Goal: Task Accomplishment & Management: Manage account settings

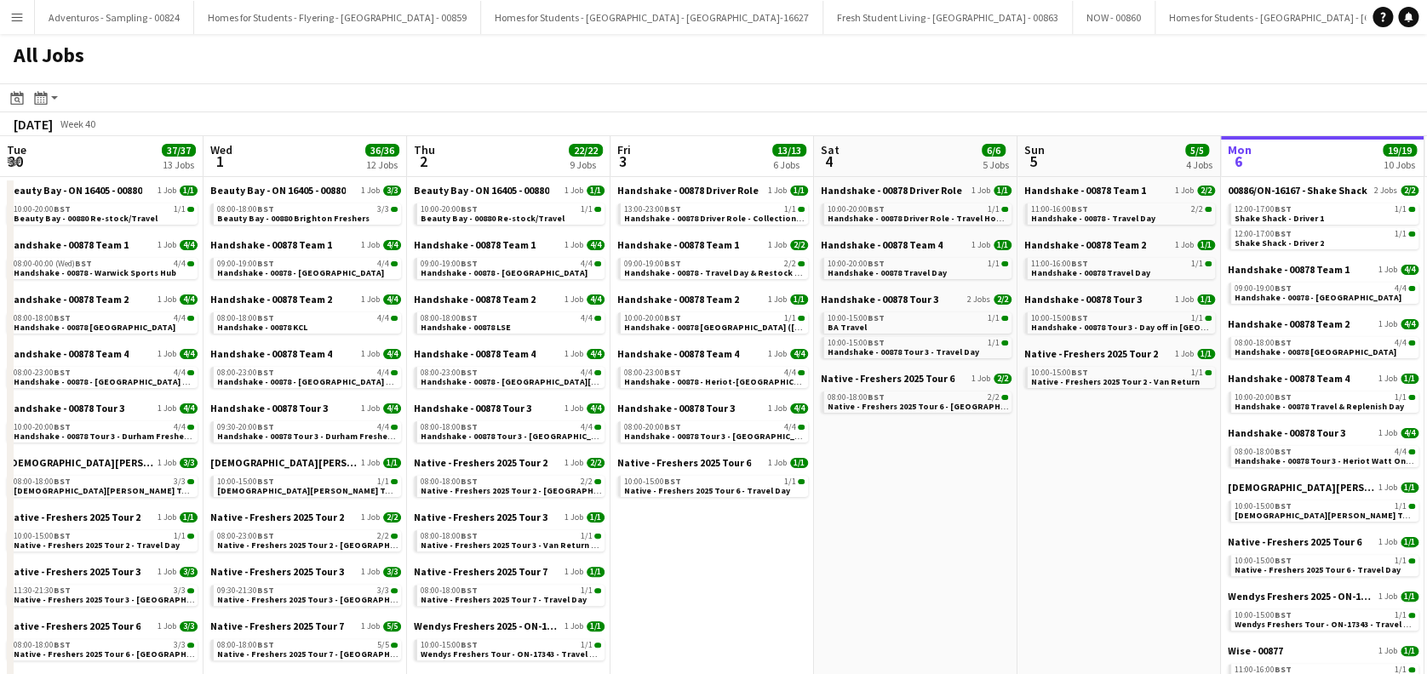
scroll to position [0, 719]
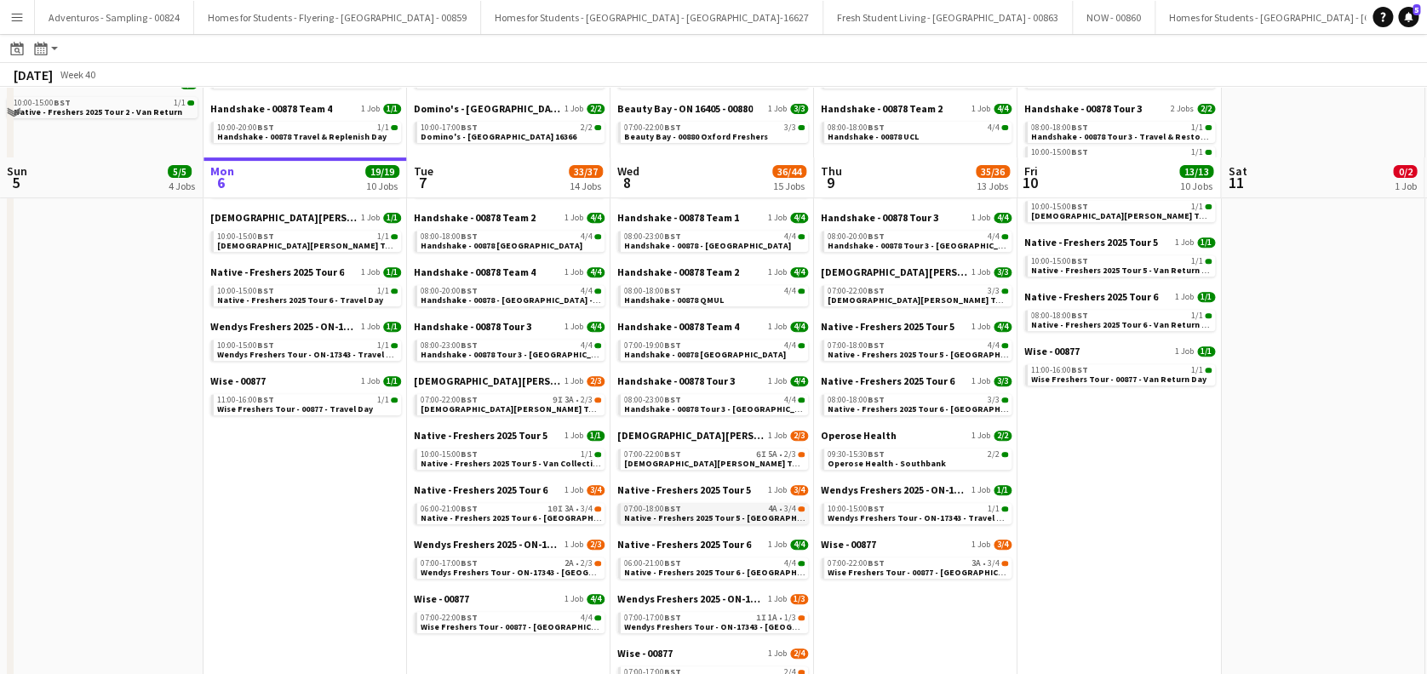
scroll to position [343, 0]
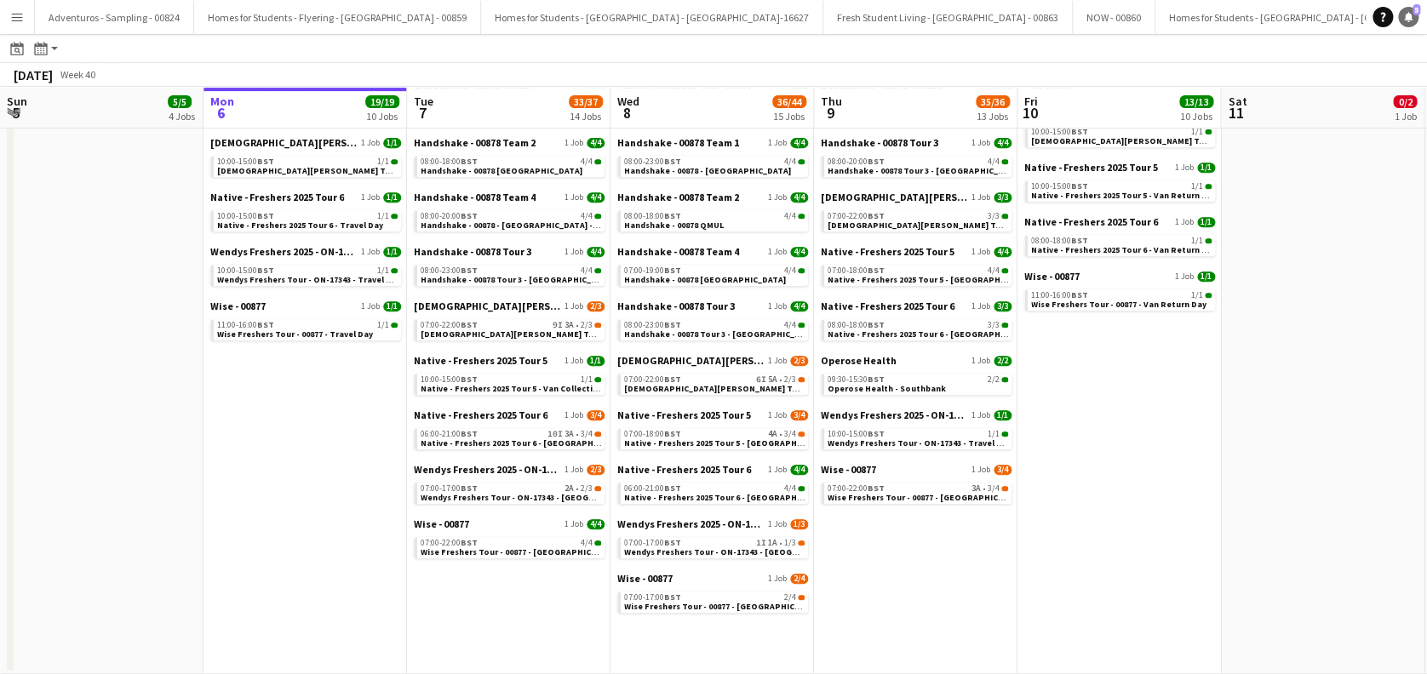
click at [1407, 16] on icon at bounding box center [1408, 16] width 9 height 9
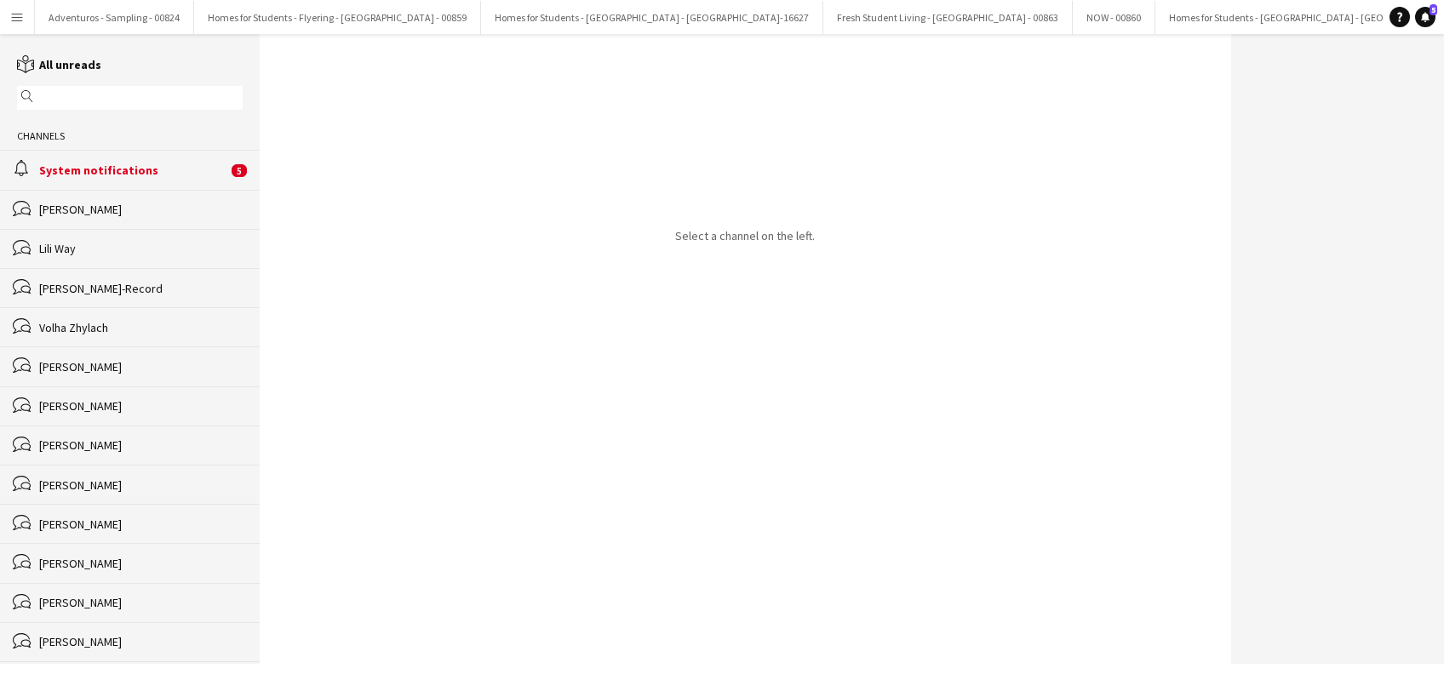
click at [117, 169] on div "System notifications" at bounding box center [133, 170] width 188 height 15
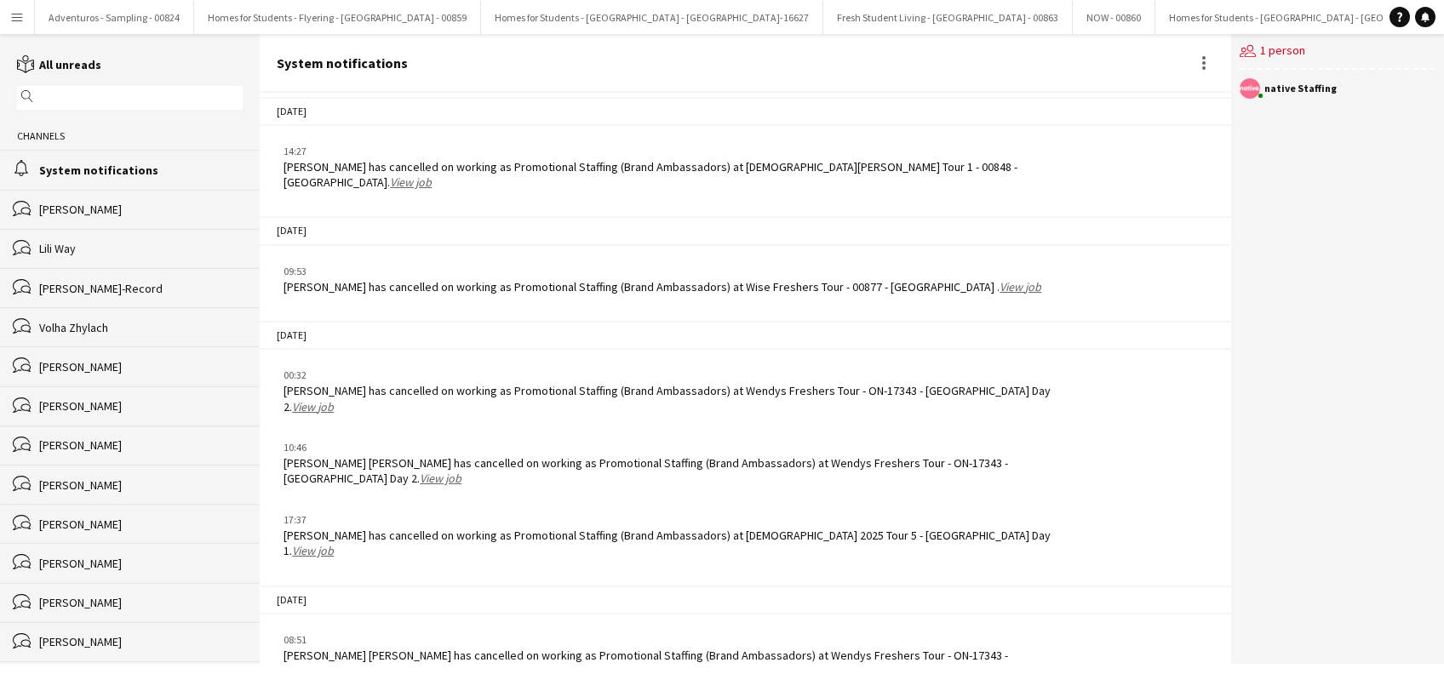
scroll to position [2096, 0]
click at [334, 400] on link "View job" at bounding box center [313, 407] width 42 height 15
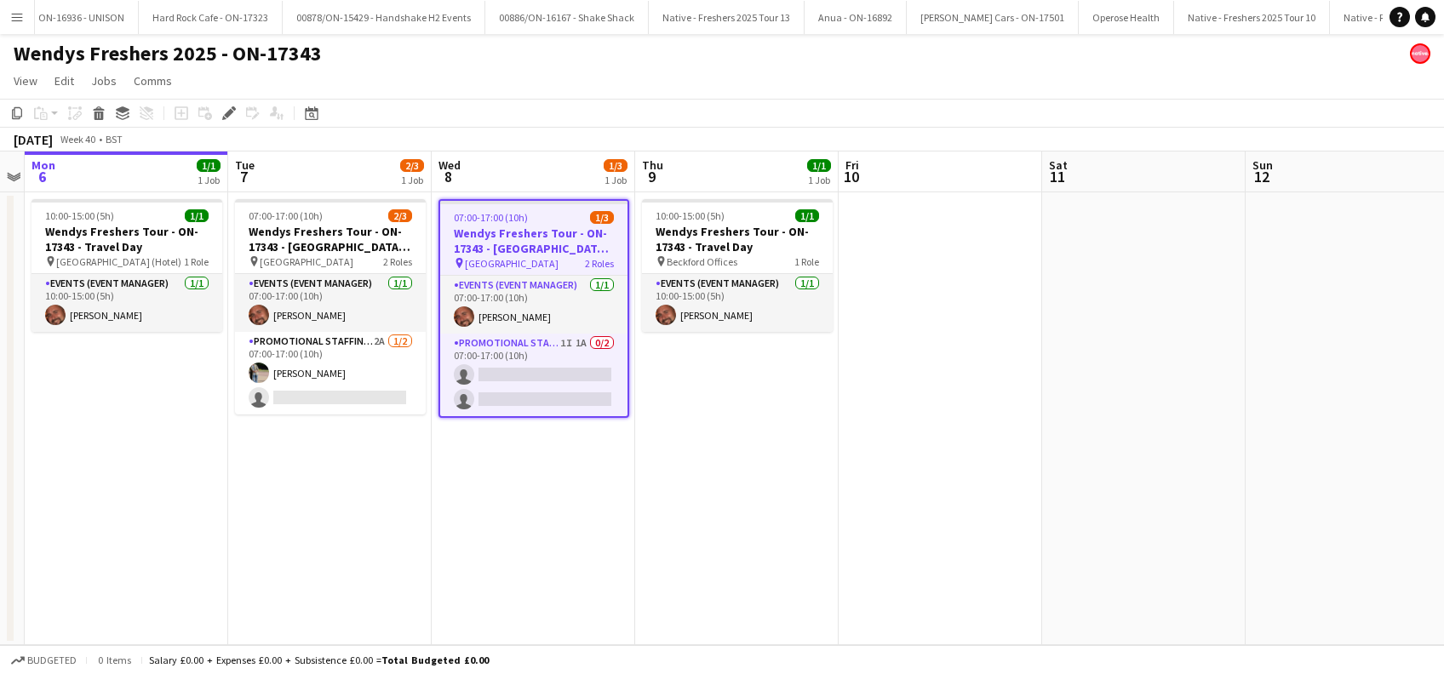
scroll to position [0, 9171]
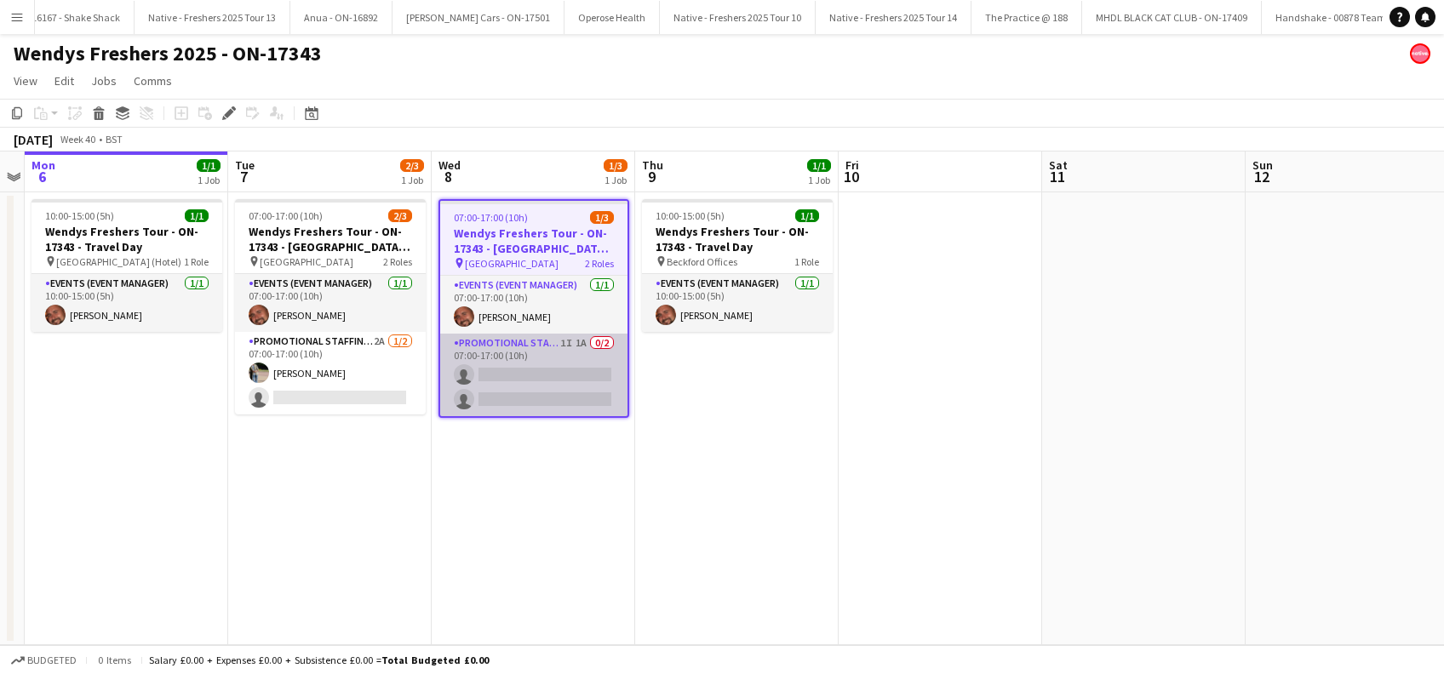
click at [538, 369] on app-card-role "Promotional Staffing (Brand Ambassadors) 1I 1A 0/2 07:00-17:00 (10h) single-neu…" at bounding box center [533, 375] width 187 height 83
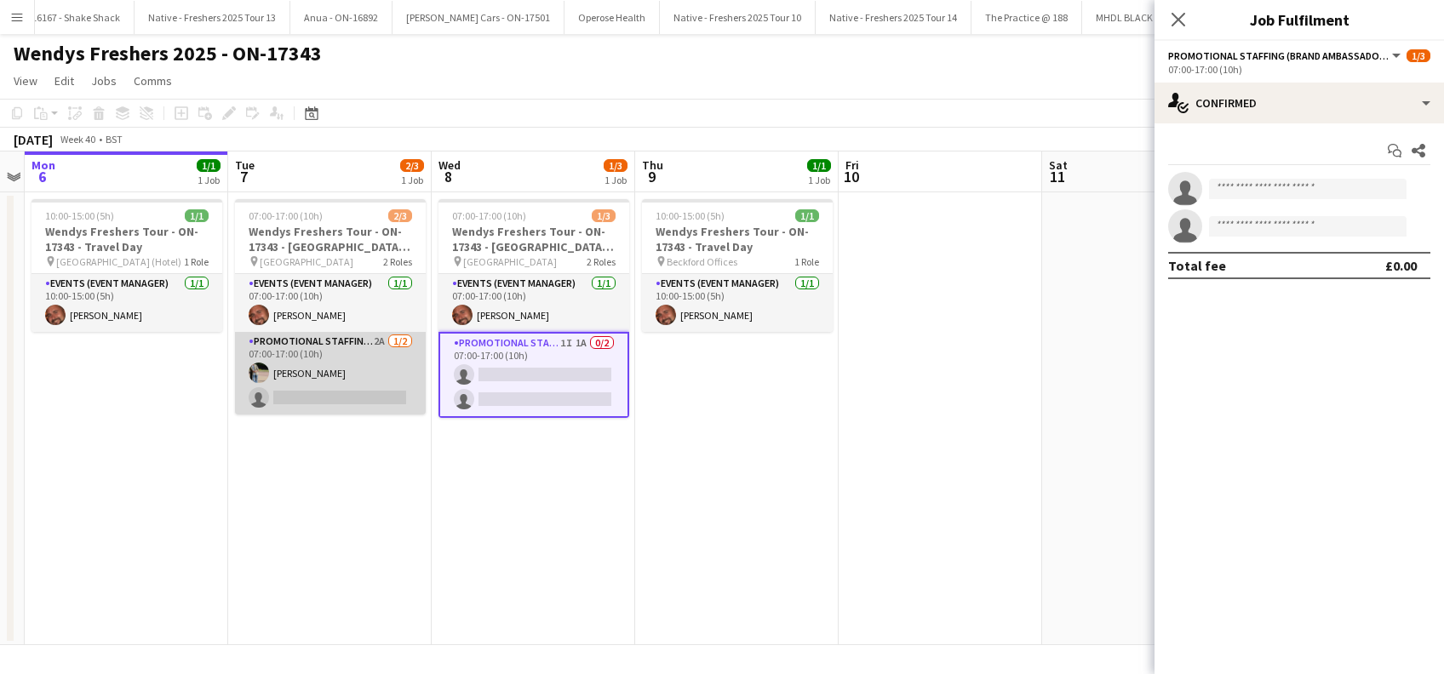
click at [333, 397] on app-card-role "Promotional Staffing (Brand Ambassadors) 2A 1/2 07:00-17:00 (10h) Amit Singh si…" at bounding box center [330, 373] width 191 height 83
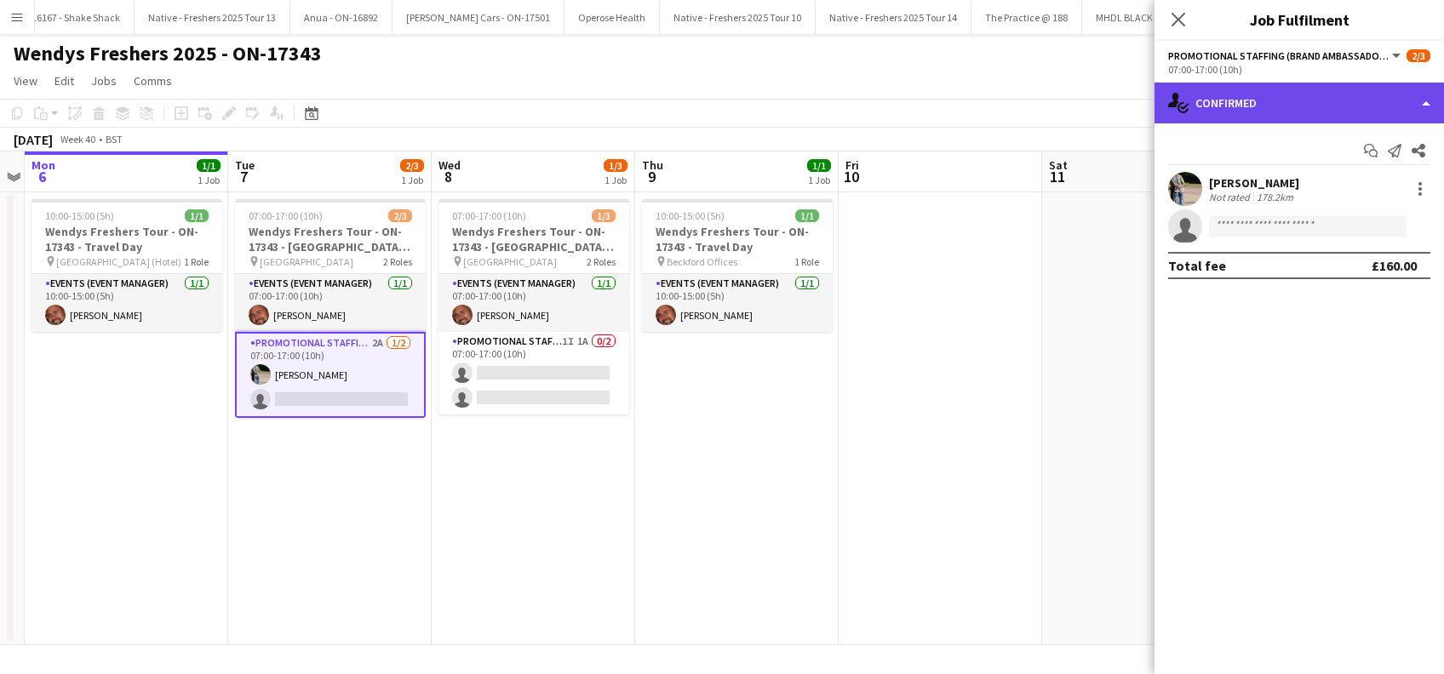
click at [1292, 109] on div "single-neutral-actions-check-2 Confirmed" at bounding box center [1299, 103] width 289 height 41
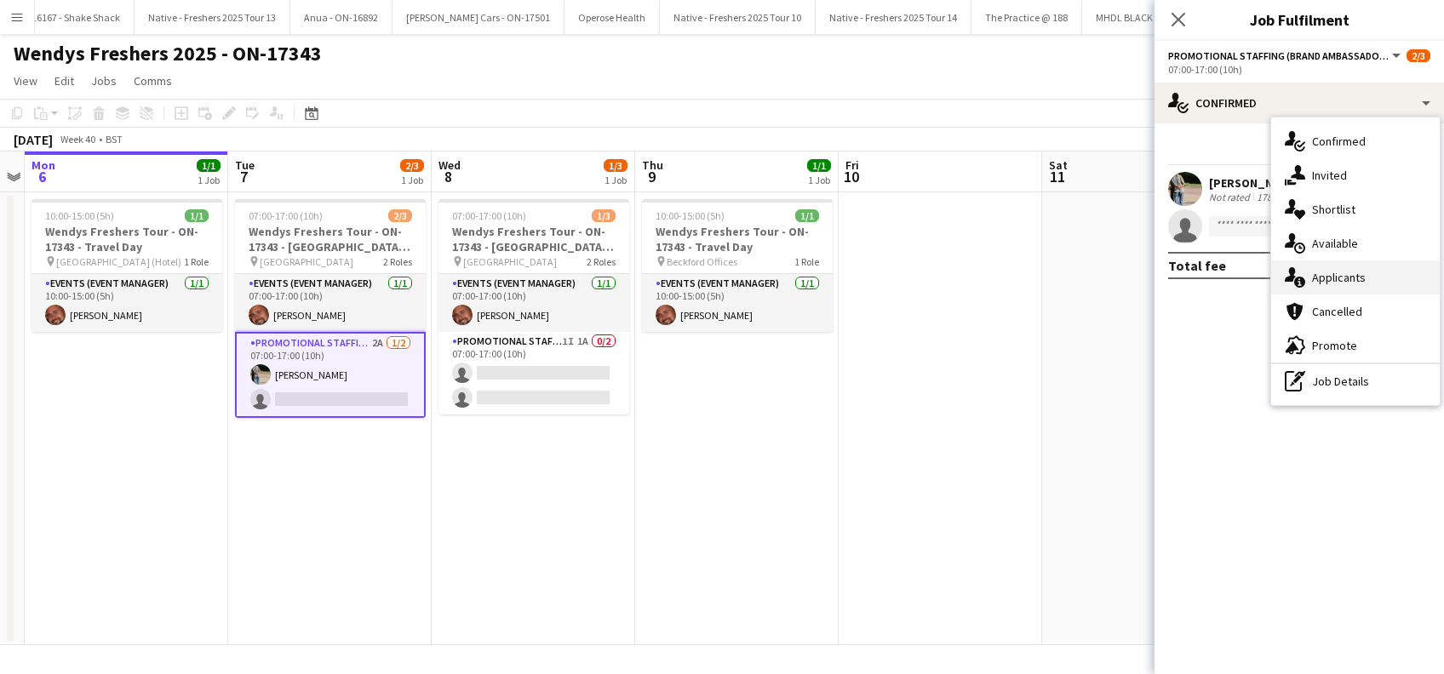
click at [1343, 273] on span "Applicants" at bounding box center [1339, 277] width 54 height 15
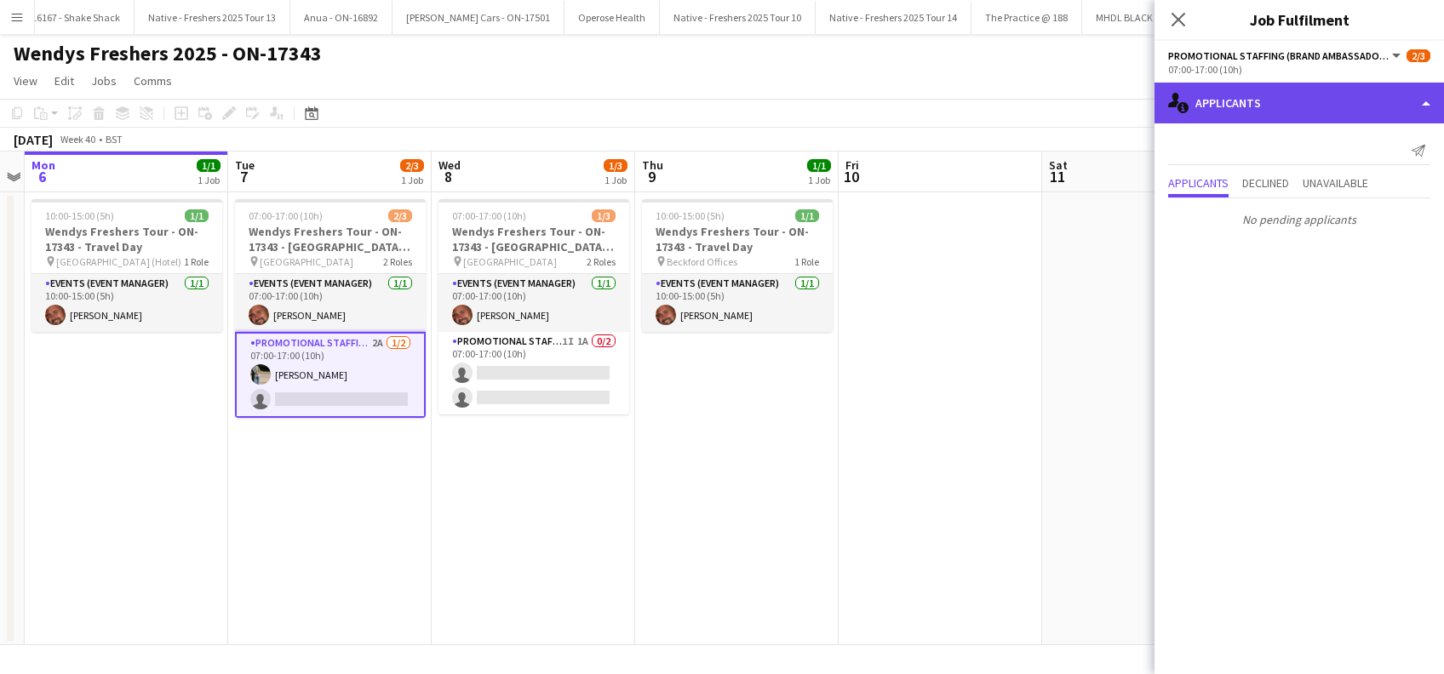
click at [1228, 98] on div "single-neutral-actions-information Applicants" at bounding box center [1299, 103] width 289 height 41
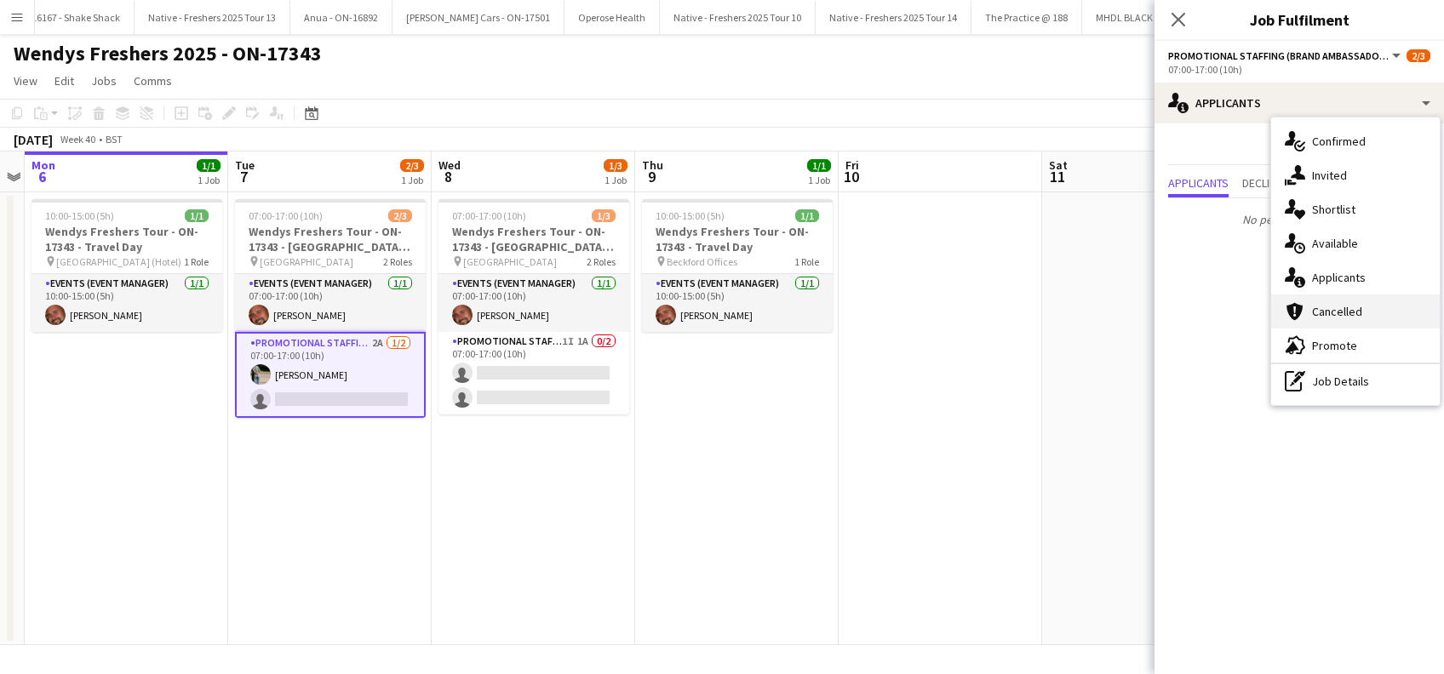
click at [1345, 312] on span "Cancelled" at bounding box center [1337, 311] width 50 height 15
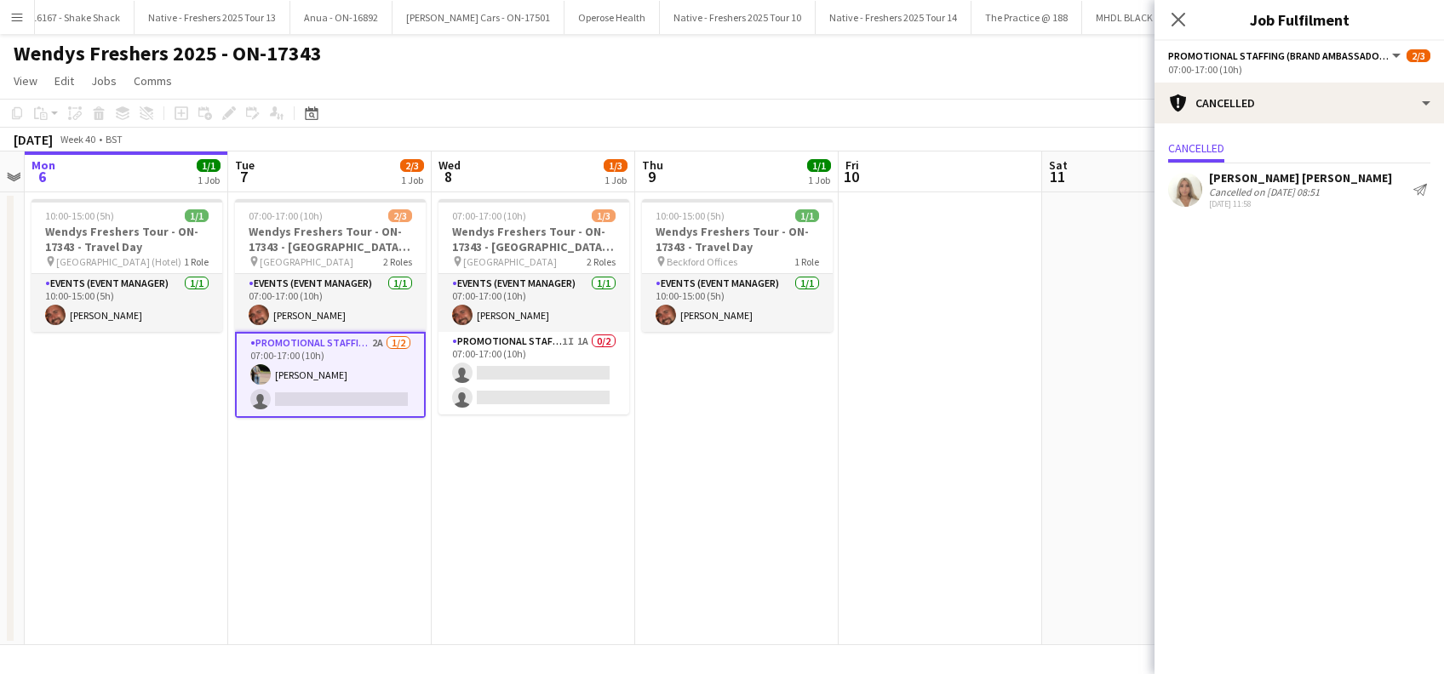
click at [1256, 171] on div "Elenor Ben ari" at bounding box center [1300, 177] width 183 height 15
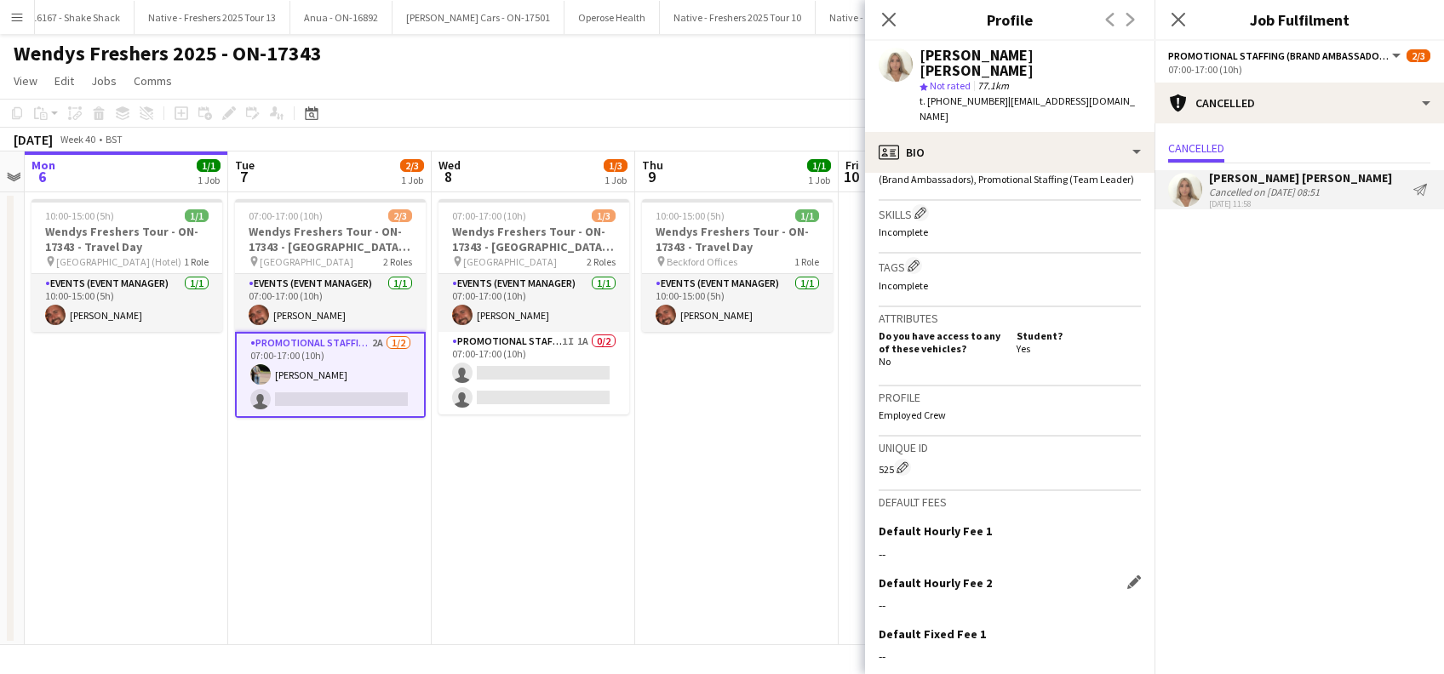
scroll to position [695, 0]
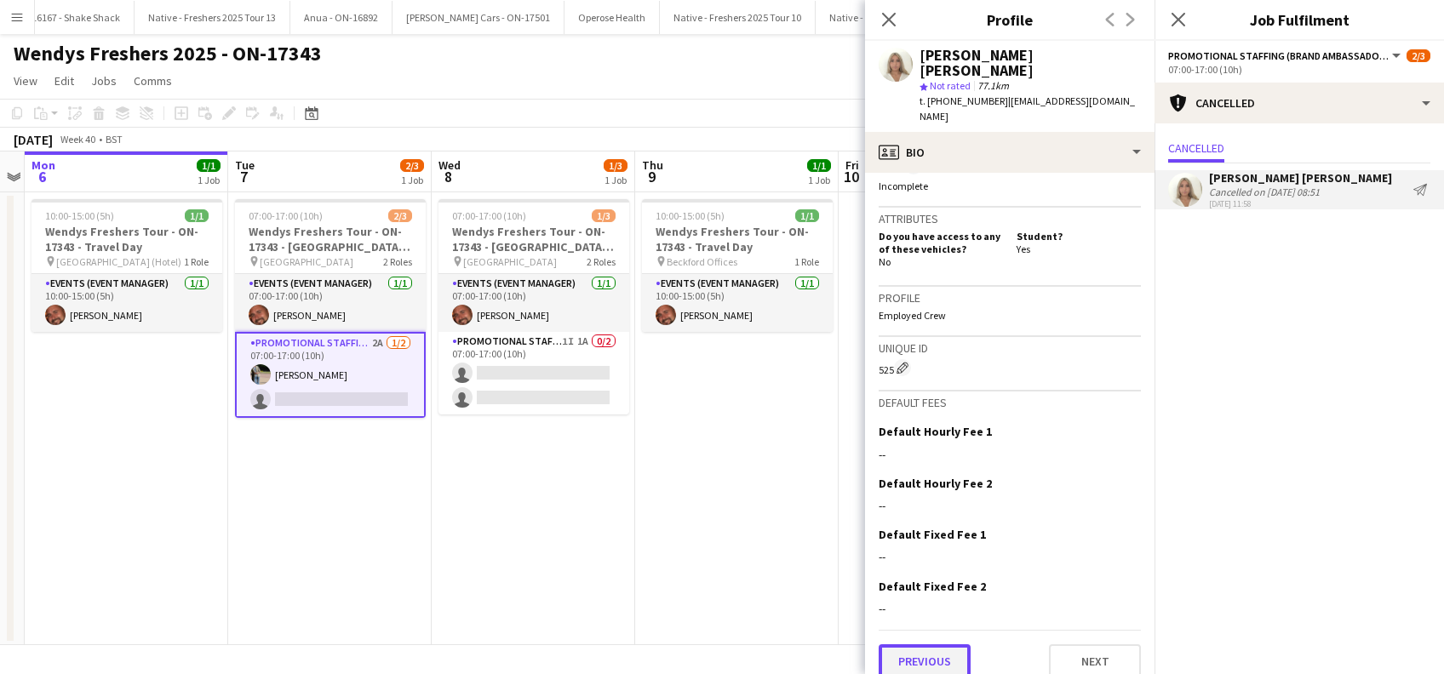
click at [943, 655] on button "Previous" at bounding box center [925, 662] width 92 height 34
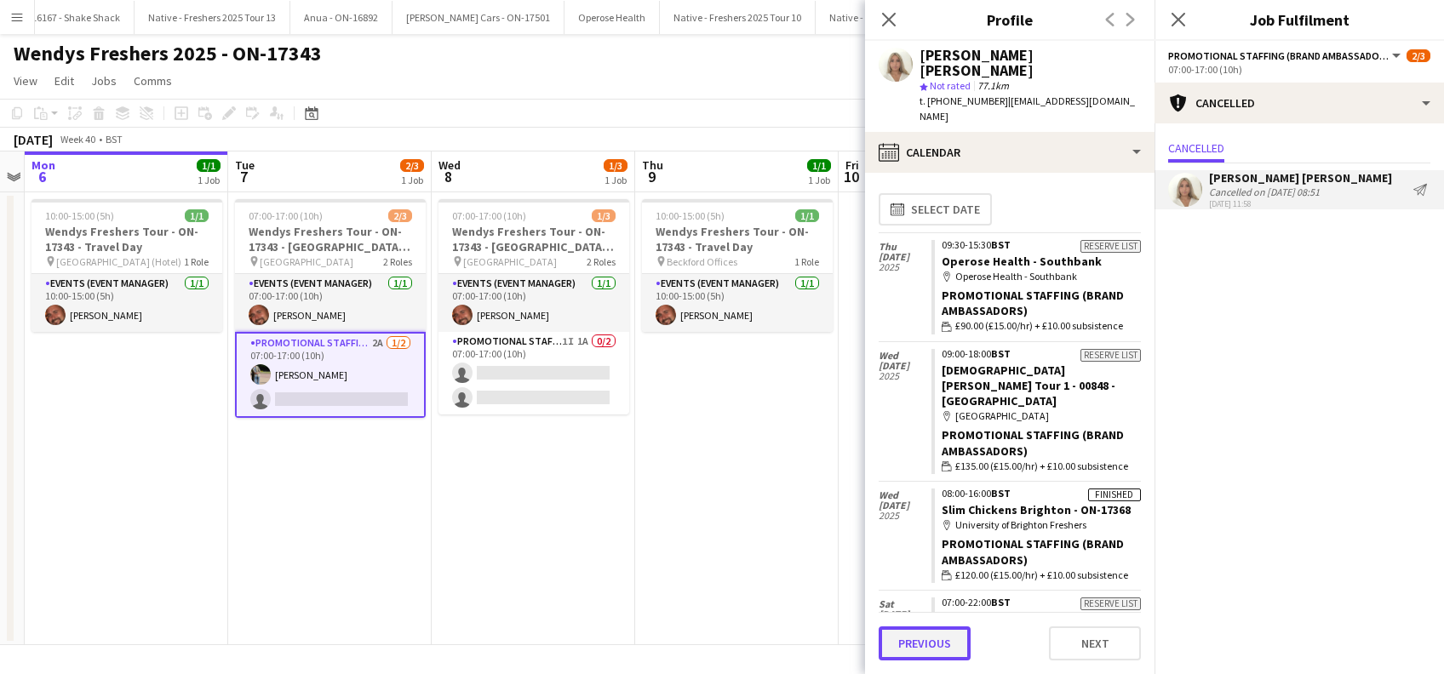
click at [939, 639] on button "Previous" at bounding box center [925, 644] width 92 height 34
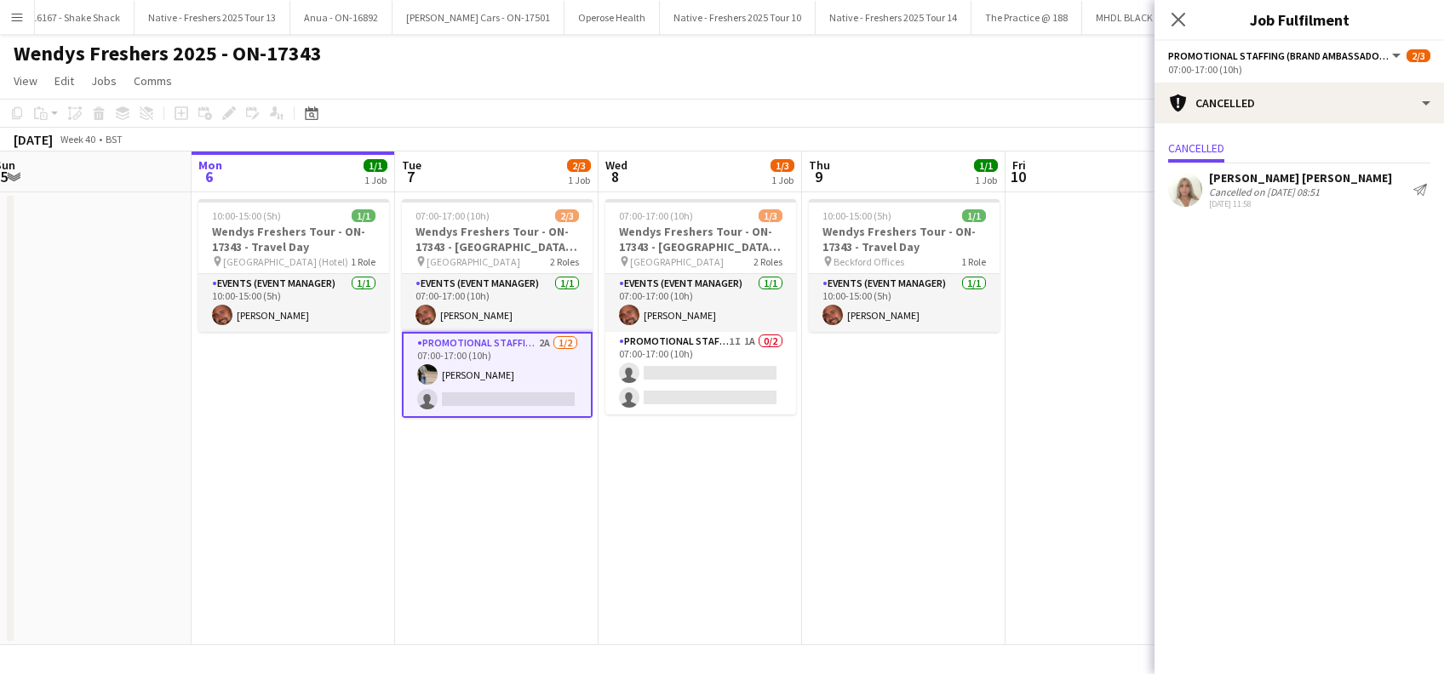
scroll to position [0, 501]
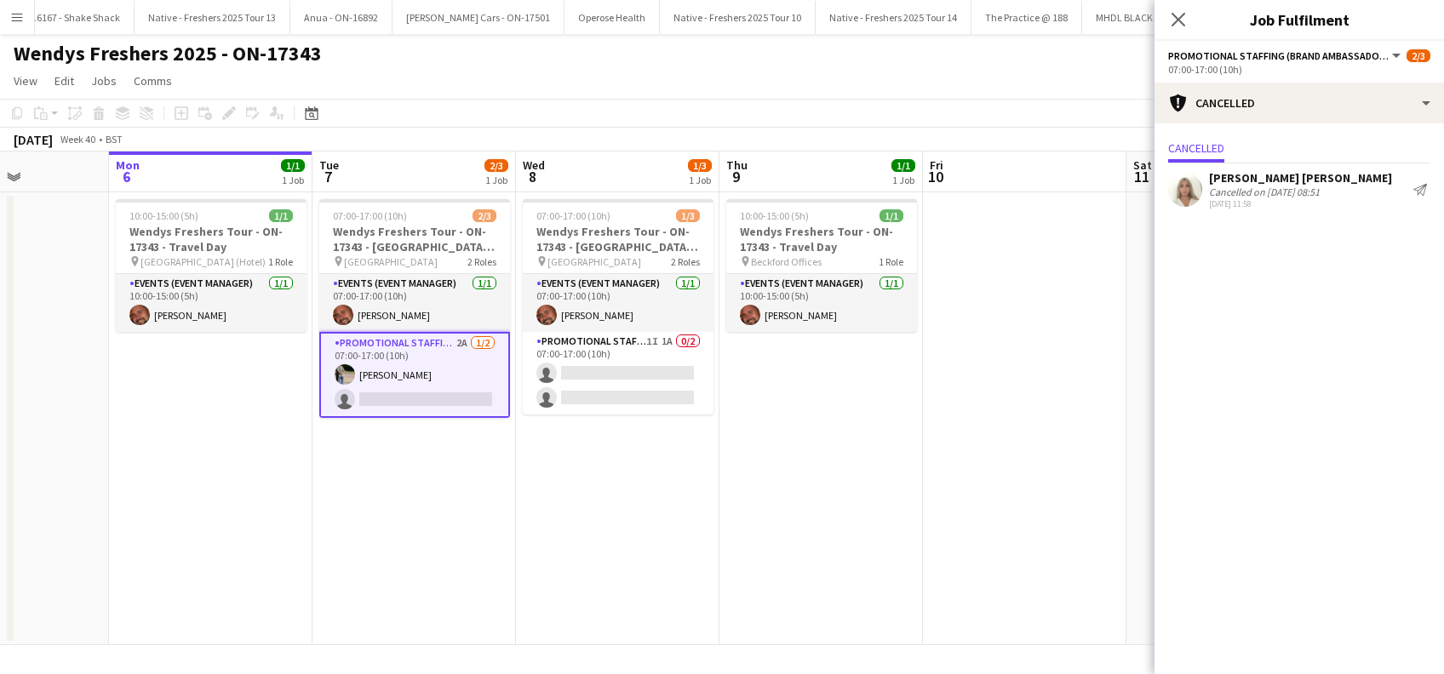
drag, startPoint x: 224, startPoint y: 560, endPoint x: 308, endPoint y: 552, distance: 84.7
click at [308, 552] on app-calendar-viewport "Fri 3 Sat 4 Sun 5 Mon 6 1/1 1 Job Tue 7 2/3 1 Job Wed 8 1/3 1 Job Thu 9 1/1 1 J…" at bounding box center [722, 399] width 1444 height 494
click at [1247, 181] on div "Elenor Ben ari" at bounding box center [1300, 177] width 183 height 15
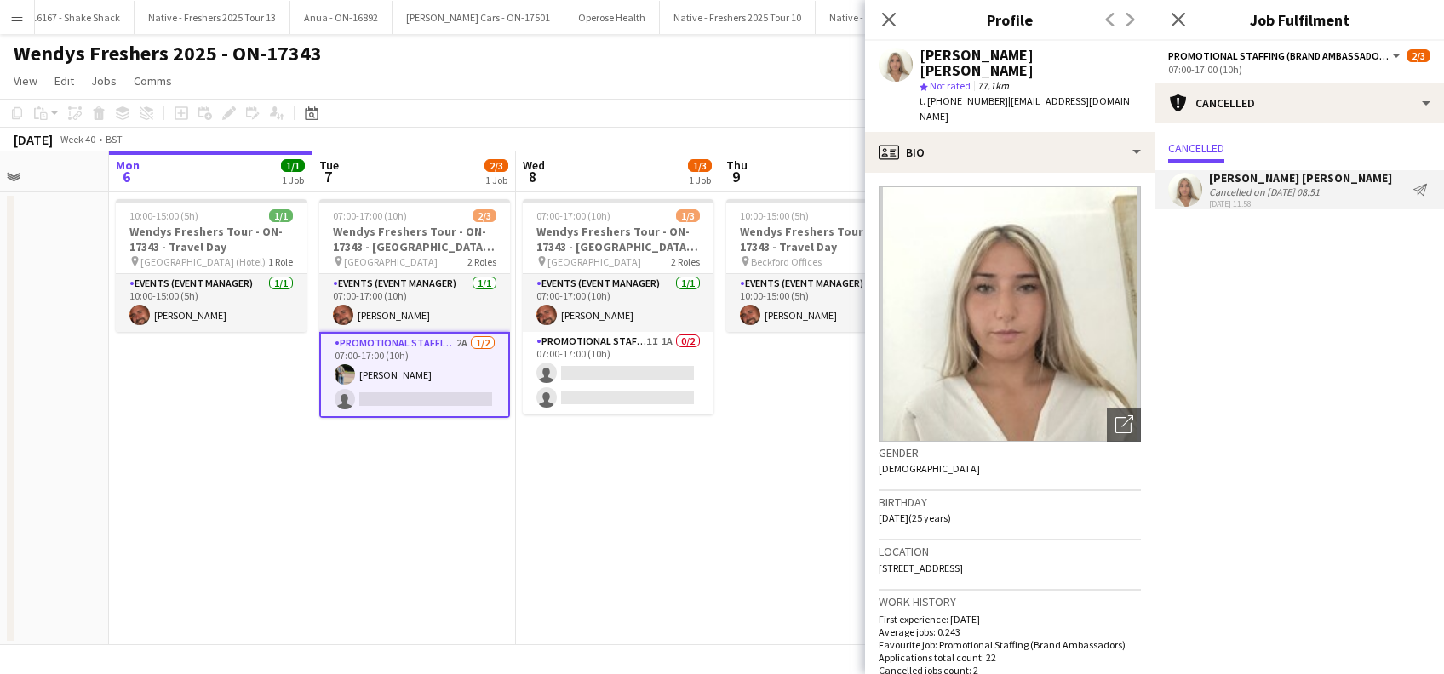
click at [1424, 191] on app-icon "Send notification" at bounding box center [1420, 190] width 14 height 14
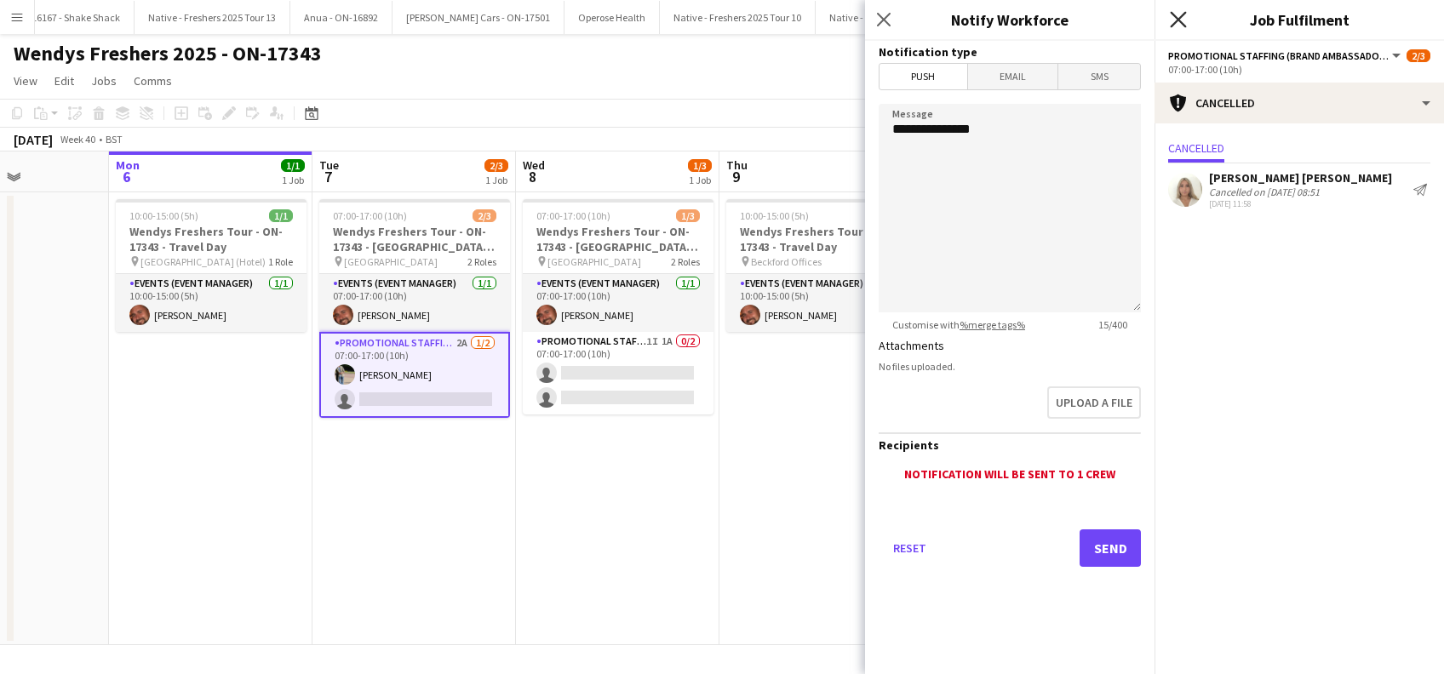
click at [1178, 20] on icon at bounding box center [1178, 19] width 16 height 16
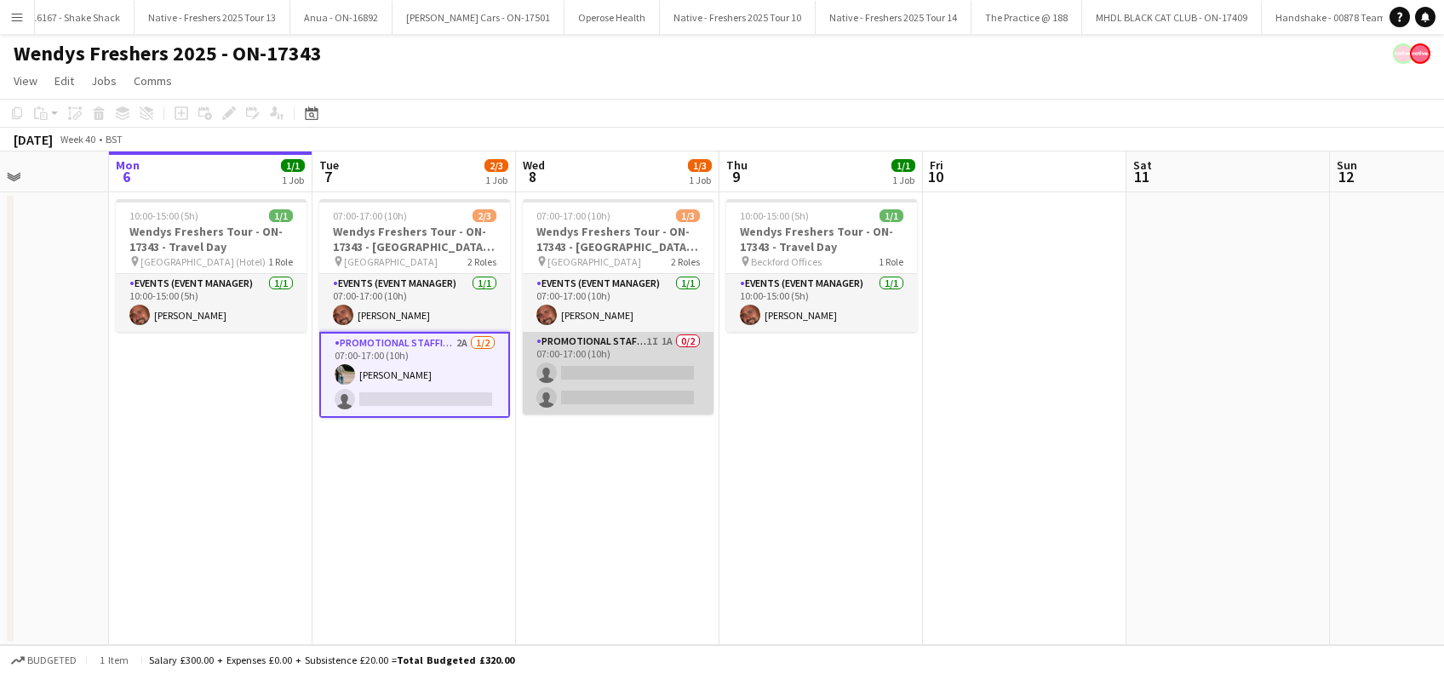
click at [588, 381] on app-card-role "Promotional Staffing (Brand Ambassadors) 1I 1A 0/2 07:00-17:00 (10h) single-neu…" at bounding box center [618, 373] width 191 height 83
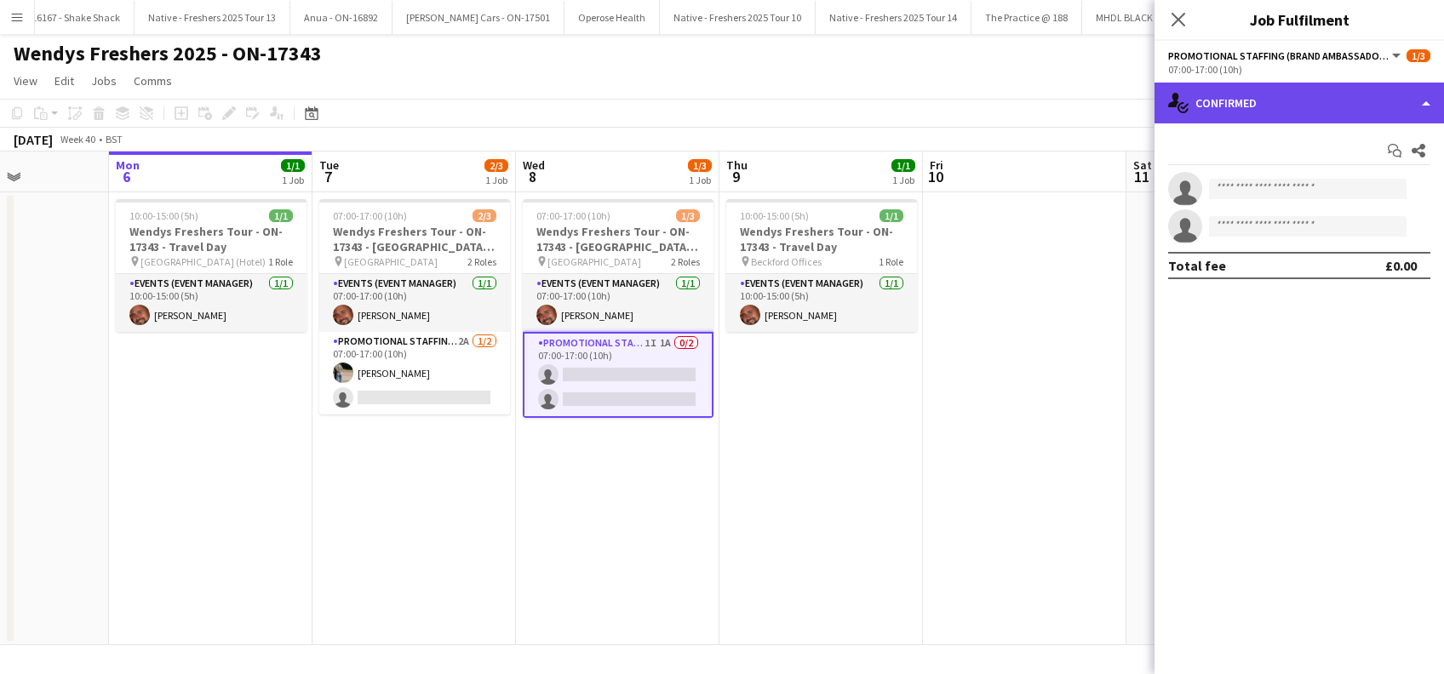
click at [1286, 92] on div "single-neutral-actions-check-2 Confirmed" at bounding box center [1299, 103] width 289 height 41
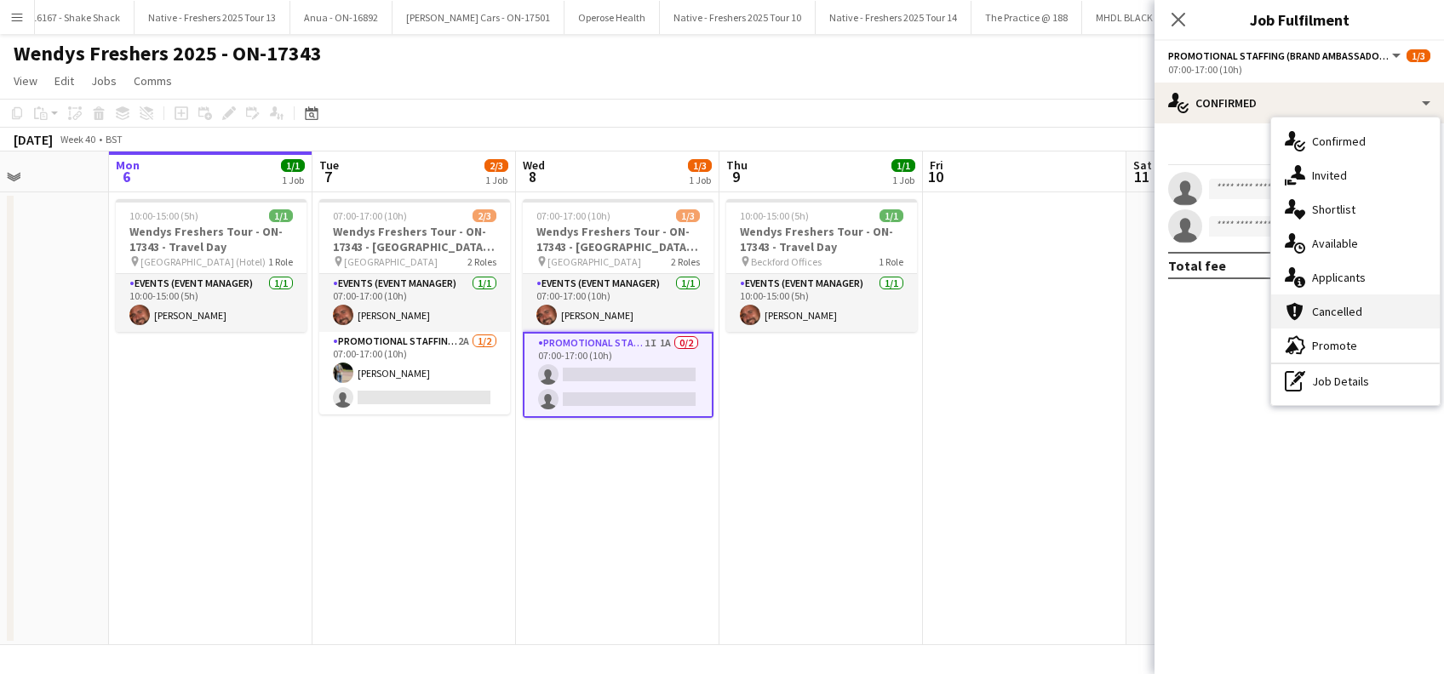
click at [1339, 314] on span "Cancelled" at bounding box center [1337, 311] width 50 height 15
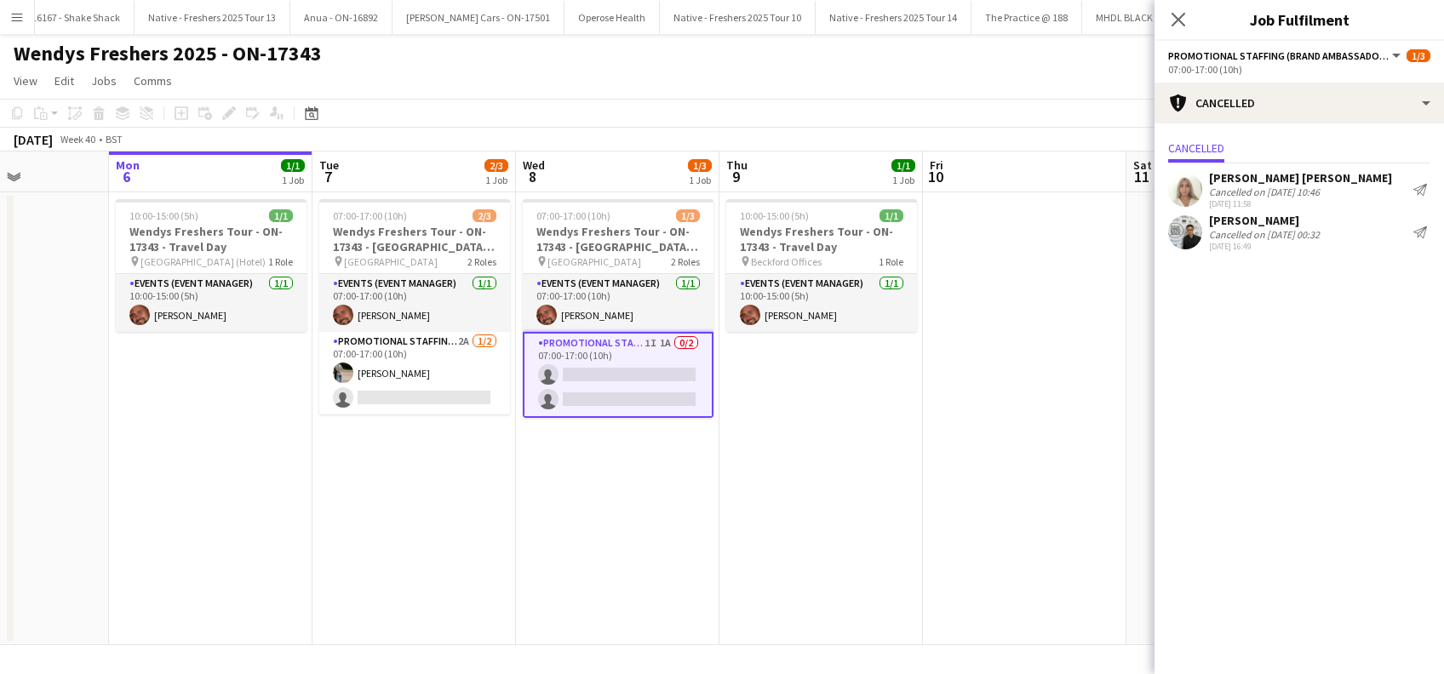
click at [1250, 221] on div "Sunsik Cha" at bounding box center [1264, 220] width 111 height 15
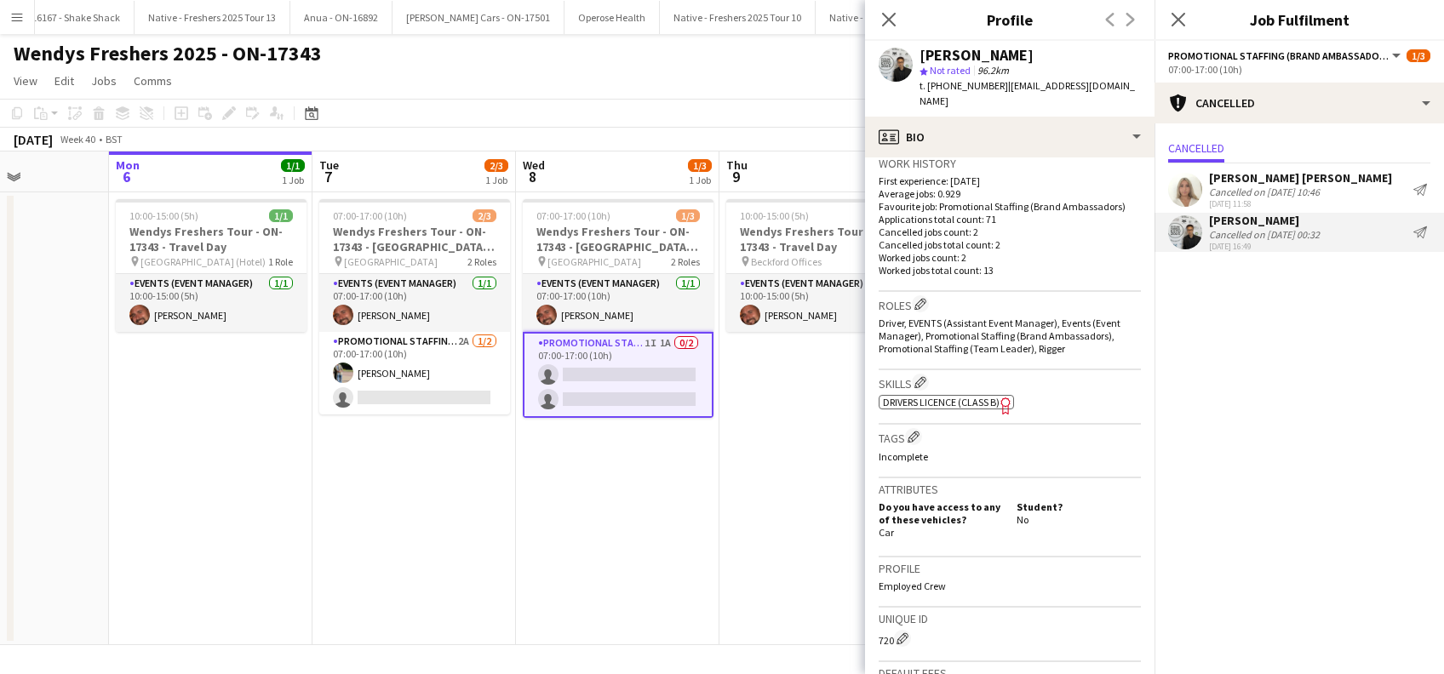
scroll to position [696, 0]
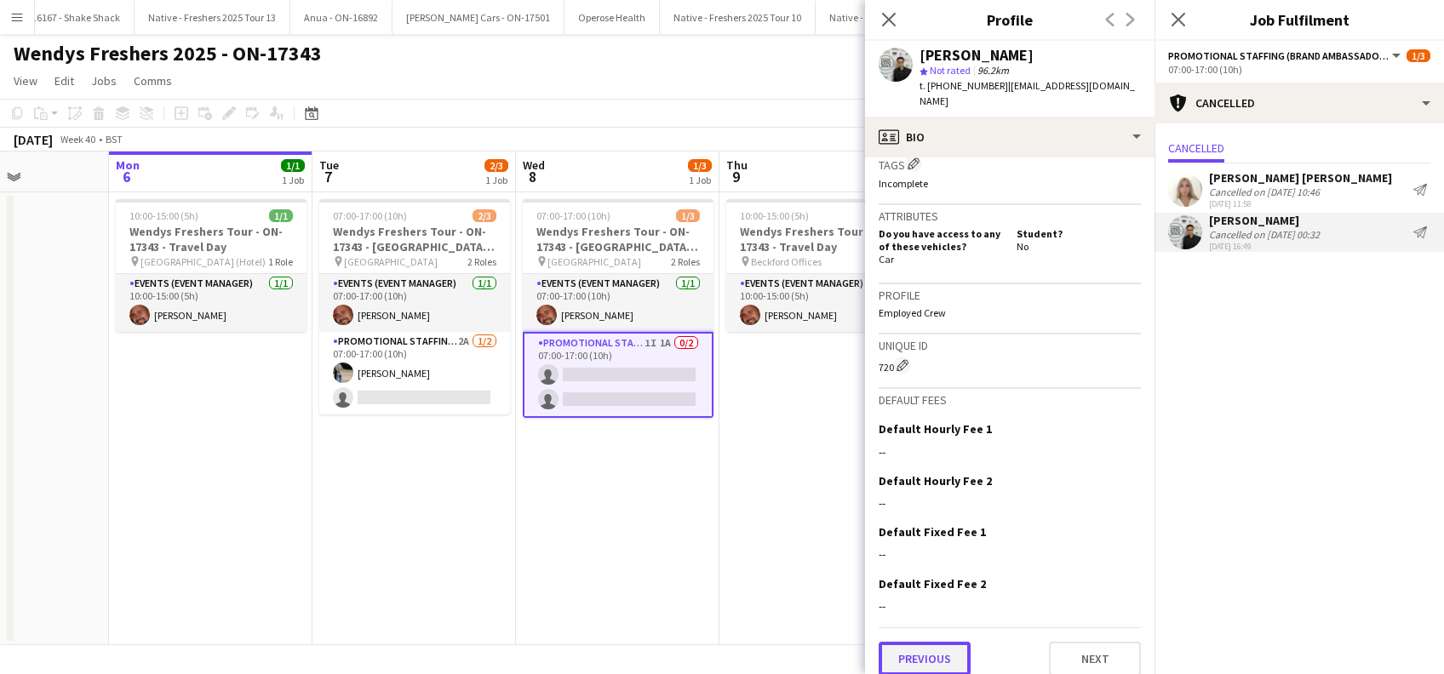
click at [924, 642] on button "Previous" at bounding box center [925, 659] width 92 height 34
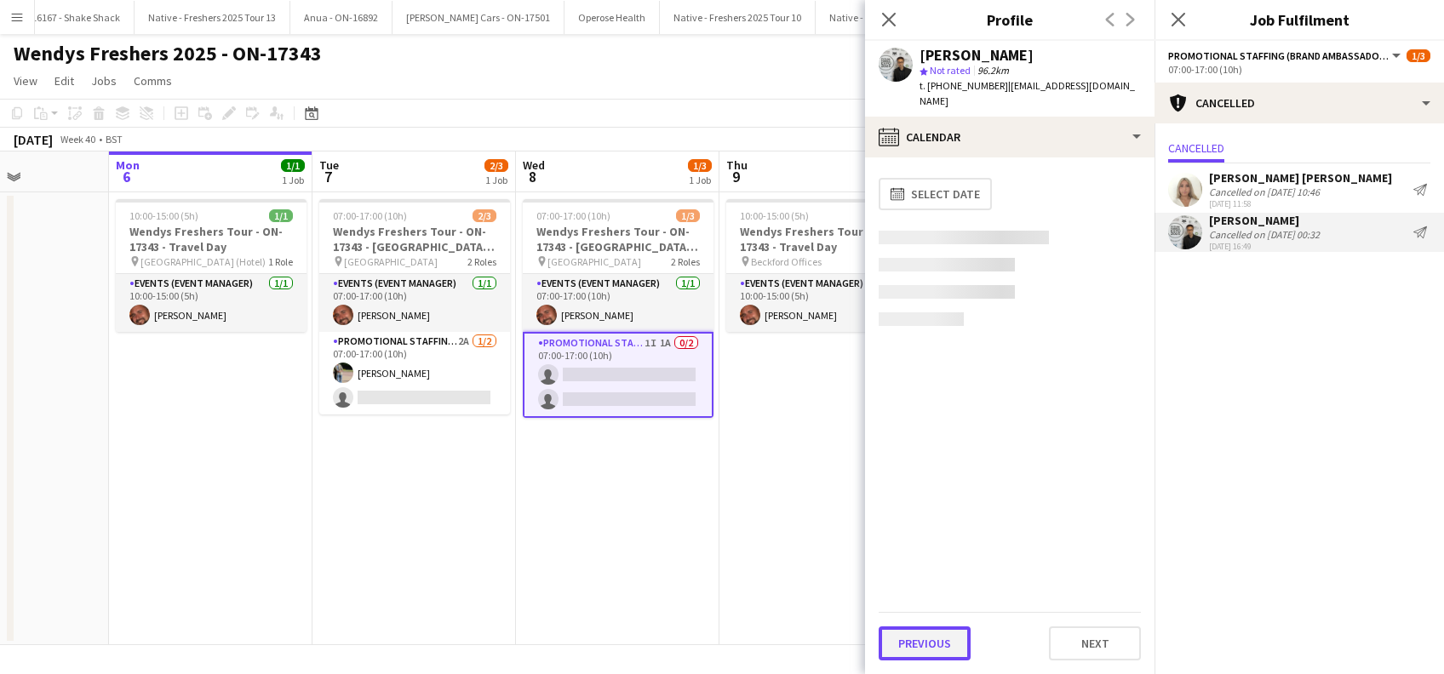
click at [924, 650] on button "Previous" at bounding box center [925, 644] width 92 height 34
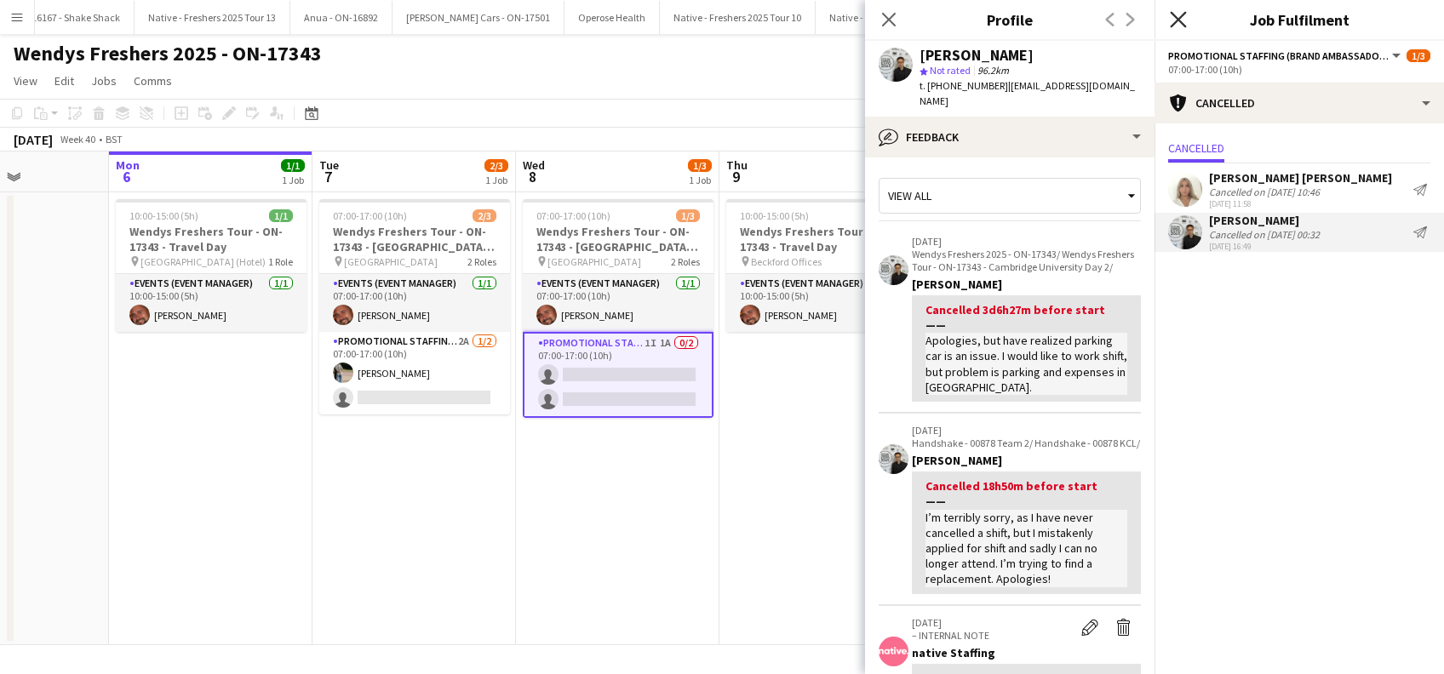
click at [1178, 14] on icon "Close pop-in" at bounding box center [1178, 19] width 16 height 16
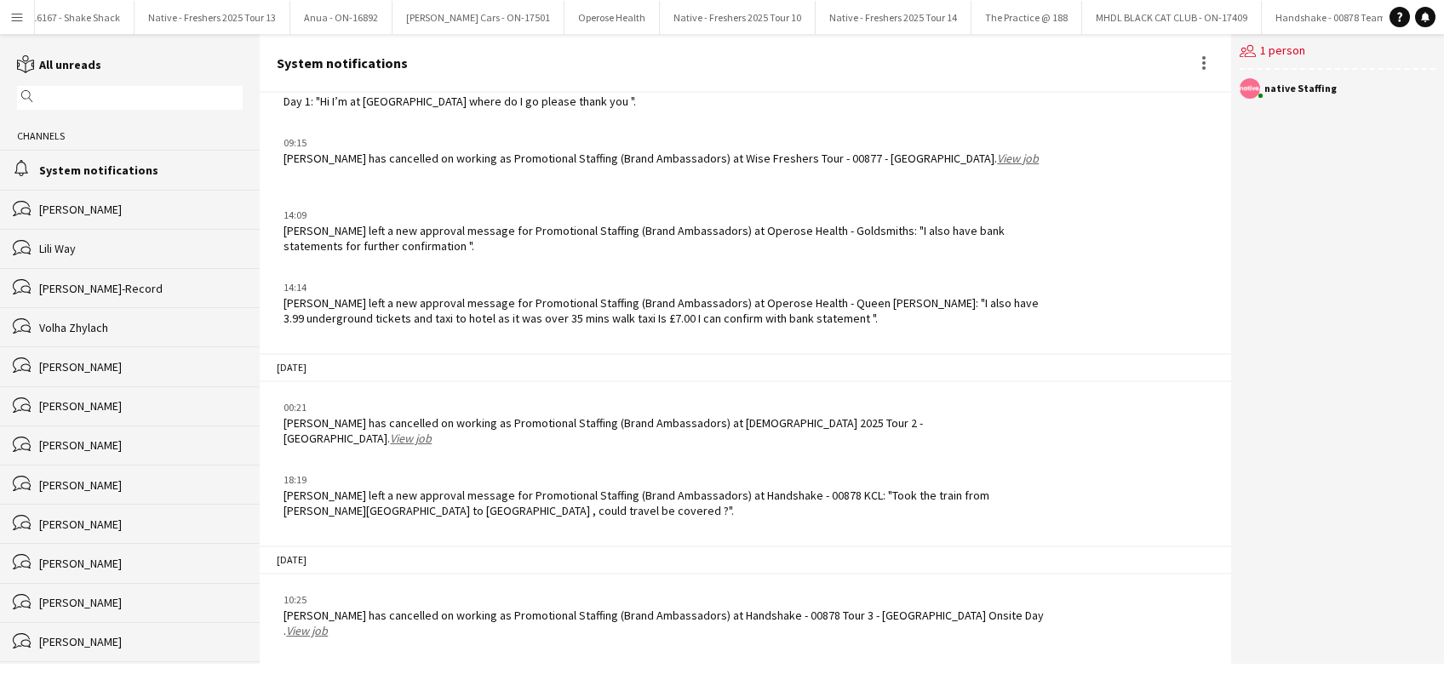
scroll to position [2096, 0]
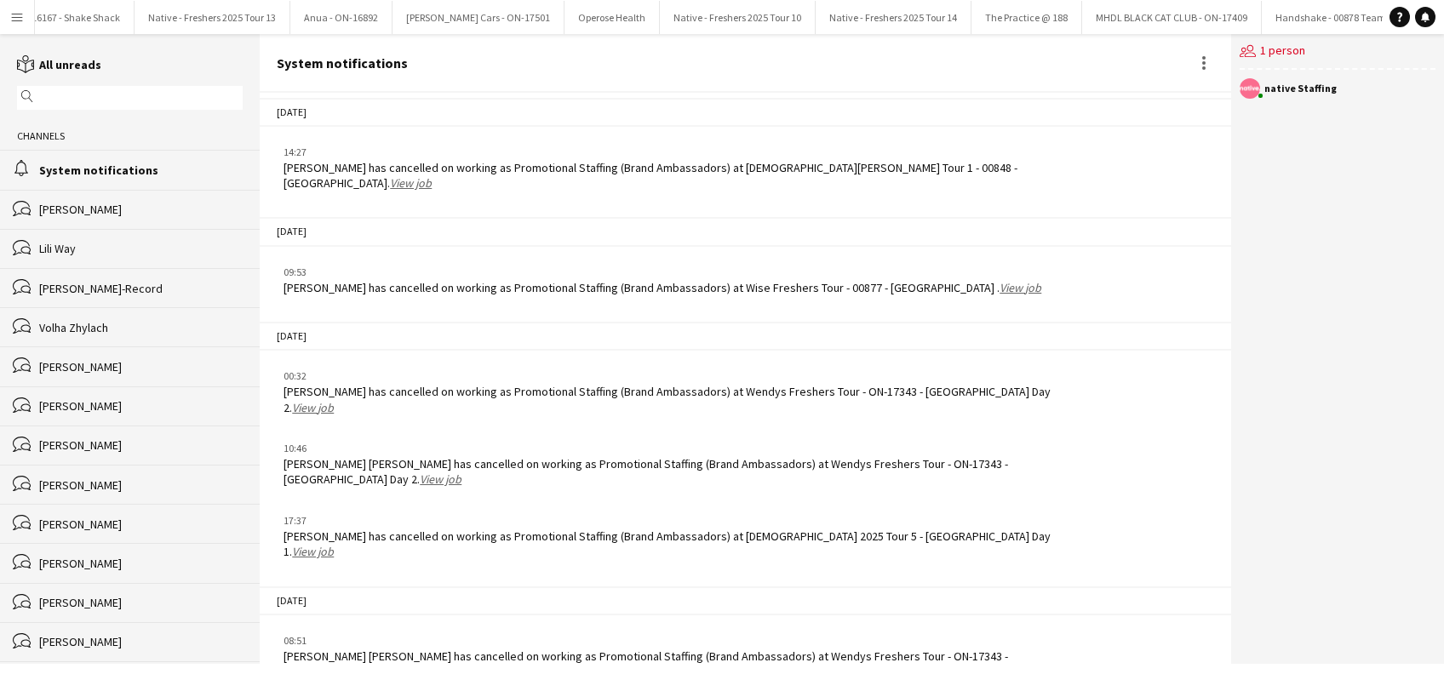
click at [334, 544] on link "View job" at bounding box center [313, 551] width 42 height 15
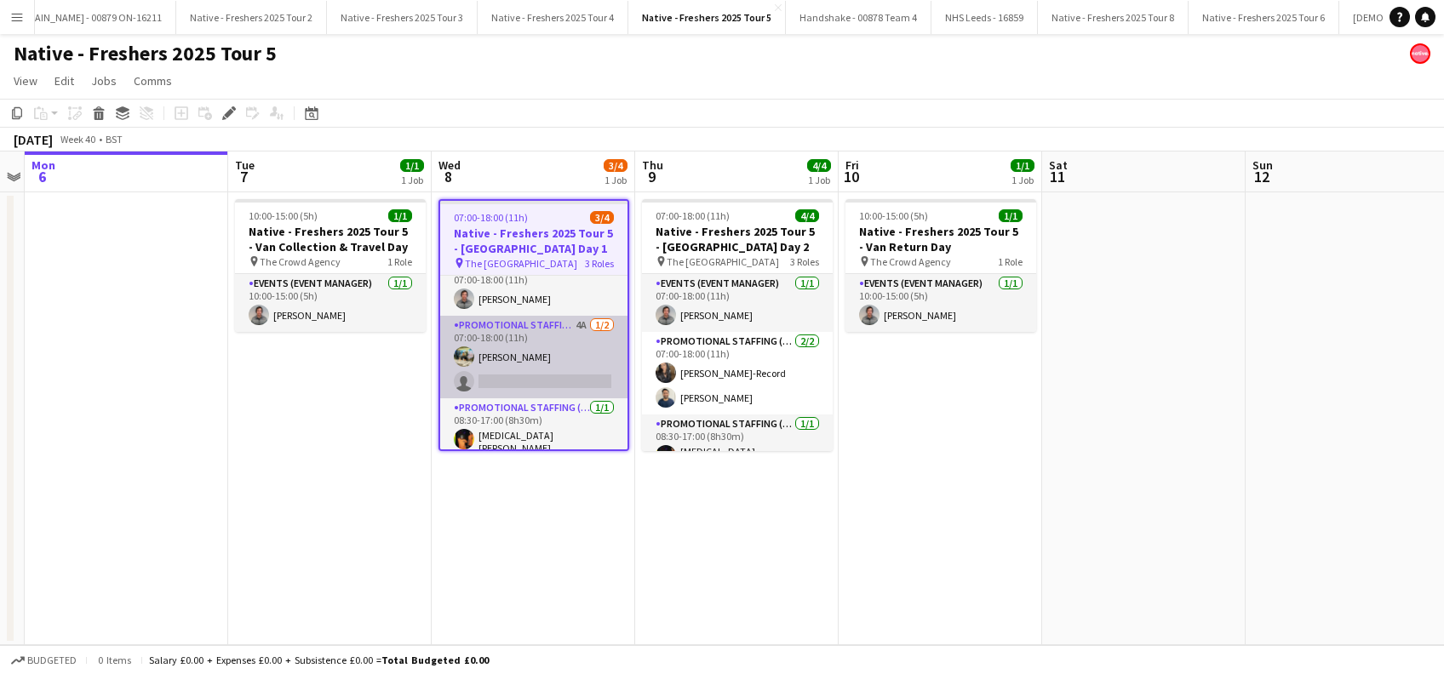
scroll to position [24, 0]
click at [552, 370] on app-card-role "Promotional Staffing (Brand Ambassadors) 4A 1/2 07:00-18:00 (11h) Ali Saroosh s…" at bounding box center [533, 351] width 187 height 83
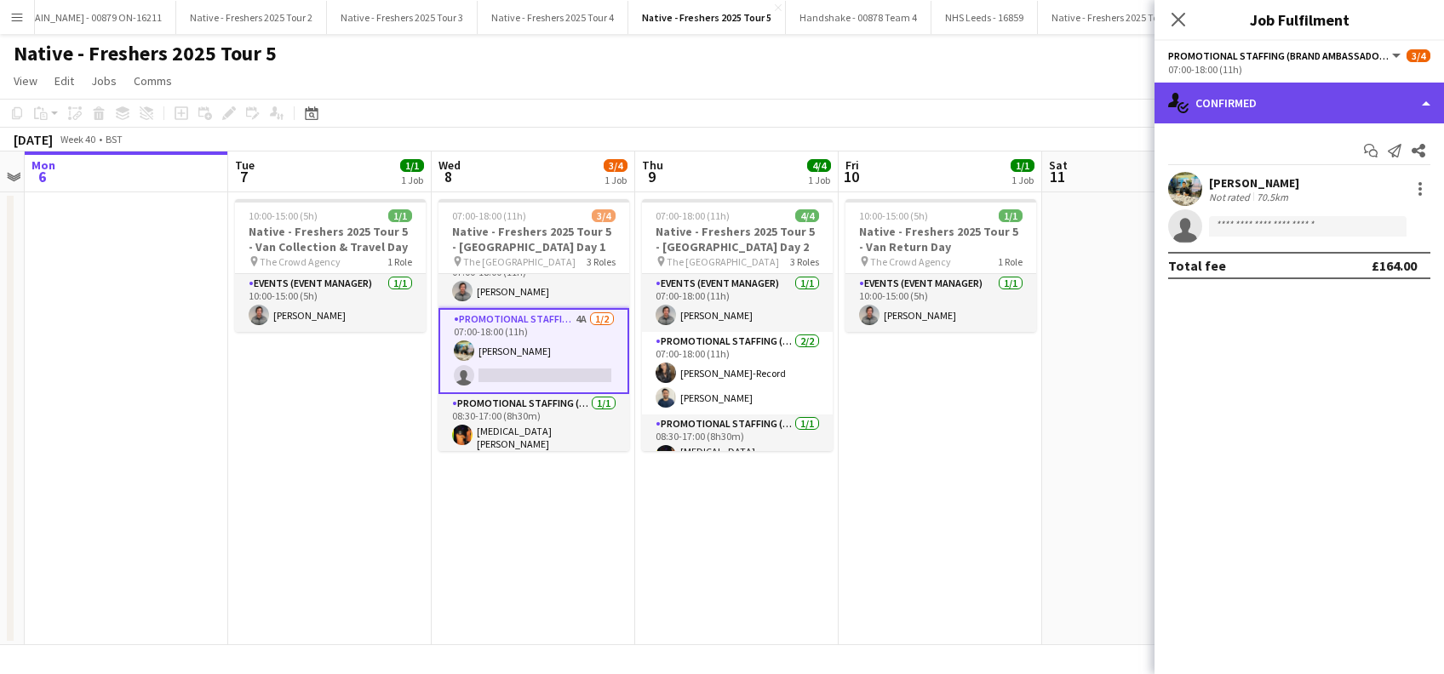
click at [1320, 95] on div "single-neutral-actions-check-2 Confirmed" at bounding box center [1299, 103] width 289 height 41
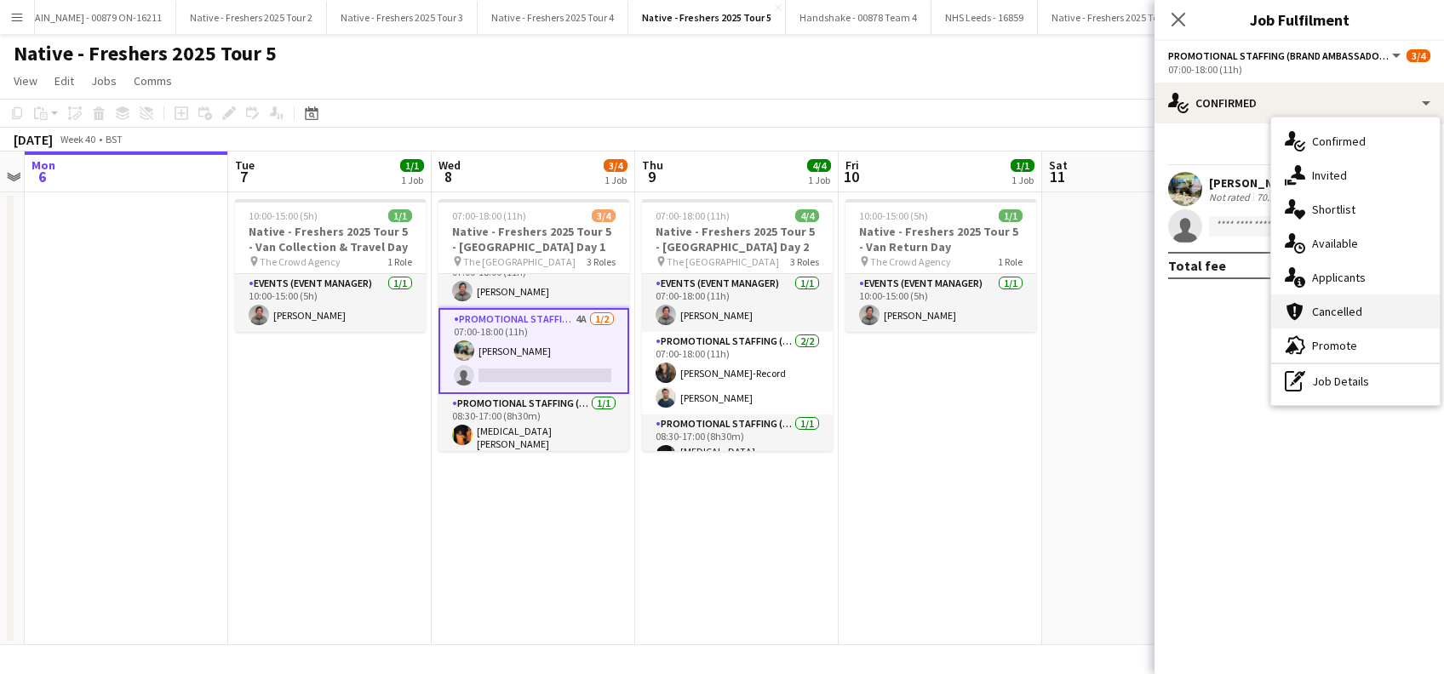
click at [1347, 315] on span "Cancelled" at bounding box center [1337, 311] width 50 height 15
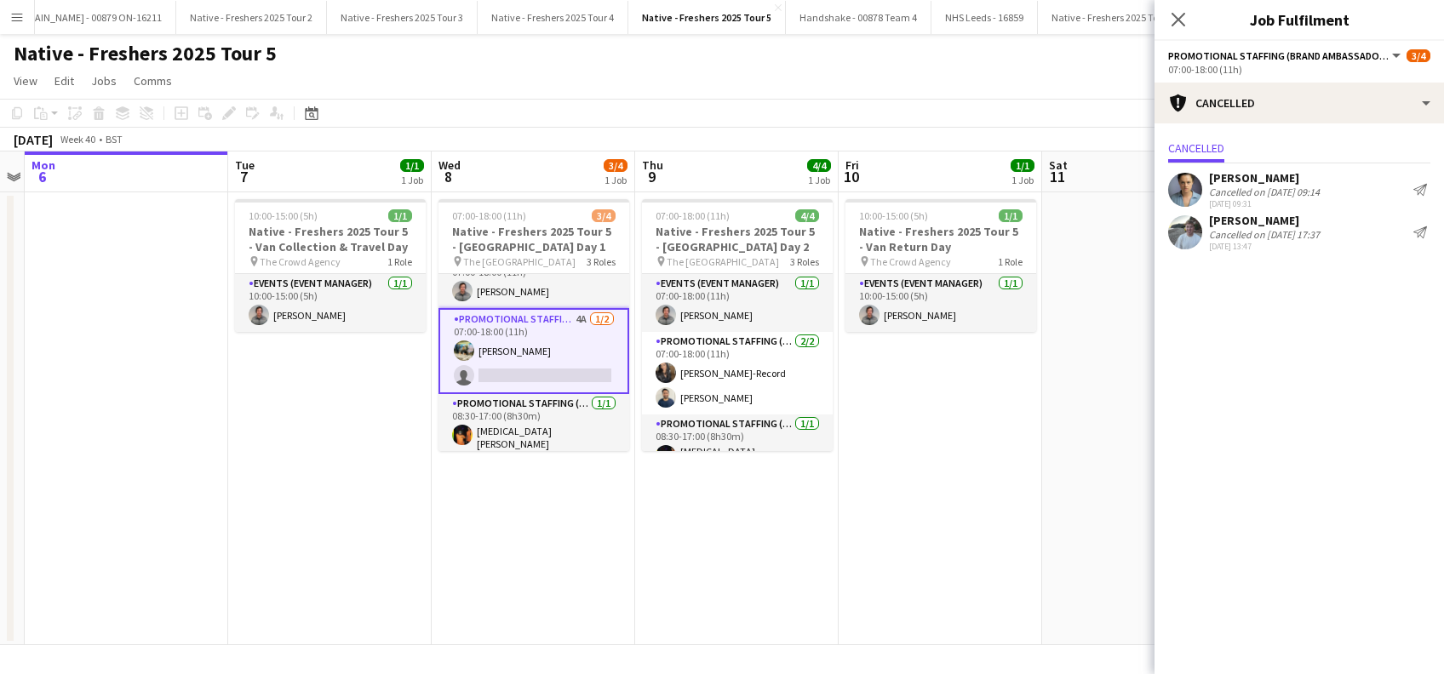
click at [1253, 226] on div "Jack Trinder" at bounding box center [1264, 220] width 111 height 15
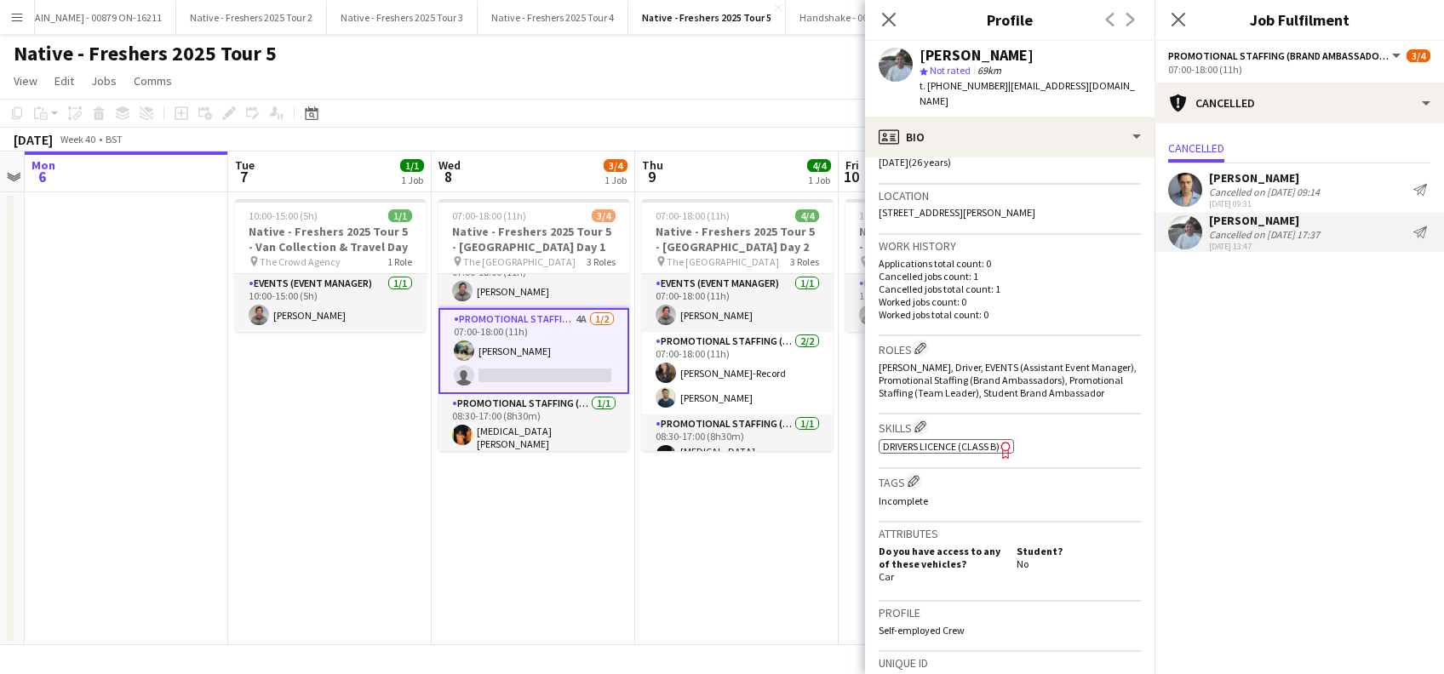
scroll to position [658, 0]
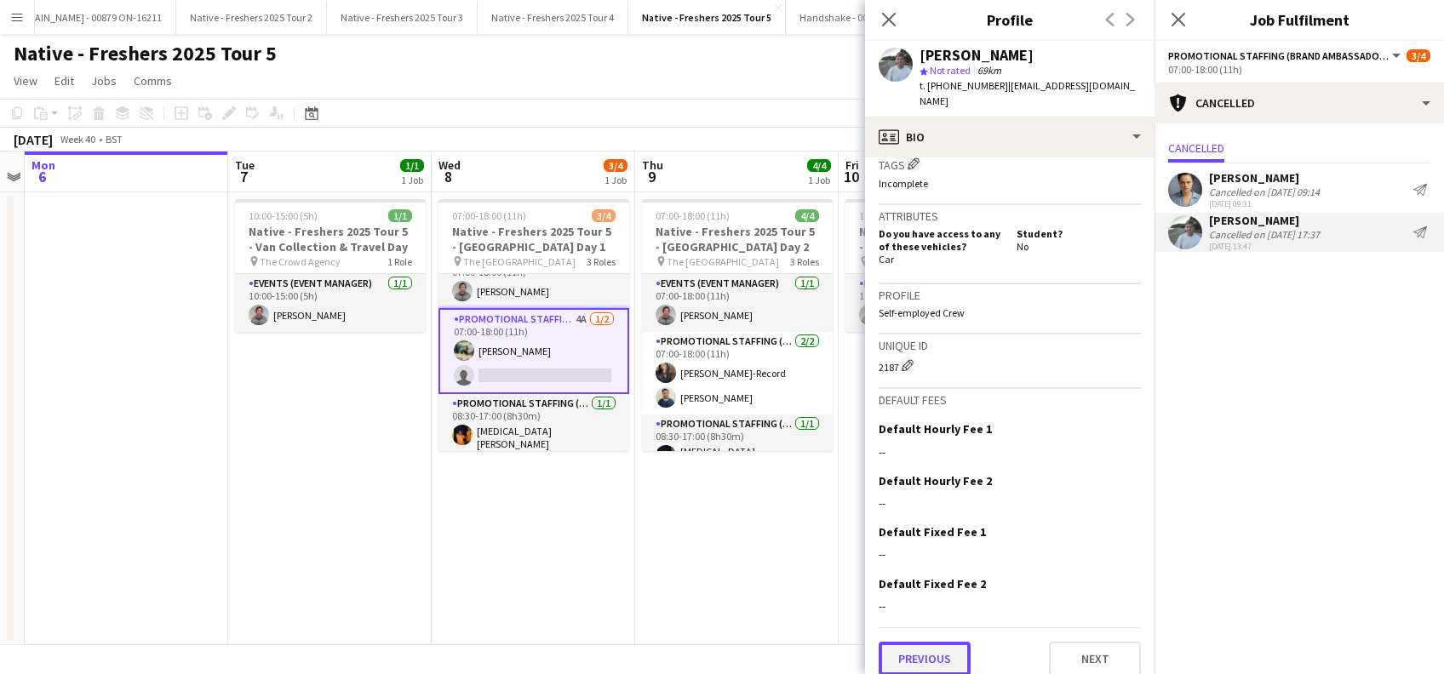
click at [936, 642] on button "Previous" at bounding box center [925, 659] width 92 height 34
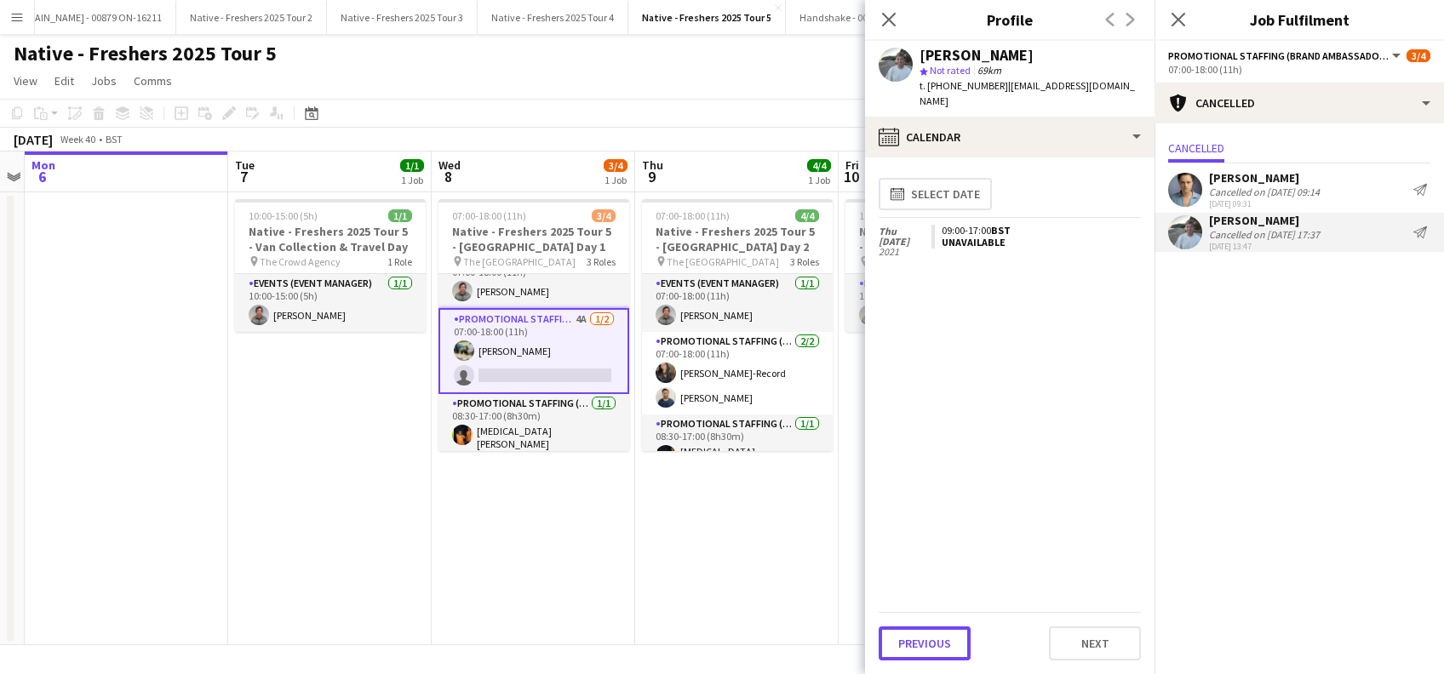
click at [936, 641] on button "Previous" at bounding box center [925, 644] width 92 height 34
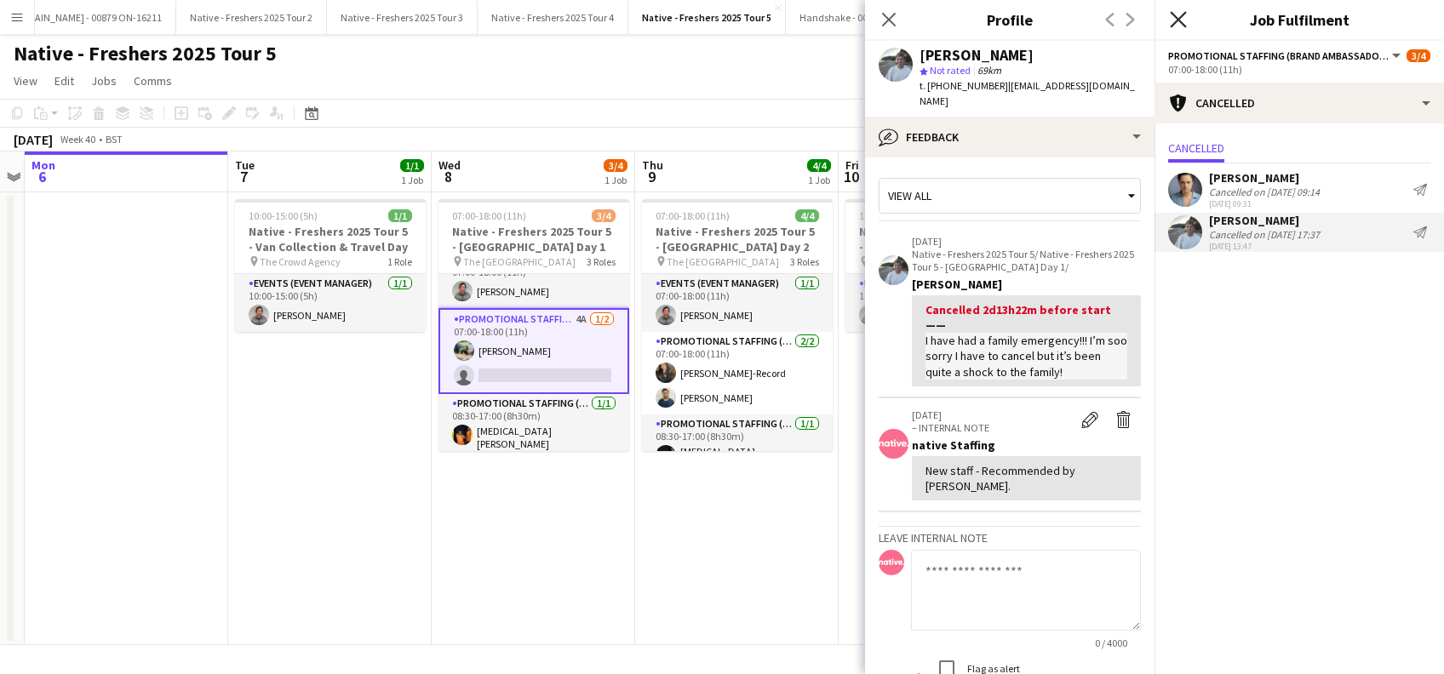
click at [1178, 14] on icon "Close pop-in" at bounding box center [1178, 19] width 16 height 16
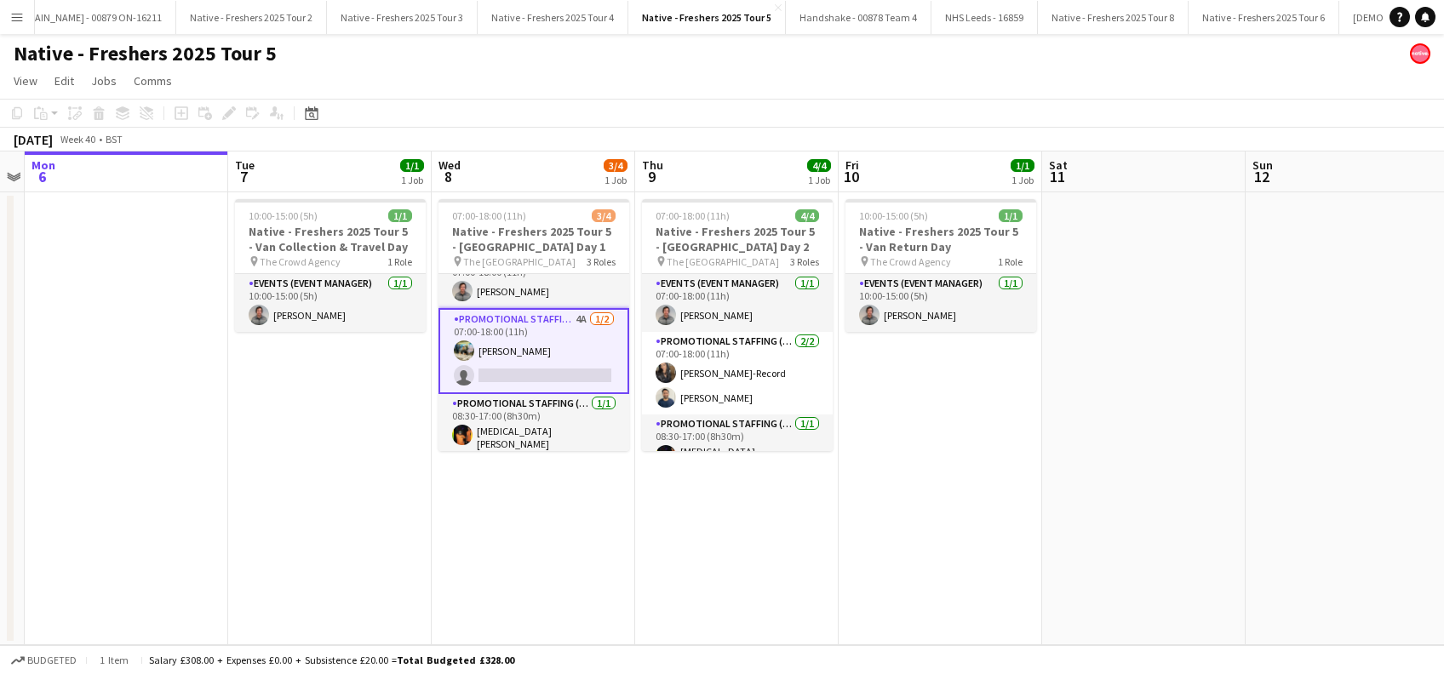
click at [577, 523] on app-date-cell "07:00-18:00 (11h) 3/4 Native - Freshers 2025 Tour 5 - University of Oxford Day …" at bounding box center [533, 418] width 203 height 453
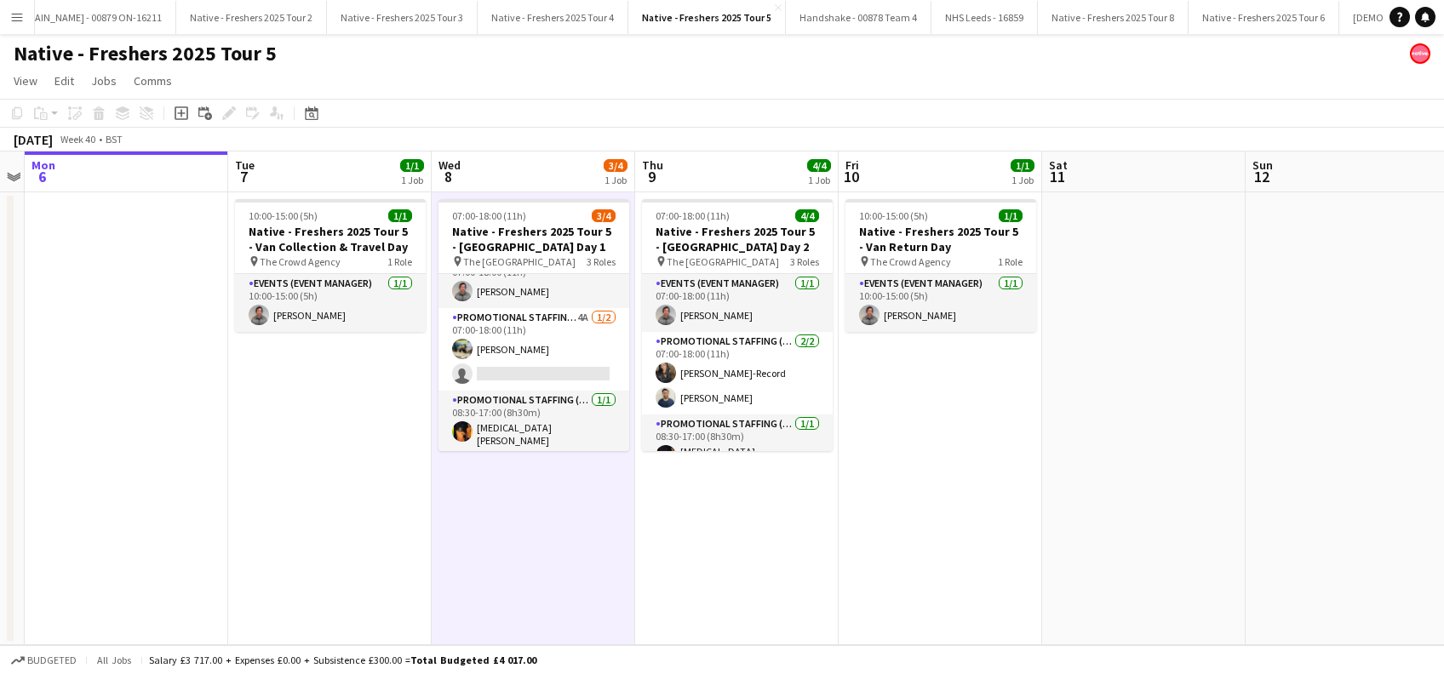
scroll to position [20, 0]
click at [706, 531] on app-date-cell "07:00-18:00 (11h) 4/4 Native - Freshers 2025 Tour 5 - University of Oxford Day …" at bounding box center [736, 418] width 203 height 453
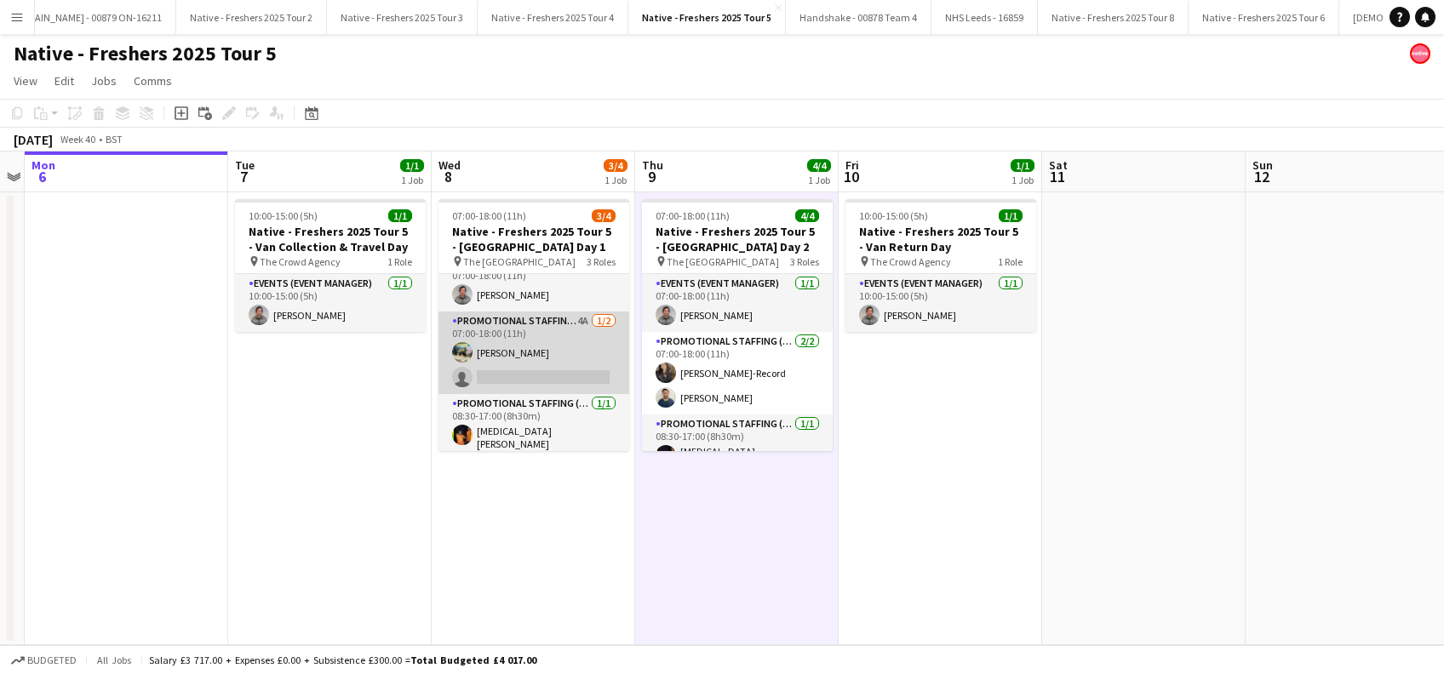
click at [553, 381] on app-card-role "Promotional Staffing (Brand Ambassadors) 4A 1/2 07:00-18:00 (11h) Ali Saroosh s…" at bounding box center [533, 353] width 191 height 83
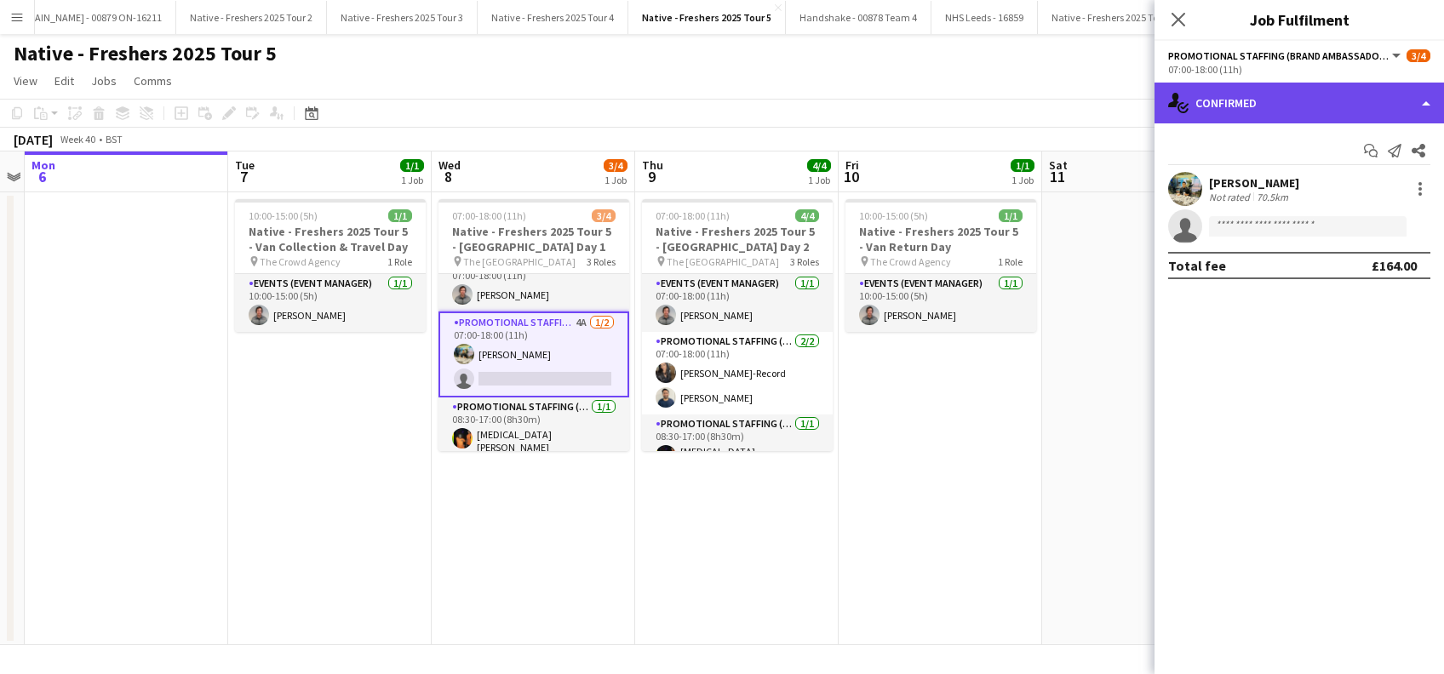
click at [1314, 105] on div "single-neutral-actions-check-2 Confirmed" at bounding box center [1299, 103] width 289 height 41
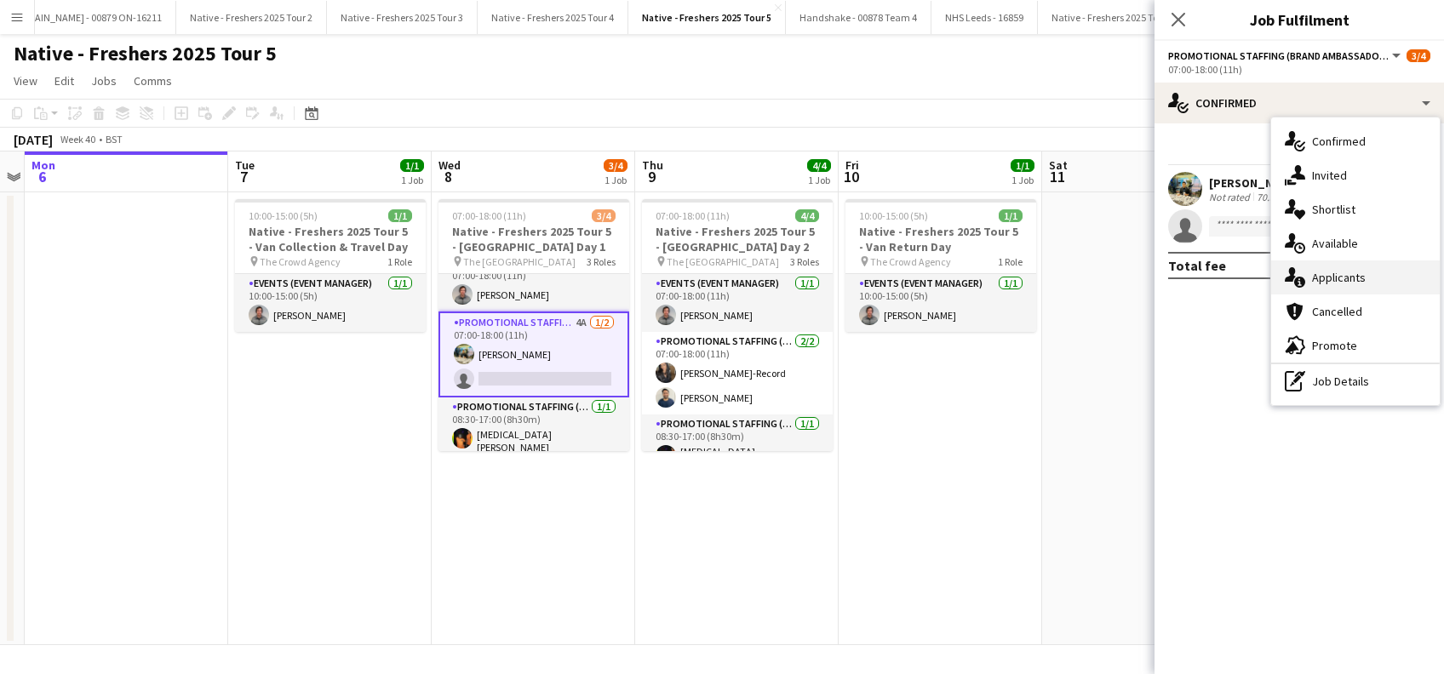
click at [1341, 272] on span "Applicants" at bounding box center [1339, 277] width 54 height 15
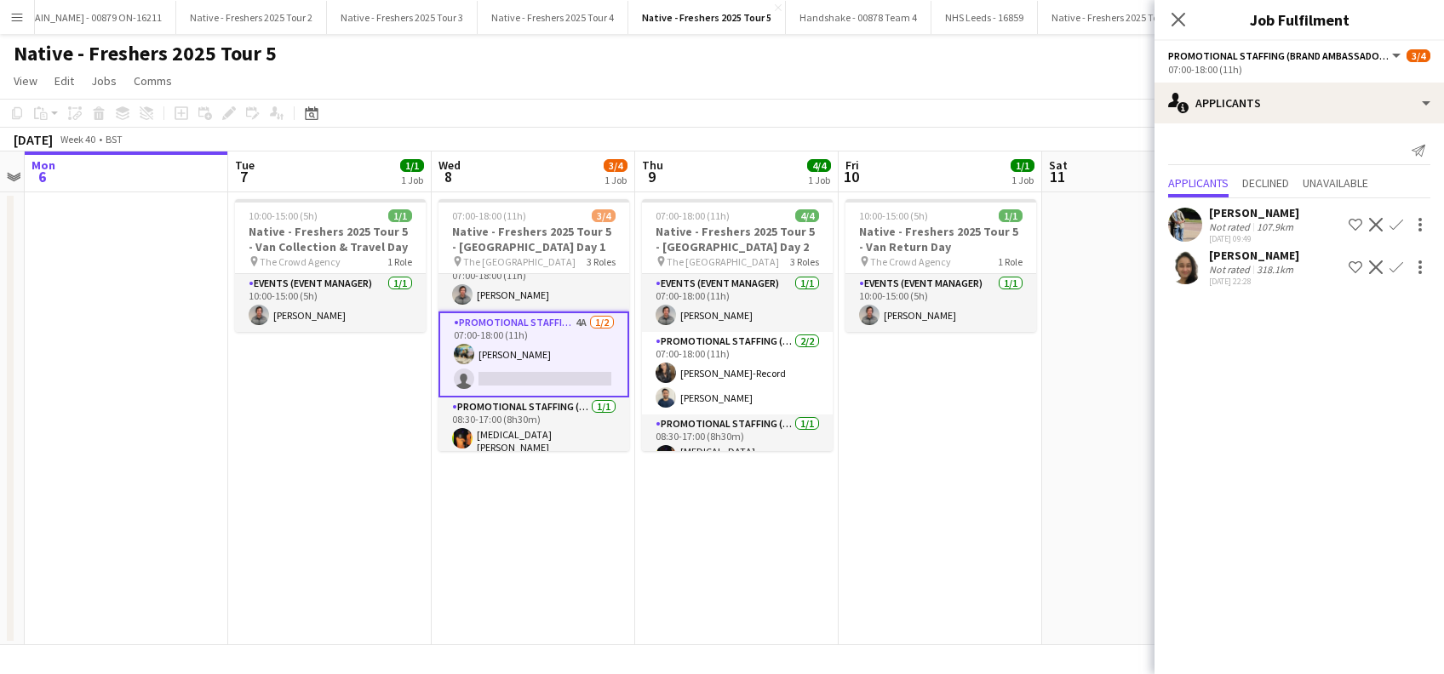
scroll to position [24, 0]
click at [1394, 232] on button "Confirm" at bounding box center [1396, 225] width 20 height 20
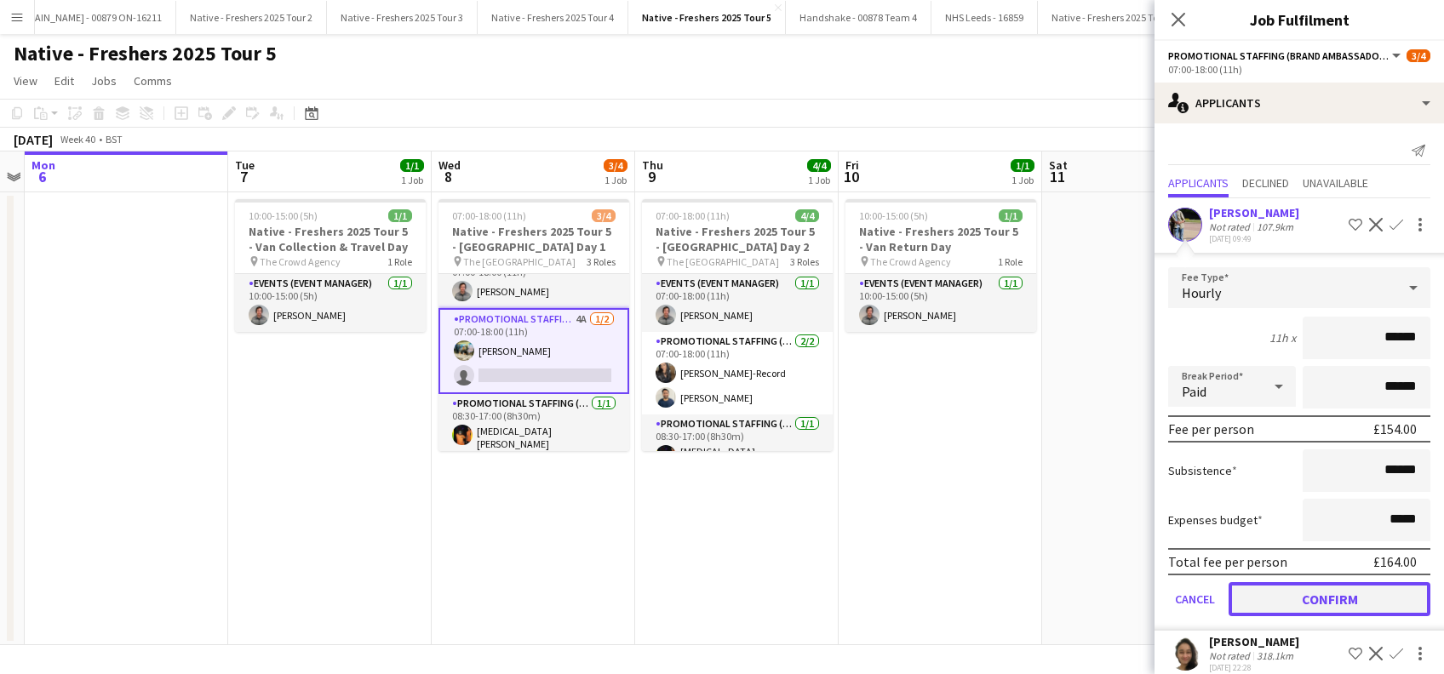
click at [1315, 583] on button "Confirm" at bounding box center [1330, 599] width 202 height 34
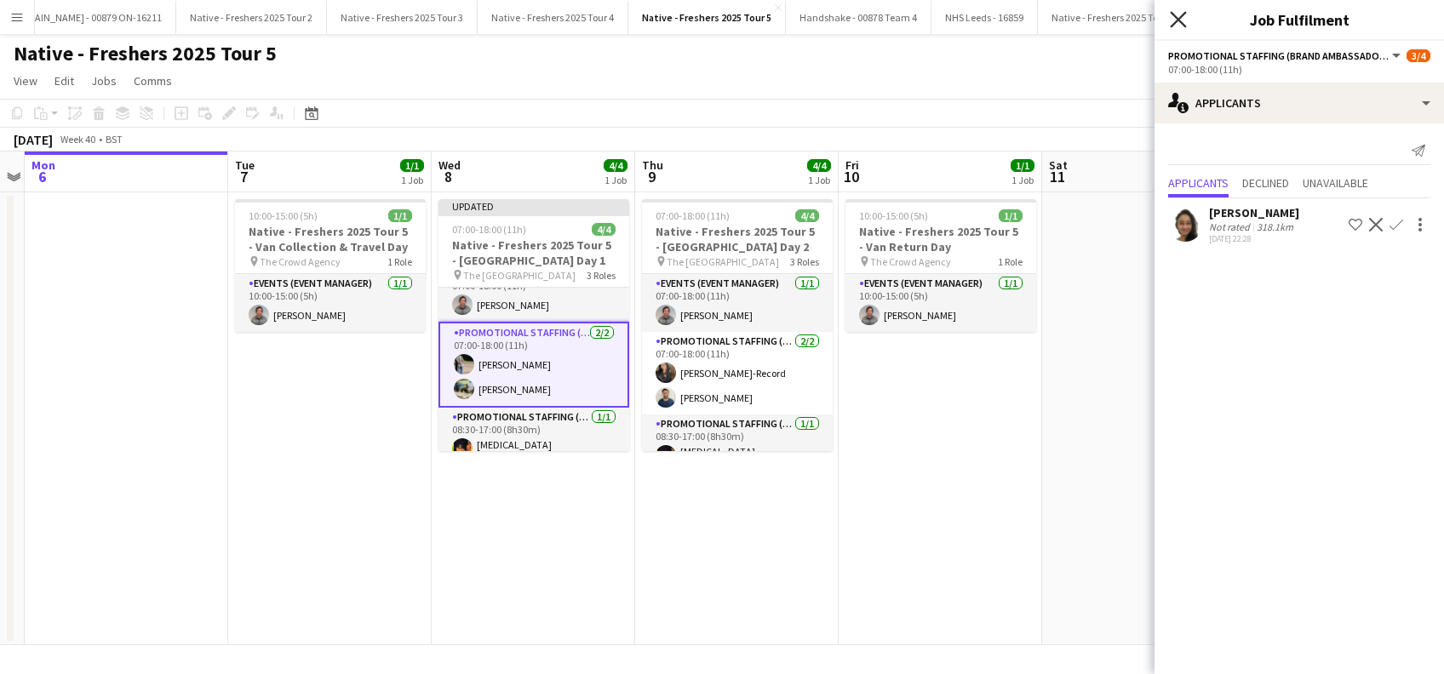
click at [1176, 12] on icon "Close pop-in" at bounding box center [1178, 19] width 16 height 16
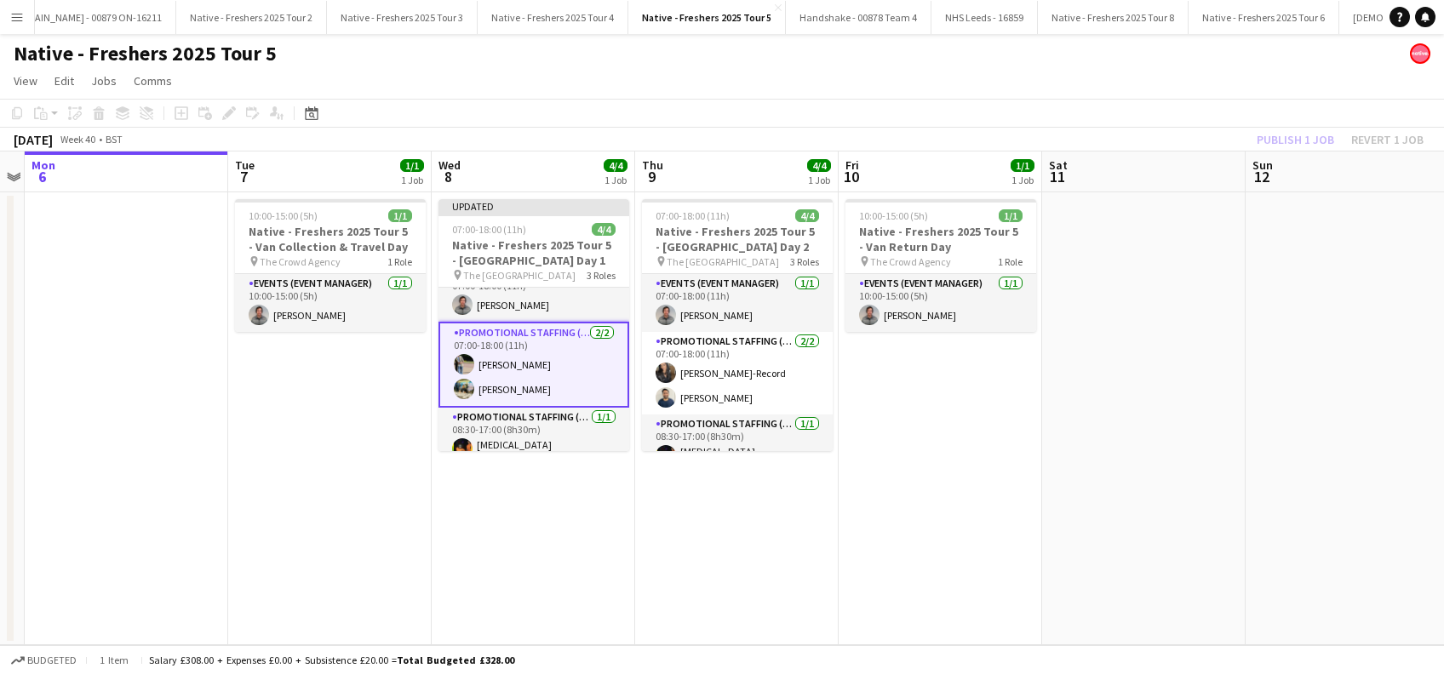
drag, startPoint x: 1008, startPoint y: 444, endPoint x: 1264, endPoint y: 177, distance: 369.8
click at [1008, 443] on app-date-cell "10:00-15:00 (5h) 1/1 Native - Freshers 2025 Tour 5 - Van Return Day pin The Cro…" at bounding box center [940, 418] width 203 height 453
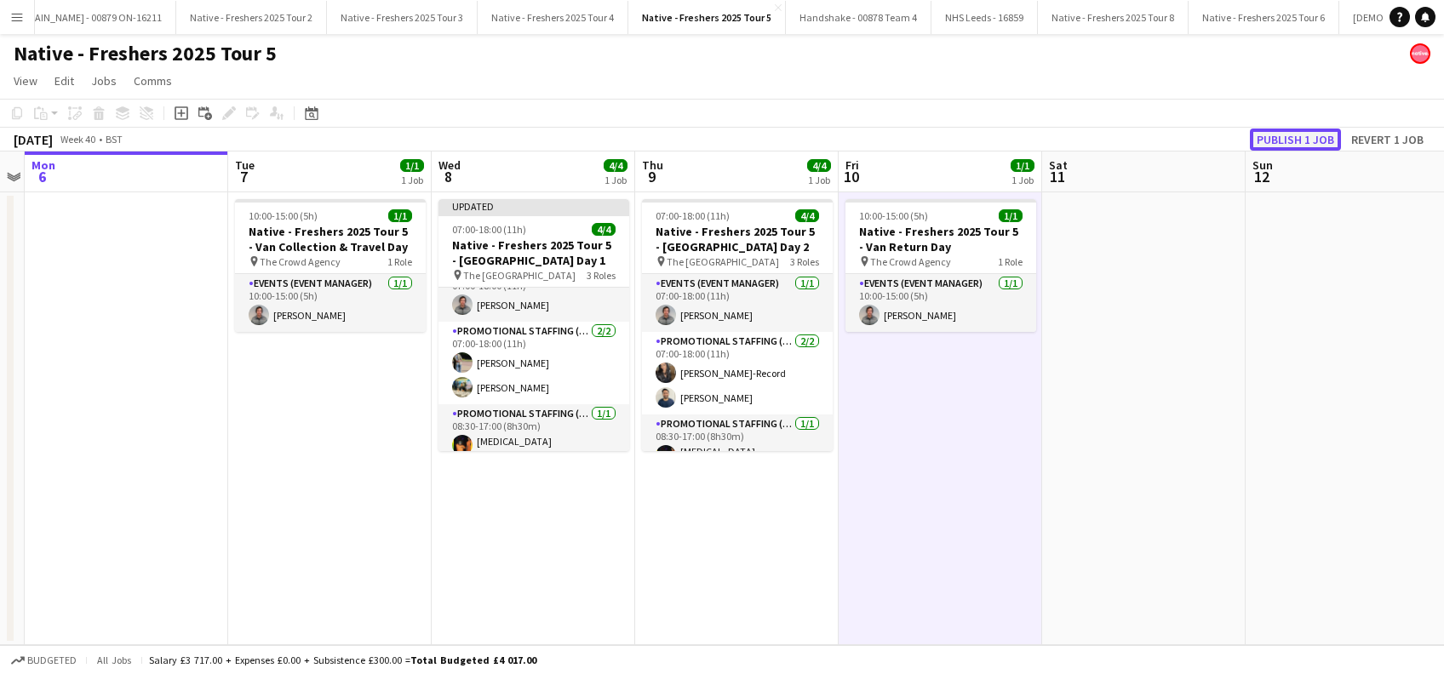
click at [1287, 141] on button "Publish 1 job" at bounding box center [1295, 140] width 91 height 22
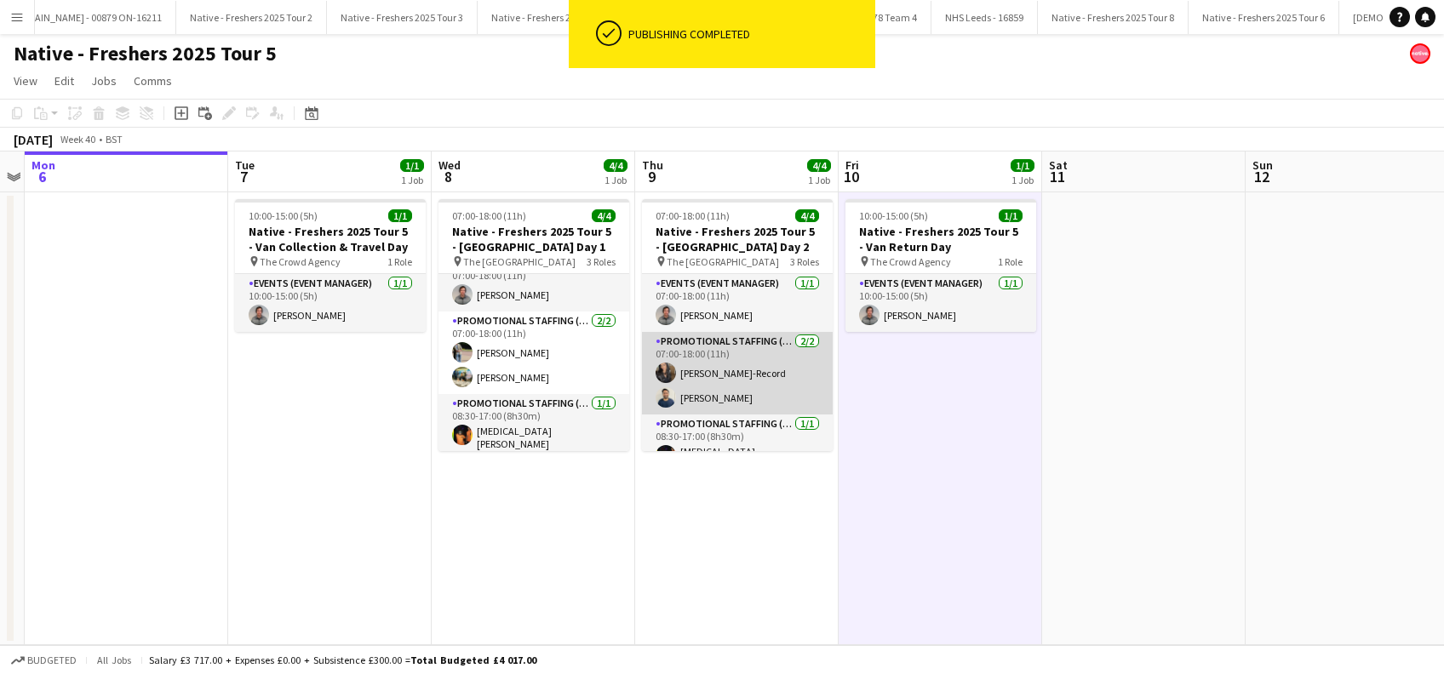
scroll to position [20, 0]
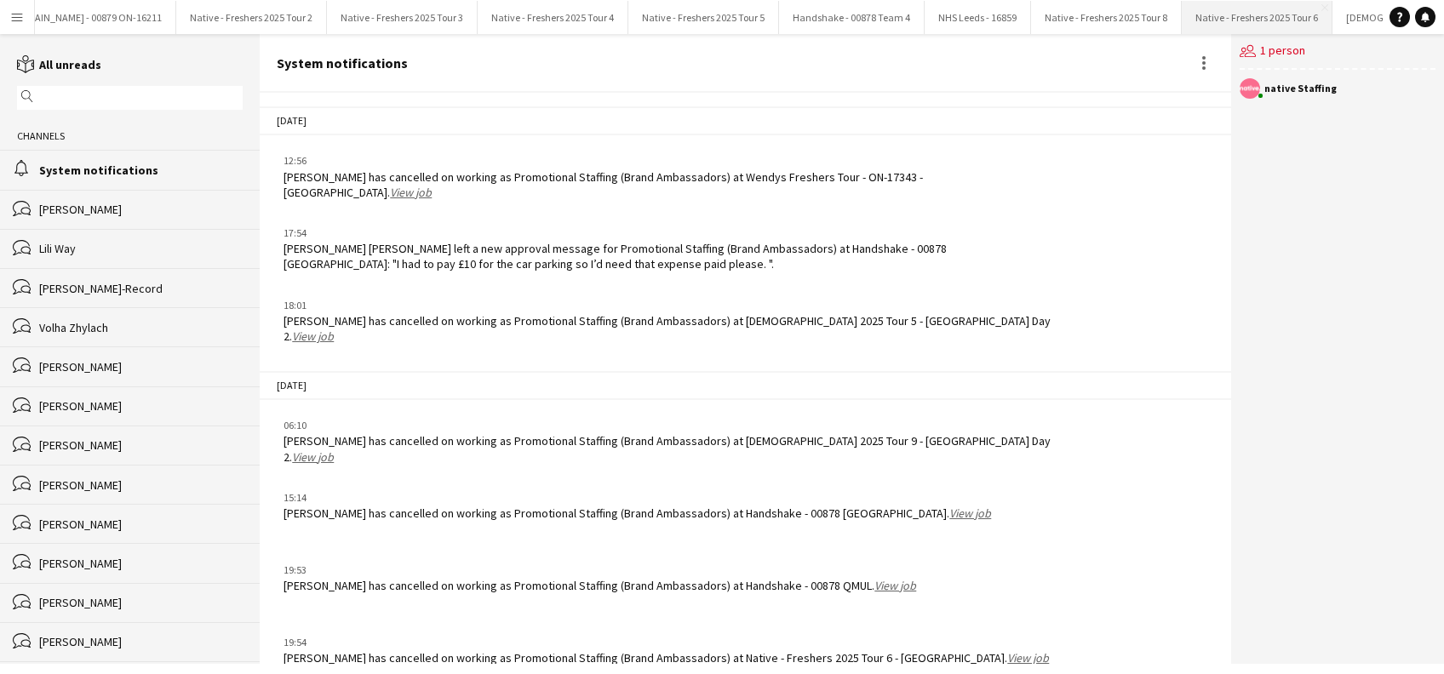
scroll to position [2097, 0]
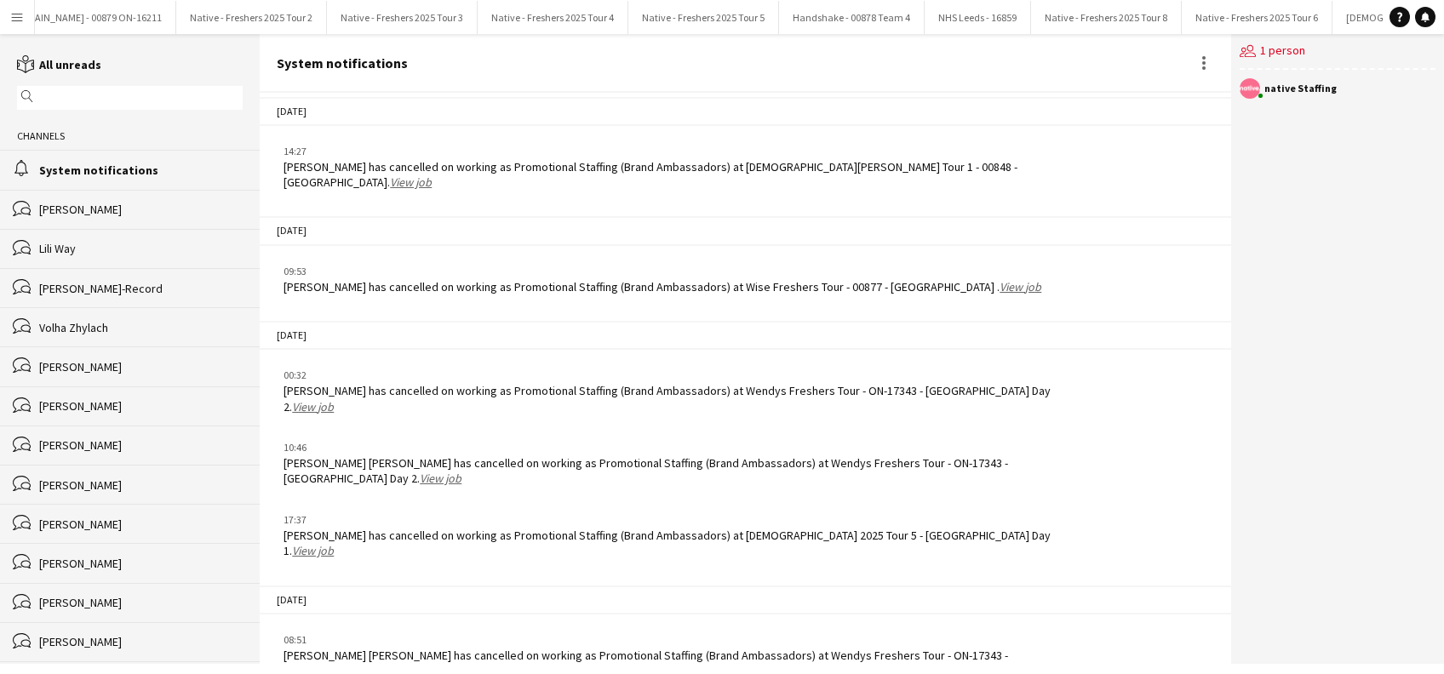
click at [420, 663] on link "View job" at bounding box center [441, 670] width 42 height 15
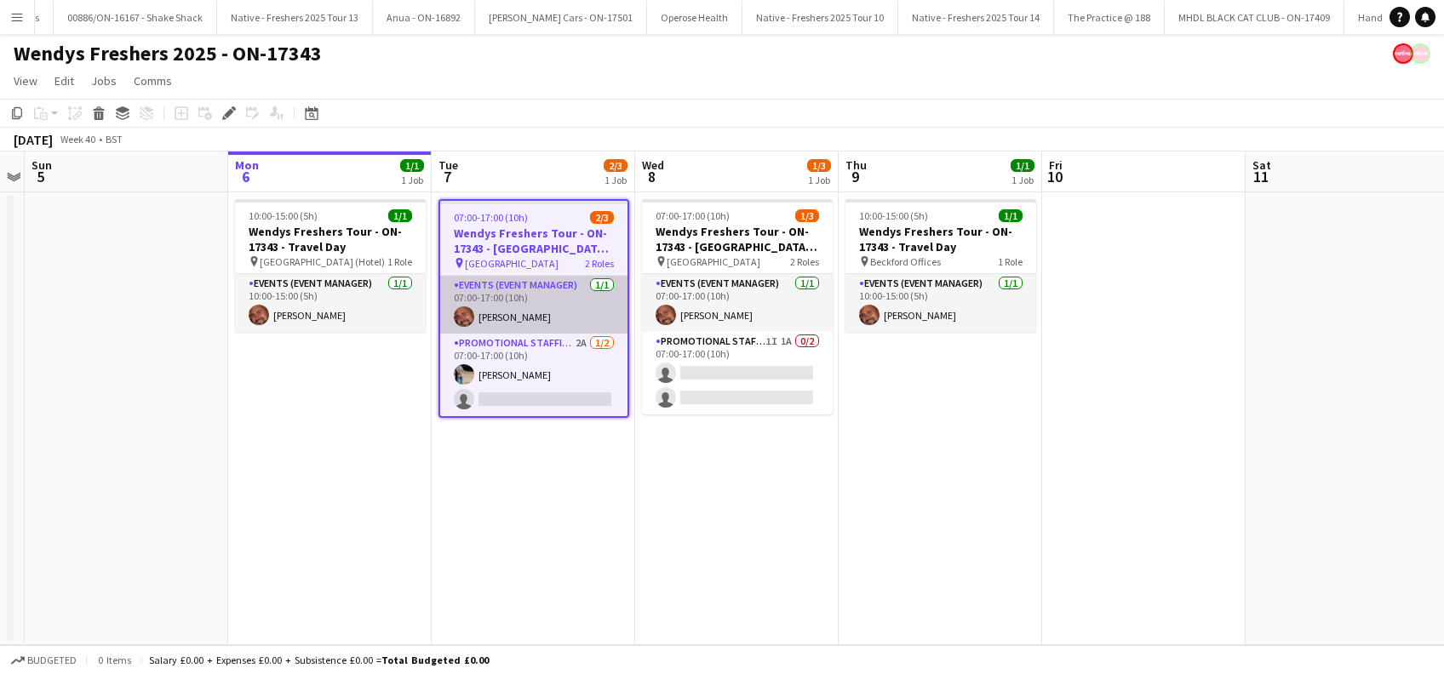
scroll to position [0, 9171]
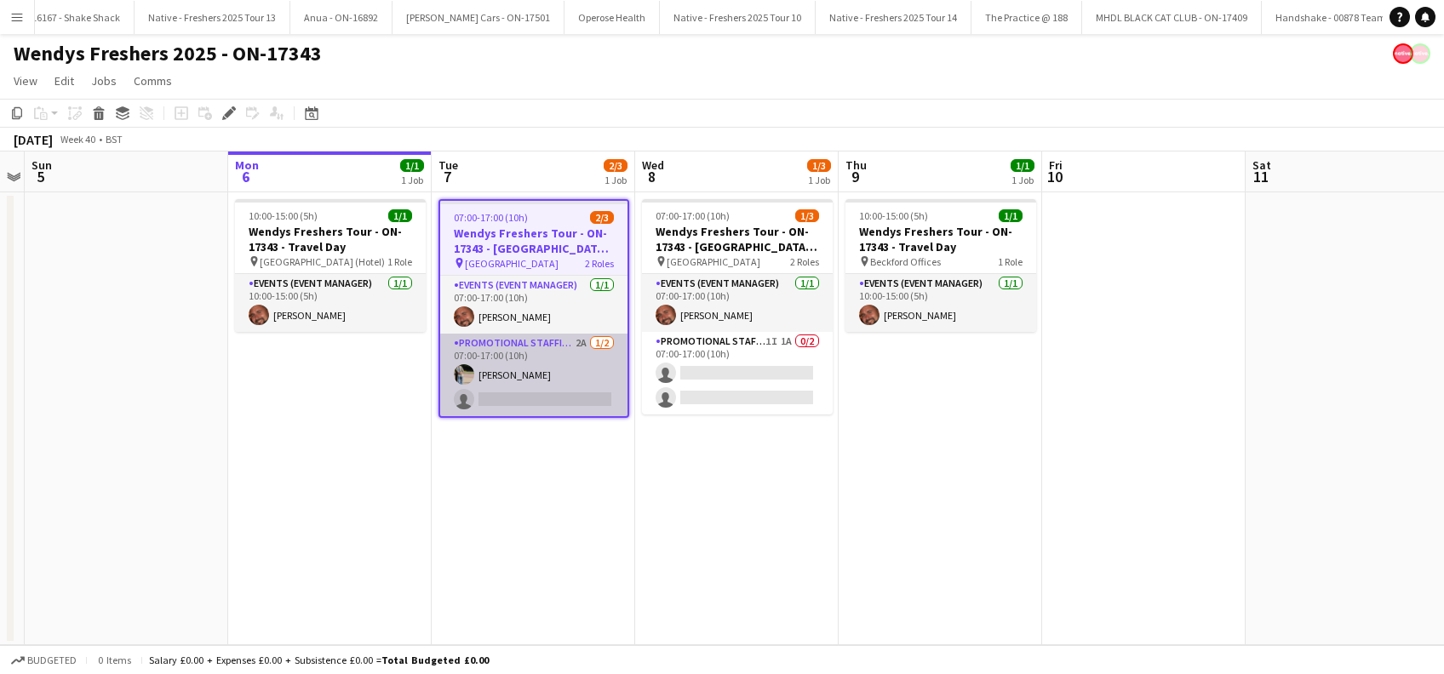
click at [564, 403] on app-card-role "Promotional Staffing (Brand Ambassadors) 2A 1/2 07:00-17:00 (10h) Amit Singh si…" at bounding box center [533, 375] width 187 height 83
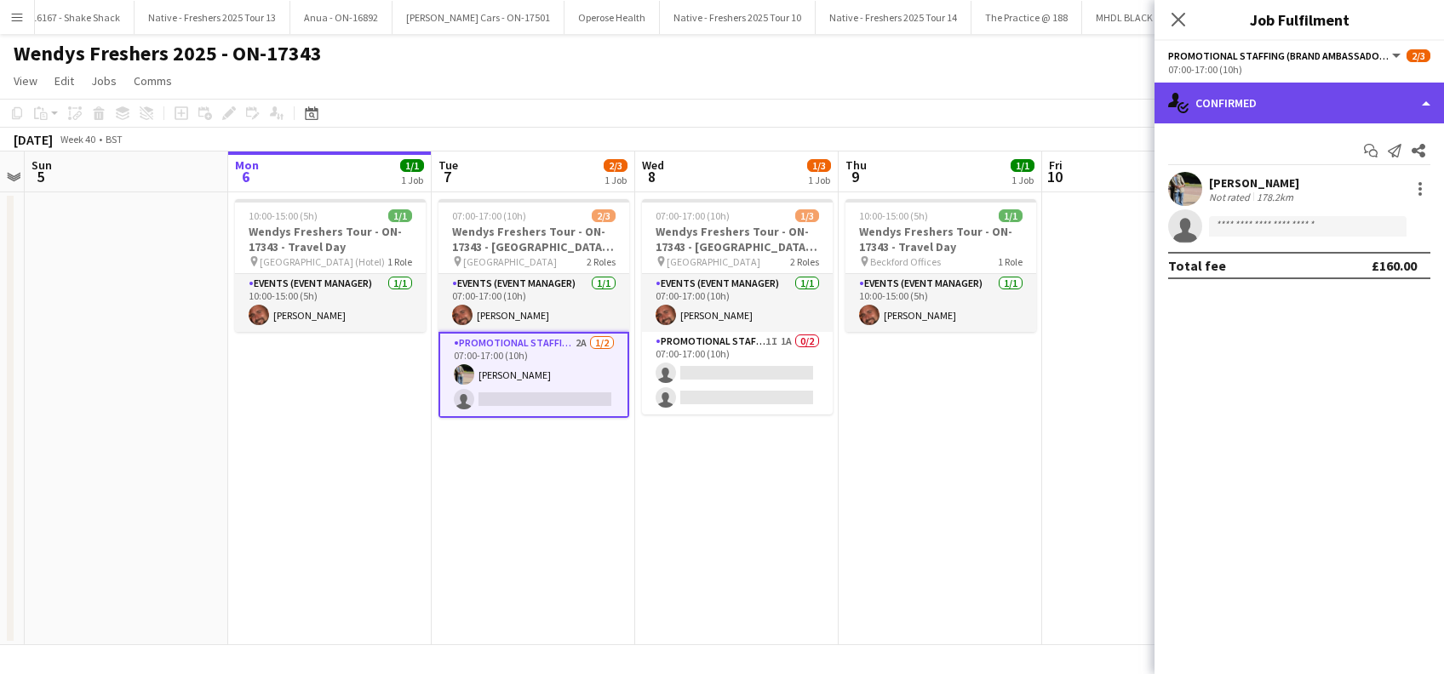
click at [1296, 112] on div "single-neutral-actions-check-2 Confirmed" at bounding box center [1299, 103] width 289 height 41
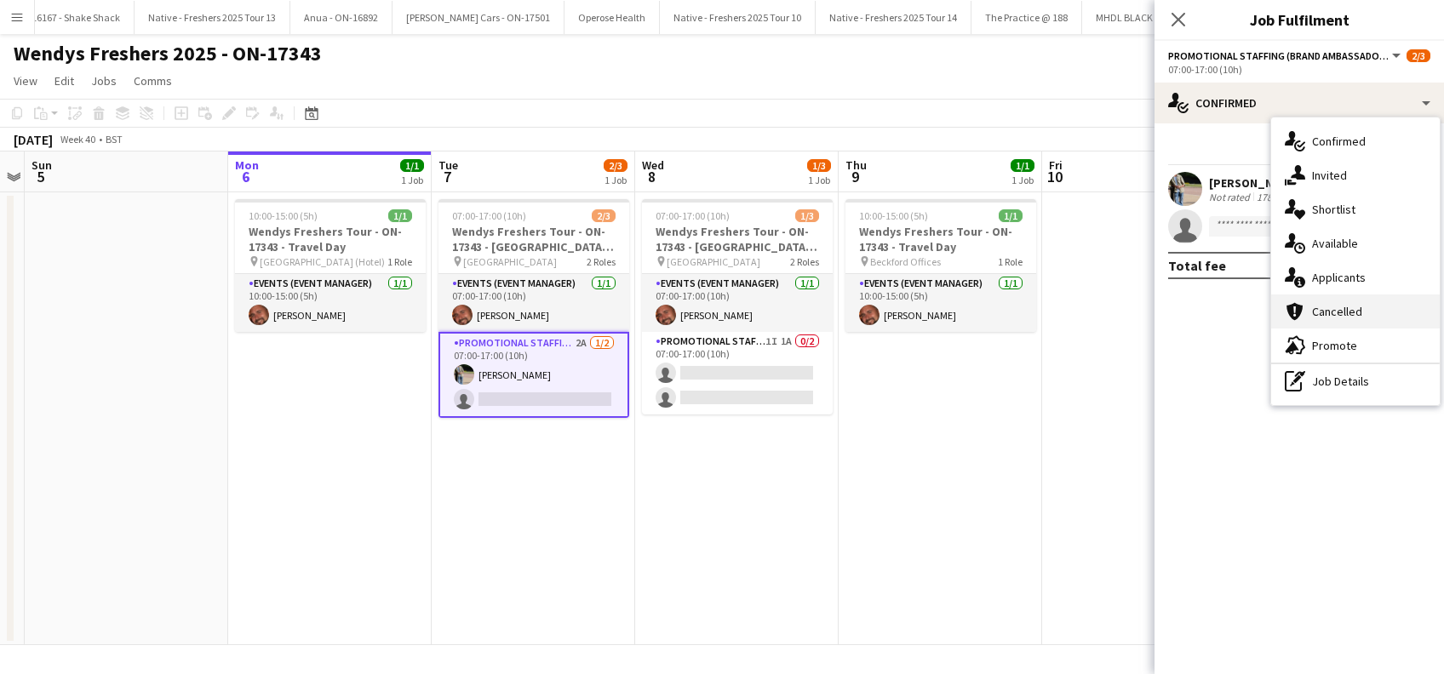
click at [1330, 314] on span "Cancelled" at bounding box center [1337, 311] width 50 height 15
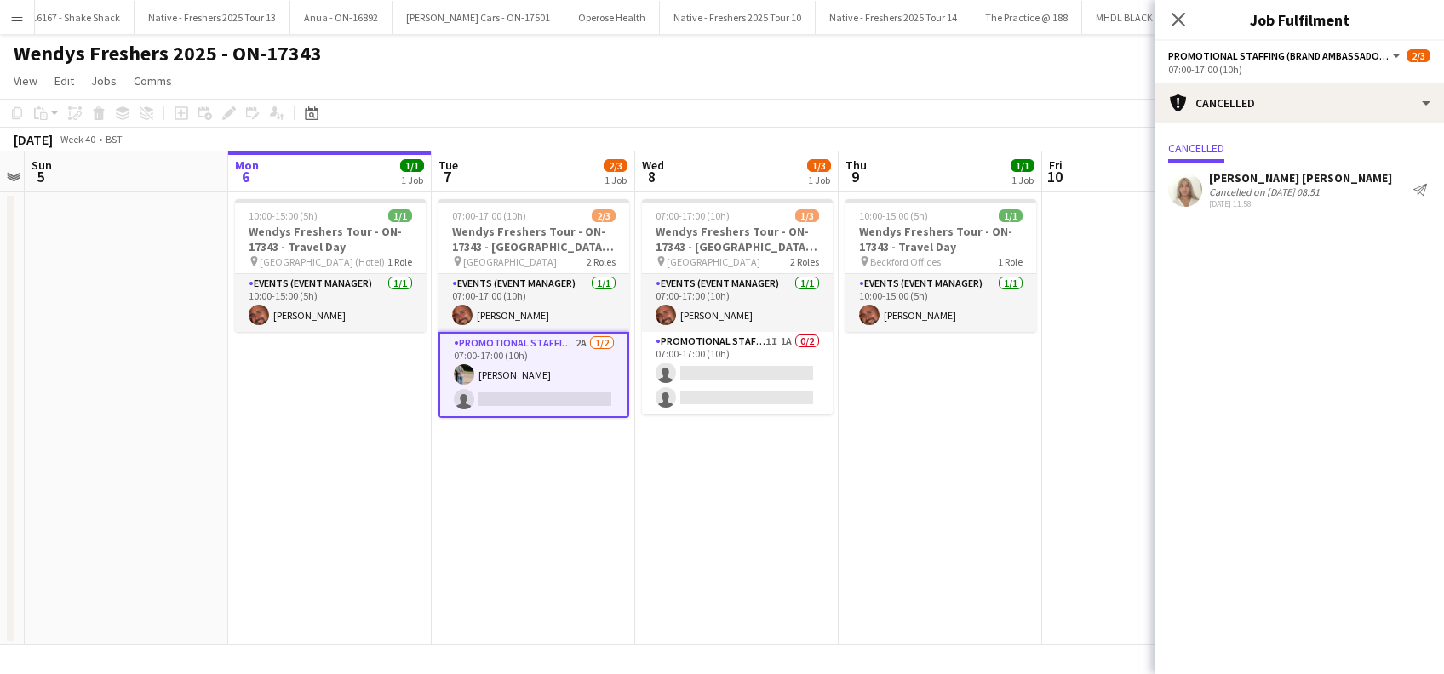
click at [1246, 178] on div "Elenor Ben ari" at bounding box center [1300, 177] width 183 height 15
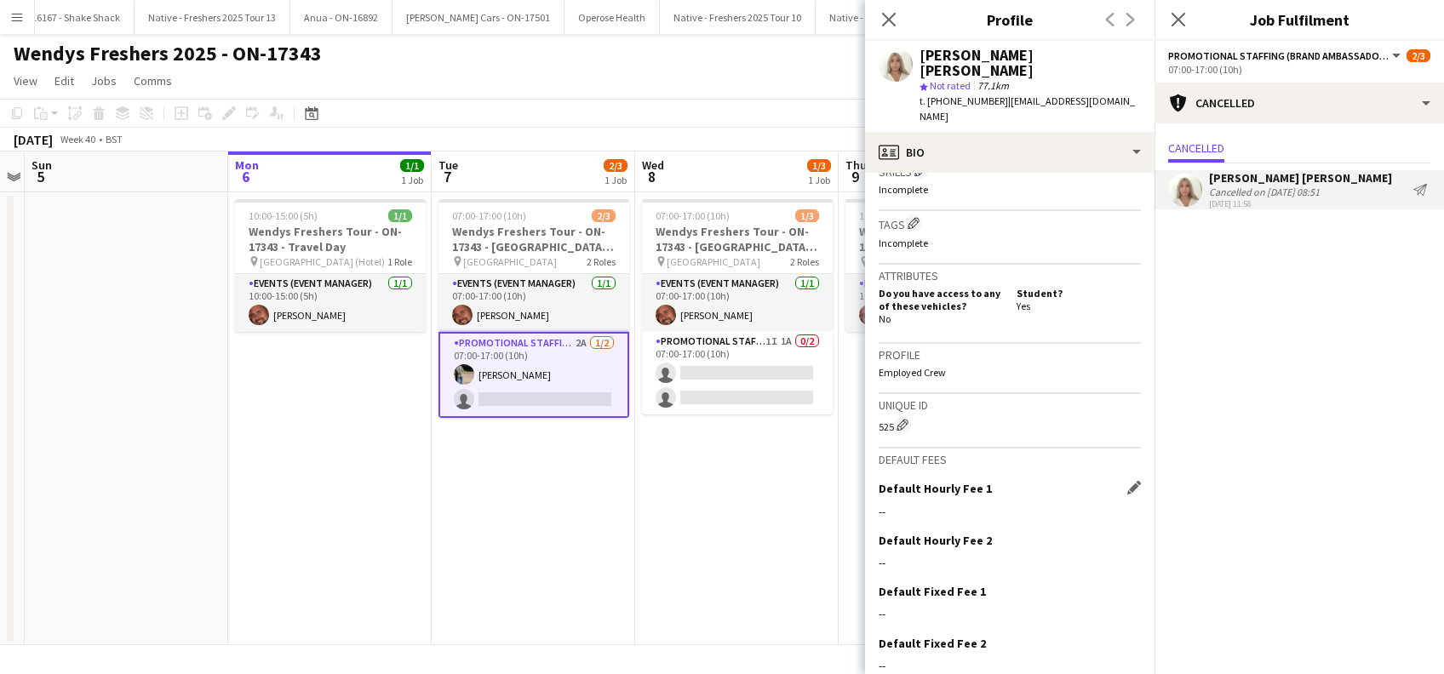
scroll to position [695, 0]
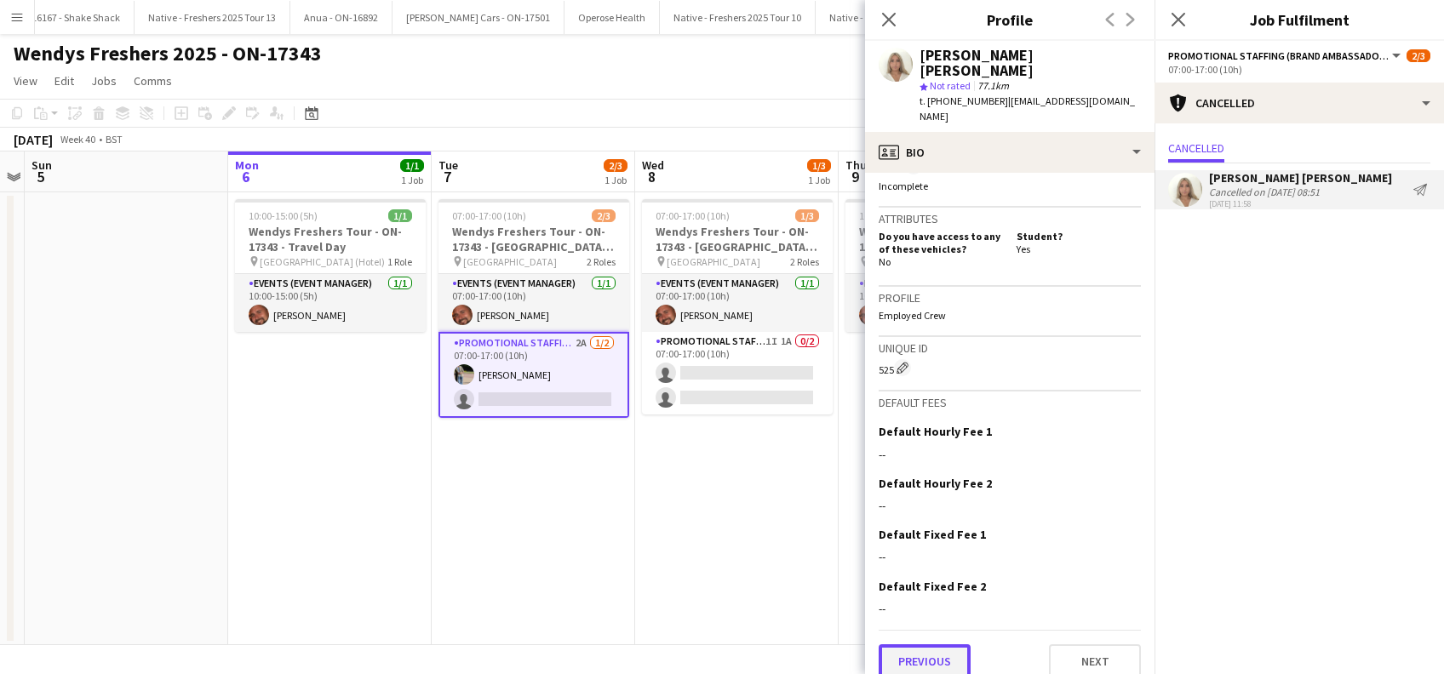
click at [911, 645] on button "Previous" at bounding box center [925, 662] width 92 height 34
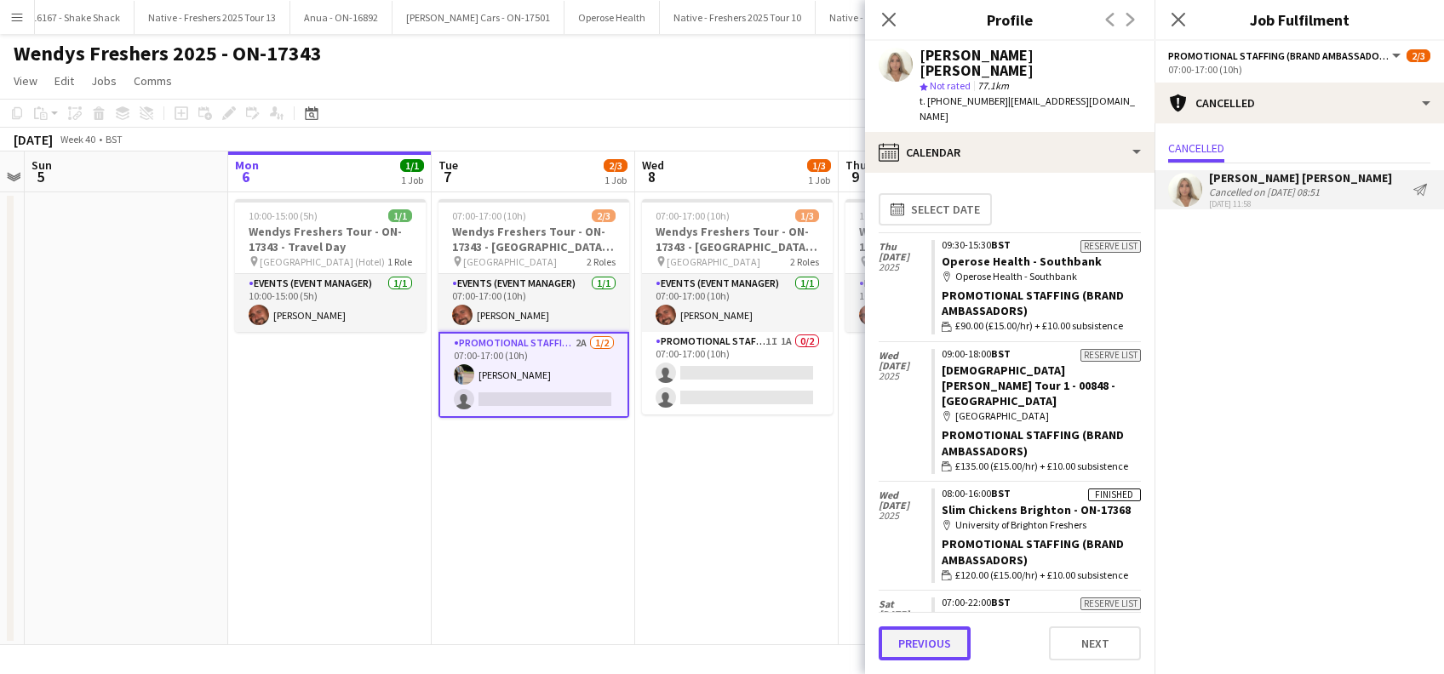
click at [934, 654] on button "Previous" at bounding box center [925, 644] width 92 height 34
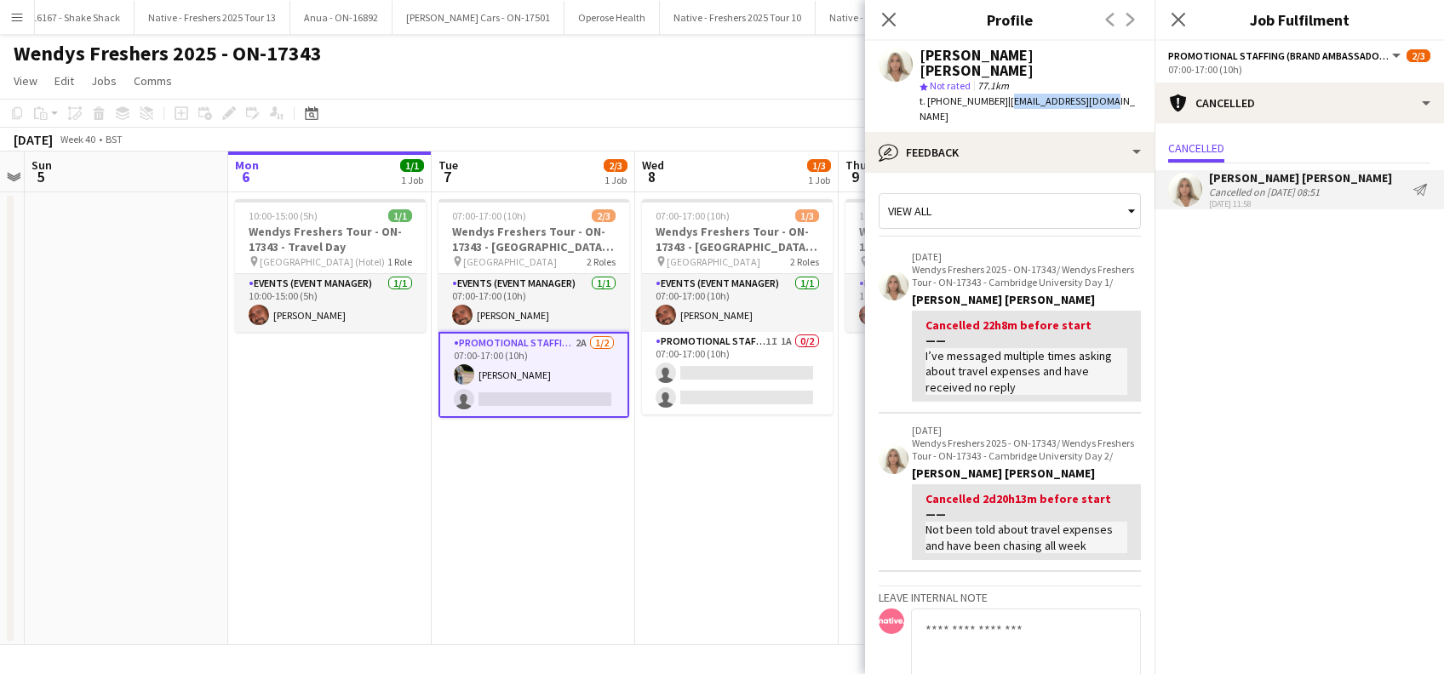
drag, startPoint x: 1098, startPoint y: 87, endPoint x: 1001, endPoint y: 89, distance: 97.1
click at [1001, 89] on div "Elenor Ben ari star Not rated 77.1km t. +447460801881 | elenorba6@gmail.com" at bounding box center [1009, 86] width 289 height 91
copy span "elenorba6@gmail.com"
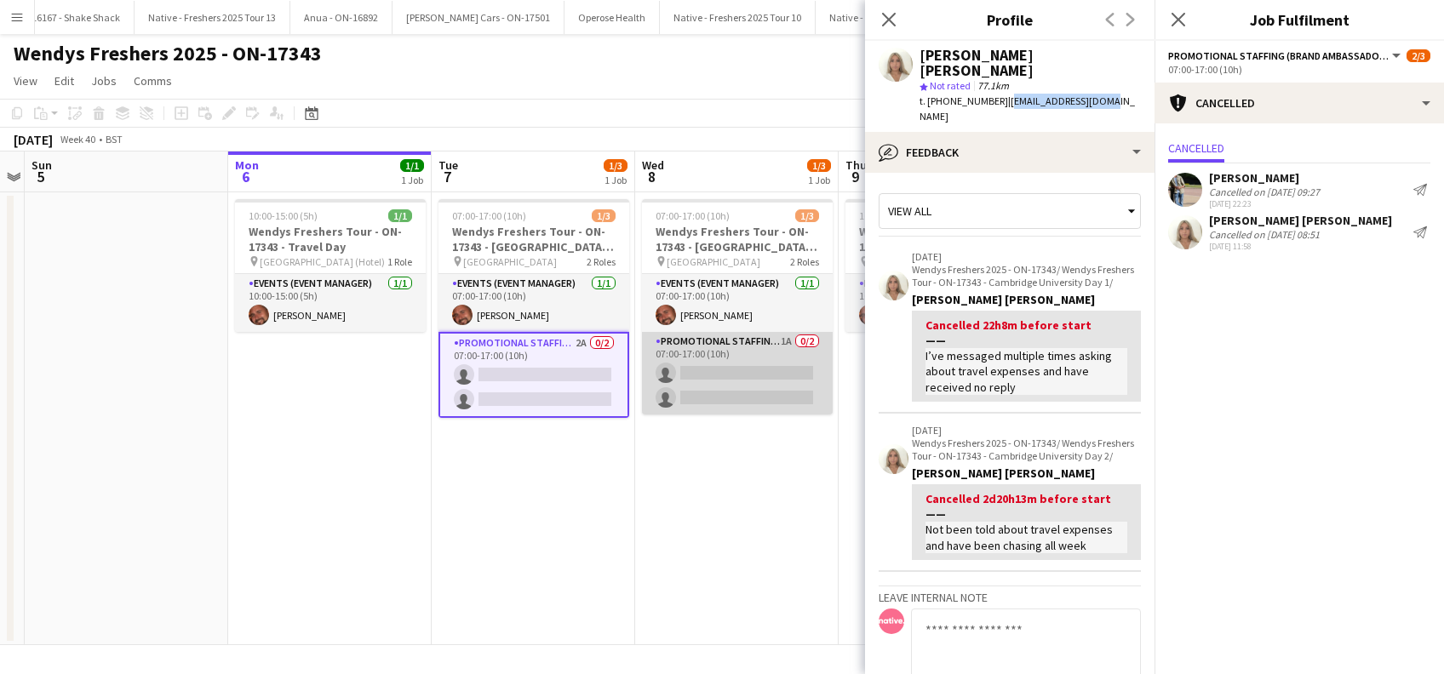
click at [718, 378] on app-card-role "Promotional Staffing (Brand Ambassadors) 1A 0/2 07:00-17:00 (10h) single-neutra…" at bounding box center [737, 373] width 191 height 83
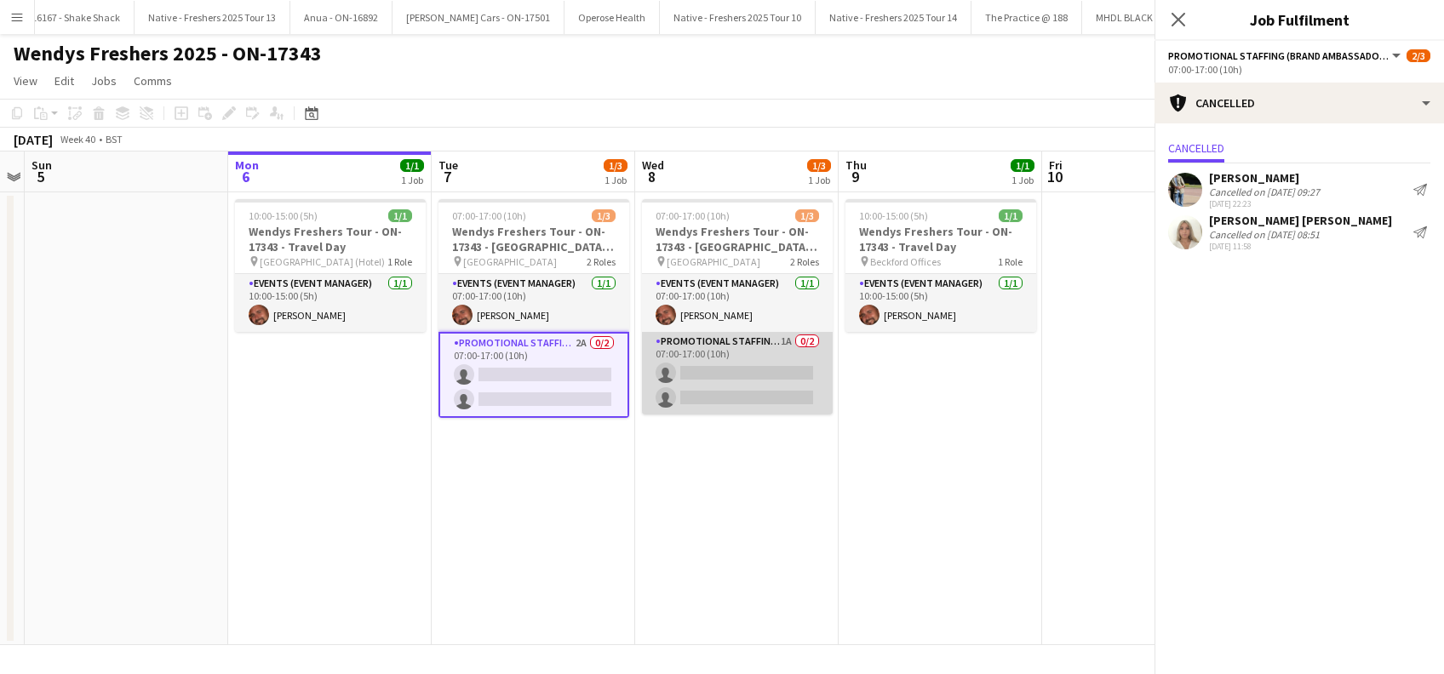
scroll to position [0, 586]
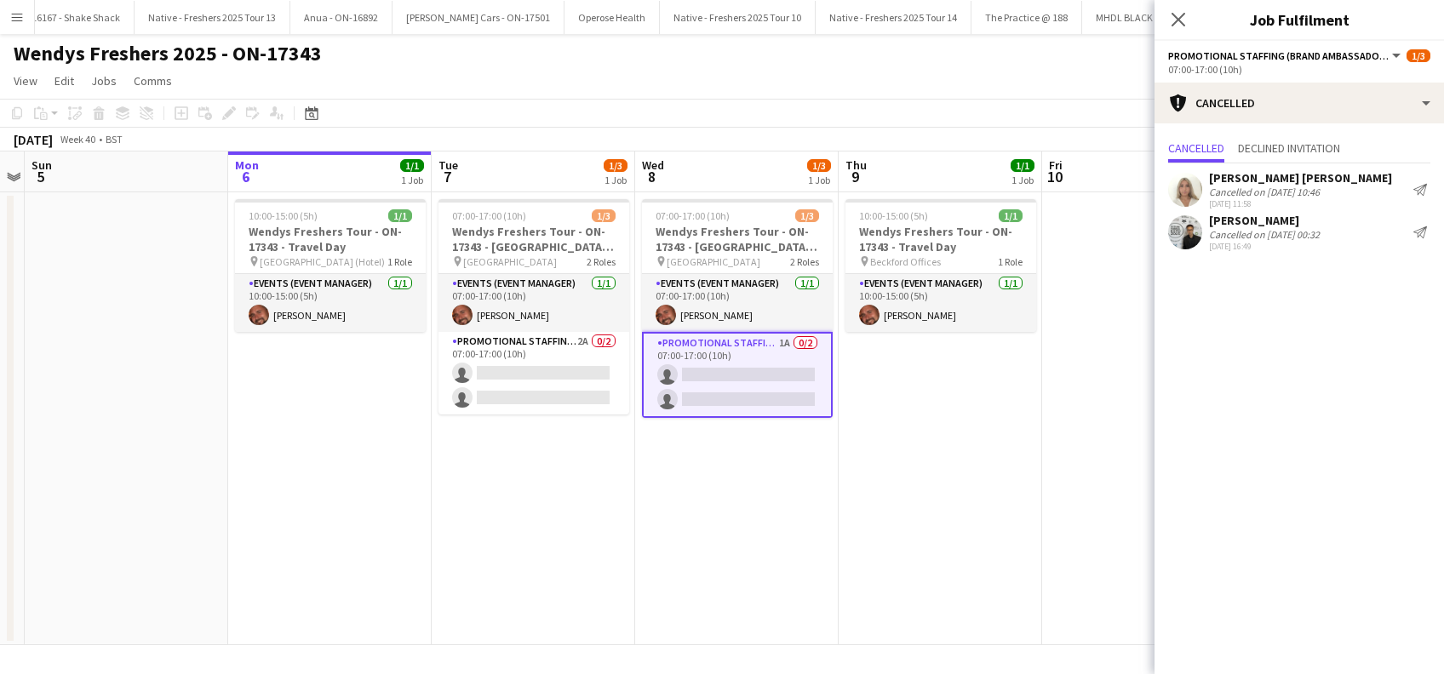
click at [1230, 217] on div "Sunsik Cha" at bounding box center [1264, 220] width 111 height 15
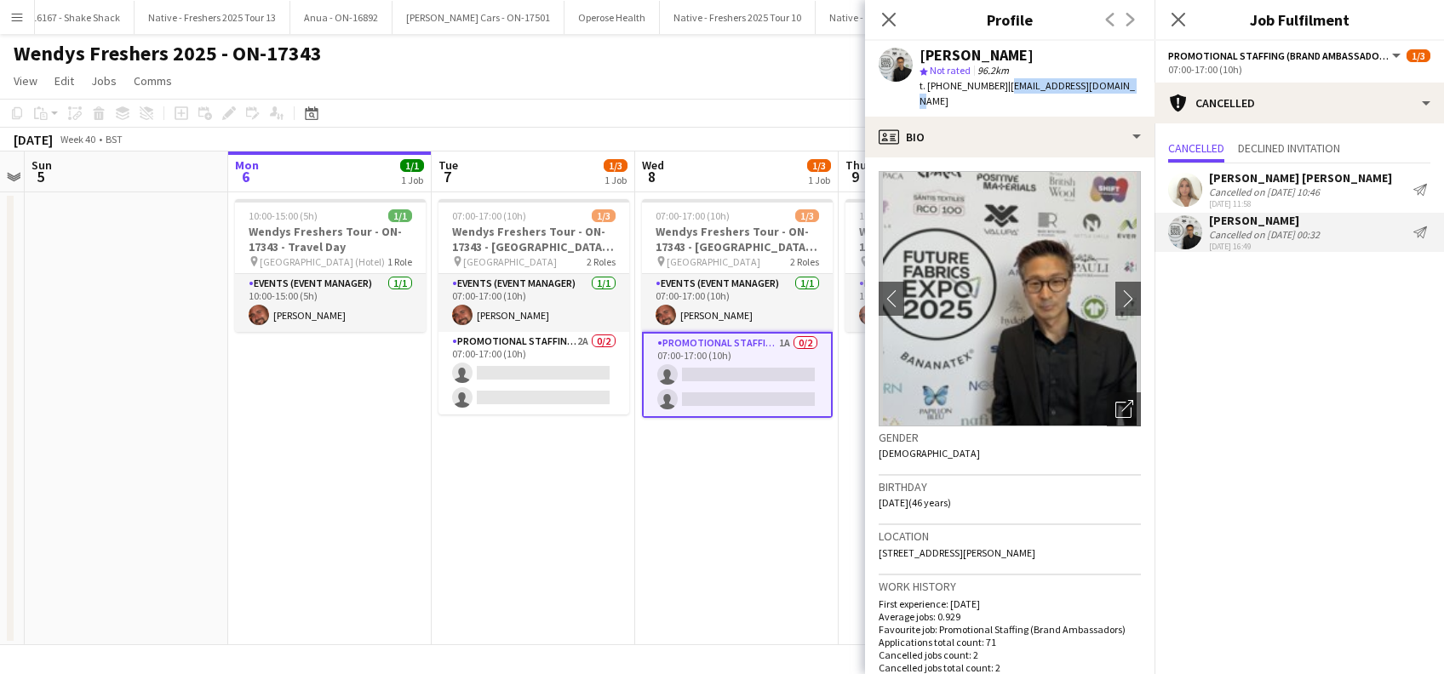
drag, startPoint x: 1050, startPoint y: 83, endPoint x: 1006, endPoint y: 85, distance: 44.3
click at [1006, 85] on app-profile-header "Sunsik Cha star Not rated 96.2km t. +4407733361636 | kierancha@hotmail.co.uk" at bounding box center [1009, 79] width 289 height 76
copy span "kierancha@hotmail.co.uk"
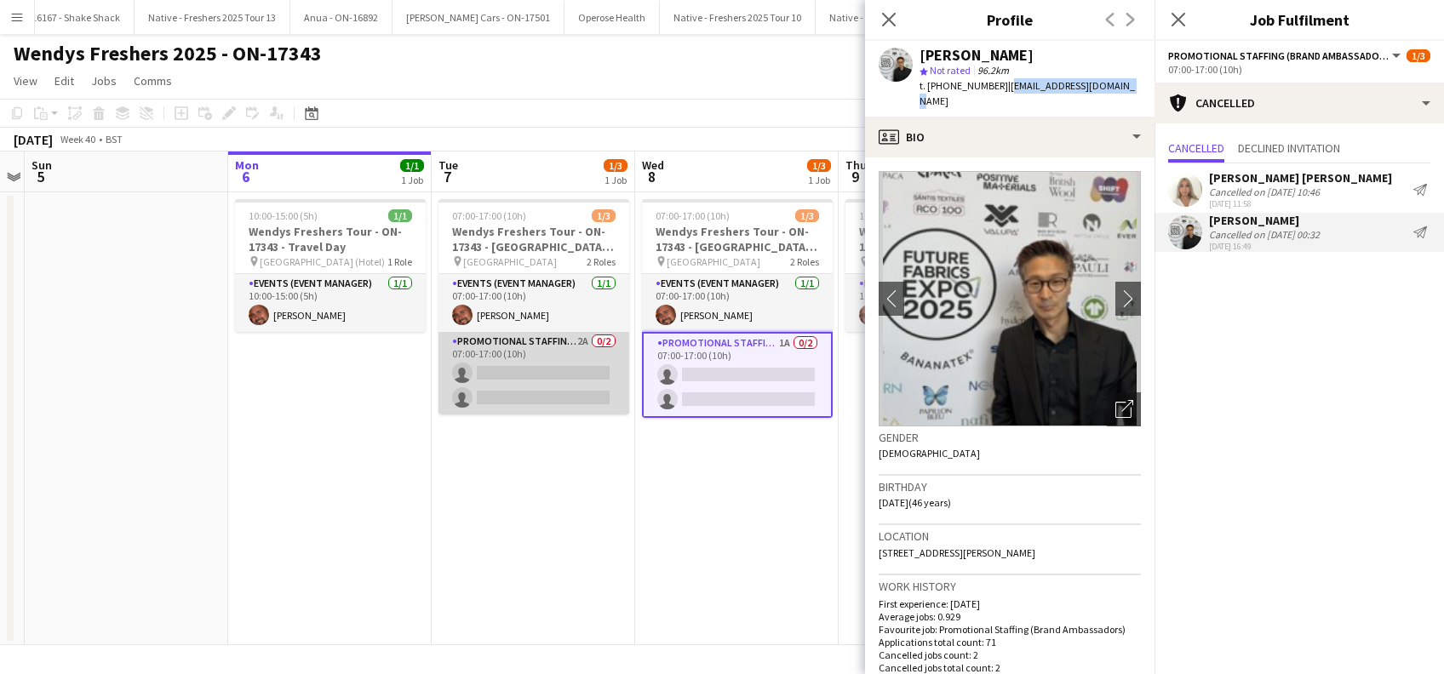
click at [531, 394] on app-card-role "Promotional Staffing (Brand Ambassadors) 2A 0/2 07:00-17:00 (10h) single-neutra…" at bounding box center [533, 373] width 191 height 83
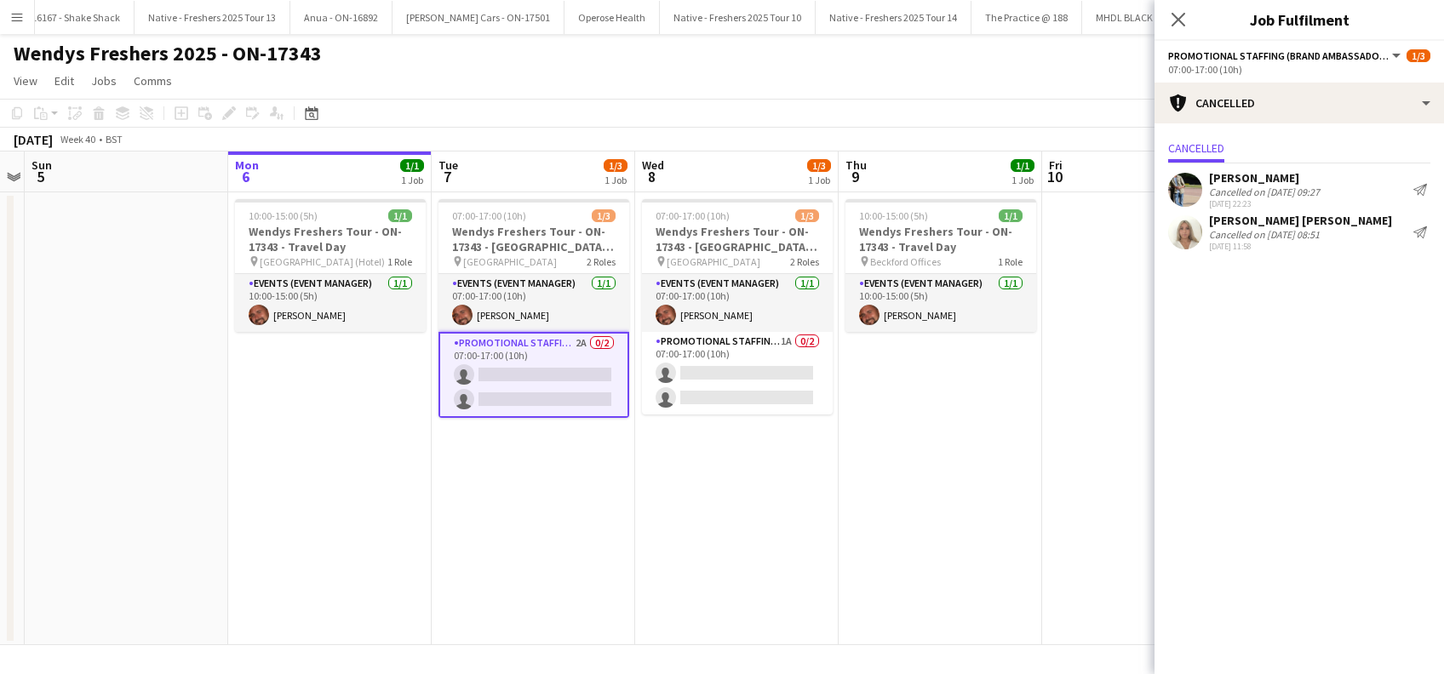
click at [1245, 177] on div "Amit Singh" at bounding box center [1264, 177] width 111 height 15
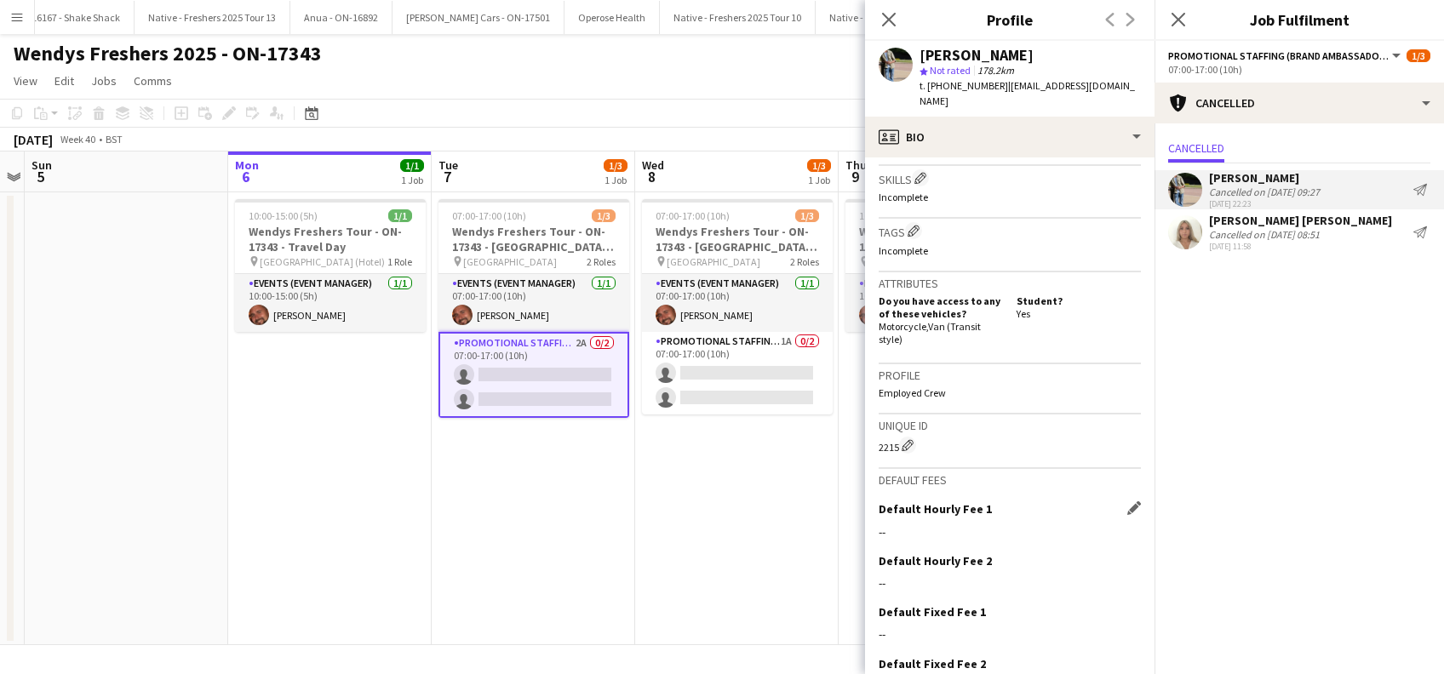
scroll to position [720, 0]
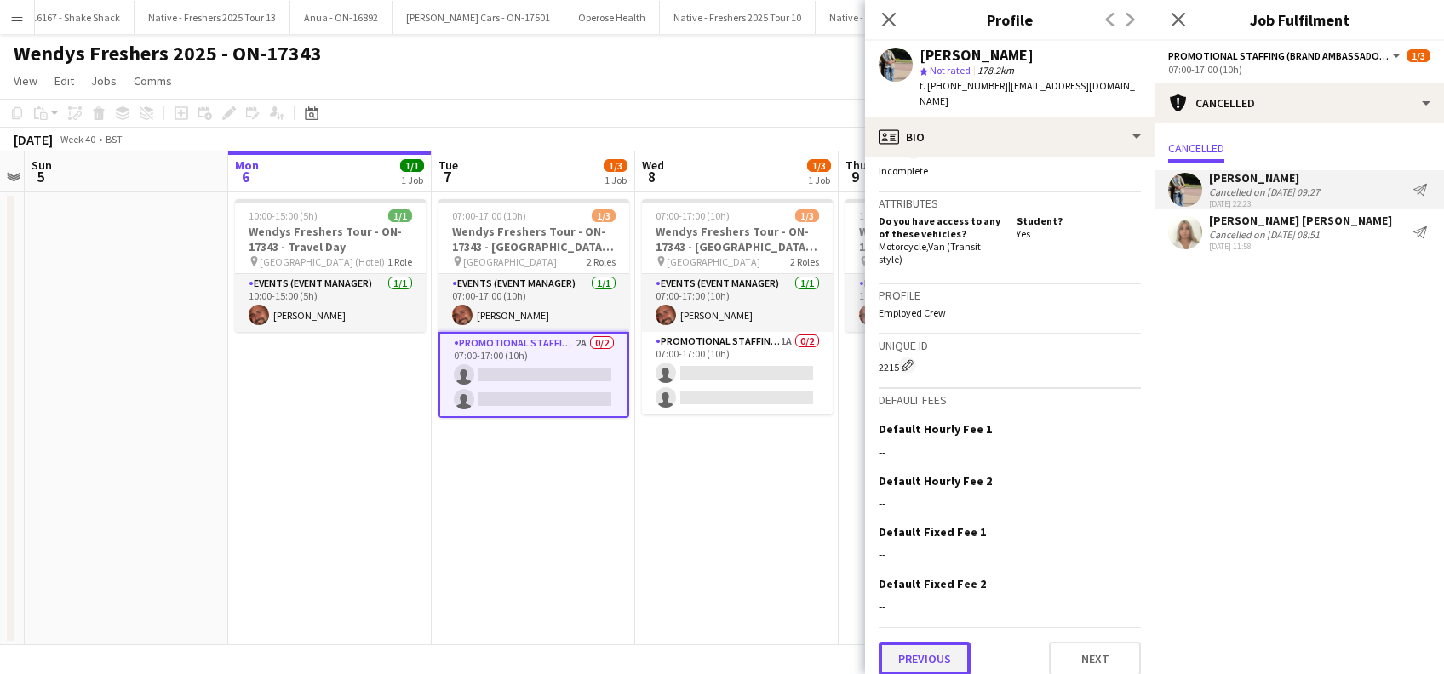
click at [954, 642] on button "Previous" at bounding box center [925, 659] width 92 height 34
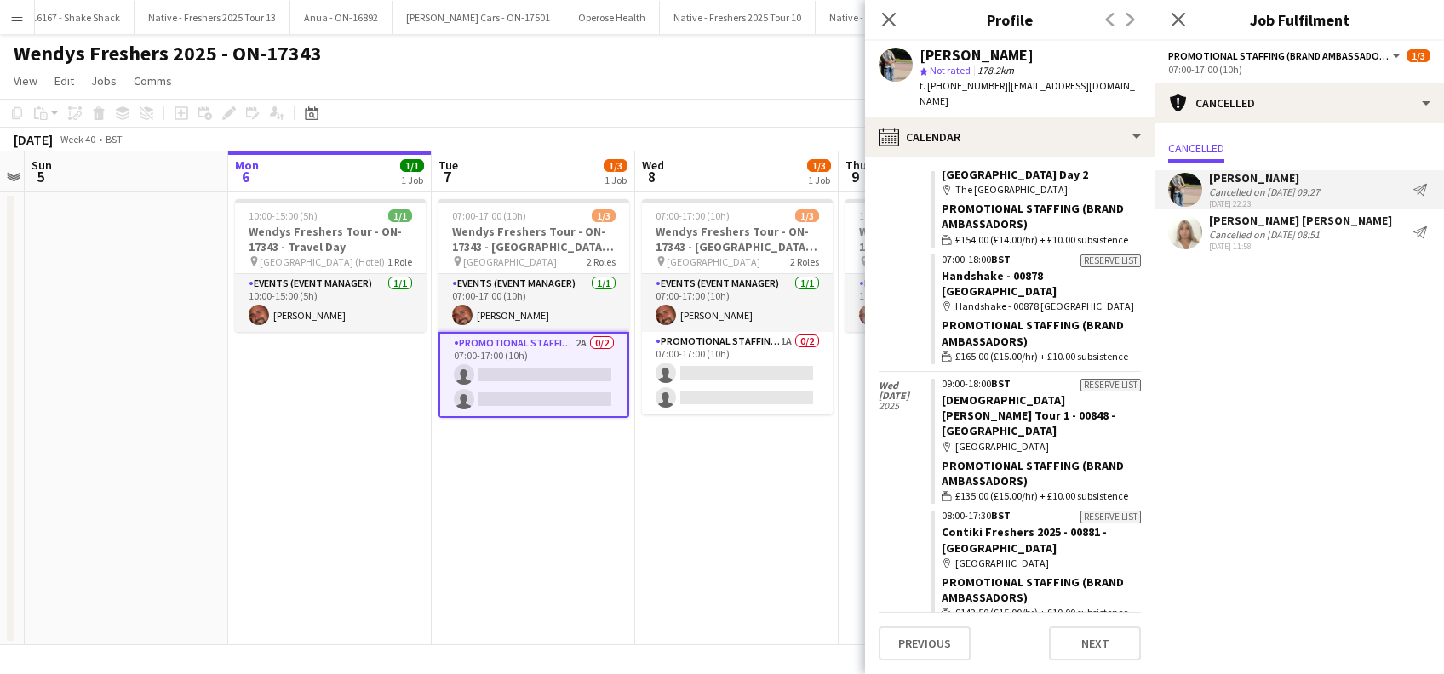
scroll to position [113, 0]
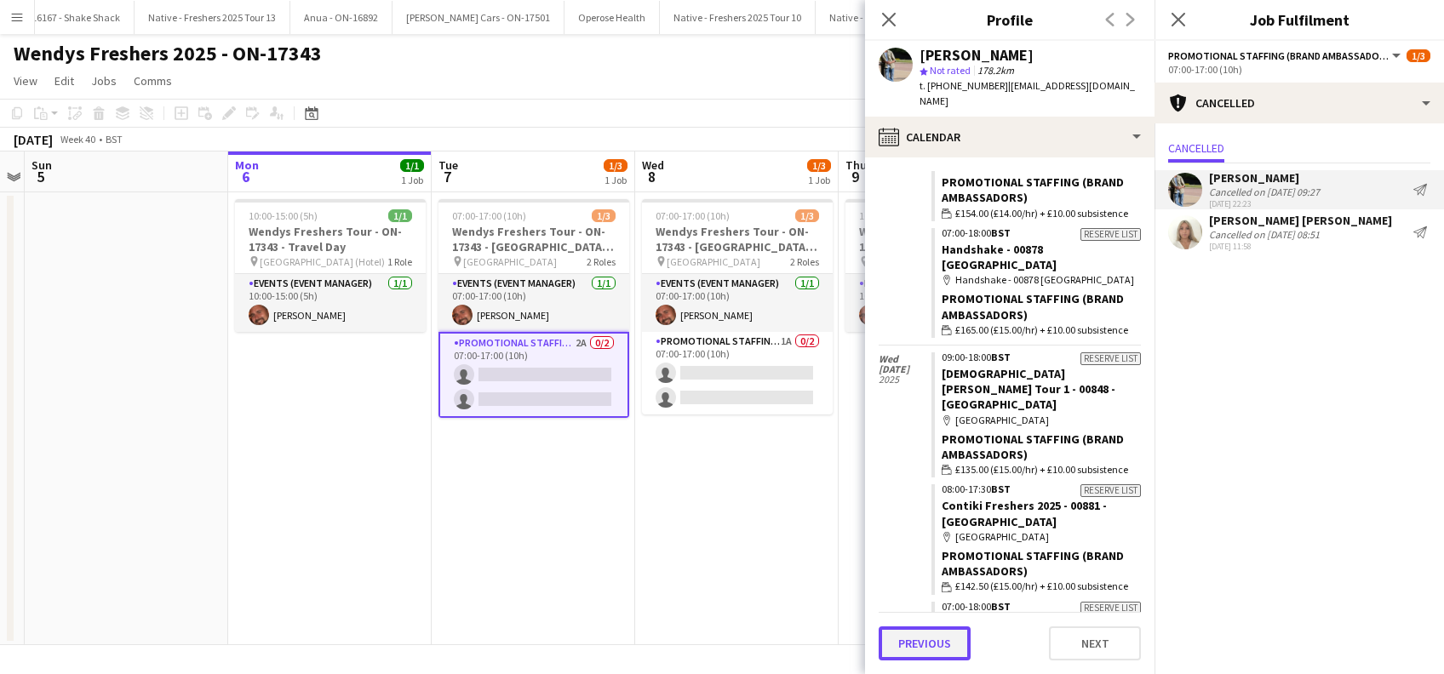
click at [937, 641] on button "Previous" at bounding box center [925, 644] width 92 height 34
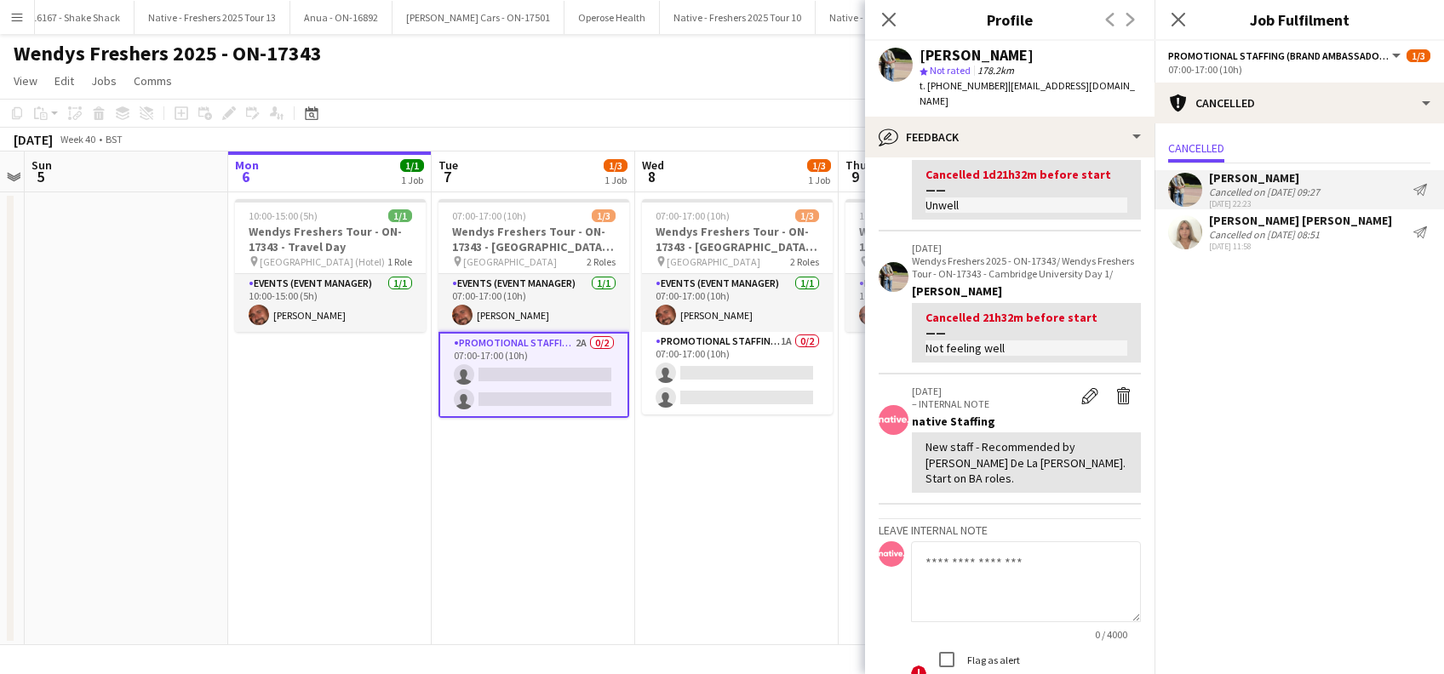
scroll to position [261, 0]
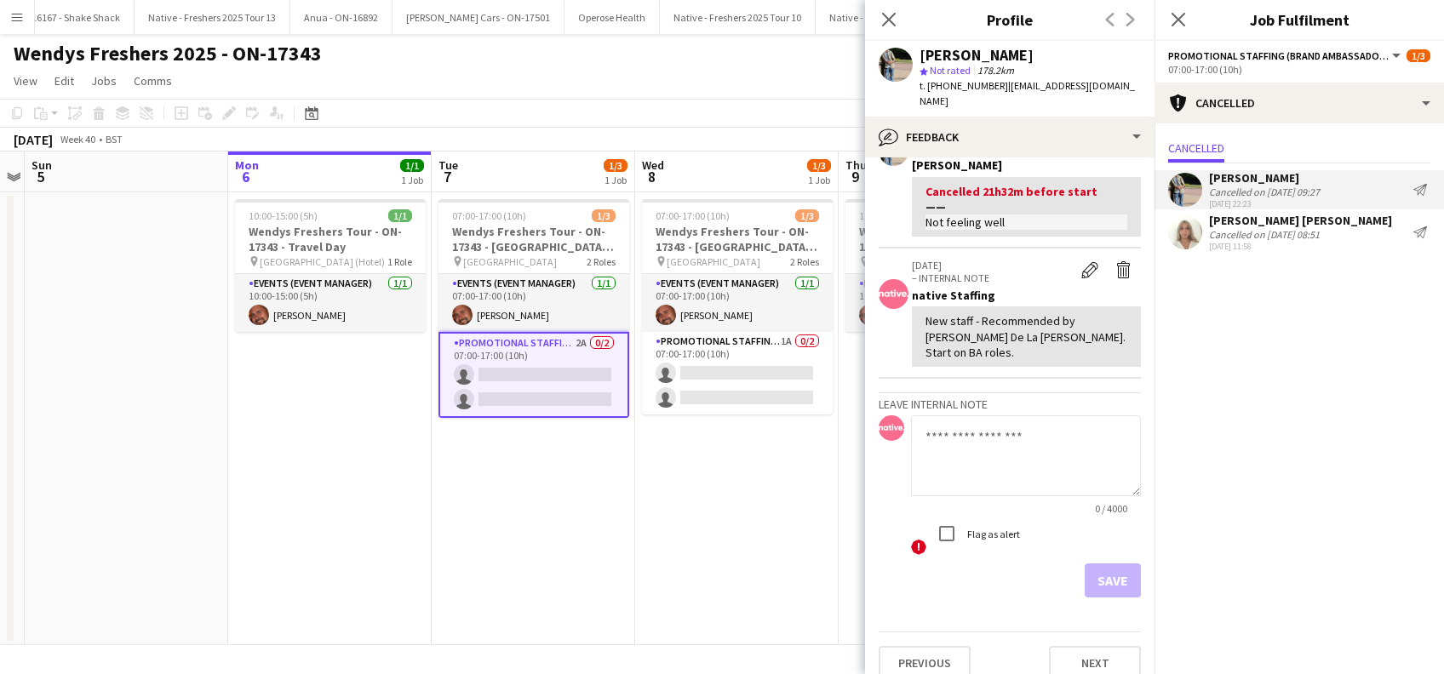
click at [933, 418] on textarea at bounding box center [1026, 455] width 230 height 81
type textarea "*"
type textarea "**********"
click at [1093, 569] on button "Save" at bounding box center [1113, 581] width 56 height 34
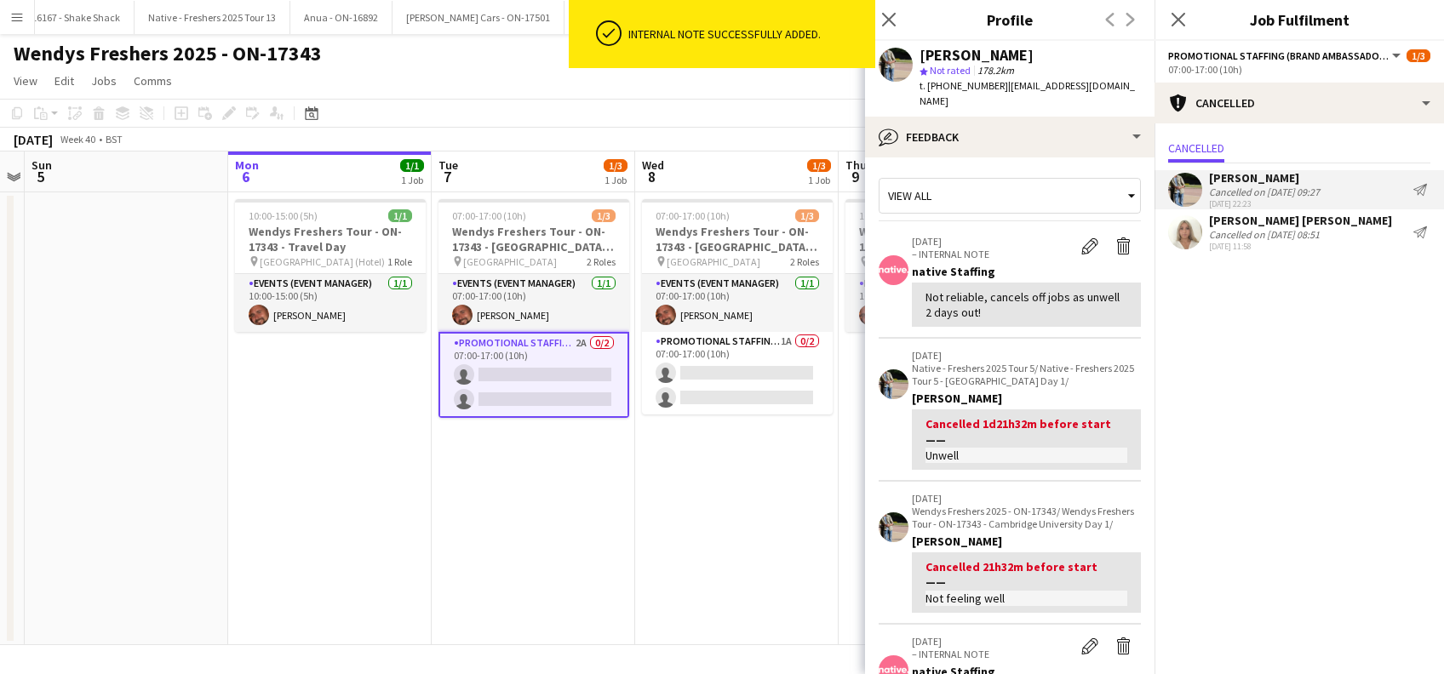
scroll to position [375, 0]
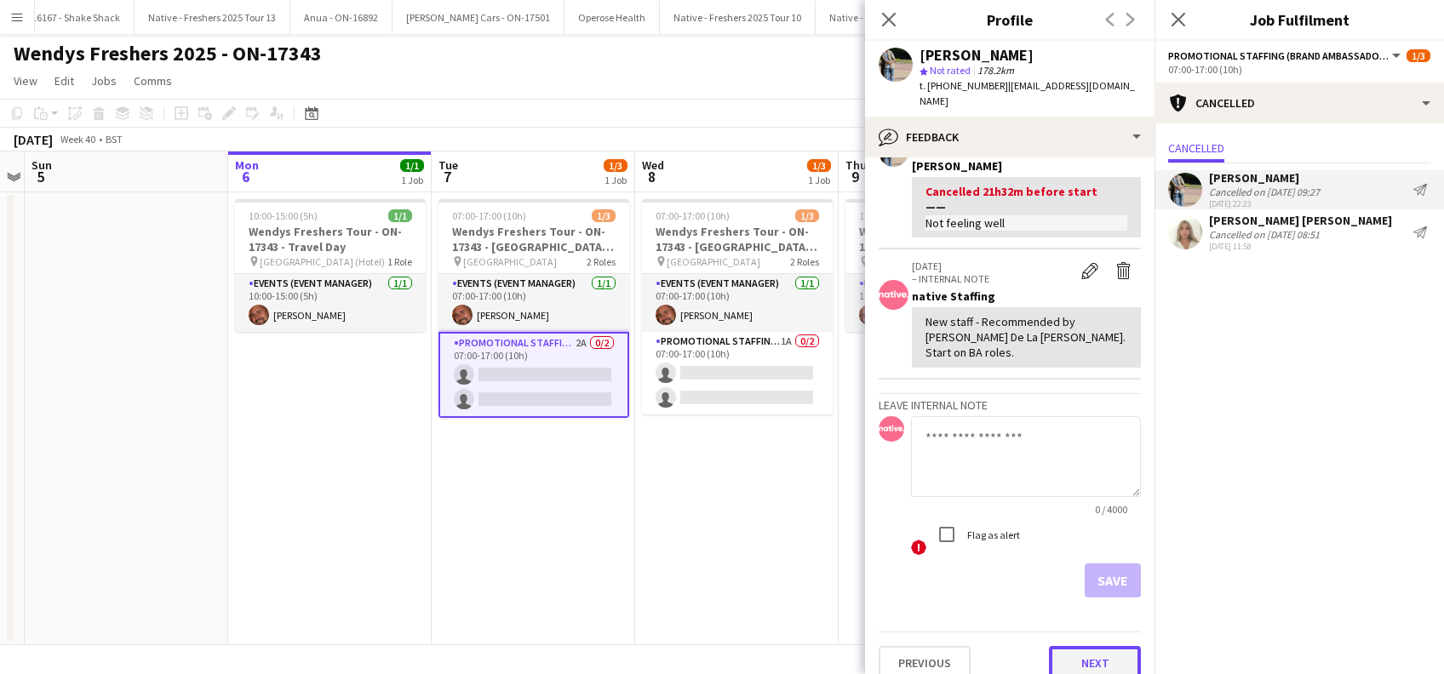
click at [1070, 646] on button "Next" at bounding box center [1095, 663] width 92 height 34
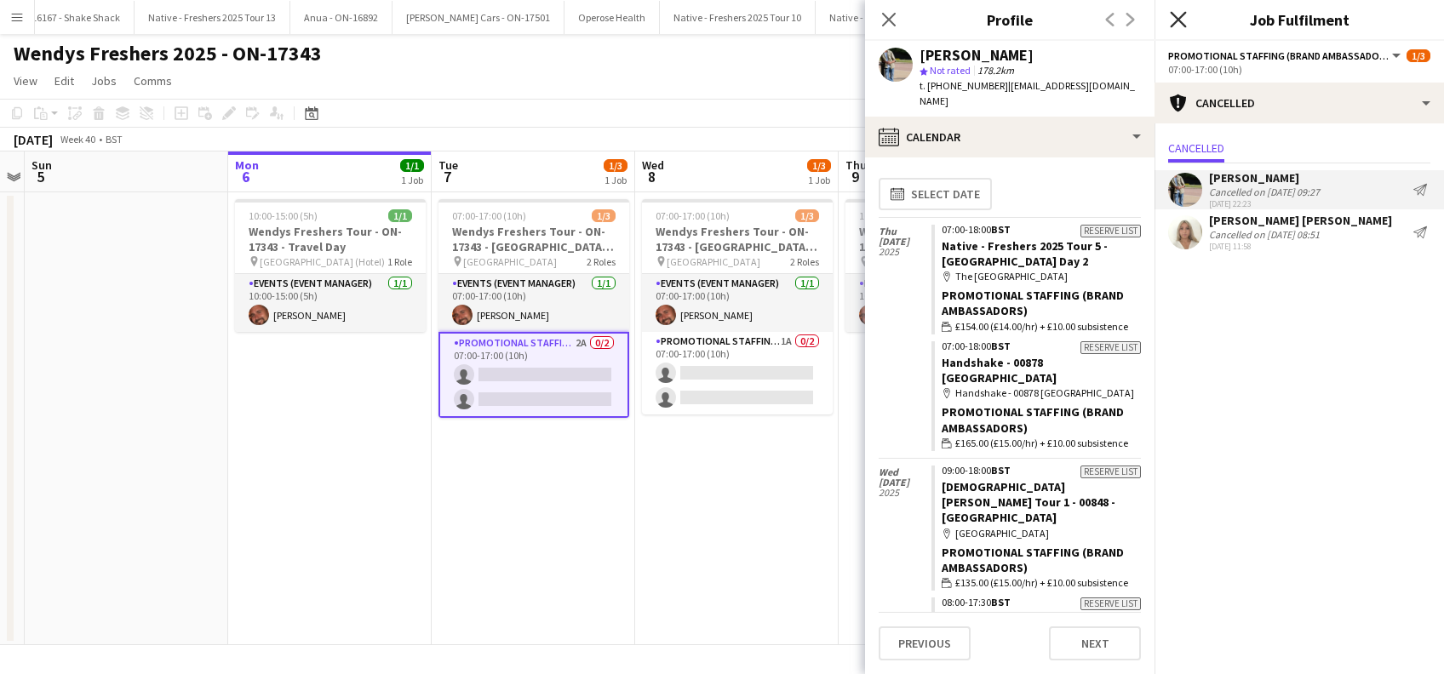
click at [1172, 20] on icon "Close pop-in" at bounding box center [1178, 19] width 16 height 16
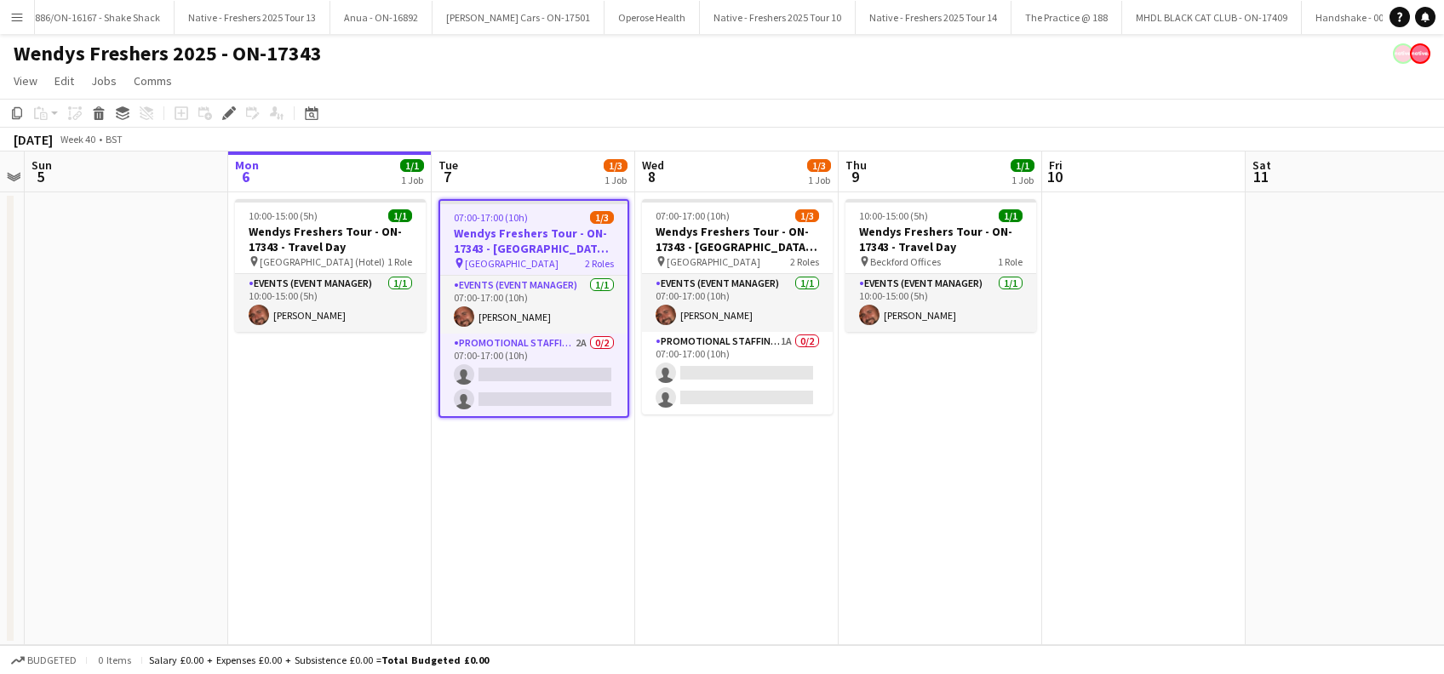
scroll to position [0, 9171]
click at [396, 467] on app-date-cell "10:00-15:00 (5h) 1/1 Wendys Freshers Tour - ON-17343 - Travel Day pin Cambridge…" at bounding box center [329, 418] width 203 height 453
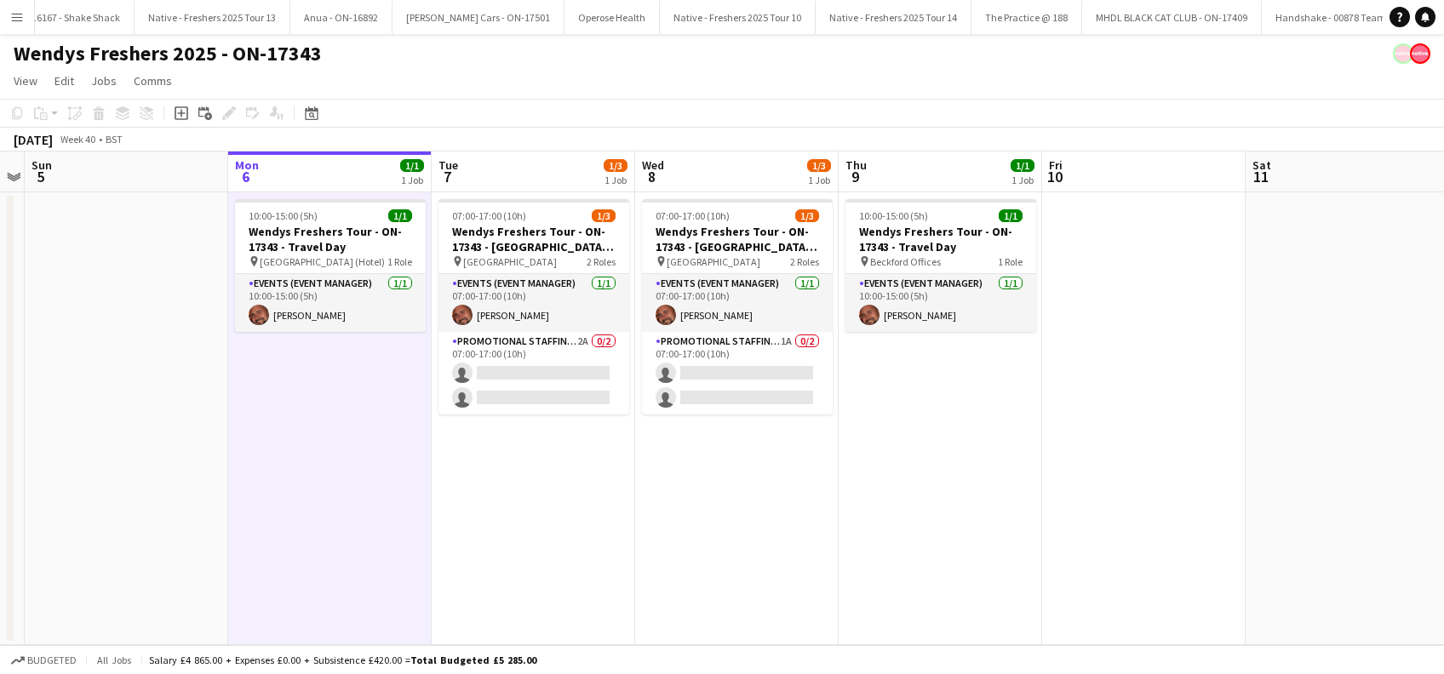
click at [624, 507] on app-date-cell "07:00-17:00 (10h) 1/3 Wendys Freshers Tour - ON-17343 - Cambridge University Da…" at bounding box center [533, 418] width 203 height 453
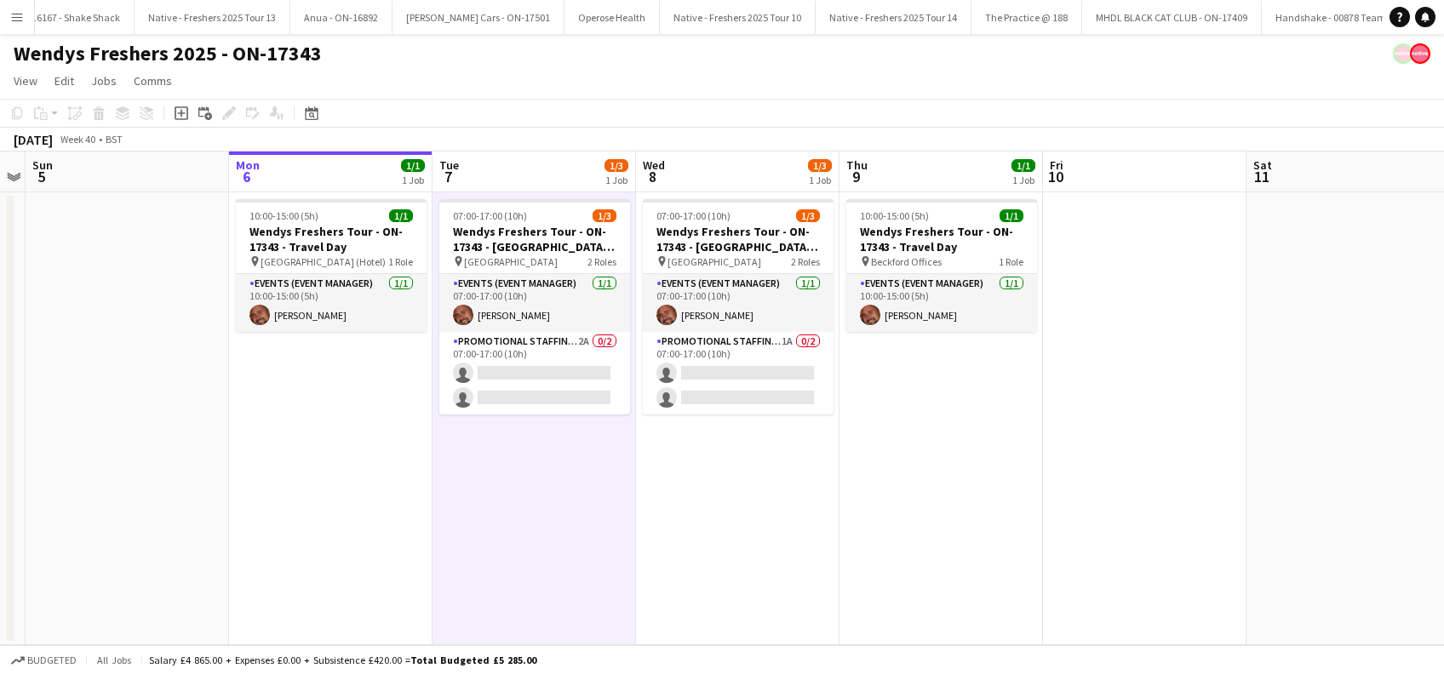
click at [984, 497] on app-date-cell "10:00-15:00 (5h) 1/1 Wendys Freshers Tour - ON-17343 - Travel Day pin Beckford …" at bounding box center [941, 418] width 203 height 453
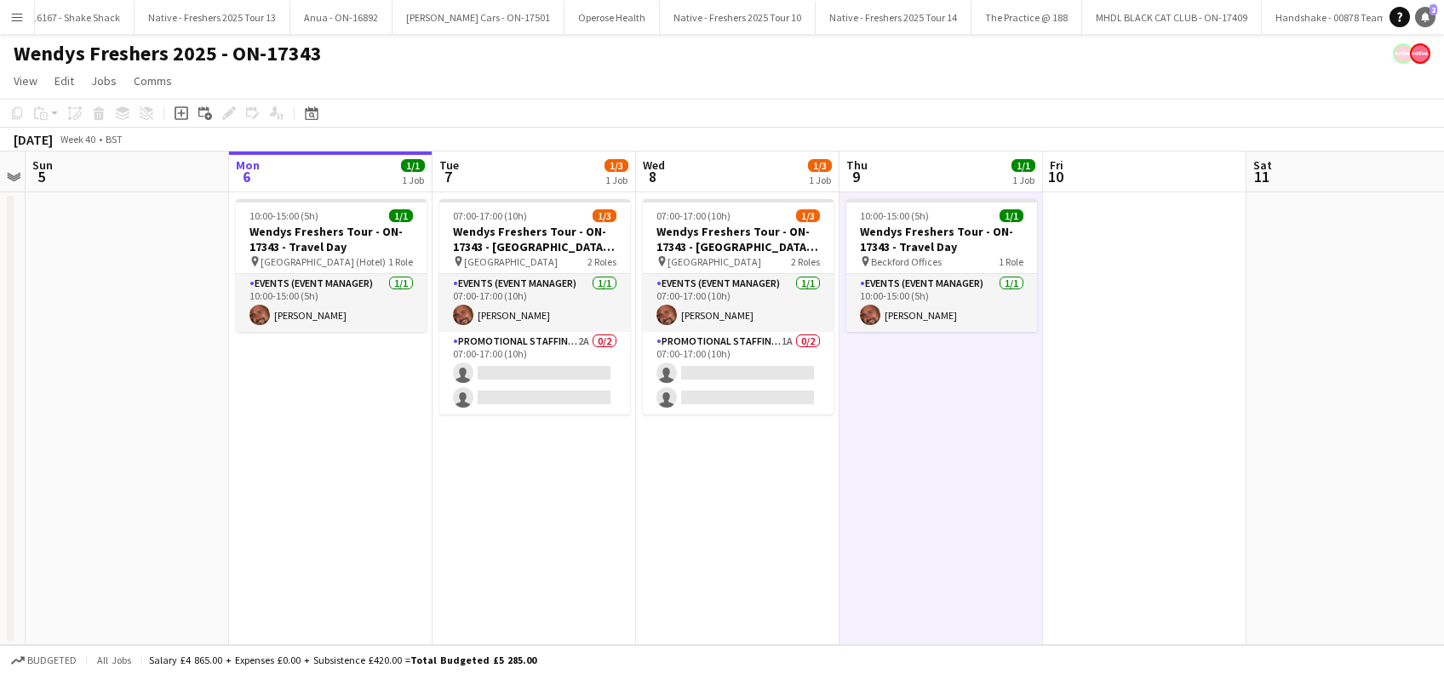
click at [1426, 18] on icon at bounding box center [1425, 16] width 9 height 9
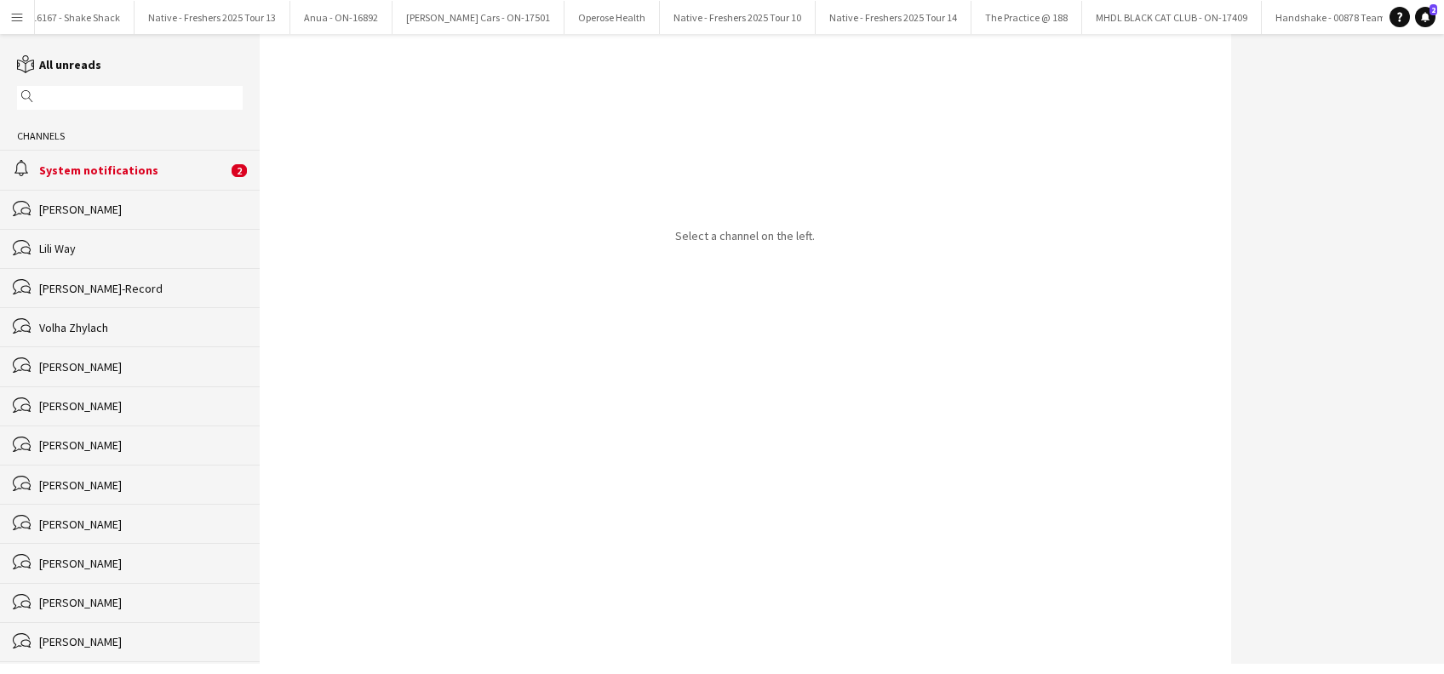
click at [112, 168] on div "System notifications" at bounding box center [133, 170] width 188 height 15
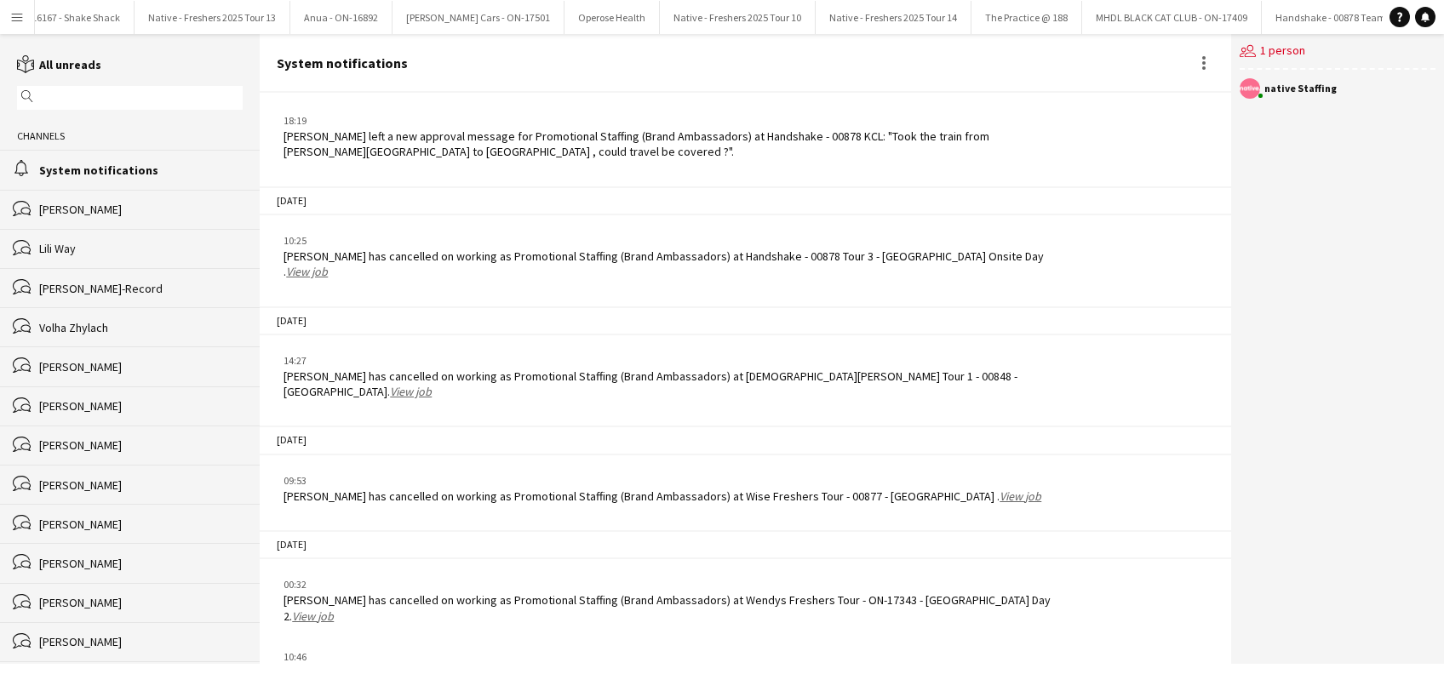
scroll to position [1528, 0]
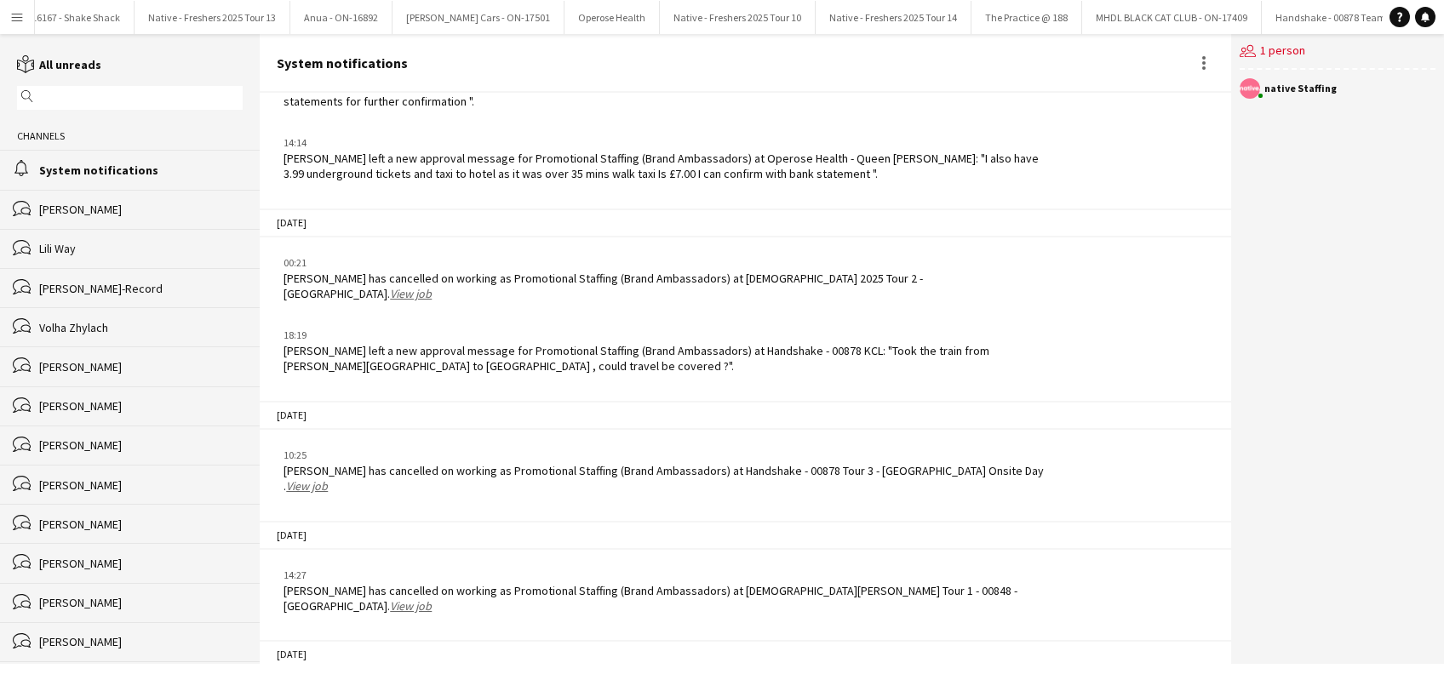
click at [20, 20] on app-icon "Menu" at bounding box center [17, 17] width 14 height 14
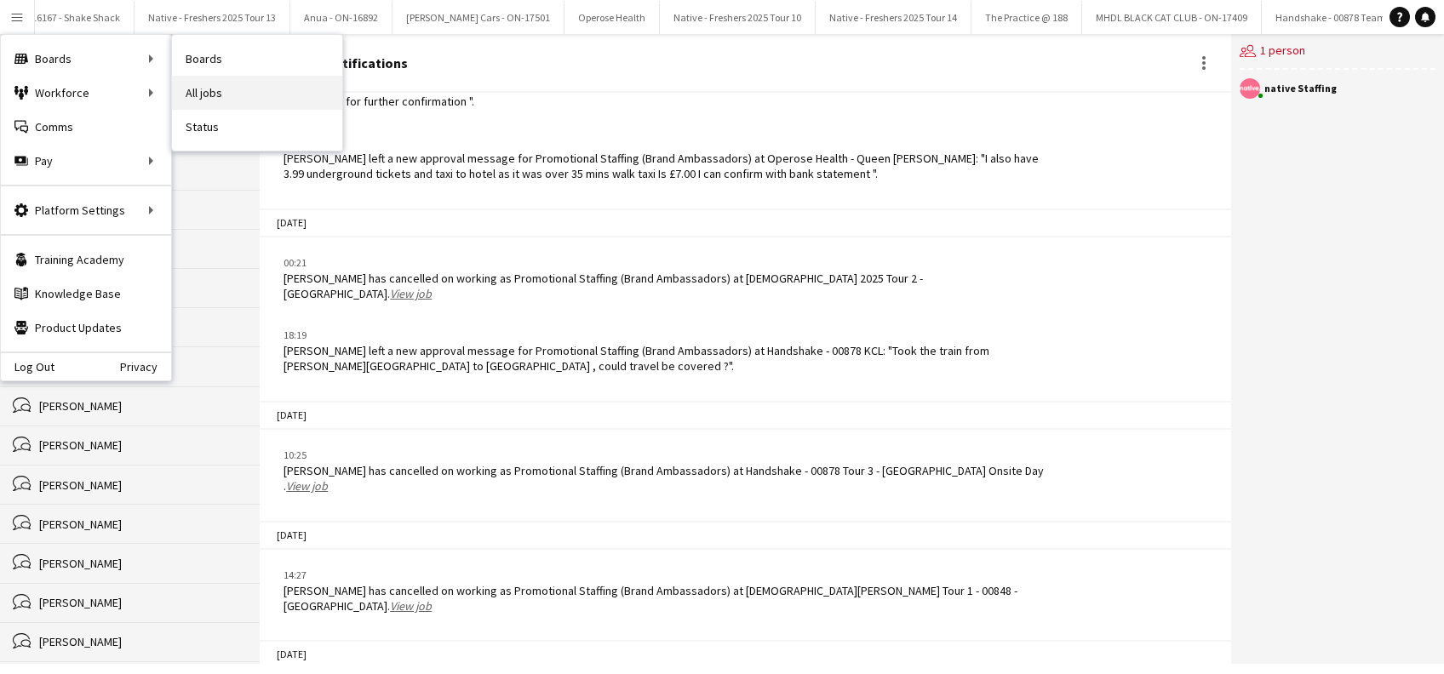
click at [226, 93] on link "All jobs" at bounding box center [257, 93] width 170 height 34
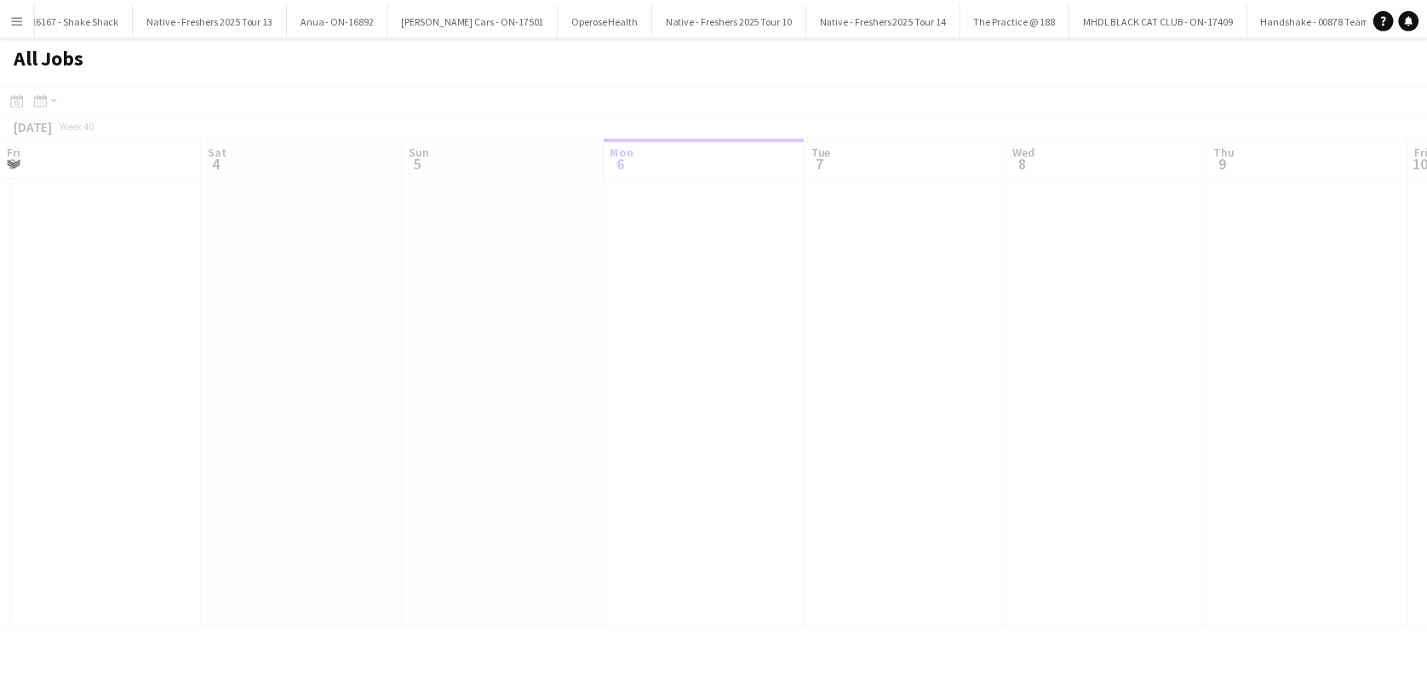
scroll to position [0, 407]
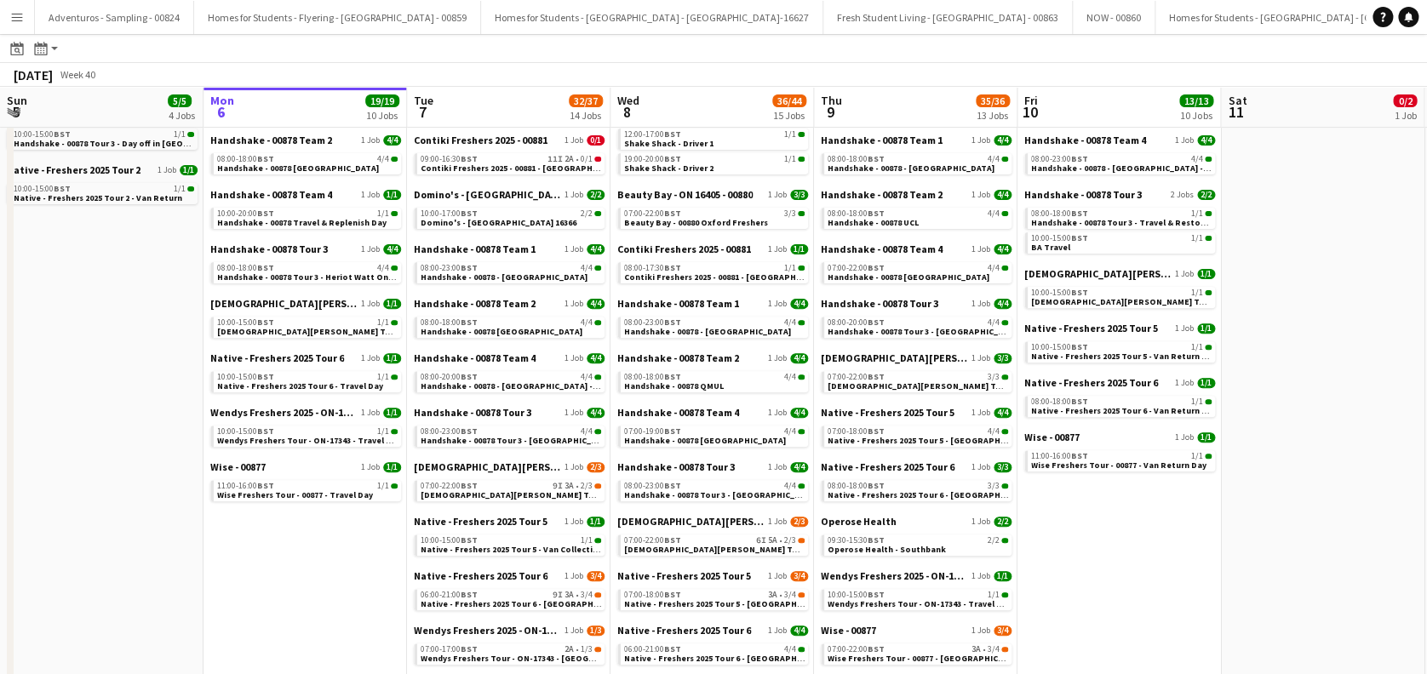
scroll to position [341, 0]
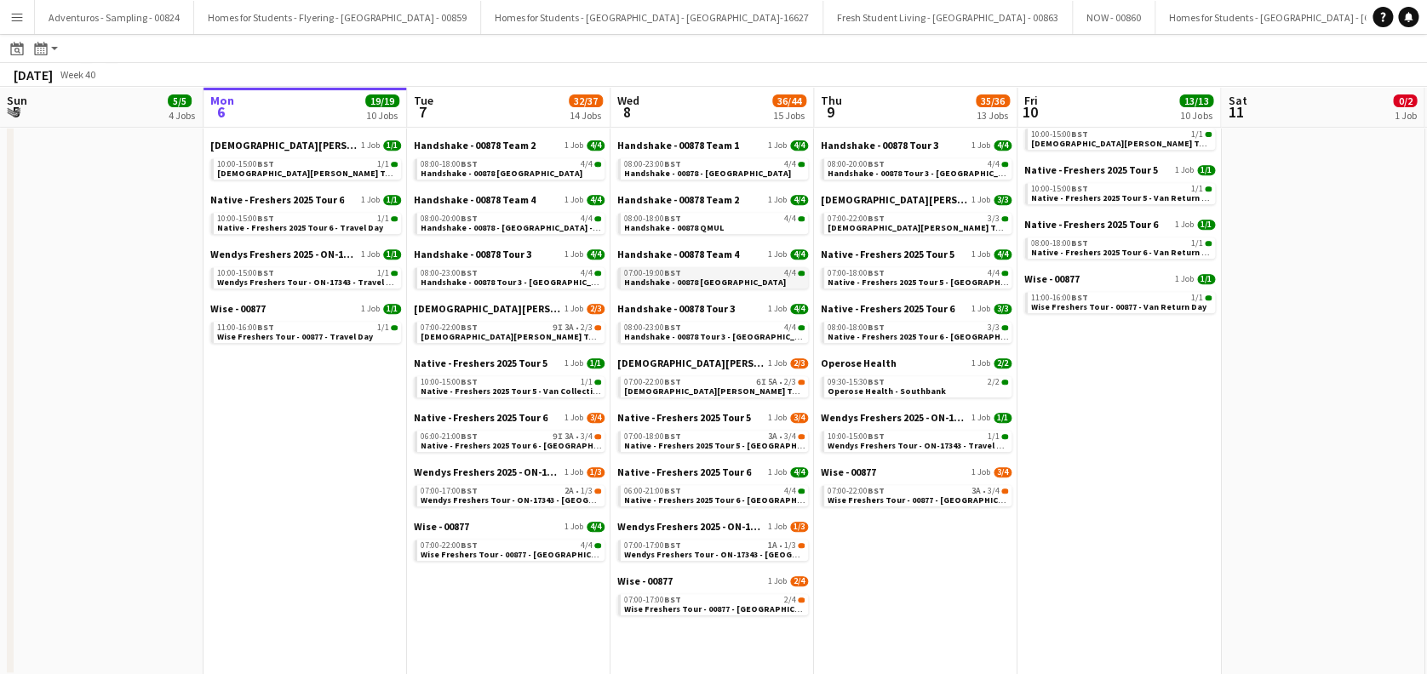
click at [729, 279] on link "07:00-19:00 BST 4/4 Handshake - 00878 Oxford" at bounding box center [714, 277] width 181 height 20
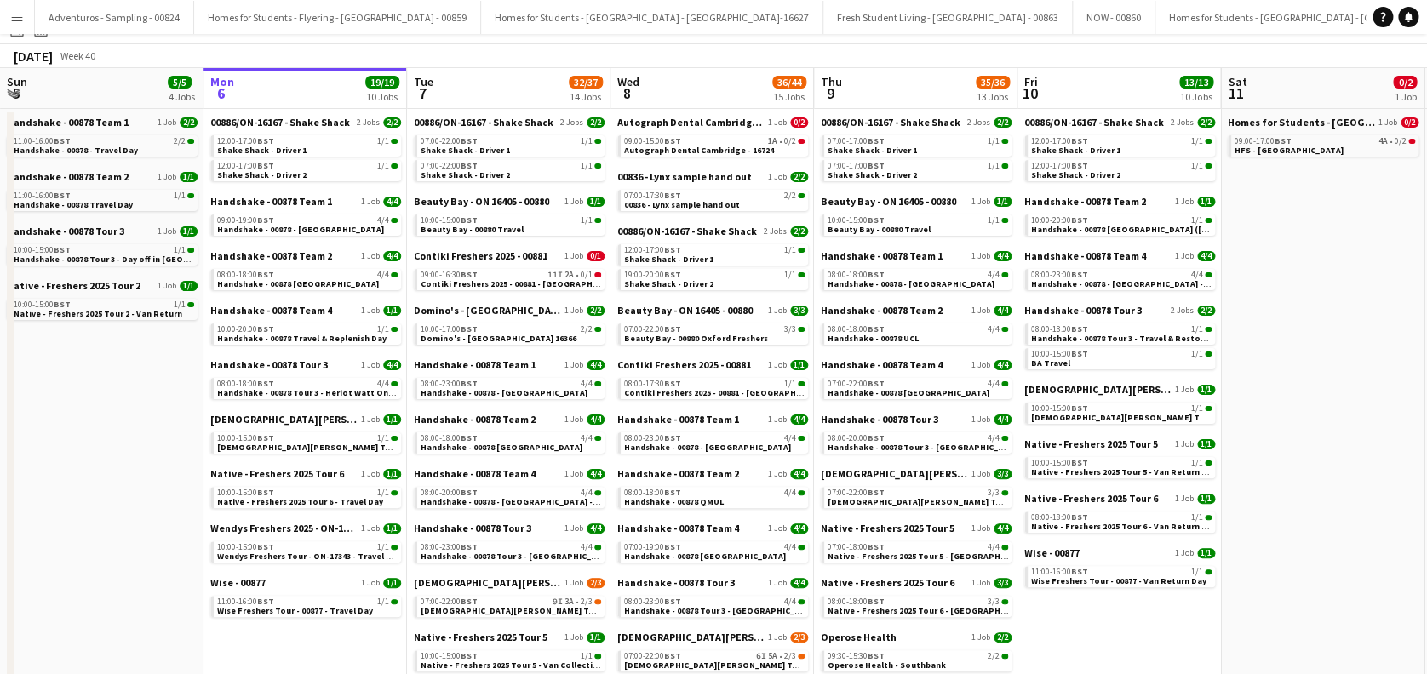
scroll to position [0, 0]
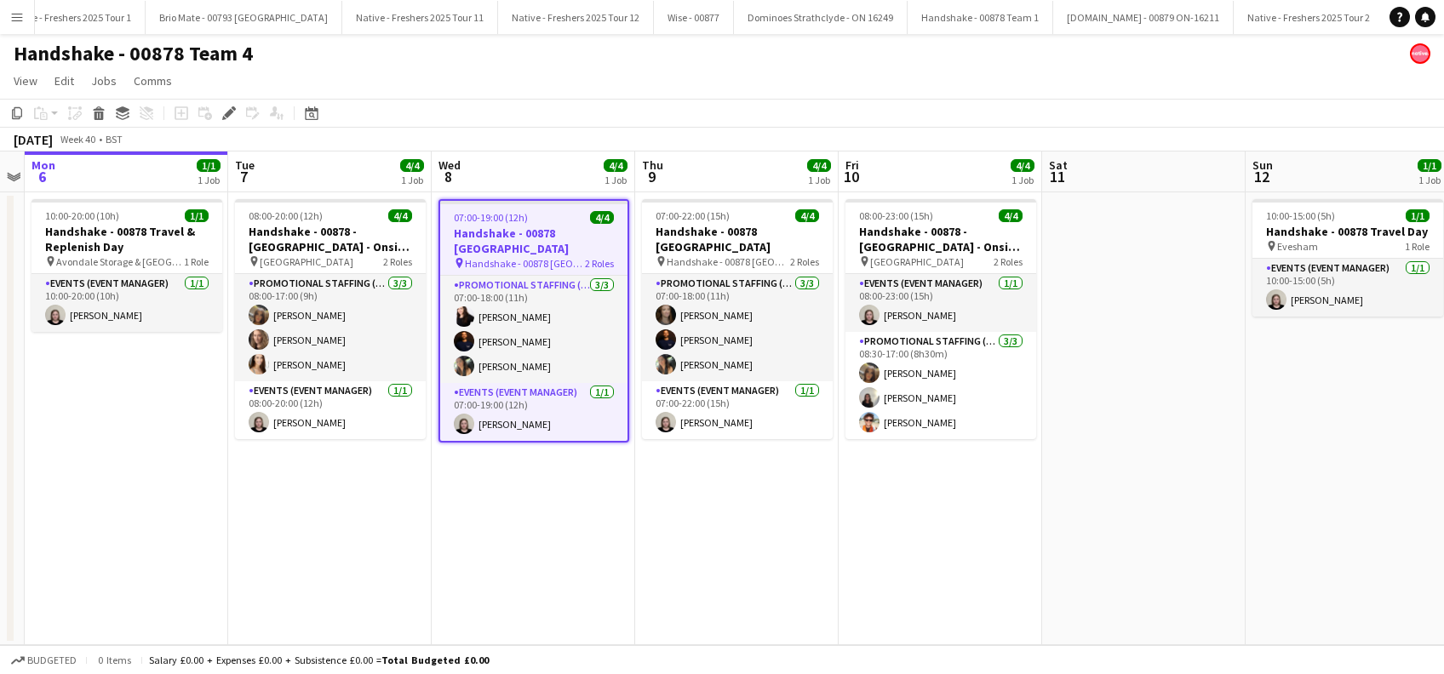
scroll to position [0, 3525]
click at [501, 539] on app-date-cell "07:00-19:00 (12h) 4/4 Handshake - 00878 Oxford pin Handshake - 00878 Oxford 2 R…" at bounding box center [533, 418] width 203 height 453
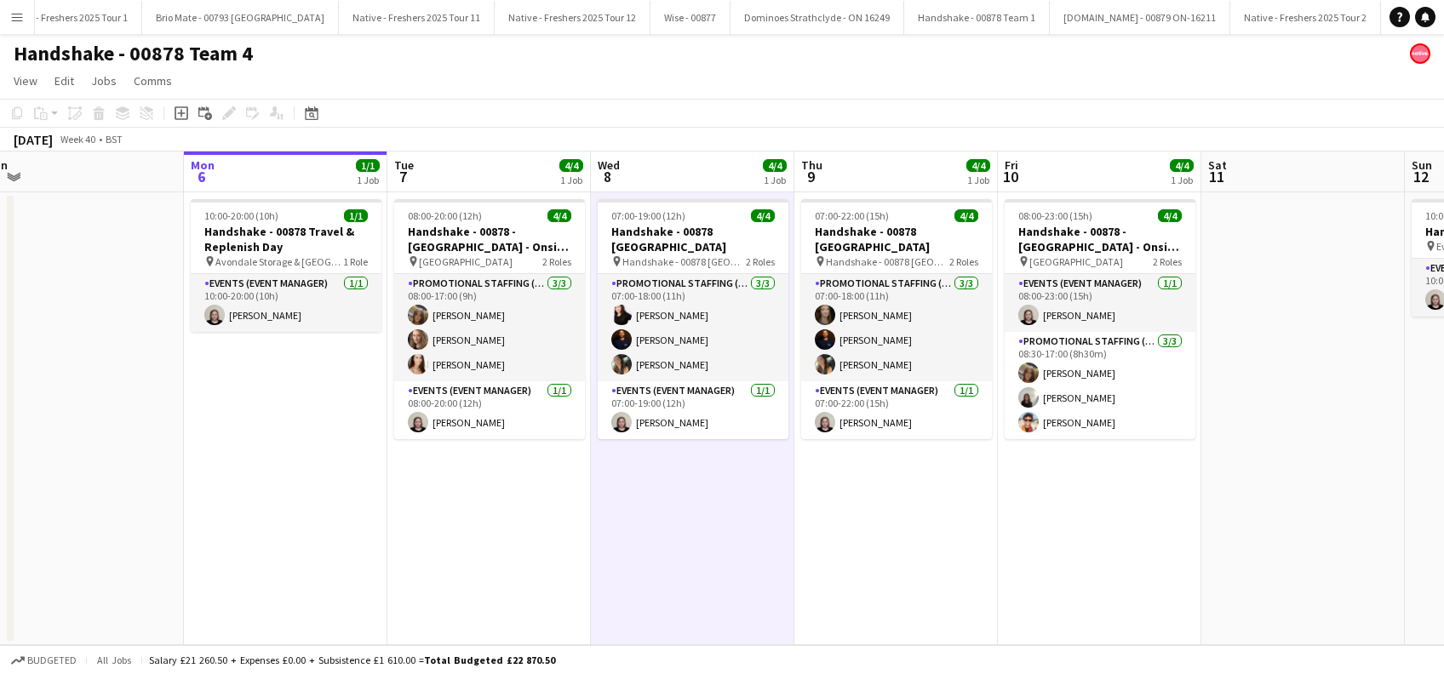
scroll to position [0, 413]
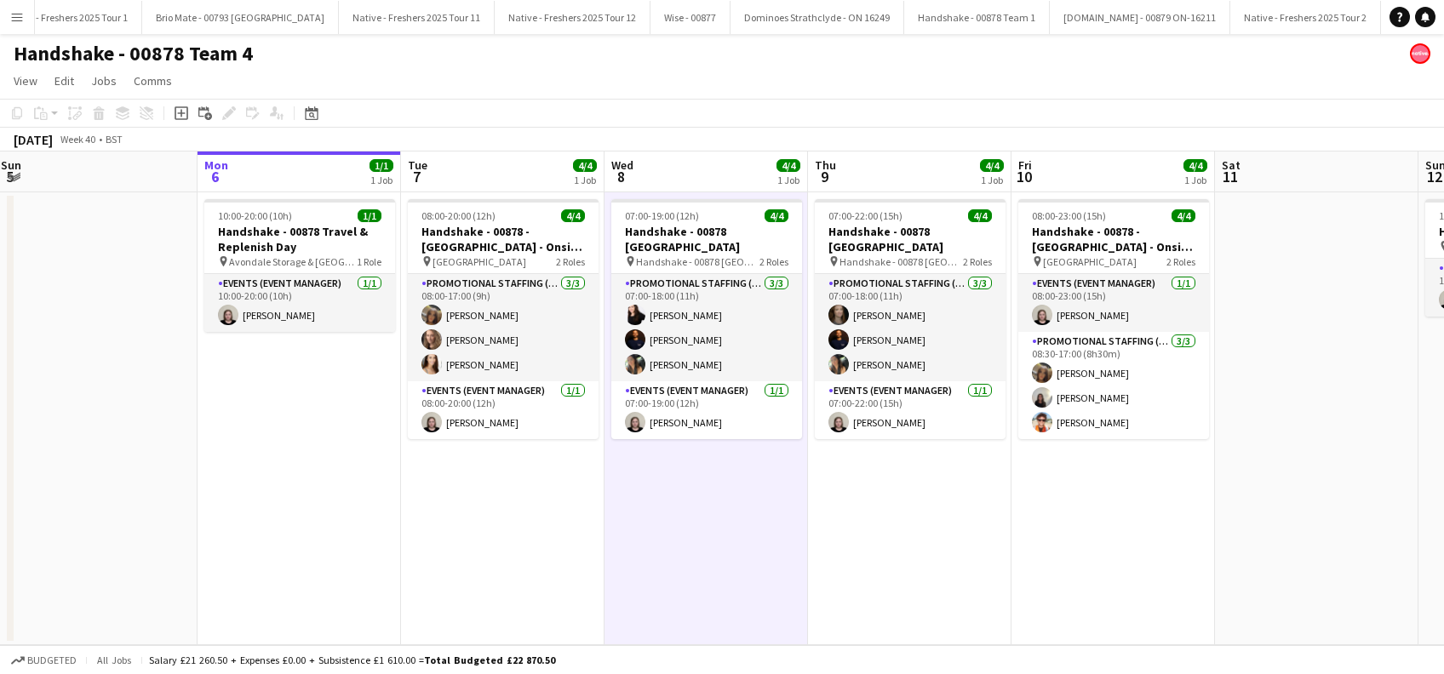
drag, startPoint x: 501, startPoint y: 540, endPoint x: 674, endPoint y: 539, distance: 172.8
click at [674, 539] on app-calendar-viewport "Fri 3 4/4 1 Job Sat 4 1/1 1 Job Sun 5 Mon 6 1/1 1 Job Tue 7 4/4 1 Job Wed 8 4/4…" at bounding box center [722, 399] width 1444 height 494
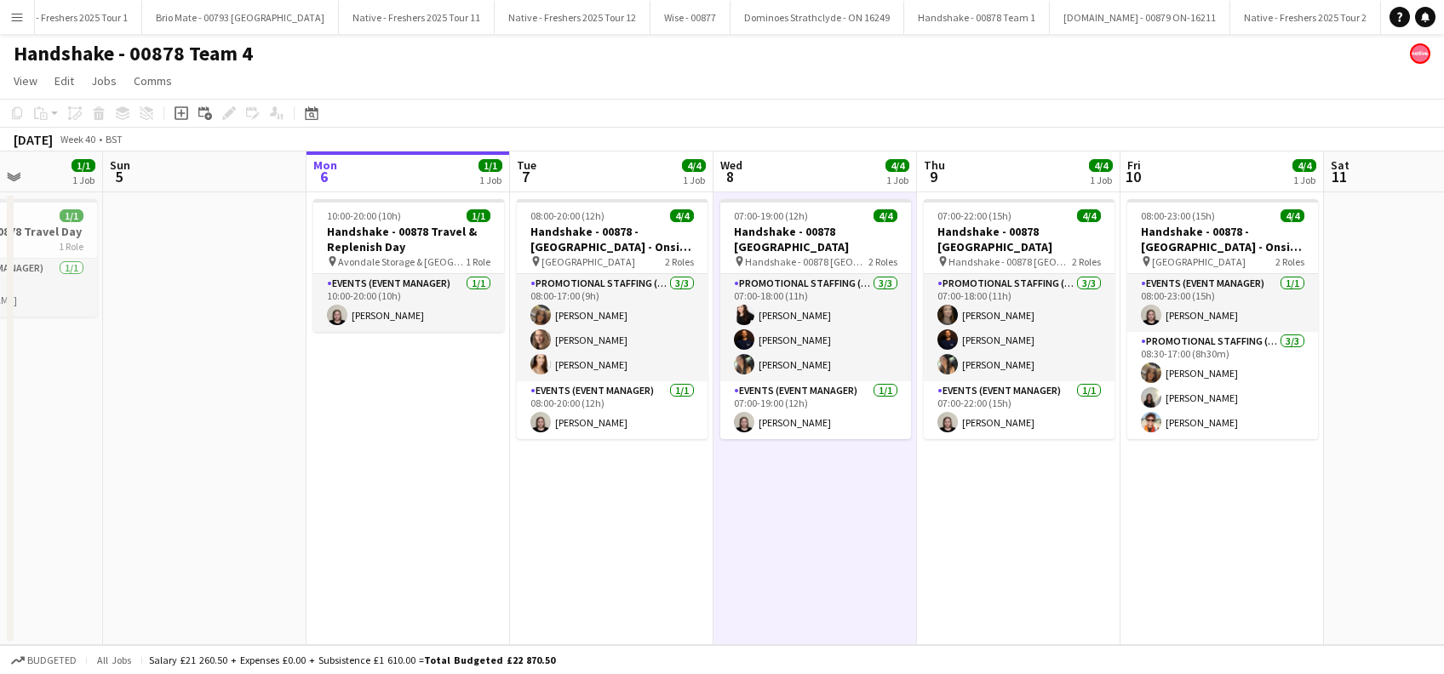
scroll to position [0, 499]
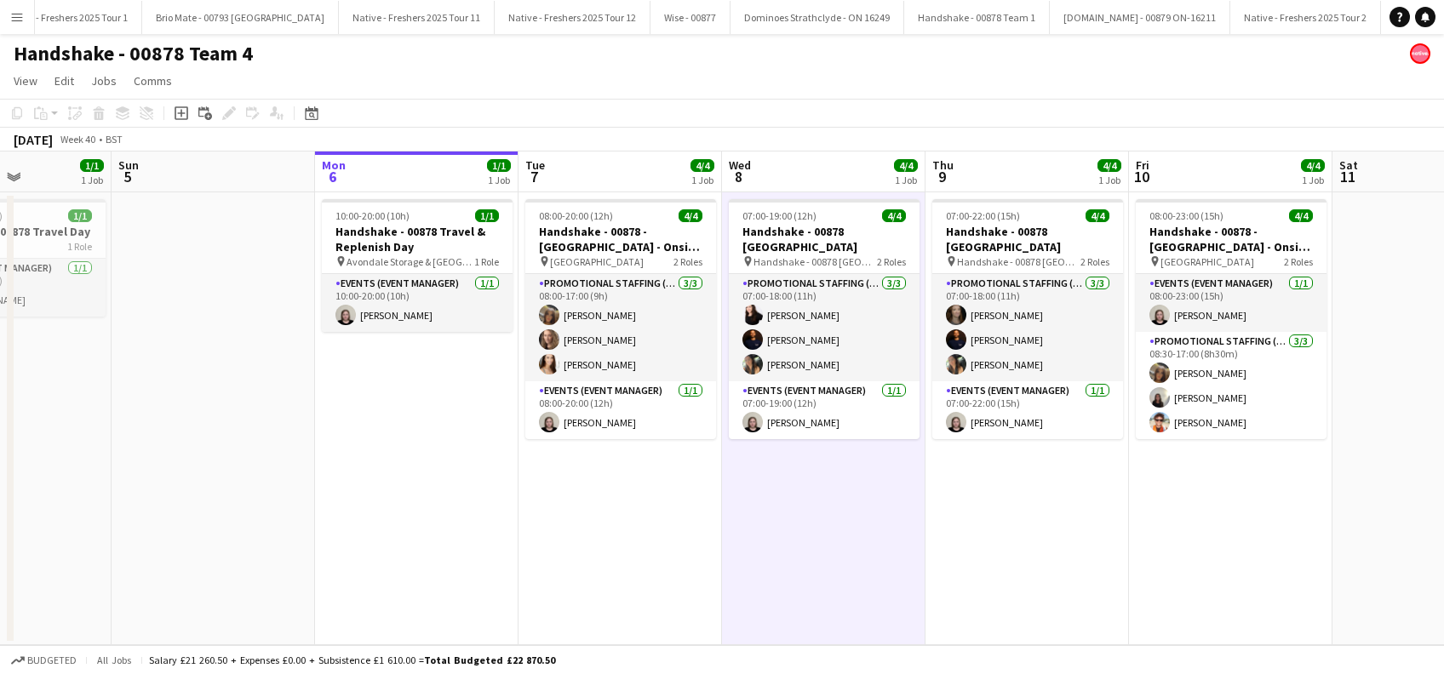
drag, startPoint x: 654, startPoint y: 542, endPoint x: 771, endPoint y: 537, distance: 117.6
click at [771, 536] on app-calendar-viewport "Thu 2 4/4 1 Job Fri 3 4/4 1 Job Sat 4 1/1 1 Job Sun 5 Mon 6 1/1 1 Job Tue 7 4/4…" at bounding box center [722, 399] width 1444 height 494
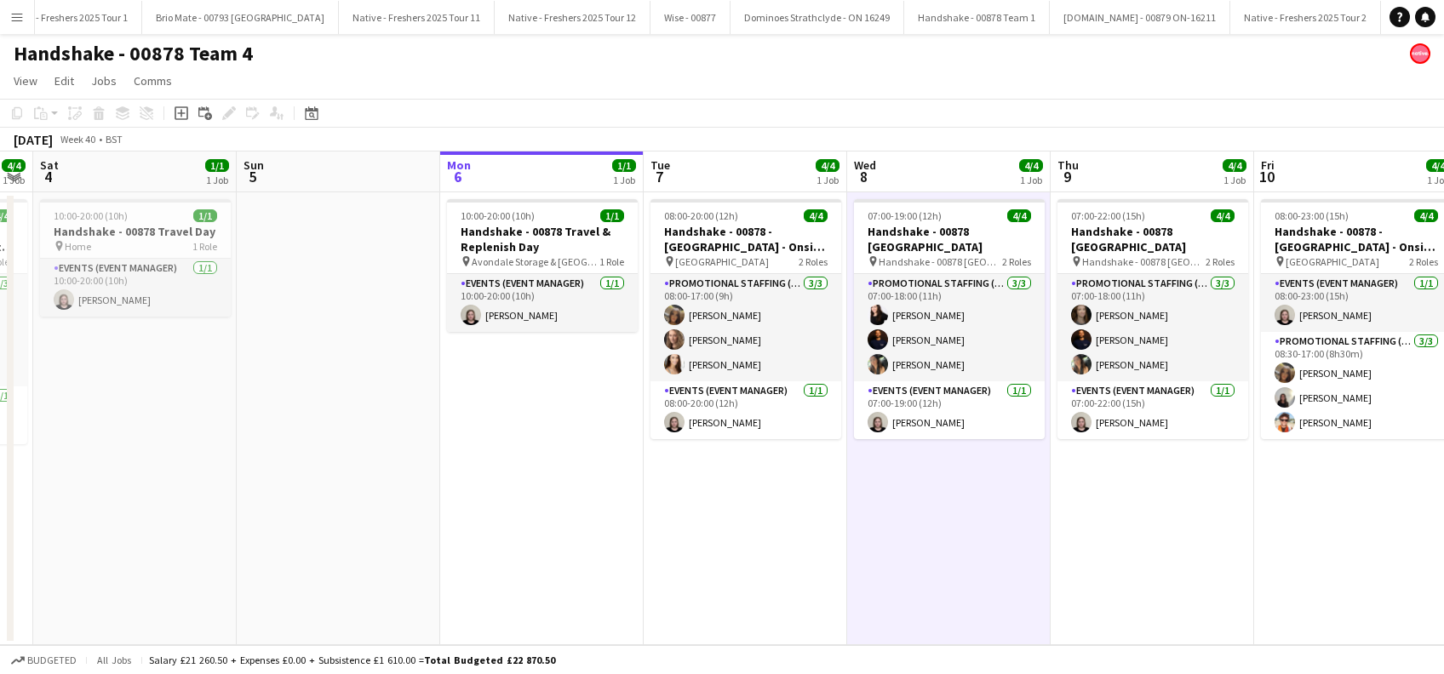
scroll to position [0, 531]
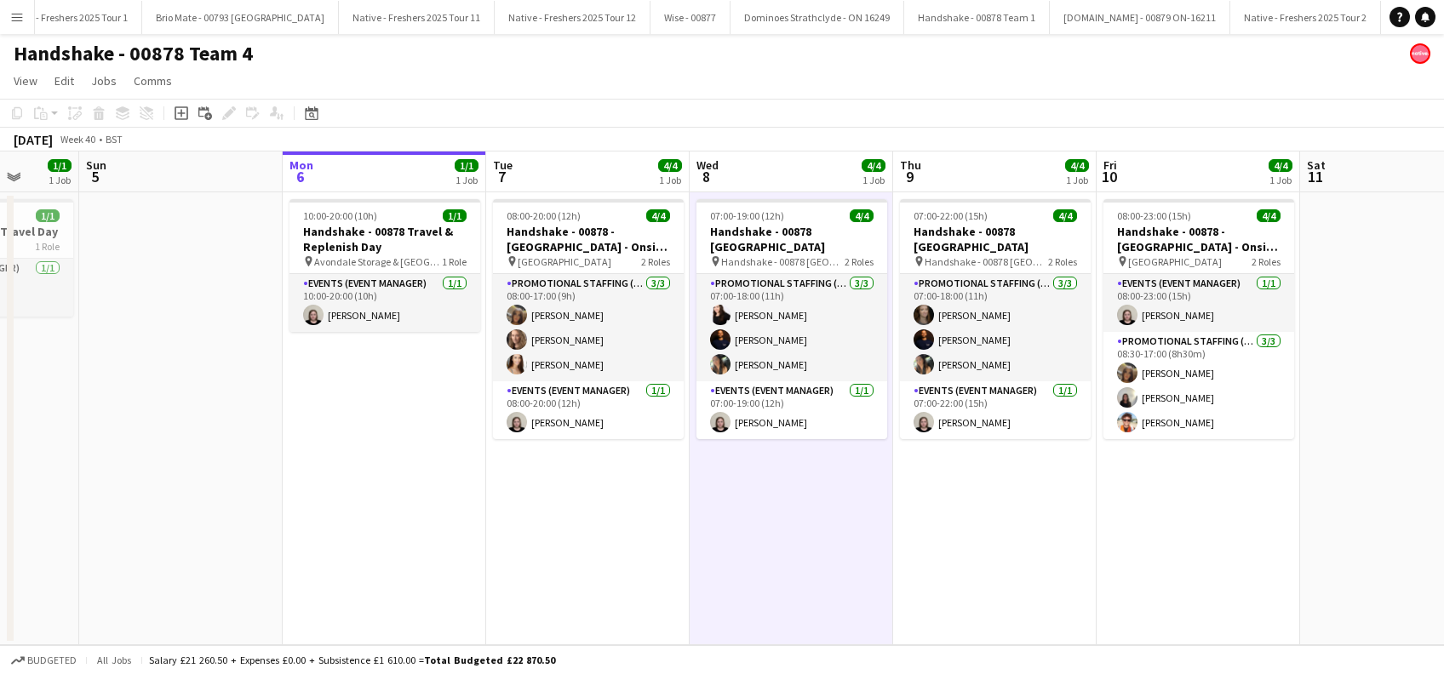
drag, startPoint x: 432, startPoint y: 499, endPoint x: 604, endPoint y: 519, distance: 173.1
click at [604, 513] on app-calendar-viewport "Thu 2 4/4 1 Job Fri 3 4/4 1 Job Sat 4 1/1 1 Job Sun 5 Mon 6 1/1 1 Job Tue 7 4/4…" at bounding box center [722, 399] width 1444 height 494
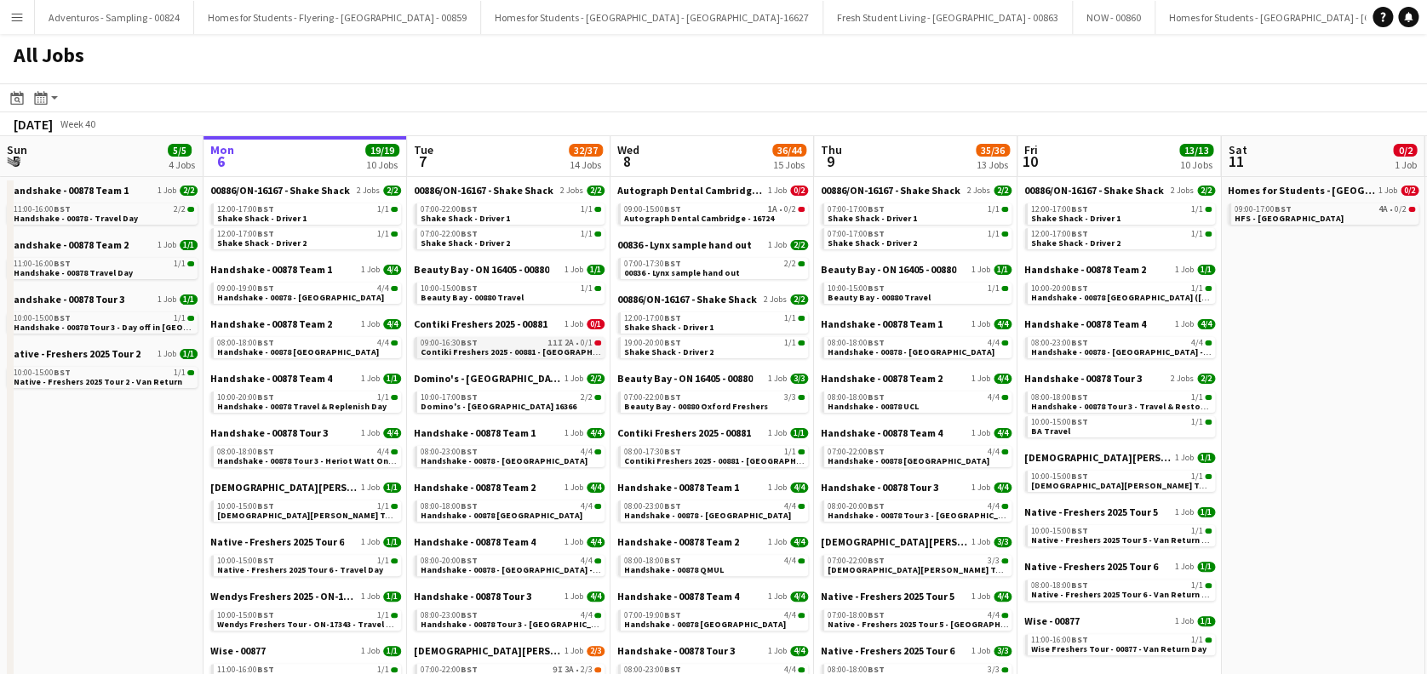
click at [538, 347] on span "Contiki Freshers 2025 - 00881 - [GEOGRAPHIC_DATA]" at bounding box center [525, 352] width 208 height 11
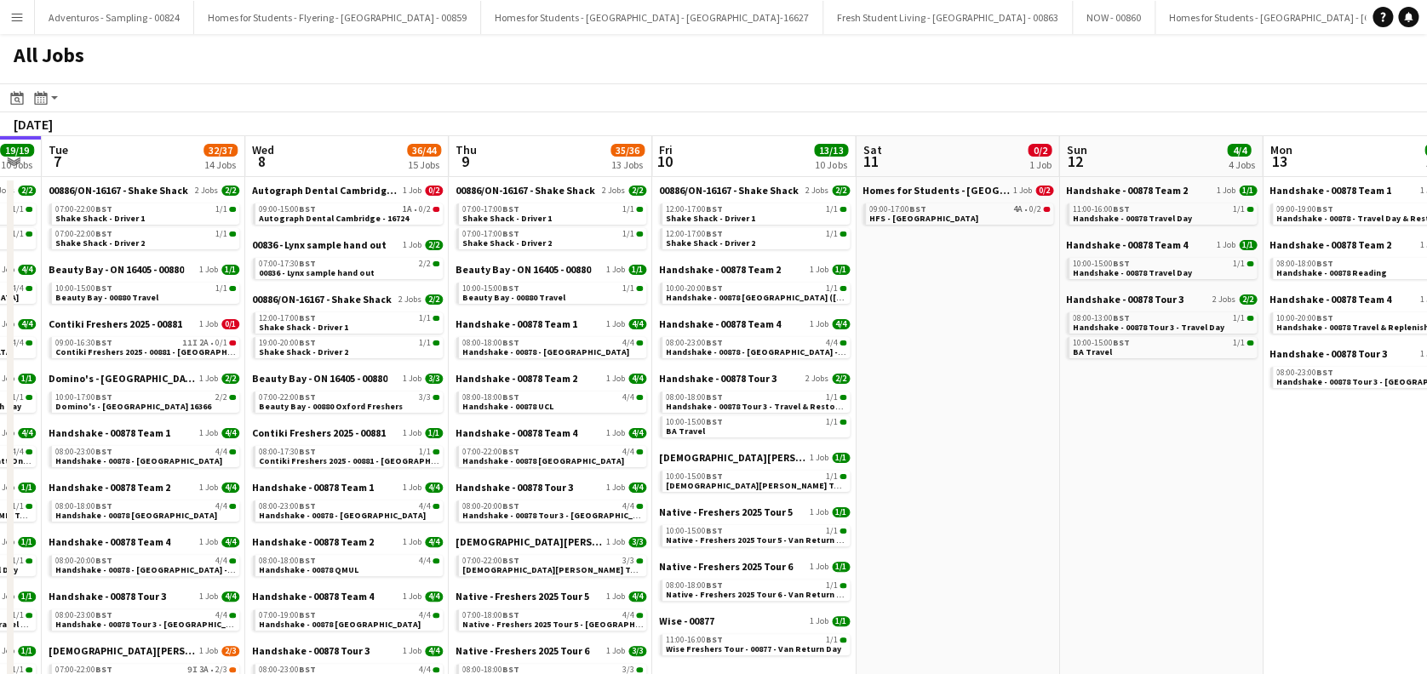
scroll to position [0, 800]
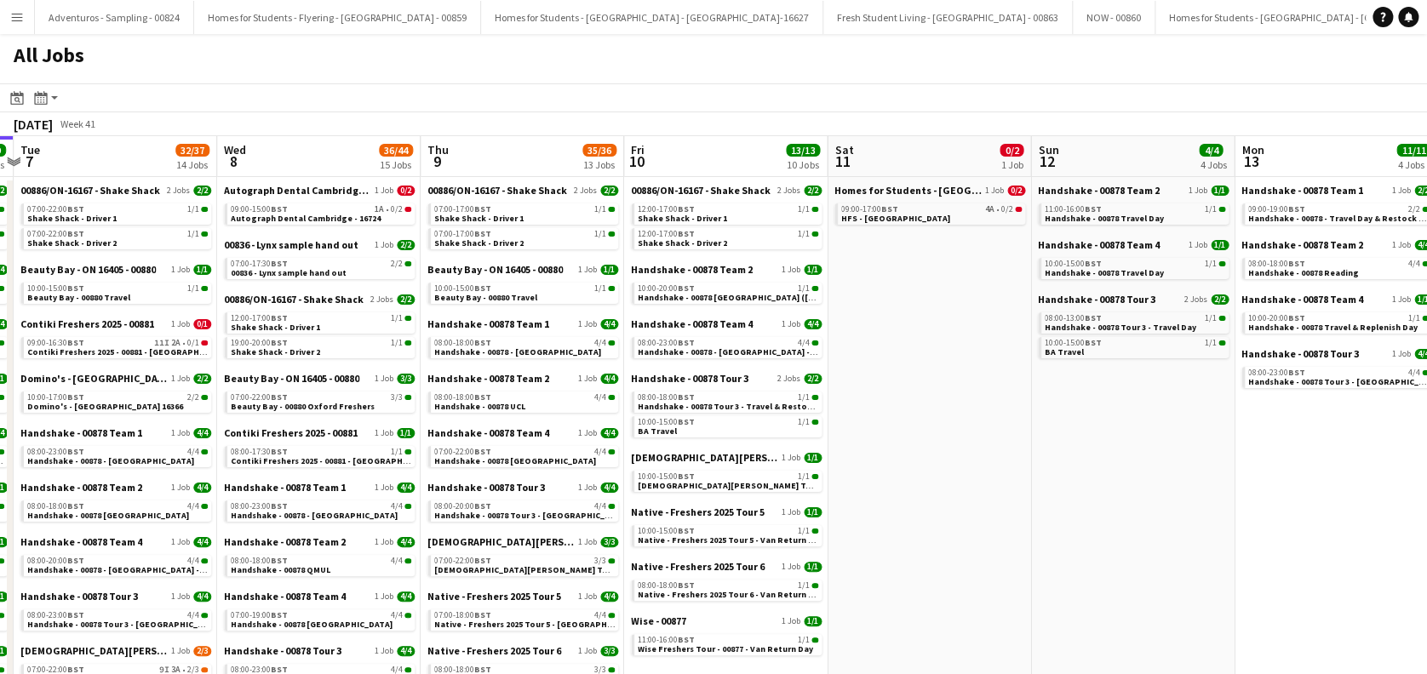
drag, startPoint x: 811, startPoint y: 393, endPoint x: 416, endPoint y: 407, distance: 395.3
click at [416, 407] on app-calendar-viewport "Fri 3 13/13 6 Jobs Sat 4 6/6 5 Jobs Sun 5 5/5 4 Jobs Mon 6 19/19 10 Jobs Tue 7 …" at bounding box center [713, 577] width 1427 height 883
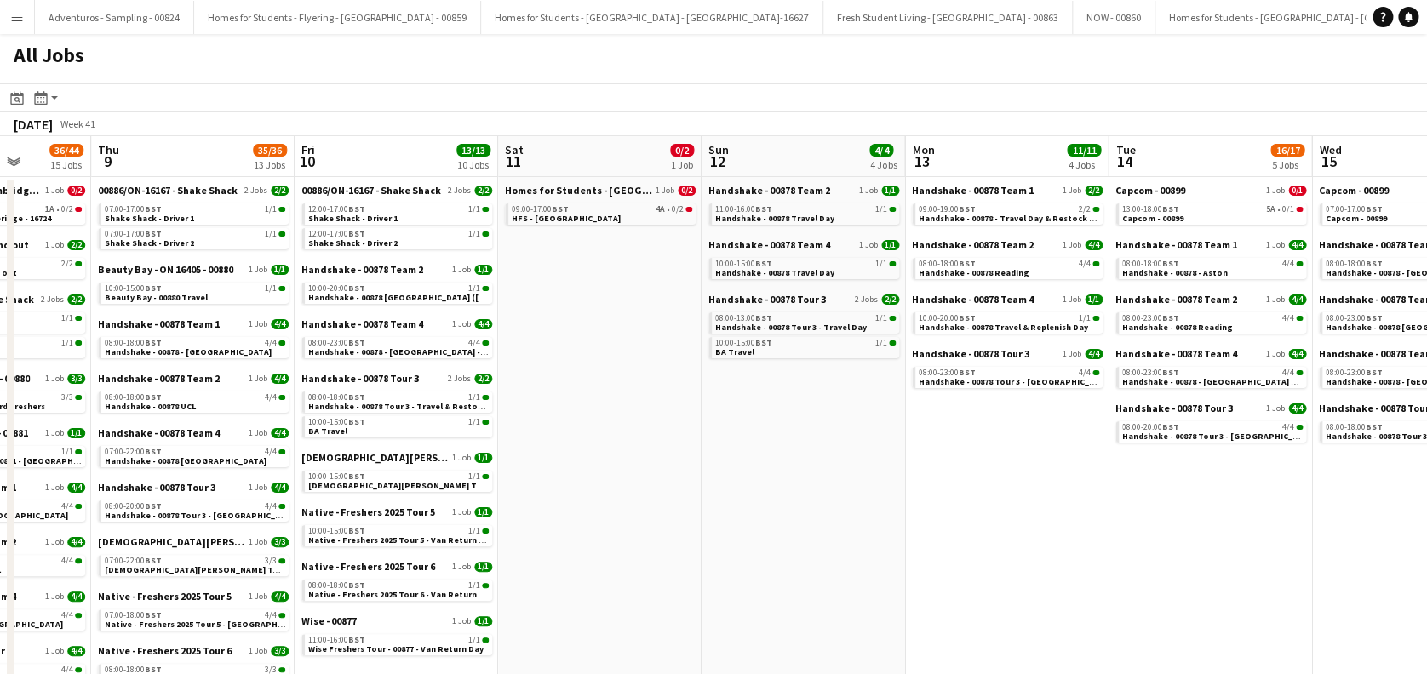
scroll to position [0, 463]
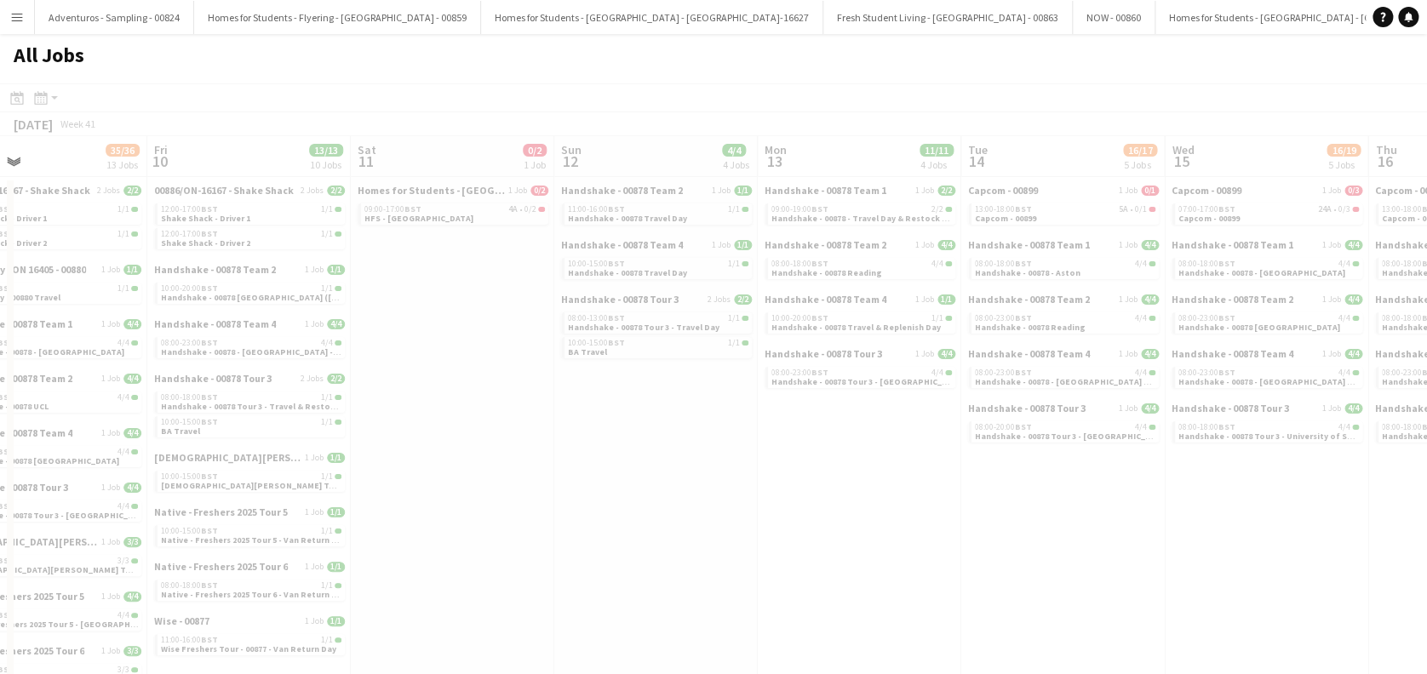
drag, startPoint x: 1101, startPoint y: 484, endPoint x: 600, endPoint y: 552, distance: 505.1
click at [600, 552] on app-calendar-viewport "Tue 7 32/37 14 Jobs Wed 8 36/44 15 Jobs Thu 9 35/36 13 Jobs Fri 10 13/13 10 Job…" at bounding box center [713, 577] width 1427 height 883
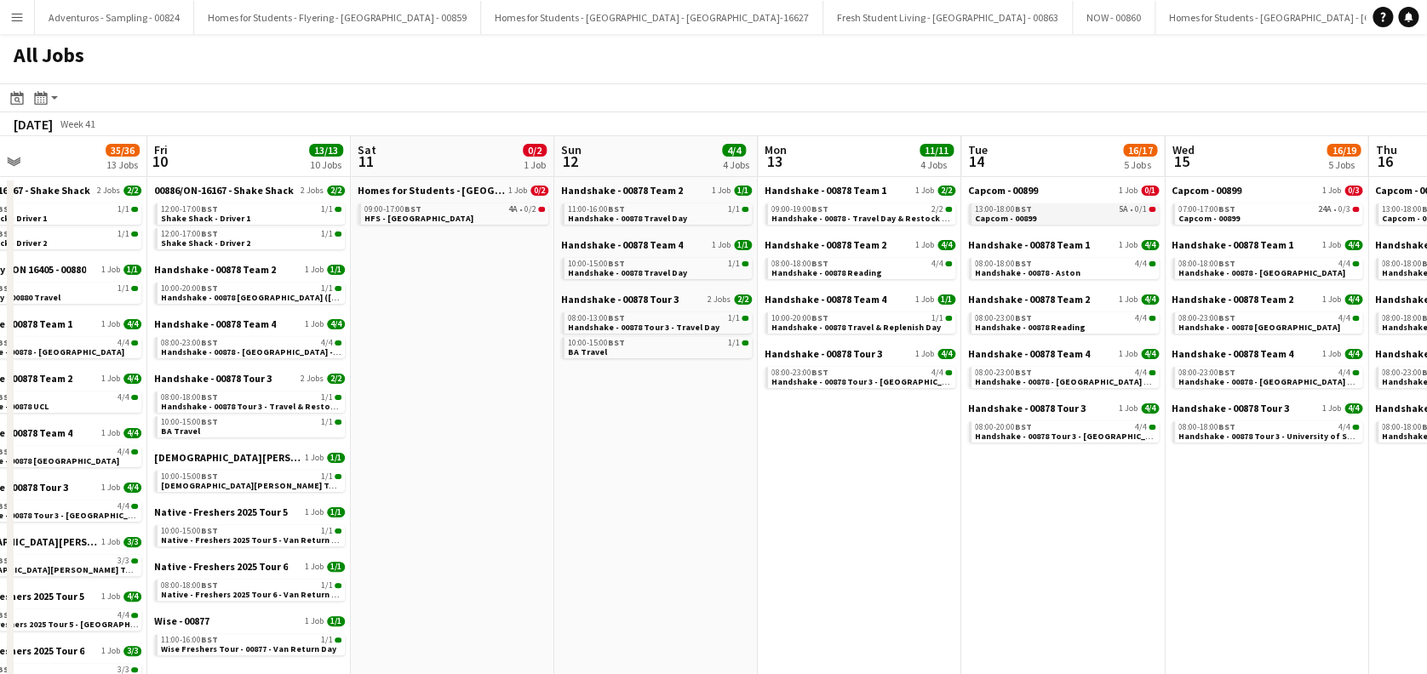
click at [1034, 214] on link "13:00-18:00 BST 5A • 0/1 Capcom - 00899" at bounding box center [1065, 213] width 181 height 20
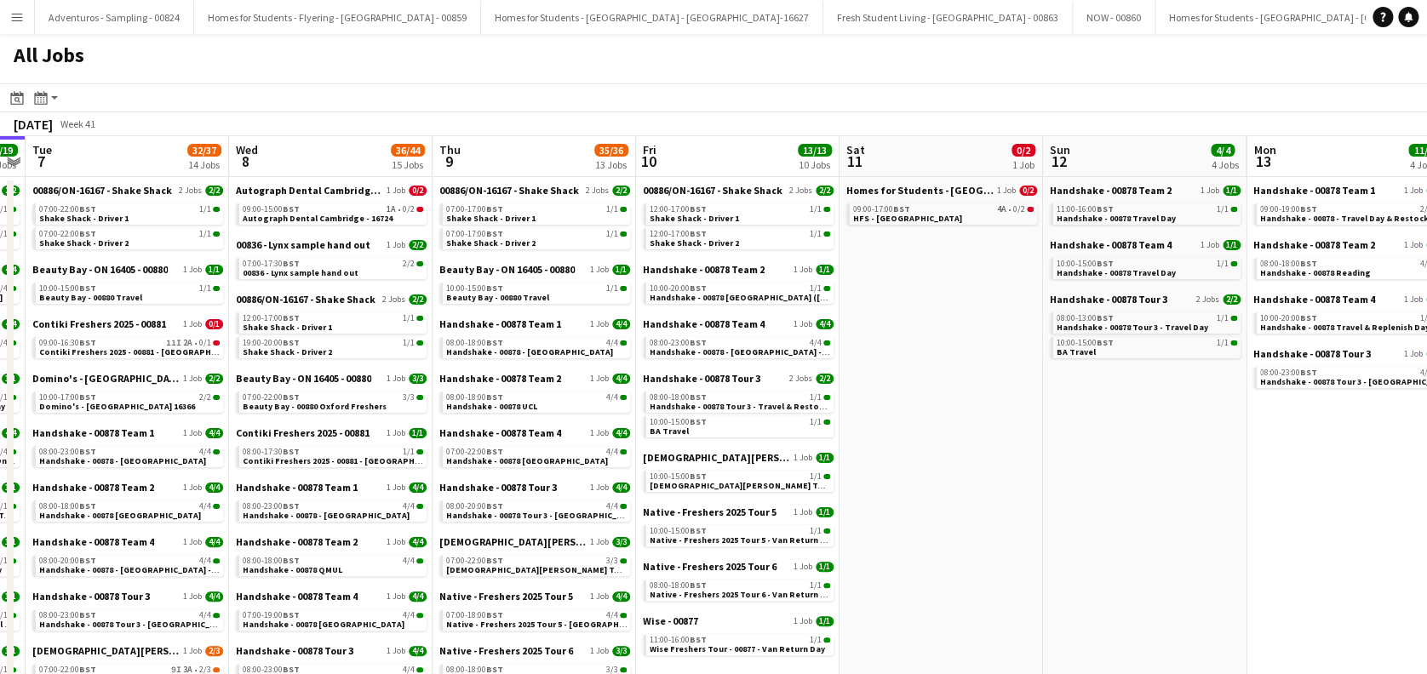
drag, startPoint x: 532, startPoint y: 516, endPoint x: 1000, endPoint y: 516, distance: 468.3
click at [1000, 516] on app-calendar-viewport "Sun 5 5/5 4 Jobs Mon 6 19/19 10 Jobs Tue 7 32/37 14 Jobs Wed 8 36/44 15 Jobs Th…" at bounding box center [713, 577] width 1427 height 883
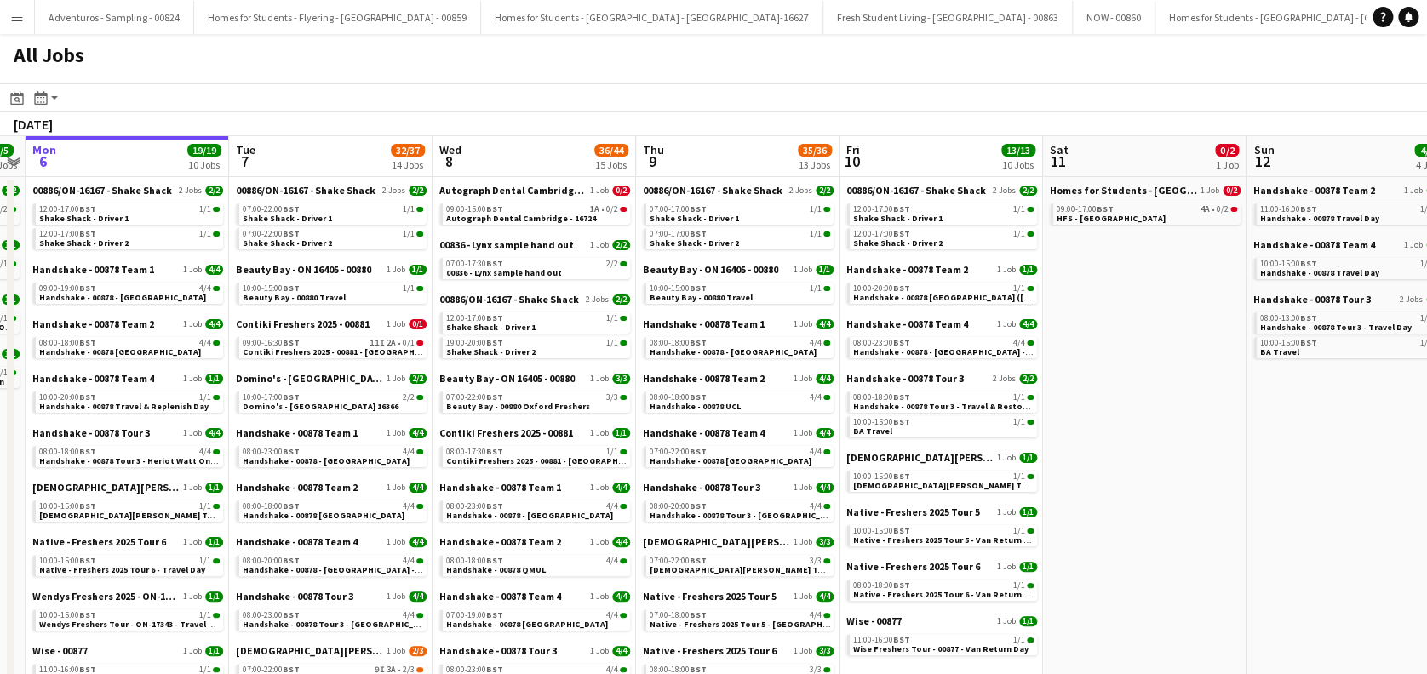
scroll to position [0, 468]
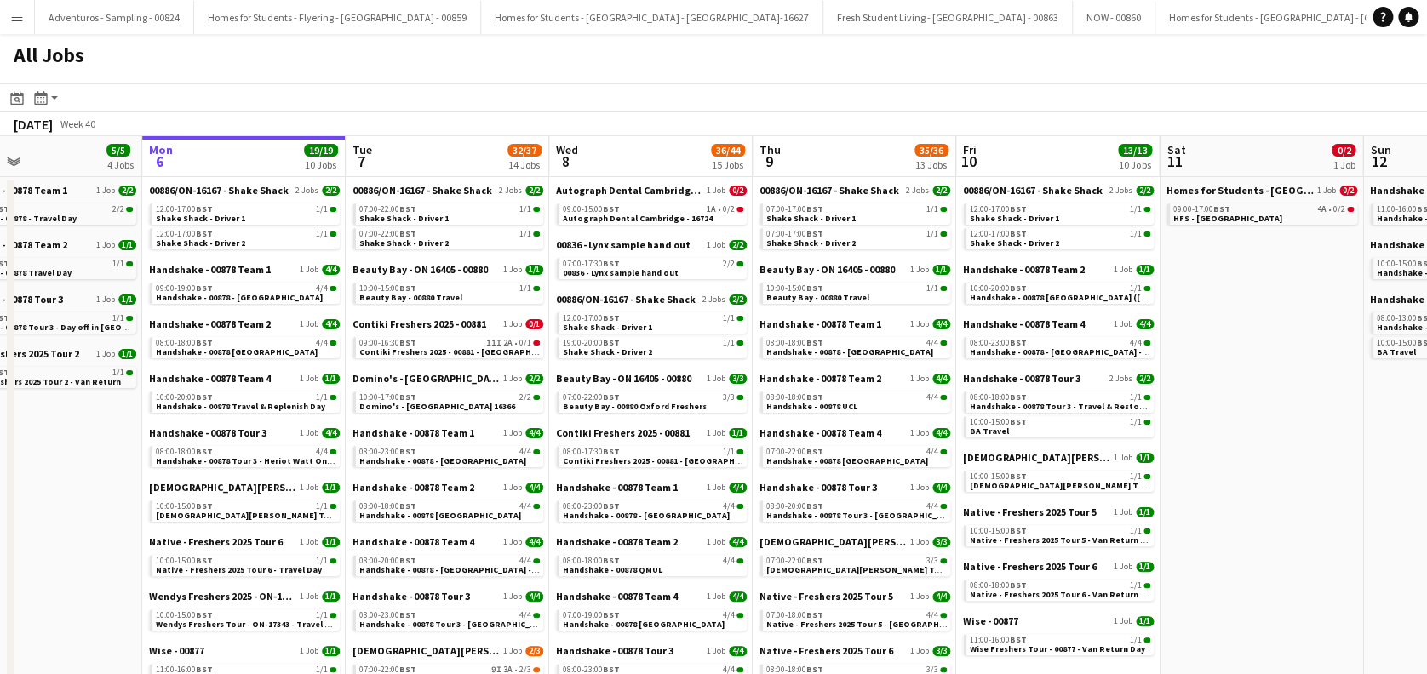
drag, startPoint x: 441, startPoint y: 542, endPoint x: 761, endPoint y: 533, distance: 320.3
click at [761, 533] on app-calendar-viewport "Fri 3 13/13 6 Jobs Sat 4 6/6 5 Jobs Sun 5 5/5 4 Jobs Mon 6 19/19 10 Jobs Tue 7 …" at bounding box center [713, 577] width 1427 height 883
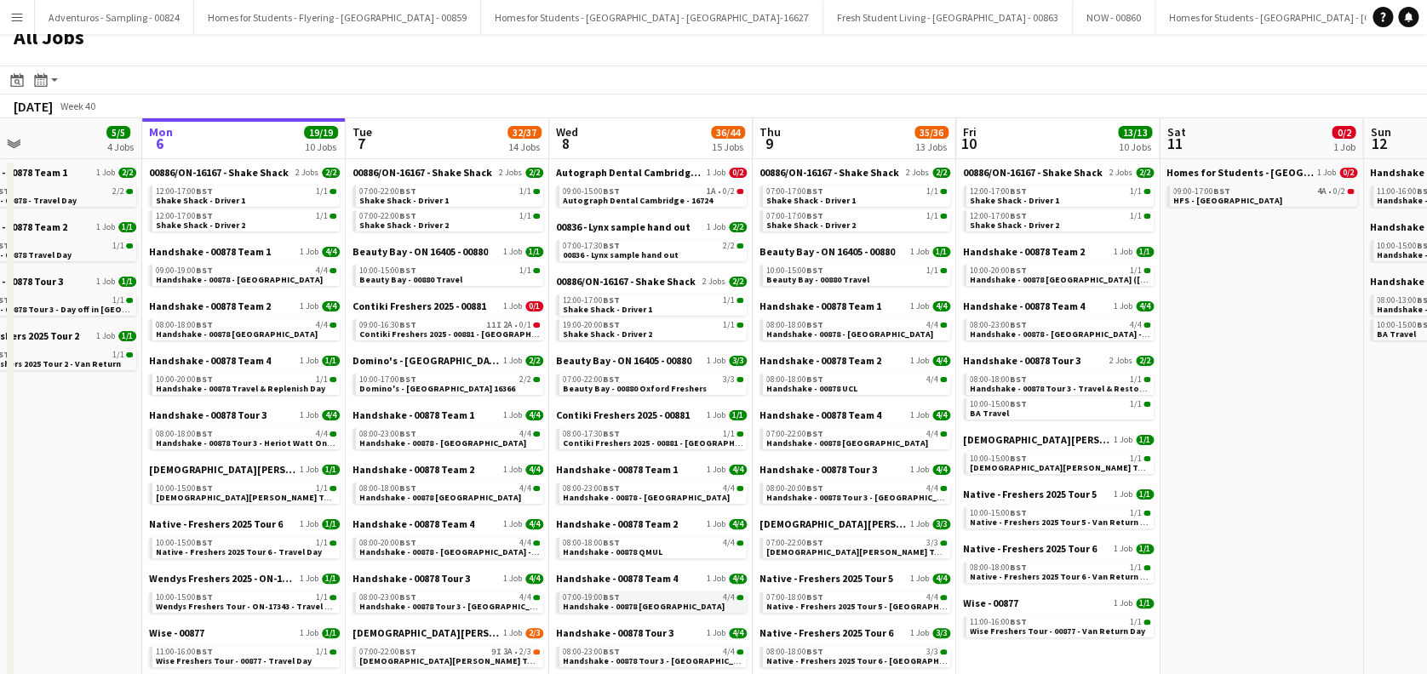
scroll to position [0, 0]
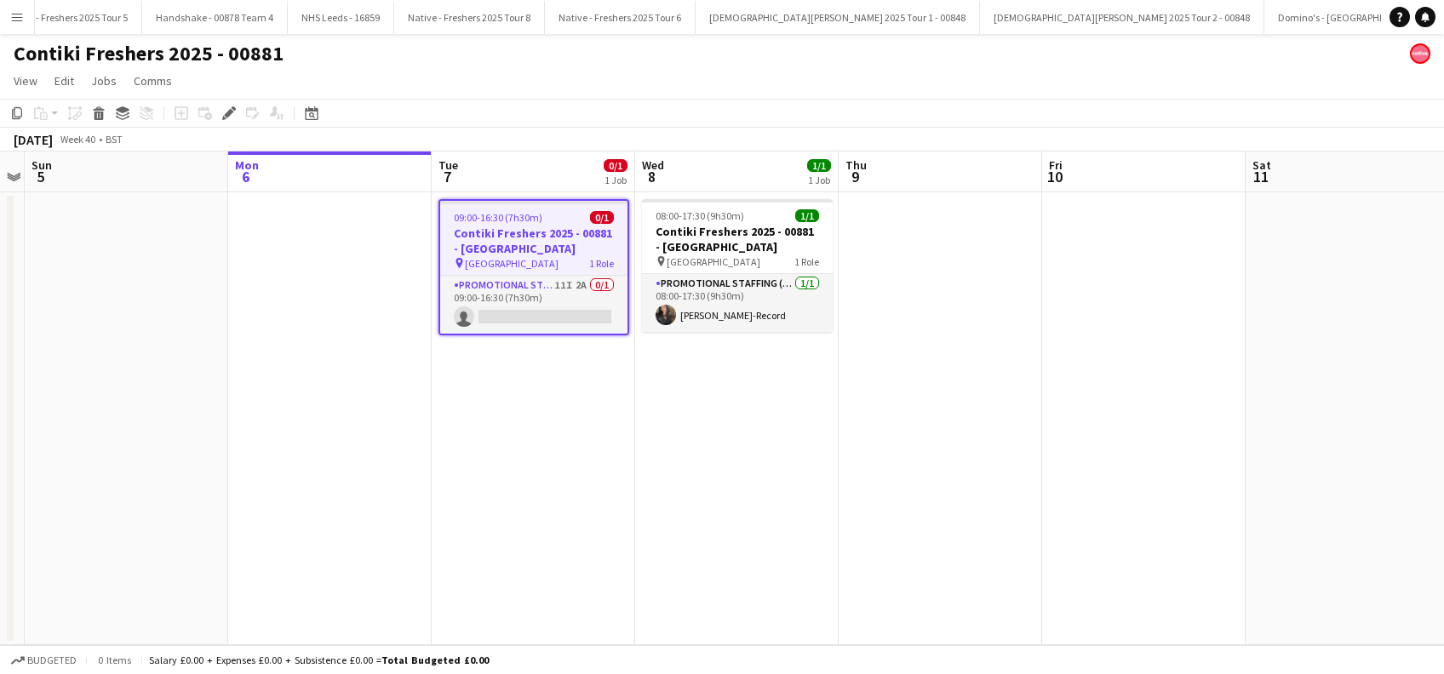
click at [555, 300] on app-card-role "Promotional Staffing (Brand Ambassadors) 11I 2A 0/1 09:00-16:30 (7h30m) single-…" at bounding box center [533, 305] width 187 height 58
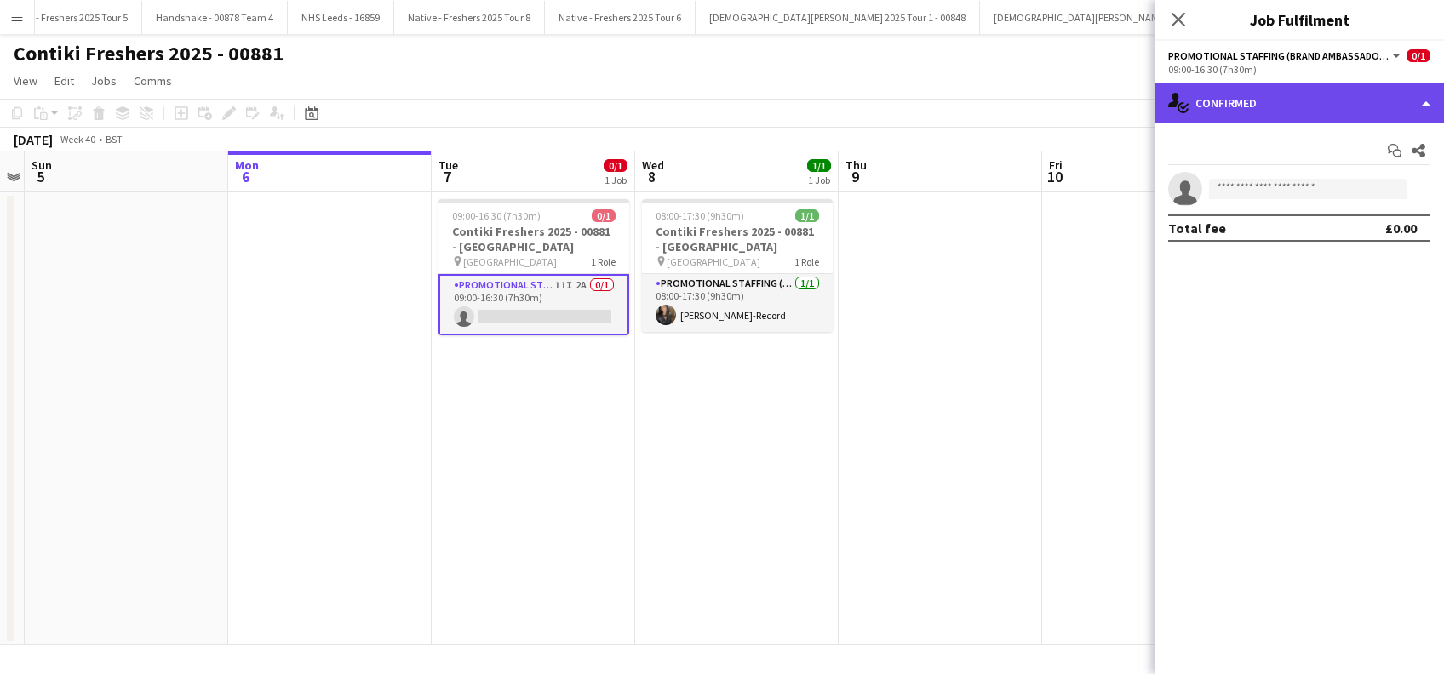
click at [1286, 105] on div "single-neutral-actions-check-2 Confirmed" at bounding box center [1299, 103] width 289 height 41
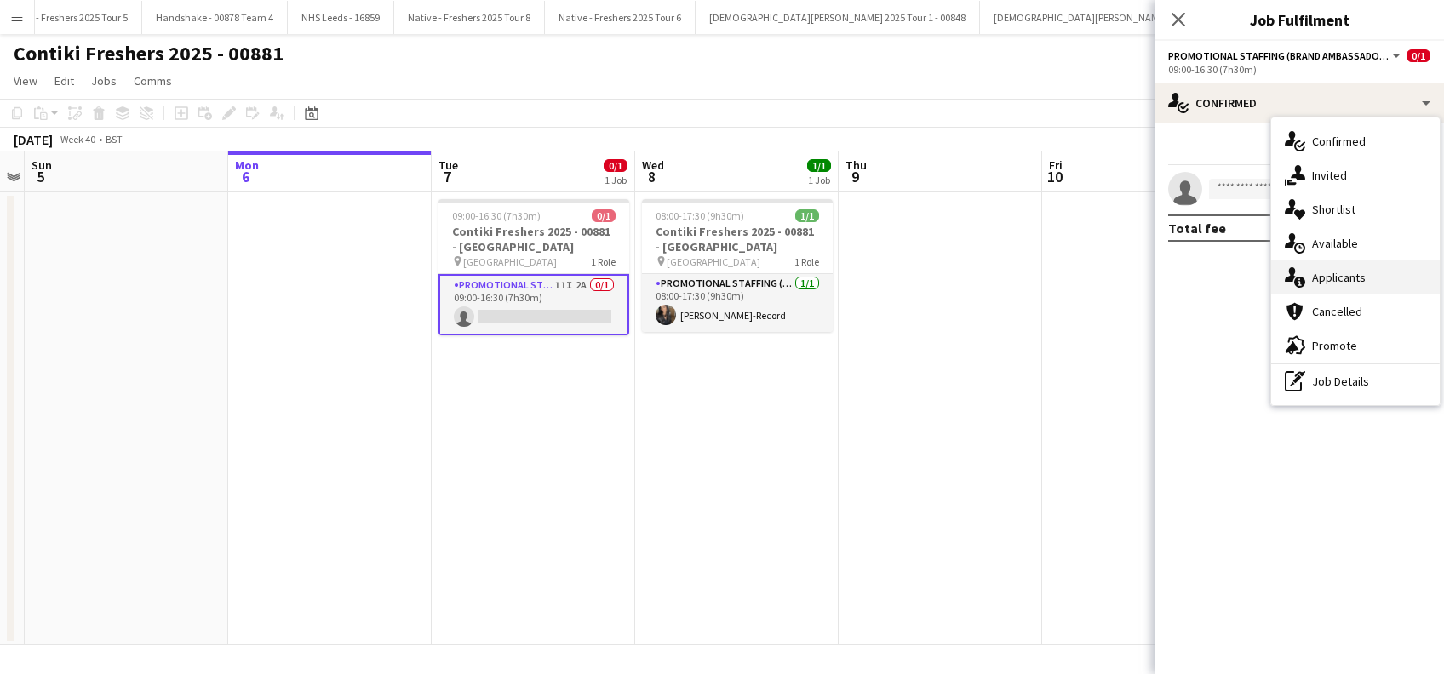
click at [1335, 277] on span "Applicants" at bounding box center [1339, 277] width 54 height 15
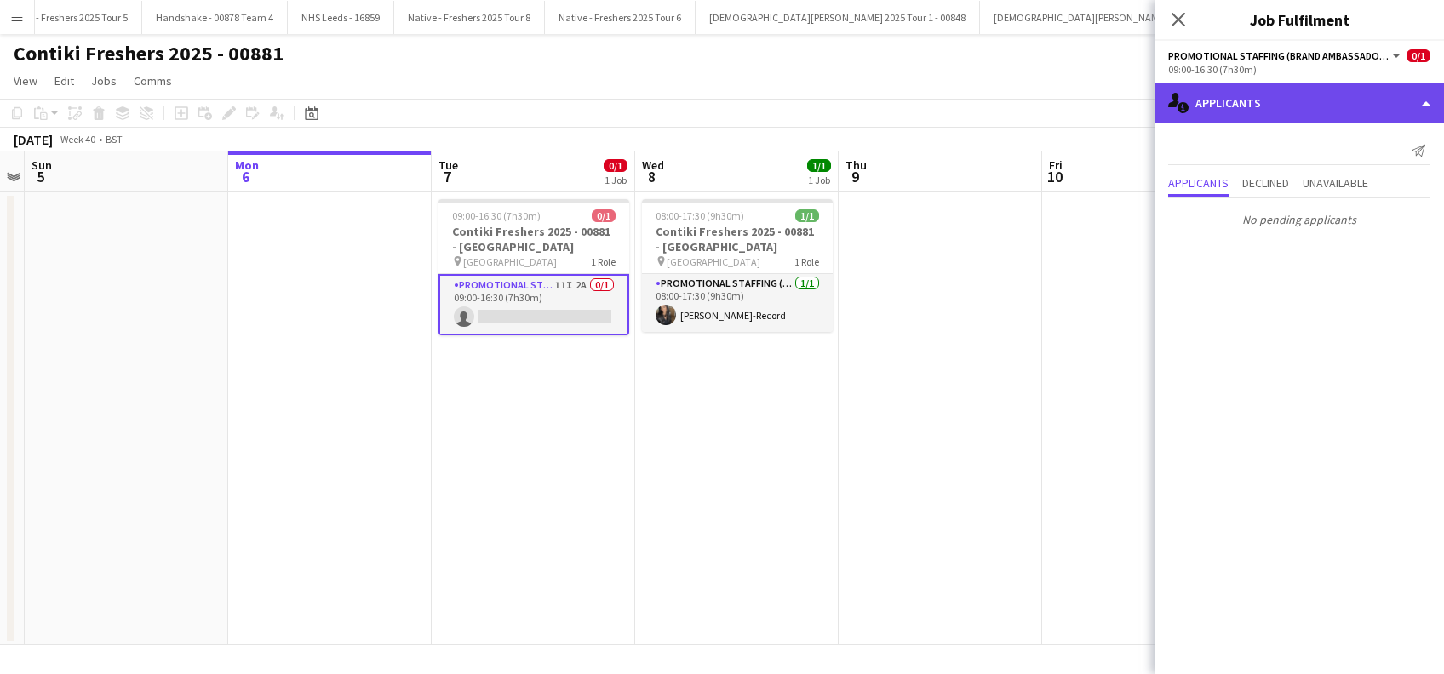
click at [1251, 106] on div "single-neutral-actions-information Applicants" at bounding box center [1299, 103] width 289 height 41
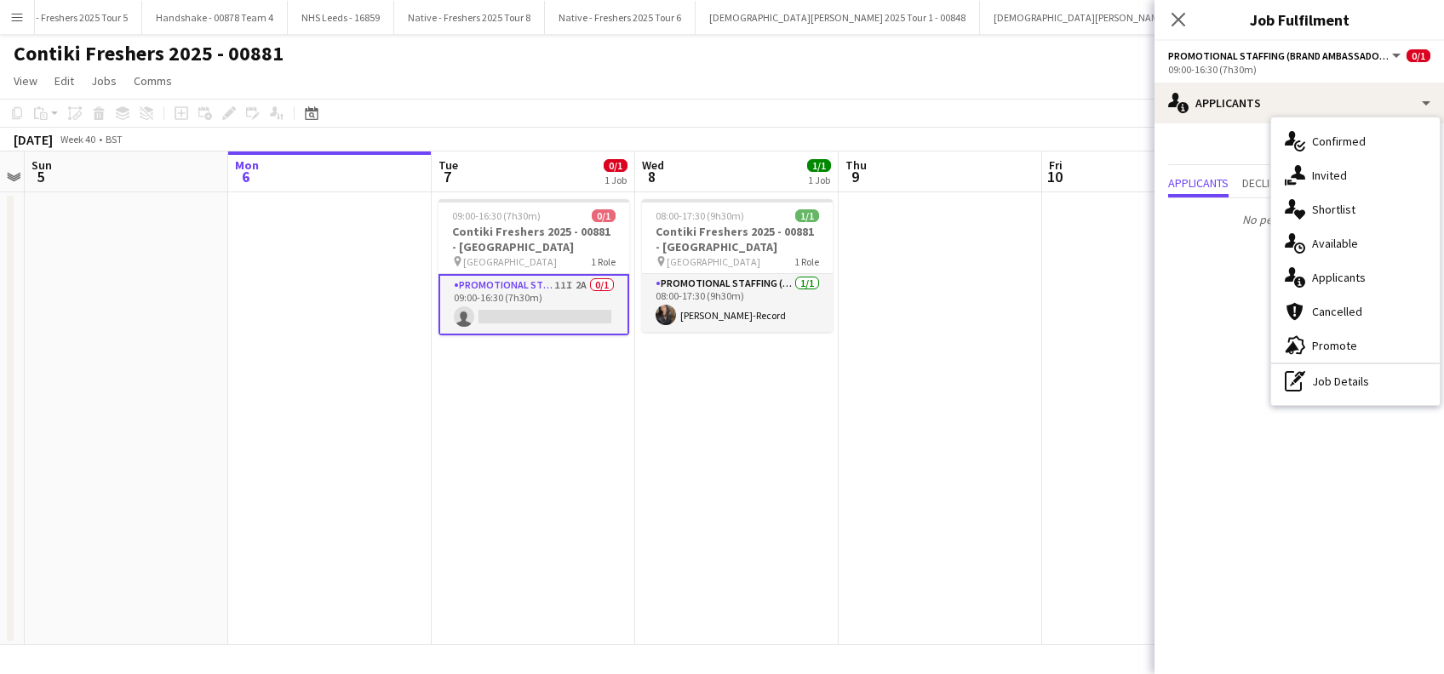
click at [1328, 164] on div "single-neutral-actions-share-1 Invited" at bounding box center [1355, 175] width 169 height 34
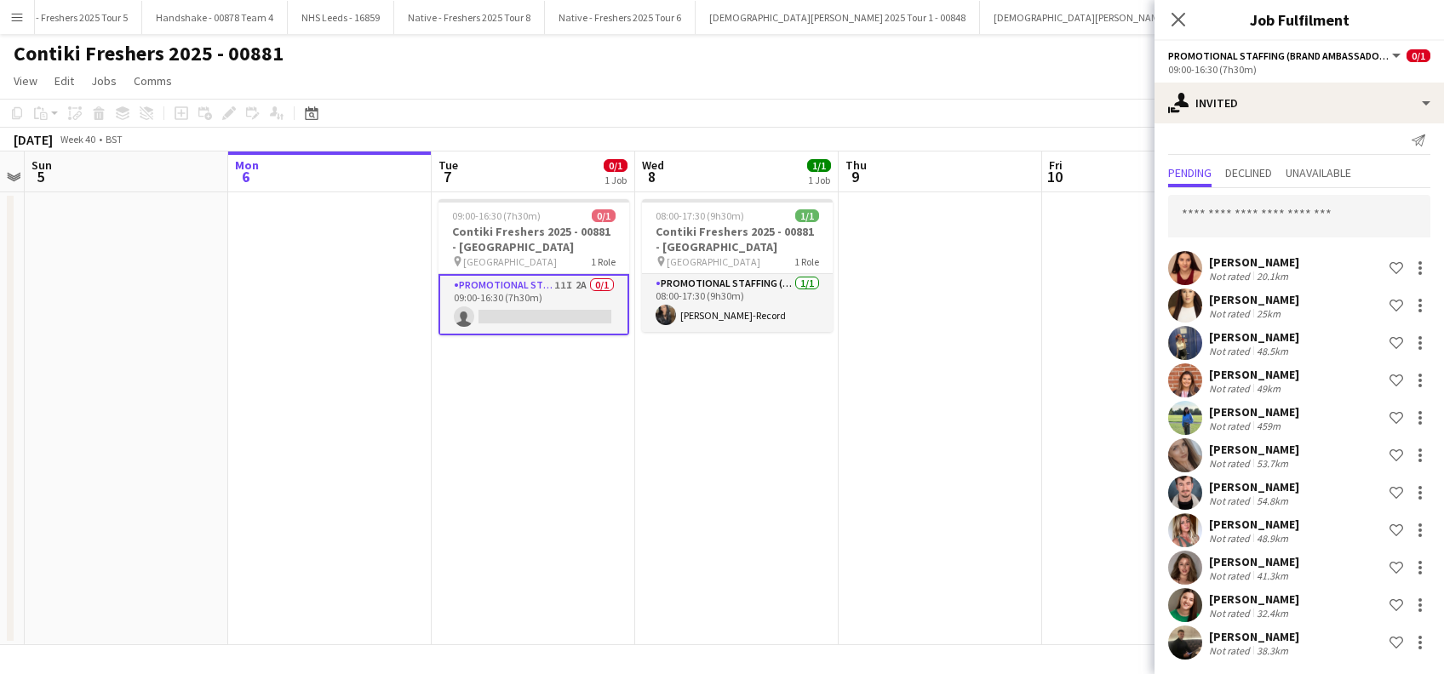
scroll to position [12, 0]
click at [1180, 25] on icon "Close pop-in" at bounding box center [1178, 19] width 16 height 16
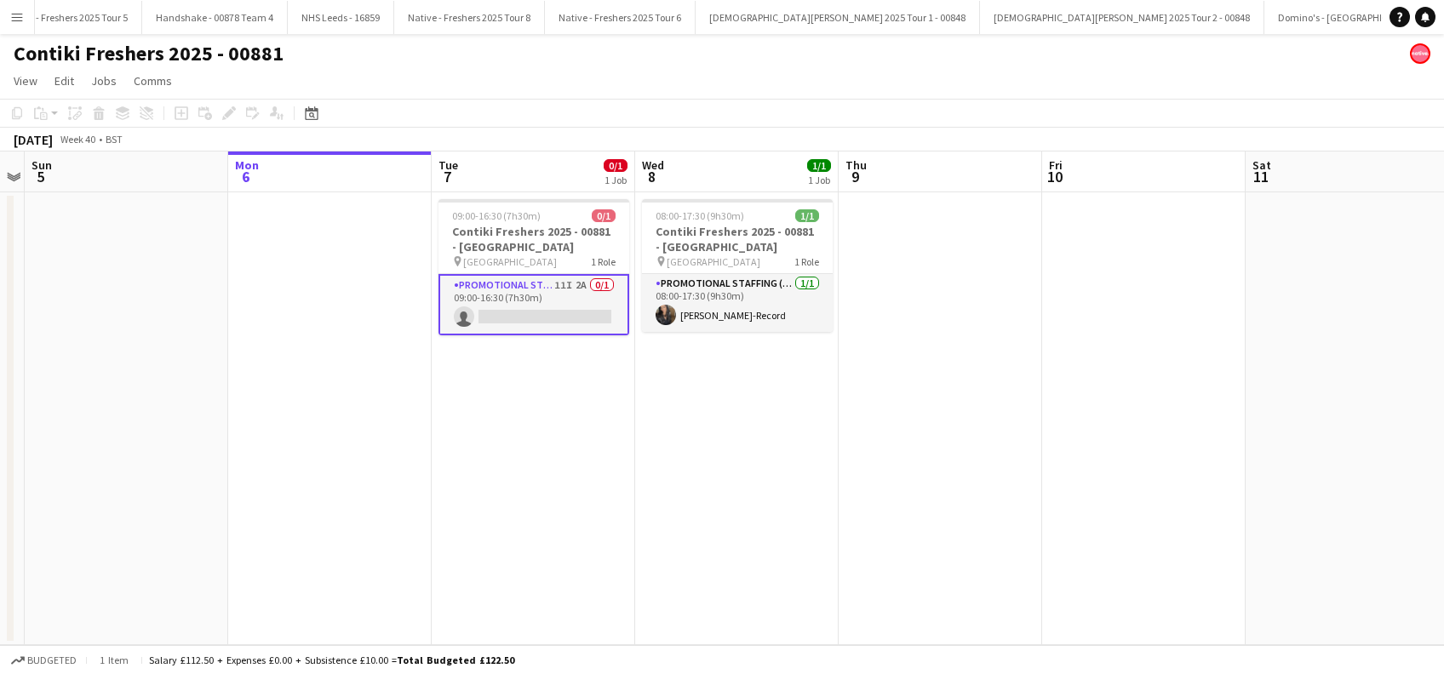
click at [545, 312] on app-card-role "Promotional Staffing (Brand Ambassadors) 11I 2A 0/1 09:00-16:30 (7h30m) single-…" at bounding box center [533, 304] width 191 height 61
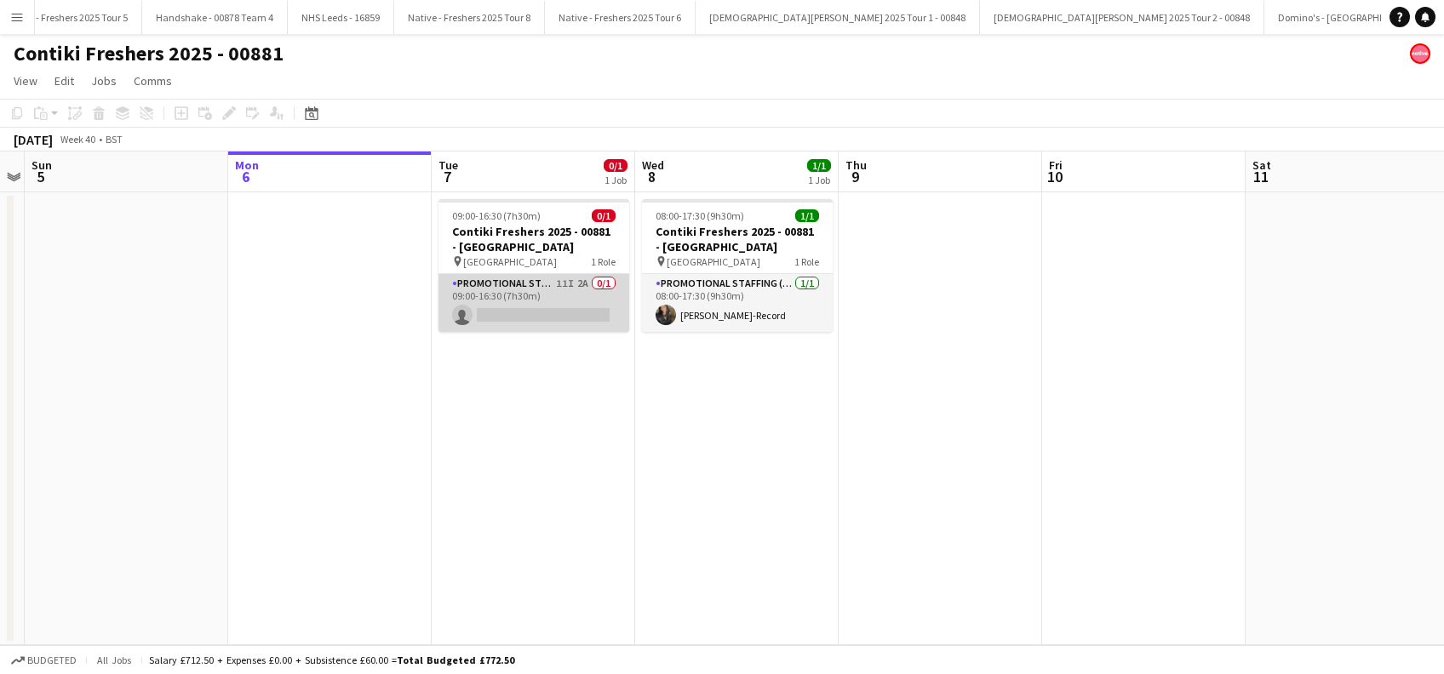
click at [545, 310] on app-card-role "Promotional Staffing (Brand Ambassadors) 11I 2A 0/1 09:00-16:30 (7h30m) single-…" at bounding box center [533, 303] width 191 height 58
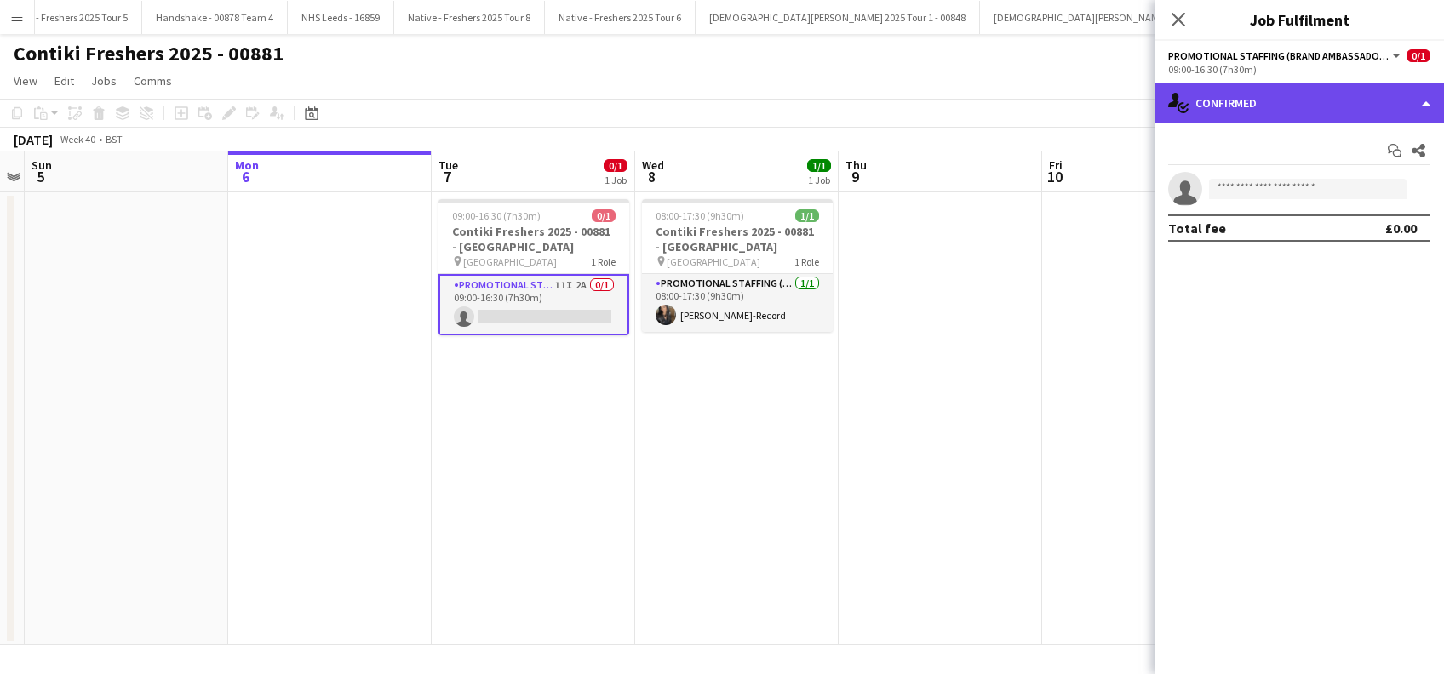
click at [1349, 106] on div "single-neutral-actions-check-2 Confirmed" at bounding box center [1299, 103] width 289 height 41
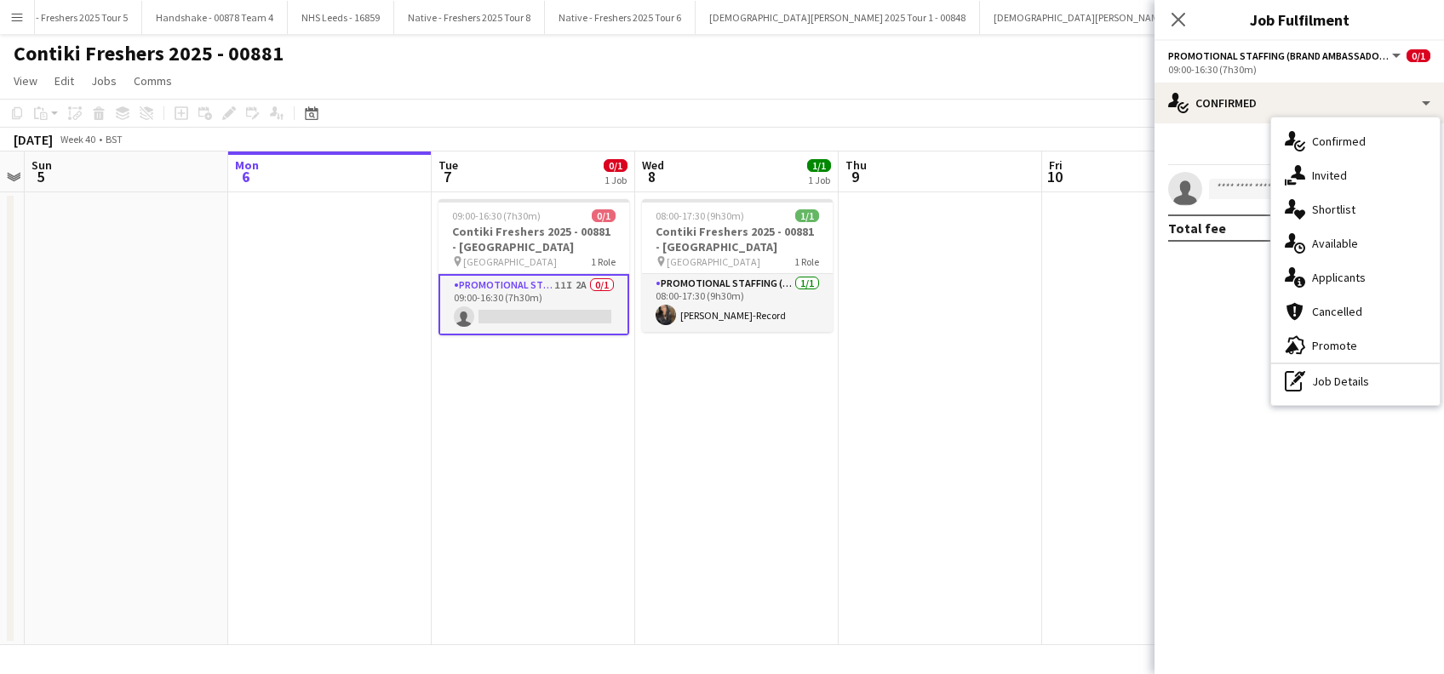
click at [1328, 173] on span "Invited" at bounding box center [1329, 175] width 35 height 15
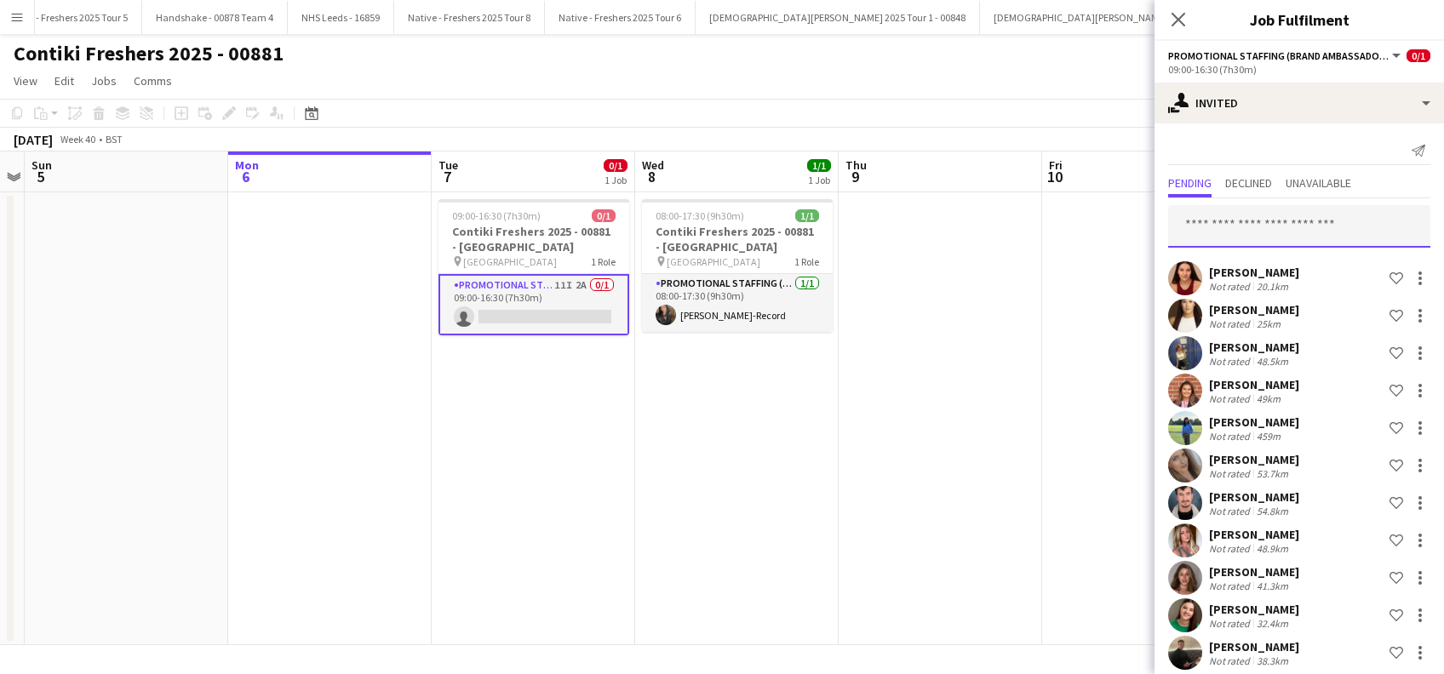
click at [1225, 209] on input "text" at bounding box center [1299, 226] width 262 height 43
type input "*"
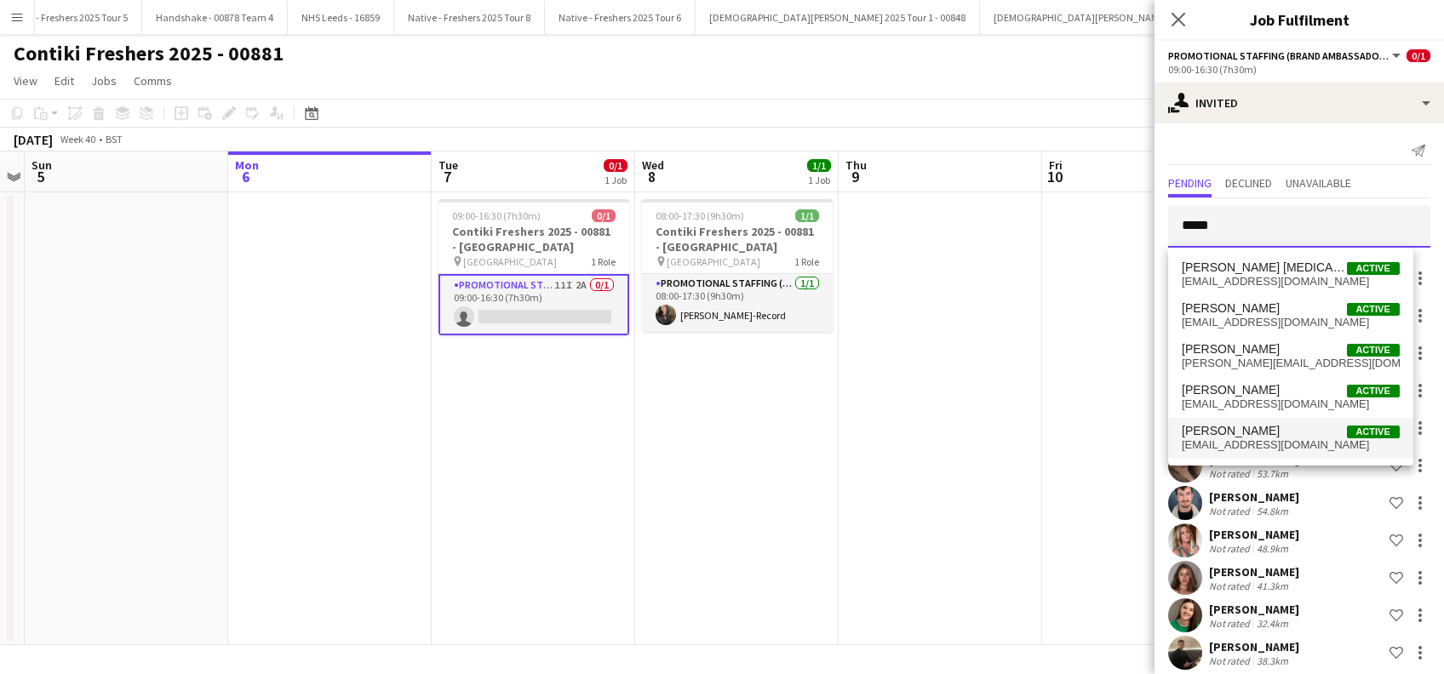
type input "*****"
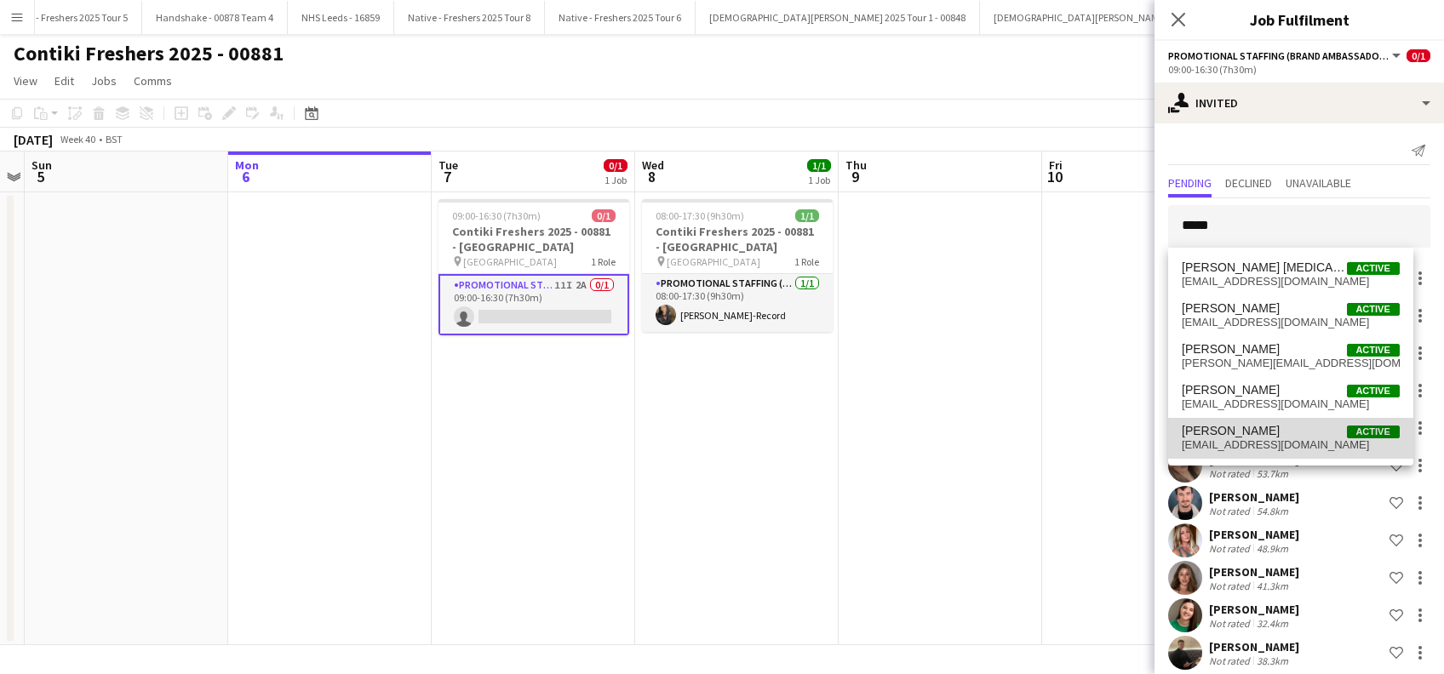
click at [1229, 445] on span "joelghost08@gmail.com" at bounding box center [1291, 445] width 218 height 14
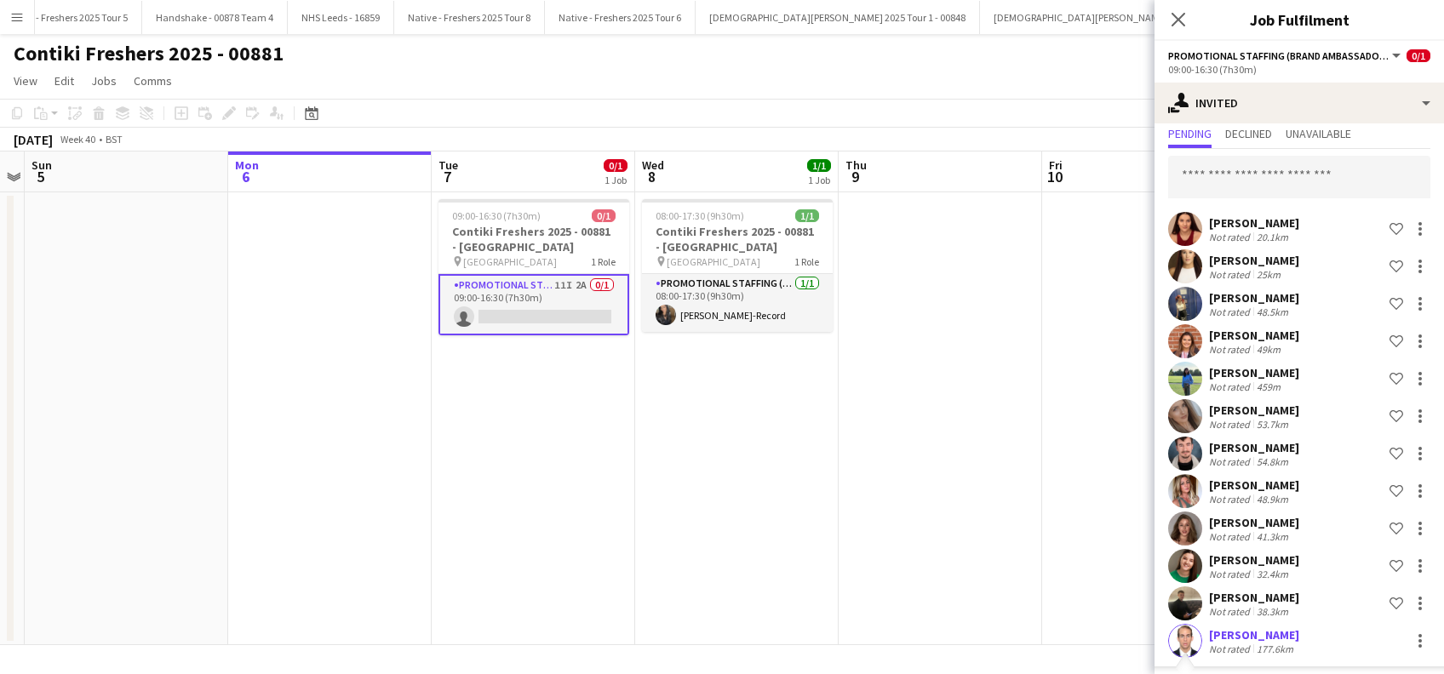
scroll to position [0, 0]
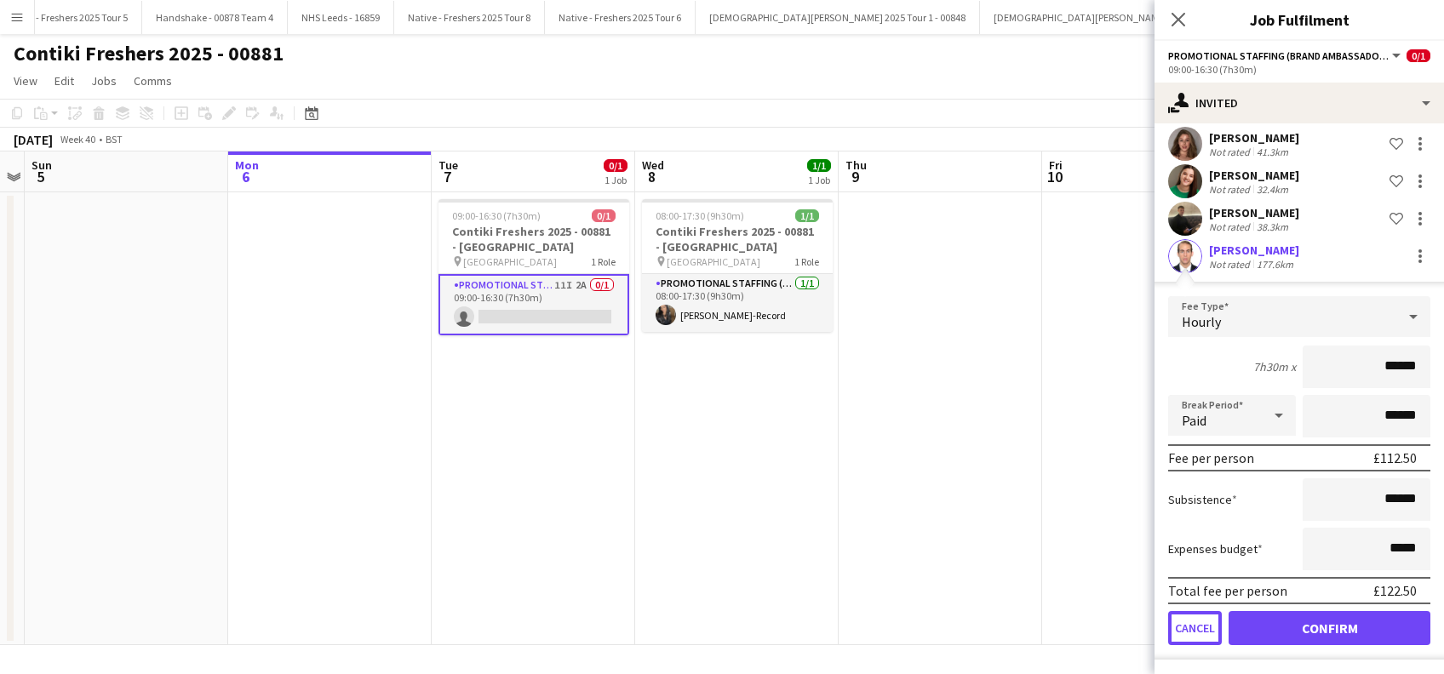
click at [1189, 636] on button "Cancel" at bounding box center [1195, 628] width 54 height 34
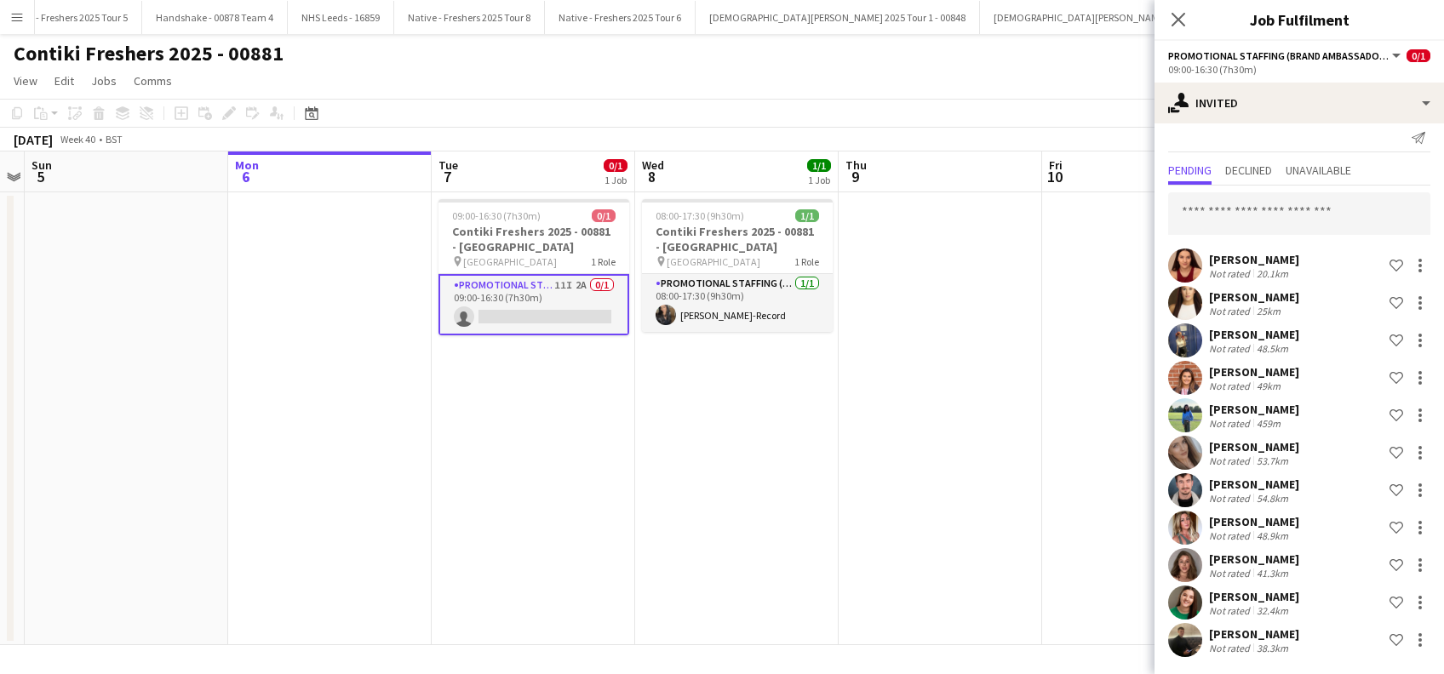
scroll to position [12, 0]
click at [1241, 198] on input "text" at bounding box center [1299, 214] width 262 height 43
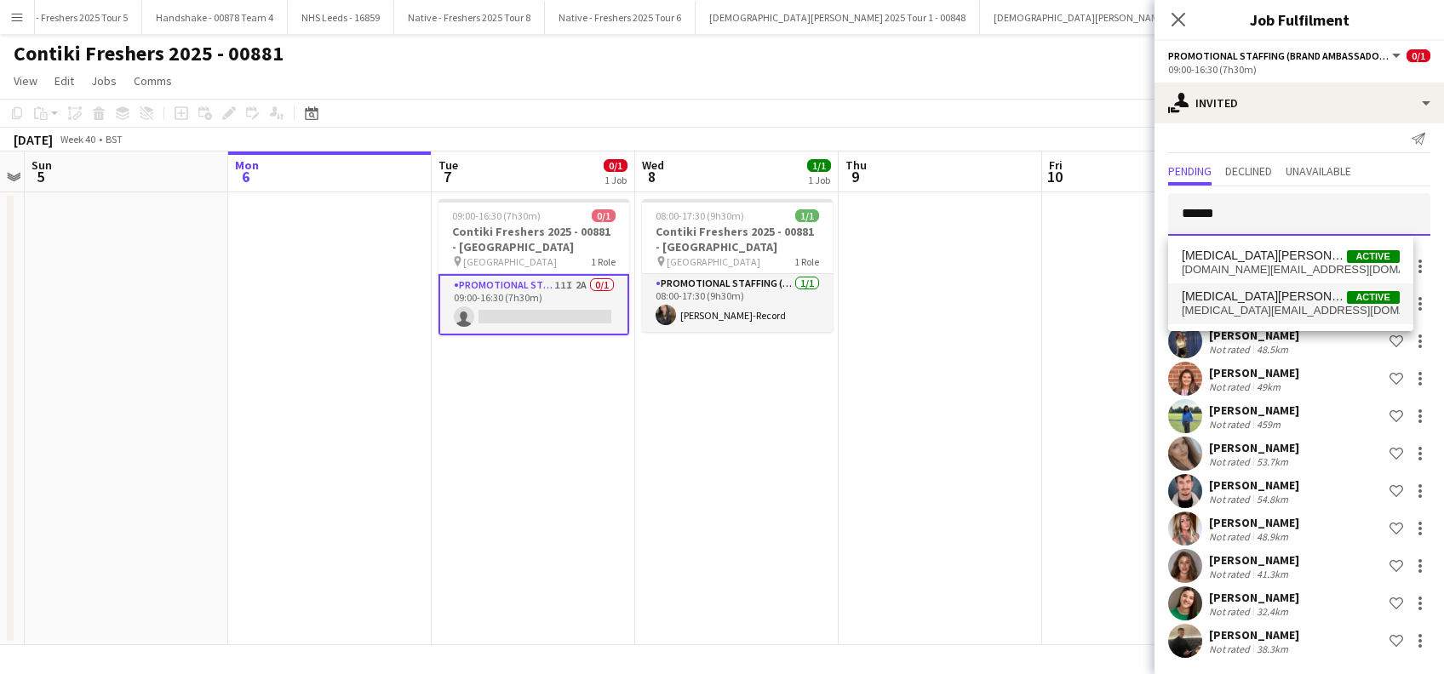
type input "******"
click at [1232, 309] on span "yasmin.fletcher232@outlook.com" at bounding box center [1291, 311] width 218 height 14
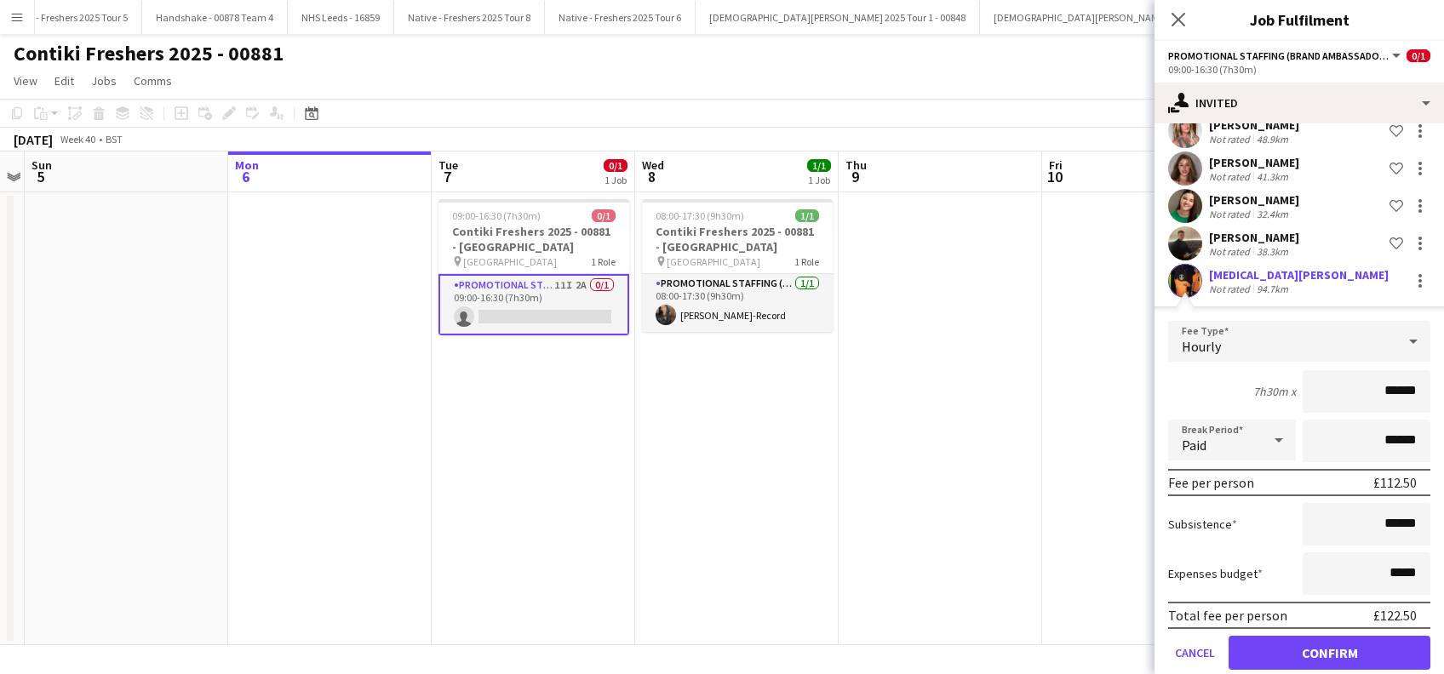
scroll to position [434, 0]
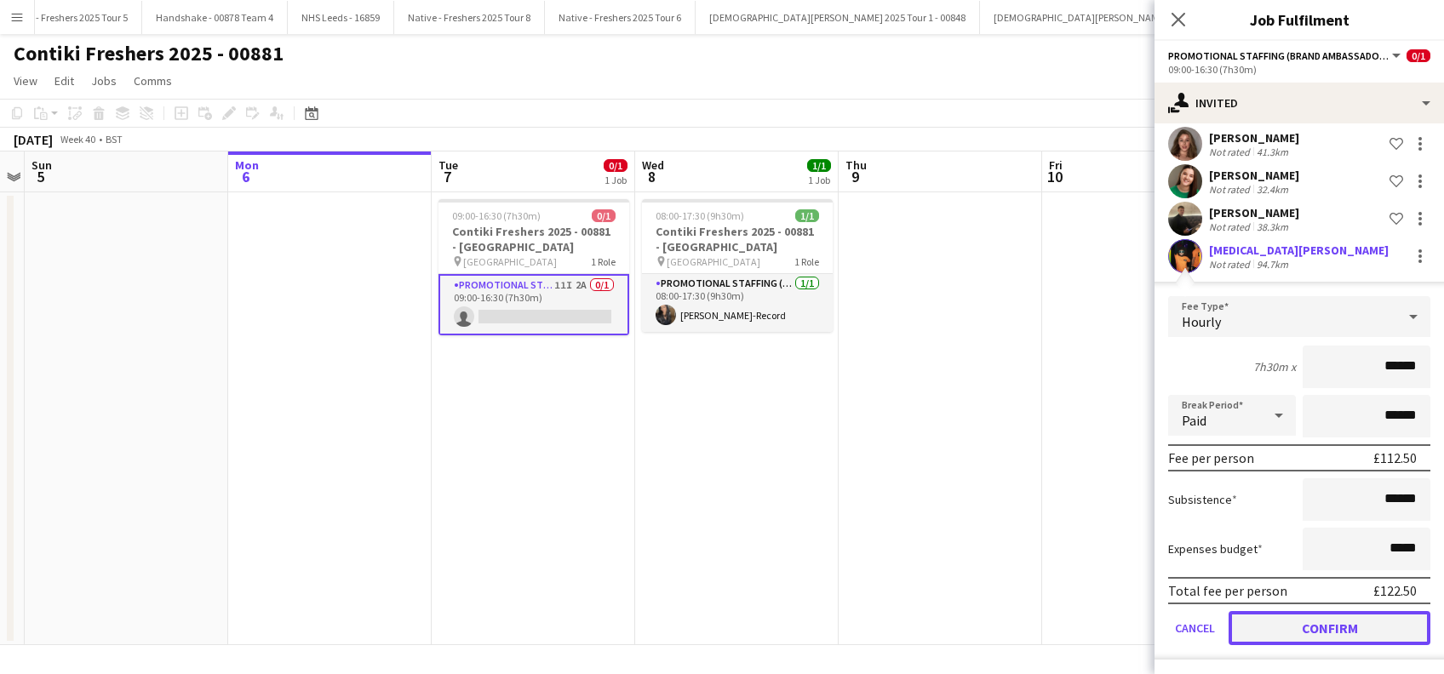
click at [1327, 631] on button "Confirm" at bounding box center [1330, 628] width 202 height 34
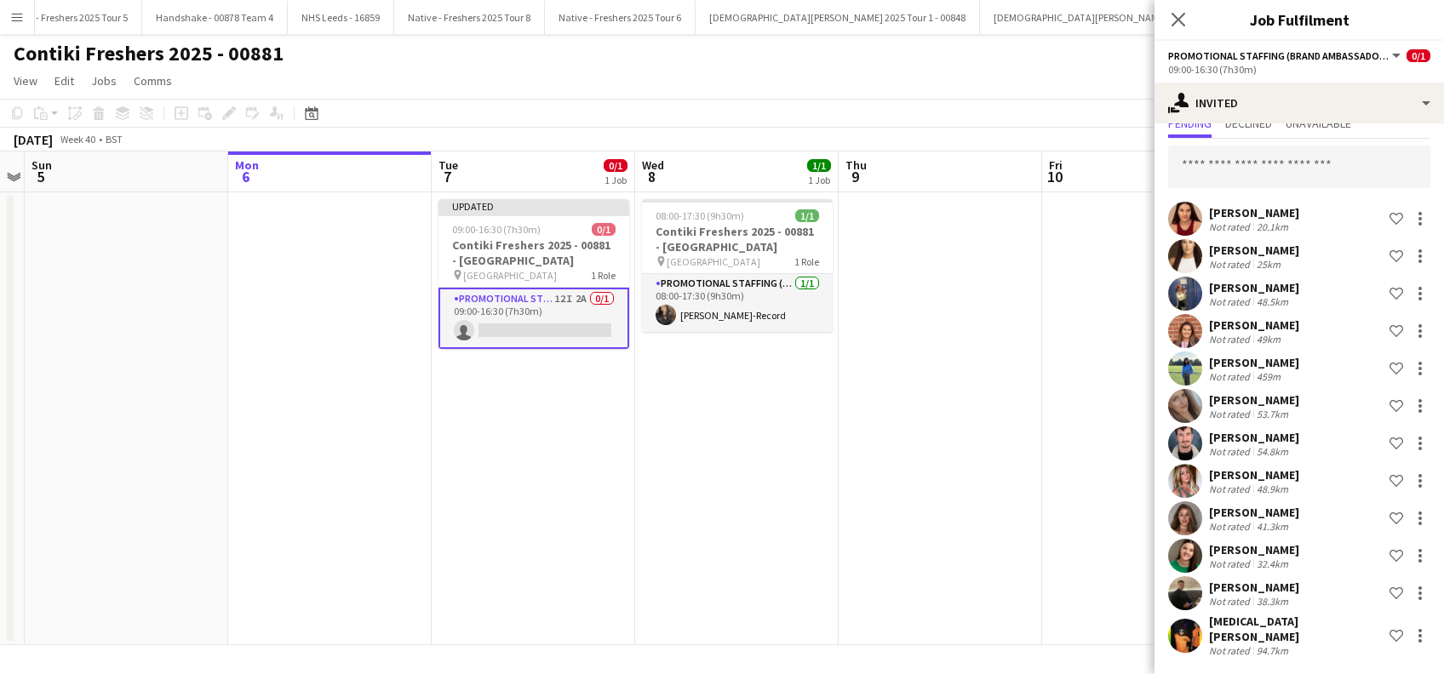
scroll to position [49, 0]
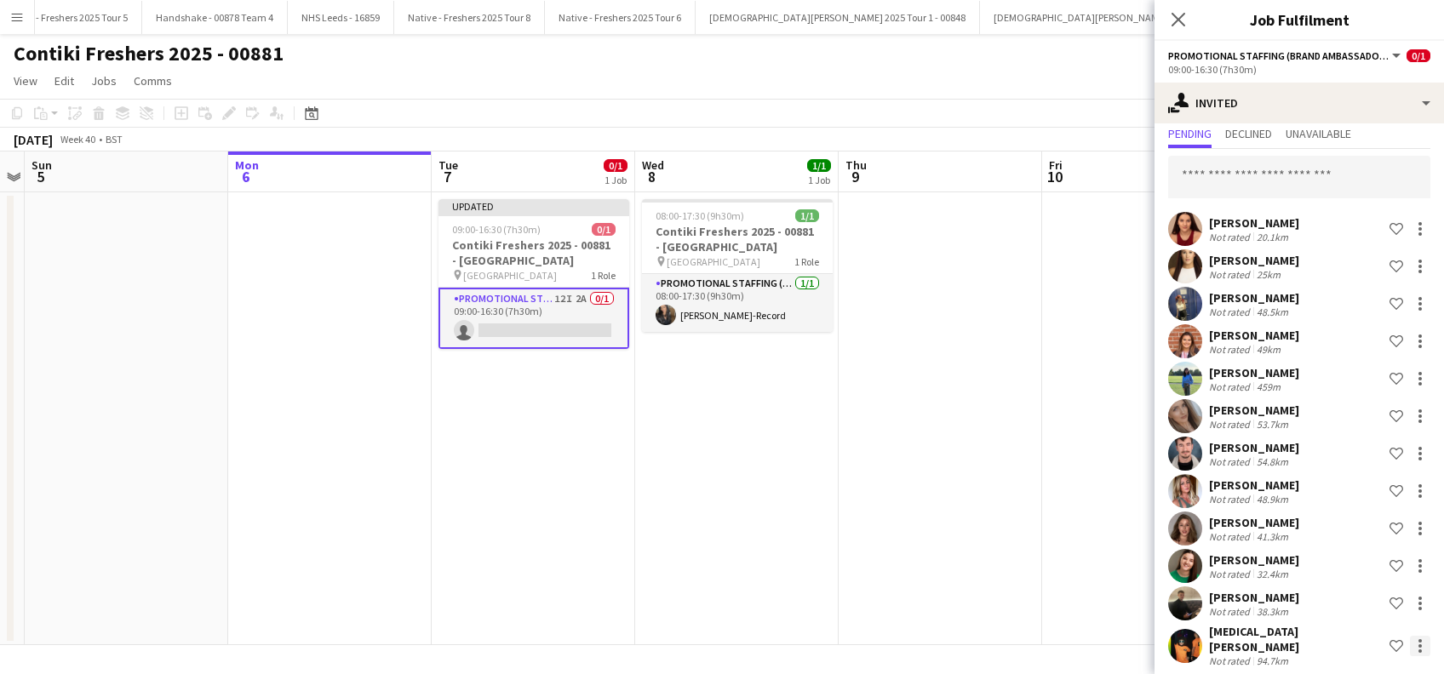
click at [1410, 638] on div at bounding box center [1420, 646] width 20 height 20
click at [1338, 572] on span "Start chat" at bounding box center [1327, 567] width 58 height 14
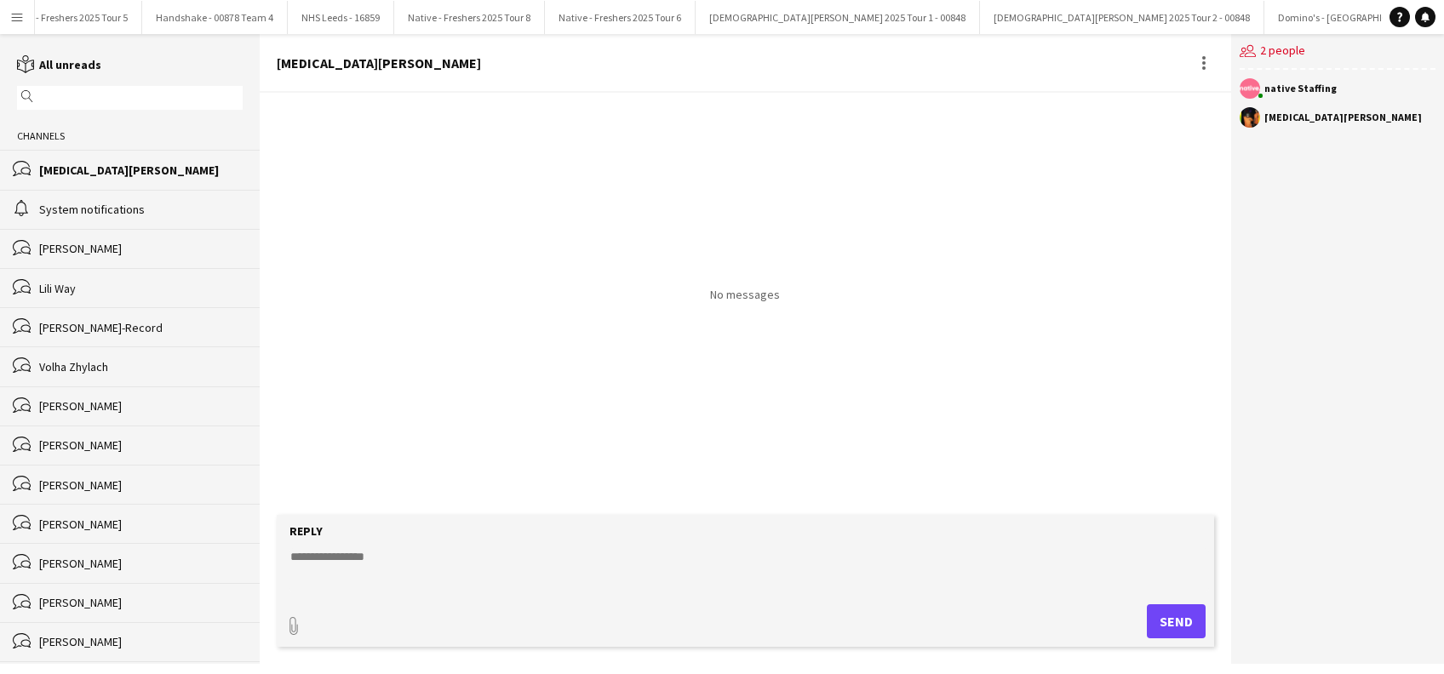
drag, startPoint x: 352, startPoint y: 564, endPoint x: 342, endPoint y: 570, distance: 10.7
click at [352, 565] on textarea at bounding box center [749, 570] width 920 height 44
type textarea "**********"
click at [1164, 624] on button "Send" at bounding box center [1183, 622] width 59 height 34
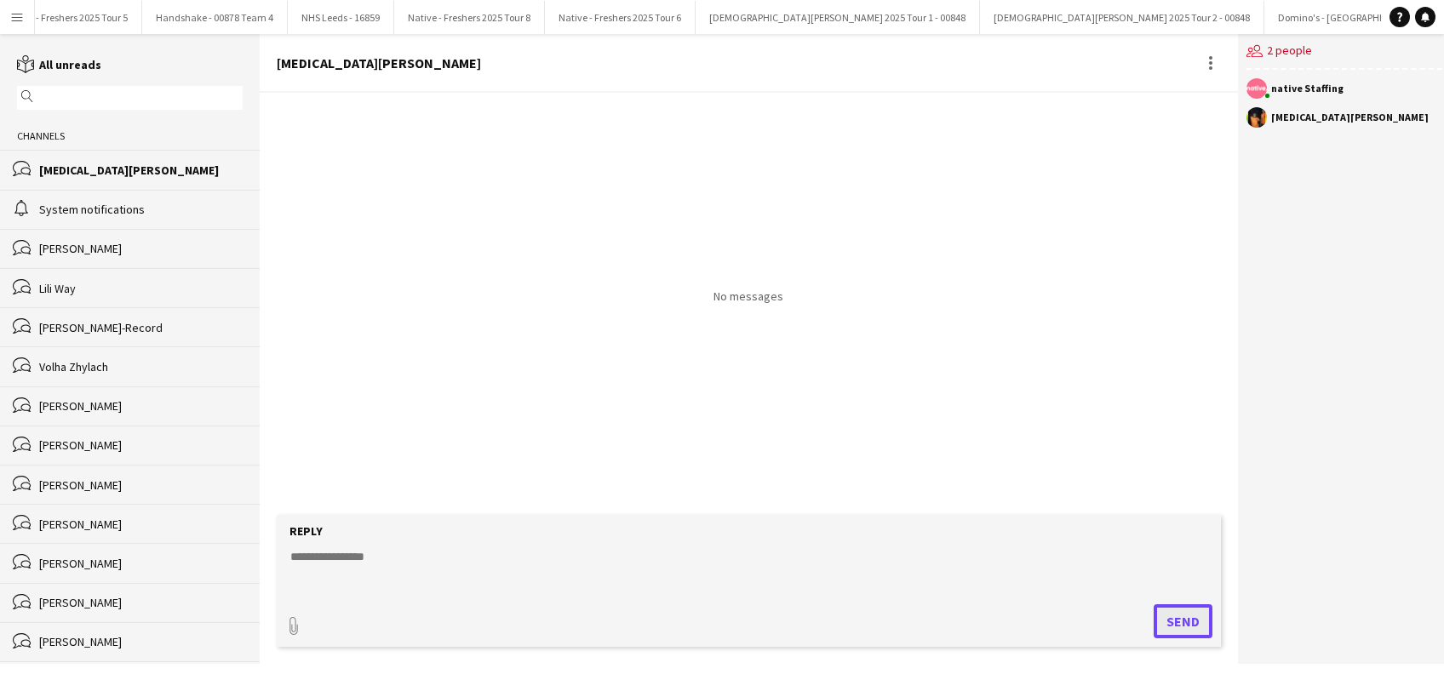
scroll to position [0, 0]
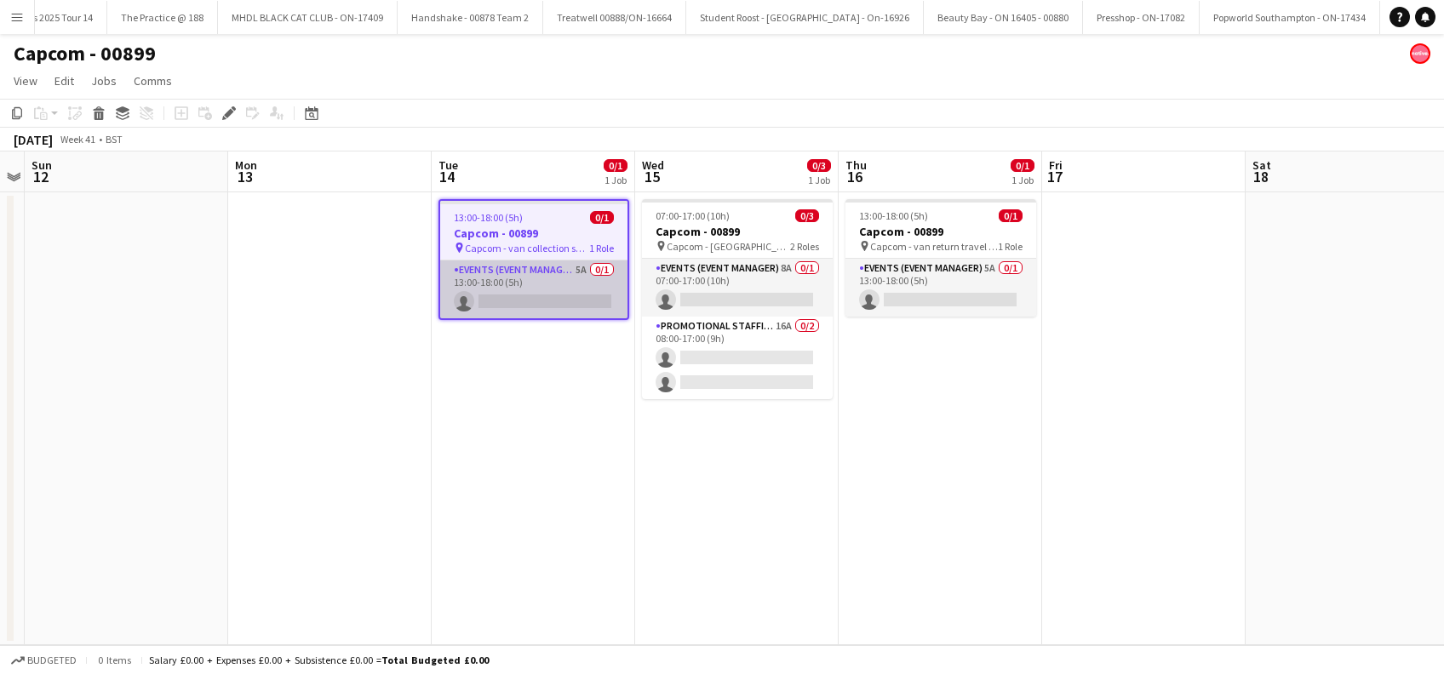
click at [548, 295] on app-card-role "Events (Event Manager) 5A 0/1 13:00-18:00 (5h) single-neutral-actions" at bounding box center [533, 290] width 187 height 58
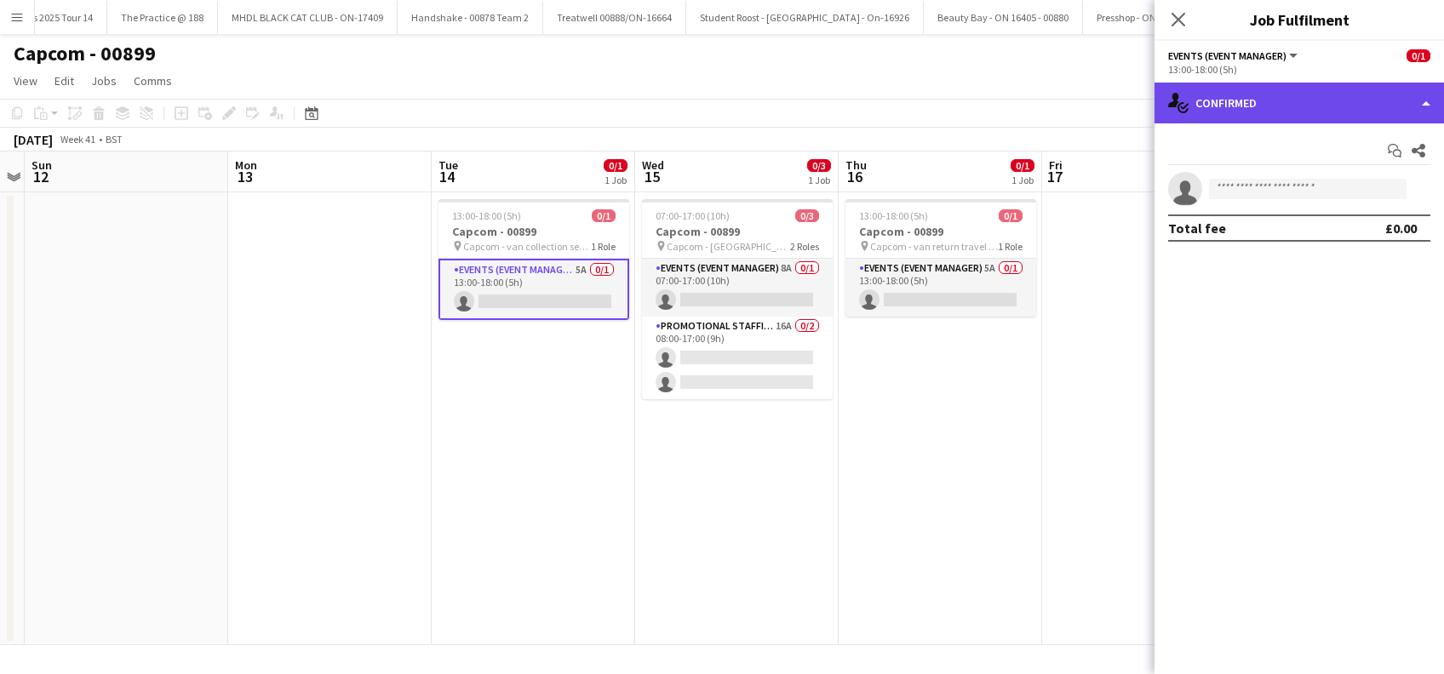
click at [1350, 108] on div "single-neutral-actions-check-2 Confirmed" at bounding box center [1299, 103] width 289 height 41
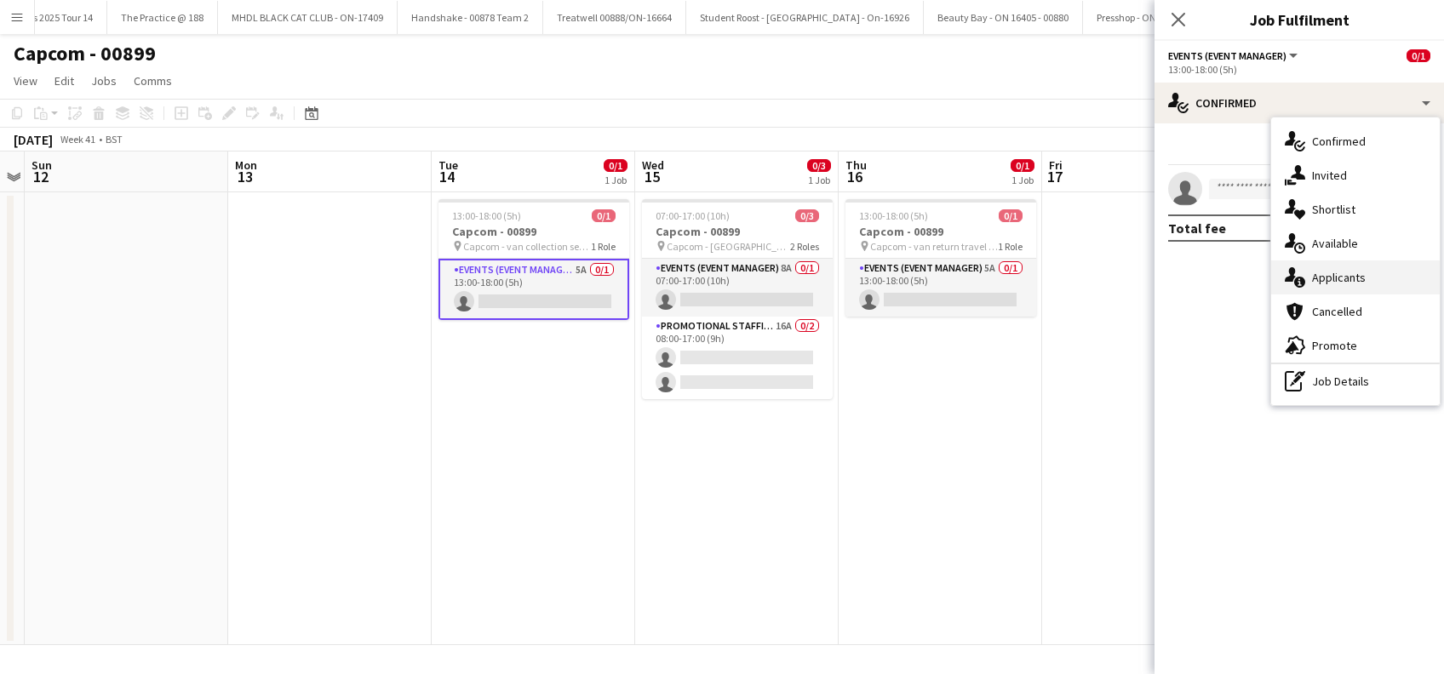
click at [1332, 280] on span "Applicants" at bounding box center [1339, 277] width 54 height 15
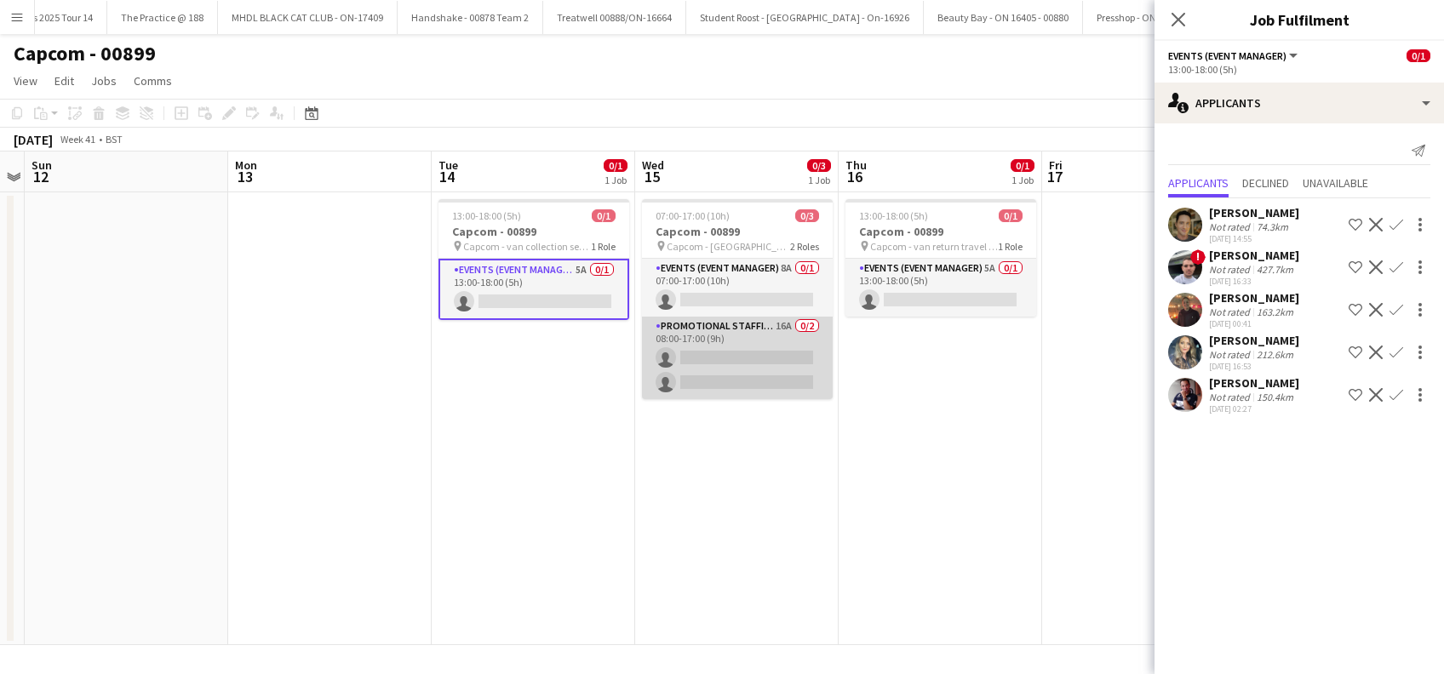
click at [729, 370] on app-card-role "Promotional Staffing (Brand Ambassadors) 16A 0/2 08:00-17:00 (9h) single-neutra…" at bounding box center [737, 358] width 191 height 83
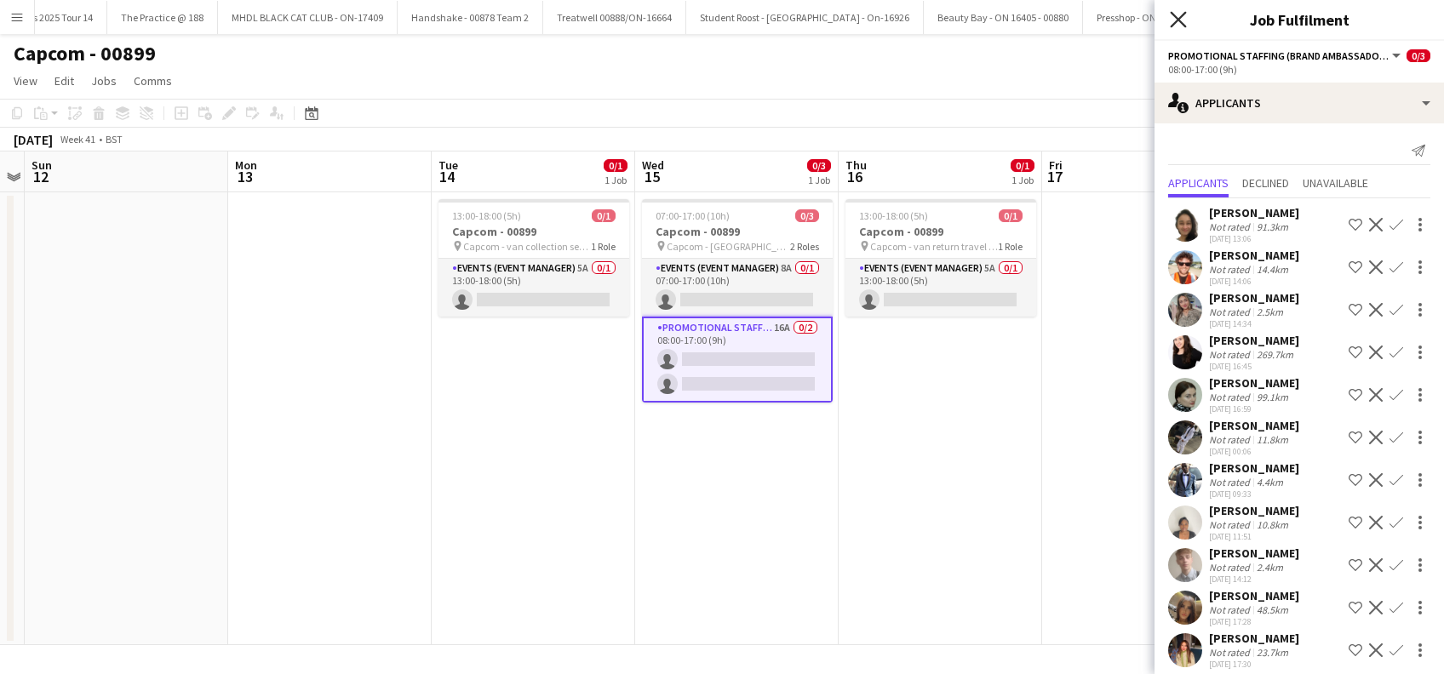
click at [1178, 22] on icon "Close pop-in" at bounding box center [1178, 19] width 16 height 16
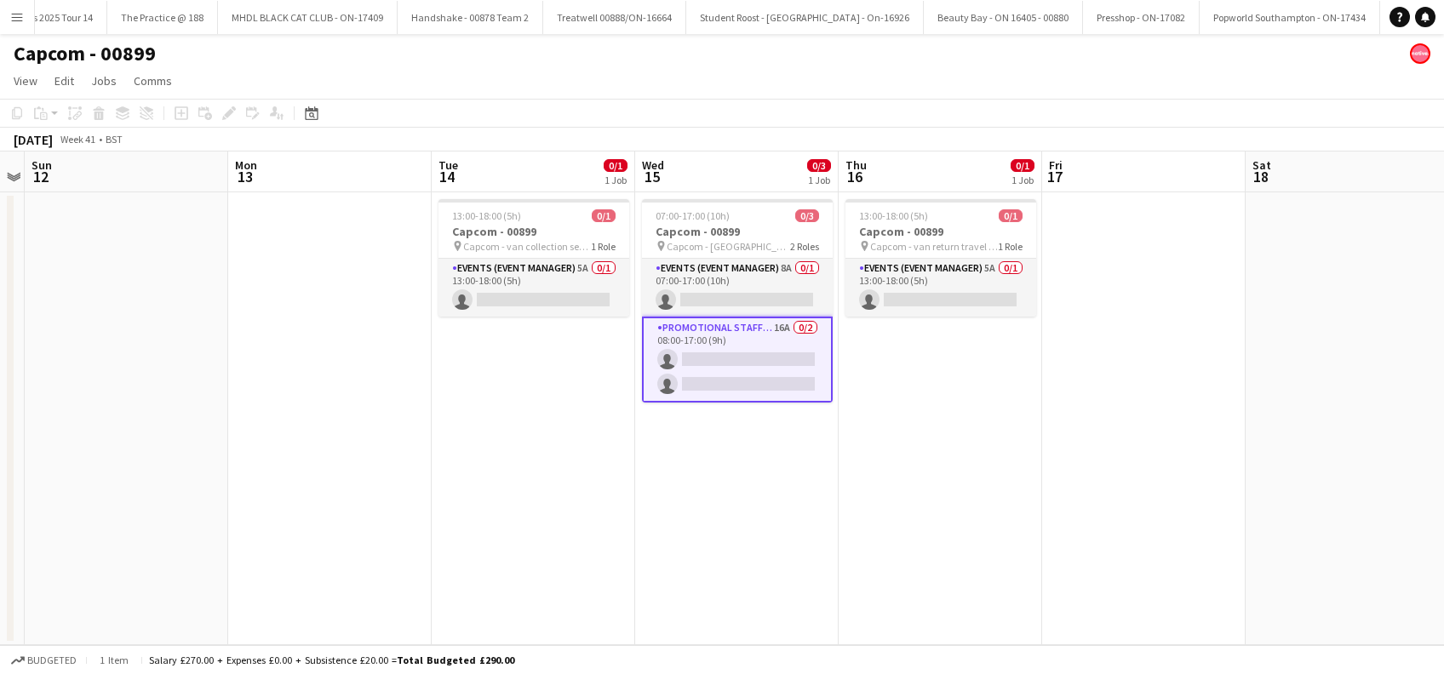
click at [752, 524] on app-date-cell "07:00-17:00 (10h) 0/3 Capcom - 00899 pin Capcom - Leeds 2 Roles Events (Event M…" at bounding box center [736, 418] width 203 height 453
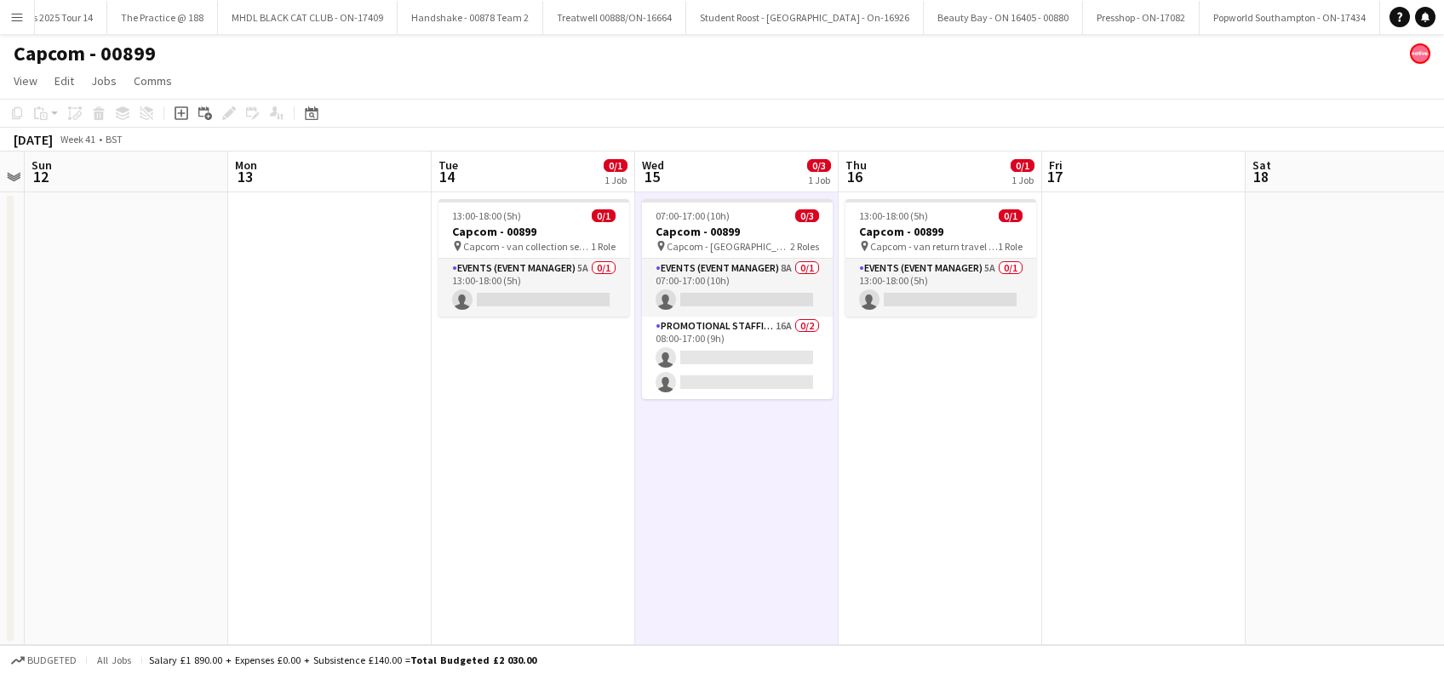
click at [1020, 465] on app-date-cell "13:00-18:00 (5h) 0/1 Capcom - 00899 pin Capcom - van return travel day 1 Role E…" at bounding box center [940, 418] width 203 height 453
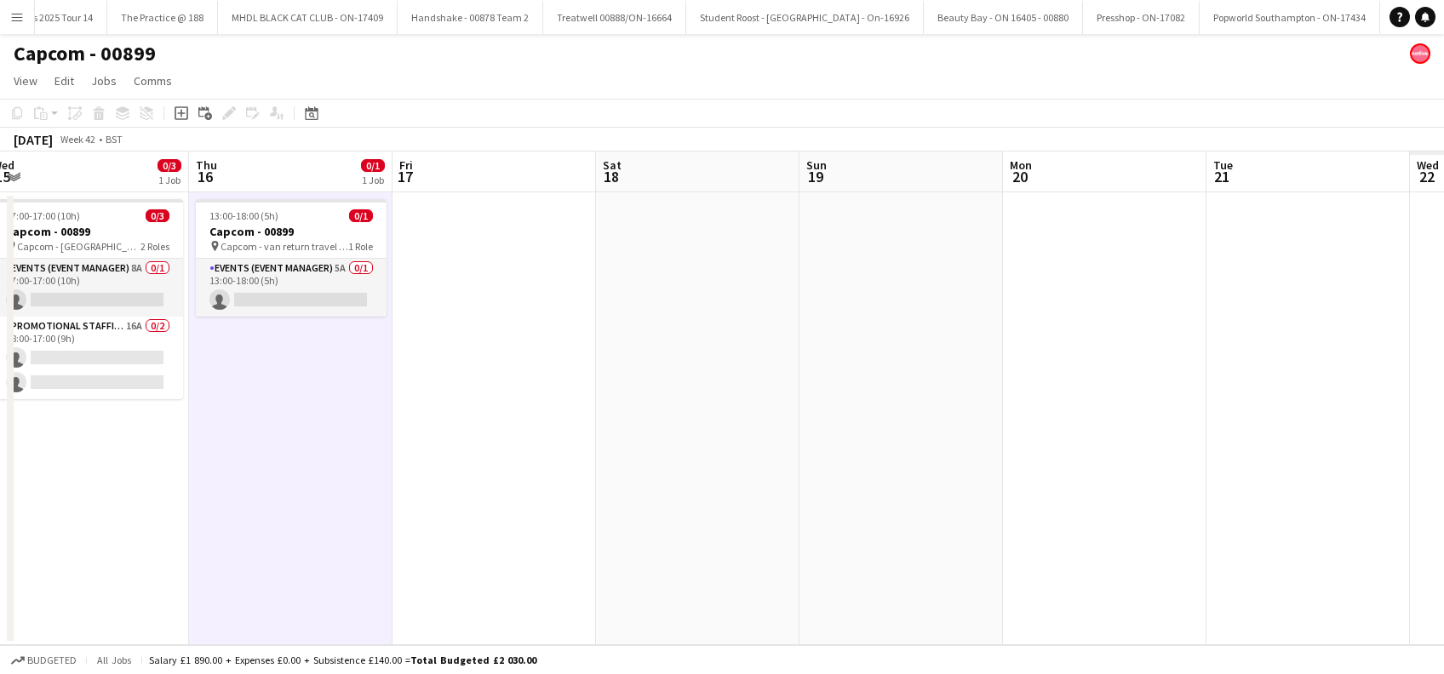
drag, startPoint x: 931, startPoint y: 540, endPoint x: 1007, endPoint y: 524, distance: 78.1
click at [444, 569] on app-calendar-viewport "Sat 11 Sun 12 Mon 13 Tue 14 0/1 1 Job Wed 15 0/3 1 Job Thu 16 0/1 1 Job Fri 17 …" at bounding box center [722, 399] width 1444 height 494
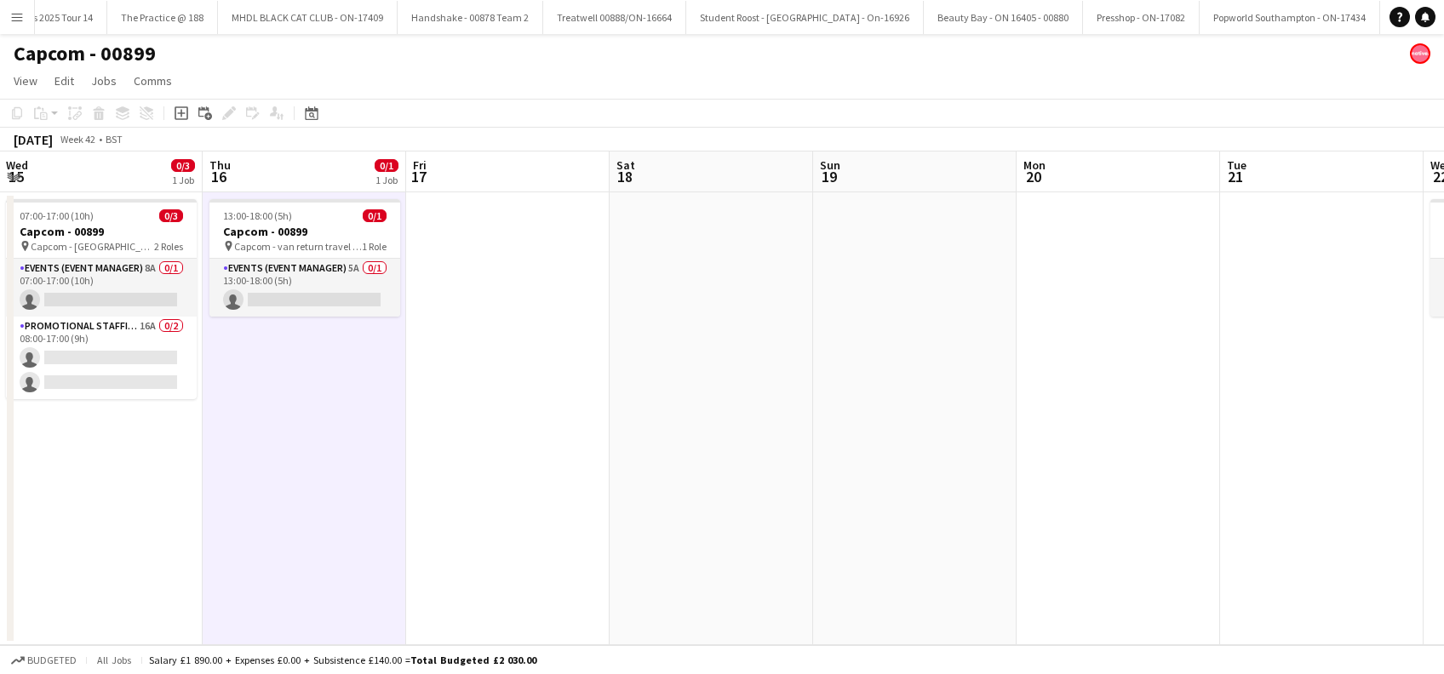
drag, startPoint x: 1196, startPoint y: 518, endPoint x: 946, endPoint y: 538, distance: 251.2
click at [487, 565] on app-calendar-viewport "Mon 13 Tue 14 0/1 1 Job Wed 15 0/3 1 Job Thu 16 0/1 1 Job Fri 17 Sat 18 Sun 19 …" at bounding box center [722, 399] width 1444 height 494
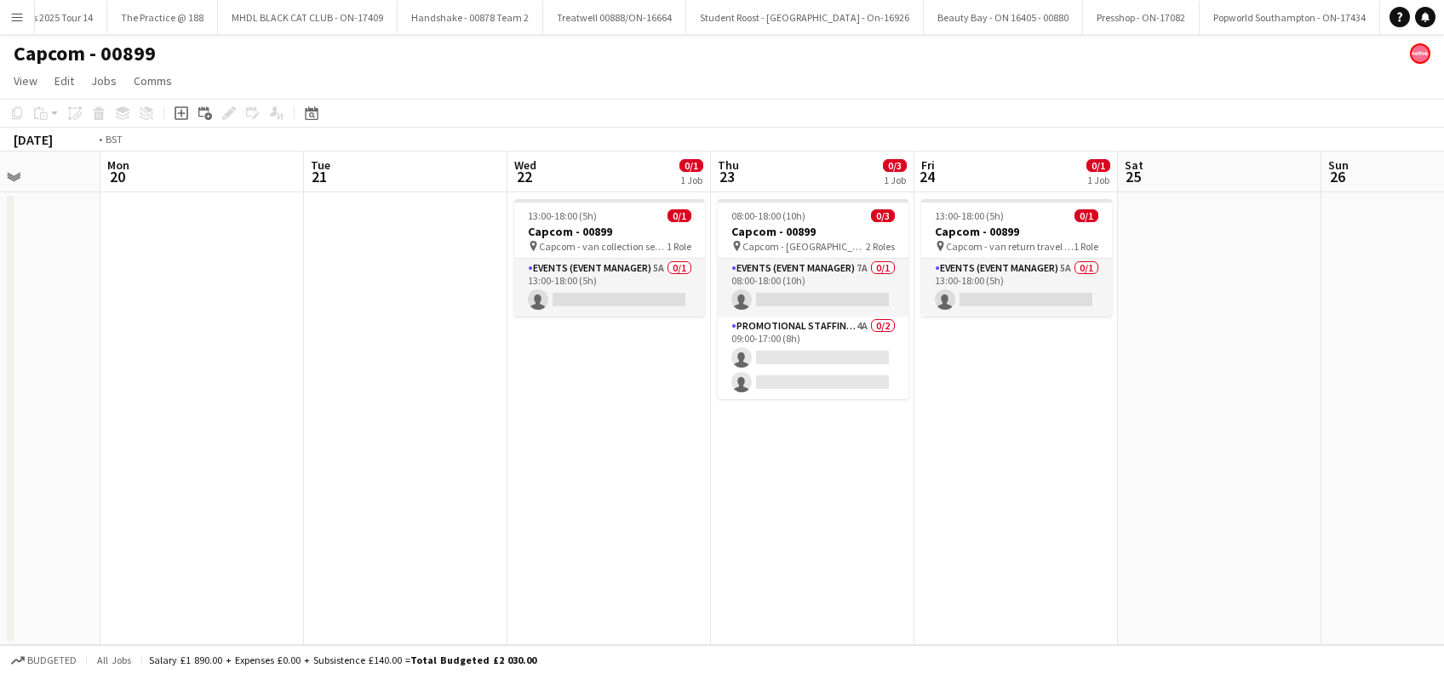
drag, startPoint x: 745, startPoint y: 586, endPoint x: 406, endPoint y: 588, distance: 338.9
click at [387, 594] on app-calendar-viewport "Thu 16 0/1 1 Job Fri 17 Sat 18 Sun 19 Mon 20 Tue 21 Wed 22 0/1 1 Job Thu 23 0/3…" at bounding box center [722, 399] width 1444 height 494
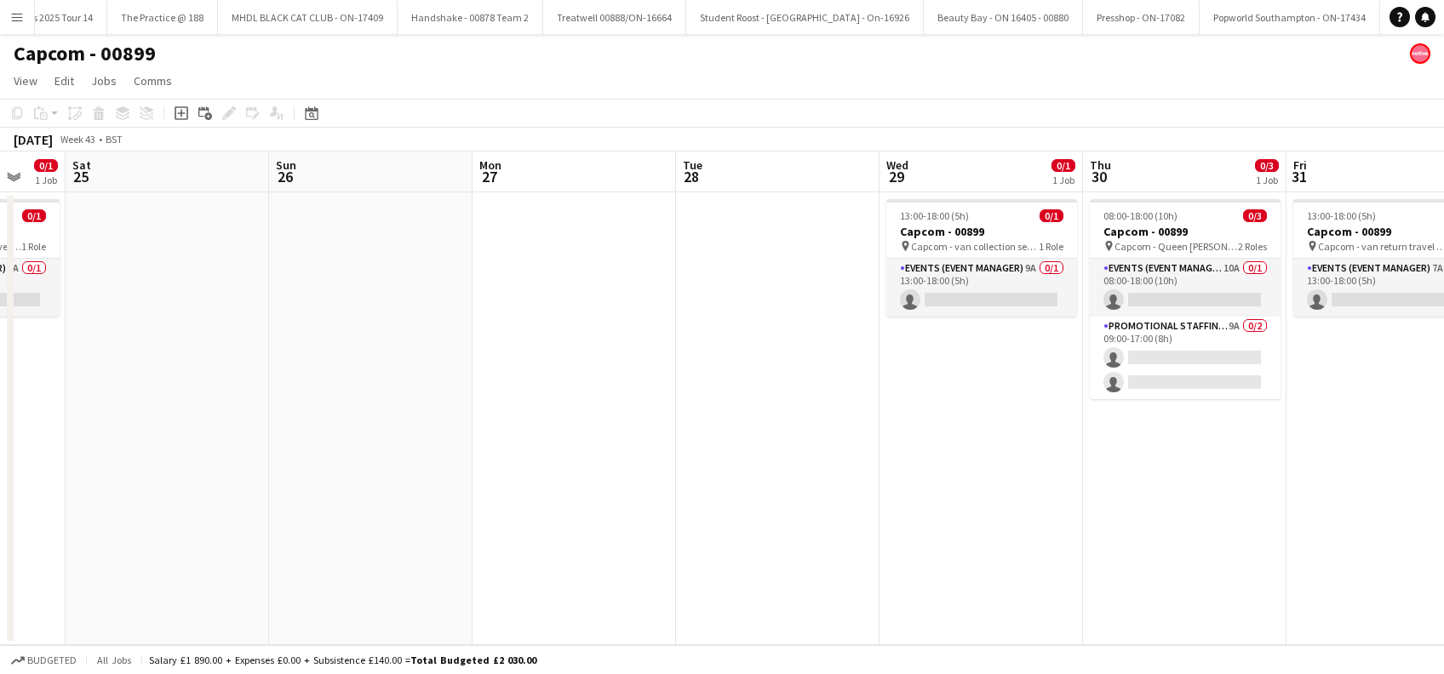
drag, startPoint x: 793, startPoint y: 595, endPoint x: 738, endPoint y: 605, distance: 55.4
click at [738, 605] on app-calendar-viewport "Wed 22 0/1 1 Job Thu 23 0/3 1 Job Fri 24 0/1 1 Job Sat 25 Sun 26 Mon 27 Tue 28 …" at bounding box center [722, 399] width 1444 height 494
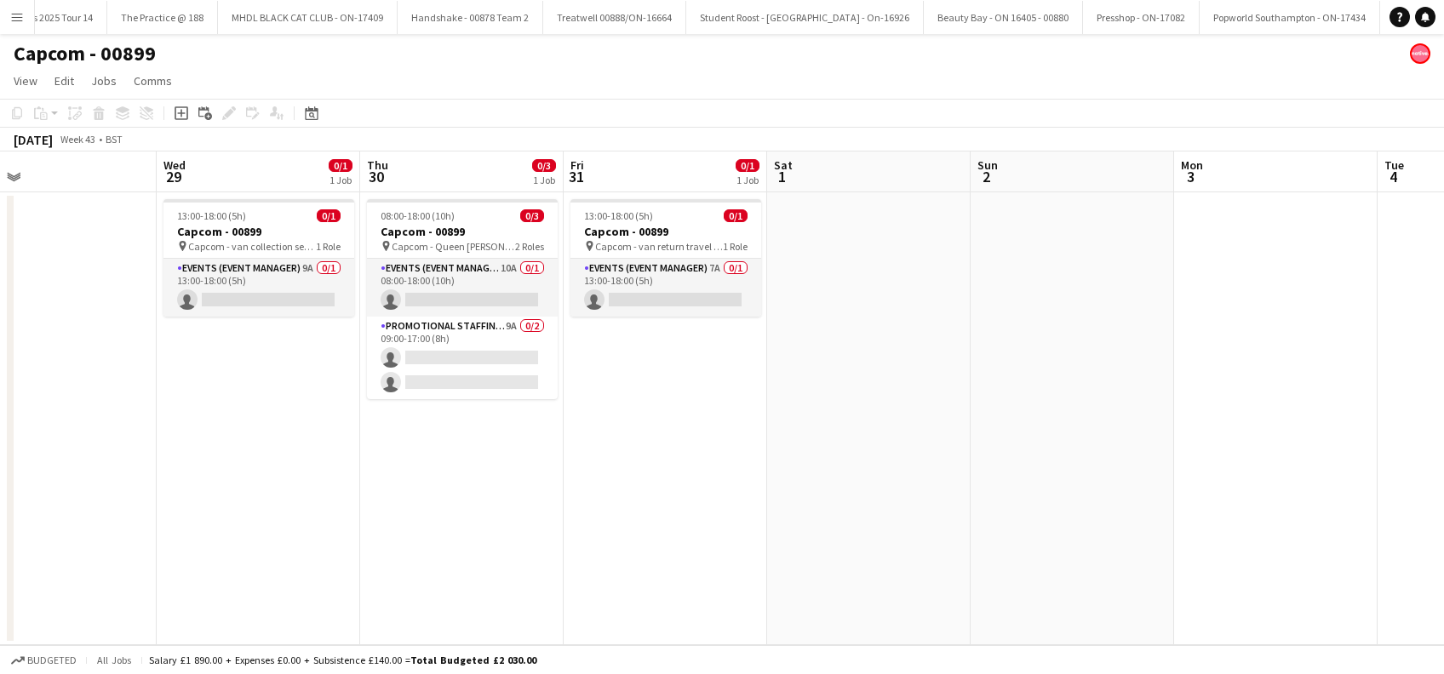
drag, startPoint x: 1218, startPoint y: 578, endPoint x: 892, endPoint y: 618, distance: 327.7
click at [892, 618] on app-calendar-viewport "Fri 24 0/1 1 Job Sat 25 Sun 26 Mon 27 Tue 28 Wed 29 0/1 1 Job Thu 30 0/3 1 Job …" at bounding box center [722, 399] width 1444 height 494
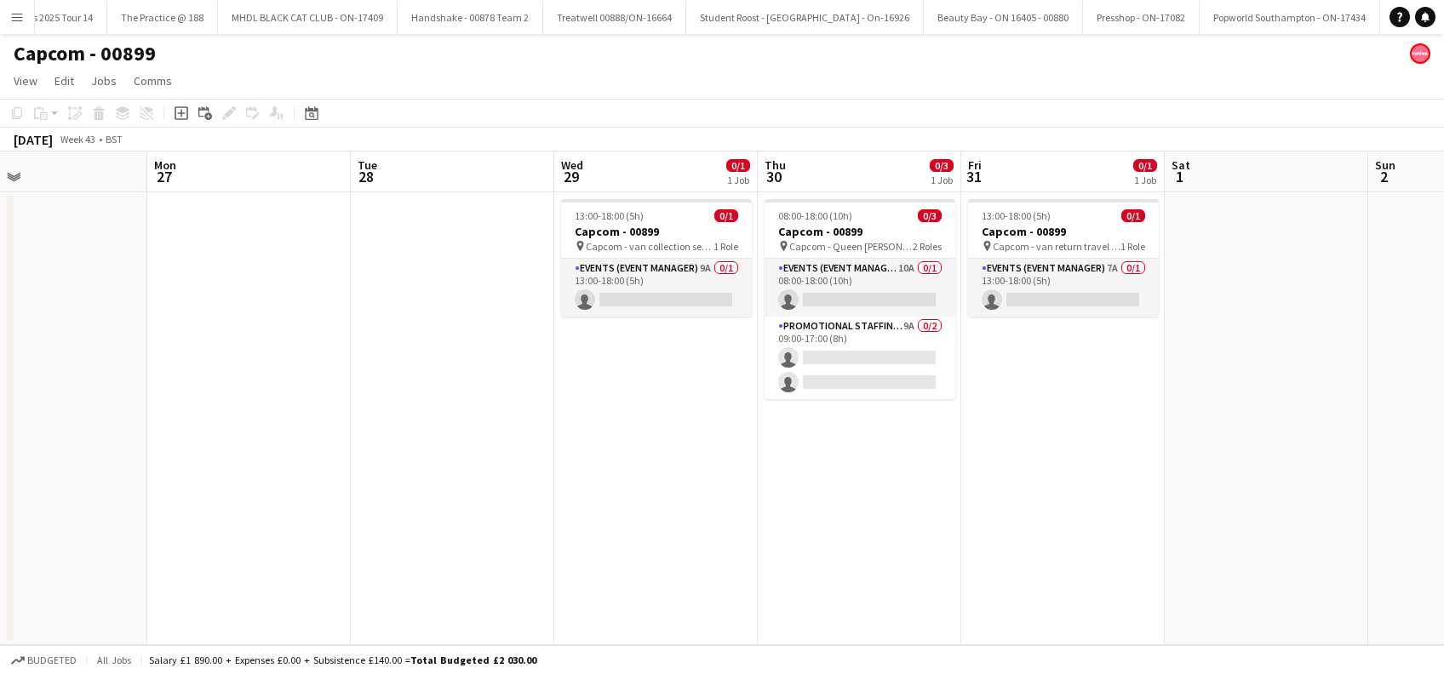
click at [683, 479] on app-date-cell "13:00-18:00 (5h) 0/1 Capcom - 00899 pin Capcom - van collection set up travel d…" at bounding box center [655, 418] width 203 height 453
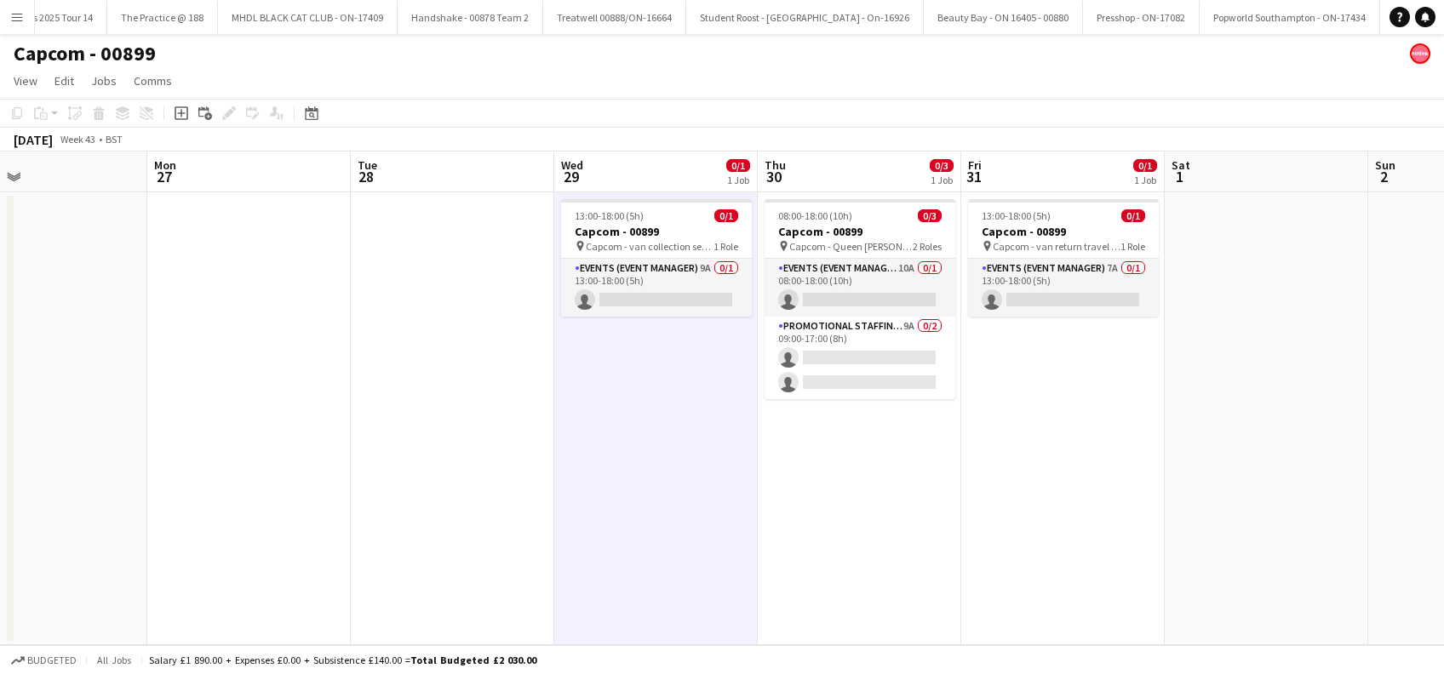
click at [905, 501] on app-date-cell "08:00-18:00 (10h) 0/3 Capcom - 00899 pin Capcom - Queen Marys 2 Roles Events (E…" at bounding box center [859, 418] width 203 height 453
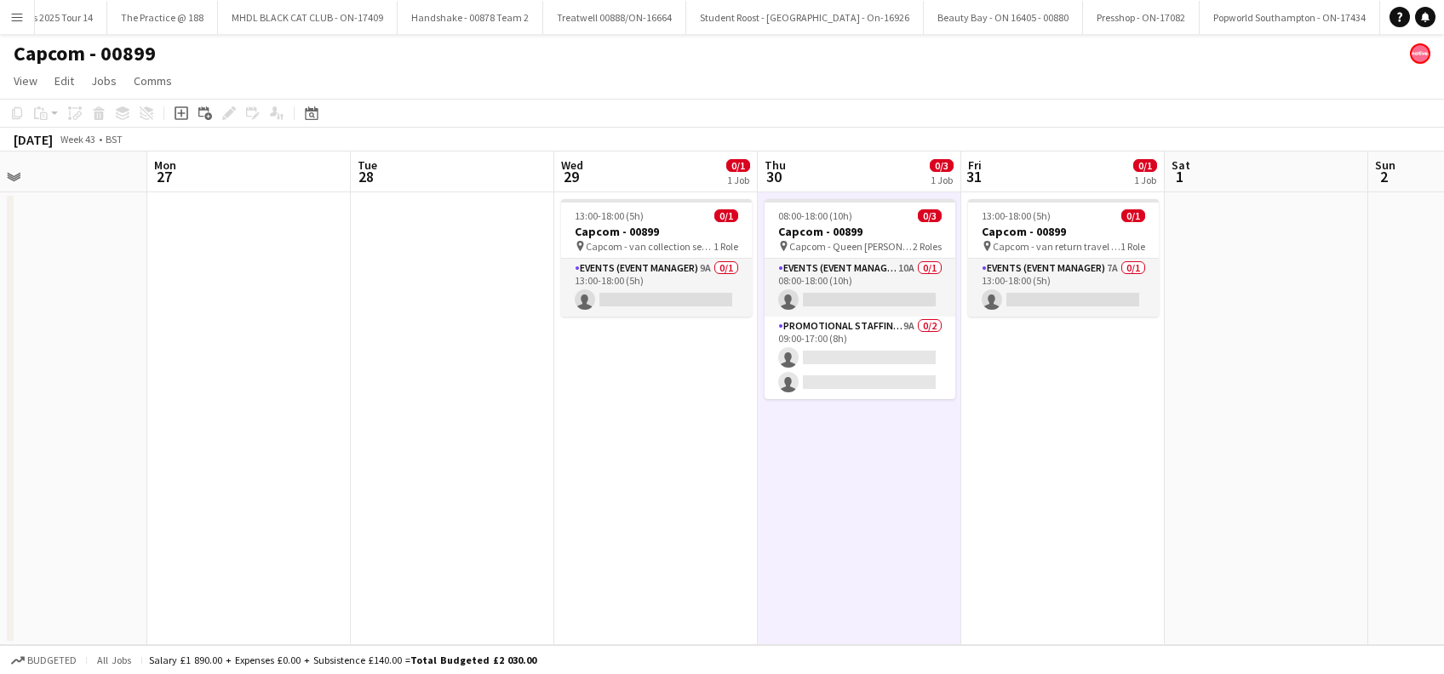
click at [652, 446] on app-date-cell "13:00-18:00 (5h) 0/1 Capcom - 00899 pin Capcom - van collection set up travel d…" at bounding box center [655, 418] width 203 height 453
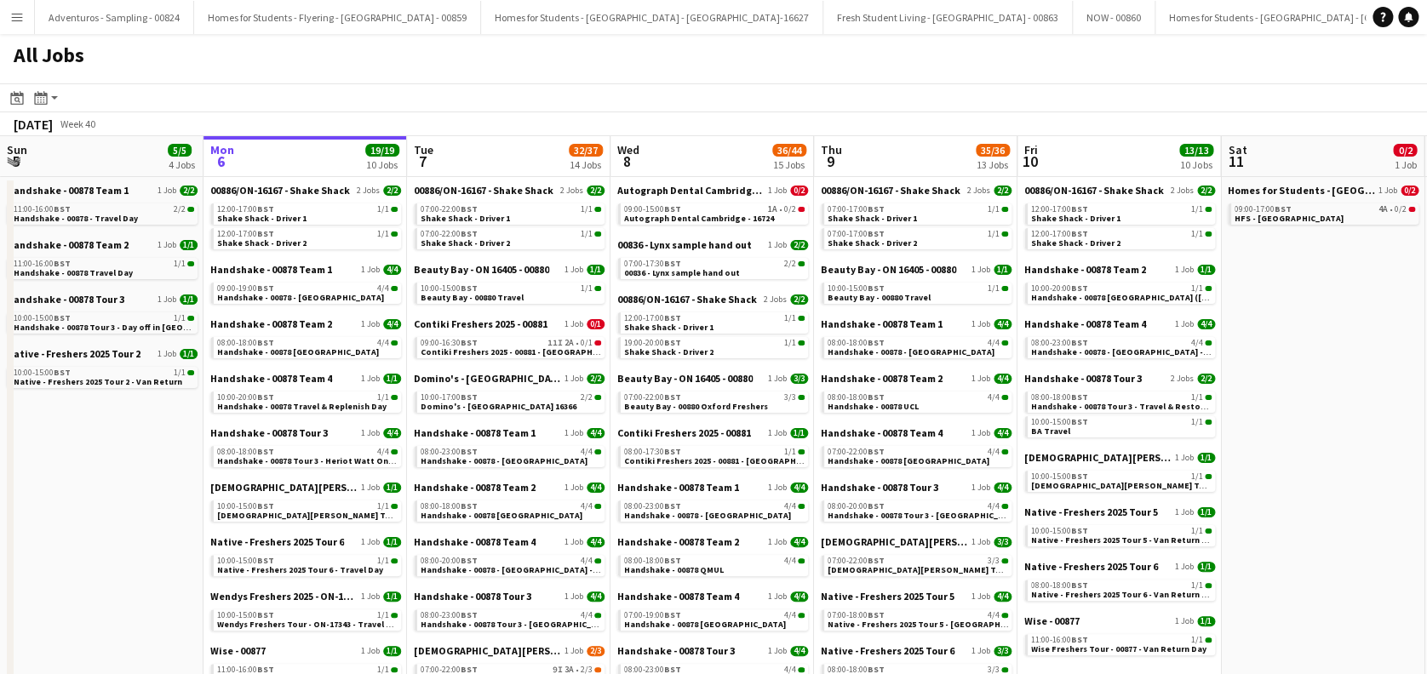
click at [715, 467] on div "Contiki Freshers 2025 - 00881 1 Job [DATE] 08:00-17:30 BST 1/1 Contiki Freshers…" at bounding box center [712, 454] width 191 height 54
click at [715, 459] on span "Contiki Freshers 2025 - 00881 - [GEOGRAPHIC_DATA]" at bounding box center [729, 461] width 208 height 11
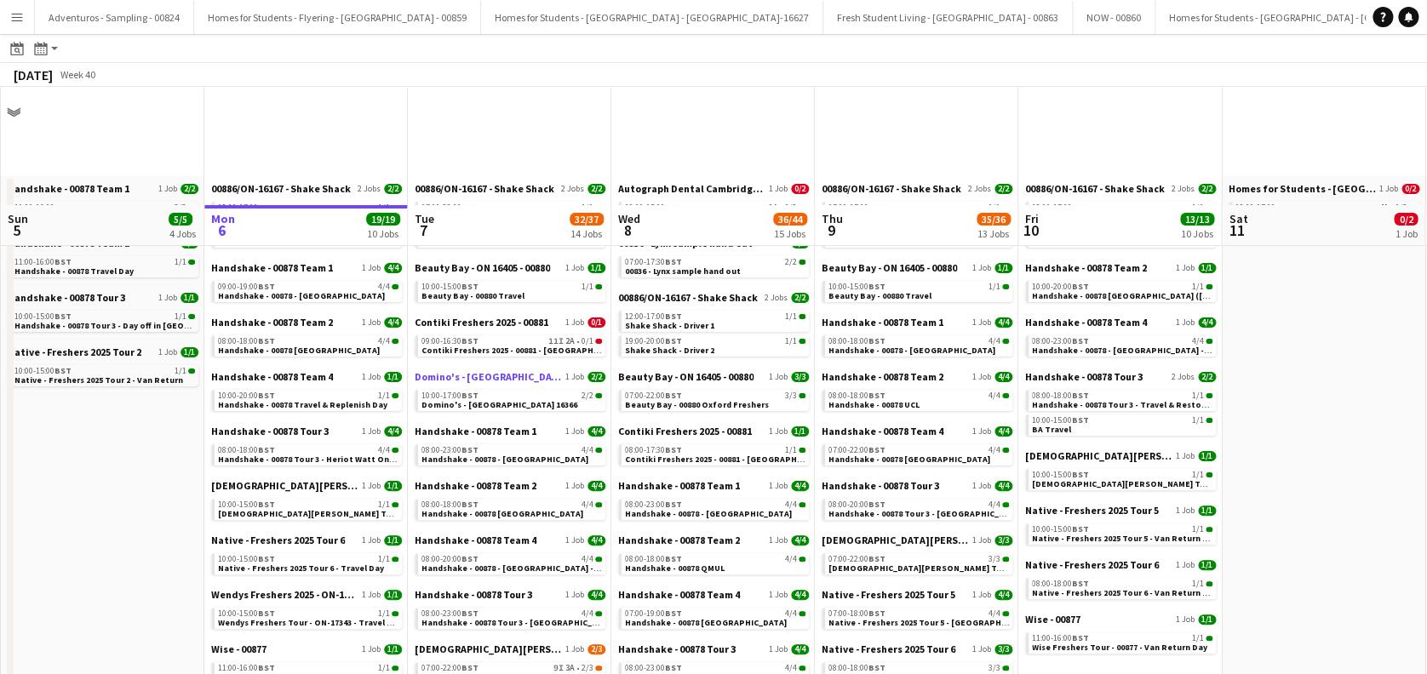
scroll to position [226, 0]
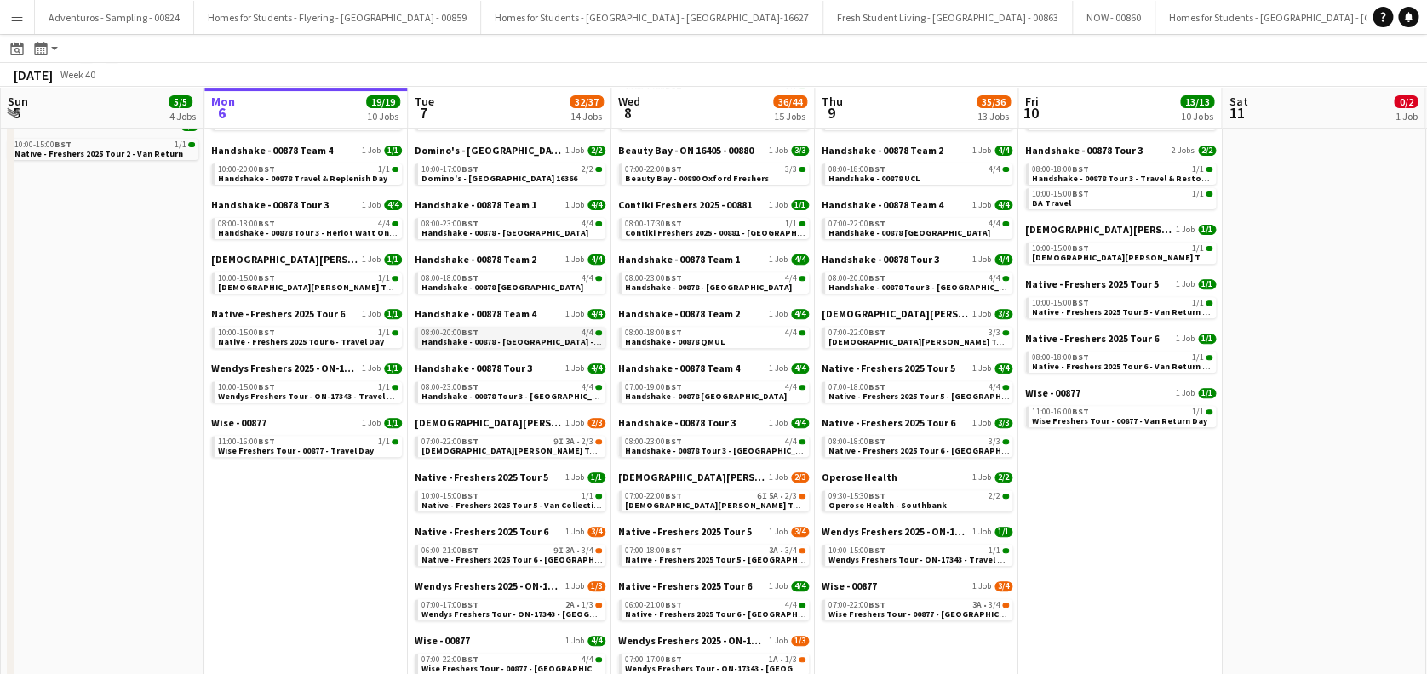
click at [524, 344] on span "Handshake - 00878 - [GEOGRAPHIC_DATA] - Onsite Day" at bounding box center [530, 341] width 219 height 11
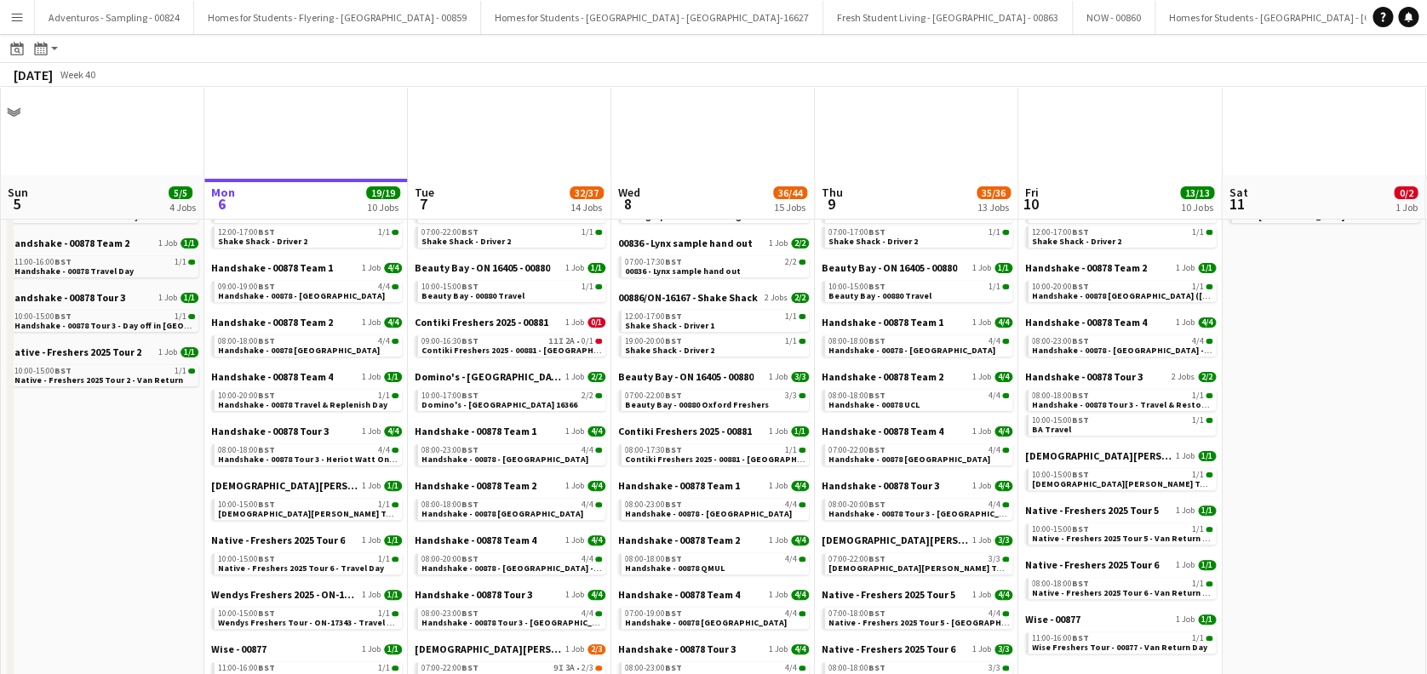
scroll to position [341, 0]
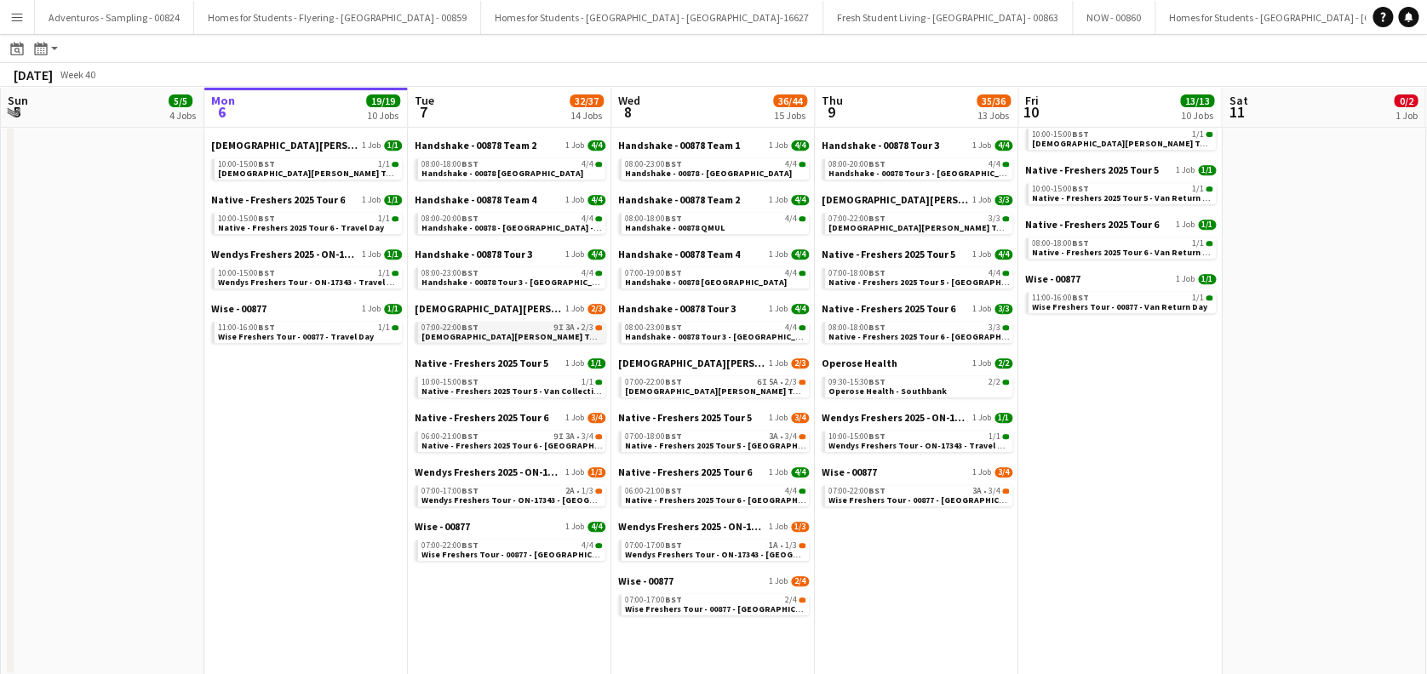
click at [511, 334] on span "Lady Garden Tour 1 - 00848 - University of Cambridge" at bounding box center [575, 336] width 309 height 11
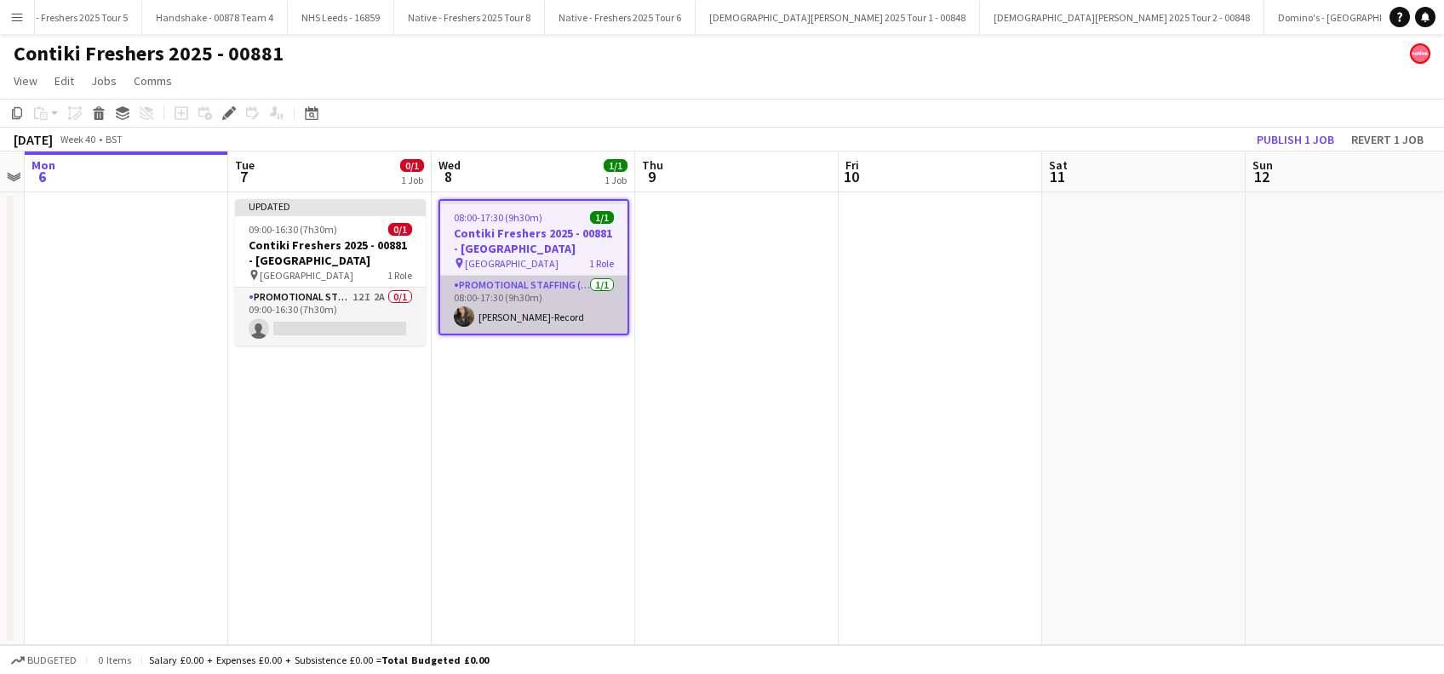
click at [533, 318] on app-card-role "Promotional Staffing (Brand Ambassadors) [DATE] 08:00-17:30 (9h30m) [PERSON_NAM…" at bounding box center [533, 305] width 187 height 58
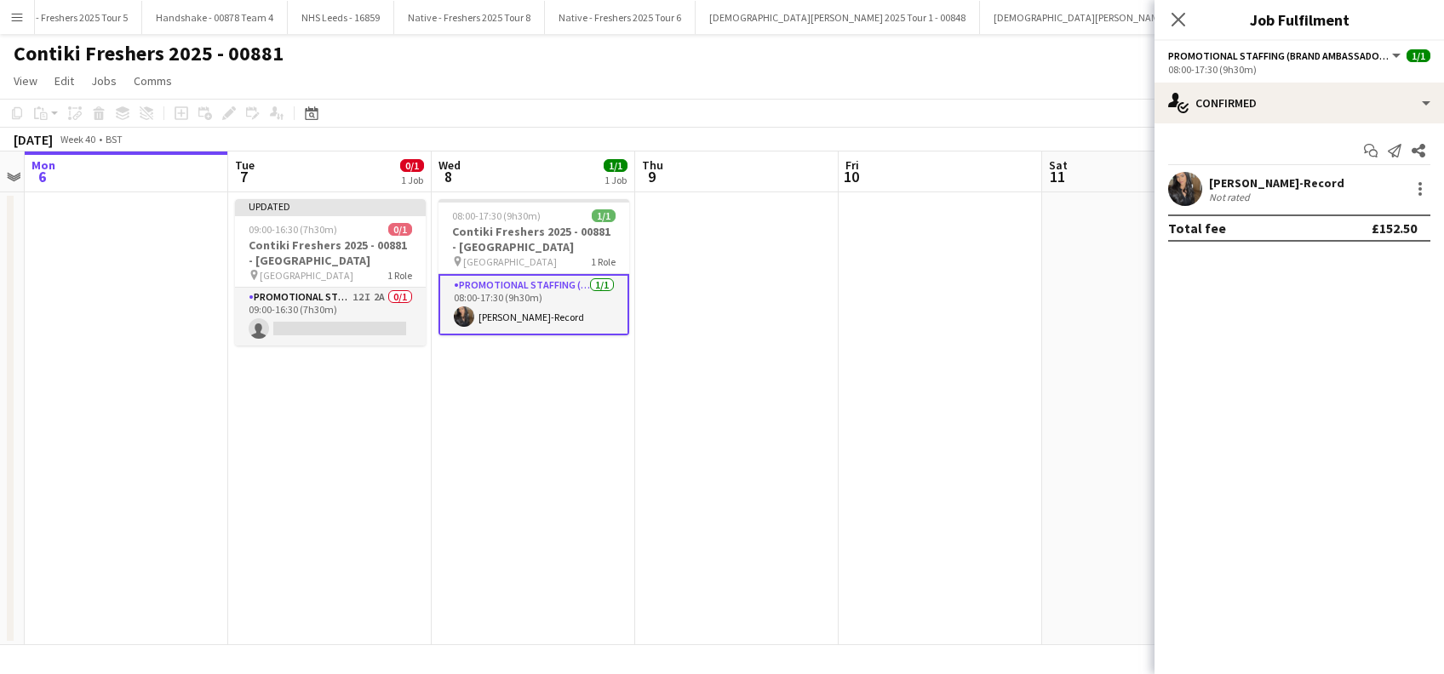
scroll to position [0, 585]
click at [1294, 180] on div "[PERSON_NAME]-Record" at bounding box center [1276, 182] width 135 height 15
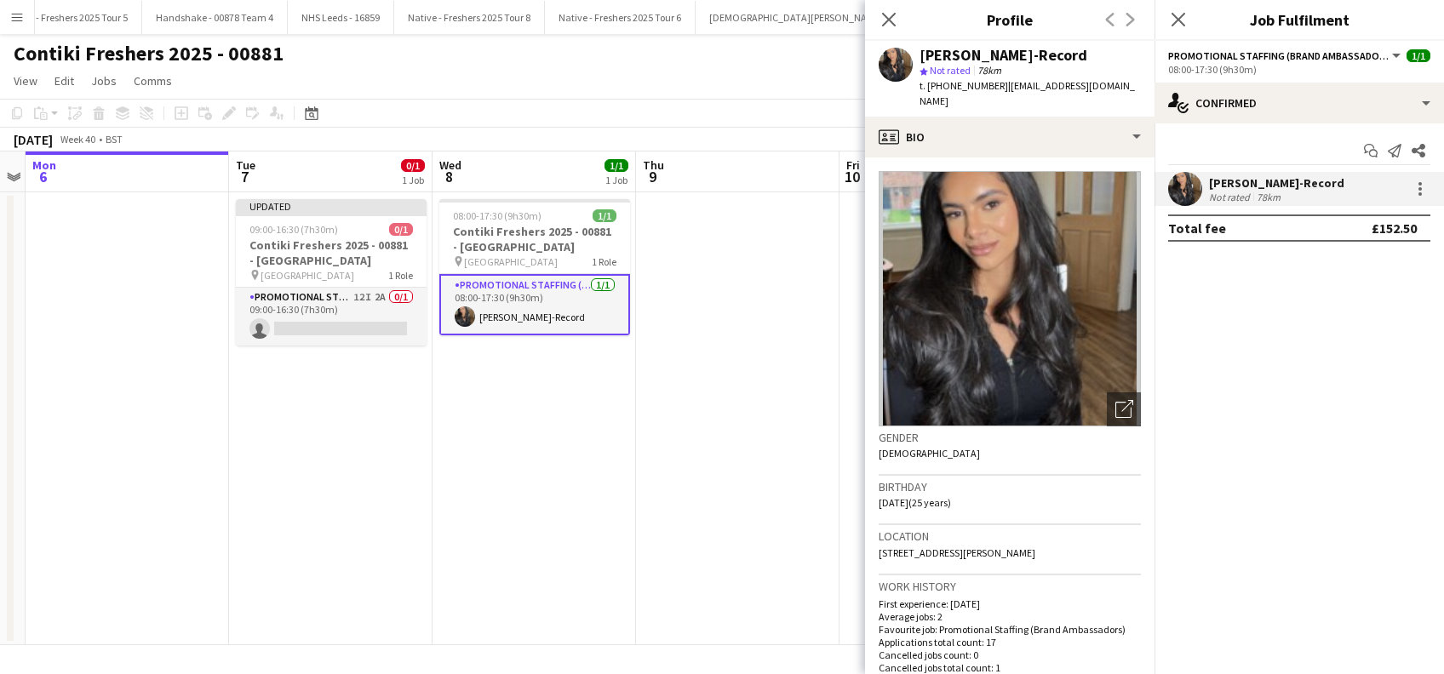
click at [1081, 87] on span "| [EMAIL_ADDRESS][DOMAIN_NAME]" at bounding box center [1027, 93] width 215 height 28
drag, startPoint x: 1110, startPoint y: 89, endPoint x: 1001, endPoint y: 88, distance: 109.0
click at [1001, 88] on span "| [EMAIL_ADDRESS][DOMAIN_NAME]" at bounding box center [1027, 93] width 215 height 28
copy span "jessejay21@hotmail.co.uk"
click at [1179, 22] on icon "Close pop-in" at bounding box center [1178, 19] width 16 height 16
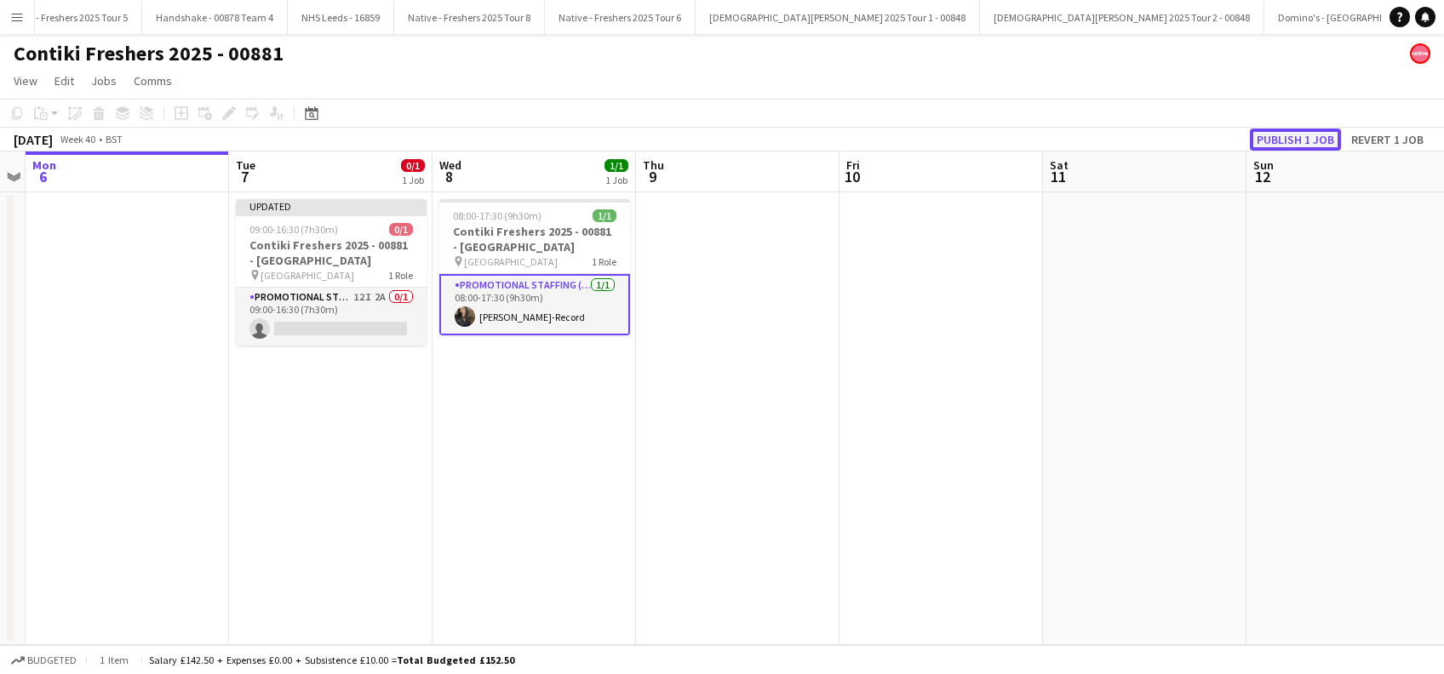
click at [1302, 138] on button "Publish 1 job" at bounding box center [1295, 140] width 91 height 22
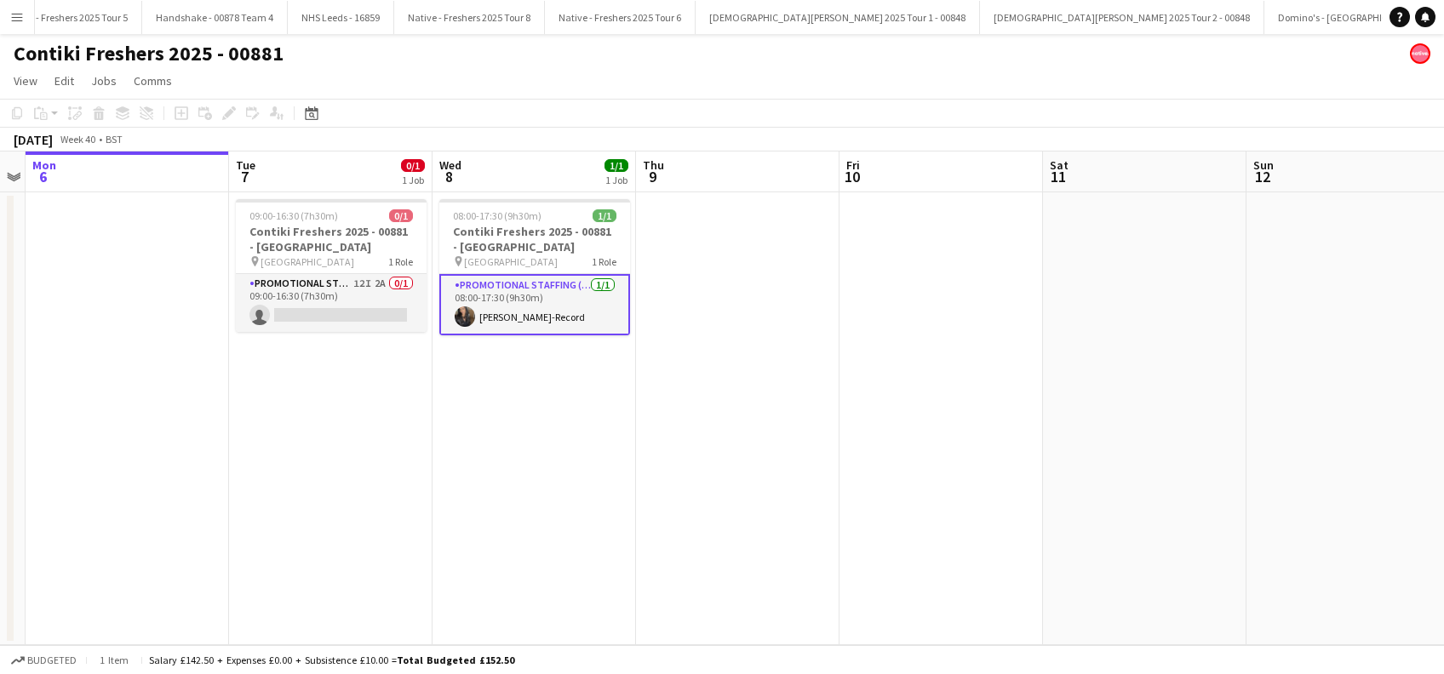
click at [516, 528] on app-date-cell "08:00-17:30 (9h30m) 1/1 Contiki Freshers 2025 - 00881 - University of Oxford pi…" at bounding box center [534, 418] width 203 height 453
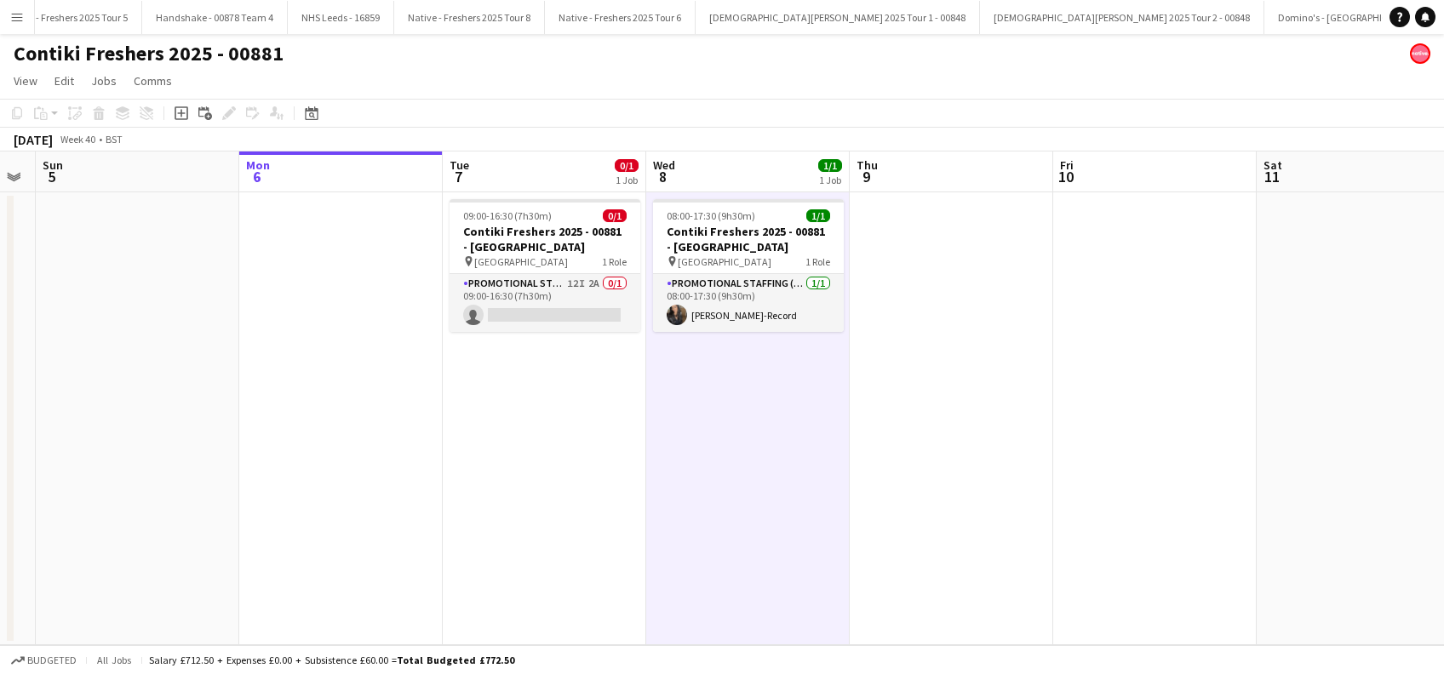
drag, startPoint x: 388, startPoint y: 497, endPoint x: 845, endPoint y: 504, distance: 456.4
click at [847, 503] on app-calendar-viewport "Fri 3 Sat 4 Sun 5 Mon 6 Tue 7 0/1 1 Job Wed 8 1/1 1 Job Thu 9 Fri 10 Sat 11 Sun…" at bounding box center [722, 399] width 1444 height 494
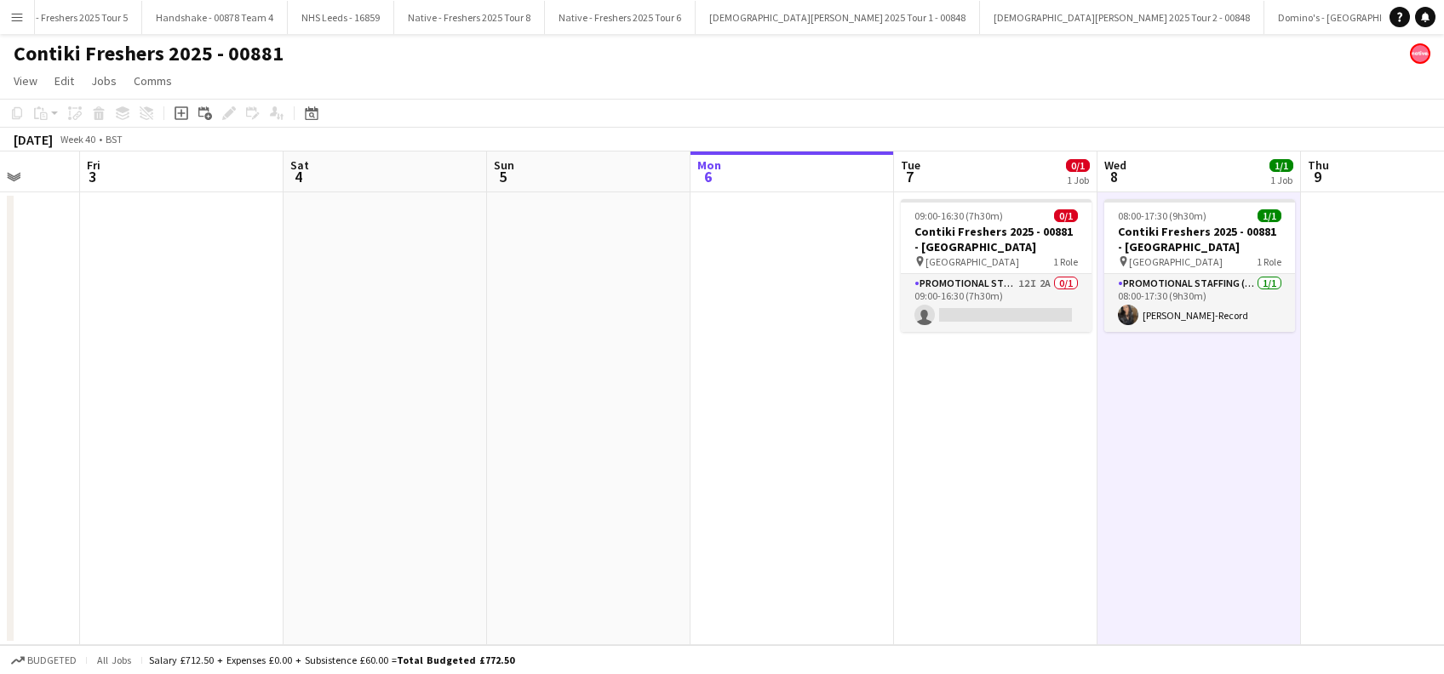
drag, startPoint x: 663, startPoint y: 538, endPoint x: 966, endPoint y: 525, distance: 302.5
click at [966, 525] on app-calendar-viewport "Wed 1 Thu 2 Fri 3 Sat 4 Sun 5 Mon 6 Tue 7 0/1 1 Job Wed 8 1/1 1 Job Thu 9 Fri 1…" at bounding box center [722, 399] width 1444 height 494
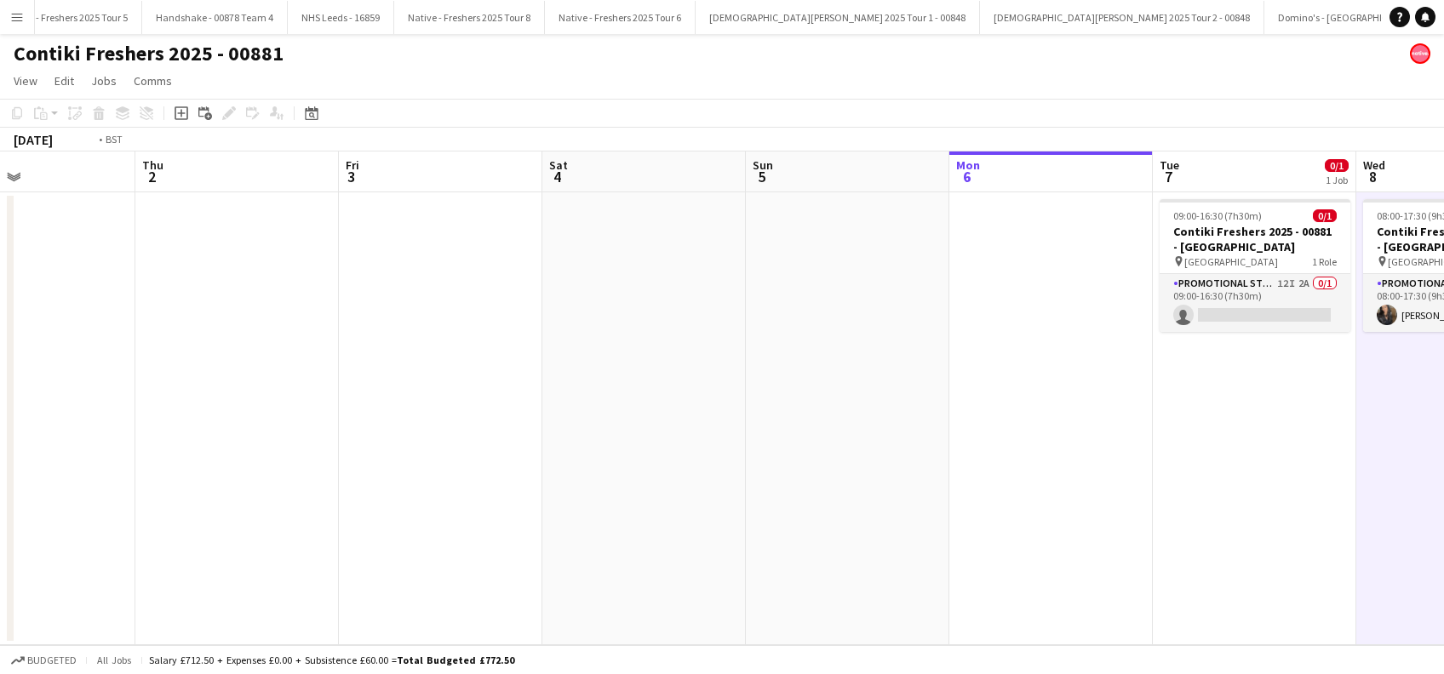
drag, startPoint x: 349, startPoint y: 502, endPoint x: 906, endPoint y: 505, distance: 556.8
click at [906, 505] on app-calendar-viewport "Mon 29 Tue 30 Wed 1 Thu 2 Fri 3 Sat 4 Sun 5 Mon 6 Tue 7 0/1 1 Job Wed 8 1/1 1 J…" at bounding box center [722, 399] width 1444 height 494
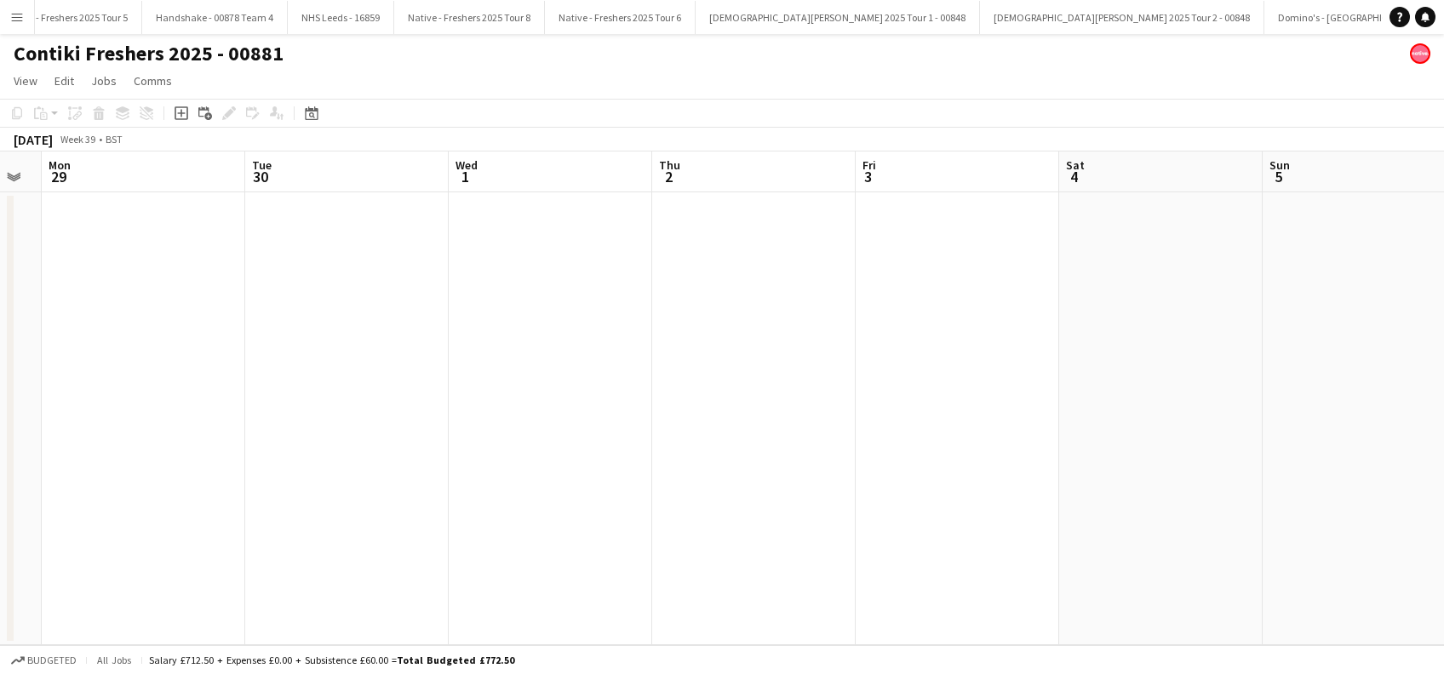
drag, startPoint x: 289, startPoint y: 522, endPoint x: 872, endPoint y: 517, distance: 582.4
click at [871, 517] on app-calendar-viewport "Fri 26 Sat 27 Sun 28 Mon 29 Tue 30 Wed 1 Thu 2 Fri 3 Sat 4 Sun 5 Mon 6 Tue 7 0/…" at bounding box center [722, 399] width 1444 height 494
drag, startPoint x: 169, startPoint y: 533, endPoint x: 804, endPoint y: 558, distance: 635.6
click at [804, 559] on app-calendar-viewport "Tue 23 Wed 24 Thu 25 Fri 26 Sat 27 Sun 28 Mon 29 Tue 30 Wed 1 Thu 2 Fri 3 Sat 4…" at bounding box center [722, 399] width 1444 height 494
drag, startPoint x: 552, startPoint y: 559, endPoint x: 81, endPoint y: 559, distance: 470.8
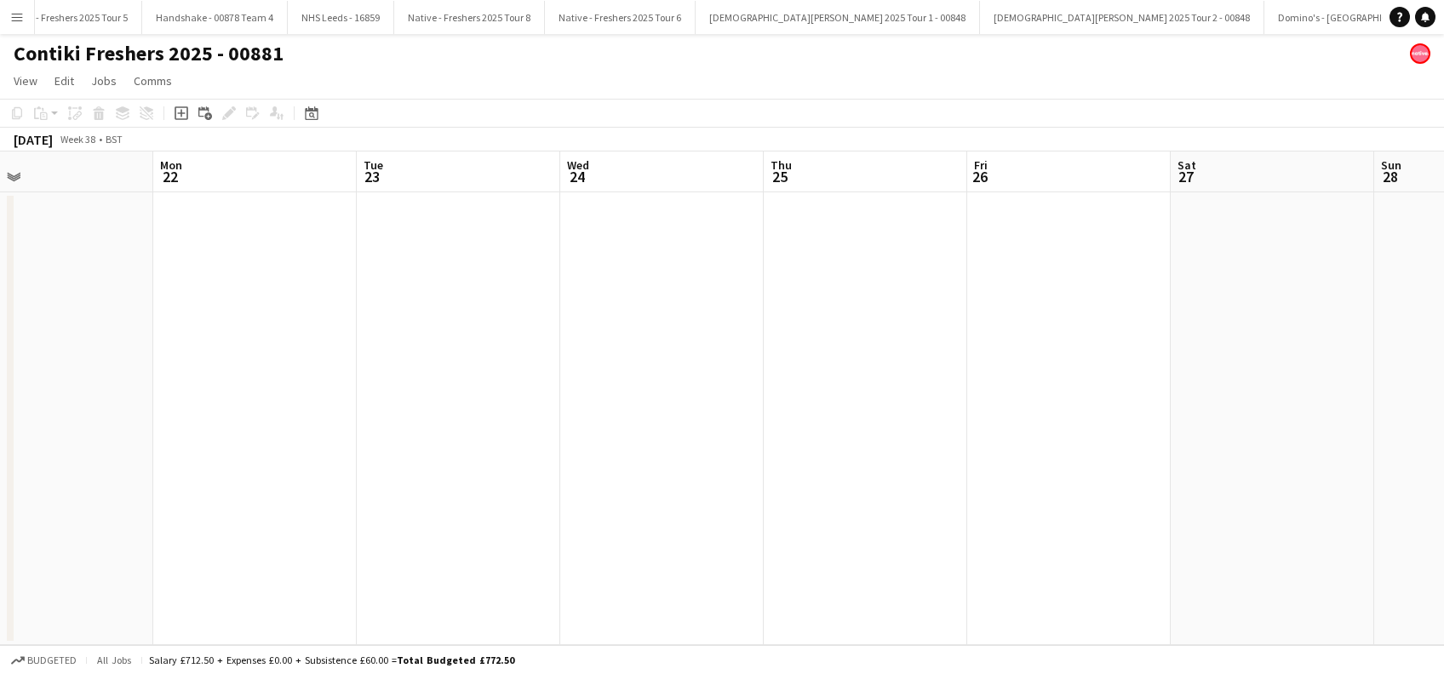
click at [699, 560] on app-calendar-viewport "Fri 19 Sat 20 1/1 1 Job Sun 21 Mon 22 Tue 23 Wed 24 Thu 25 Fri 26 Sat 27 Sun 28…" at bounding box center [722, 399] width 1444 height 494
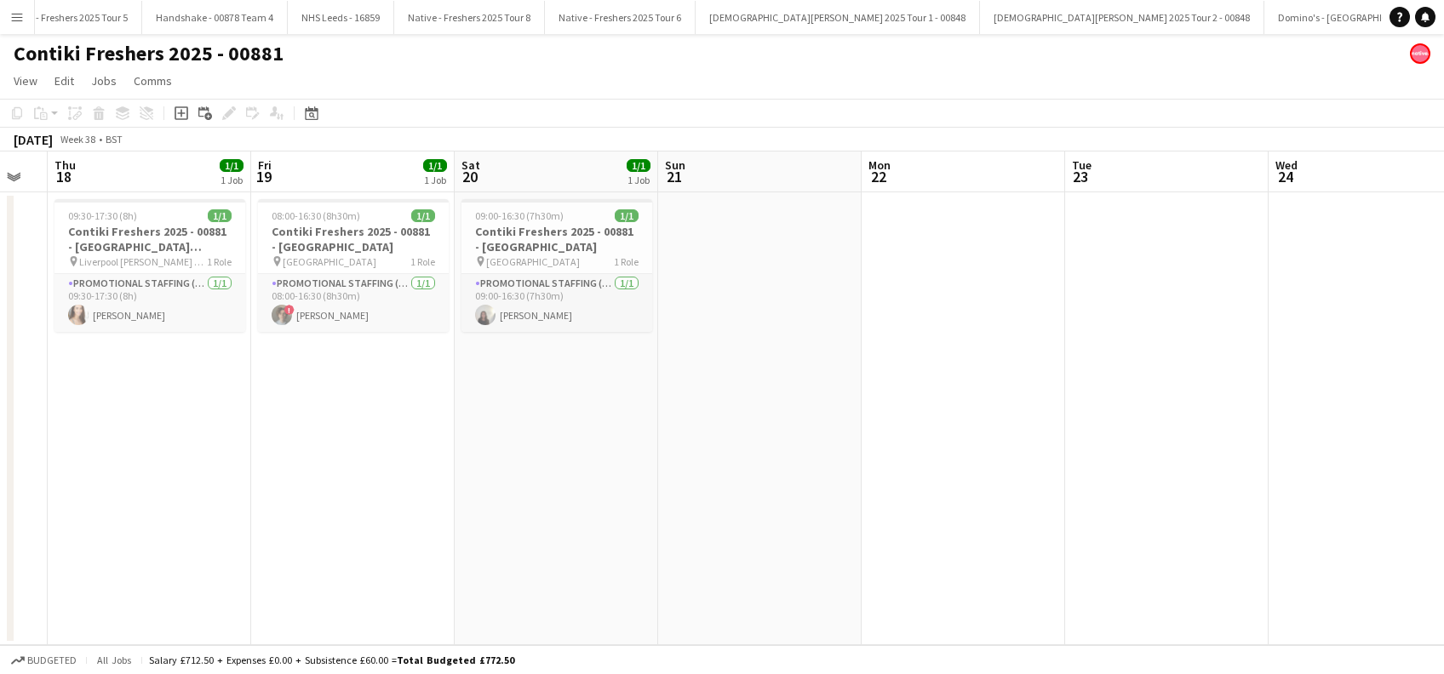
drag, startPoint x: 258, startPoint y: 567, endPoint x: 572, endPoint y: 564, distance: 314.2
click at [572, 564] on app-calendar-viewport "Tue 16 1/1 1 Job Wed 17 Thu 18 1/1 1 Job Fri 19 1/1 1 Job Sat 20 1/1 1 Job Sun …" at bounding box center [722, 399] width 1444 height 494
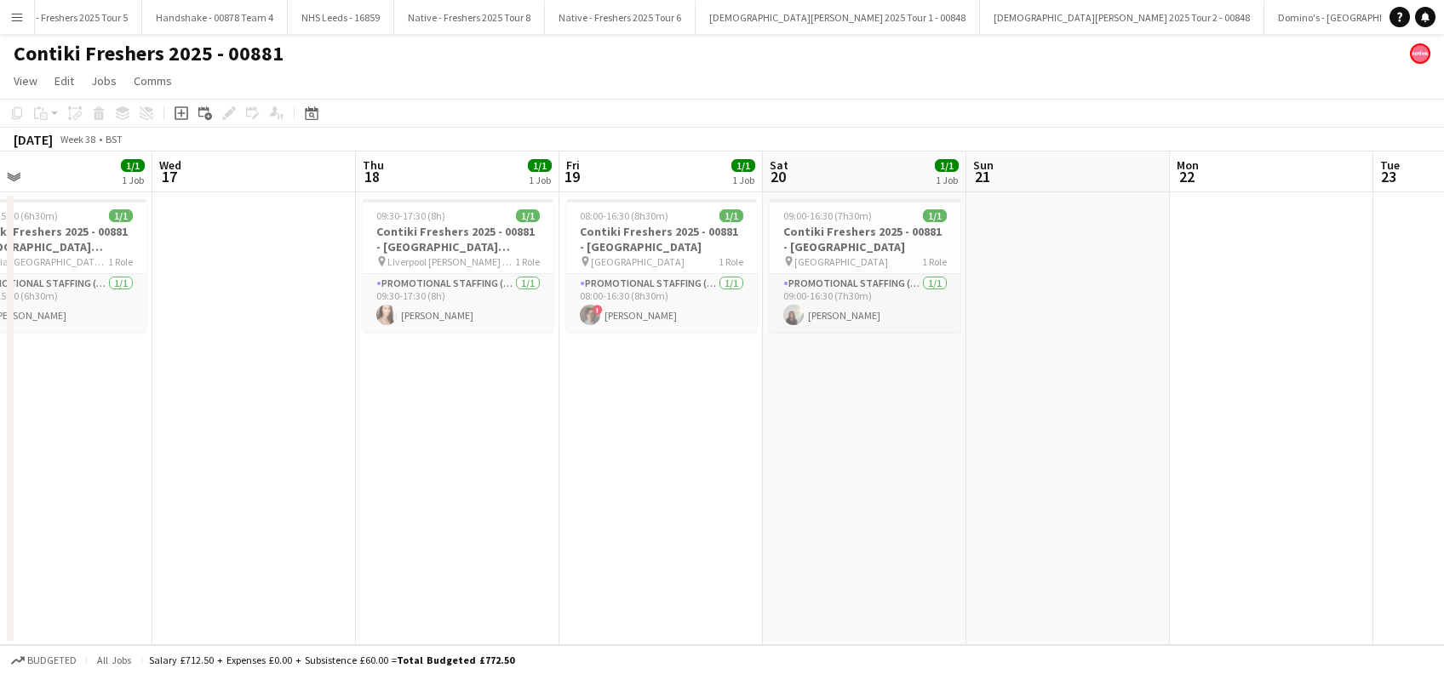
scroll to position [0, 456]
drag, startPoint x: 409, startPoint y: 522, endPoint x: 620, endPoint y: 536, distance: 211.6
click at [620, 533] on app-calendar-viewport "Sun 14 Mon 15 Tue 16 1/1 1 Job Wed 17 Thu 18 1/1 1 Job Fri 19 1/1 1 Job Sat 20 …" at bounding box center [722, 399] width 1444 height 494
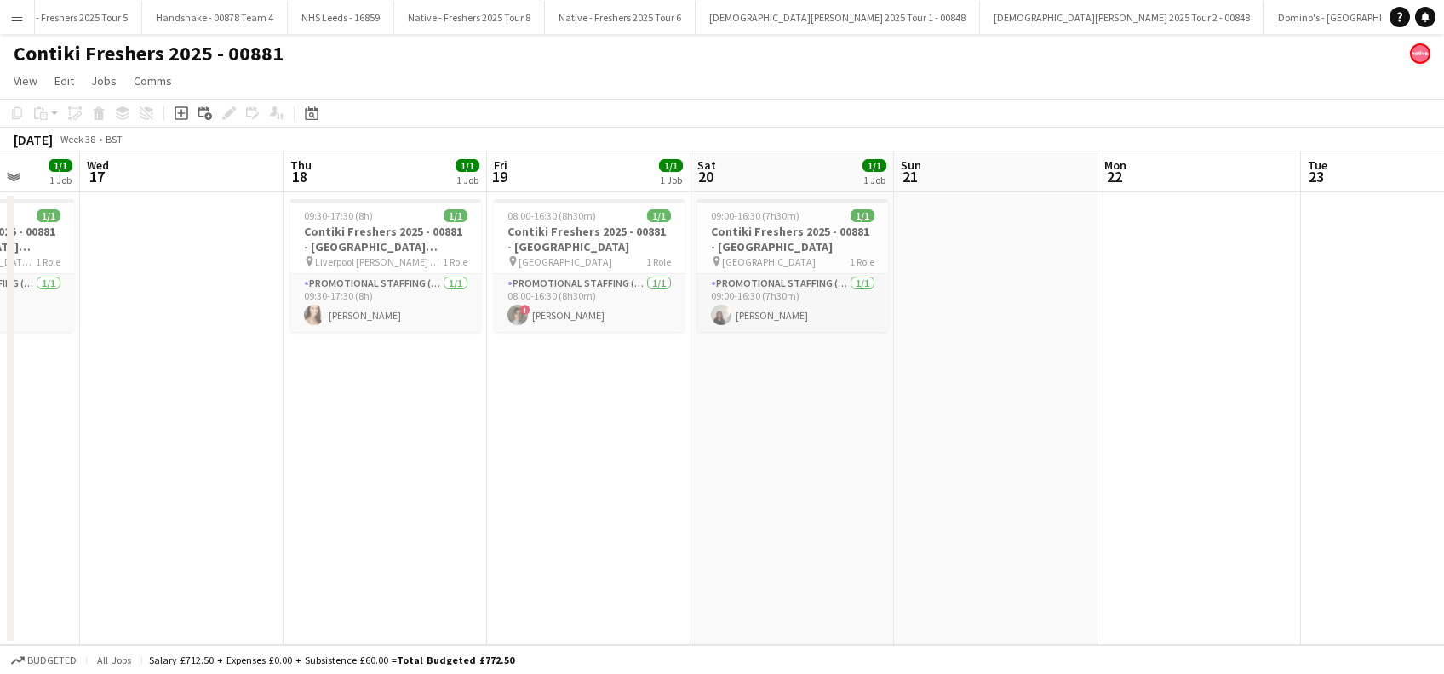
drag, startPoint x: 320, startPoint y: 523, endPoint x: 183, endPoint y: 556, distance: 141.0
click at [183, 556] on app-calendar-viewport "Sat 13 Sun 14 Mon 15 Tue 16 1/1 1 Job Wed 17 Thu 18 1/1 1 Job Fri 19 1/1 1 Job …" at bounding box center [722, 399] width 1444 height 494
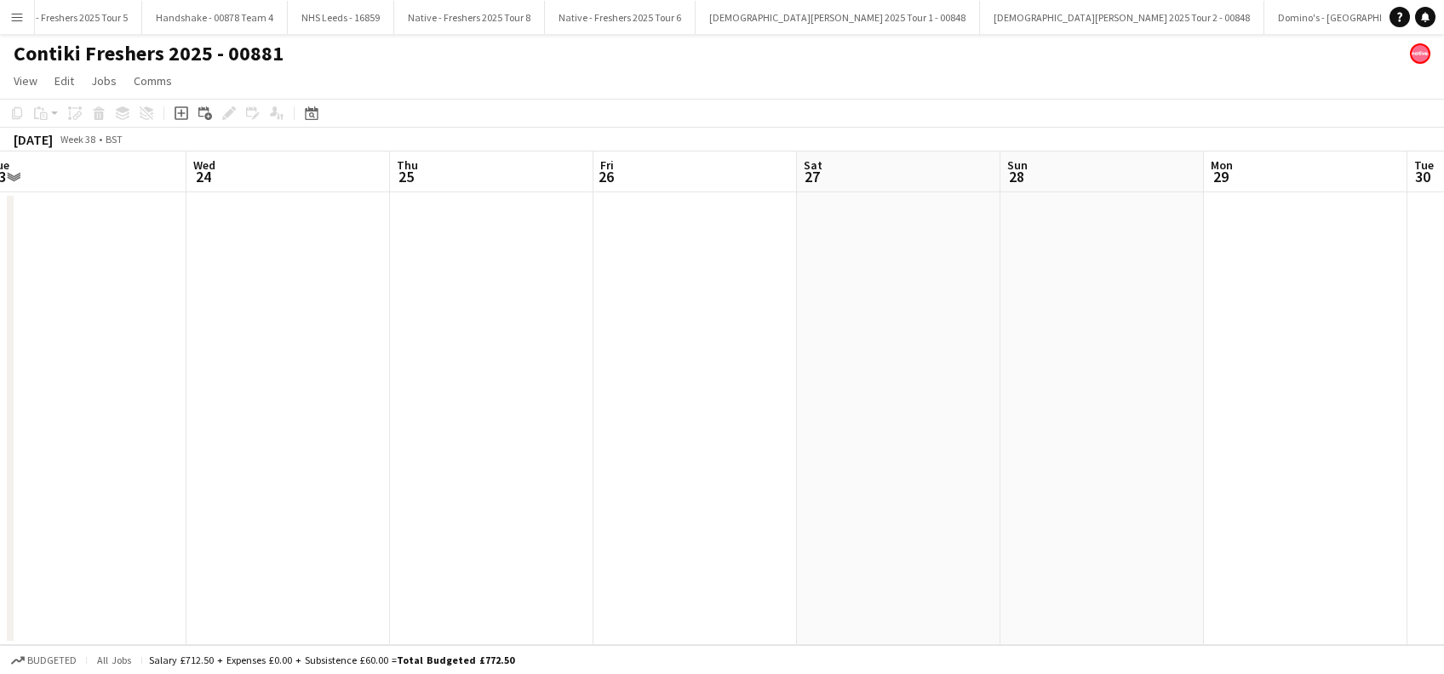
scroll to position [0, 464]
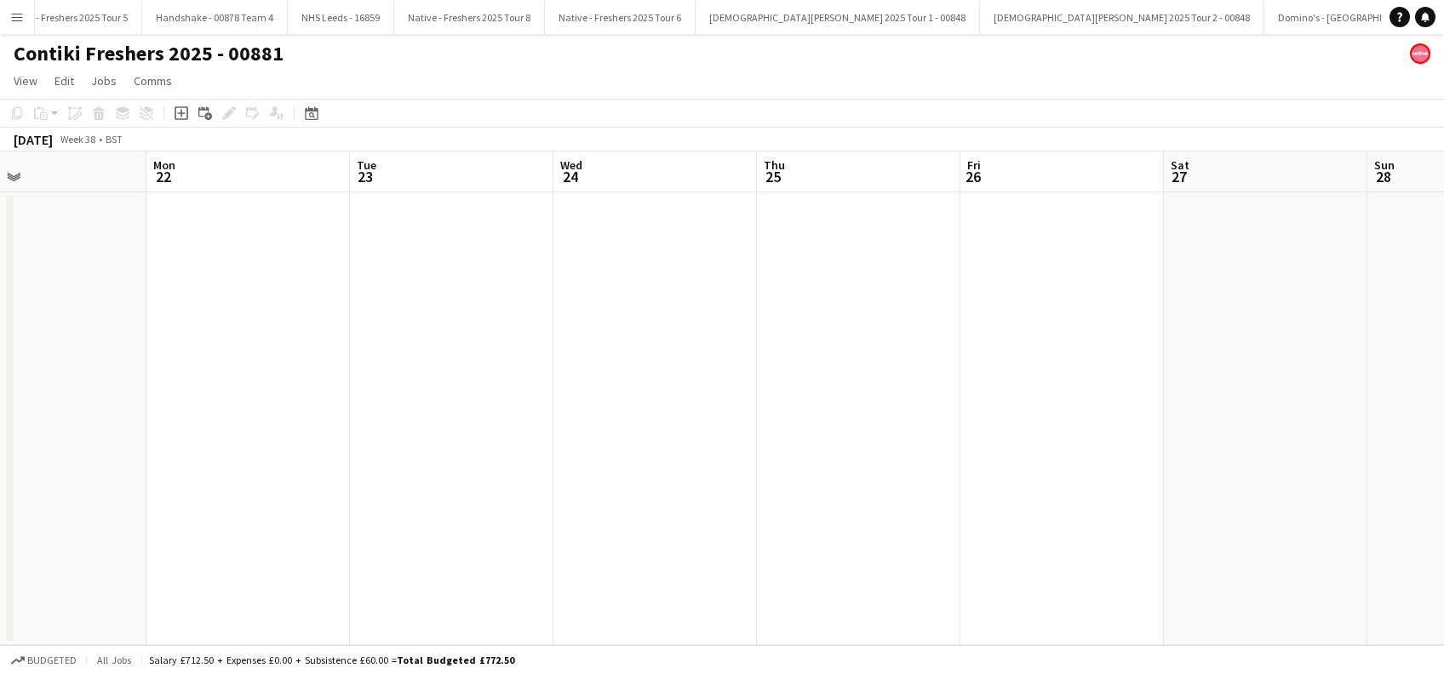
drag, startPoint x: 1117, startPoint y: 593, endPoint x: 166, endPoint y: 640, distance: 952.2
click at [166, 640] on app-calendar-viewport "Fri 19 1/1 1 Job Sat 20 1/1 1 Job Sun 21 Mon 22 Tue 23 Wed 24 Thu 25 Fri 26 Sat…" at bounding box center [722, 399] width 1444 height 494
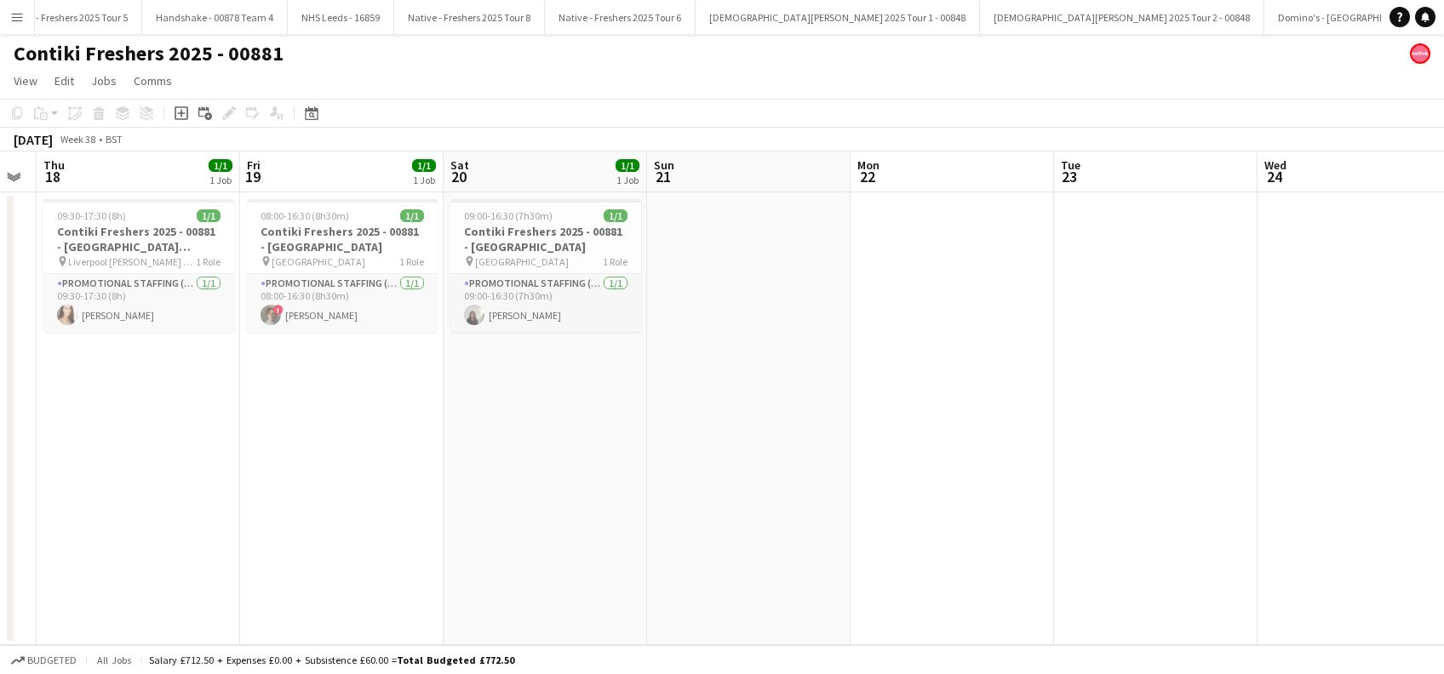
scroll to position [0, 369]
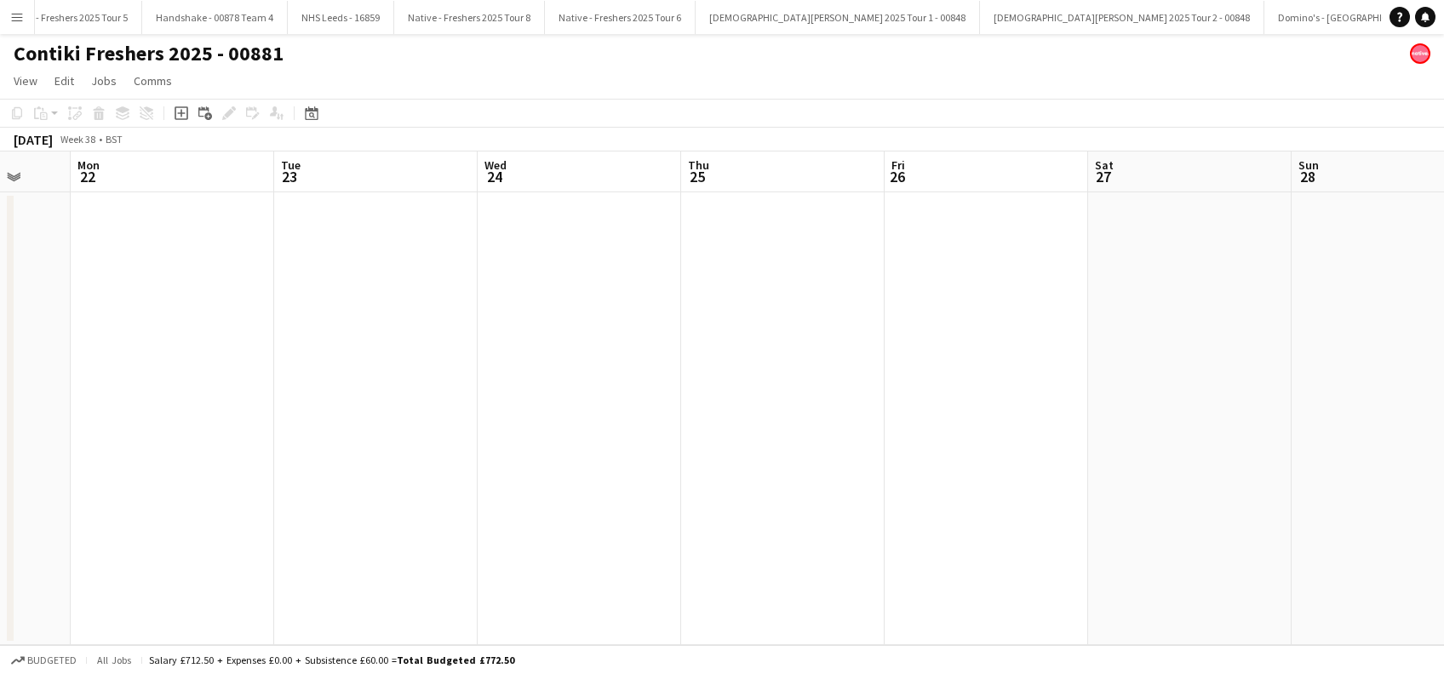
drag, startPoint x: 194, startPoint y: 556, endPoint x: 118, endPoint y: 627, distance: 103.6
click at [118, 627] on app-calendar-viewport "Thu 18 1/1 1 Job Fri 19 1/1 1 Job Sat 20 1/1 1 Job Sun 21 Mon 22 Tue 23 Wed 24 …" at bounding box center [722, 399] width 1444 height 494
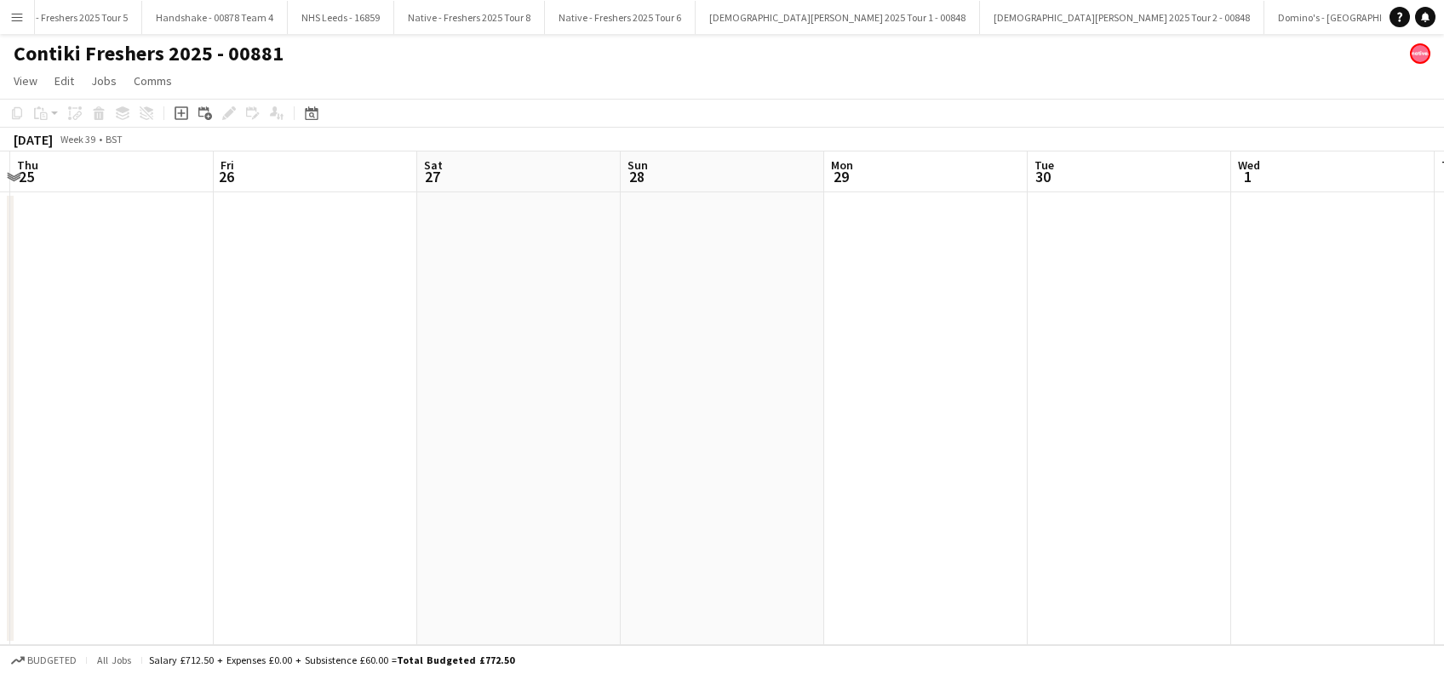
drag, startPoint x: 1257, startPoint y: 586, endPoint x: 523, endPoint y: 623, distance: 734.9
click at [224, 673] on html "Menu Boards Boards Boards All jobs Status Workforce Workforce My Workforce Recr…" at bounding box center [722, 337] width 1444 height 674
drag, startPoint x: 870, startPoint y: 563, endPoint x: 322, endPoint y: 616, distance: 550.9
click at [322, 616] on app-calendar-viewport "Fri 26 Sat 27 Sun 28 Mon 29 Tue 30 Wed 1 Thu 2 Fri 3 Sat 4 Sun 5 Mon 6 Tue 7 0/…" at bounding box center [722, 399] width 1444 height 494
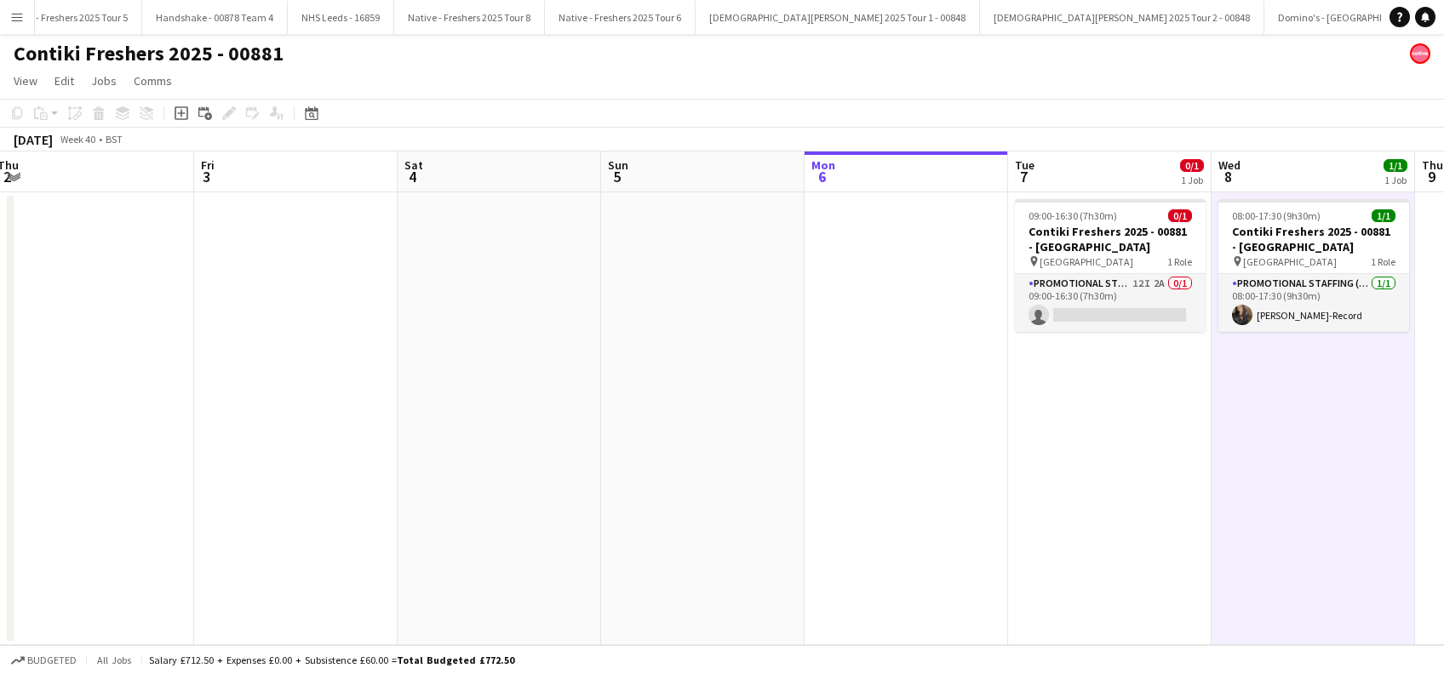
drag, startPoint x: 877, startPoint y: 579, endPoint x: 621, endPoint y: 593, distance: 256.6
click at [621, 593] on app-calendar-viewport "Sun 28 Mon 29 Tue 30 Wed 1 Thu 2 Fri 3 Sat 4 Sun 5 Mon 6 Tue 7 0/1 1 Job Wed 8 …" at bounding box center [722, 399] width 1444 height 494
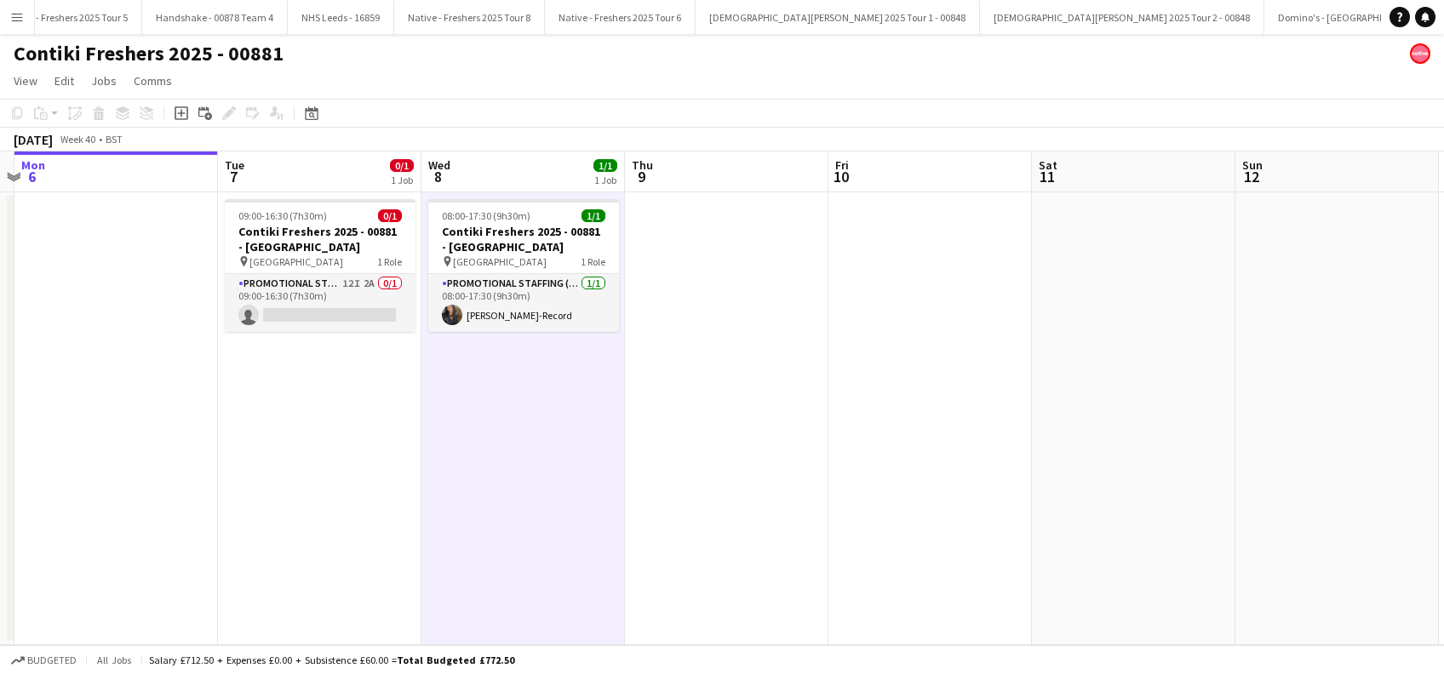
scroll to position [0, 804]
drag, startPoint x: 1274, startPoint y: 577, endPoint x: 479, endPoint y: 588, distance: 794.5
click at [479, 588] on app-calendar-viewport "Thu 2 Fri 3 Sat 4 Sun 5 Mon 6 Tue 7 0/1 1 Job Wed 8 1/1 1 Job Thu 9 Fri 10 Sat …" at bounding box center [722, 399] width 1444 height 494
drag, startPoint x: 533, startPoint y: 496, endPoint x: 541, endPoint y: 490, distance: 10.3
click at [535, 496] on app-date-cell "08:00-17:30 (9h30m) 1/1 Contiki Freshers 2025 - 00881 - University of Oxford pi…" at bounding box center [518, 418] width 203 height 453
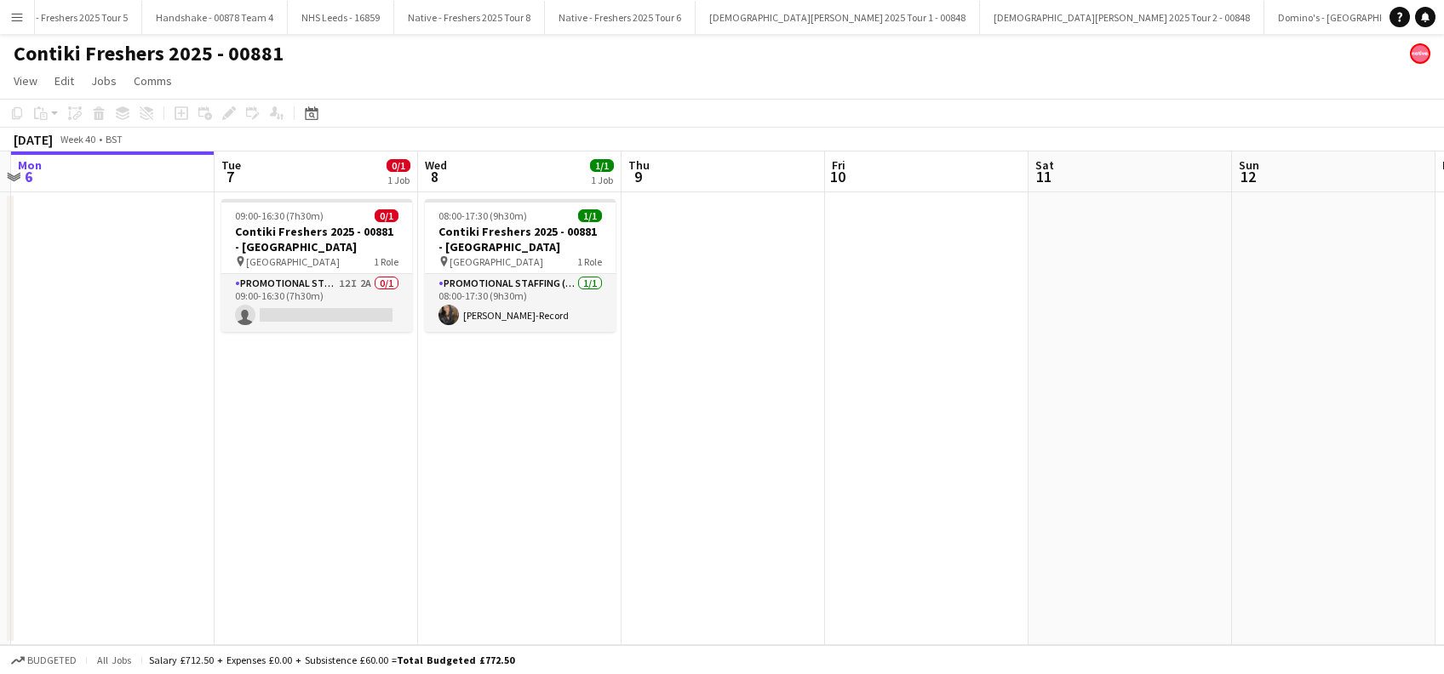
click at [704, 393] on app-date-cell at bounding box center [723, 418] width 203 height 453
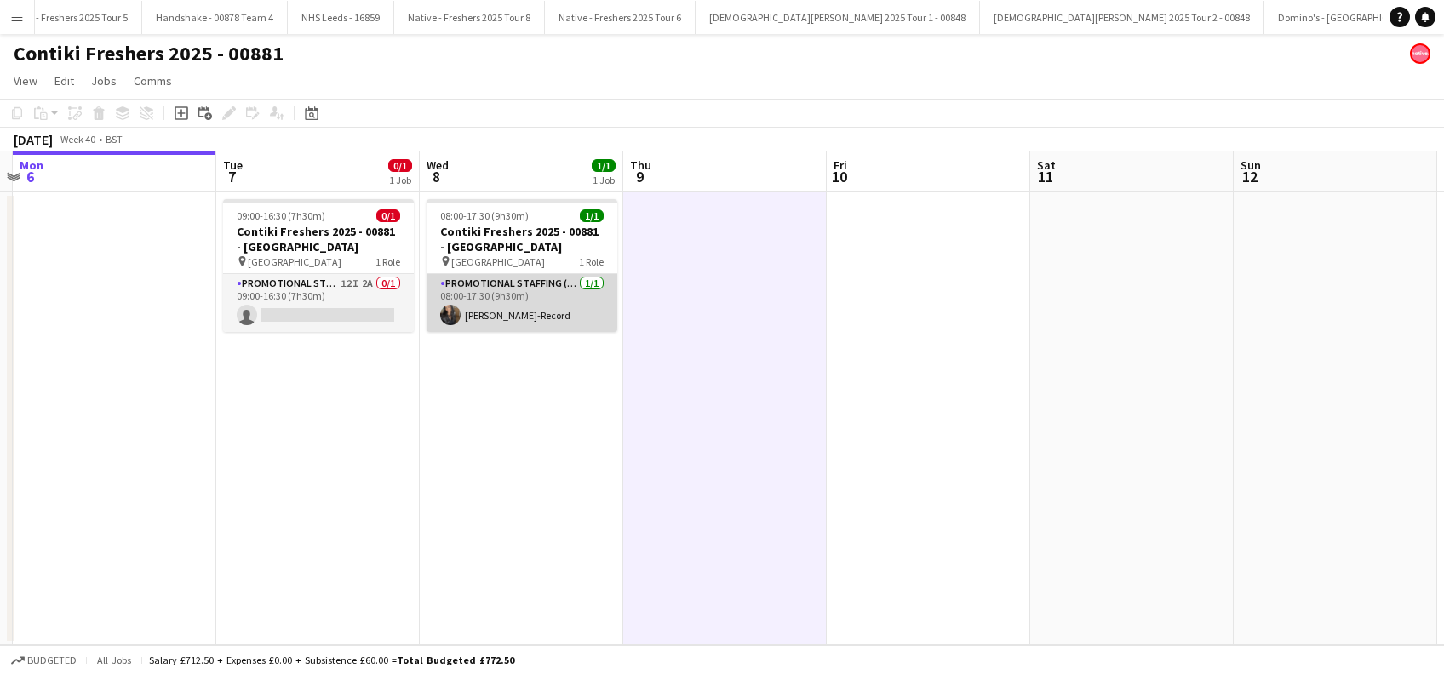
click at [503, 307] on app-card-role "Promotional Staffing (Brand Ambassadors) 1/1 08:00-17:30 (9h30m) Jesse Jay-Reco…" at bounding box center [522, 303] width 191 height 58
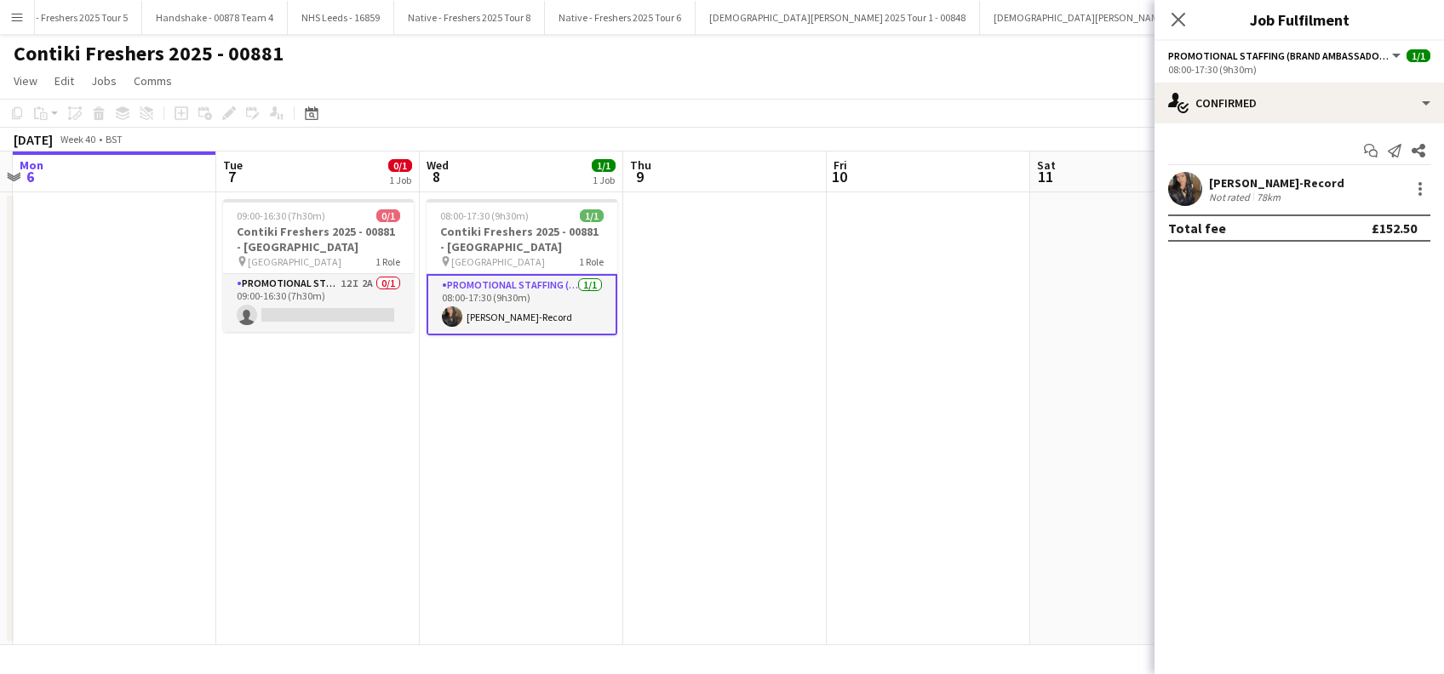
click at [1270, 182] on div "Jesse Jay-Record" at bounding box center [1276, 182] width 135 height 15
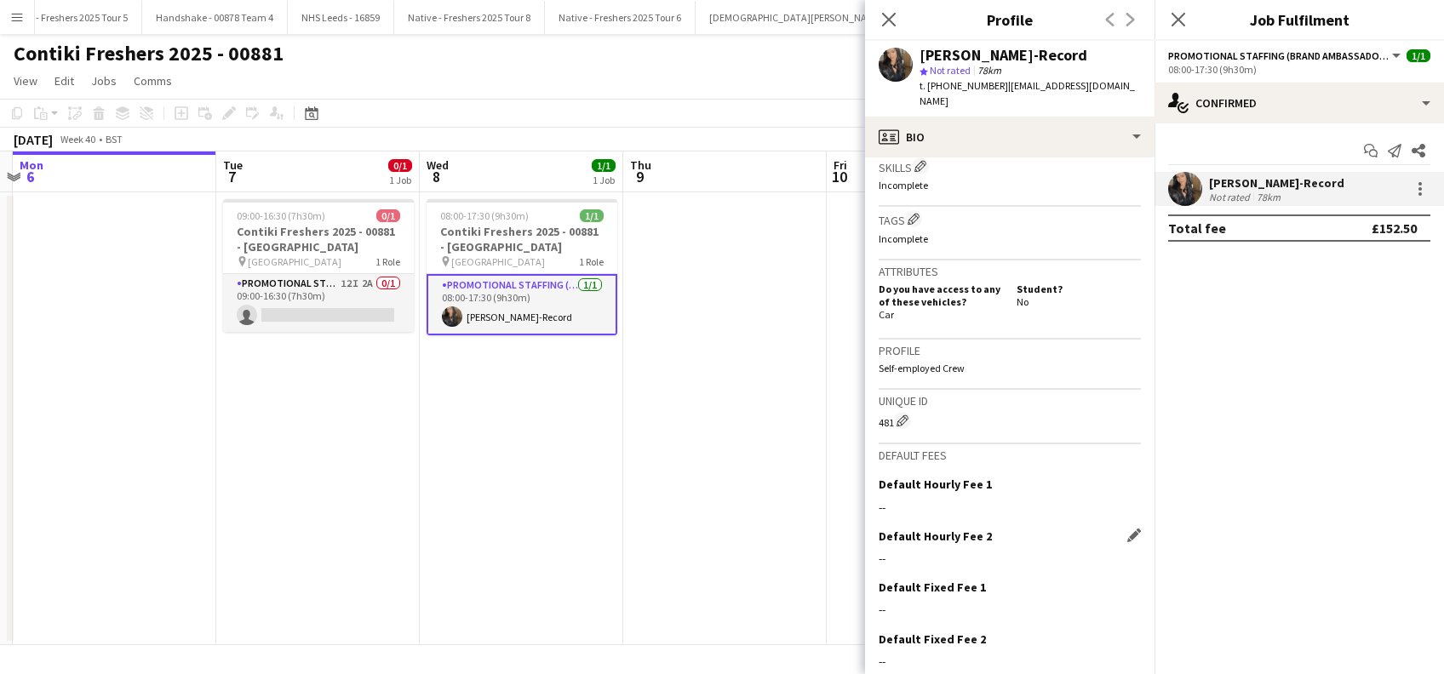
scroll to position [681, 0]
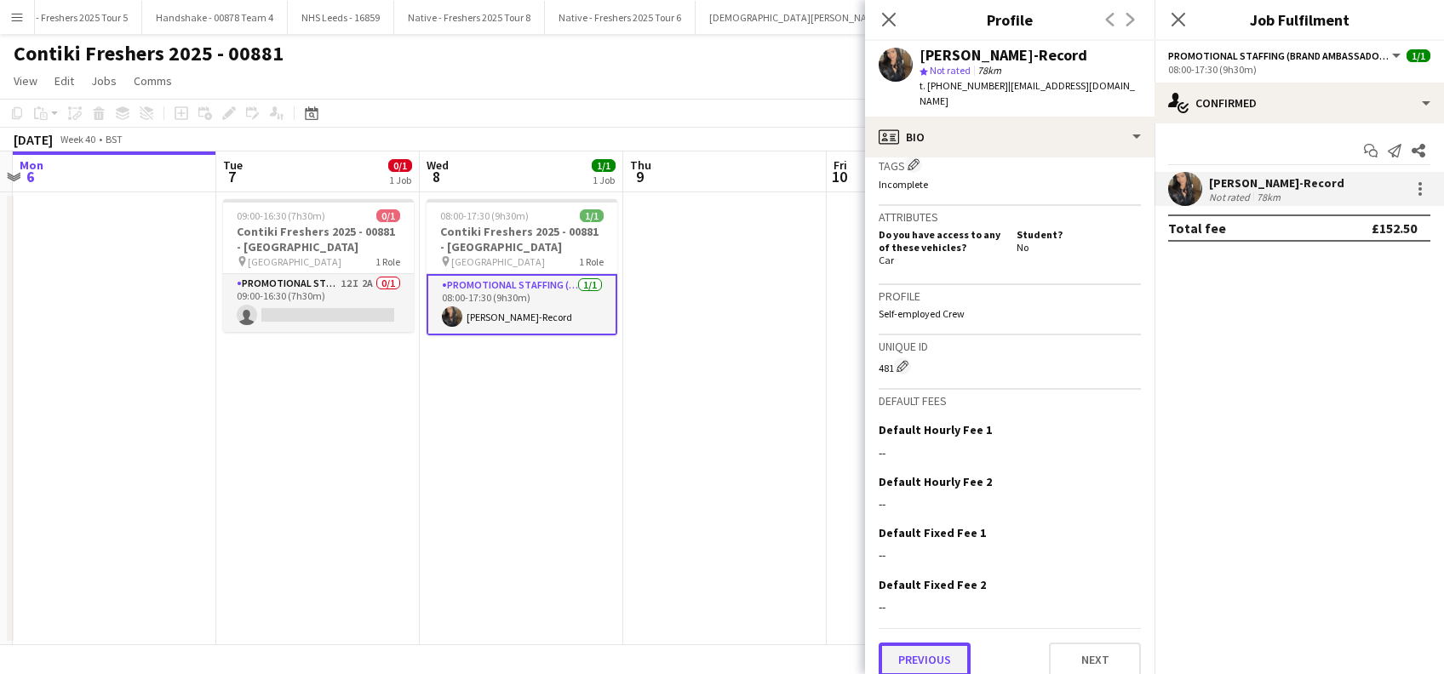
click at [957, 647] on button "Previous" at bounding box center [925, 660] width 92 height 34
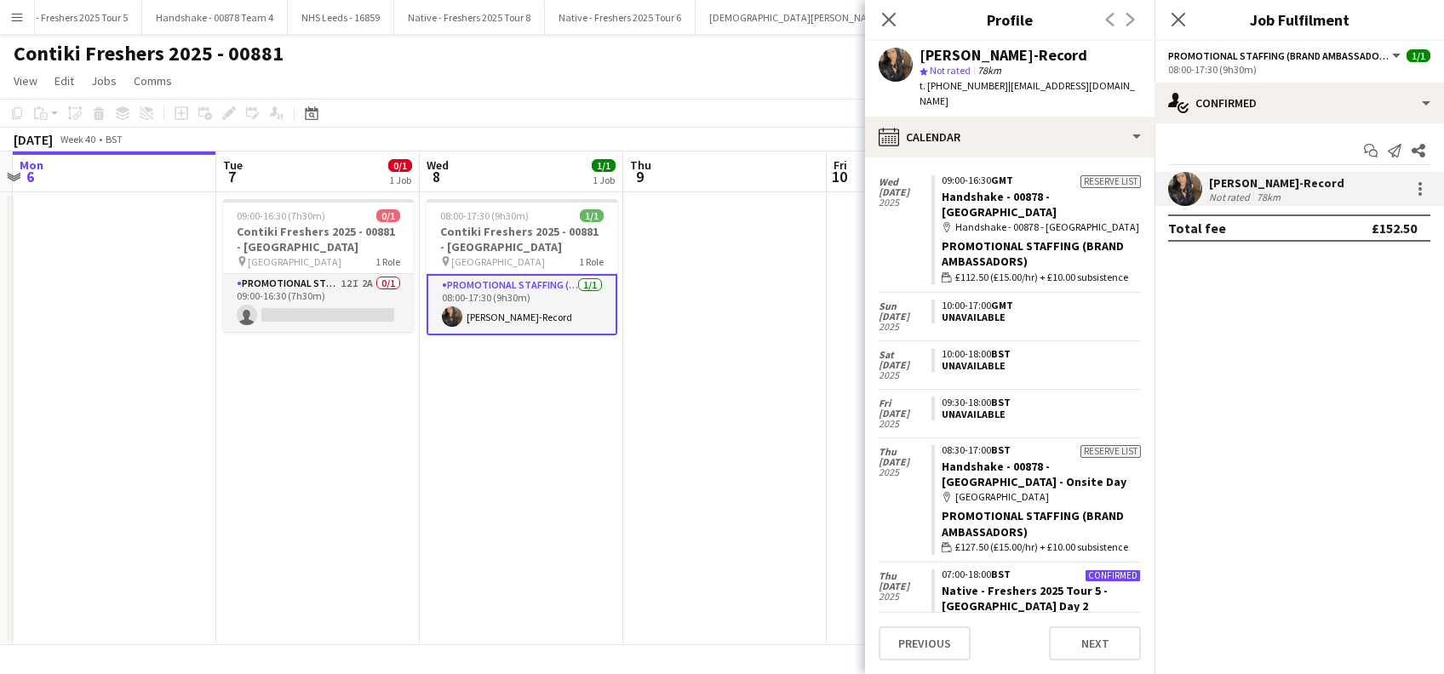
scroll to position [0, 0]
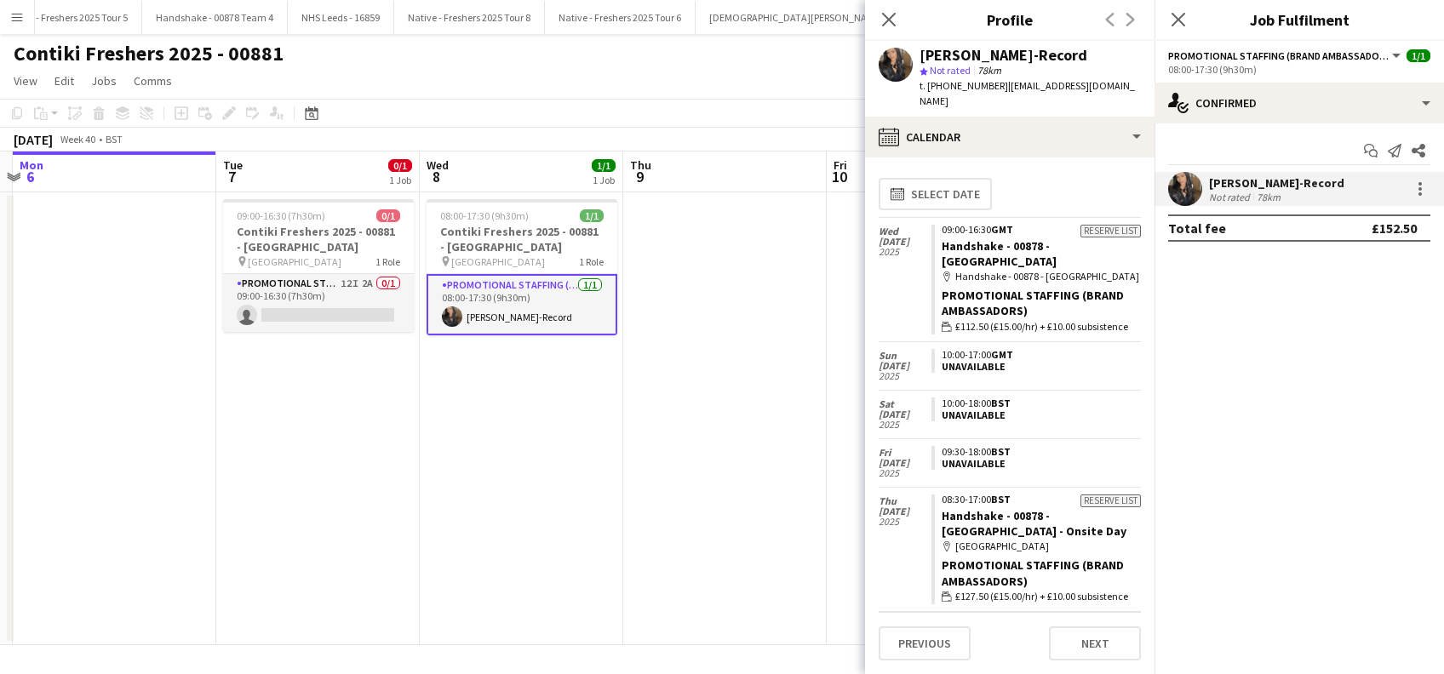
click at [1291, 179] on div "Jesse Jay-Record" at bounding box center [1276, 182] width 135 height 15
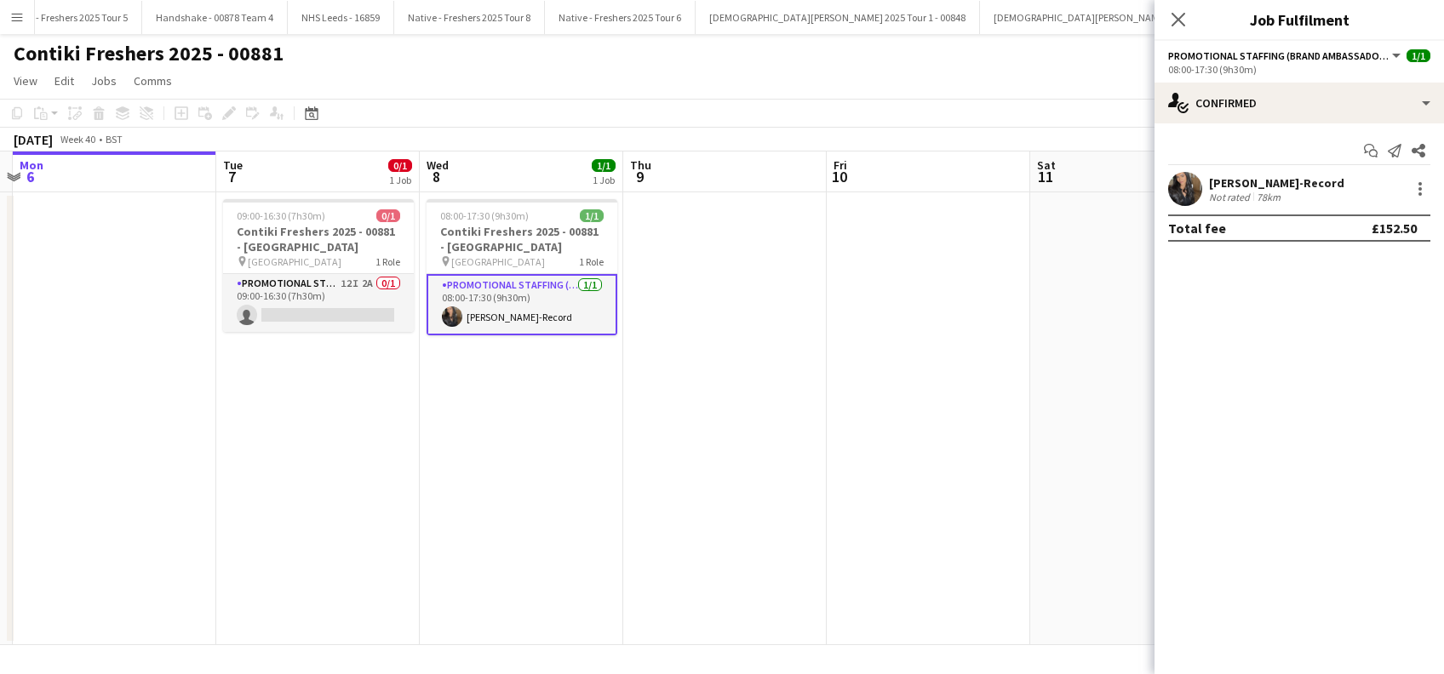
click at [1291, 181] on div "Jesse Jay-Record" at bounding box center [1276, 182] width 135 height 15
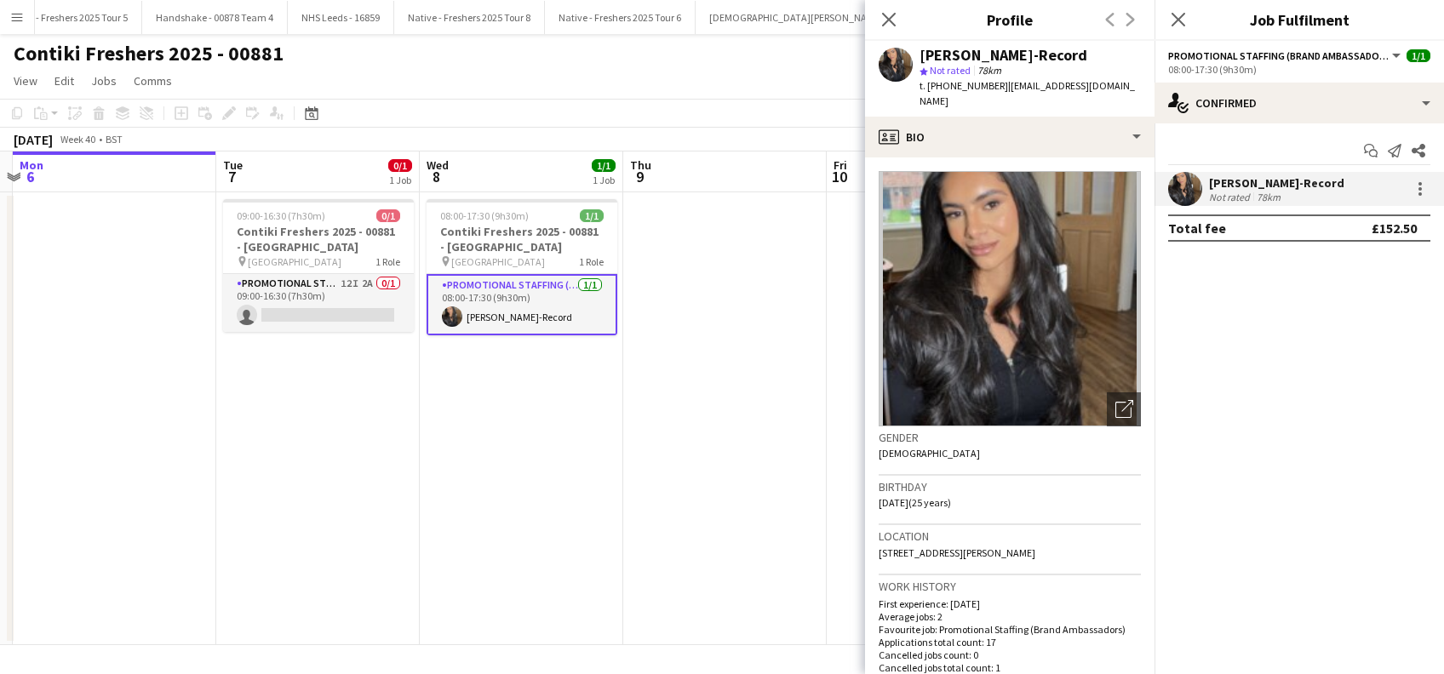
click at [1165, 14] on div "Close pop-in" at bounding box center [1179, 19] width 48 height 39
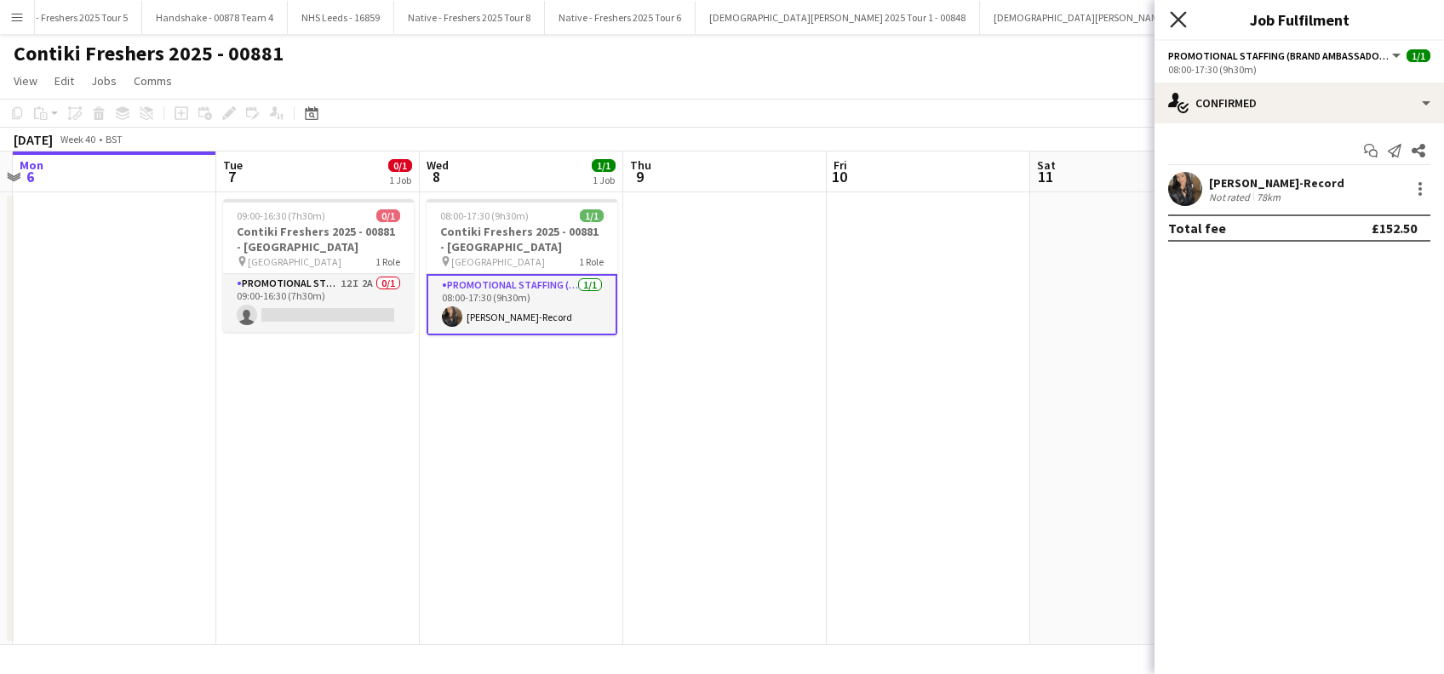
click at [1172, 14] on icon "Close pop-in" at bounding box center [1178, 19] width 16 height 16
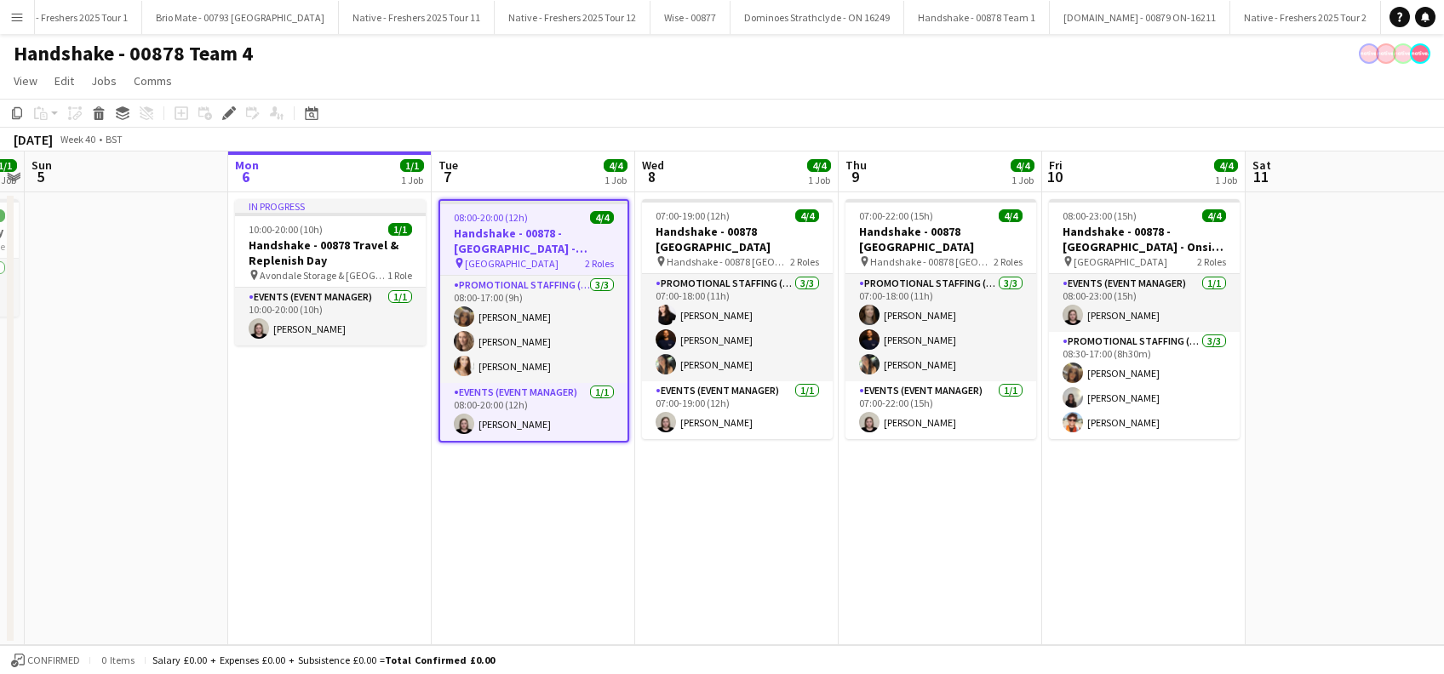
drag, startPoint x: 713, startPoint y: 551, endPoint x: 461, endPoint y: 542, distance: 252.2
click at [461, 542] on app-calendar-viewport "Thu 2 4/4 1 Job Fri 3 4/4 1 Job Sat 4 1/1 1 Job Sun 5 Mon 6 1/1 1 Job Tue 7 4/4…" at bounding box center [722, 399] width 1444 height 494
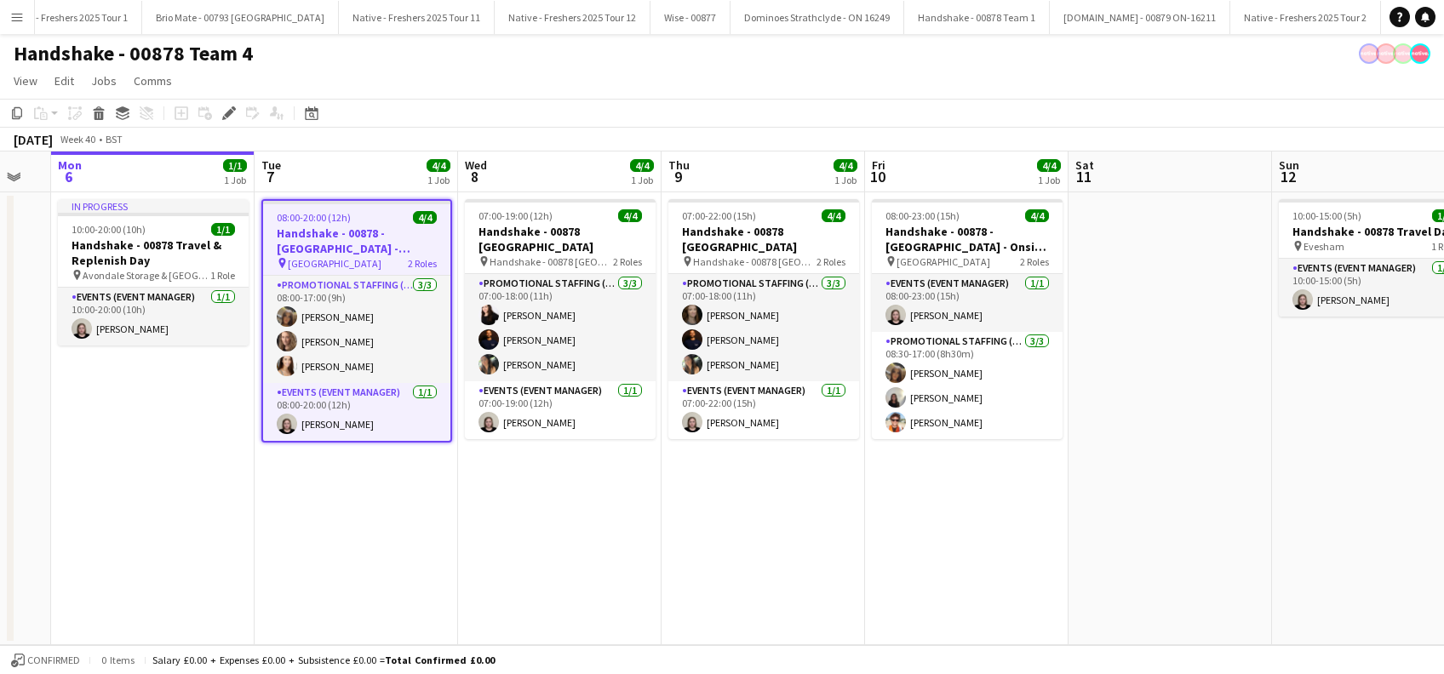
scroll to position [0, 760]
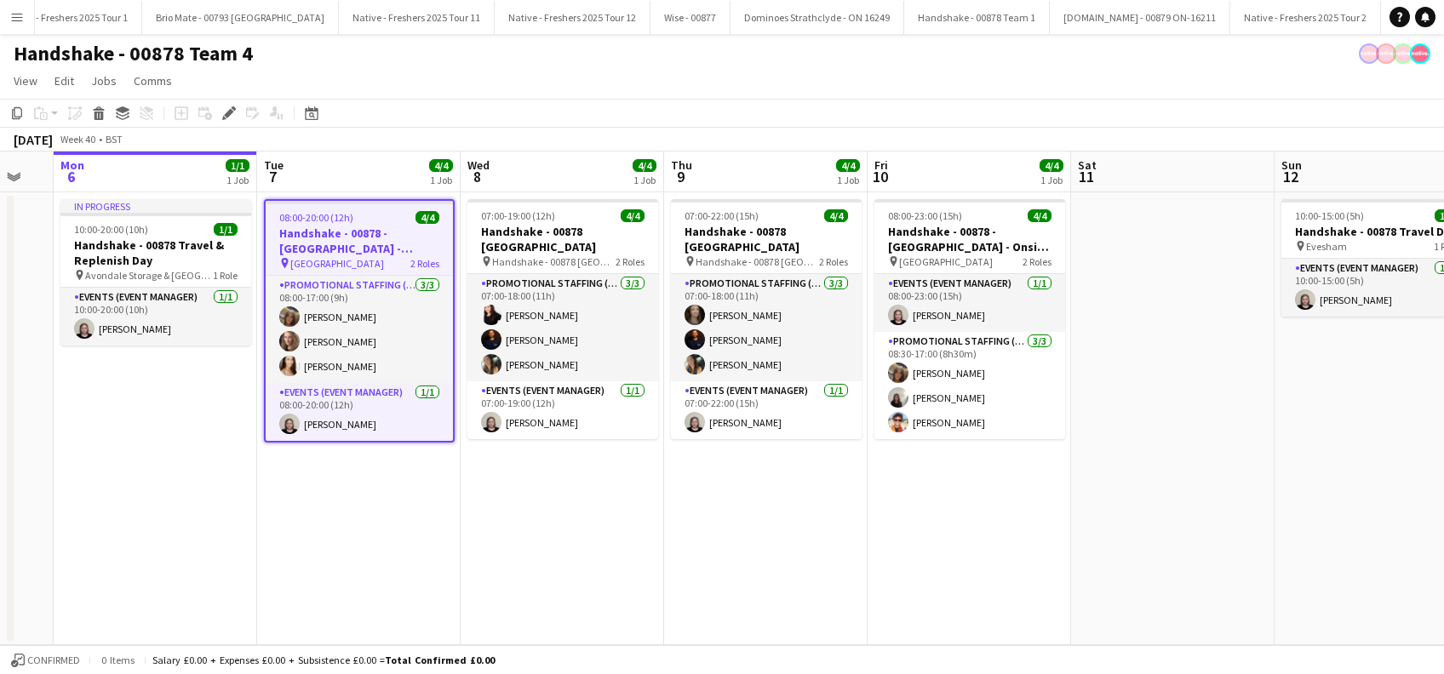
drag, startPoint x: 507, startPoint y: 536, endPoint x: 584, endPoint y: 531, distance: 77.6
click at [584, 531] on app-calendar-viewport "Thu 2 4/4 1 Job Fri 3 4/4 1 Job Sat 4 1/1 1 Job Sun 5 Mon 6 1/1 1 Job Tue 7 4/4…" at bounding box center [722, 399] width 1444 height 494
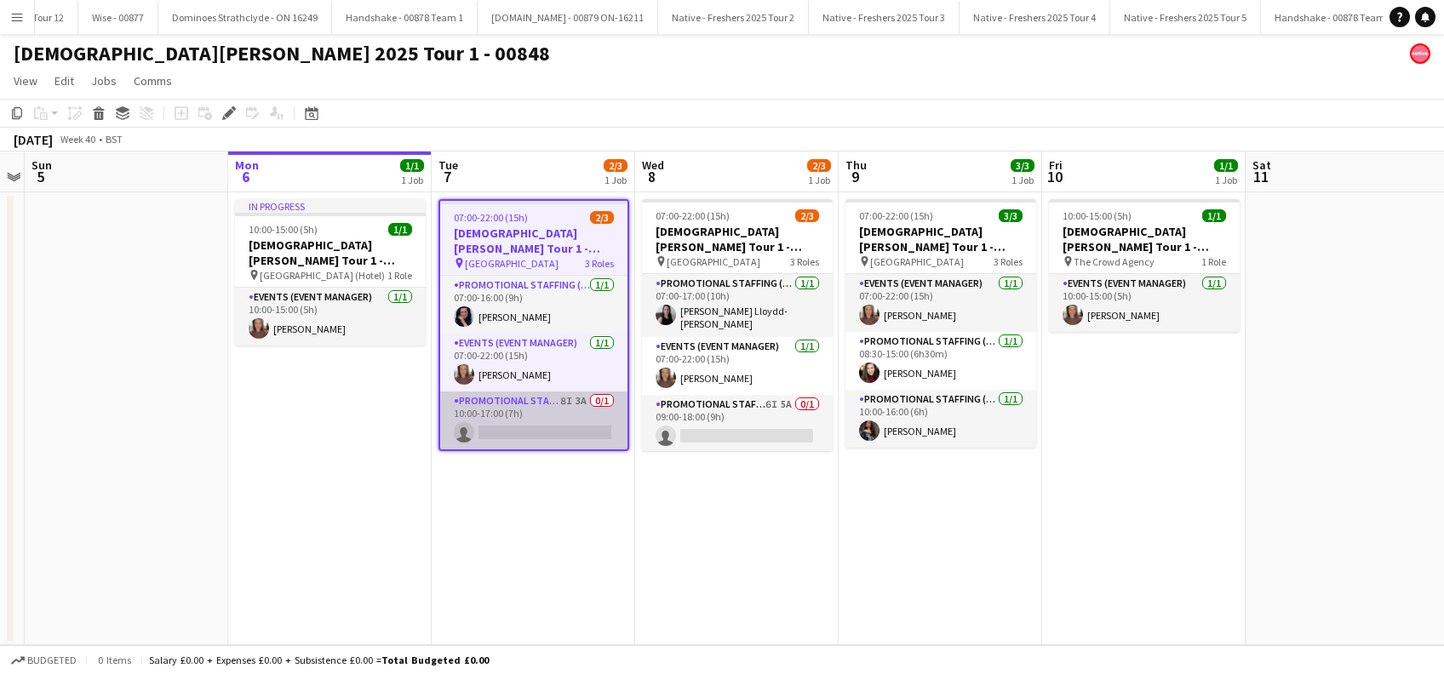
click at [551, 417] on app-card-role "Promotional Staffing (Brand Ambassadors) 8I 3A 0/1 10:00-17:00 (7h) single-neut…" at bounding box center [533, 421] width 187 height 58
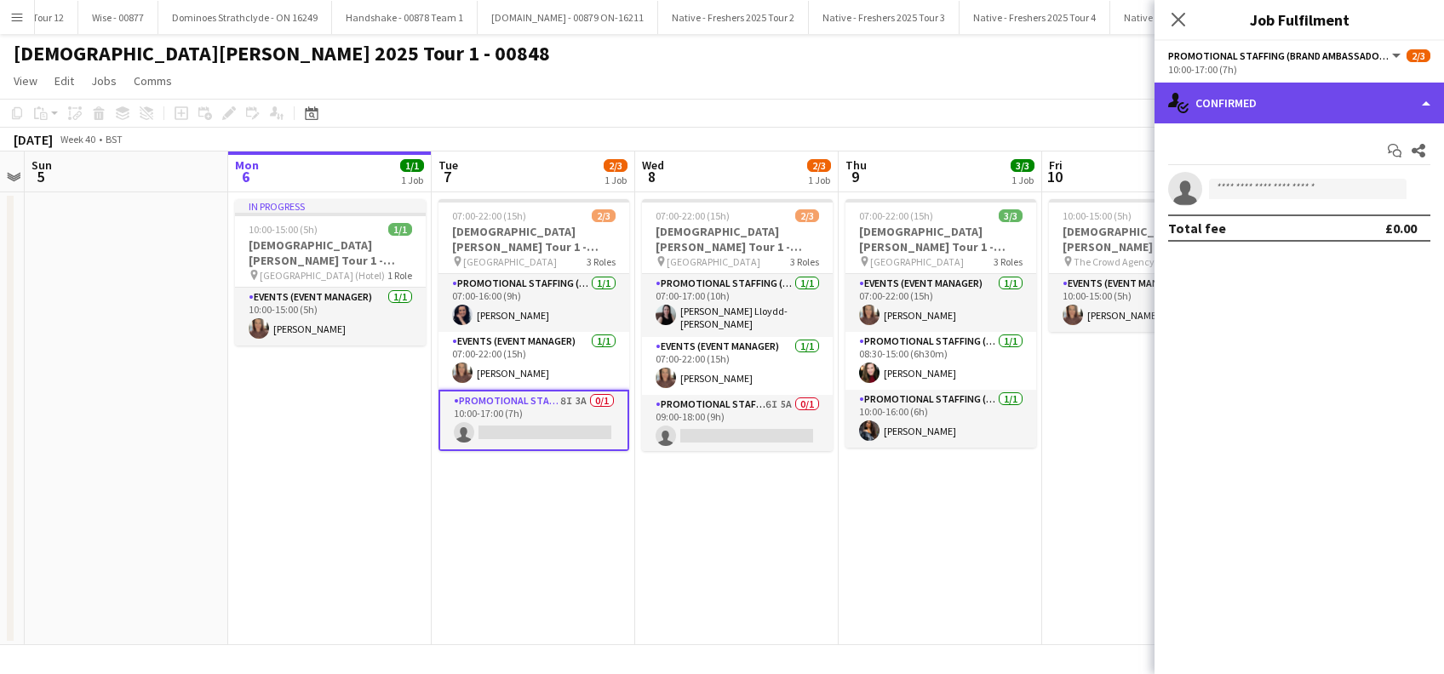
click at [1282, 99] on div "single-neutral-actions-check-2 Confirmed" at bounding box center [1299, 103] width 289 height 41
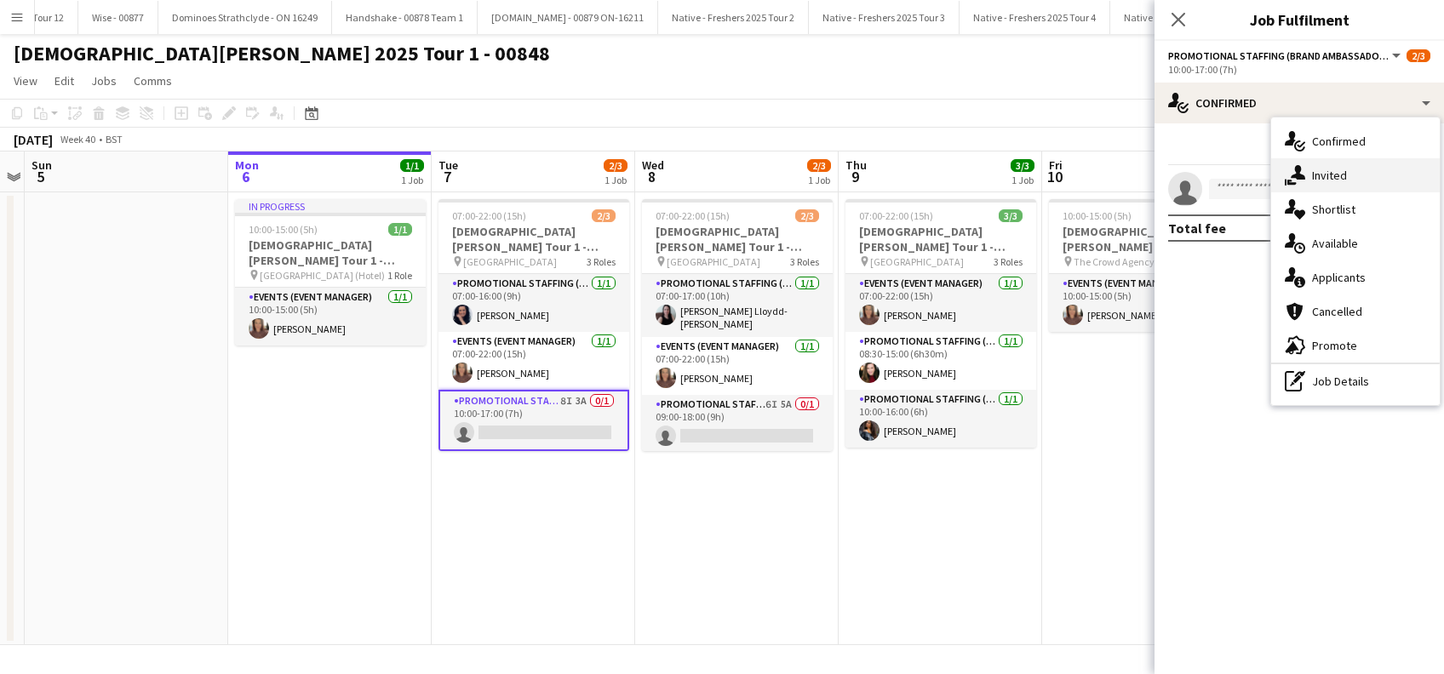
click at [1341, 179] on span "Invited" at bounding box center [1329, 175] width 35 height 15
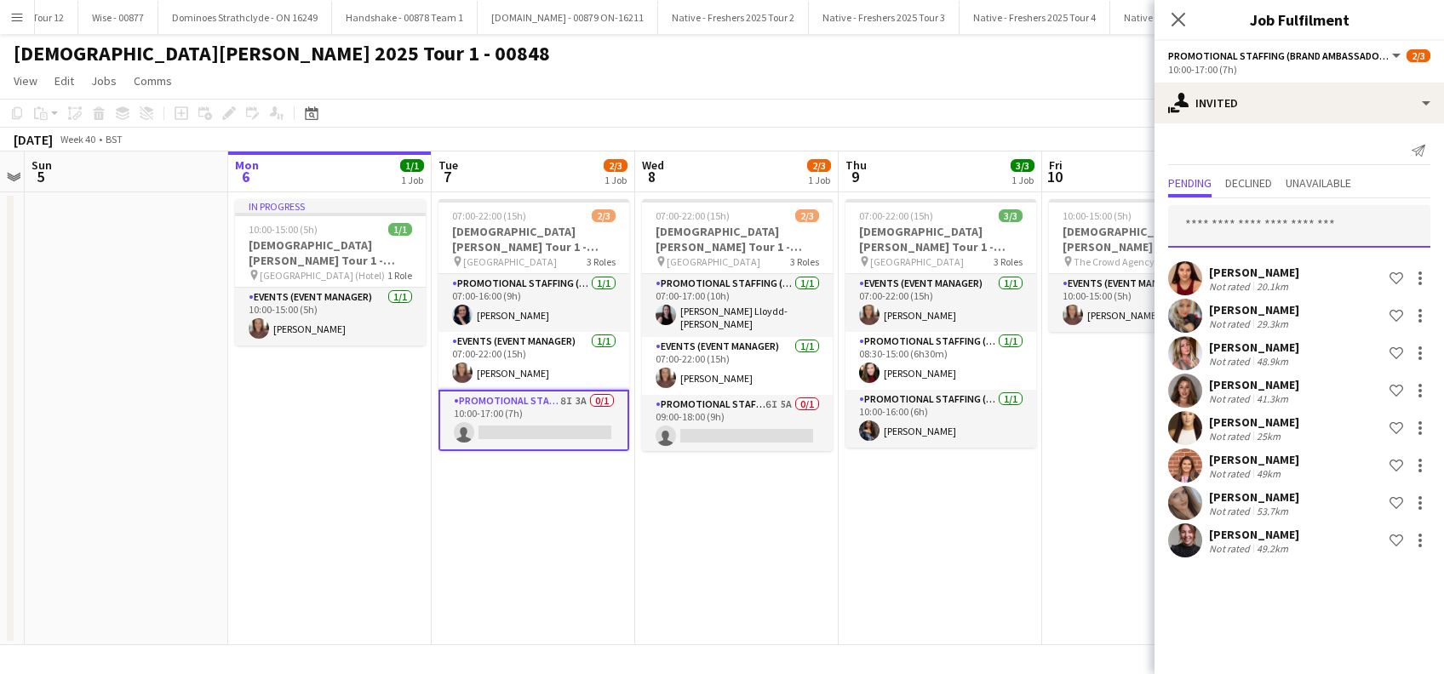
click at [1260, 234] on input "text" at bounding box center [1299, 226] width 262 height 43
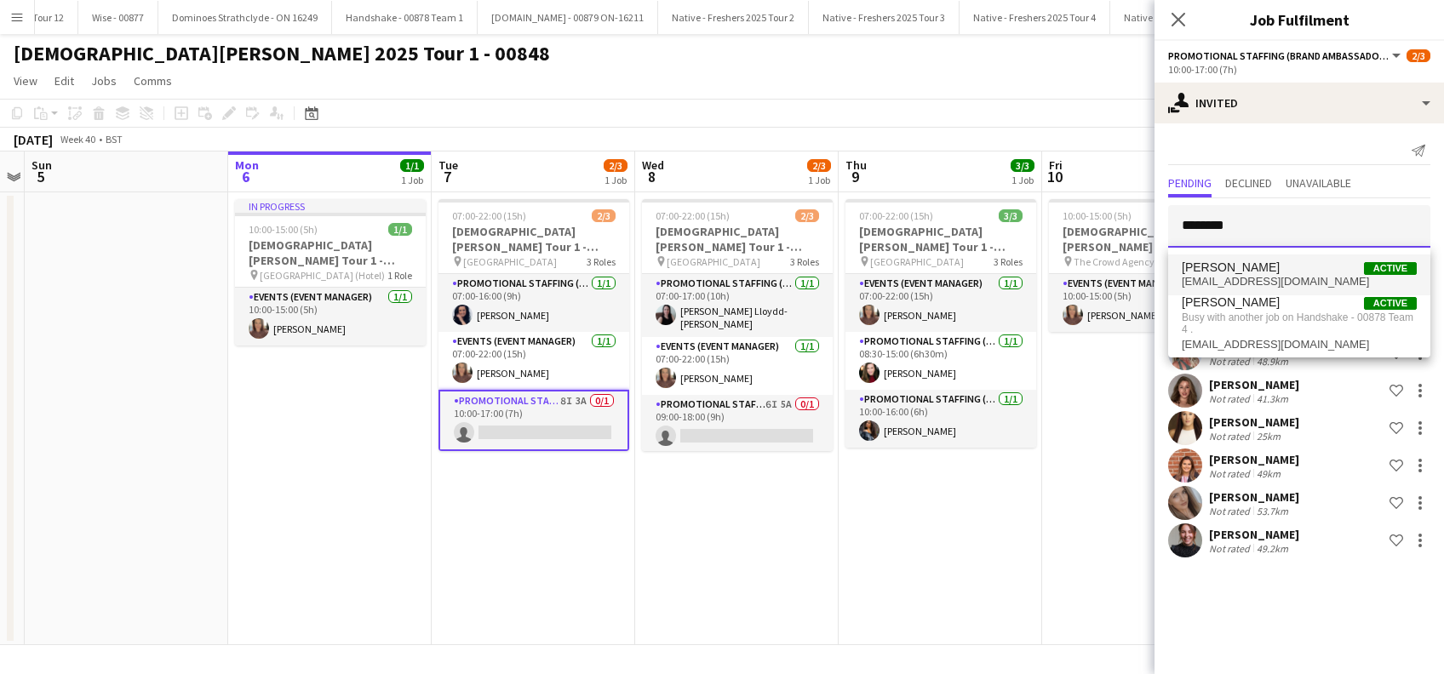
type input "********"
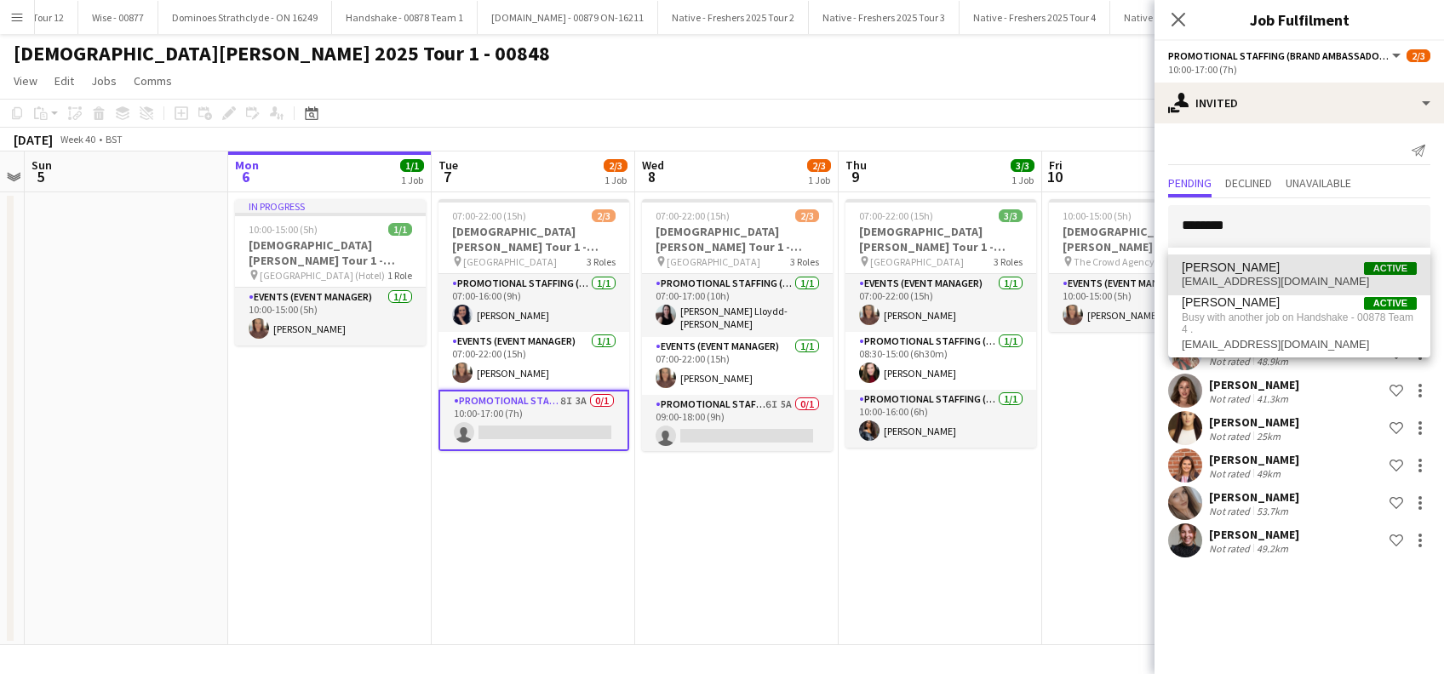
click at [1260, 267] on span "[PERSON_NAME]" at bounding box center [1231, 268] width 98 height 14
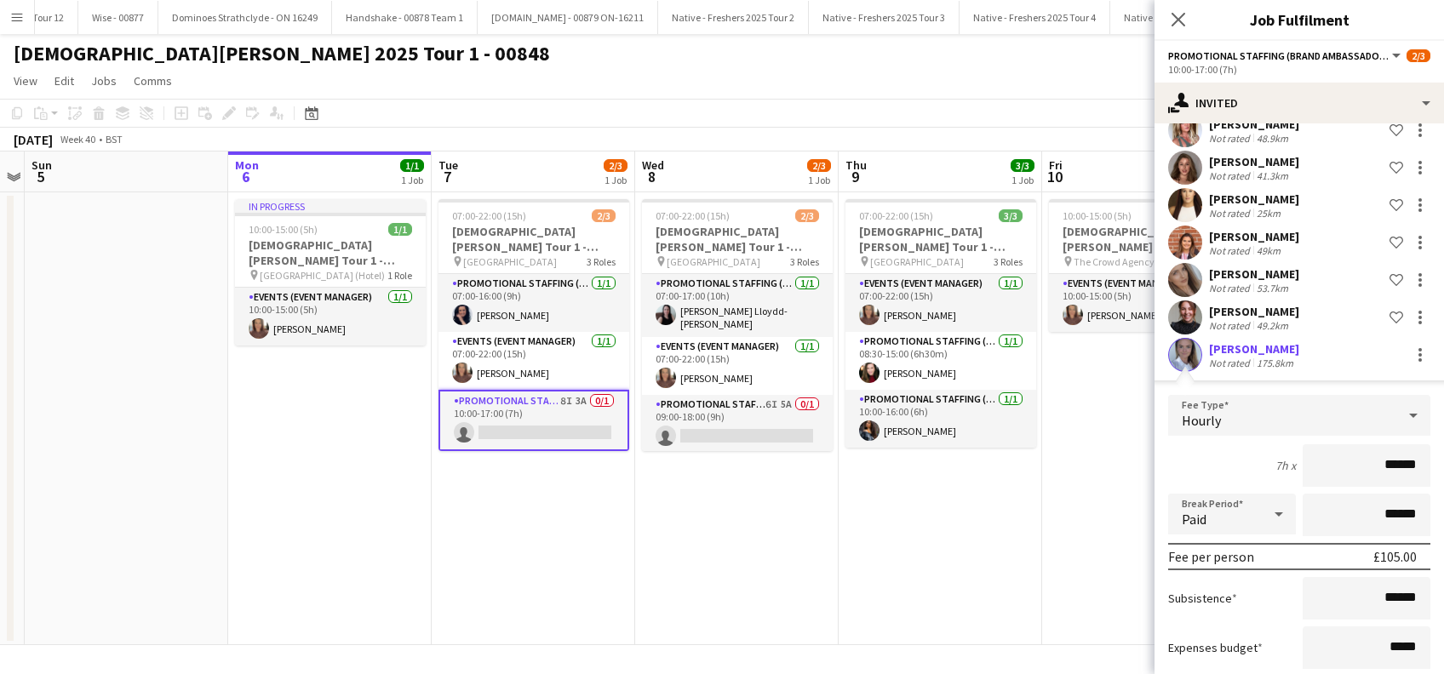
scroll to position [322, 0]
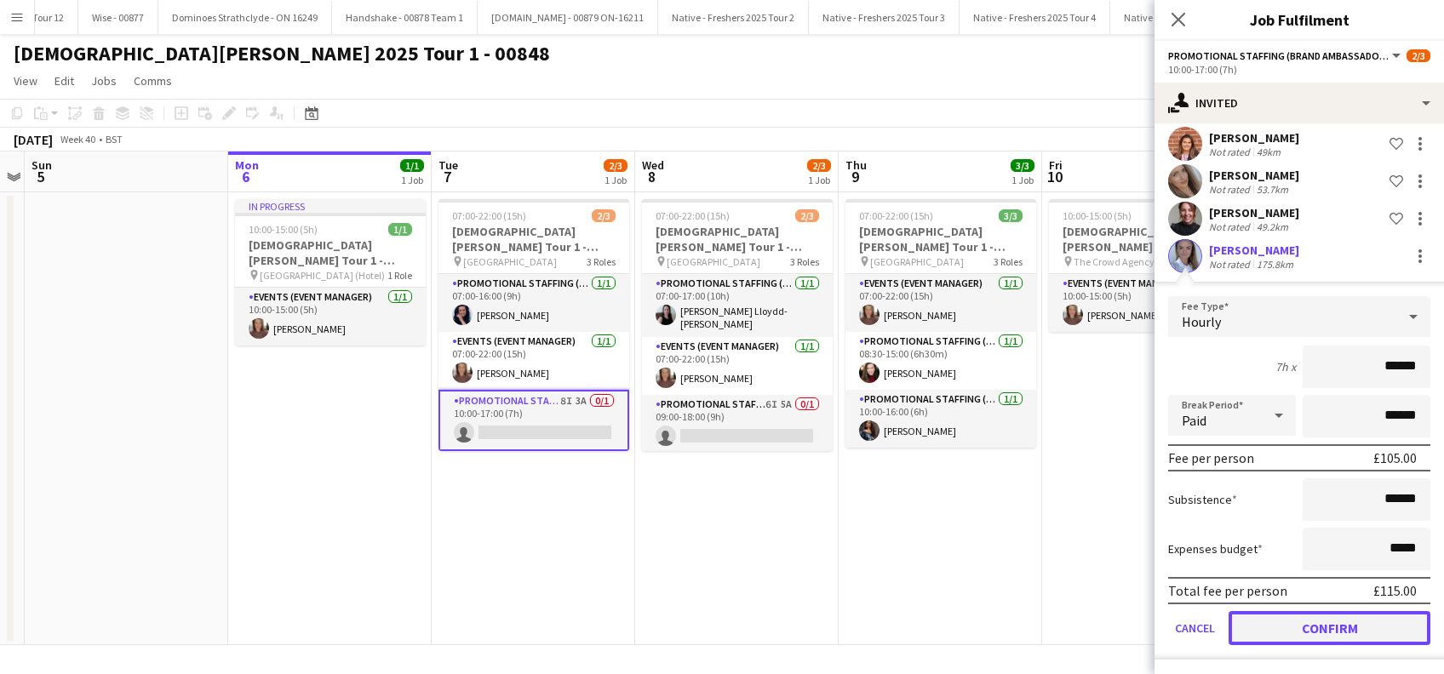
click at [1282, 626] on button "Confirm" at bounding box center [1330, 628] width 202 height 34
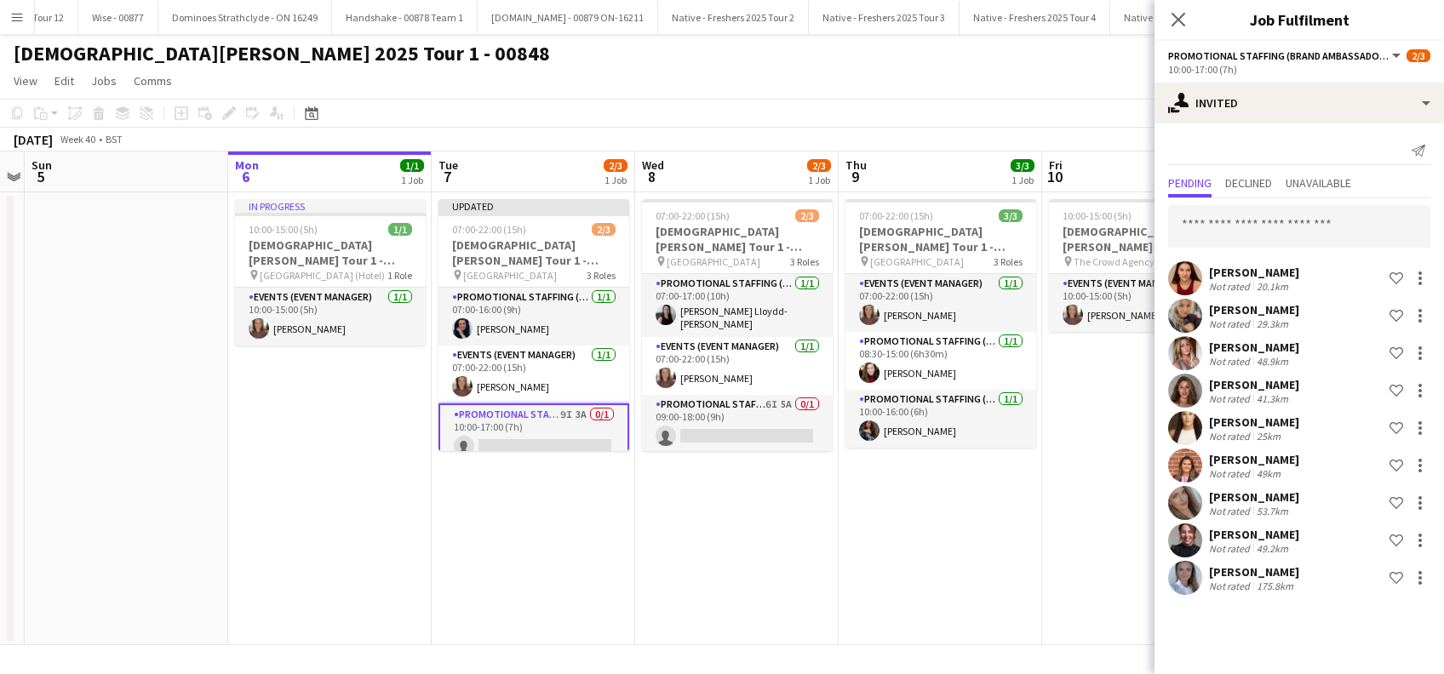
scroll to position [0, 0]
click at [755, 429] on app-card-role "Promotional Staffing (Brand Ambassadors) 6I 5A 0/1 09:00-18:00 (9h) single-neut…" at bounding box center [737, 424] width 191 height 58
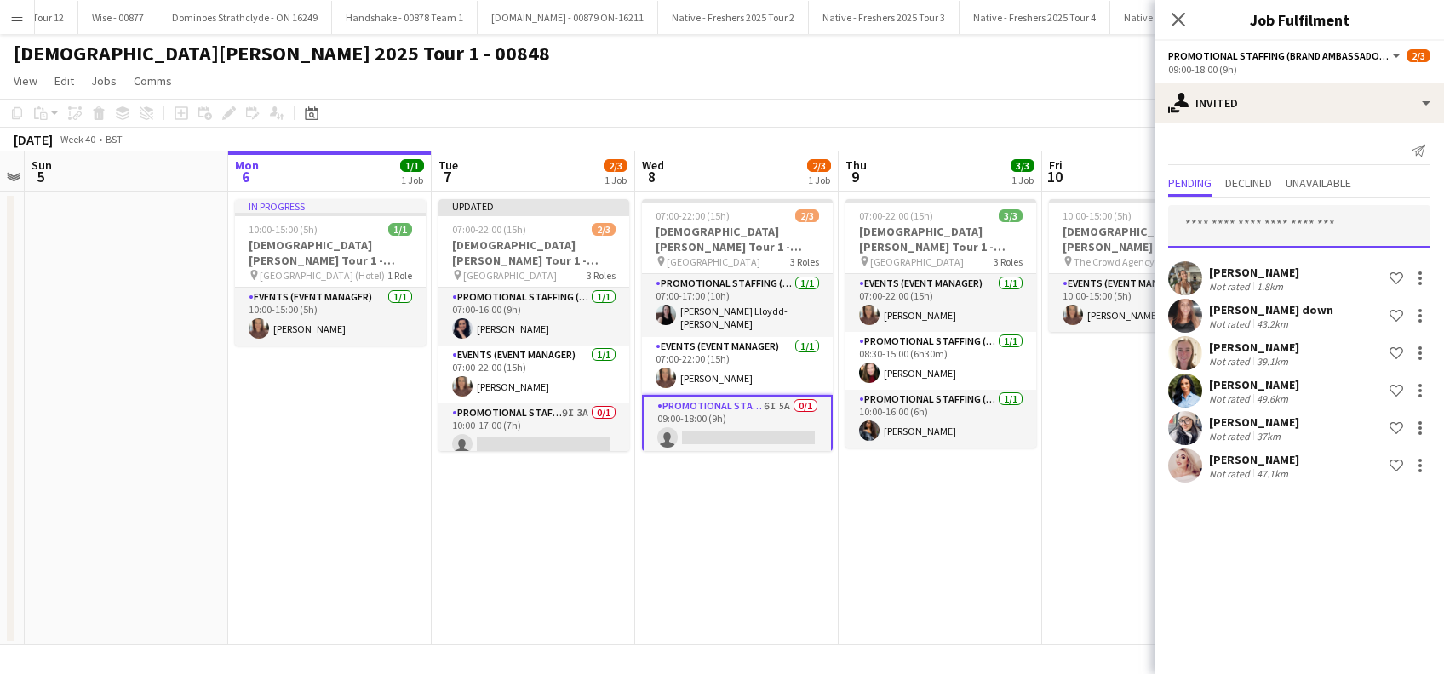
click at [1223, 220] on input "text" at bounding box center [1299, 226] width 262 height 43
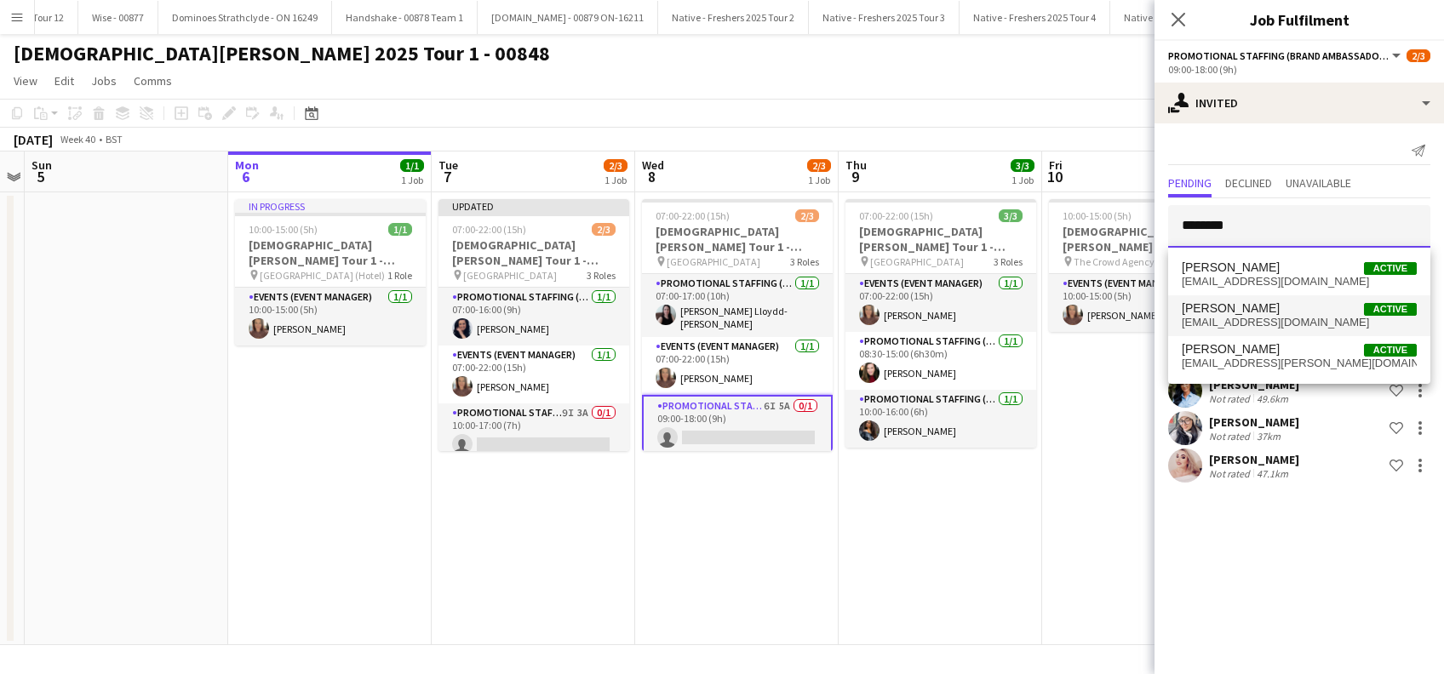
type input "********"
click at [1262, 308] on span "Ashleigh Fountain" at bounding box center [1231, 308] width 98 height 14
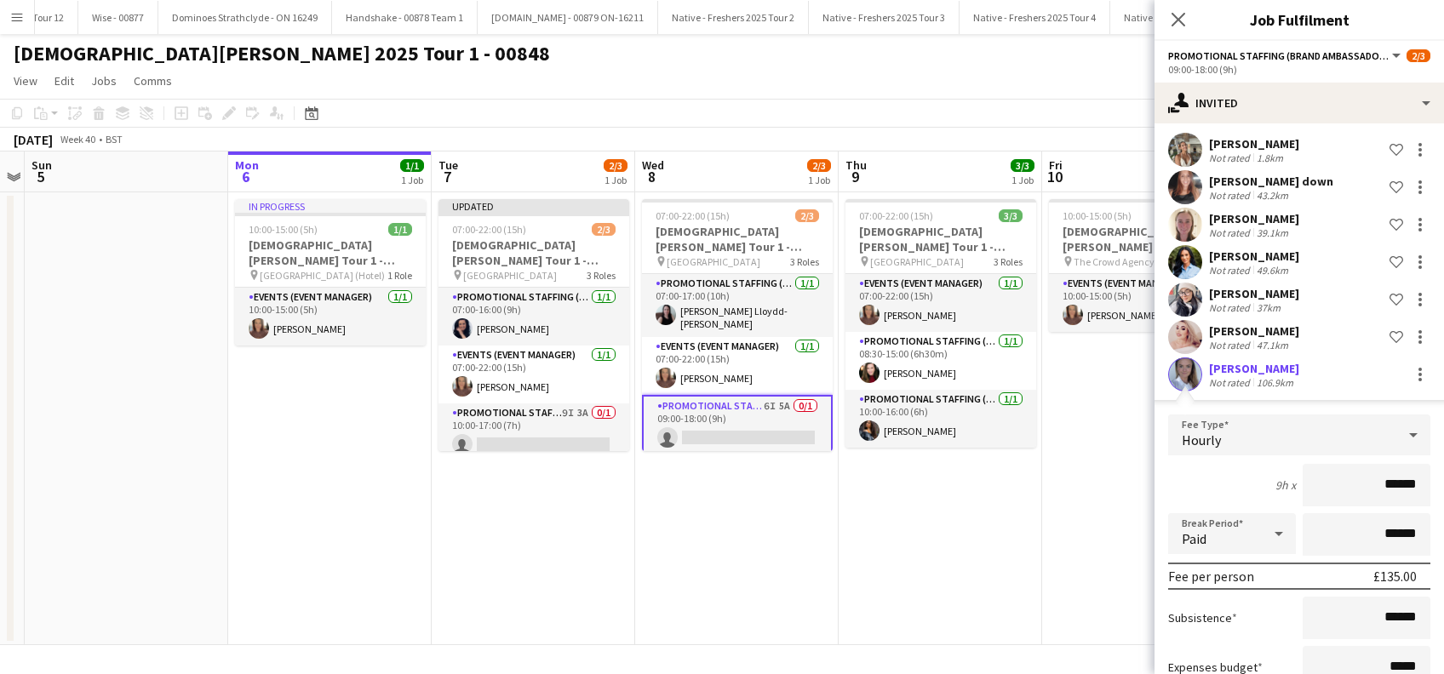
scroll to position [247, 0]
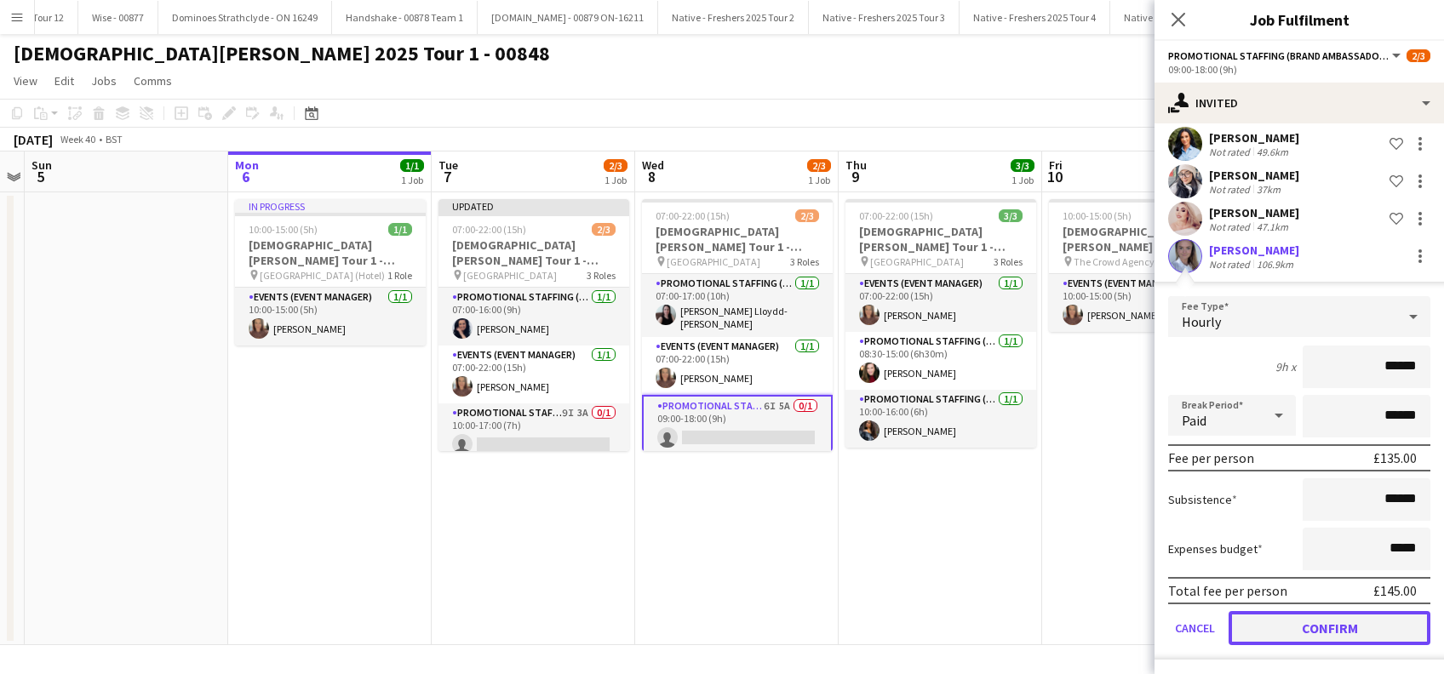
click at [1309, 624] on button "Confirm" at bounding box center [1330, 628] width 202 height 34
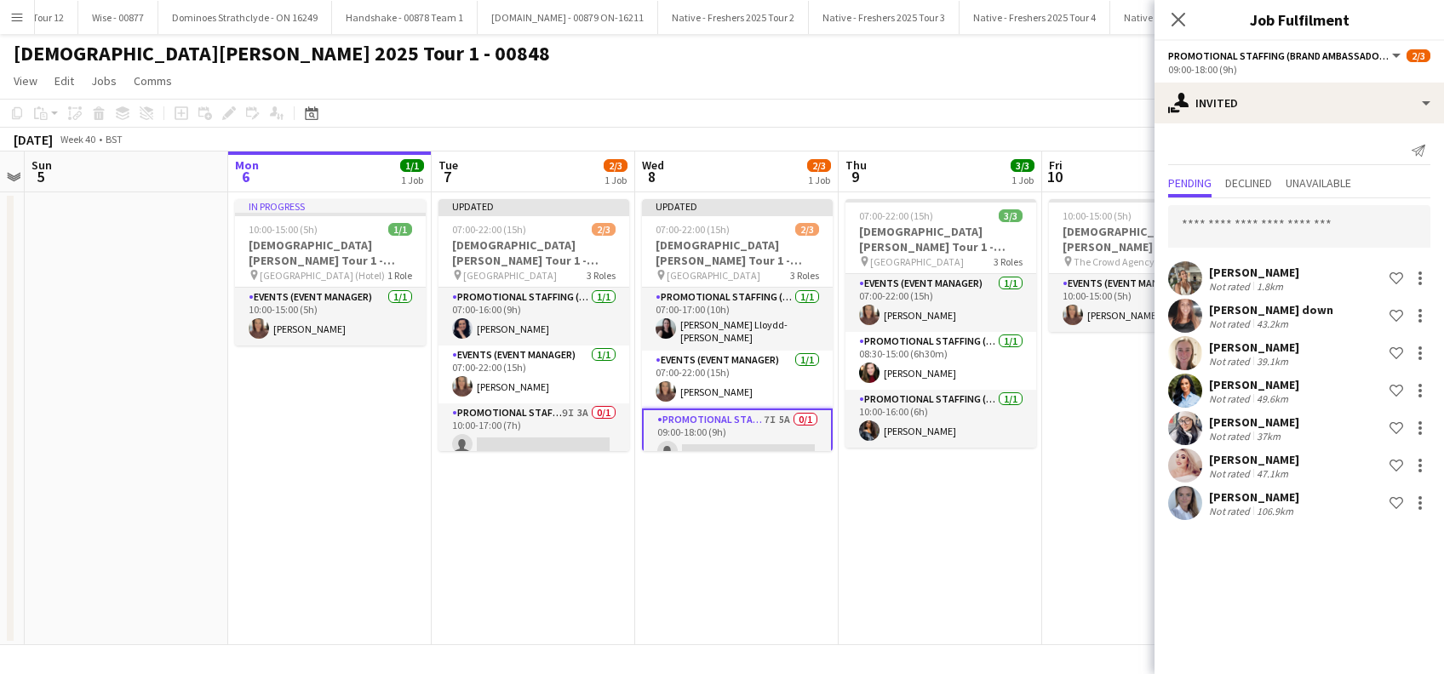
click at [978, 547] on app-date-cell "07:00-22:00 (15h) 3/3 Lady Garden Tour 1 - 00848 - London South Bank University…" at bounding box center [940, 418] width 203 height 453
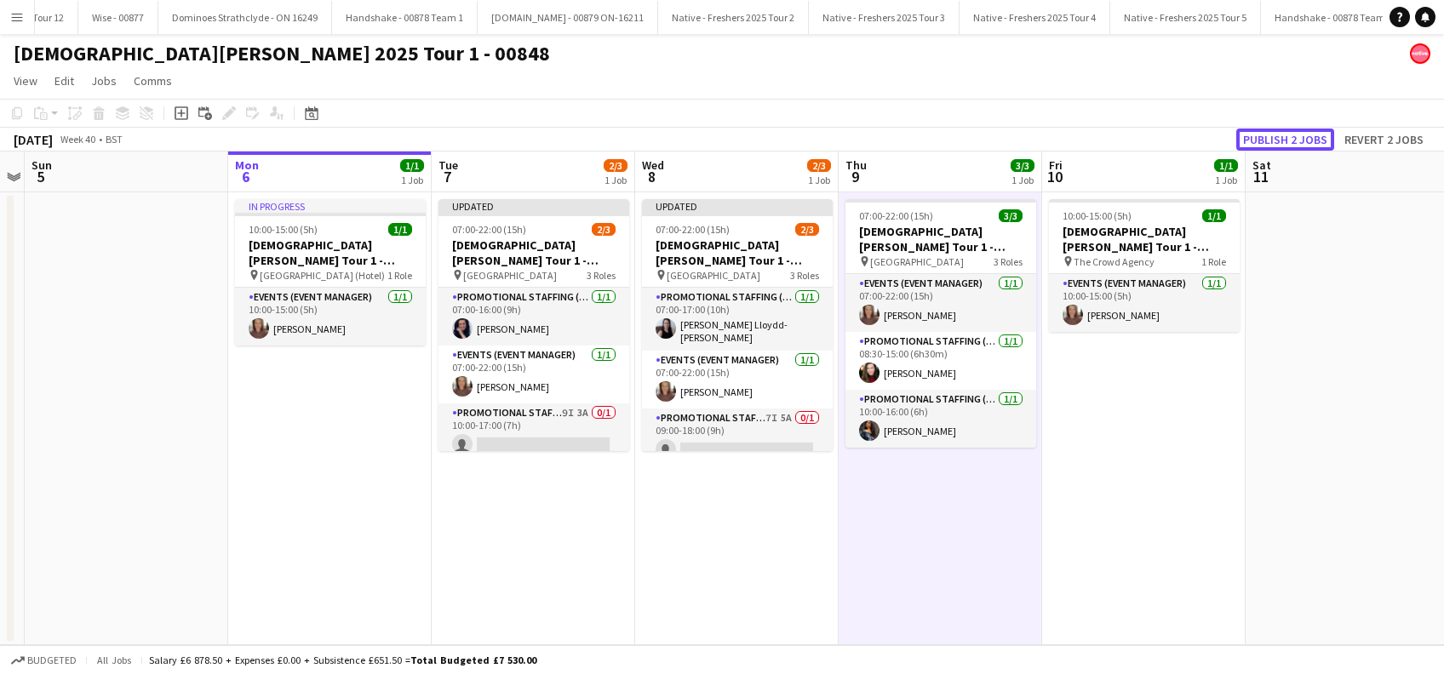
click at [1295, 139] on button "Publish 2 jobs" at bounding box center [1285, 140] width 98 height 22
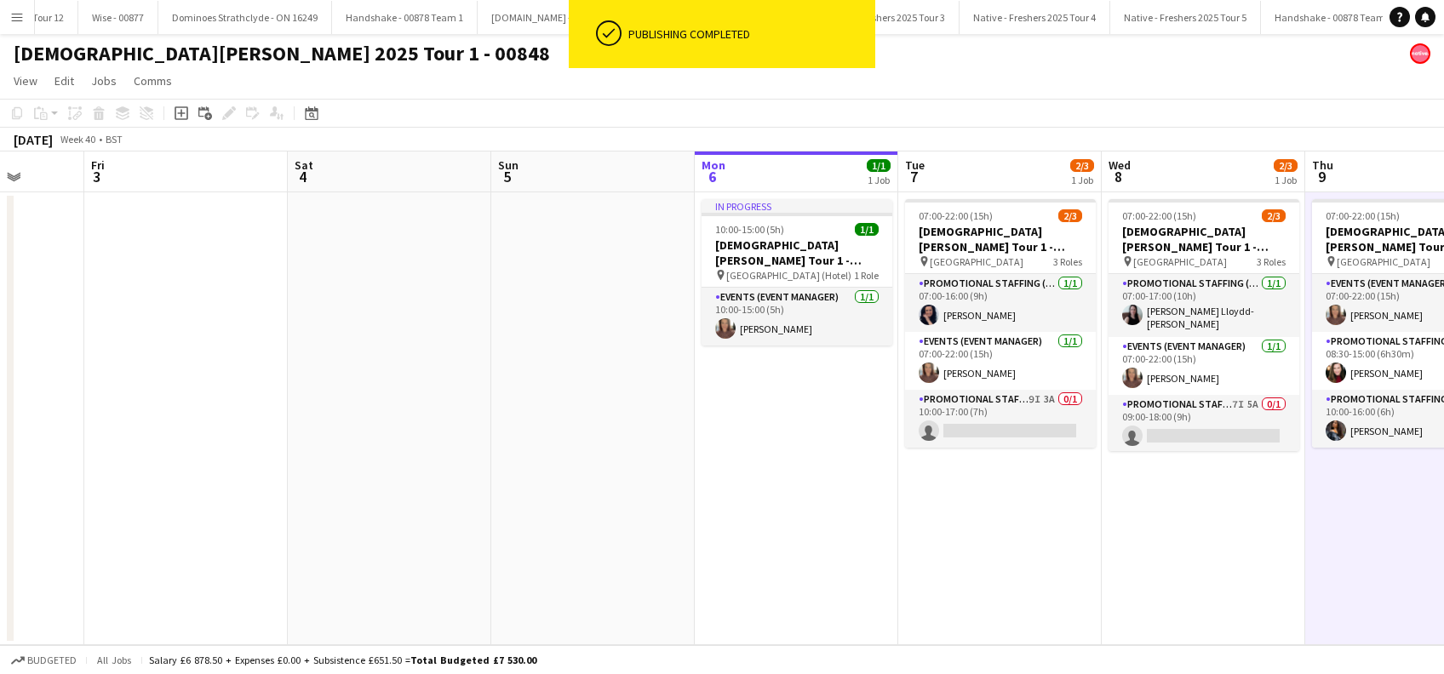
drag, startPoint x: 749, startPoint y: 542, endPoint x: 1217, endPoint y: 513, distance: 468.4
click at [1216, 512] on app-calendar-viewport "Tue 30 3/3 1 Job Wed 1 1/1 1 Job Thu 2 Fri 3 Sat 4 Sun 5 Mon 6 1/1 1 Job Tue 7 …" at bounding box center [722, 399] width 1444 height 494
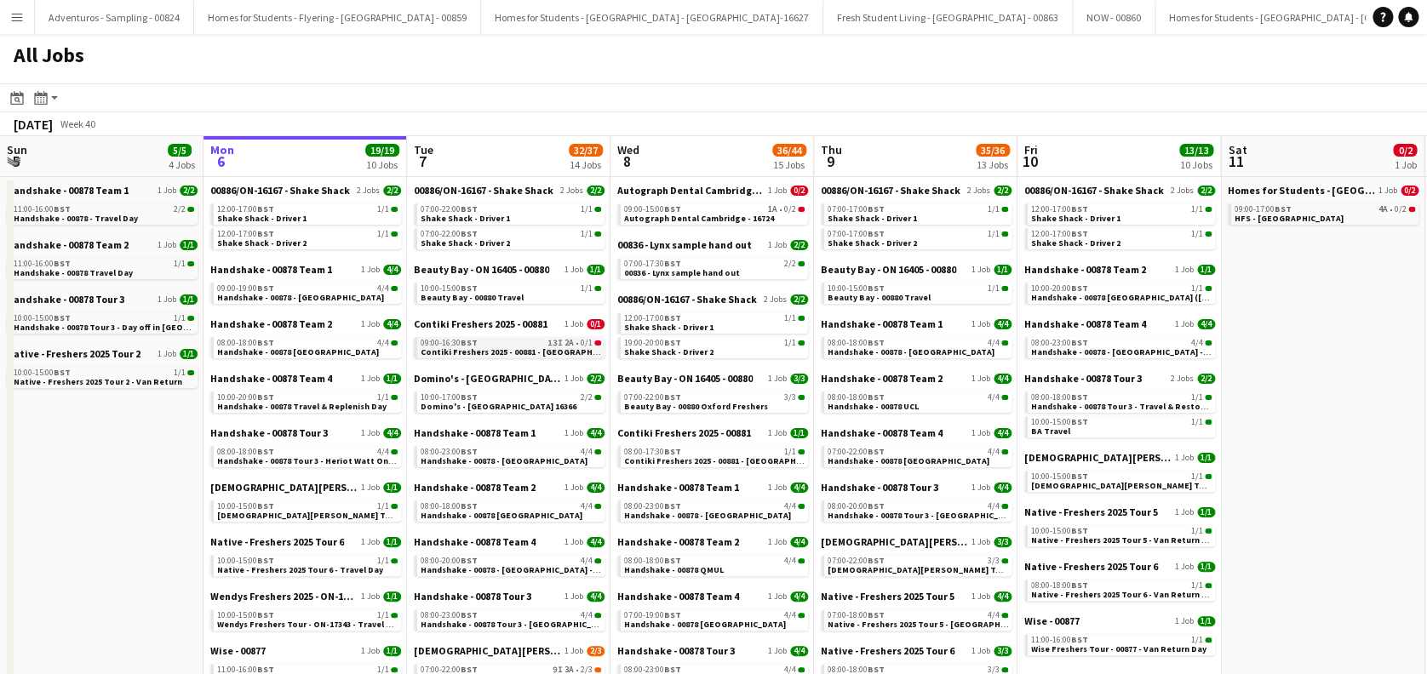
click at [510, 352] on span "Contiki Freshers 2025 - 00881 - [GEOGRAPHIC_DATA]" at bounding box center [525, 352] width 208 height 11
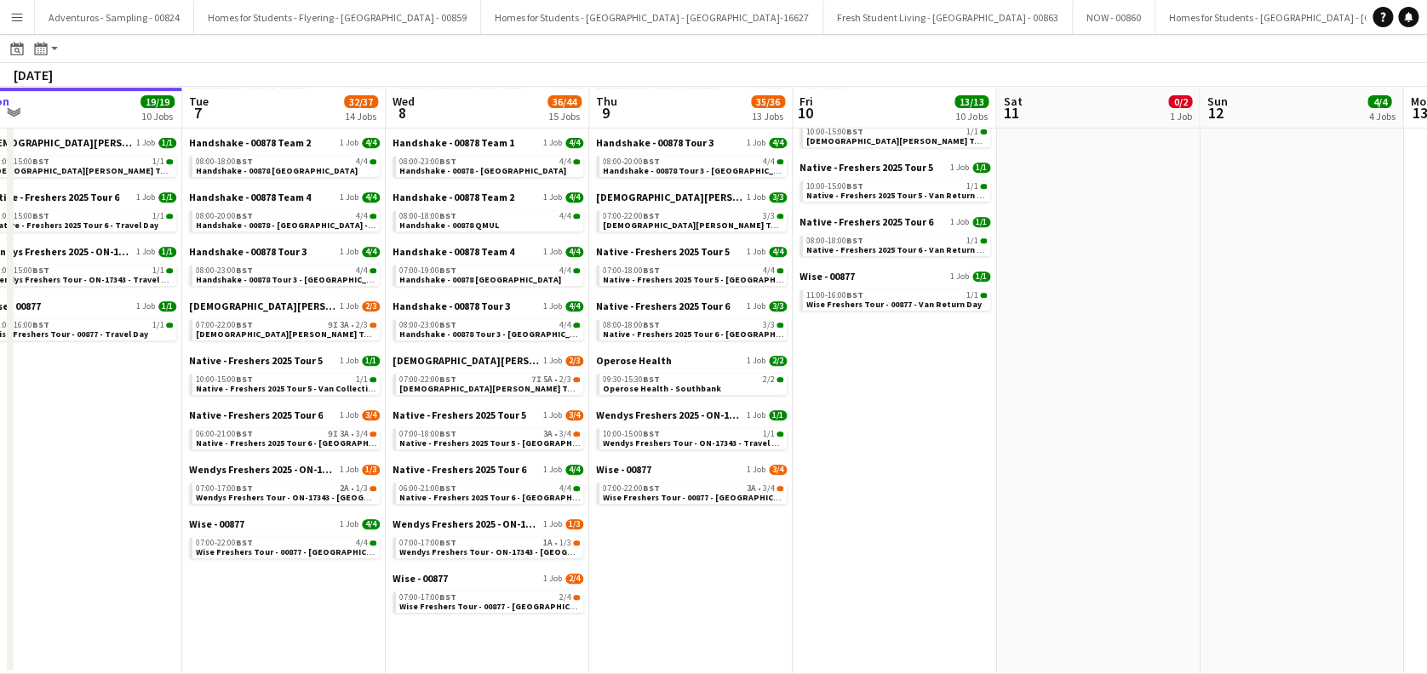
scroll to position [0, 679]
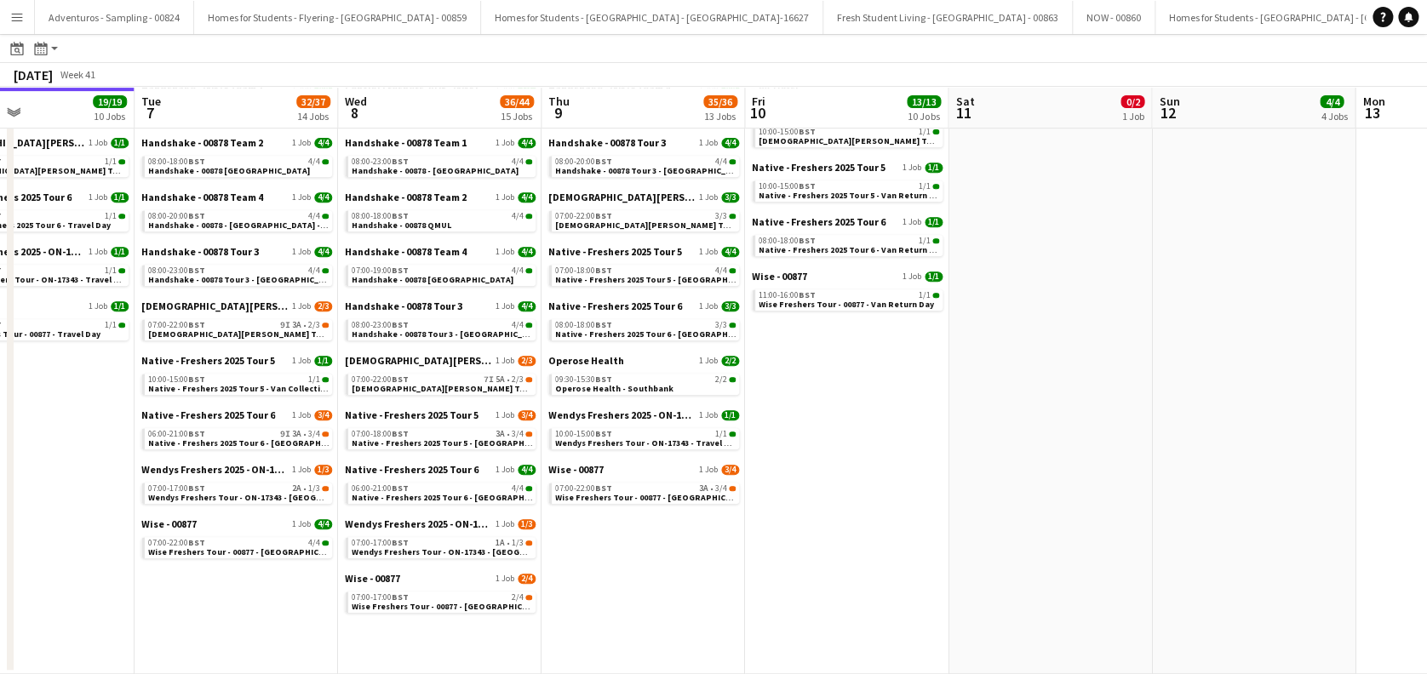
drag, startPoint x: 960, startPoint y: 613, endPoint x: 688, endPoint y: 616, distance: 272.5
click at [688, 616] on app-calendar-viewport "Fri 3 13/13 6 Jobs Sat 4 6/6 5 Jobs Sun 5 5/5 4 Jobs Mon 6 19/19 10 Jobs Tue 7 …" at bounding box center [713, 207] width 1427 height 934
click at [608, 497] on span "Wise Freshers Tour - 00877 - [GEOGRAPHIC_DATA]" at bounding box center [654, 497] width 198 height 11
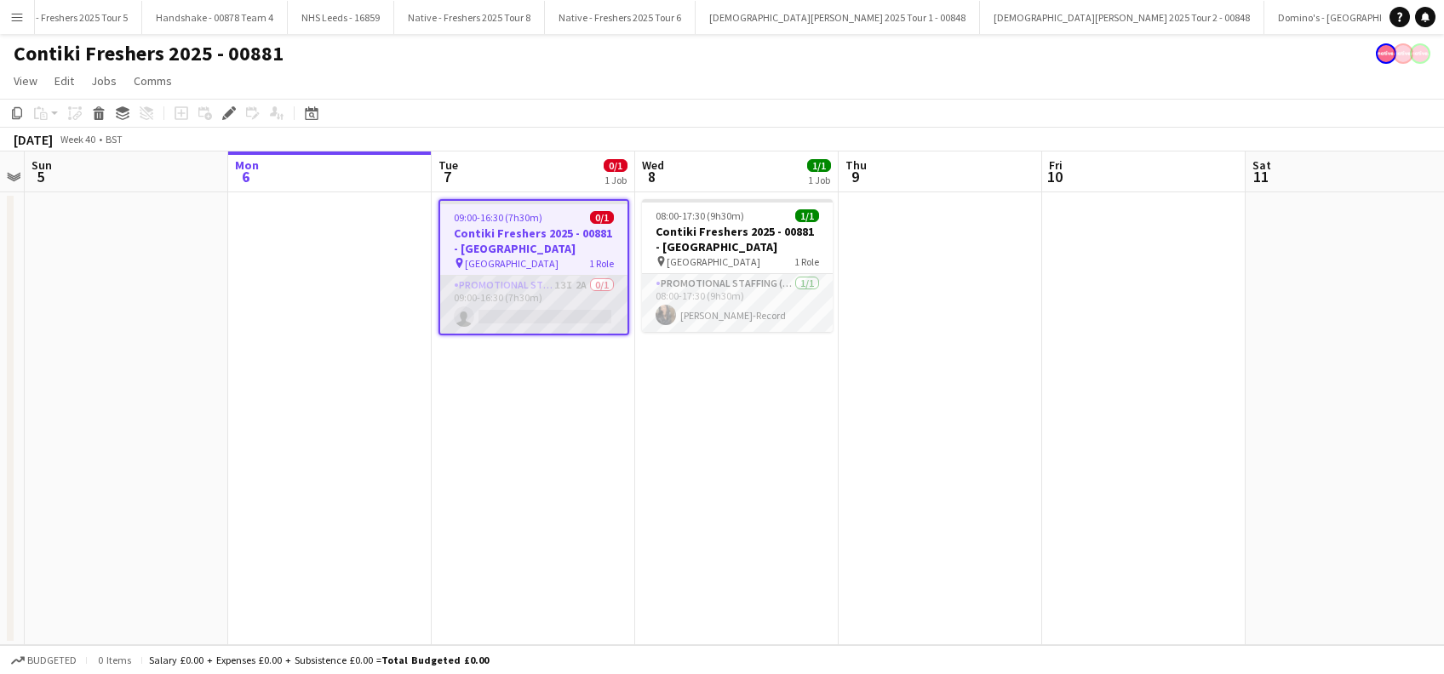
click at [535, 315] on app-card-role "Promotional Staffing (Brand Ambassadors) 13I 2A 0/1 09:00-16:30 (7h30m) single-…" at bounding box center [533, 305] width 187 height 58
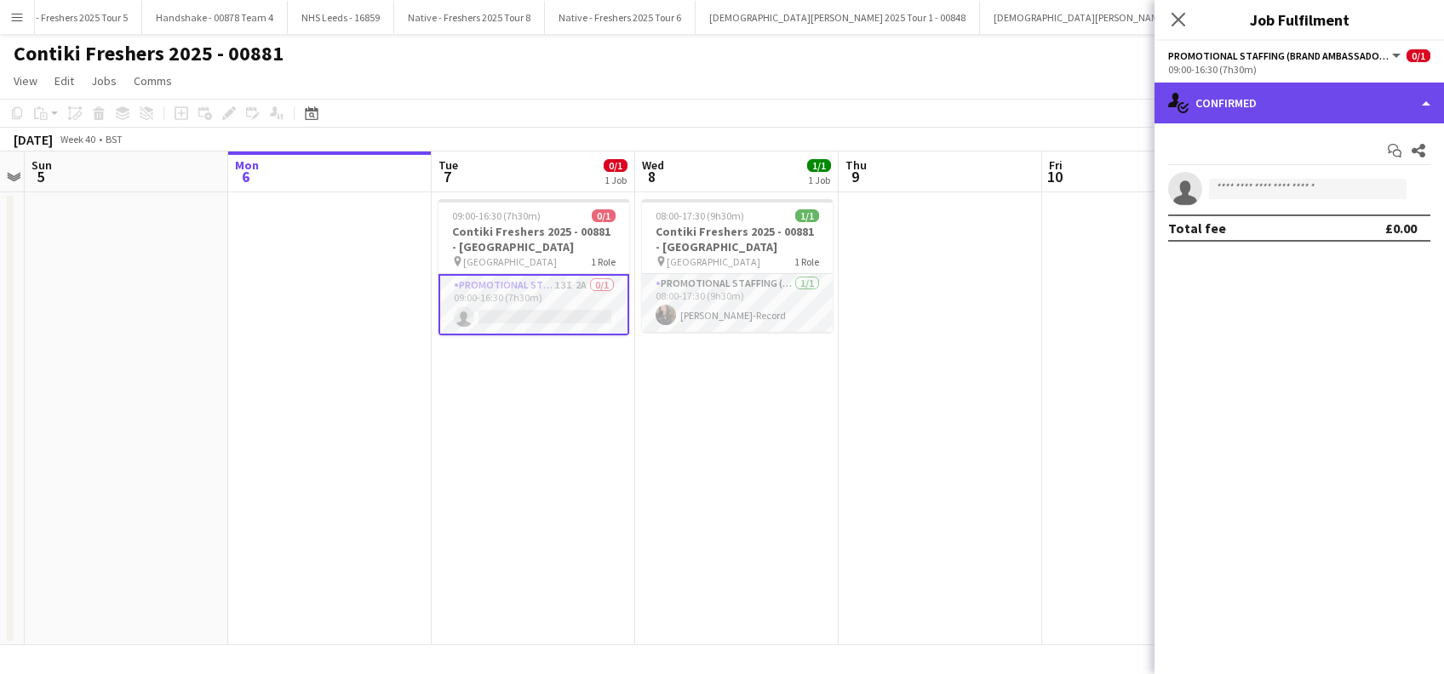
click at [1325, 101] on div "single-neutral-actions-check-2 Confirmed" at bounding box center [1299, 103] width 289 height 41
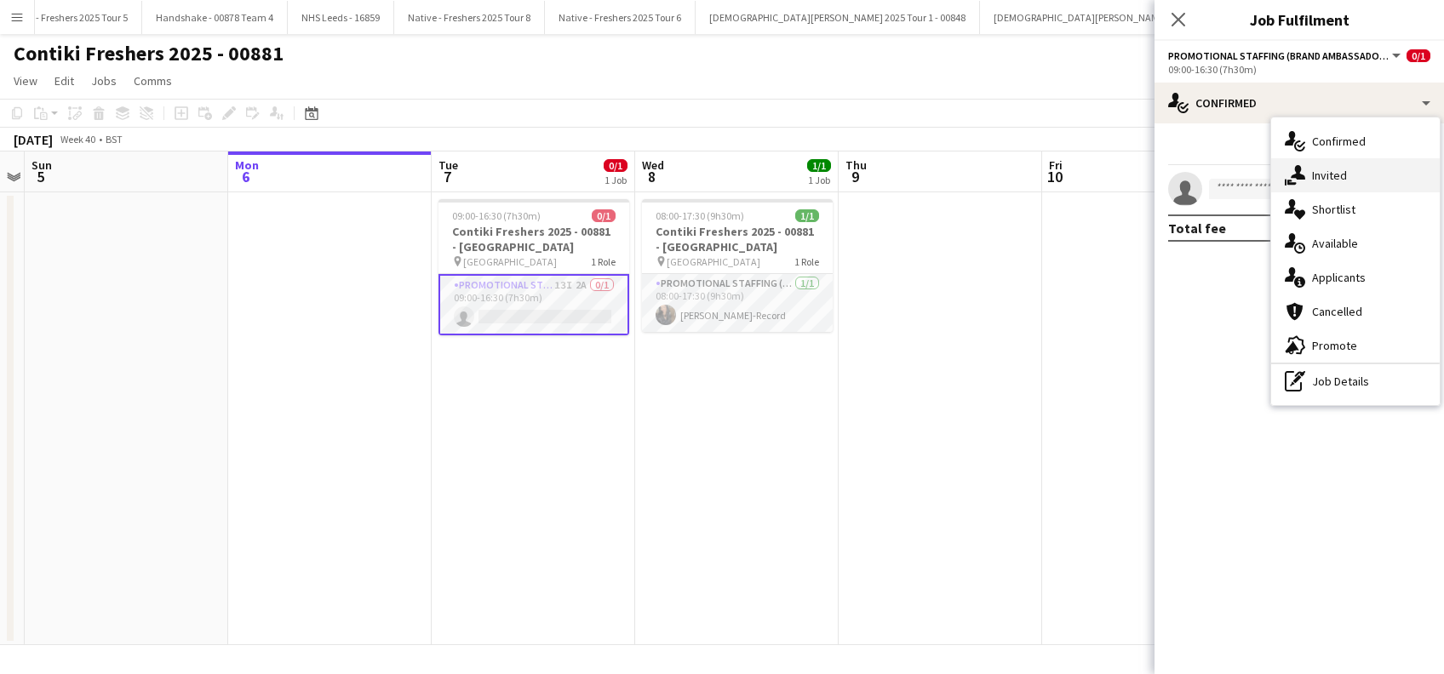
click at [1343, 177] on span "Invited" at bounding box center [1329, 175] width 35 height 15
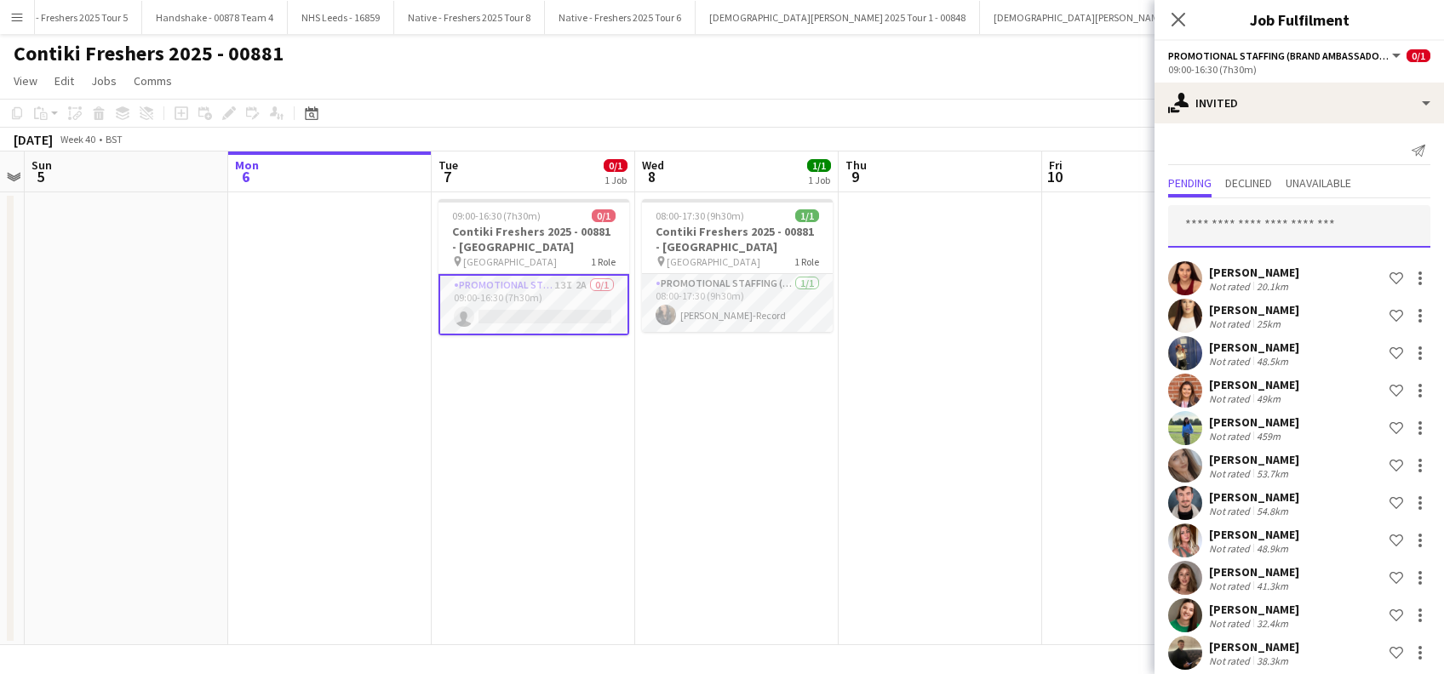
click at [1235, 226] on input "text" at bounding box center [1299, 226] width 262 height 43
type input "*****"
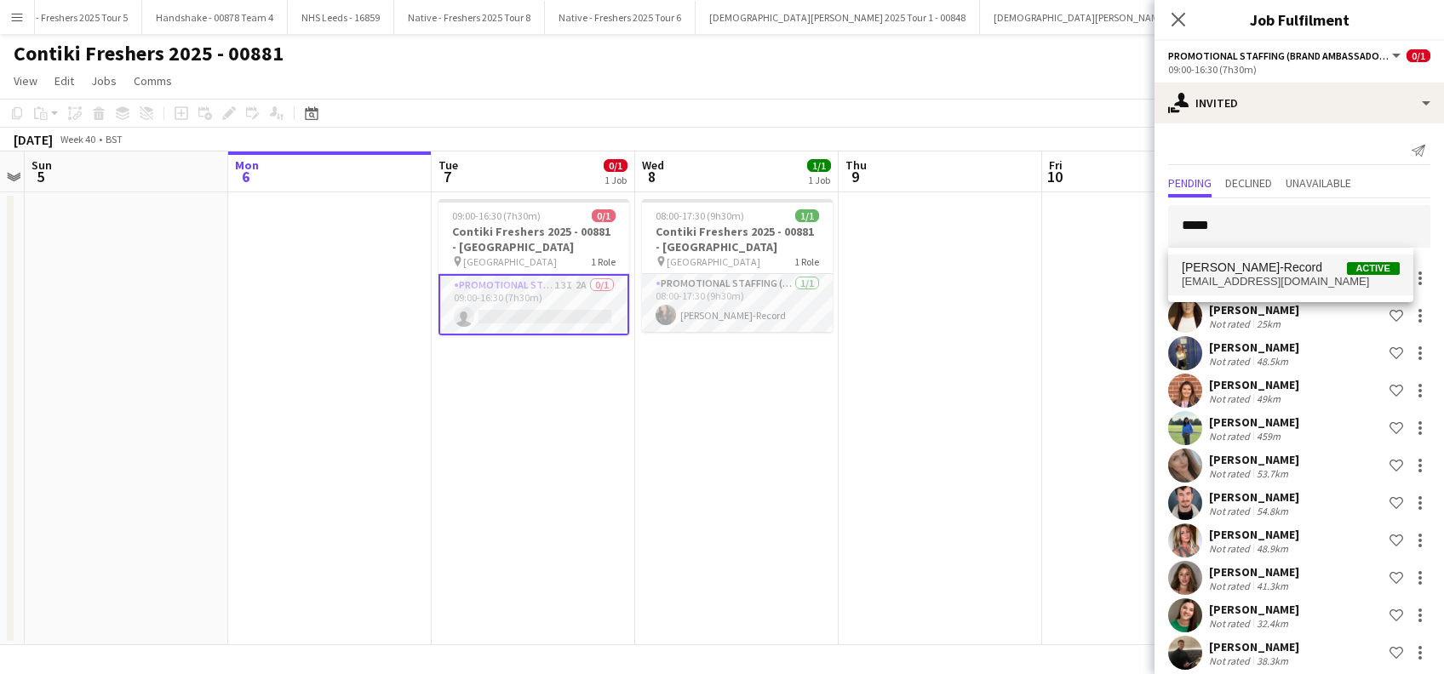
click at [1236, 268] on span "Jesse Jay-Record" at bounding box center [1252, 268] width 140 height 14
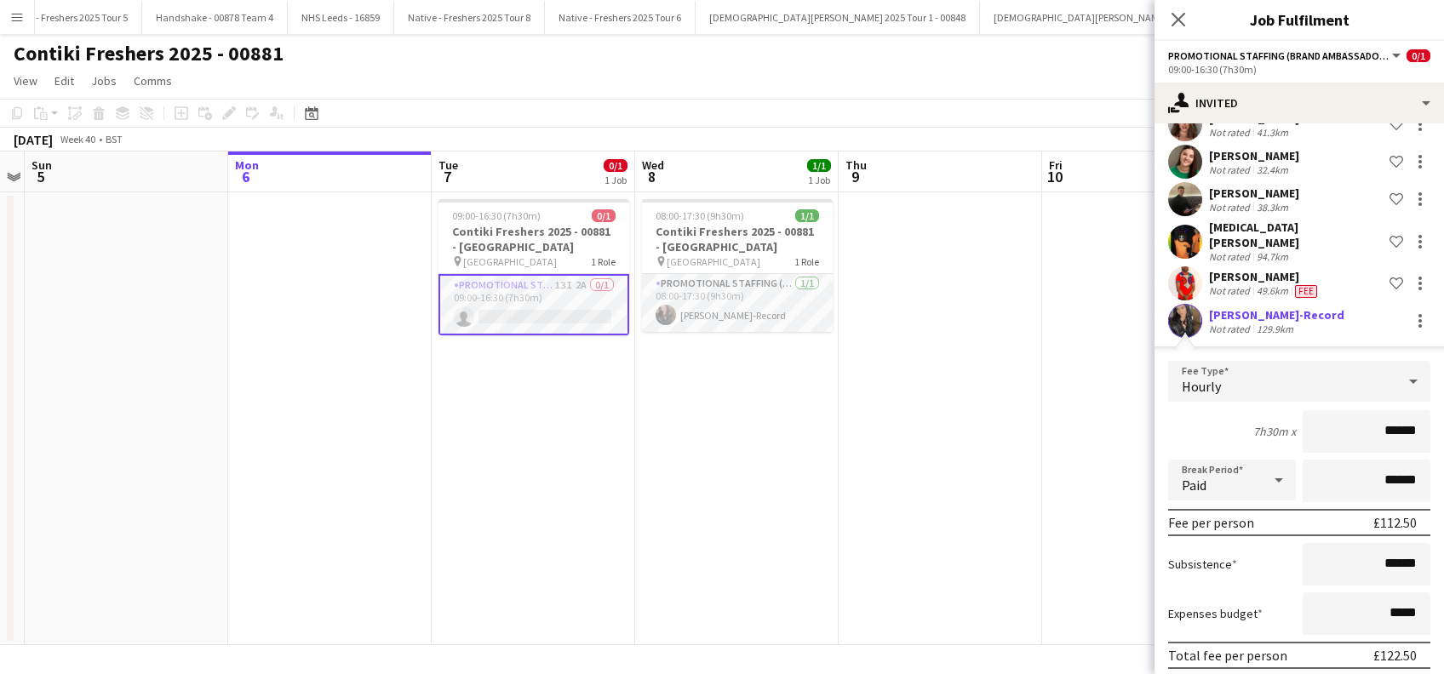
scroll to position [509, 0]
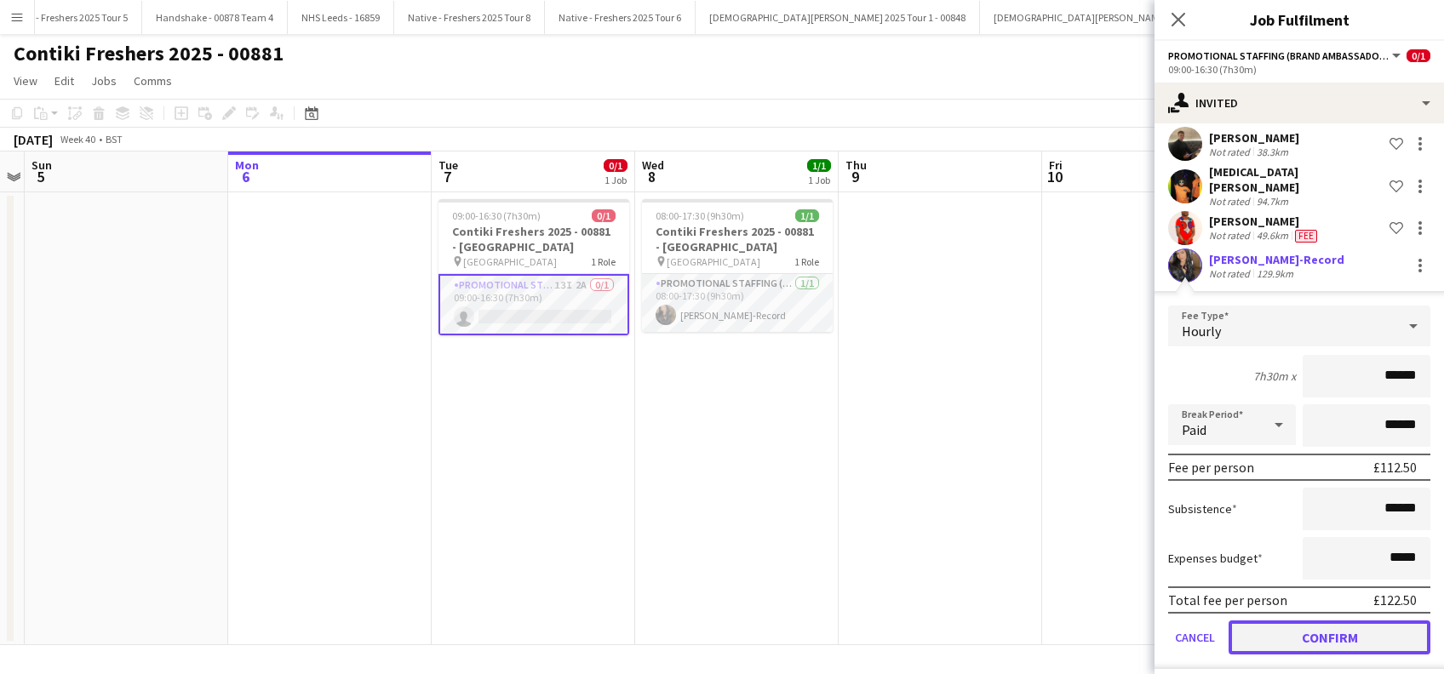
click at [1315, 628] on button "Confirm" at bounding box center [1330, 638] width 202 height 34
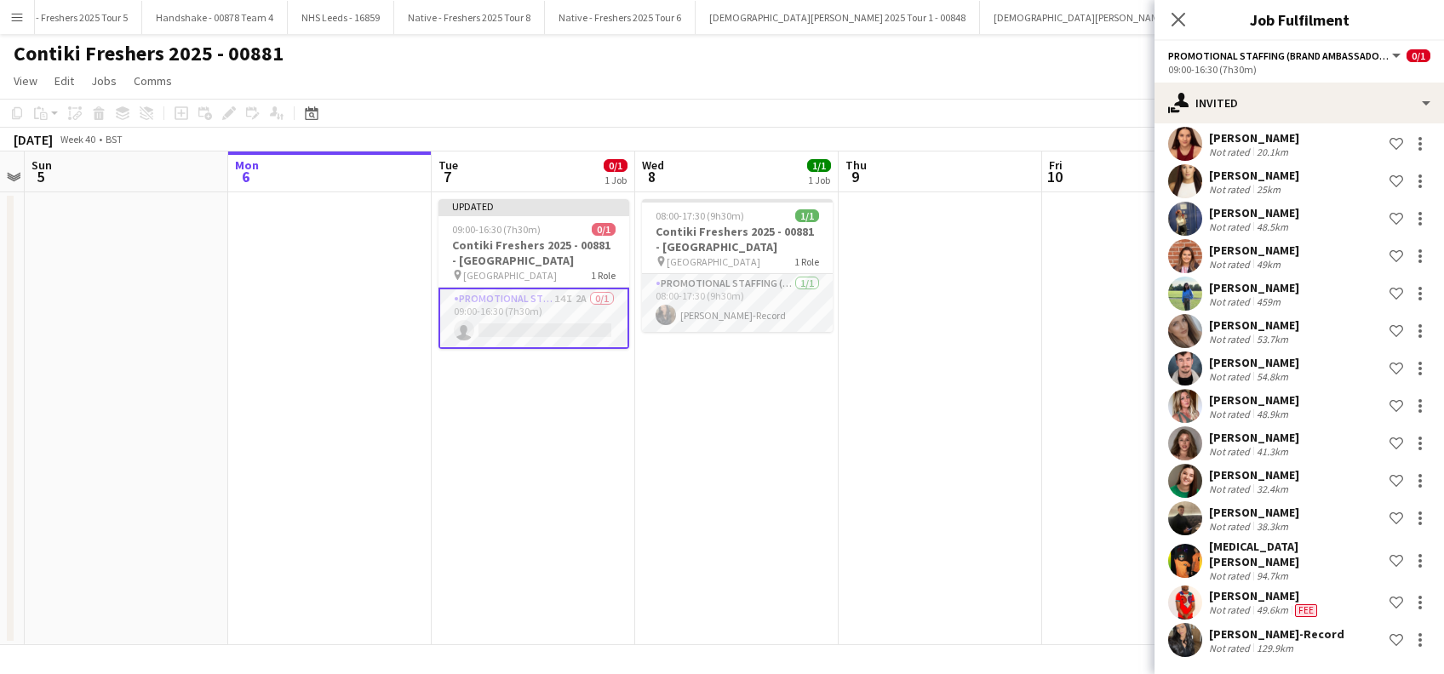
scroll to position [124, 0]
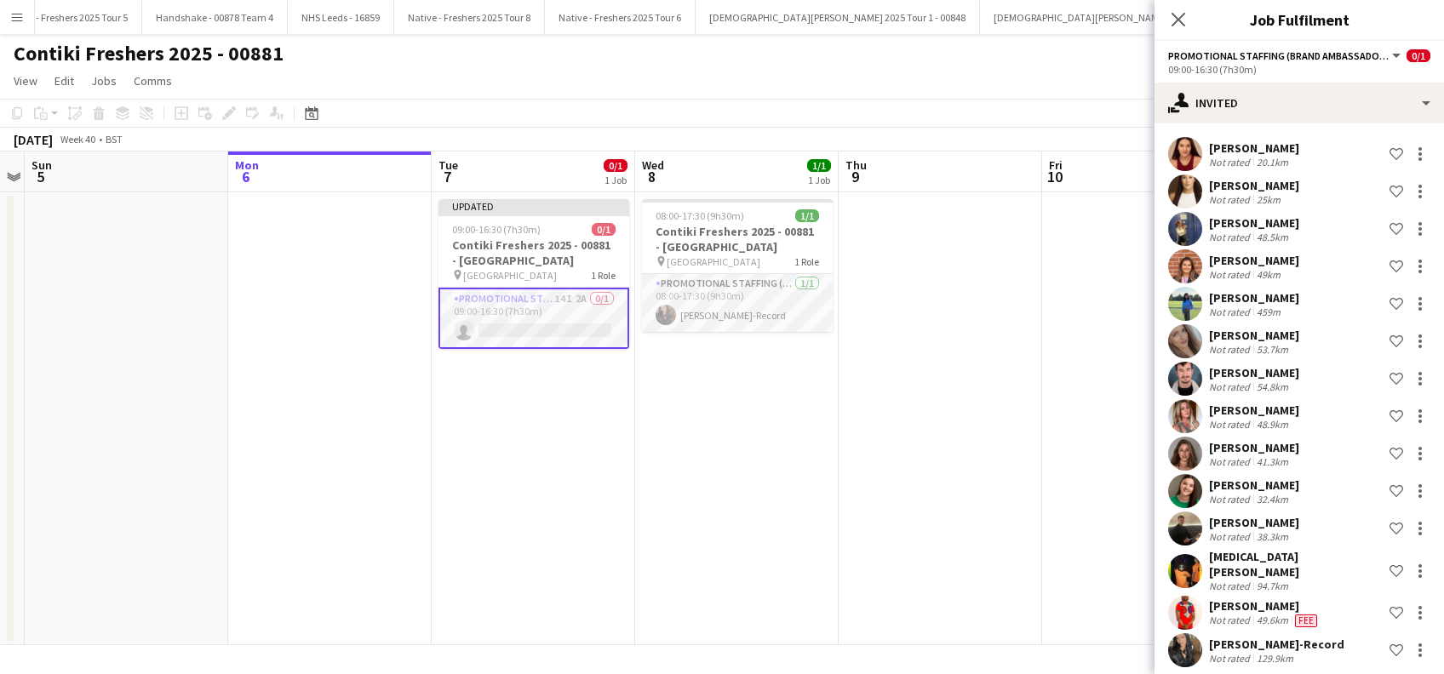
drag, startPoint x: 1177, startPoint y: 17, endPoint x: 1158, endPoint y: 52, distance: 39.6
click at [1176, 17] on icon at bounding box center [1179, 20] width 14 height 14
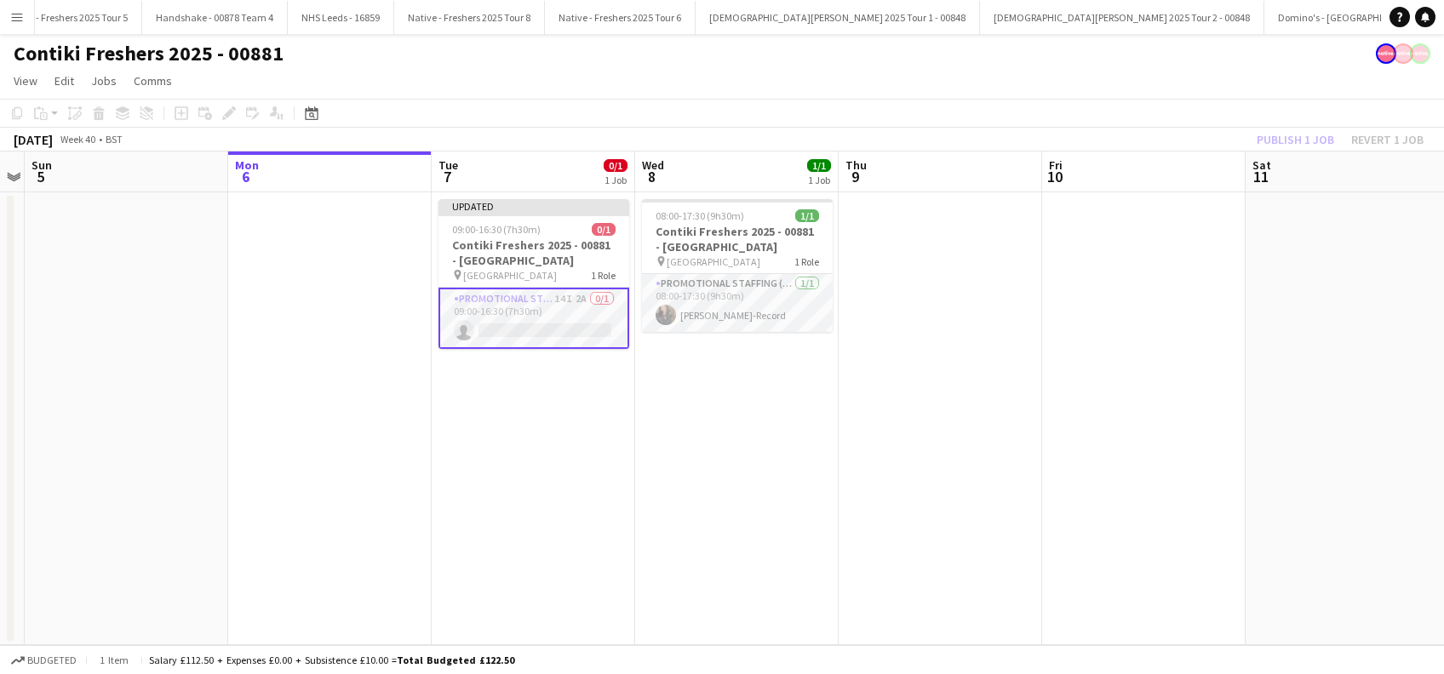
click at [979, 400] on app-date-cell at bounding box center [940, 418] width 203 height 453
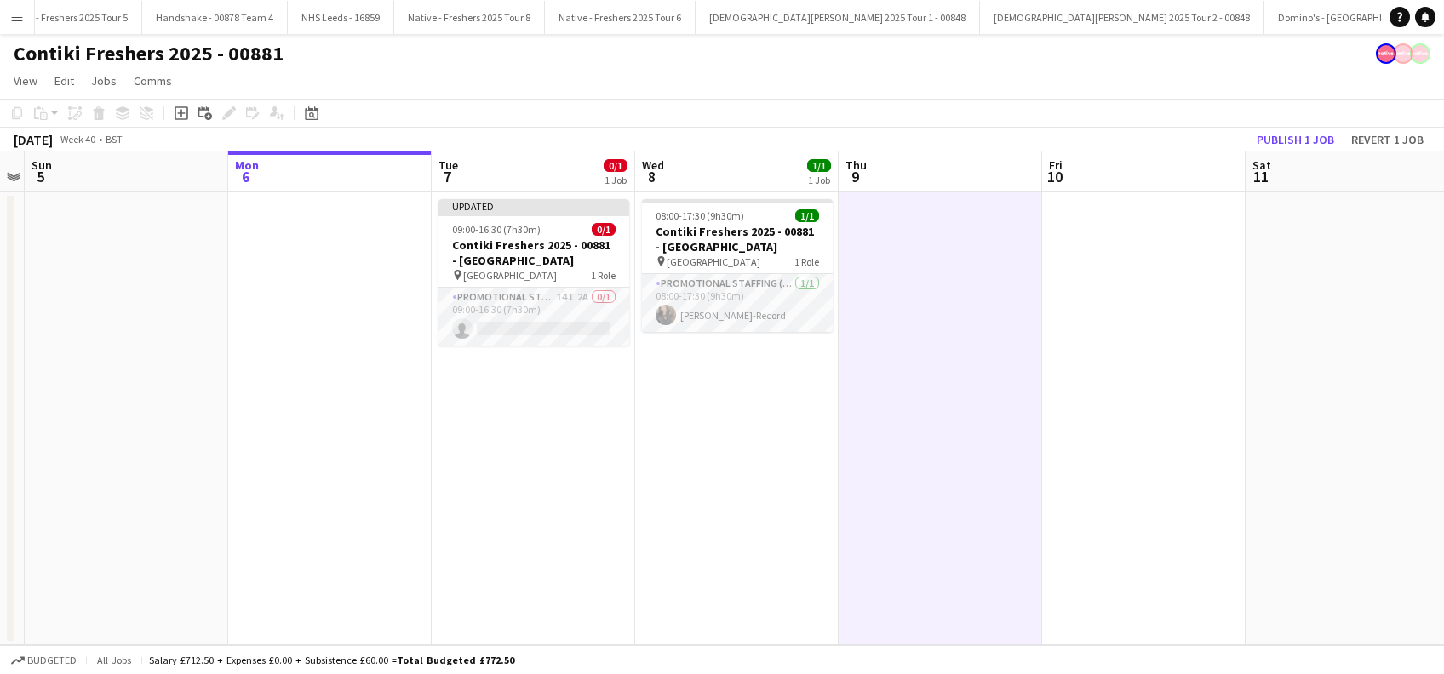
scroll to position [0, 583]
click at [1281, 139] on button "Publish 1 job" at bounding box center [1295, 140] width 91 height 22
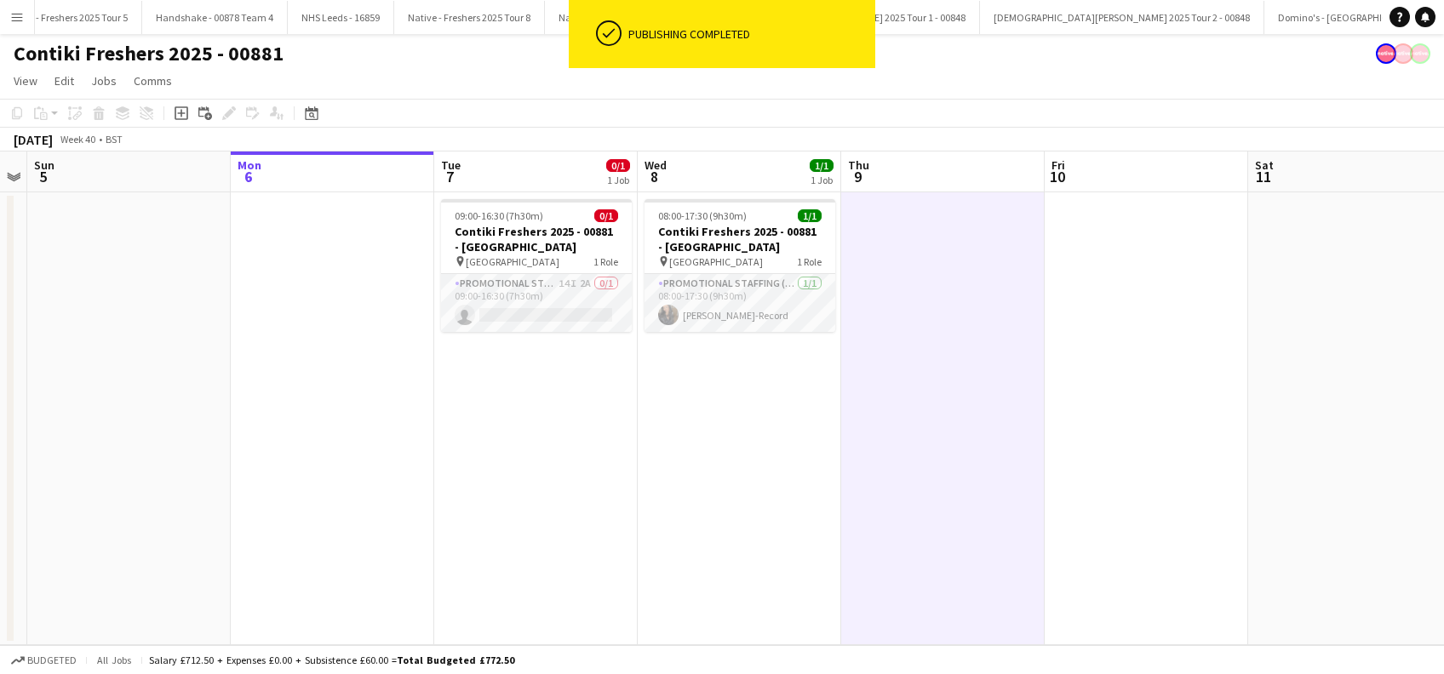
click at [798, 450] on app-date-cell "08:00-17:30 (9h30m) 1/1 Contiki Freshers 2025 - 00881 - University of Oxford pi…" at bounding box center [739, 418] width 203 height 453
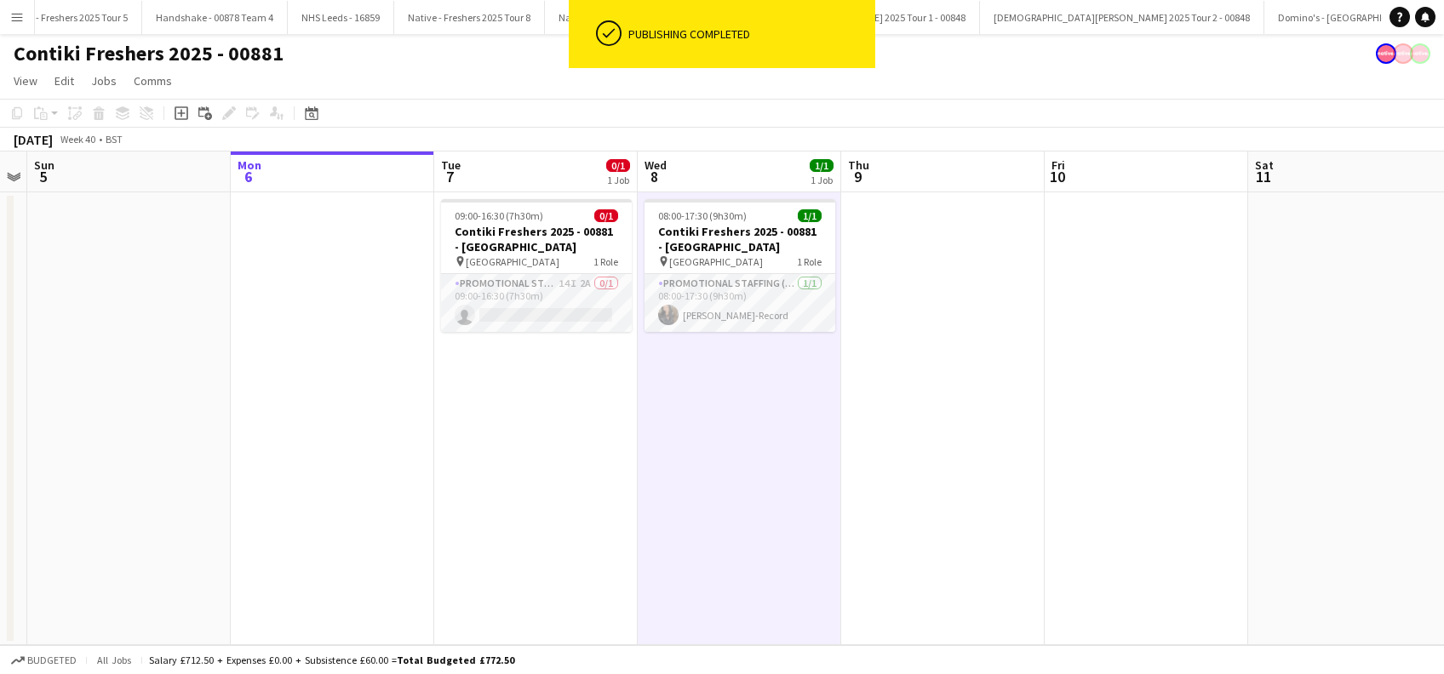
click at [1007, 412] on app-date-cell at bounding box center [942, 418] width 203 height 453
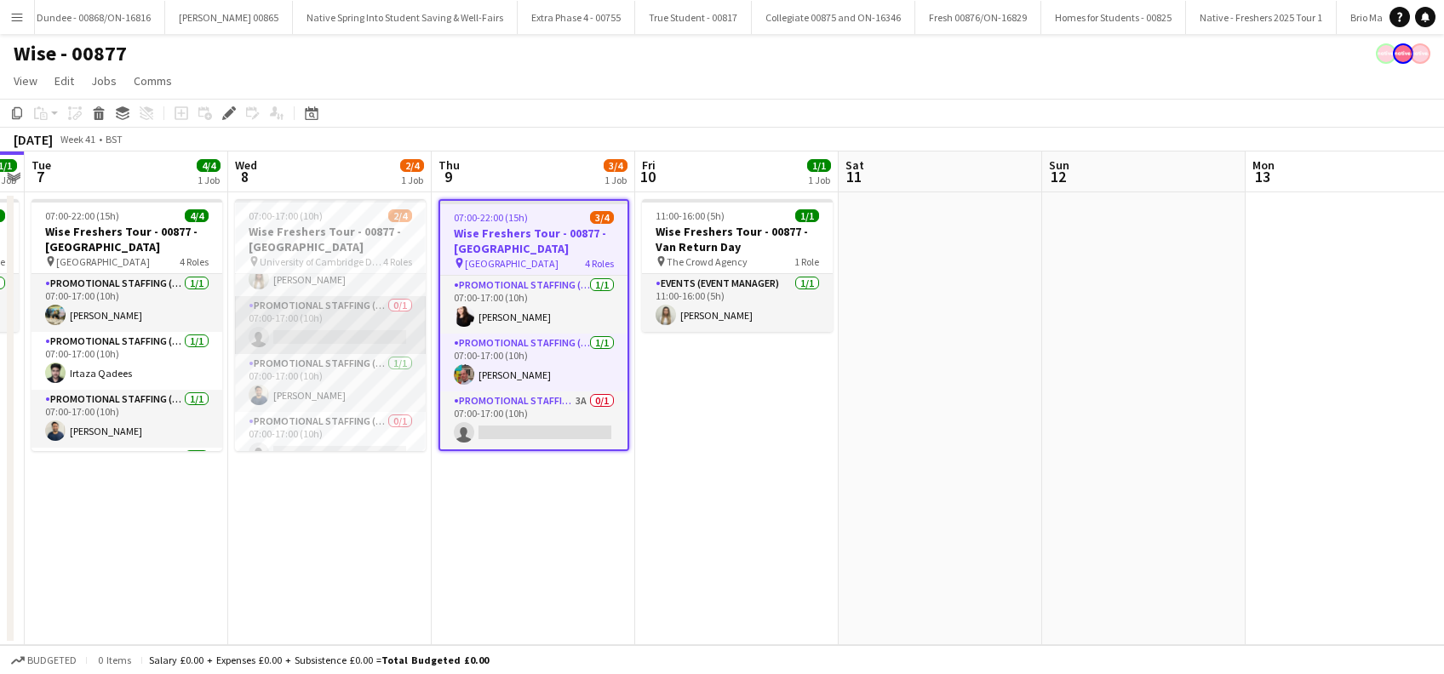
scroll to position [54, 0]
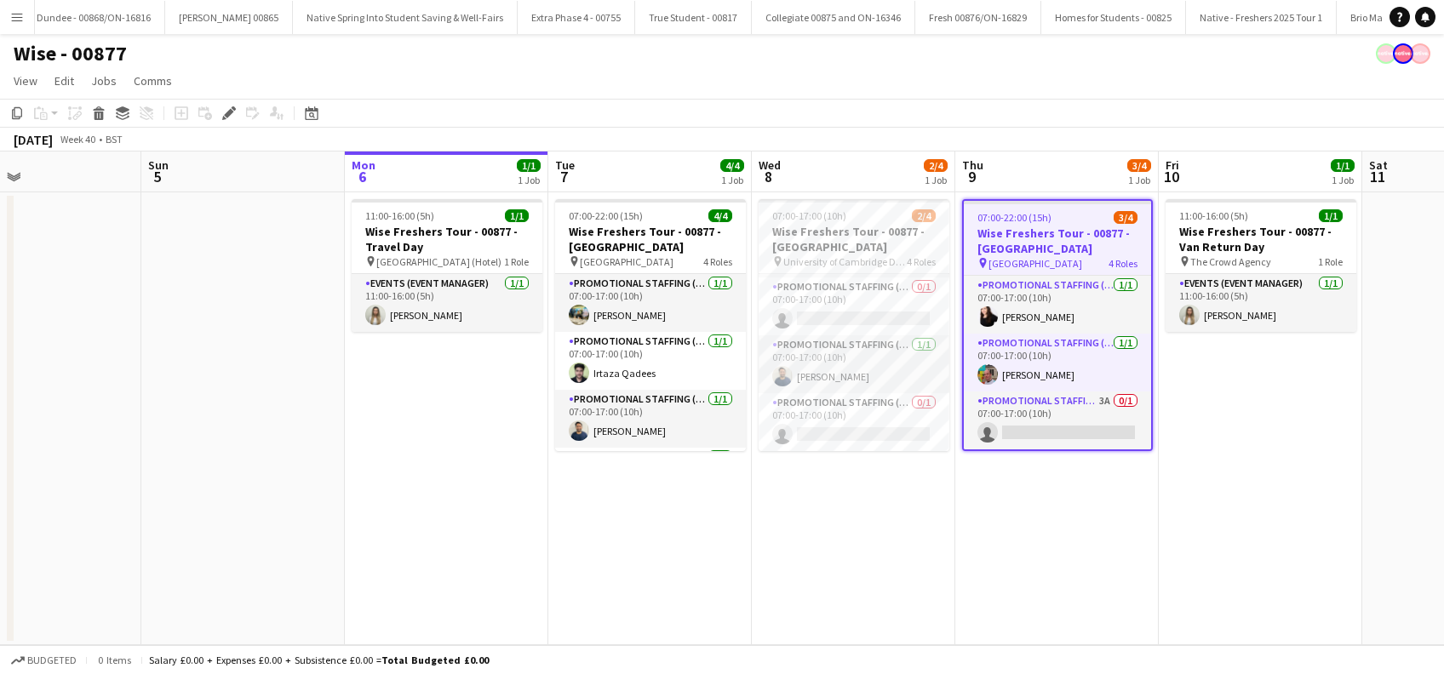
drag, startPoint x: 148, startPoint y: 553, endPoint x: 528, endPoint y: 551, distance: 379.7
click at [673, 553] on app-calendar-viewport "Thu 2 Fri 3 Sat 4 Sun 5 Mon 6 1/1 1 Job Tue 7 4/4 1 Job Wed 8 2/4 1 Job Thu 9 3…" at bounding box center [722, 399] width 1444 height 494
click at [447, 499] on app-date-cell "11:00-16:00 (5h) 1/1 Wise Freshers Tour - 00877 - Travel Day pin [GEOGRAPHIC_DA…" at bounding box center [447, 418] width 203 height 453
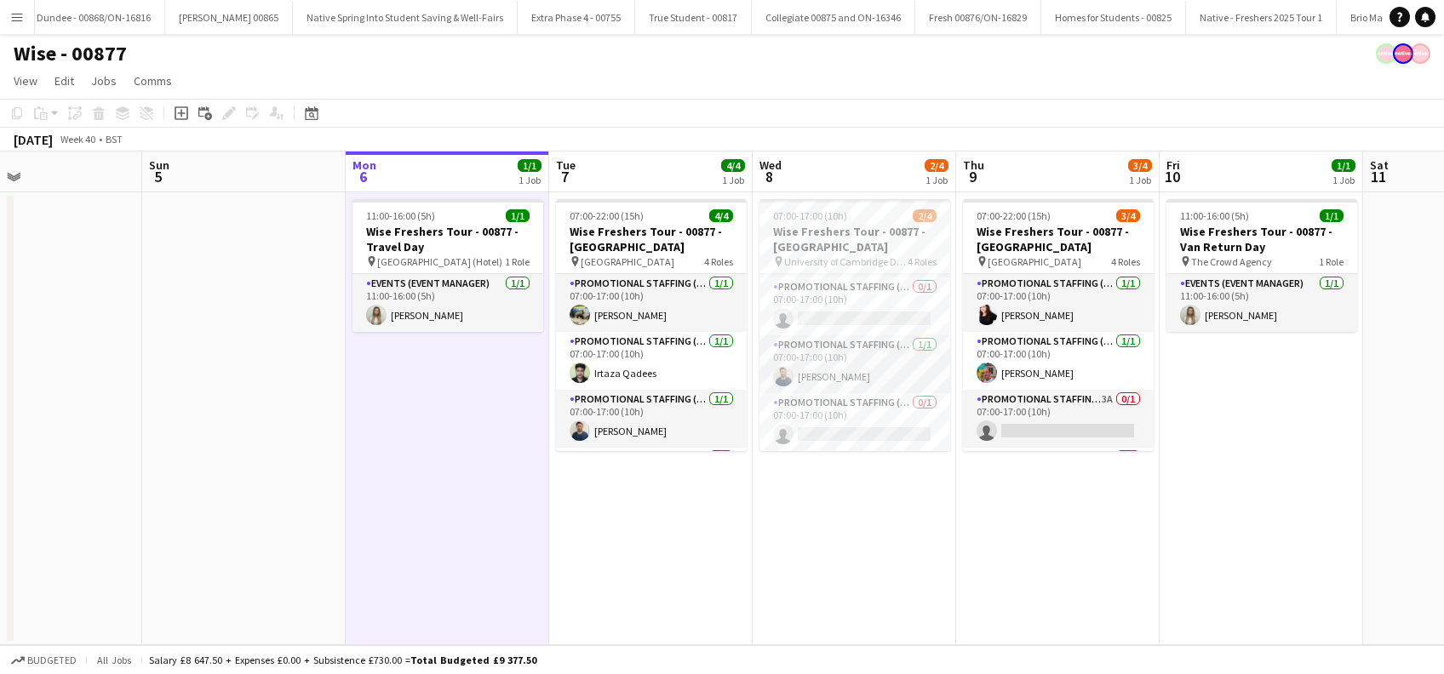
click at [620, 536] on app-date-cell "07:00-22:00 (15h) 4/4 Wise Freshers Tour - 00877 - [GEOGRAPHIC_DATA] pin Univer…" at bounding box center [650, 418] width 203 height 453
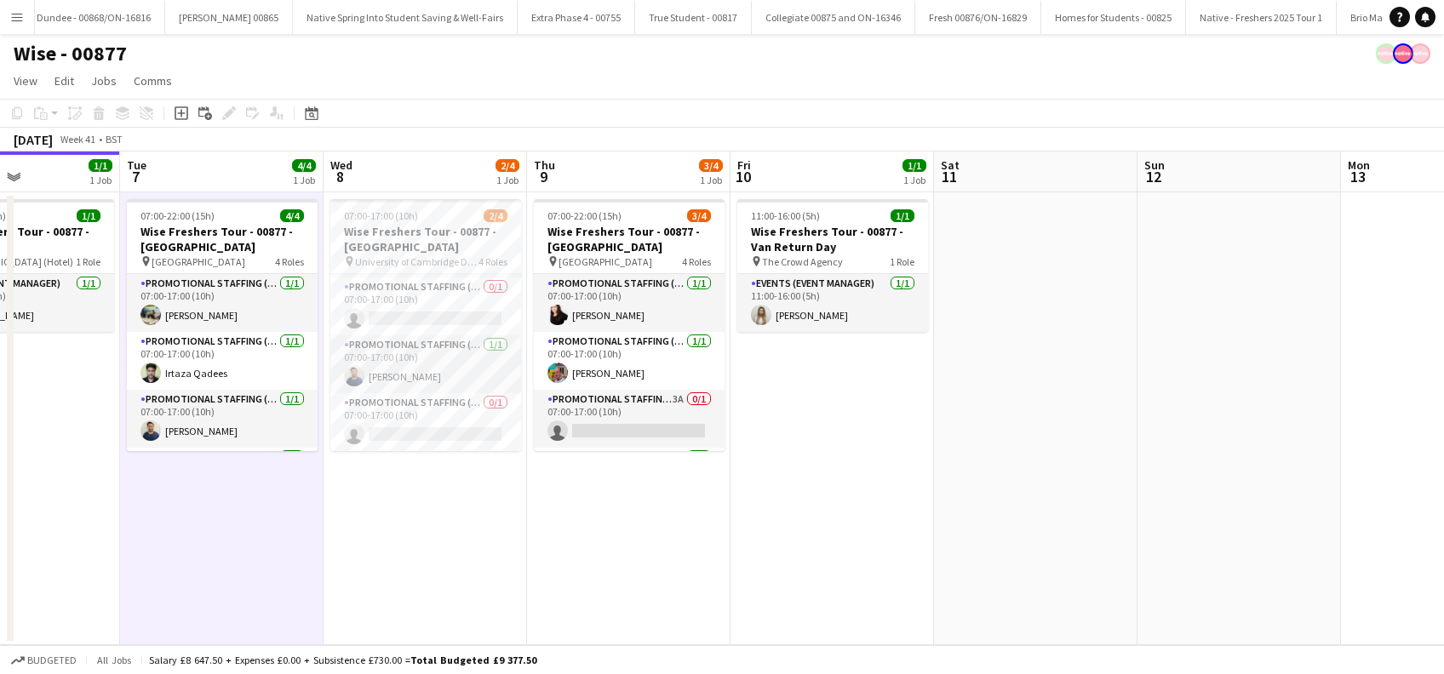
scroll to position [0, 495]
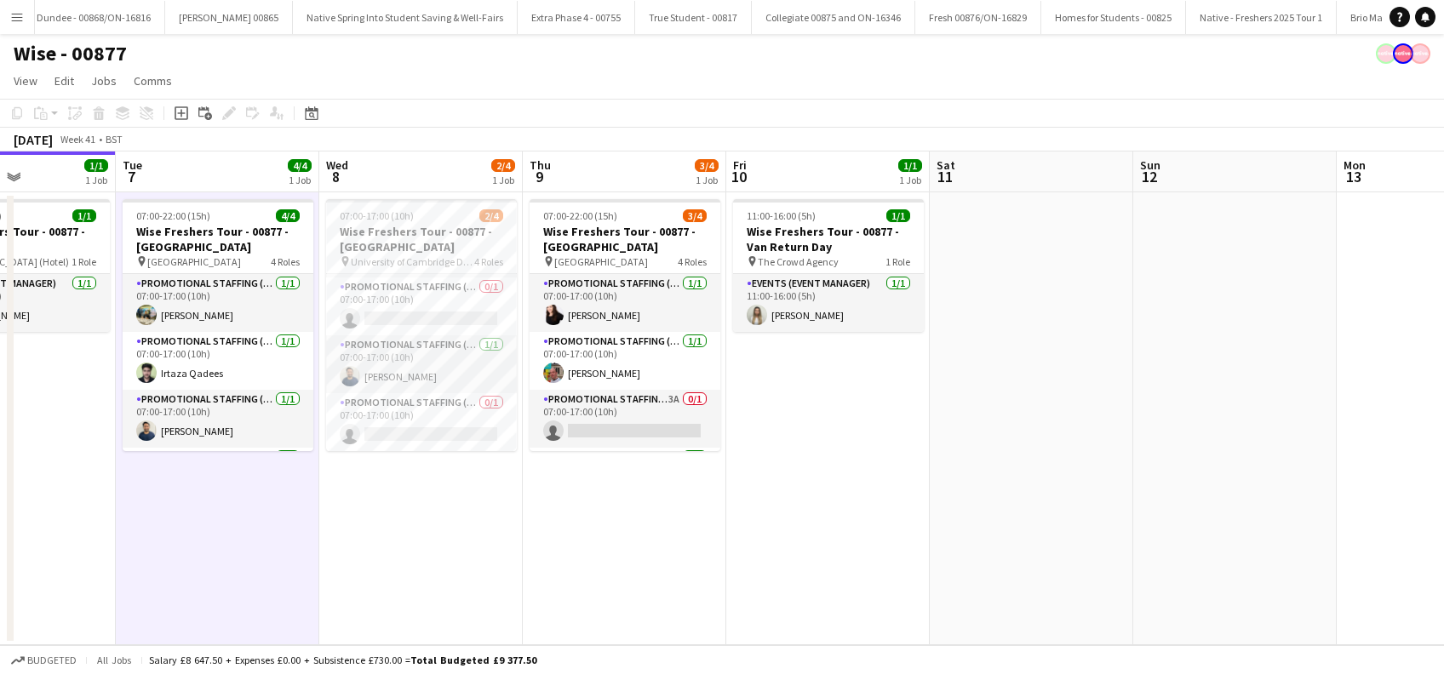
drag, startPoint x: 662, startPoint y: 599, endPoint x: 510, endPoint y: 607, distance: 152.6
click at [511, 610] on app-calendar-viewport "Sat 4 Sun 5 Mon 6 1/1 1 Job Tue 7 4/4 1 Job Wed 8 2/4 1 Job Thu 9 3/4 1 Job Fri…" at bounding box center [722, 399] width 1444 height 494
click at [433, 321] on app-card-role "Promotional Staffing (Brand Ambassadors) 0/1 07:00-17:00 (10h) single-neutral-a…" at bounding box center [421, 307] width 191 height 58
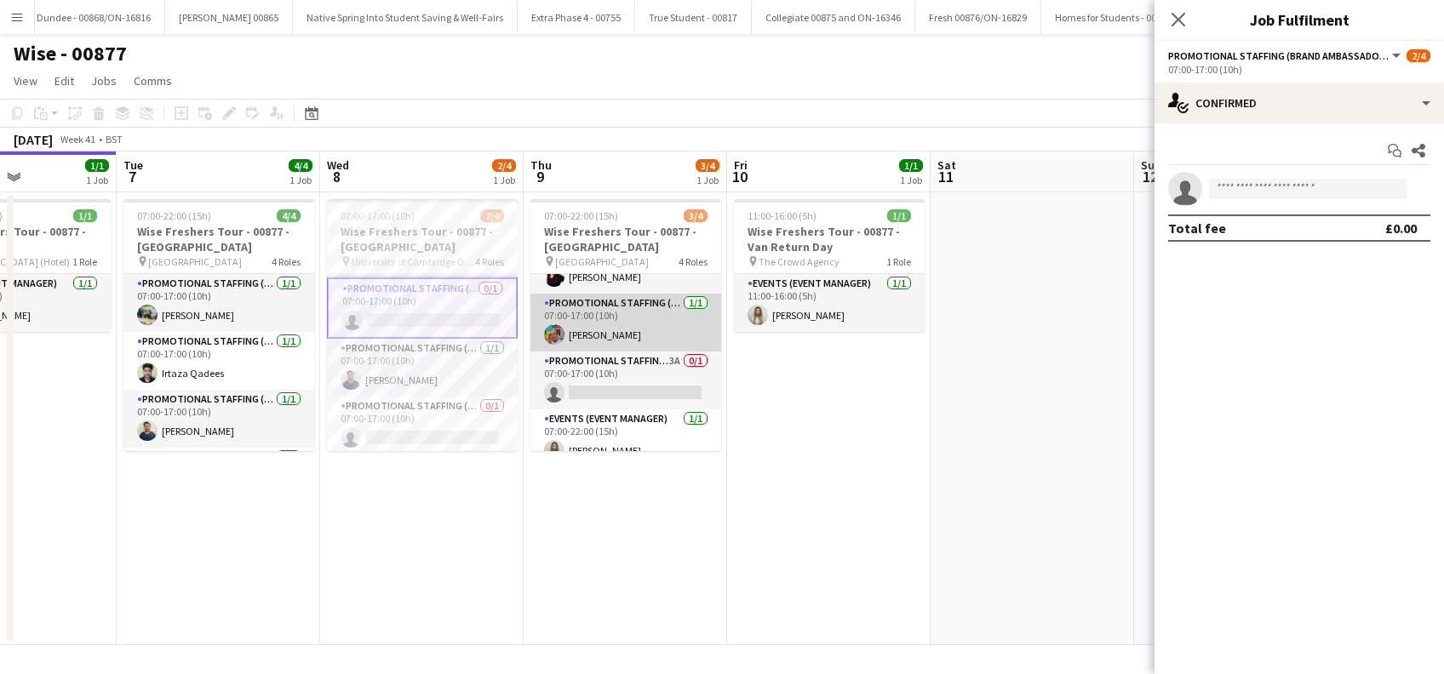
scroll to position [54, 0]
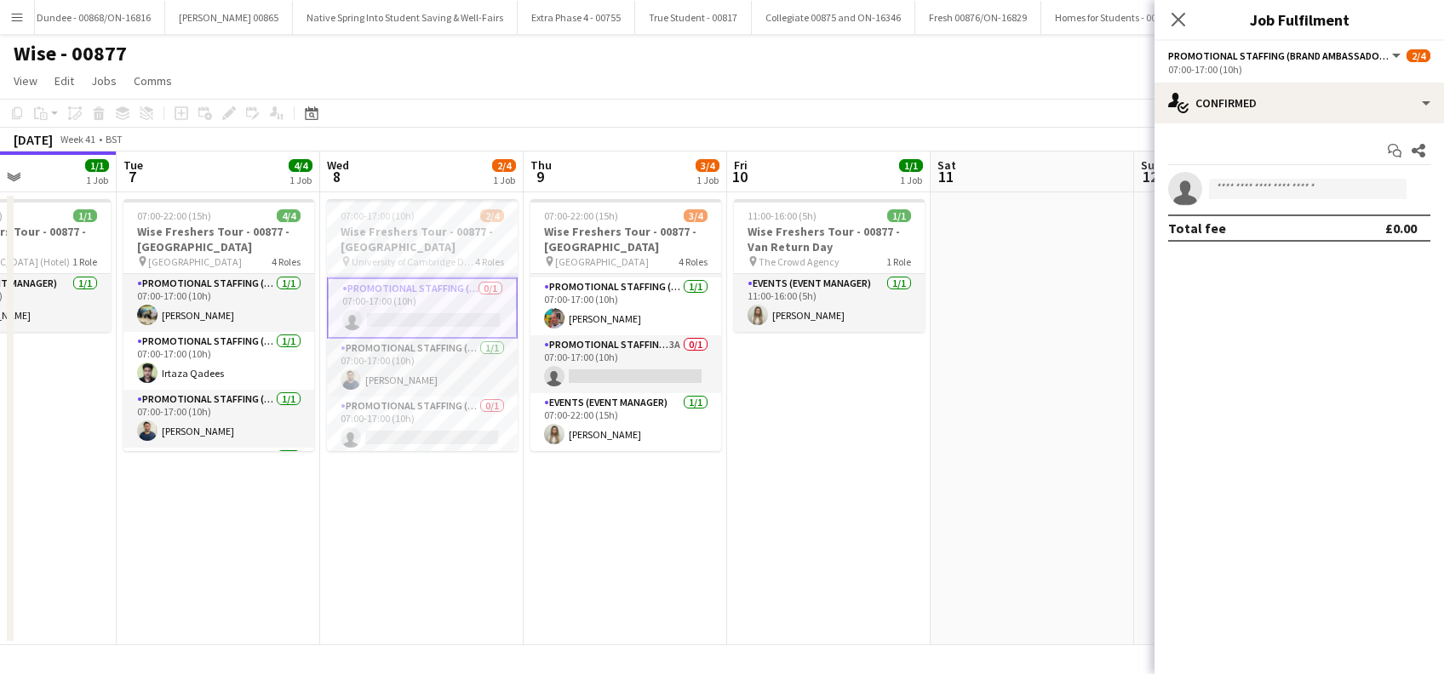
click at [412, 524] on app-date-cell "07:00-17:00 (10h) 2/4 Wise Freshers Tour - 00877 - [GEOGRAPHIC_DATA] pin Univer…" at bounding box center [421, 418] width 203 height 453
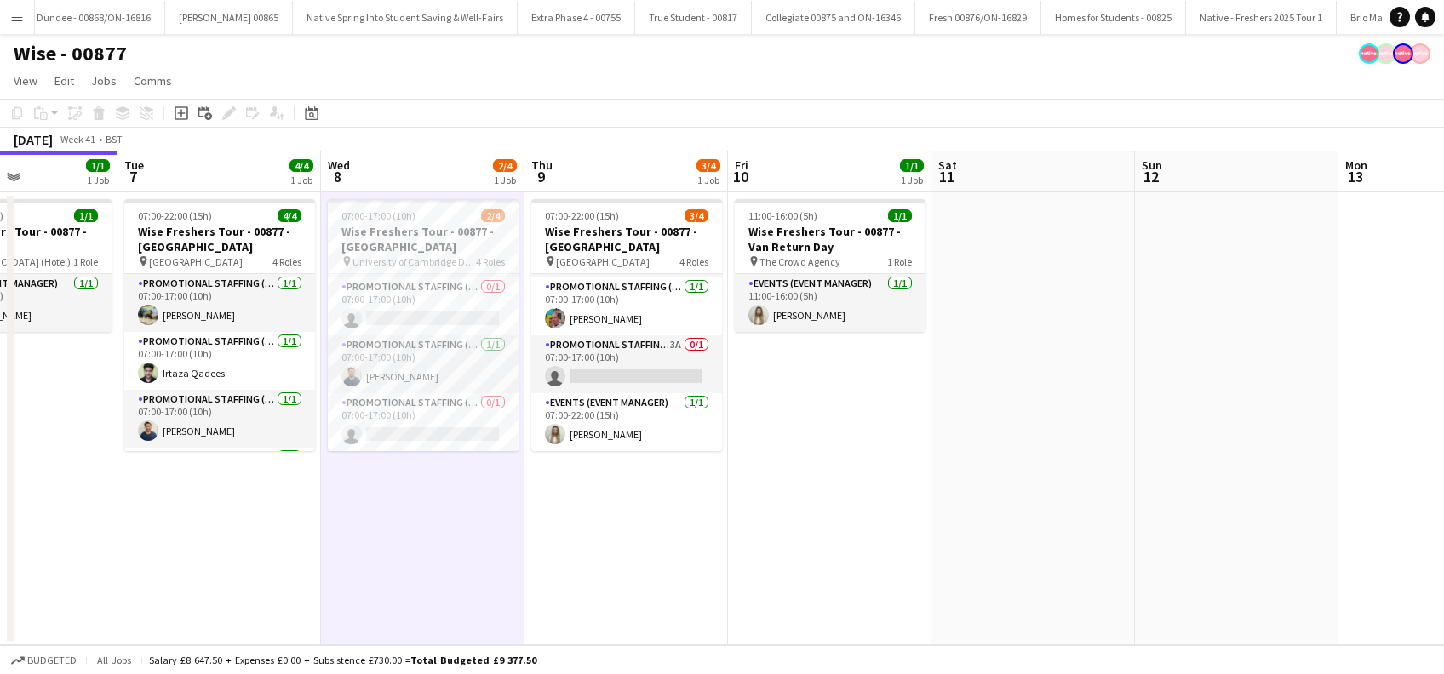
click at [604, 521] on app-date-cell "07:00-22:00 (15h) 3/4 Wise Freshers Tour - 00877 - [GEOGRAPHIC_DATA] pin Univer…" at bounding box center [625, 418] width 203 height 453
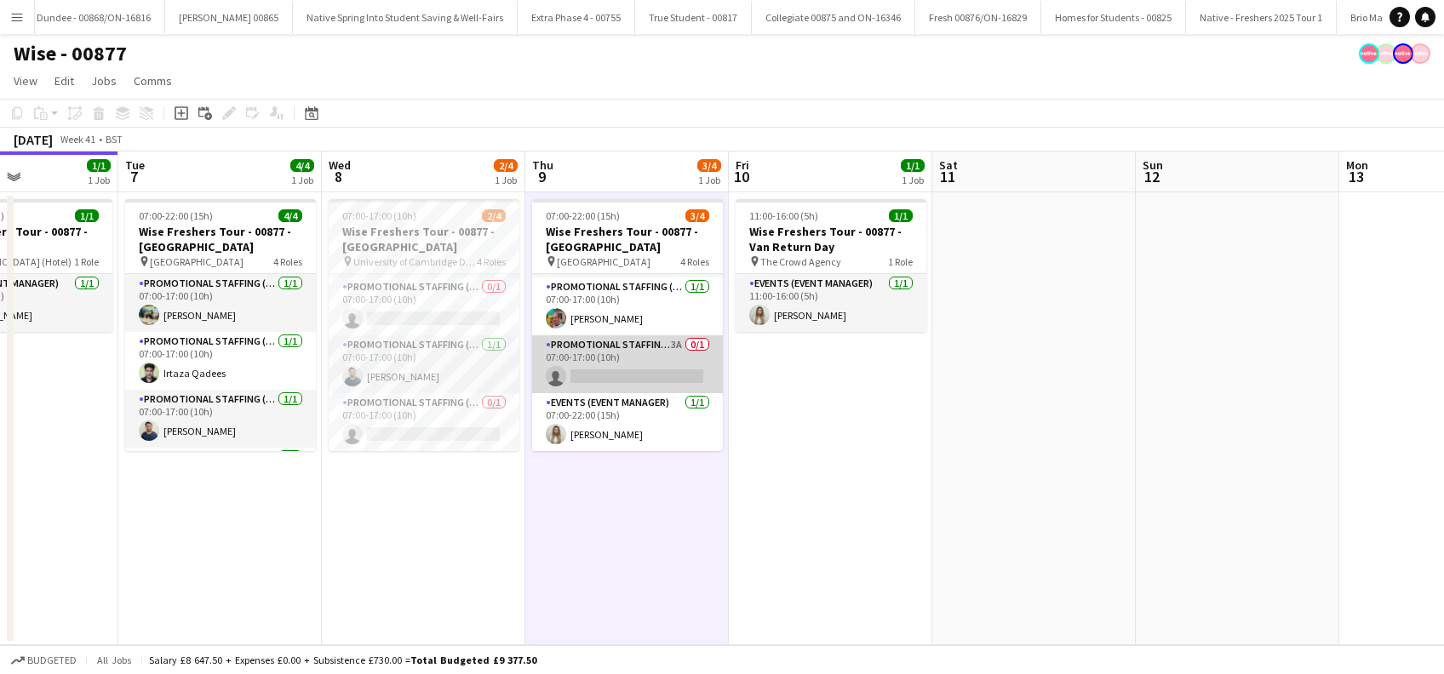
click at [621, 381] on app-card-role "Promotional Staffing (Brand Ambassadors) 3A 0/1 07:00-17:00 (10h) single-neutra…" at bounding box center [627, 364] width 191 height 58
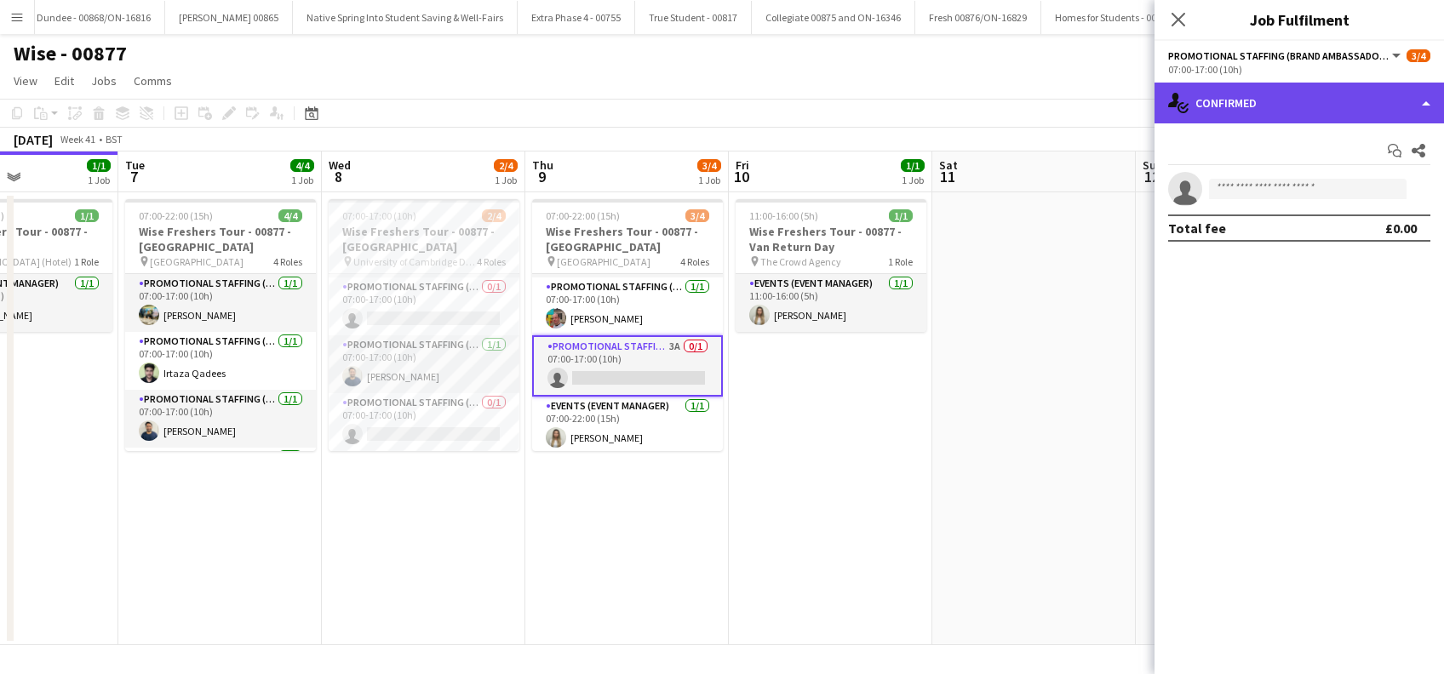
click at [1309, 89] on div "single-neutral-actions-check-2 Confirmed" at bounding box center [1299, 103] width 289 height 41
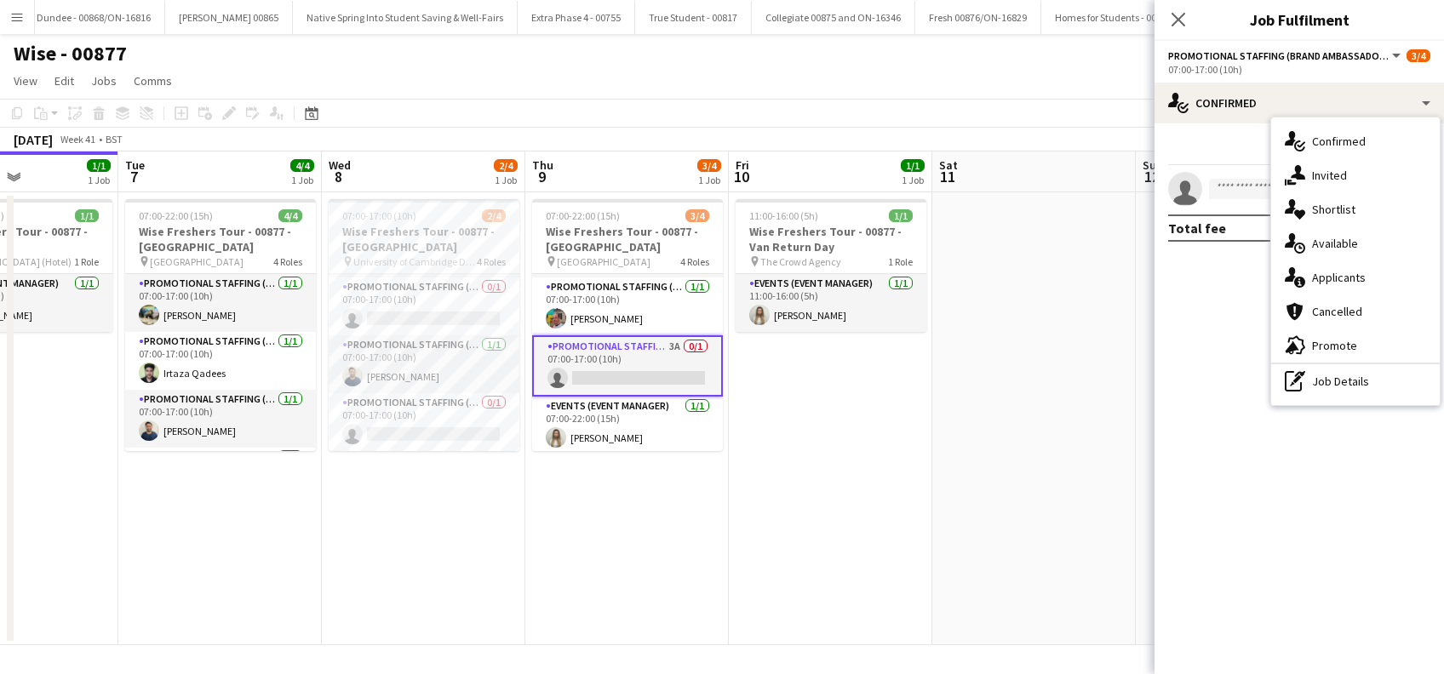
click at [1323, 177] on span "Invited" at bounding box center [1329, 175] width 35 height 15
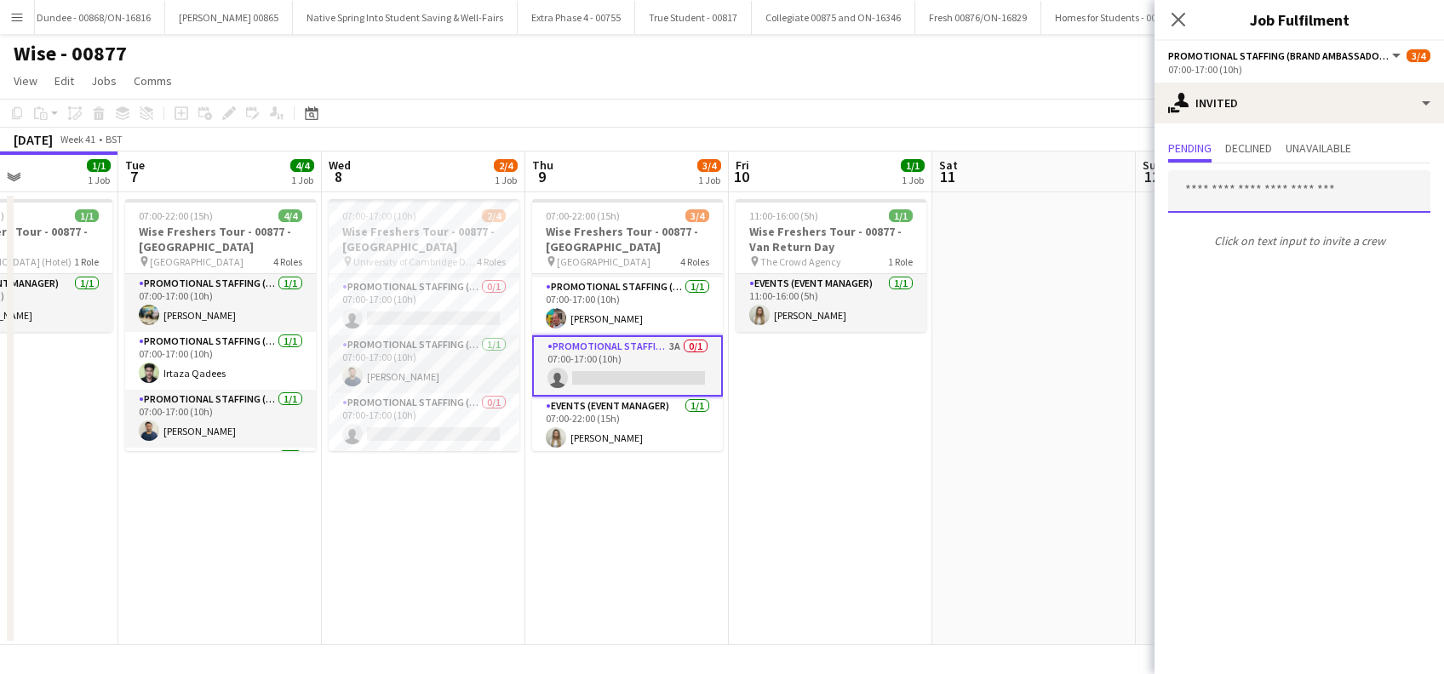
click at [1243, 194] on input "text" at bounding box center [1299, 191] width 262 height 43
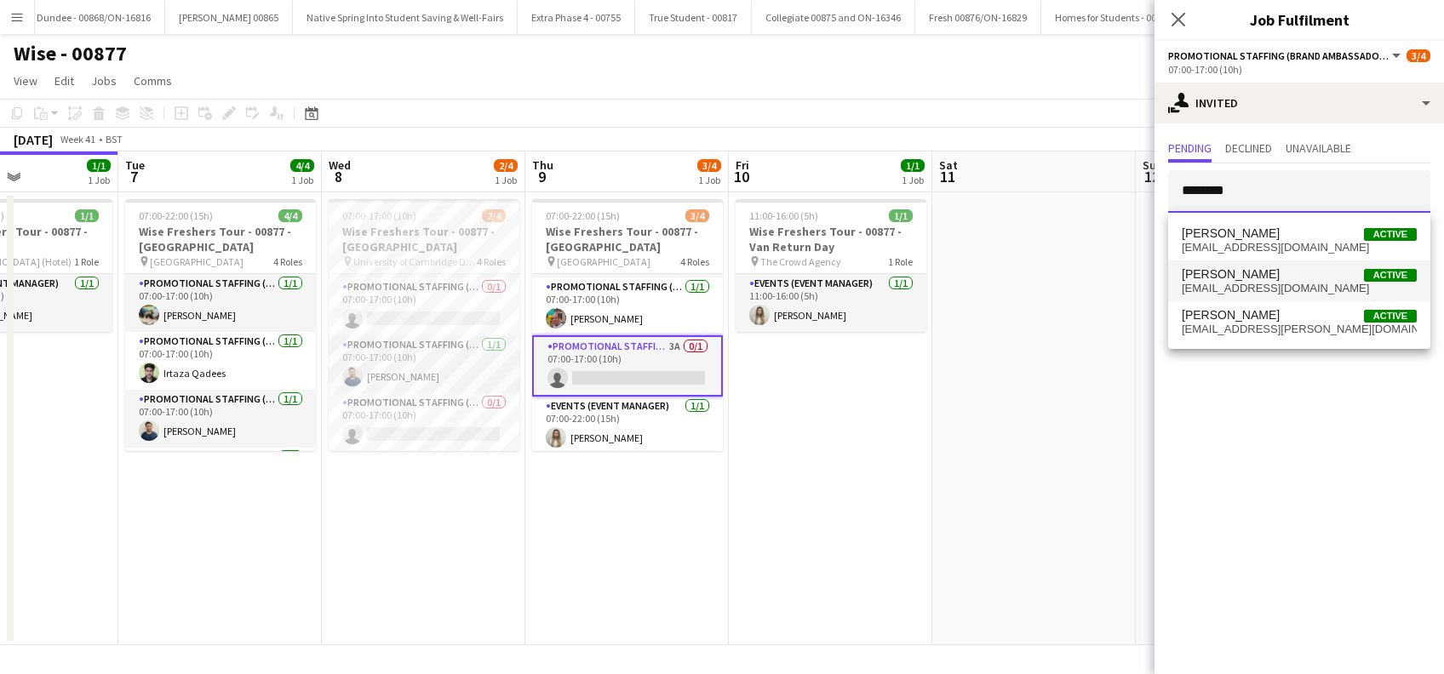
type input "********"
click at [1249, 276] on span "Ashleigh Fountain" at bounding box center [1231, 274] width 98 height 14
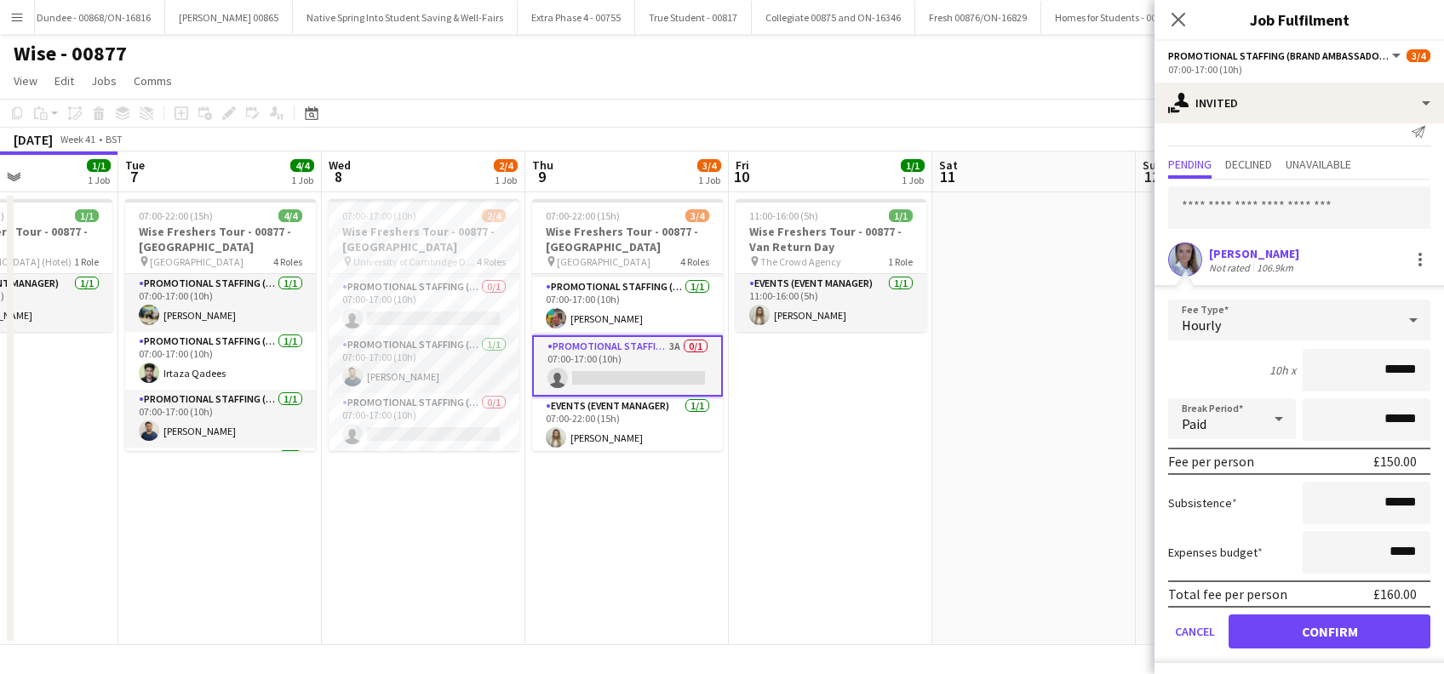
scroll to position [22, 0]
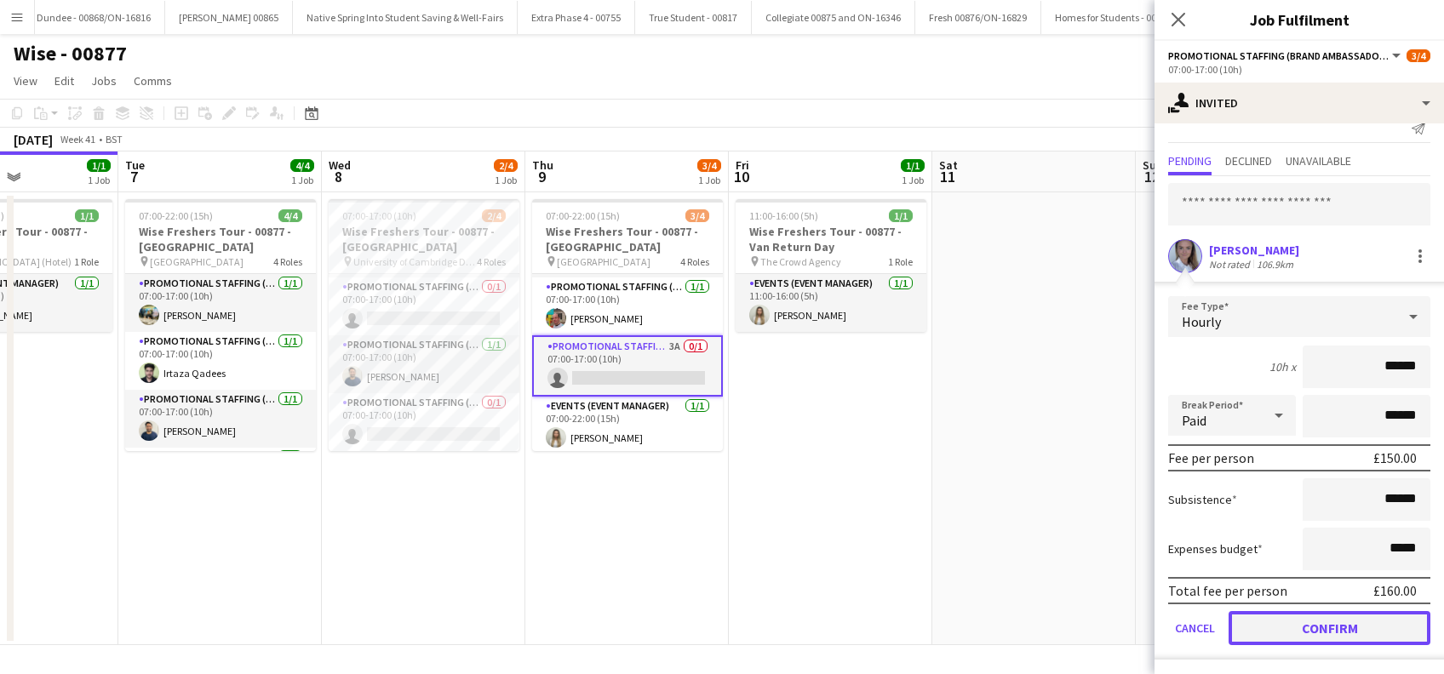
click at [1315, 629] on button "Confirm" at bounding box center [1330, 628] width 202 height 34
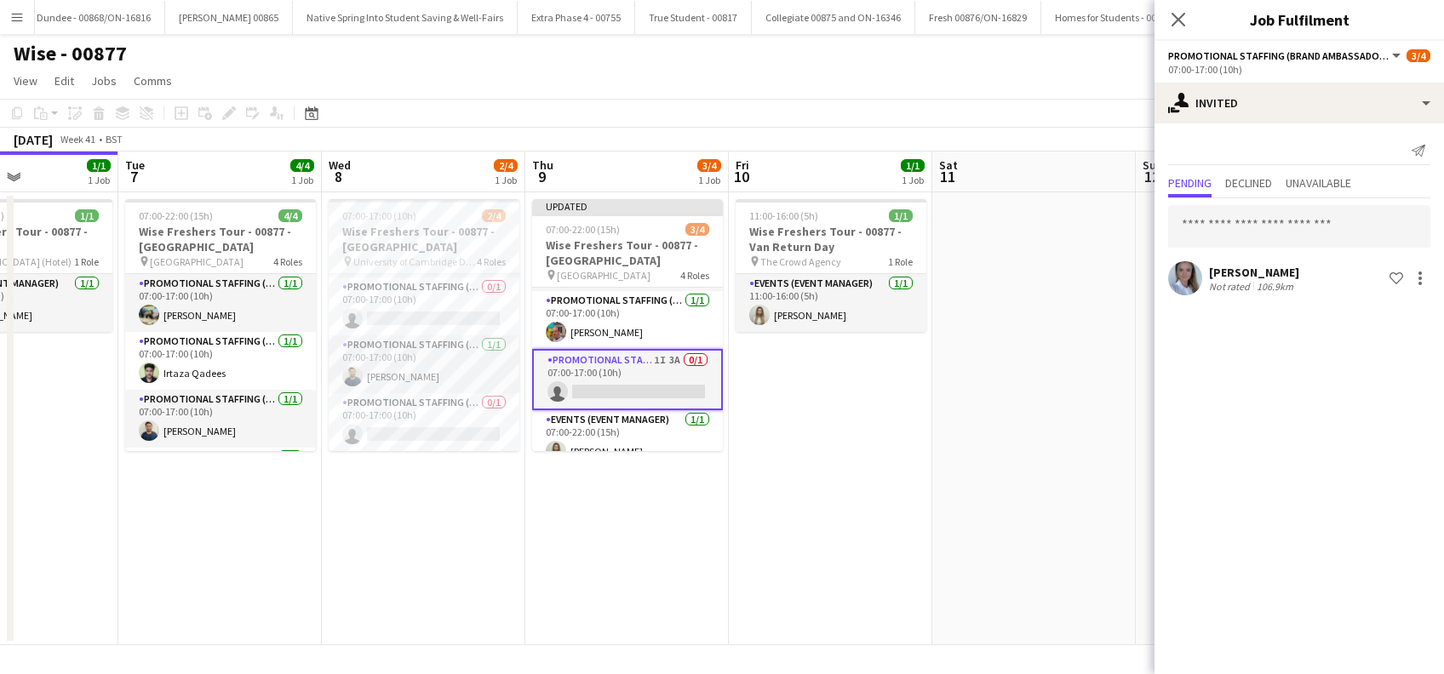
scroll to position [0, 0]
drag, startPoint x: 1180, startPoint y: 14, endPoint x: 1181, endPoint y: 27, distance: 13.6
click at [1181, 14] on icon "Close pop-in" at bounding box center [1179, 20] width 14 height 14
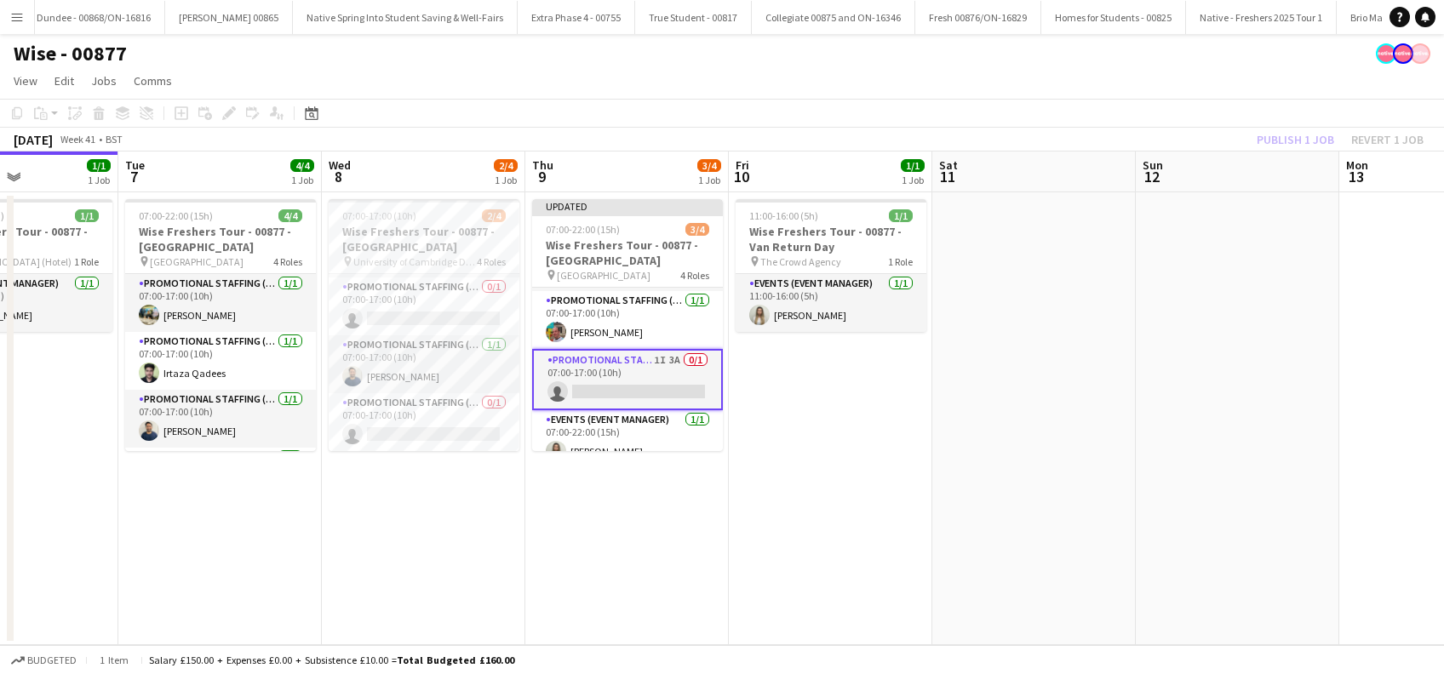
drag, startPoint x: 1200, startPoint y: 215, endPoint x: 1315, endPoint y: 164, distance: 125.8
click at [1201, 215] on app-date-cell at bounding box center [1237, 418] width 203 height 453
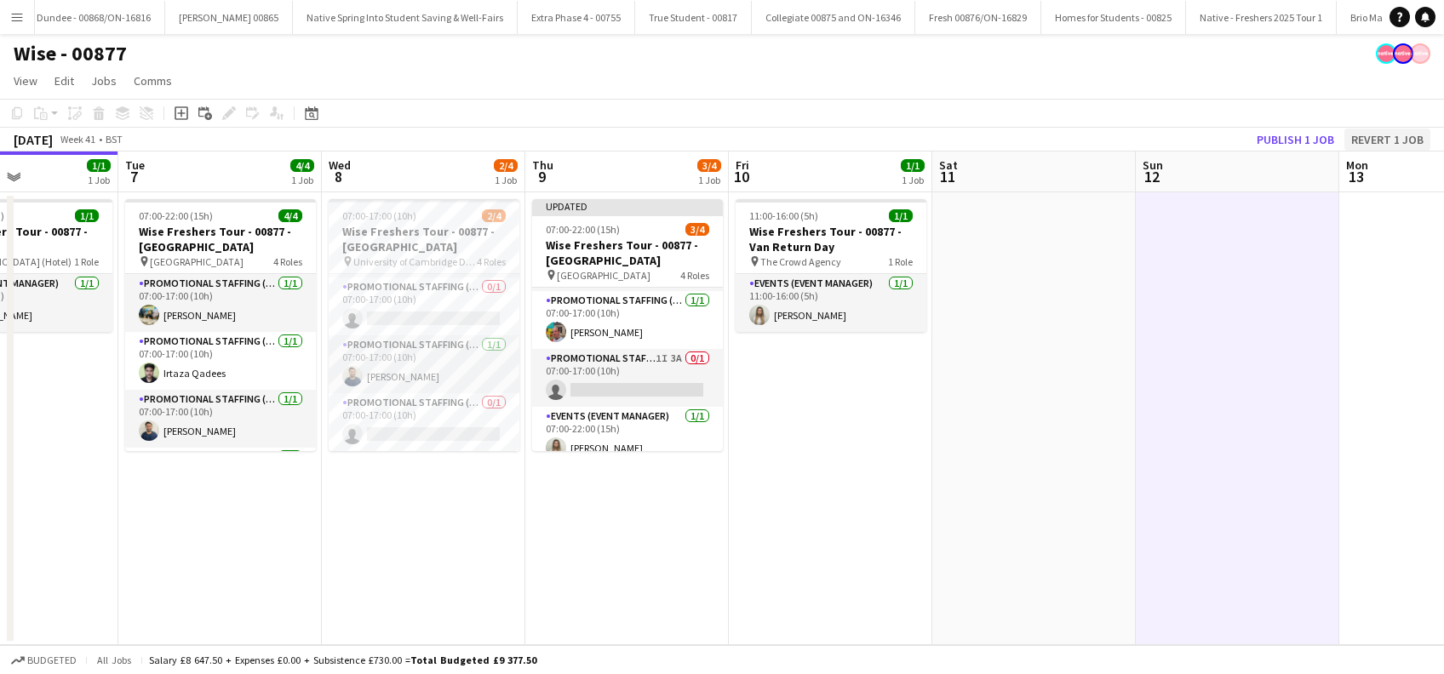
scroll to position [0, 491]
click at [1281, 136] on button "Publish 1 job" at bounding box center [1295, 140] width 91 height 22
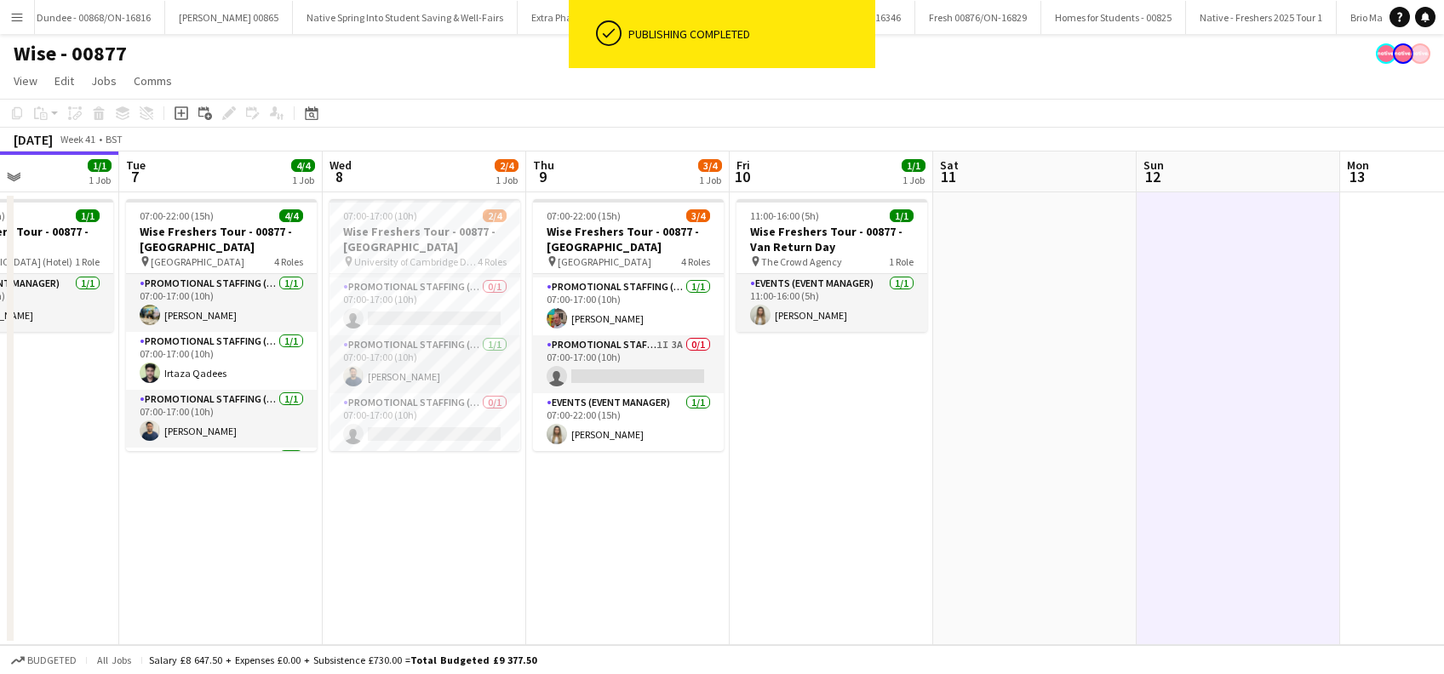
drag, startPoint x: 392, startPoint y: 517, endPoint x: 326, endPoint y: 344, distance: 184.9
click at [393, 516] on app-date-cell "07:00-17:00 (10h) 2/4 Wise Freshers Tour - 00877 - University of Cambridge pin …" at bounding box center [424, 418] width 203 height 453
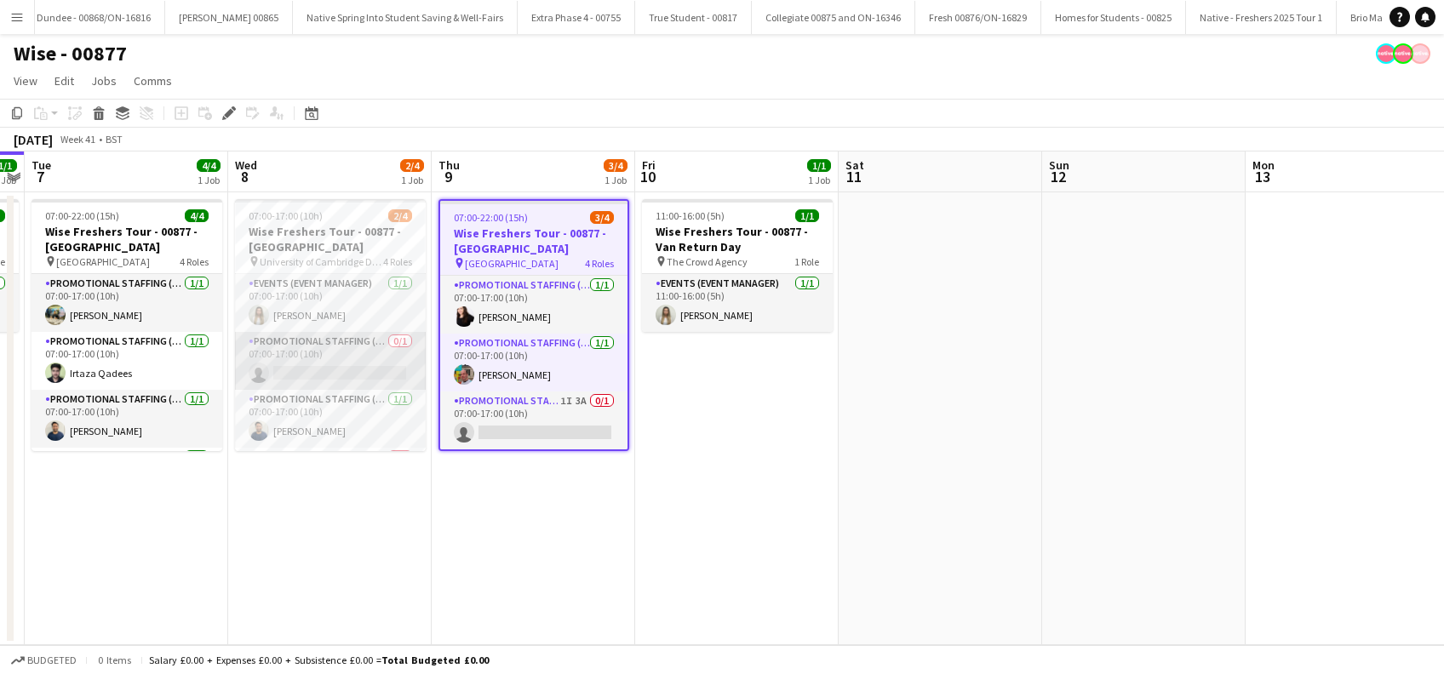
click at [334, 375] on app-card-role "Promotional Staffing (Brand Ambassadors) 0/1 07:00-17:00 (10h) single-neutral-a…" at bounding box center [330, 361] width 191 height 58
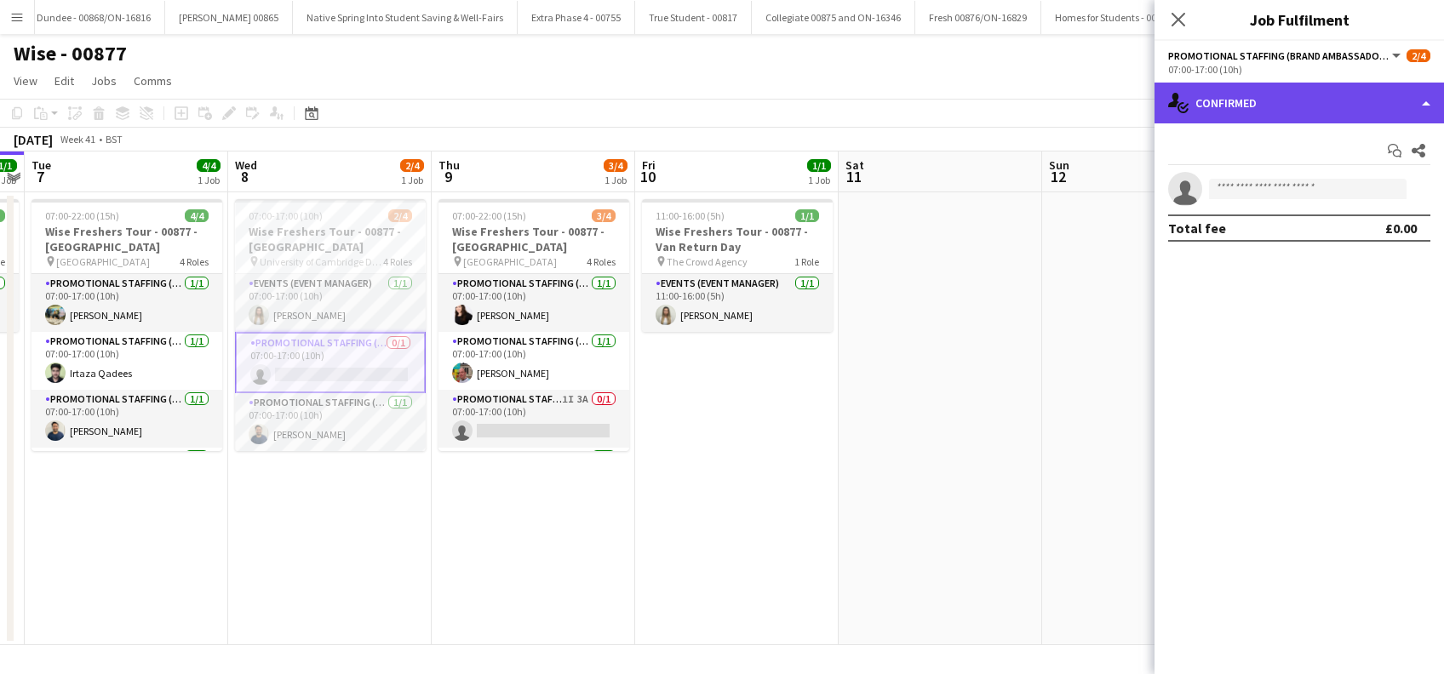
click at [1315, 109] on div "single-neutral-actions-check-2 Confirmed" at bounding box center [1299, 103] width 289 height 41
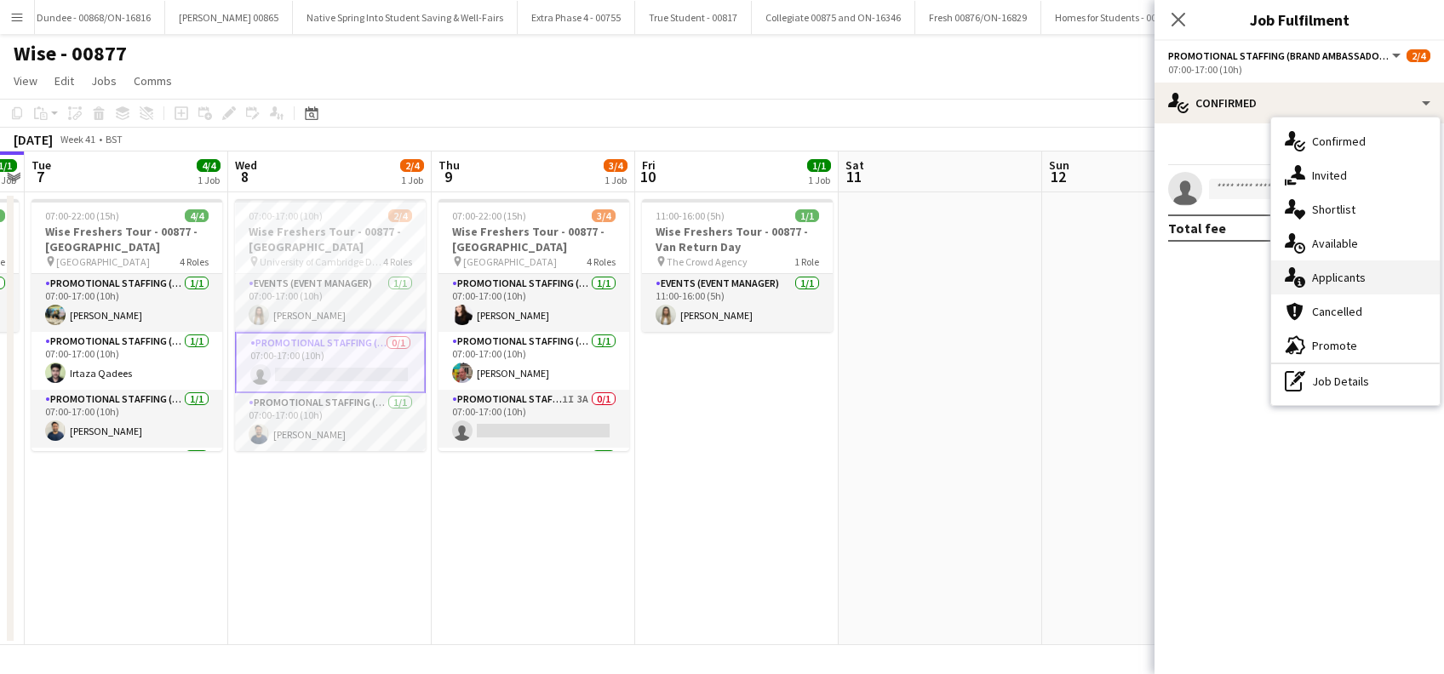
click at [1326, 284] on span "Applicants" at bounding box center [1339, 277] width 54 height 15
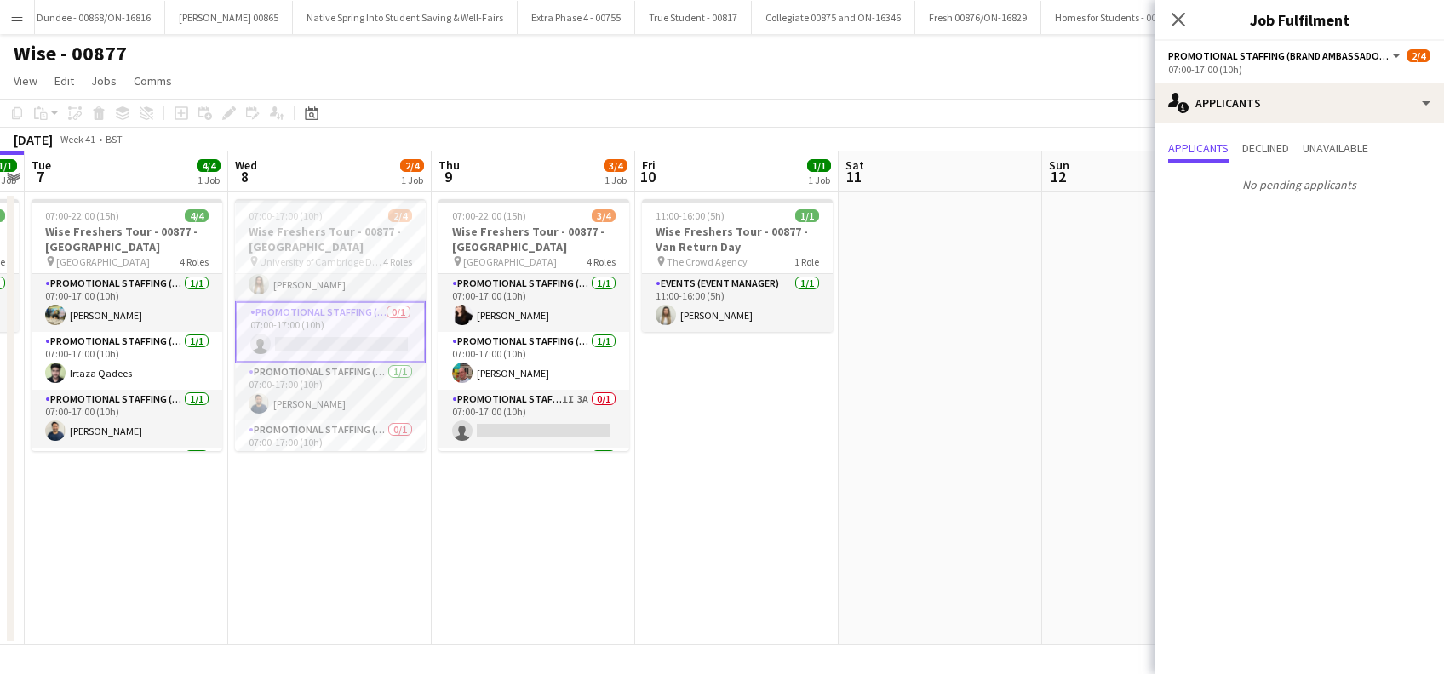
scroll to position [57, 0]
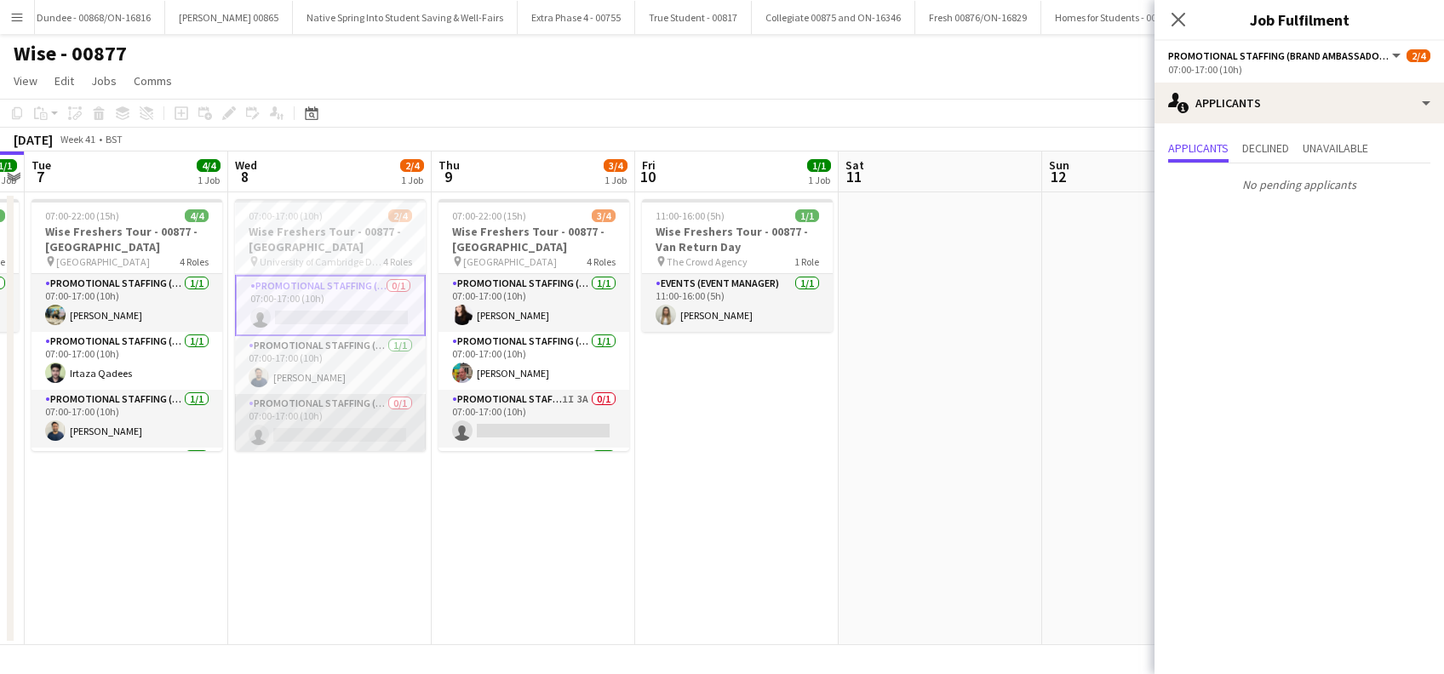
click at [327, 425] on app-card-role "Promotional Staffing (Brand Ambassadors) 0/1 07:00-17:00 (10h) single-neutral-a…" at bounding box center [330, 423] width 191 height 58
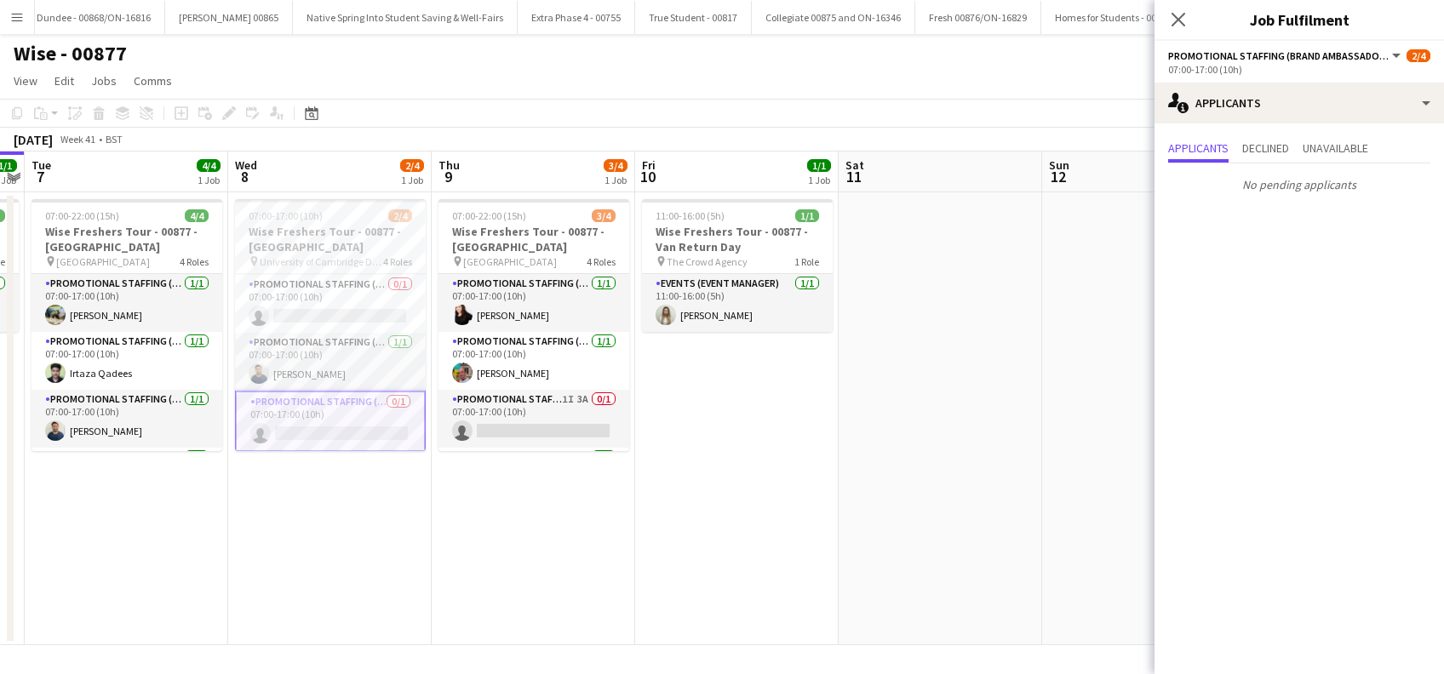
click at [327, 503] on app-date-cell "07:00-17:00 (10h) 2/4 Wise Freshers Tour - 00877 - University of Cambridge pin …" at bounding box center [329, 418] width 203 height 453
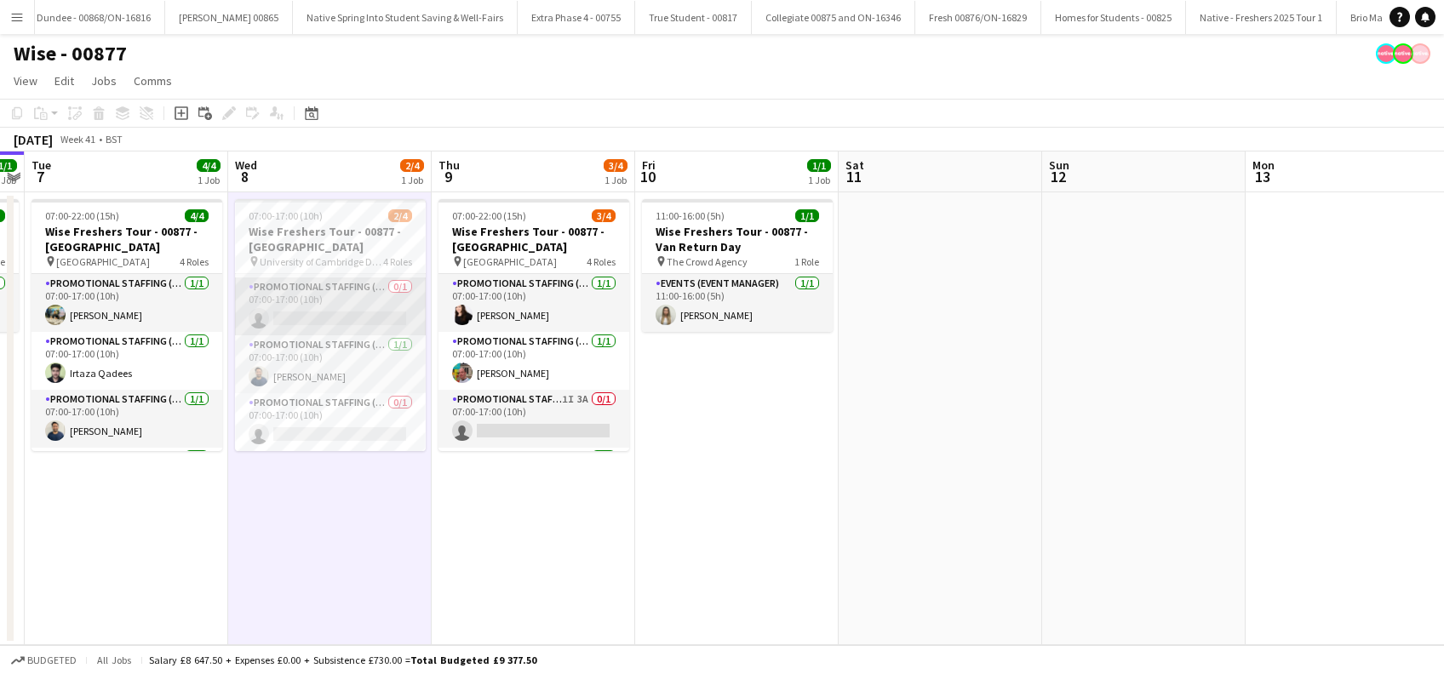
click at [347, 311] on app-card-role "Promotional Staffing (Brand Ambassadors) 0/1 07:00-17:00 (10h) single-neutral-a…" at bounding box center [330, 307] width 191 height 58
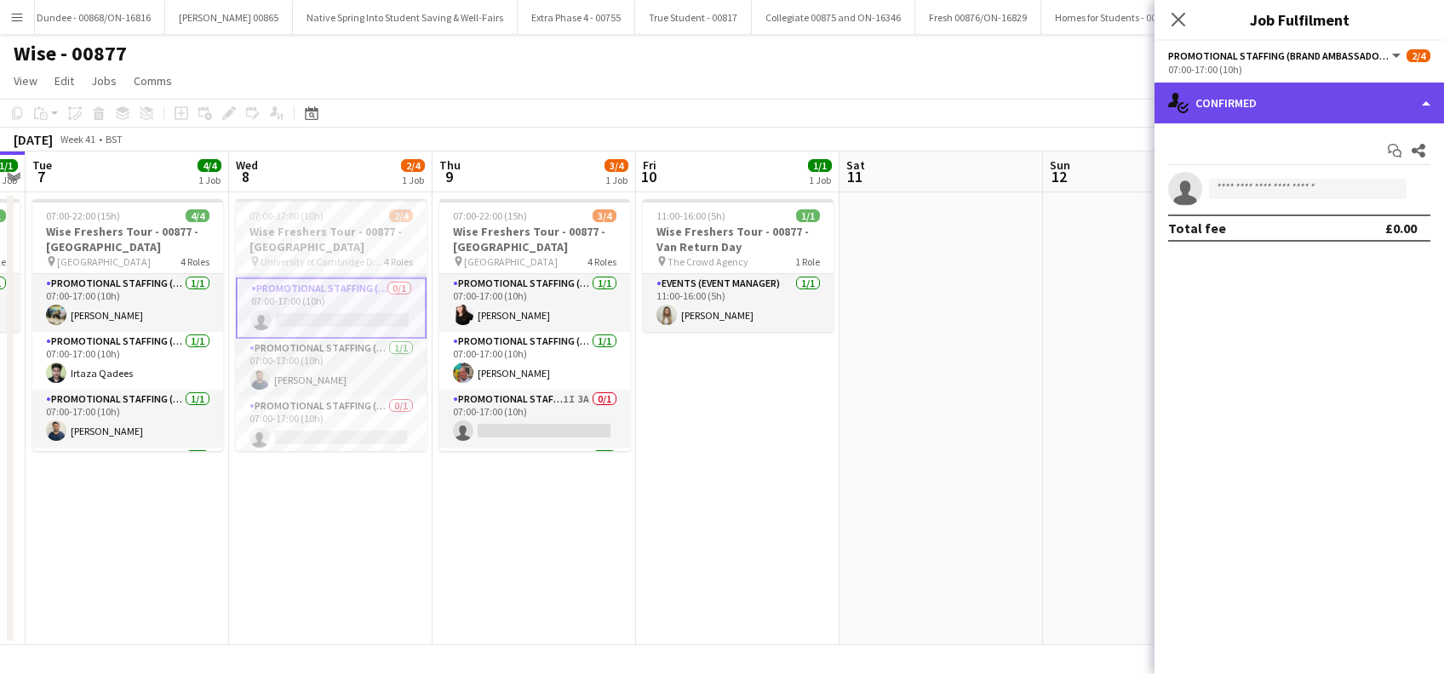
click at [1326, 95] on div "single-neutral-actions-check-2 Confirmed" at bounding box center [1299, 103] width 289 height 41
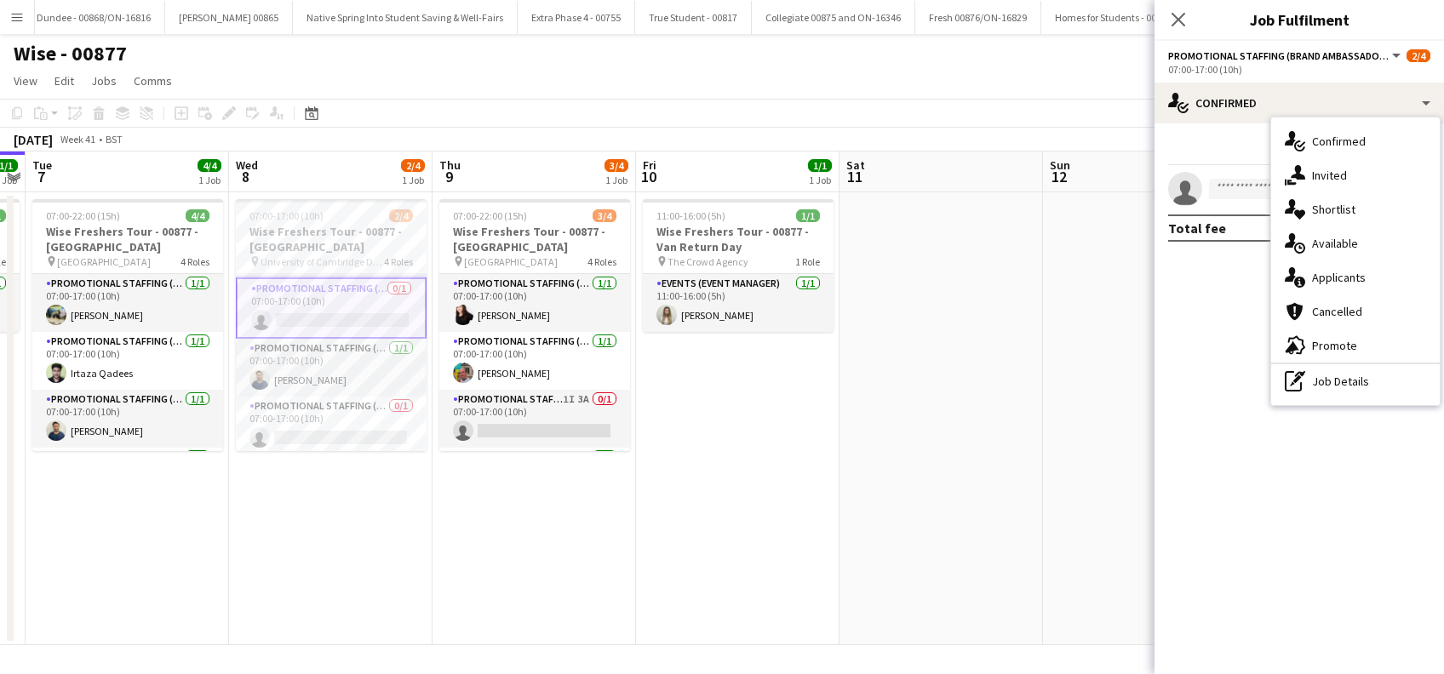
click at [1334, 310] on span "Cancelled" at bounding box center [1337, 311] width 50 height 15
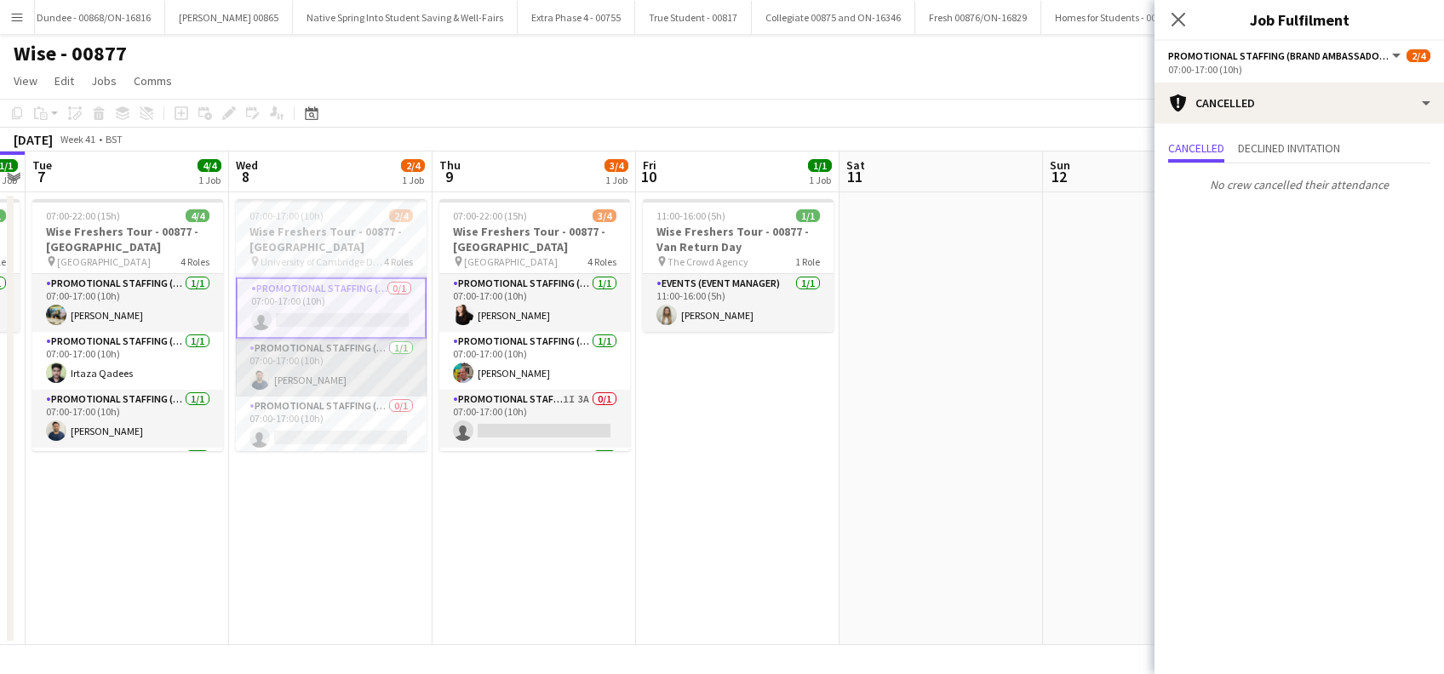
scroll to position [57, 0]
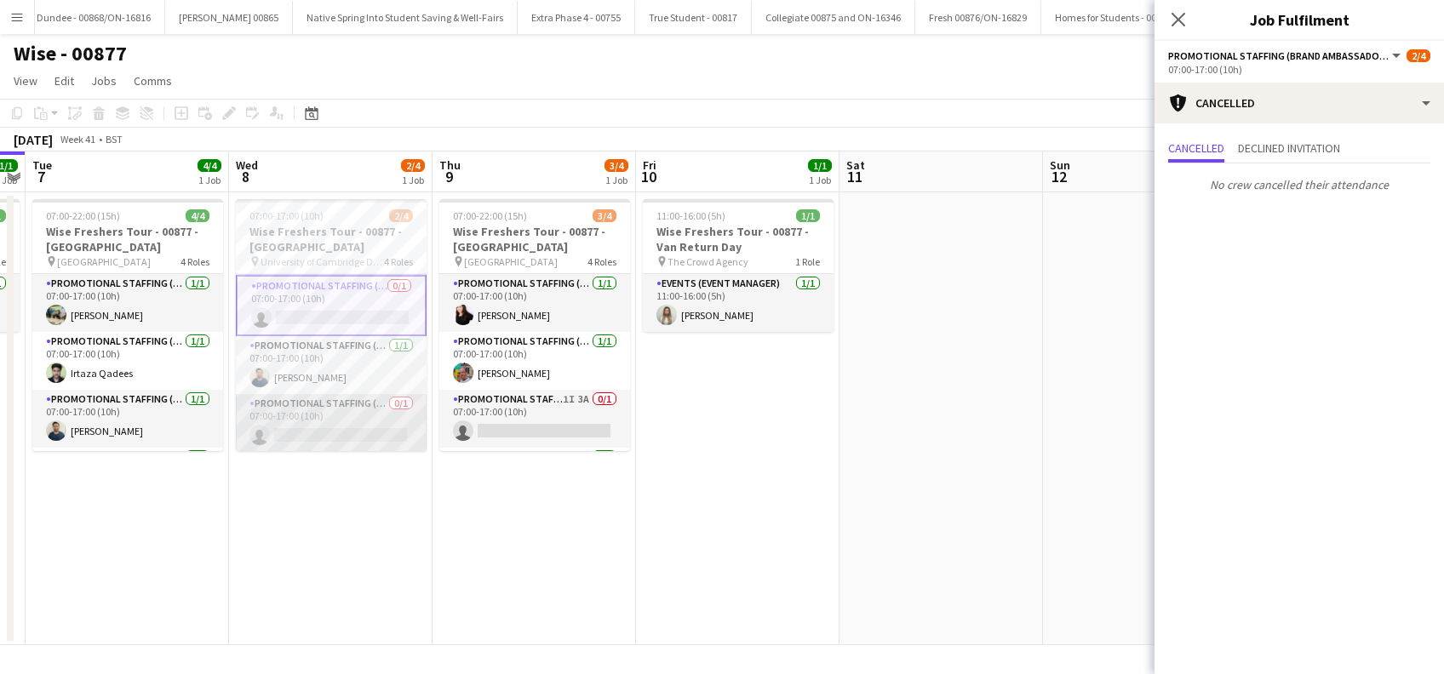
click at [320, 416] on app-card-role "Promotional Staffing (Brand Ambassadors) 0/1 07:00-17:00 (10h) single-neutral-a…" at bounding box center [331, 423] width 191 height 58
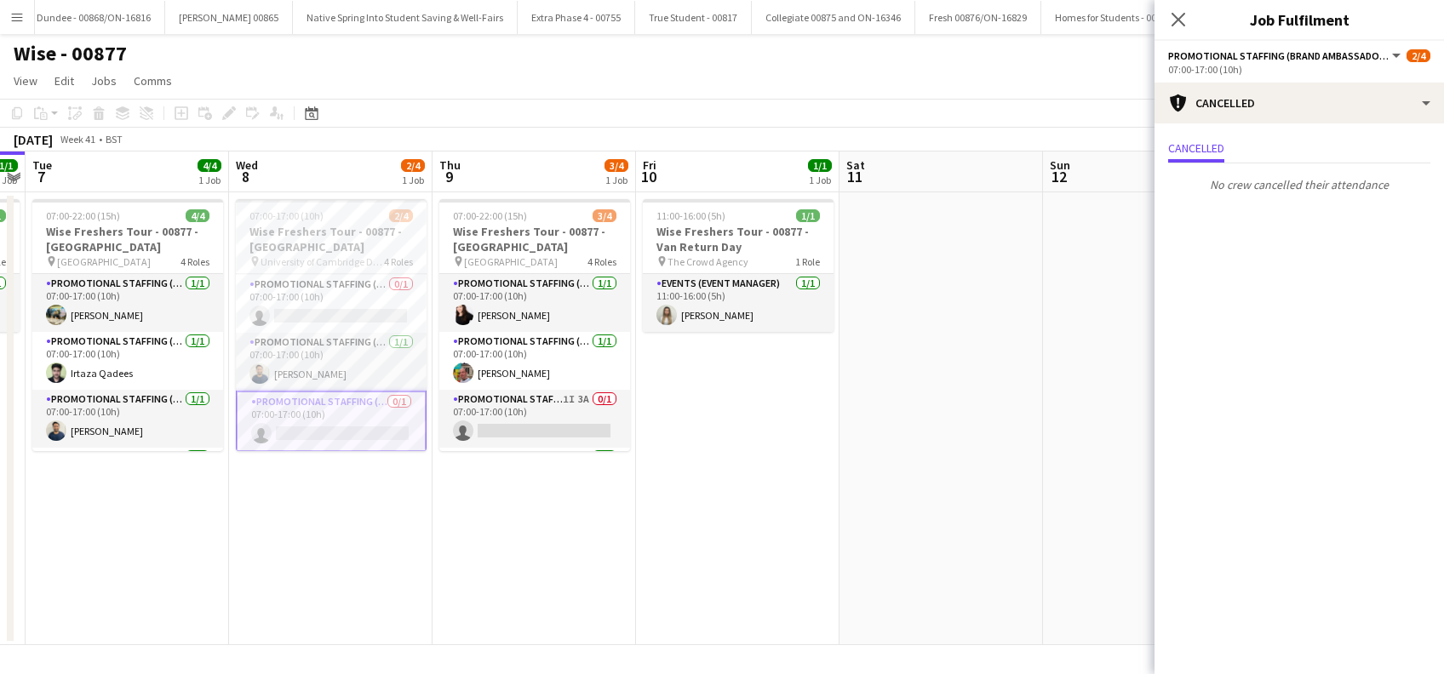
click at [645, 542] on app-date-cell "11:00-16:00 (5h) 1/1 Wise Freshers Tour - 00877 - Van Return Day pin The Crowd …" at bounding box center [737, 418] width 203 height 453
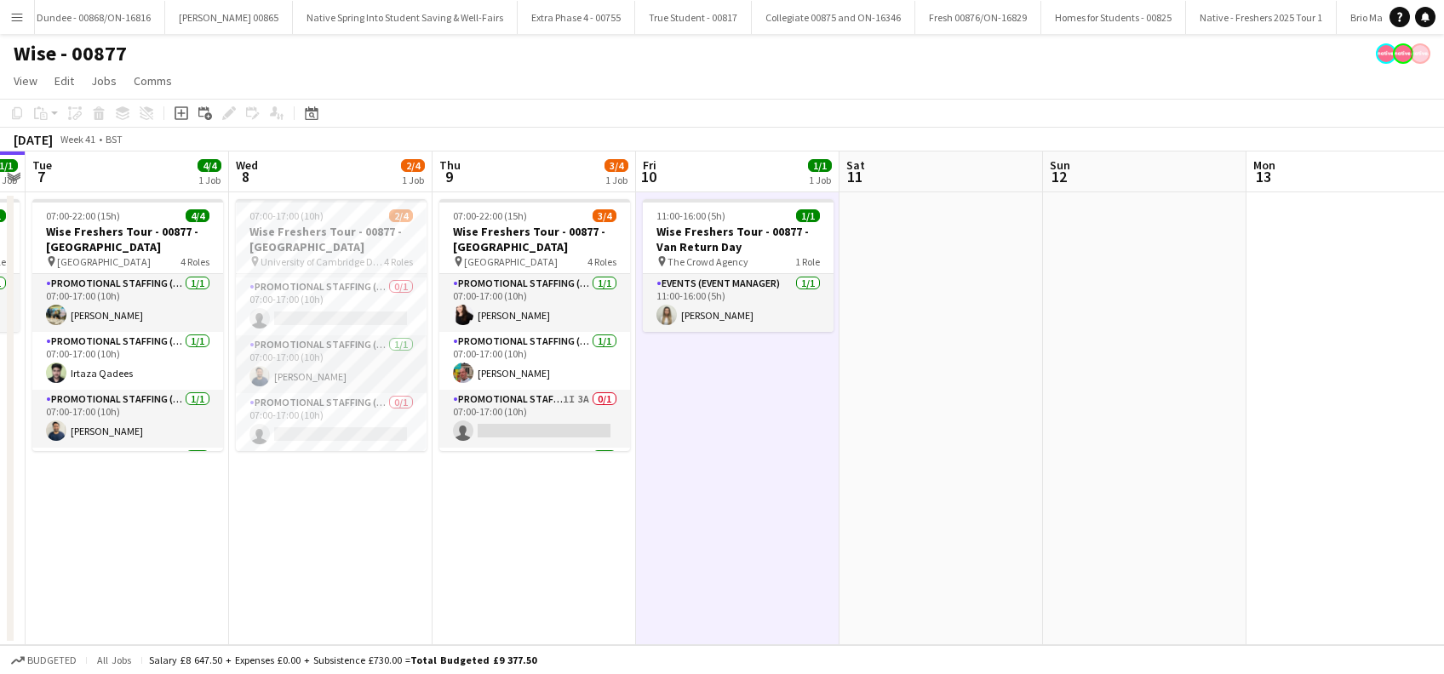
scroll to position [54, 0]
click at [480, 521] on app-date-cell "07:00-22:00 (15h) 3/4 Wise Freshers Tour - 00877 - University of Oxford pin Uni…" at bounding box center [534, 418] width 203 height 453
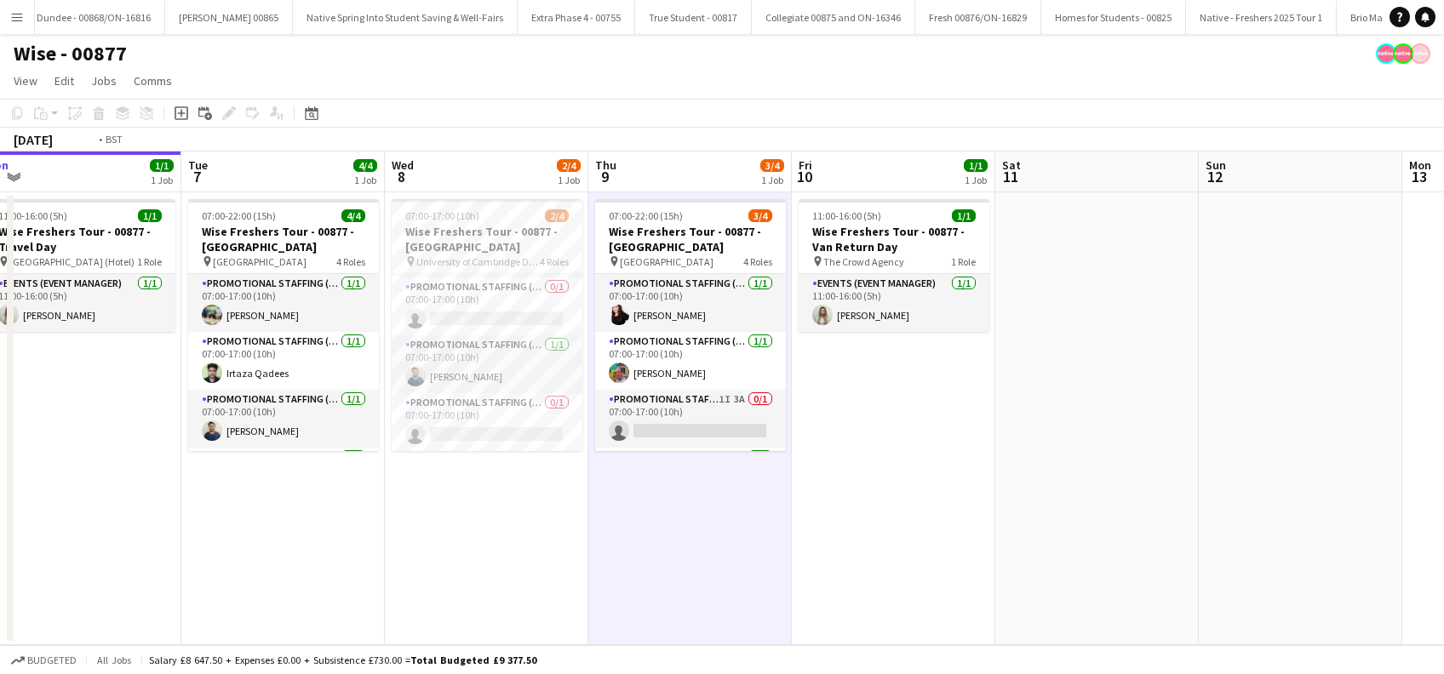
scroll to position [0, 498]
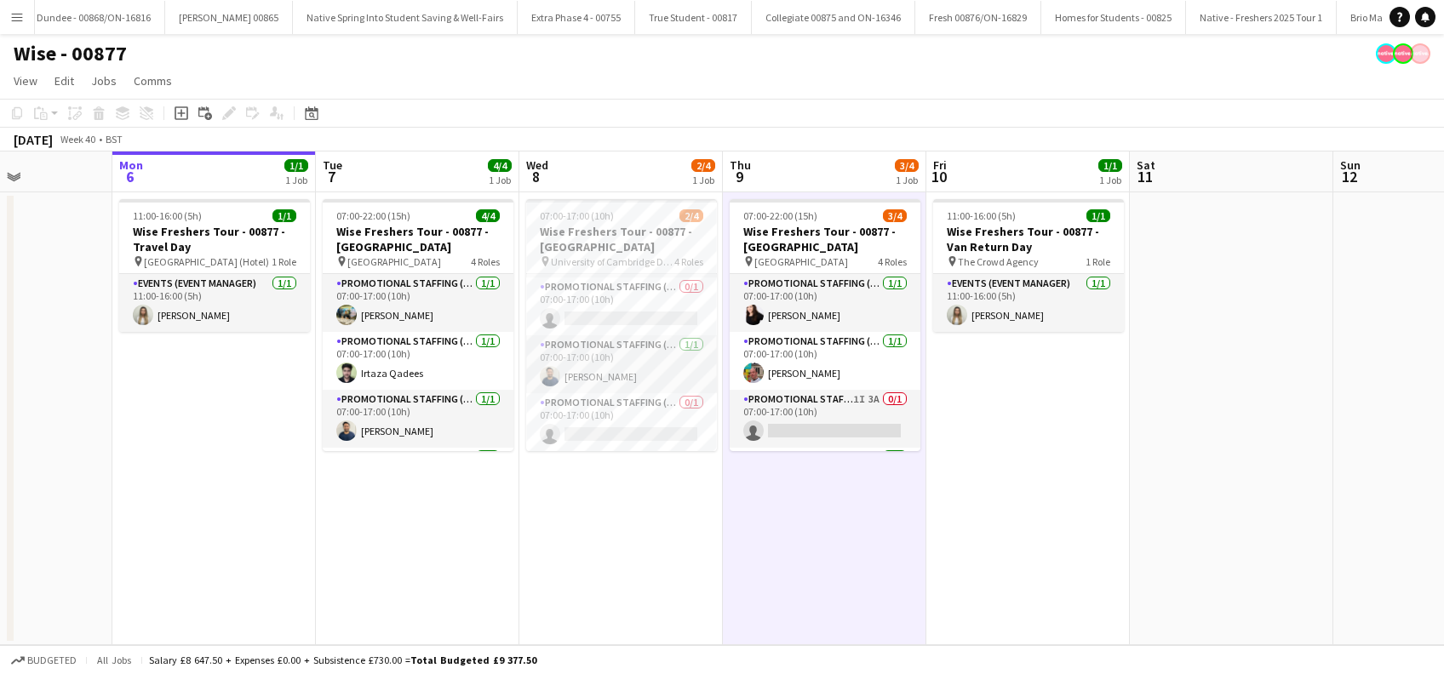
drag, startPoint x: 259, startPoint y: 568, endPoint x: 506, endPoint y: 568, distance: 246.9
click at [506, 568] on app-calendar-viewport "Fri 3 Sat 4 Sun 5 Mon 6 1/1 1 Job Tue 7 4/4 1 Job Wed 8 2/4 1 Job Thu 9 3/4 1 J…" at bounding box center [722, 399] width 1444 height 494
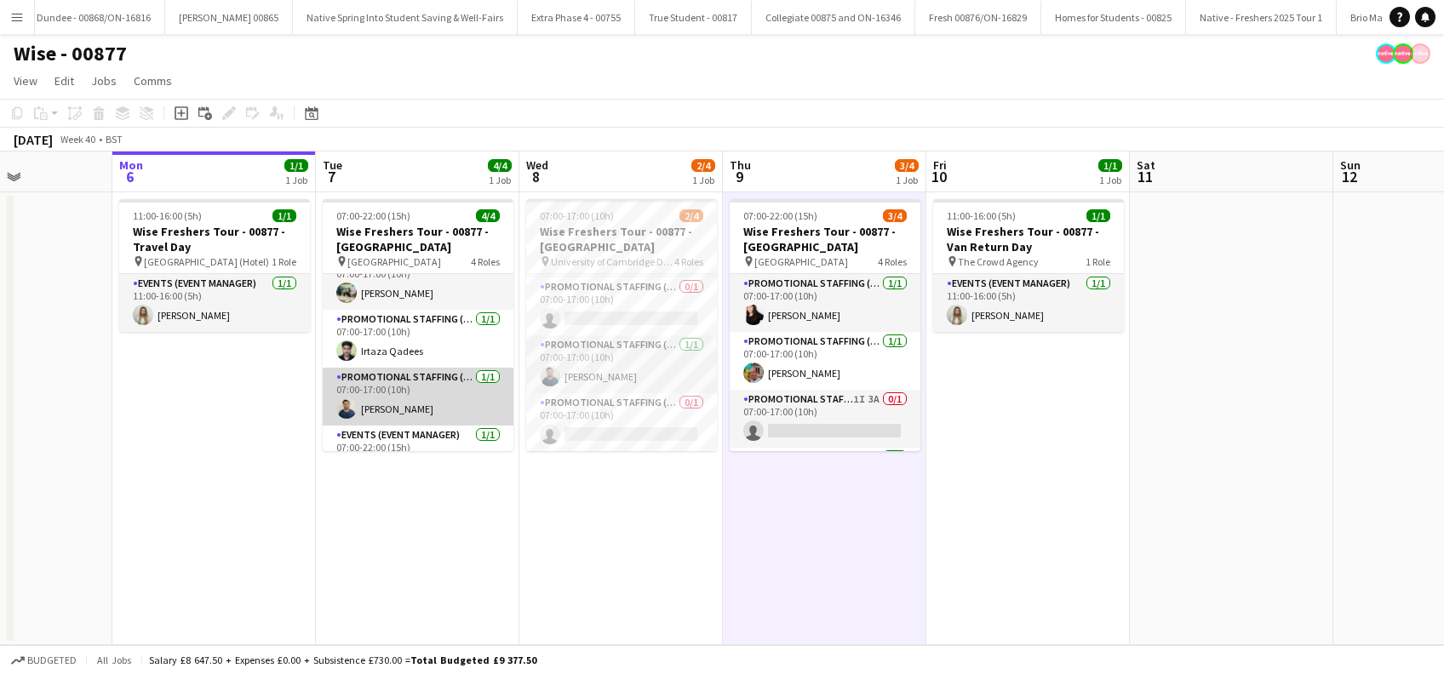
scroll to position [0, 0]
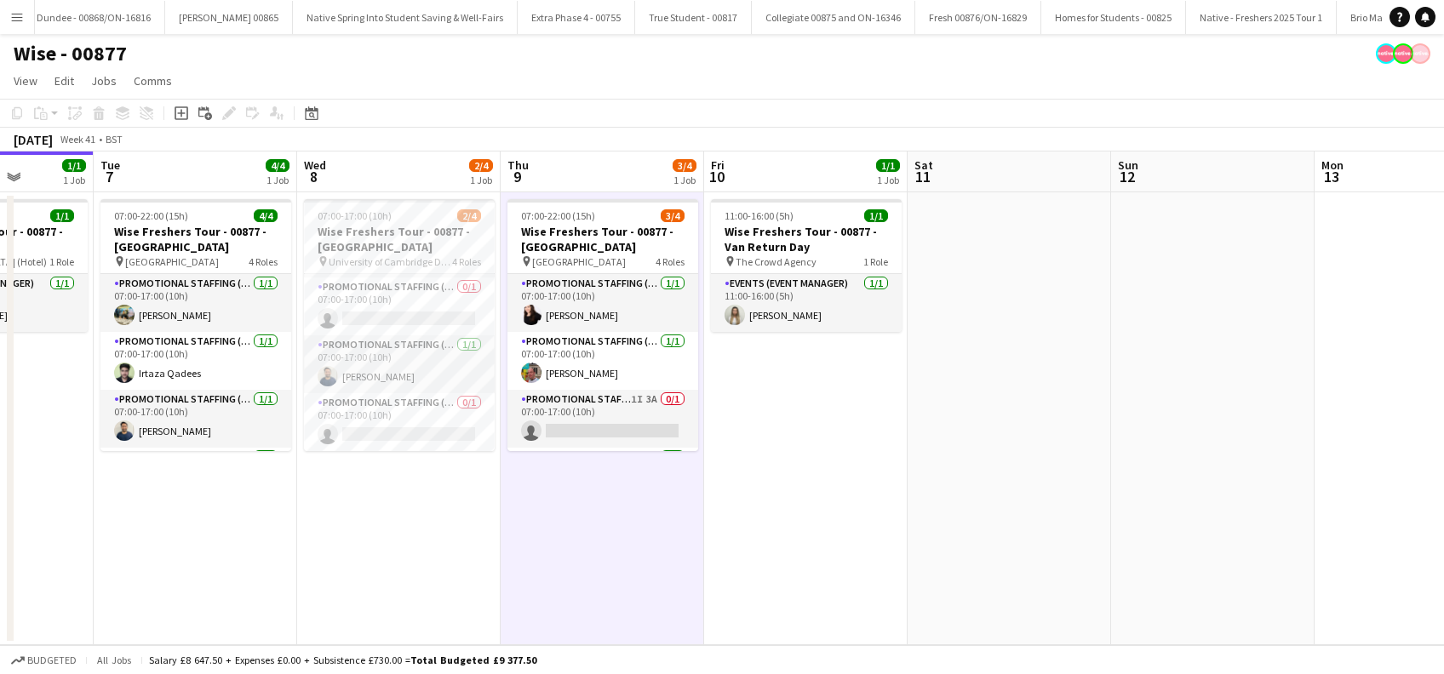
drag, startPoint x: 650, startPoint y: 539, endPoint x: 427, endPoint y: 573, distance: 224.8
click at [427, 573] on app-calendar-viewport "Fri 3 Sat 4 Sun 5 Mon 6 1/1 1 Job Tue 7 4/4 1 Job Wed 8 2/4 1 Job Thu 9 3/4 1 J…" at bounding box center [722, 399] width 1444 height 494
click at [410, 315] on app-card-role "Promotional Staffing (Brand Ambassadors) 0/1 07:00-17:00 (10h) single-neutral-a…" at bounding box center [398, 307] width 191 height 58
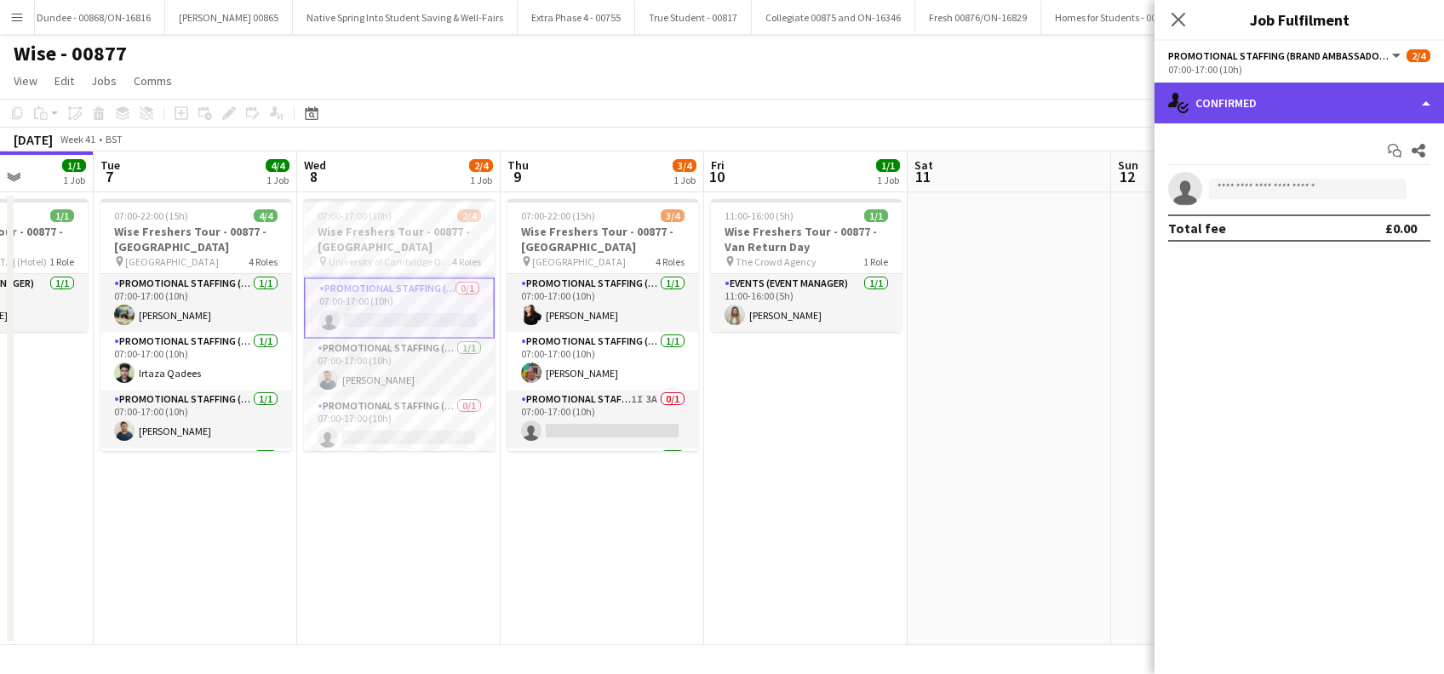
click at [1309, 92] on div "single-neutral-actions-check-2 Confirmed" at bounding box center [1299, 103] width 289 height 41
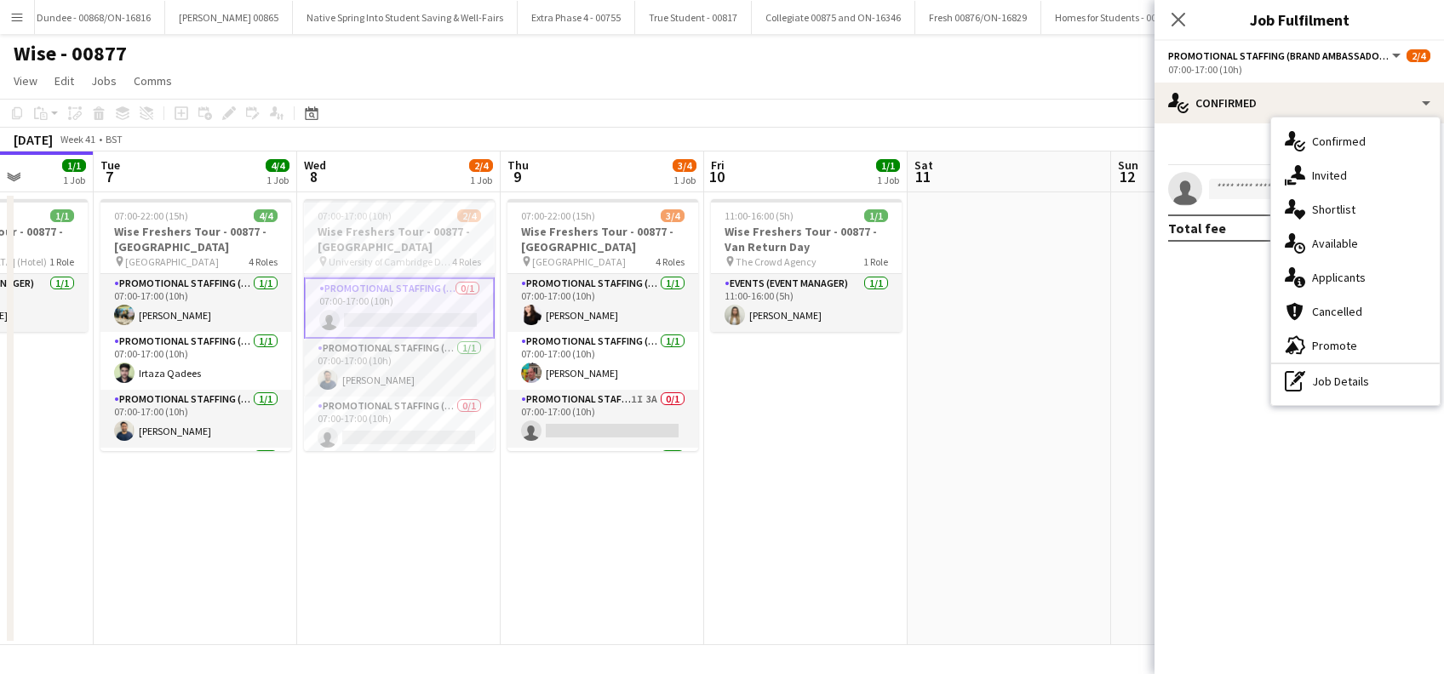
click at [1342, 274] on span "Applicants" at bounding box center [1339, 277] width 54 height 15
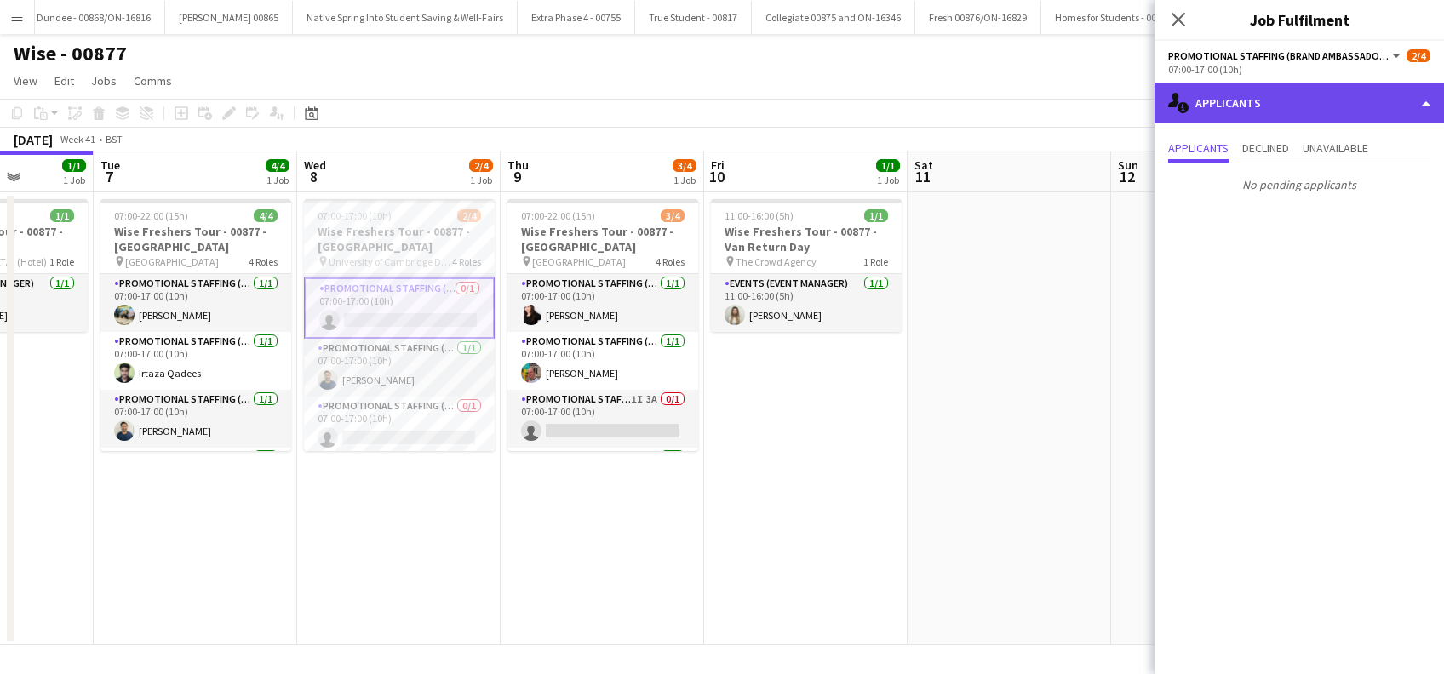
click at [1290, 106] on div "single-neutral-actions-information Applicants" at bounding box center [1299, 103] width 289 height 41
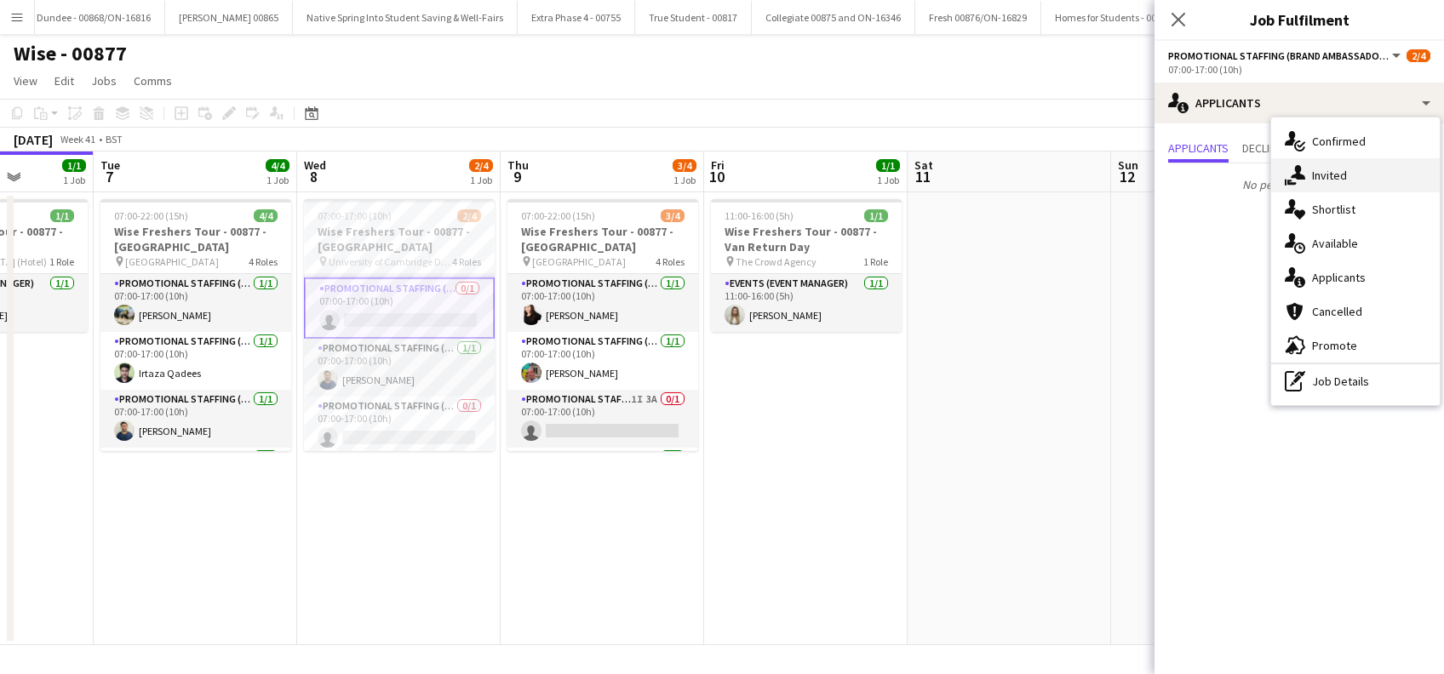
click at [1335, 177] on span "Invited" at bounding box center [1329, 175] width 35 height 15
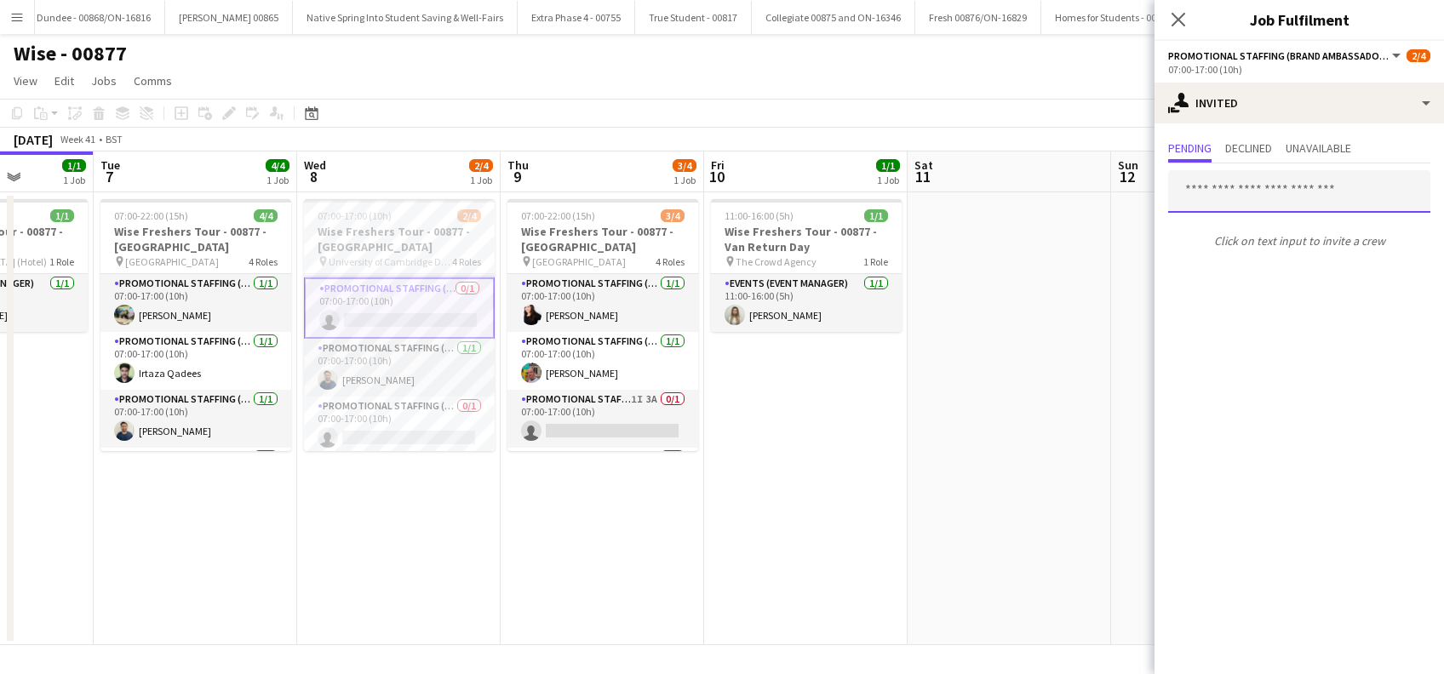
click at [1233, 198] on input "text" at bounding box center [1299, 191] width 262 height 43
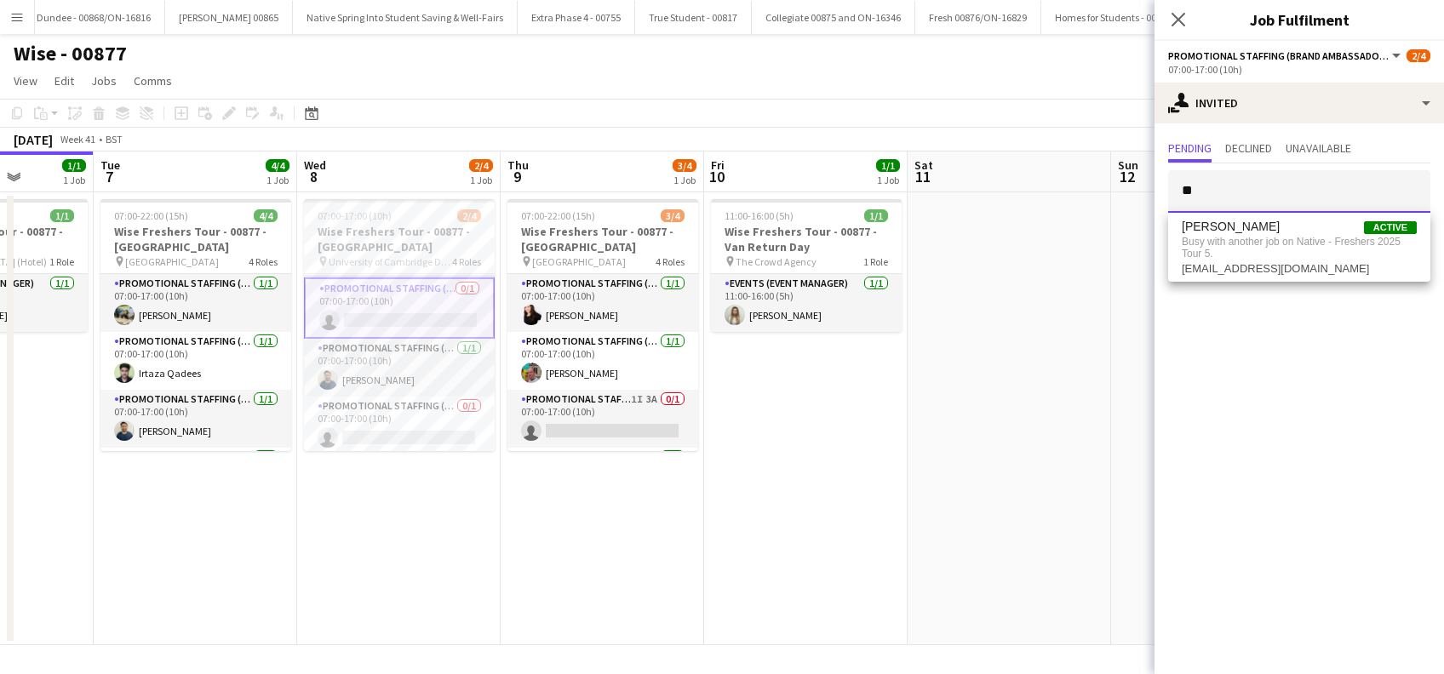
type input "*"
type input "****"
click at [1097, 528] on app-date-cell at bounding box center [1009, 418] width 203 height 453
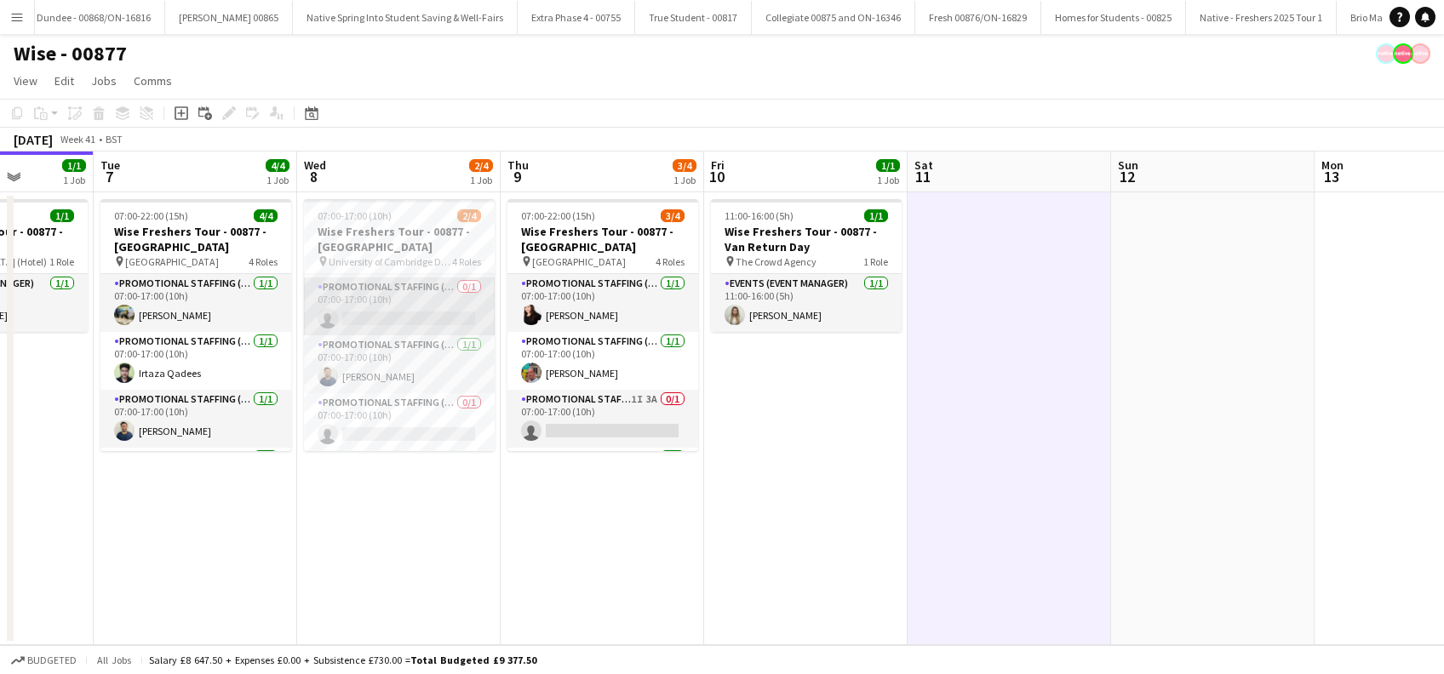
click at [399, 313] on app-card-role "Promotional Staffing (Brand Ambassadors) 0/1 07:00-17:00 (10h) single-neutral-a…" at bounding box center [399, 307] width 191 height 58
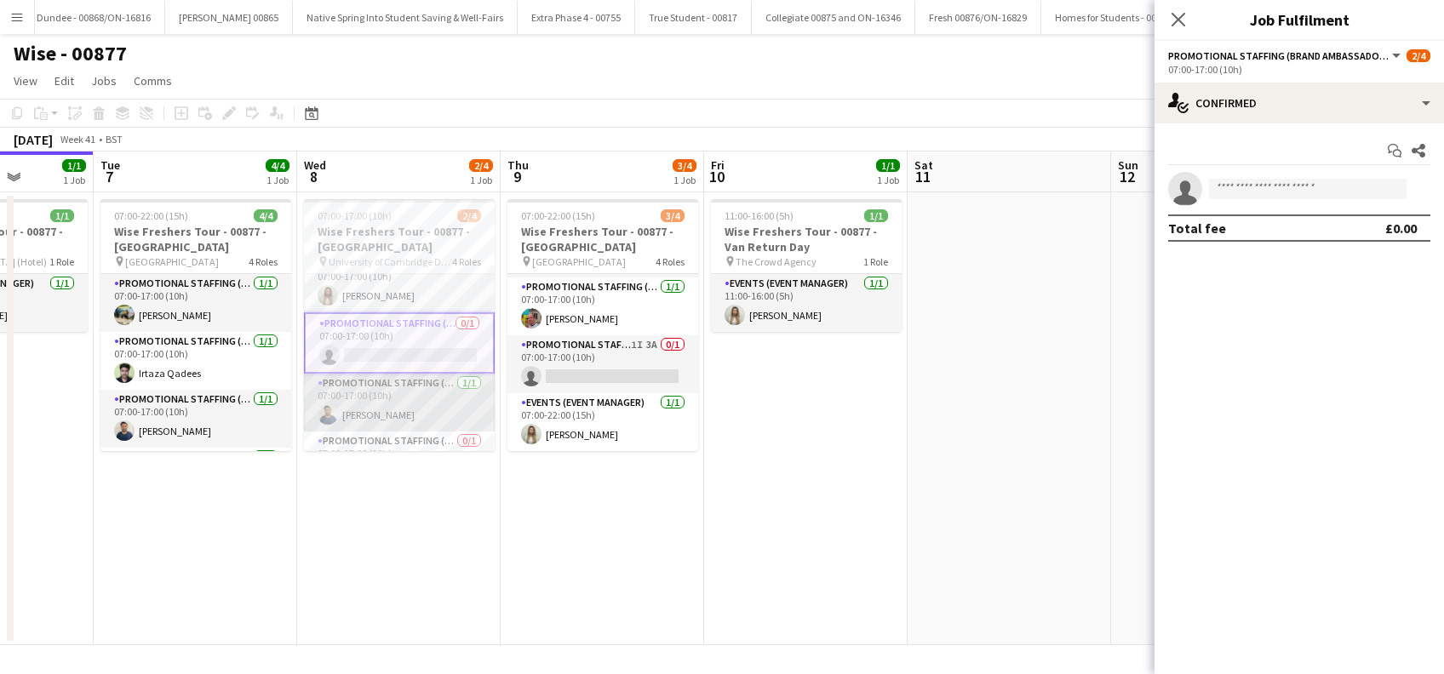
scroll to position [0, 0]
click at [1178, 20] on icon at bounding box center [1178, 19] width 16 height 16
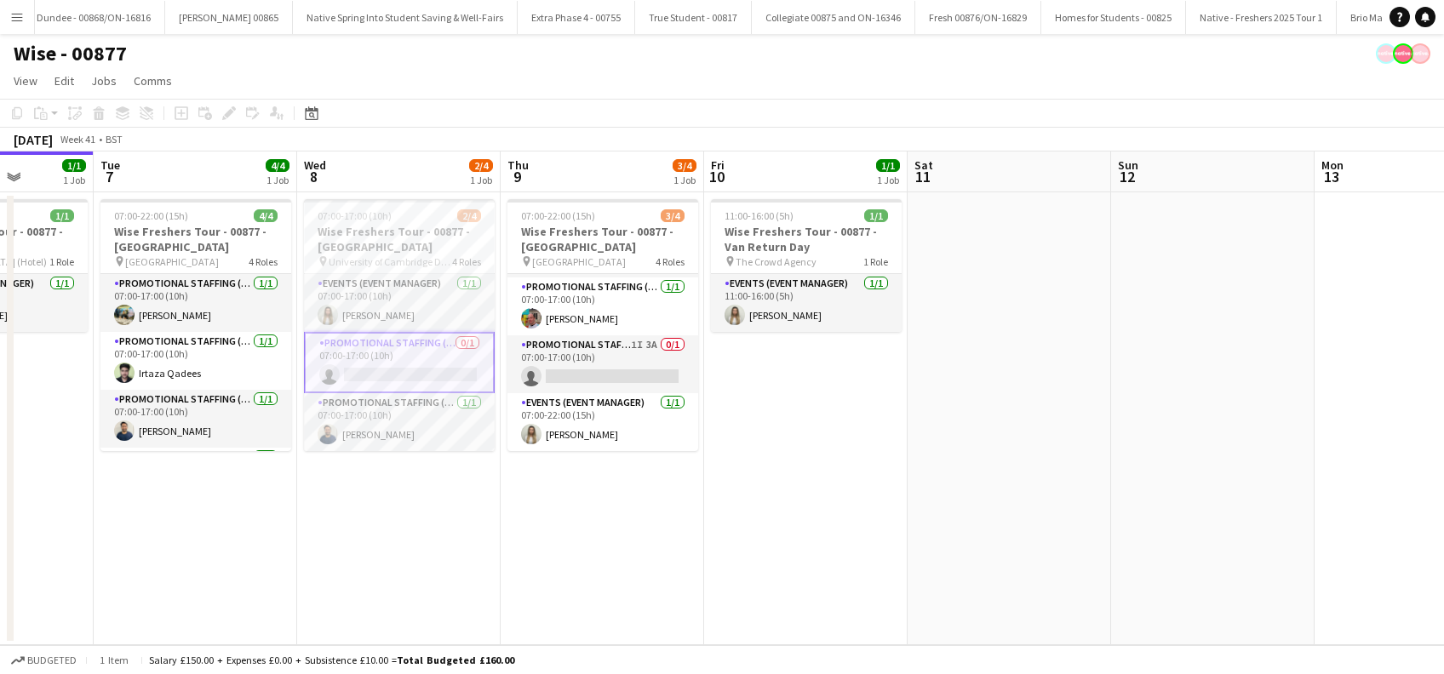
click at [433, 526] on app-date-cell "07:00-17:00 (10h) 2/4 Wise Freshers Tour - 00877 - University of Cambridge pin …" at bounding box center [398, 418] width 203 height 453
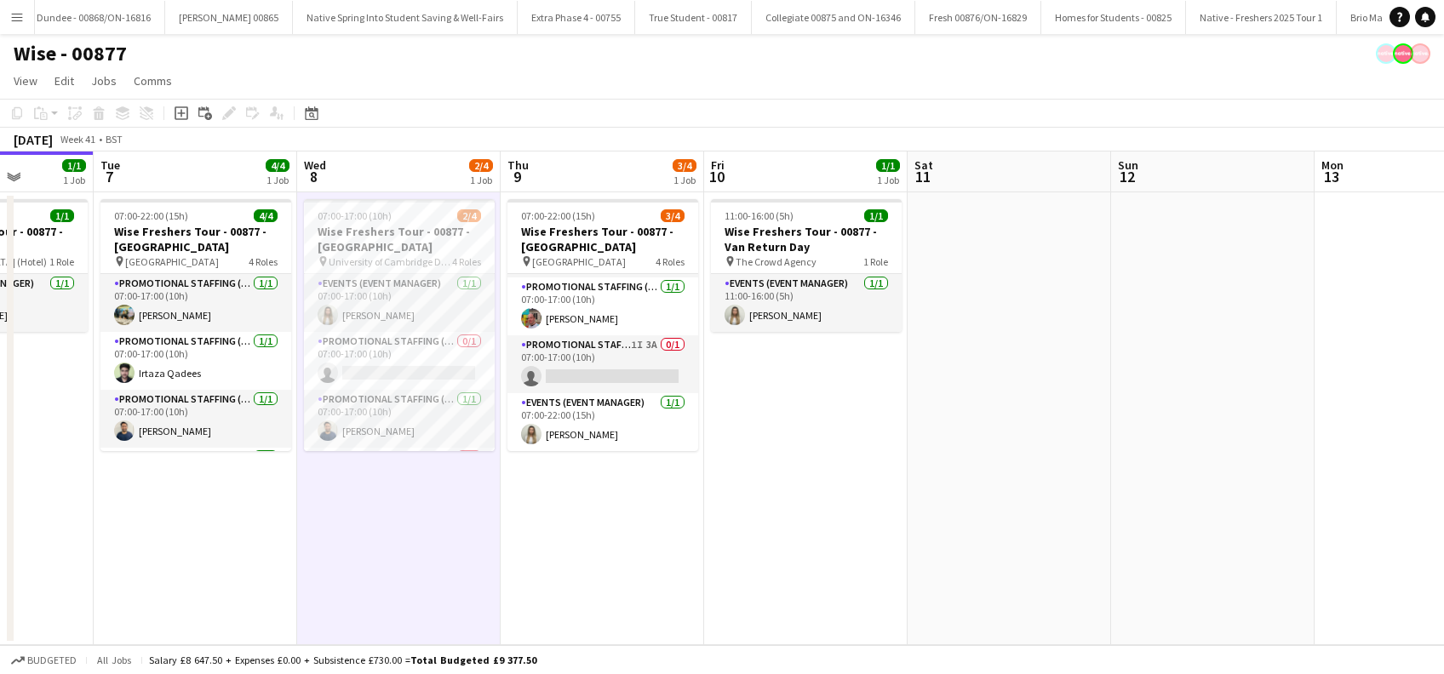
click at [593, 534] on app-date-cell "07:00-22:00 (15h) 3/4 Wise Freshers Tour - 00877 - University of Oxford pin Uni…" at bounding box center [602, 418] width 203 height 453
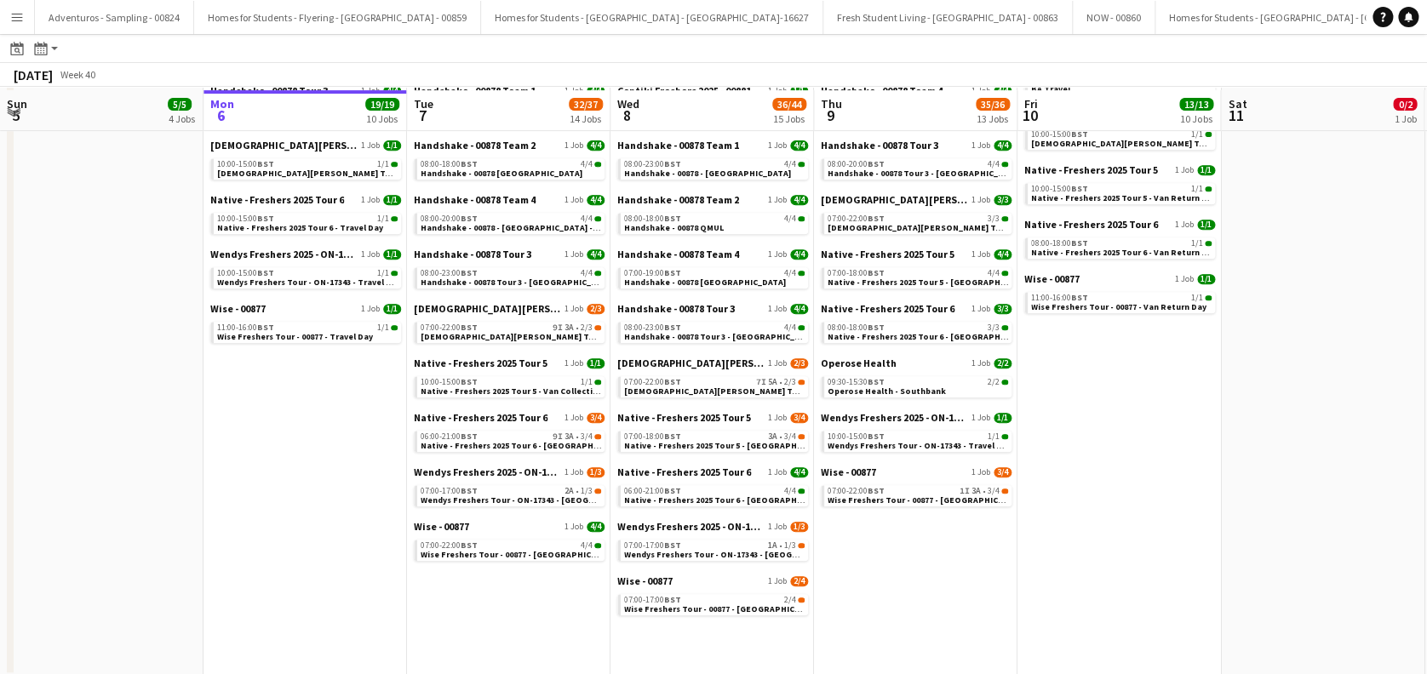
scroll to position [343, 0]
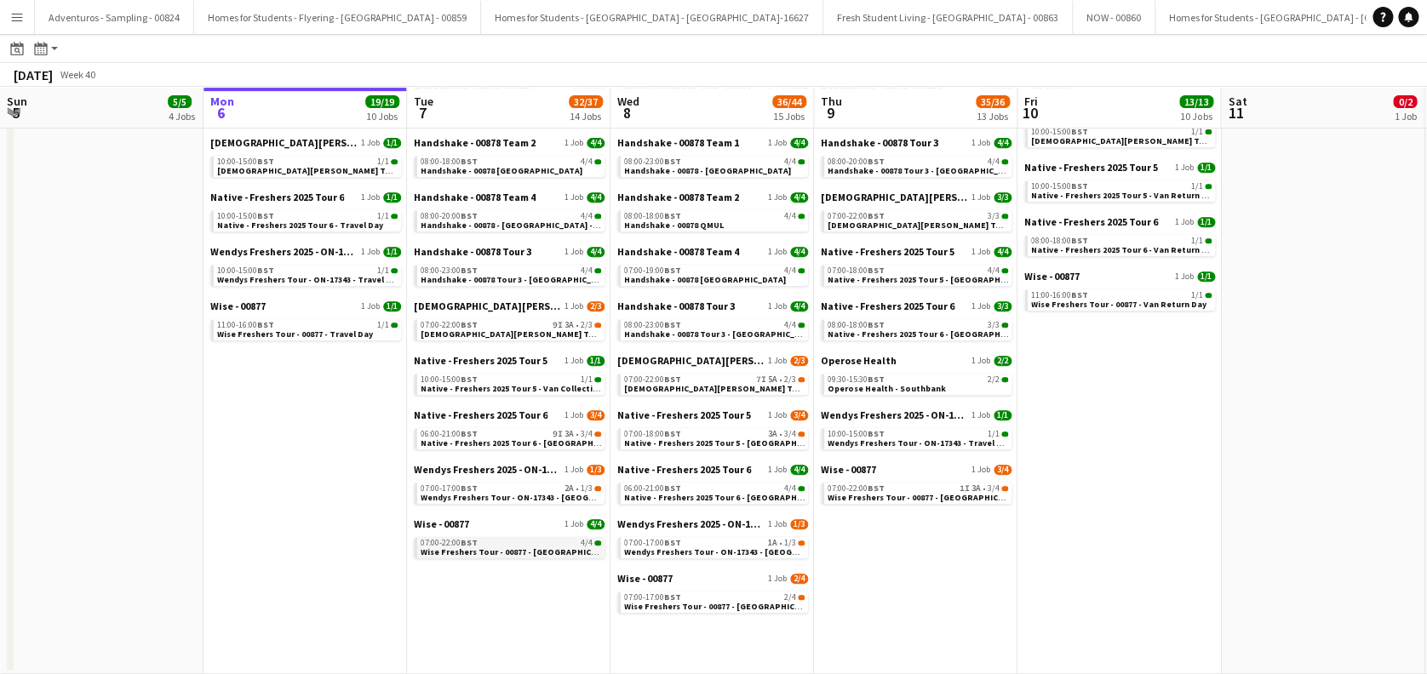
click at [524, 553] on span "Wise Freshers Tour - 00877 - [GEOGRAPHIC_DATA]" at bounding box center [520, 552] width 198 height 11
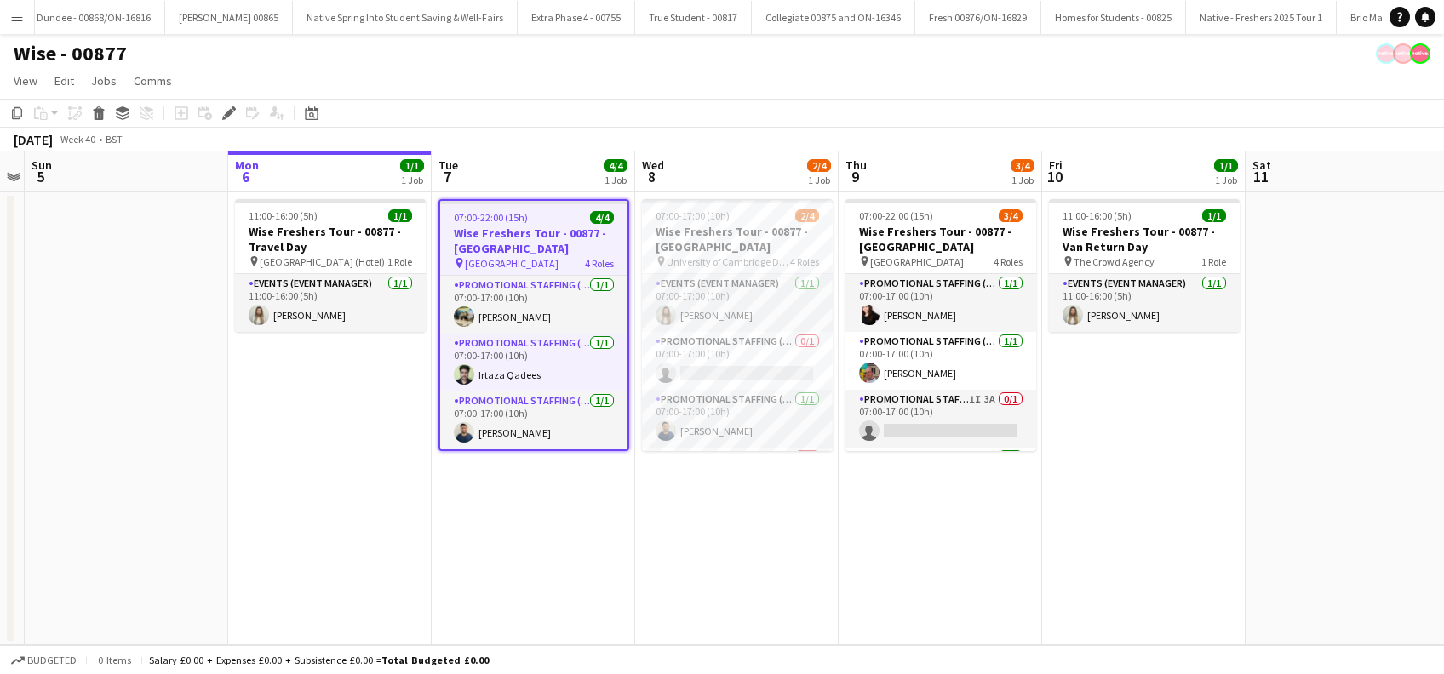
drag, startPoint x: 735, startPoint y: 564, endPoint x: 833, endPoint y: 541, distance: 100.8
click at [735, 563] on app-date-cell "07:00-17:00 (10h) 2/4 Wise Freshers Tour - 00877 - University of Cambridge pin …" at bounding box center [736, 418] width 203 height 453
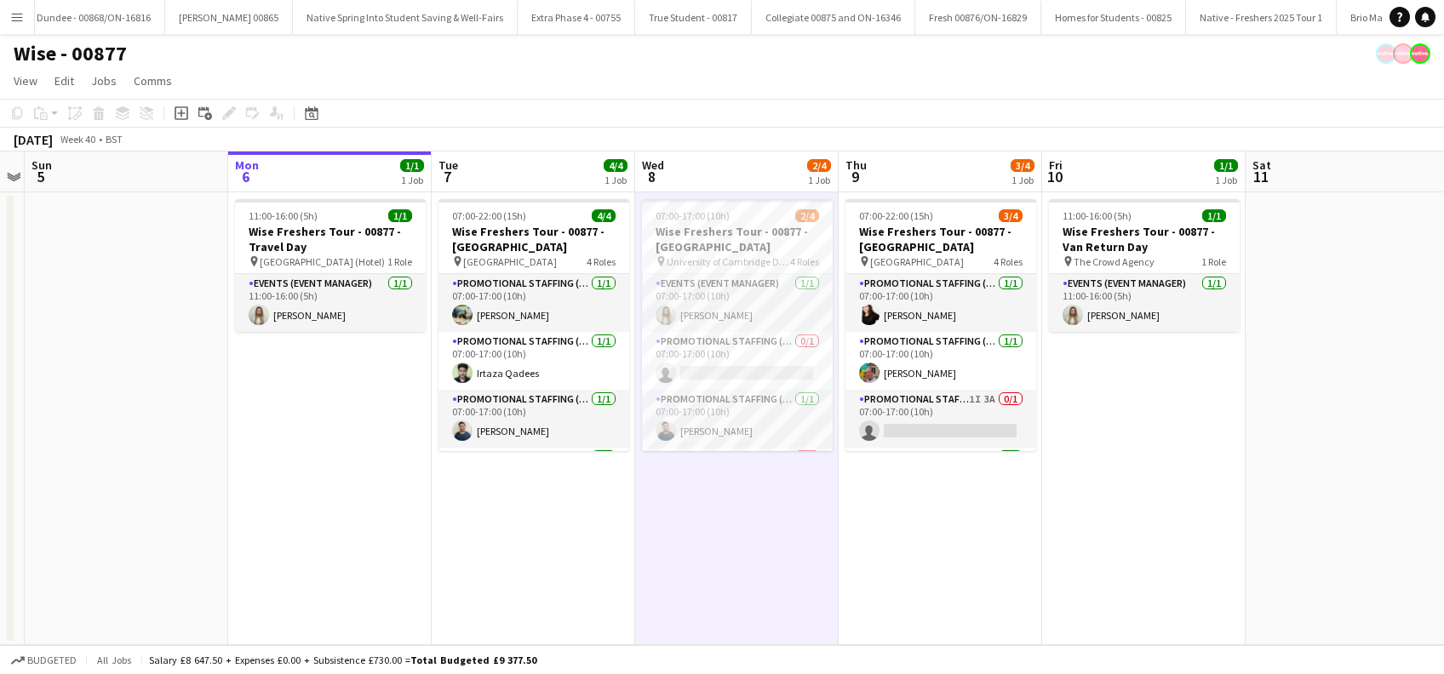
click at [908, 540] on app-date-cell "07:00-22:00 (15h) 3/4 Wise Freshers Tour - 00877 - University of Oxford pin Uni…" at bounding box center [940, 418] width 203 height 453
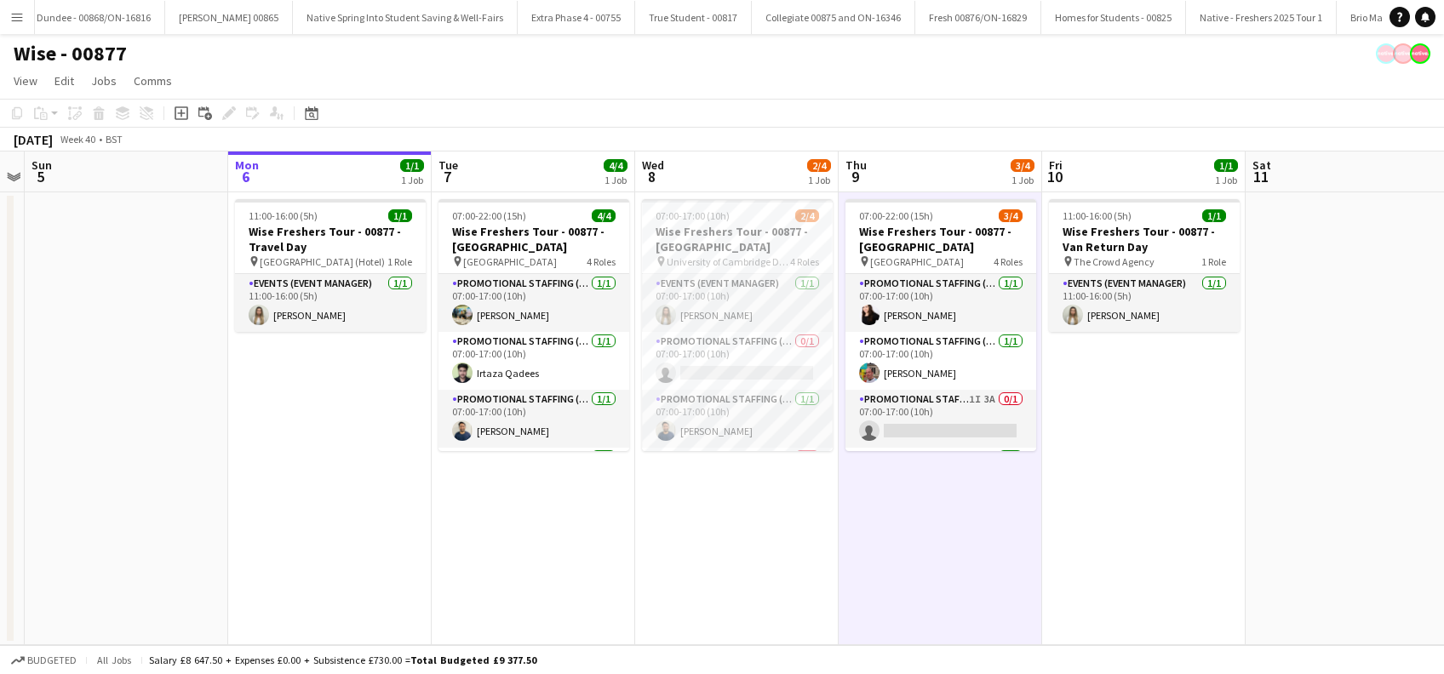
scroll to position [0, 586]
click at [327, 533] on app-date-cell "11:00-16:00 (5h) 1/1 Wise Freshers Tour - 00877 - Travel Day pin Cambridge (Hot…" at bounding box center [329, 418] width 203 height 453
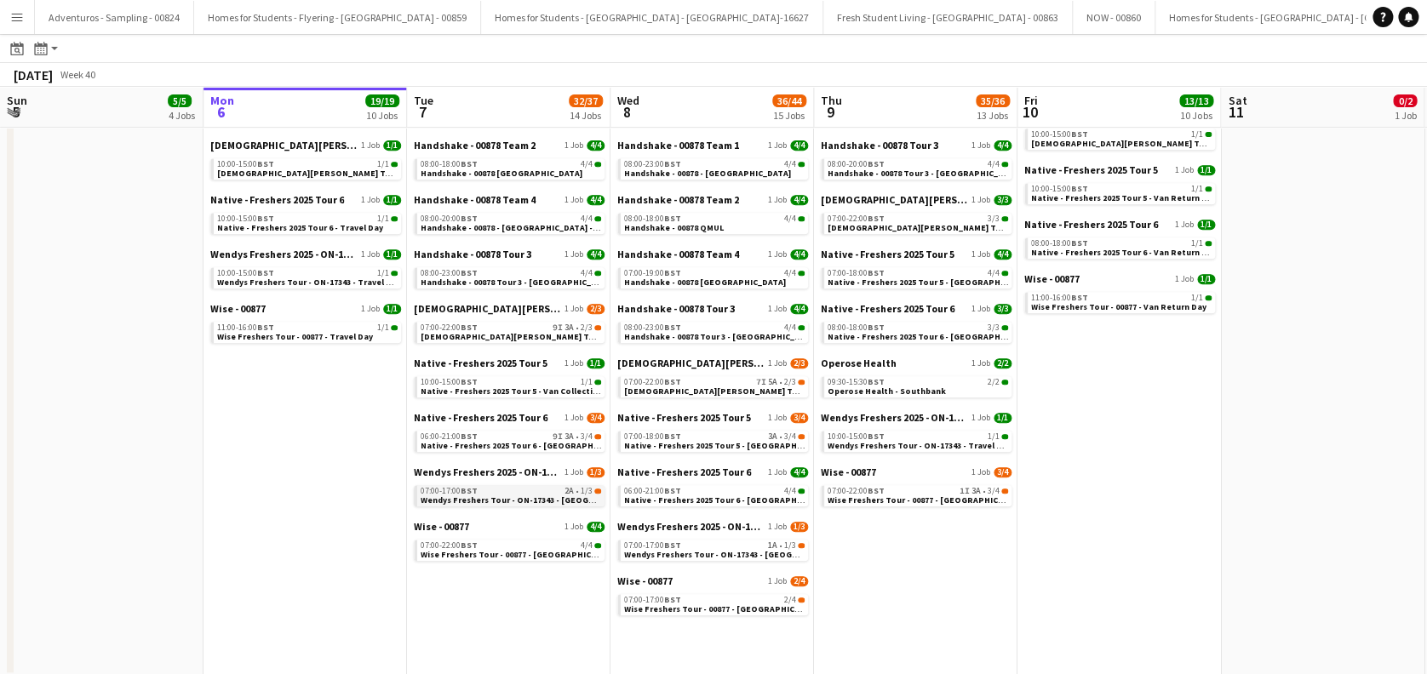
scroll to position [343, 0]
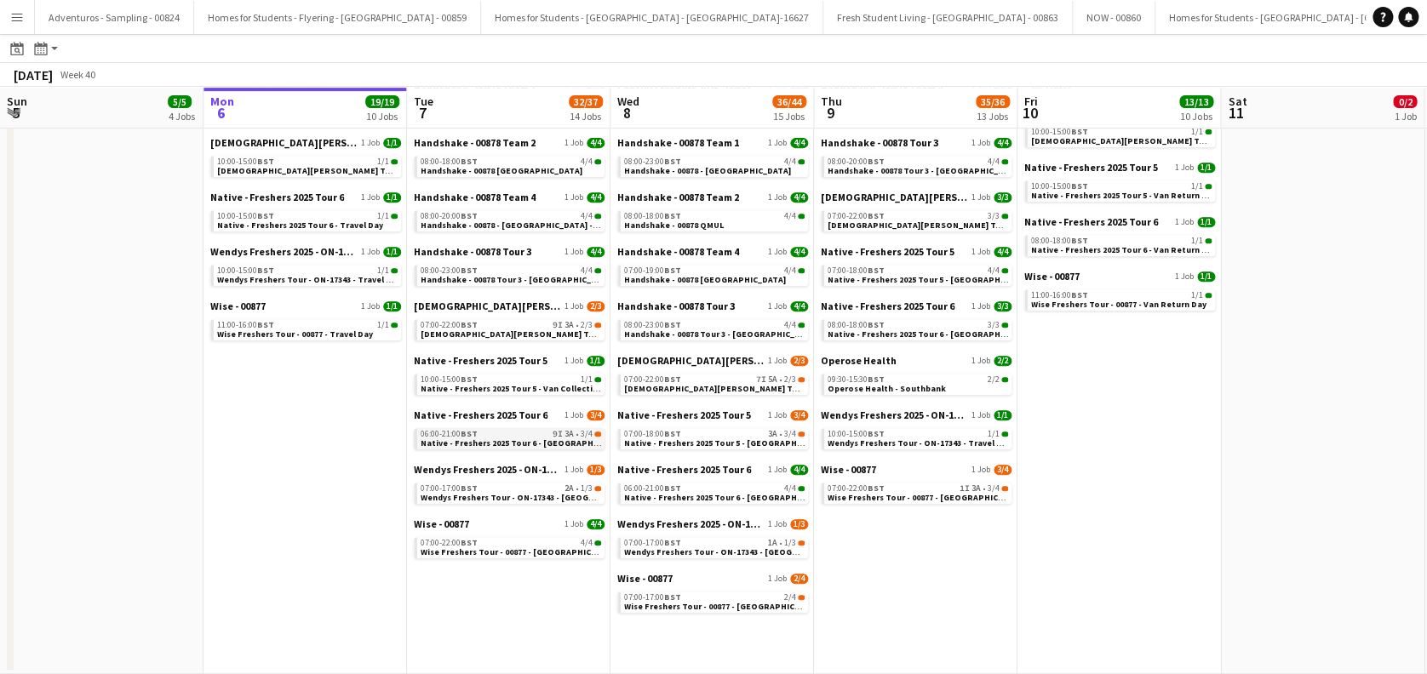
click at [514, 441] on span "Native - Freshers 2025 Tour 6 - [GEOGRAPHIC_DATA] Day 1" at bounding box center [537, 443] width 232 height 11
click at [685, 548] on span "Wendys Freshers Tour - ON-17343 - [GEOGRAPHIC_DATA] Day 2" at bounding box center [748, 552] width 249 height 11
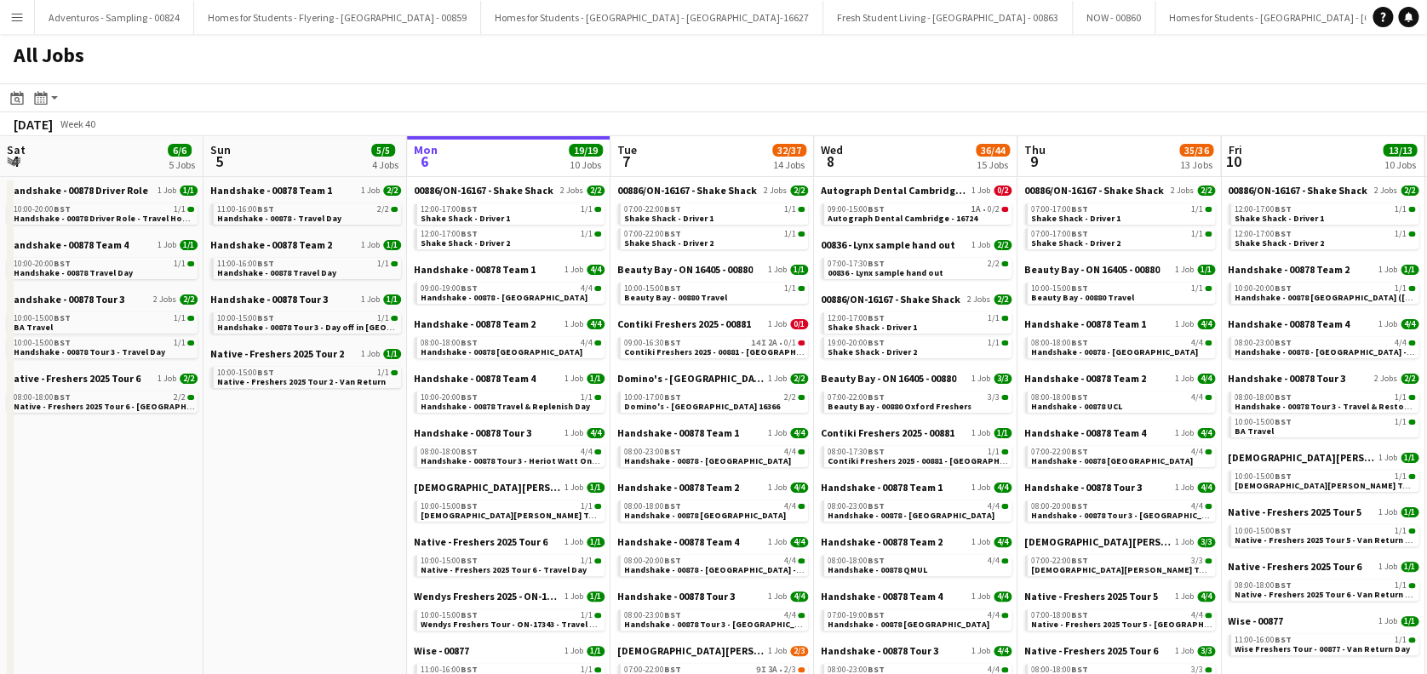
scroll to position [0, 361]
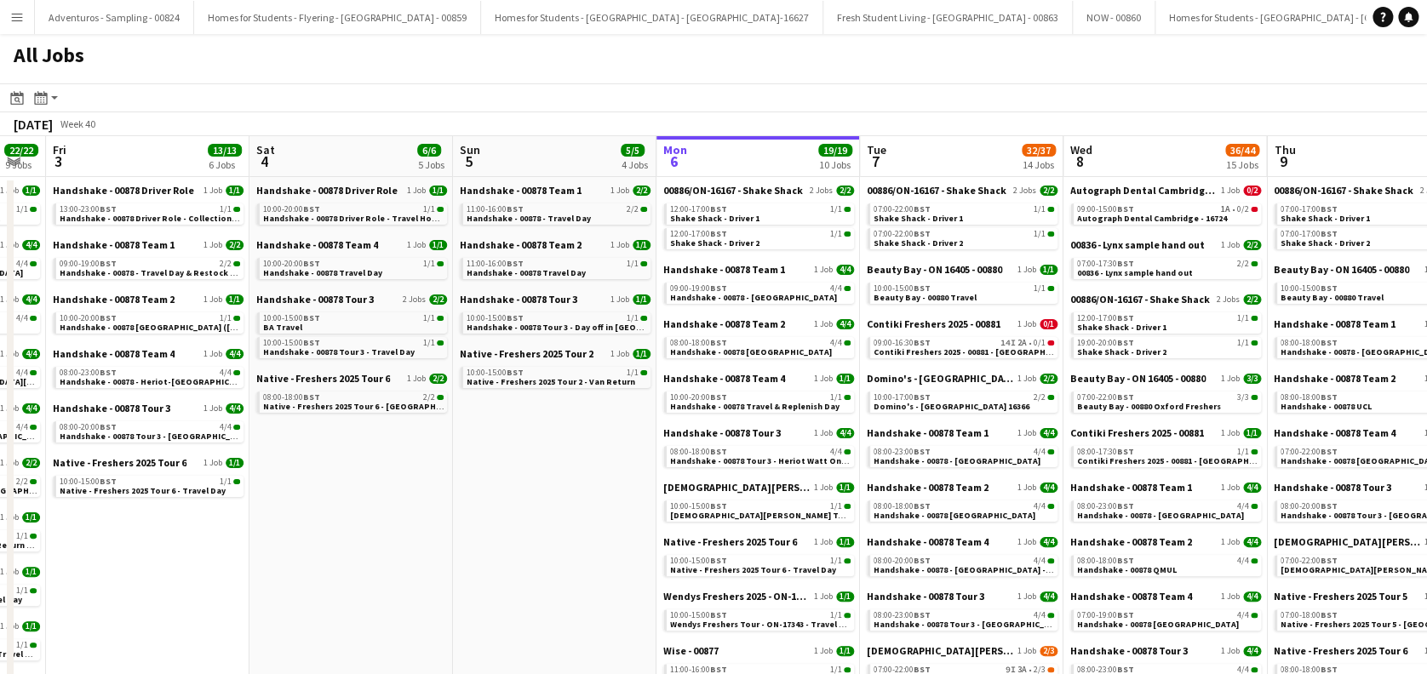
drag, startPoint x: 331, startPoint y: 508, endPoint x: 785, endPoint y: 496, distance: 454.0
click at [785, 496] on app-calendar-viewport "Wed 1 36/36 12 Jobs Thu 2 22/22 9 Jobs Fri 3 13/13 6 Jobs Sat 4 6/6 5 Jobs Sun …" at bounding box center [713, 577] width 1427 height 883
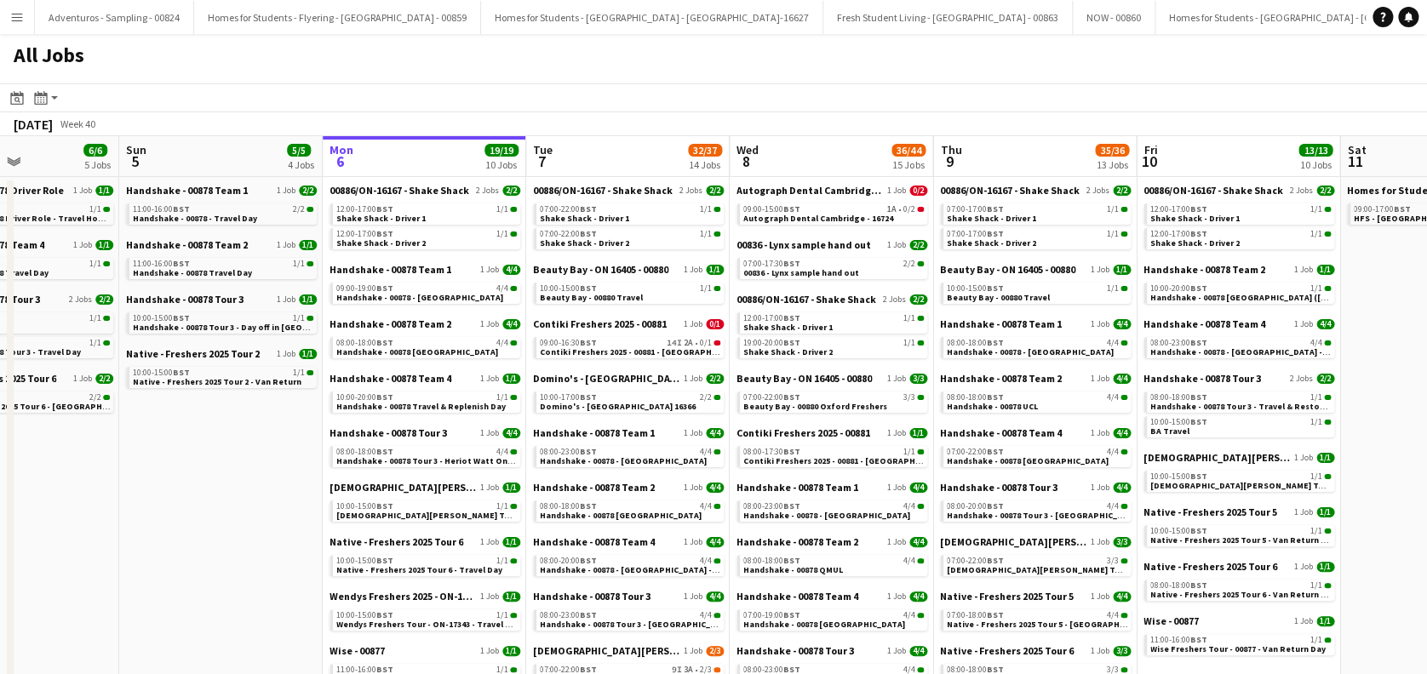
scroll to position [0, 746]
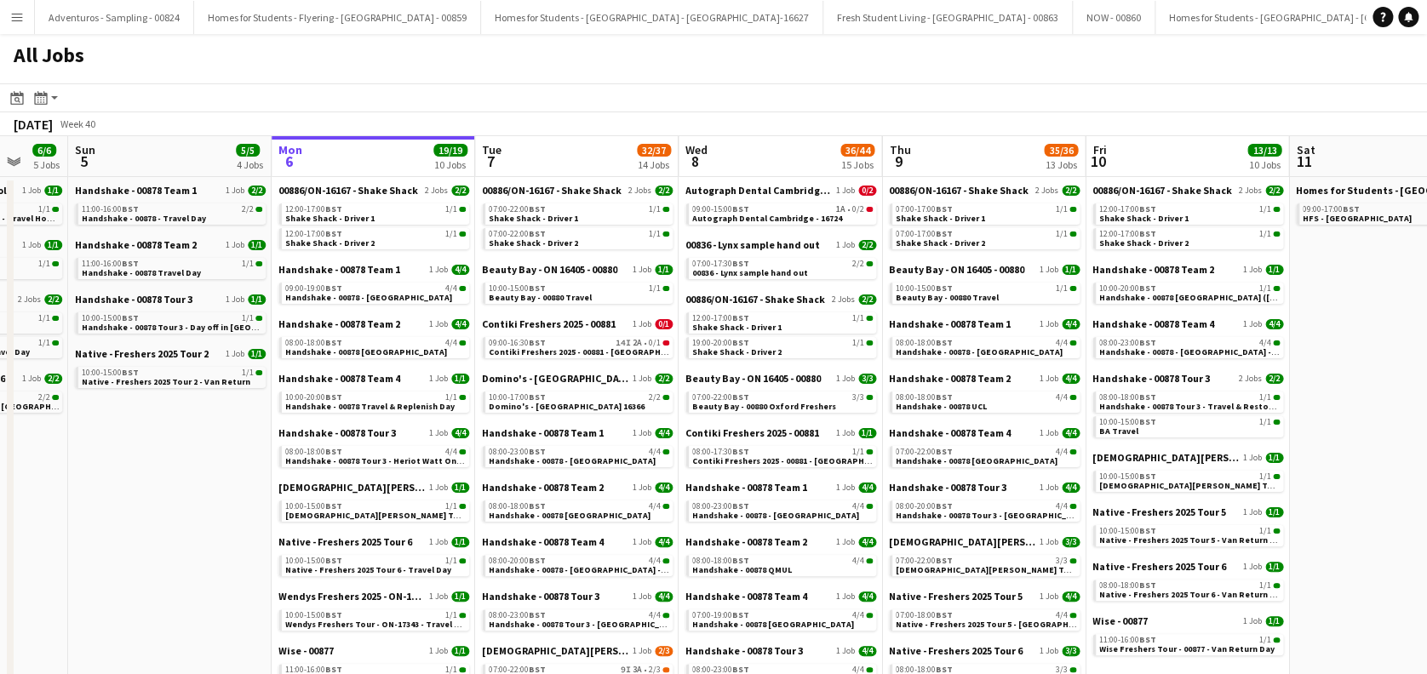
drag, startPoint x: 857, startPoint y: 459, endPoint x: 545, endPoint y: 551, distance: 324.9
click at [545, 551] on app-calendar-viewport "Wed 1 36/36 12 Jobs Thu 2 22/22 9 Jobs Fri 3 13/13 6 Jobs Sat 4 6/6 5 Jobs Sun …" at bounding box center [713, 577] width 1427 height 883
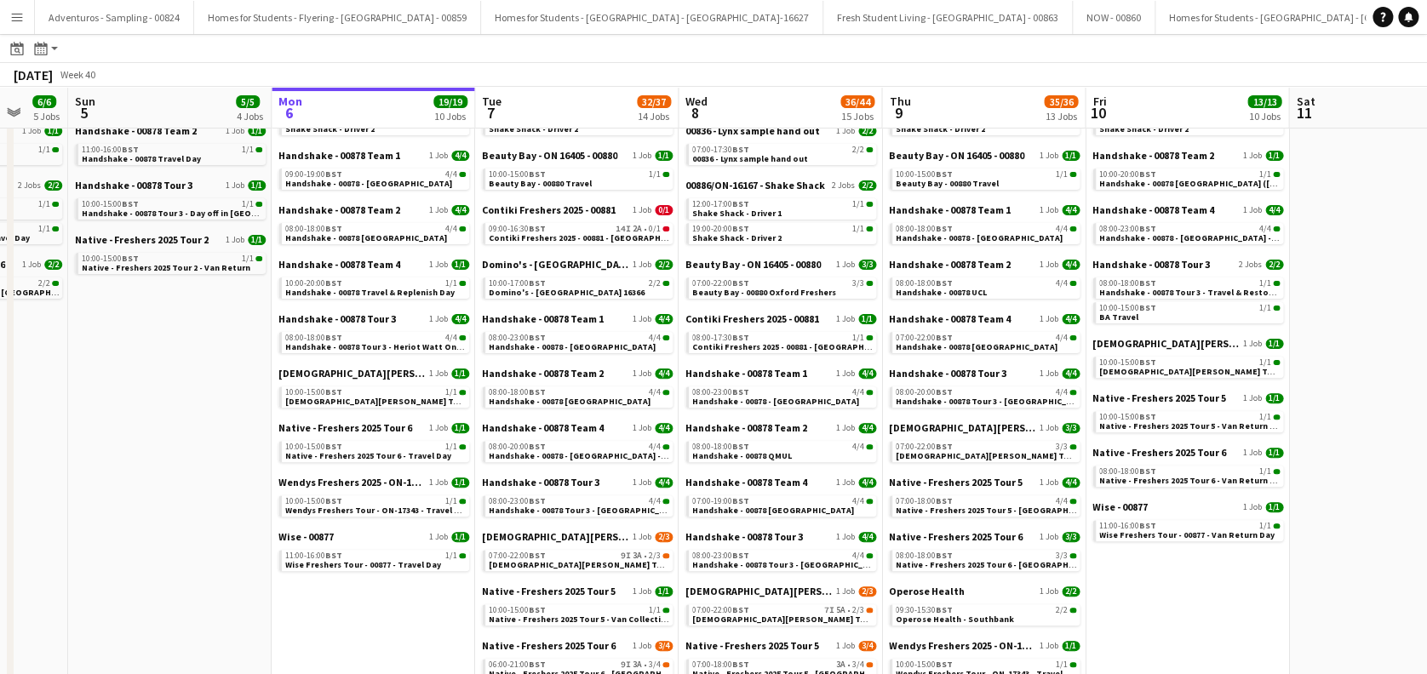
scroll to position [113, 0]
click at [803, 508] on link "07:00-19:00 BST 4/4 Handshake - 00878 Oxford" at bounding box center [782, 505] width 181 height 20
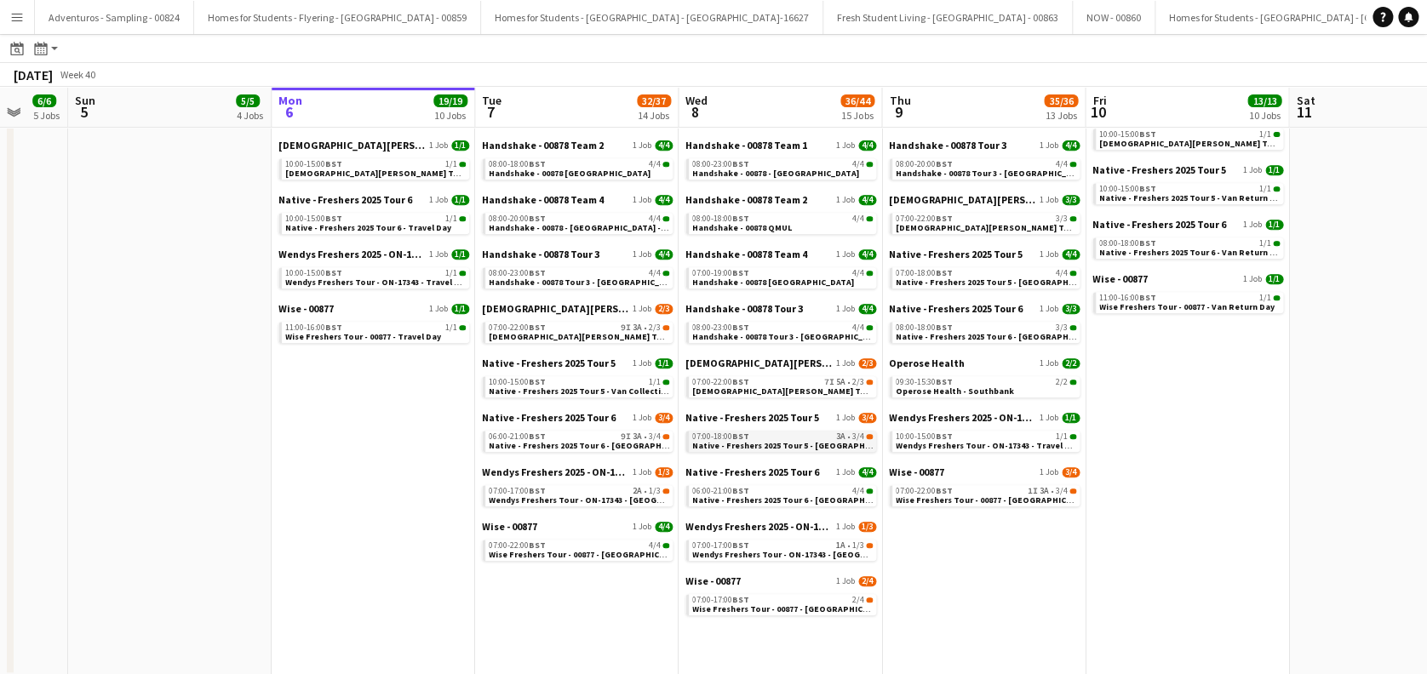
scroll to position [0, 745]
click at [791, 446] on span "Native - Freshers 2025 Tour 5 - University of Oxford Day 1" at bounding box center [809, 445] width 232 height 11
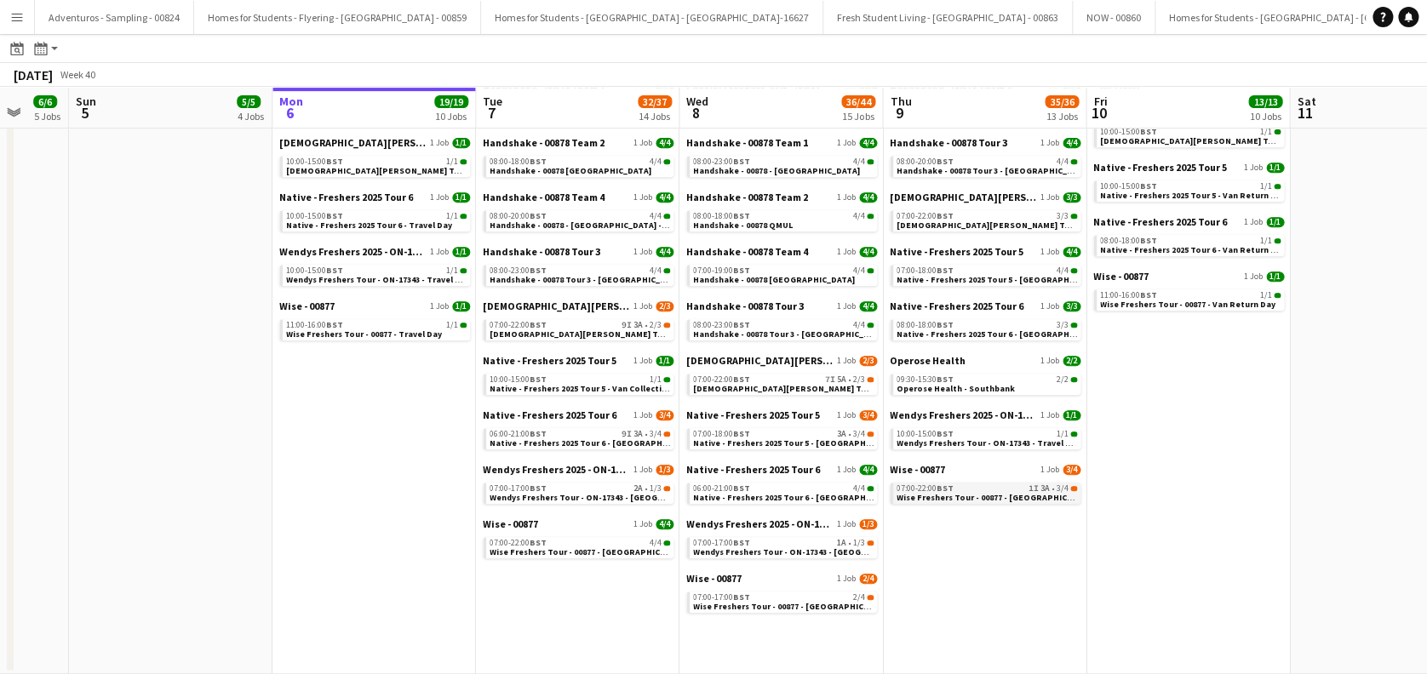
click at [1001, 493] on span "Wise Freshers Tour - 00877 - University of Oxford" at bounding box center [996, 497] width 198 height 11
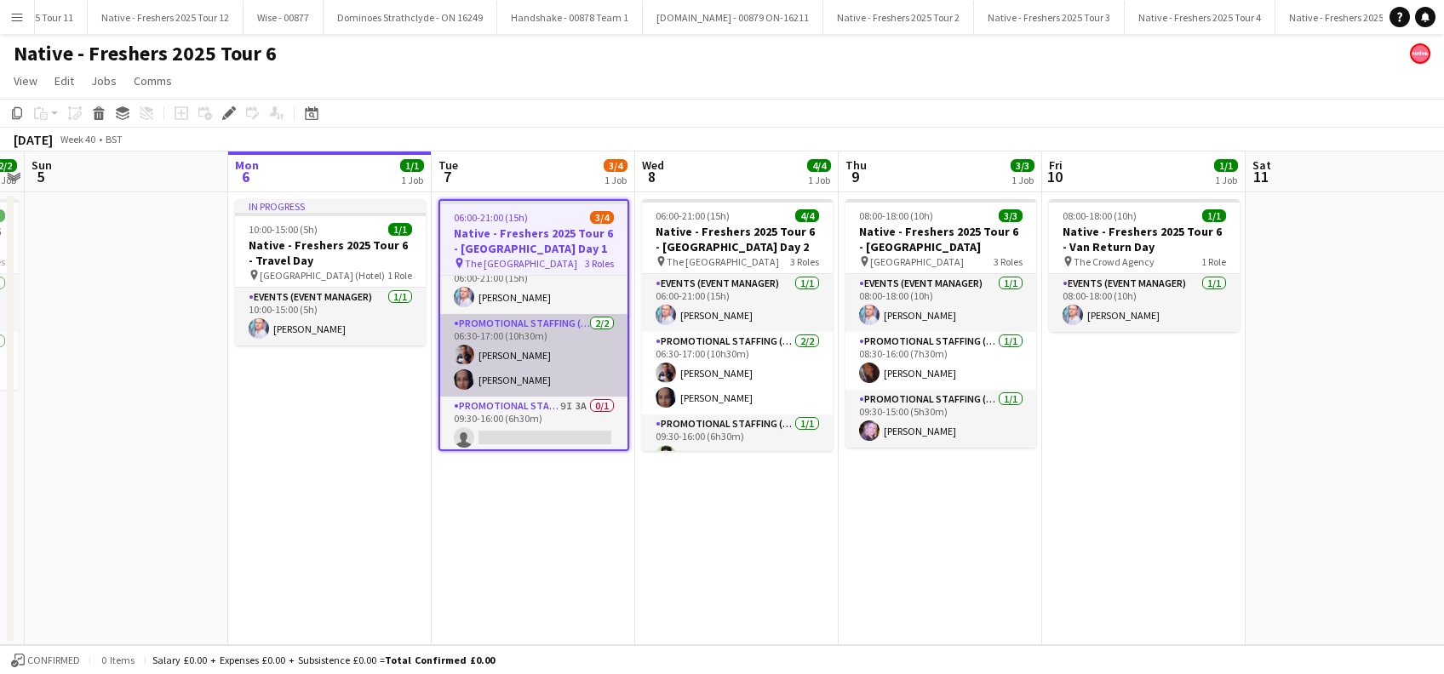
scroll to position [24, 0]
click at [545, 372] on app-card-role "Promotional Staffing (Brand Ambassadors) [DATE] 06:30-17:00 (10h30m) [PERSON_NA…" at bounding box center [533, 351] width 187 height 83
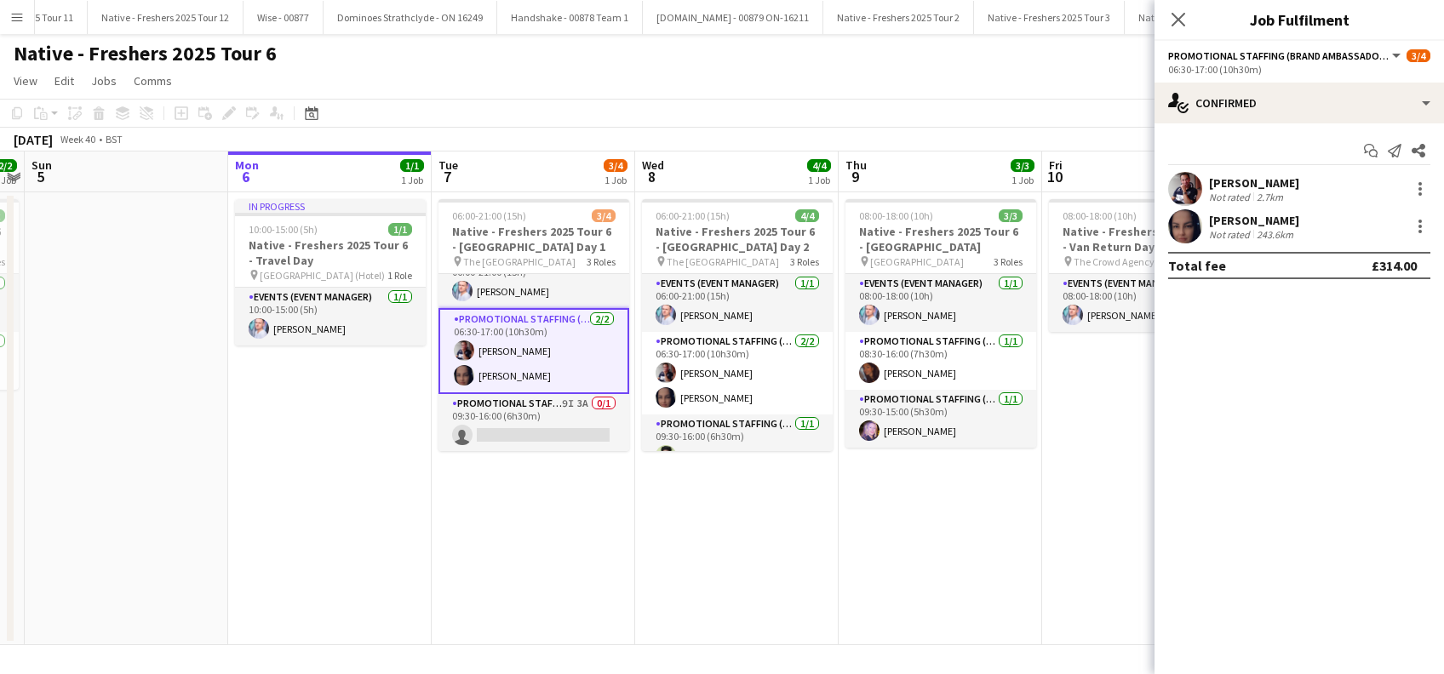
click at [1274, 218] on div "[PERSON_NAME]" at bounding box center [1254, 220] width 90 height 15
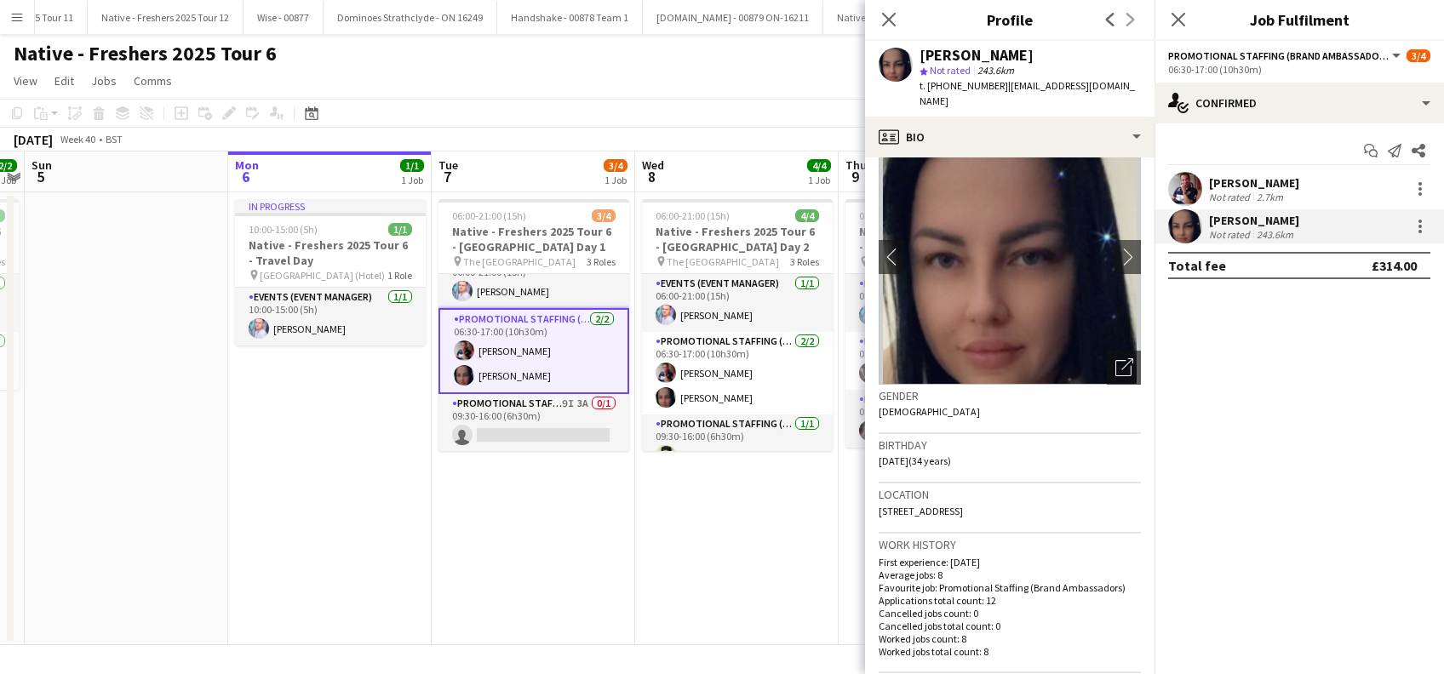
scroll to position [0, 0]
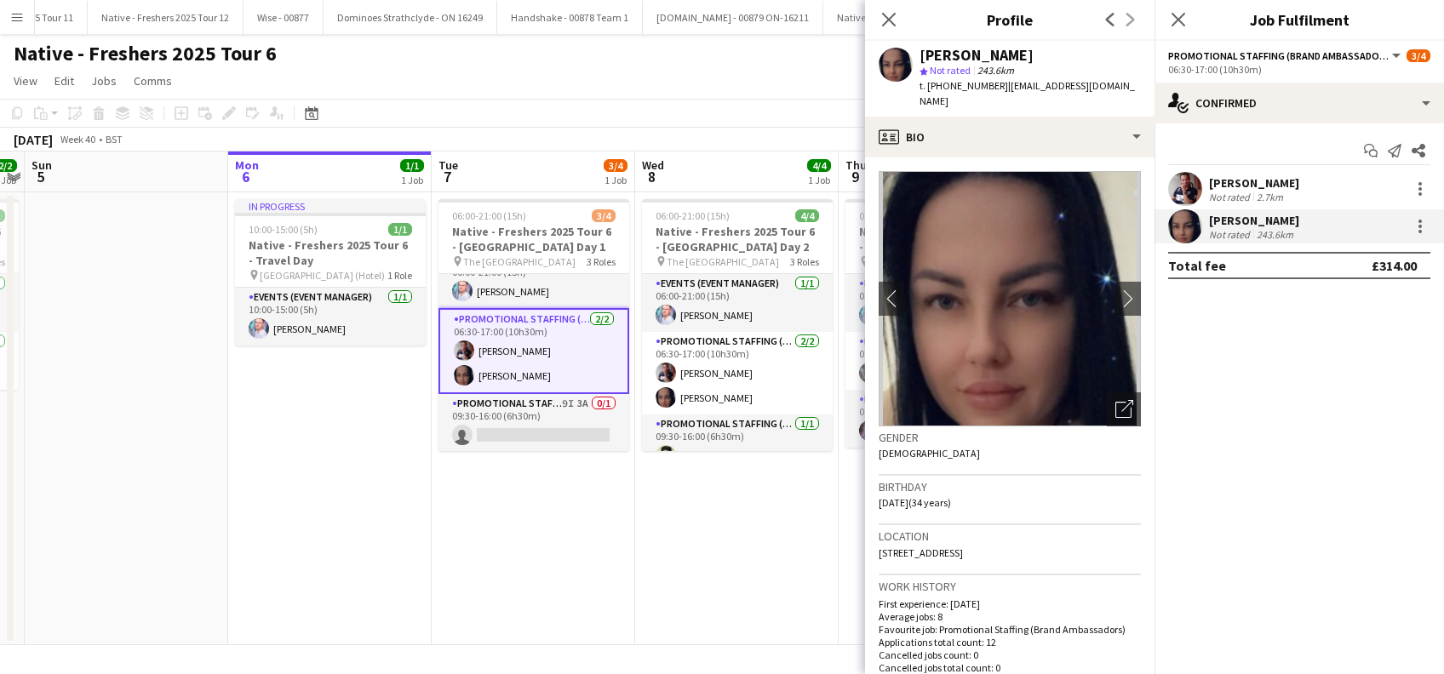
click at [809, 562] on app-date-cell "06:00-21:00 (15h) 4/4 Native - Freshers 2025 Tour 6 - University of Cambridge D…" at bounding box center [736, 418] width 203 height 453
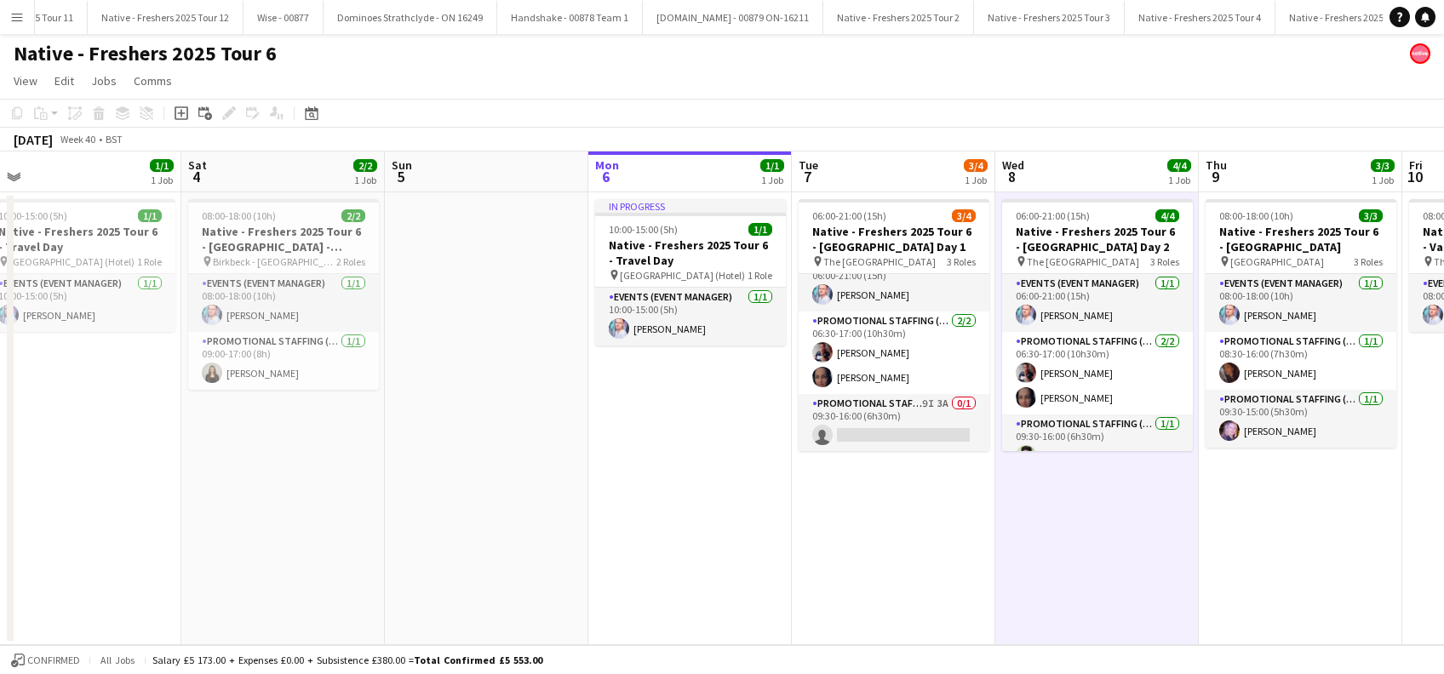
drag, startPoint x: 445, startPoint y: 556, endPoint x: 802, endPoint y: 565, distance: 356.9
click at [802, 564] on app-calendar-viewport "Wed 1 Thu 2 Fri 3 1/1 1 Job Sat 4 2/2 1 Job Sun 5 Mon 6 1/1 1 Job Tue 7 3/4 1 J…" at bounding box center [722, 399] width 1444 height 494
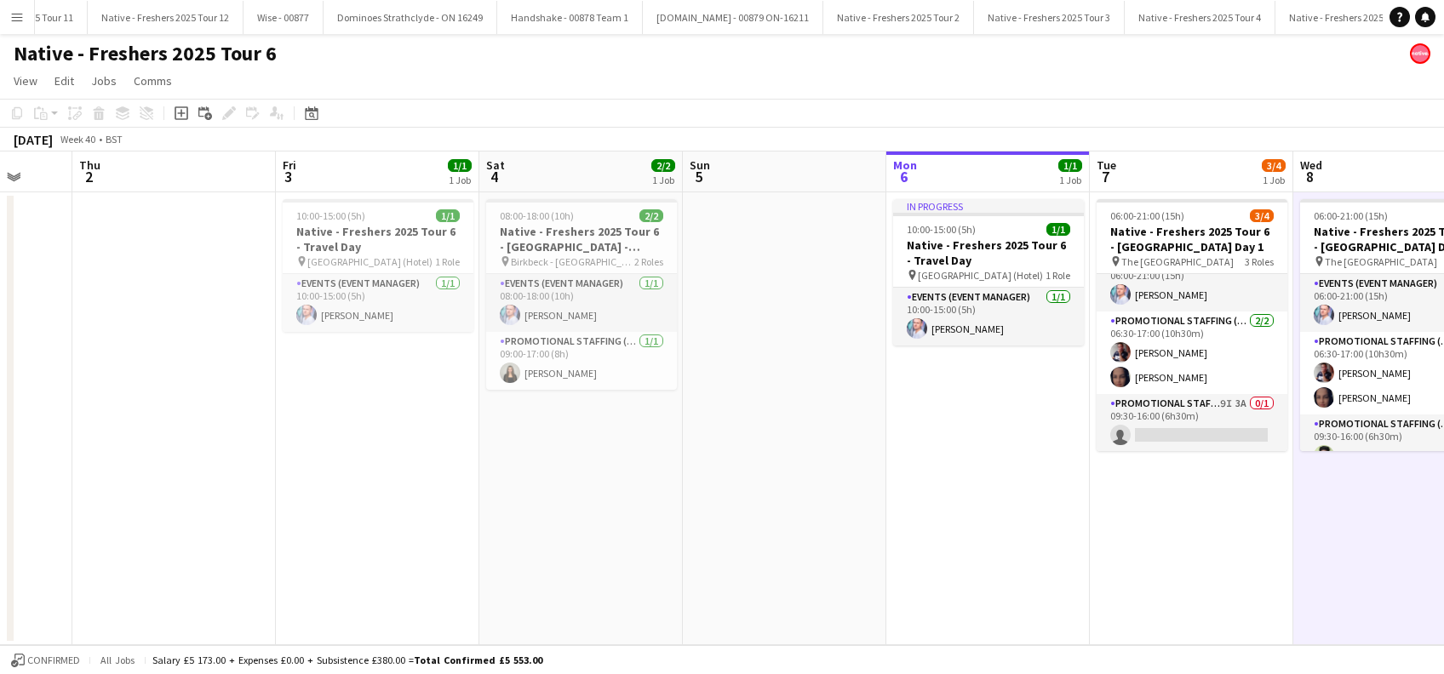
scroll to position [0, 497]
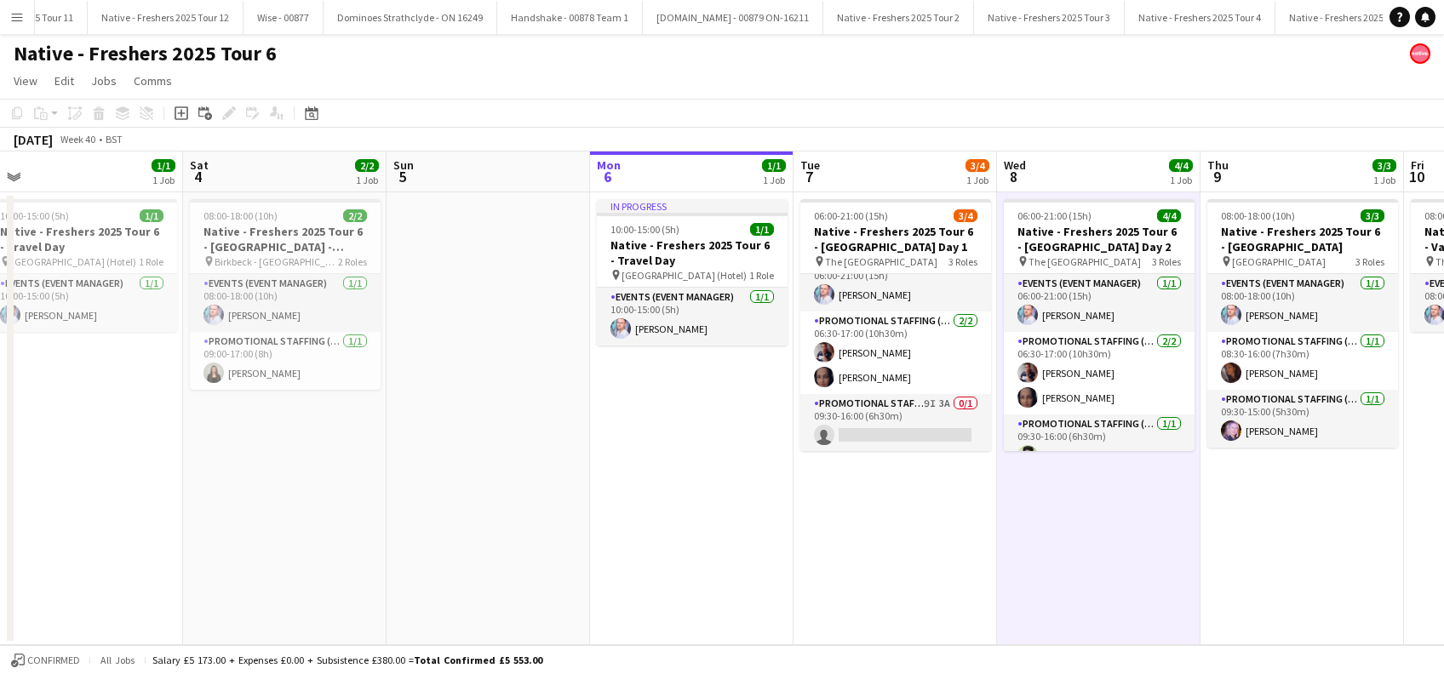
drag, startPoint x: 845, startPoint y: 546, endPoint x: 605, endPoint y: 547, distance: 240.1
click at [605, 547] on app-calendar-viewport "Wed 1 Thu 2 Fri 3 1/1 1 Job Sat 4 2/2 1 Job Sun 5 Mon 6 1/1 1 Job Tue 7 3/4 1 J…" at bounding box center [722, 399] width 1444 height 494
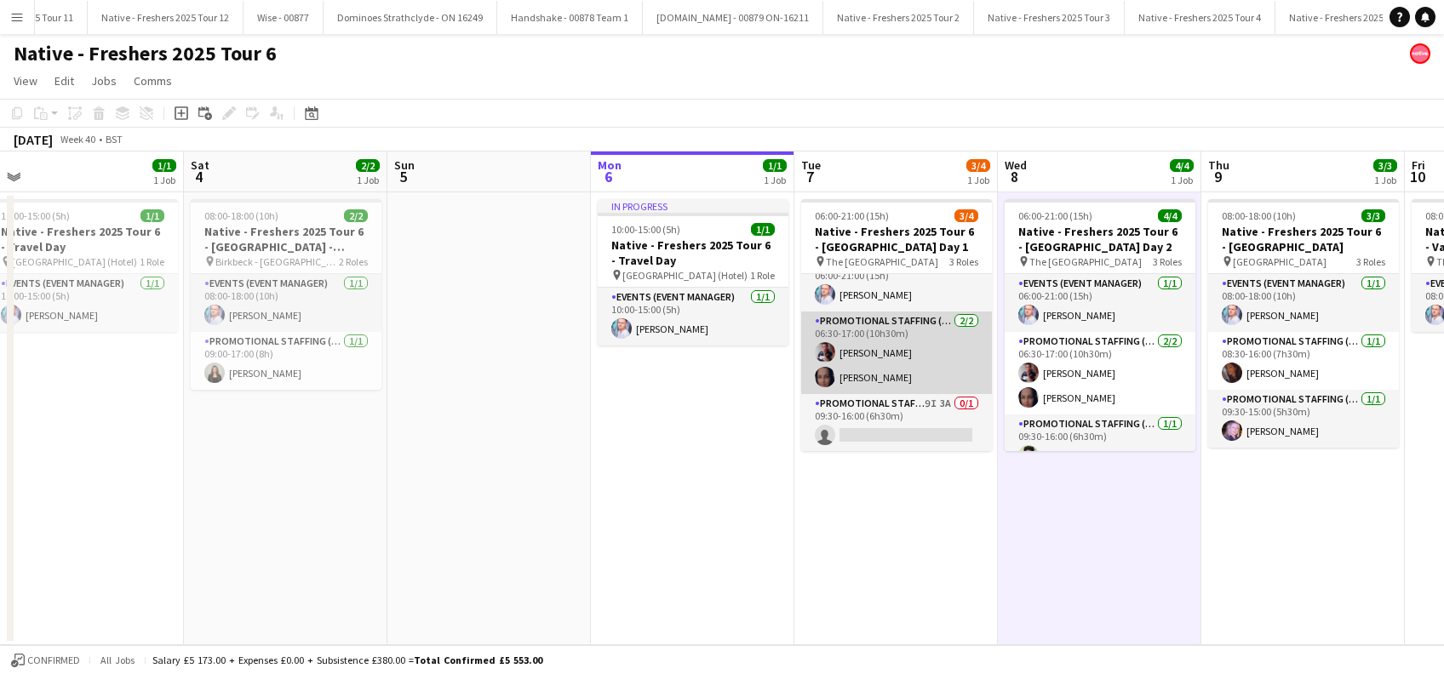
click at [910, 379] on app-card-role "Promotional Staffing (Brand Ambassadors) [DATE] 06:30-17:00 (10h30m) [PERSON_NA…" at bounding box center [896, 353] width 191 height 83
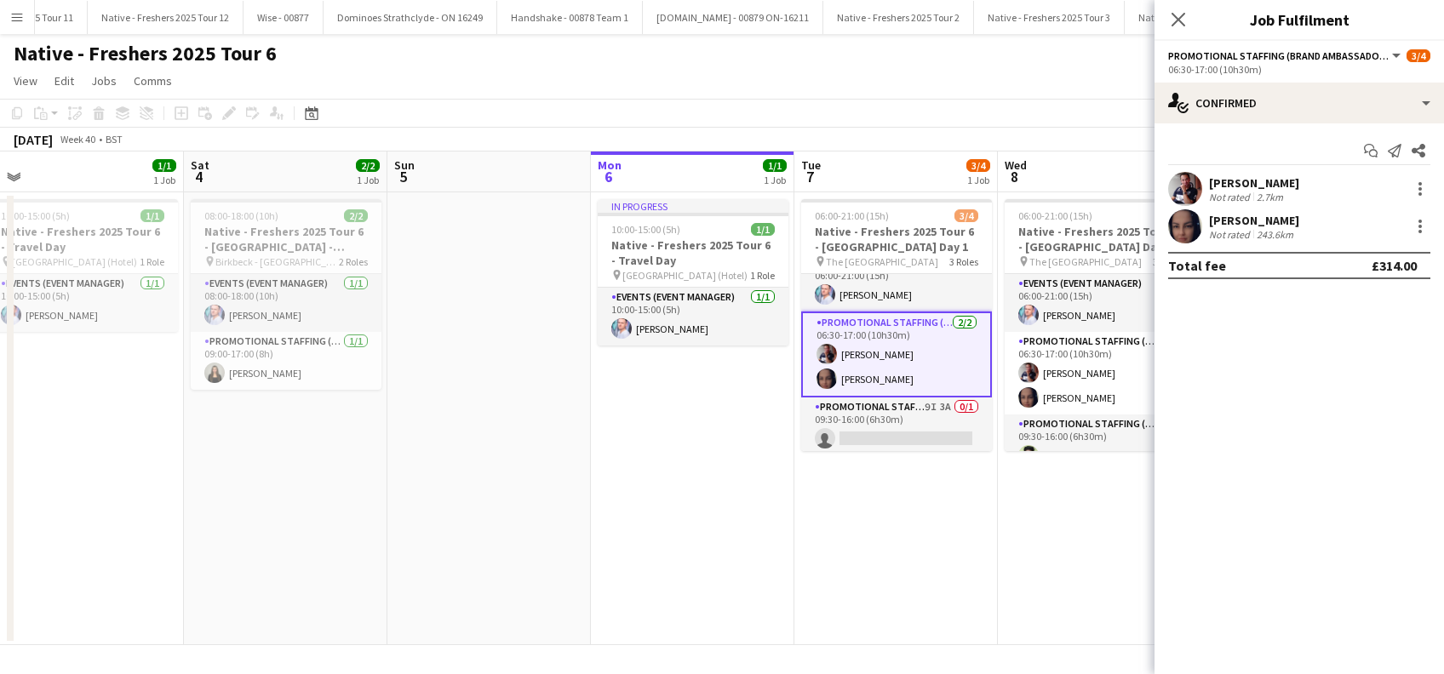
click at [1280, 221] on div "[PERSON_NAME]" at bounding box center [1254, 220] width 90 height 15
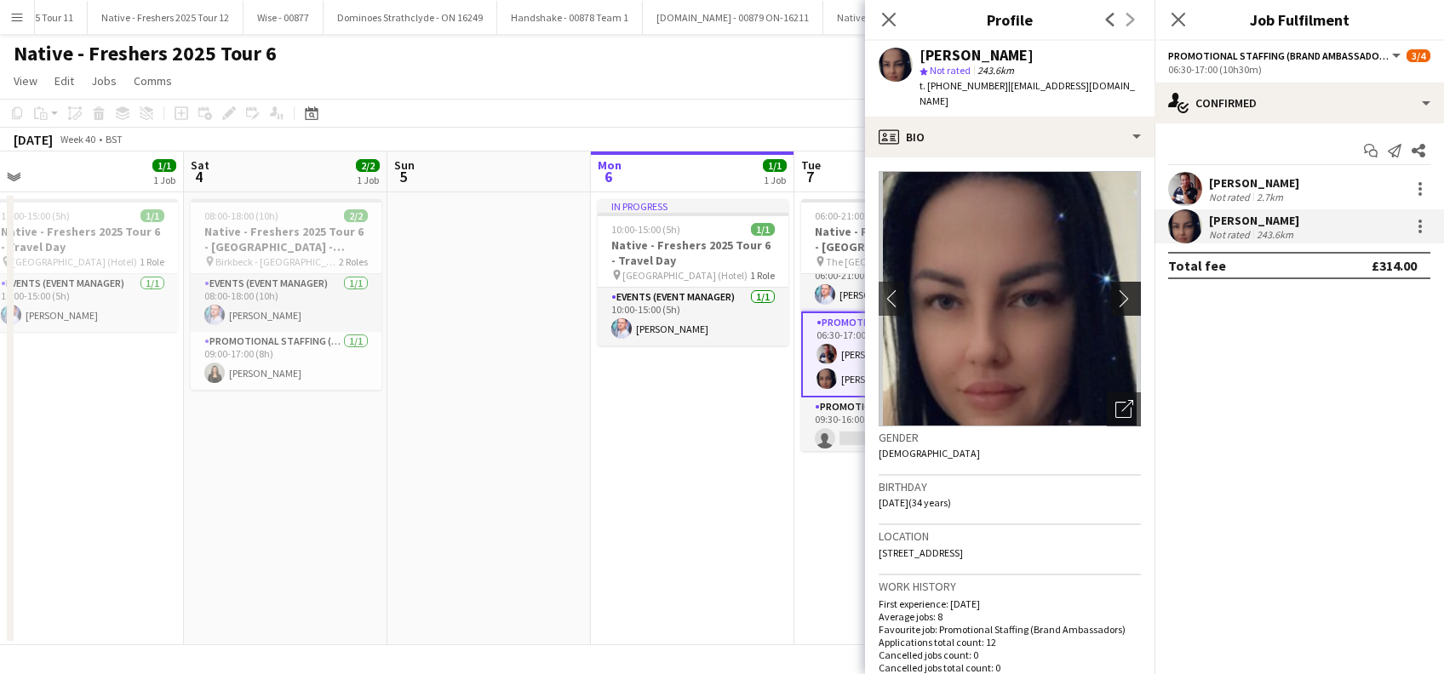
click at [1115, 293] on app-icon "chevron-right" at bounding box center [1128, 298] width 26 height 18
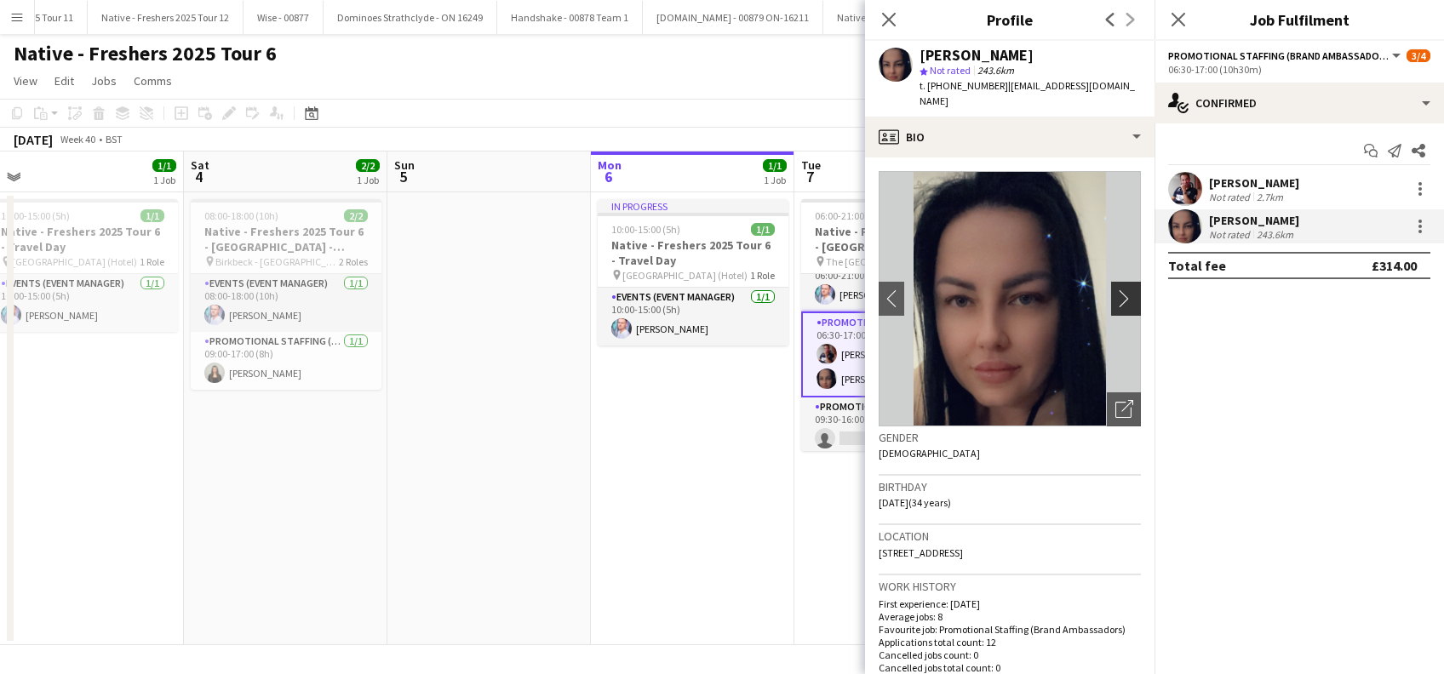
click at [1115, 292] on app-icon "chevron-right" at bounding box center [1128, 298] width 26 height 18
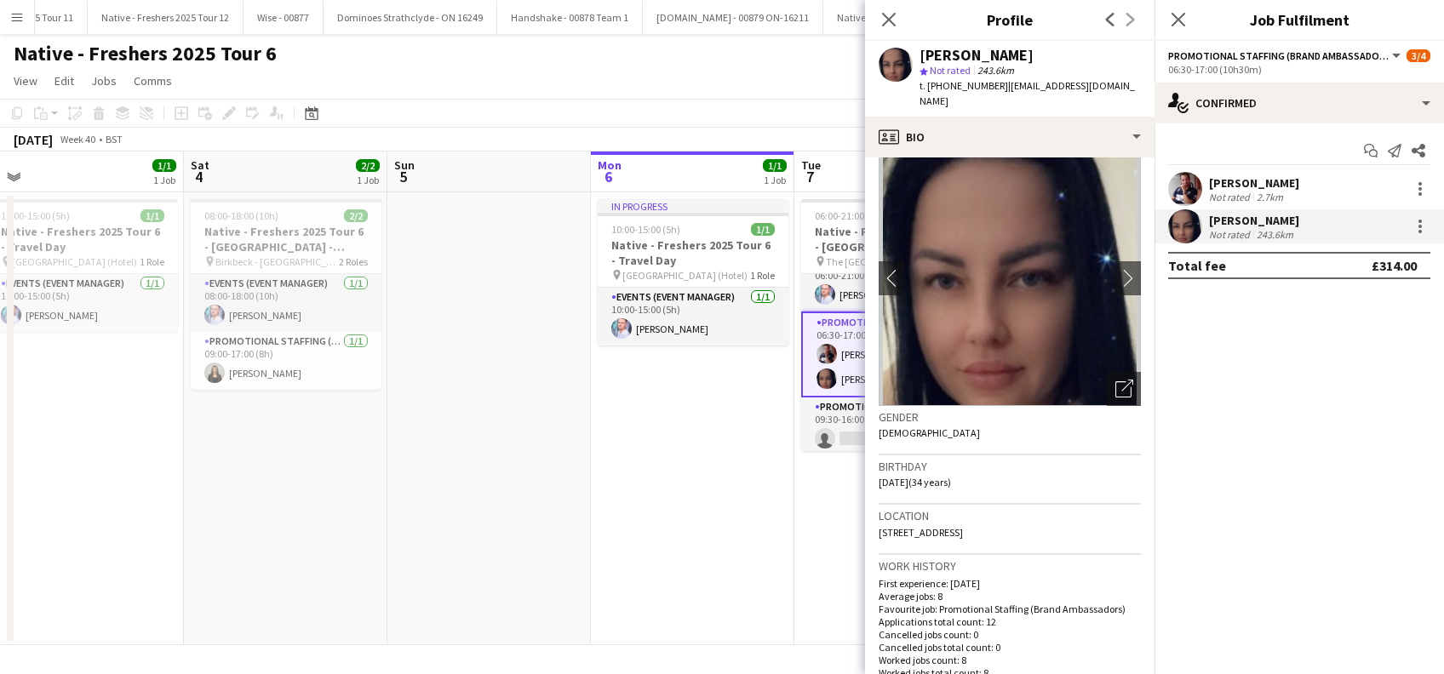
scroll to position [0, 0]
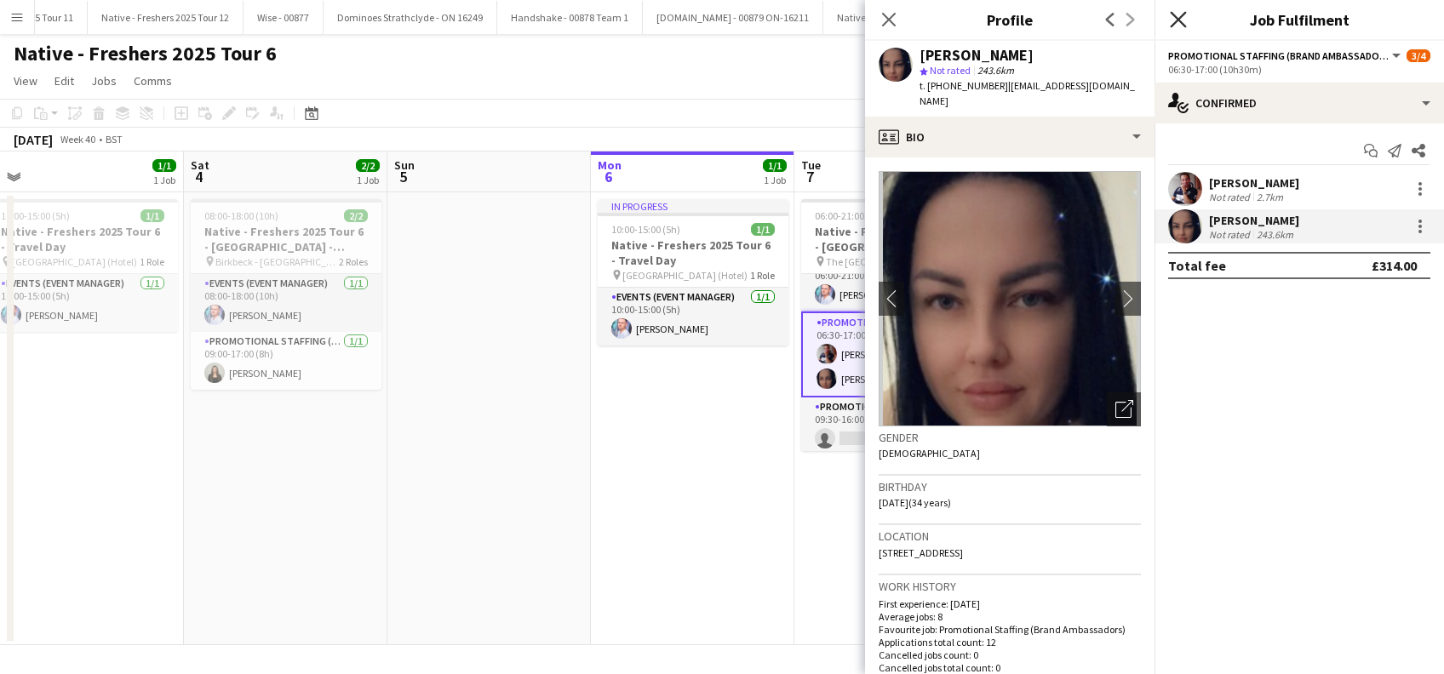
click at [1178, 14] on icon "Close pop-in" at bounding box center [1178, 19] width 16 height 16
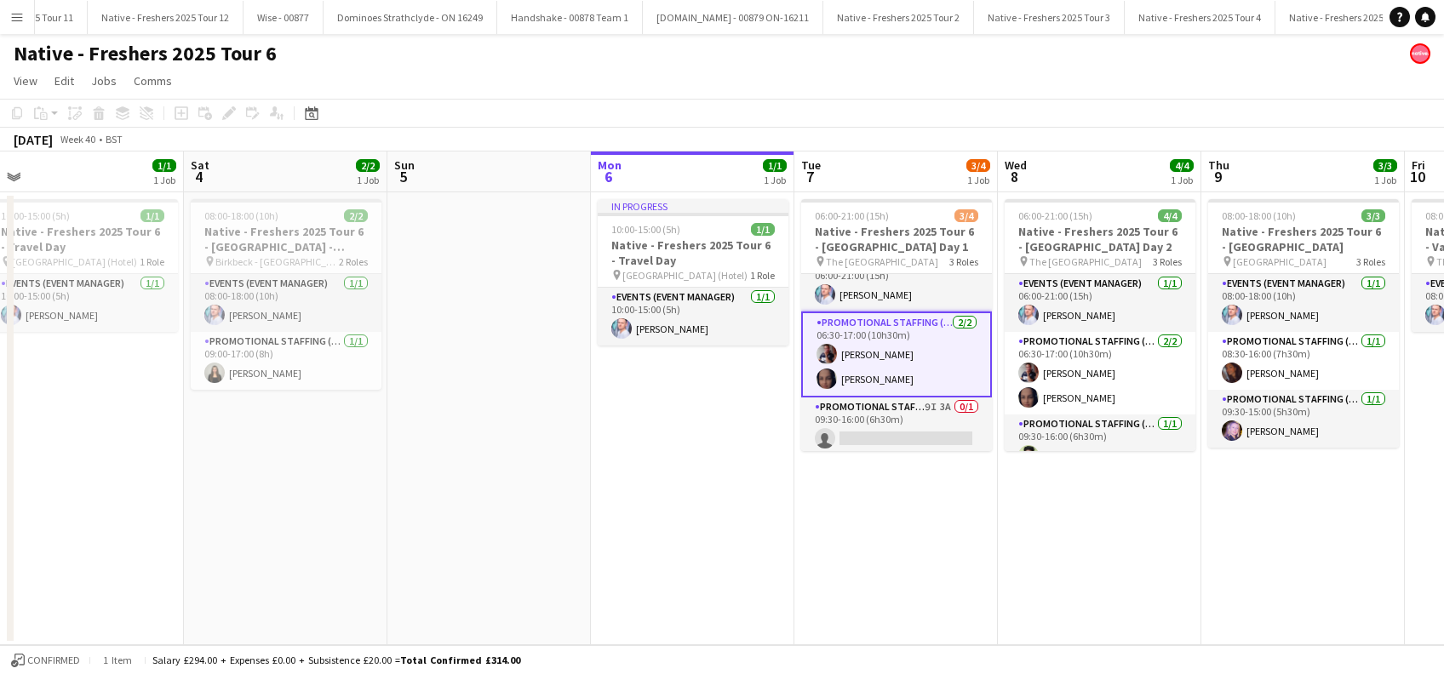
click at [691, 478] on app-date-cell "In progress 10:00-15:00 (5h) 1/1 Native - Freshers 2025 Tour 6 - Travel Day pin…" at bounding box center [692, 418] width 203 height 453
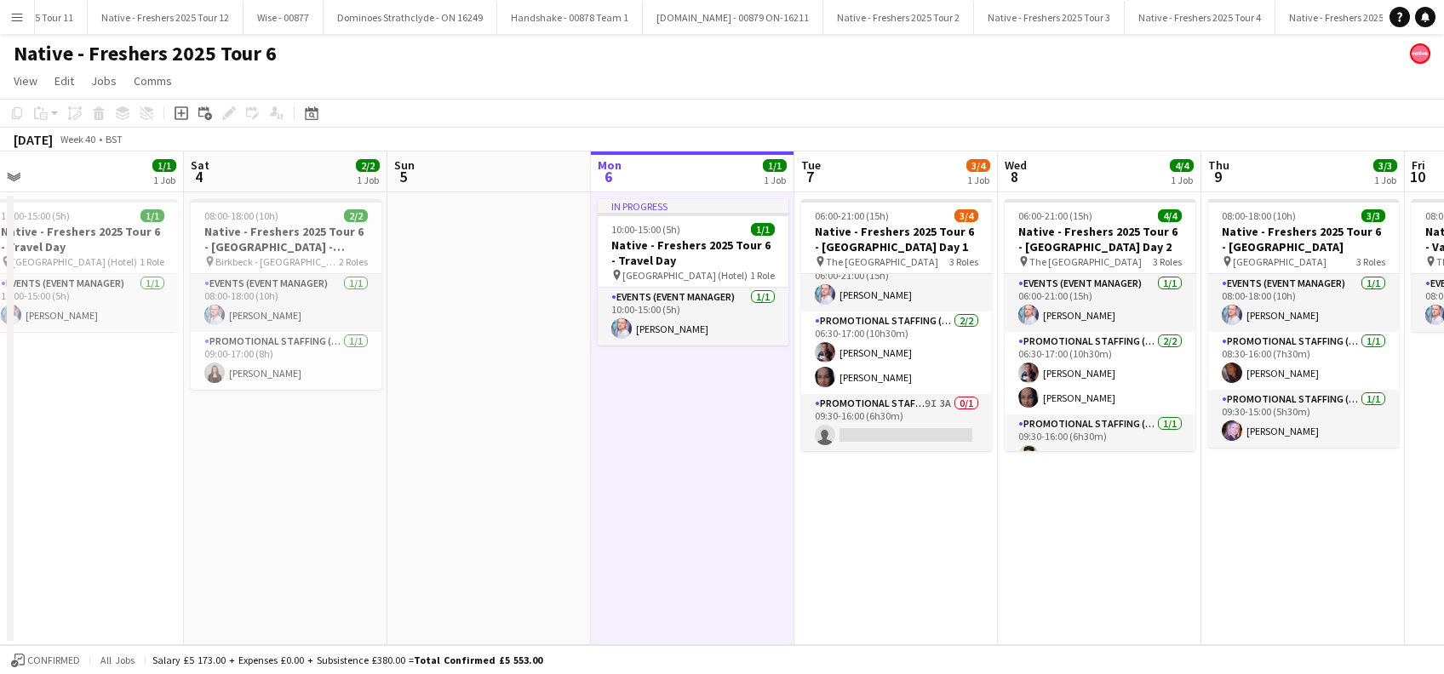
click at [977, 531] on app-date-cell "06:00-21:00 (15h) 3/4 Native - Freshers 2025 Tour 6 - University of Cambridge D…" at bounding box center [895, 418] width 203 height 453
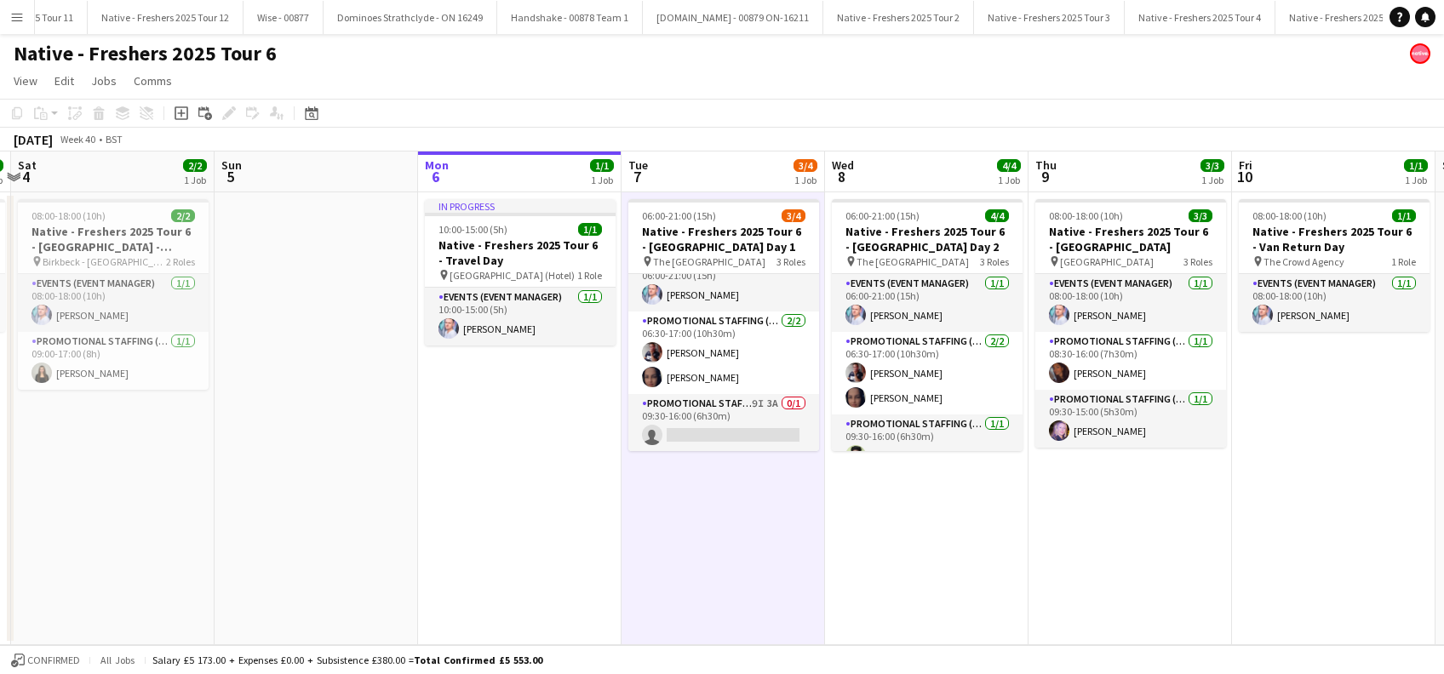
scroll to position [0, 599]
drag, startPoint x: 882, startPoint y: 545, endPoint x: 707, endPoint y: 561, distance: 176.1
click at [708, 561] on app-calendar-viewport "Wed 1 Thu 2 Fri 3 1/1 1 Job Sat 4 2/2 1 Job Sun 5 Mon 6 1/1 1 Job Tue 7 3/4 1 J…" at bounding box center [722, 399] width 1444 height 494
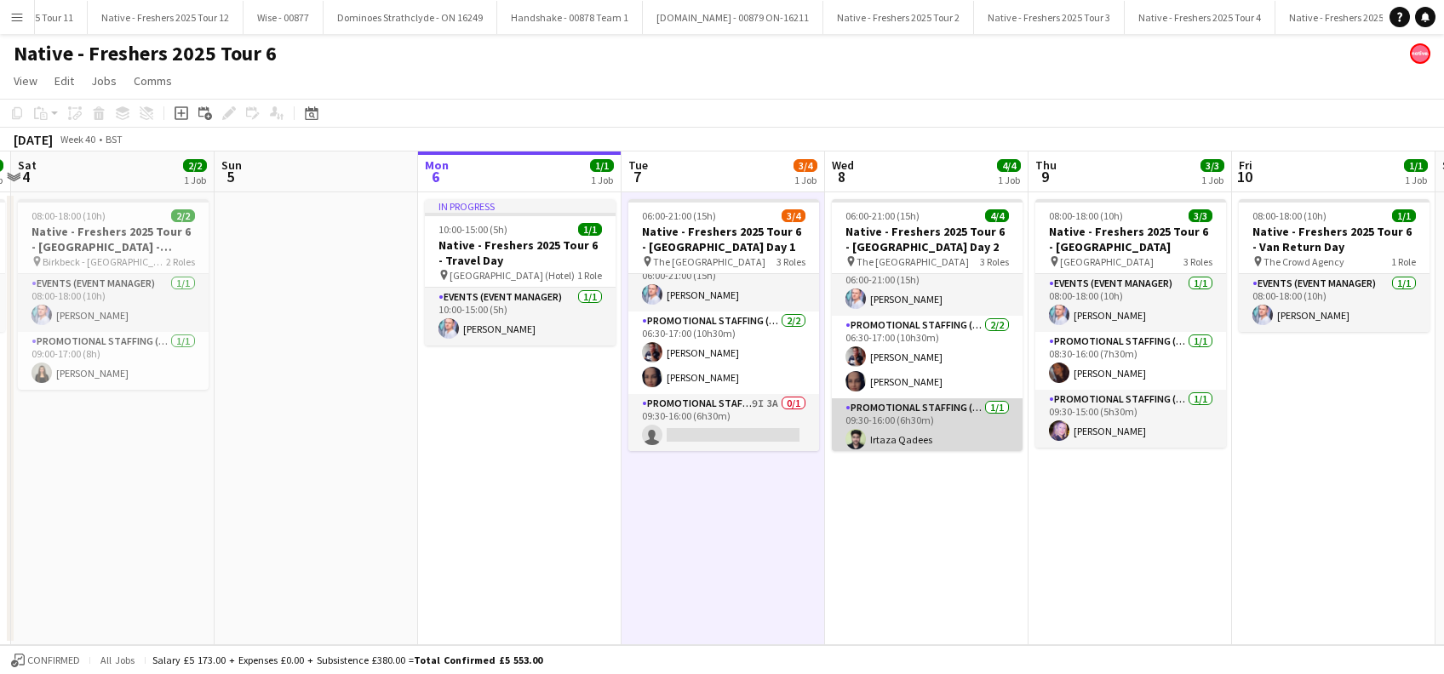
scroll to position [20, 0]
click at [1144, 526] on app-date-cell "08:00-18:00 (10h) 3/3 Native - Freshers 2025 Tour 6 - [GEOGRAPHIC_DATA] pin [GE…" at bounding box center [1130, 418] width 203 height 453
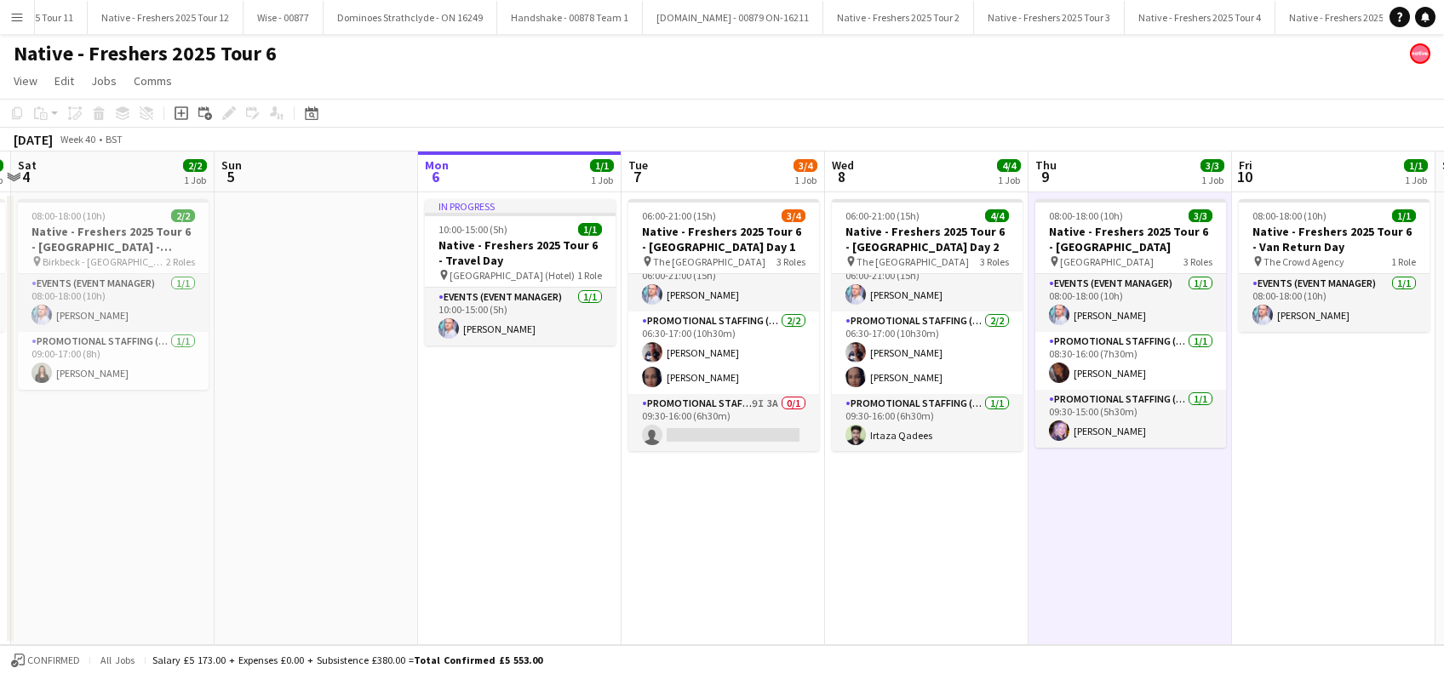
click at [655, 492] on app-date-cell "06:00-21:00 (15h) 3/4 Native - Freshers 2025 Tour 6 - University of Cambridge D…" at bounding box center [723, 418] width 203 height 453
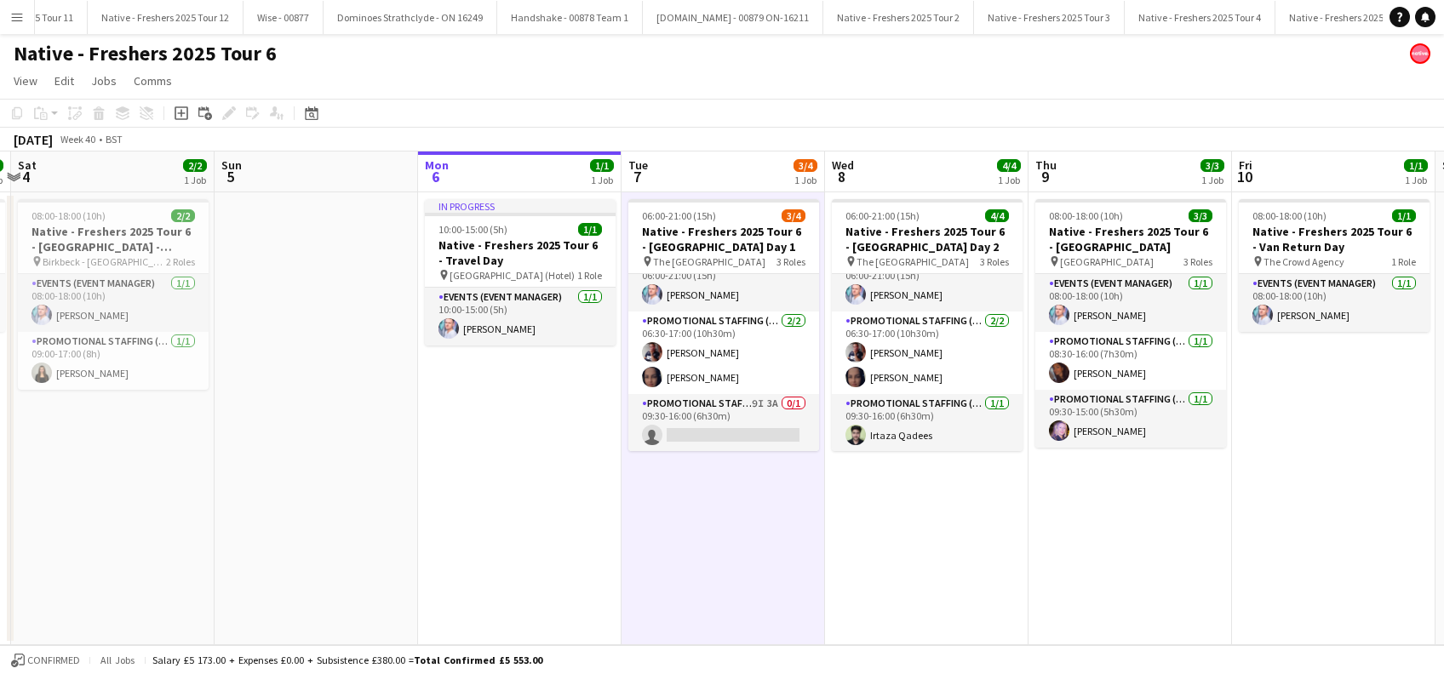
click at [742, 524] on app-date-cell "06:00-21:00 (15h) 3/4 Native - Freshers 2025 Tour 6 - University of Cambridge D…" at bounding box center [723, 418] width 203 height 453
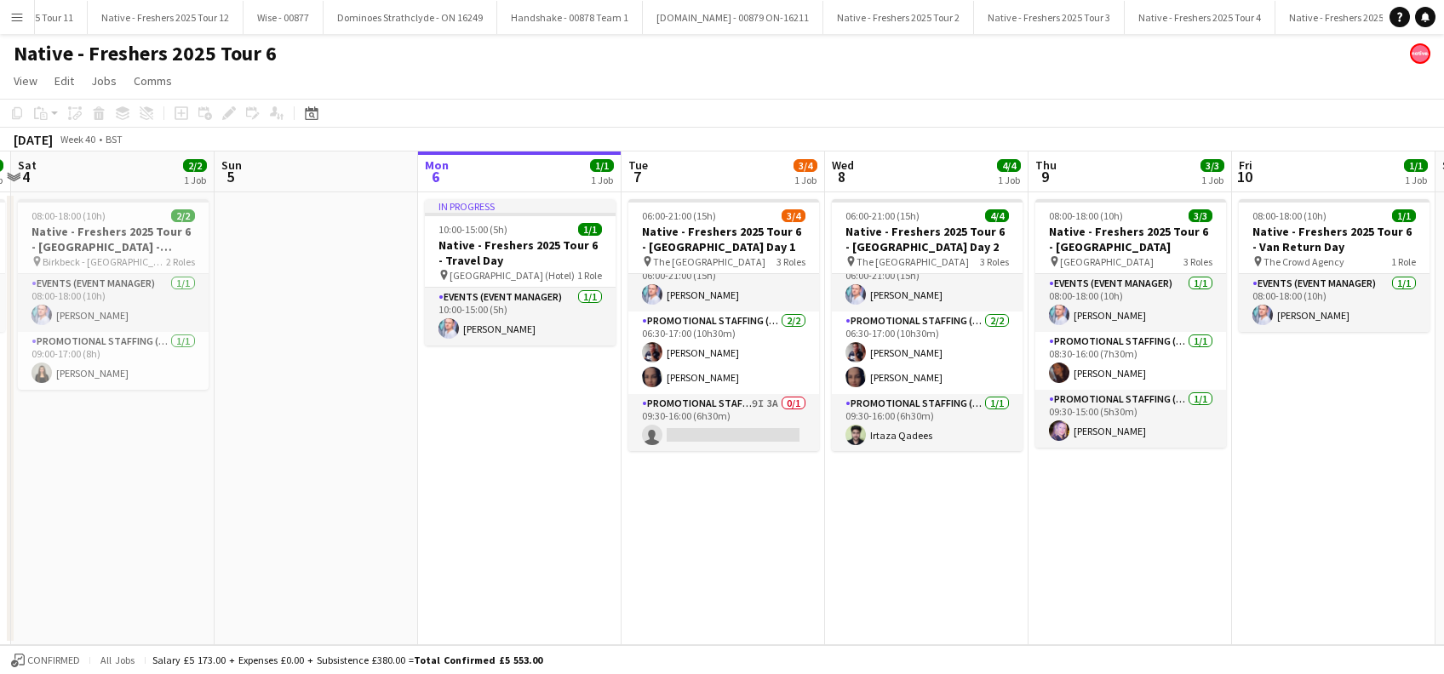
click at [849, 524] on app-date-cell "06:00-21:00 (15h) 4/4 Native - Freshers 2025 Tour 6 - University of Cambridge D…" at bounding box center [926, 418] width 203 height 453
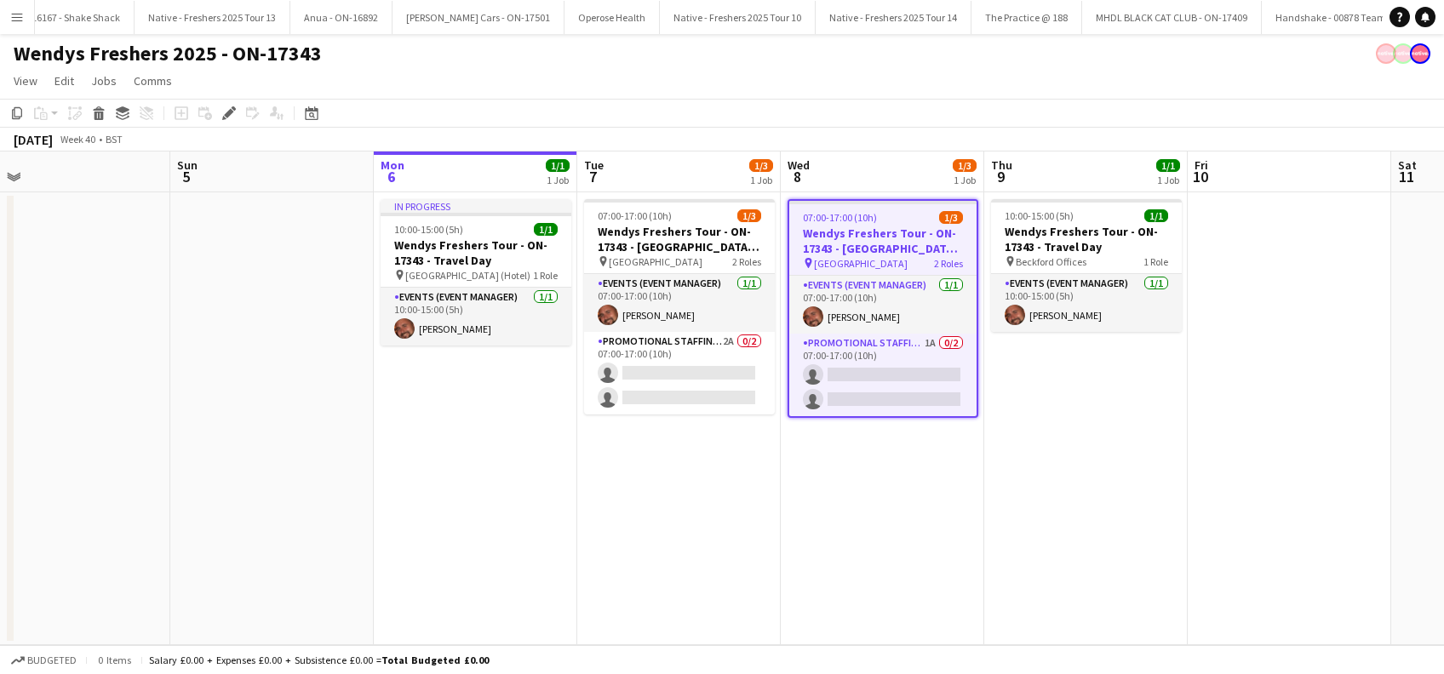
drag, startPoint x: 557, startPoint y: 536, endPoint x: 908, endPoint y: 536, distance: 350.8
click at [907, 536] on app-calendar-viewport "Thu 2 1/1 1 Job Fri 3 Sat 4 Sun 5 Mon 6 1/1 1 Job Tue 7 1/3 1 Job Wed 8 1/3 1 J…" at bounding box center [722, 399] width 1444 height 494
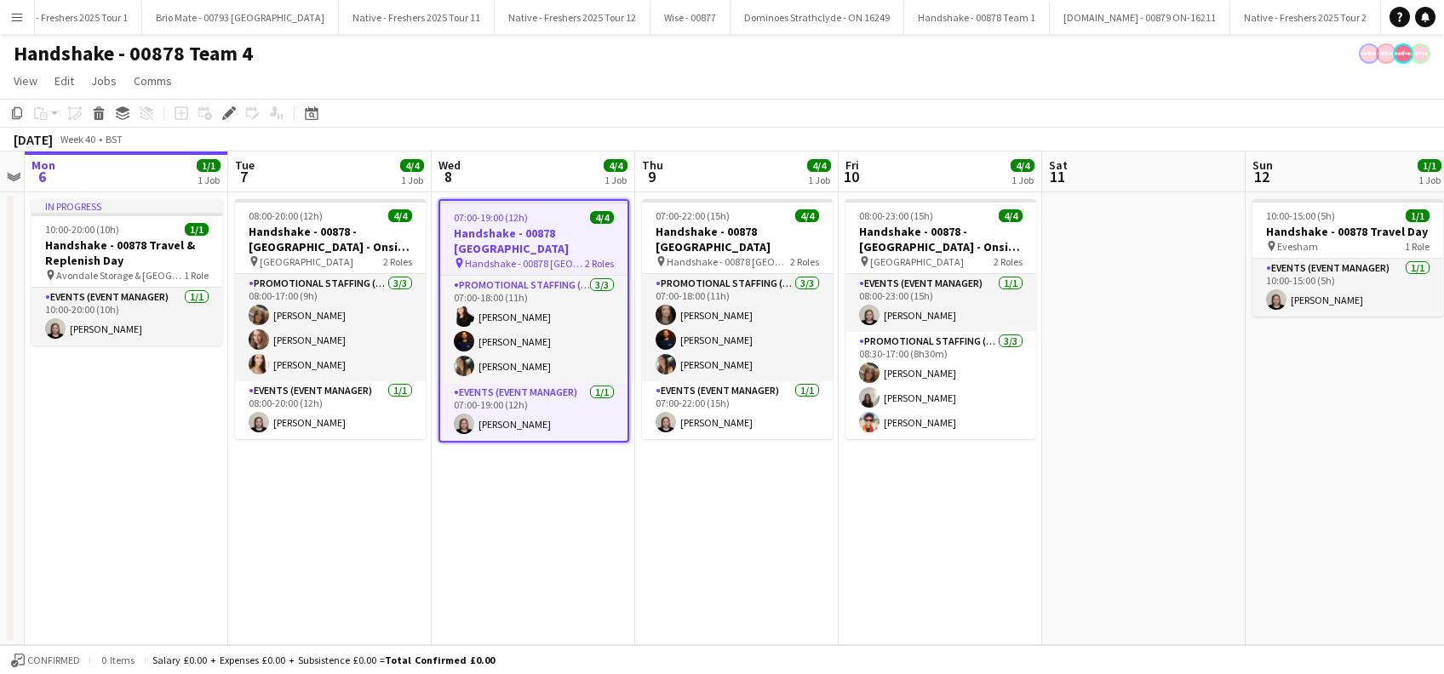
scroll to position [0, 424]
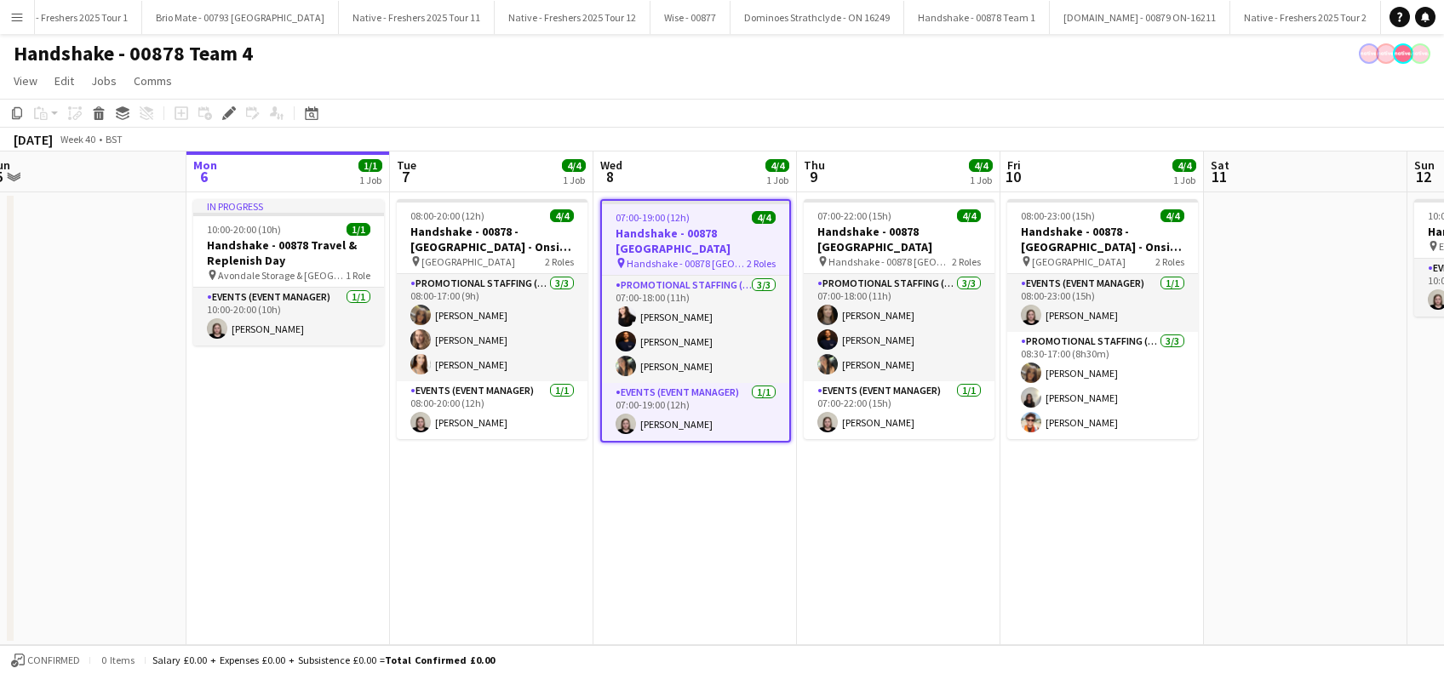
drag, startPoint x: 570, startPoint y: 520, endPoint x: 701, endPoint y: 540, distance: 131.7
click at [701, 538] on app-calendar-viewport "Fri 3 4/4 1 Job Sat 4 1/1 1 Job Sun 5 Mon 6 1/1 1 Job Tue 7 4/4 1 Job Wed 8 4/4…" at bounding box center [722, 399] width 1444 height 494
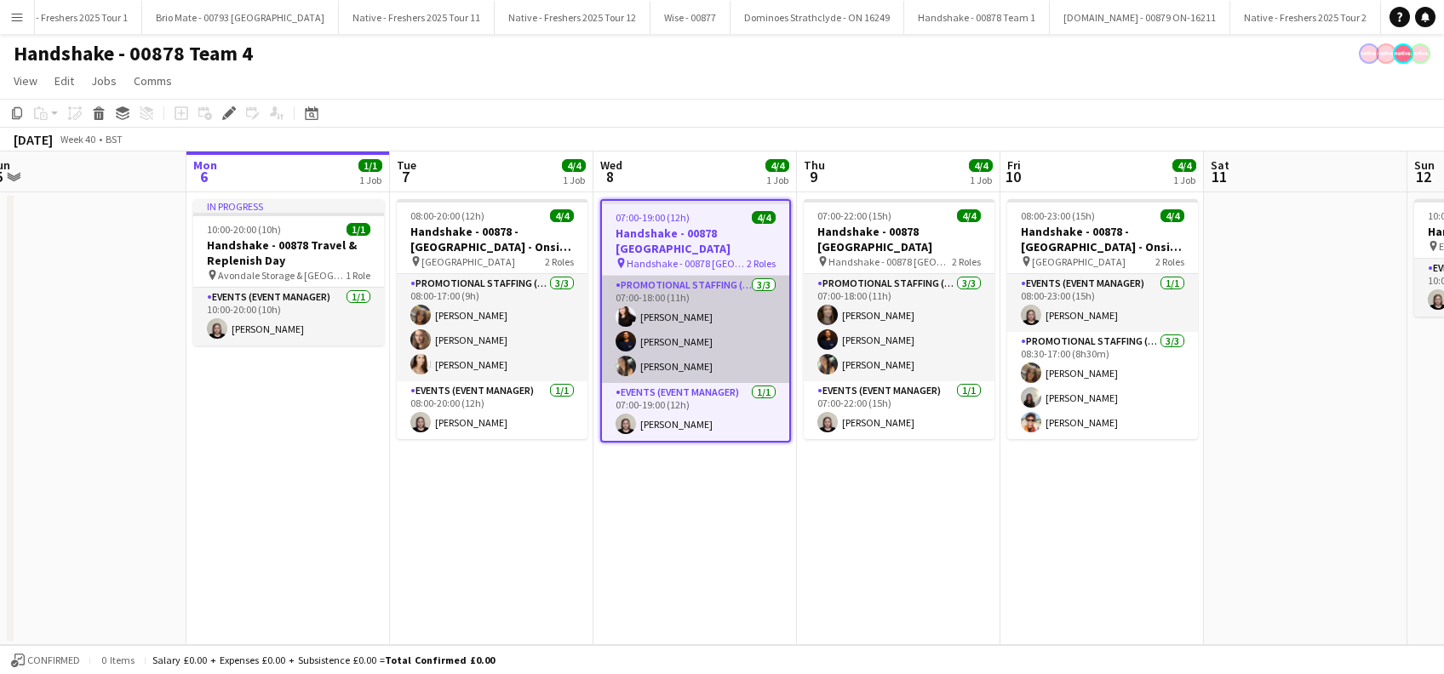
click at [671, 298] on app-card-role "Promotional Staffing (Brand Ambassadors) 3/3 07:00-18:00 (11h) Isa Morais micha…" at bounding box center [695, 329] width 187 height 107
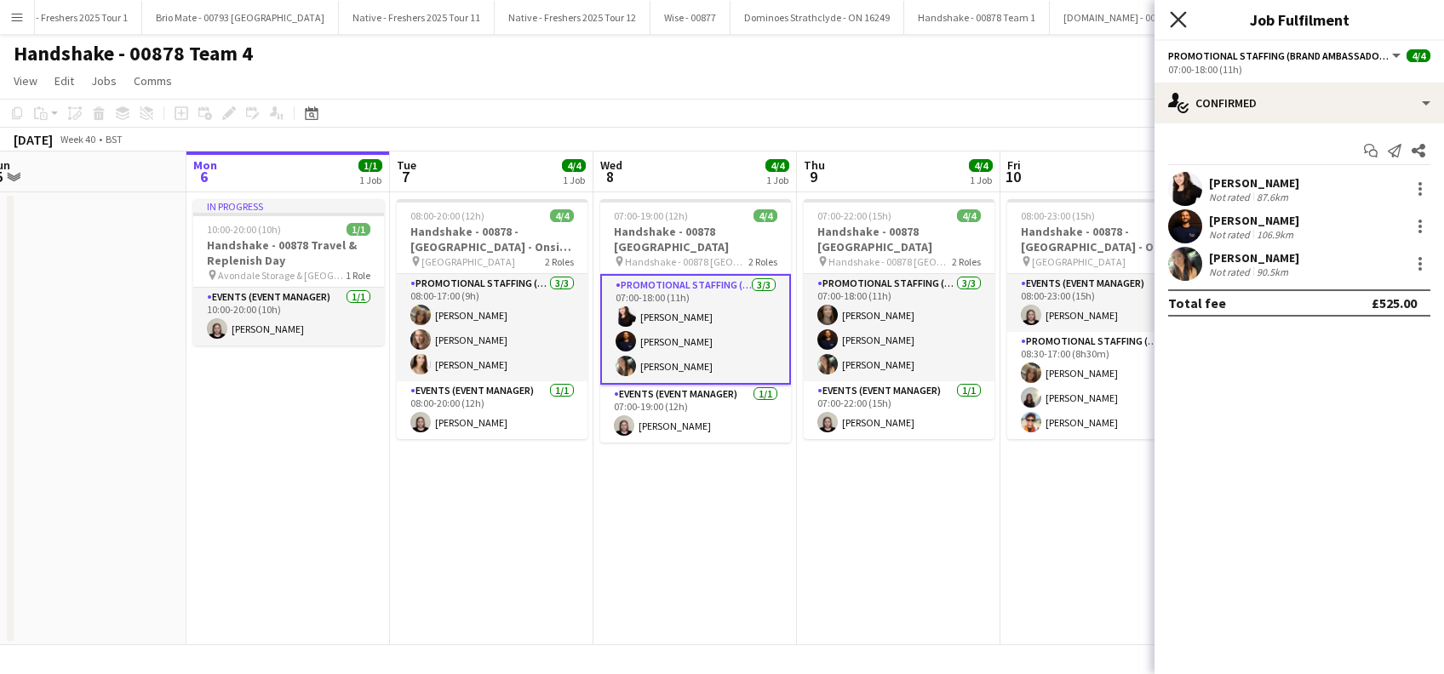
click at [1185, 14] on icon "Close pop-in" at bounding box center [1178, 19] width 16 height 16
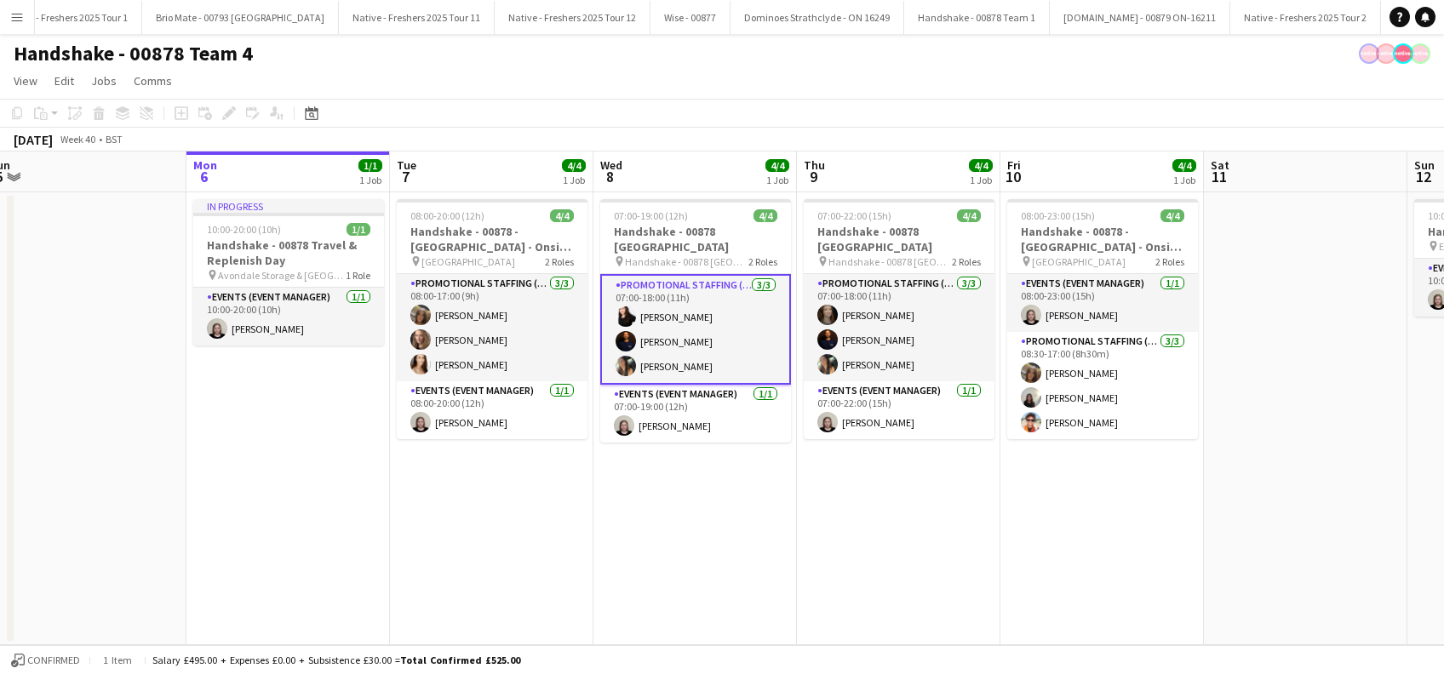
click at [665, 298] on app-card-role "Promotional Staffing (Brand Ambassadors) 3/3 07:00-18:00 (11h) Isa Morais micha…" at bounding box center [695, 329] width 191 height 111
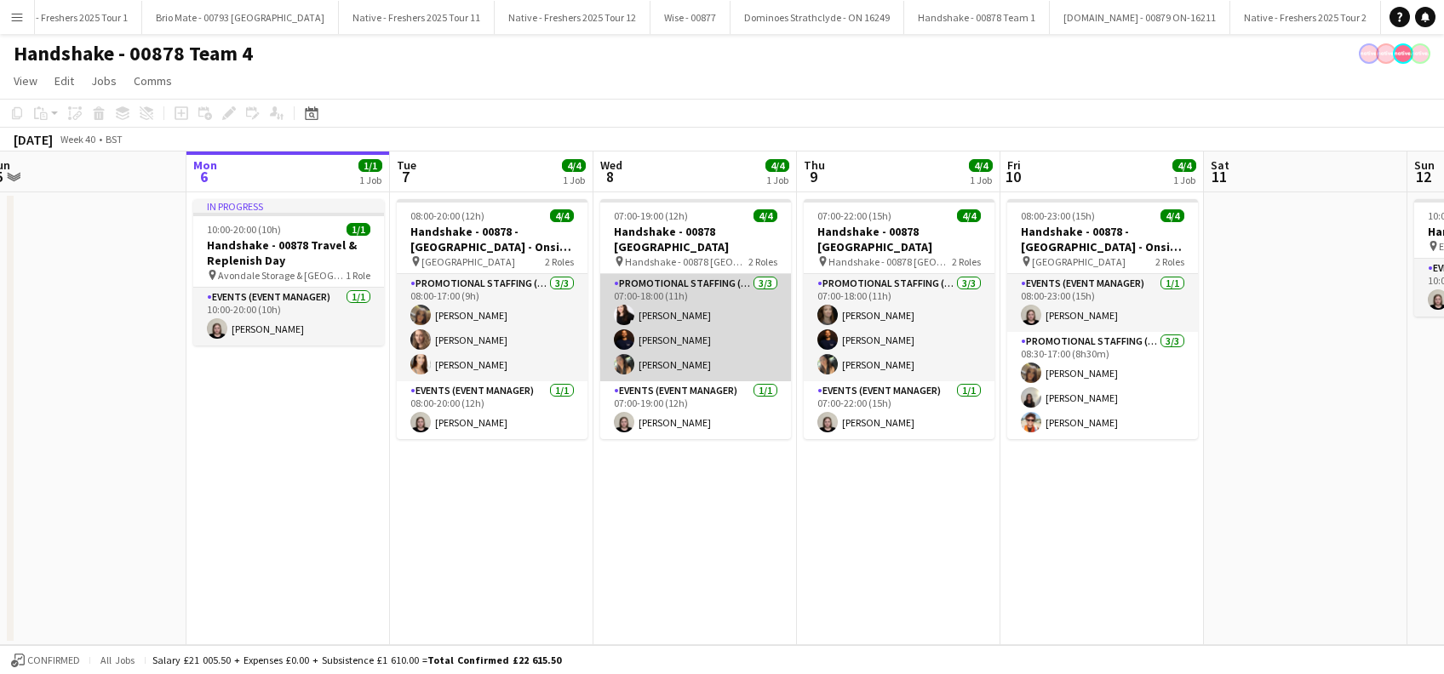
click at [666, 295] on app-card-role "Promotional Staffing (Brand Ambassadors) 3/3 07:00-18:00 (11h) Isa Morais micha…" at bounding box center [695, 327] width 191 height 107
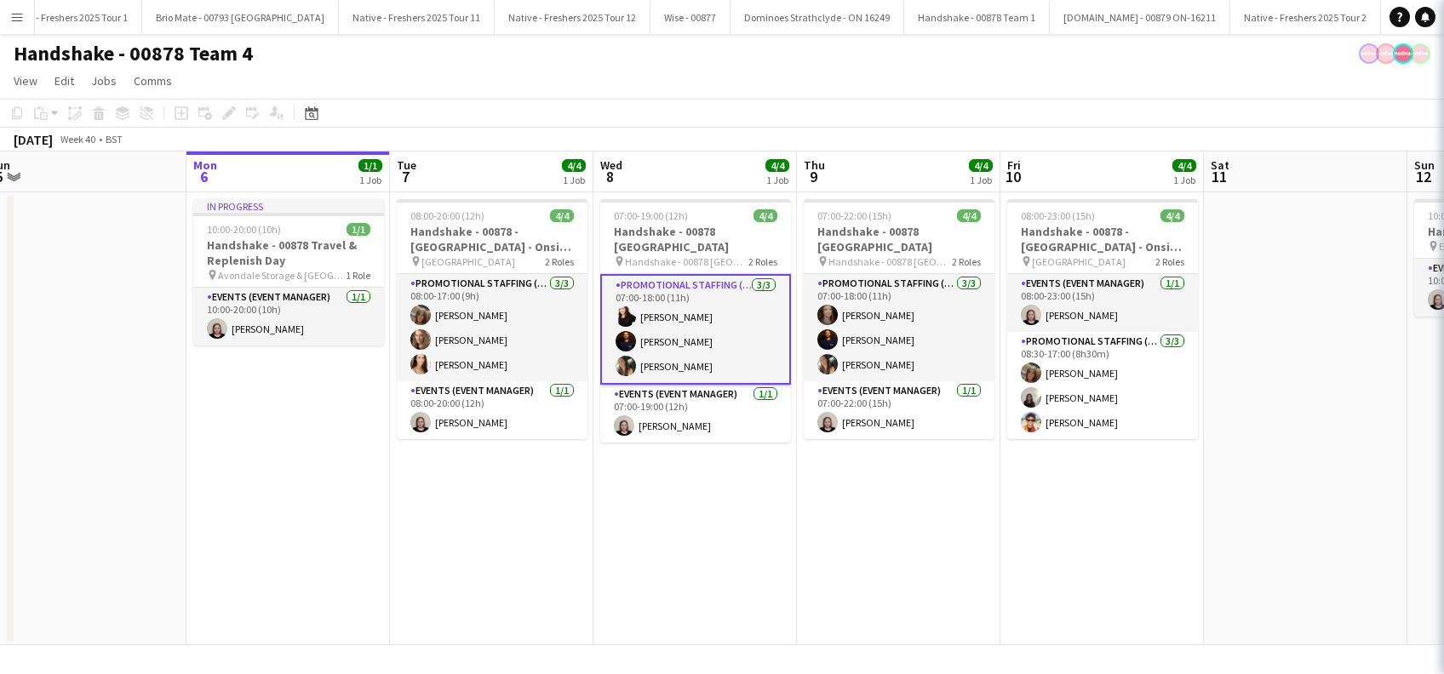
scroll to position [0, 426]
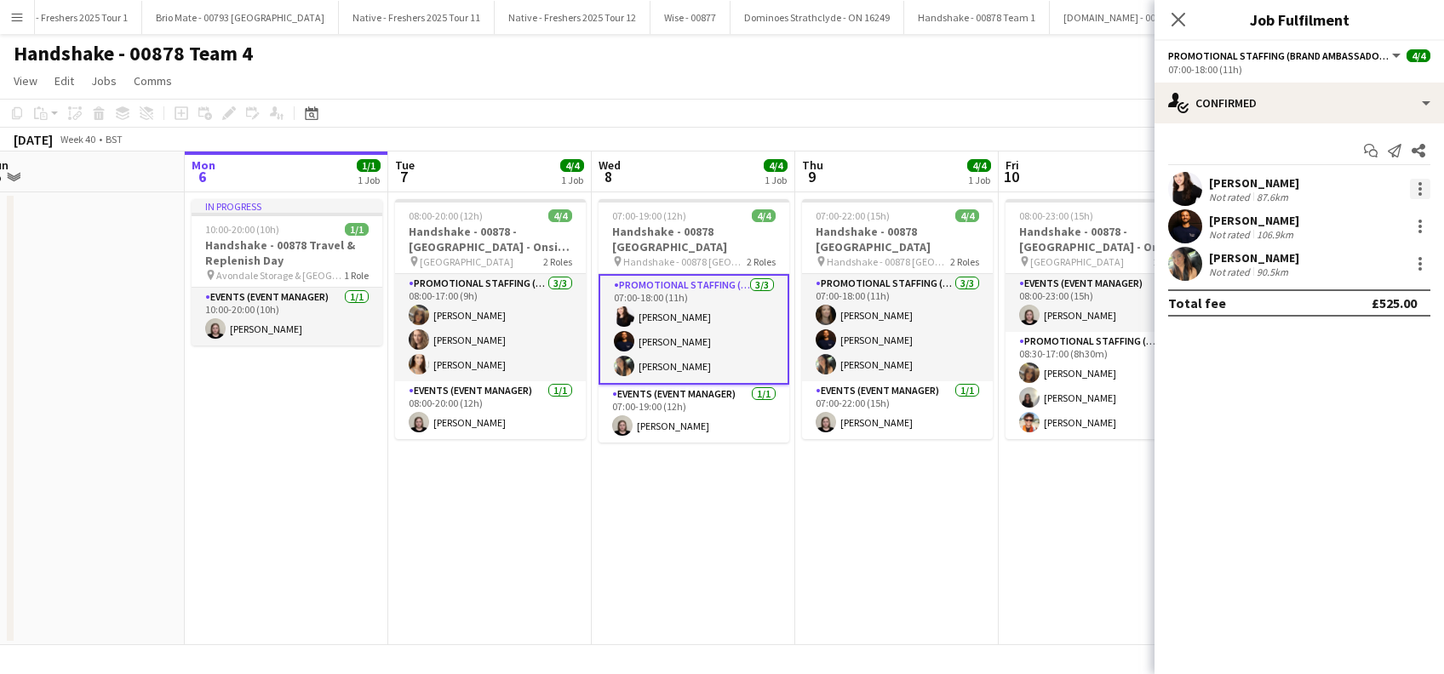
click at [1418, 184] on div at bounding box center [1419, 183] width 3 height 3
click at [1333, 381] on span "Remove" at bounding box center [1336, 383] width 51 height 14
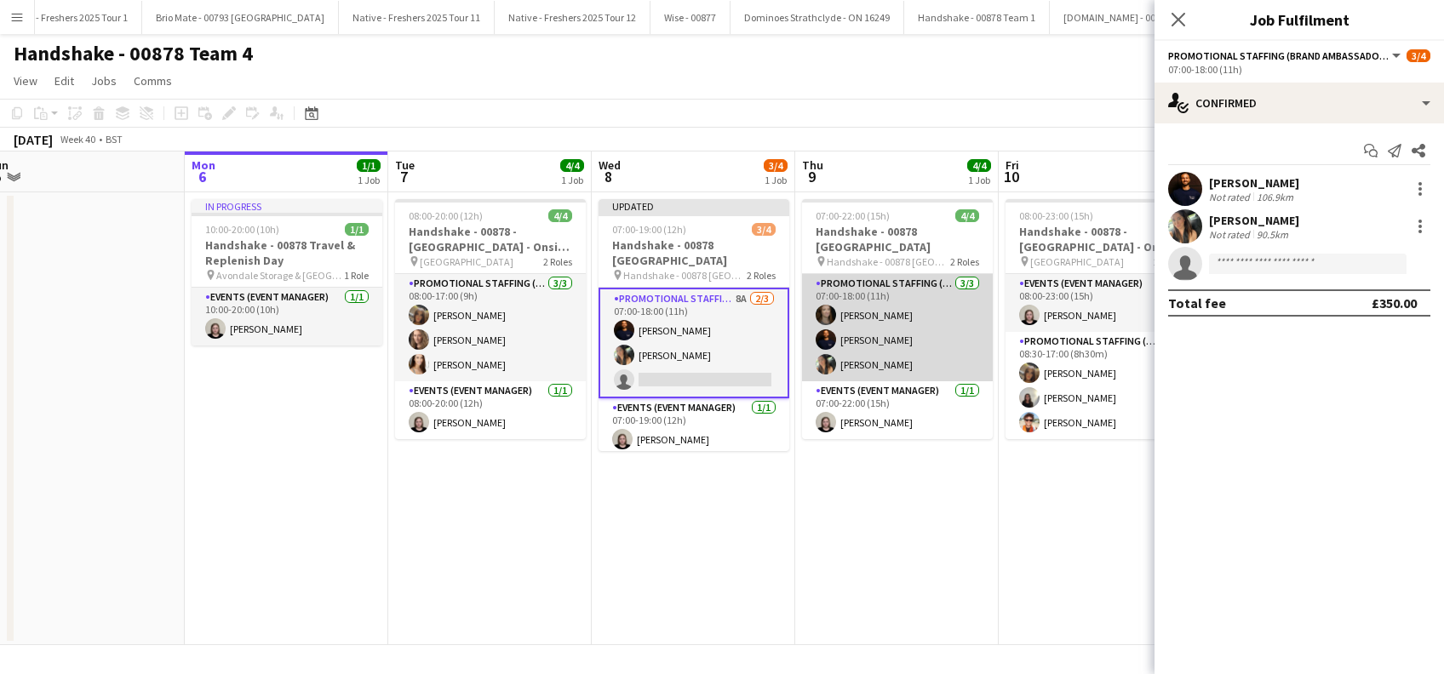
click at [885, 294] on app-card-role "Promotional Staffing (Brand Ambassadors) 3/3 07:00-18:00 (11h) Belle Adams mich…" at bounding box center [897, 327] width 191 height 107
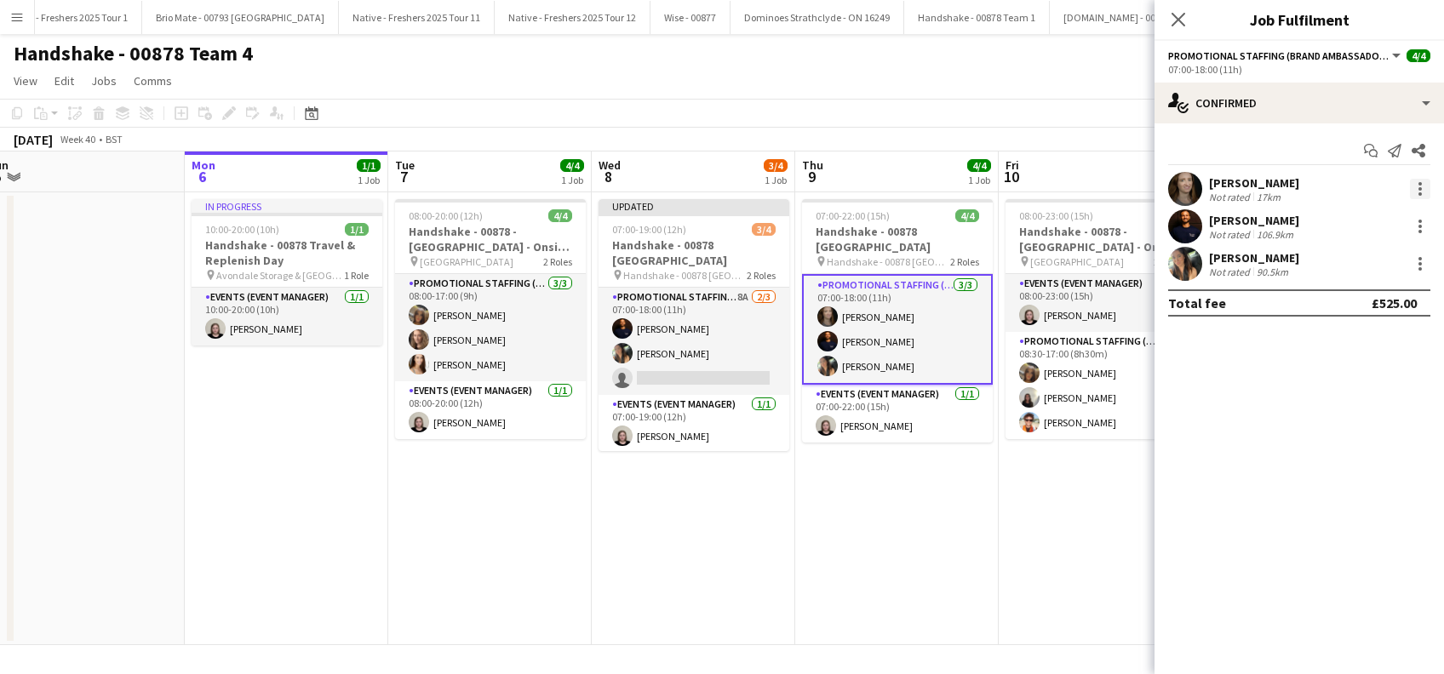
click at [1418, 184] on div at bounding box center [1419, 183] width 3 height 3
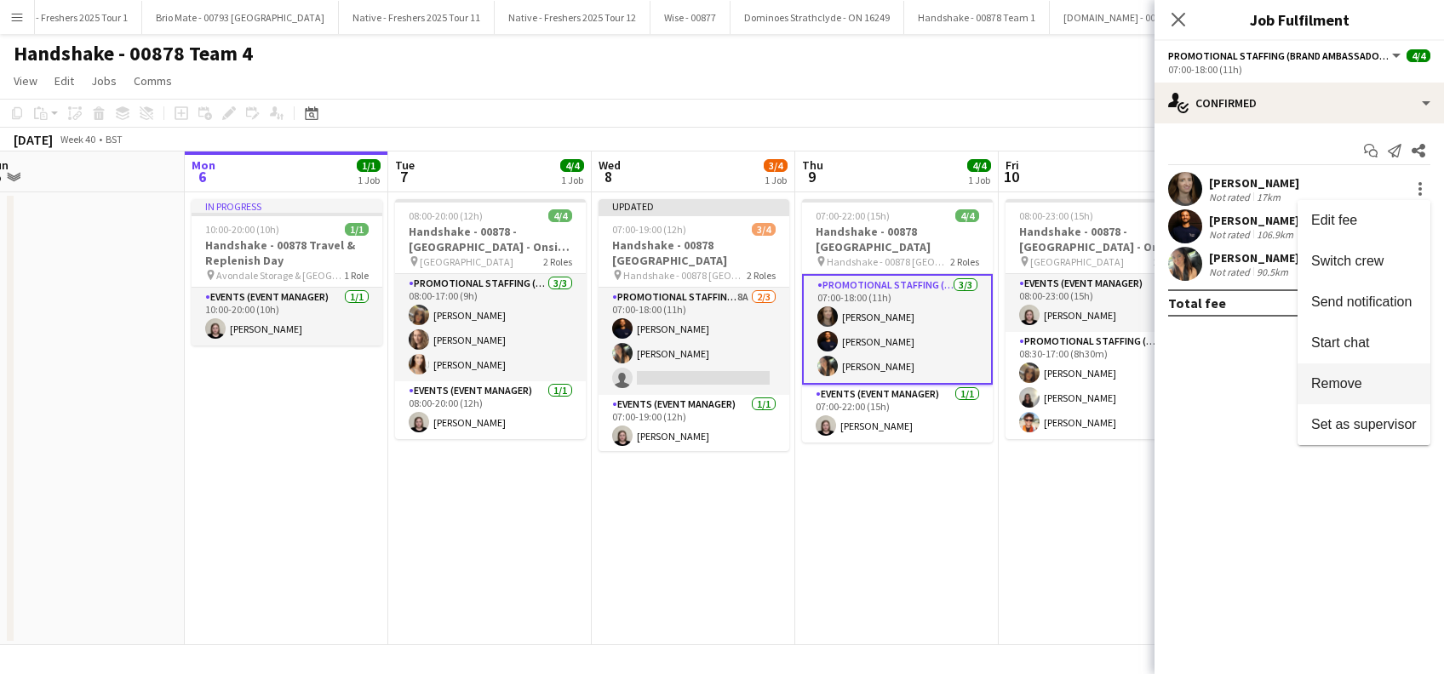
click at [1333, 384] on span "Remove" at bounding box center [1336, 383] width 51 height 14
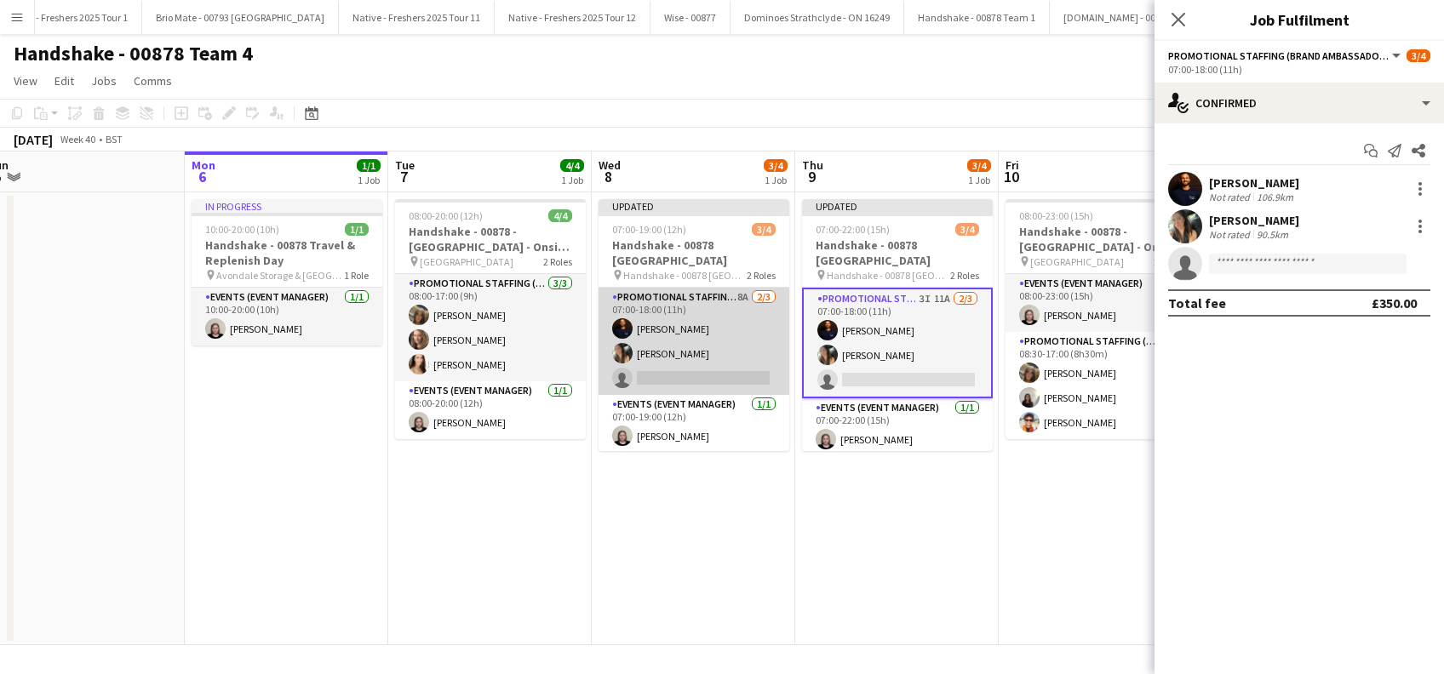
click at [674, 341] on app-card-role "Promotional Staffing (Brand Ambassadors) 8A 2/3 07:00-18:00 (11h) michael newma…" at bounding box center [694, 341] width 191 height 107
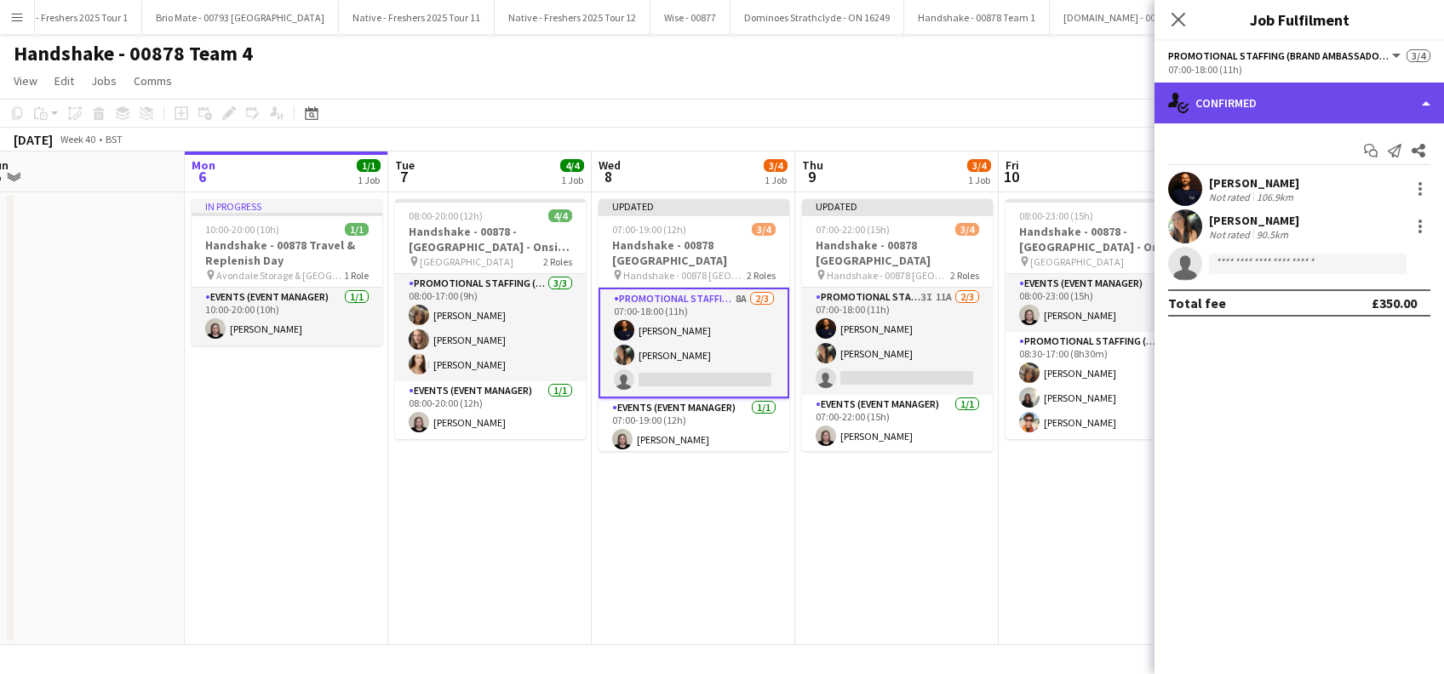
click at [1302, 97] on div "single-neutral-actions-check-2 Confirmed" at bounding box center [1299, 103] width 289 height 41
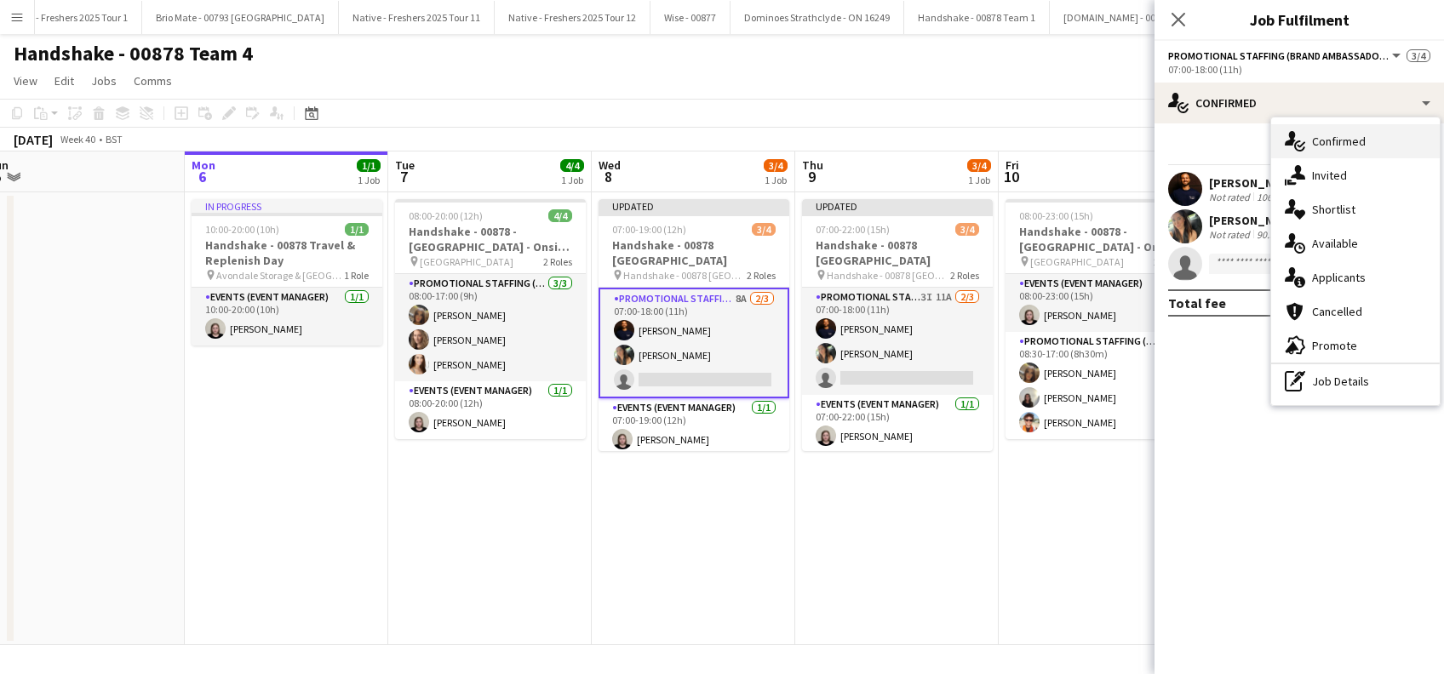
click at [1335, 143] on span "Confirmed" at bounding box center [1339, 141] width 54 height 15
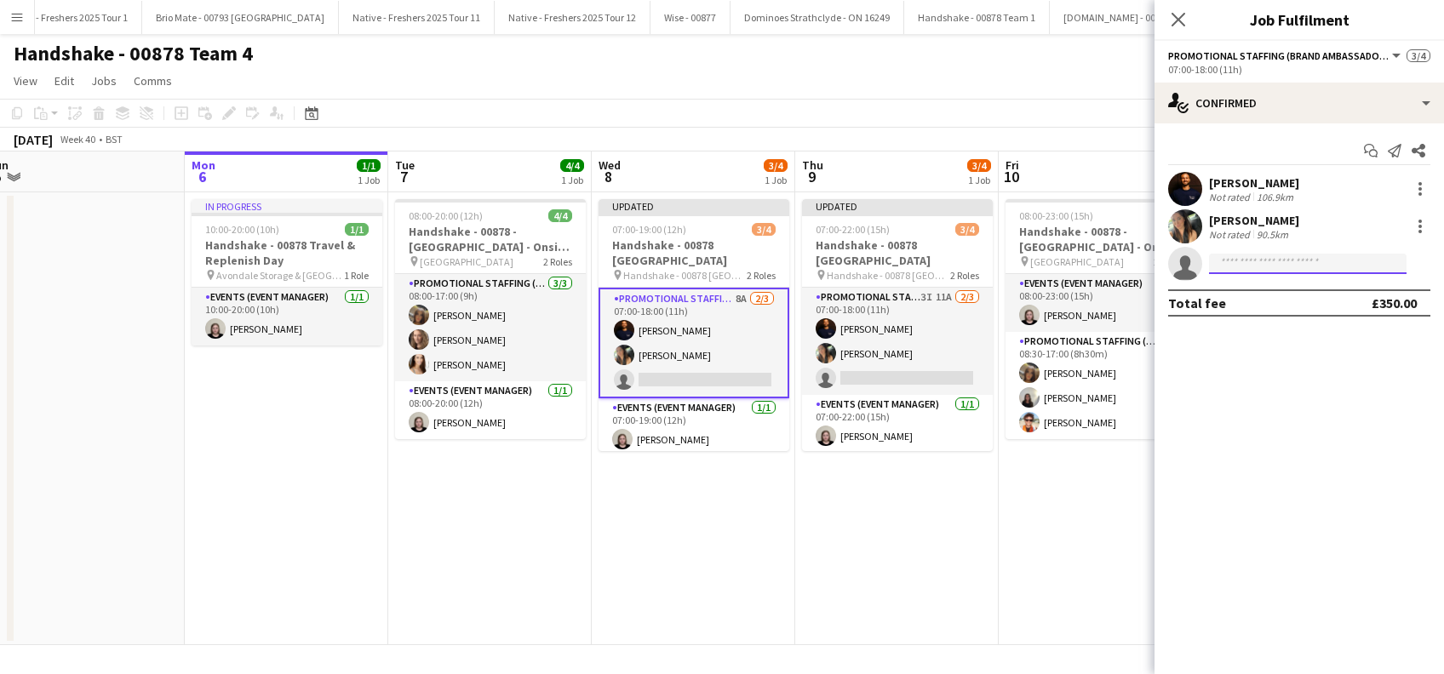
click at [1259, 262] on input at bounding box center [1308, 264] width 198 height 20
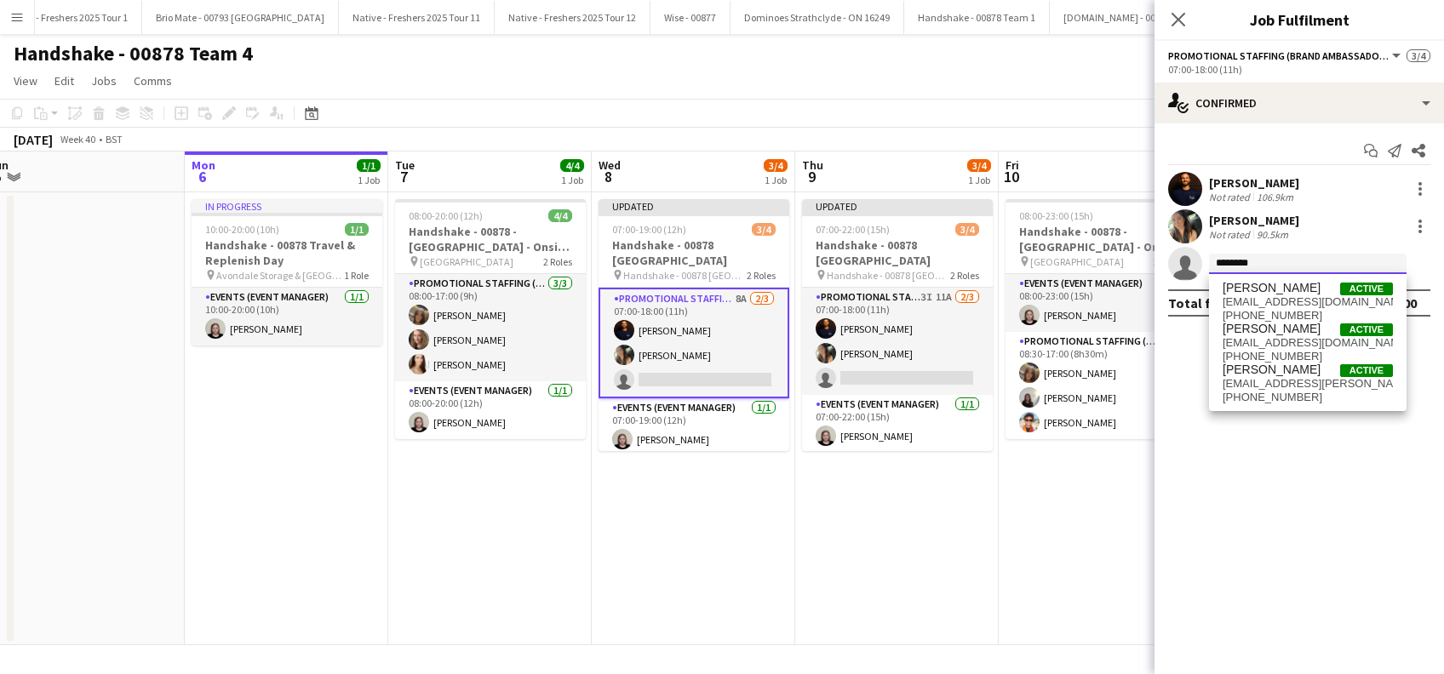
type input "********"
click at [1269, 336] on span "ashleigh.fountain@hotmail.com" at bounding box center [1308, 343] width 170 height 14
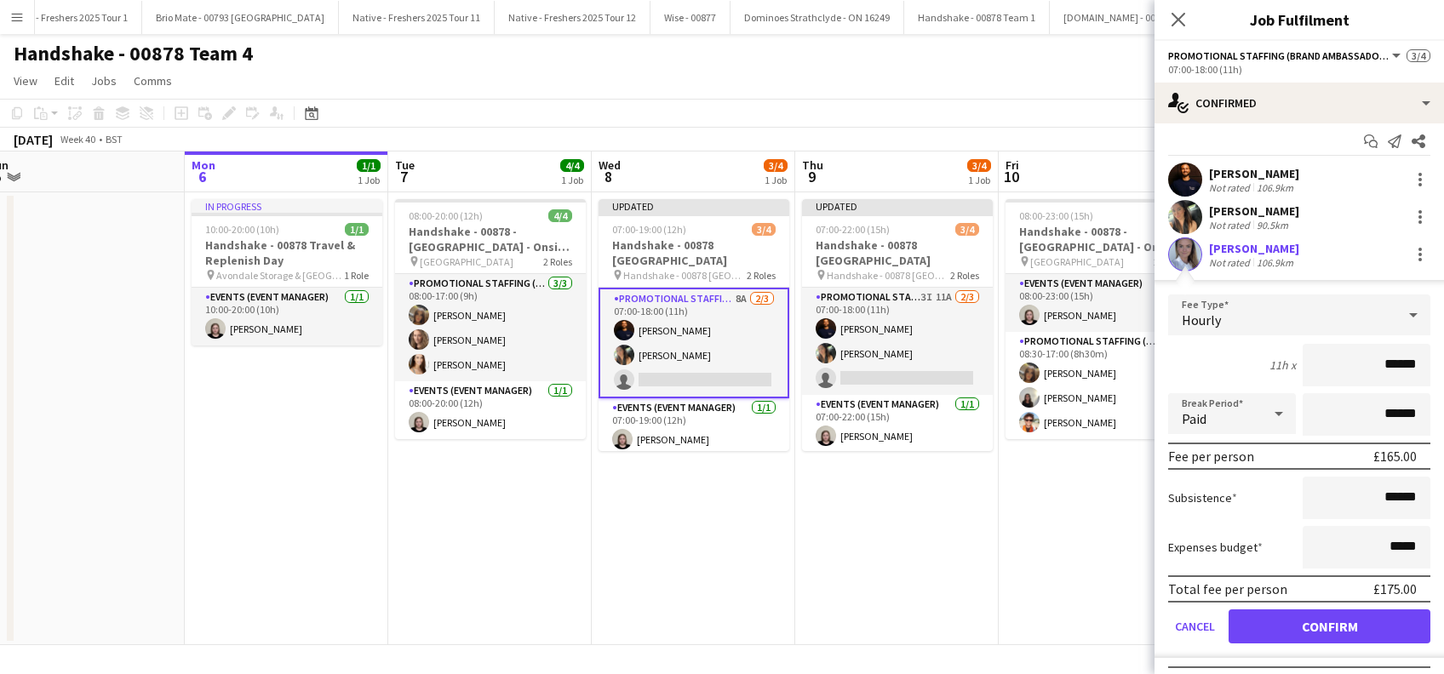
scroll to position [41, 0]
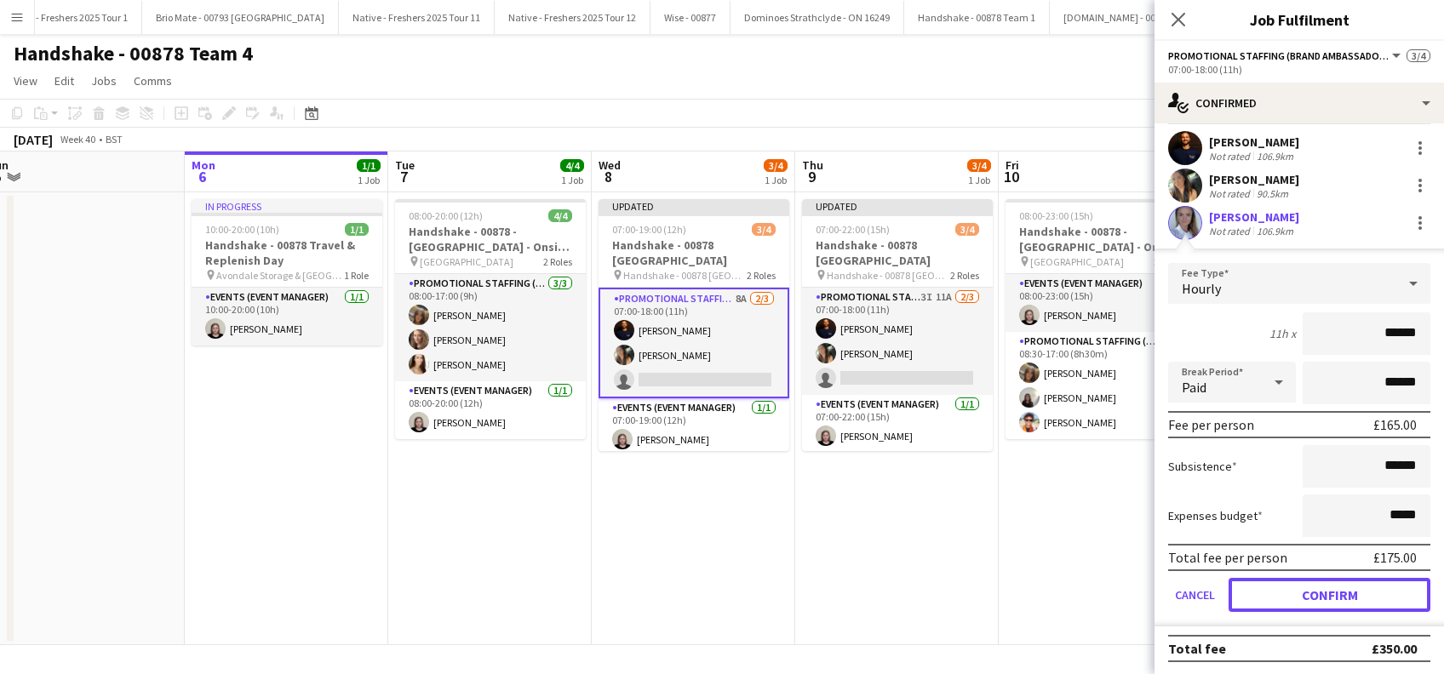
drag, startPoint x: 1313, startPoint y: 593, endPoint x: 986, endPoint y: 464, distance: 351.3
click at [1314, 593] on button "Confirm" at bounding box center [1330, 595] width 202 height 34
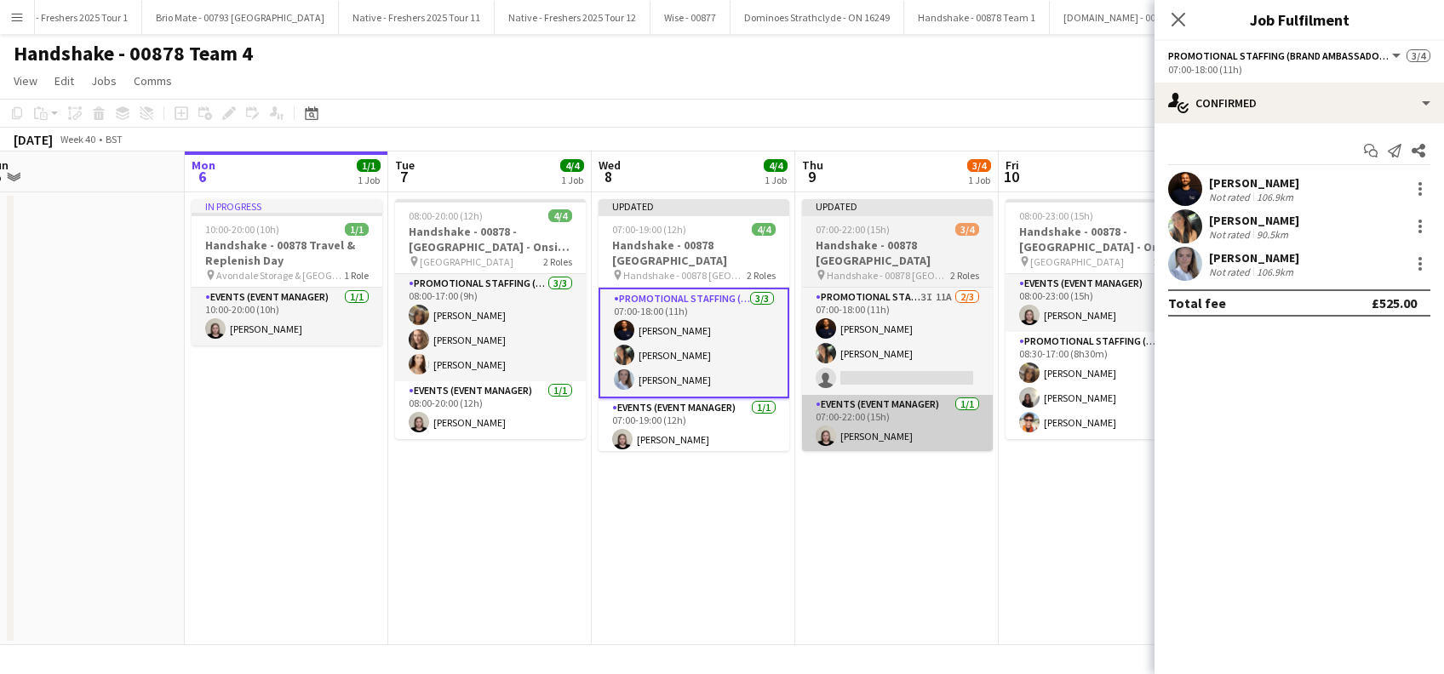
scroll to position [0, 0]
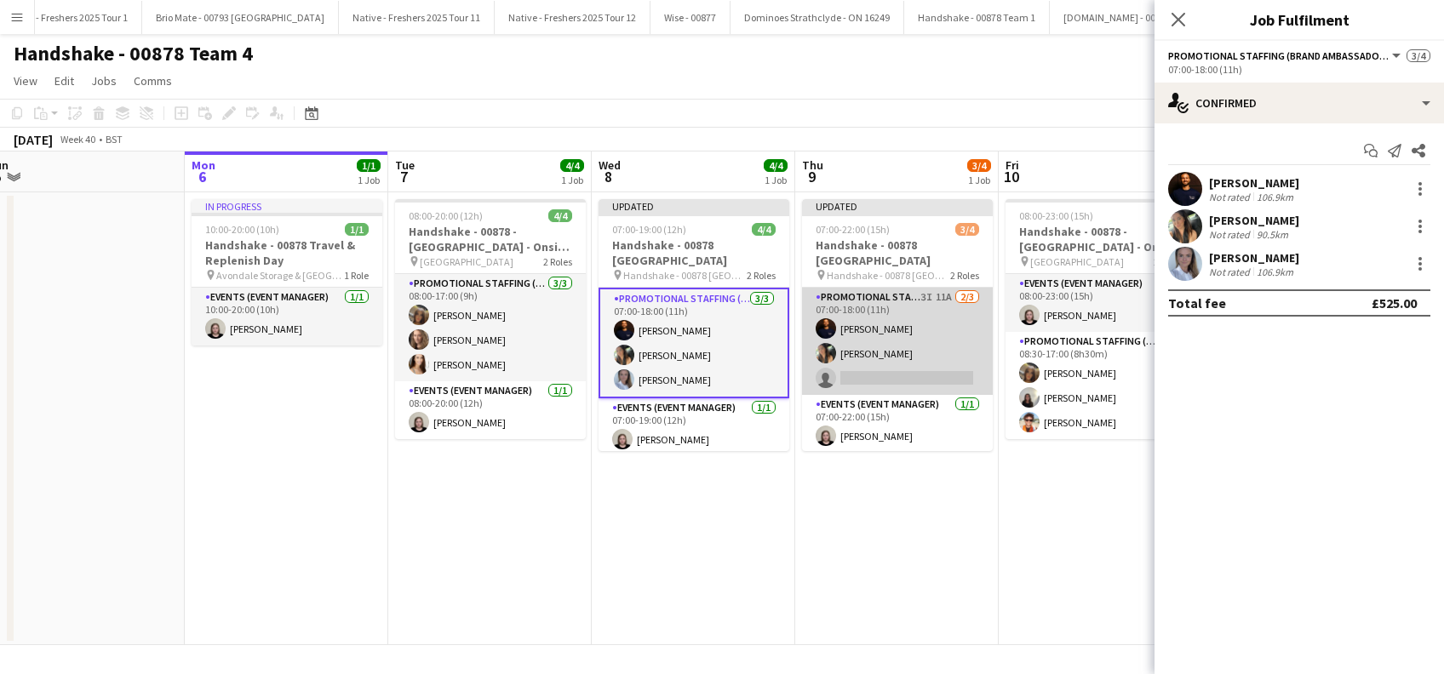
click at [929, 347] on app-card-role "Promotional Staffing (Brand Ambassadors) 3I 11A 2/3 07:00-18:00 (11h) michael n…" at bounding box center [897, 341] width 191 height 107
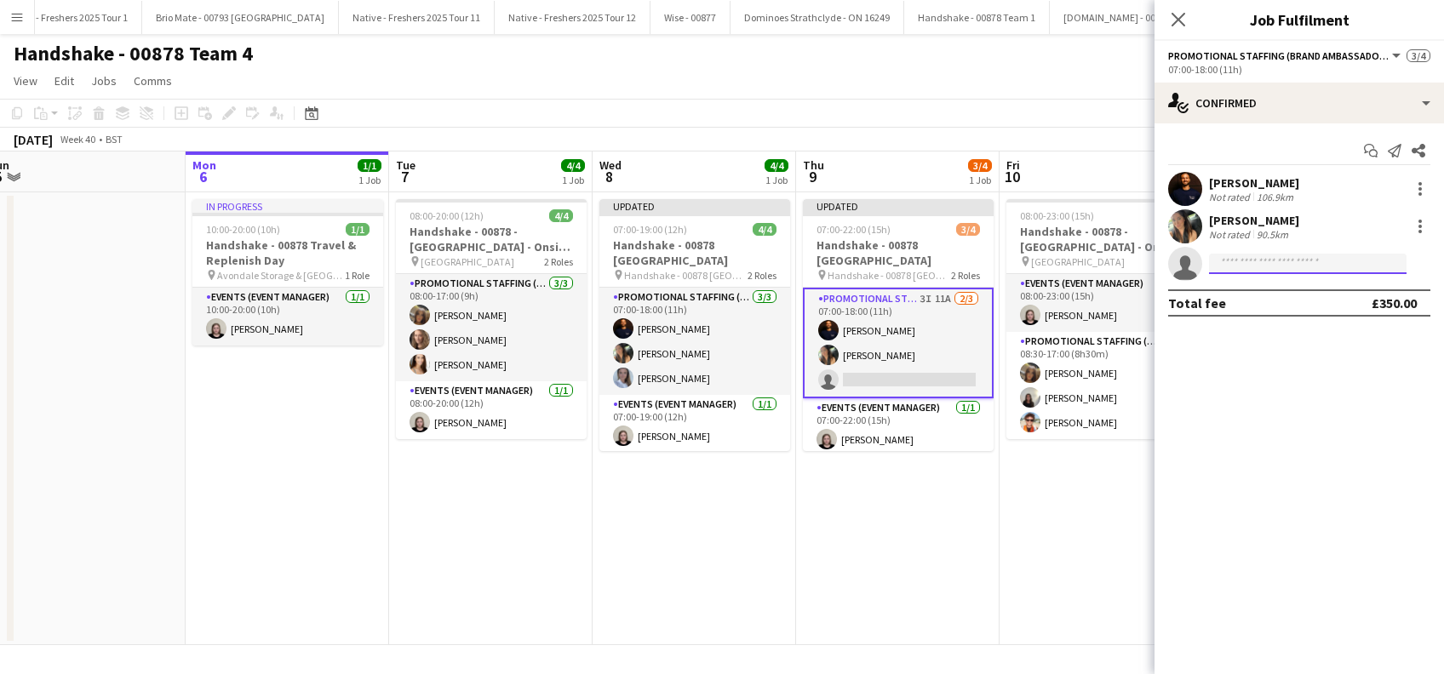
click at [1246, 268] on input at bounding box center [1308, 264] width 198 height 20
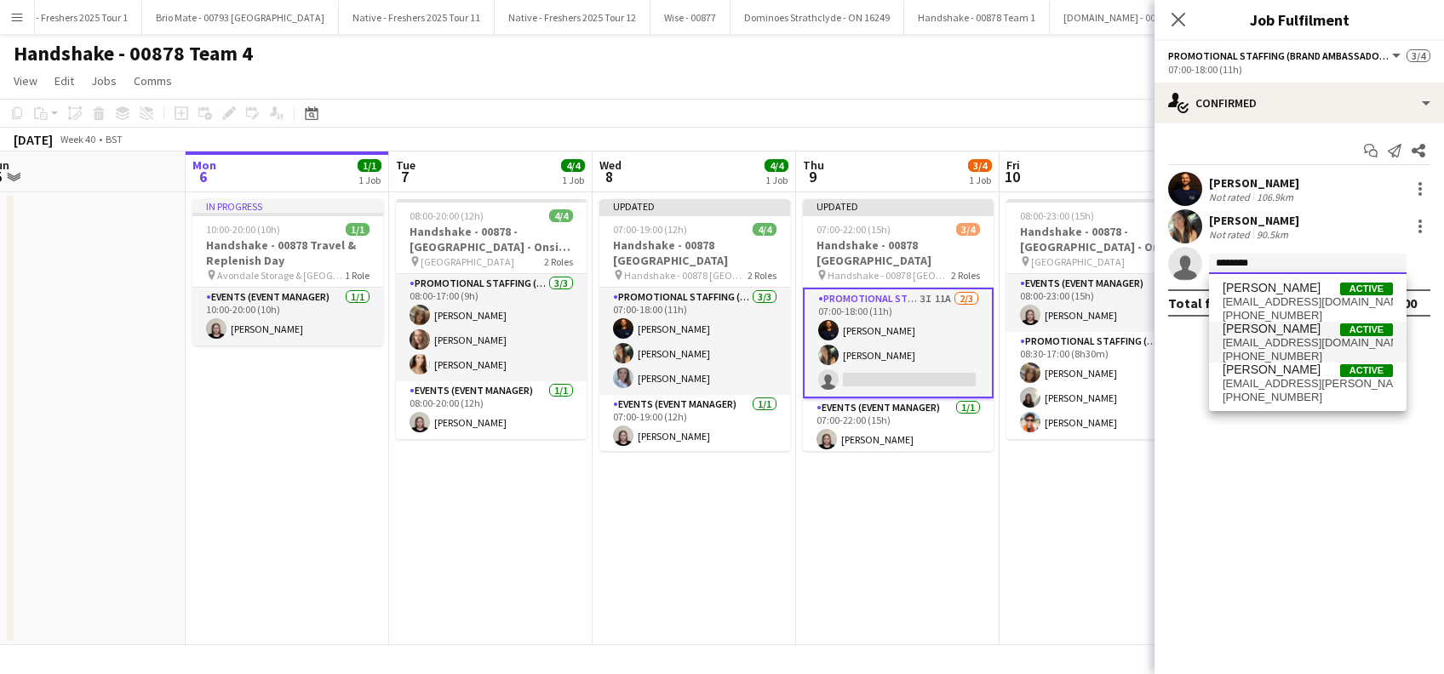
type input "********"
click at [1279, 334] on span "Ashleigh Fountain" at bounding box center [1272, 329] width 98 height 14
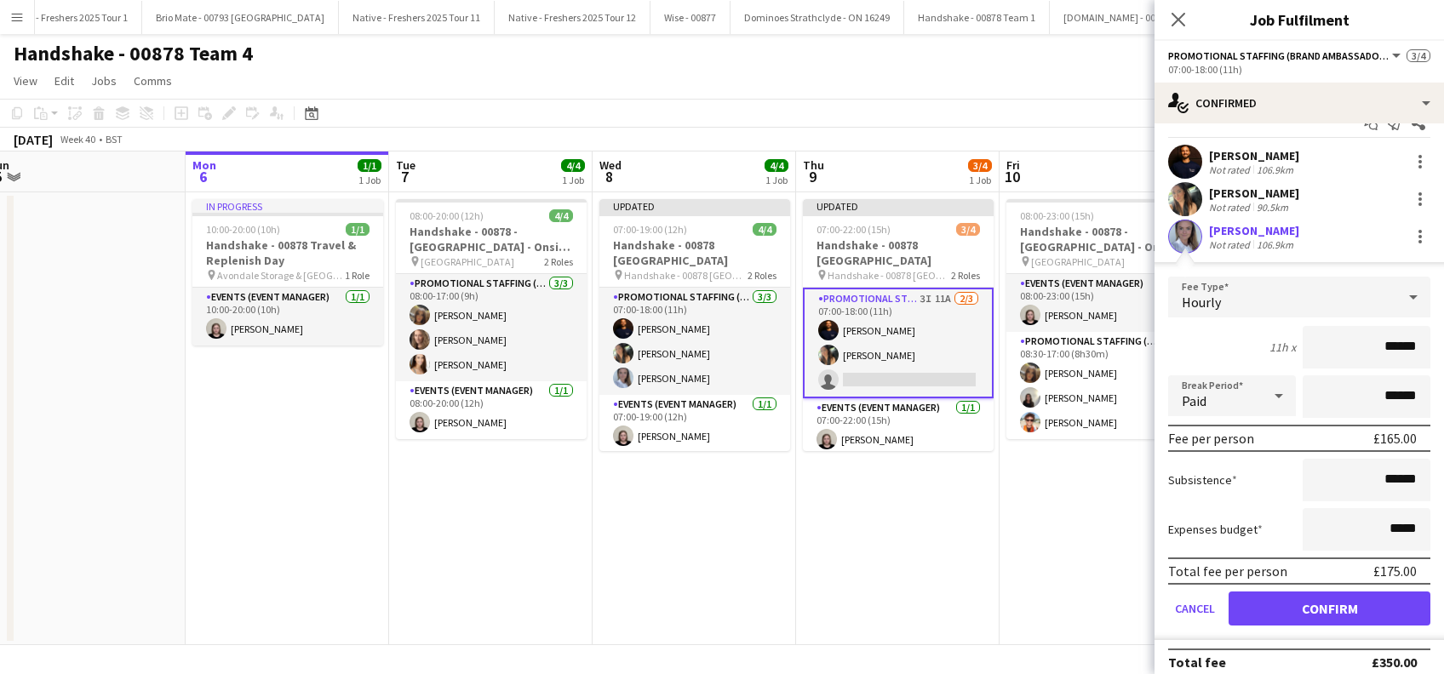
scroll to position [41, 0]
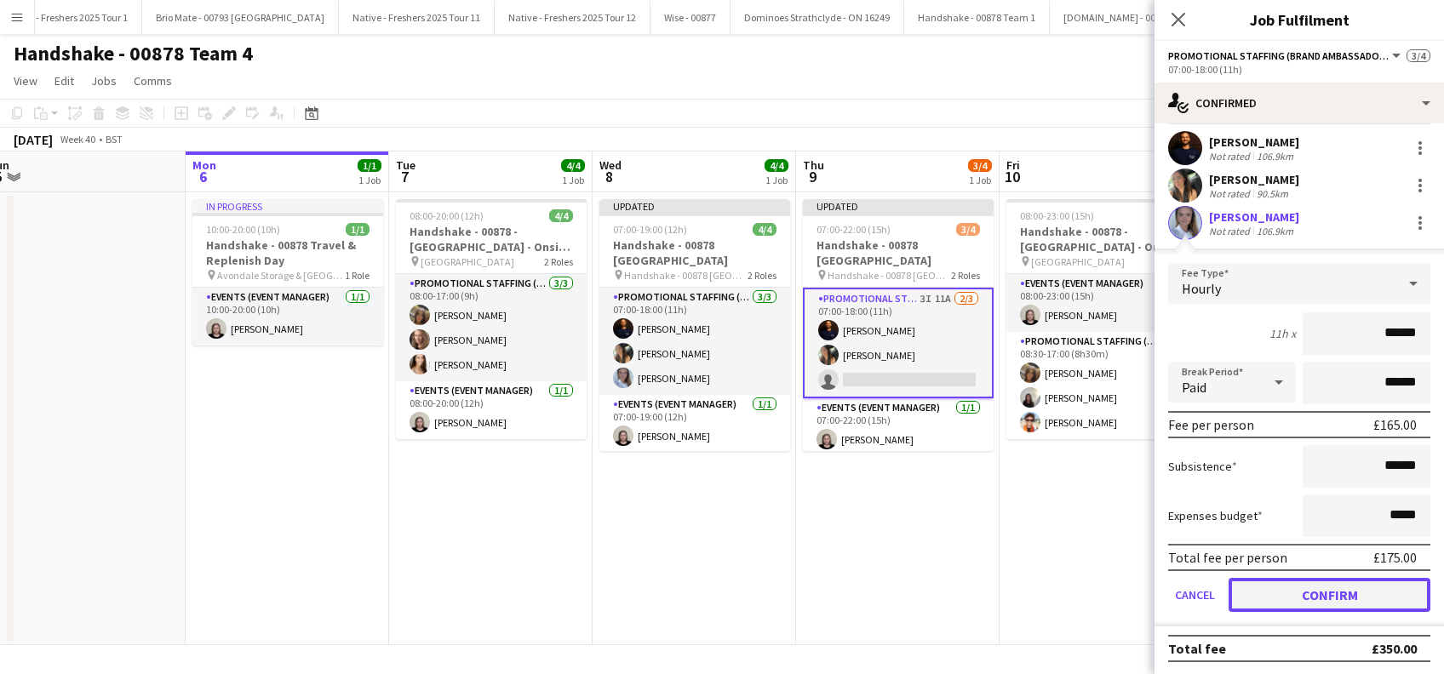
click at [1317, 588] on button "Confirm" at bounding box center [1330, 595] width 202 height 34
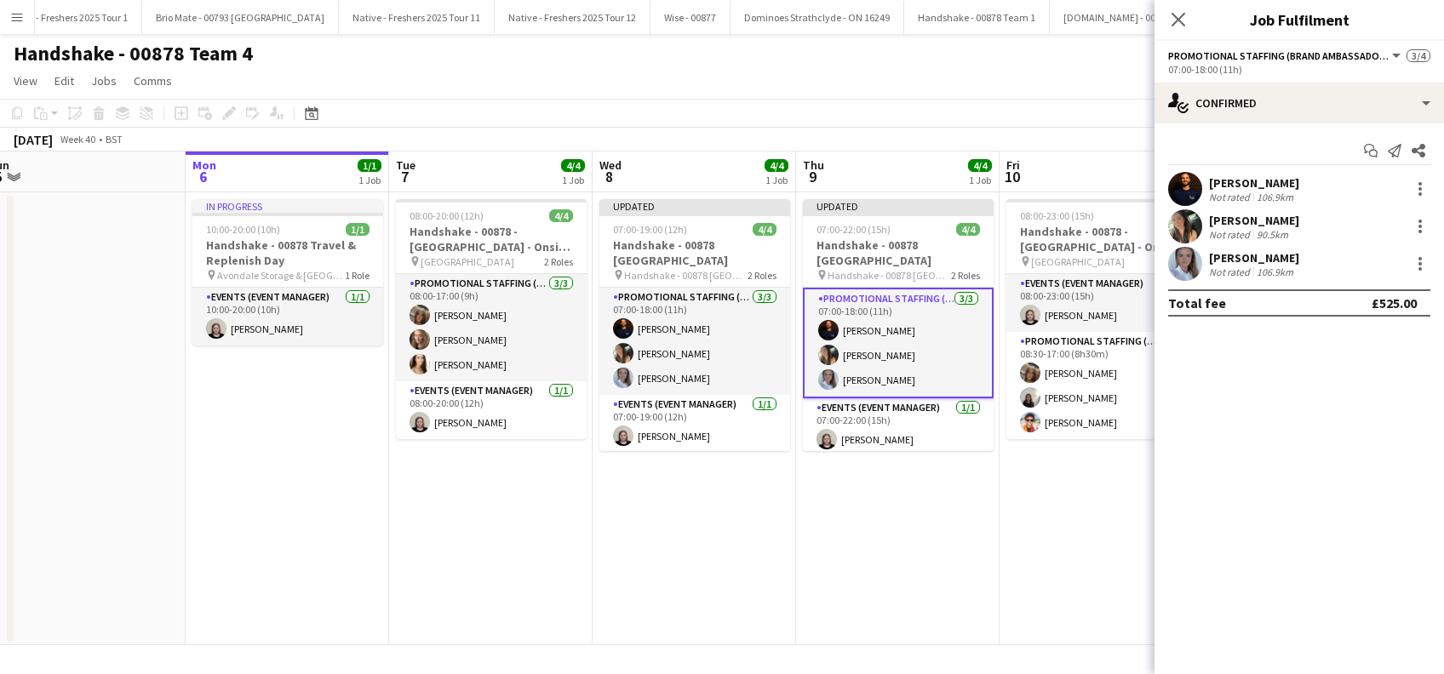
scroll to position [0, 0]
click at [840, 537] on app-date-cell "Updated 07:00-22:00 (15h) 4/4 Handshake - 00878 Oxford pin Handshake - 00878 Ox…" at bounding box center [897, 418] width 203 height 453
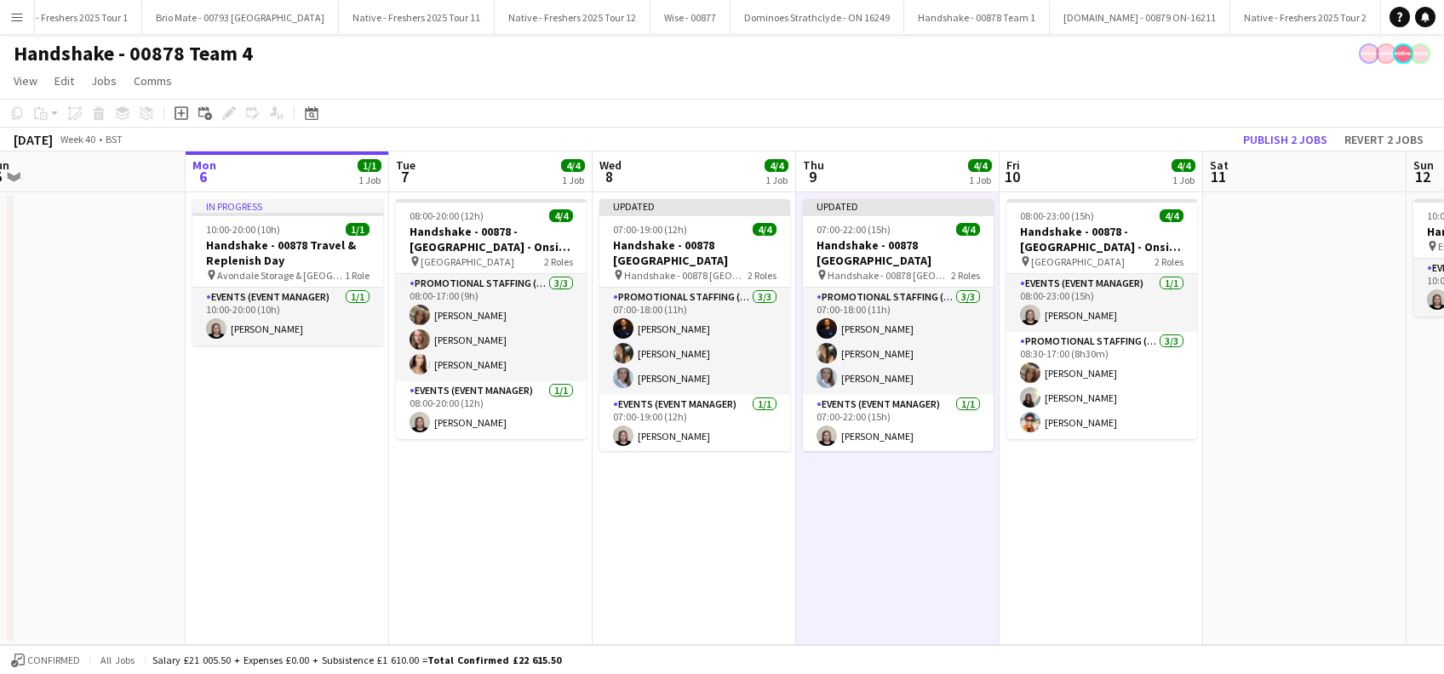
drag, startPoint x: 1109, startPoint y: 542, endPoint x: 1124, endPoint y: 523, distance: 24.4
click at [1110, 542] on app-date-cell "08:00-23:00 (15h) 4/4 Handshake - 00878 - Loughborough University - Onsite Day …" at bounding box center [1101, 418] width 203 height 453
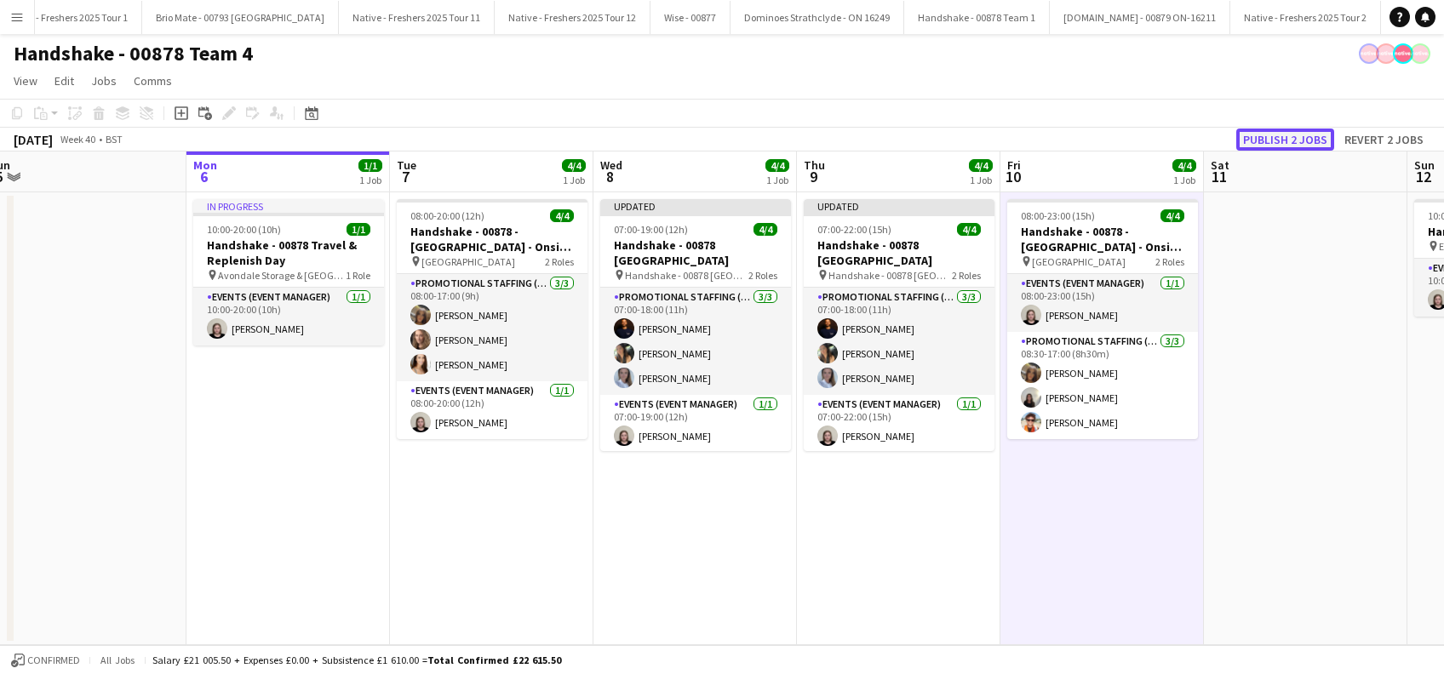
click at [1277, 143] on button "Publish 2 jobs" at bounding box center [1285, 140] width 98 height 22
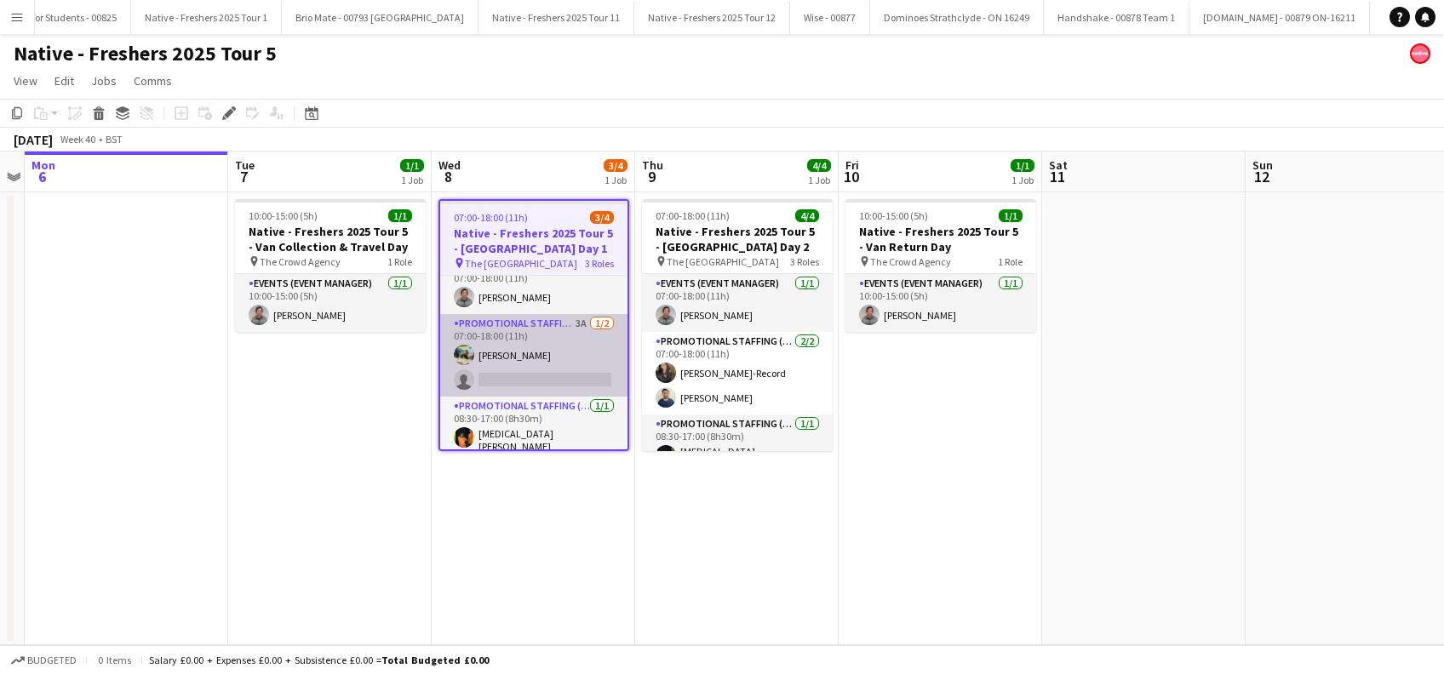
scroll to position [24, 0]
click at [531, 381] on app-card-role "Promotional Staffing (Brand Ambassadors) 3A 1/2 07:00-18:00 (11h) Ali Saroosh s…" at bounding box center [533, 351] width 187 height 83
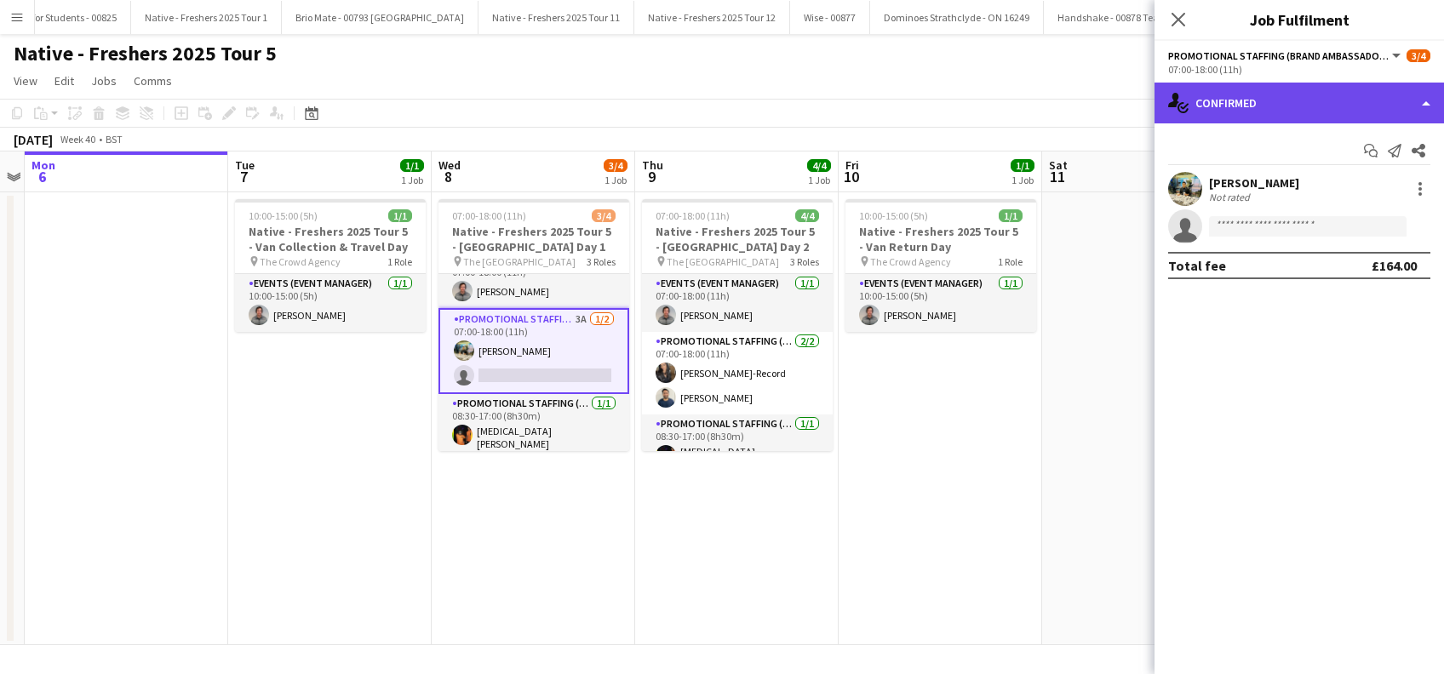
click at [1304, 103] on div "single-neutral-actions-check-2 Confirmed" at bounding box center [1299, 103] width 289 height 41
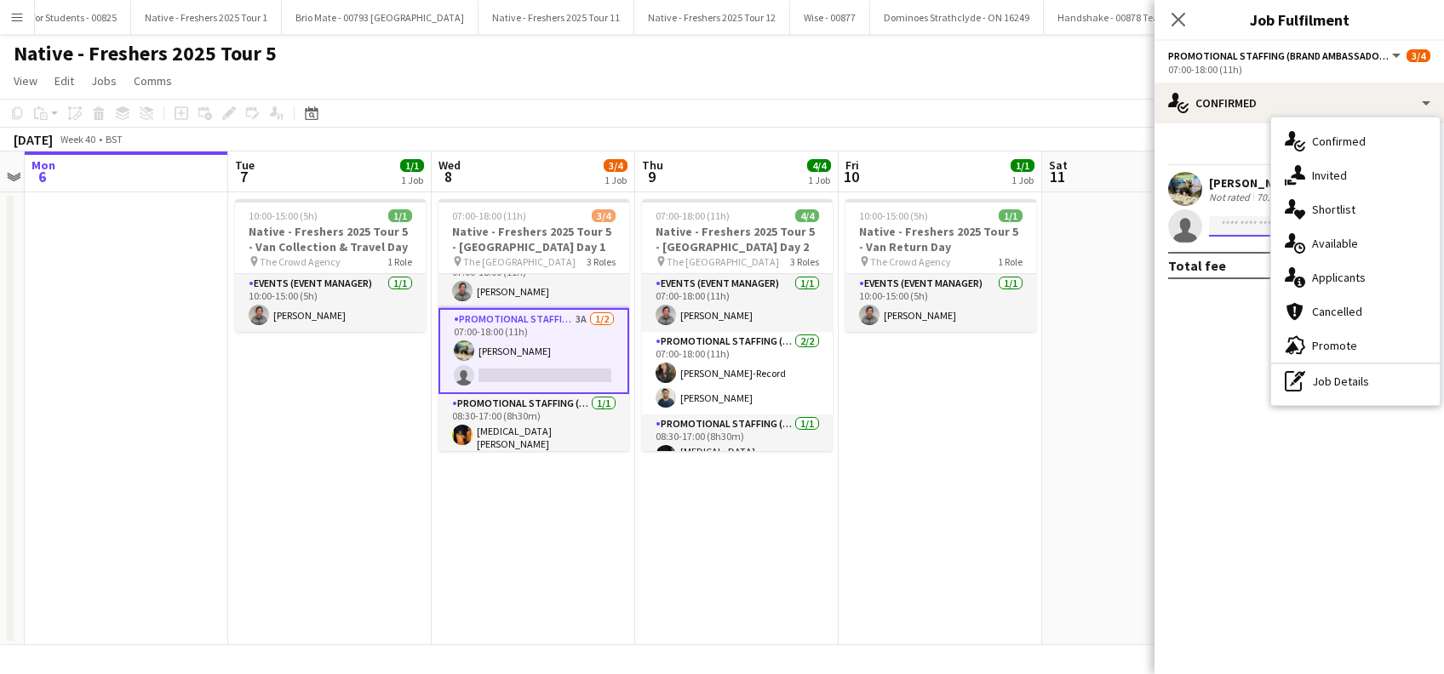
click at [1244, 226] on input at bounding box center [1308, 226] width 198 height 20
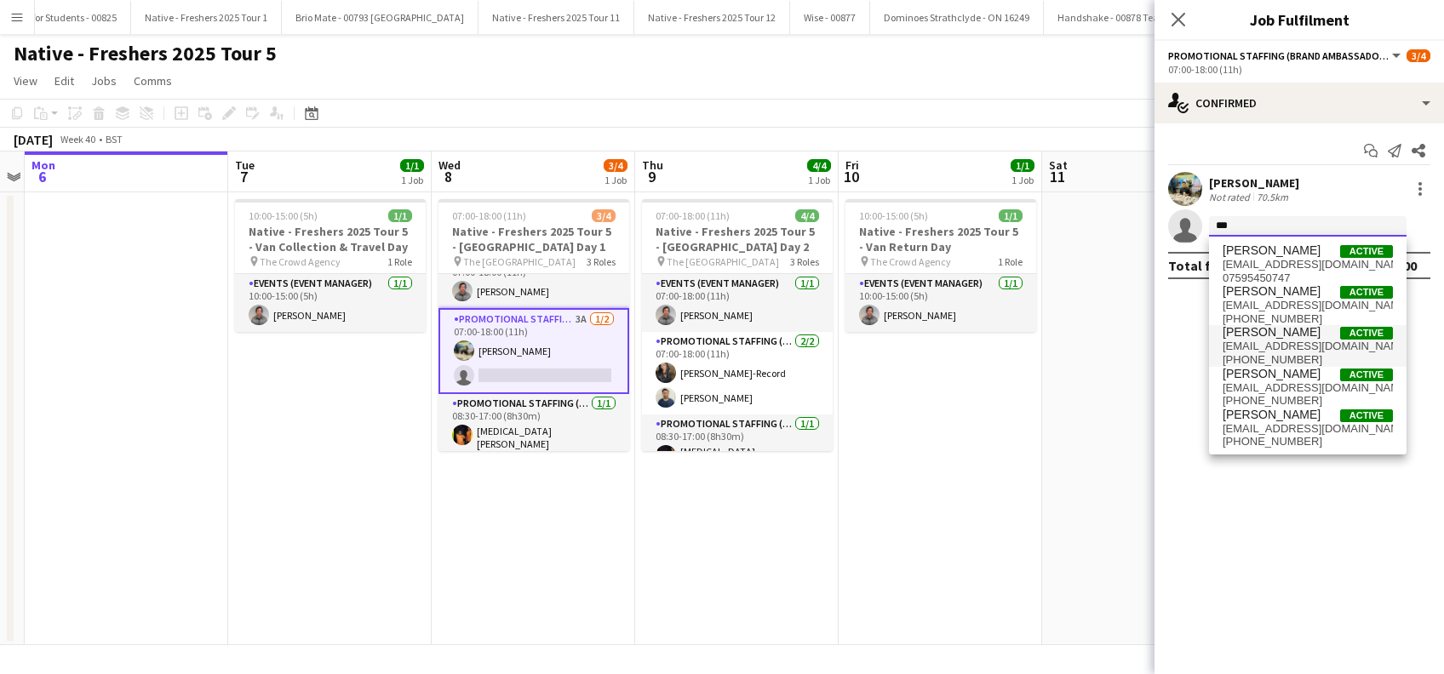
type input "***"
click at [1261, 341] on span "isa_morais@live.co.uk" at bounding box center [1308, 347] width 170 height 14
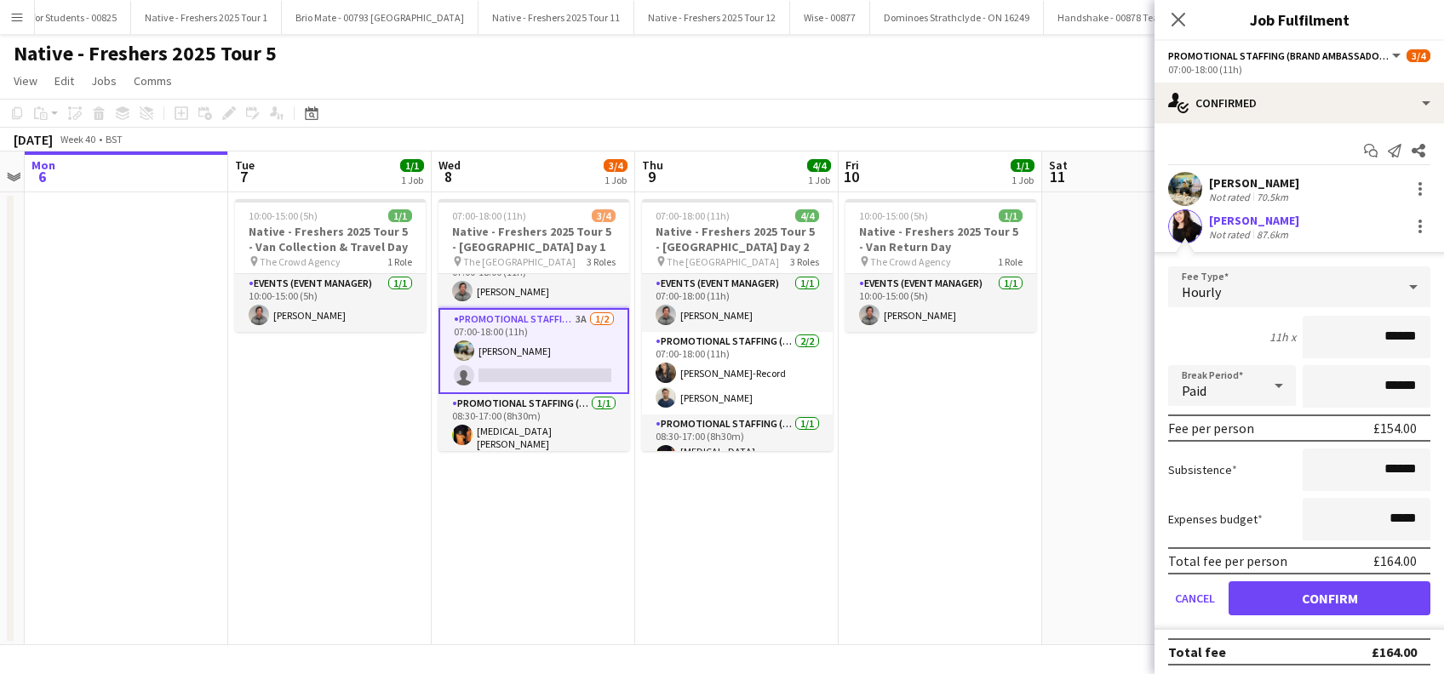
scroll to position [3, 0]
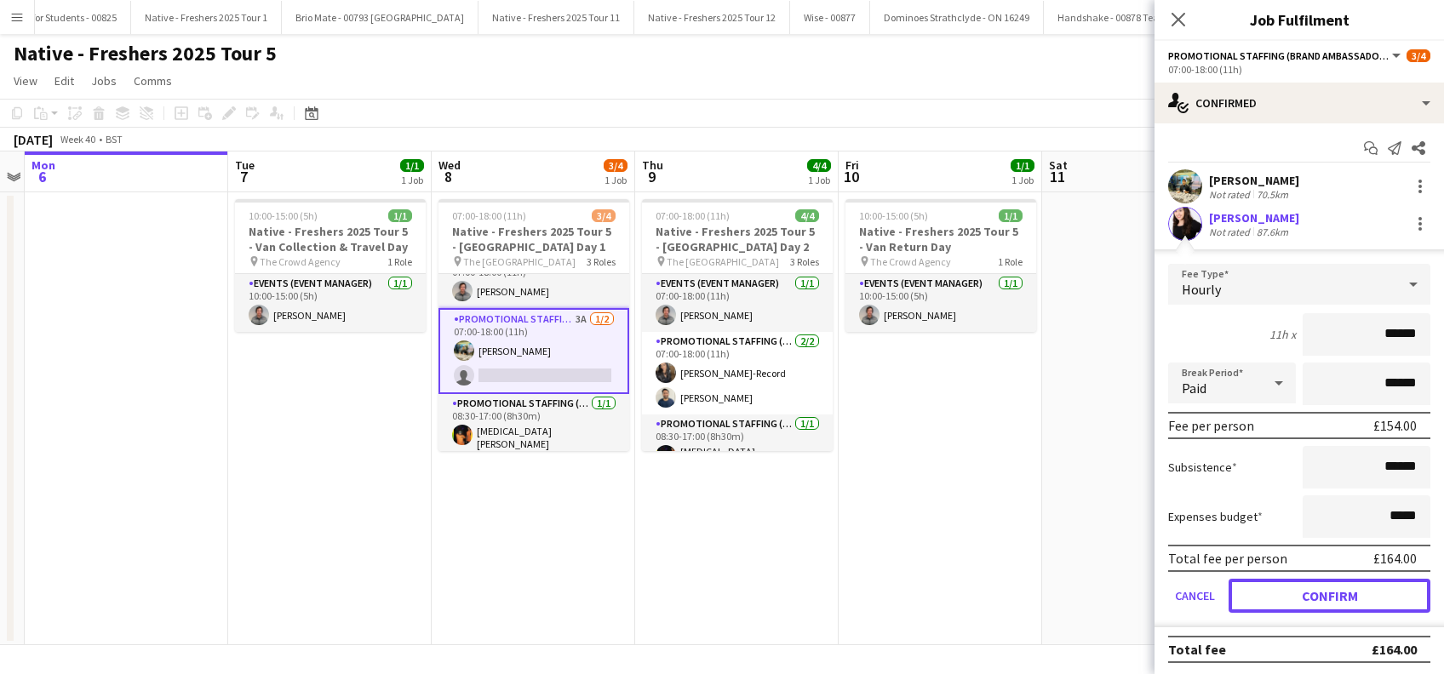
click at [1322, 587] on button "Confirm" at bounding box center [1330, 596] width 202 height 34
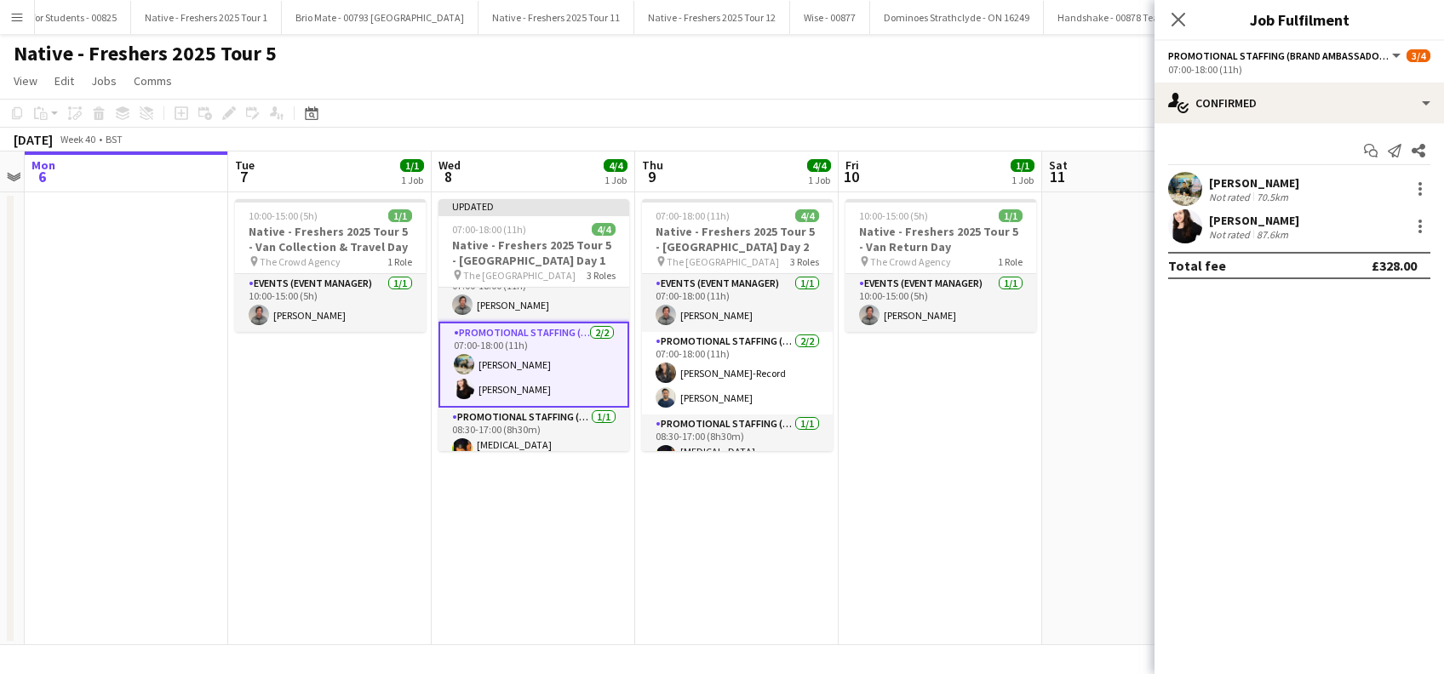
scroll to position [0, 0]
click at [1180, 15] on icon "Close pop-in" at bounding box center [1179, 20] width 14 height 14
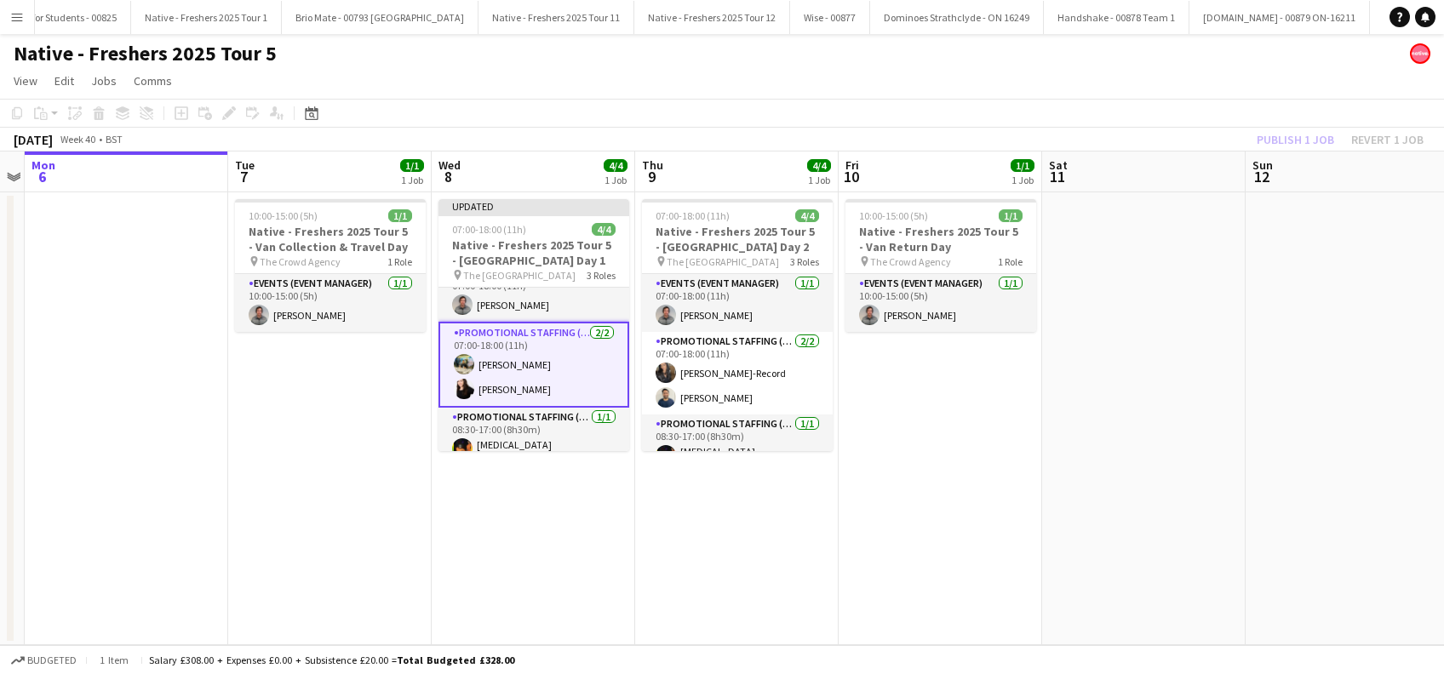
click at [871, 472] on app-date-cell "10:00-15:00 (5h) 1/1 Native - Freshers 2025 Tour 5 - Van Return Day pin The Cro…" at bounding box center [940, 418] width 203 height 453
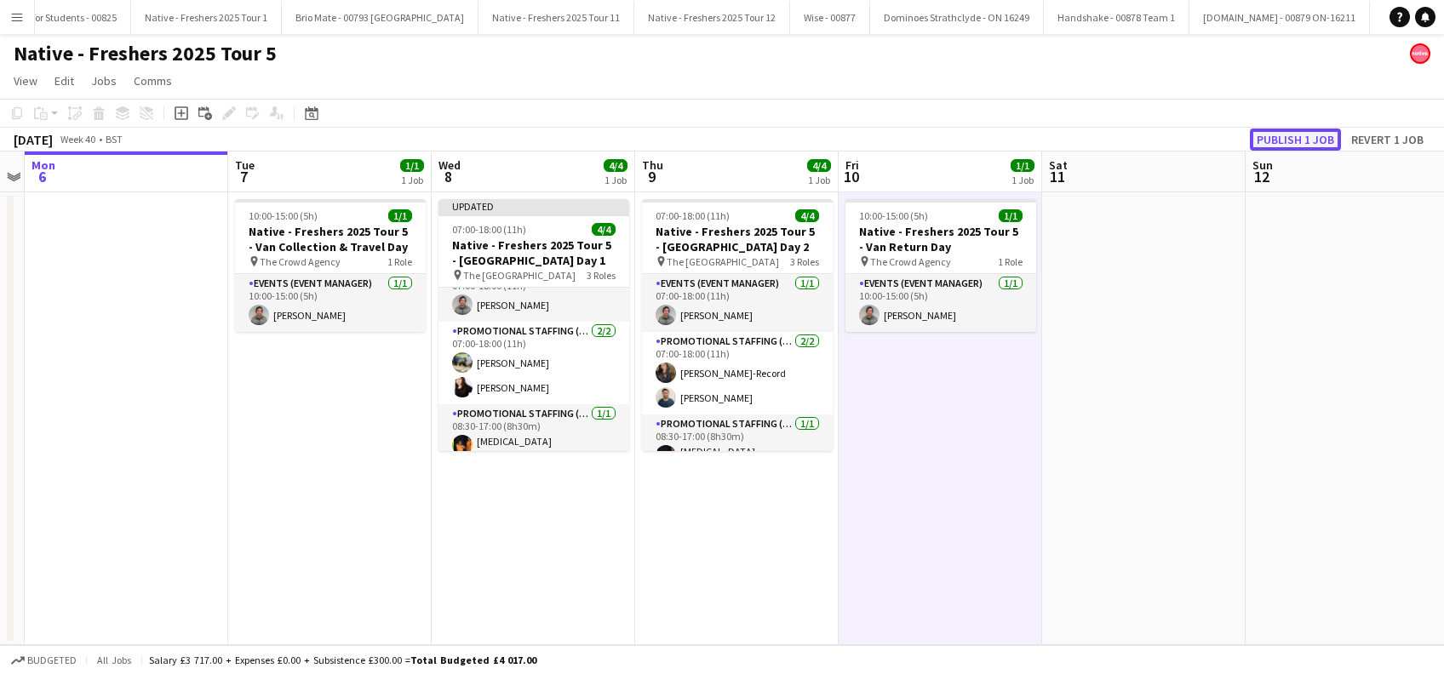
click at [1293, 139] on button "Publish 1 job" at bounding box center [1295, 140] width 91 height 22
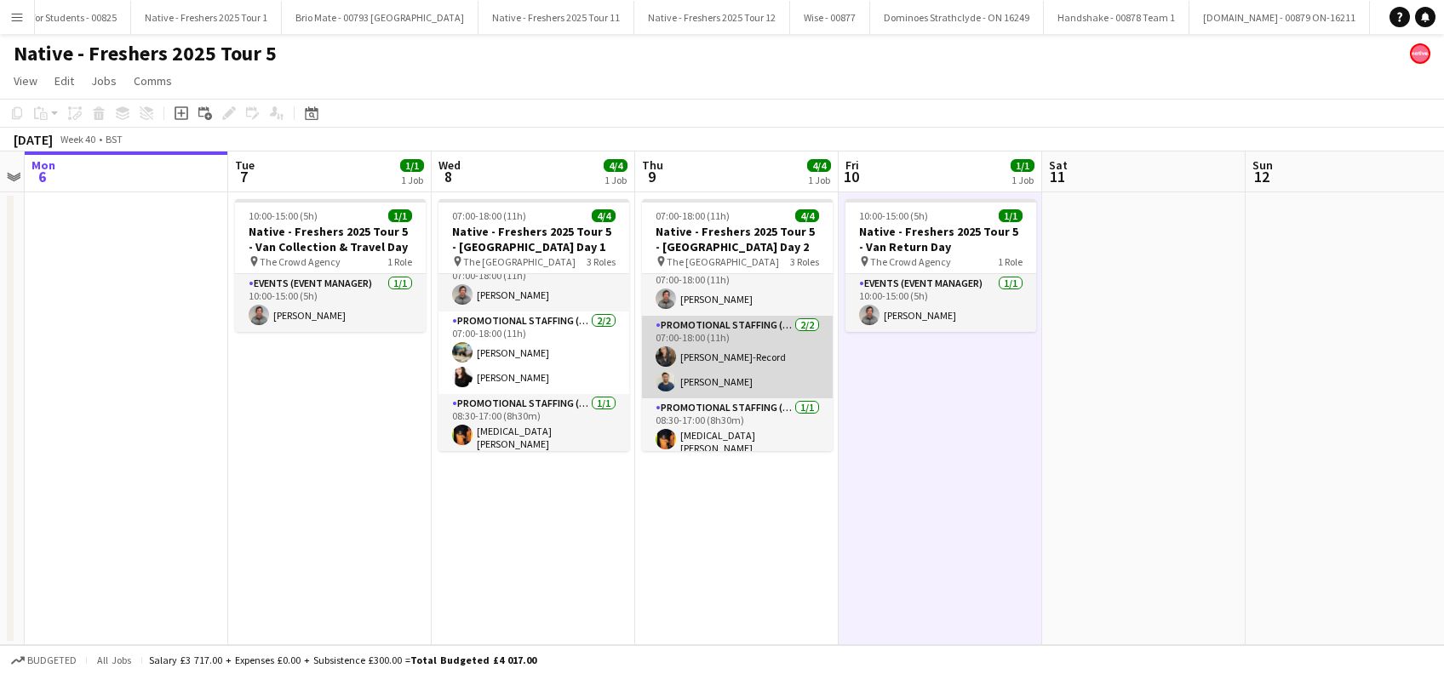
scroll to position [20, 0]
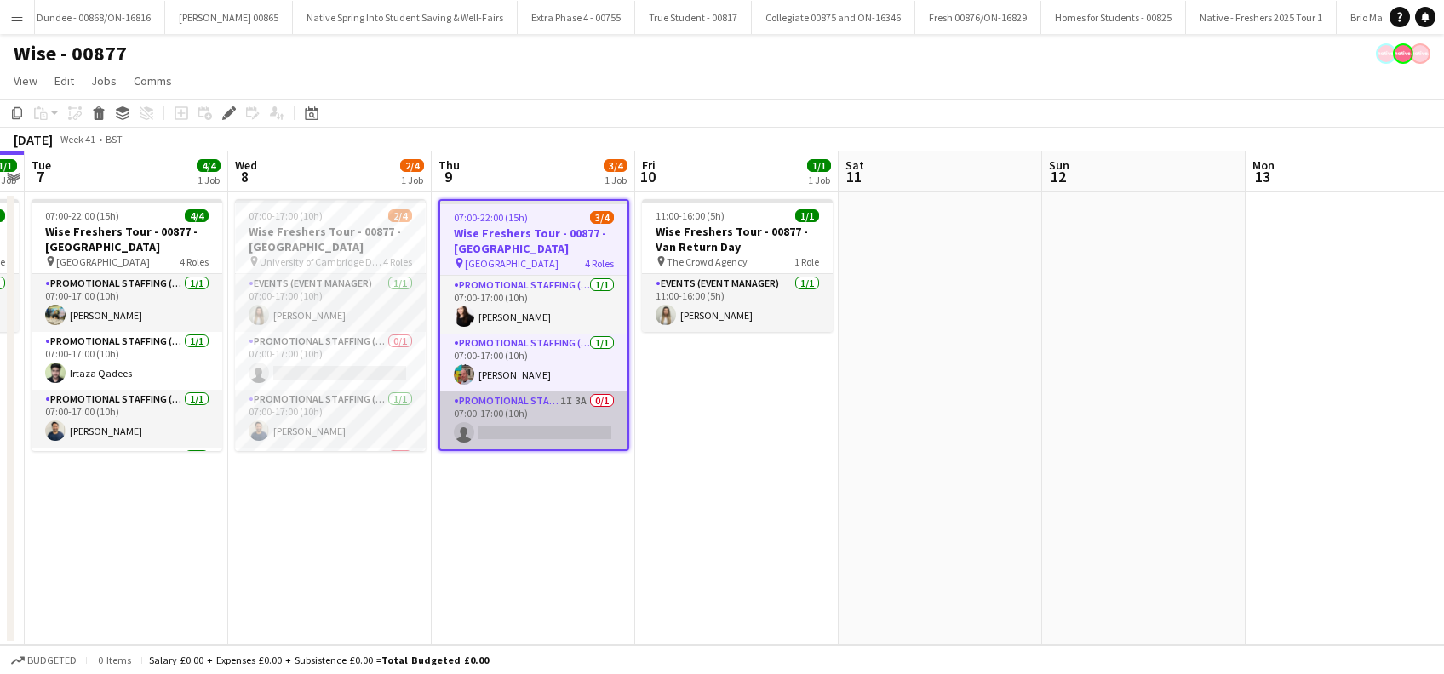
click at [537, 437] on app-card-role "Promotional Staffing (Brand Ambassadors) 1I 3A 0/1 07:00-17:00 (10h) single-neu…" at bounding box center [533, 421] width 187 height 58
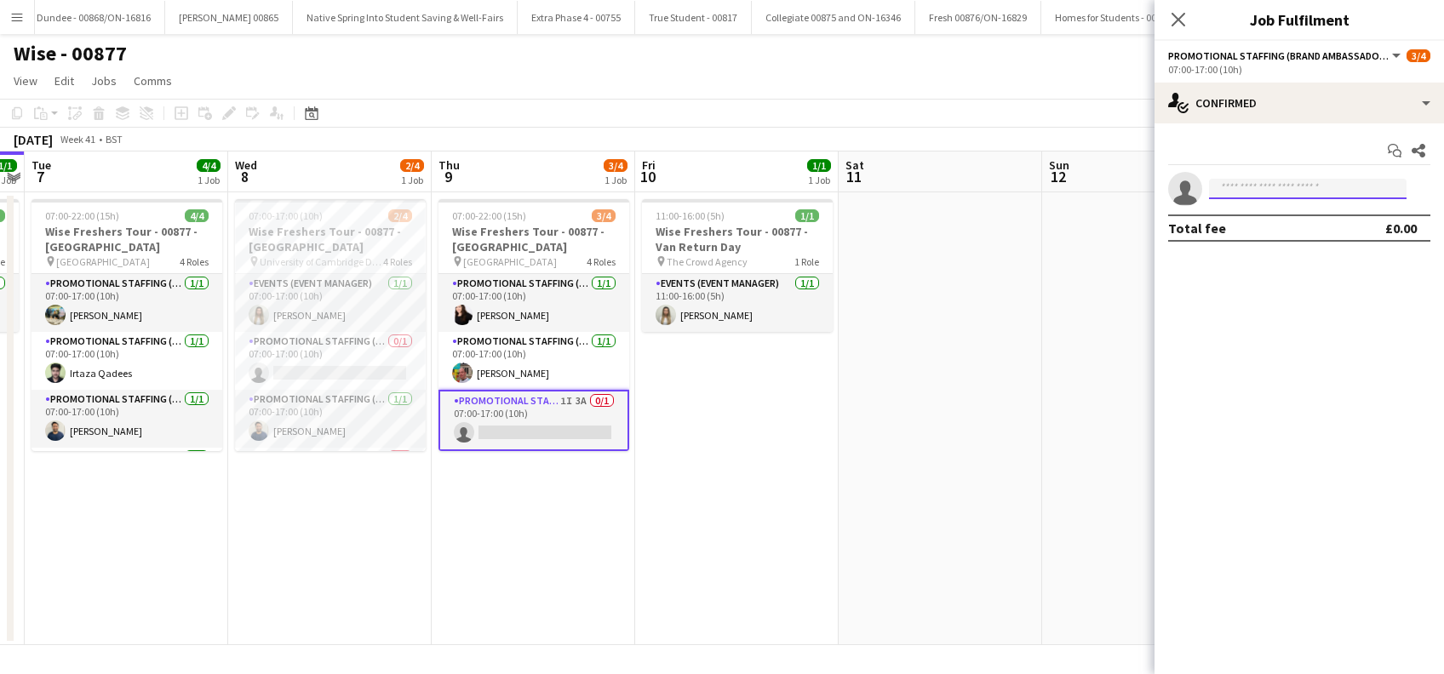
click at [1282, 187] on input at bounding box center [1308, 189] width 198 height 20
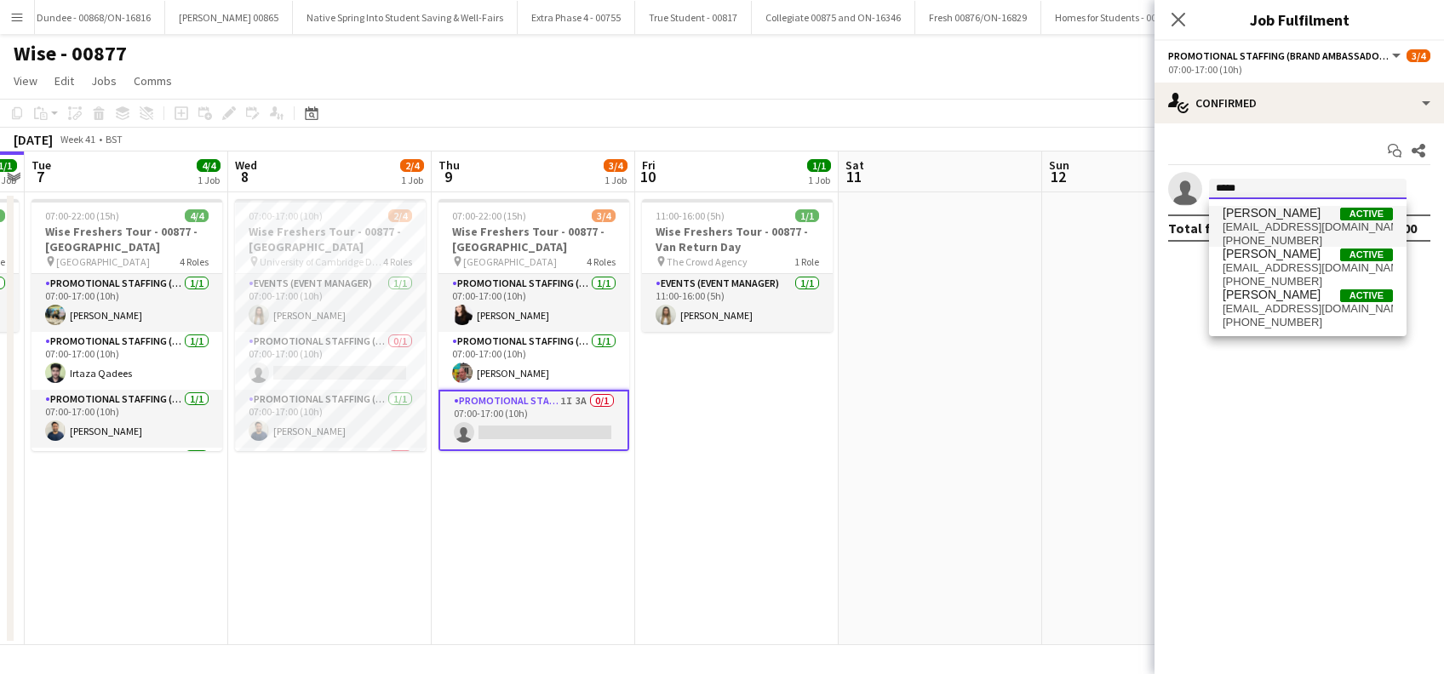
type input "*****"
click at [1266, 215] on span "Belle Adams" at bounding box center [1272, 213] width 98 height 14
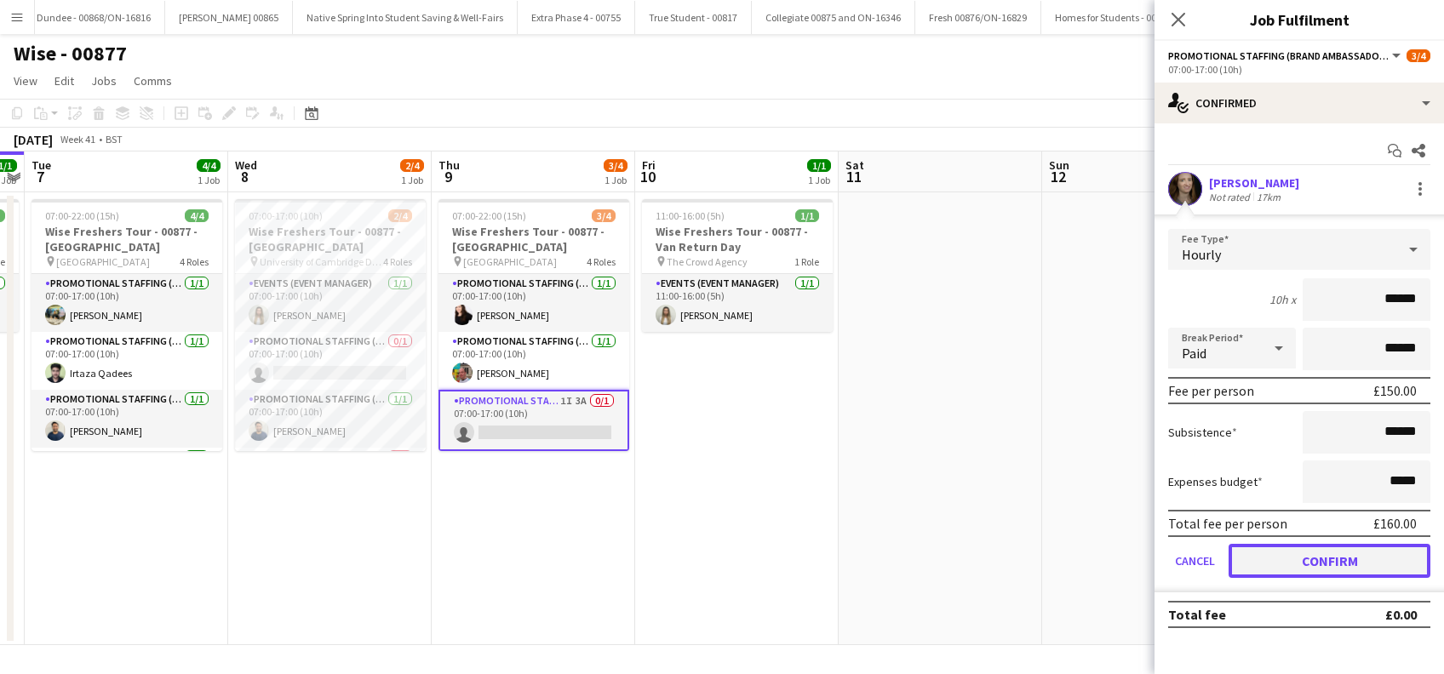
click at [1341, 560] on button "Confirm" at bounding box center [1330, 561] width 202 height 34
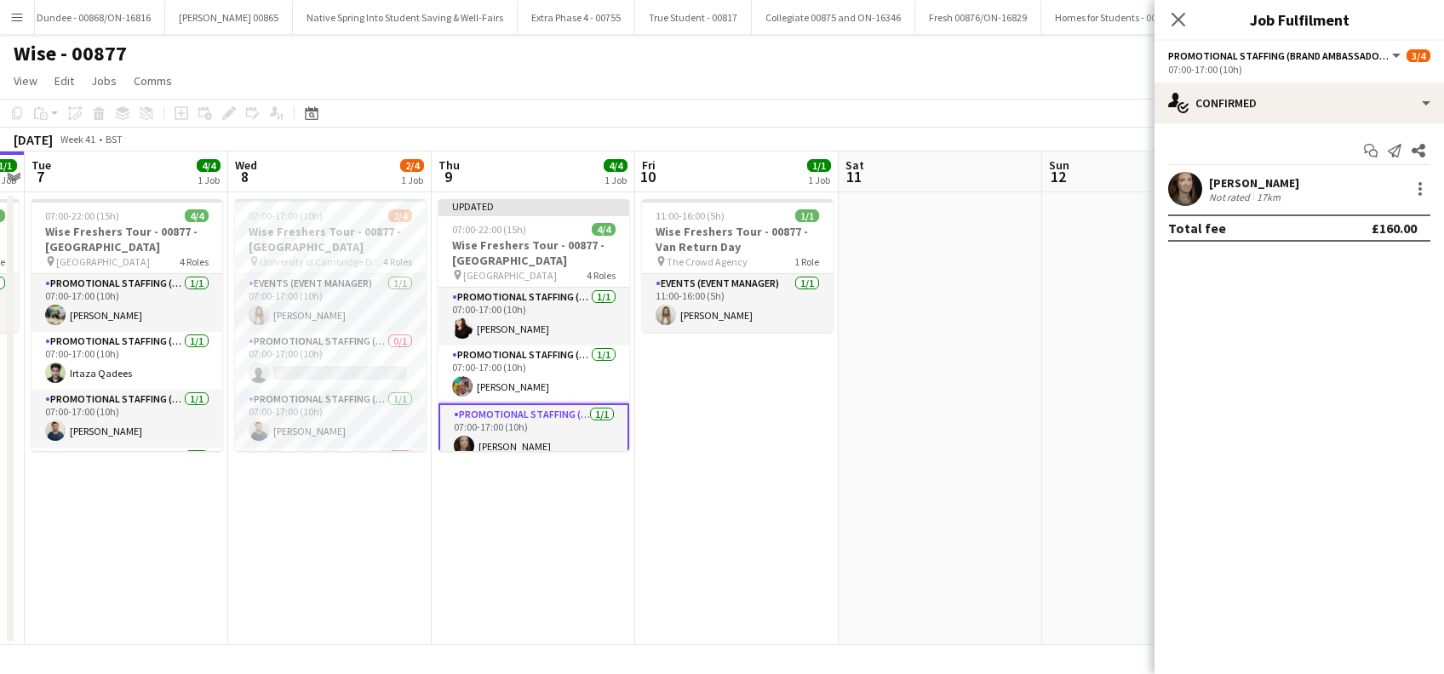
click at [1181, 18] on icon at bounding box center [1179, 20] width 14 height 14
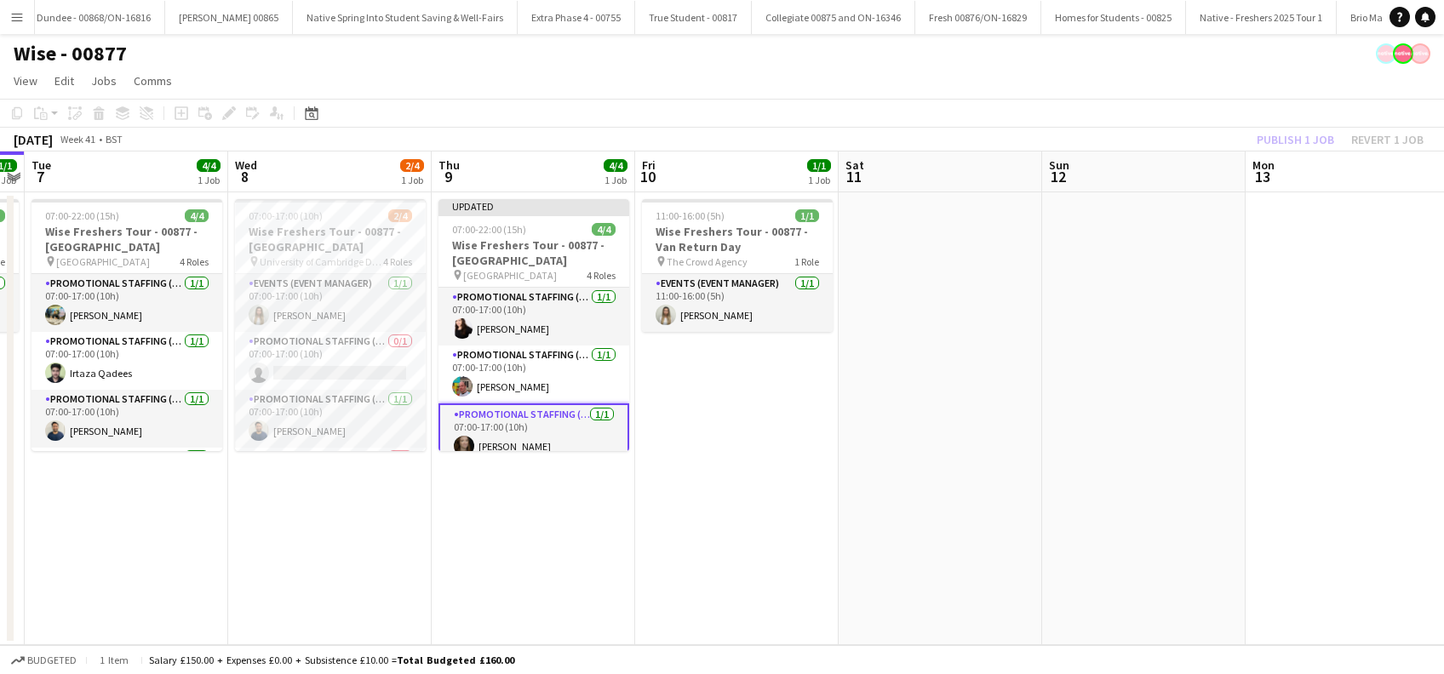
drag, startPoint x: 954, startPoint y: 450, endPoint x: 1001, endPoint y: 409, distance: 62.2
click at [983, 422] on app-calendar-viewport "Sat 4 Sun 5 Mon 6 1/1 1 Job Tue 7 4/4 1 Job Wed 8 2/4 1 Job Thu 9 4/4 1 Job Fri…" at bounding box center [722, 399] width 1444 height 494
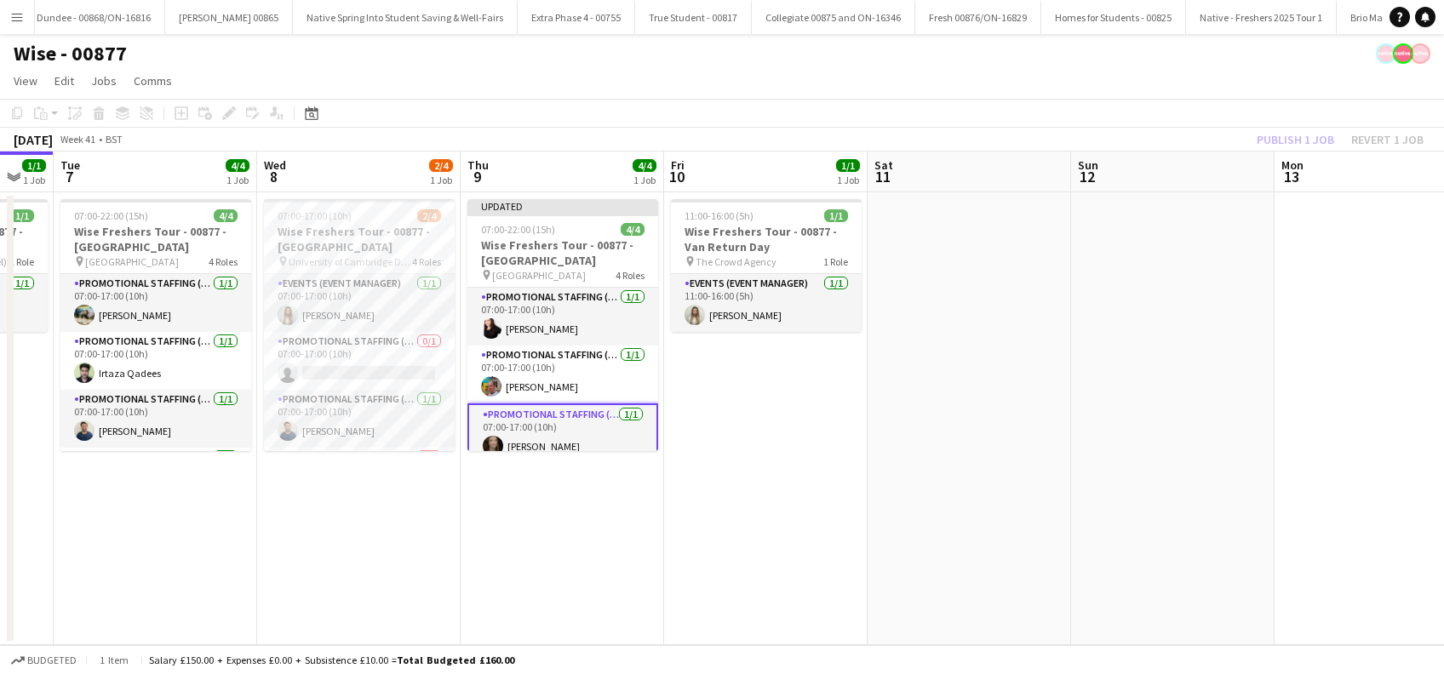
click at [1189, 305] on app-date-cell at bounding box center [1172, 418] width 203 height 453
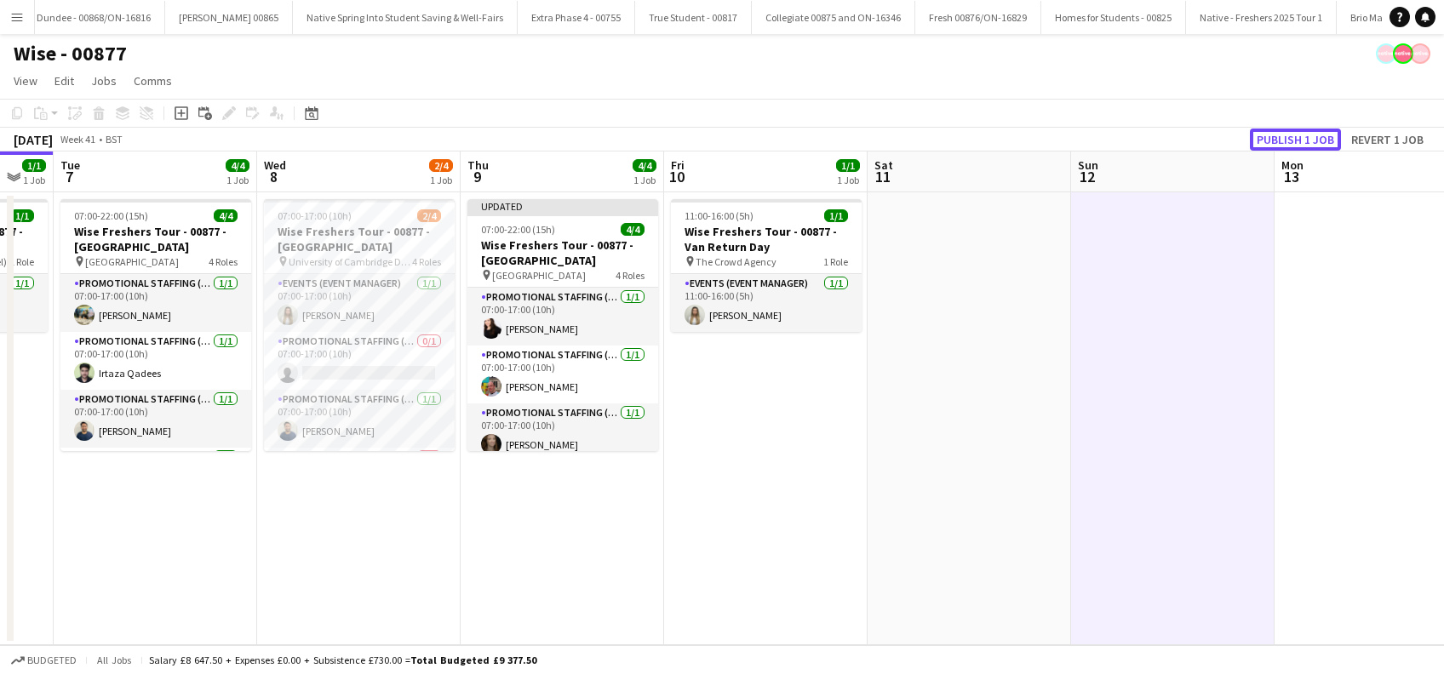
click at [1299, 137] on button "Publish 1 job" at bounding box center [1295, 140] width 91 height 22
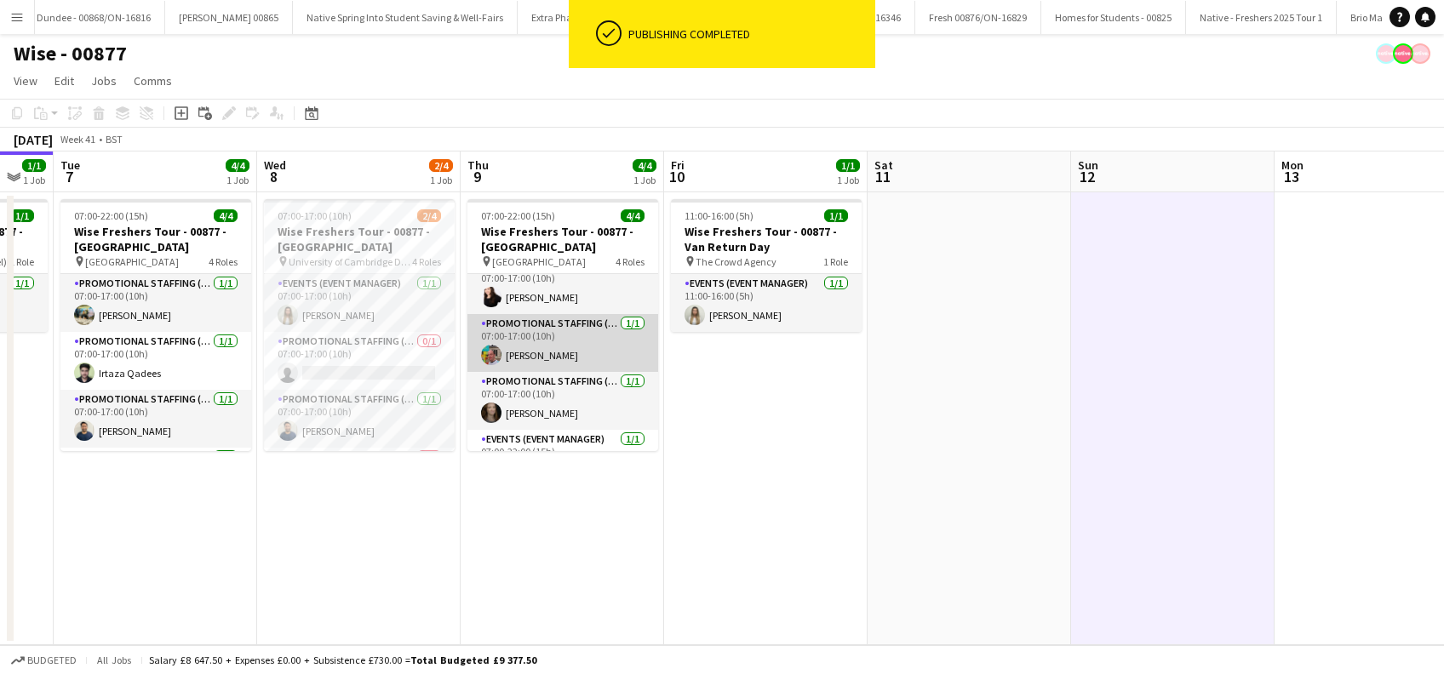
scroll to position [0, 0]
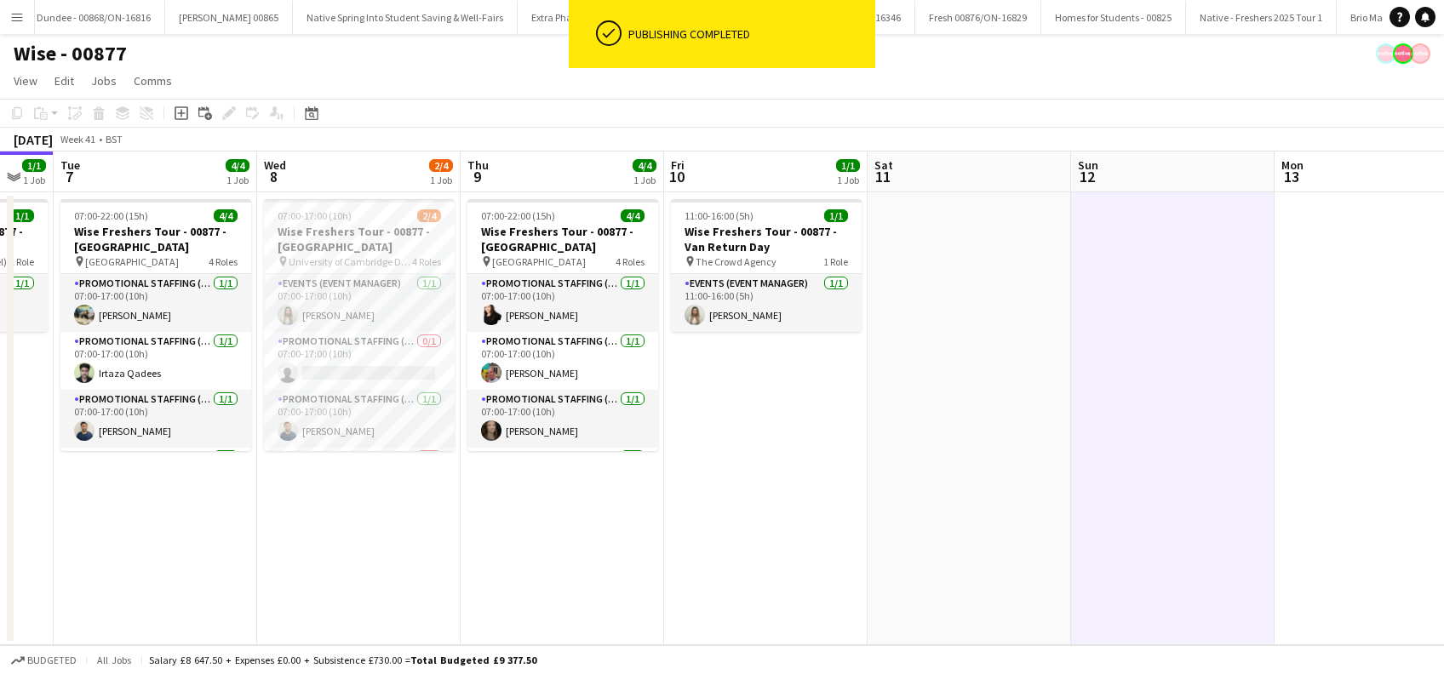
click at [786, 418] on app-date-cell "11:00-16:00 (5h) 1/1 Wise Freshers Tour - 00877 - Van Return Day pin The Crowd …" at bounding box center [765, 418] width 203 height 453
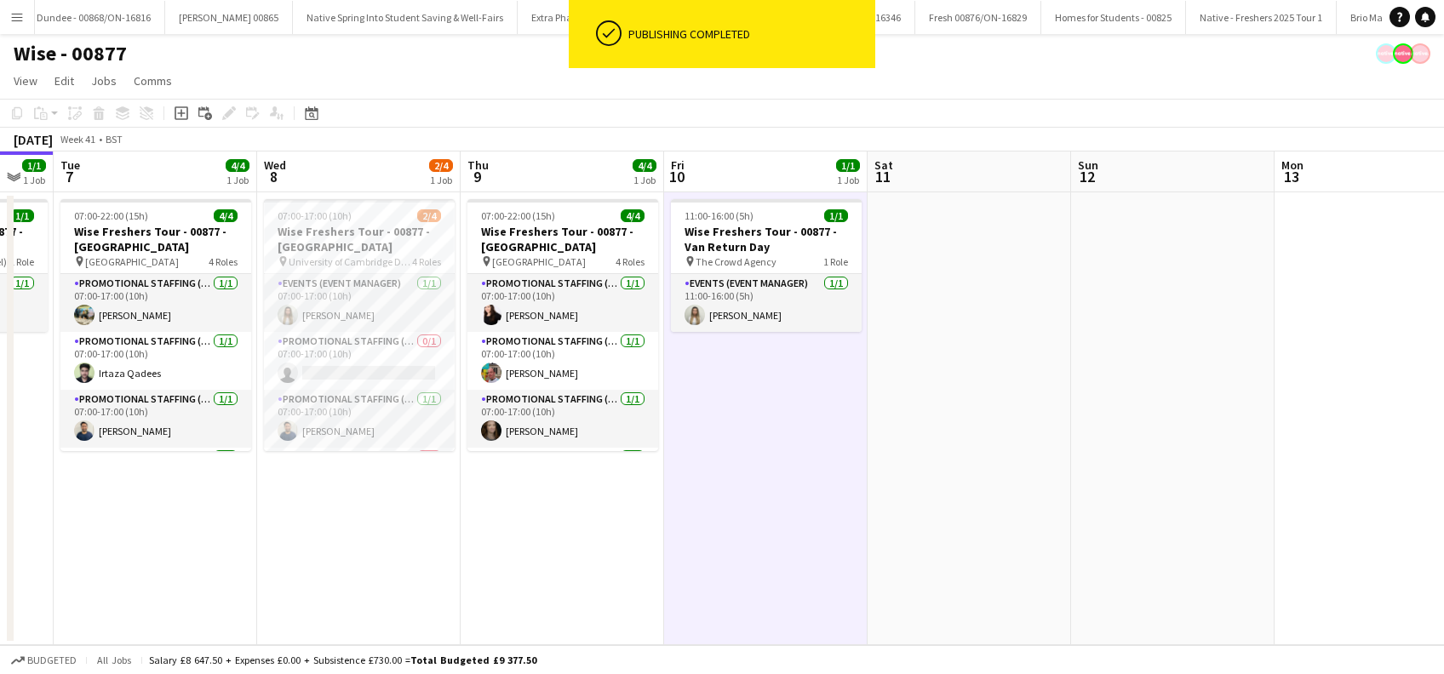
scroll to position [0, 556]
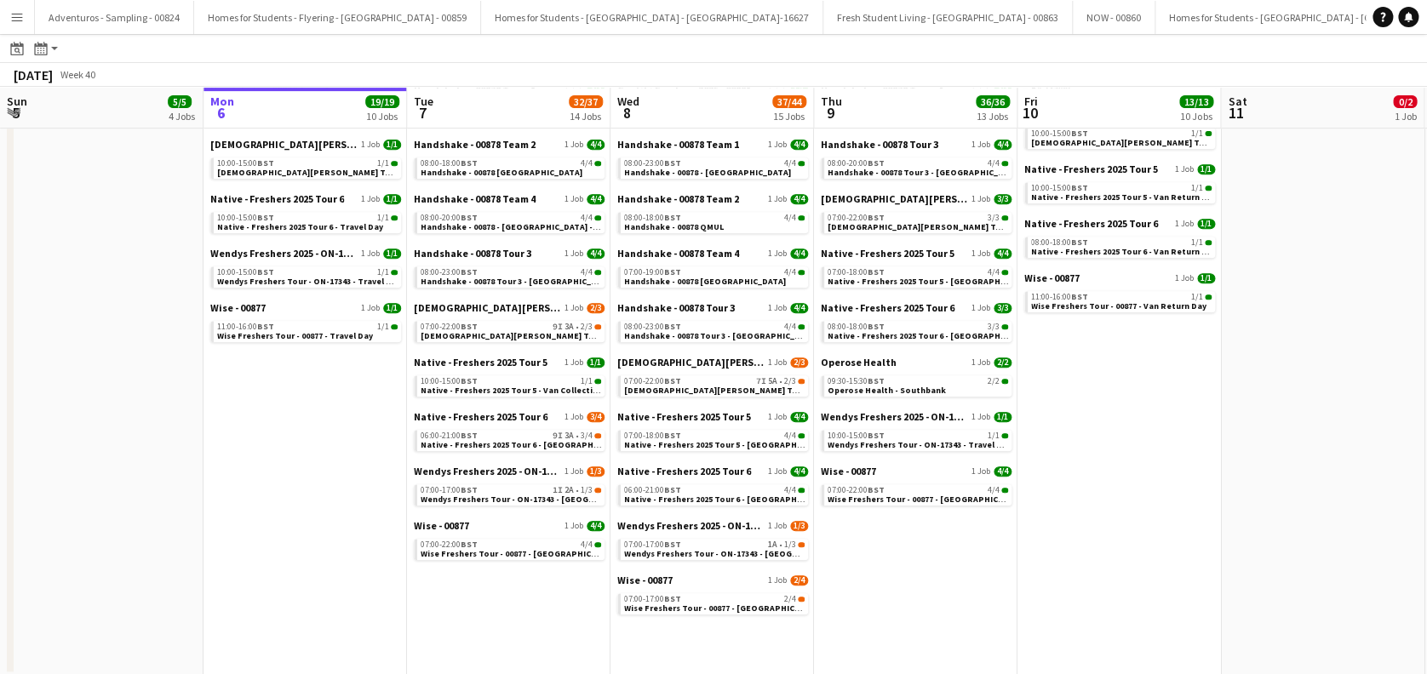
scroll to position [343, 0]
click at [491, 492] on span "Wendys Freshers Tour - ON-17343 - [GEOGRAPHIC_DATA] Day 1" at bounding box center [545, 497] width 249 height 11
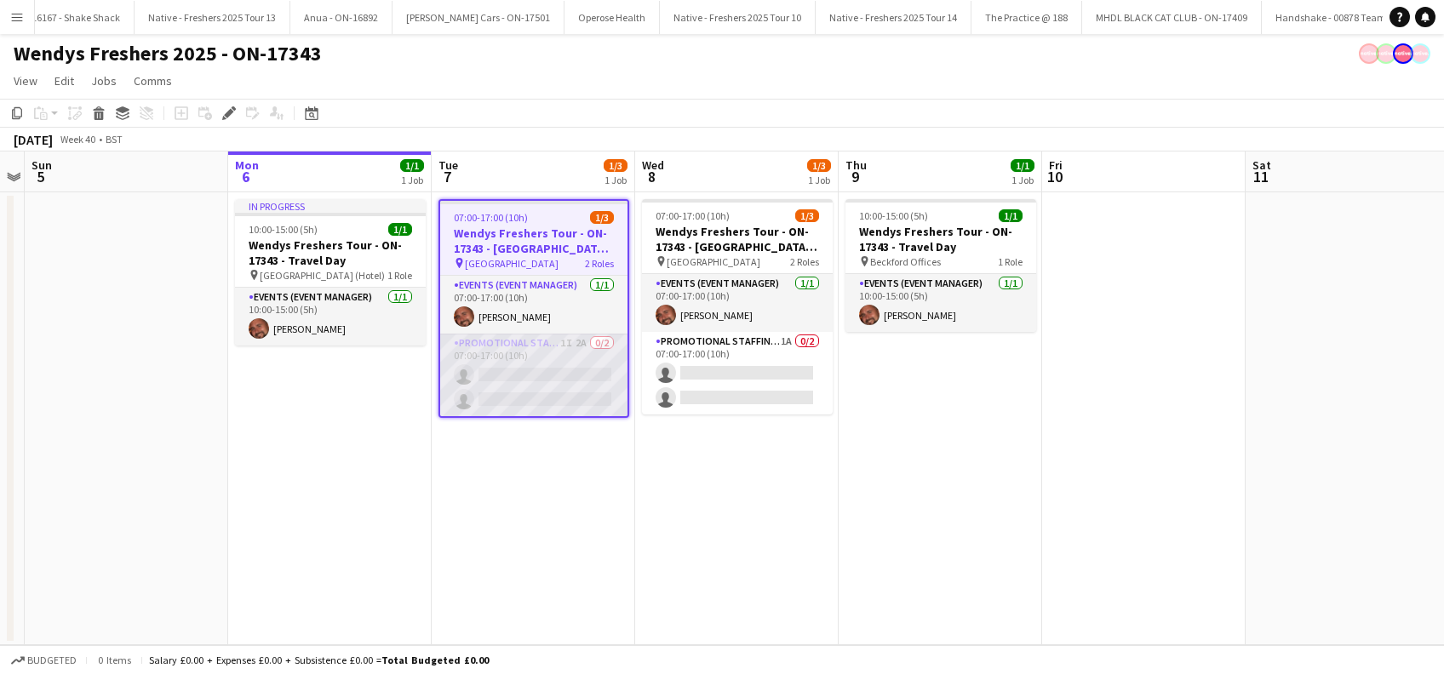
click at [545, 381] on app-card-role "Promotional Staffing (Brand Ambassadors) 1I 2A 0/2 07:00-17:00 (10h) single-neu…" at bounding box center [533, 375] width 187 height 83
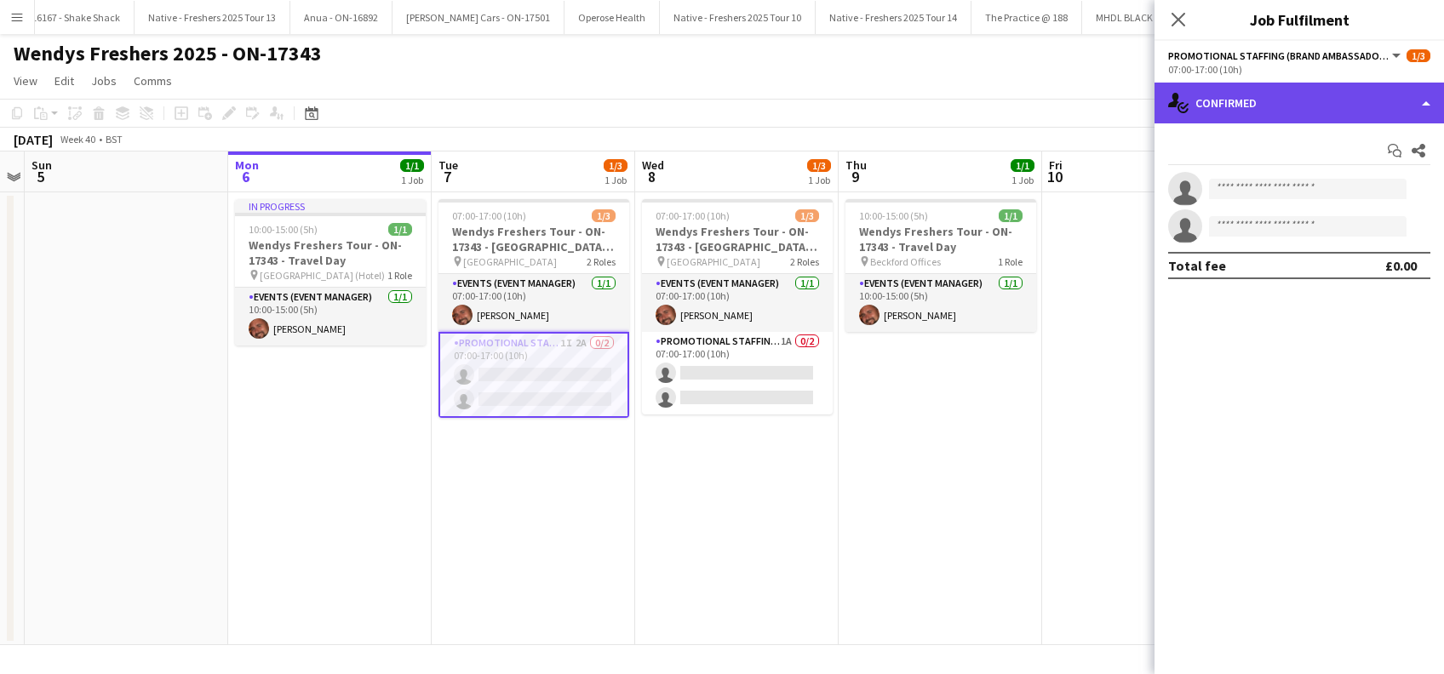
click at [1332, 100] on div "single-neutral-actions-check-2 Confirmed" at bounding box center [1299, 103] width 289 height 41
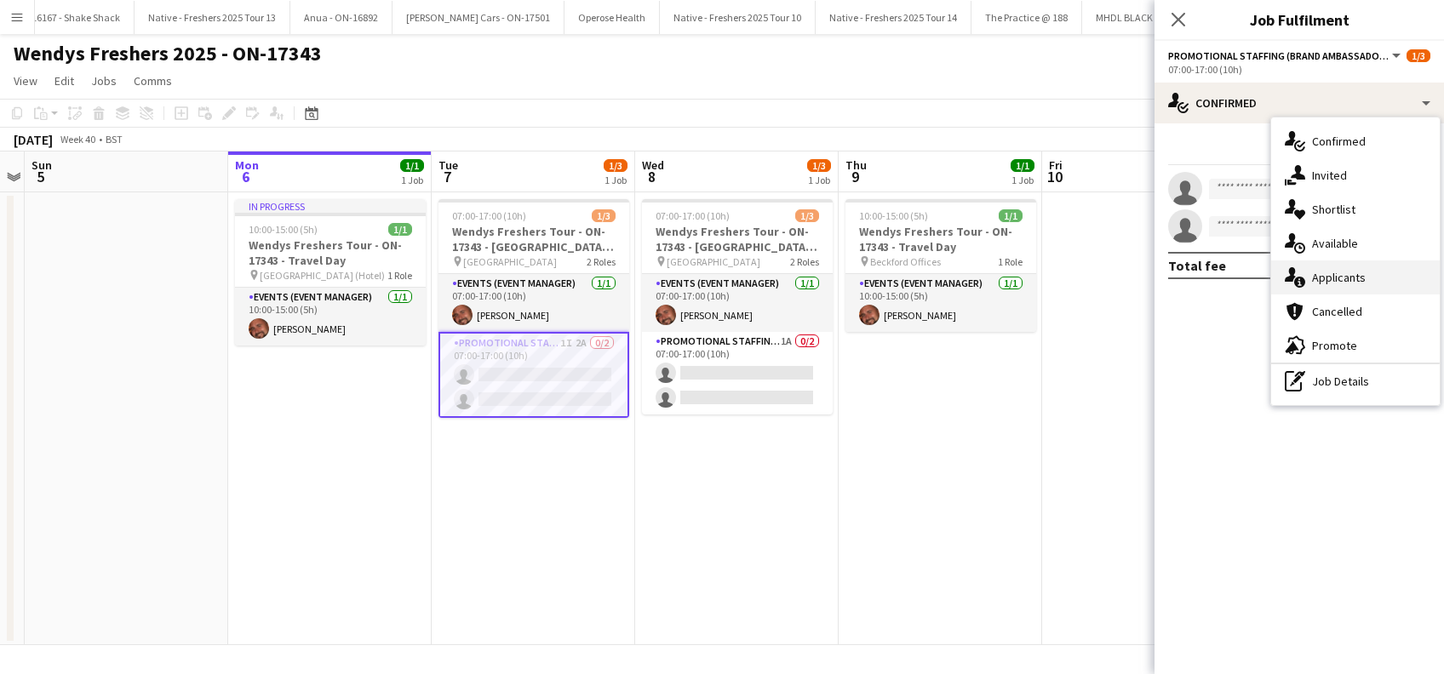
click at [1332, 272] on span "Applicants" at bounding box center [1339, 277] width 54 height 15
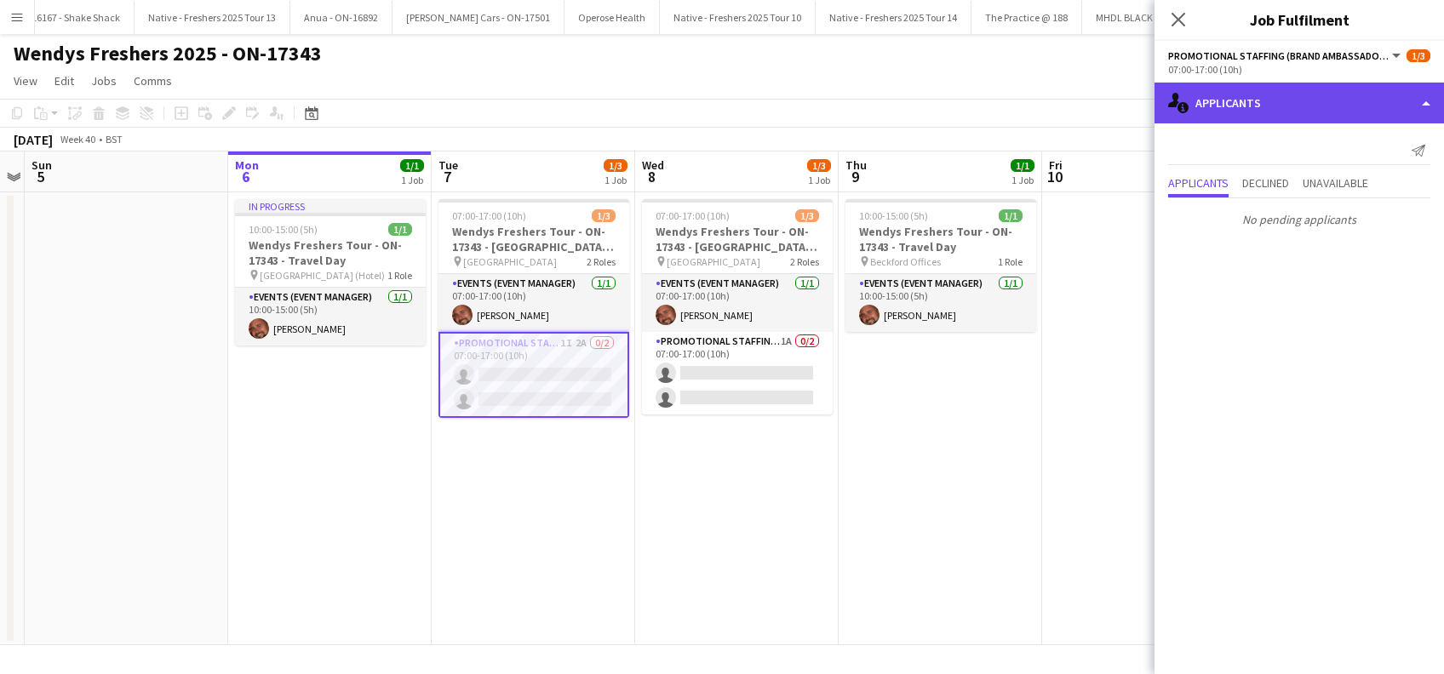
click at [1291, 99] on div "single-neutral-actions-information Applicants" at bounding box center [1299, 103] width 289 height 41
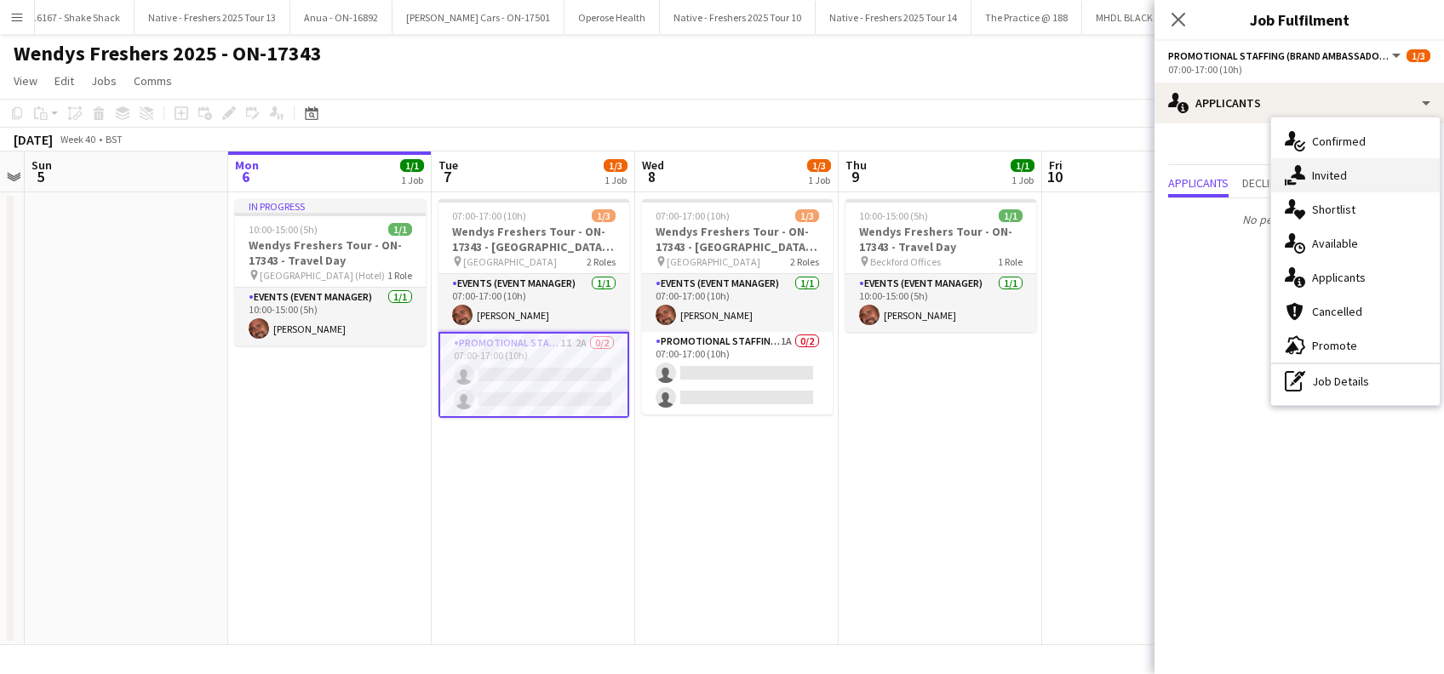
drag, startPoint x: 1327, startPoint y: 176, endPoint x: 1298, endPoint y: 184, distance: 29.9
click at [1328, 176] on span "Invited" at bounding box center [1329, 175] width 35 height 15
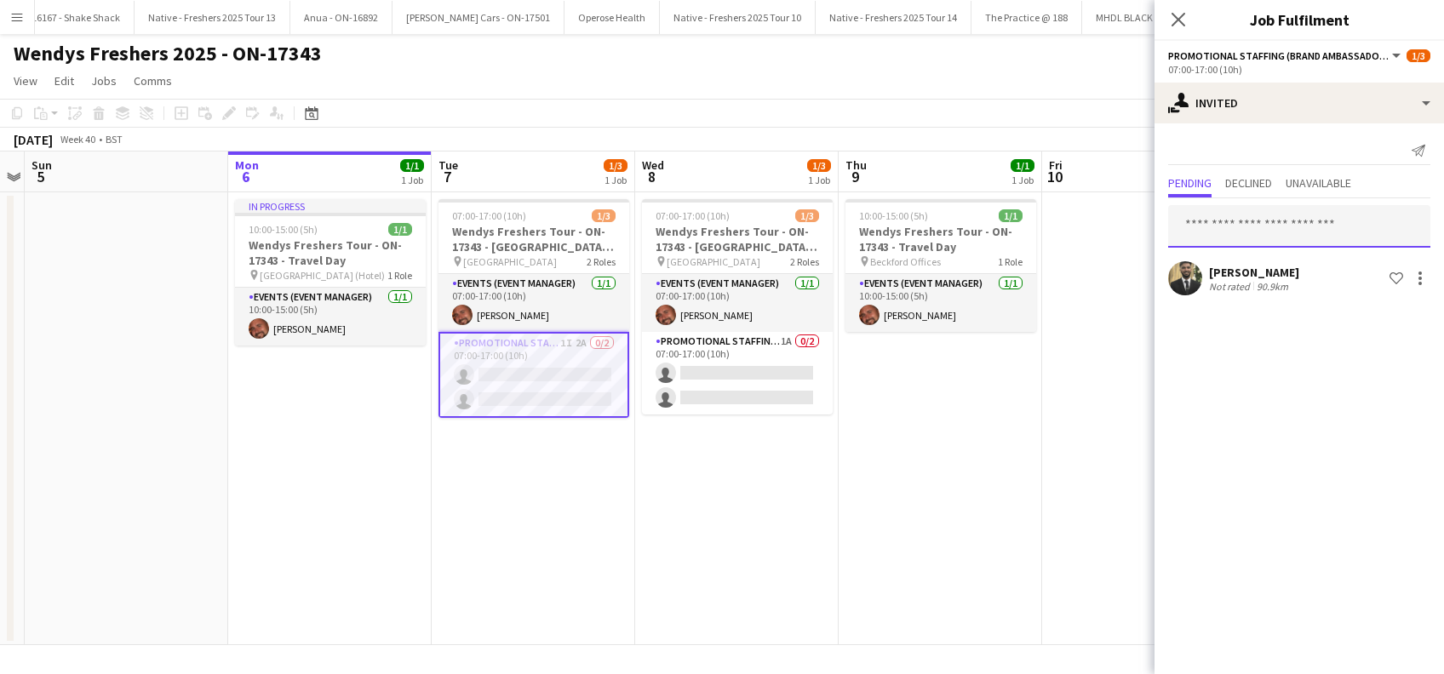
click at [1211, 221] on input "text" at bounding box center [1299, 226] width 262 height 43
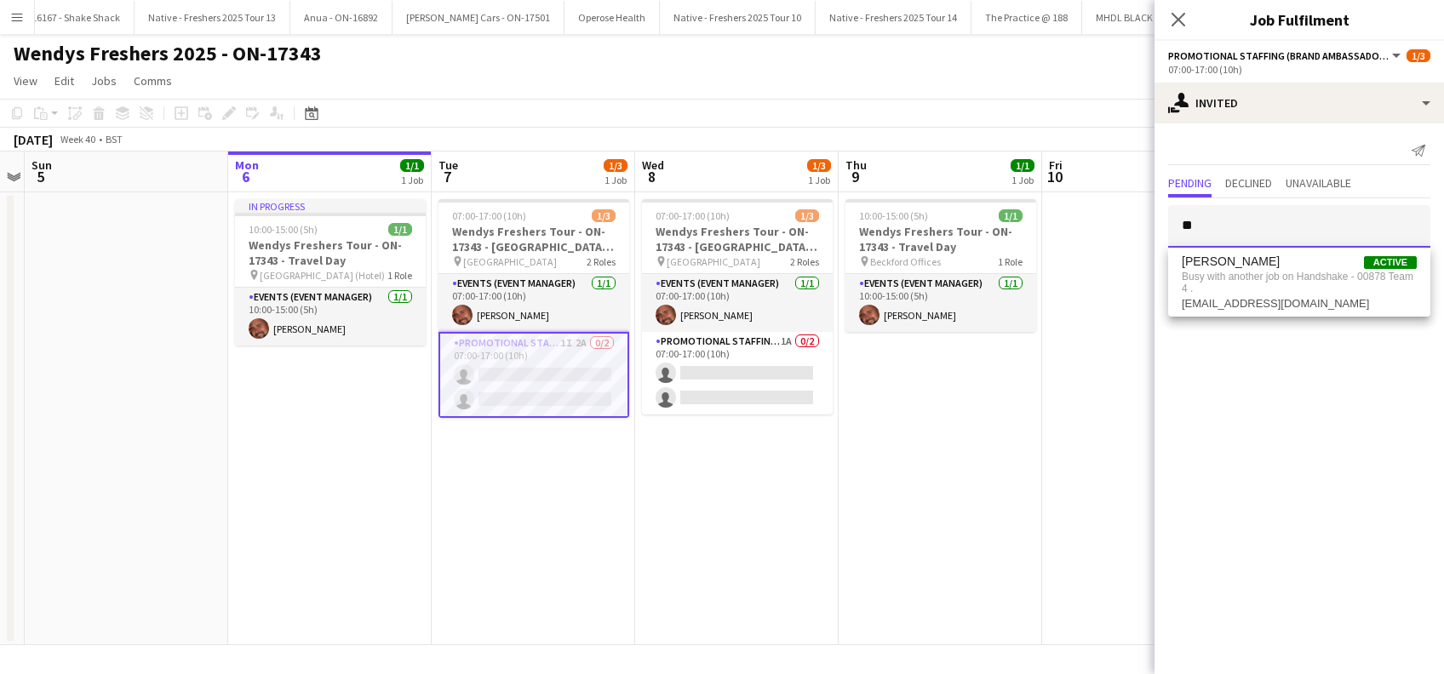
type input "*"
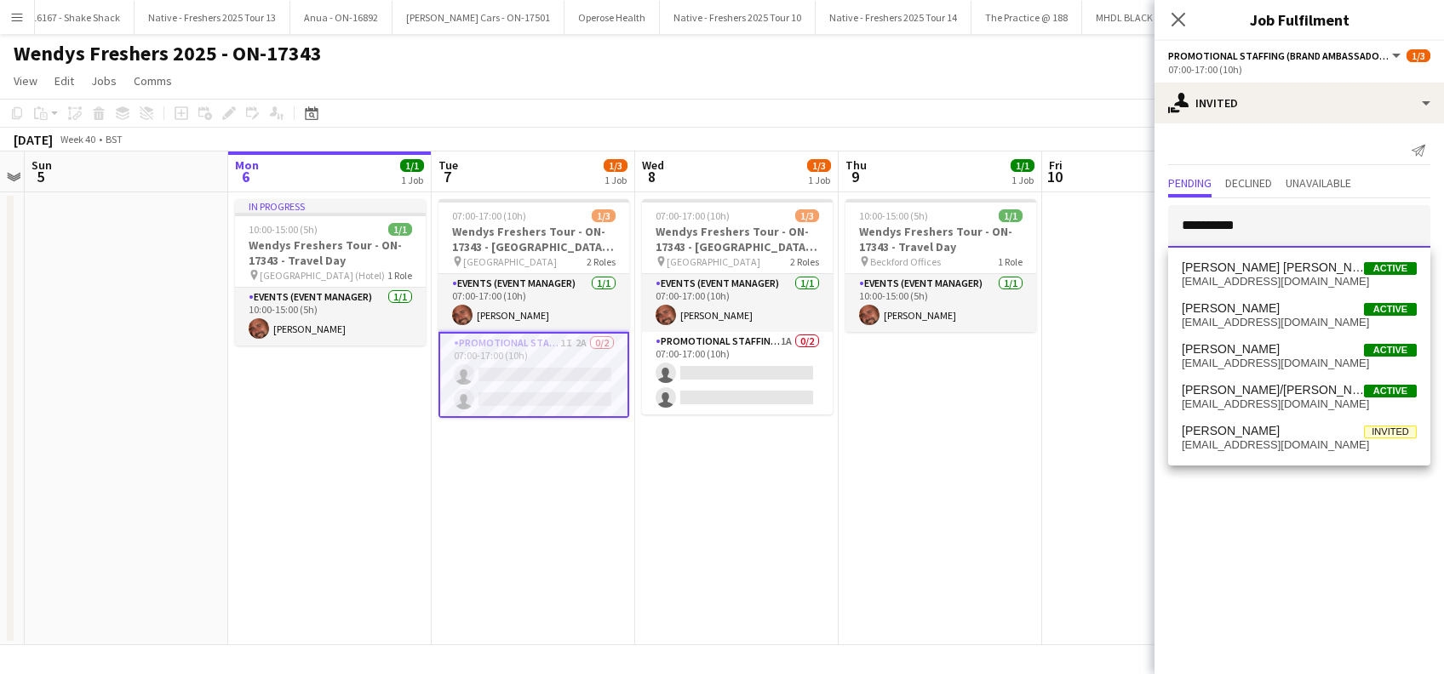
type input "**********"
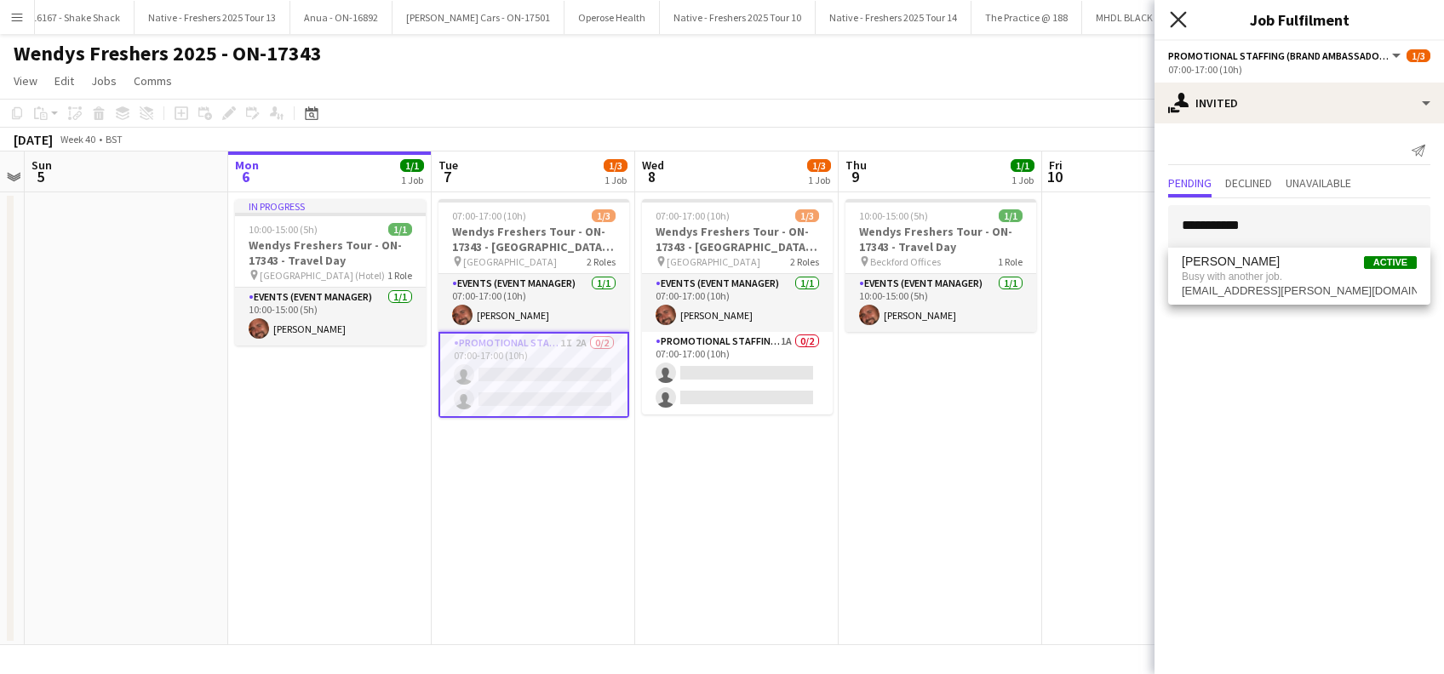
click at [1178, 20] on icon "Close pop-in" at bounding box center [1178, 19] width 16 height 16
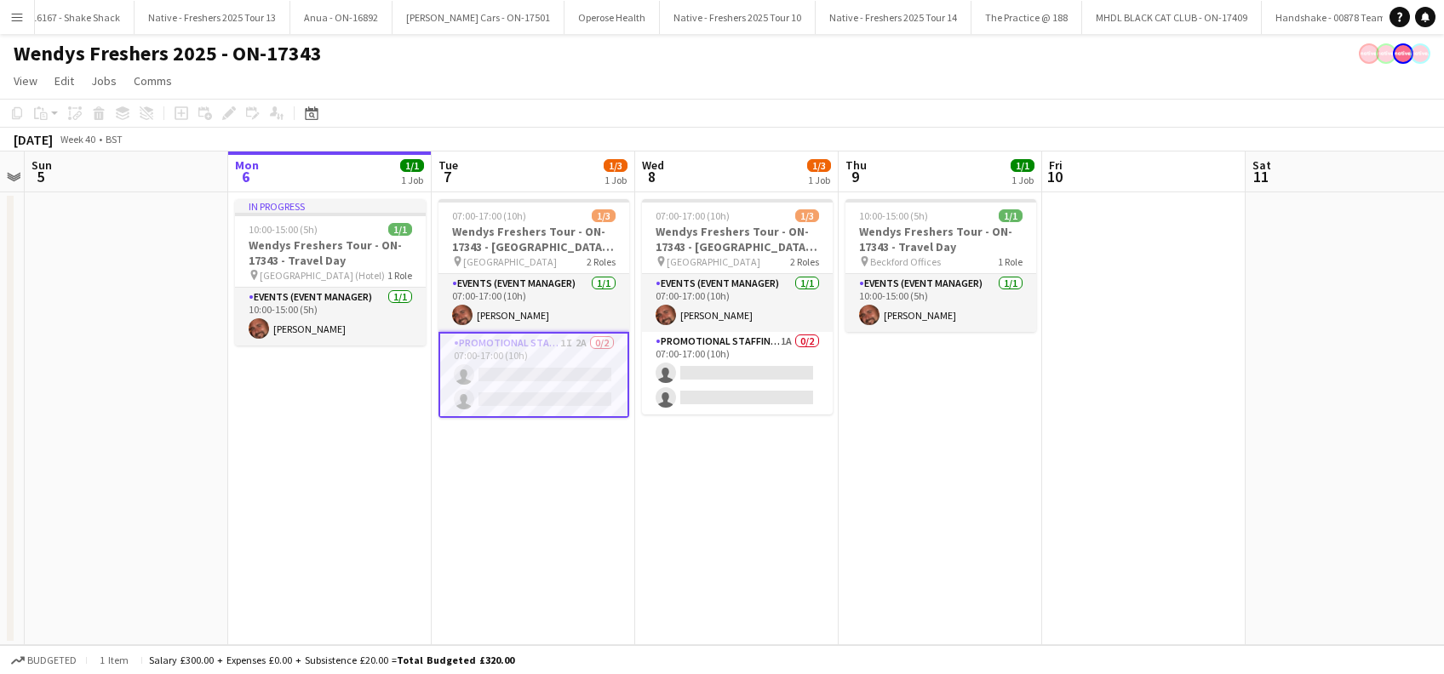
drag, startPoint x: 626, startPoint y: 496, endPoint x: 742, endPoint y: 468, distance: 120.0
click at [631, 494] on app-calendar-viewport "Thu 2 1/1 1 Job Fri 3 Sat 4 Sun 5 Mon 6 1/1 1 Job Tue 7 1/3 1 Job Wed 8 1/3 1 J…" at bounding box center [722, 399] width 1444 height 494
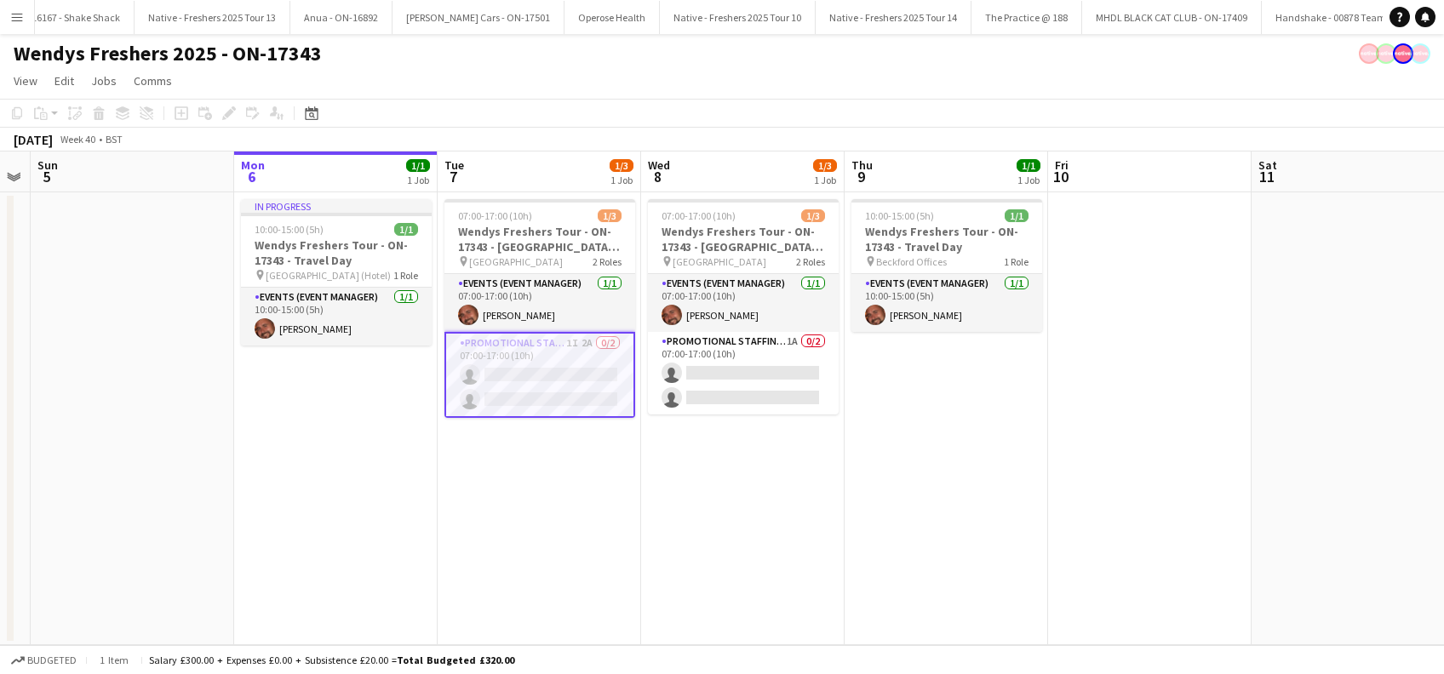
click at [743, 467] on app-date-cell "07:00-17:00 (10h) 1/3 Wendys Freshers Tour - ON-17343 - [GEOGRAPHIC_DATA] Day 2…" at bounding box center [742, 418] width 203 height 453
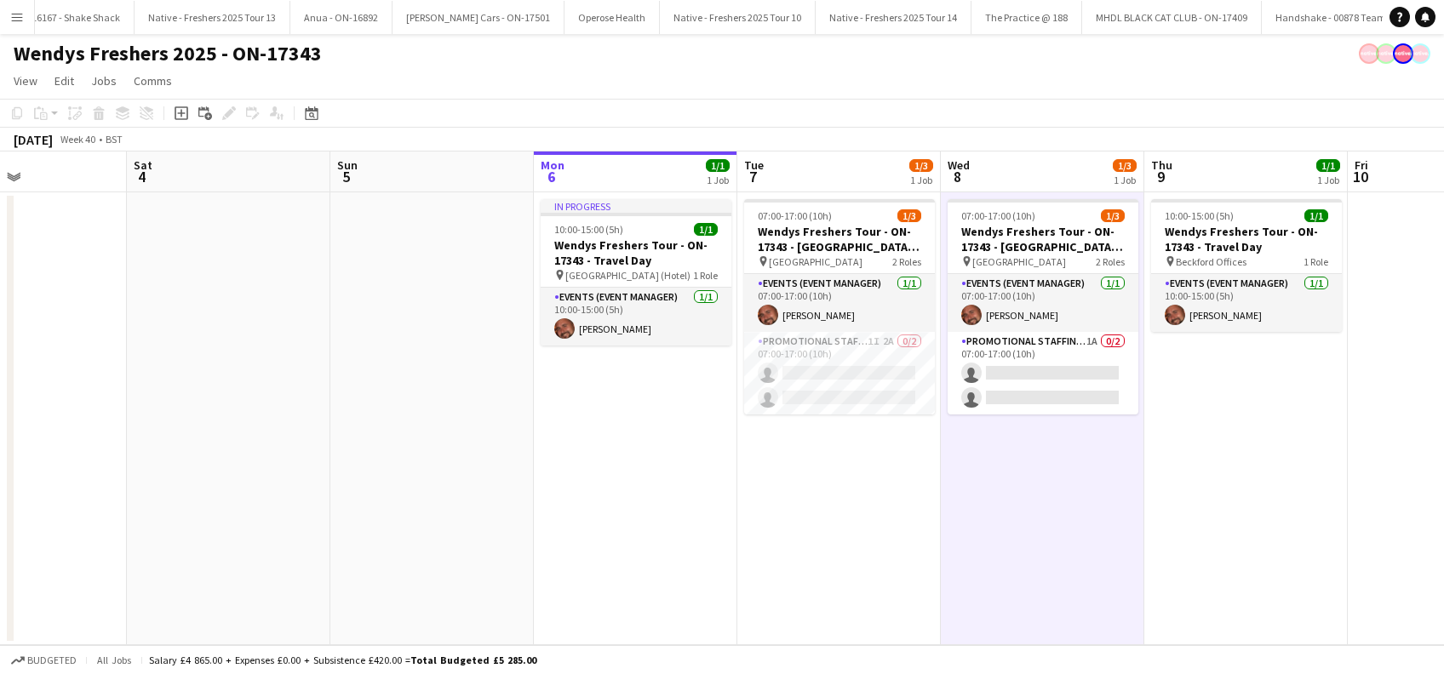
scroll to position [0, 404]
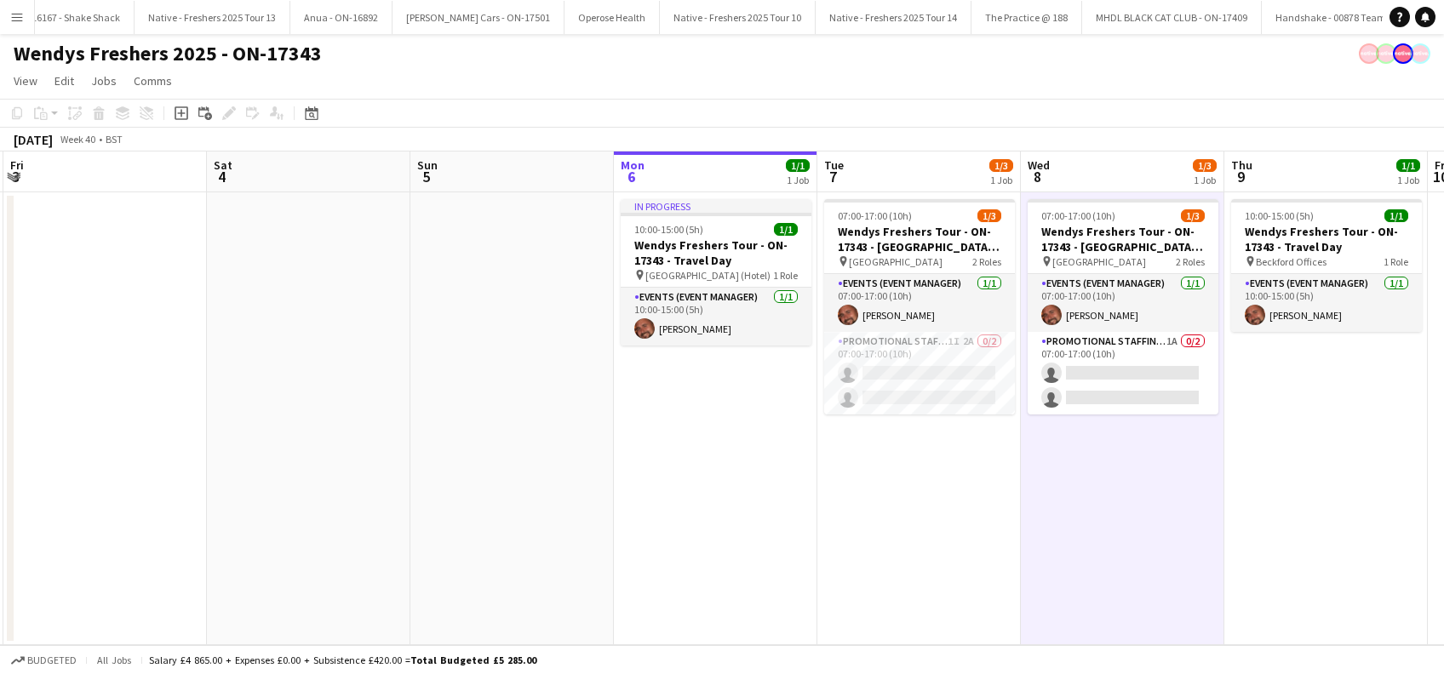
drag, startPoint x: 506, startPoint y: 525, endPoint x: 885, endPoint y: 513, distance: 379.9
click at [885, 513] on app-calendar-viewport "Wed 1 3/3 1 Job Thu 2 1/1 1 Job Fri 3 Sat 4 Sun 5 Mon 6 1/1 1 Job Tue 7 1/3 1 J…" at bounding box center [722, 399] width 1444 height 494
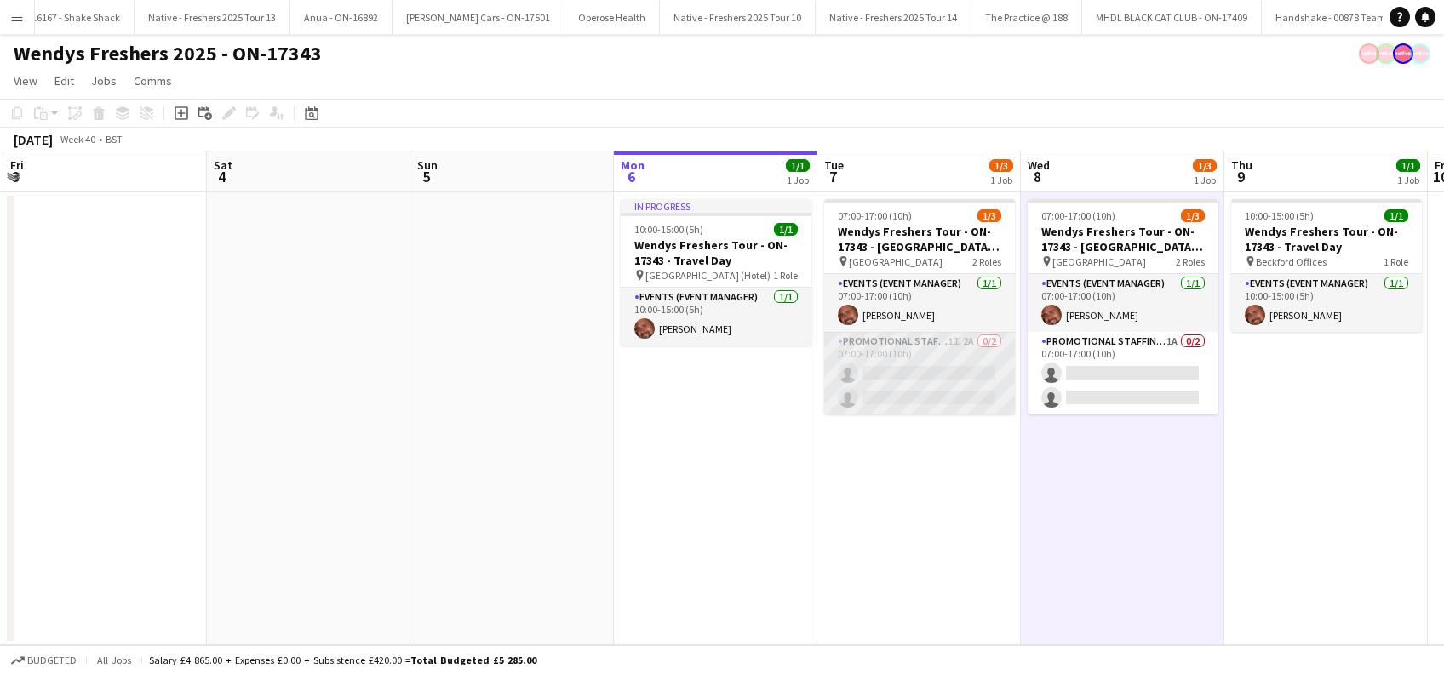
click at [940, 377] on app-card-role "Promotional Staffing (Brand Ambassadors) 1I 2A 0/2 07:00-17:00 (10h) single-neu…" at bounding box center [919, 373] width 191 height 83
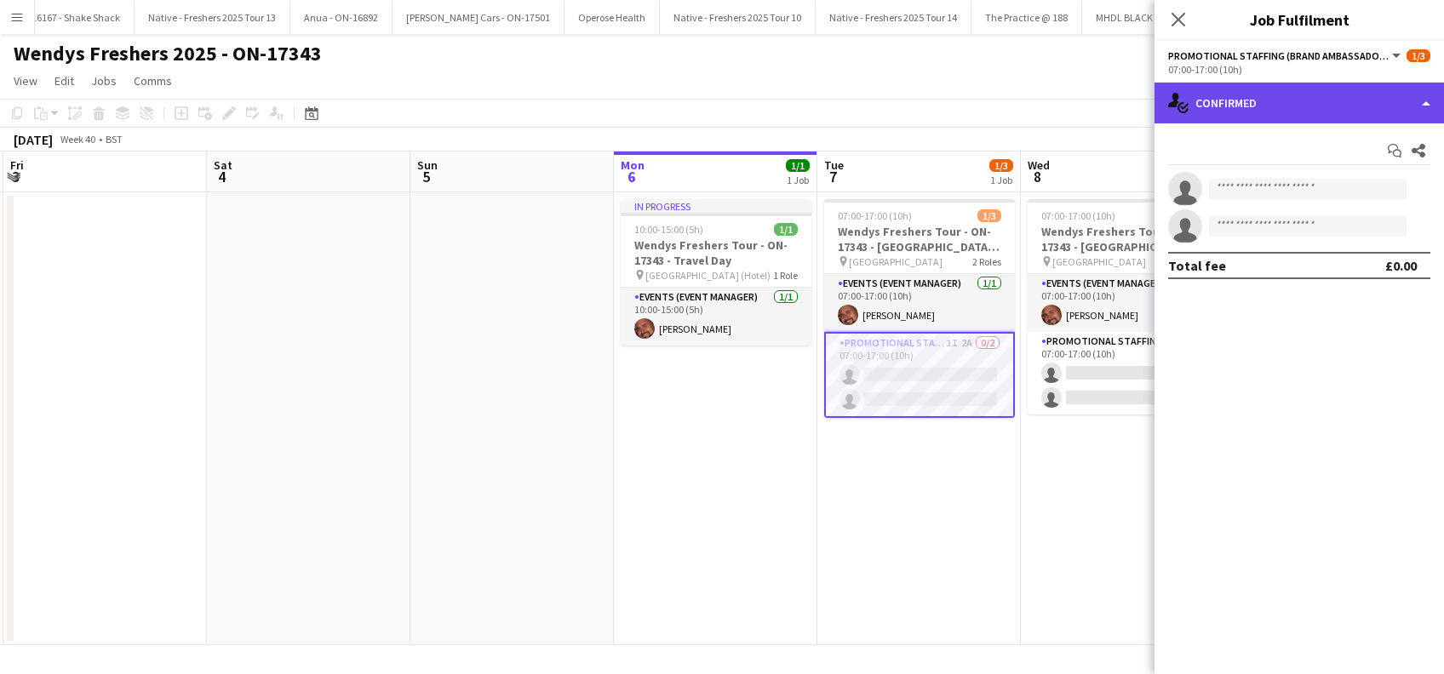
click at [1304, 113] on div "single-neutral-actions-check-2 Confirmed" at bounding box center [1299, 103] width 289 height 41
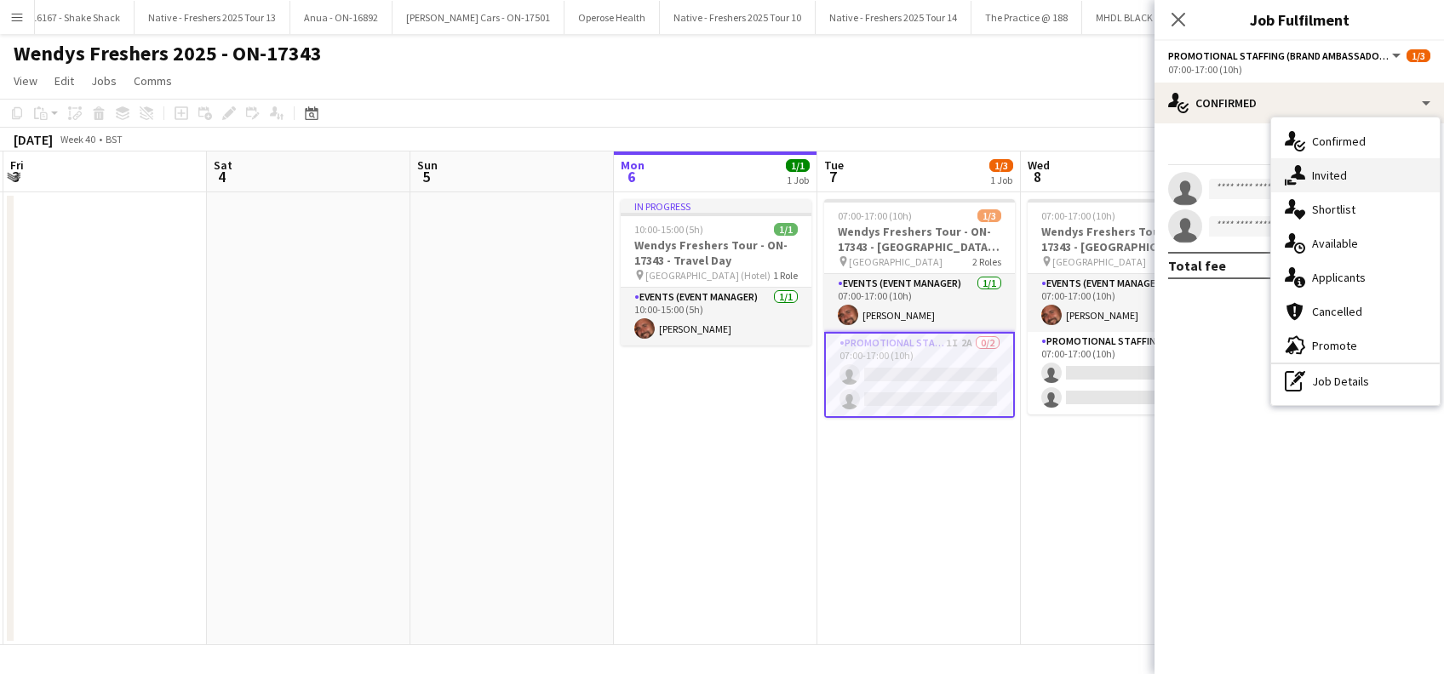
click at [1330, 174] on span "Invited" at bounding box center [1329, 175] width 35 height 15
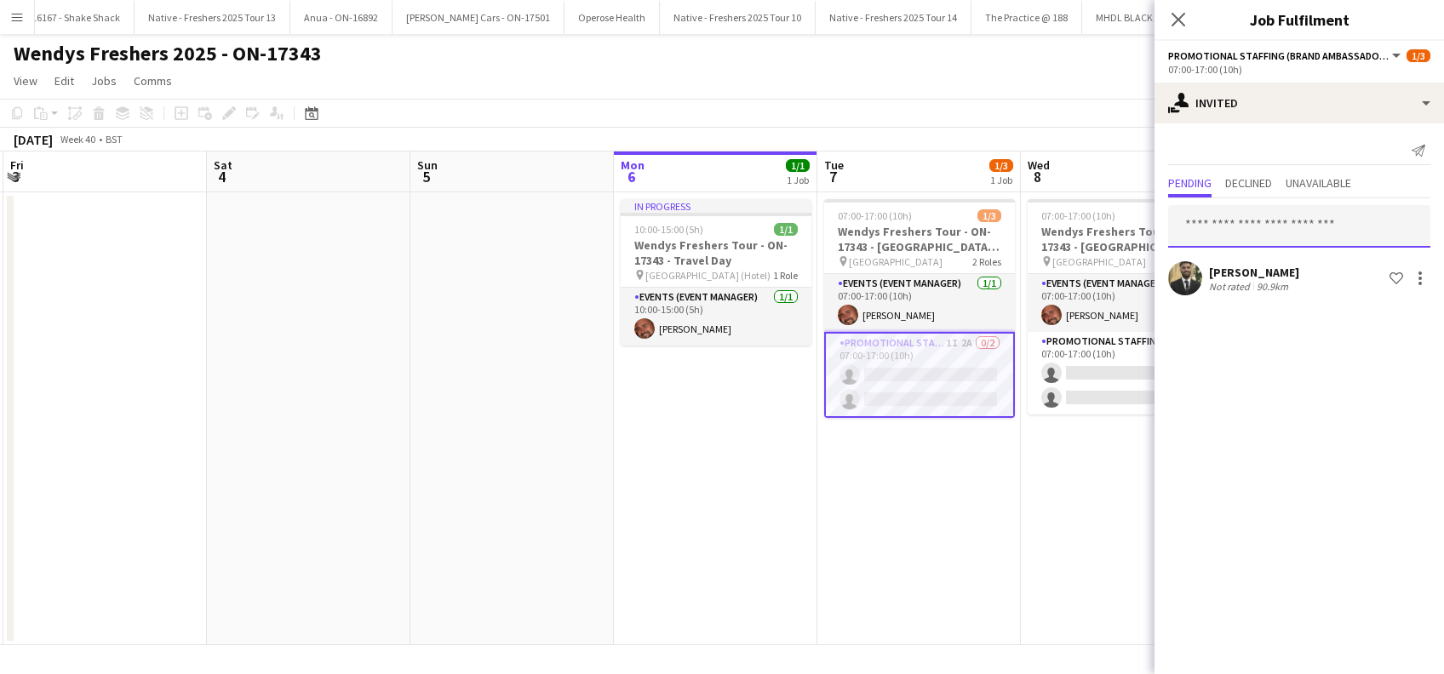
click at [1240, 224] on input "text" at bounding box center [1299, 226] width 262 height 43
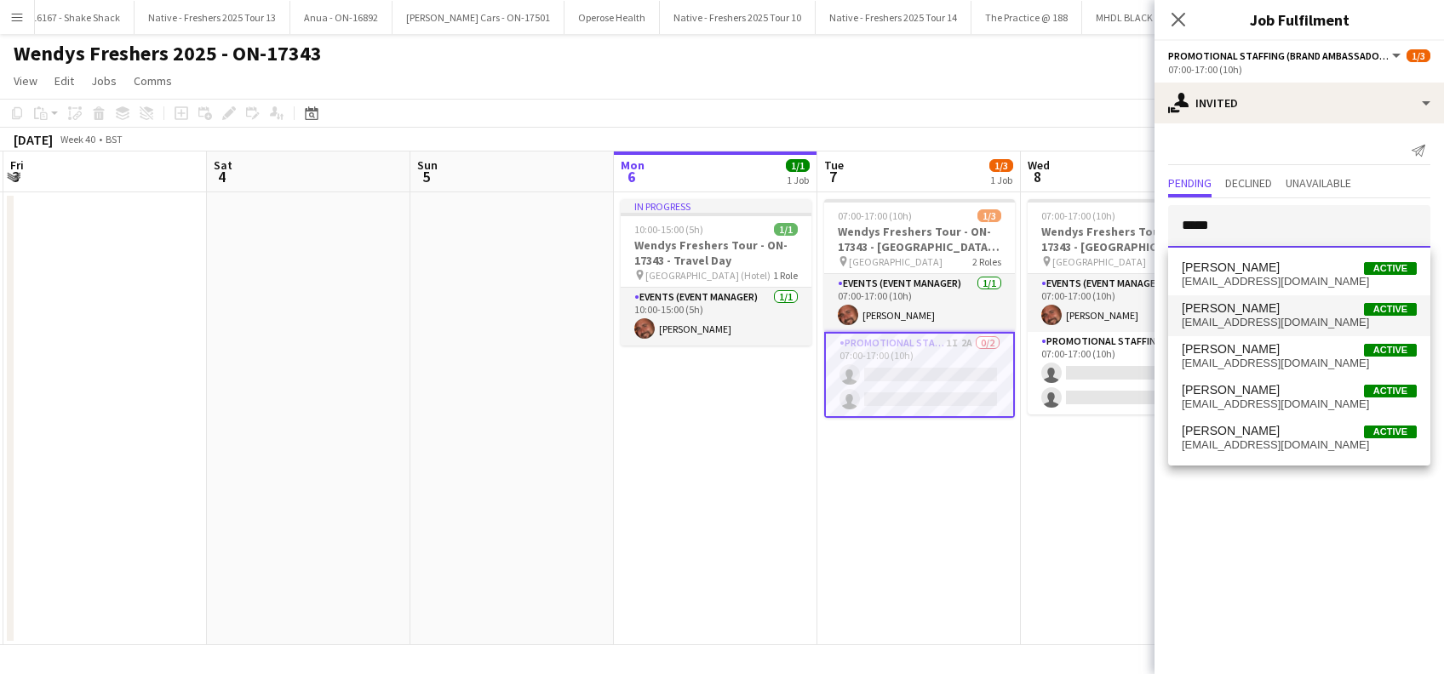
type input "*****"
click at [1229, 316] on span "lauracutts33@hotmail.com" at bounding box center [1299, 323] width 235 height 14
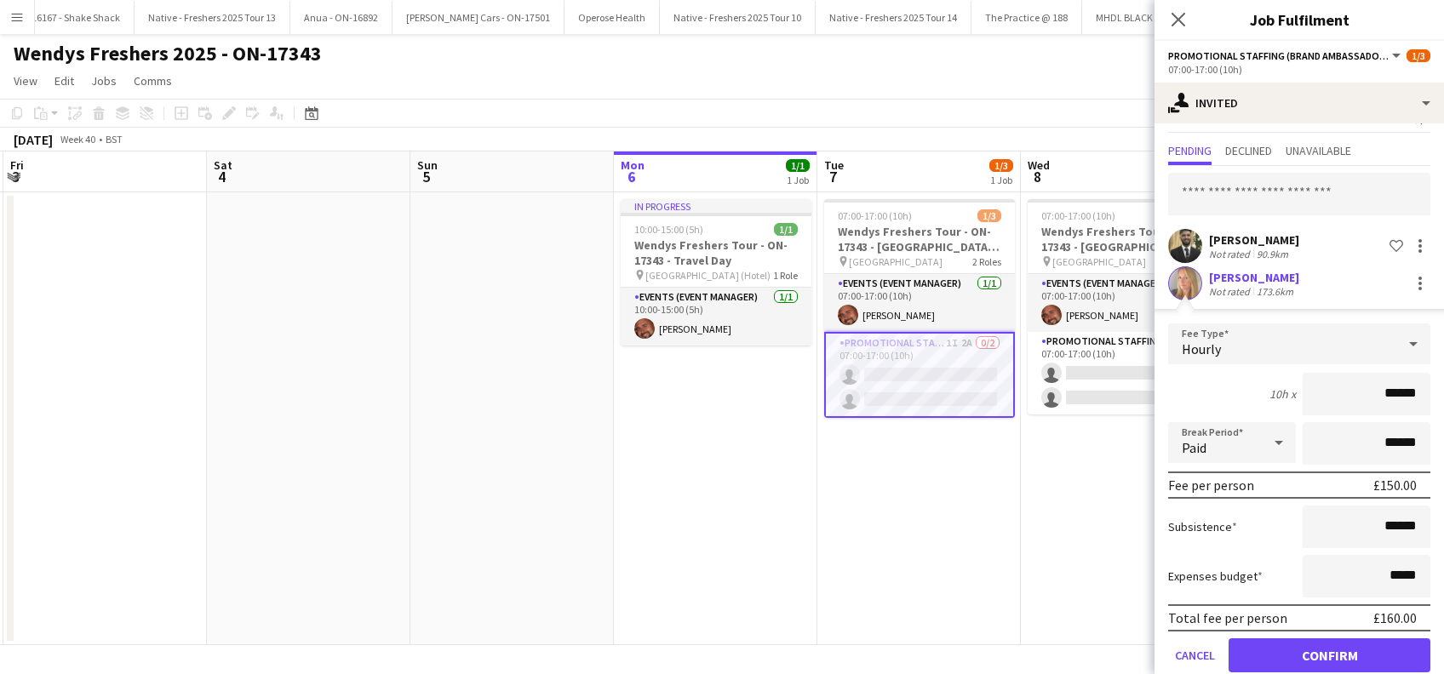
scroll to position [60, 0]
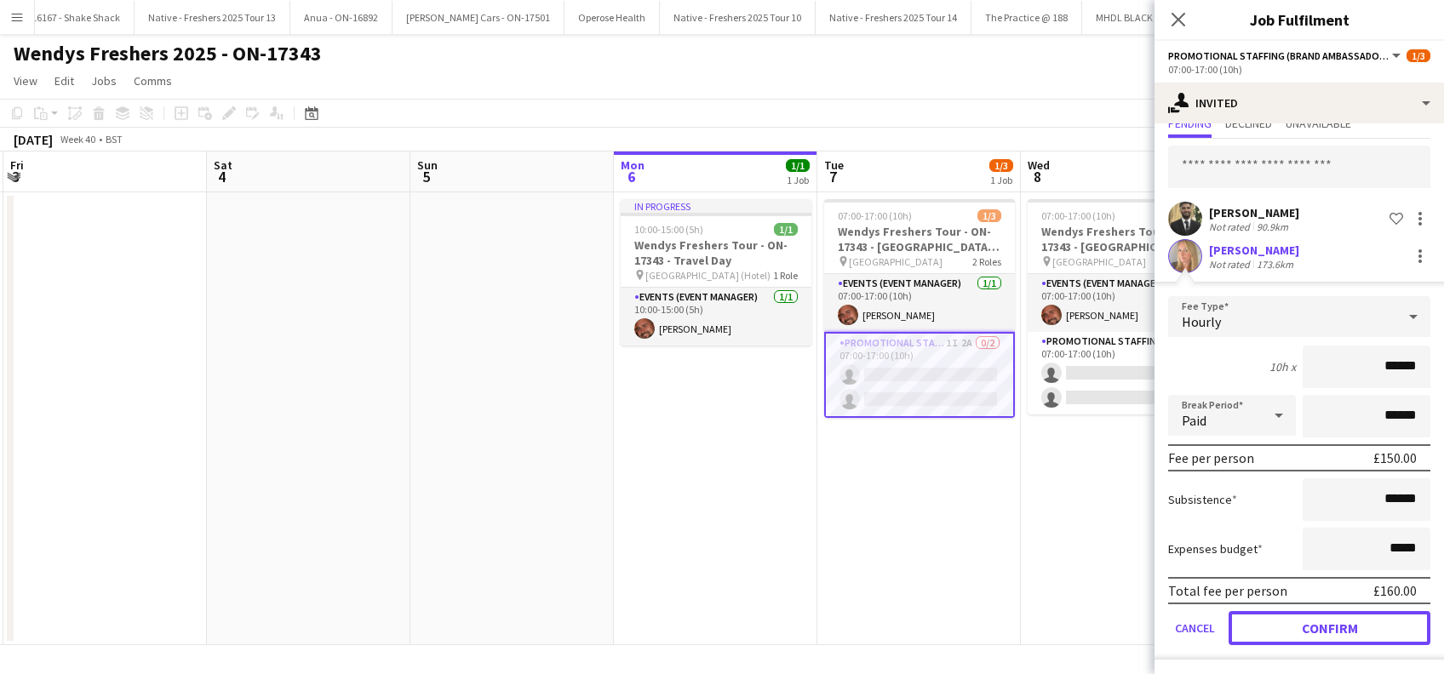
click at [1304, 628] on button "Confirm" at bounding box center [1330, 628] width 202 height 34
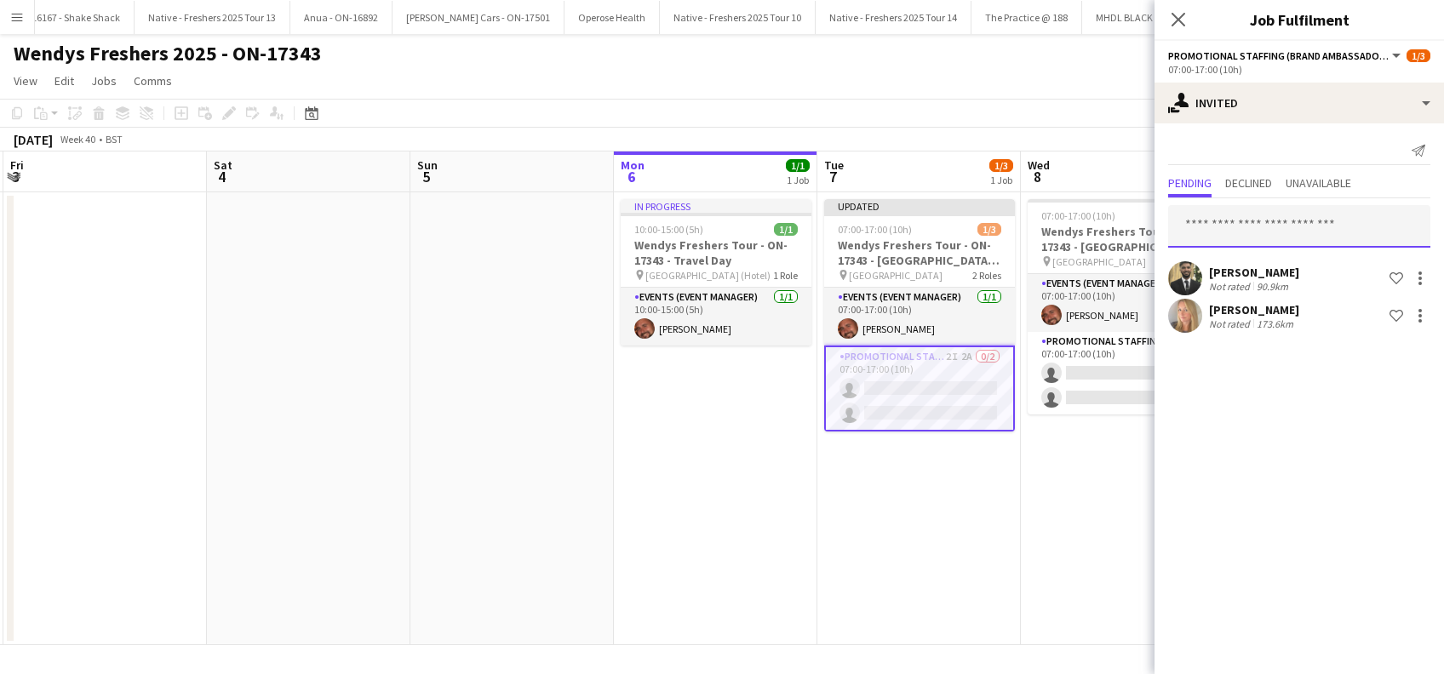
click at [1264, 219] on input "text" at bounding box center [1299, 226] width 262 height 43
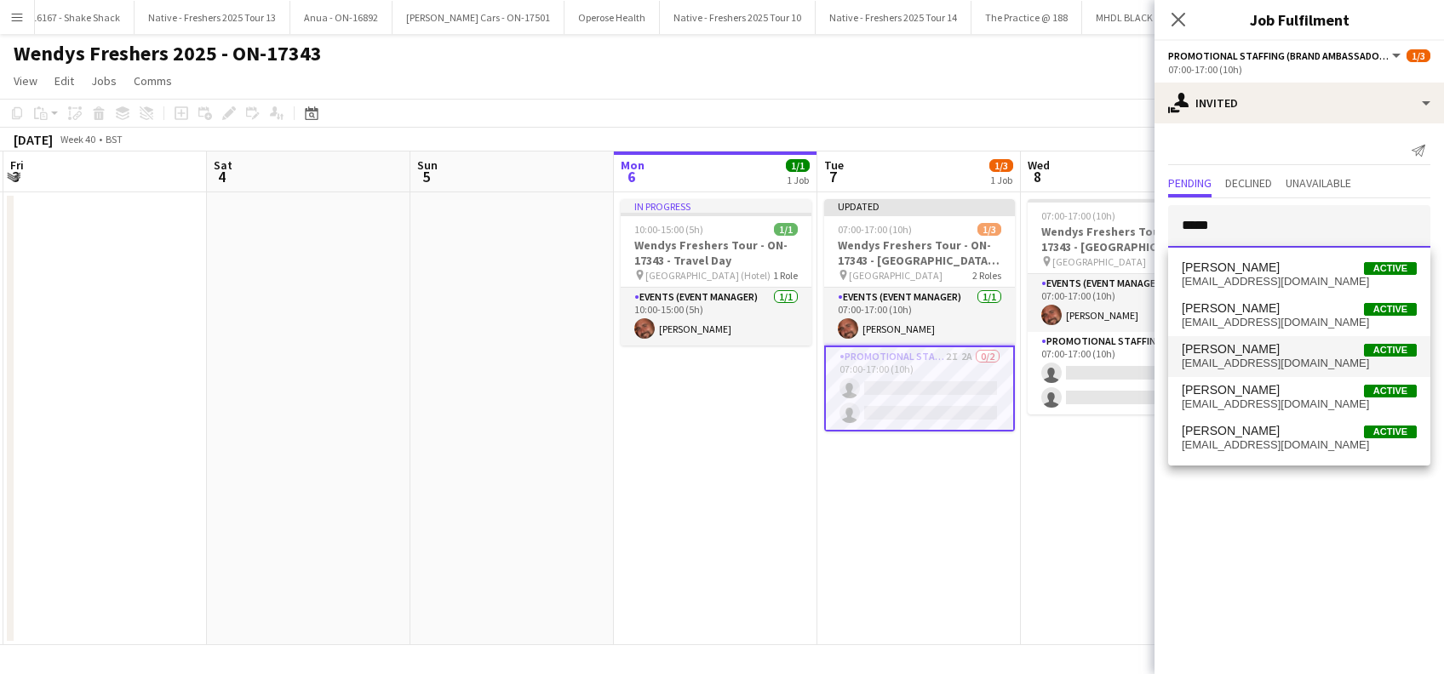
type input "*****"
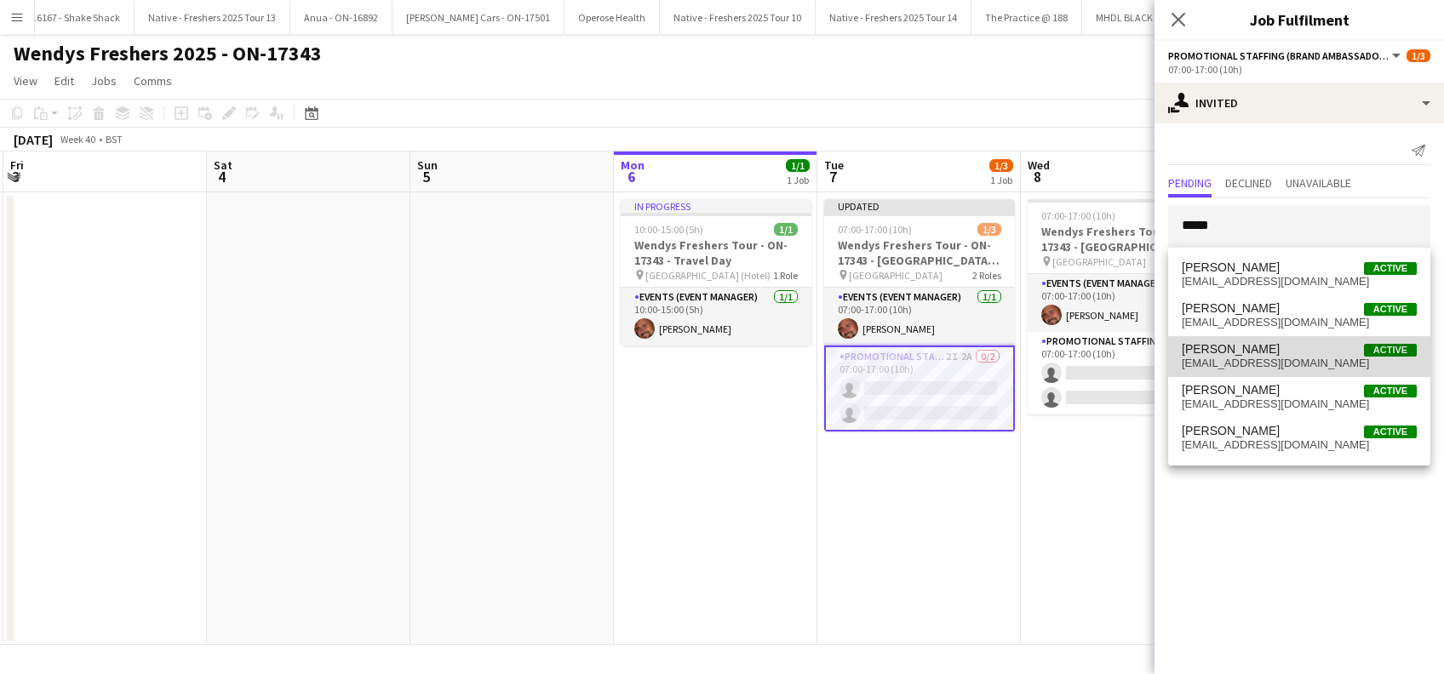
click at [1245, 361] on span "gemgemz1406@gmail.com" at bounding box center [1299, 364] width 235 height 14
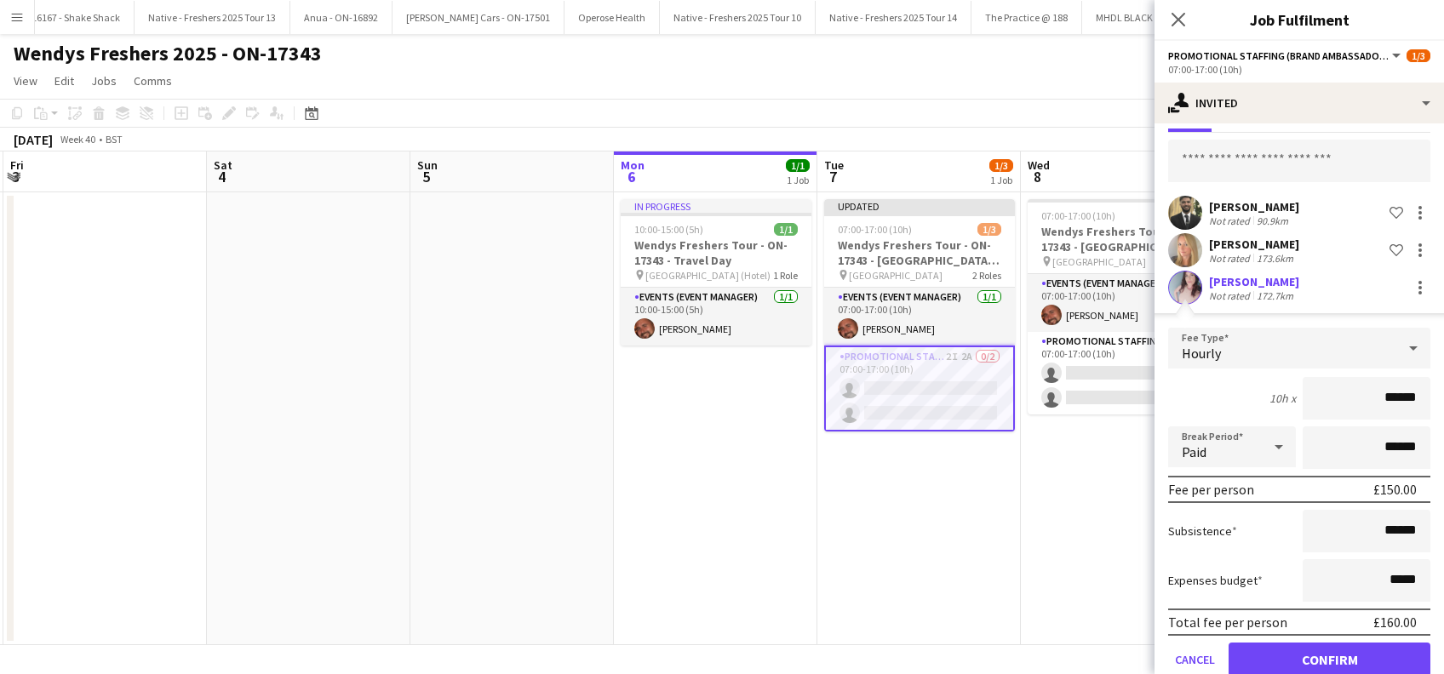
scroll to position [97, 0]
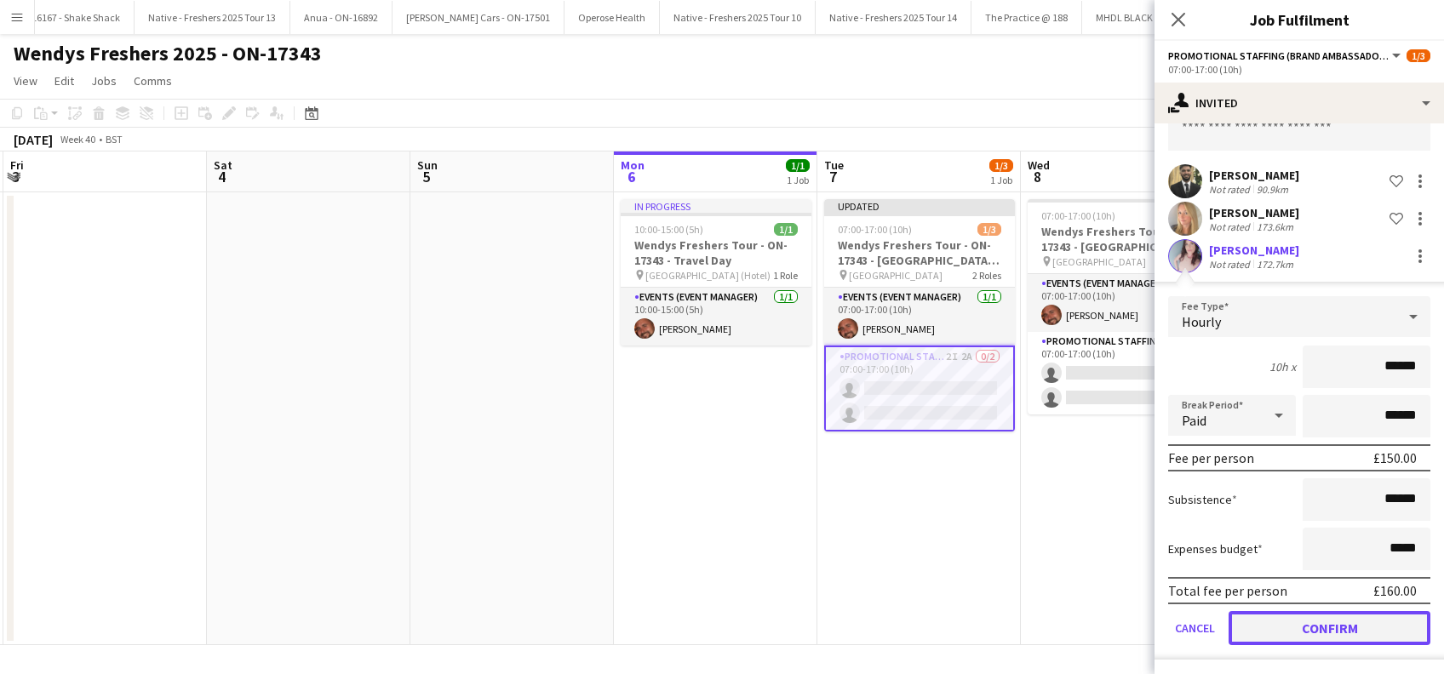
click at [1317, 625] on button "Confirm" at bounding box center [1330, 628] width 202 height 34
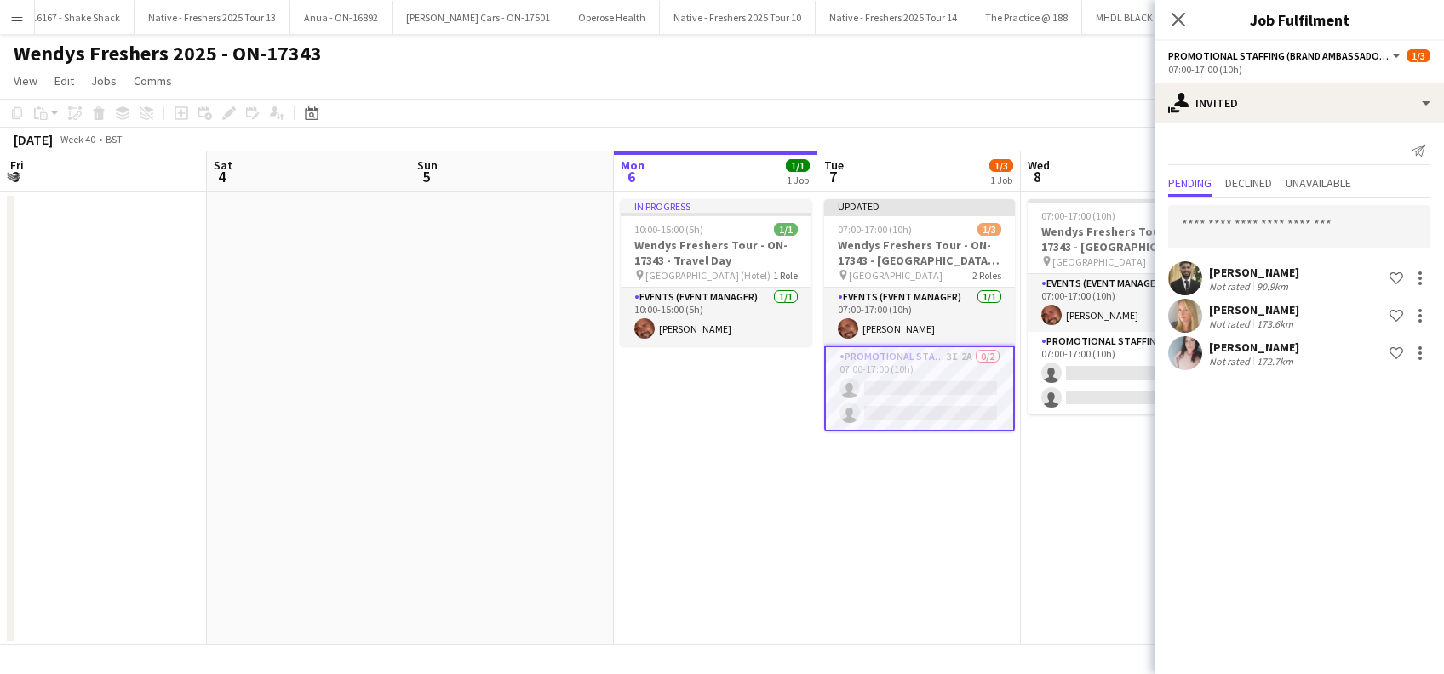
scroll to position [0, 0]
click at [1100, 386] on app-card-role "Promotional Staffing (Brand Ambassadors) 1A 0/2 07:00-17:00 (10h) single-neutra…" at bounding box center [1123, 373] width 191 height 83
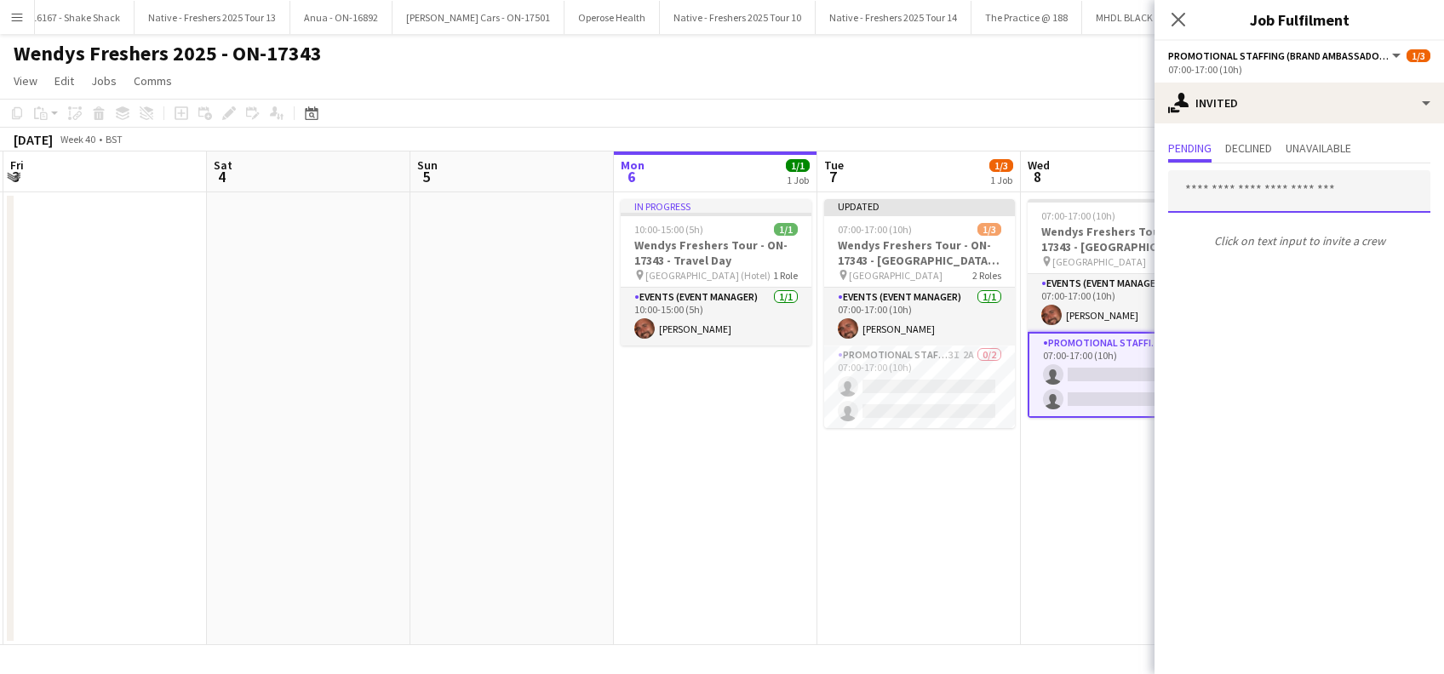
click at [1214, 187] on input "text" at bounding box center [1299, 191] width 262 height 43
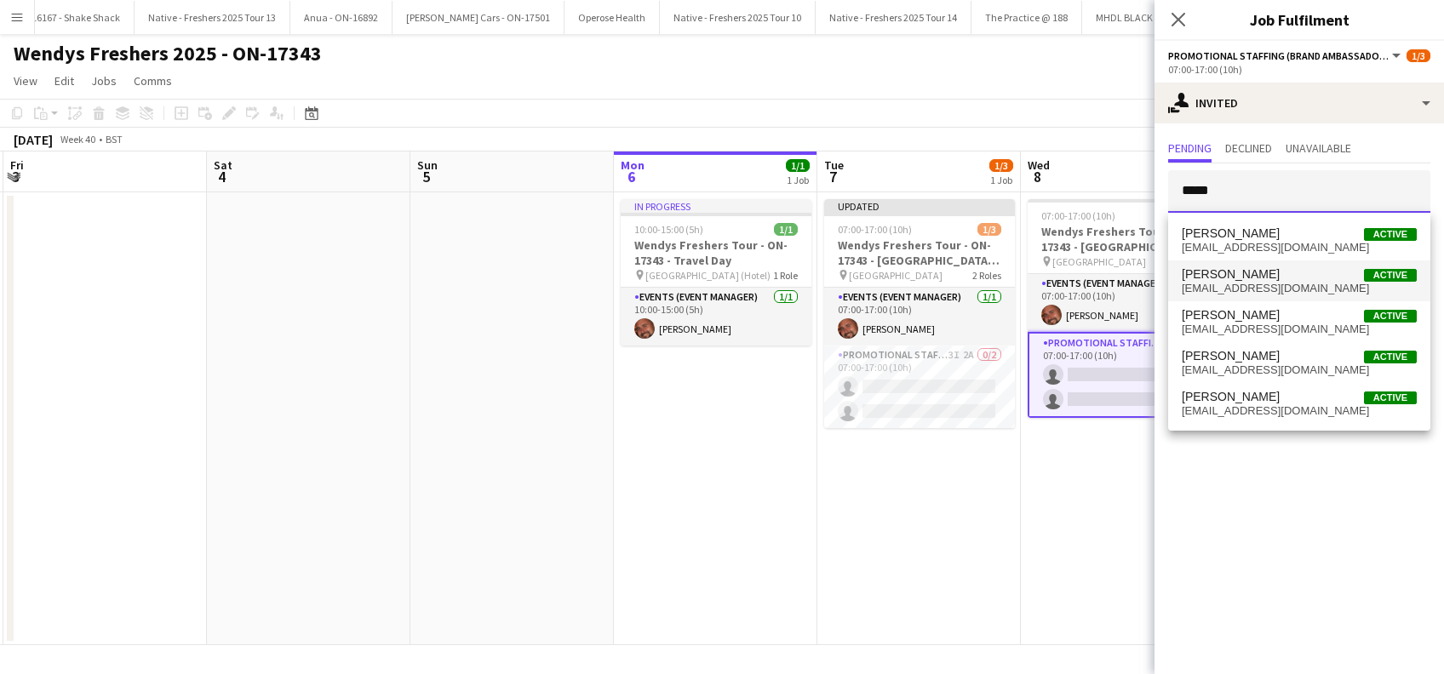
type input "*****"
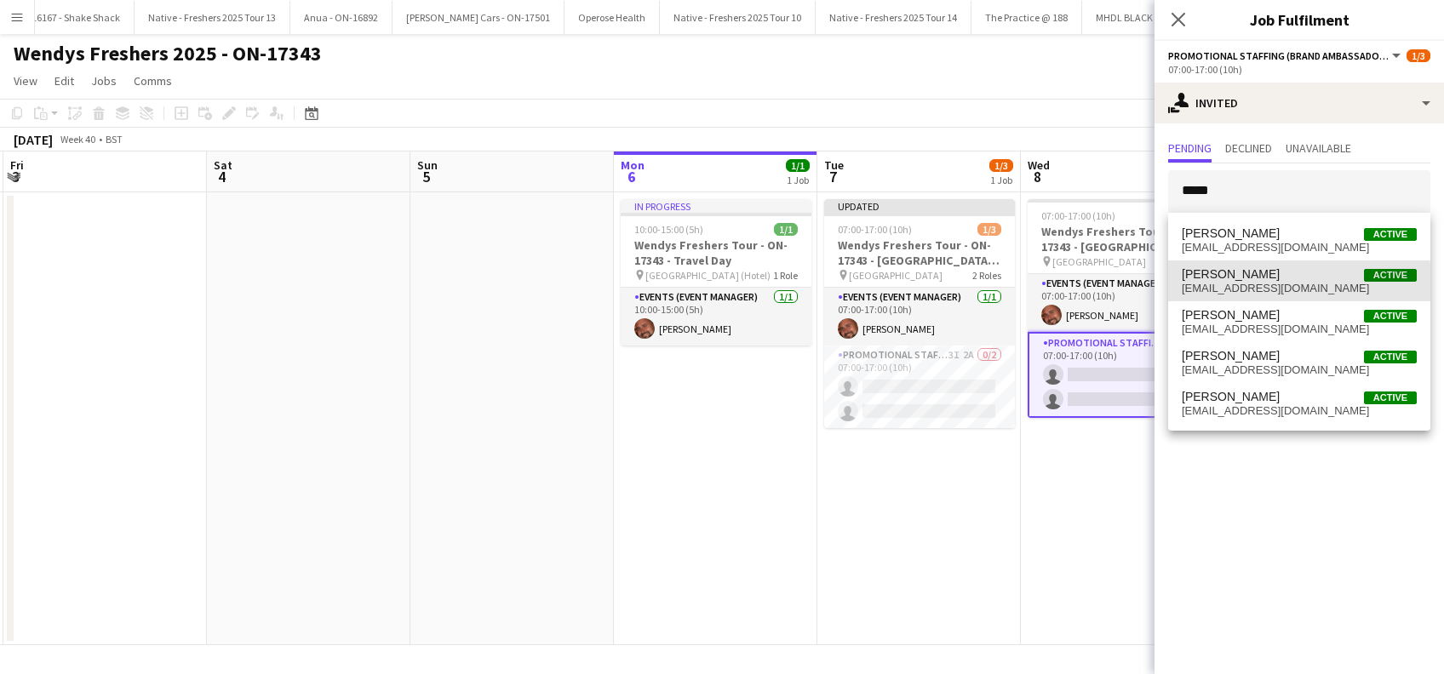
click at [1229, 282] on span "lauracutts33@hotmail.com" at bounding box center [1299, 289] width 235 height 14
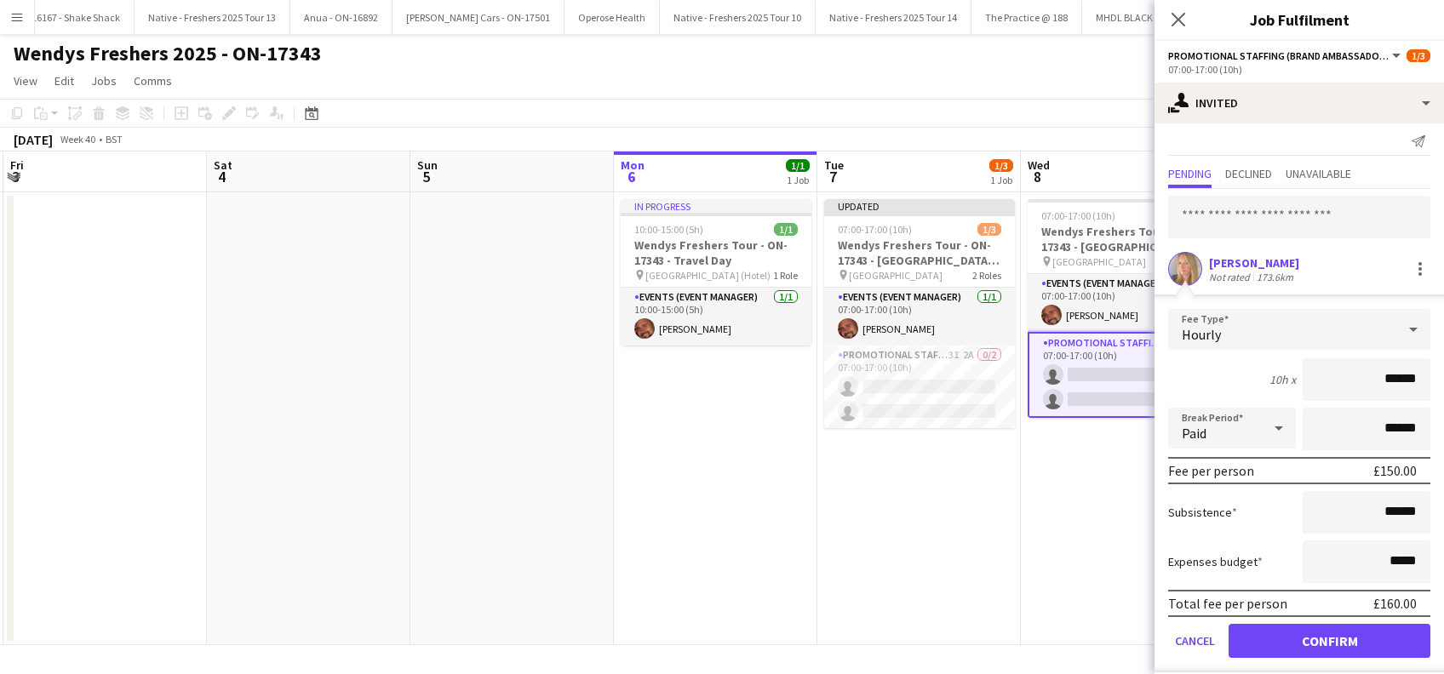
scroll to position [22, 0]
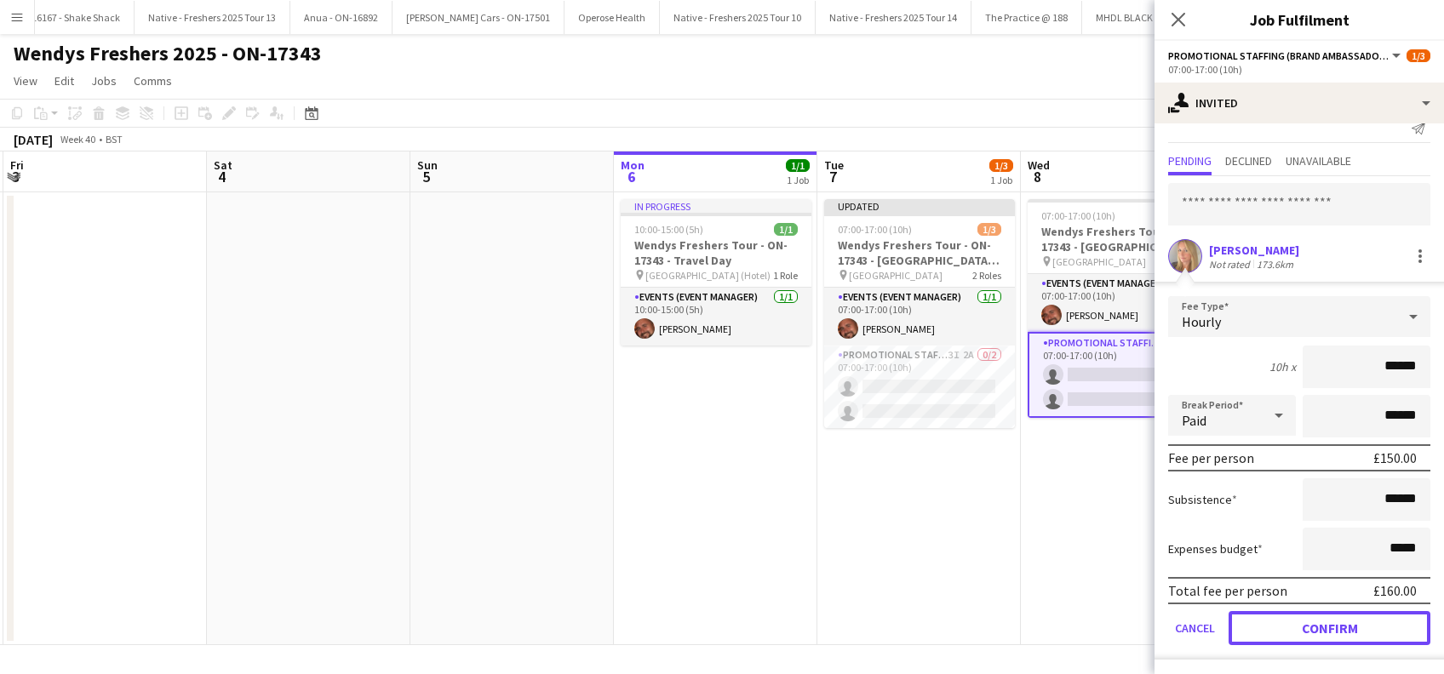
click at [1304, 627] on button "Confirm" at bounding box center [1330, 628] width 202 height 34
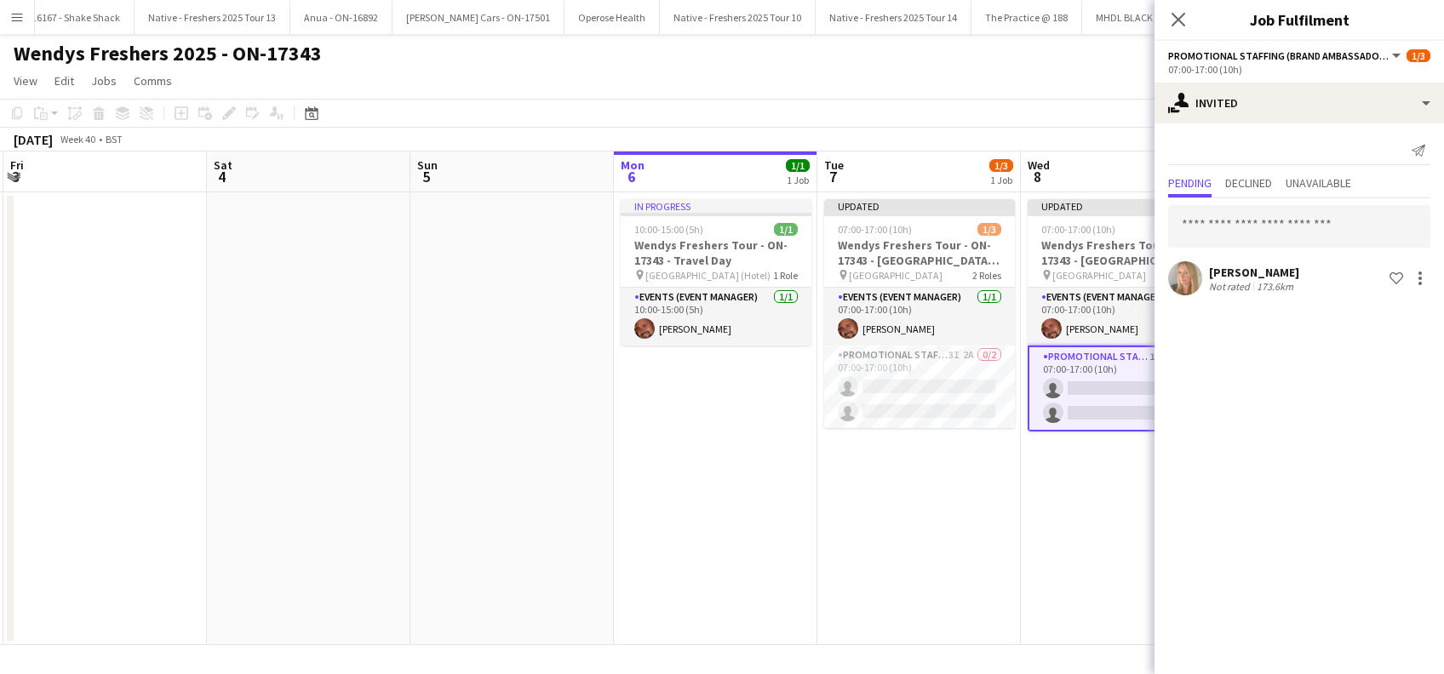
scroll to position [0, 0]
click at [1229, 227] on input "text" at bounding box center [1299, 226] width 262 height 43
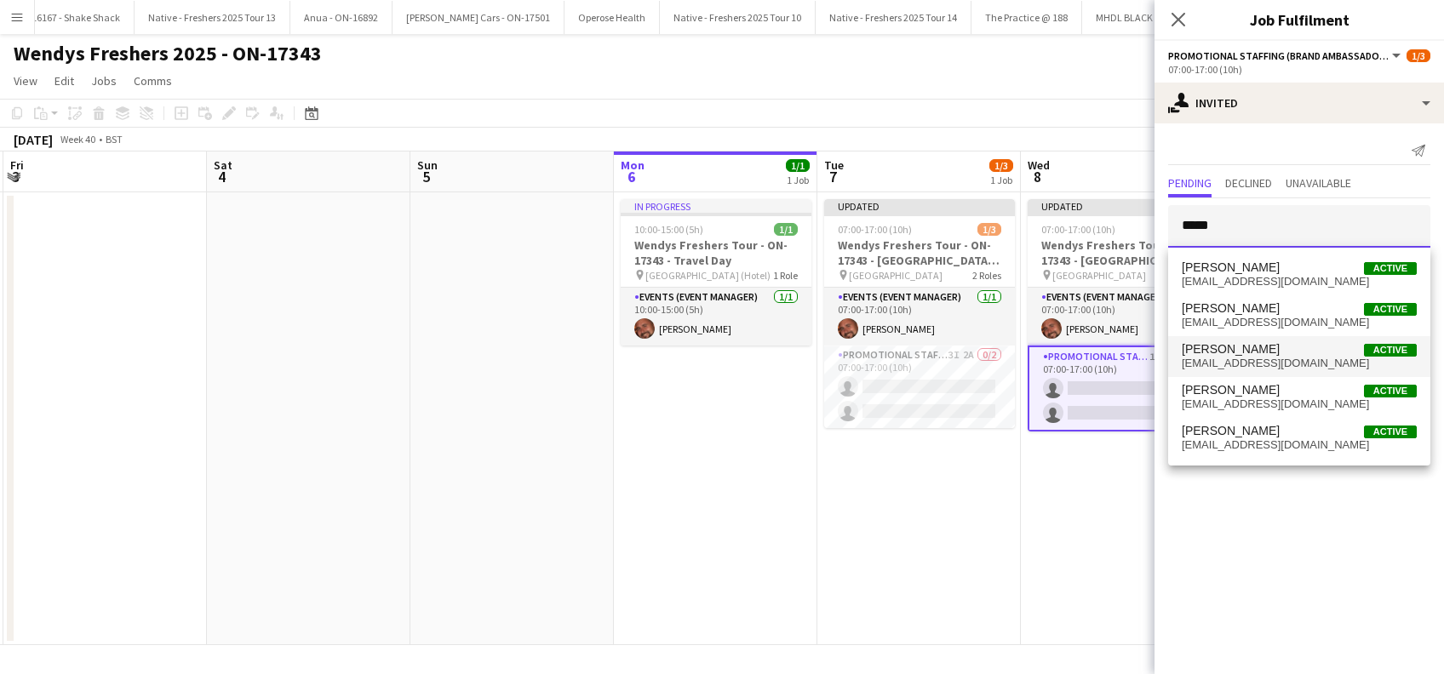
type input "*****"
click at [1230, 348] on span "Gemma Lemons" at bounding box center [1231, 349] width 98 height 14
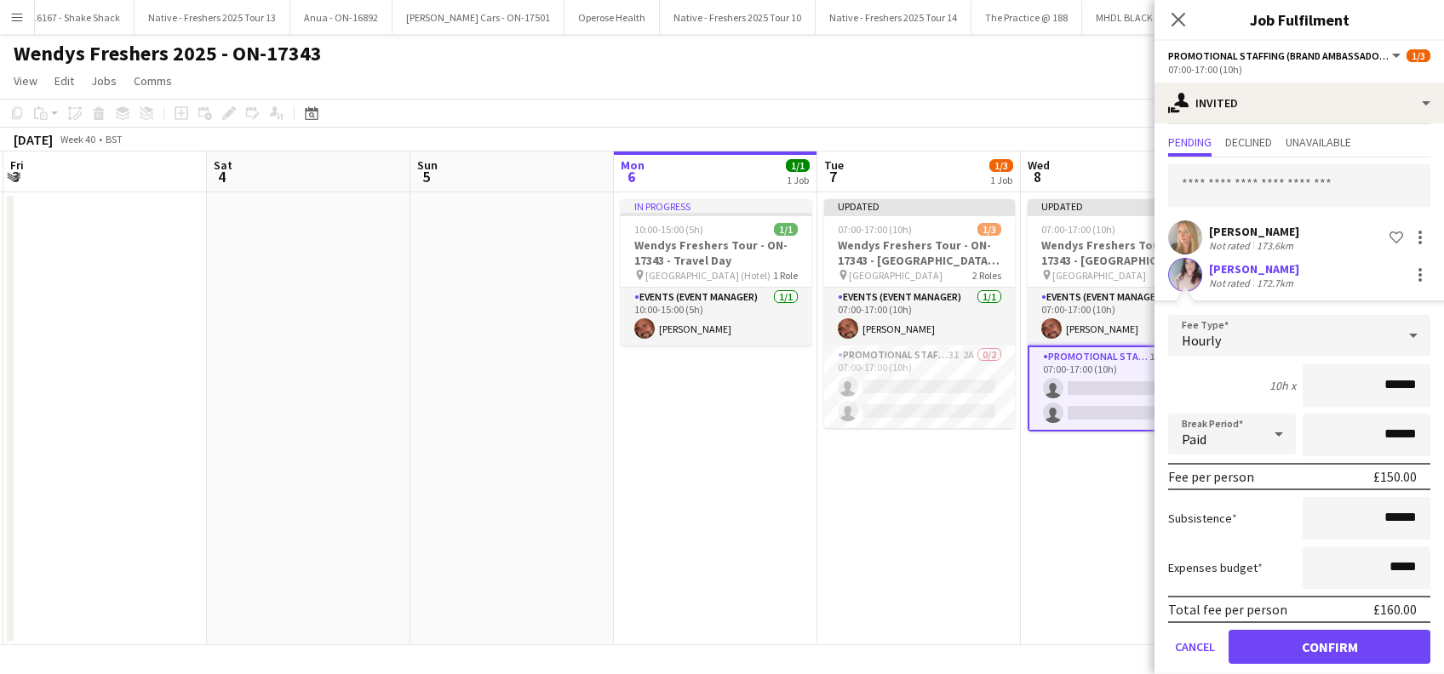
scroll to position [60, 0]
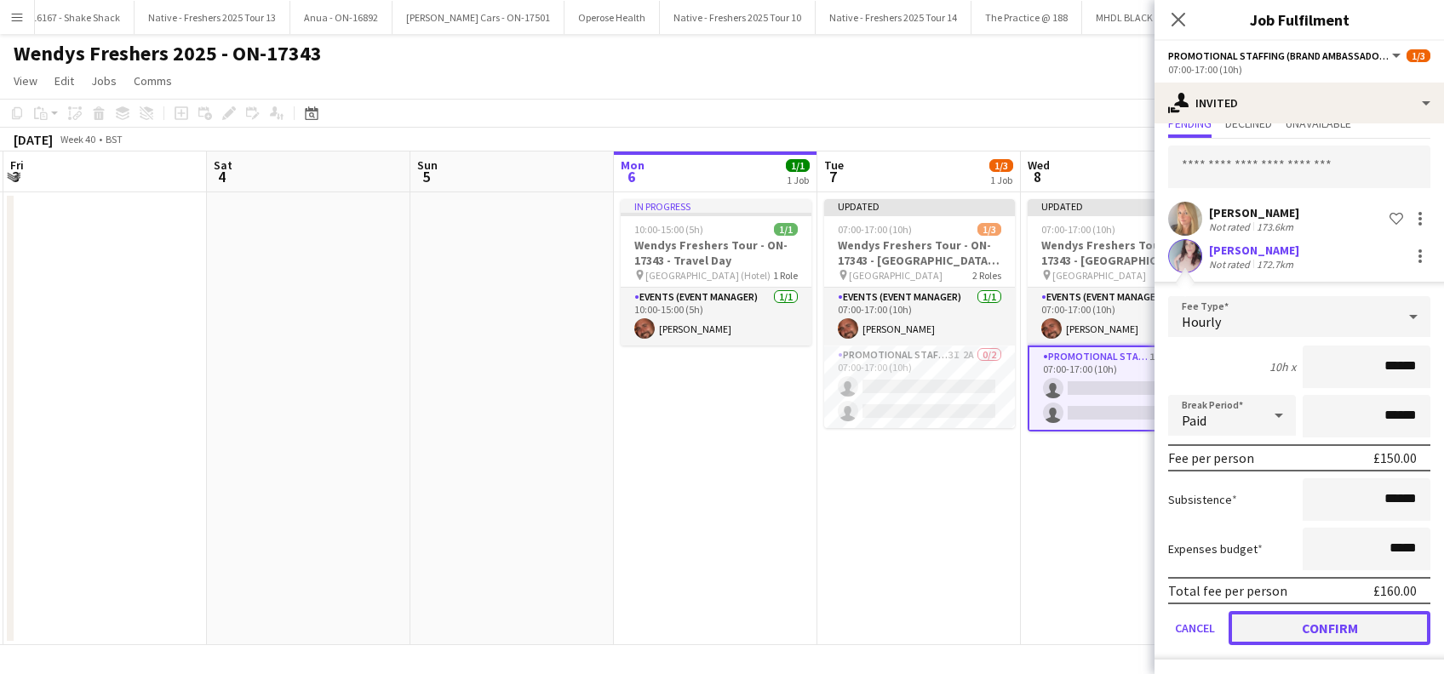
click at [1305, 620] on button "Confirm" at bounding box center [1330, 628] width 202 height 34
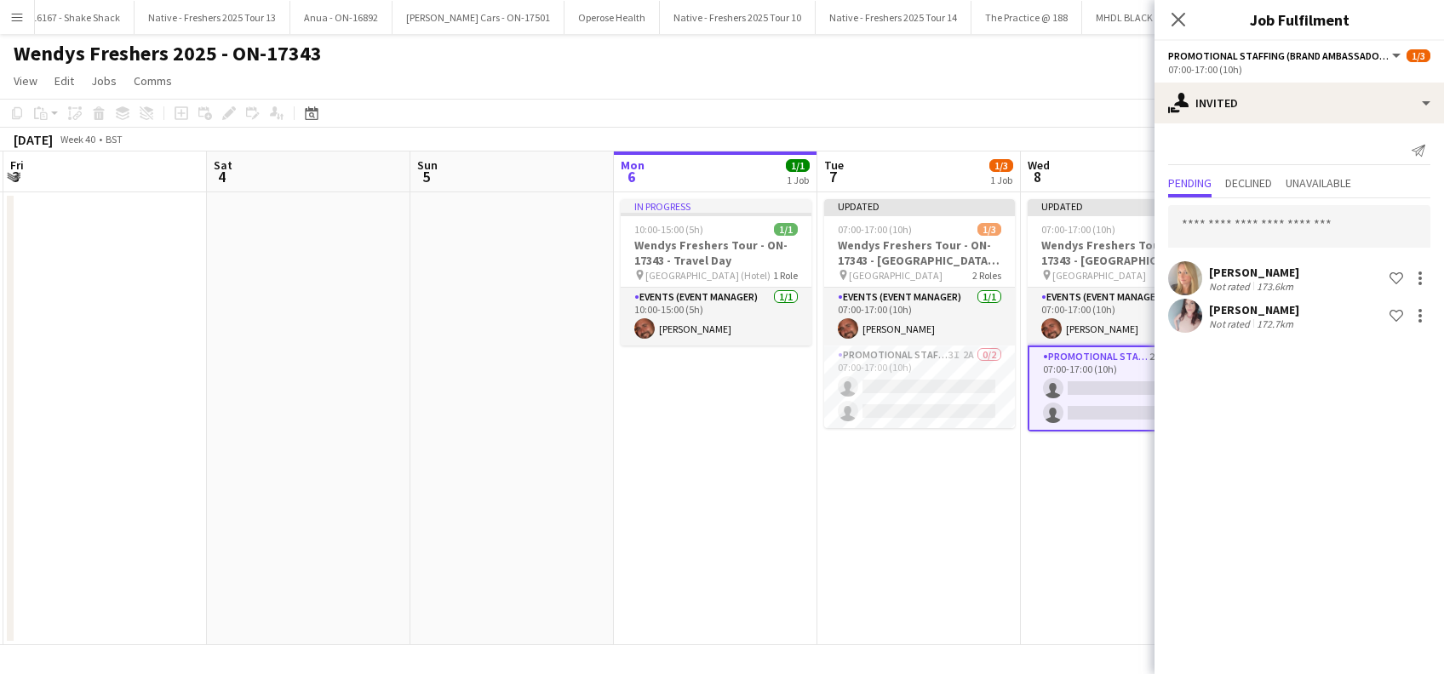
scroll to position [0, 0]
click at [1079, 547] on app-date-cell "Updated 07:00-17:00 (10h) 1/3 Wendys Freshers Tour - ON-17343 - Cambridge Unive…" at bounding box center [1122, 418] width 203 height 453
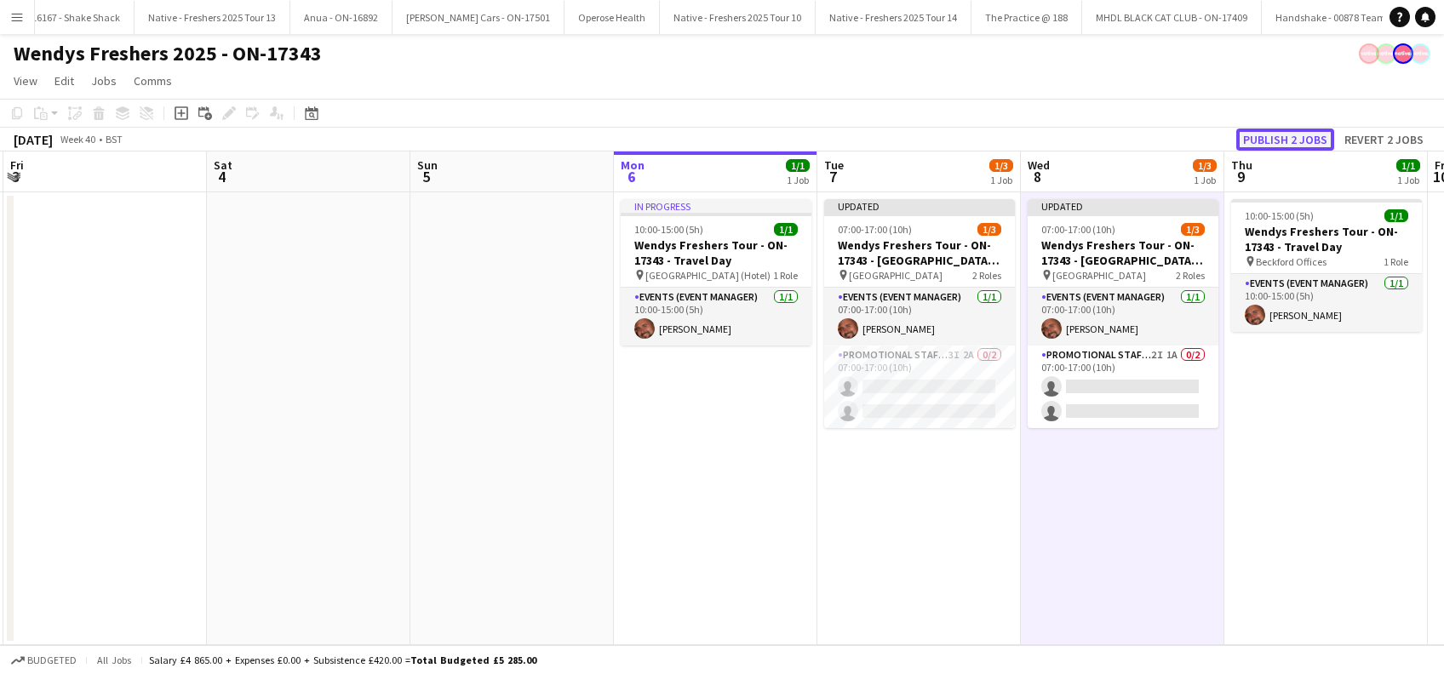
click at [1274, 136] on button "Publish 2 jobs" at bounding box center [1285, 140] width 98 height 22
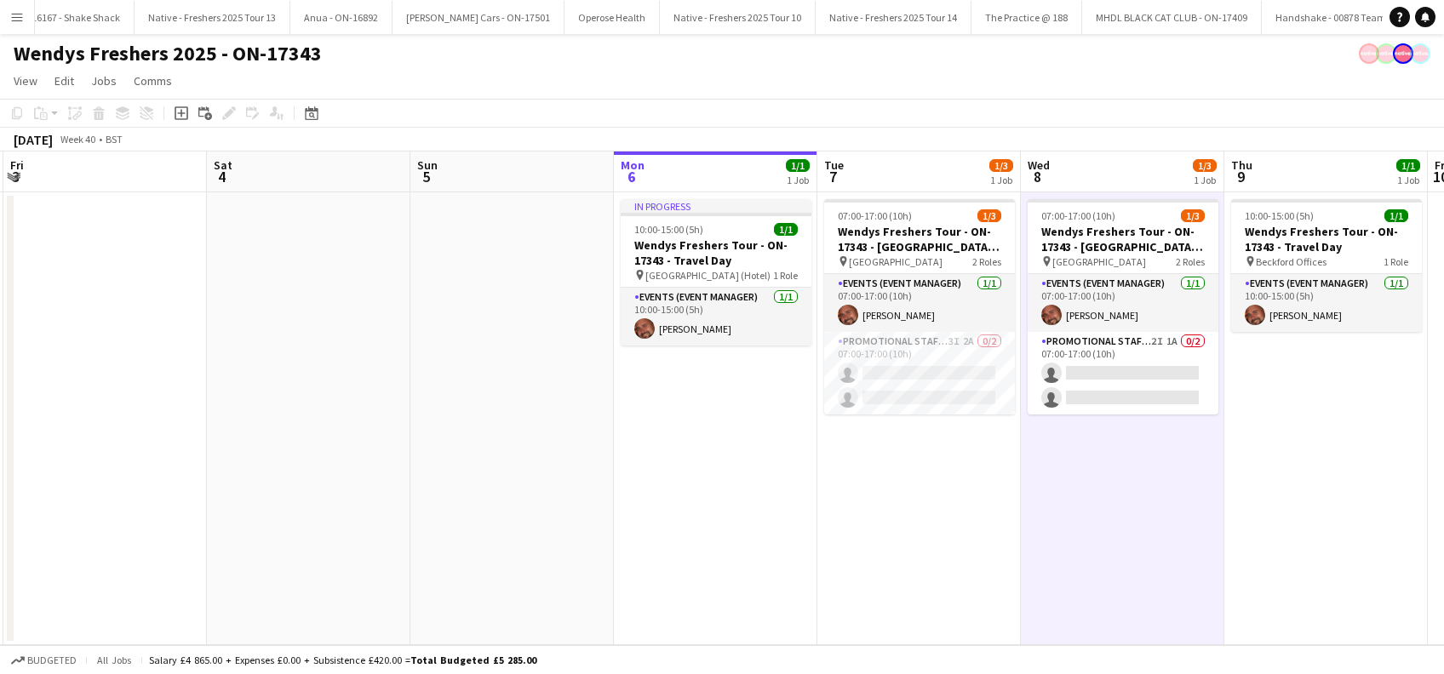
click at [742, 470] on app-date-cell "In progress 10:00-15:00 (5h) 1/1 Wendys Freshers Tour - ON-17343 - Travel Day p…" at bounding box center [715, 418] width 203 height 453
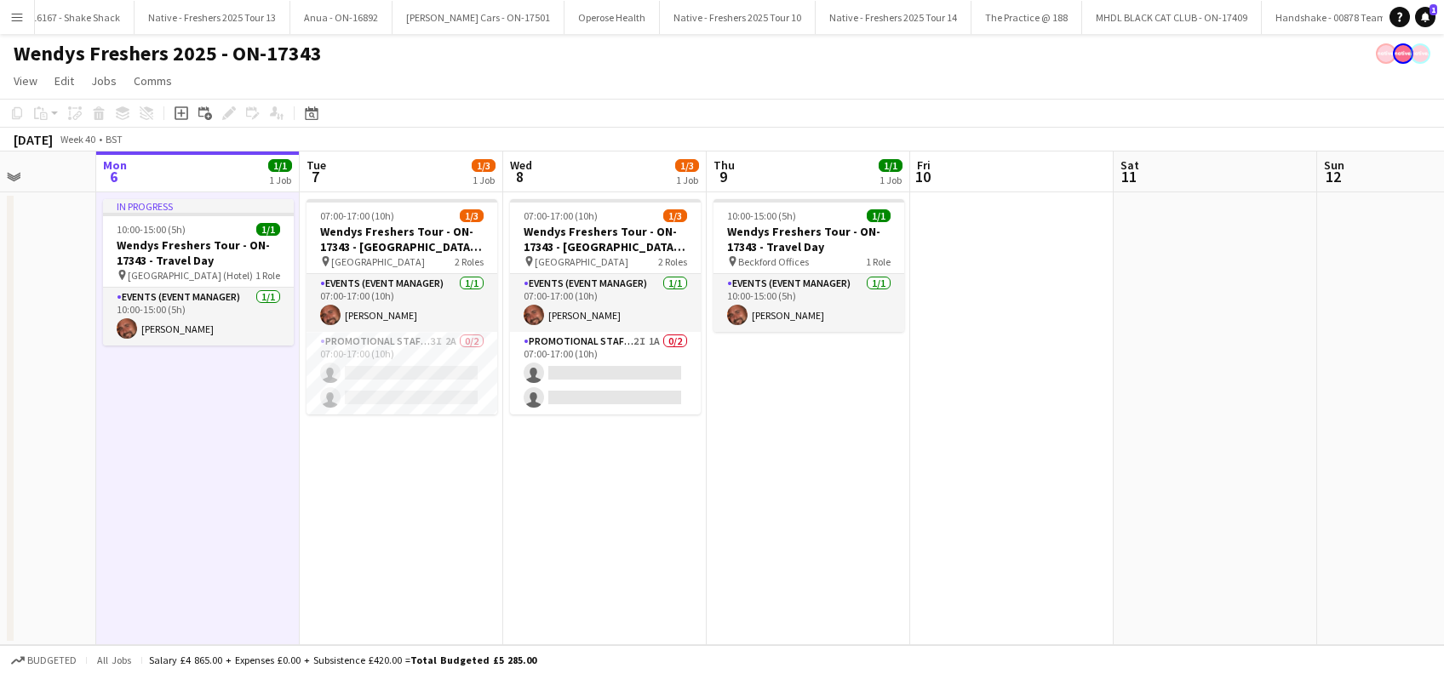
scroll to position [0, 515]
drag, startPoint x: 931, startPoint y: 501, endPoint x: 436, endPoint y: 486, distance: 495.7
click at [436, 486] on app-calendar-viewport "Fri 3 Sat 4 Sun 5 Mon 6 1/1 1 Job Tue 7 1/3 1 Job Wed 8 1/3 1 Job Thu 9 1/1 1 J…" at bounding box center [722, 399] width 1444 height 494
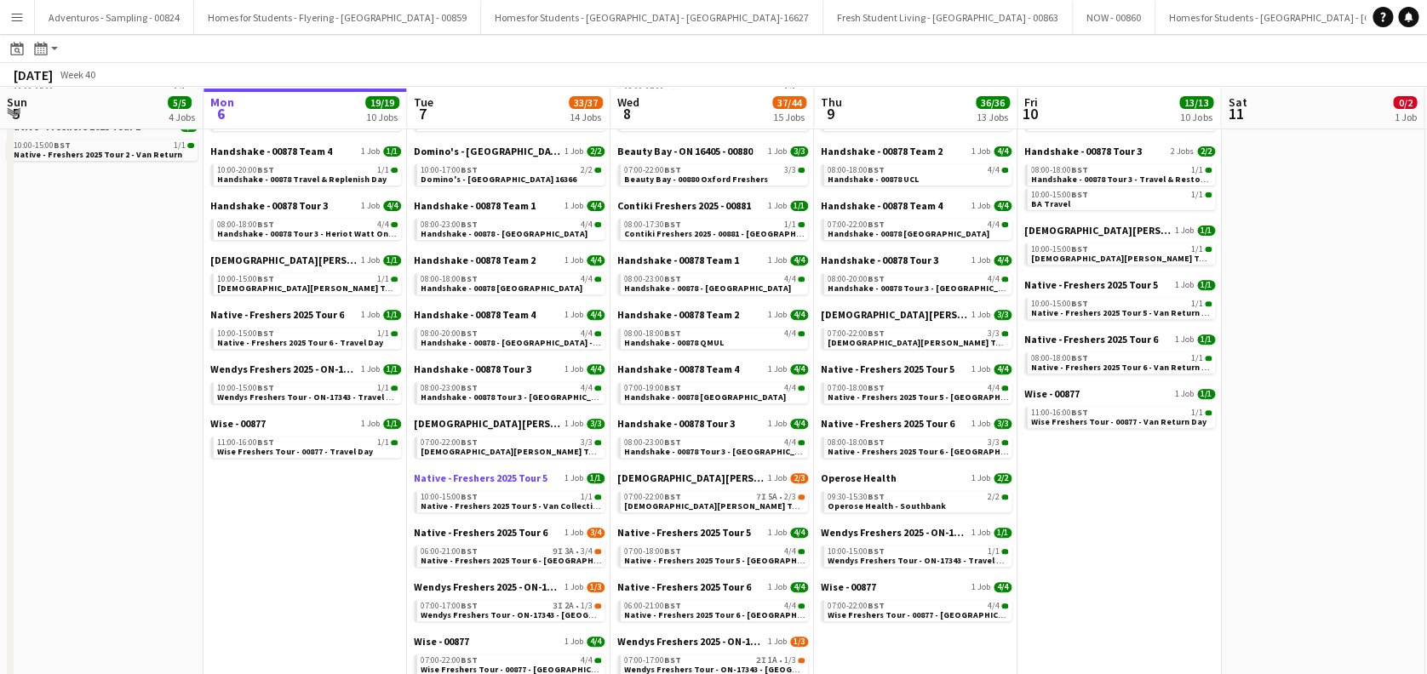
scroll to position [226, 0]
click at [538, 450] on span "[DEMOGRAPHIC_DATA][PERSON_NAME] Tour 1 - 00848 - [GEOGRAPHIC_DATA]" at bounding box center [575, 450] width 309 height 11
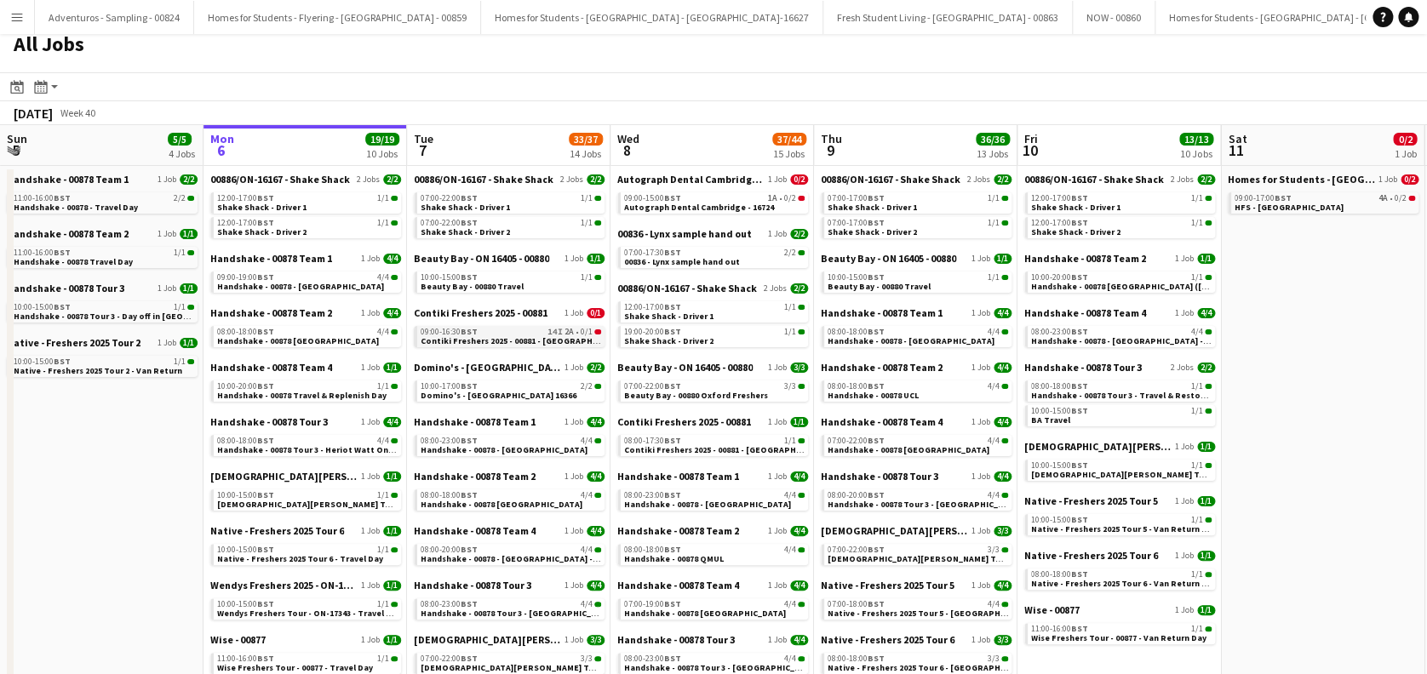
scroll to position [0, 0]
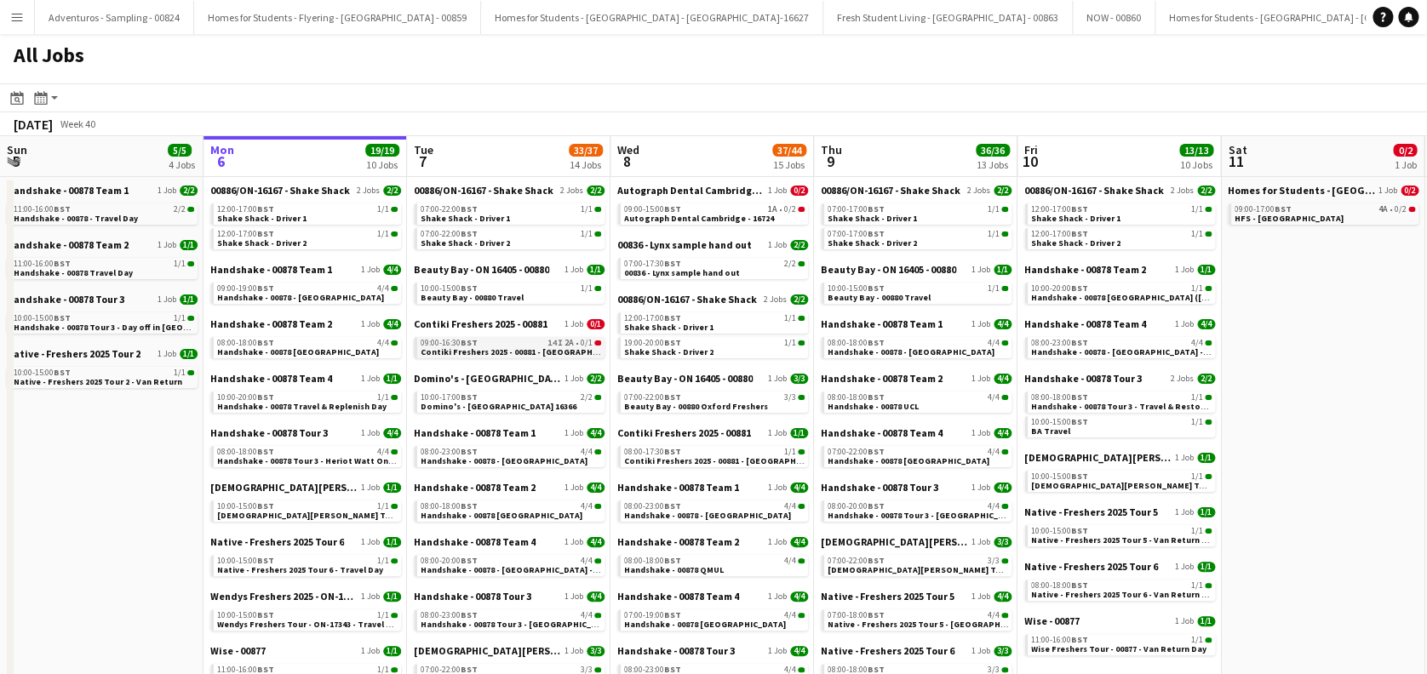
click at [484, 345] on div "09:00-16:30 BST 14I 2A • 0/1" at bounding box center [511, 343] width 181 height 9
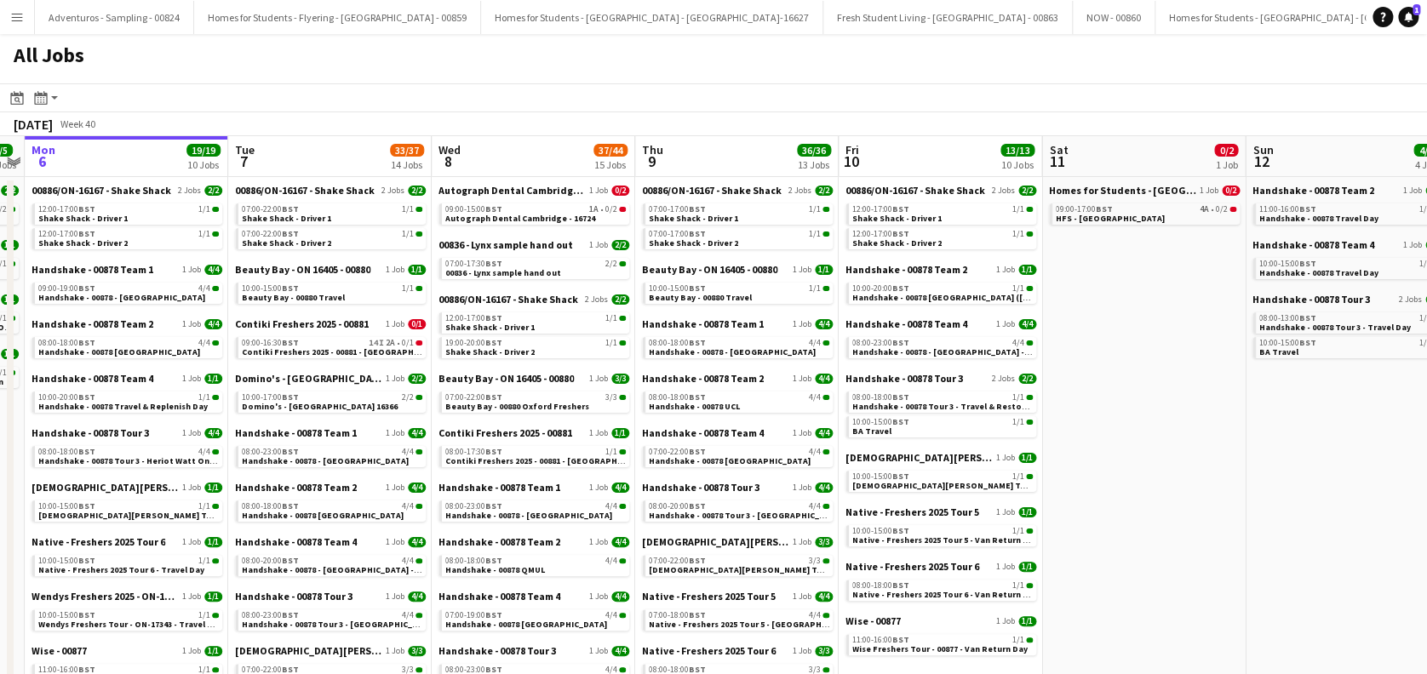
scroll to position [0, 598]
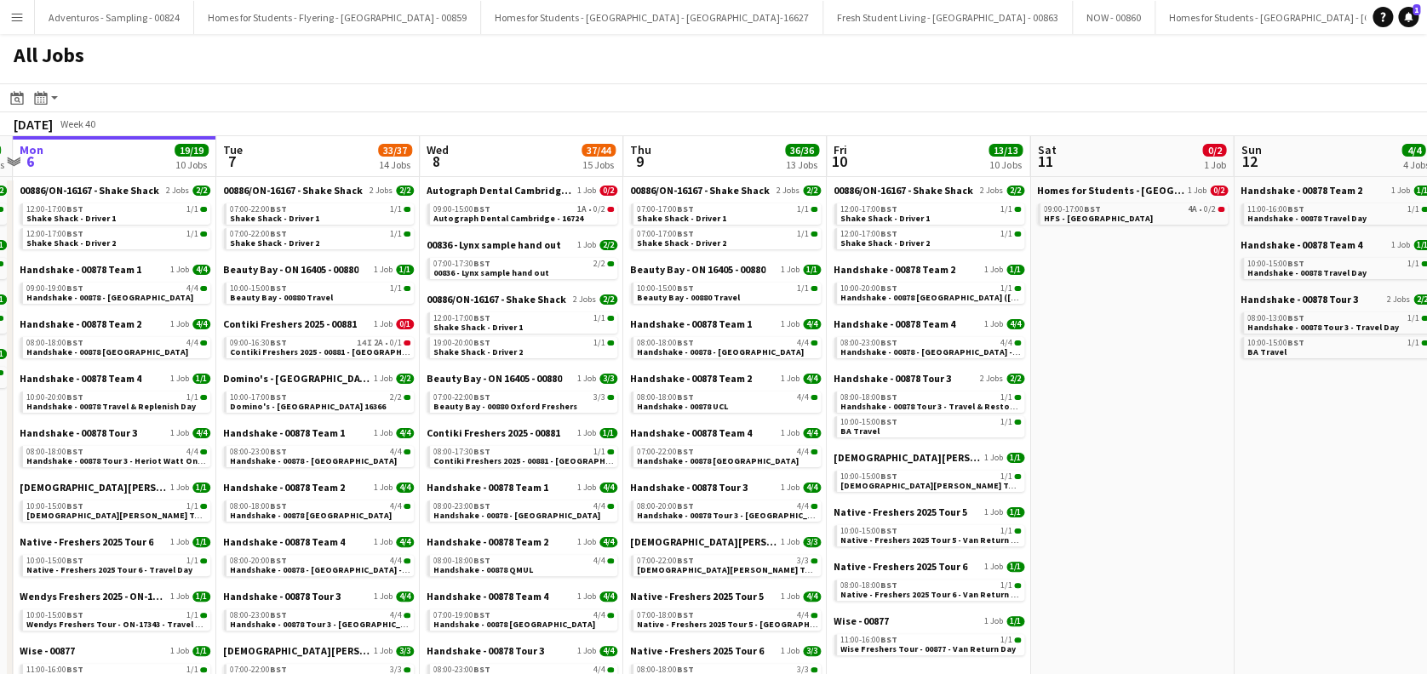
drag, startPoint x: 891, startPoint y: 493, endPoint x: 700, endPoint y: 519, distance: 192.4
click at [700, 519] on app-calendar-viewport "Fri 3 13/13 6 Jobs Sat 4 6/6 5 Jobs Sun 5 5/5 4 Jobs Mon 6 19/19 10 Jobs Tue 7 …" at bounding box center [713, 577] width 1427 height 883
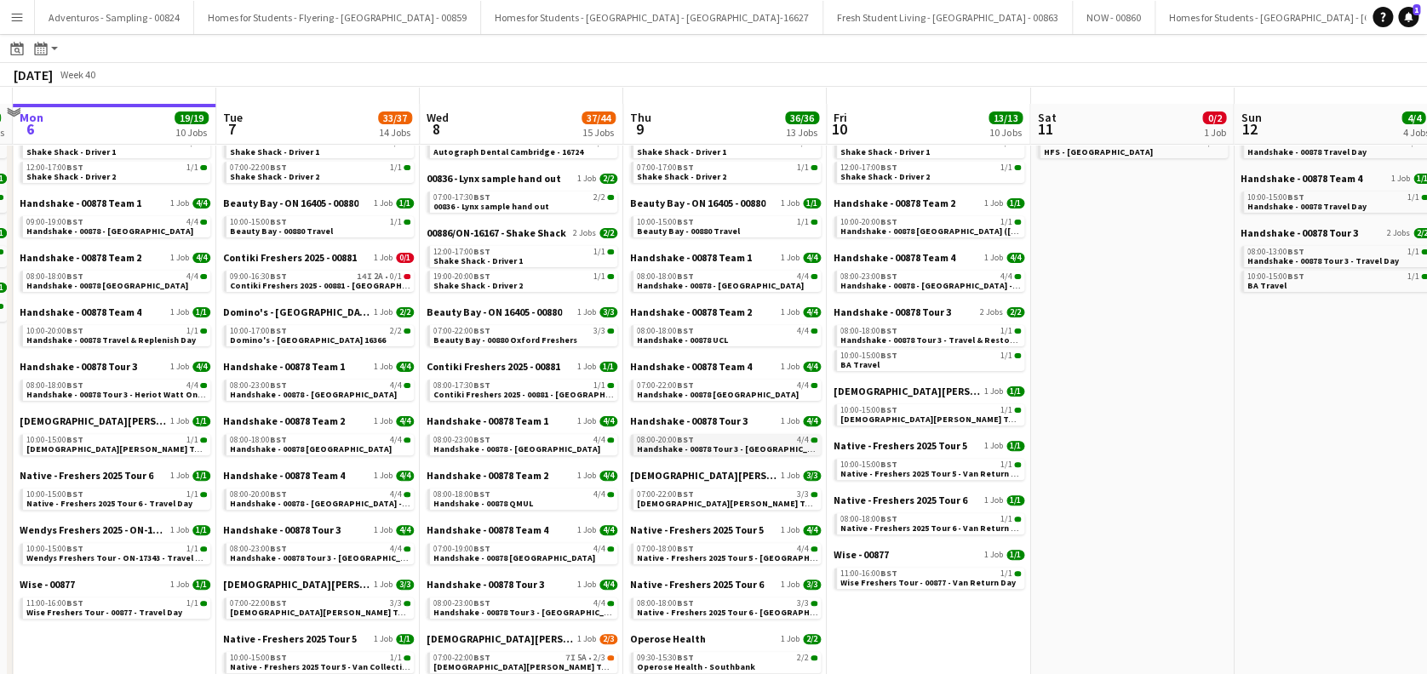
scroll to position [113, 0]
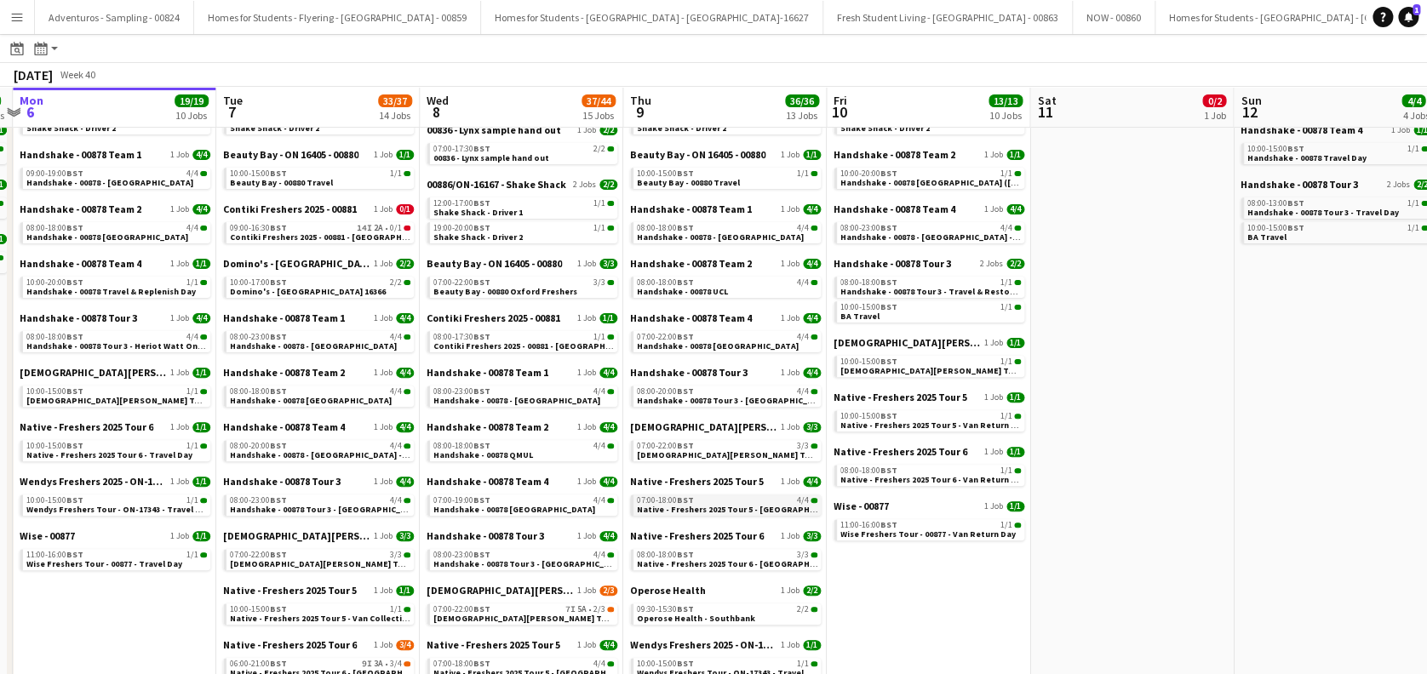
click at [719, 507] on span "Native - Freshers 2025 Tour 5 - [GEOGRAPHIC_DATA] Day 2" at bounding box center [753, 509] width 232 height 11
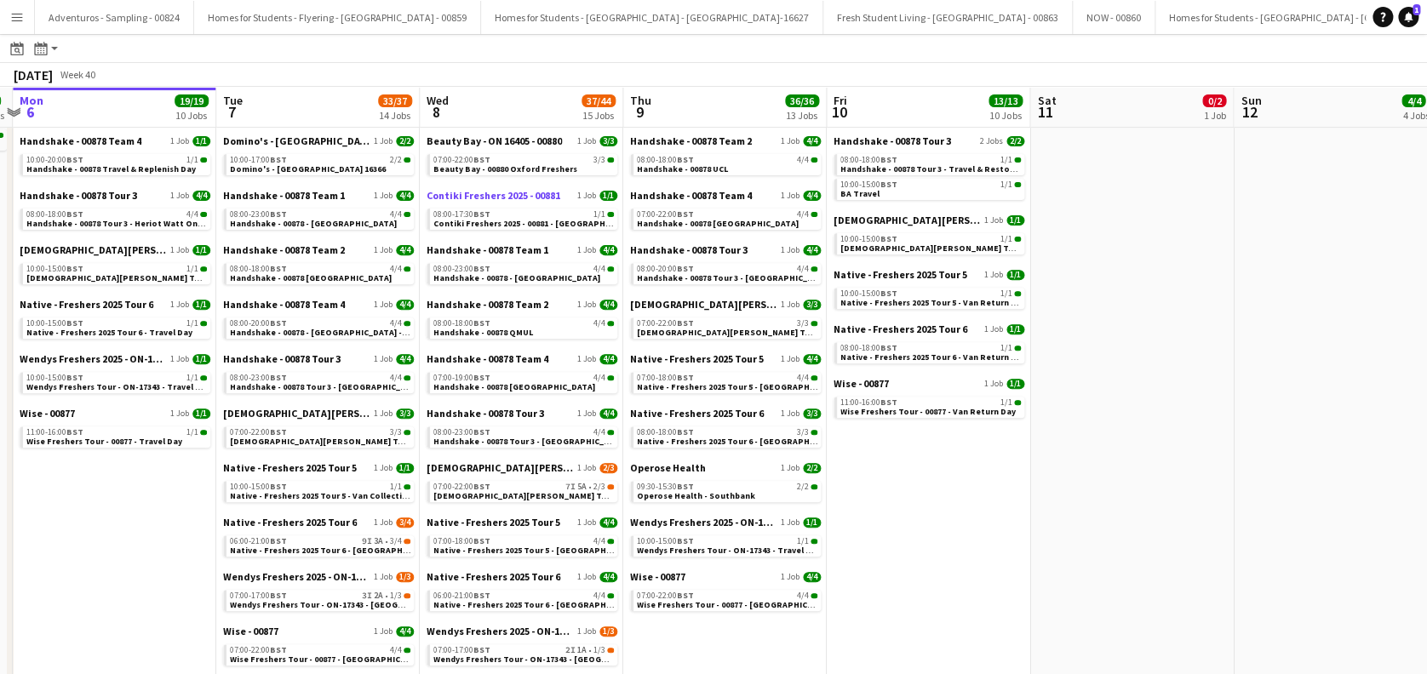
scroll to position [343, 0]
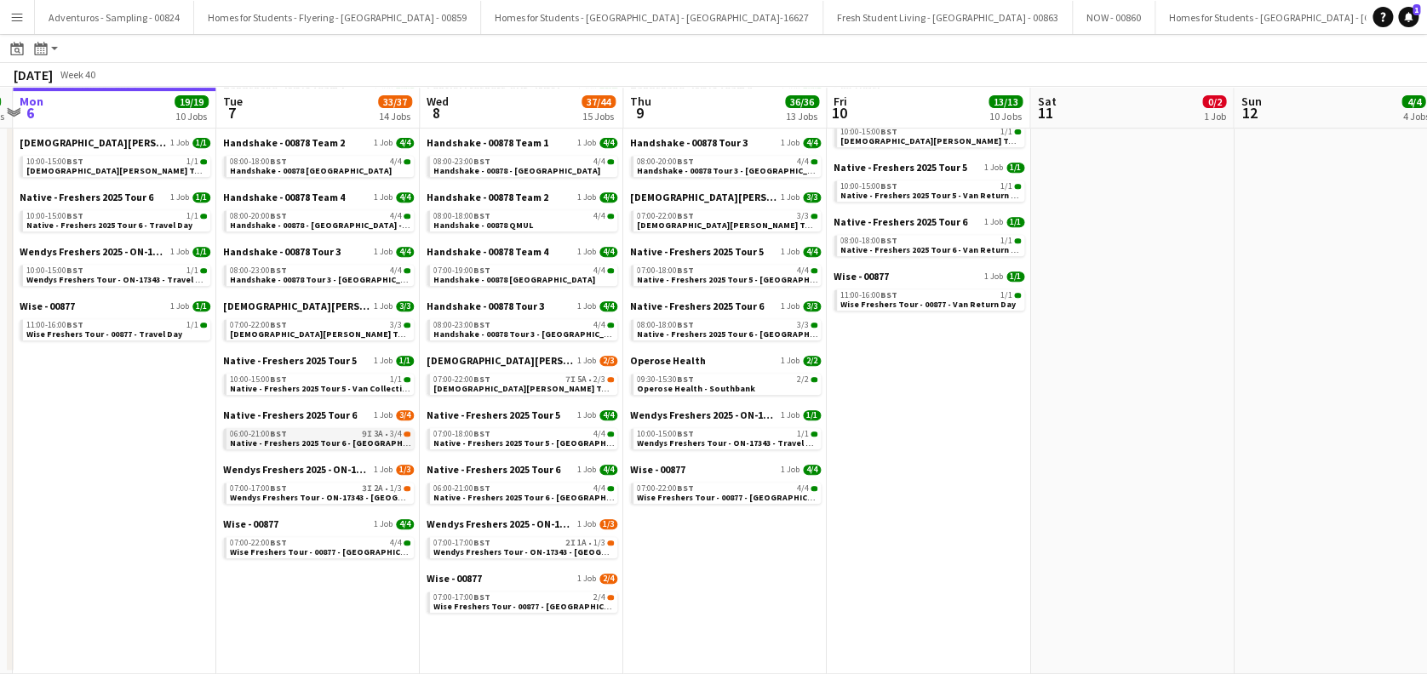
click at [341, 438] on span "Native - Freshers 2025 Tour 6 - [GEOGRAPHIC_DATA] Day 1" at bounding box center [346, 443] width 232 height 11
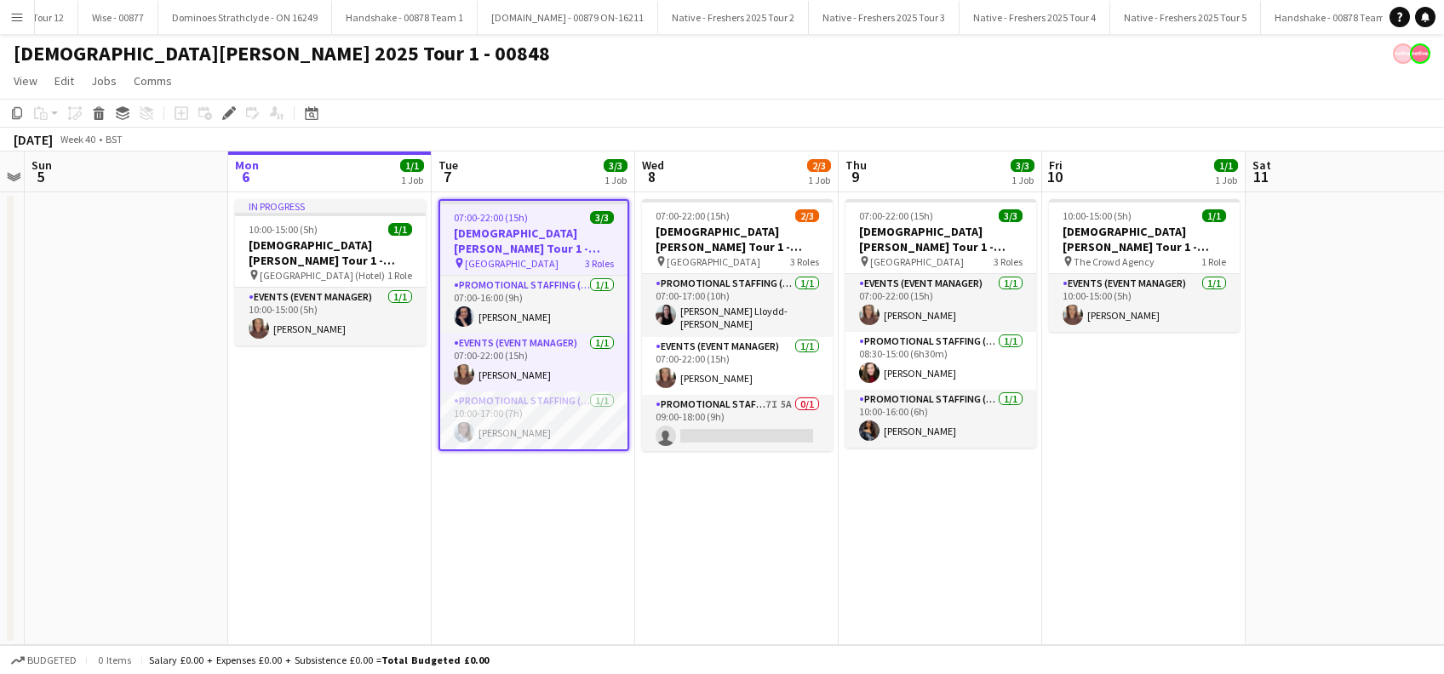
click at [524, 429] on app-card-role "Promotional Staffing (Brand Ambassadors) [DATE] 10:00-17:00 (7h) [PERSON_NAME]" at bounding box center [533, 421] width 187 height 58
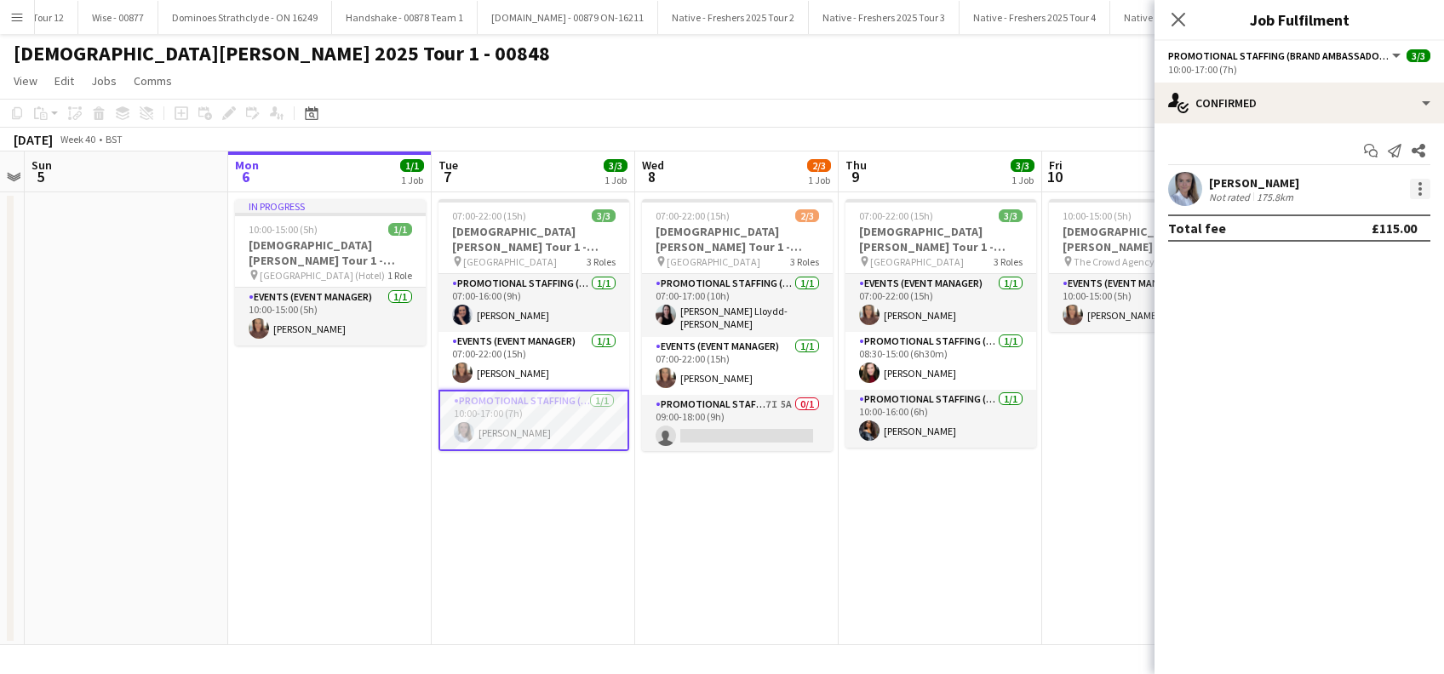
click at [1417, 186] on div at bounding box center [1420, 189] width 20 height 20
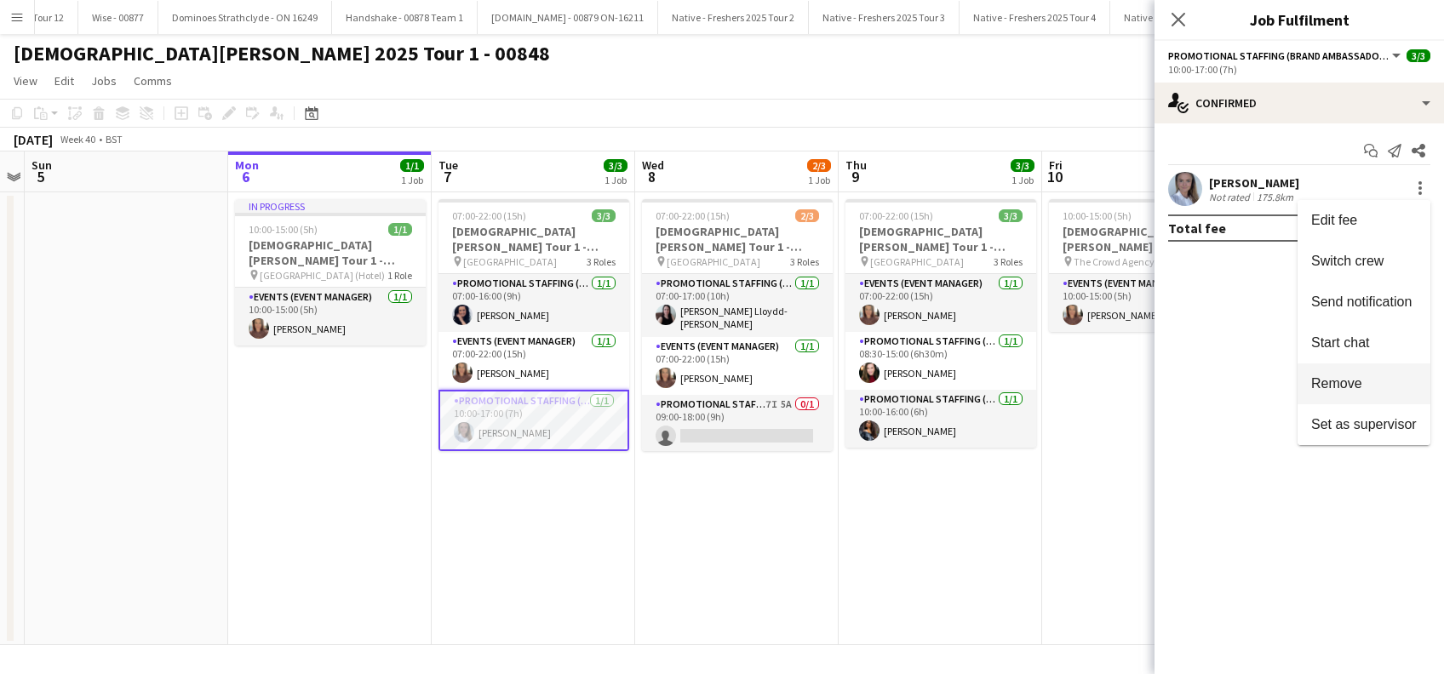
click at [1345, 378] on span "Remove" at bounding box center [1336, 383] width 51 height 14
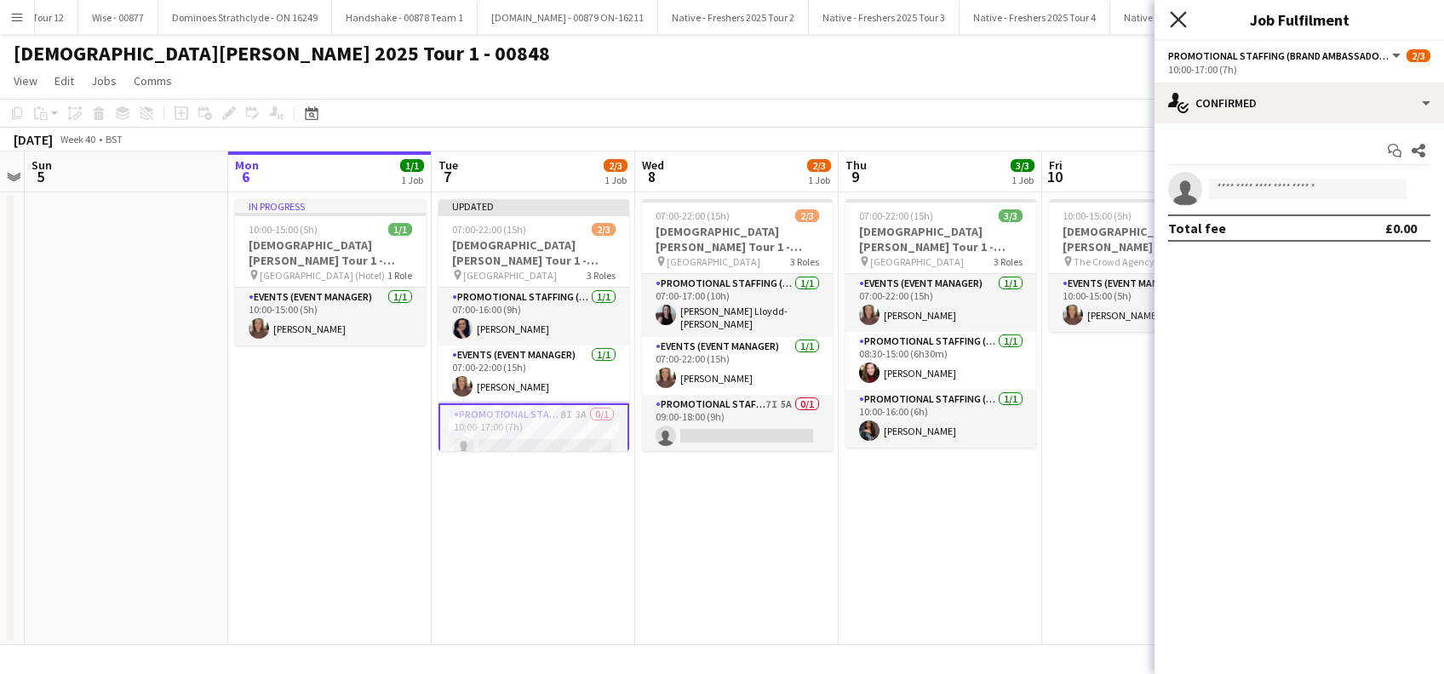
click at [1183, 21] on icon "Close pop-in" at bounding box center [1178, 19] width 16 height 16
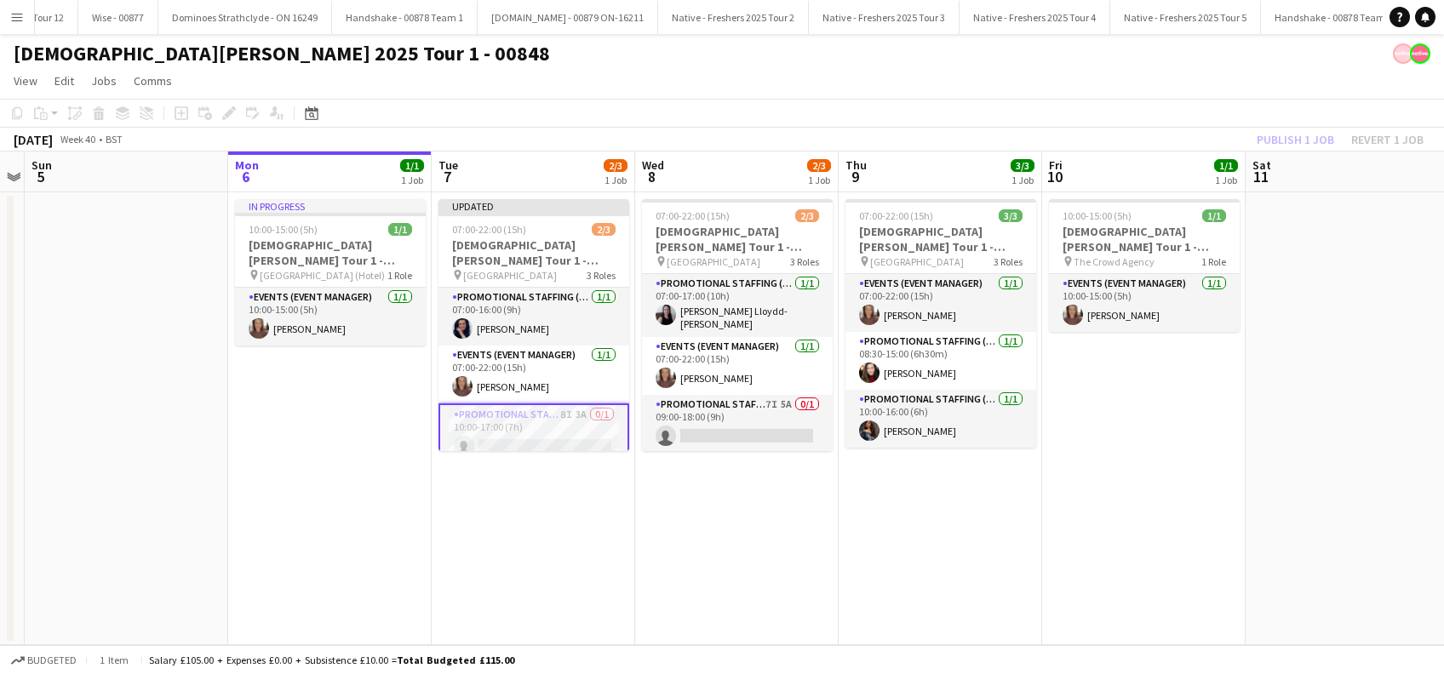
click at [1097, 427] on app-date-cell "10:00-15:00 (5h) 1/1 Lady Garden Tour 1 - 00848 - Van Return Day pin The Crowd …" at bounding box center [1143, 418] width 203 height 453
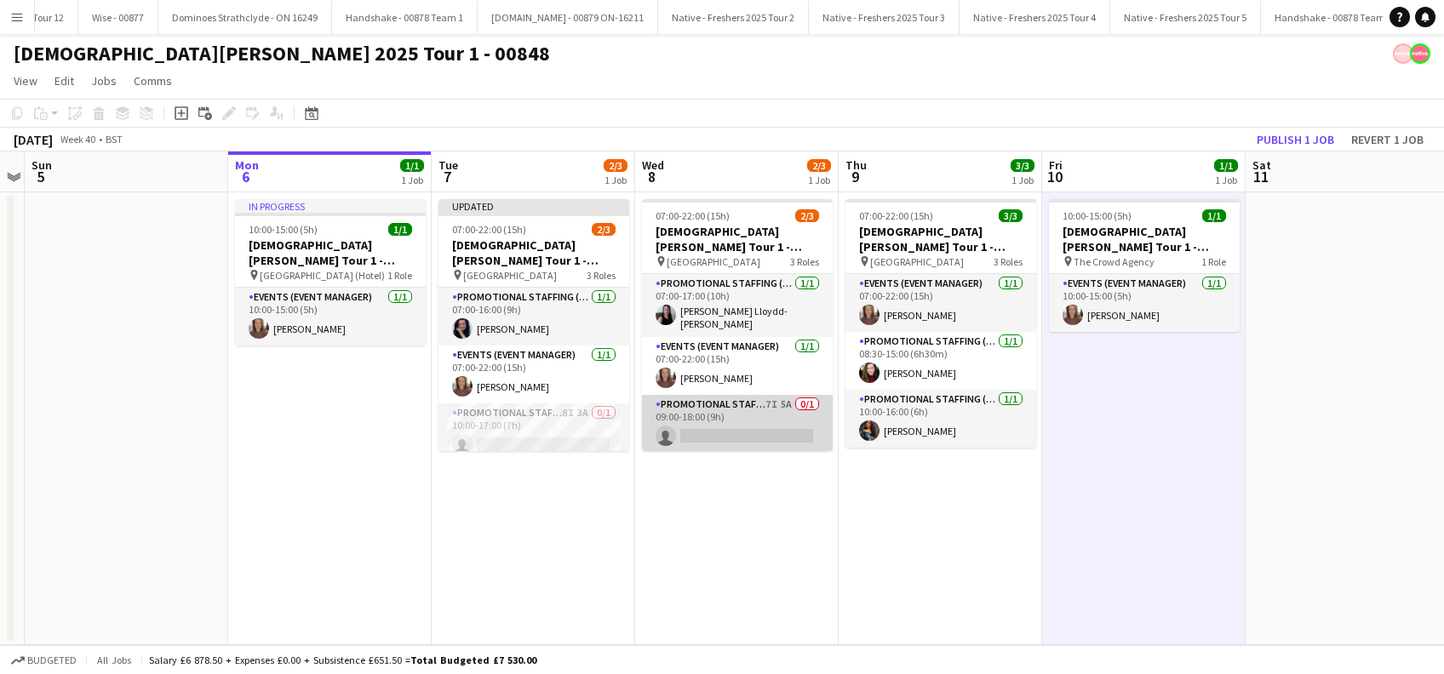
click at [765, 436] on app-card-role "Promotional Staffing (Brand Ambassadors) 7I 5A 0/1 09:00-18:00 (9h) single-neut…" at bounding box center [737, 424] width 191 height 58
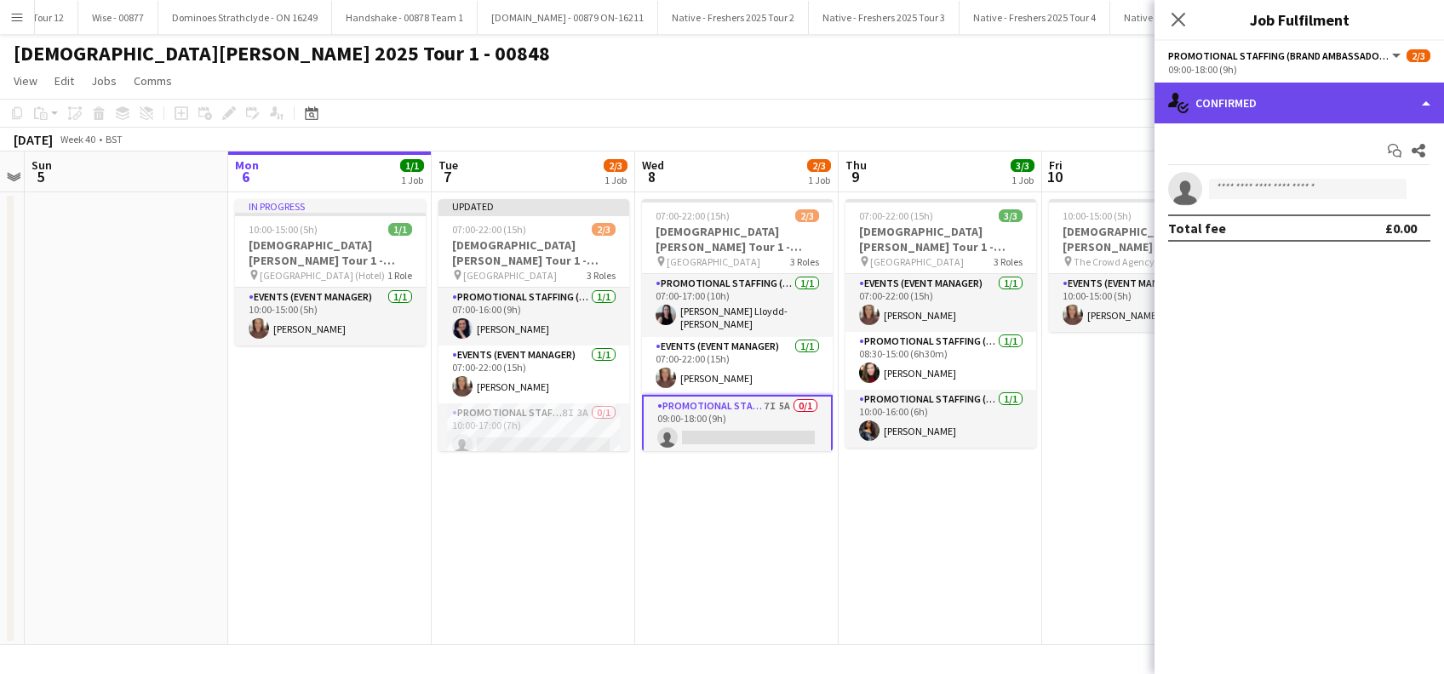
click at [1344, 102] on div "single-neutral-actions-check-2 Confirmed" at bounding box center [1299, 103] width 289 height 41
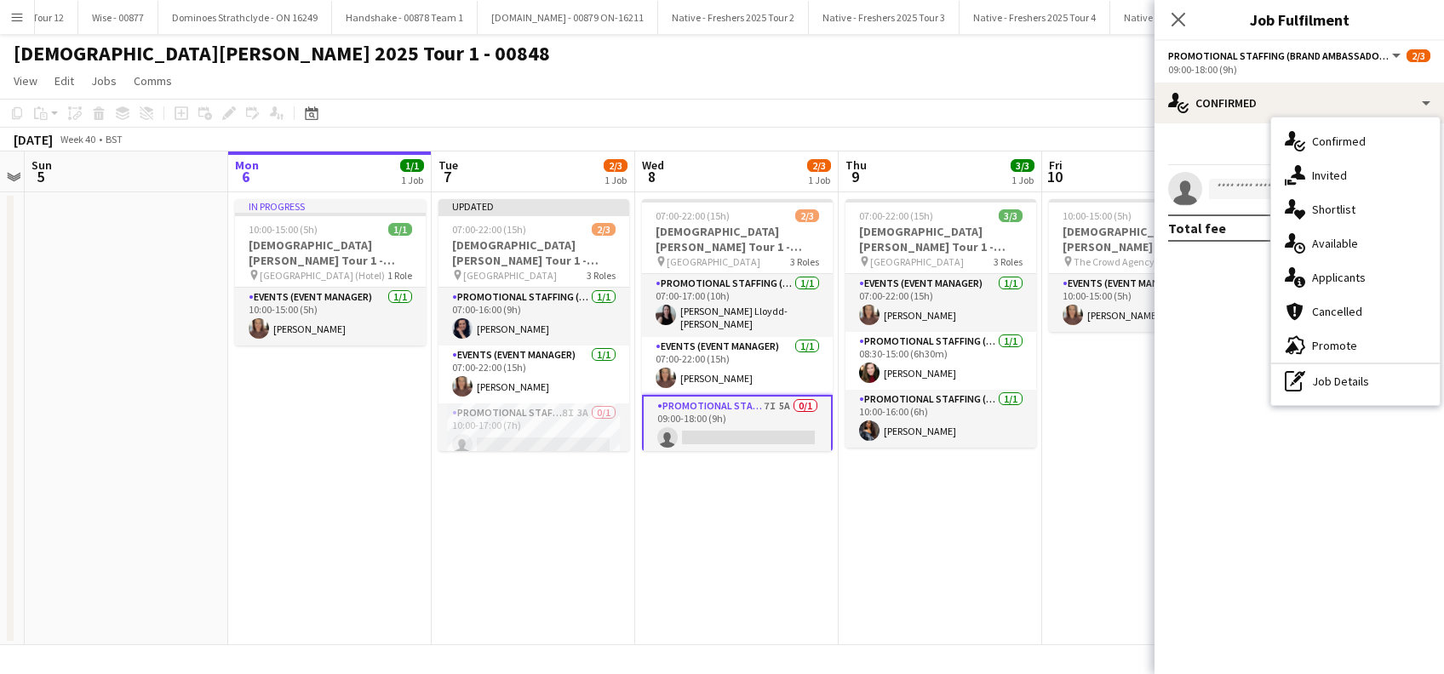
click at [1325, 181] on span "Invited" at bounding box center [1329, 175] width 35 height 15
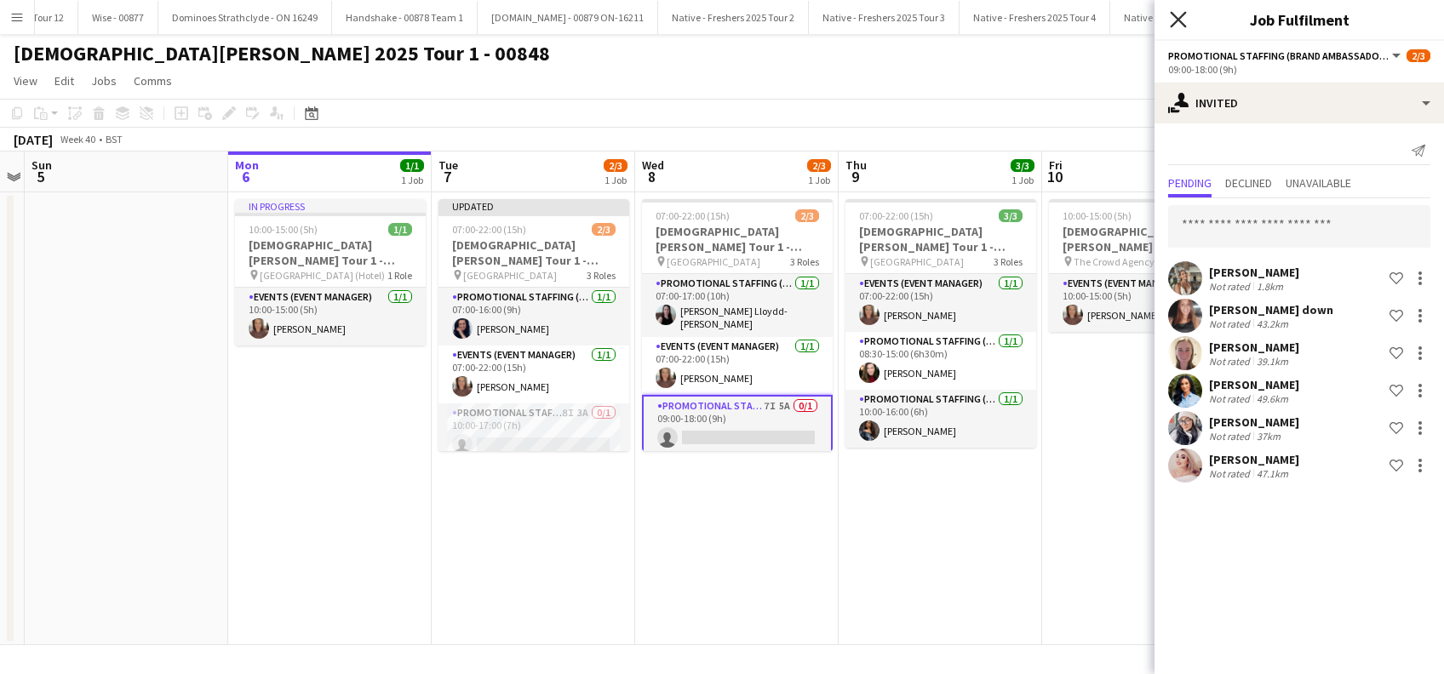
click at [1174, 14] on icon "Close pop-in" at bounding box center [1178, 19] width 16 height 16
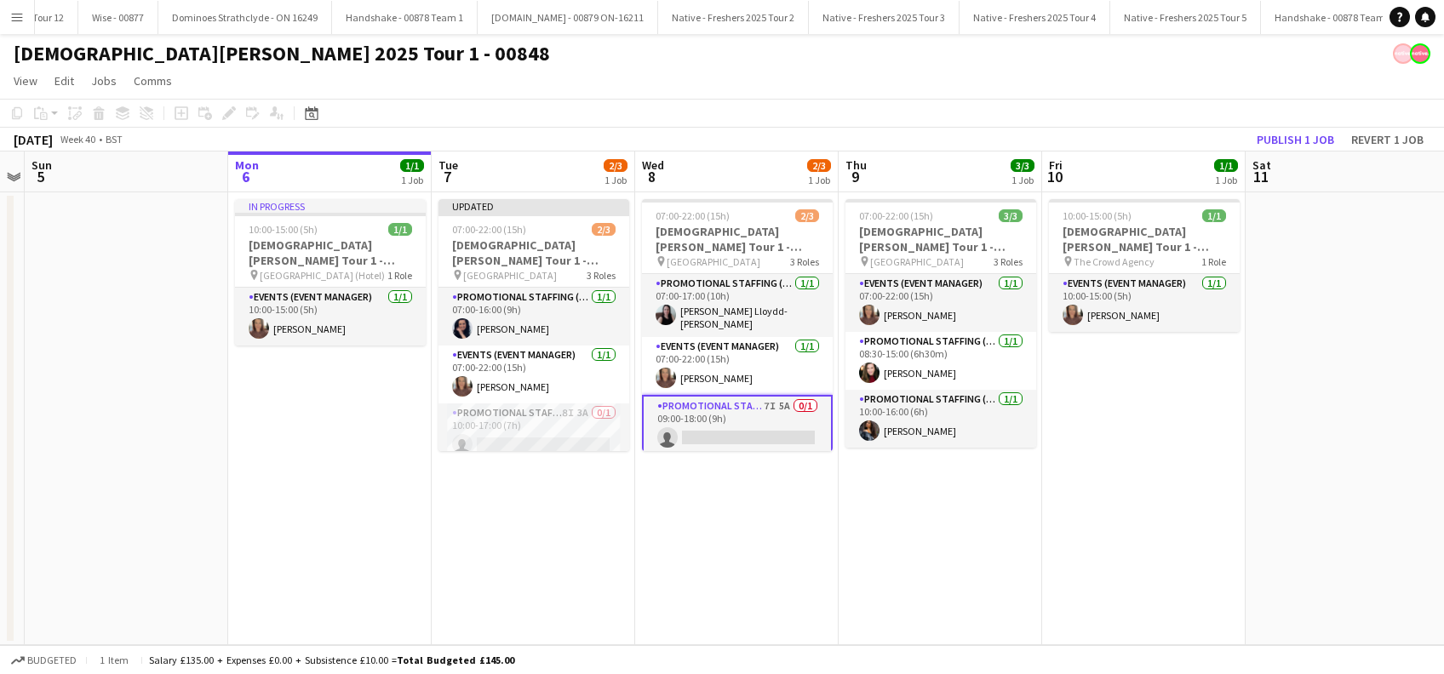
drag, startPoint x: 961, startPoint y: 508, endPoint x: 1180, endPoint y: 475, distance: 221.3
click at [963, 508] on app-date-cell "07:00-22:00 (15h) 3/3 Lady Garden Tour 1 - 00848 - London South Bank University…" at bounding box center [940, 418] width 203 height 453
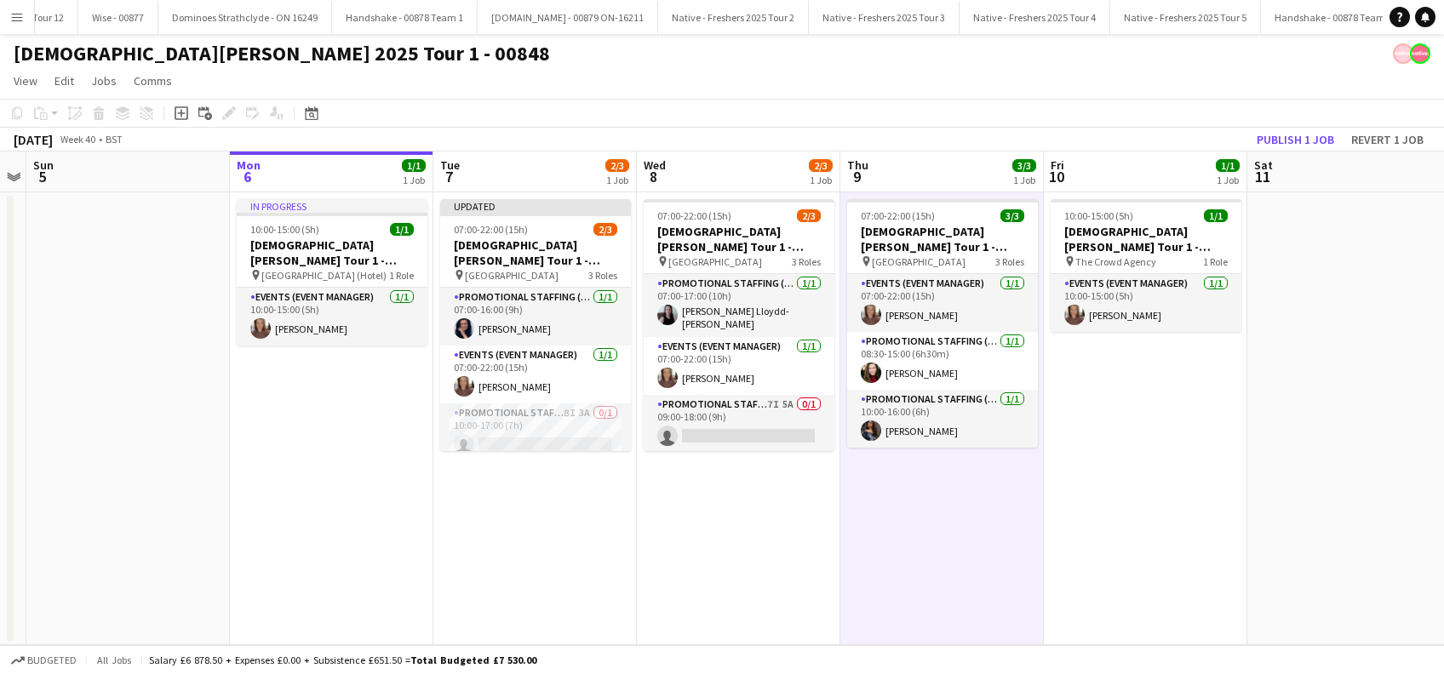
drag, startPoint x: 1180, startPoint y: 475, endPoint x: 1199, endPoint y: 381, distance: 95.5
click at [1183, 473] on app-date-cell "10:00-15:00 (5h) 1/1 Lady Garden Tour 1 - 00848 - Van Return Day pin The Crowd …" at bounding box center [1145, 418] width 203 height 453
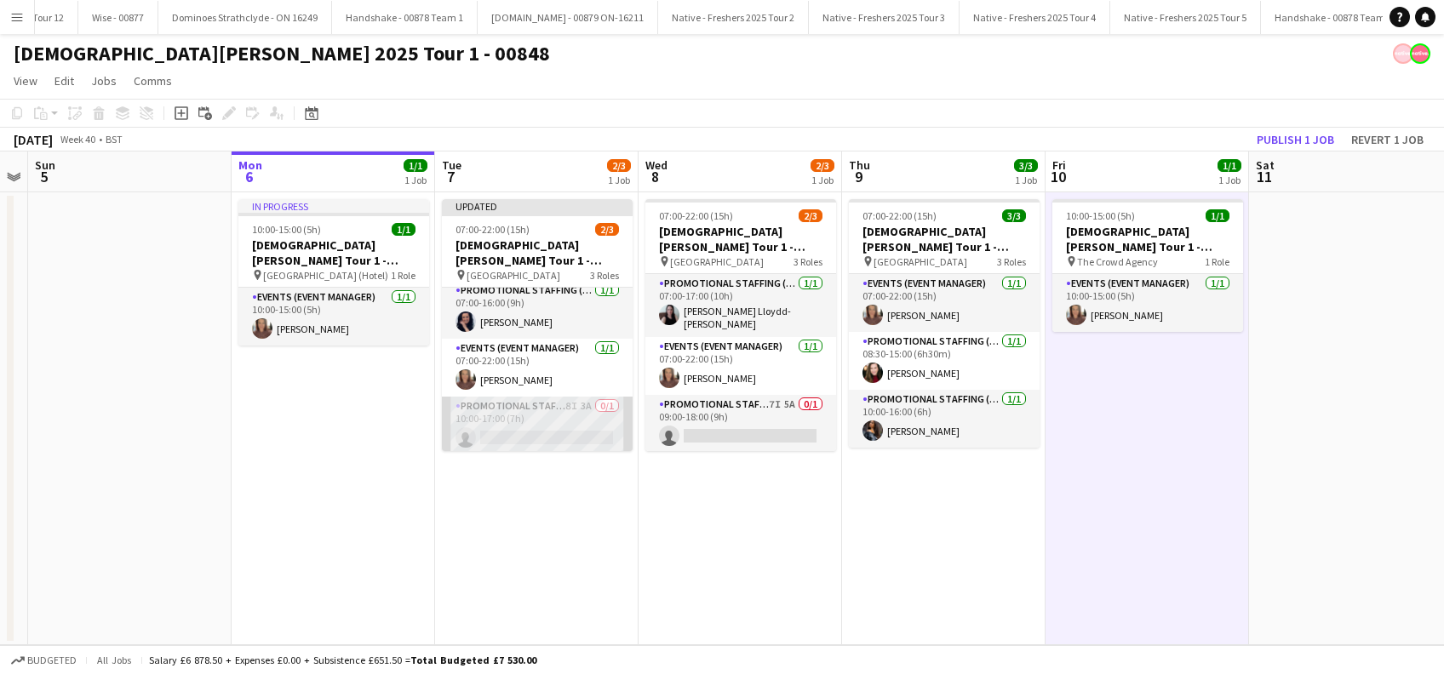
scroll to position [9, 0]
click at [532, 433] on app-card-role "Promotional Staffing (Brand Ambassadors) 8I 3A 0/1 10:00-17:00 (7h) single-neut…" at bounding box center [537, 423] width 191 height 58
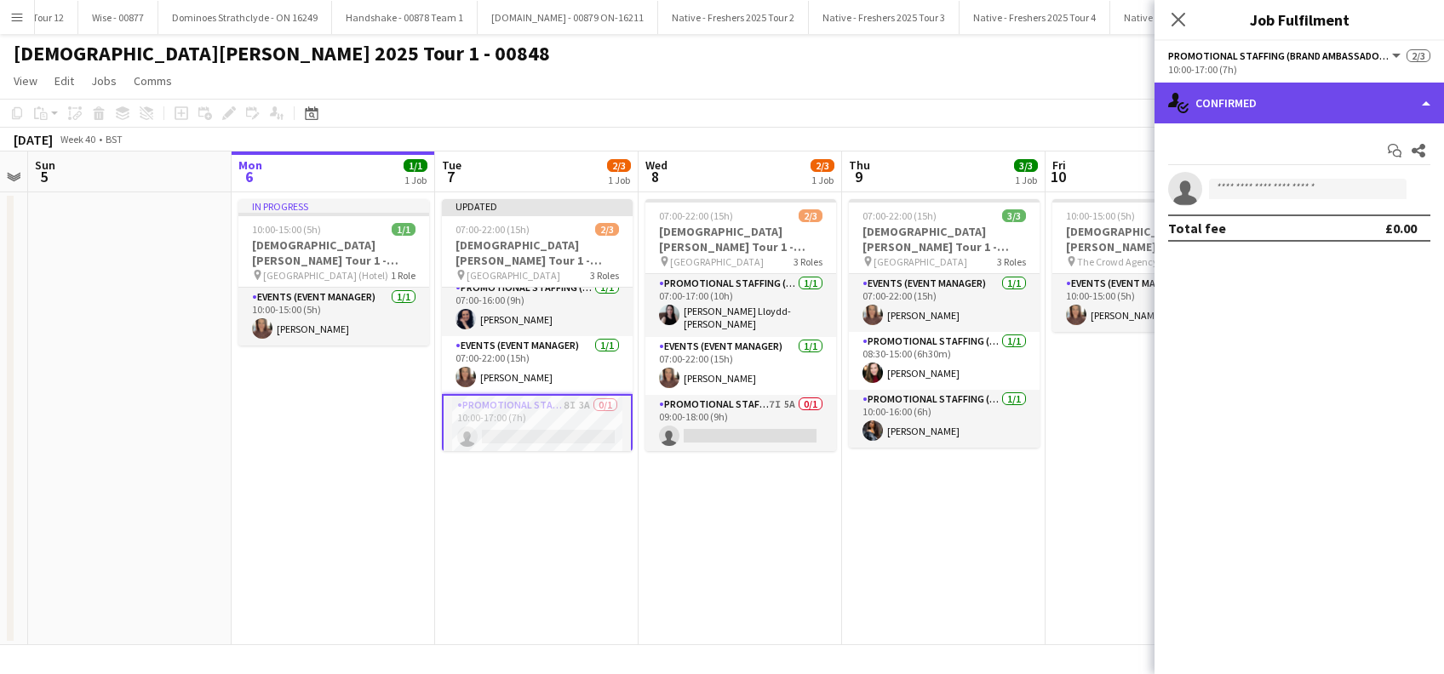
click at [1319, 106] on div "single-neutral-actions-check-2 Confirmed" at bounding box center [1299, 103] width 289 height 41
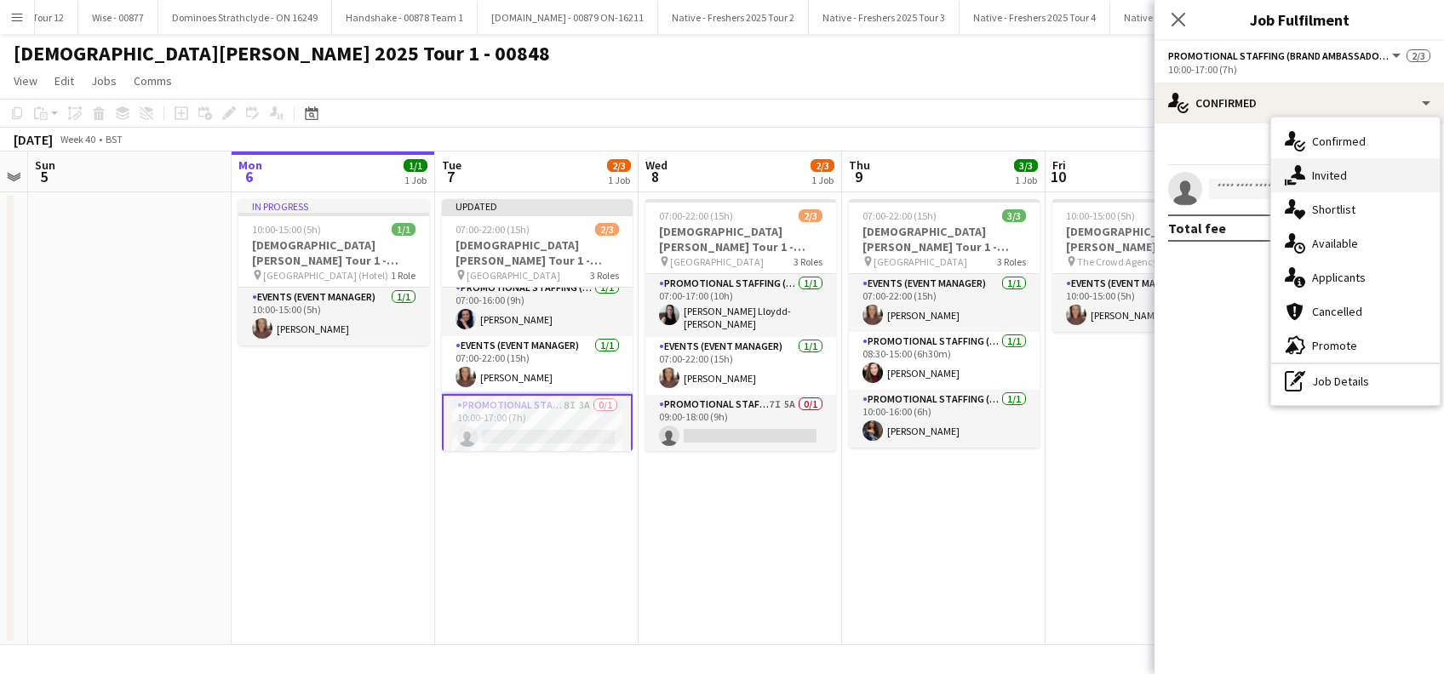
click at [1335, 172] on span "Invited" at bounding box center [1329, 175] width 35 height 15
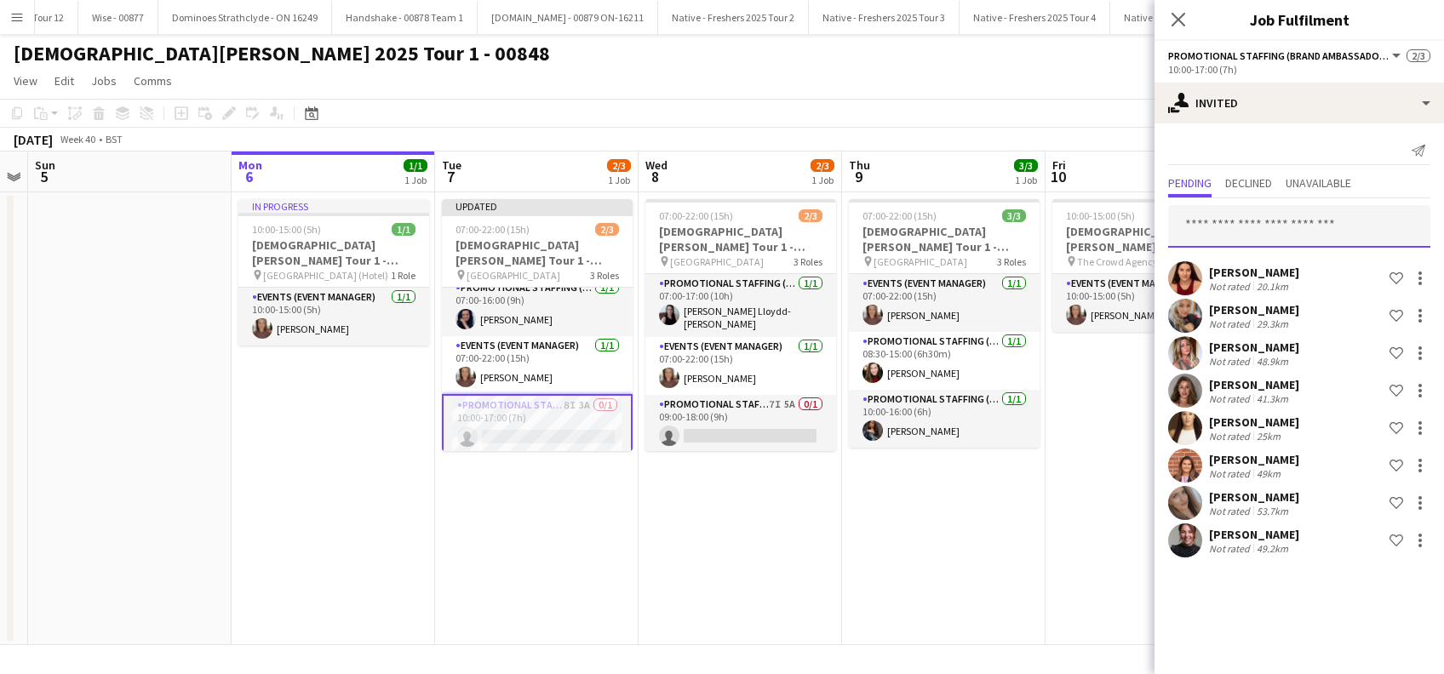
click at [1245, 233] on input "text" at bounding box center [1299, 226] width 262 height 43
type input "********"
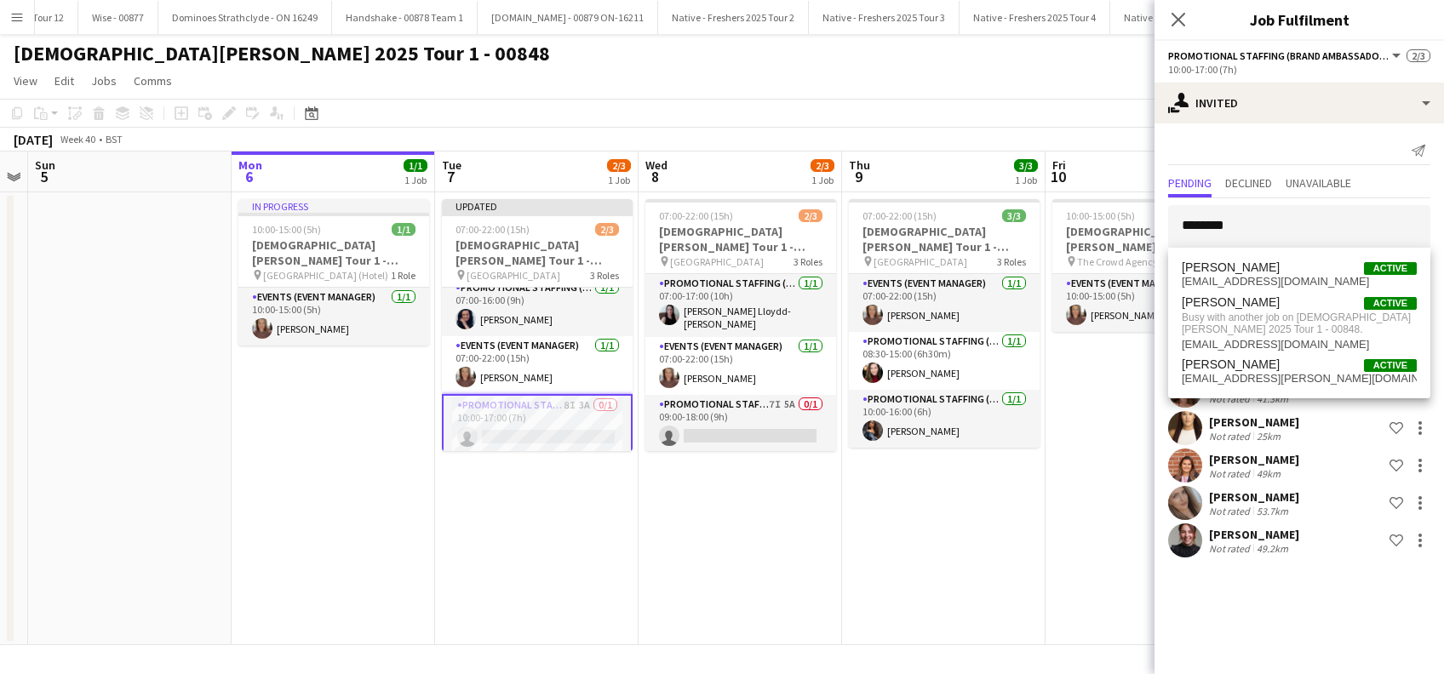
click at [1012, 546] on app-date-cell "07:00-22:00 (15h) 3/3 Lady Garden Tour 1 - 00848 - London South Bank University…" at bounding box center [943, 418] width 203 height 453
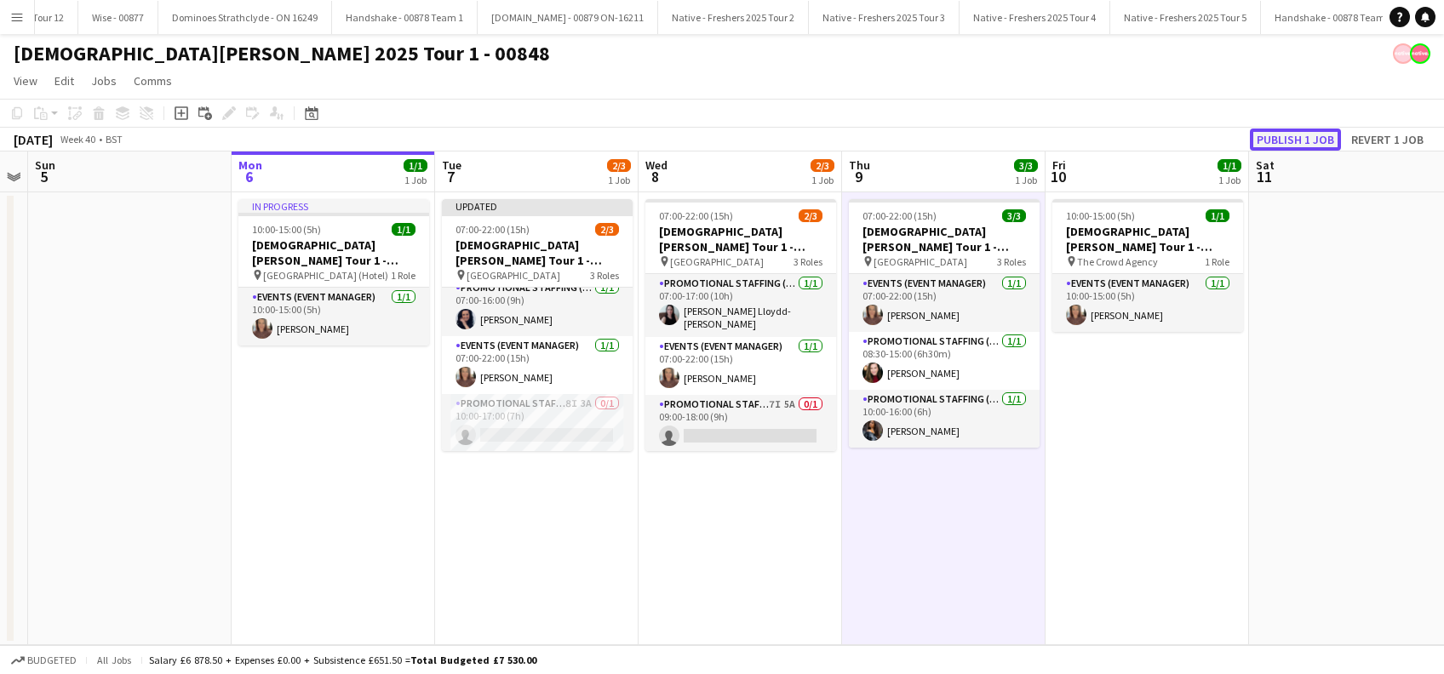
click at [1293, 137] on button "Publish 1 job" at bounding box center [1295, 140] width 91 height 22
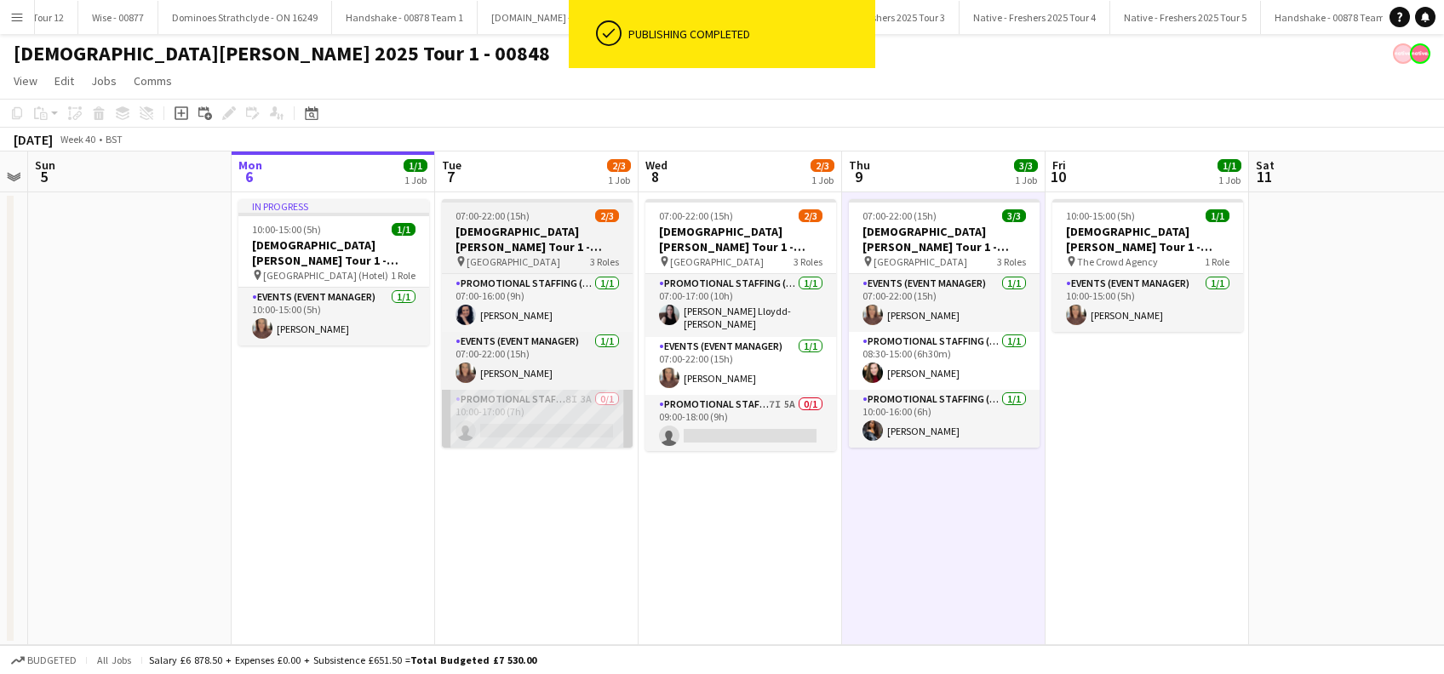
scroll to position [0, 0]
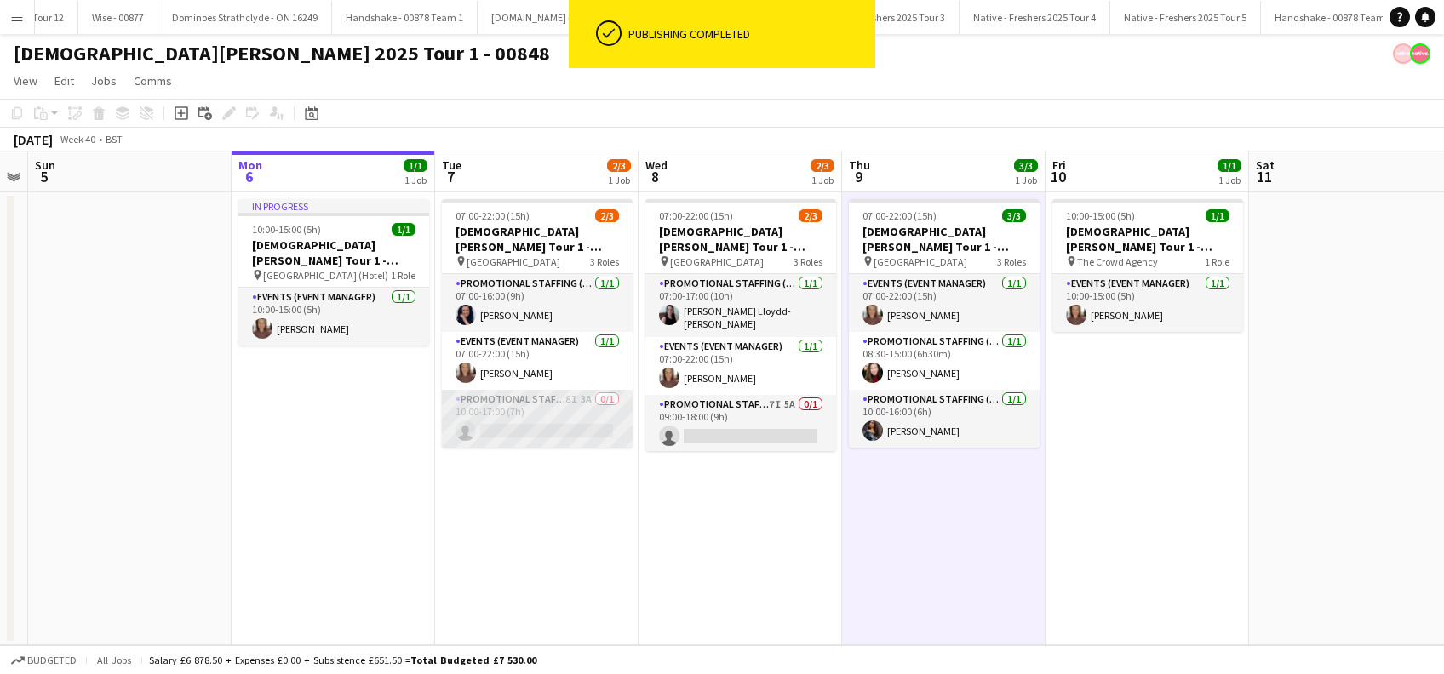
click at [531, 429] on app-card-role "Promotional Staffing (Brand Ambassadors) 8I 3A 0/1 10:00-17:00 (7h) single-neut…" at bounding box center [537, 419] width 191 height 58
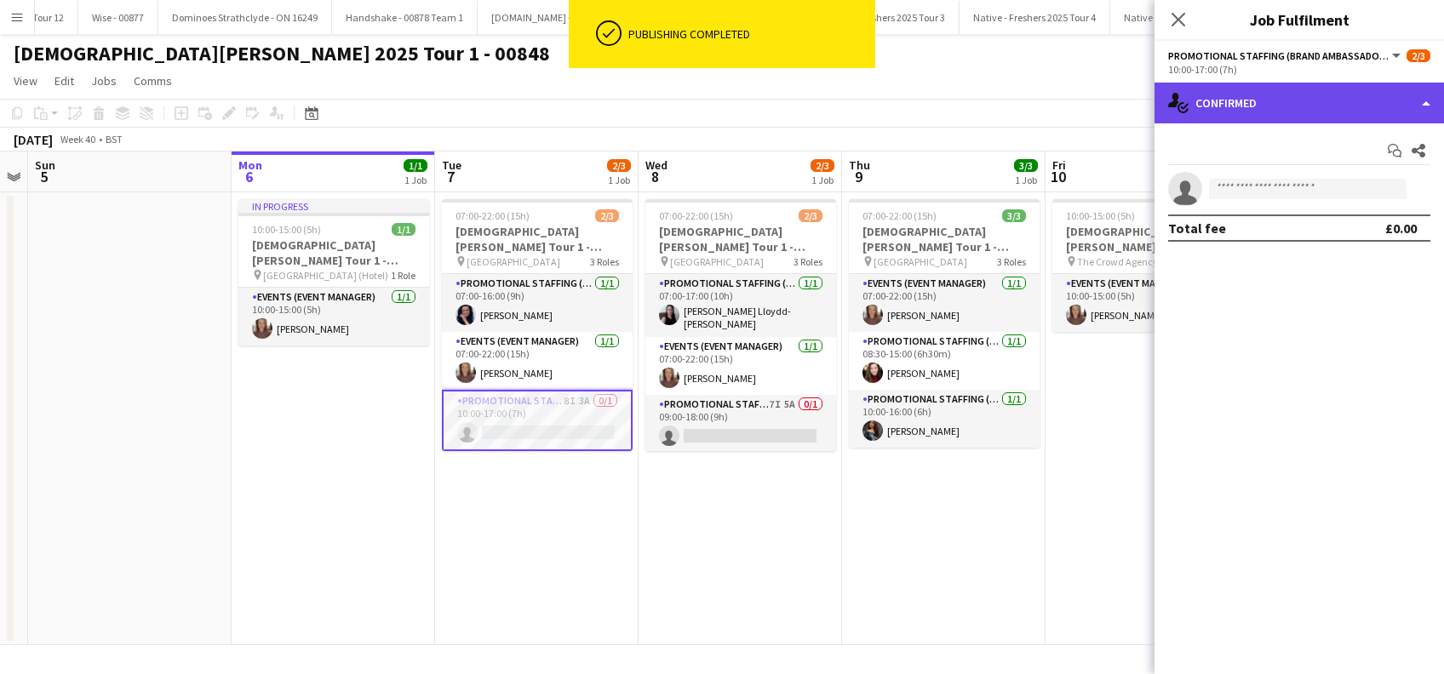
click at [1281, 83] on div "single-neutral-actions-check-2 Confirmed" at bounding box center [1299, 103] width 289 height 41
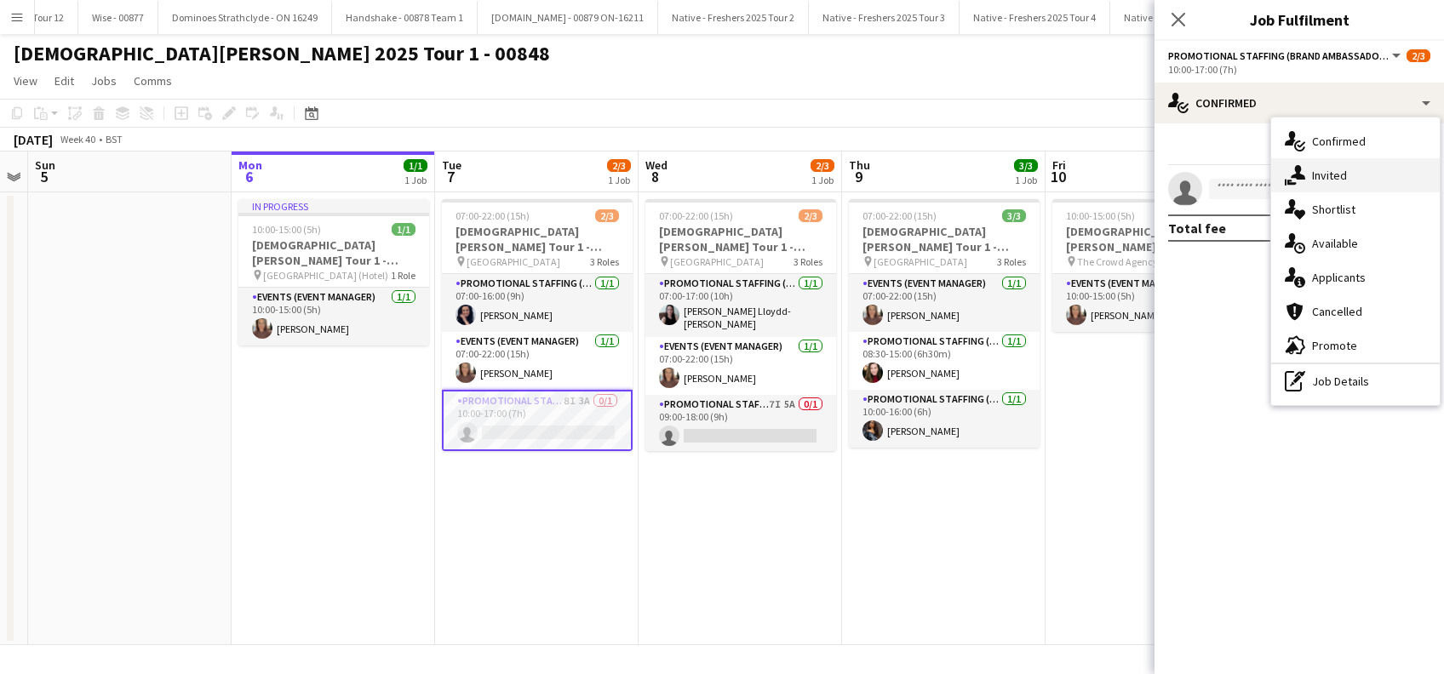
click at [1320, 176] on span "Invited" at bounding box center [1329, 175] width 35 height 15
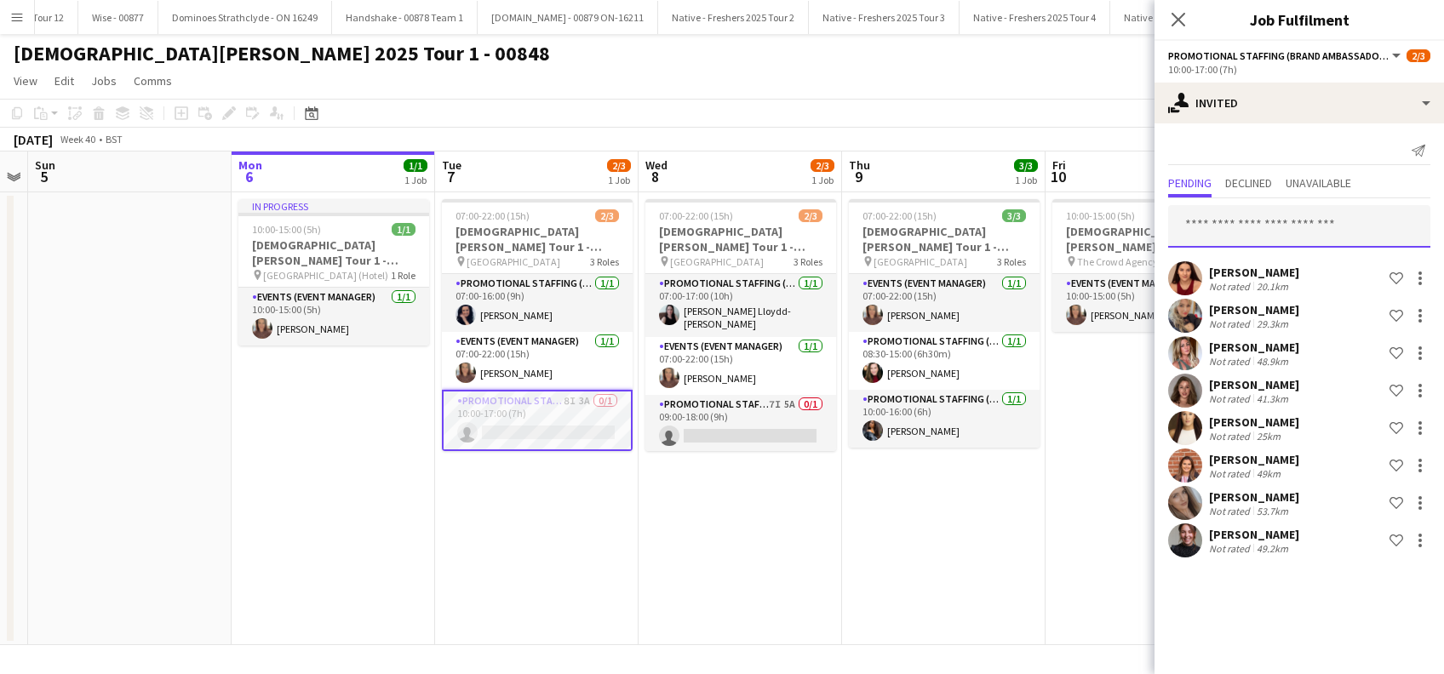
click at [1221, 225] on input "text" at bounding box center [1299, 226] width 262 height 43
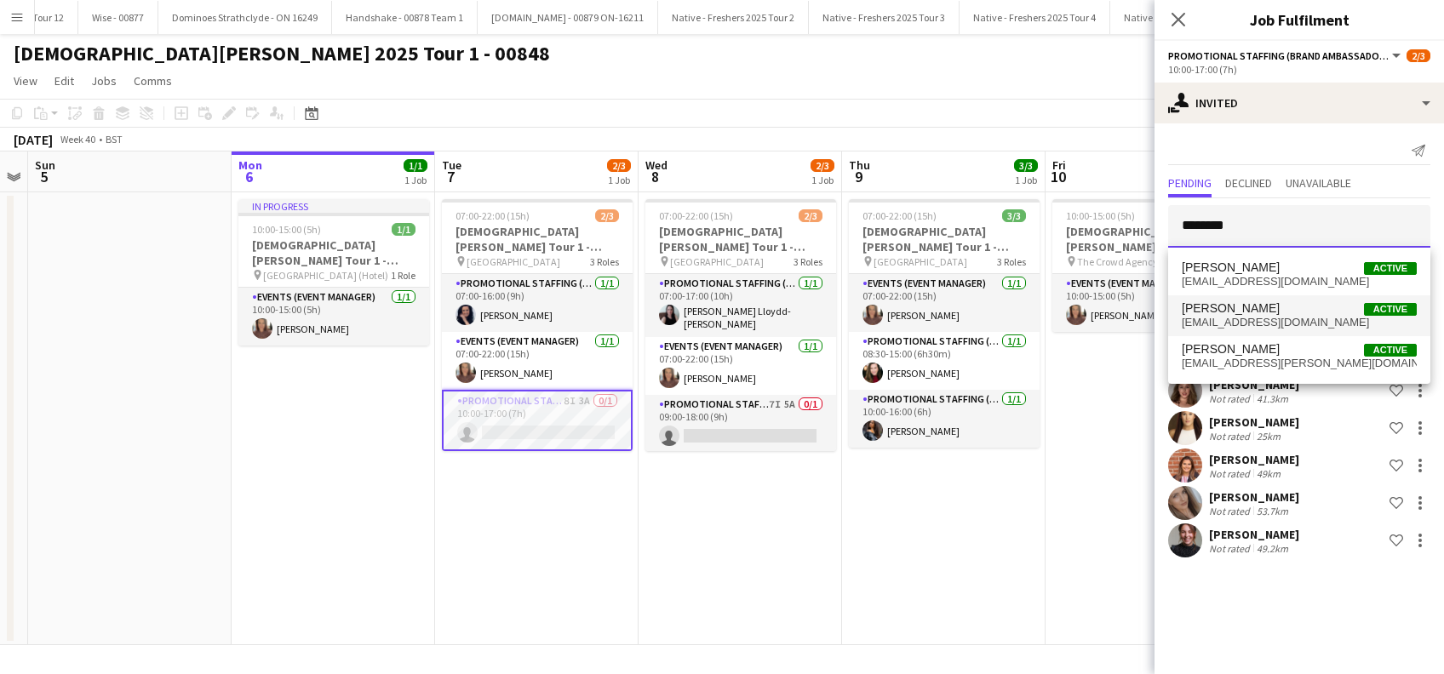
type input "********"
click at [1251, 321] on span "ashleigh.fountain@hotmail.com" at bounding box center [1299, 323] width 235 height 14
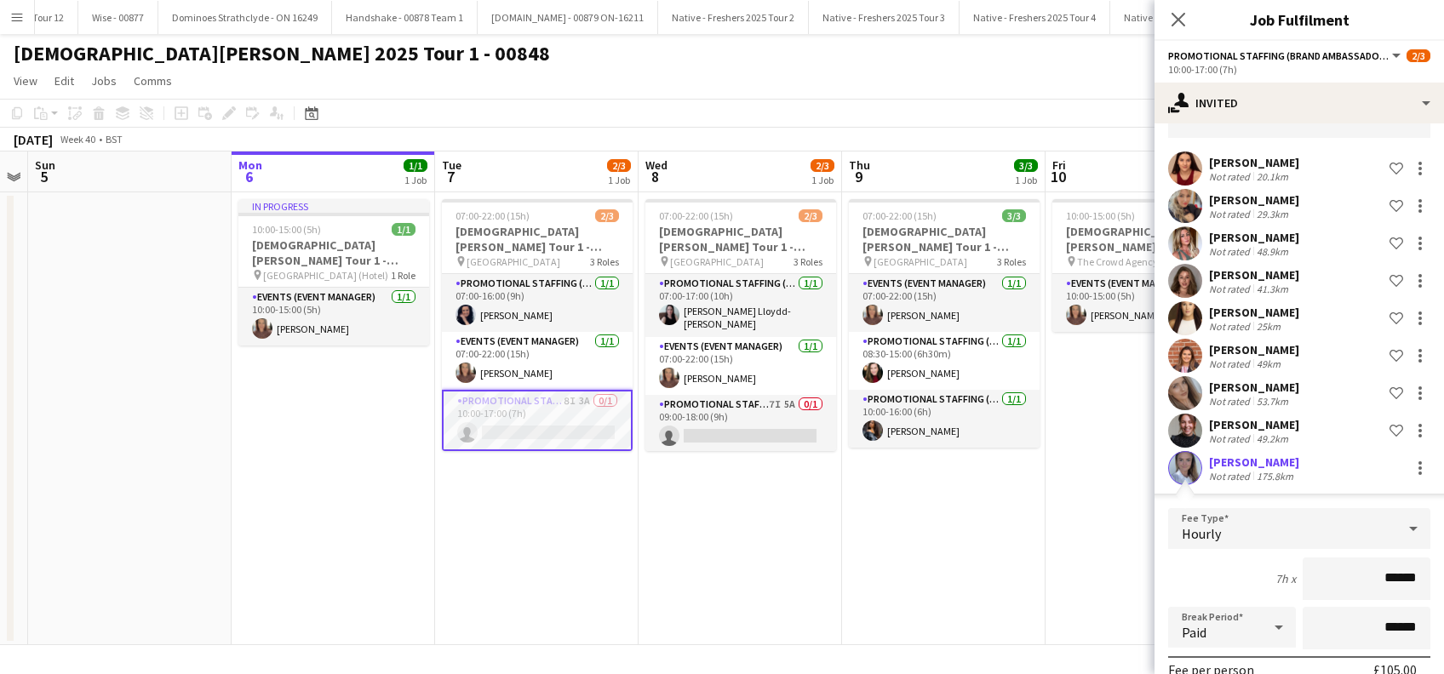
scroll to position [322, 0]
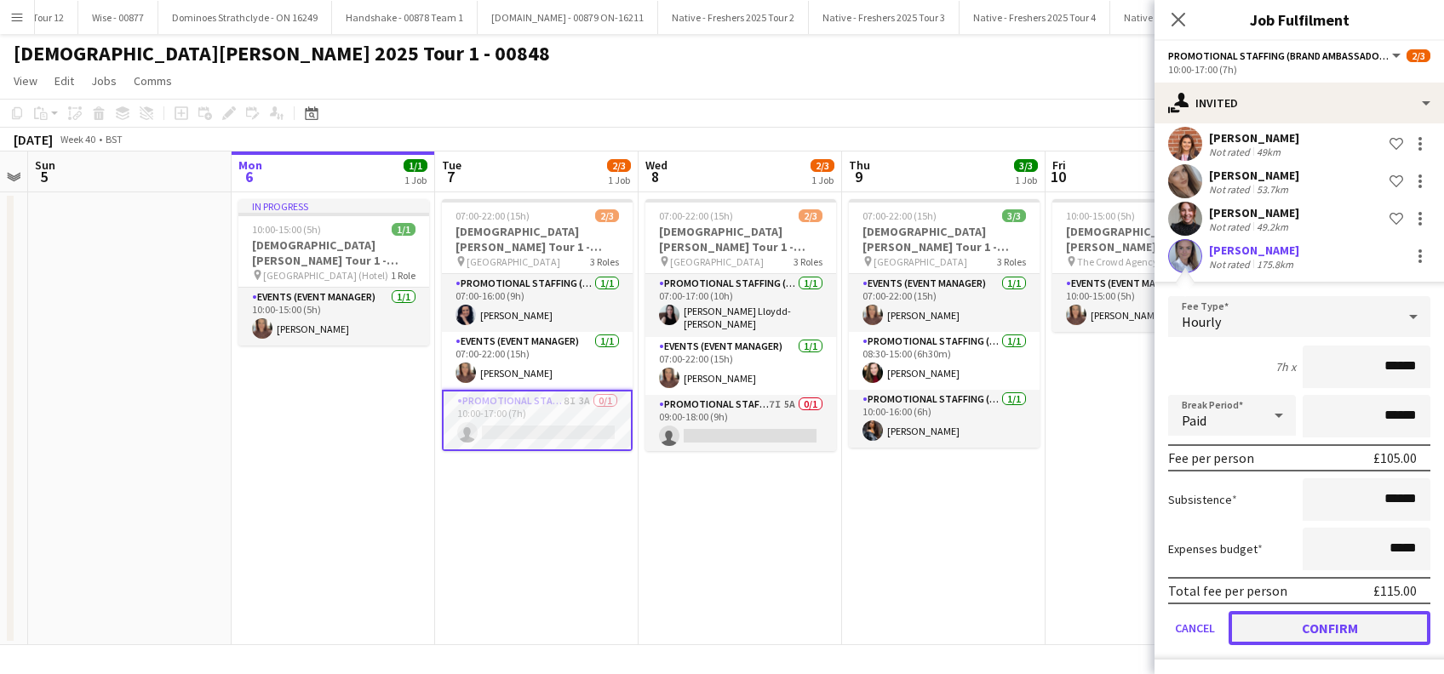
click at [1339, 624] on button "Confirm" at bounding box center [1330, 628] width 202 height 34
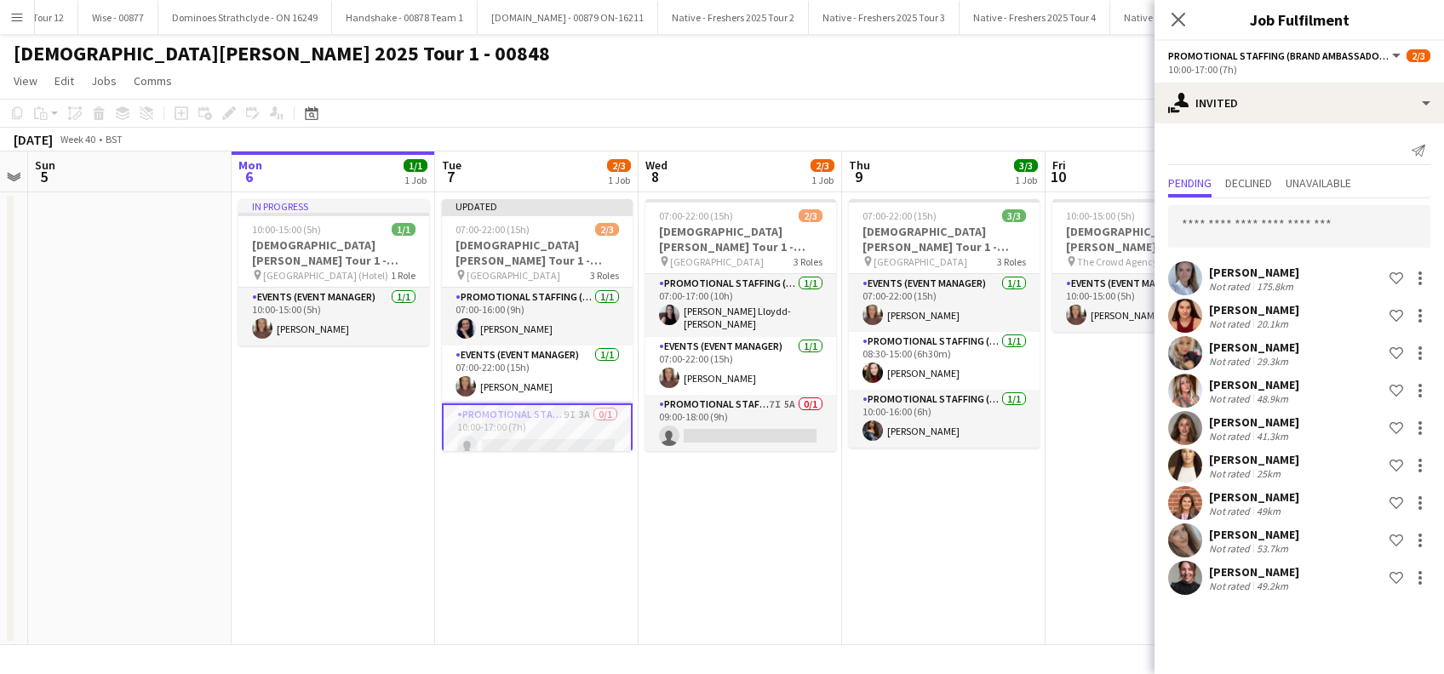
scroll to position [0, 0]
click at [980, 490] on app-date-cell "07:00-22:00 (15h) 3/3 Lady Garden Tour 1 - 00848 - London South Bank University…" at bounding box center [943, 418] width 203 height 453
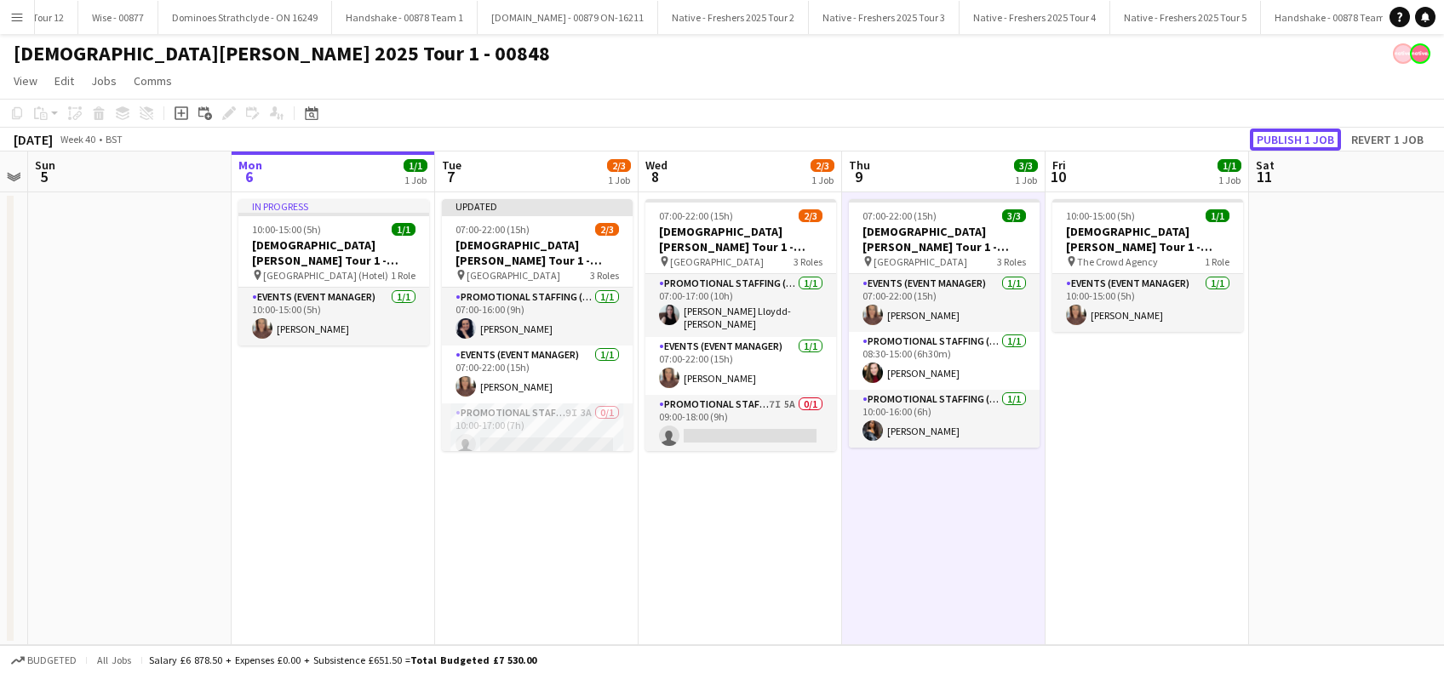
click at [1285, 142] on button "Publish 1 job" at bounding box center [1295, 140] width 91 height 22
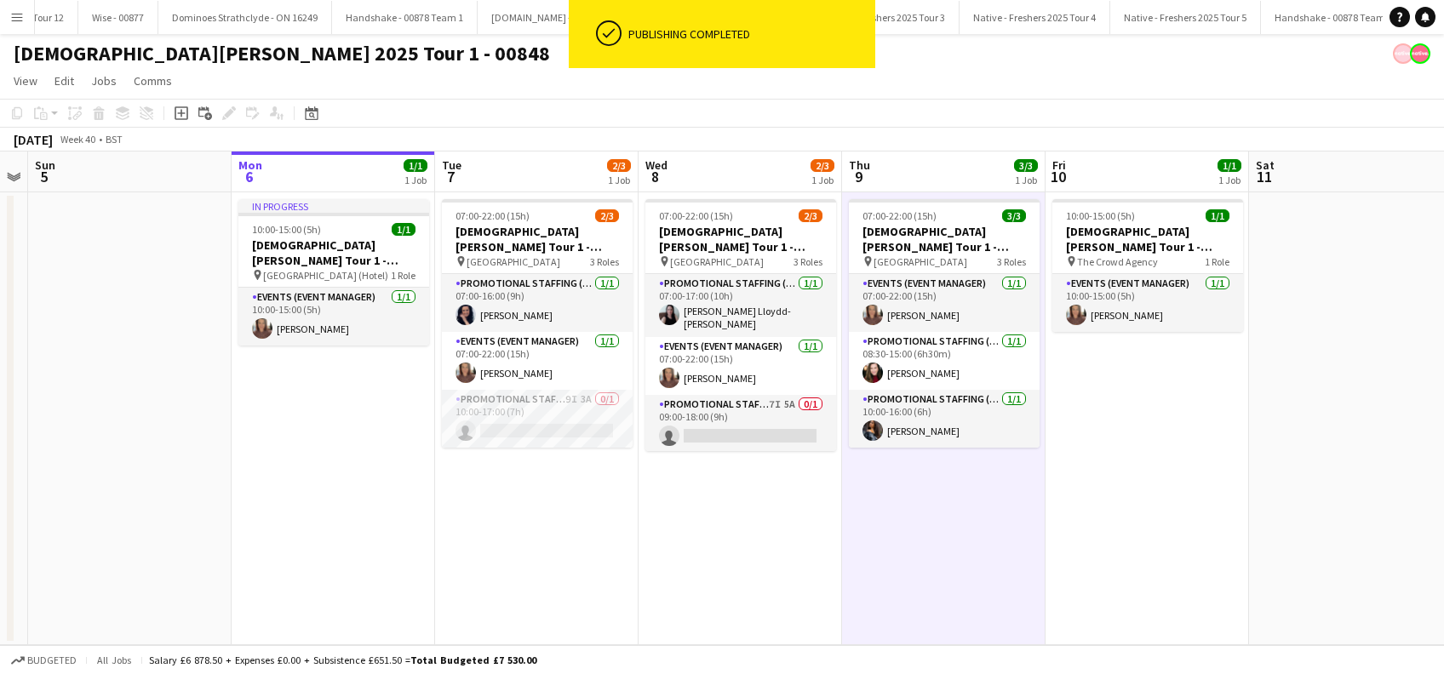
click at [523, 501] on app-date-cell "07:00-22:00 (15h) 2/3 Lady Garden Tour 1 - 00848 - University of Cambridge pin …" at bounding box center [536, 418] width 203 height 453
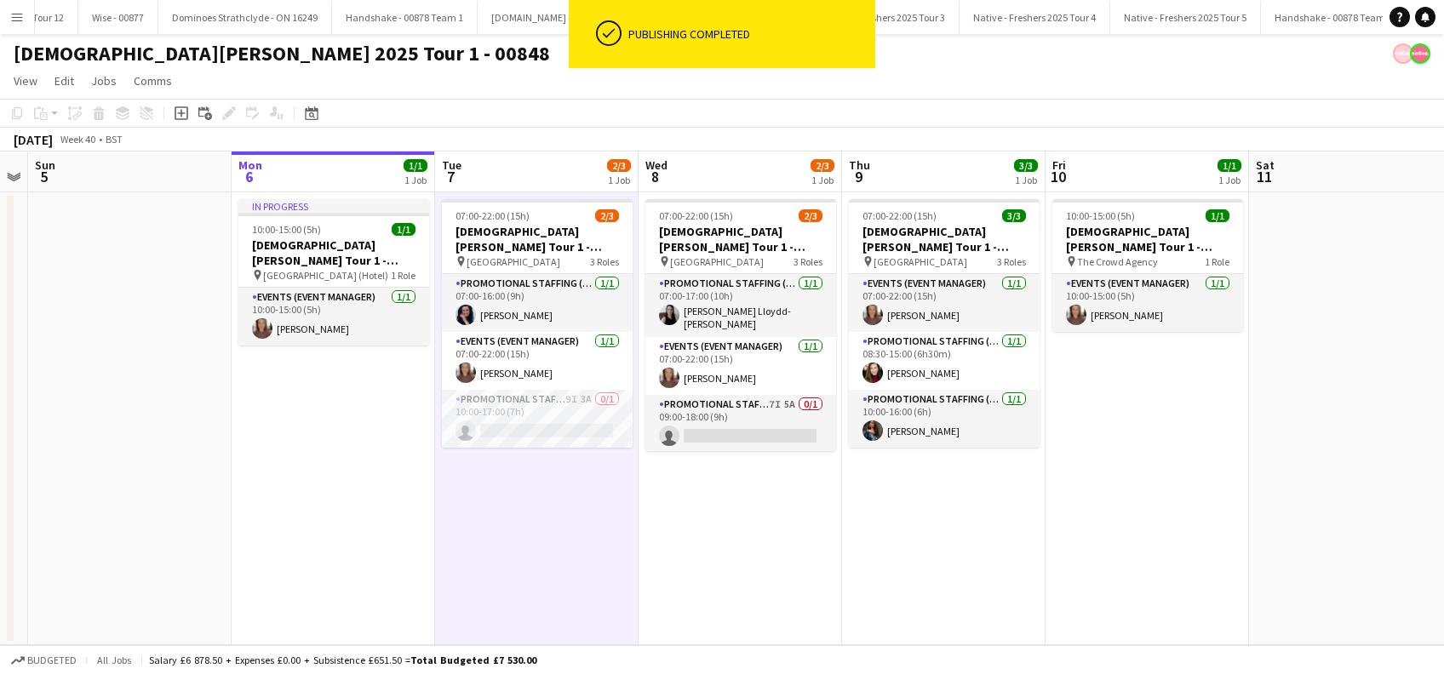
click at [736, 493] on app-date-cell "07:00-22:00 (15h) 2/3 Lady Garden Tour 1 - 00848 - University of Oxford pin Uni…" at bounding box center [740, 418] width 203 height 453
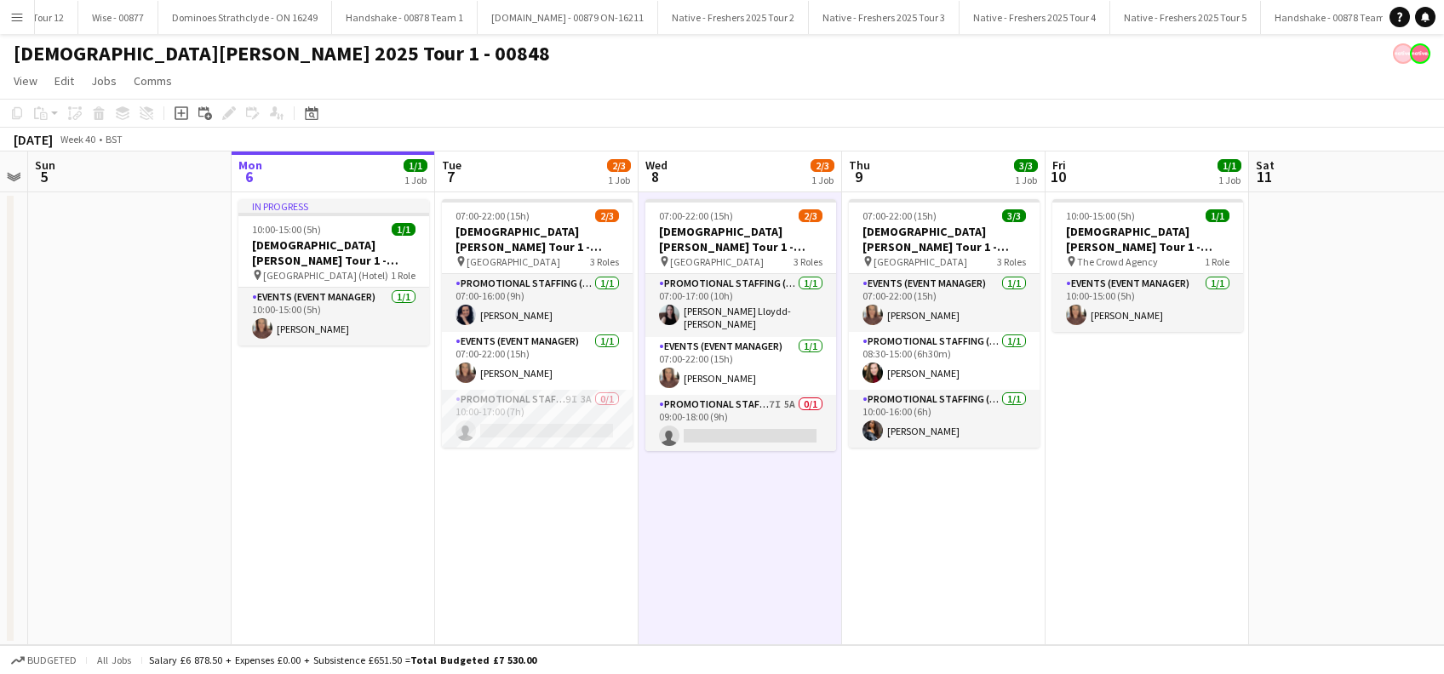
drag, startPoint x: 541, startPoint y: 554, endPoint x: 288, endPoint y: 470, distance: 266.6
click at [534, 550] on app-calendar-viewport "Thu 2 Fri 3 Sat 4 Sun 5 Mon 6 1/1 1 Job Tue 7 2/3 1 Job Wed 8 2/3 1 Job Thu 9 3…" at bounding box center [722, 399] width 1444 height 494
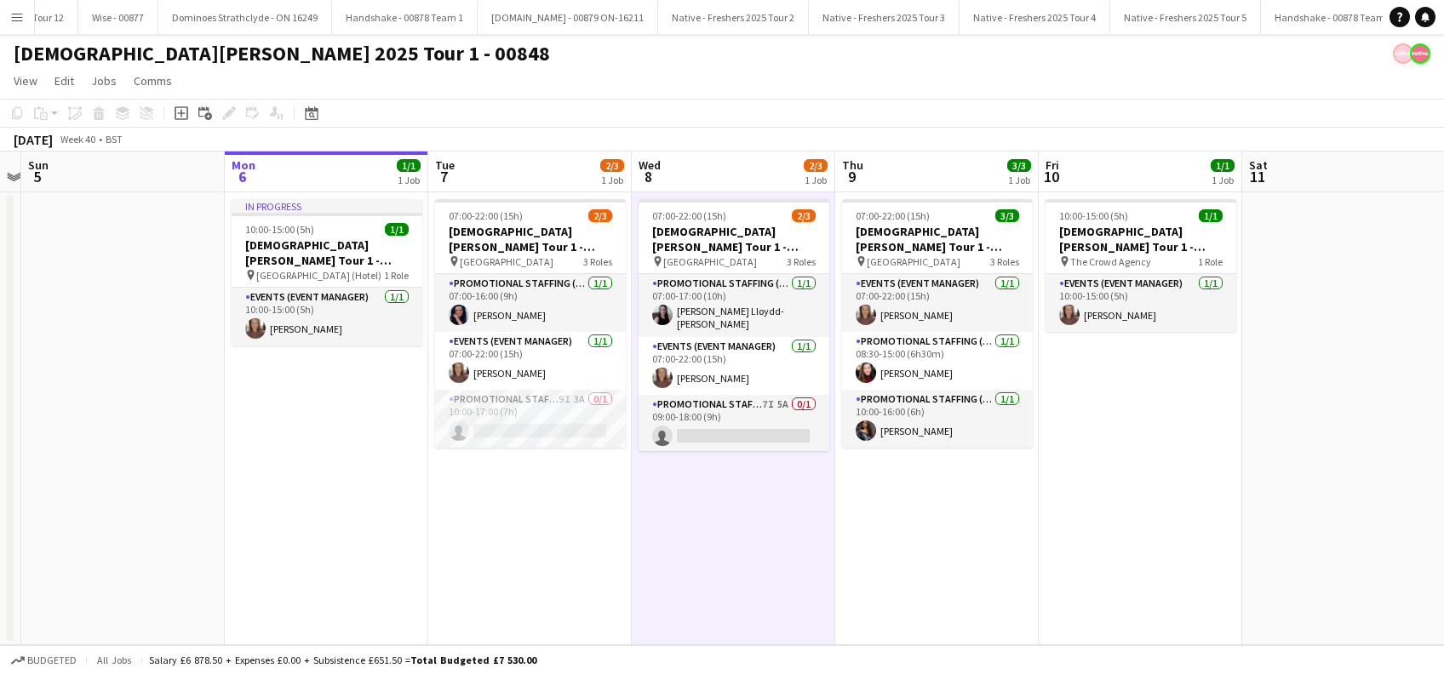
drag, startPoint x: 519, startPoint y: 539, endPoint x: 622, endPoint y: 530, distance: 103.4
click at [519, 539] on app-date-cell "07:00-22:00 (15h) 2/3 Lady Garden Tour 1 - 00848 - University of Cambridge pin …" at bounding box center [529, 418] width 203 height 453
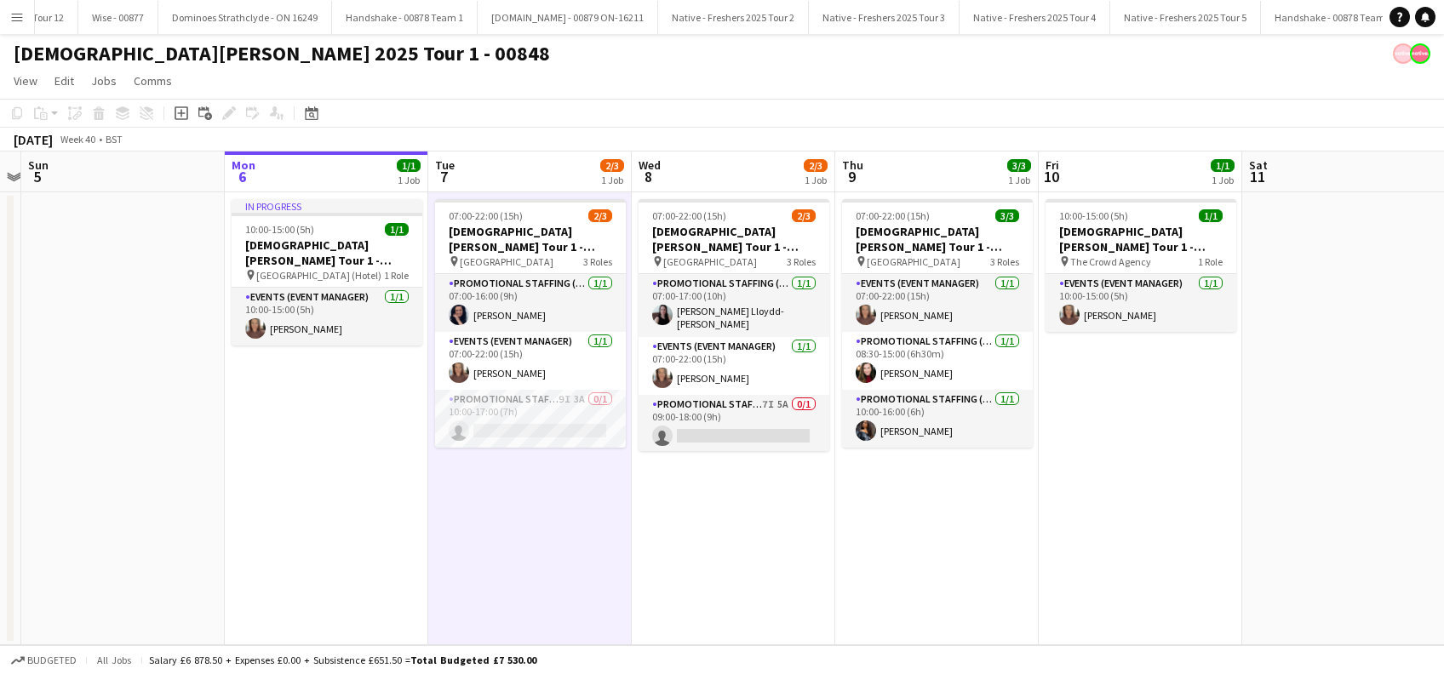
drag, startPoint x: 767, startPoint y: 514, endPoint x: 788, endPoint y: 526, distance: 24.4
click at [768, 514] on app-date-cell "07:00-22:00 (15h) 2/3 Lady Garden Tour 1 - 00848 - University of Oxford pin Uni…" at bounding box center [733, 418] width 203 height 453
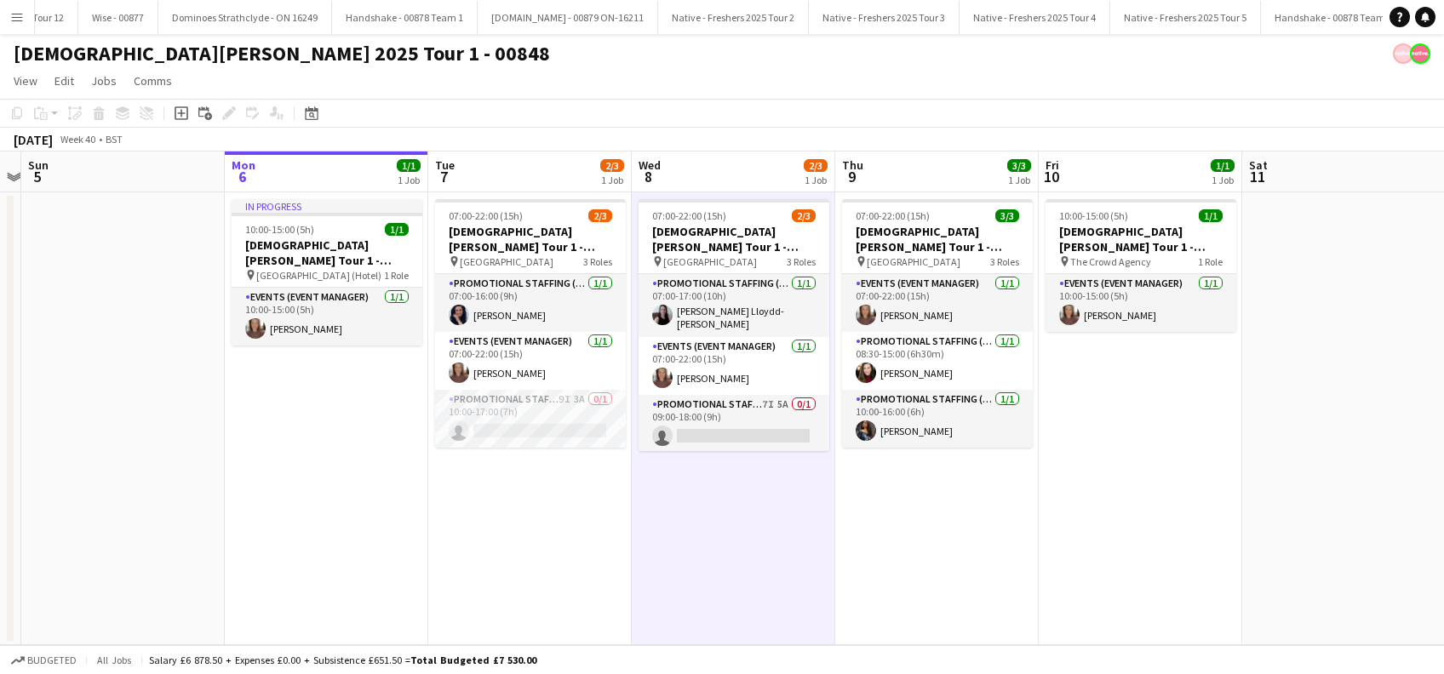
drag, startPoint x: 937, startPoint y: 555, endPoint x: 765, endPoint y: 463, distance: 195.8
click at [939, 555] on app-date-cell "07:00-22:00 (15h) 3/3 Lady Garden Tour 1 - 00848 - London South Bank University…" at bounding box center [936, 418] width 203 height 453
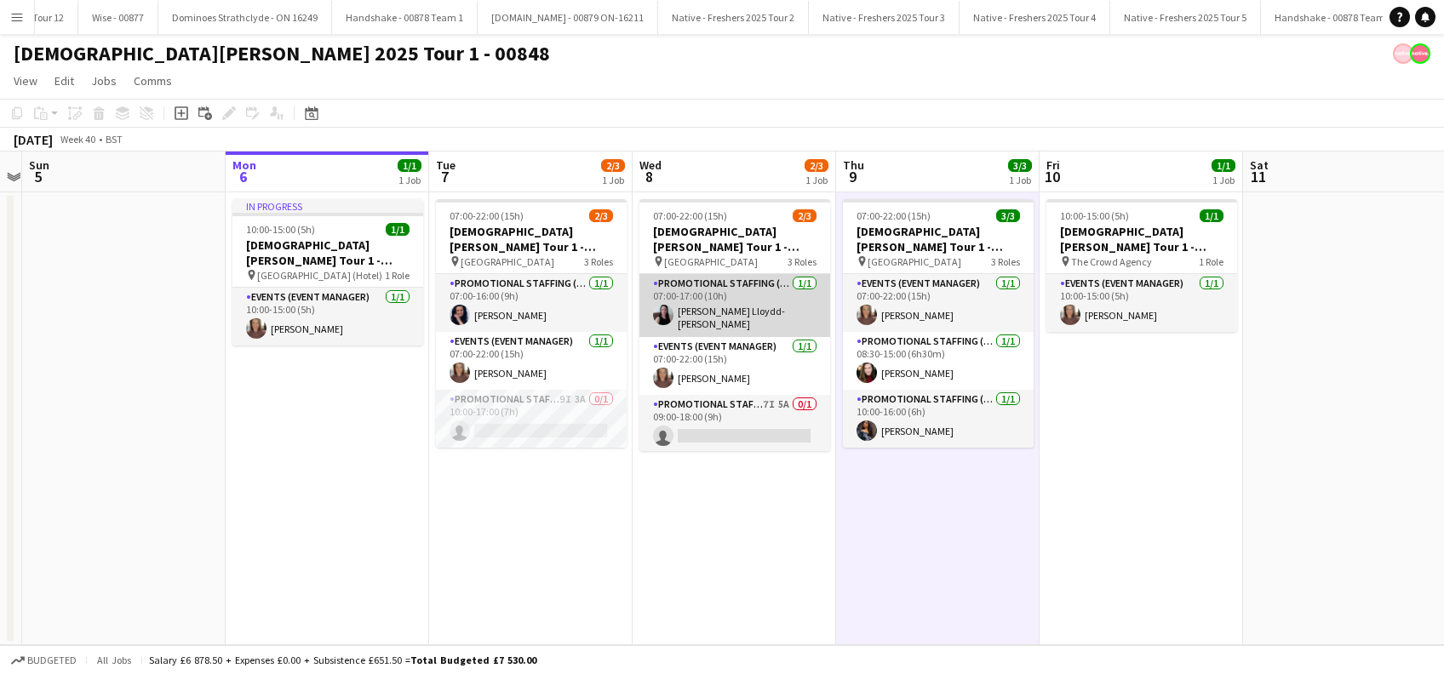
click at [740, 323] on app-card-role "Promotional Staffing (Brand Ambassadors) 1/1 07:00-17:00 (10h) Gina Lloydd-Jones" at bounding box center [734, 305] width 191 height 63
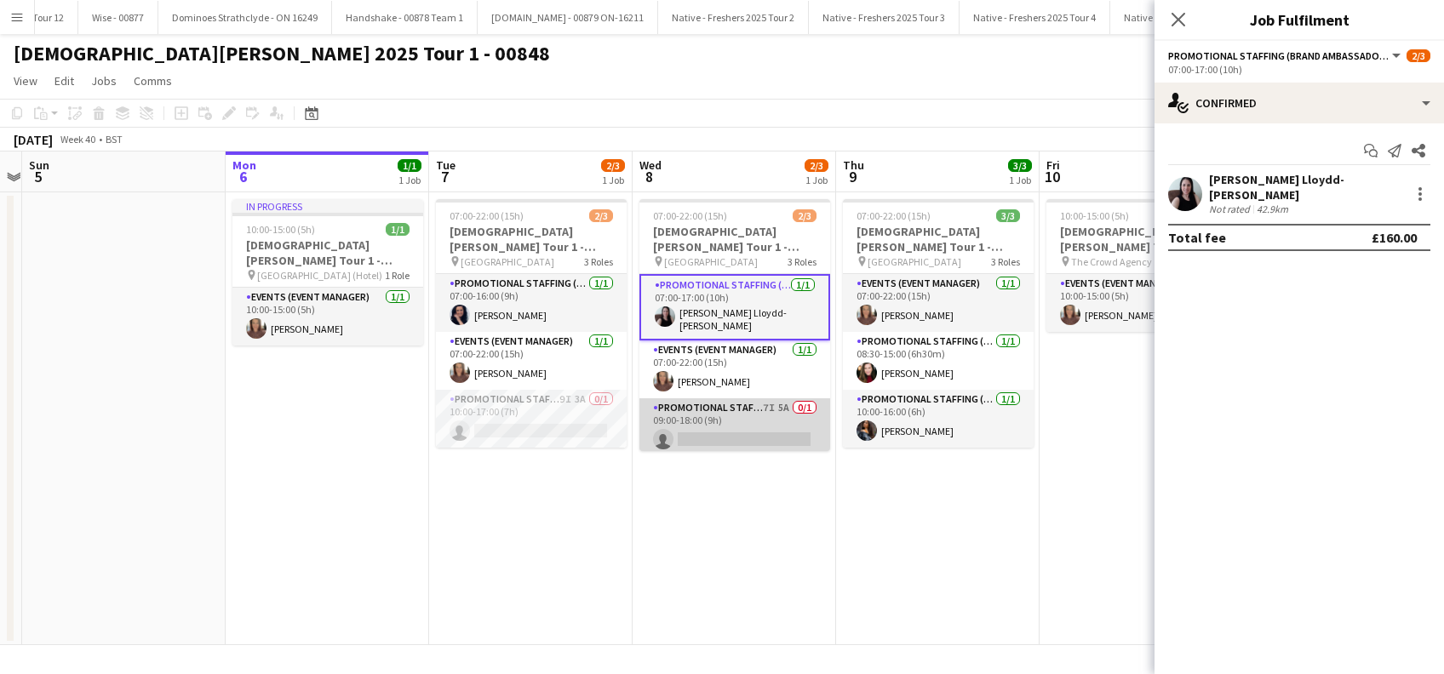
click at [782, 415] on app-card-role "Promotional Staffing (Brand Ambassadors) 7I 5A 0/1 09:00-18:00 (9h) single-neut…" at bounding box center [734, 427] width 191 height 58
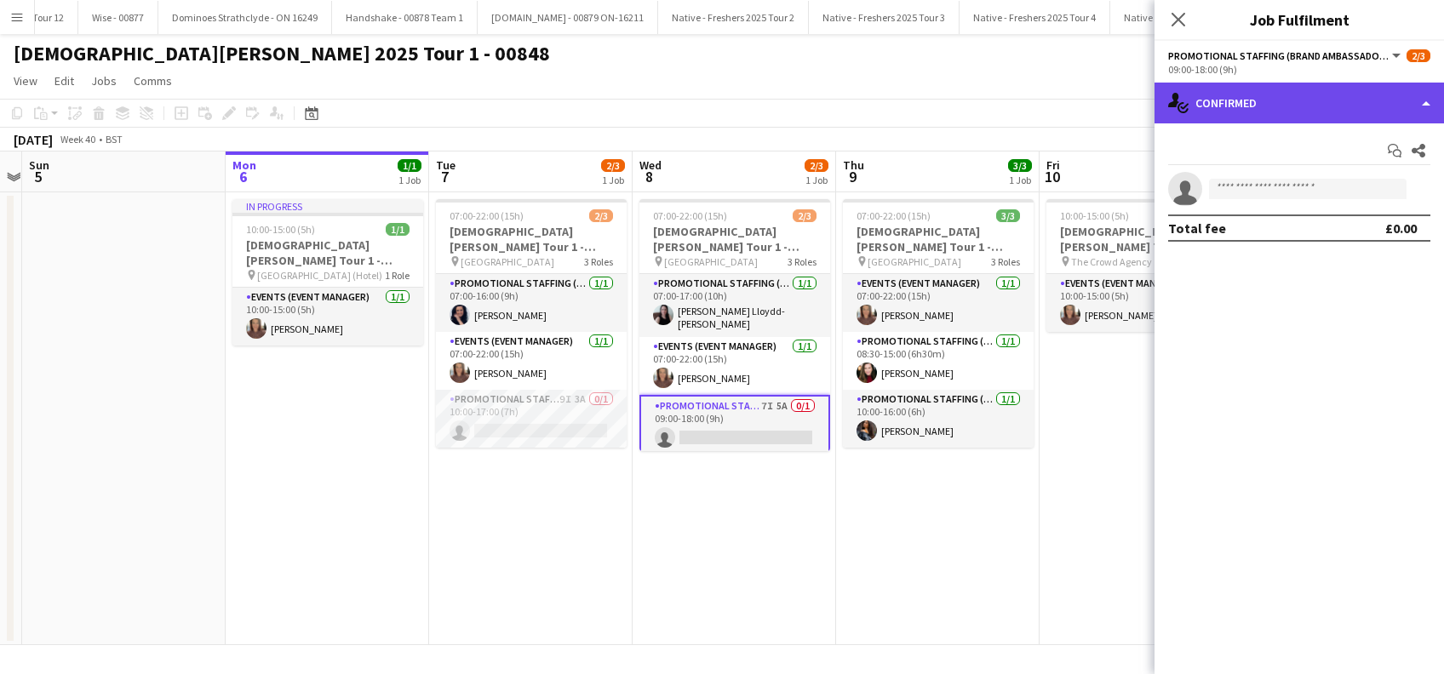
click at [1344, 95] on div "single-neutral-actions-check-2 Confirmed" at bounding box center [1299, 103] width 289 height 41
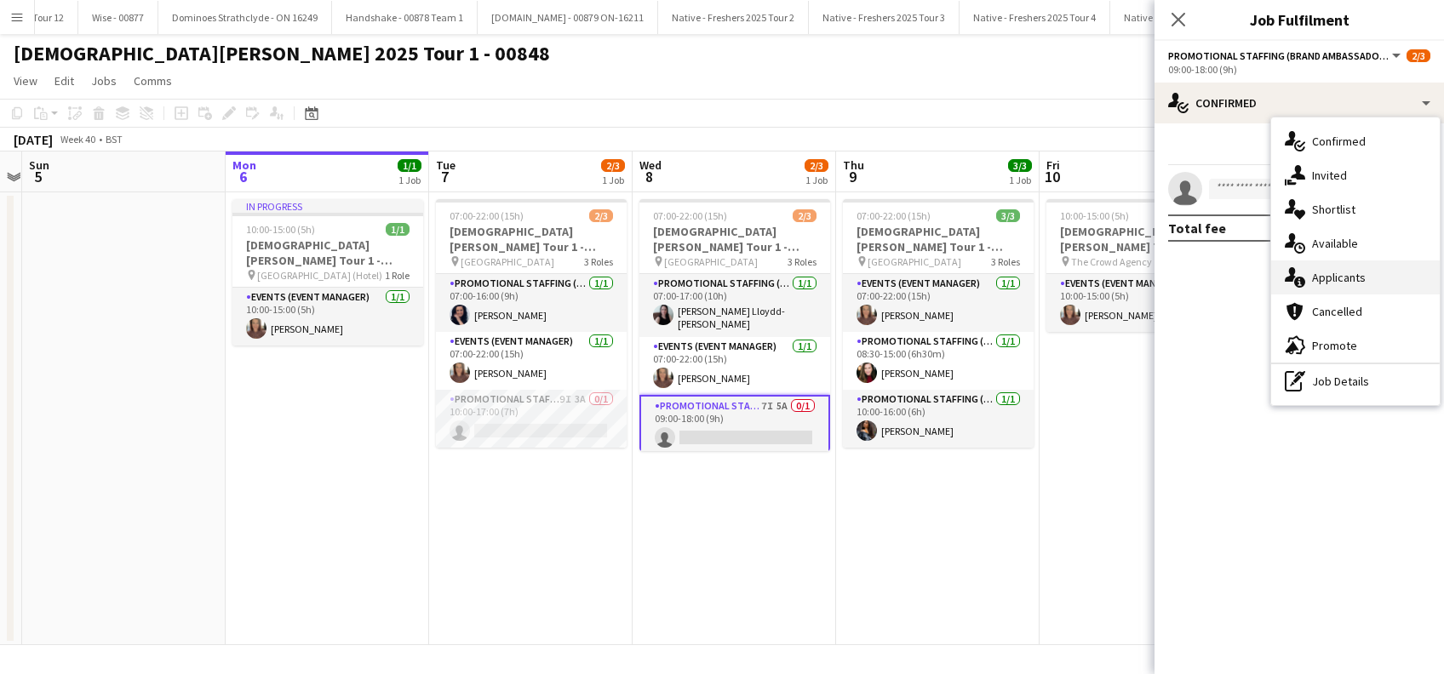
click at [1339, 285] on span "Applicants" at bounding box center [1339, 277] width 54 height 15
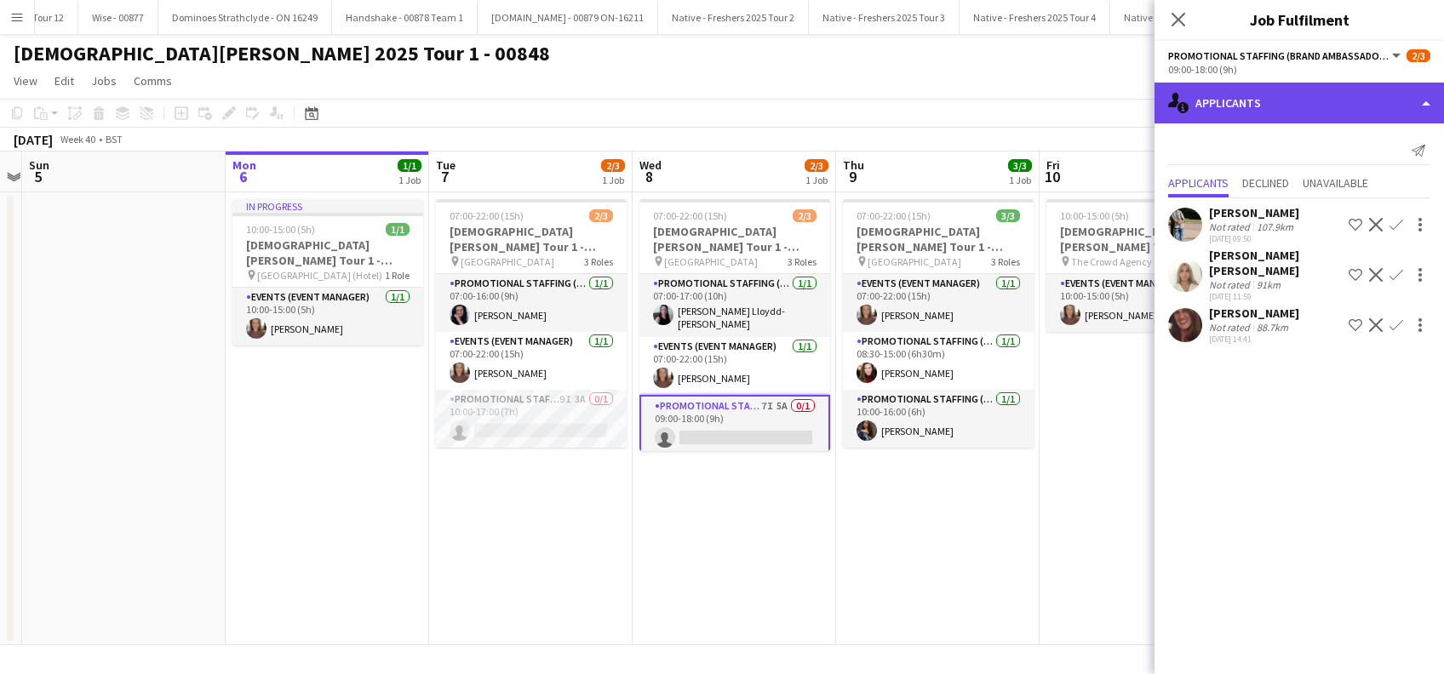
click at [1287, 97] on div "single-neutral-actions-information Applicants" at bounding box center [1299, 103] width 289 height 41
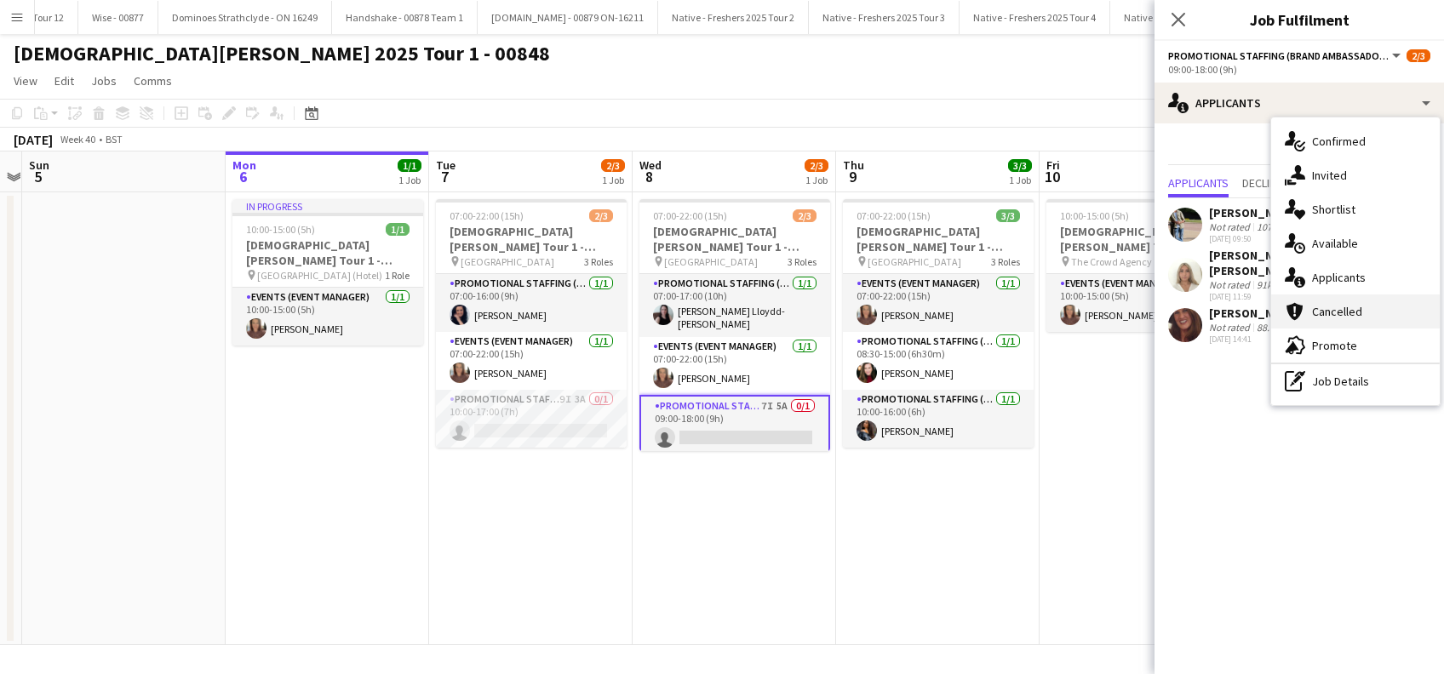
click at [1343, 318] on span "Cancelled" at bounding box center [1337, 311] width 50 height 15
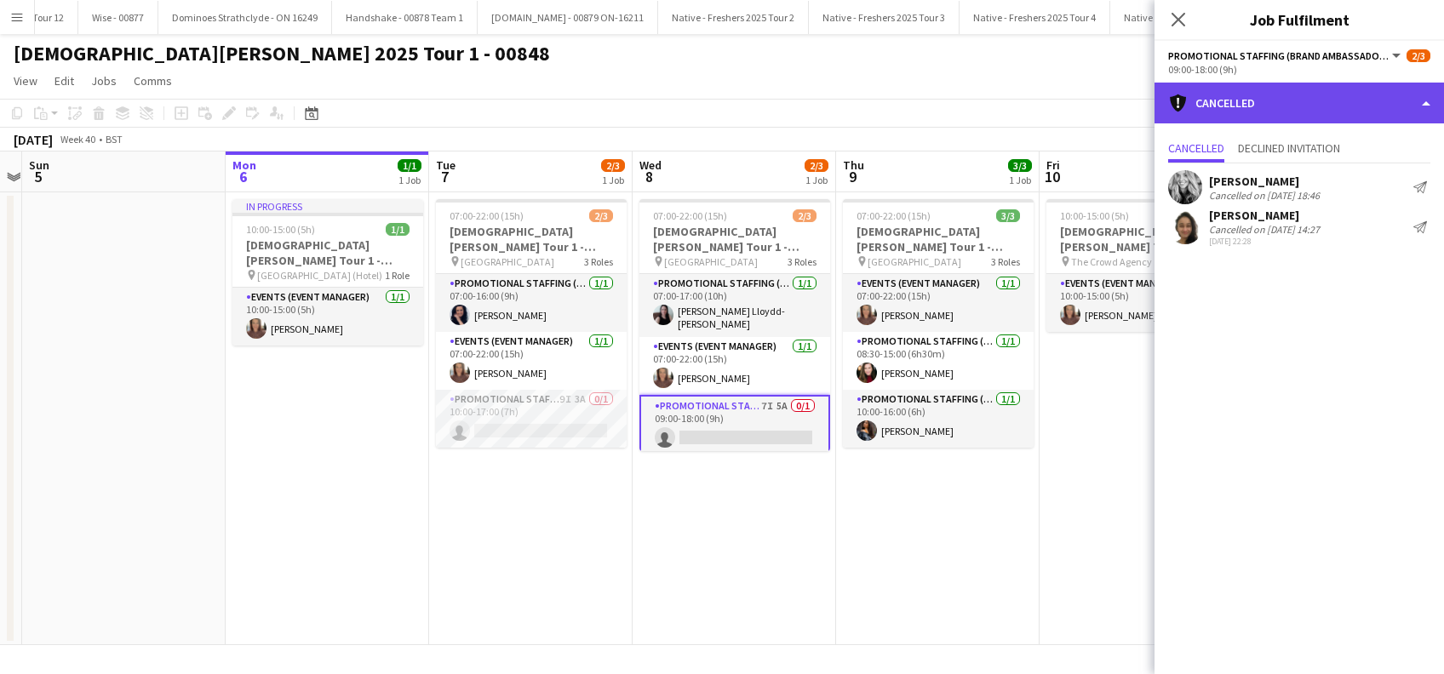
click at [1247, 102] on div "cancellation Cancelled" at bounding box center [1299, 103] width 289 height 41
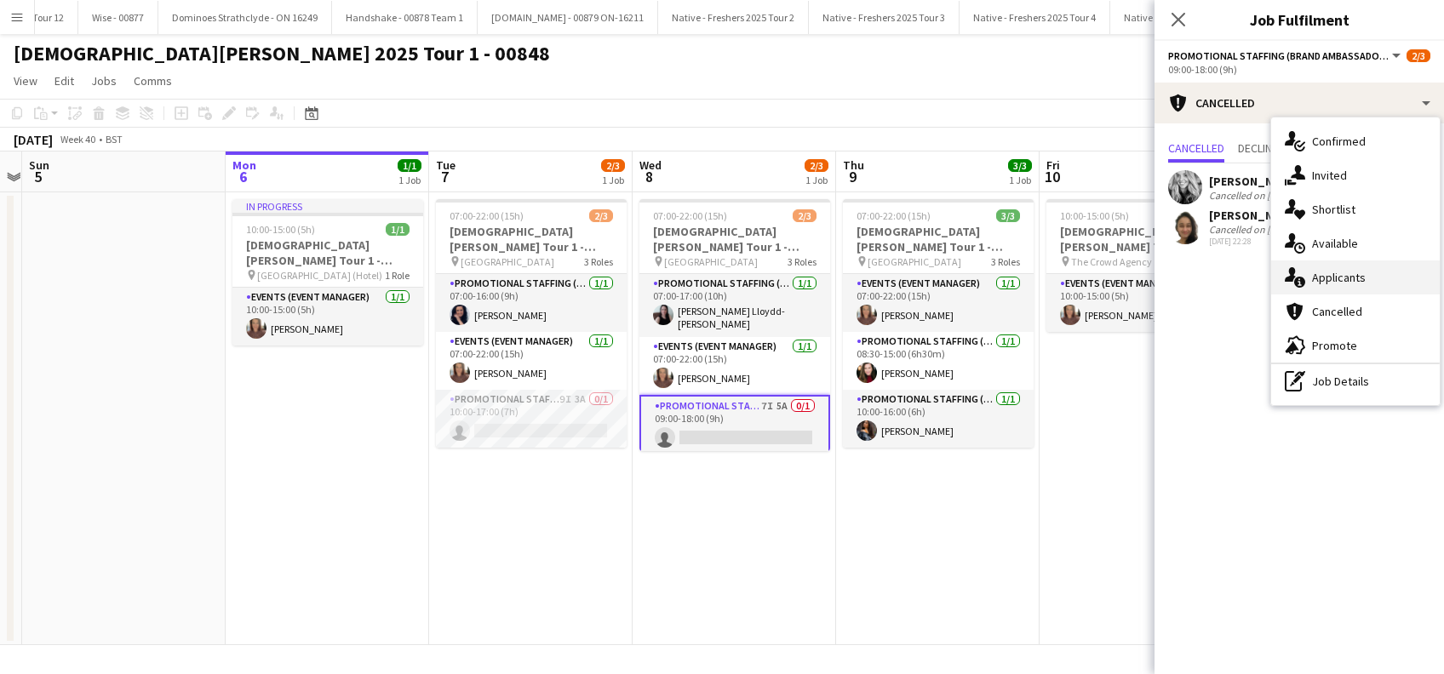
click at [1343, 280] on span "Applicants" at bounding box center [1339, 277] width 54 height 15
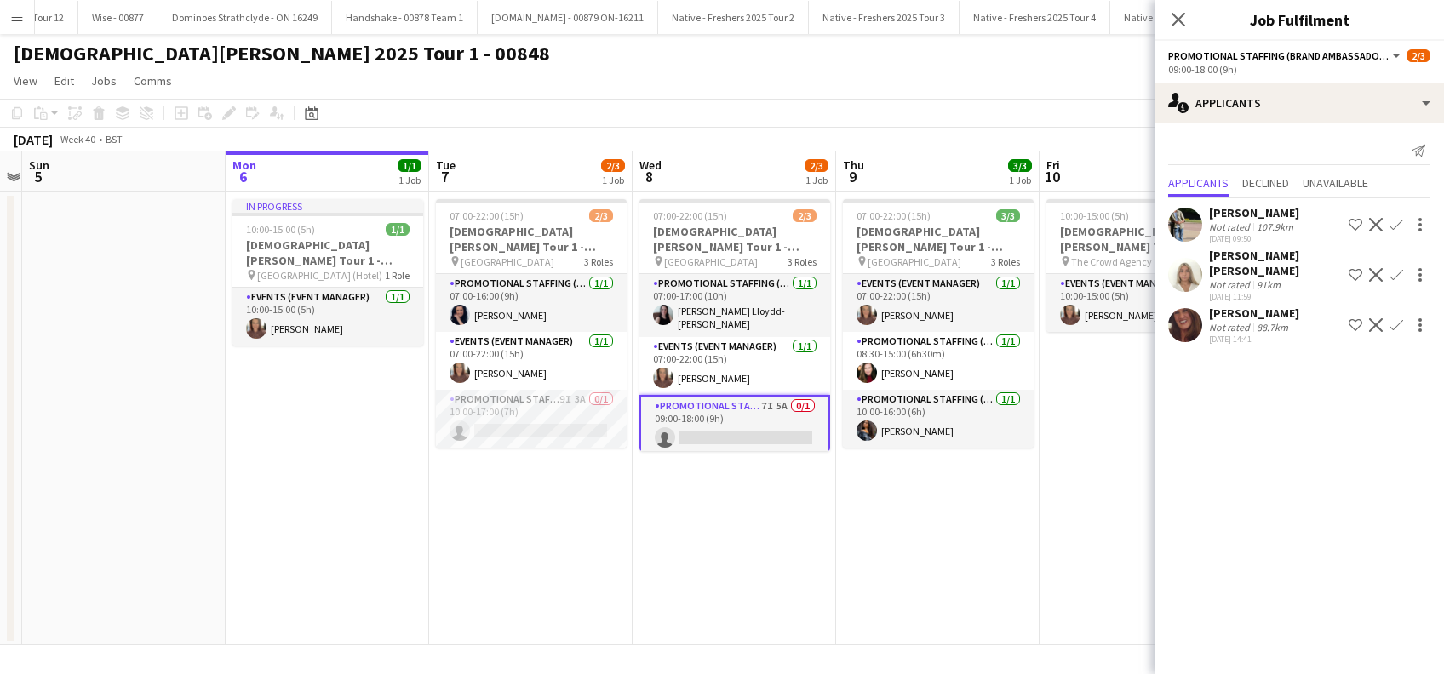
click at [1258, 210] on div "Amit Singh" at bounding box center [1254, 212] width 90 height 15
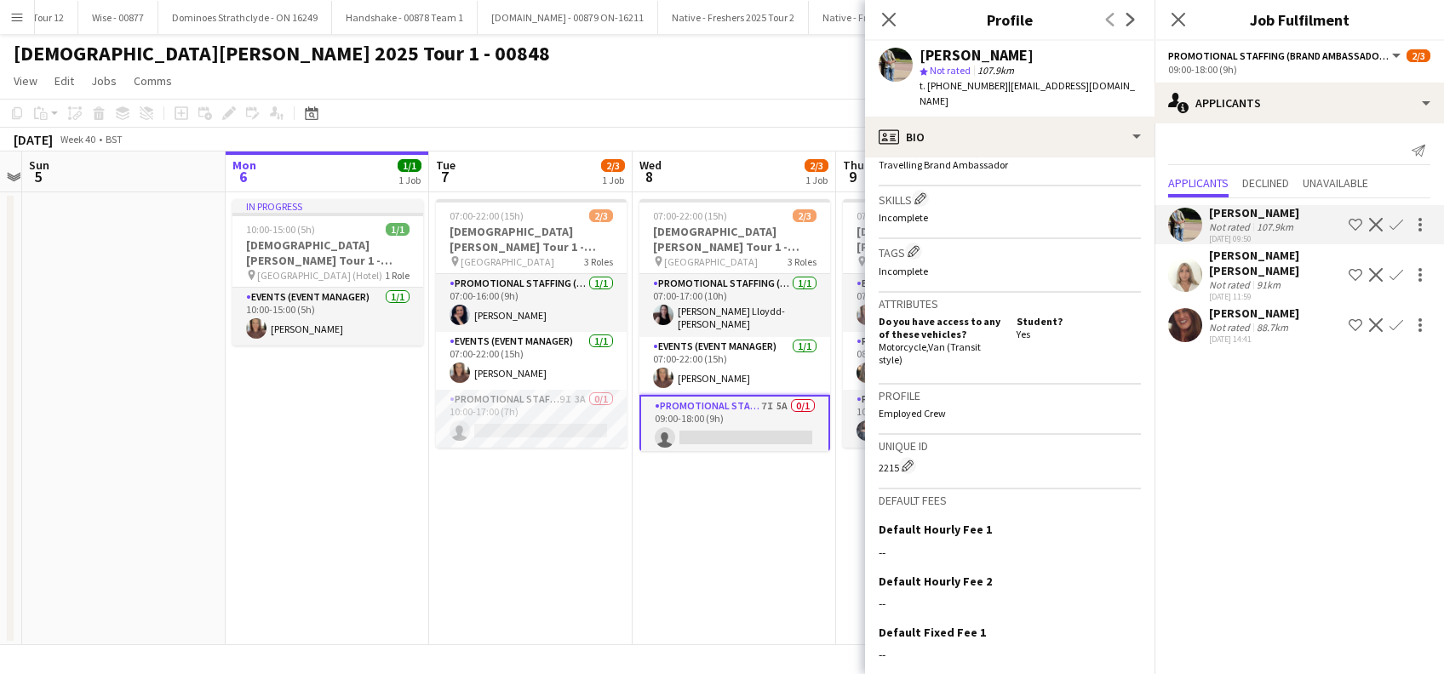
scroll to position [720, 0]
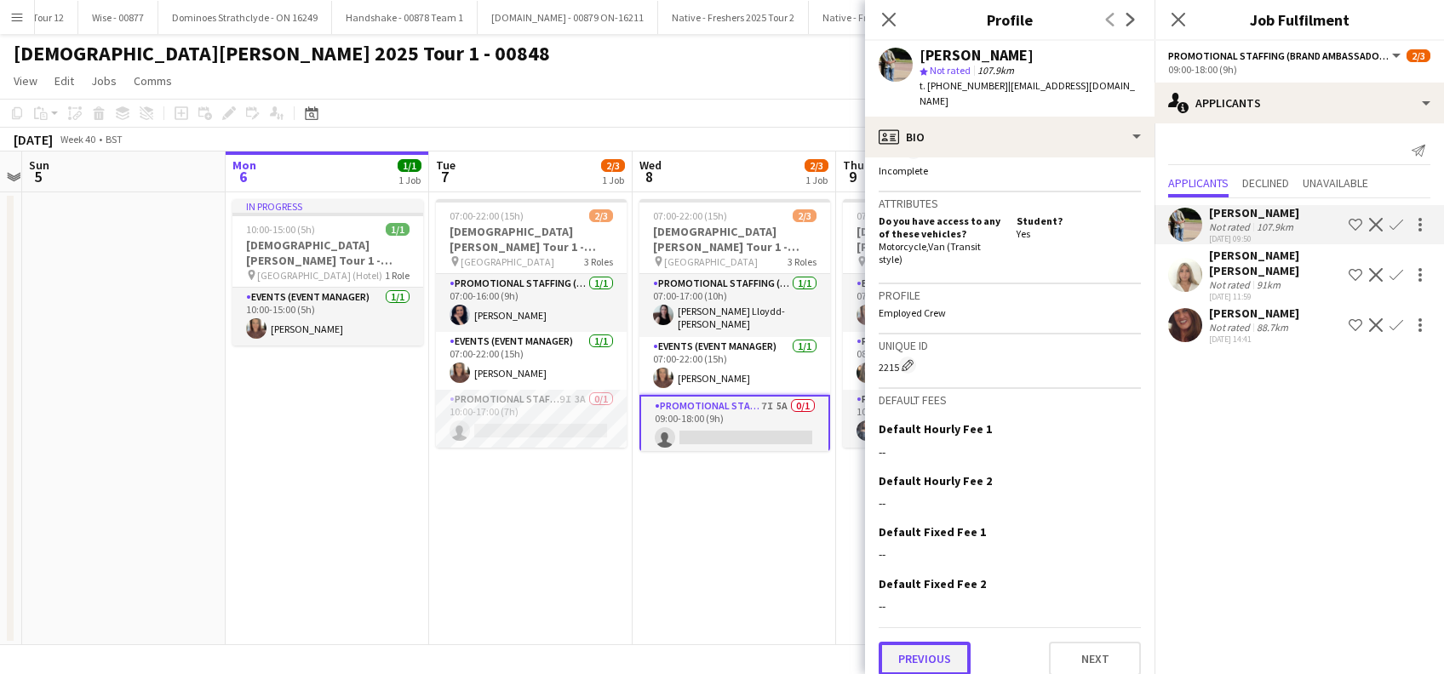
click at [931, 647] on button "Previous" at bounding box center [925, 659] width 92 height 34
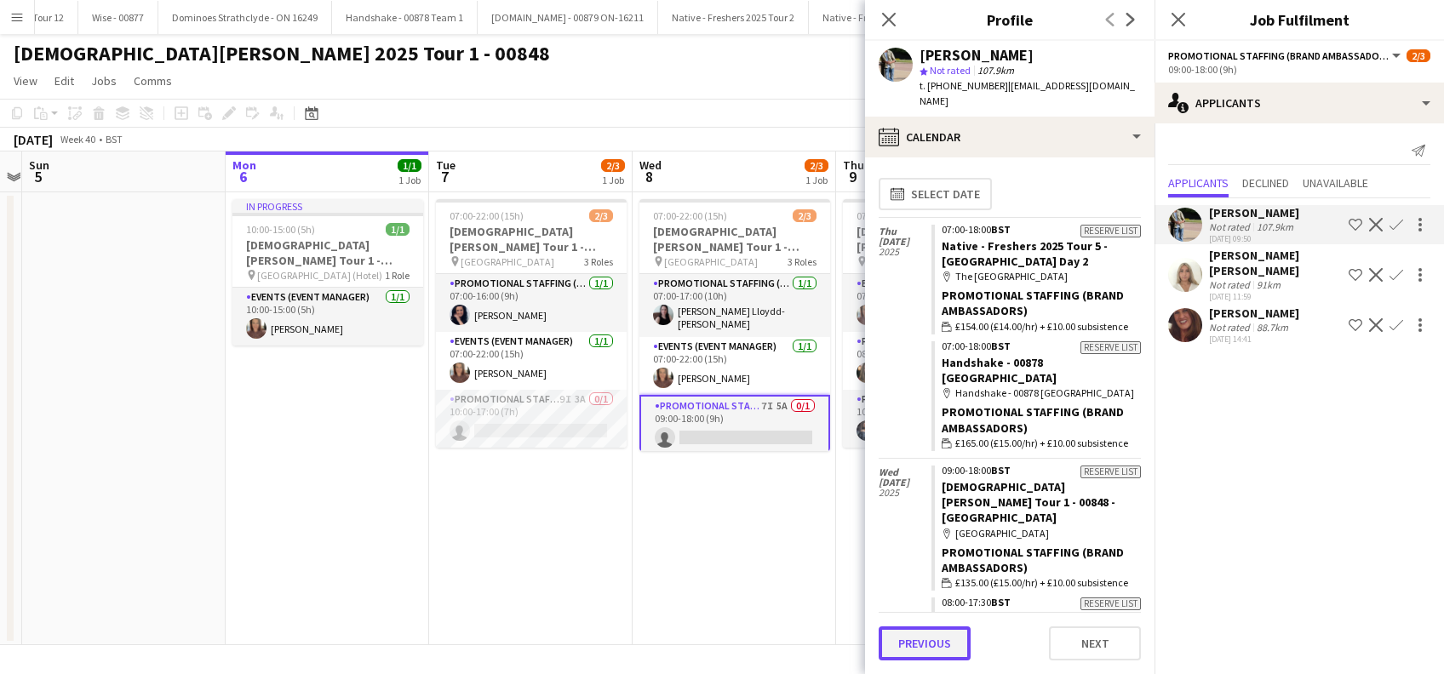
click at [929, 646] on button "Previous" at bounding box center [925, 644] width 92 height 34
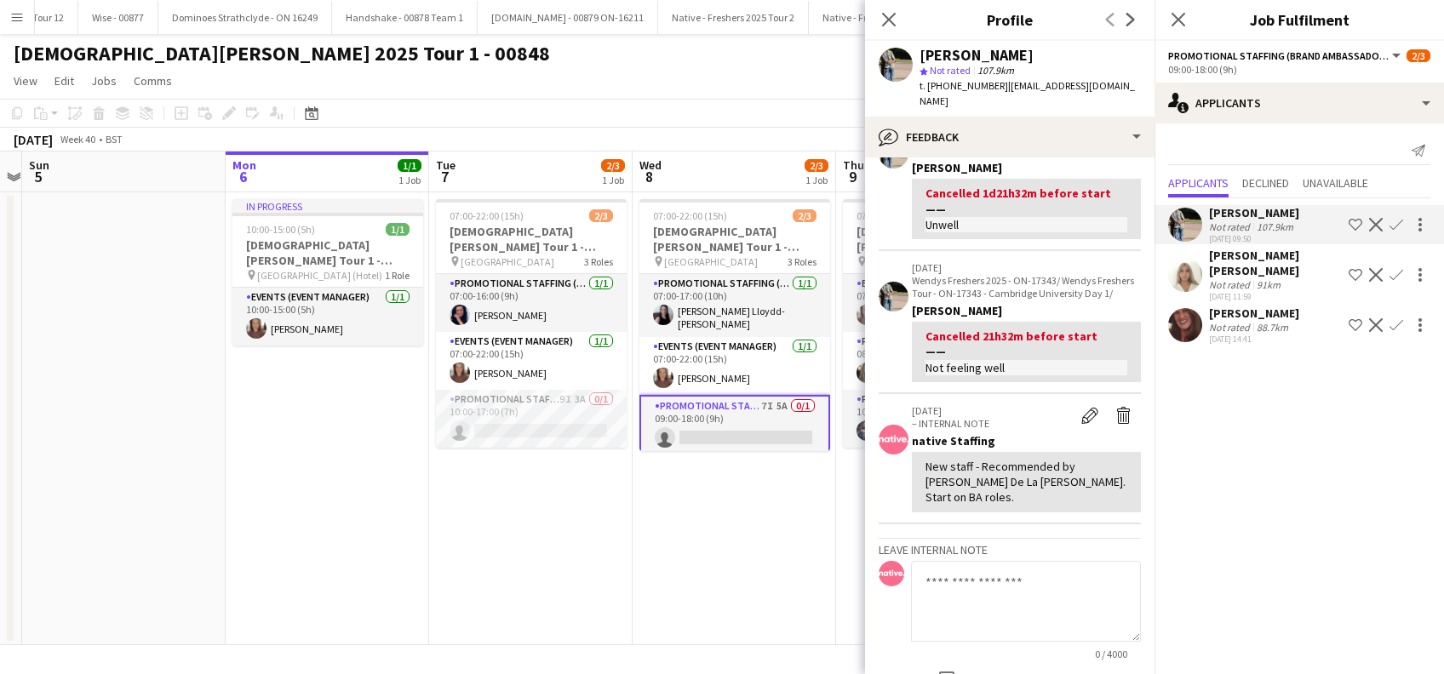
scroll to position [375, 0]
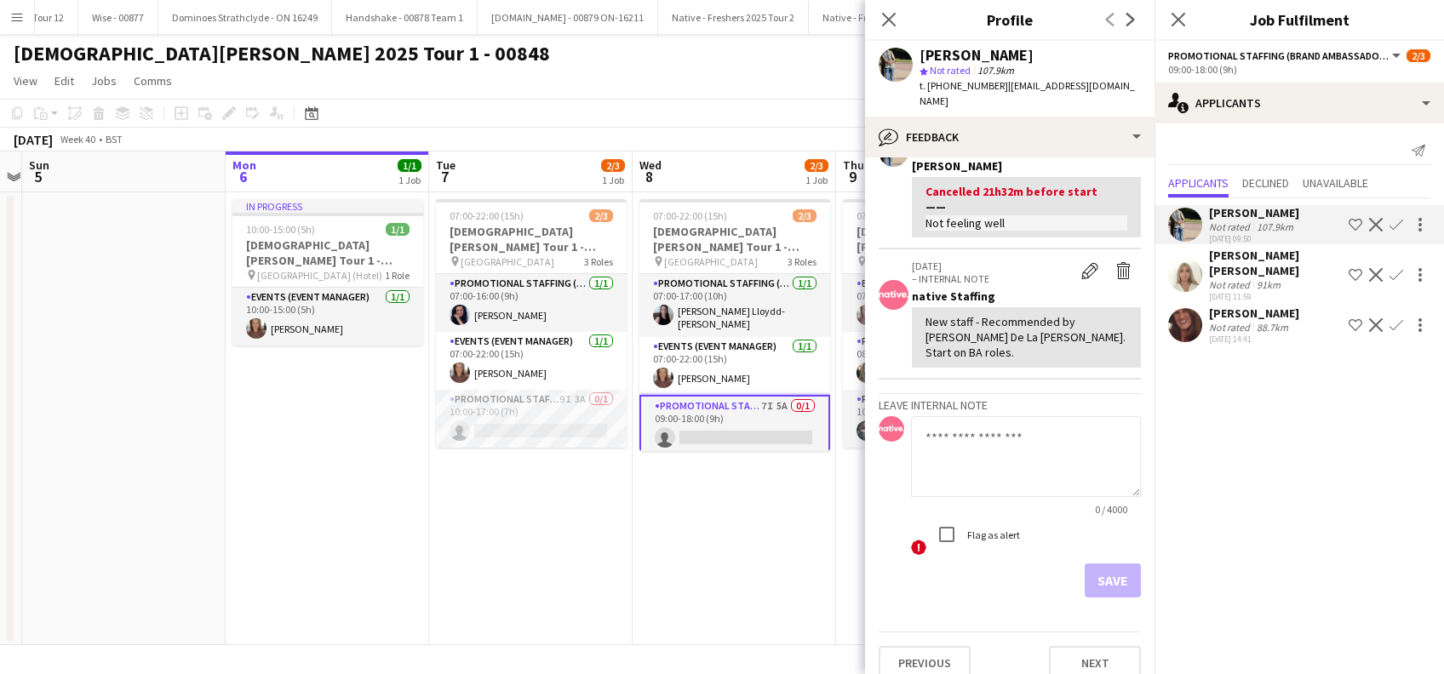
click at [1097, 566] on div "Save" at bounding box center [1010, 581] width 262 height 34
click at [1001, 416] on textarea at bounding box center [1026, 456] width 230 height 81
type textarea "**********"
click at [1113, 564] on button "Save" at bounding box center [1113, 581] width 56 height 34
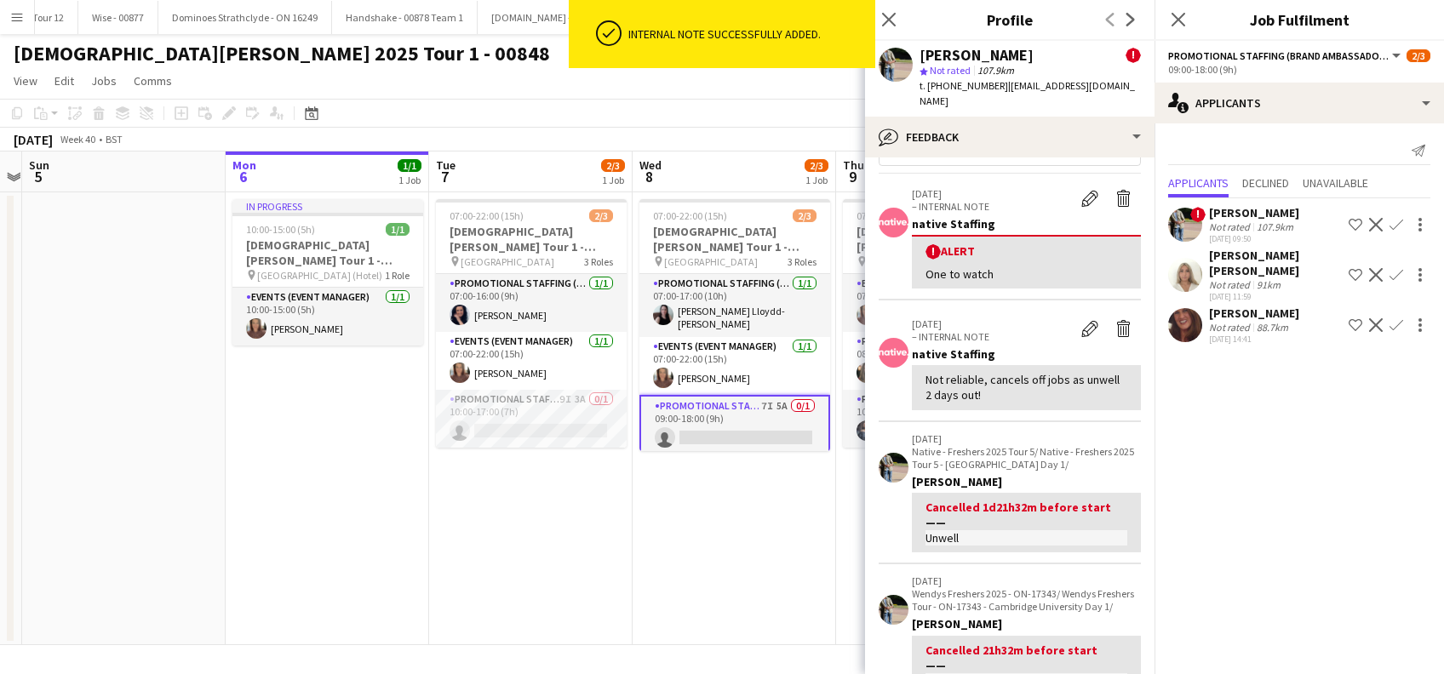
scroll to position [0, 0]
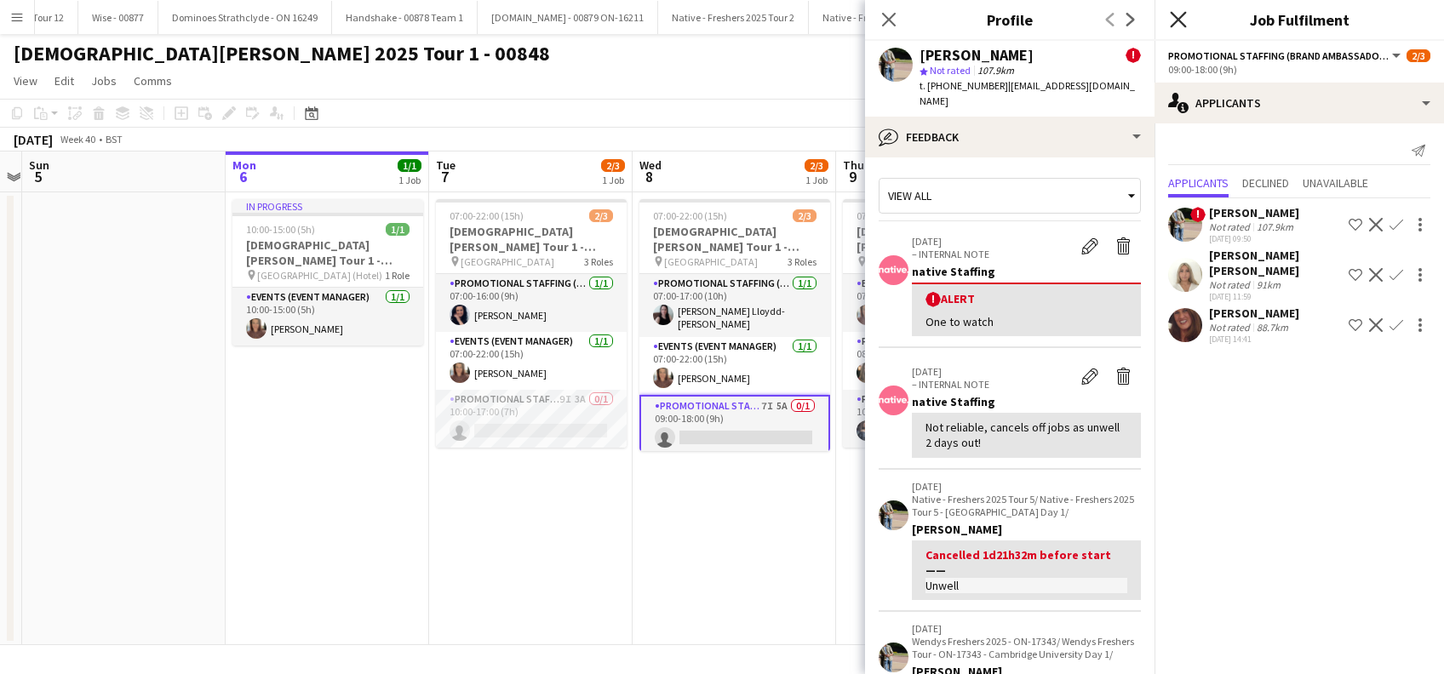
click at [1182, 24] on icon at bounding box center [1178, 19] width 16 height 16
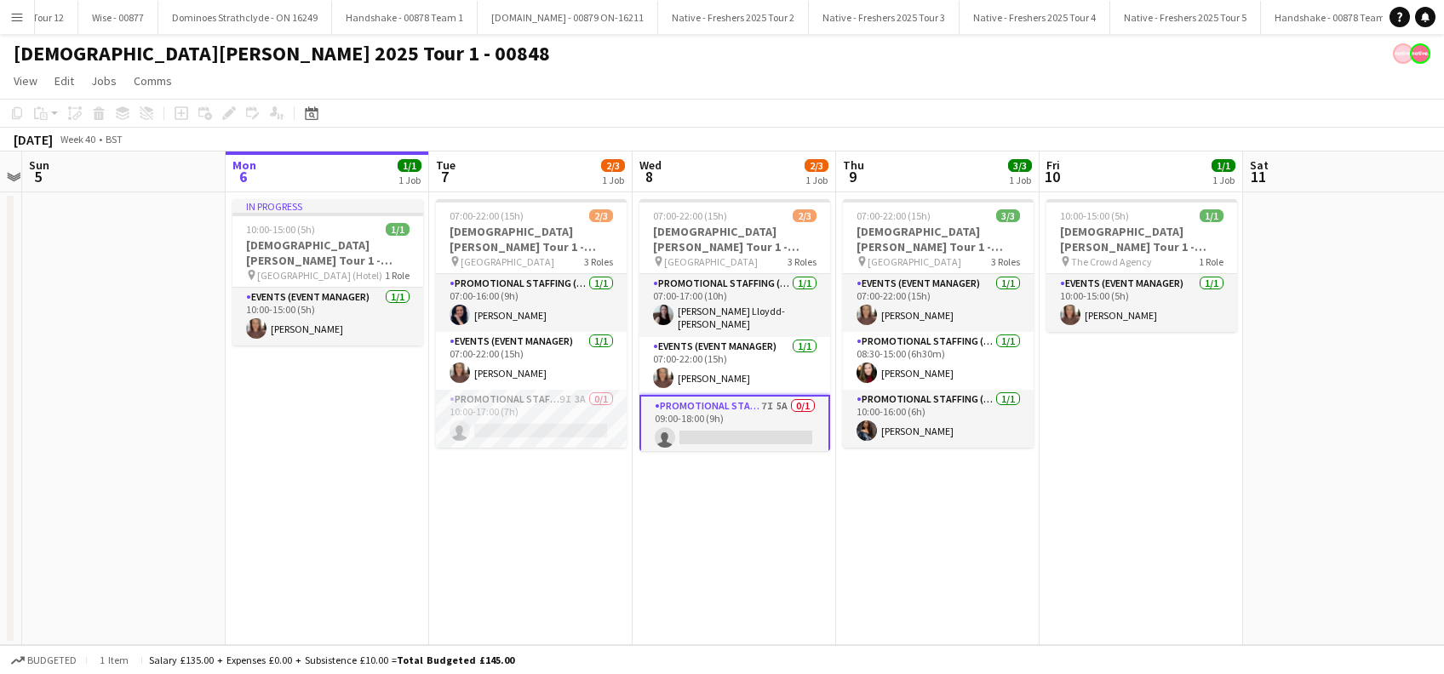
click at [903, 473] on app-date-cell "07:00-22:00 (15h) 3/3 Lady Garden Tour 1 - 00848 - London South Bank University…" at bounding box center [937, 418] width 203 height 453
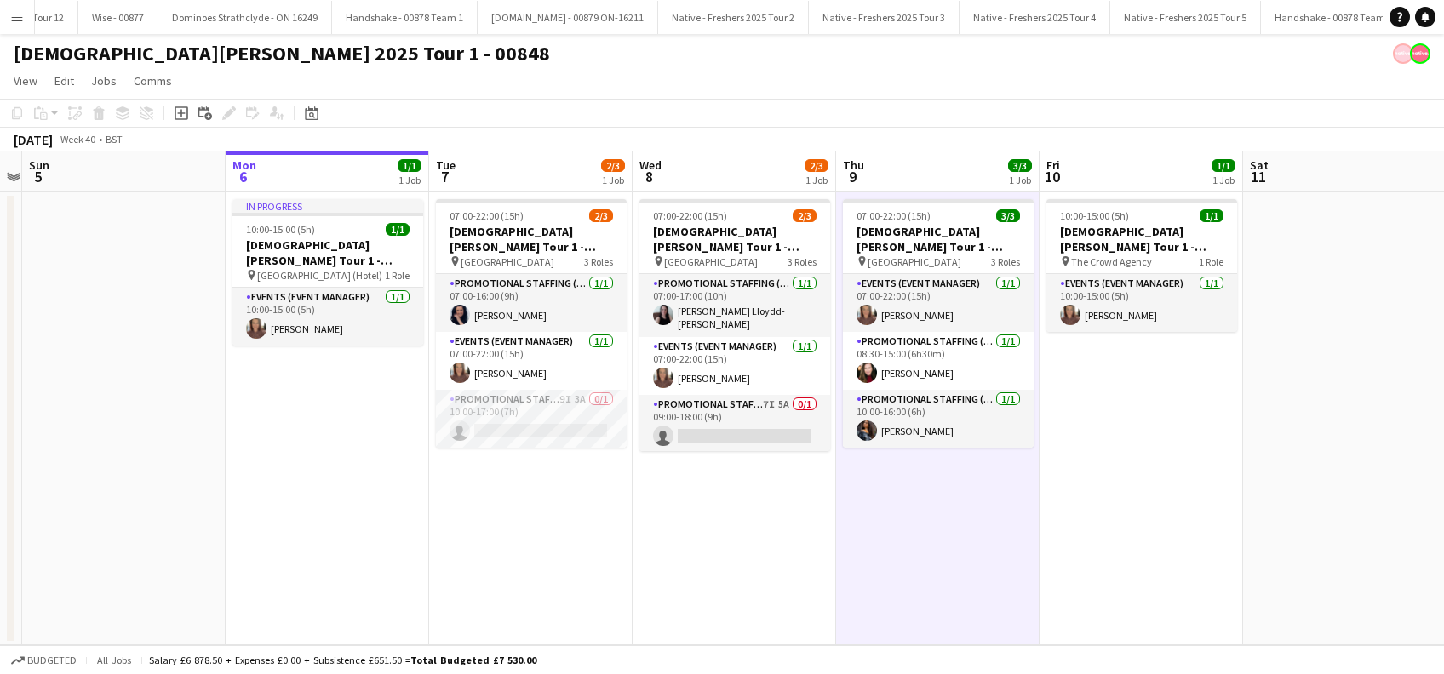
click at [1207, 615] on app-date-cell "10:00-15:00 (5h) 1/1 Lady Garden Tour 1 - 00848 - Van Return Day pin The Crowd …" at bounding box center [1141, 418] width 203 height 453
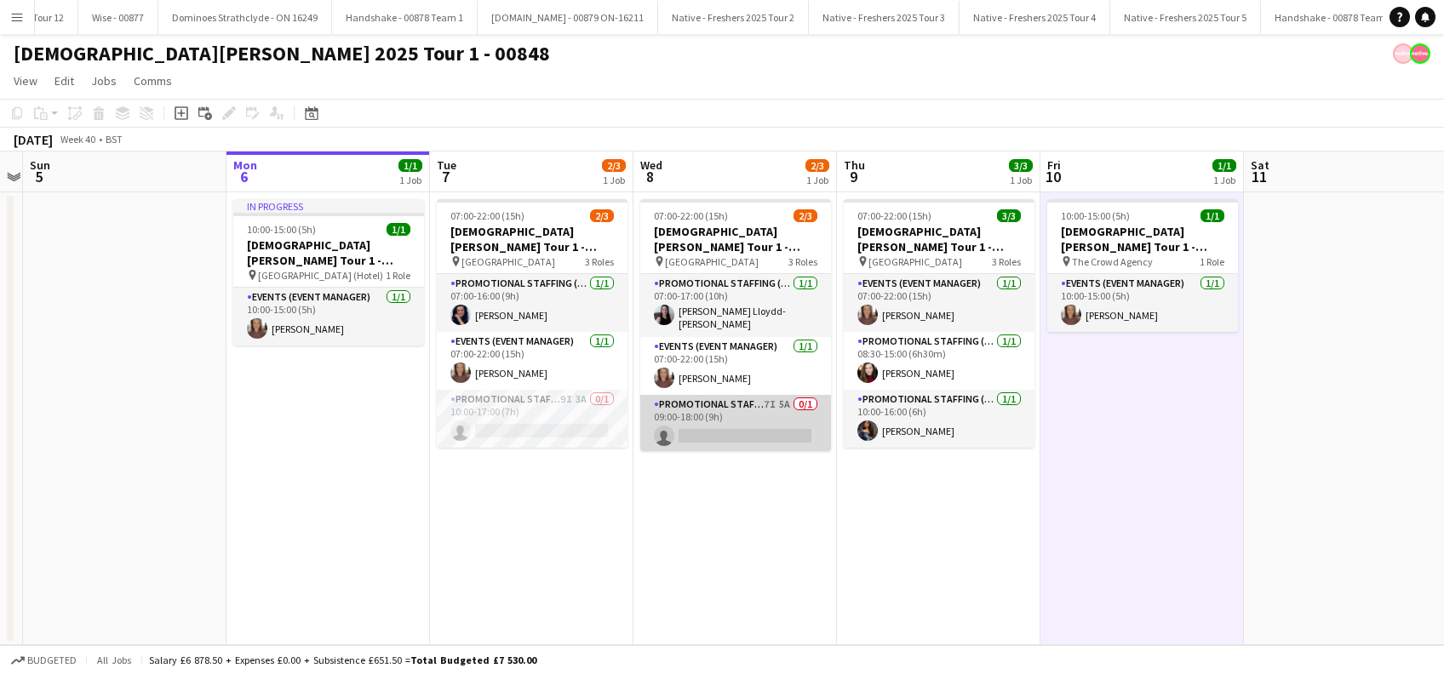
click at [766, 442] on app-card-role "Promotional Staffing (Brand Ambassadors) 7I 5A 0/1 09:00-18:00 (9h) single-neut…" at bounding box center [735, 424] width 191 height 58
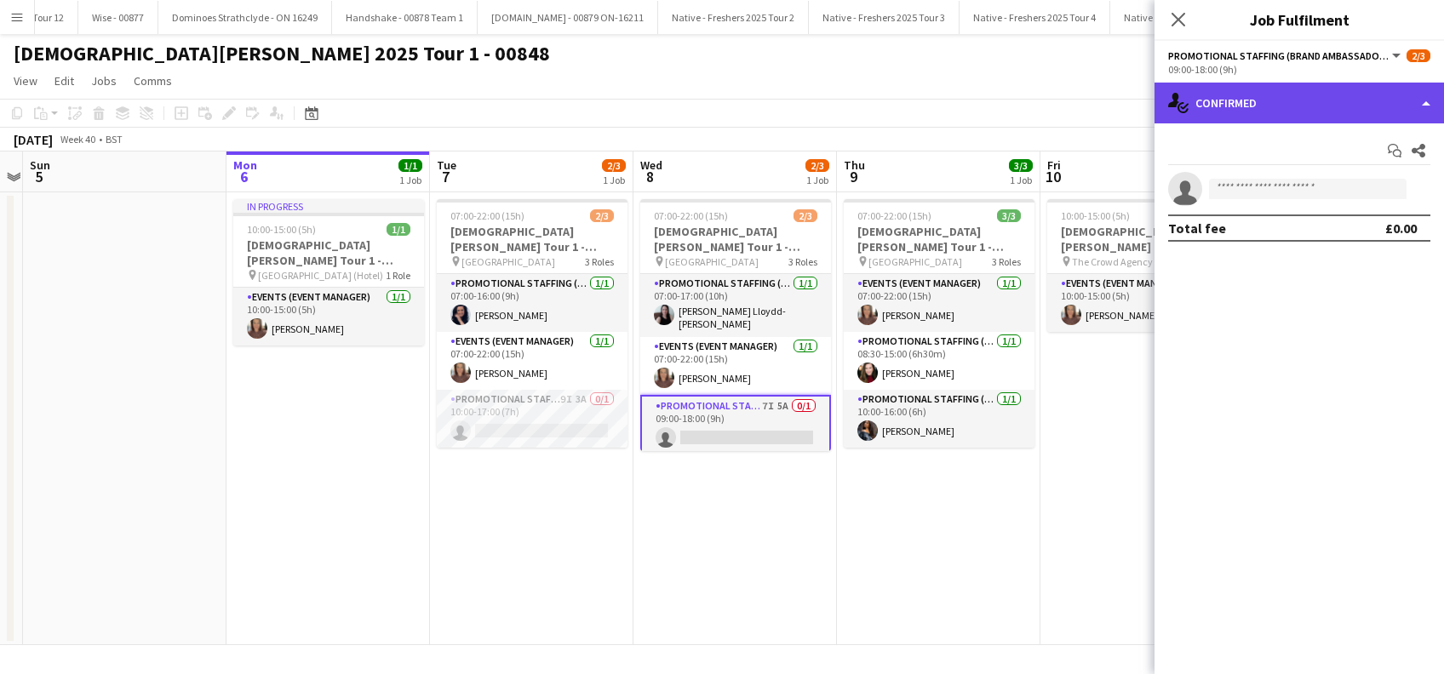
click at [1279, 95] on div "single-neutral-actions-check-2 Confirmed" at bounding box center [1299, 103] width 289 height 41
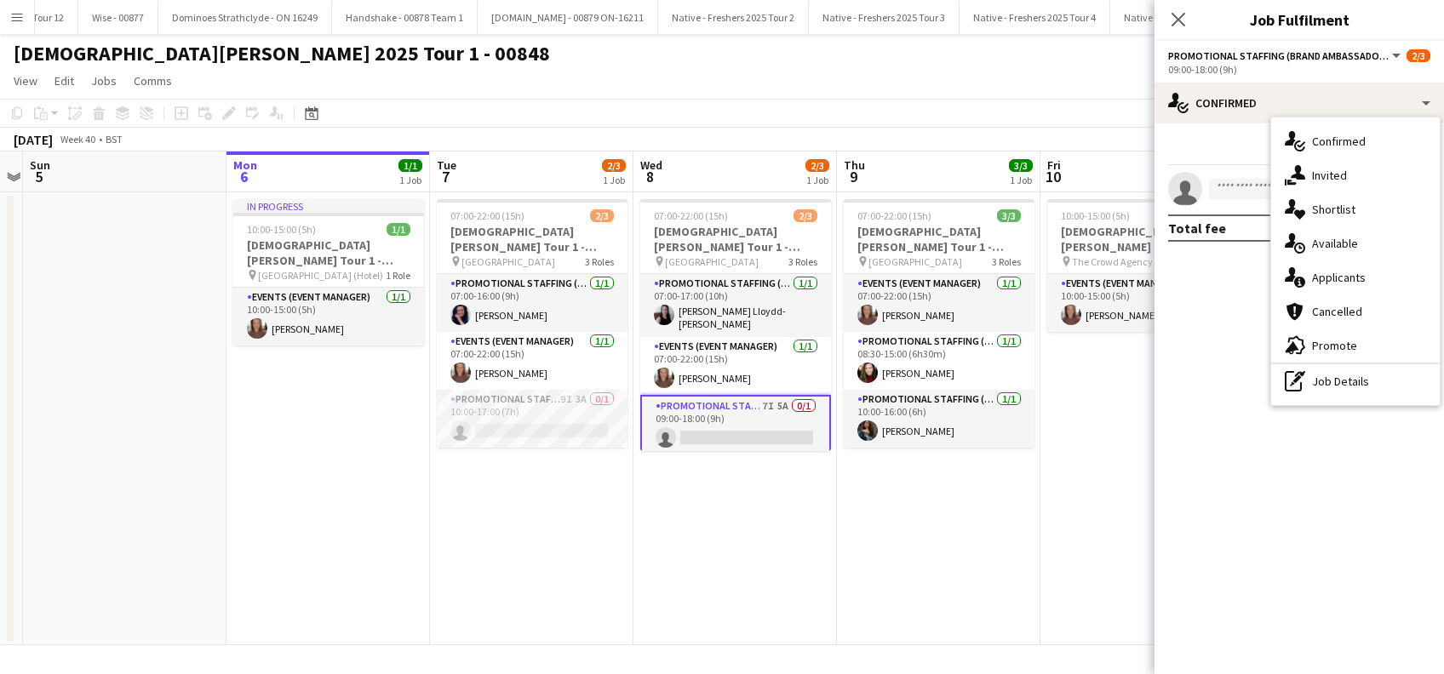
click at [1339, 177] on span "Invited" at bounding box center [1329, 175] width 35 height 15
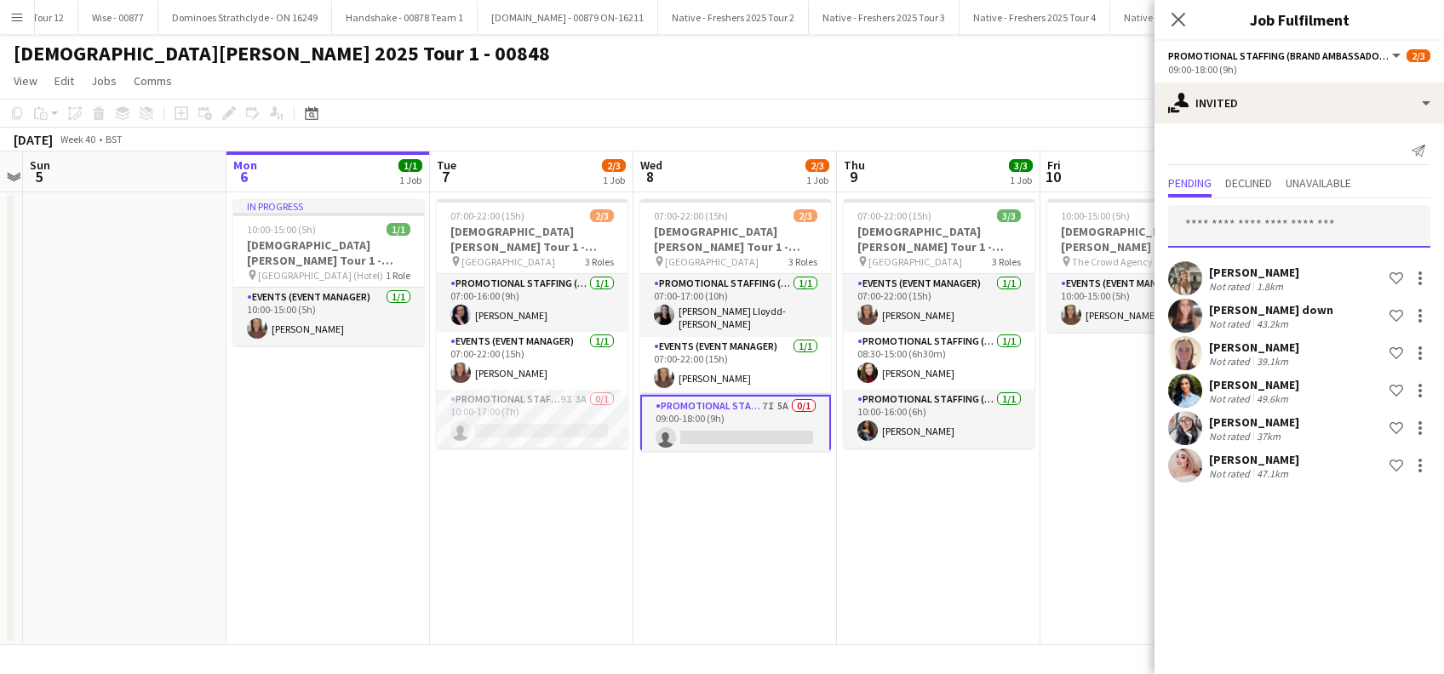
click at [1261, 224] on input "text" at bounding box center [1299, 226] width 262 height 43
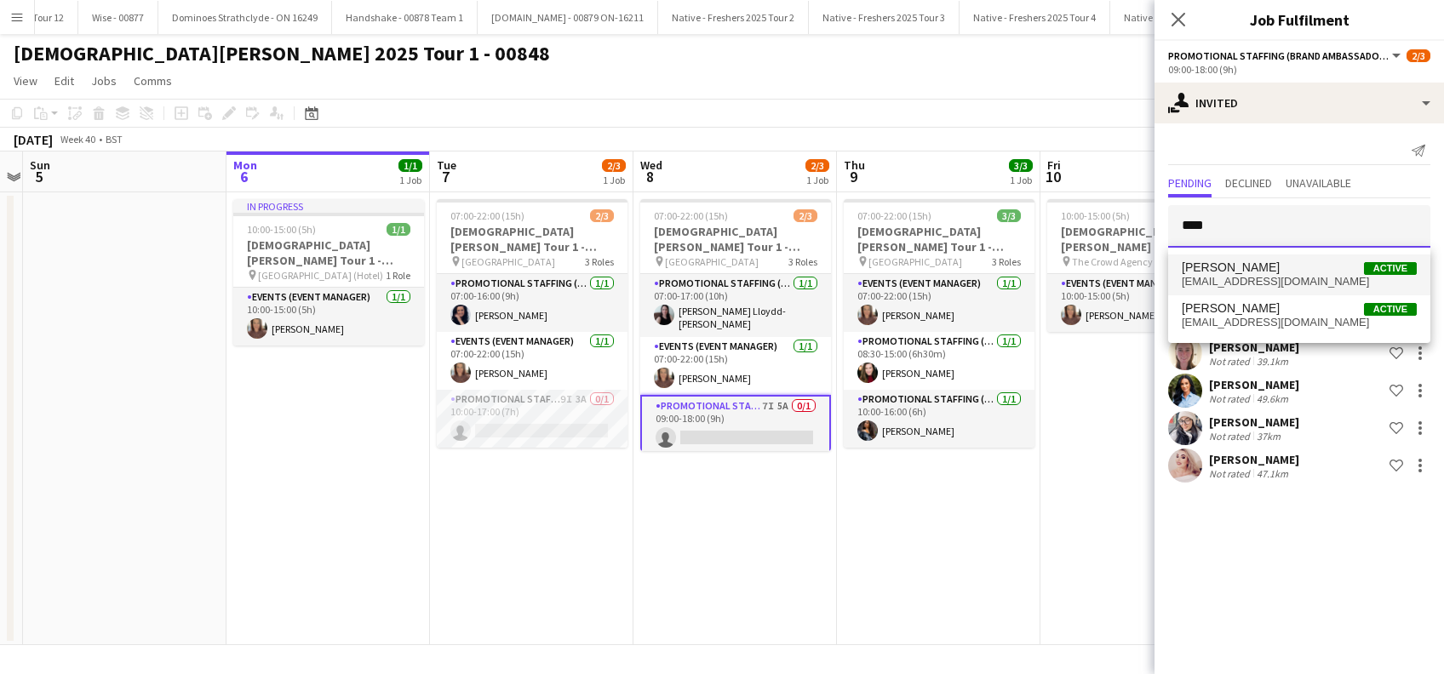
type input "****"
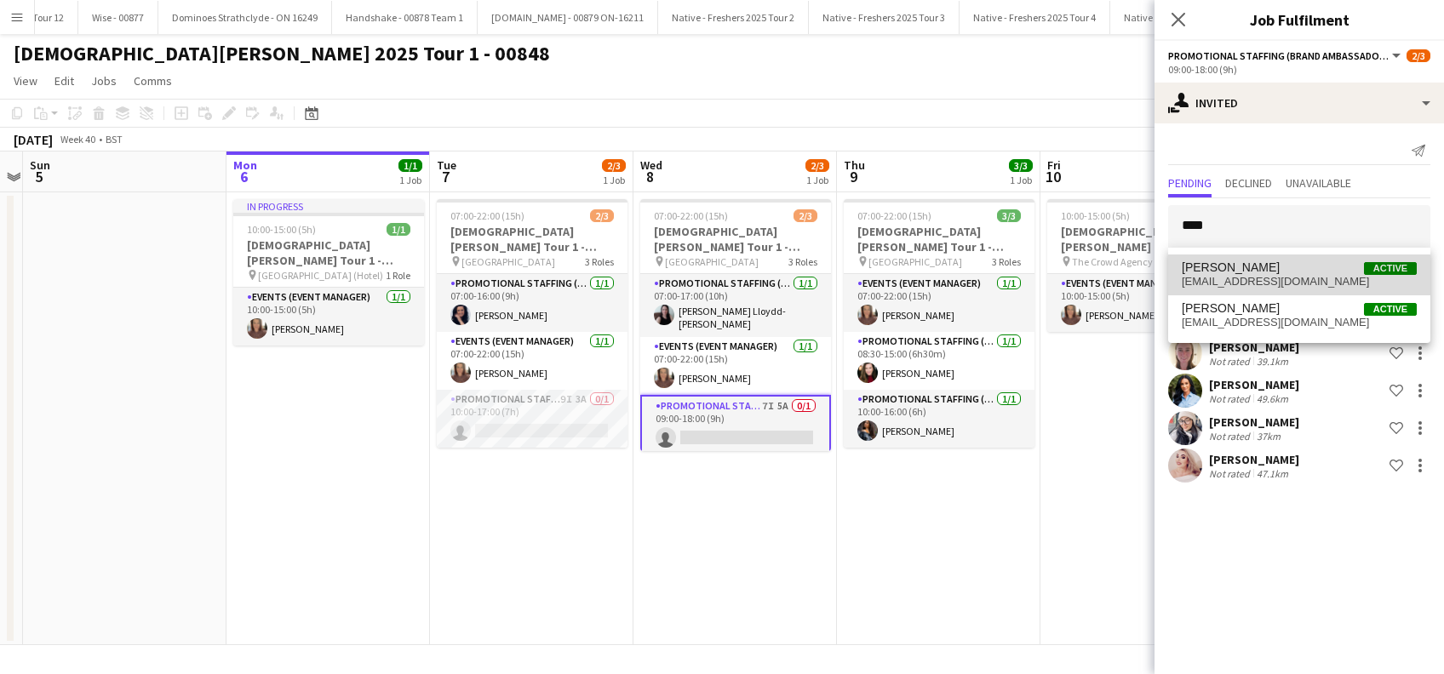
click at [1229, 261] on span "Alyssa Palmer" at bounding box center [1231, 268] width 98 height 14
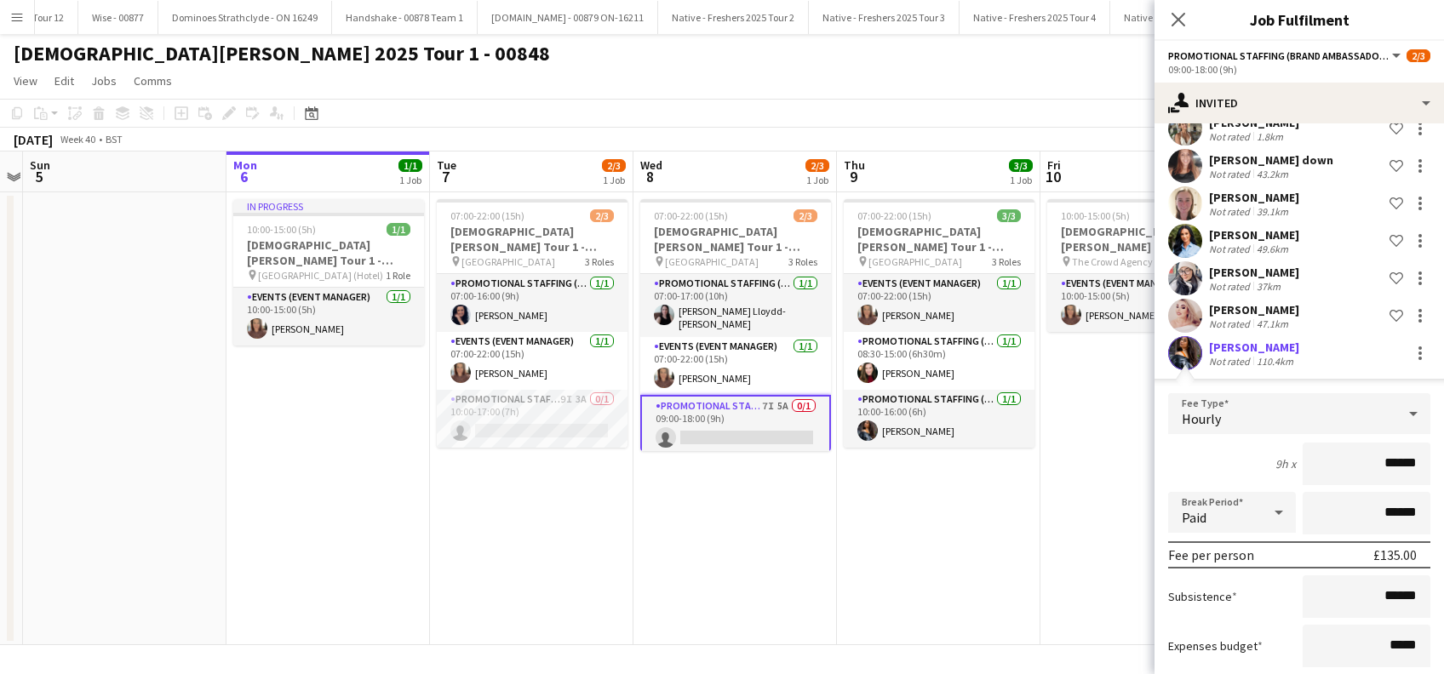
scroll to position [247, 0]
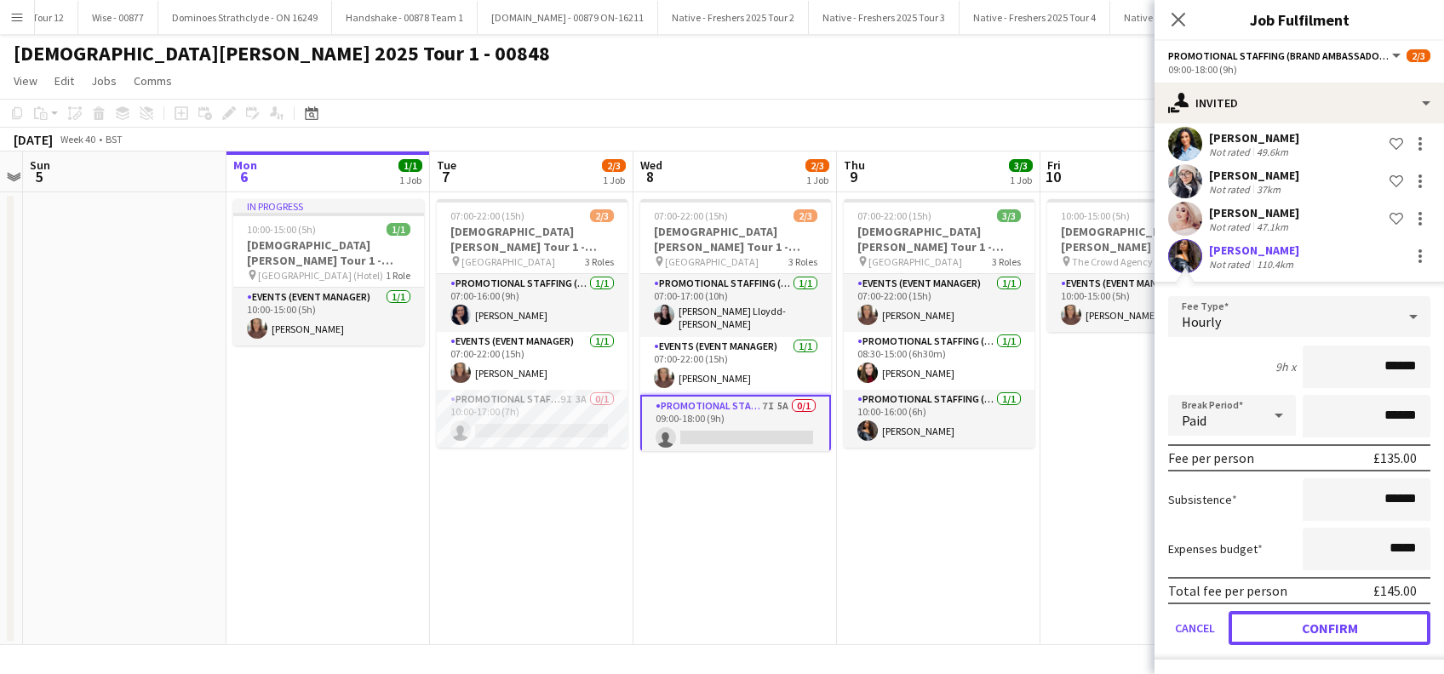
click at [1319, 630] on button "Confirm" at bounding box center [1330, 628] width 202 height 34
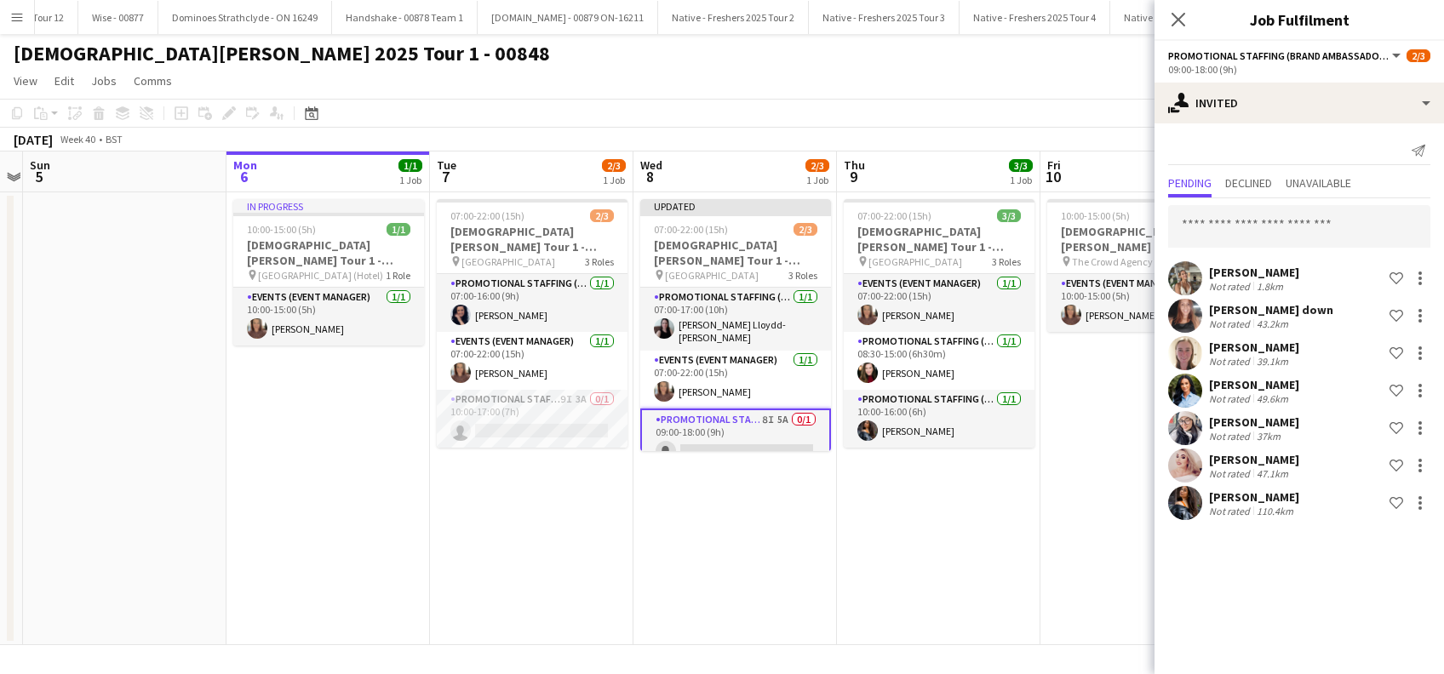
scroll to position [0, 0]
click at [1415, 504] on div at bounding box center [1420, 503] width 20 height 20
click at [1355, 431] on span "Start chat" at bounding box center [1345, 430] width 58 height 14
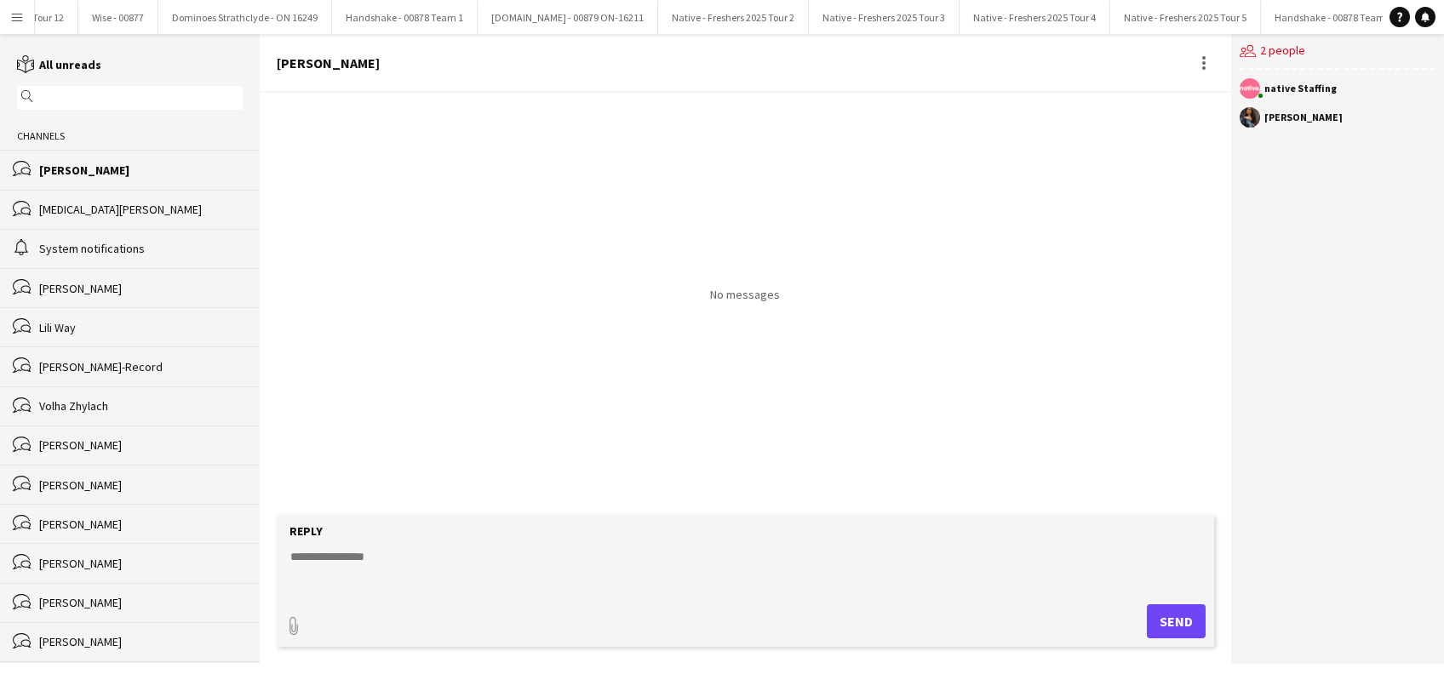
click at [420, 552] on textarea at bounding box center [749, 570] width 920 height 44
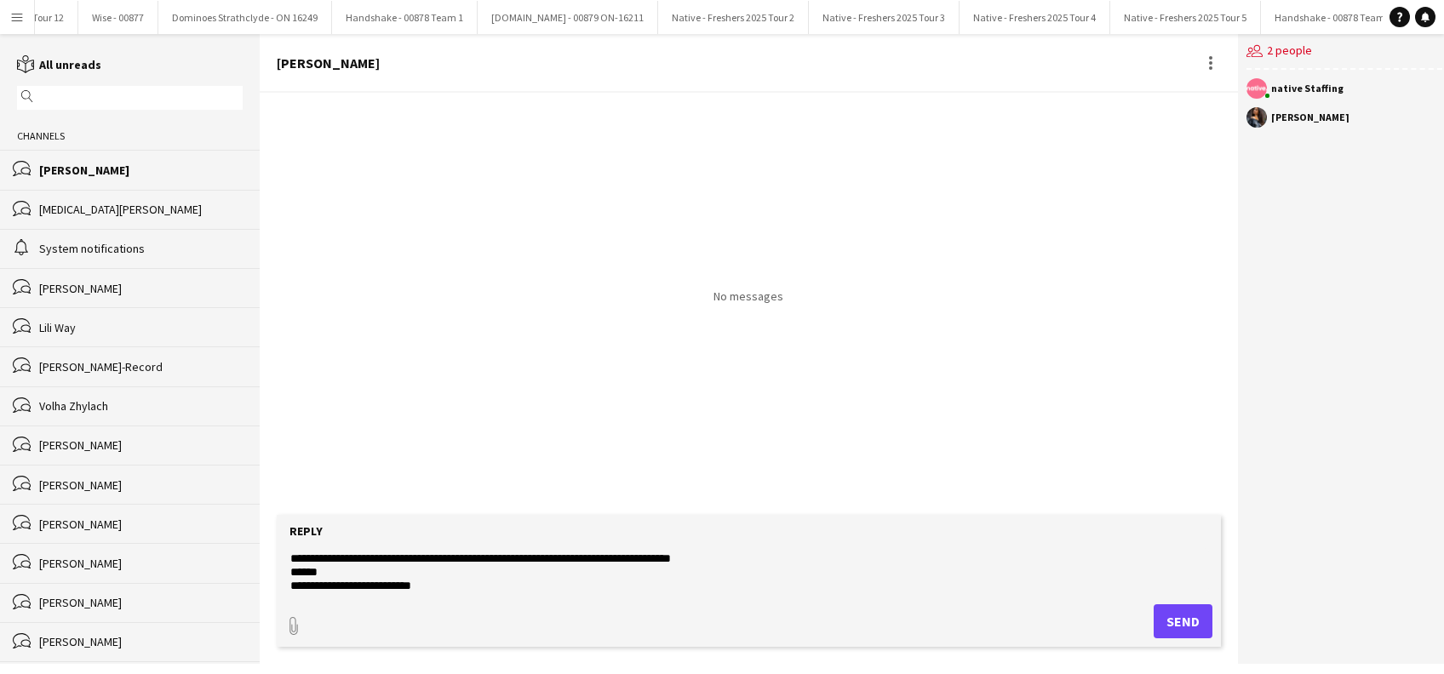
scroll to position [39, 0]
type textarea "**********"
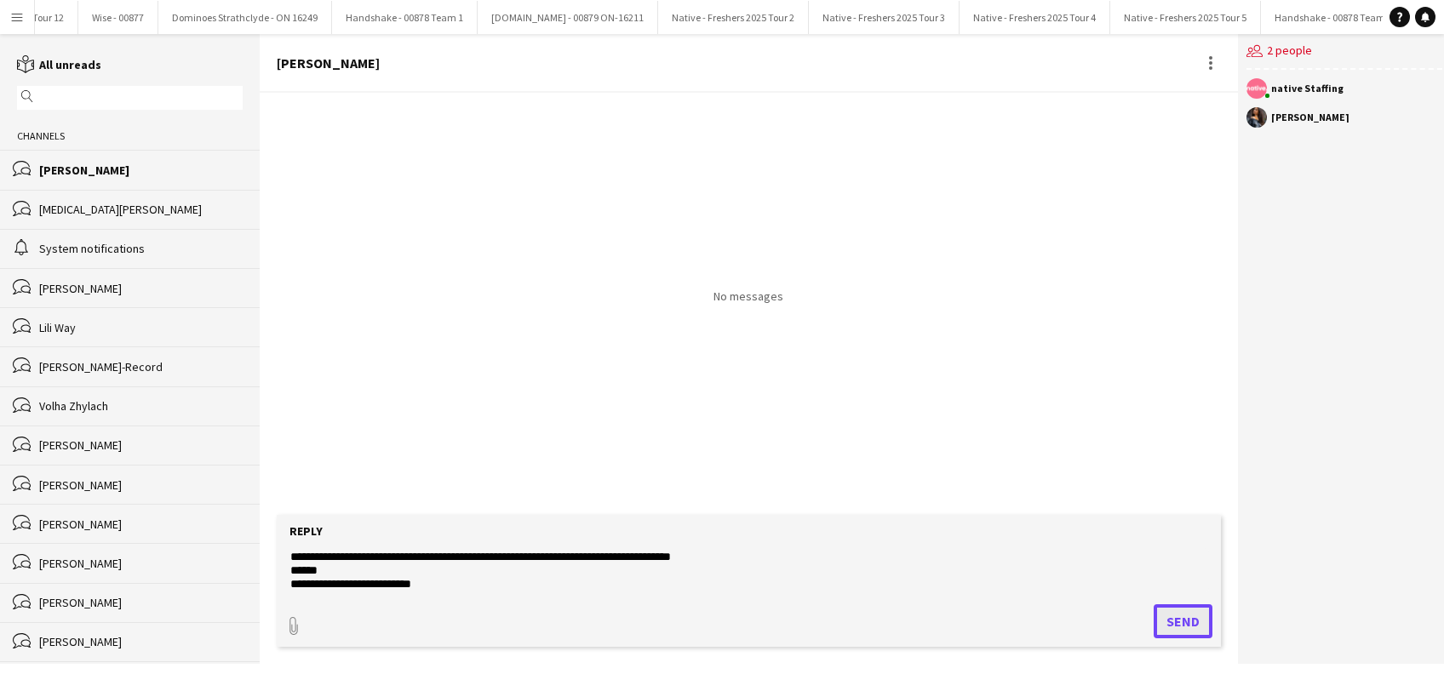
click at [1190, 624] on button "Send" at bounding box center [1183, 622] width 59 height 34
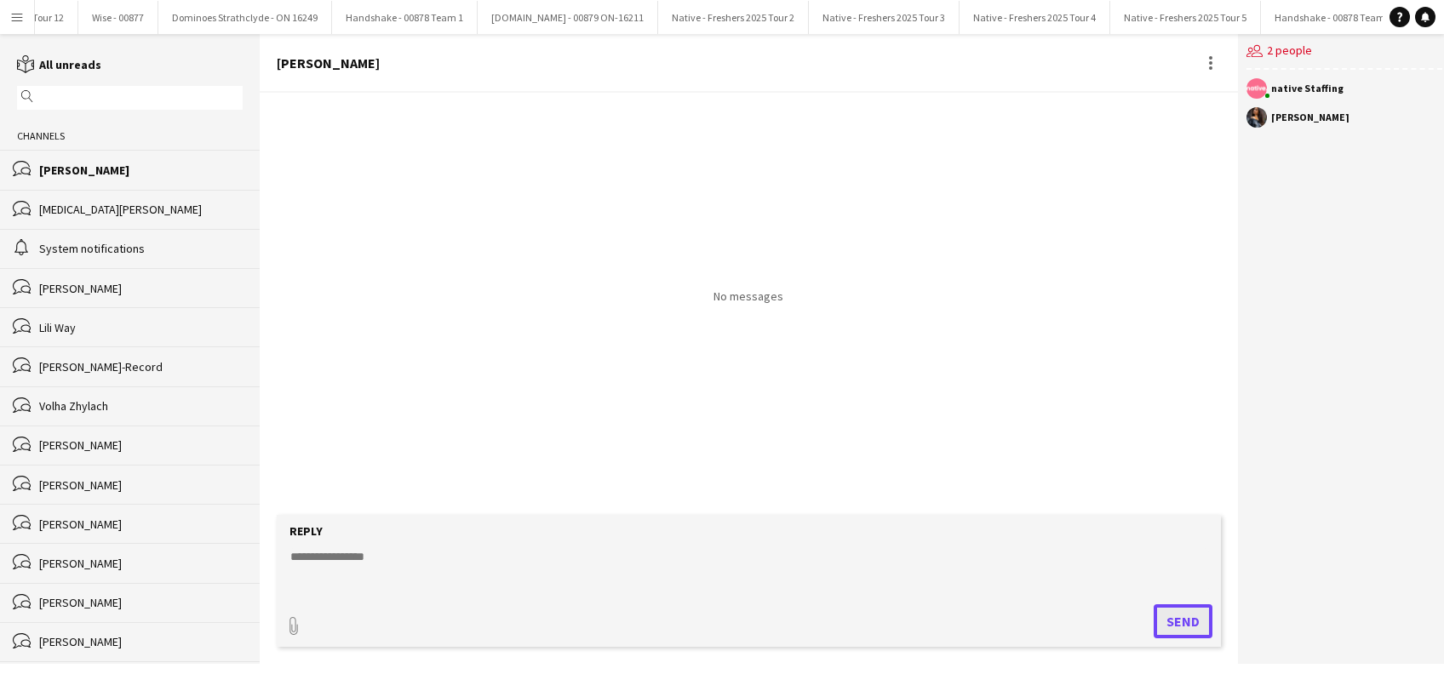
scroll to position [0, 0]
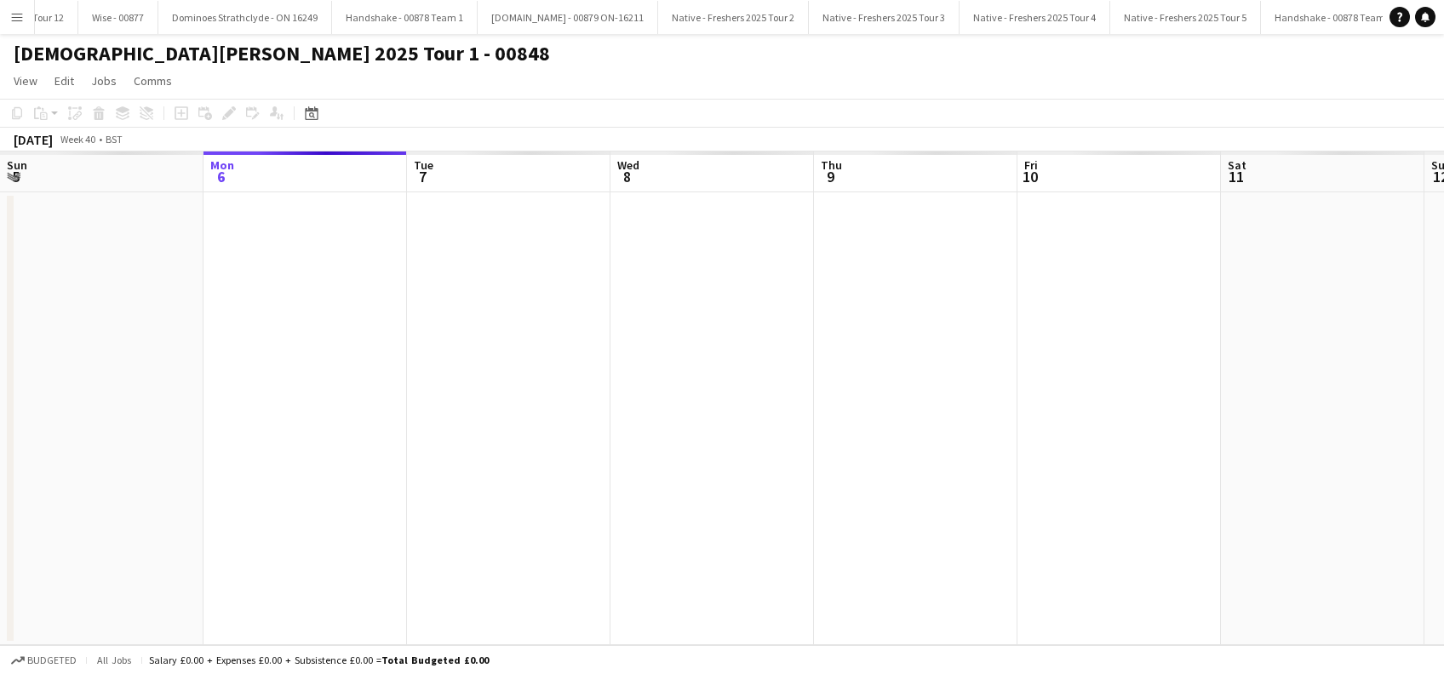
scroll to position [0, 586]
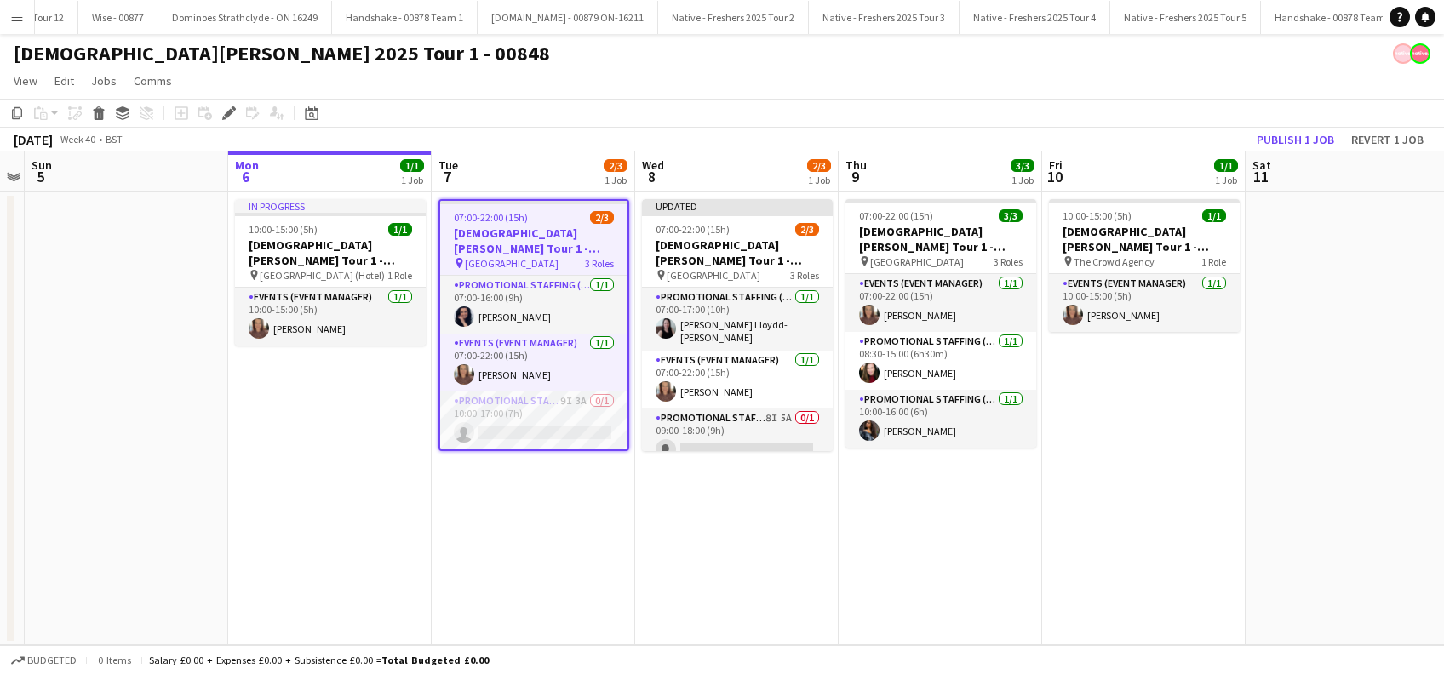
click at [788, 540] on app-date-cell "Updated 07:00-22:00 (15h) 2/3 Lady Garden Tour 1 - 00848 - University of Oxford…" at bounding box center [736, 418] width 203 height 453
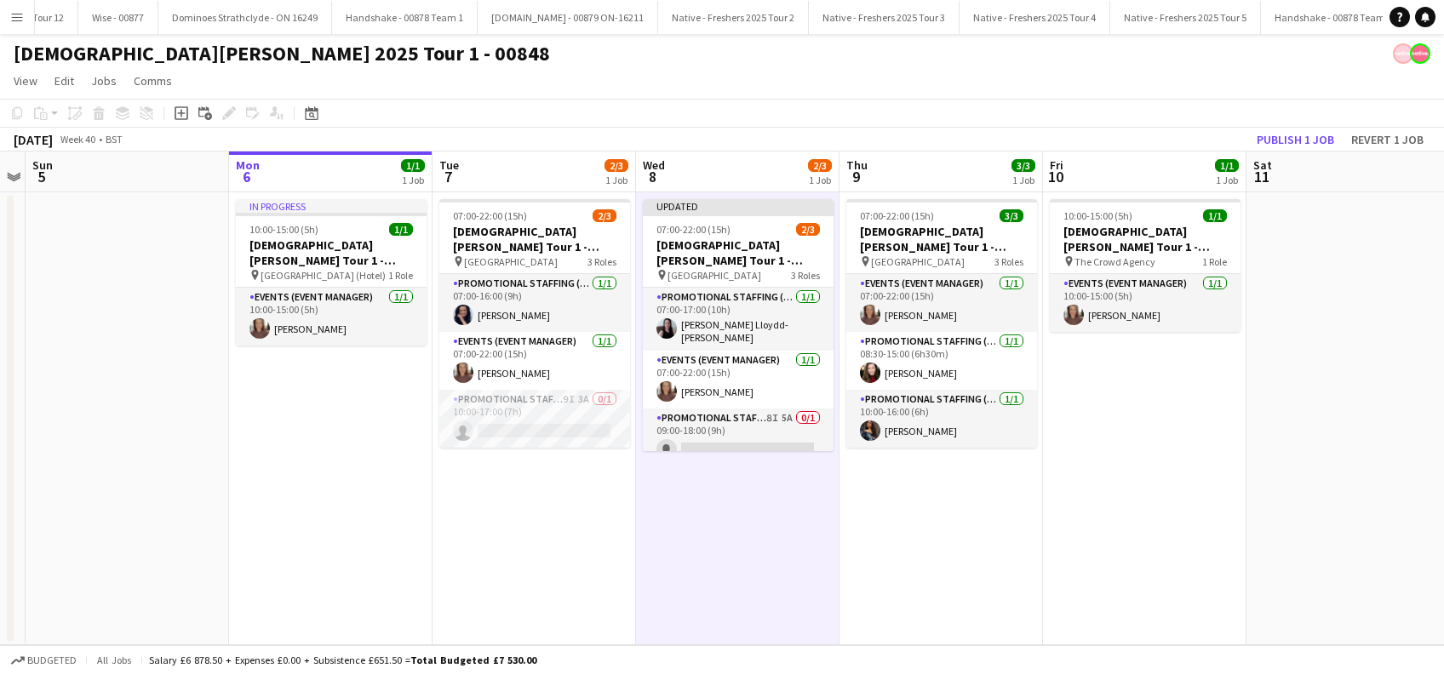
click at [1285, 125] on app-toolbar "Copy Paste Paste Ctrl+V Paste with crew Ctrl+Shift+V Paste linked Job Delete Gr…" at bounding box center [722, 113] width 1444 height 29
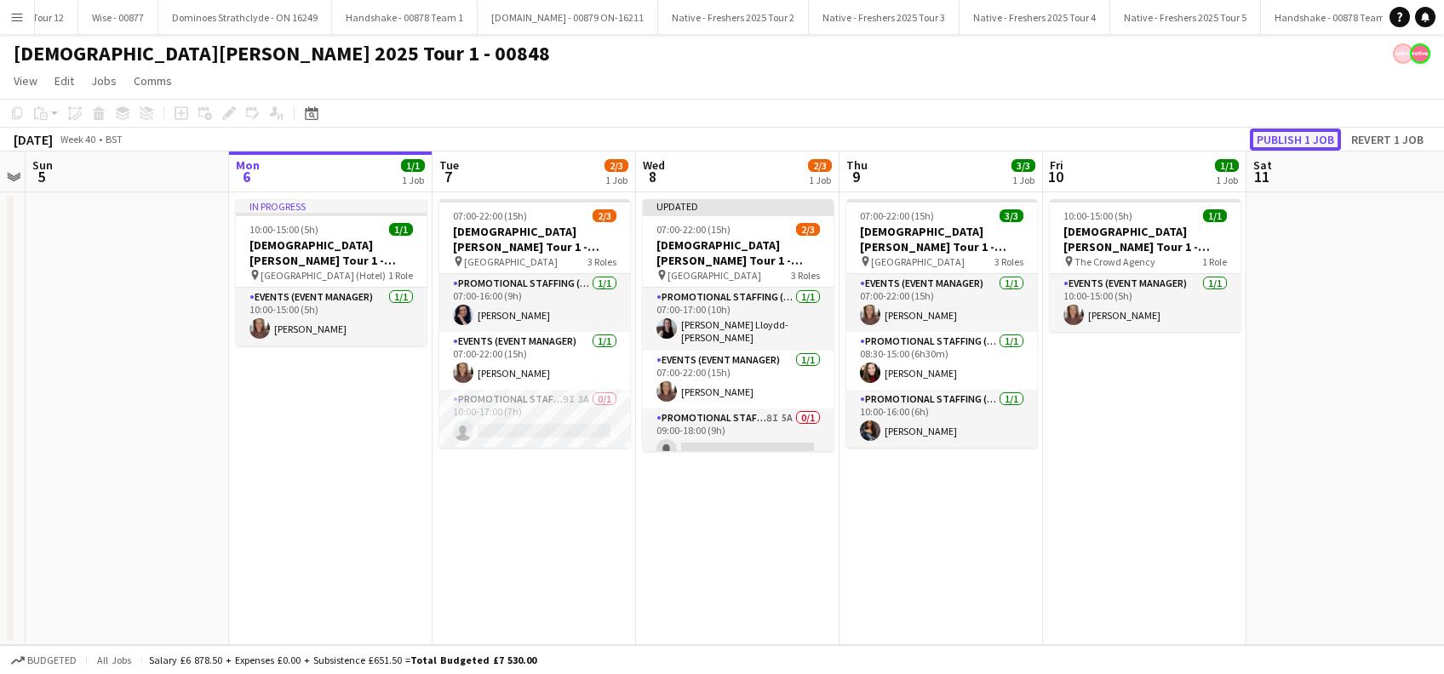
click at [1303, 135] on button "Publish 1 job" at bounding box center [1295, 140] width 91 height 22
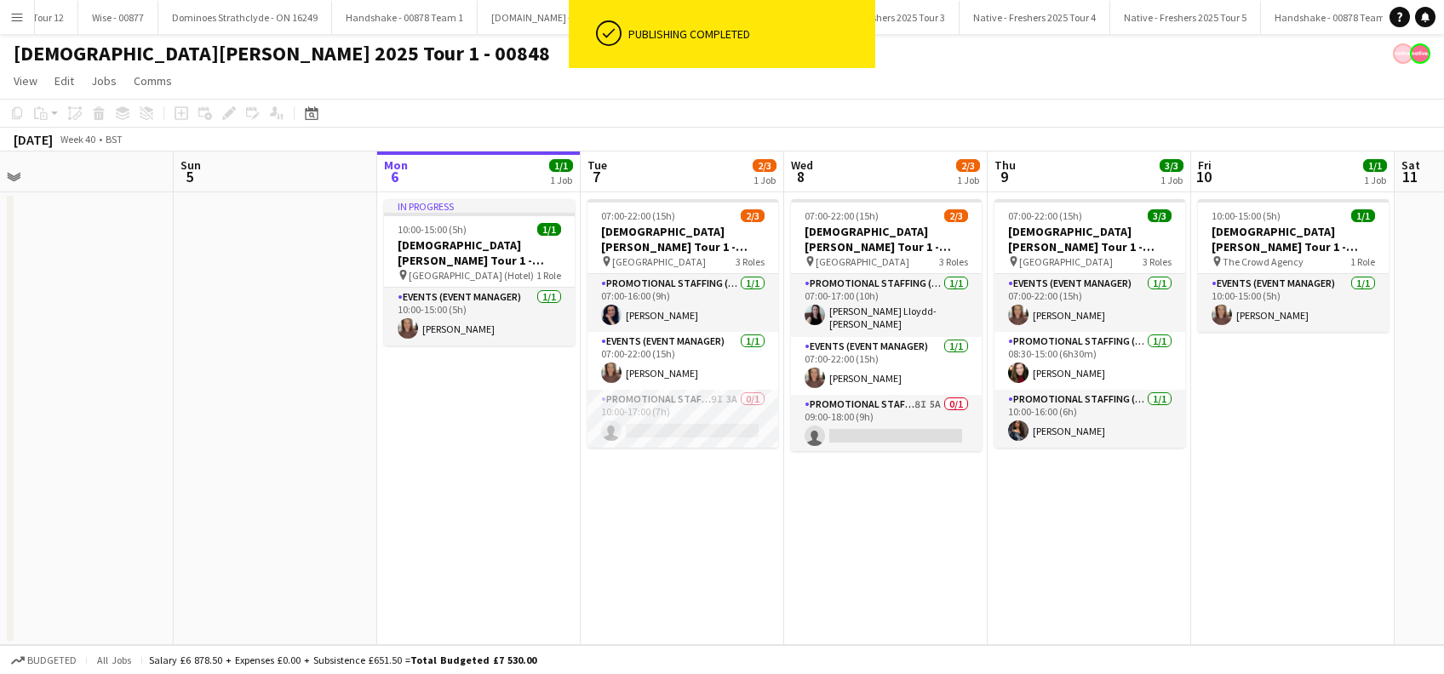
scroll to position [0, 402]
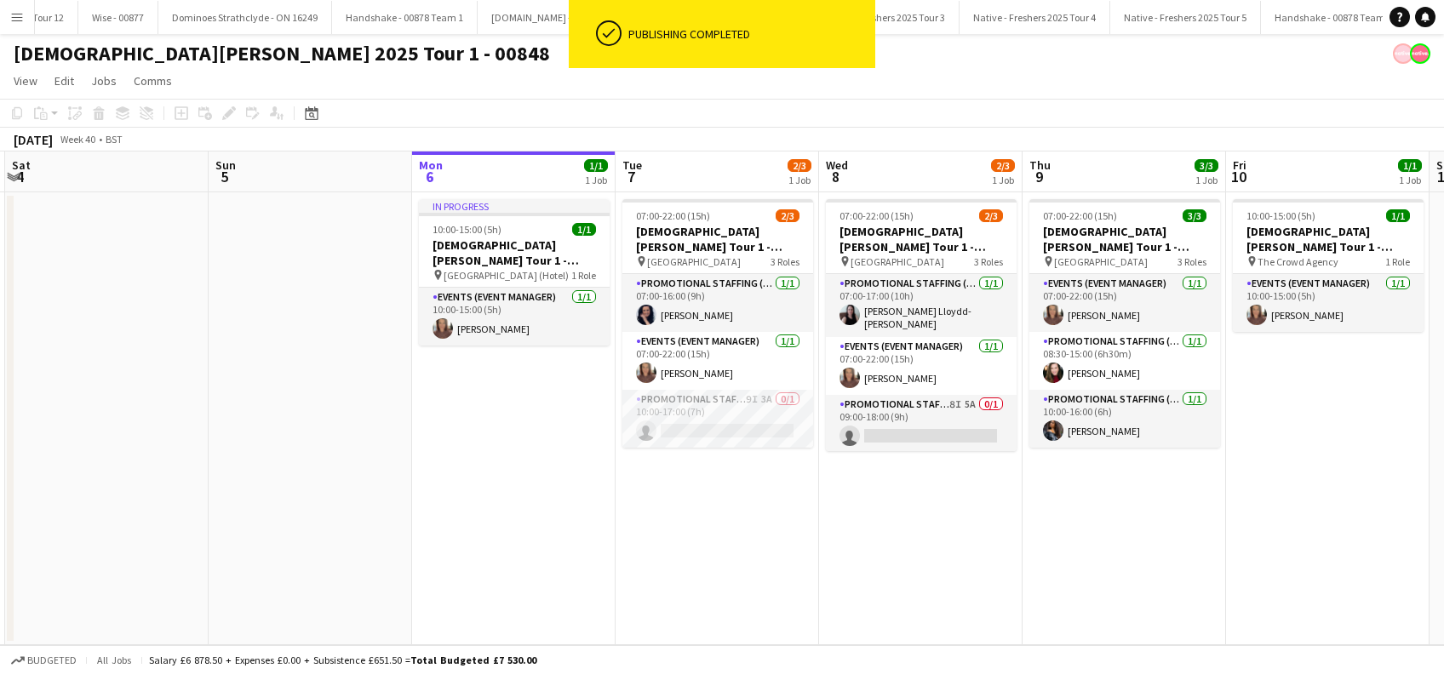
drag, startPoint x: 745, startPoint y: 519, endPoint x: 927, endPoint y: 533, distance: 182.8
click at [927, 533] on app-calendar-viewport "Thu 2 Fri 3 Sat 4 Sun 5 Mon 6 1/1 1 Job Tue 7 2/3 1 Job Wed 8 2/3 1 Job Thu 9 3…" at bounding box center [722, 399] width 1444 height 494
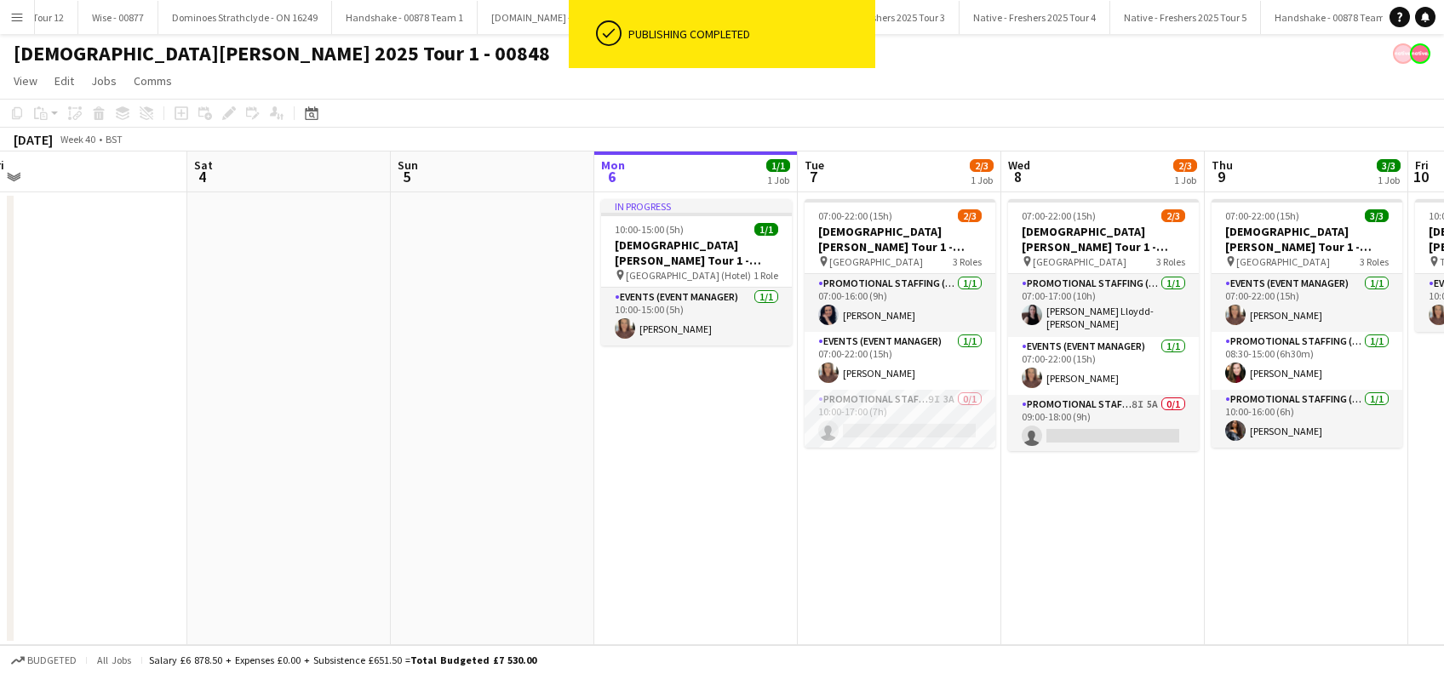
drag, startPoint x: 676, startPoint y: 511, endPoint x: 859, endPoint y: 546, distance: 186.4
click at [859, 543] on app-calendar-viewport "Wed 1 1/1 1 Job Thu 2 Fri 3 Sat 4 Sun 5 Mon 6 1/1 1 Job Tue 7 2/3 1 Job Wed 8 2…" at bounding box center [722, 399] width 1444 height 494
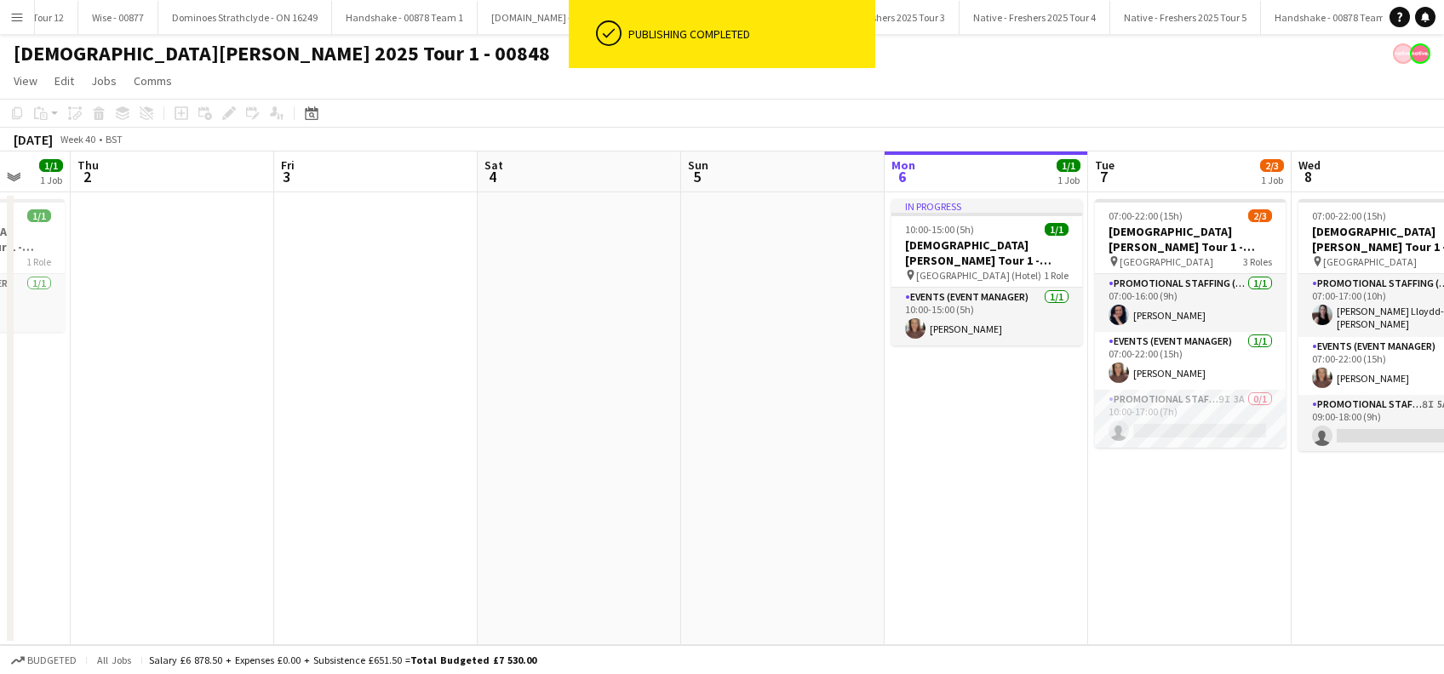
scroll to position [0, 512]
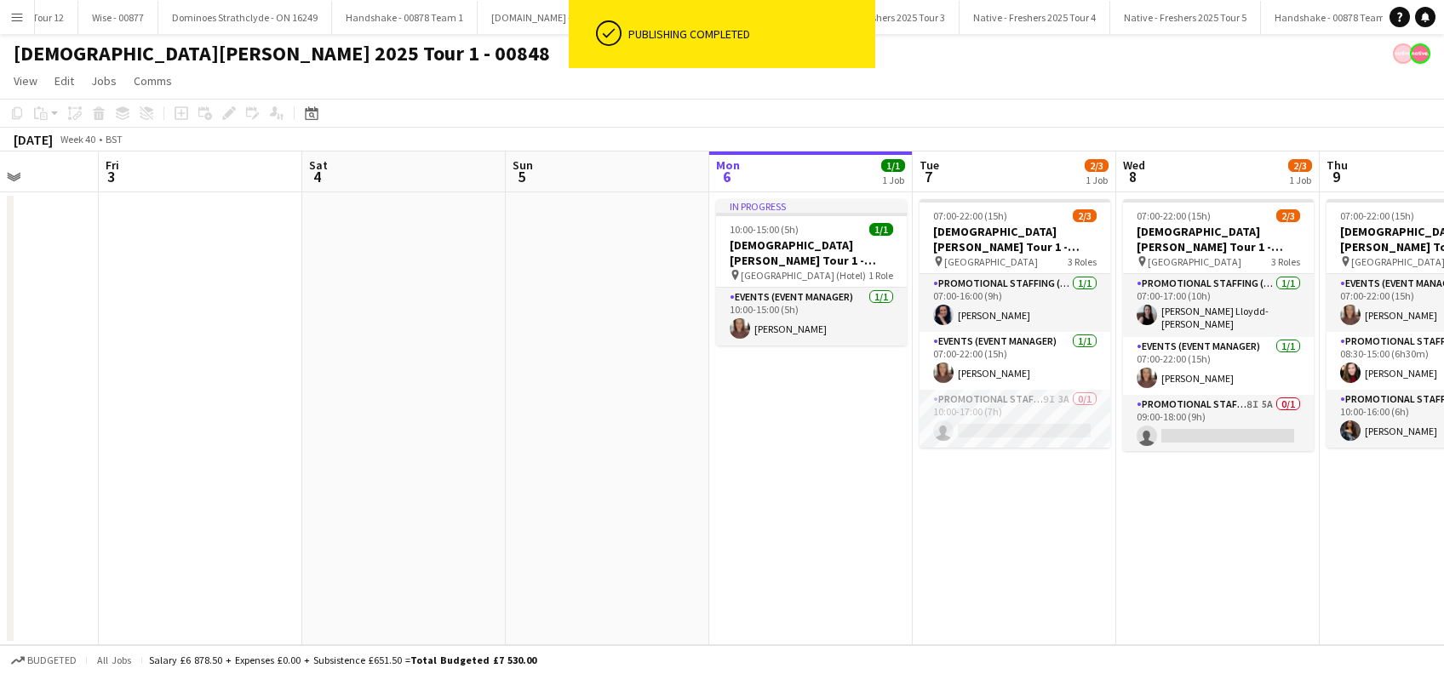
drag, startPoint x: 708, startPoint y: 513, endPoint x: 1025, endPoint y: 492, distance: 318.3
click at [1025, 492] on app-calendar-viewport "Tue 30 Wed 1 1/1 1 Job Thu 2 Fri 3 Sat 4 Sun 5 Mon 6 1/1 1 Job Tue 7 2/3 1 Job …" at bounding box center [722, 399] width 1444 height 494
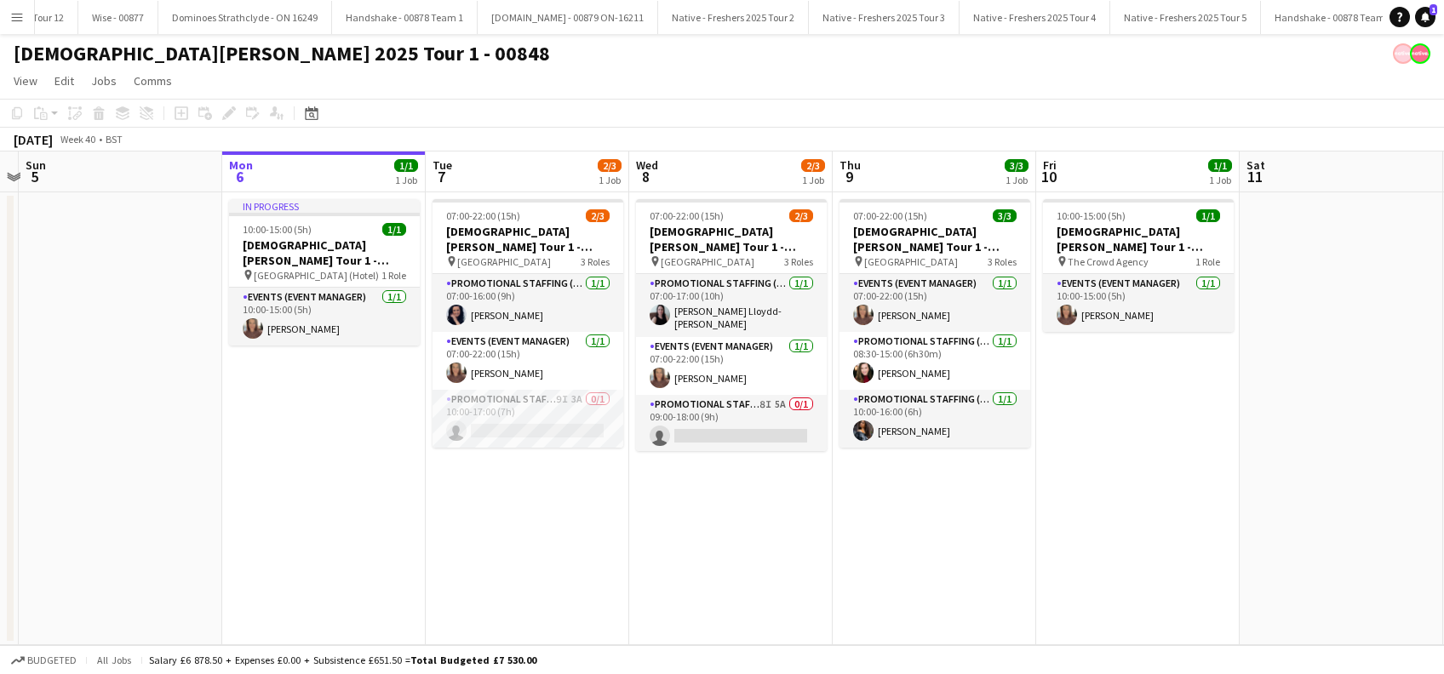
drag, startPoint x: 811, startPoint y: 393, endPoint x: 121, endPoint y: 424, distance: 691.2
click at [121, 424] on app-calendar-viewport "Wed 1 1/1 1 Job Thu 2 Fri 3 Sat 4 Sun 5 Mon 6 1/1 1 Job Tue 7 2/3 1 Job Wed 8 2…" at bounding box center [722, 399] width 1444 height 494
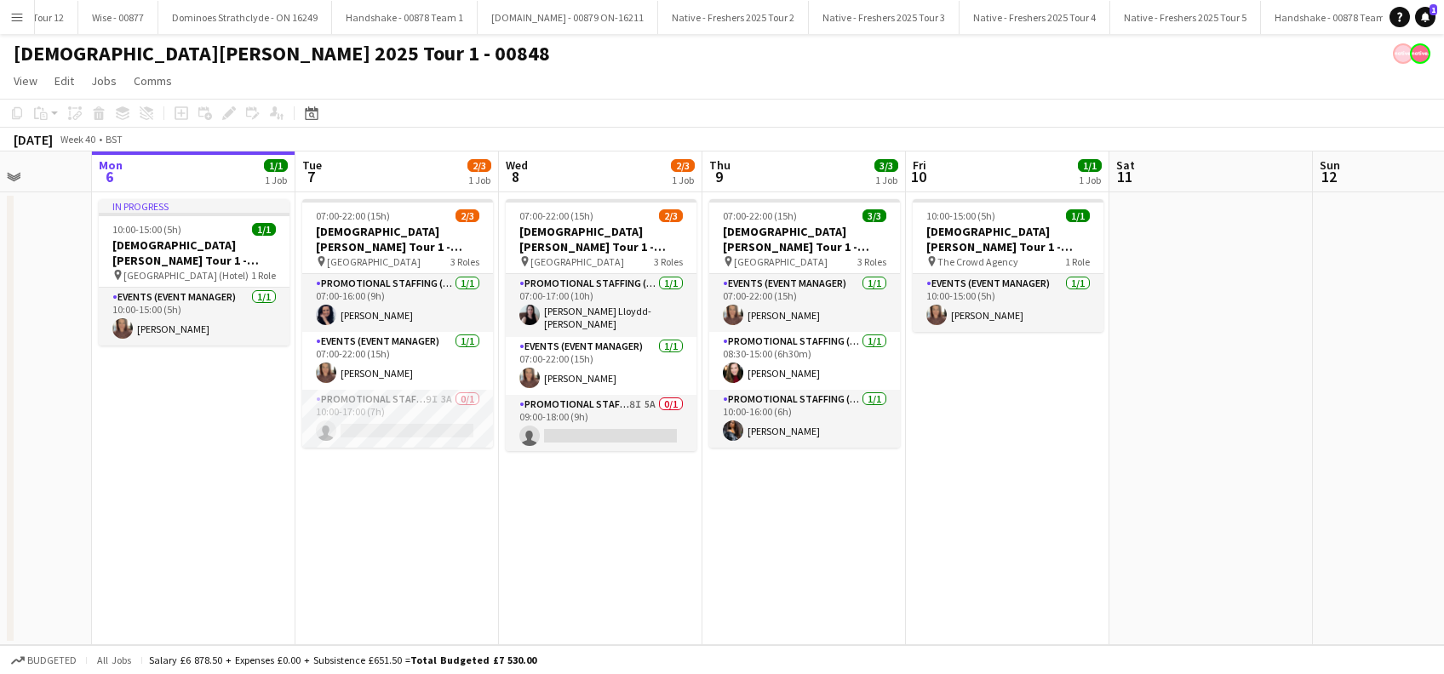
scroll to position [0, 531]
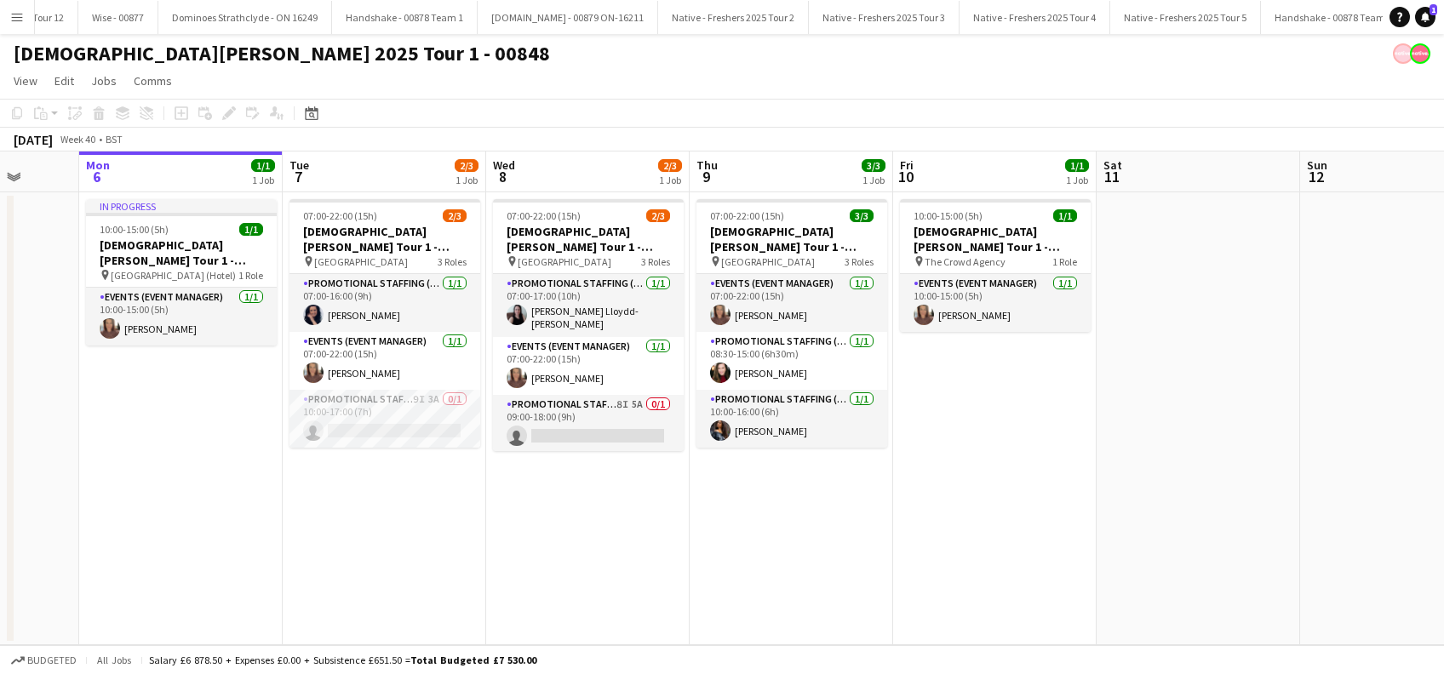
drag, startPoint x: 760, startPoint y: 554, endPoint x: 616, endPoint y: 565, distance: 145.2
click at [618, 571] on app-calendar-viewport "Fri 3 Sat 4 Sun 5 Mon 6 1/1 1 Job Tue 7 2/3 1 Job Wed 8 2/3 1 Job Thu 9 3/3 1 J…" at bounding box center [722, 399] width 1444 height 494
click at [601, 424] on app-card-role "Promotional Staffing (Brand Ambassadors) 8I 5A 0/1 09:00-18:00 (9h) single-neut…" at bounding box center [588, 424] width 191 height 58
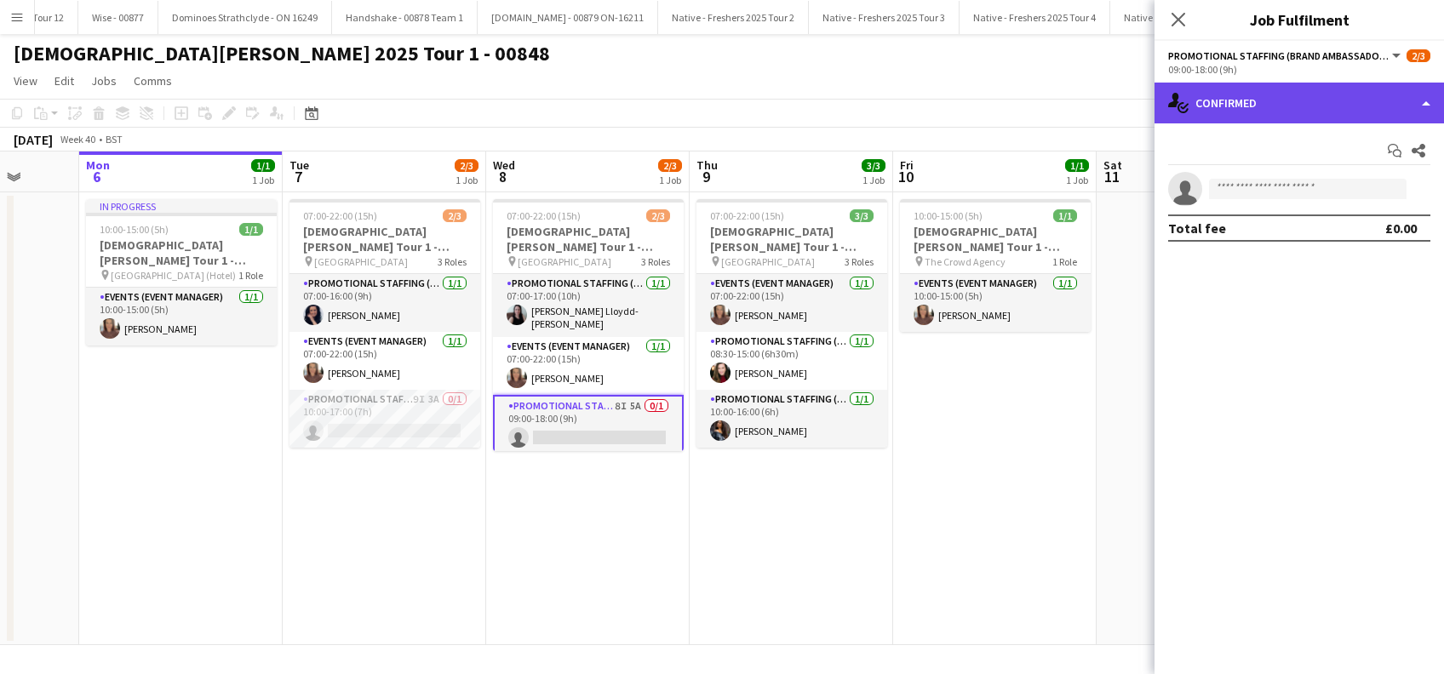
click at [1276, 95] on div "single-neutral-actions-check-2 Confirmed" at bounding box center [1299, 103] width 289 height 41
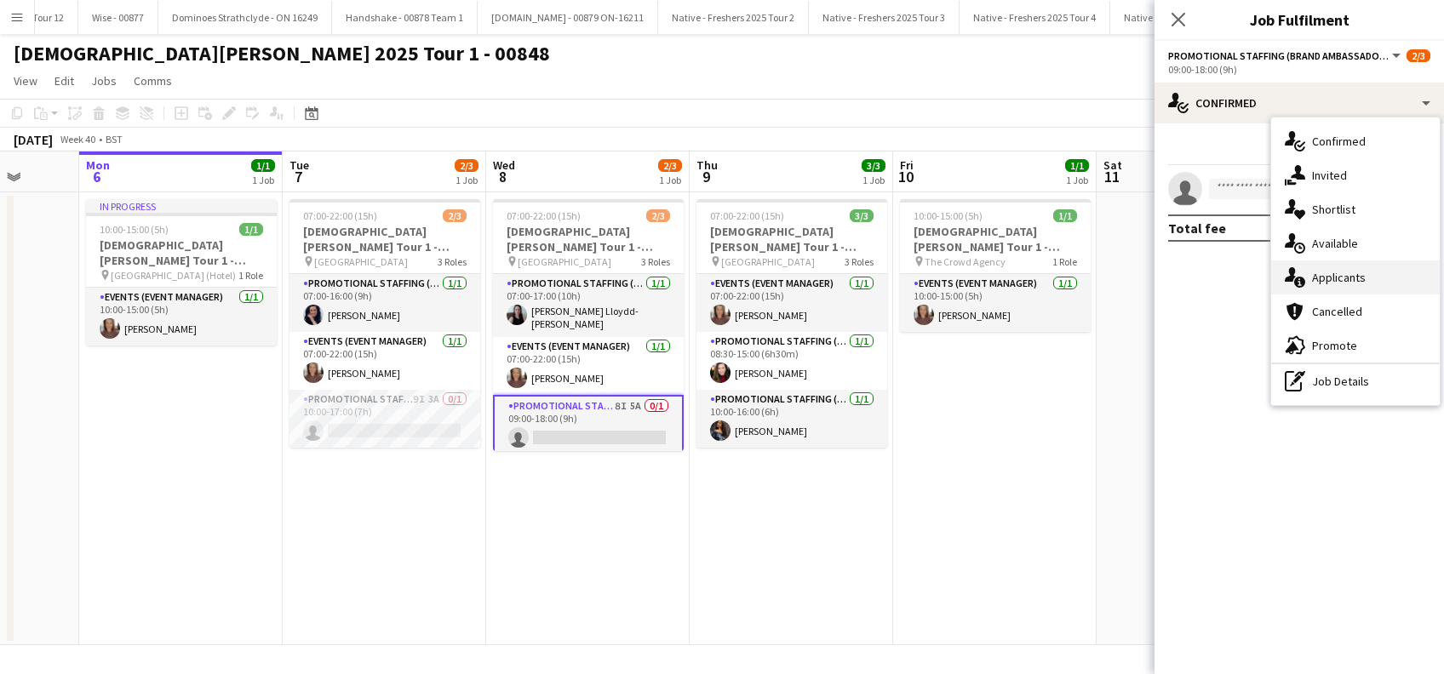
click at [1360, 280] on span "Applicants" at bounding box center [1339, 277] width 54 height 15
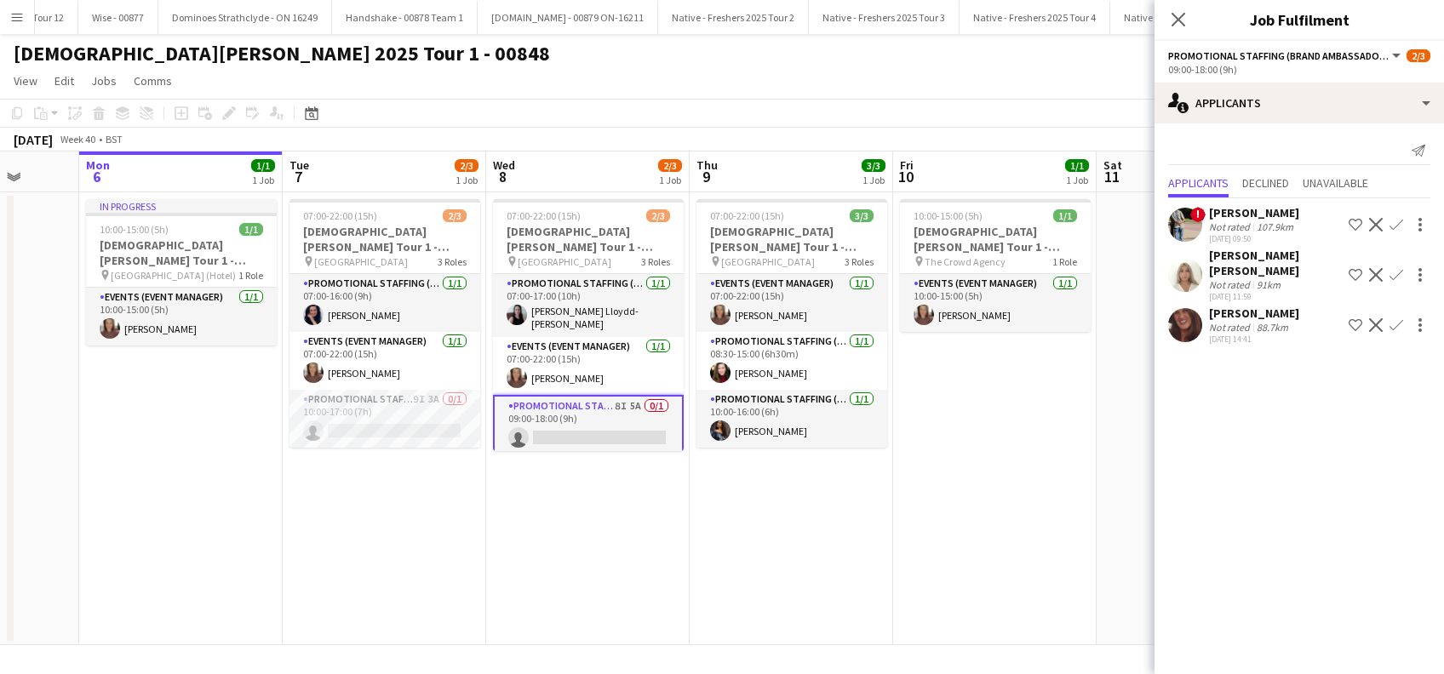
click at [1181, 20] on icon "Close pop-in" at bounding box center [1179, 20] width 14 height 14
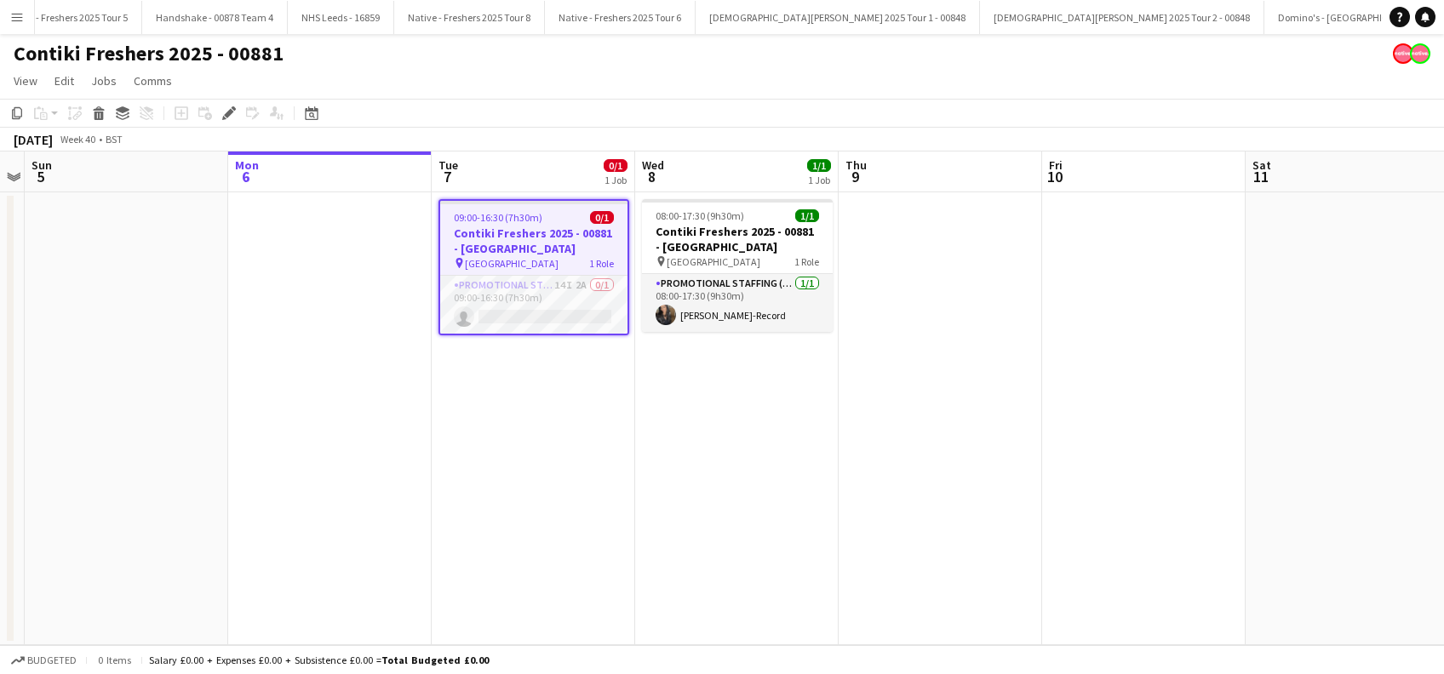
click at [519, 457] on app-date-cell "09:00-16:30 (7h30m) 0/1 Contiki Freshers 2025 - 00881 - [GEOGRAPHIC_DATA] pin U…" at bounding box center [533, 418] width 203 height 453
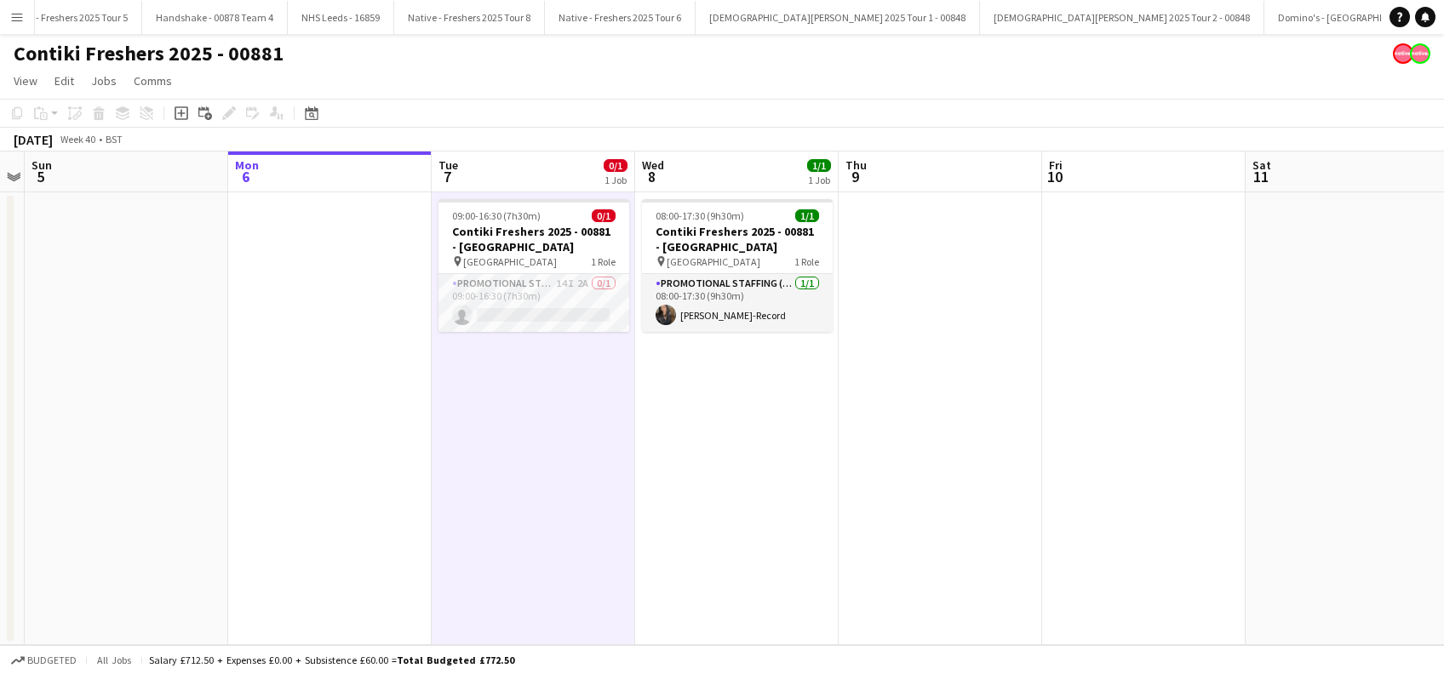
click at [827, 440] on app-date-cell "08:00-17:30 (9h30m) 1/1 Contiki Freshers 2025 - 00881 - [GEOGRAPHIC_DATA] pin U…" at bounding box center [736, 418] width 203 height 453
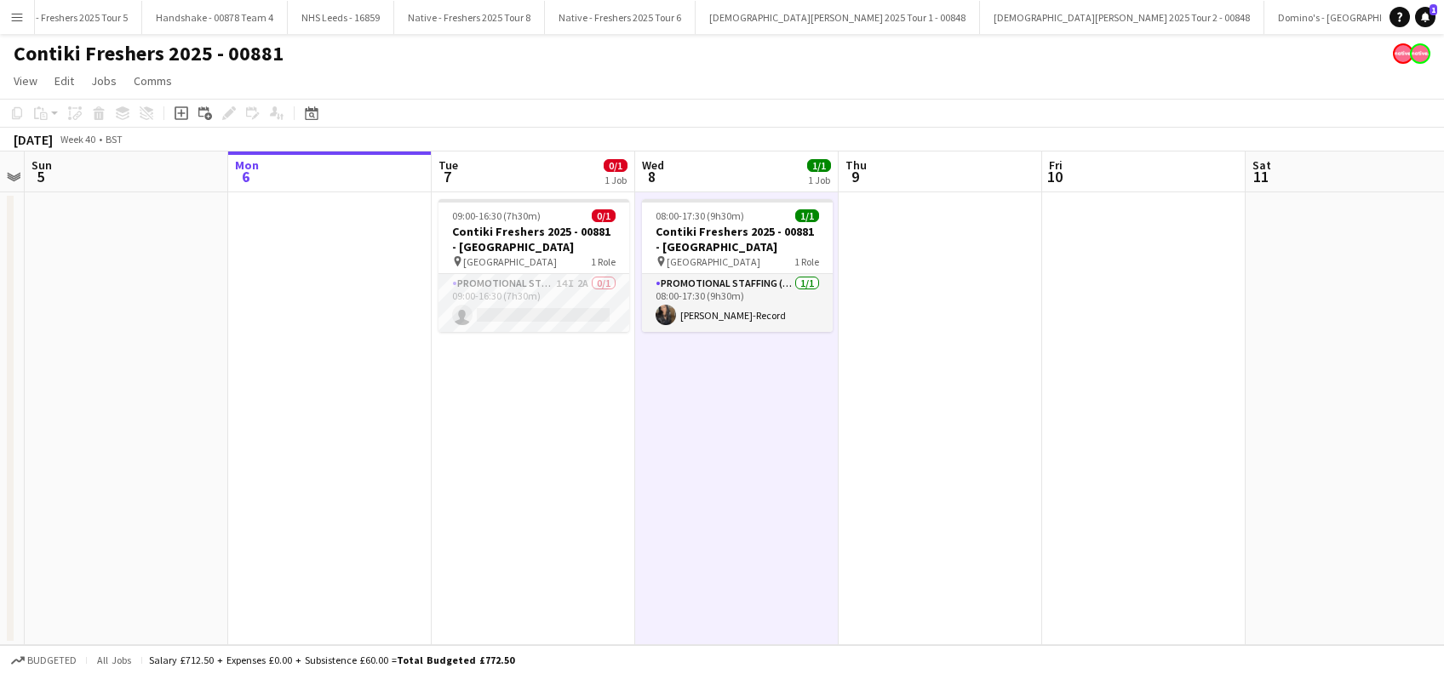
click at [503, 490] on app-date-cell "09:00-16:30 (7h30m) 0/1 Contiki Freshers 2025 - 00881 - [GEOGRAPHIC_DATA] pin U…" at bounding box center [533, 418] width 203 height 453
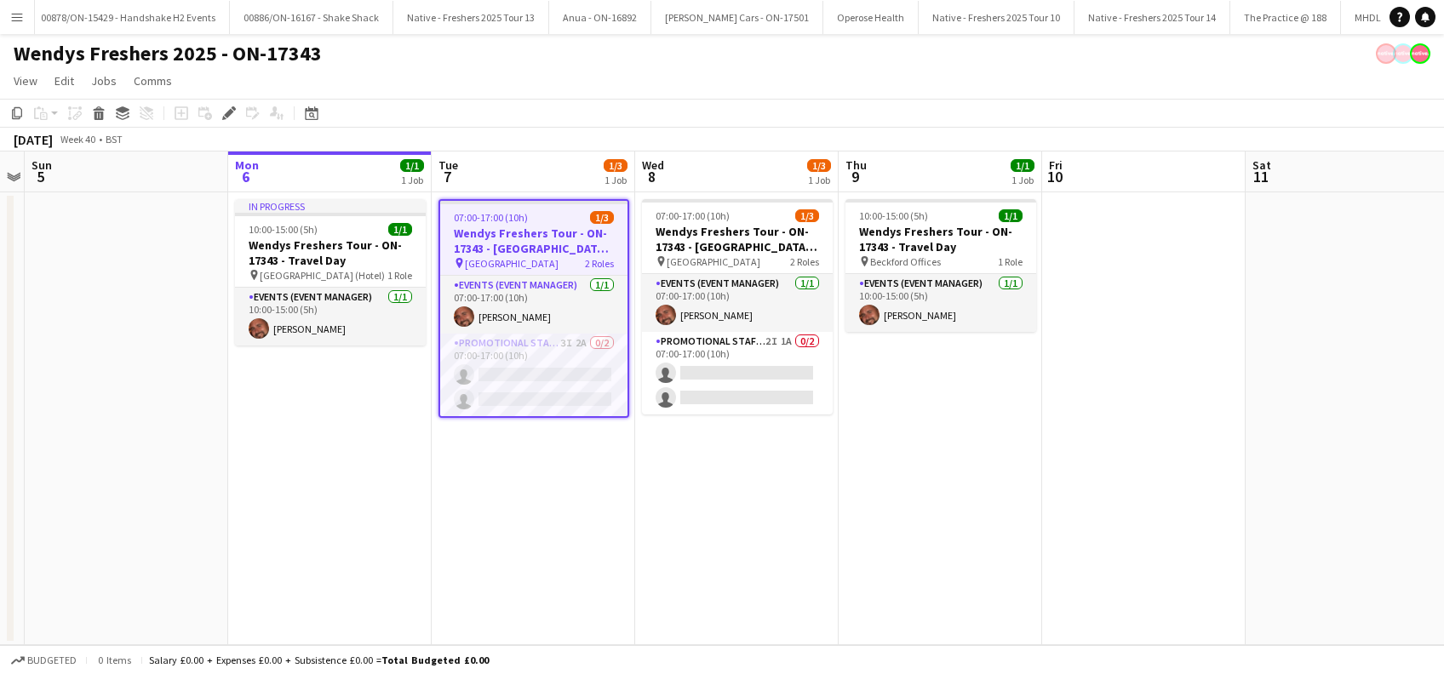
scroll to position [0, 9171]
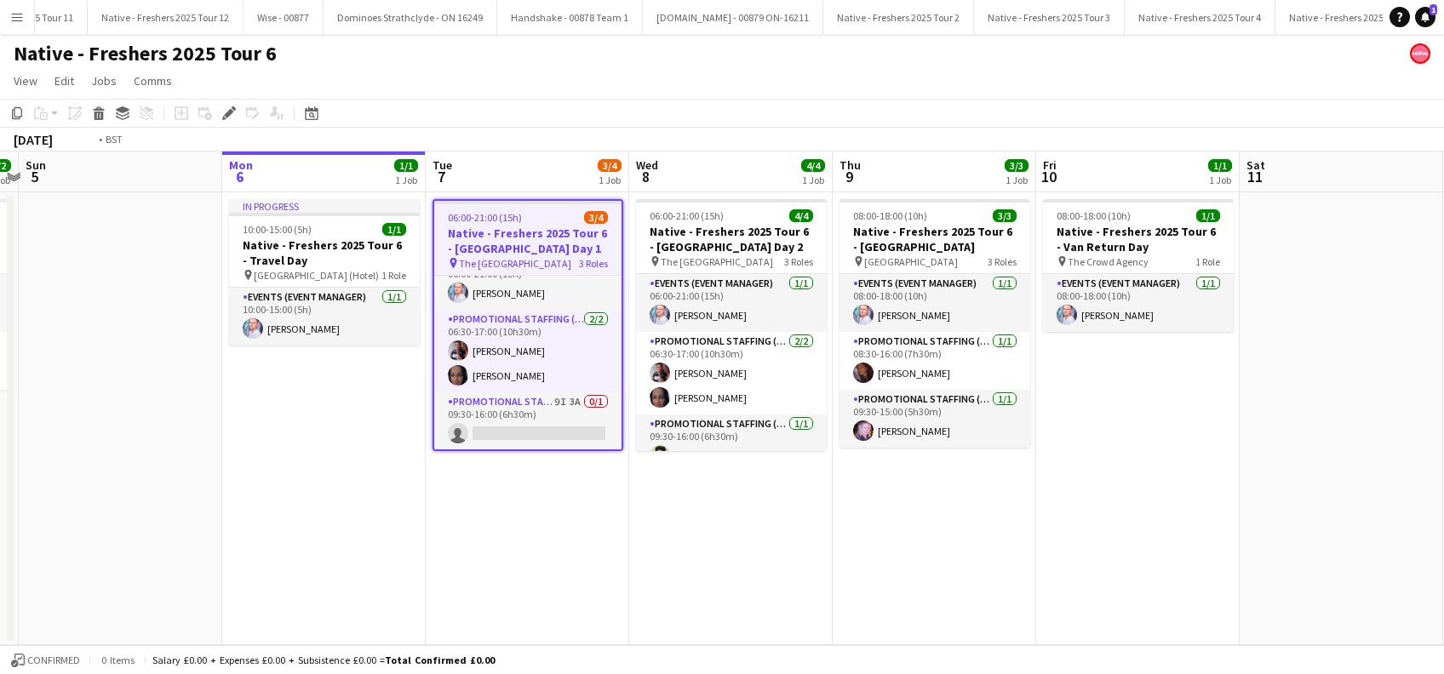
scroll to position [0, 596]
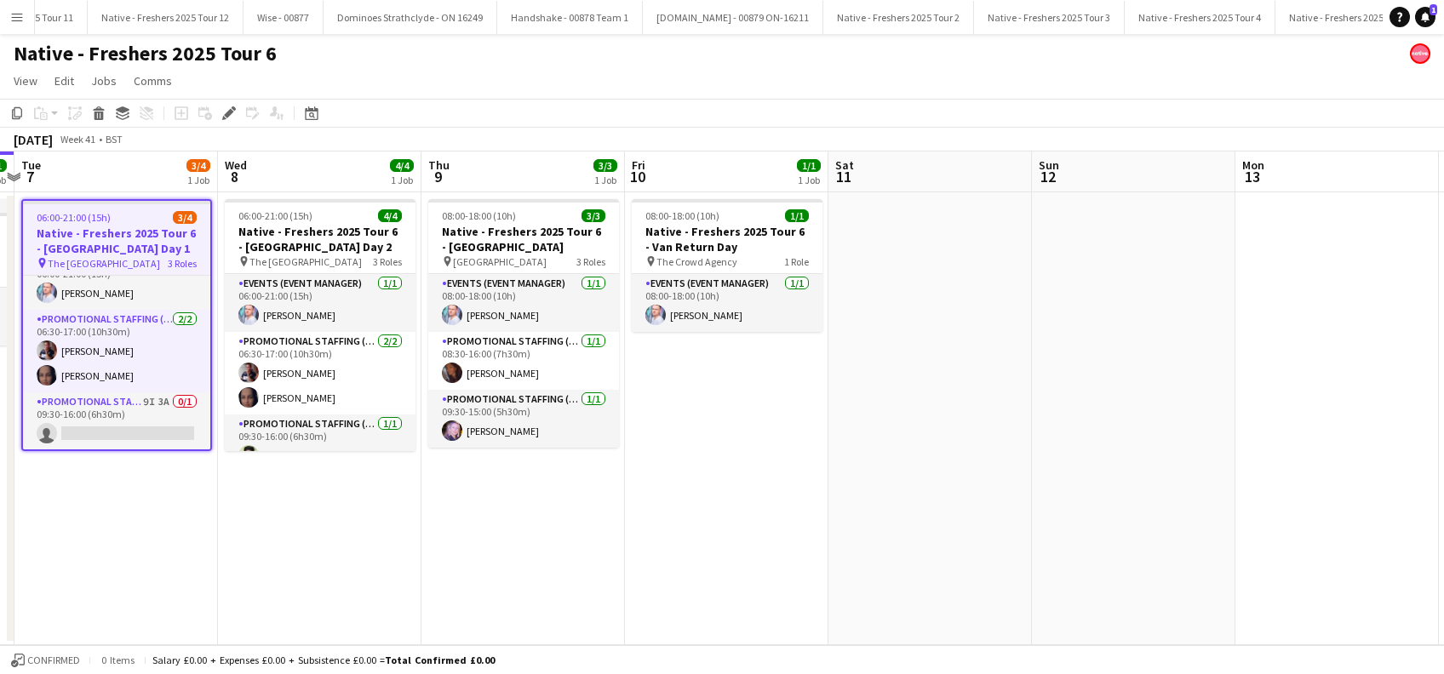
drag, startPoint x: 690, startPoint y: 520, endPoint x: 273, endPoint y: 543, distance: 417.0
click at [273, 543] on app-calendar-viewport "Sat 4 2/2 1 Job Sun 5 Mon 6 1/1 1 Job Tue 7 3/4 1 Job Wed 8 4/4 1 Job Thu 9 3/3…" at bounding box center [722, 399] width 1444 height 494
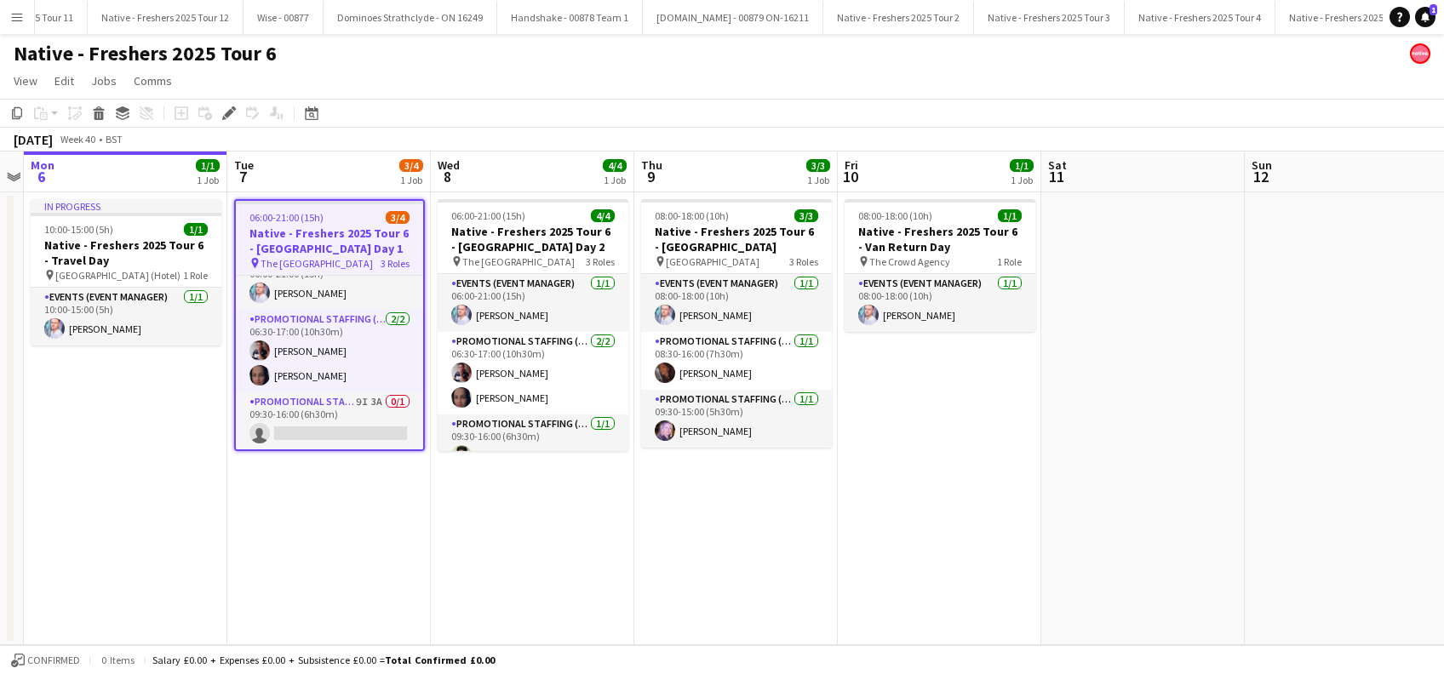
drag, startPoint x: 467, startPoint y: 550, endPoint x: 681, endPoint y: 541, distance: 213.9
click at [681, 541] on app-calendar-viewport "Sat 4 2/2 1 Job Sun 5 Mon 6 1/1 1 Job Tue 7 3/4 1 Job Wed 8 4/4 1 Job Thu 9 3/3…" at bounding box center [722, 399] width 1444 height 494
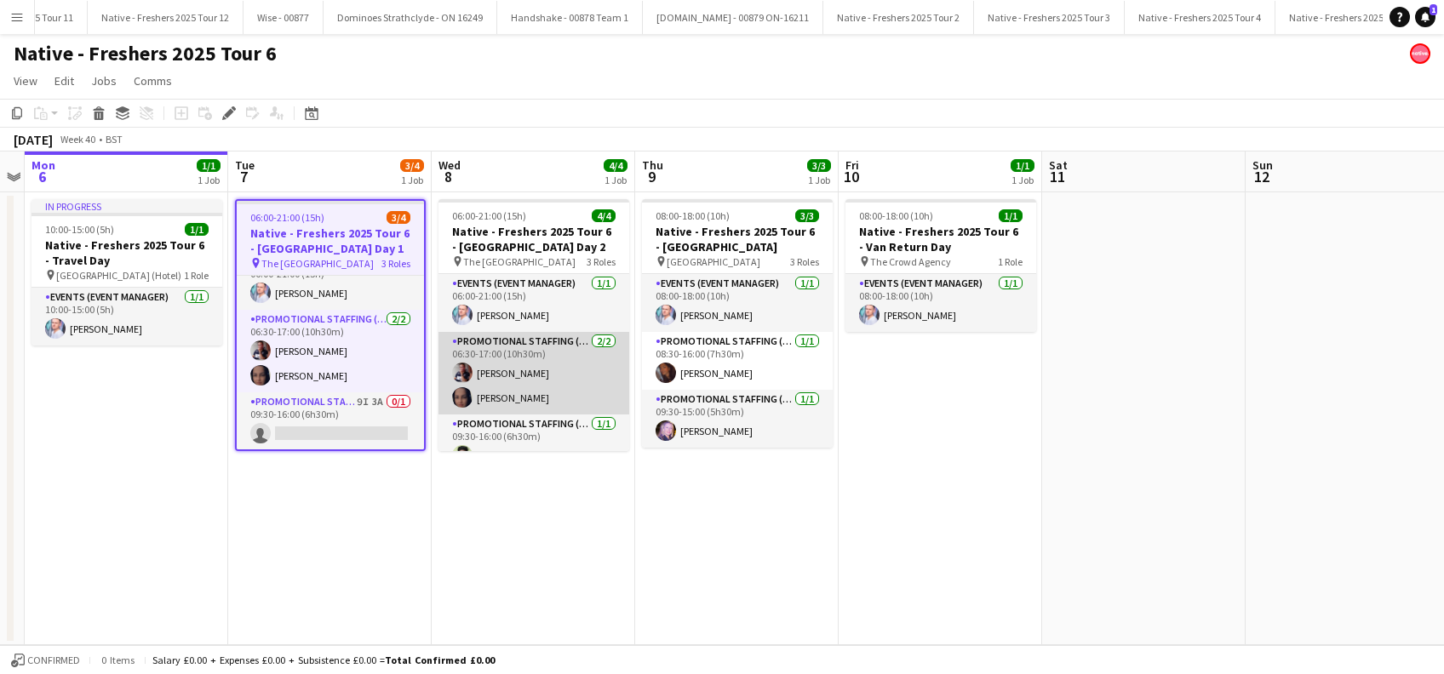
click at [532, 394] on app-card-role "Promotional Staffing (Brand Ambassadors) [DATE] 06:30-17:00 (10h30m) [PERSON_NA…" at bounding box center [533, 373] width 191 height 83
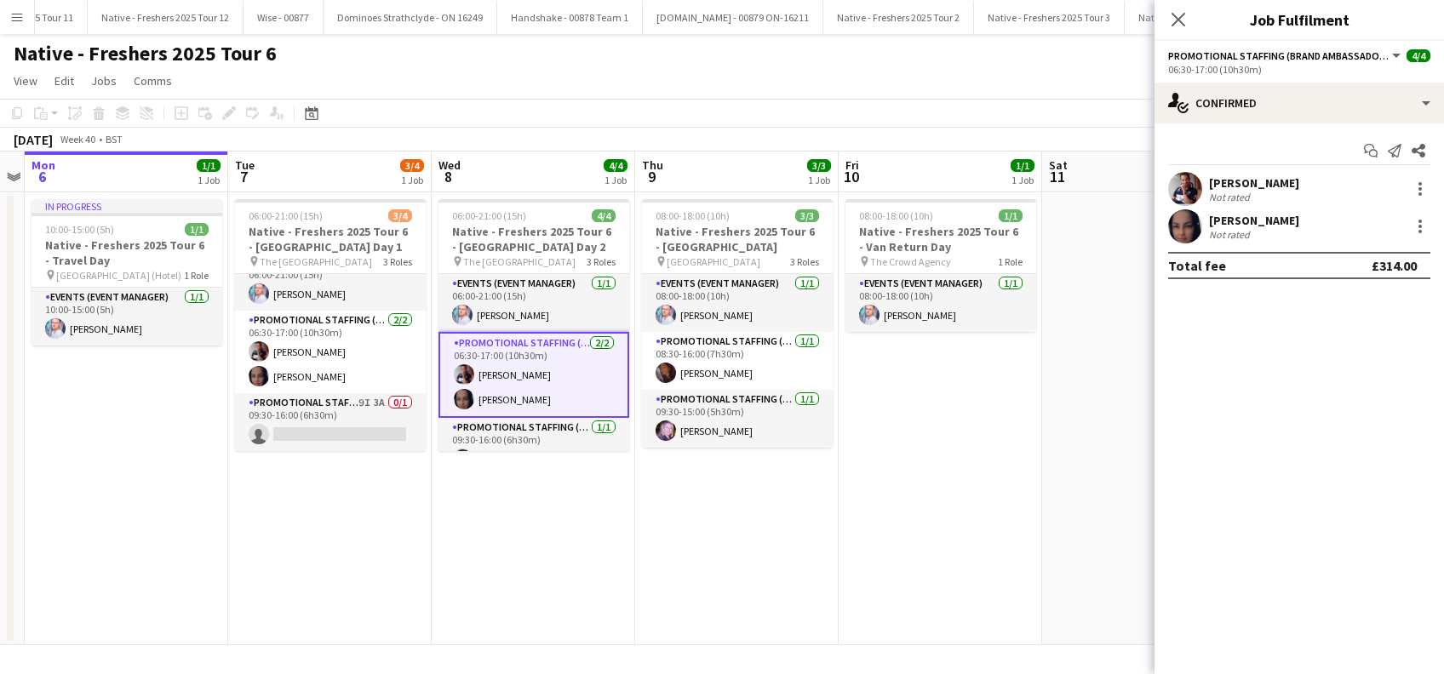
scroll to position [20, 0]
click at [1296, 223] on div "Paulina Piatkowska" at bounding box center [1254, 220] width 90 height 15
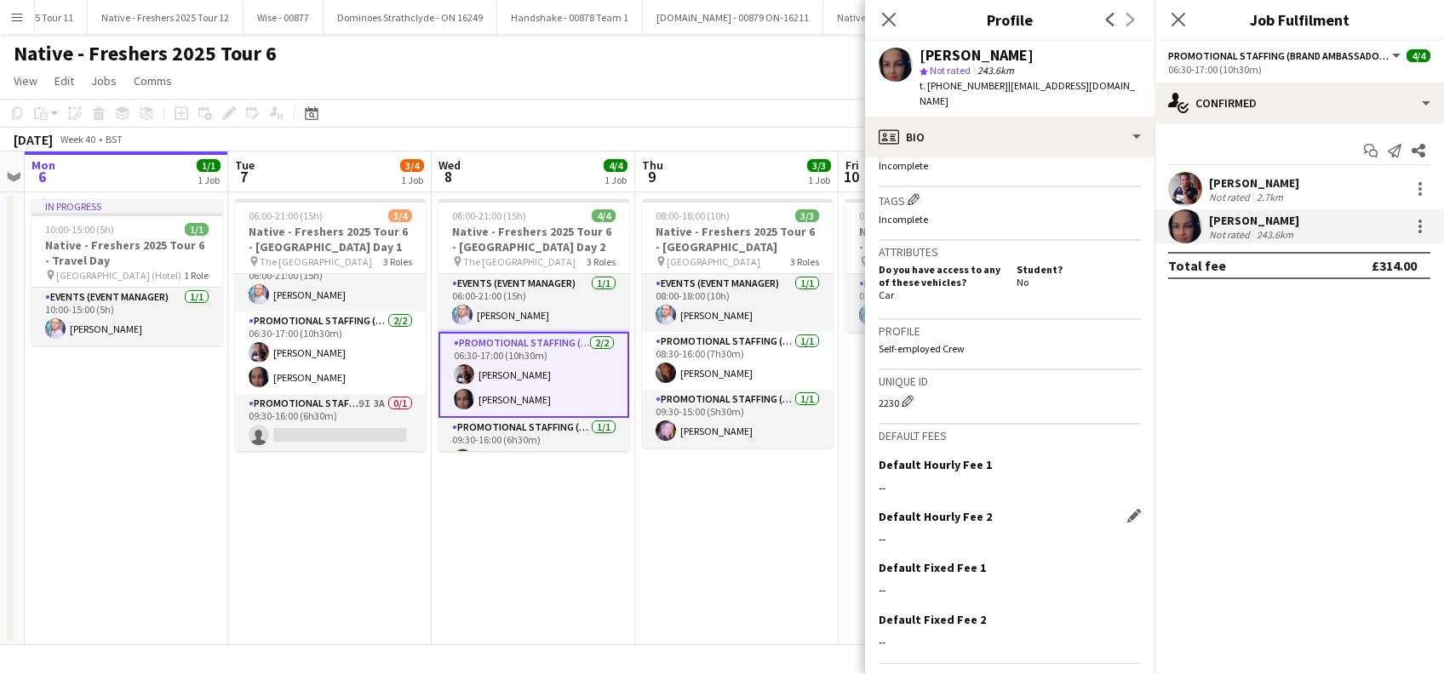
scroll to position [723, 0]
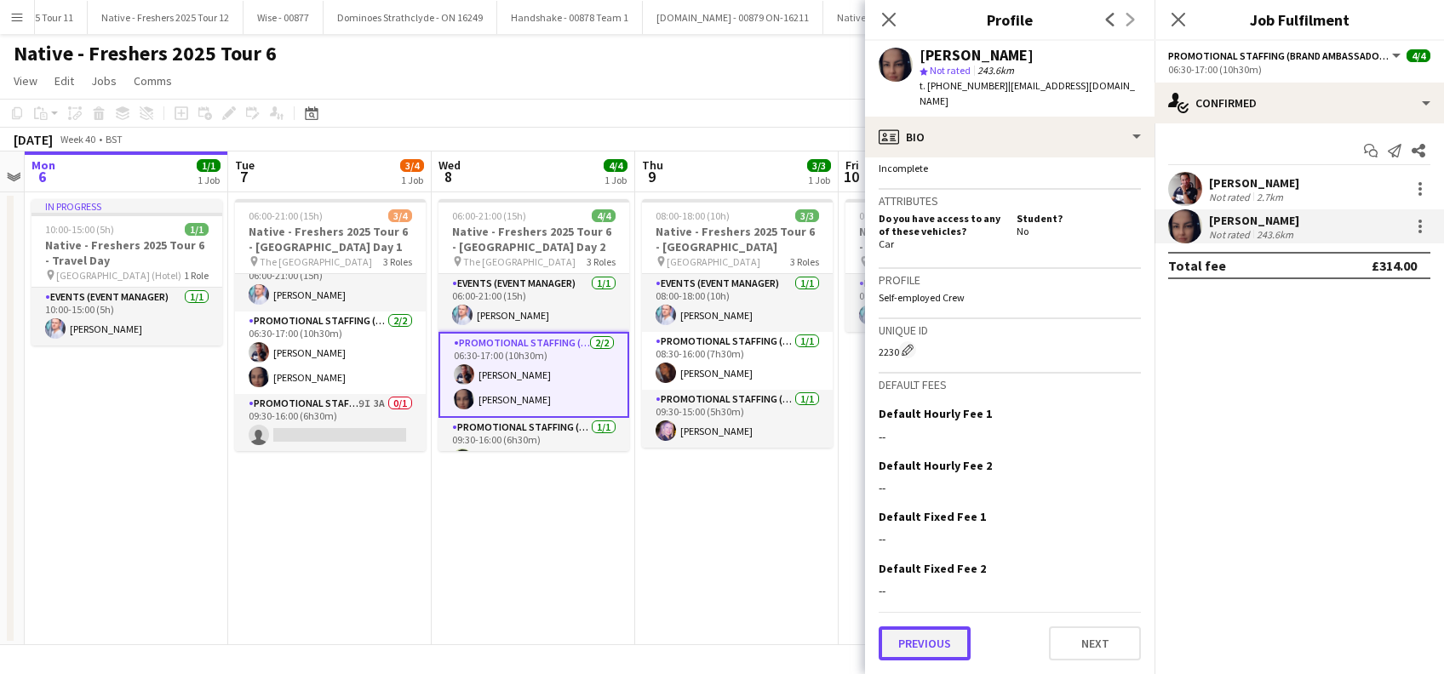
click at [918, 651] on button "Previous" at bounding box center [925, 644] width 92 height 34
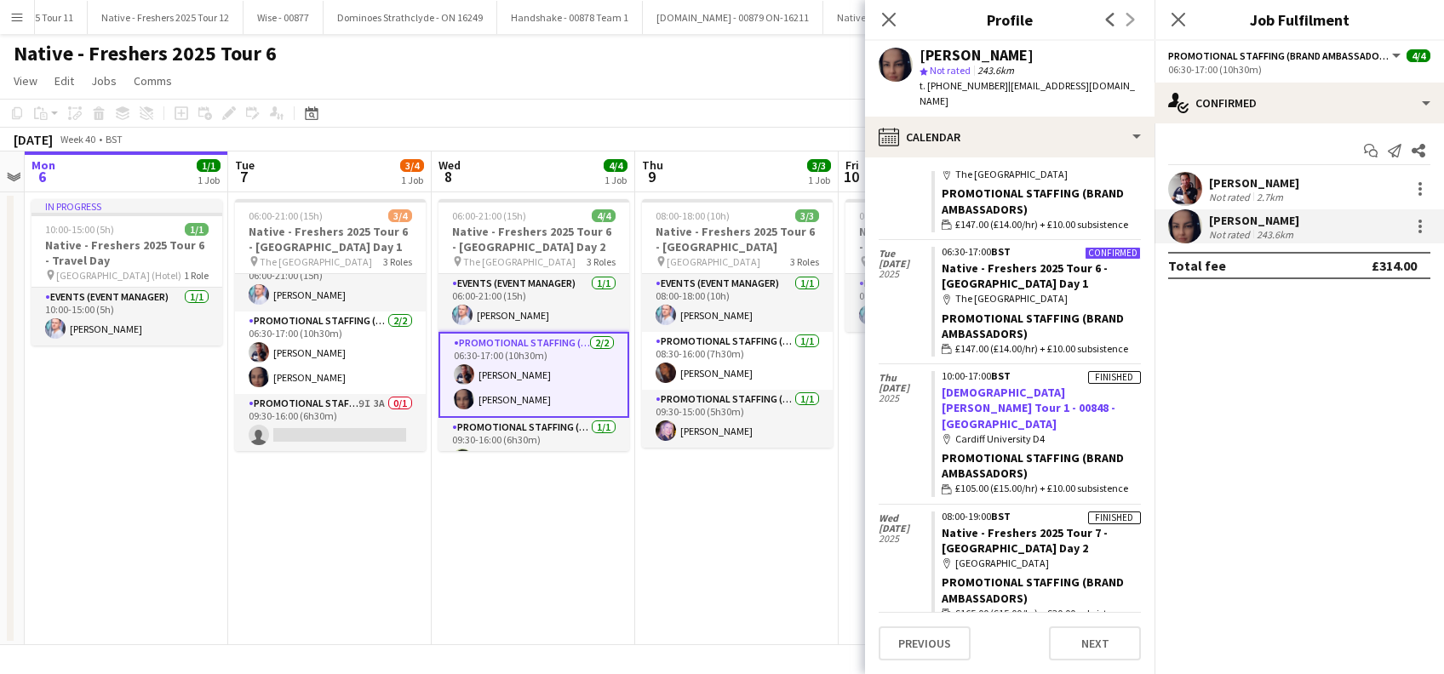
scroll to position [0, 0]
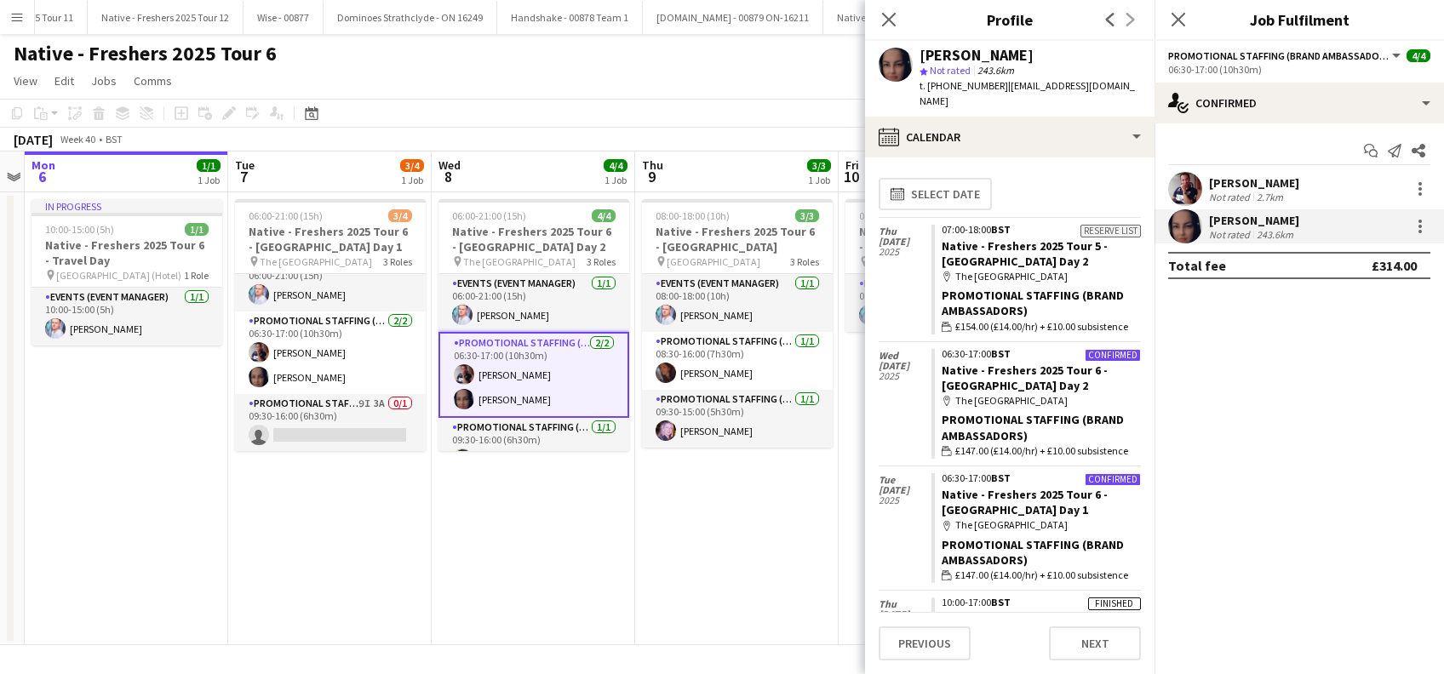
click at [1269, 215] on div "Paulina Piatkowska" at bounding box center [1254, 220] width 90 height 15
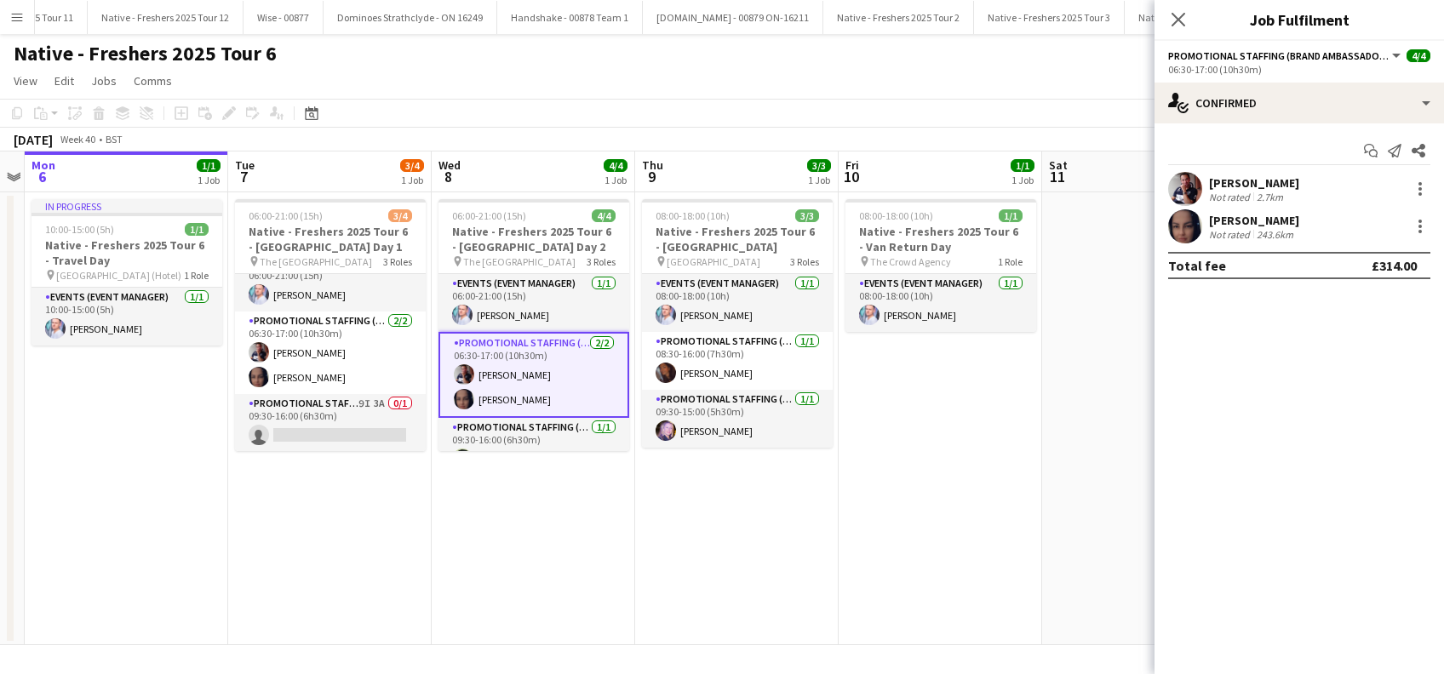
click at [1276, 214] on div "Paulina Piatkowska" at bounding box center [1254, 220] width 90 height 15
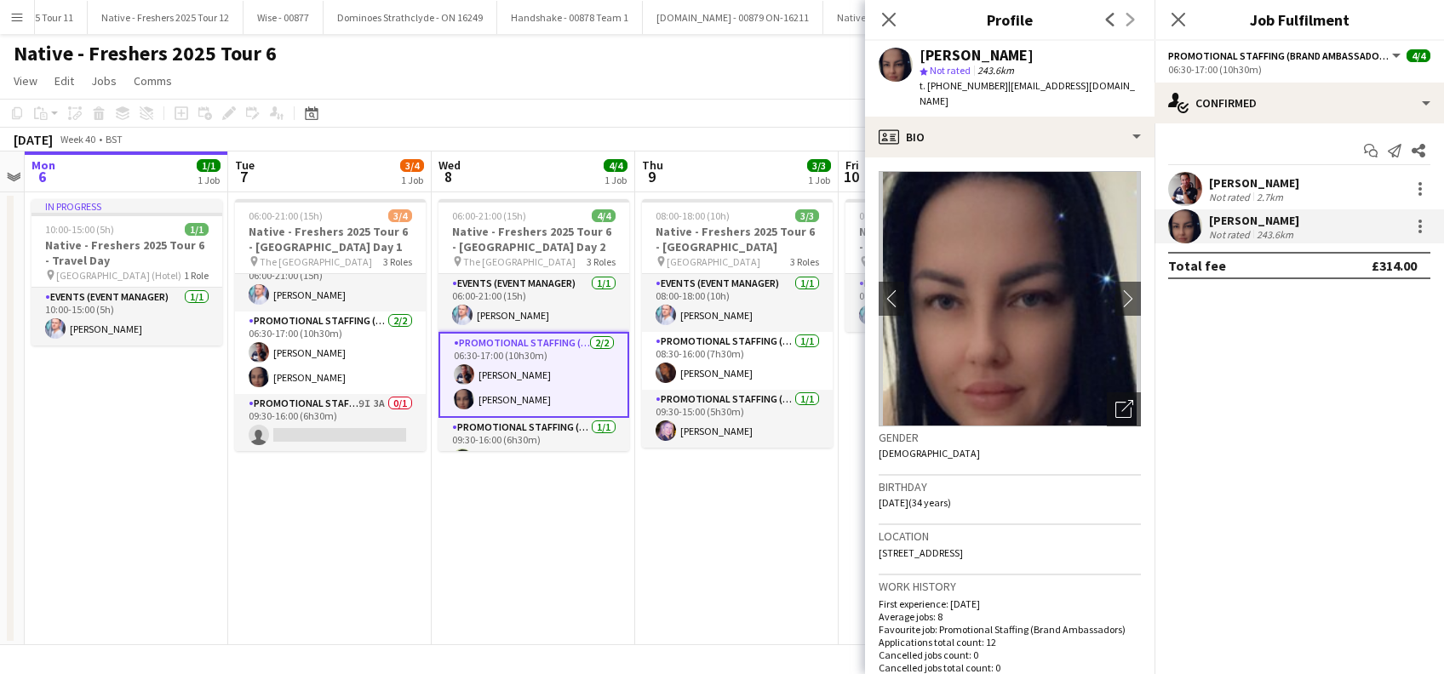
drag, startPoint x: 1069, startPoint y: 60, endPoint x: 920, endPoint y: 52, distance: 149.2
click at [920, 52] on div "Paulina Piatkowska" at bounding box center [1030, 55] width 221 height 15
copy div "Paulina Piatkowska"
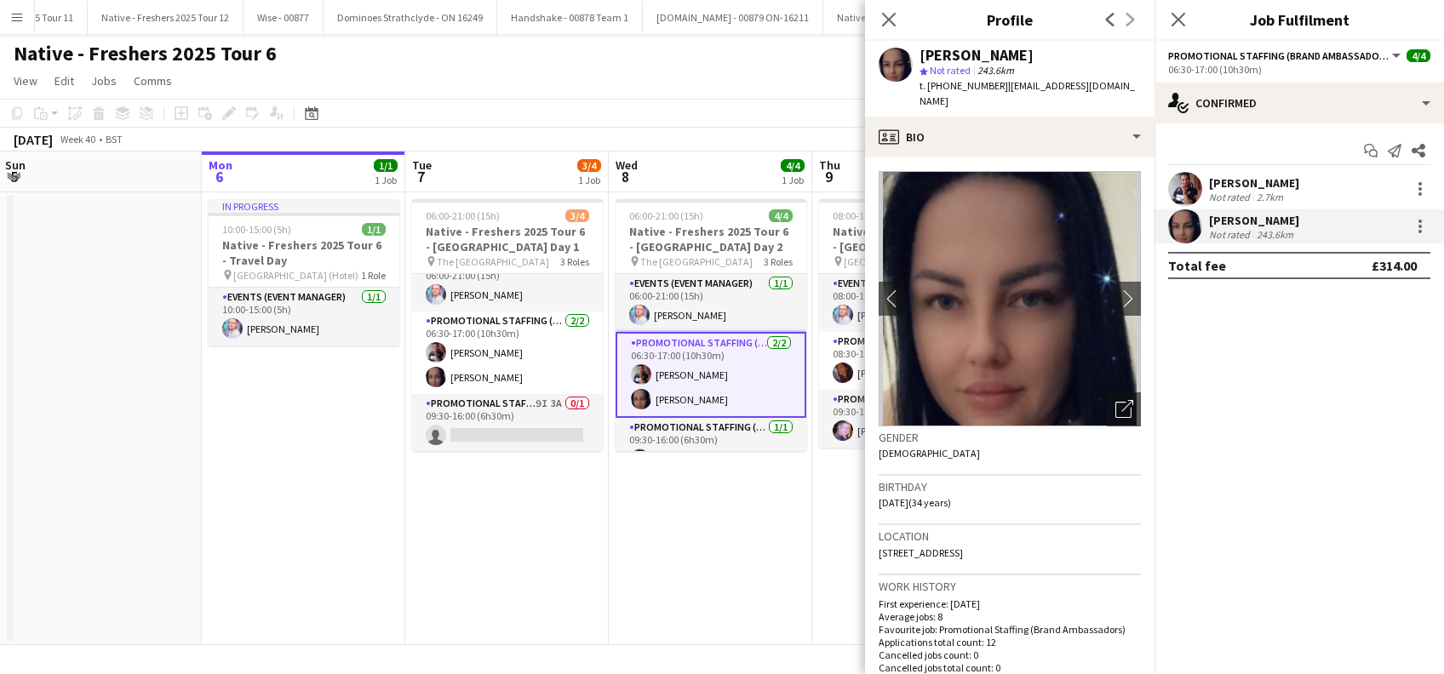
scroll to position [0, 341]
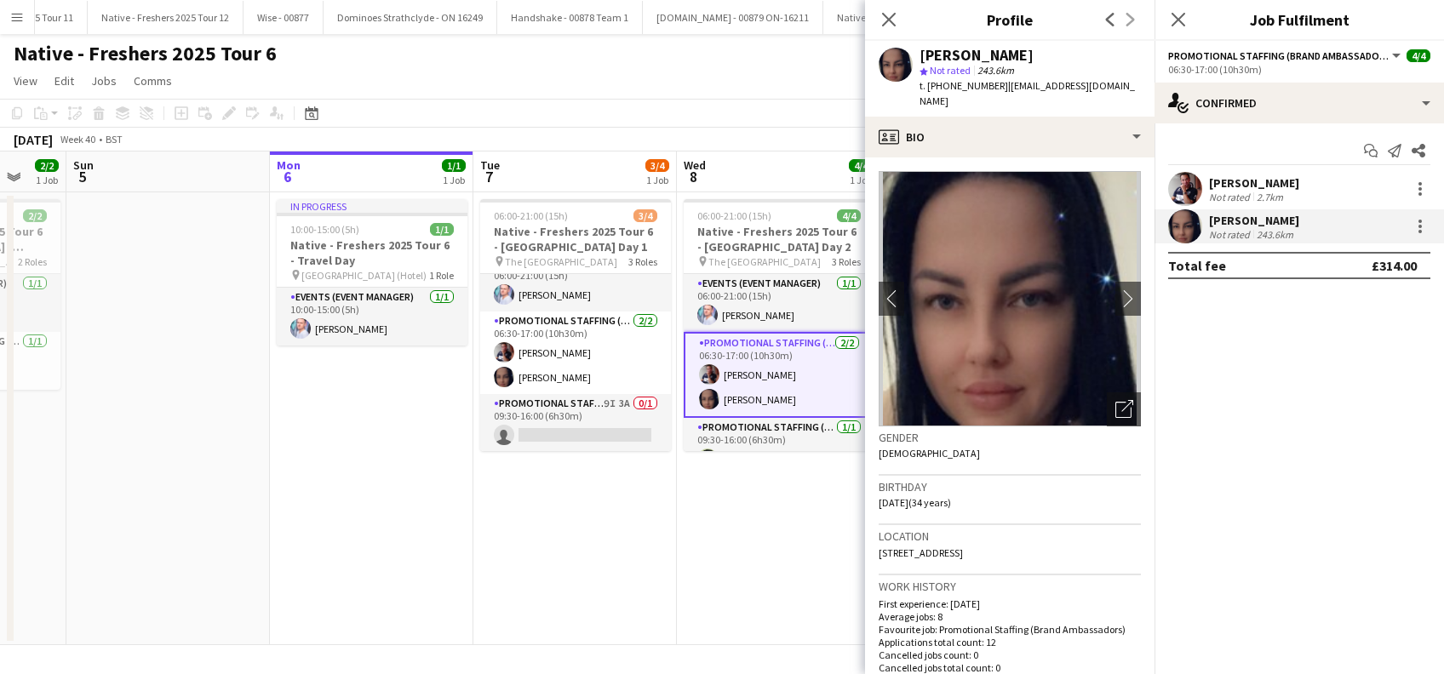
drag, startPoint x: 422, startPoint y: 559, endPoint x: 668, endPoint y: 559, distance: 245.2
click at [668, 559] on app-calendar-viewport "Fri 3 1/1 1 Job Sat 4 2/2 1 Job Sun 5 Mon 6 1/1 1 Job Tue 7 3/4 1 Job Wed 8 4/4…" at bounding box center [722, 399] width 1444 height 494
click at [1281, 215] on div "Paulina Piatkowska" at bounding box center [1254, 220] width 90 height 15
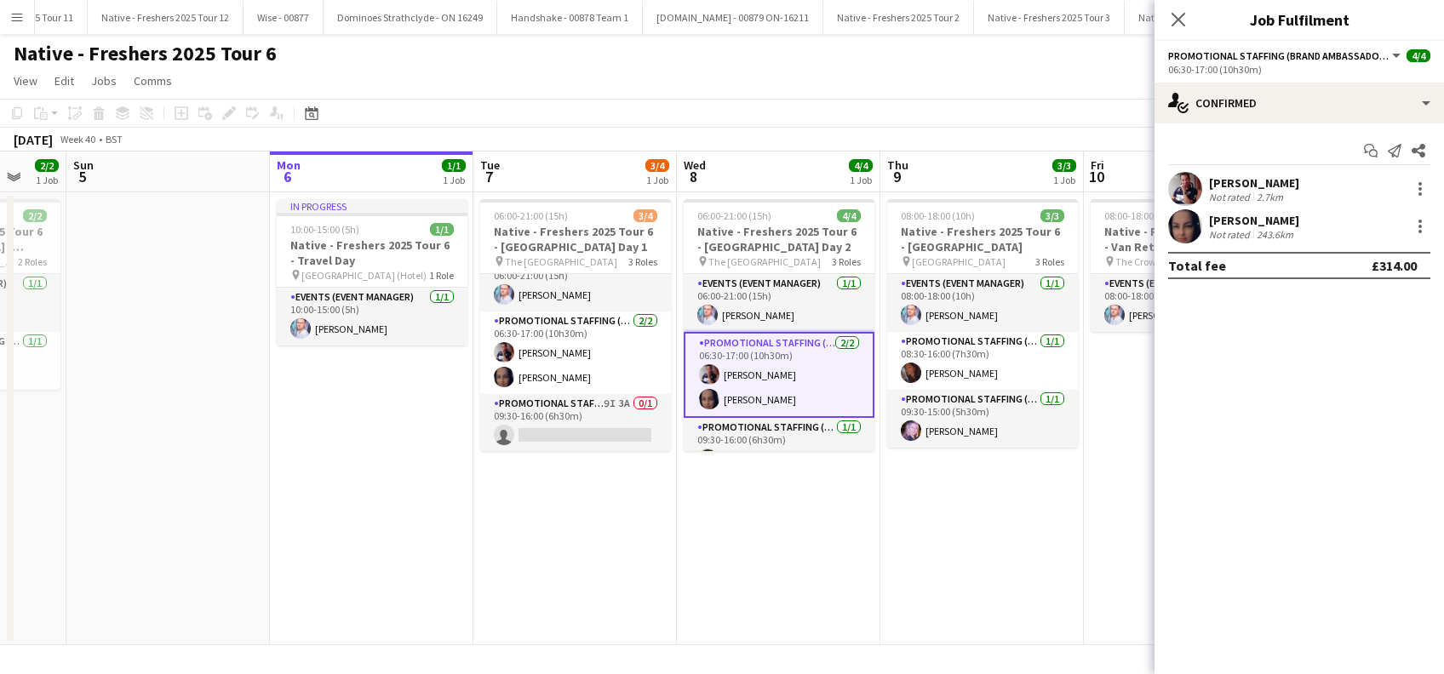
click at [1281, 215] on div "Paulina Piatkowska" at bounding box center [1254, 220] width 90 height 15
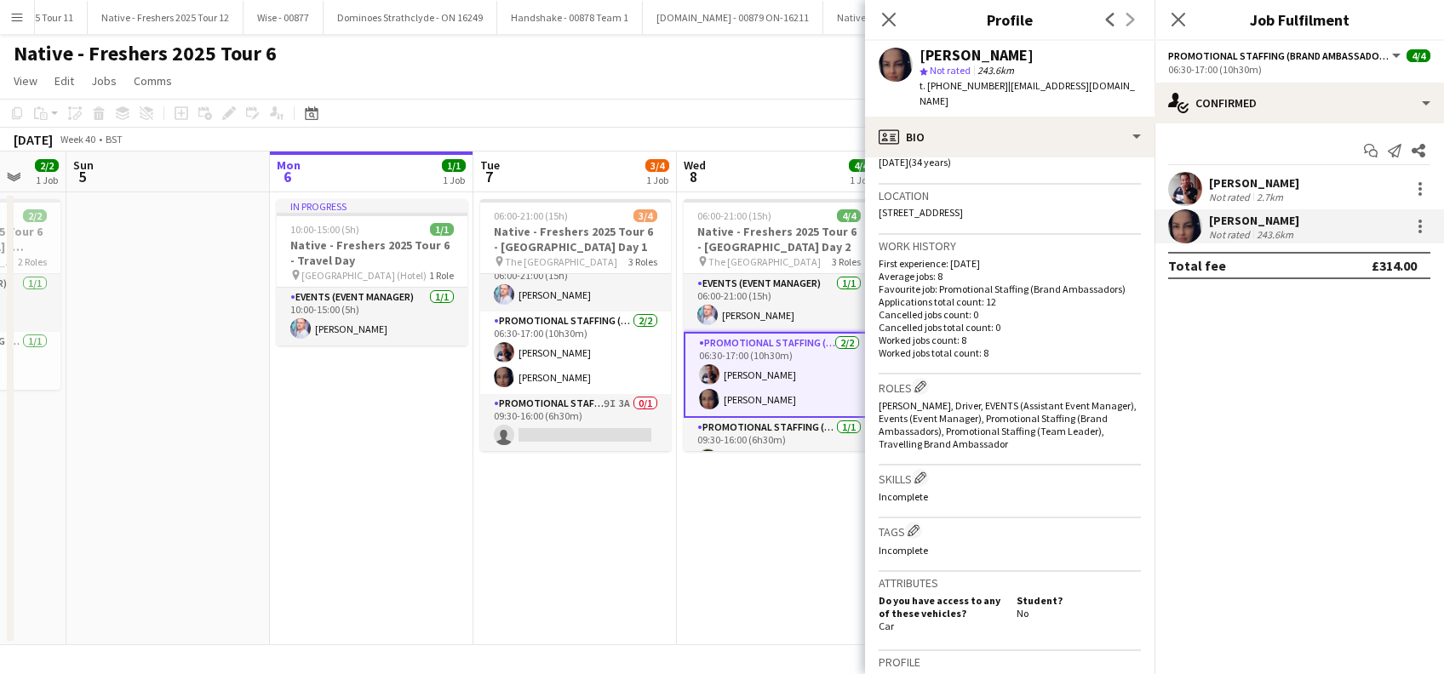
scroll to position [723, 0]
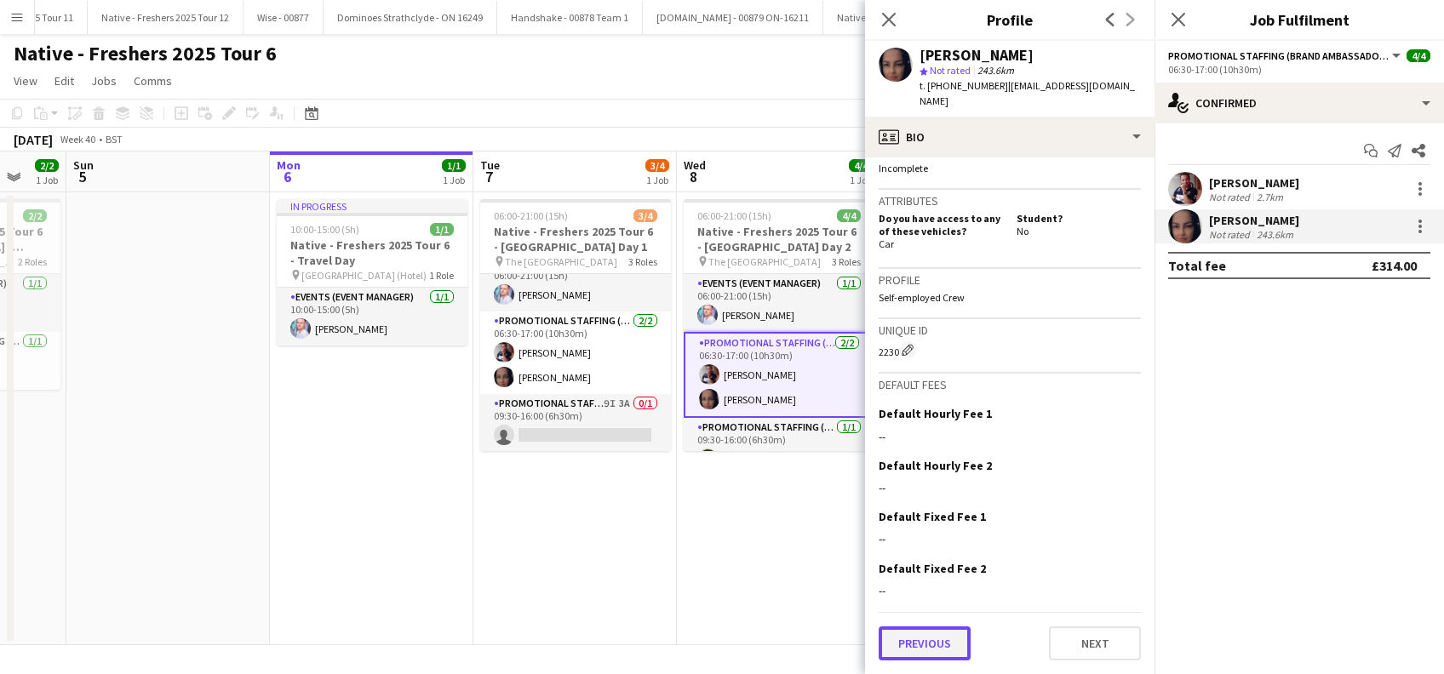
click at [919, 652] on button "Previous" at bounding box center [925, 644] width 92 height 34
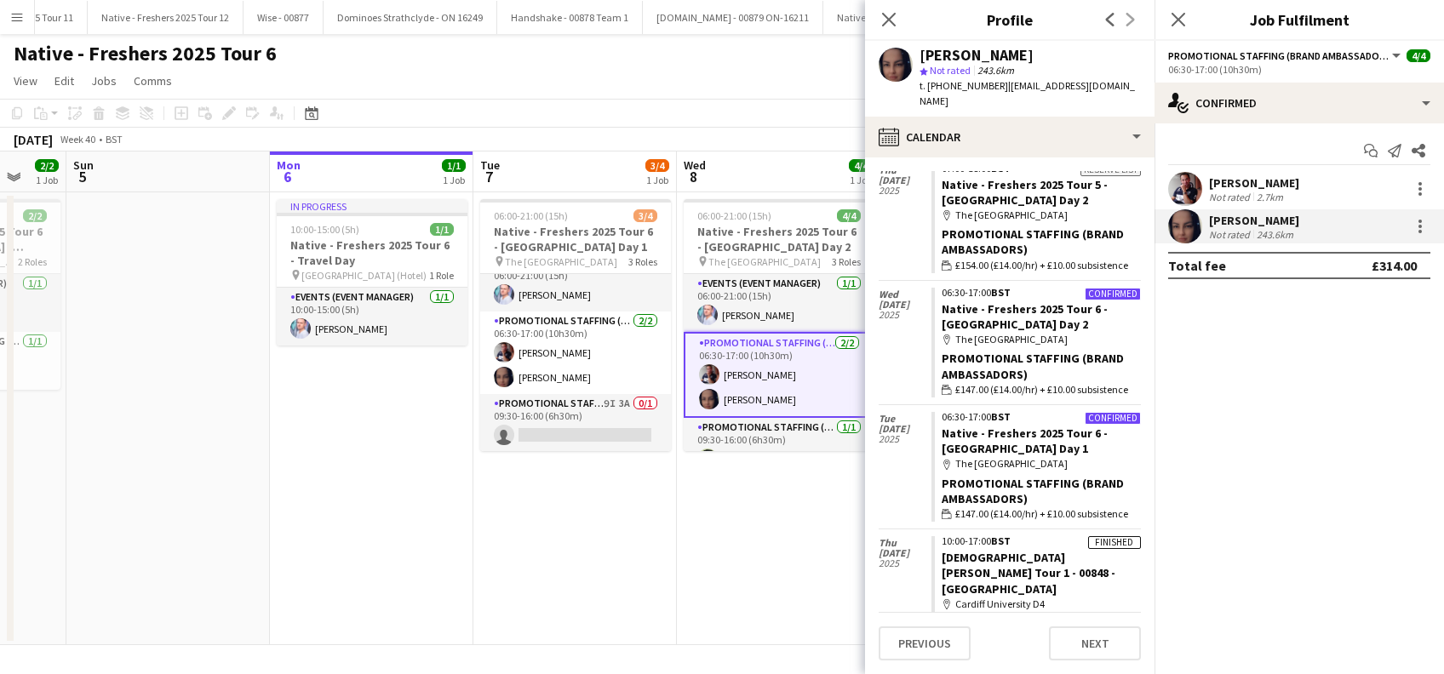
scroll to position [0, 0]
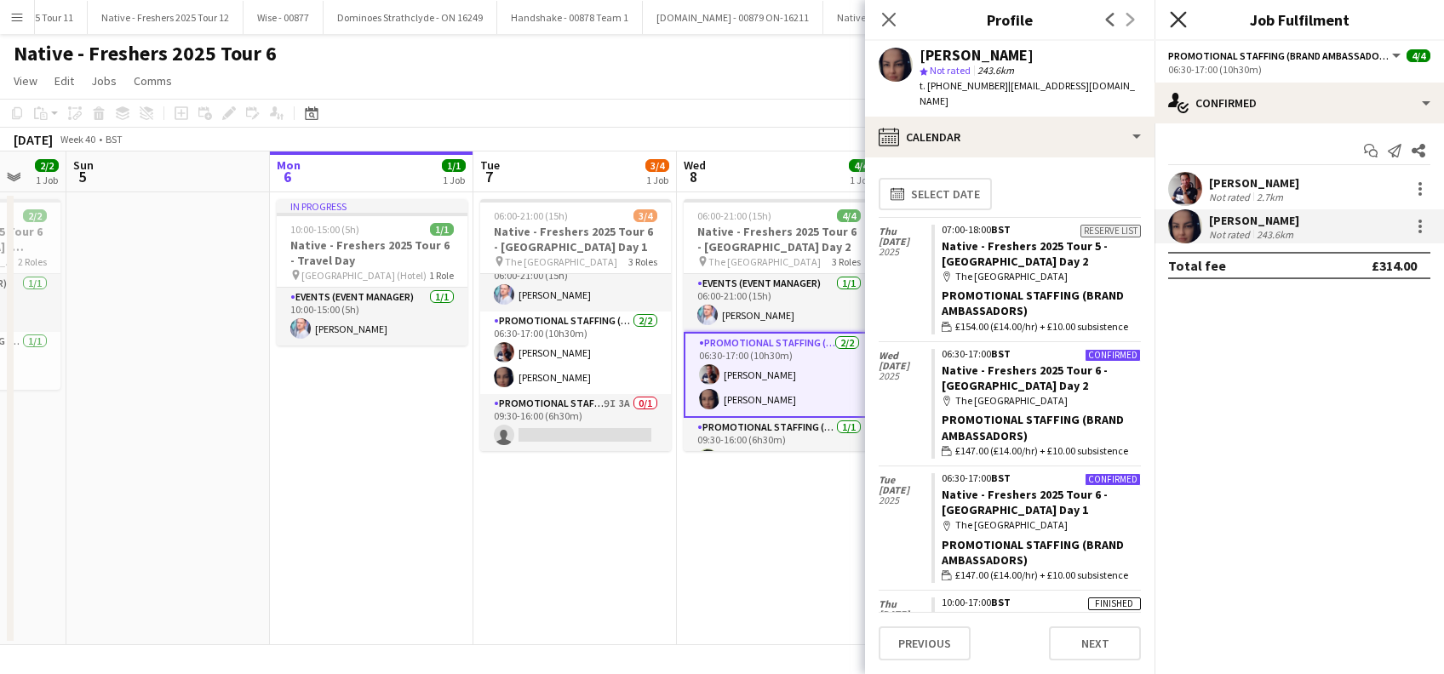
click at [1174, 19] on icon "Close pop-in" at bounding box center [1178, 19] width 16 height 16
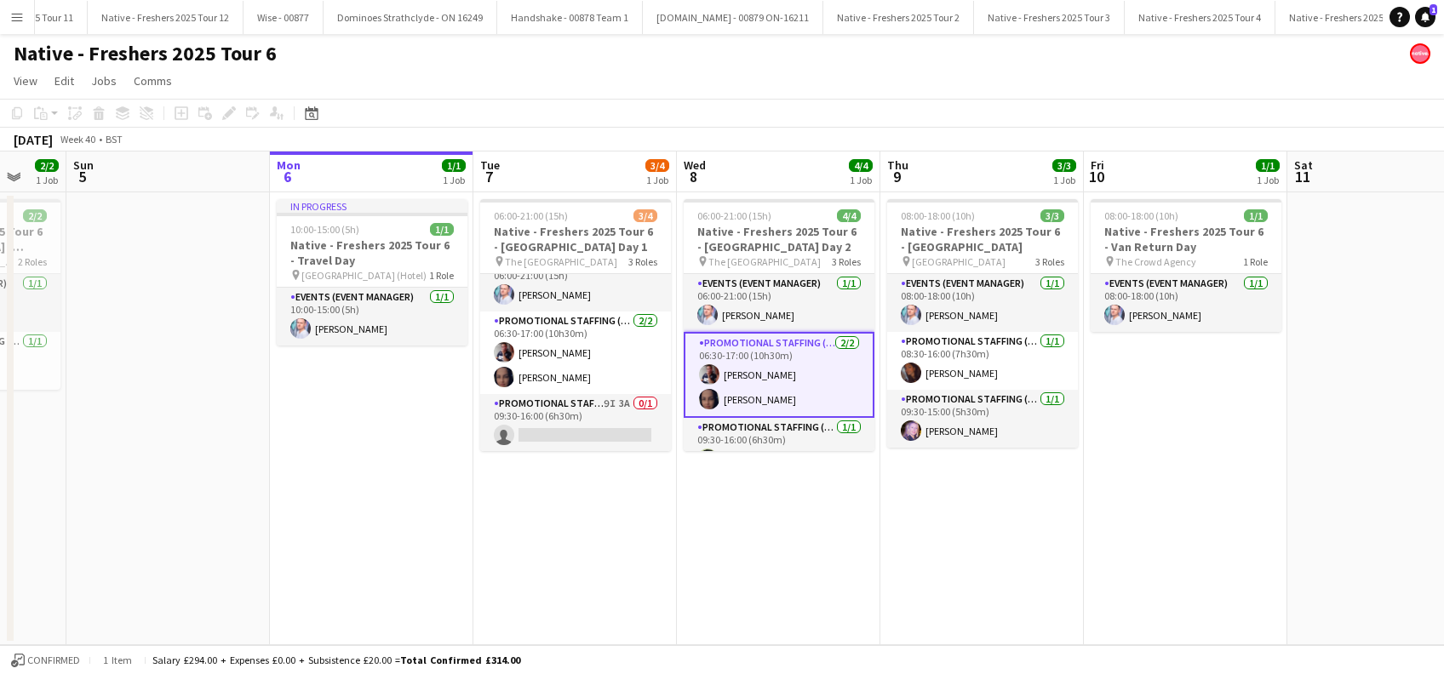
click at [1006, 495] on app-date-cell "08:00-18:00 (10h) 3/3 Native - Freshers 2025 Tour 6 - London South Bank Univers…" at bounding box center [981, 418] width 203 height 453
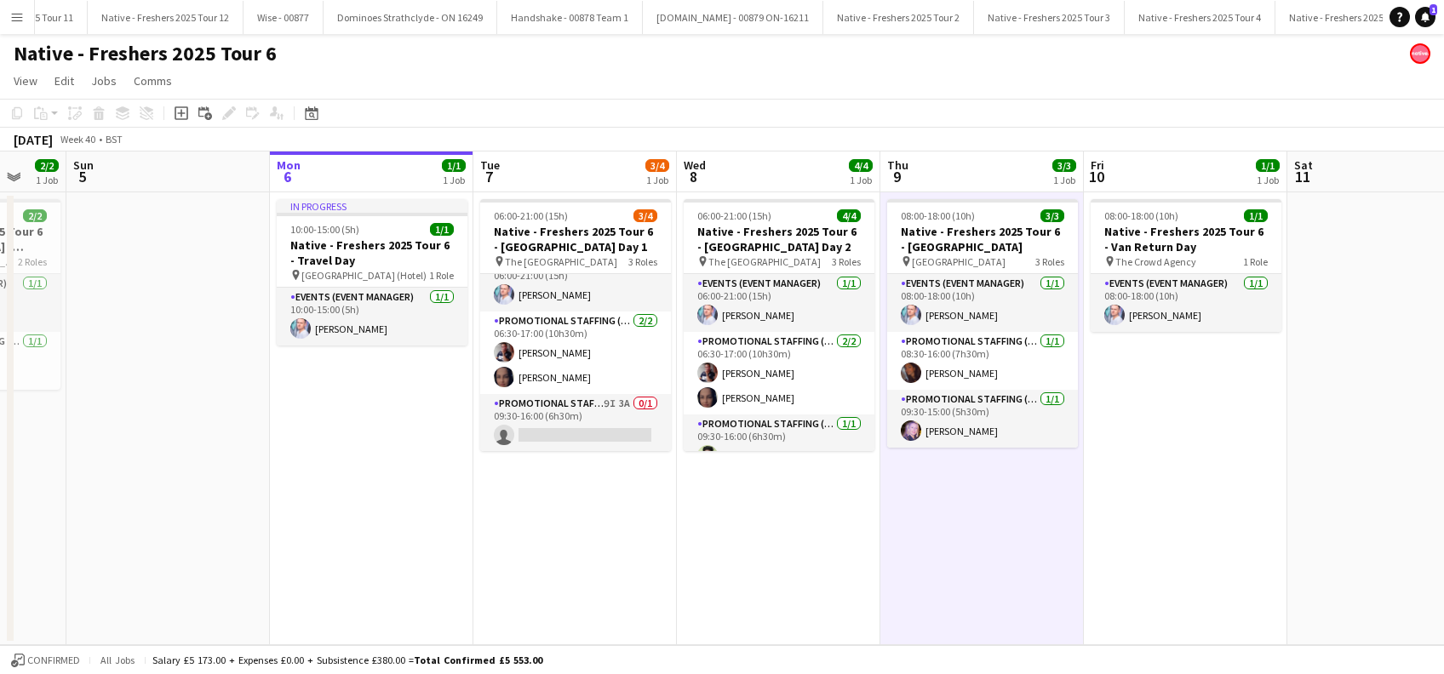
click at [564, 551] on app-date-cell "06:00-21:00 (15h) 3/4 Native - Freshers 2025 Tour 6 - University of Cambridge D…" at bounding box center [574, 418] width 203 height 453
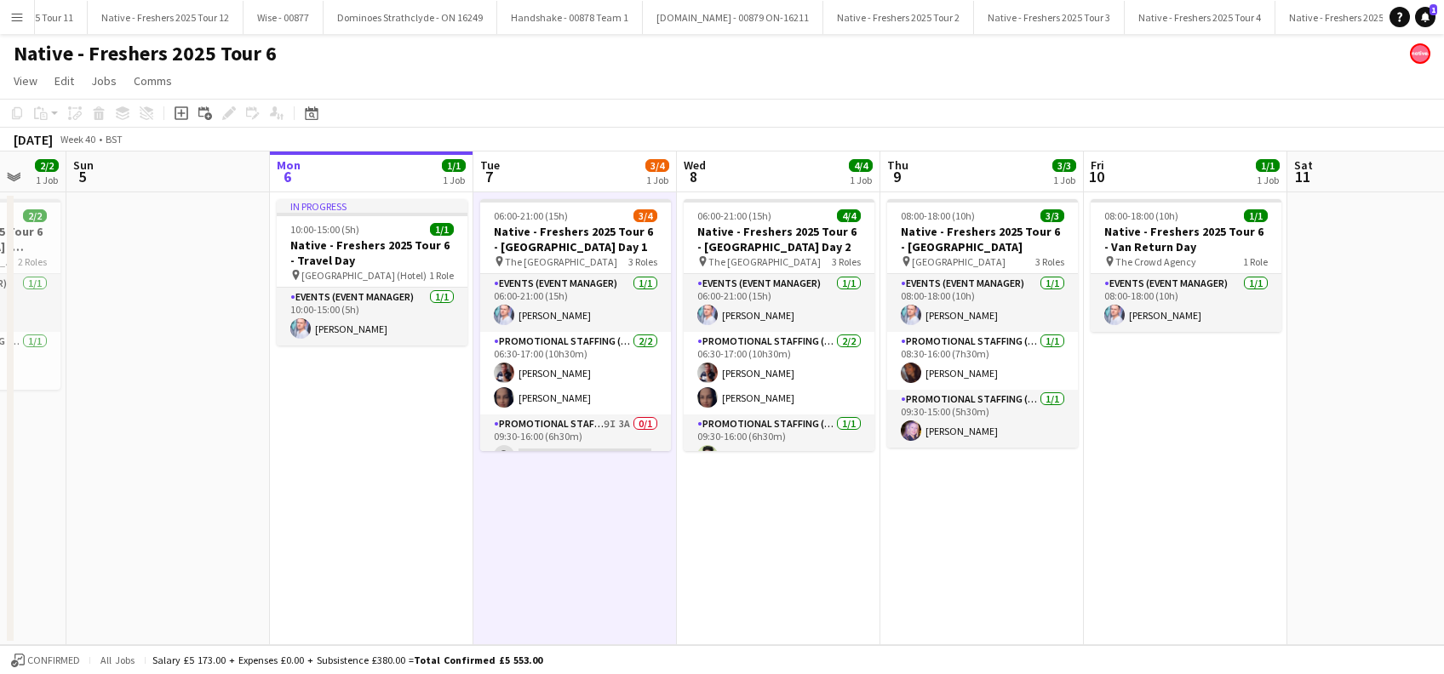
click at [365, 474] on app-date-cell "In progress 10:00-15:00 (5h) 1/1 Native - Freshers 2025 Tour 6 - Travel Day pin…" at bounding box center [371, 418] width 203 height 453
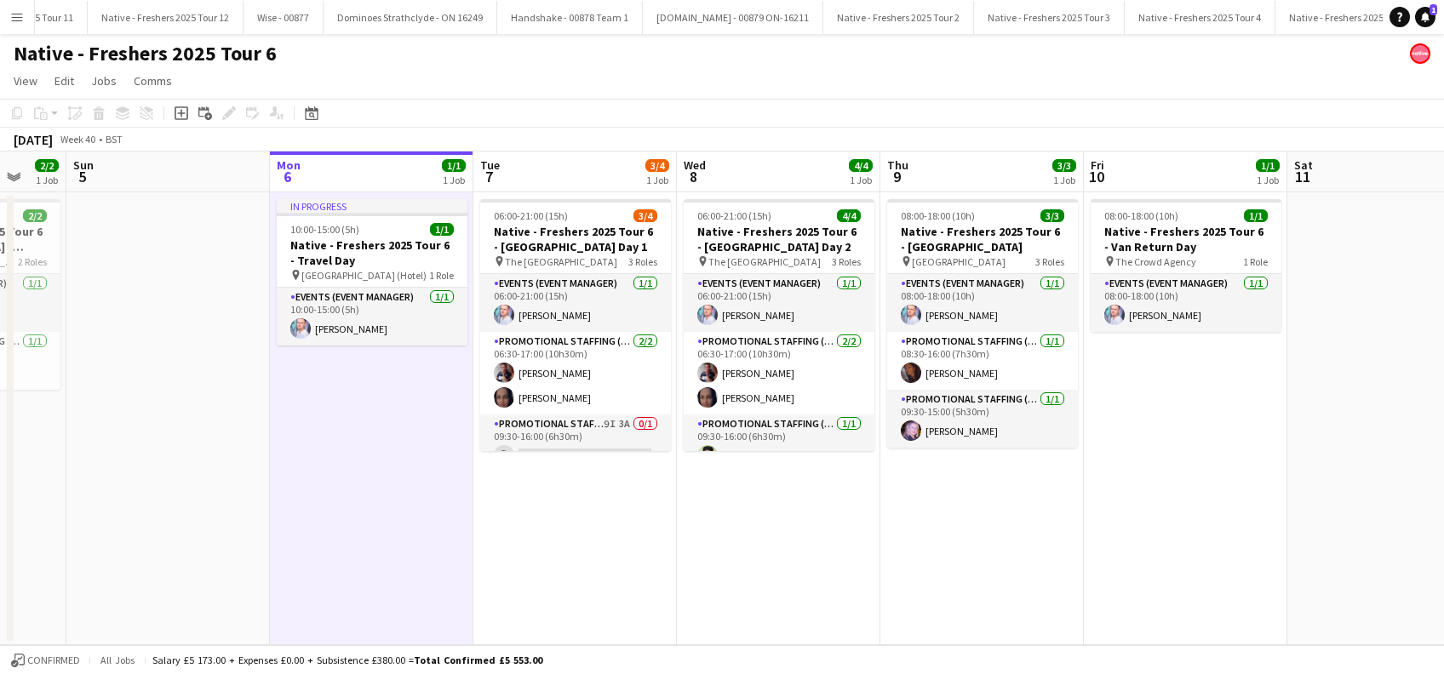
click at [639, 545] on app-date-cell "06:00-21:00 (15h) 3/4 Native - Freshers 2025 Tour 6 - University of Cambridge D…" at bounding box center [574, 418] width 203 height 453
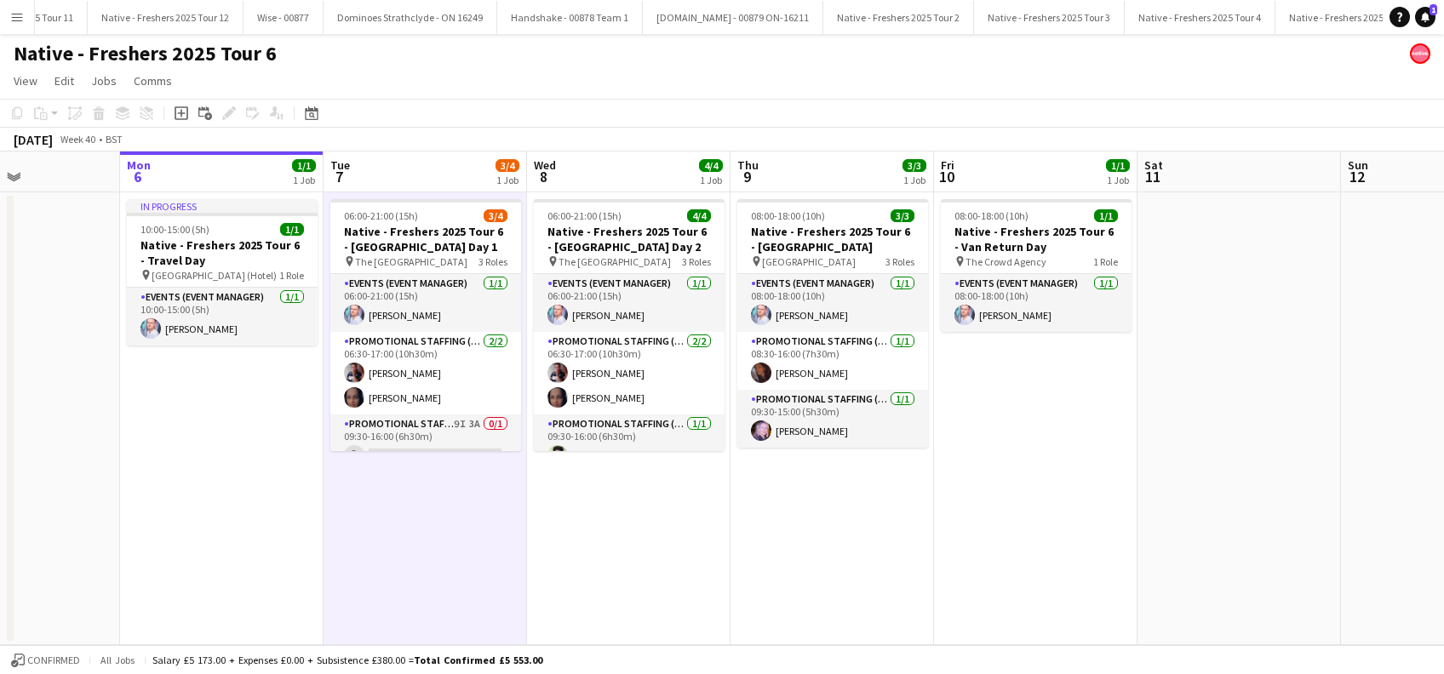
drag, startPoint x: 776, startPoint y: 541, endPoint x: 616, endPoint y: 553, distance: 160.5
click at [616, 553] on app-calendar-viewport "Fri 3 1/1 1 Job Sat 4 2/2 1 Job Sun 5 Mon 6 1/1 1 Job Tue 7 3/4 1 Job Wed 8 4/4…" at bounding box center [722, 399] width 1444 height 494
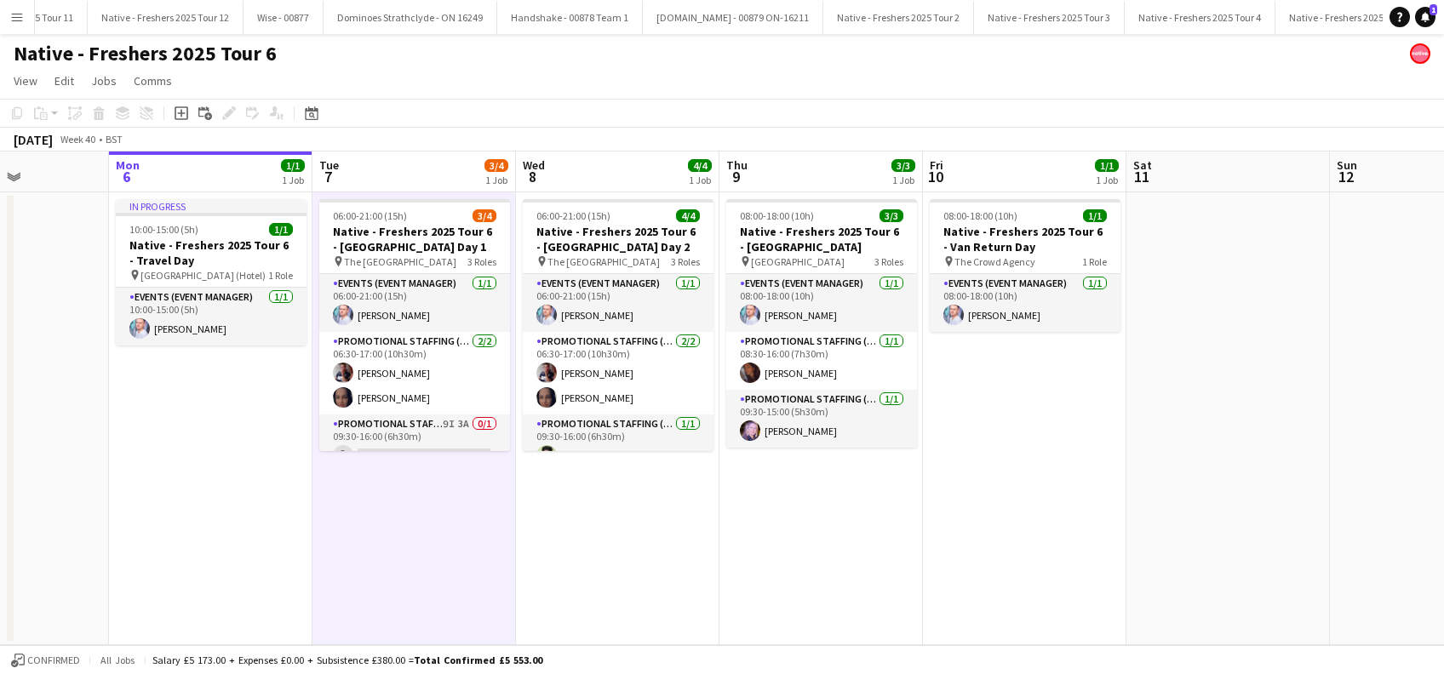
scroll to position [0, 394]
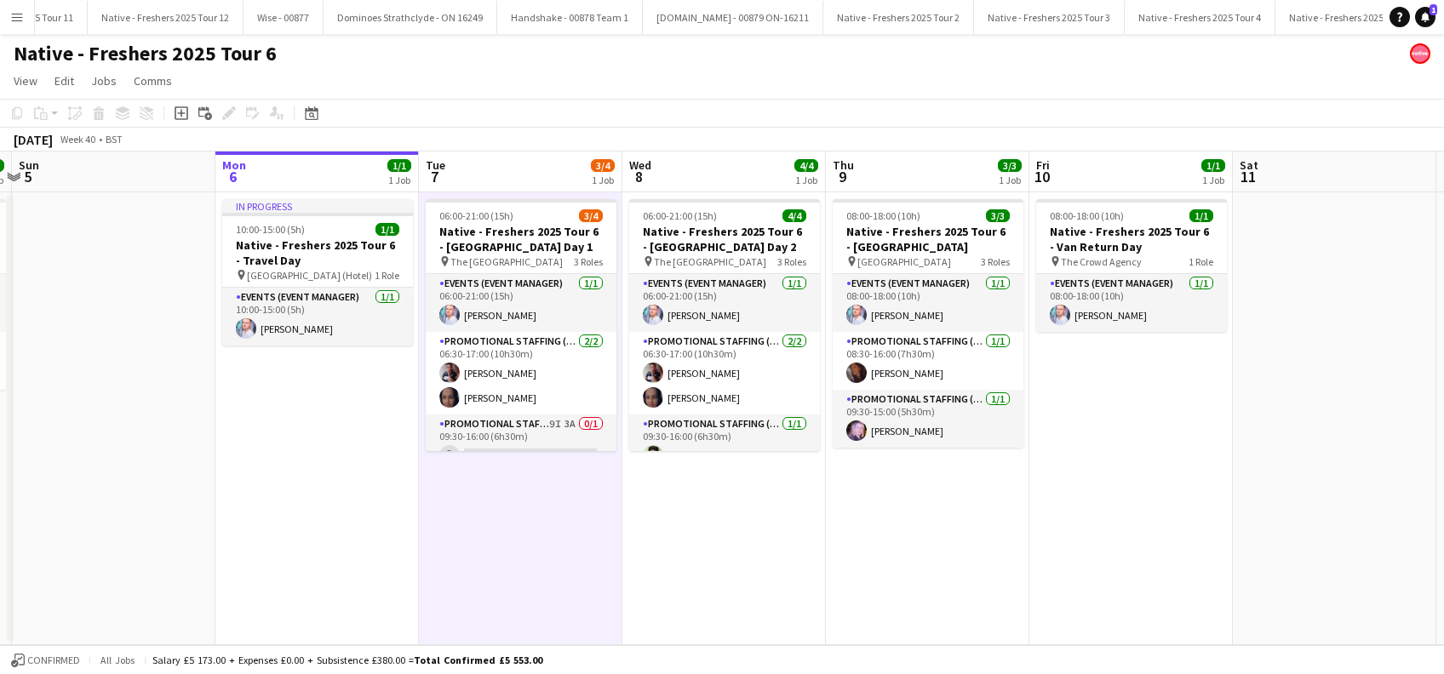
drag, startPoint x: 403, startPoint y: 546, endPoint x: 510, endPoint y: 547, distance: 107.3
click at [510, 546] on app-calendar-viewport "Fri 3 1/1 1 Job Sat 4 2/2 1 Job Sun 5 Mon 6 1/1 1 Job Tue 7 3/4 1 Job Wed 8 4/4…" at bounding box center [722, 399] width 1444 height 494
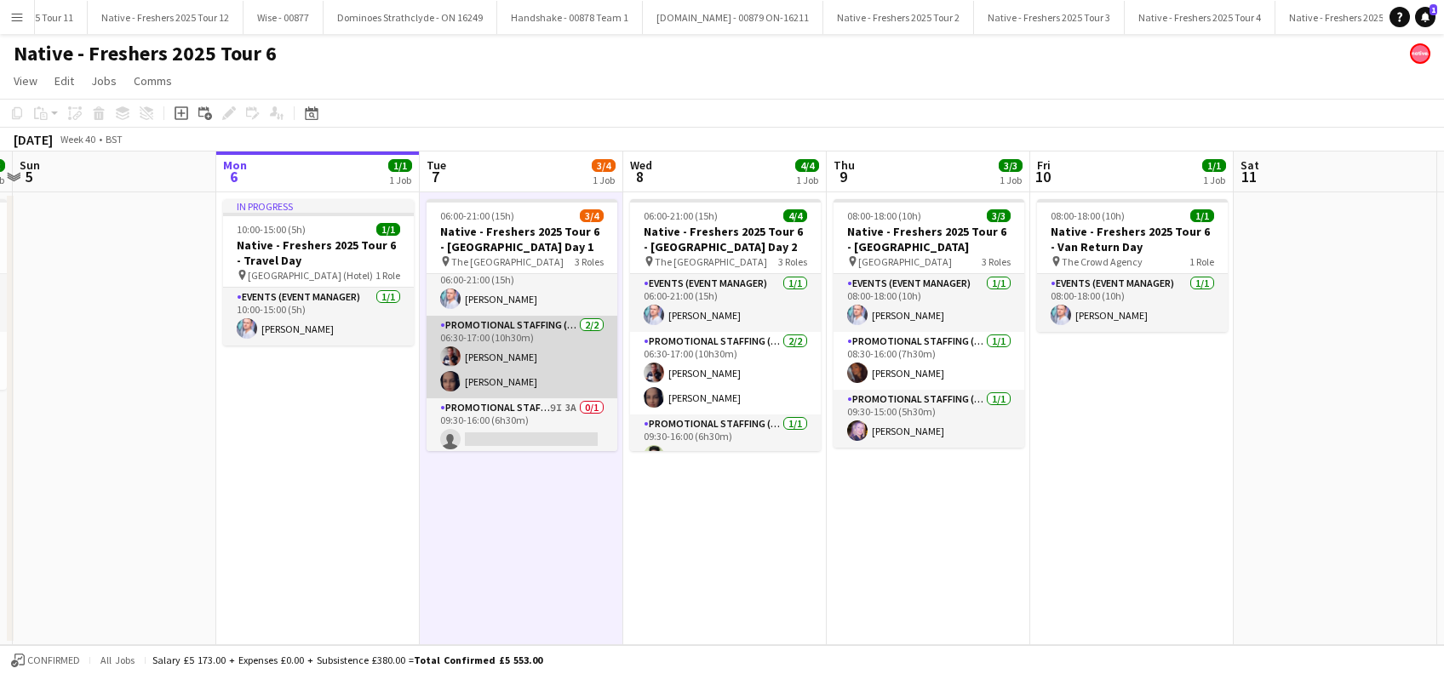
scroll to position [20, 0]
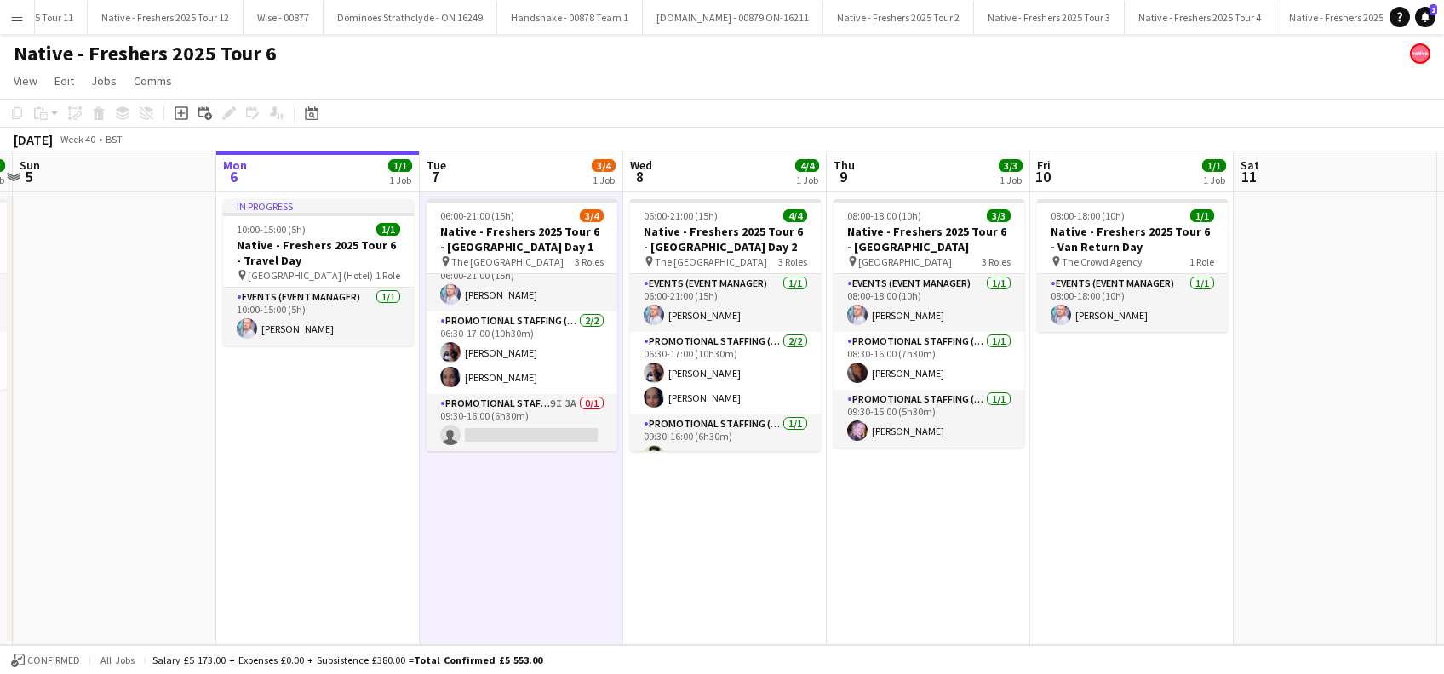
click at [351, 443] on app-date-cell "In progress 10:00-15:00 (5h) 1/1 Native - Freshers 2025 Tour 6 - Travel Day pin…" at bounding box center [317, 418] width 203 height 453
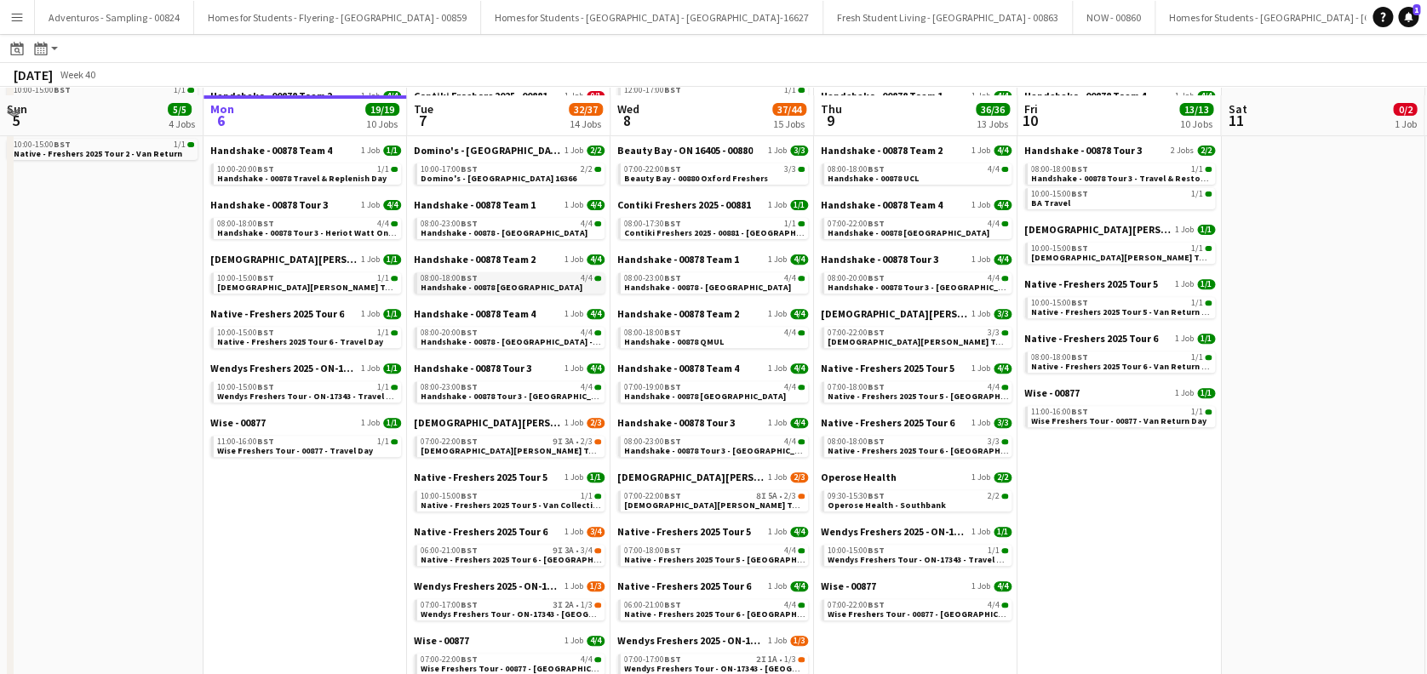
scroll to position [343, 0]
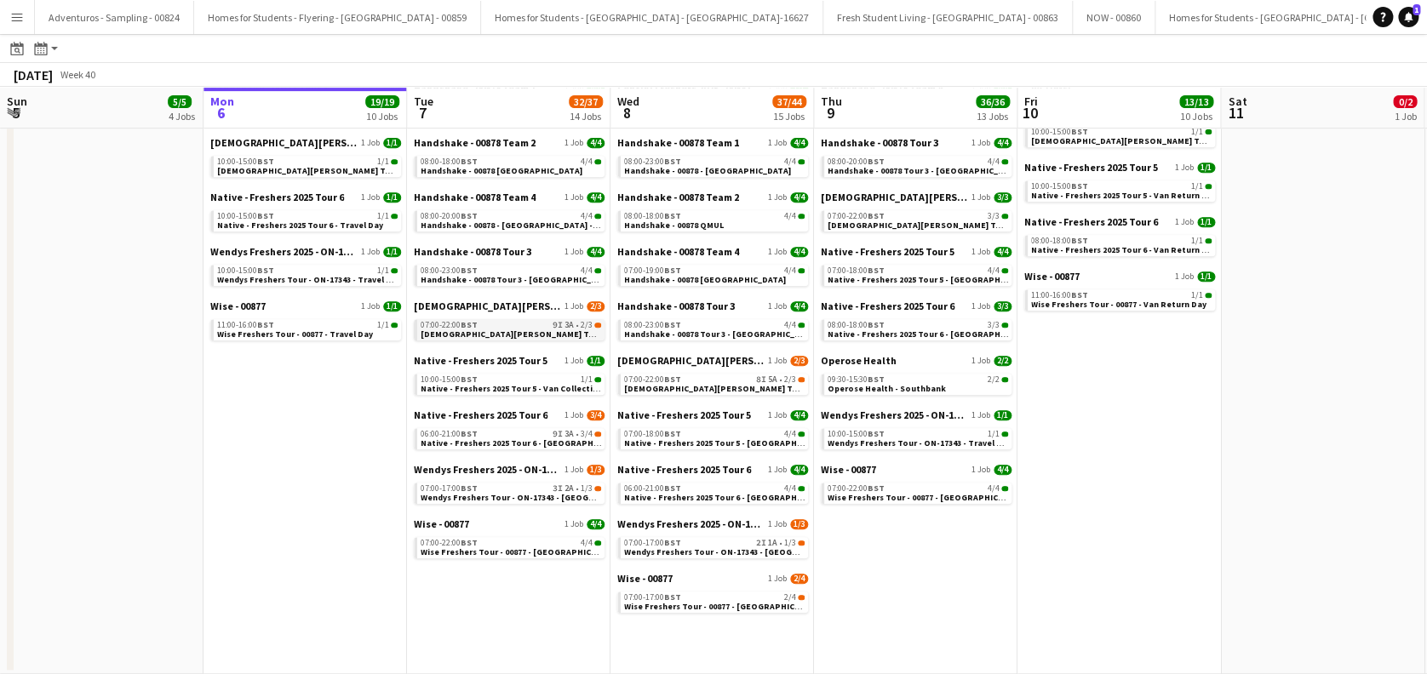
click at [505, 331] on span "[DEMOGRAPHIC_DATA][PERSON_NAME] Tour 1 - 00848 - [GEOGRAPHIC_DATA]" at bounding box center [575, 334] width 309 height 11
click at [1404, 14] on icon "Notifications" at bounding box center [1408, 17] width 10 height 10
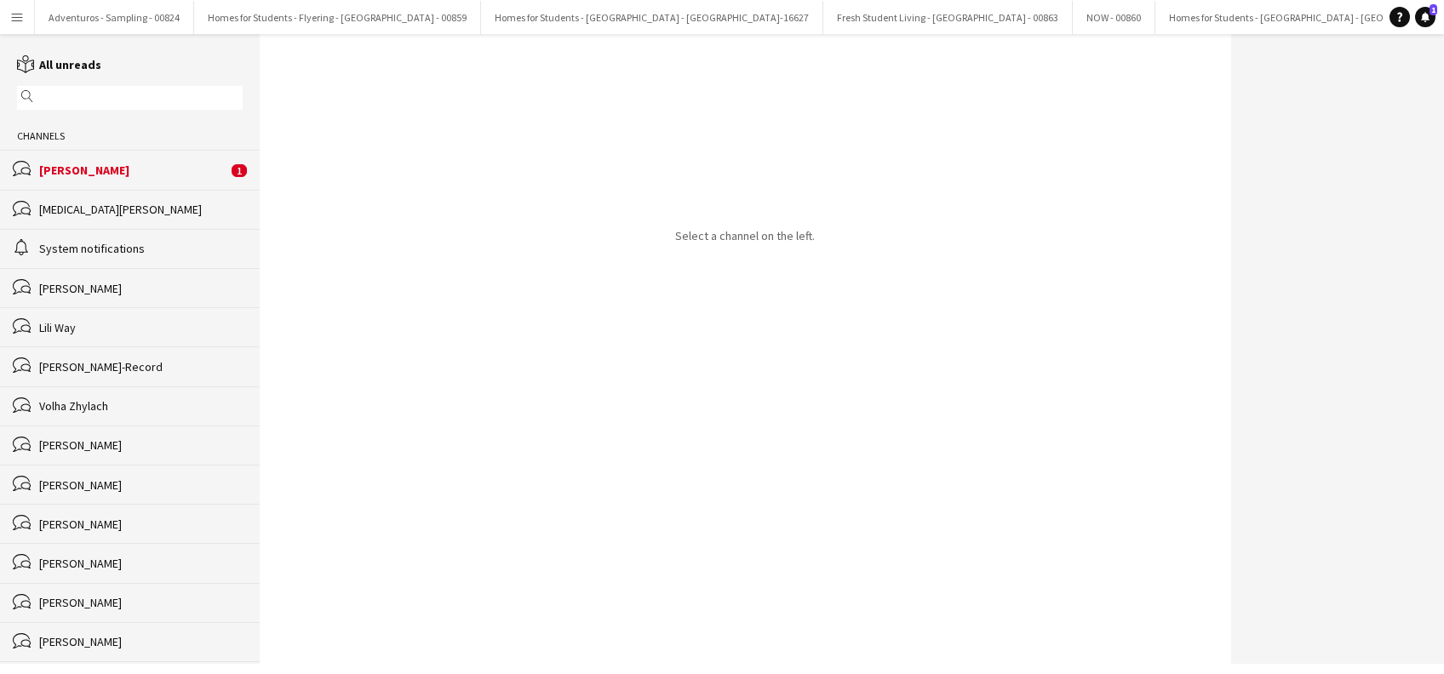
click at [109, 174] on div "Alyssa Palmer" at bounding box center [133, 170] width 188 height 15
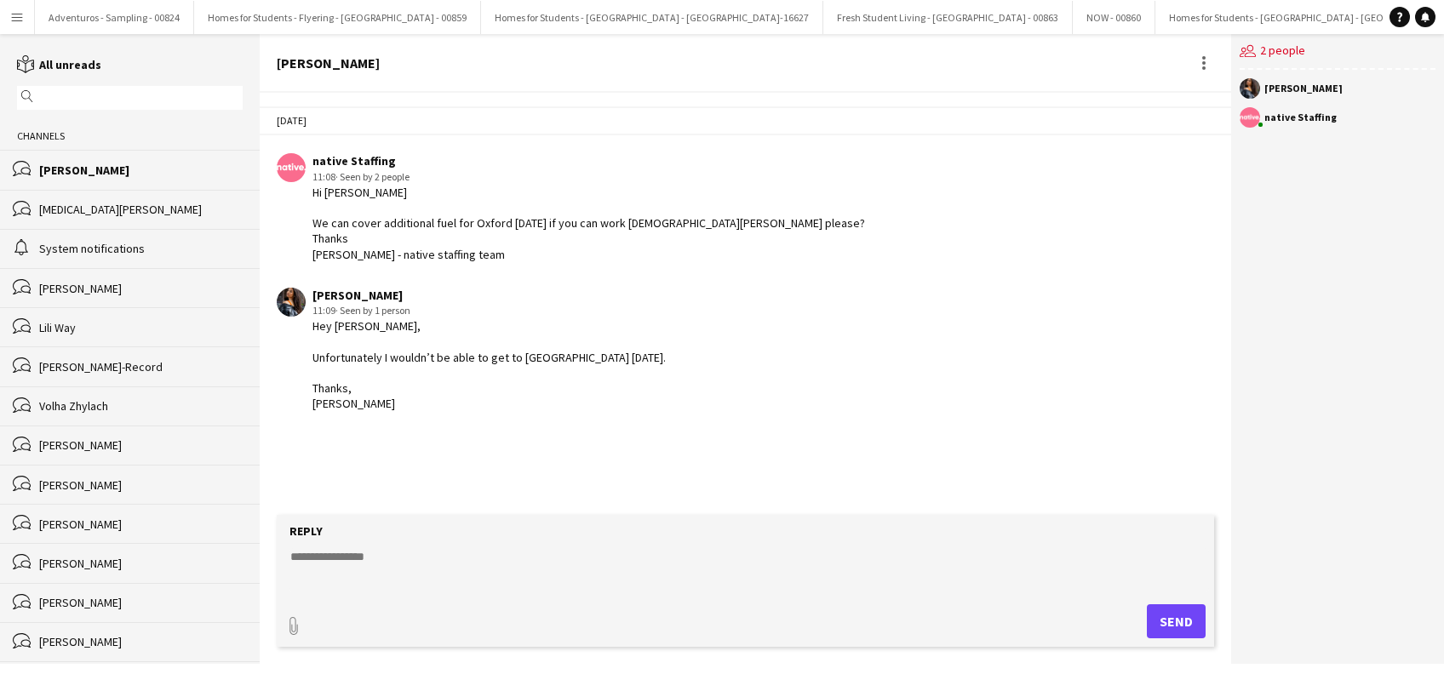
click at [343, 555] on textarea at bounding box center [749, 570] width 920 height 44
type textarea "**********"
click at [1173, 622] on button "Send" at bounding box center [1176, 622] width 59 height 34
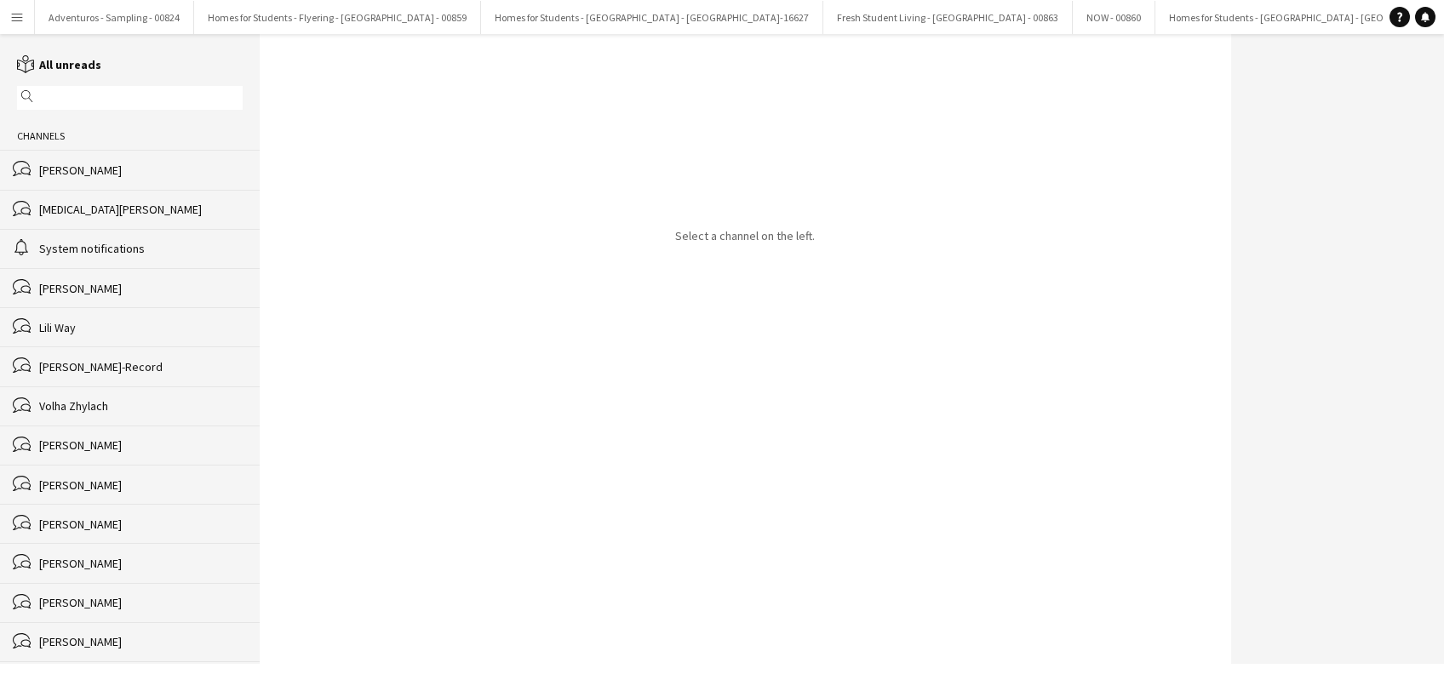
click at [74, 163] on div "Alyssa Palmer" at bounding box center [140, 170] width 203 height 15
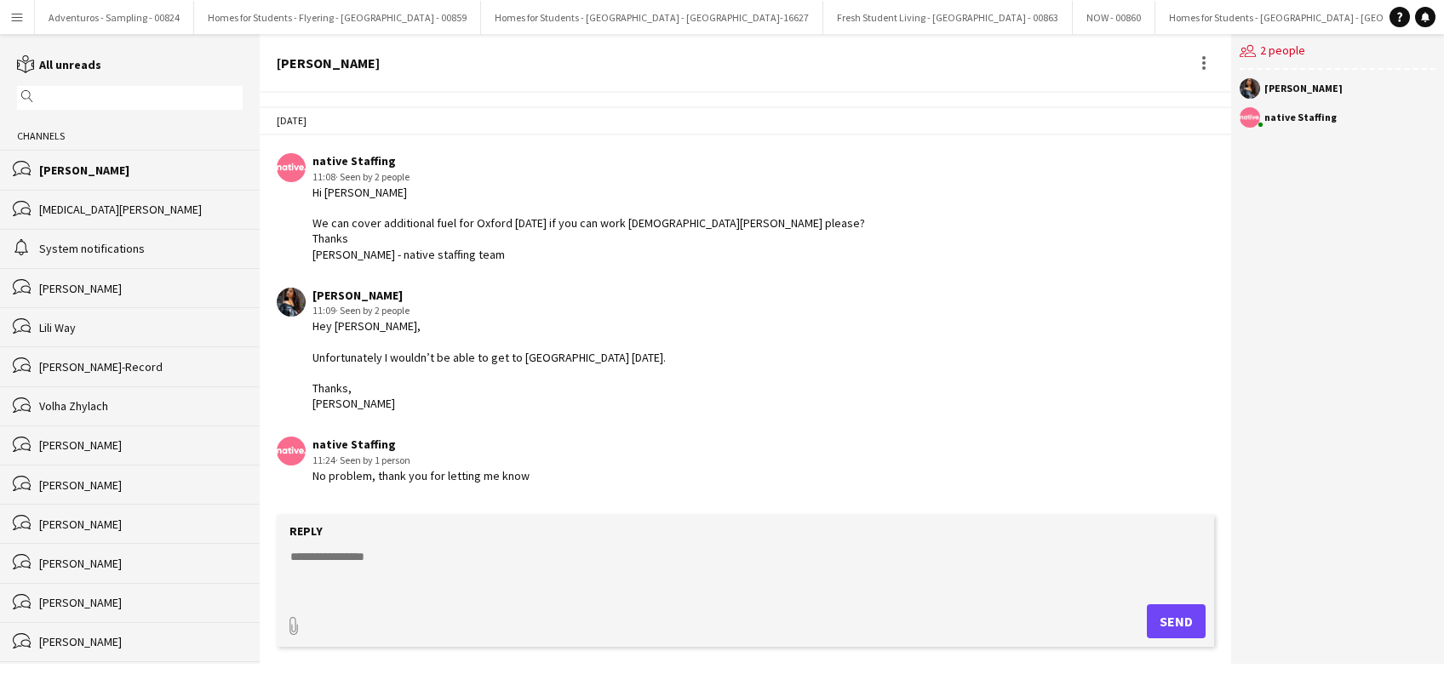
drag, startPoint x: 415, startPoint y: 525, endPoint x: 414, endPoint y: 536, distance: 10.3
click at [415, 530] on div "Reply" at bounding box center [745, 531] width 920 height 15
click at [404, 564] on textarea at bounding box center [749, 570] width 920 height 44
type textarea "**********"
click at [1190, 610] on button "Send" at bounding box center [1176, 622] width 59 height 34
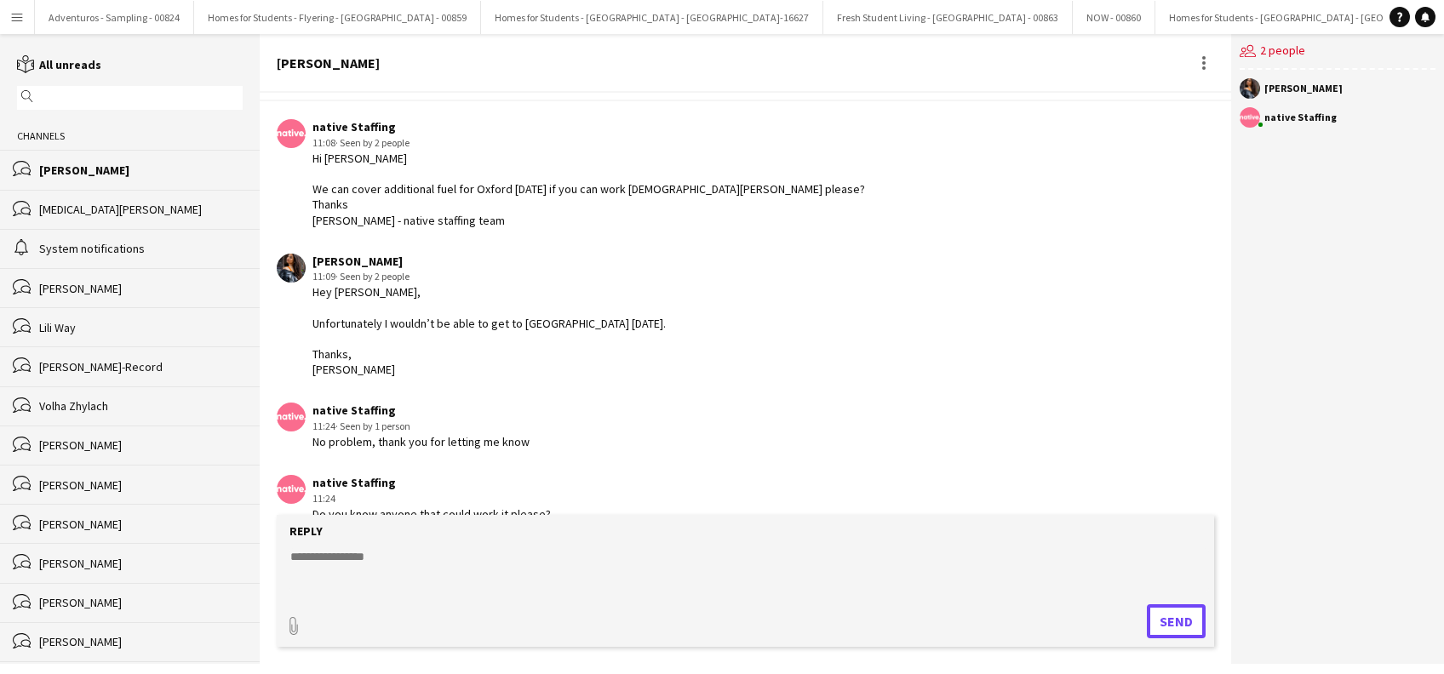
scroll to position [61, 0]
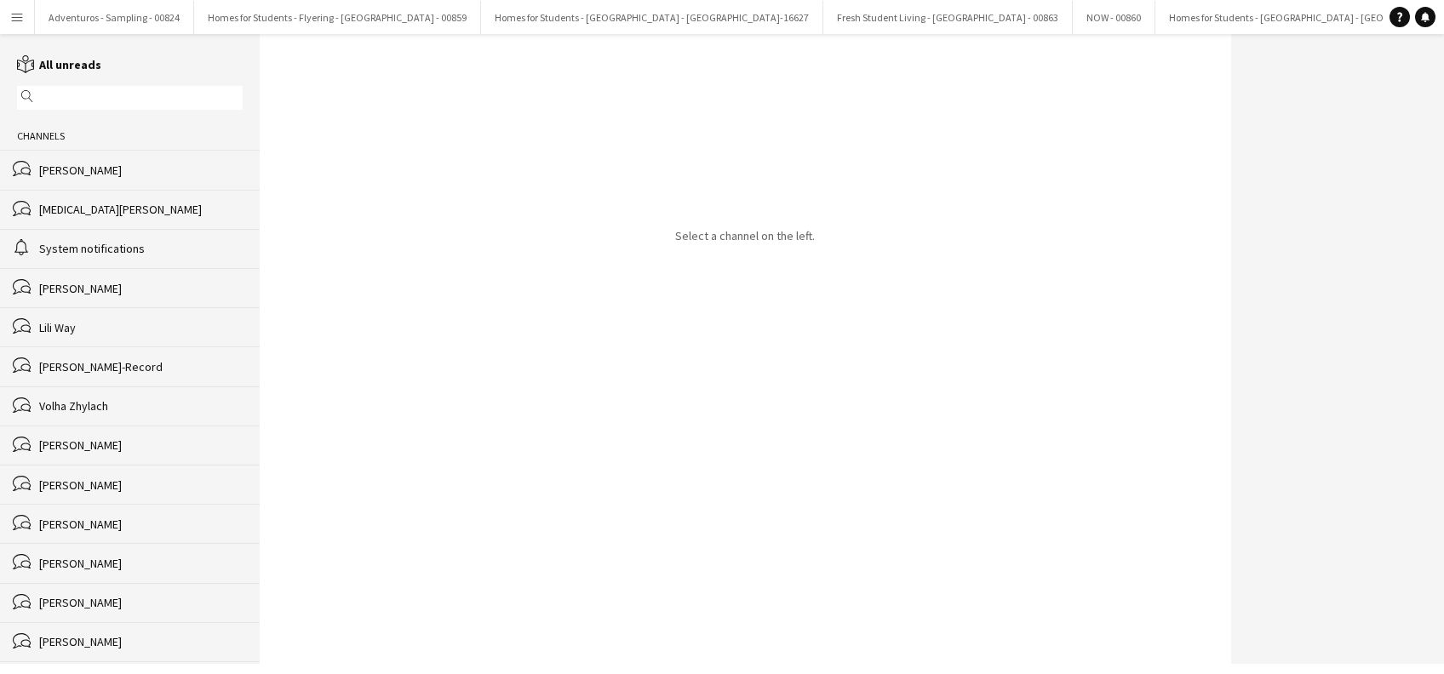
click at [13, 14] on app-icon "Menu" at bounding box center [17, 17] width 14 height 14
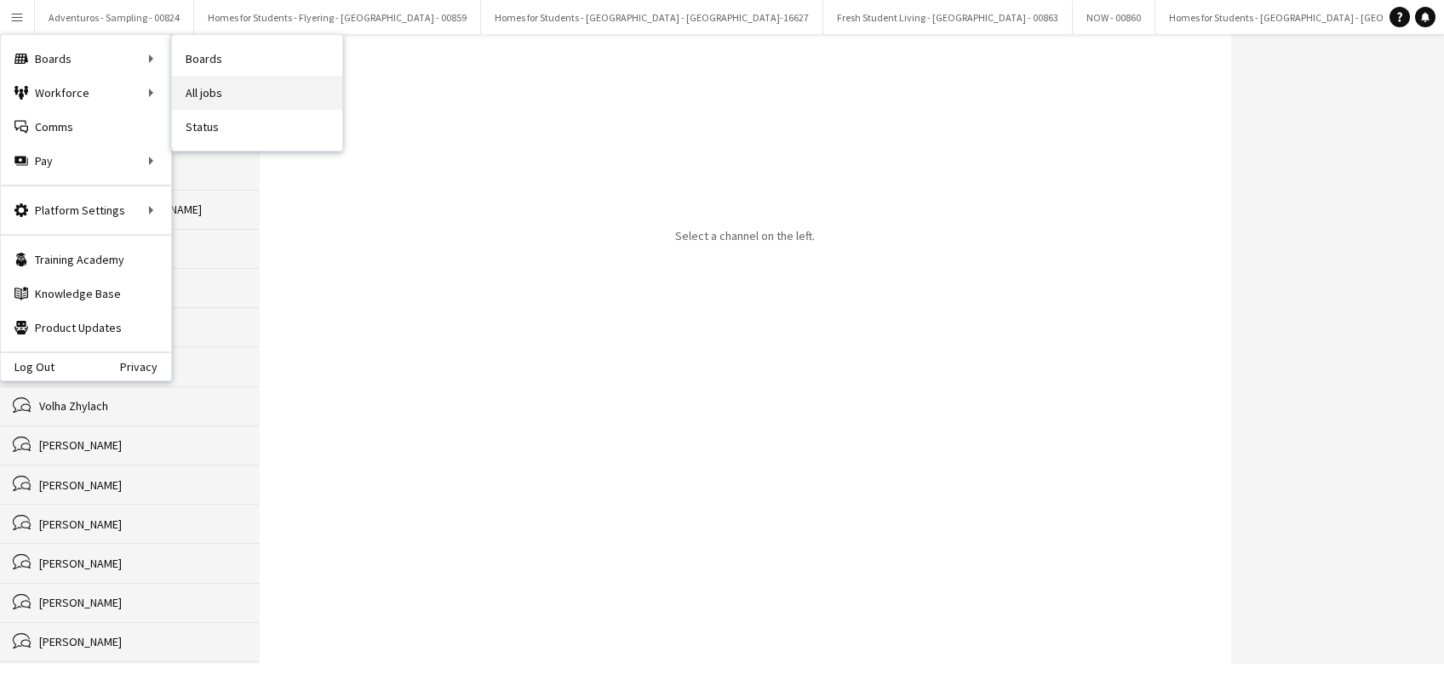
click at [218, 99] on link "All jobs" at bounding box center [257, 93] width 170 height 34
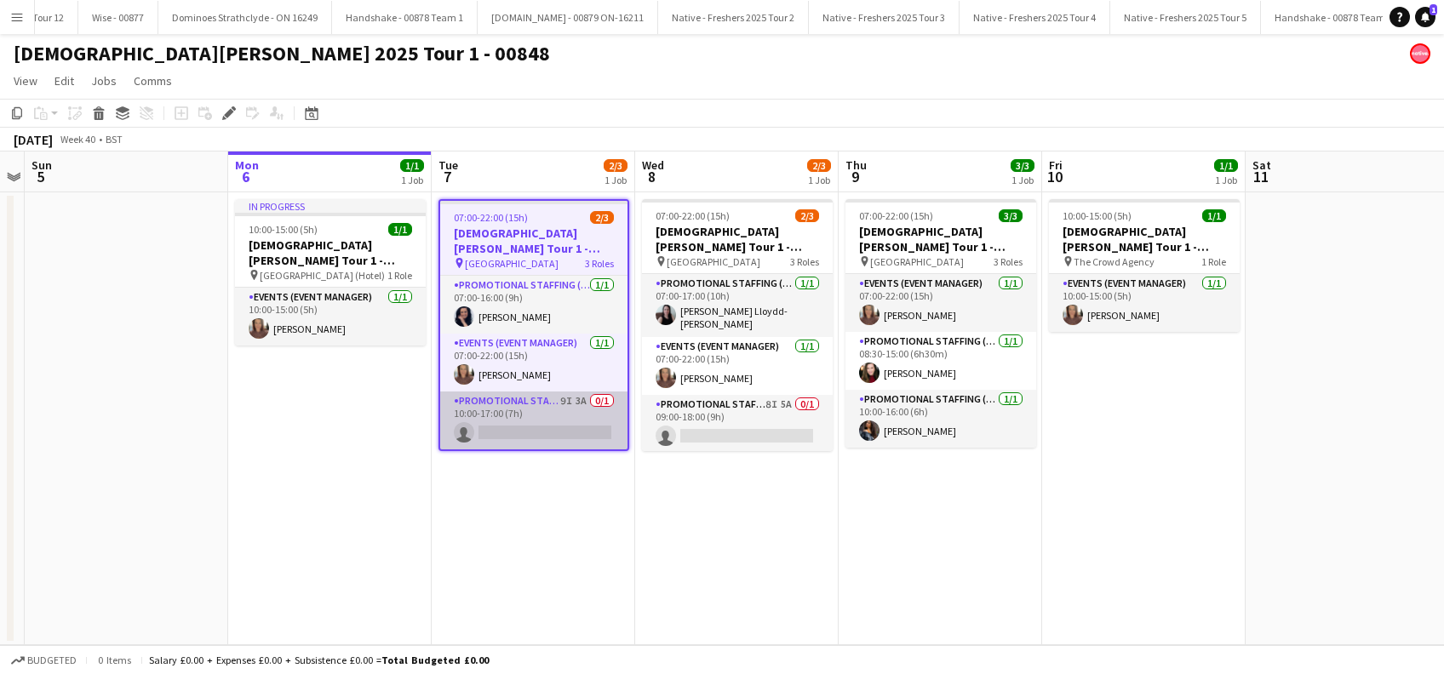
click at [504, 429] on app-card-role "Promotional Staffing (Brand Ambassadors) 9I 3A 0/1 10:00-17:00 (7h) single-neut…" at bounding box center [533, 421] width 187 height 58
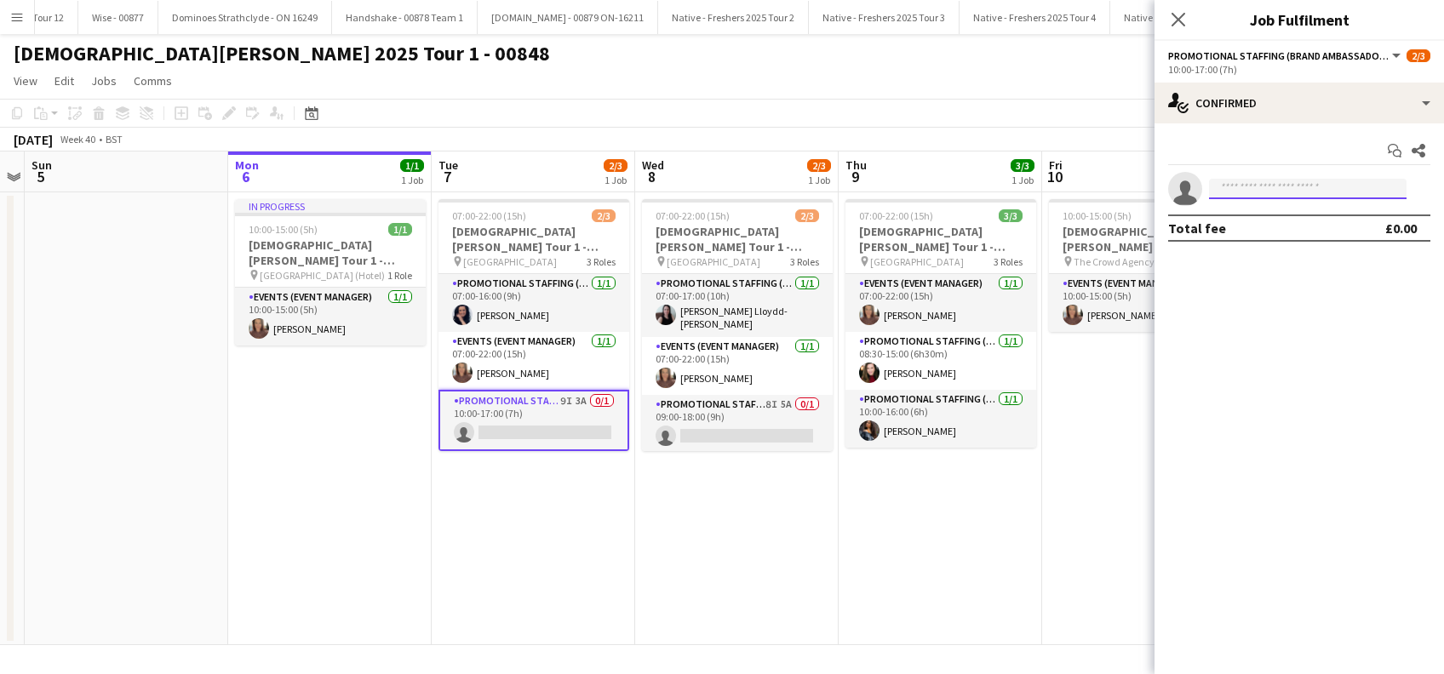
click at [1258, 184] on input at bounding box center [1308, 189] width 198 height 20
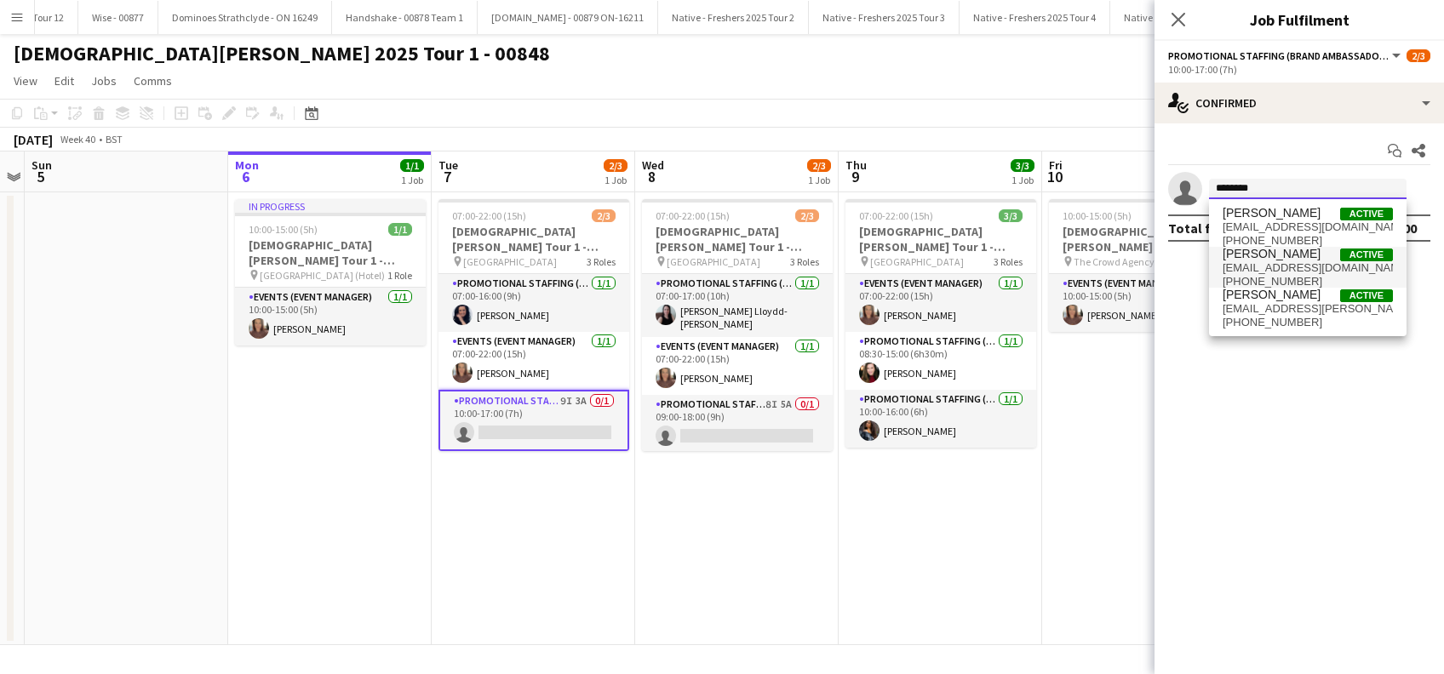
type input "********"
click at [1290, 255] on span "[PERSON_NAME]" at bounding box center [1272, 254] width 98 height 14
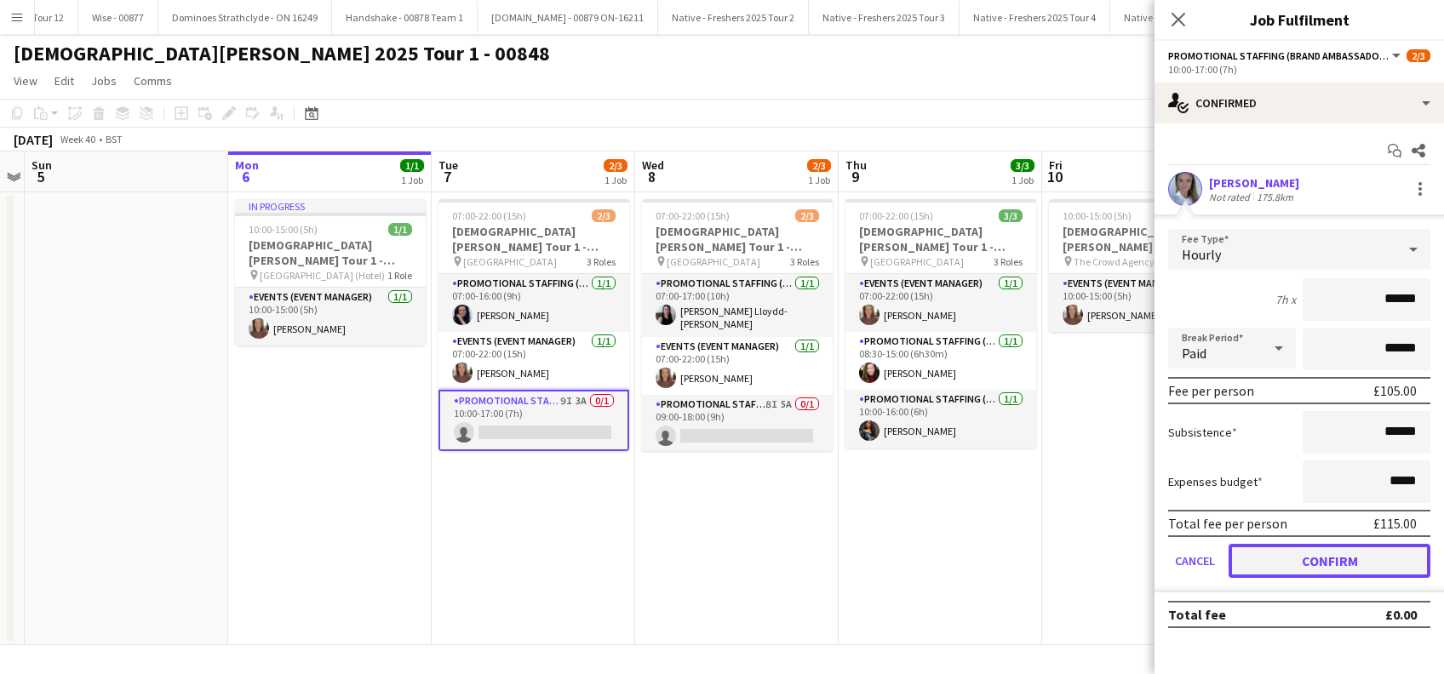
click at [1335, 565] on button "Confirm" at bounding box center [1330, 561] width 202 height 34
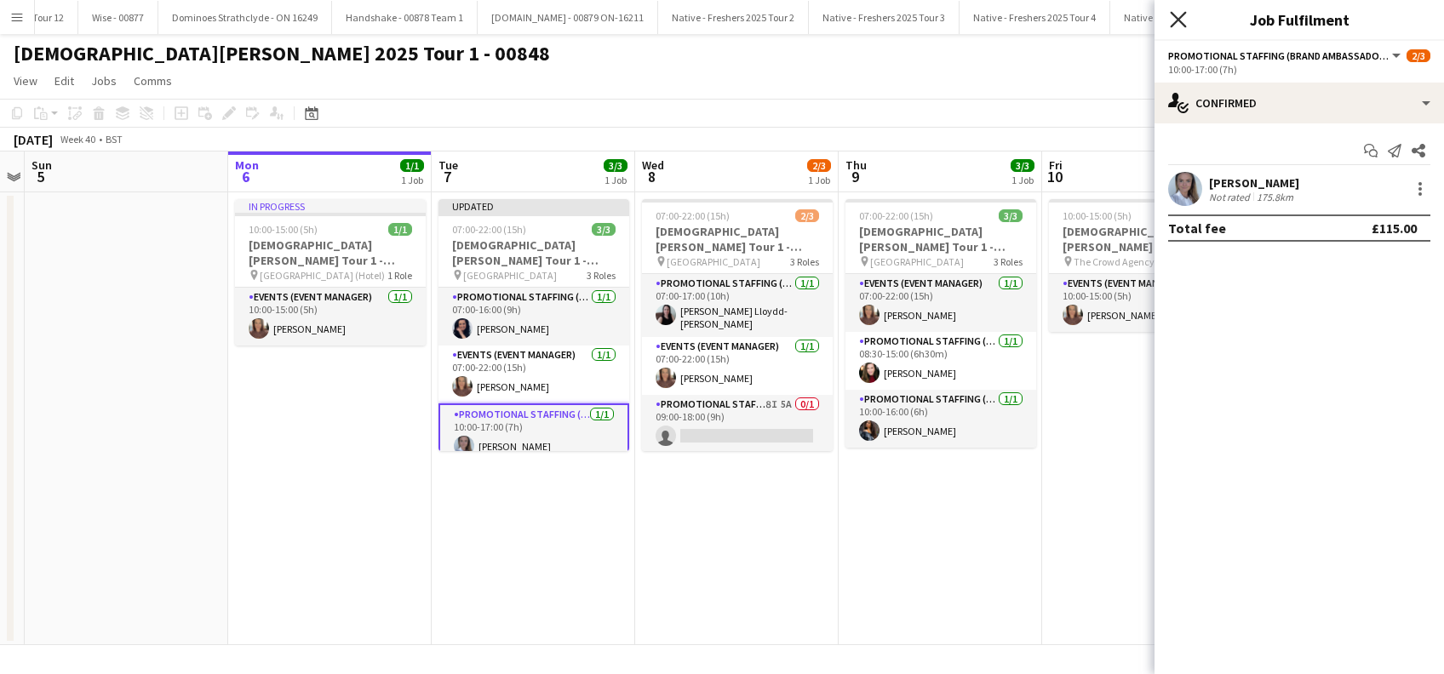
click at [1173, 23] on icon "Close pop-in" at bounding box center [1178, 19] width 16 height 16
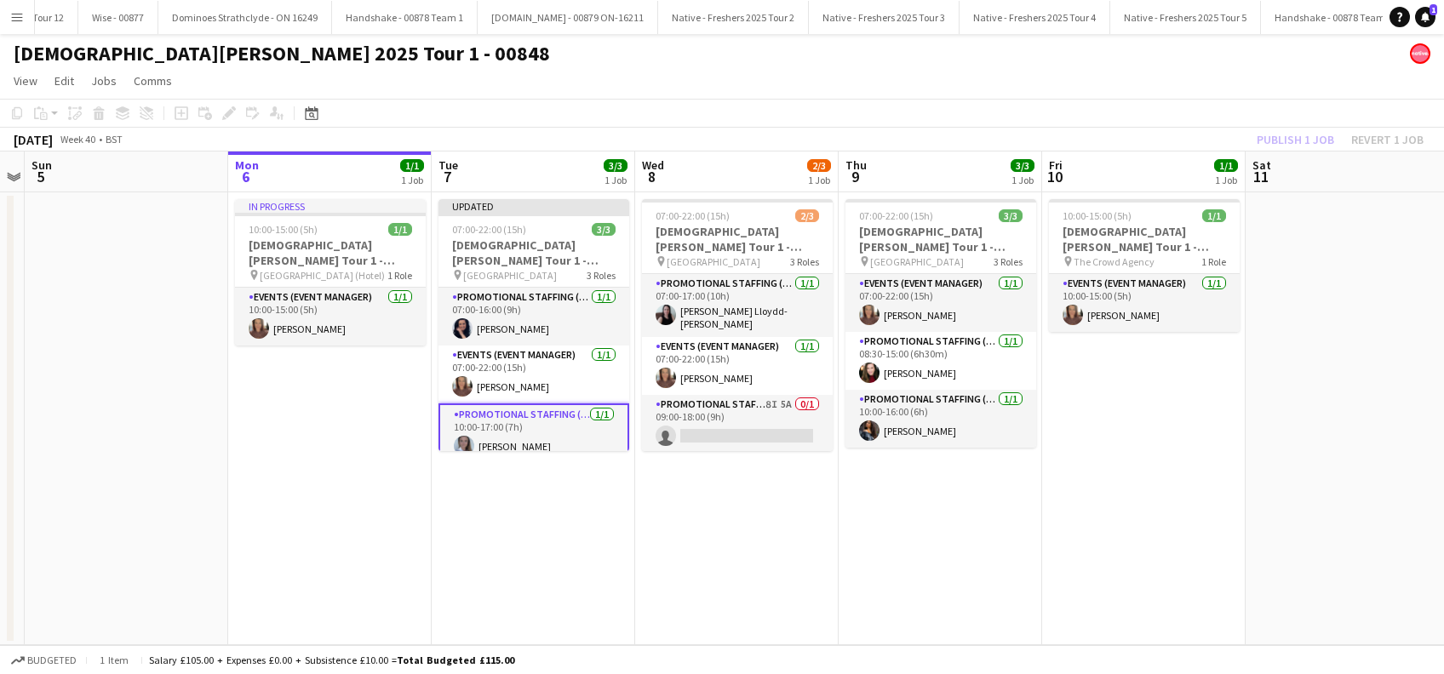
click at [605, 542] on app-date-cell "Updated 07:00-22:00 (15h) 3/3 [DEMOGRAPHIC_DATA][PERSON_NAME] Tour 1 - 00848 - …" at bounding box center [533, 418] width 203 height 453
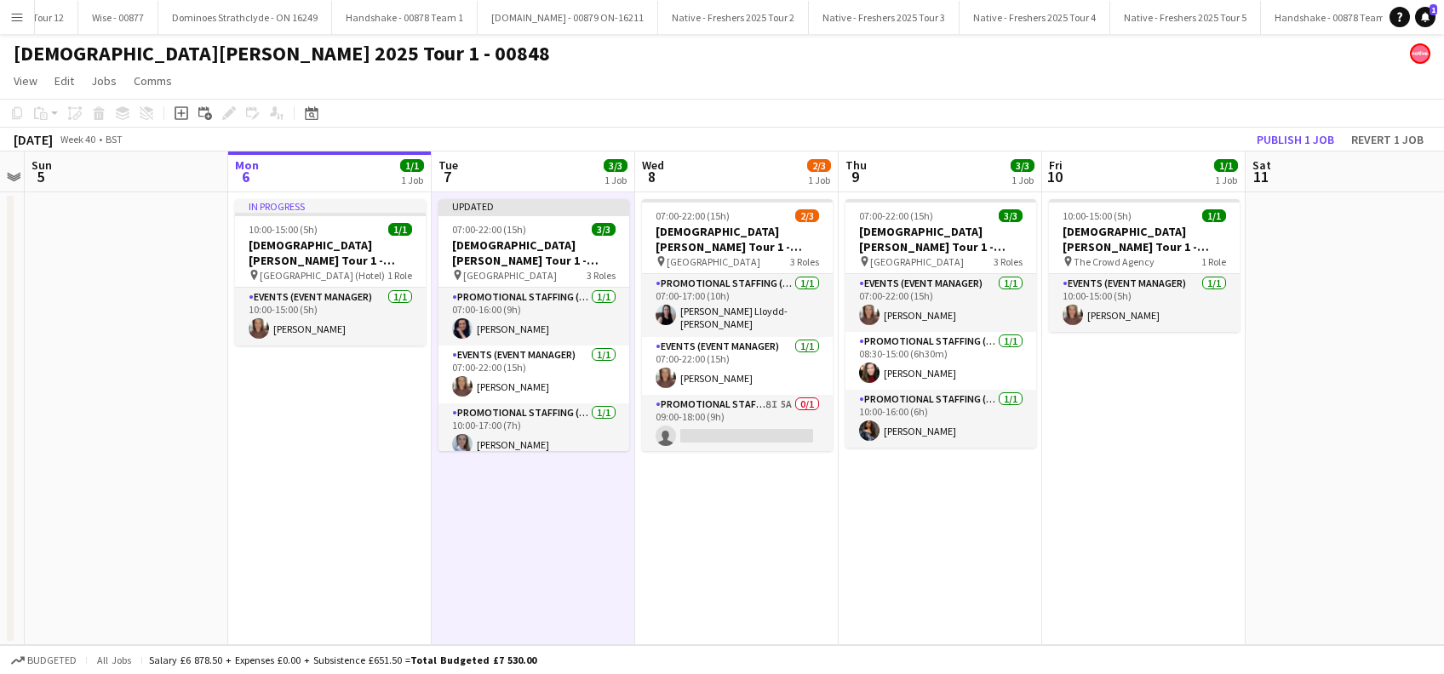
click at [743, 544] on app-date-cell "07:00-22:00 (15h) 2/3 [DEMOGRAPHIC_DATA][PERSON_NAME] Tour 1 - 00848 - [GEOGRAP…" at bounding box center [736, 418] width 203 height 453
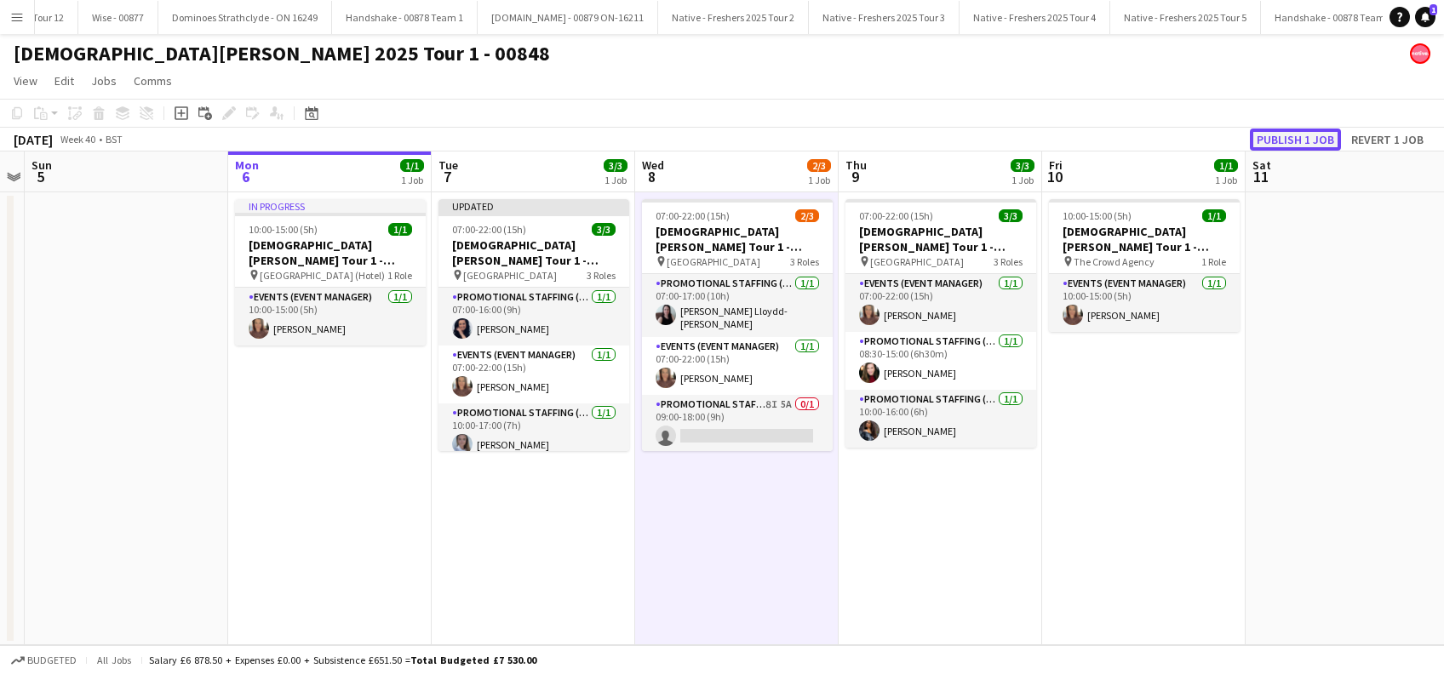
click at [1290, 134] on button "Publish 1 job" at bounding box center [1295, 140] width 91 height 22
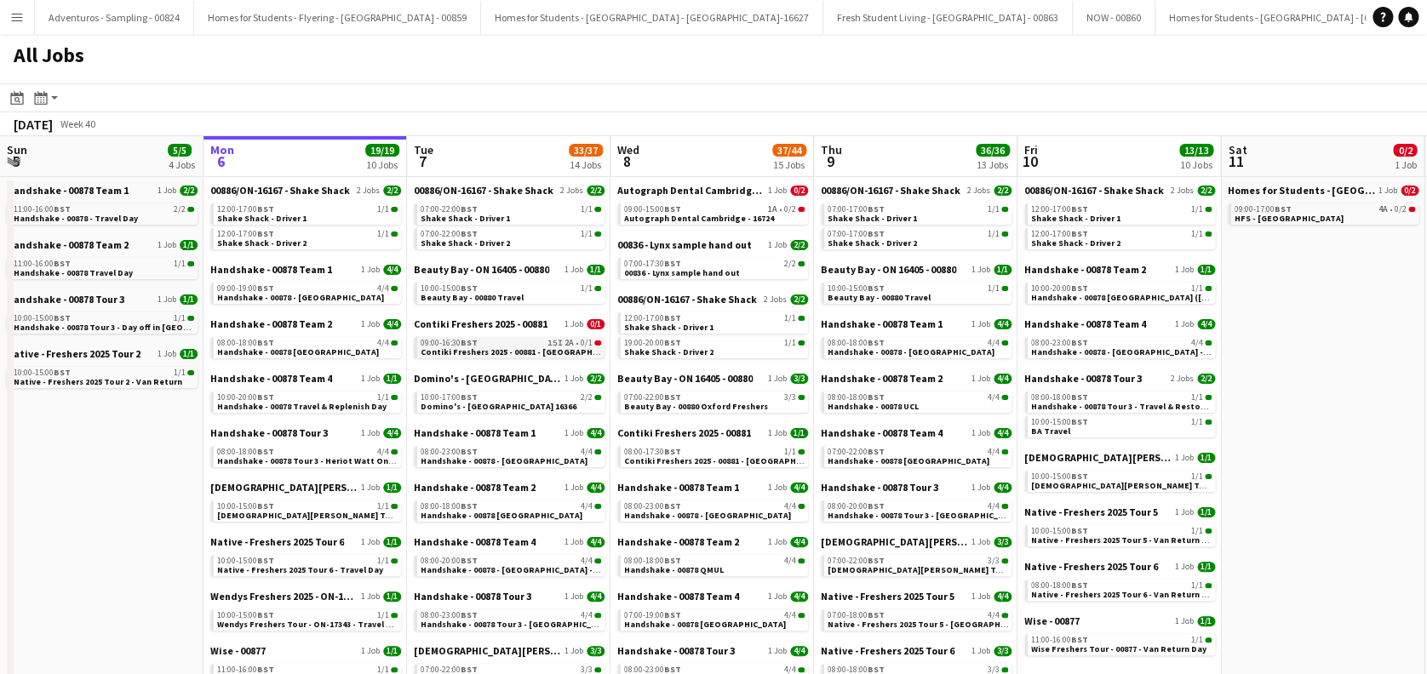
click at [526, 354] on span "Contiki Freshers 2025 - 00881 - [GEOGRAPHIC_DATA]" at bounding box center [525, 352] width 208 height 11
click at [23, 12] on app-icon "Menu" at bounding box center [17, 17] width 14 height 14
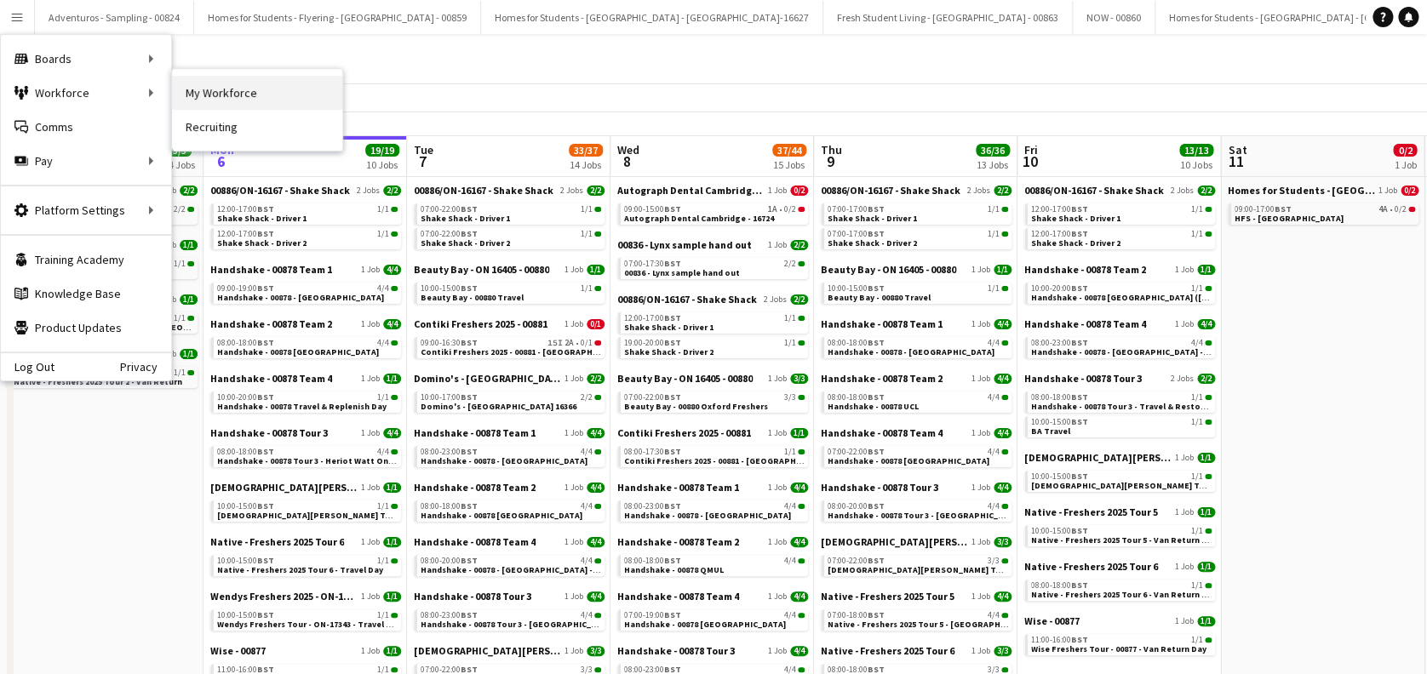
click at [225, 93] on link "My Workforce" at bounding box center [257, 93] width 170 height 34
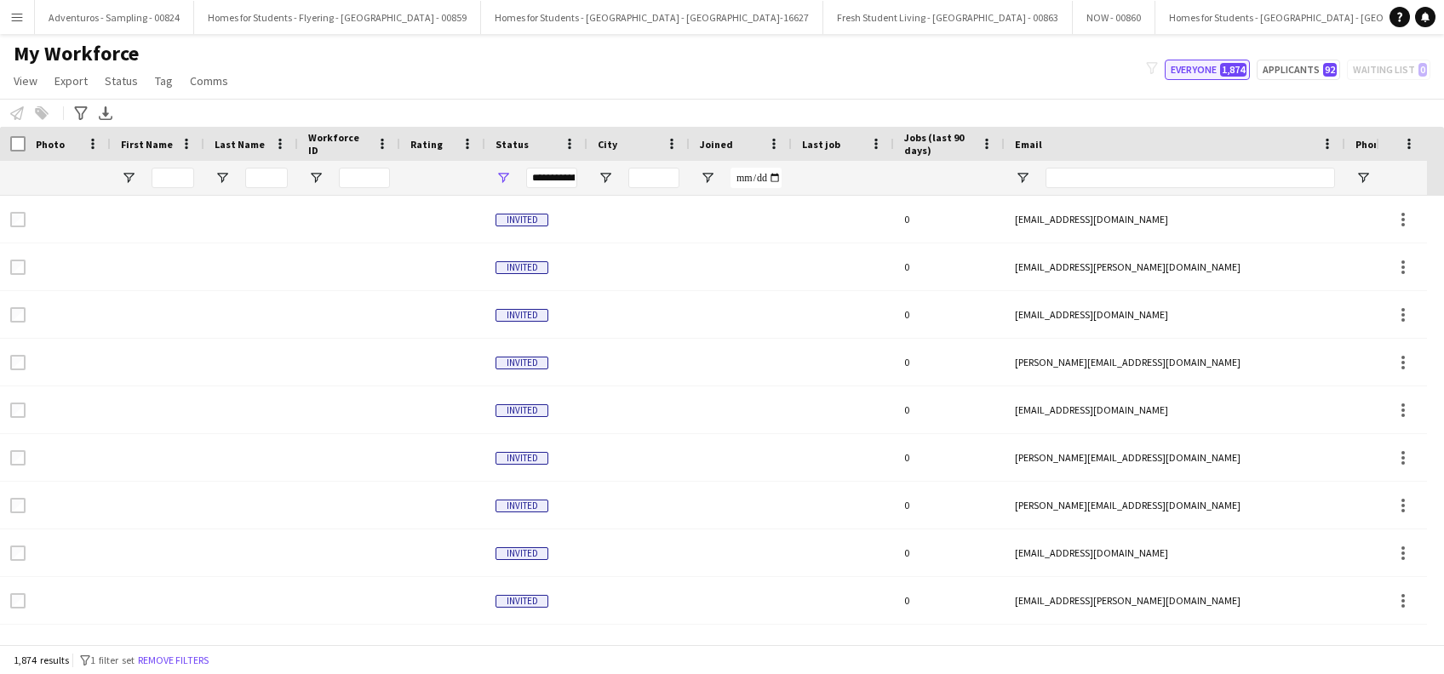
click at [1189, 64] on button "Everyone 1,874" at bounding box center [1207, 70] width 85 height 20
click at [178, 175] on input "First Name Filter Input" at bounding box center [173, 178] width 43 height 20
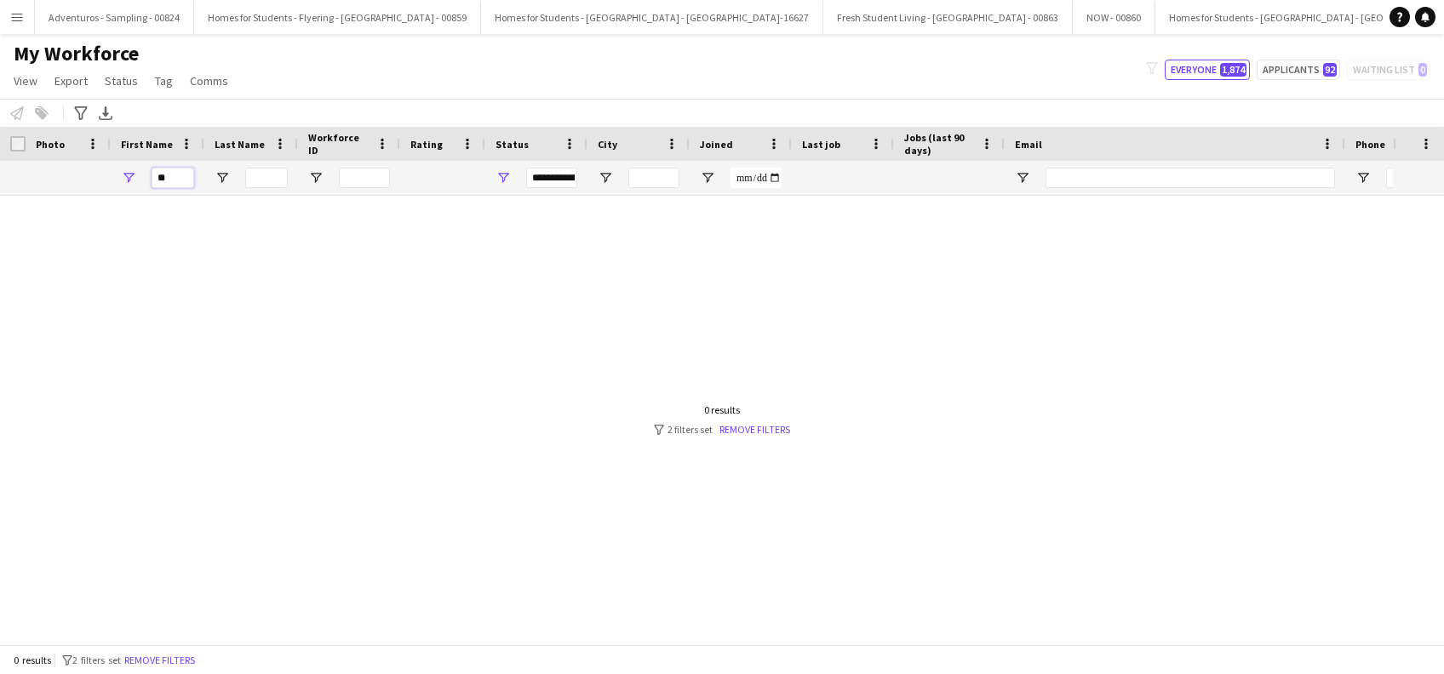
type input "*"
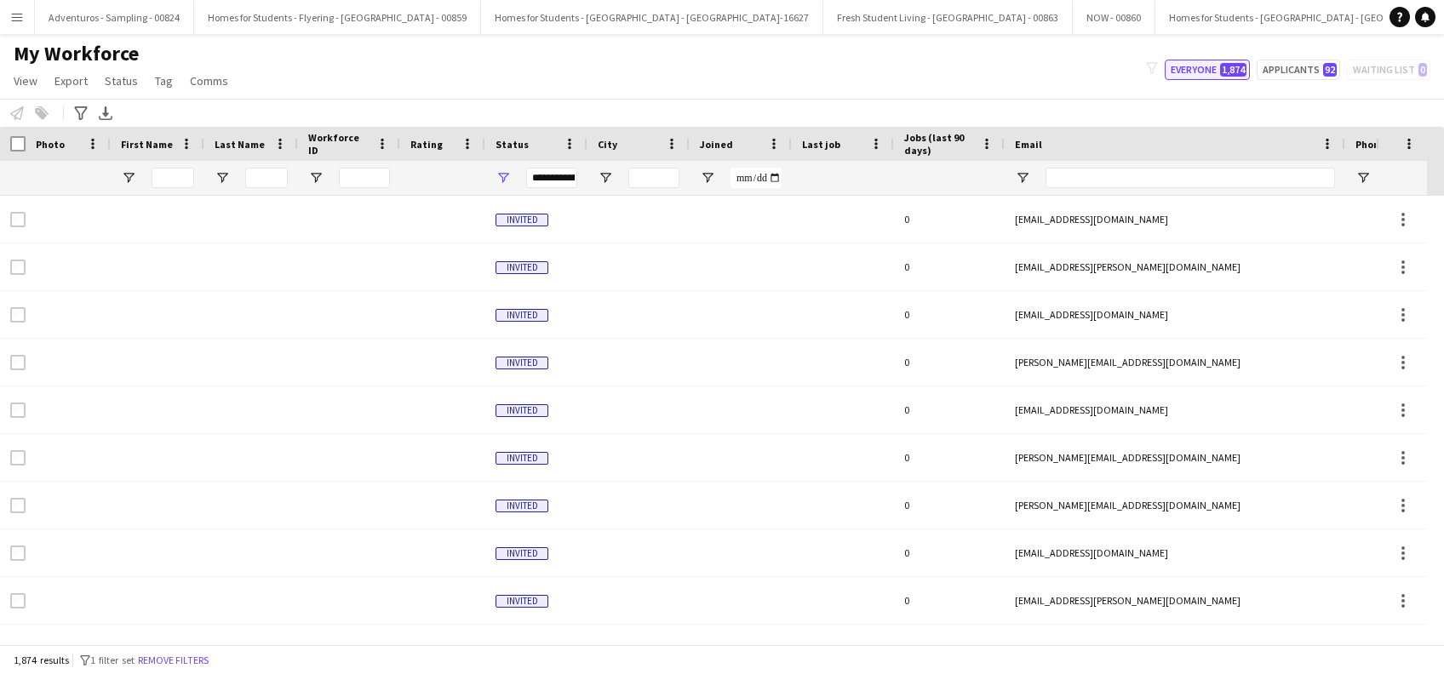
click at [1189, 74] on button "Everyone 1,874" at bounding box center [1207, 70] width 85 height 20
click at [266, 187] on input "Last Name Filter Input" at bounding box center [266, 178] width 43 height 20
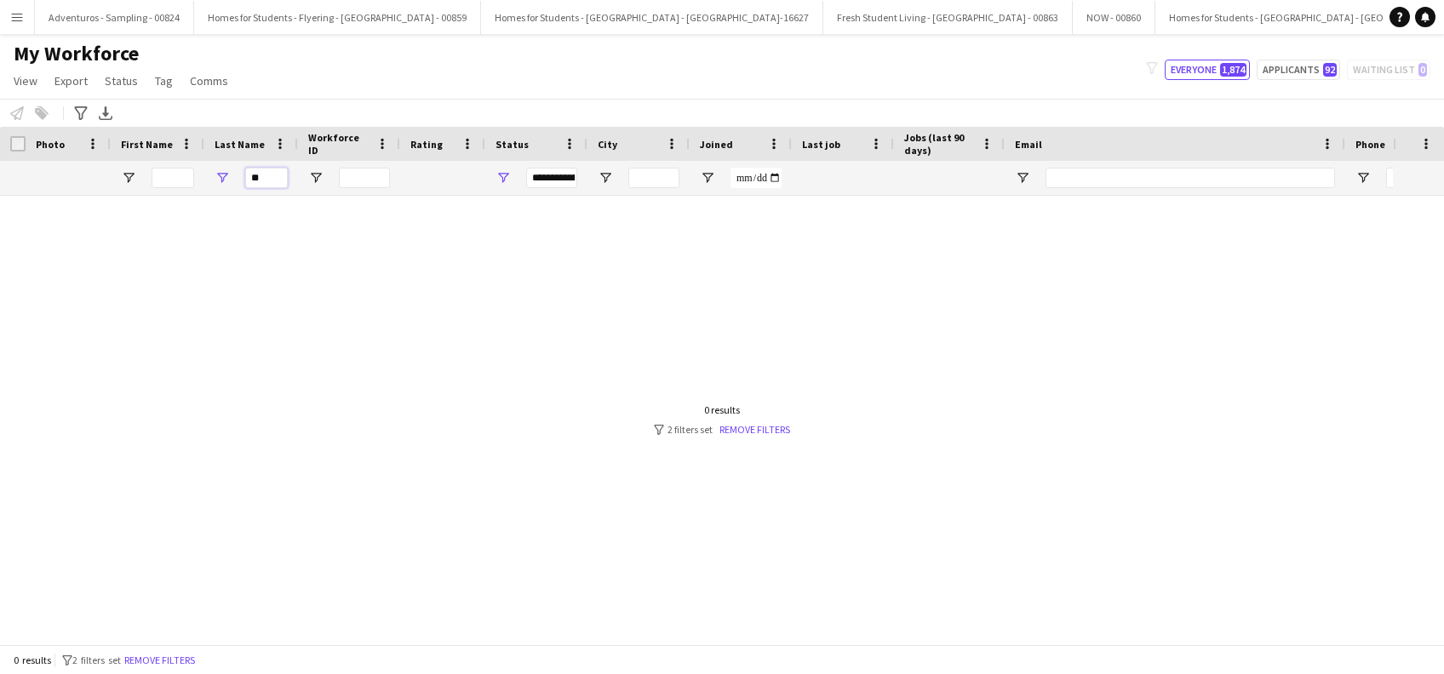
type input "*"
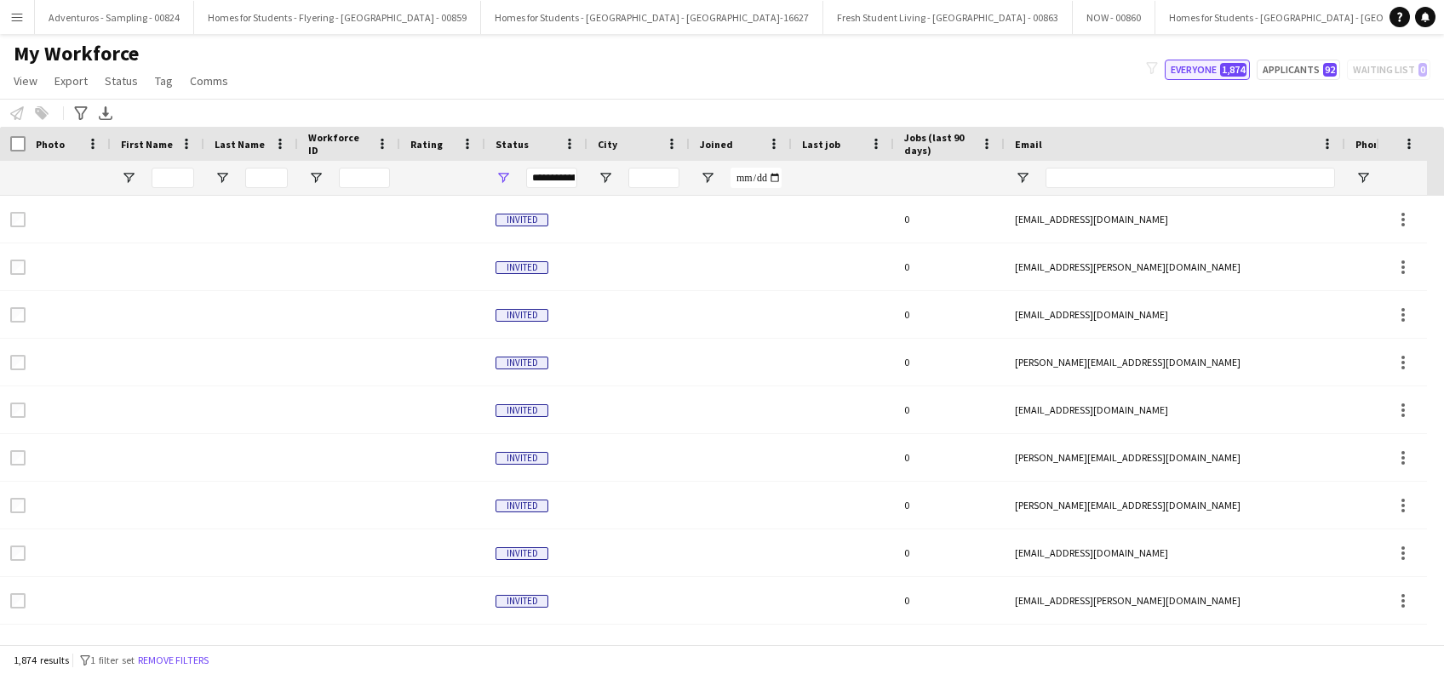
click at [1198, 73] on button "Everyone 1,874" at bounding box center [1207, 70] width 85 height 20
click at [184, 176] on input "First Name Filter Input" at bounding box center [173, 178] width 43 height 20
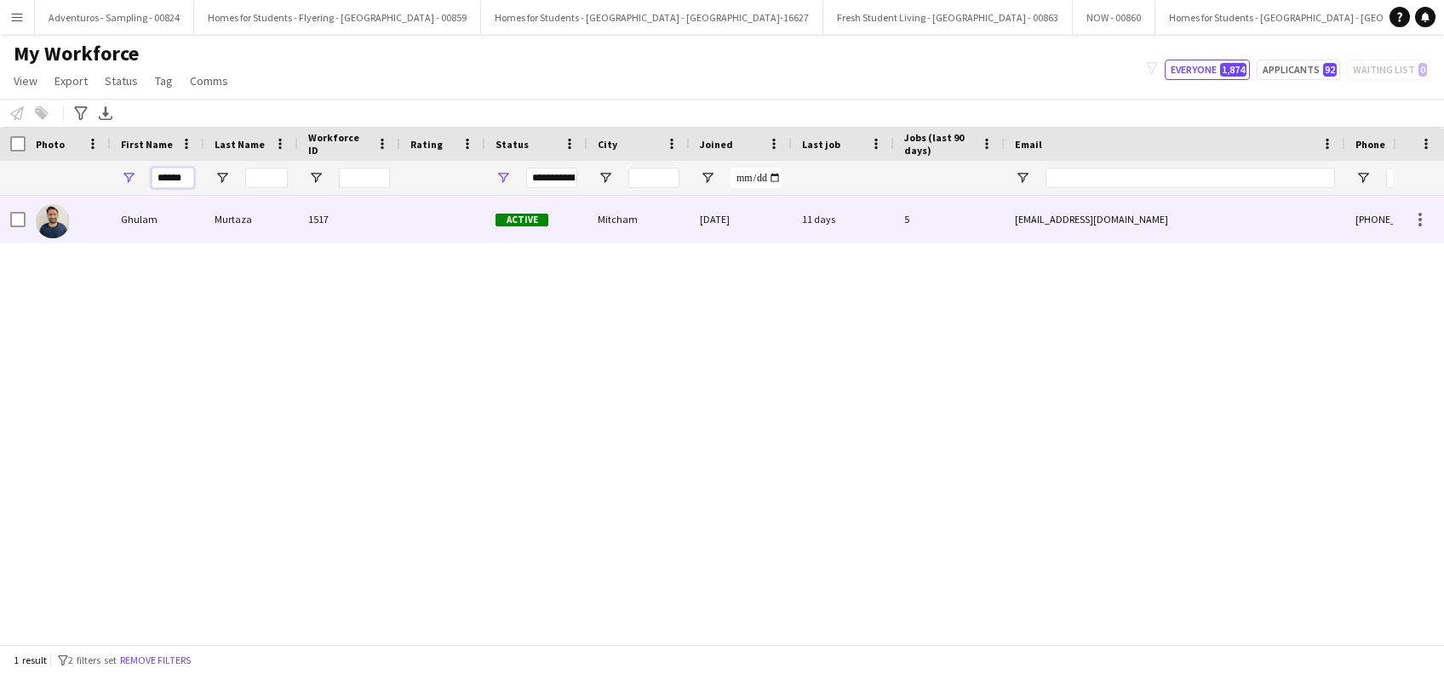
type input "******"
click at [144, 216] on div "Ghulam" at bounding box center [158, 219] width 94 height 47
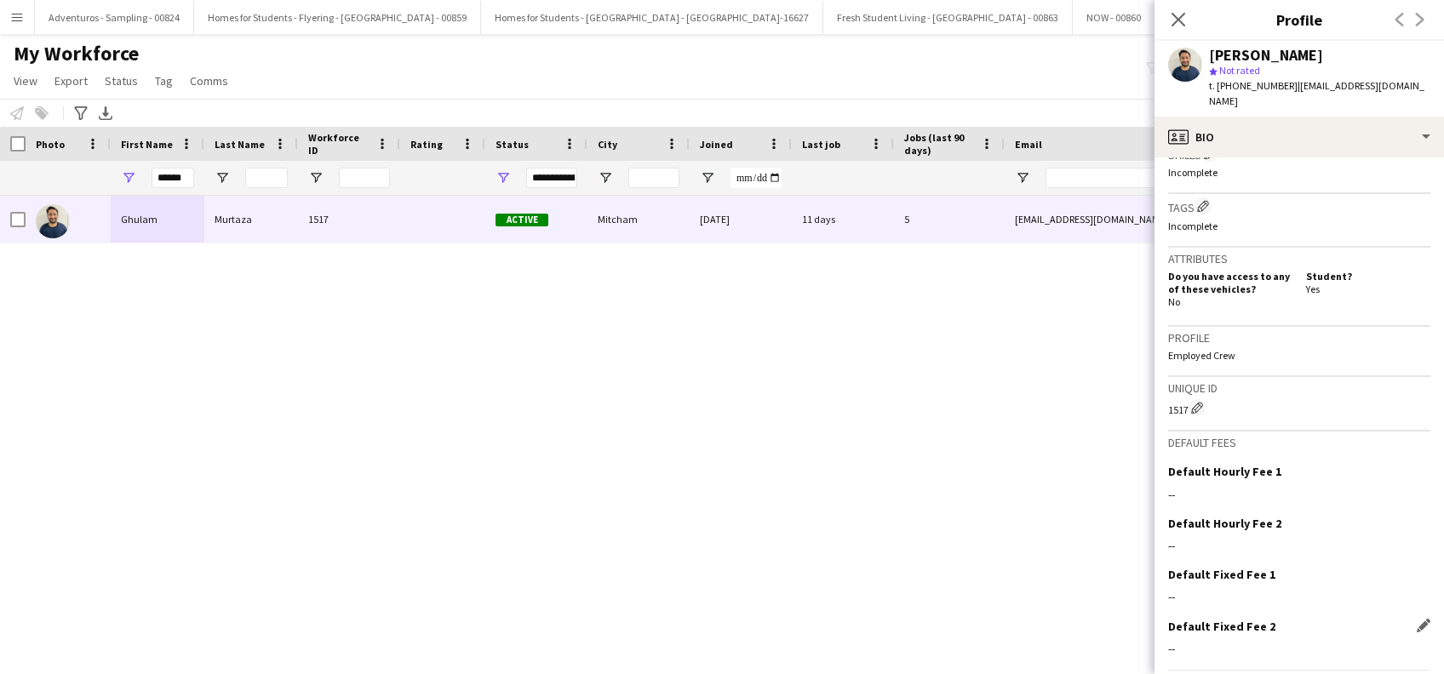
scroll to position [695, 0]
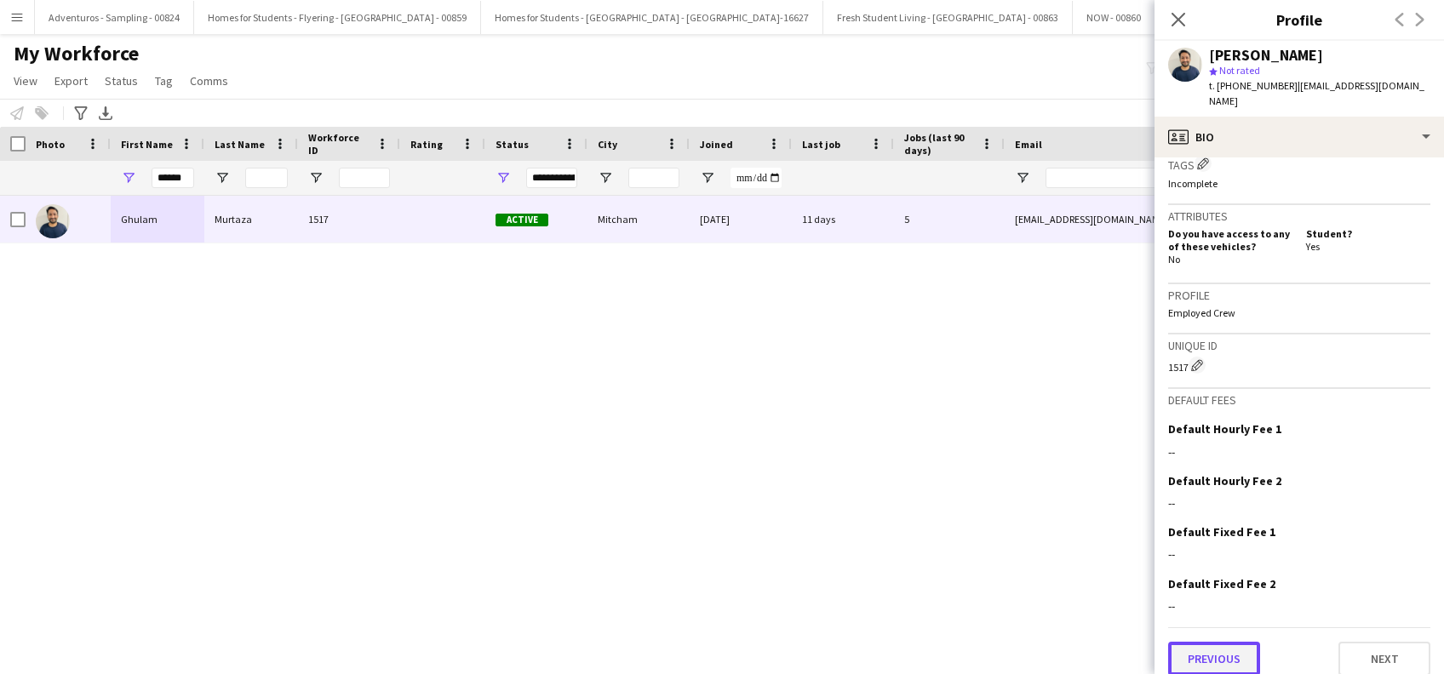
click at [1240, 645] on button "Previous" at bounding box center [1214, 659] width 92 height 34
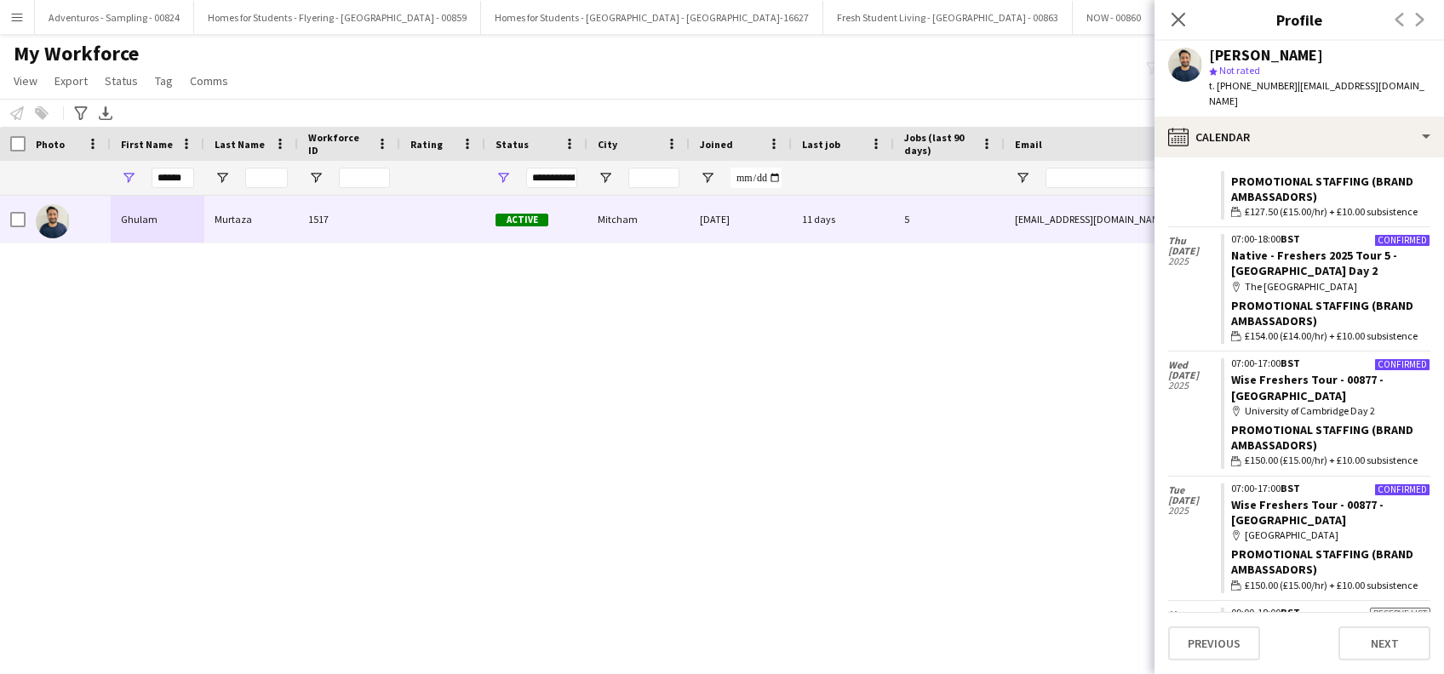
scroll to position [1248, 0]
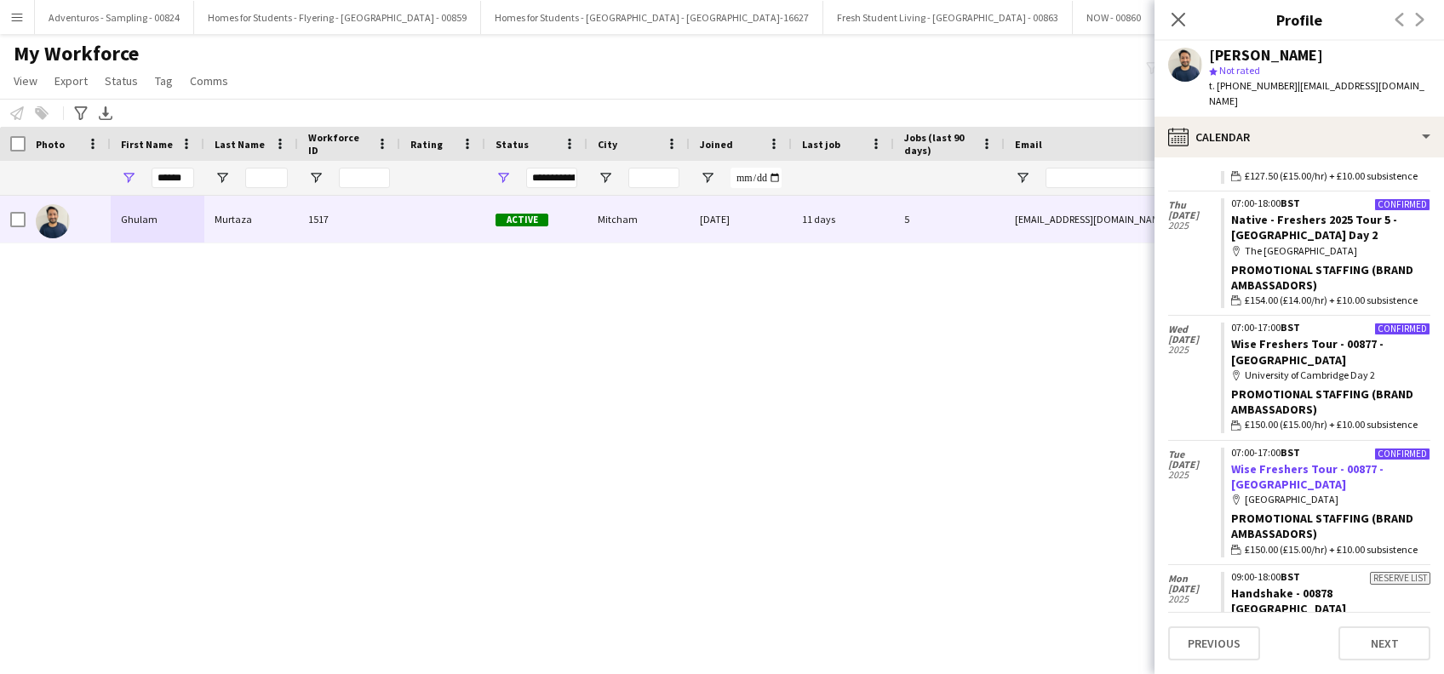
click at [1335, 467] on link "Wise Freshers Tour - 00877 - University of Cambridge" at bounding box center [1307, 476] width 152 height 31
click at [18, 14] on app-icon "Menu" at bounding box center [17, 17] width 14 height 14
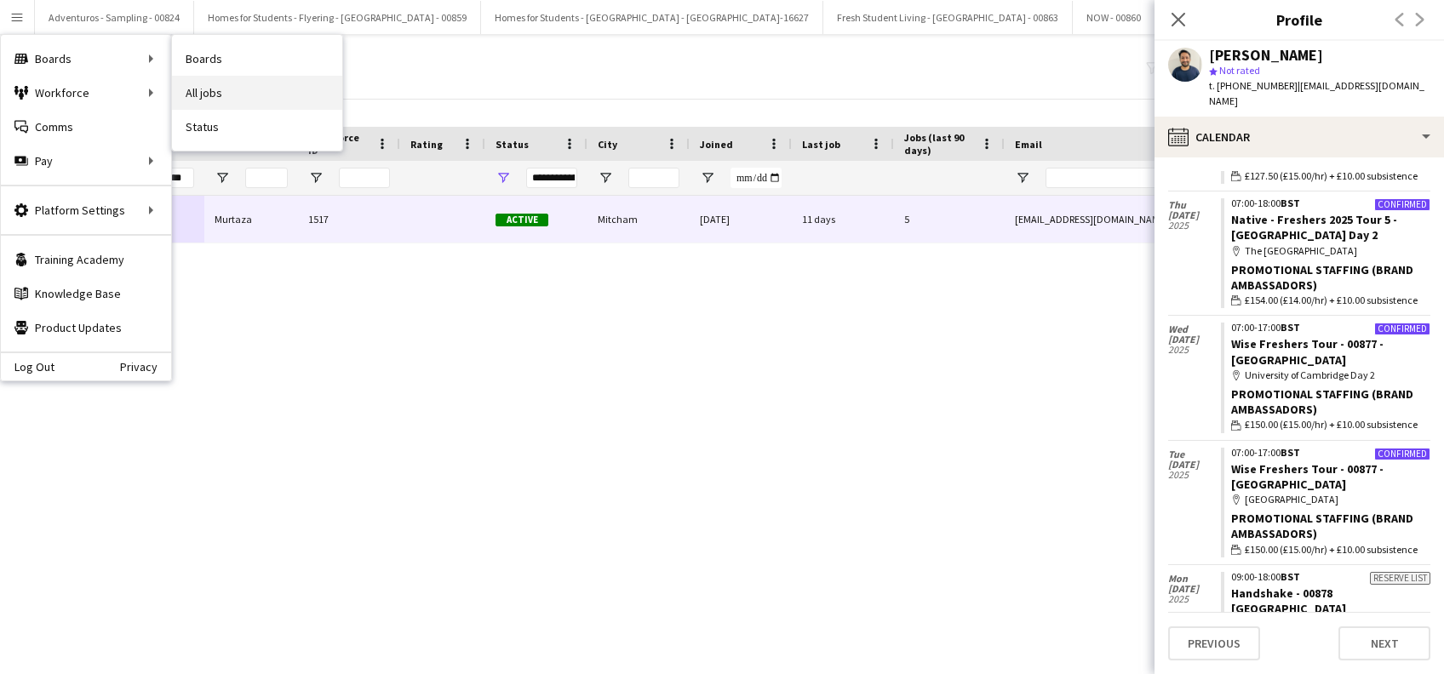
click at [207, 95] on link "All jobs" at bounding box center [257, 93] width 170 height 34
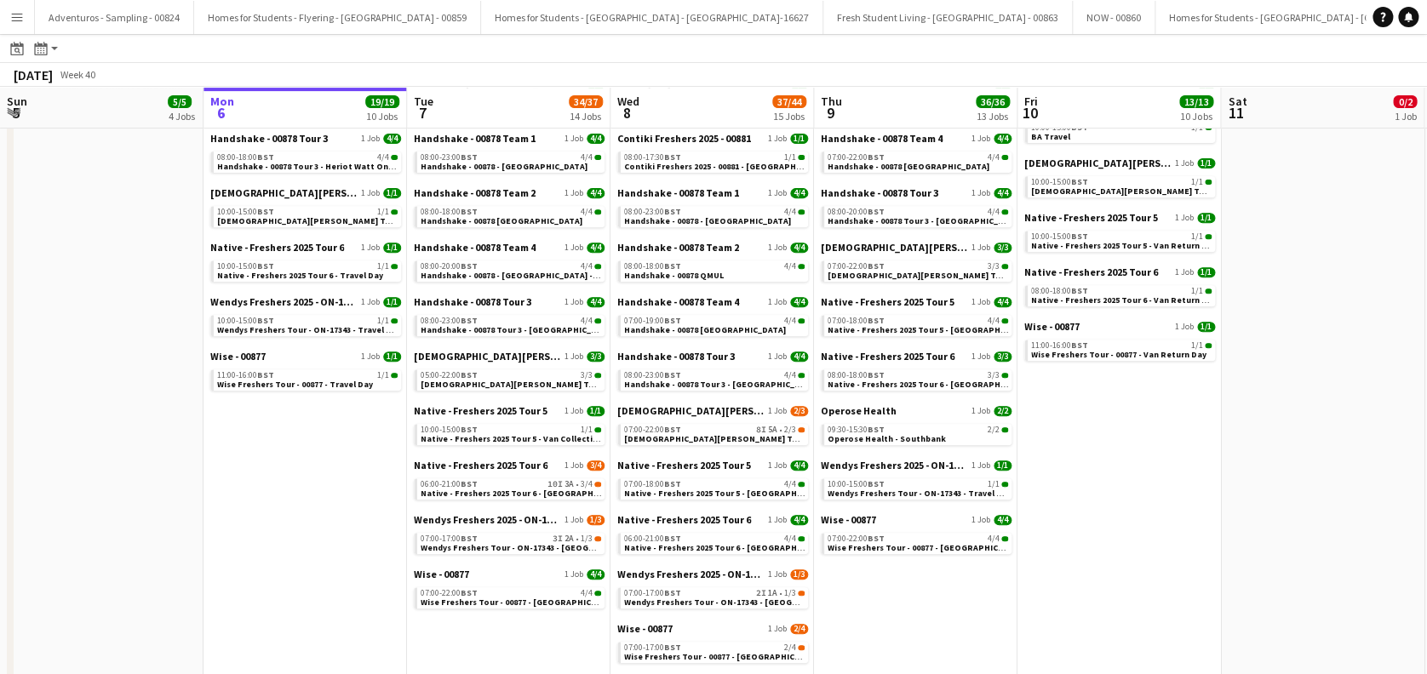
scroll to position [343, 0]
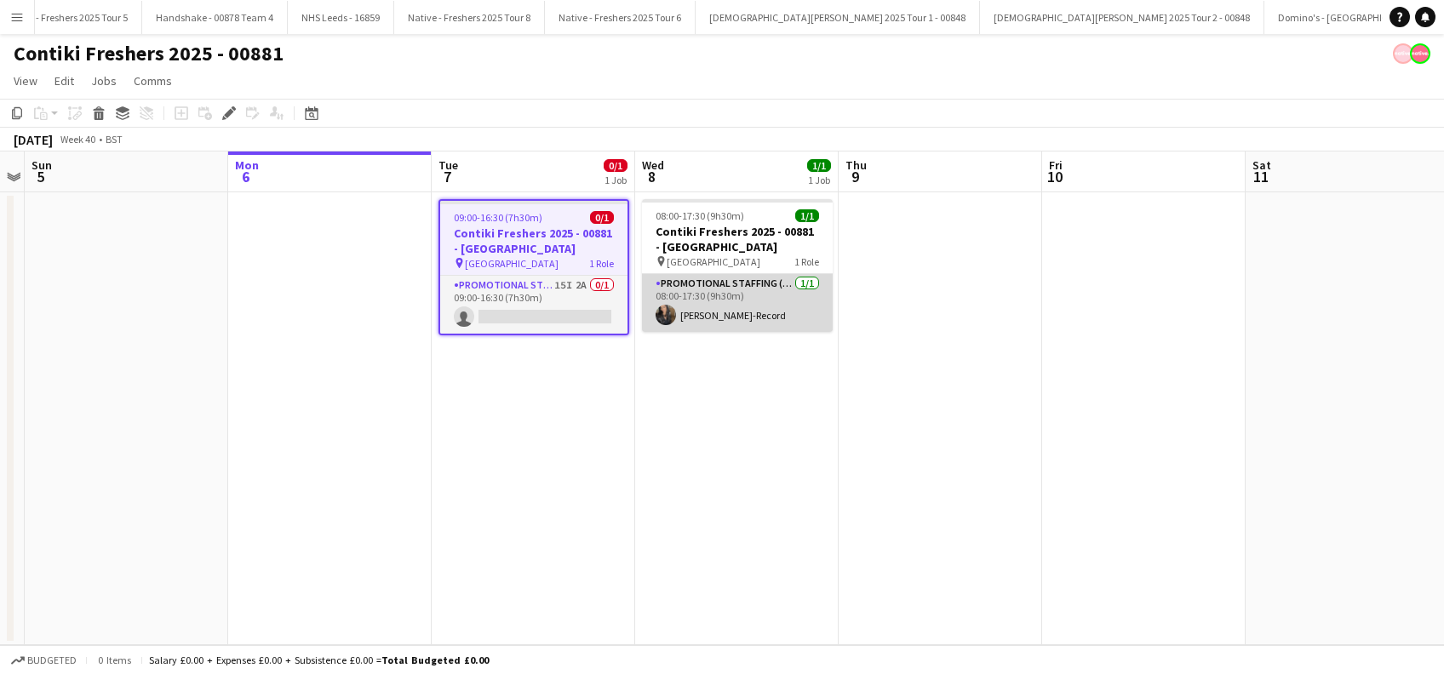
click at [731, 315] on app-card-role "Promotional Staffing (Brand Ambassadors) [DATE] 08:00-17:30 (9h30m) [PERSON_NAM…" at bounding box center [737, 303] width 191 height 58
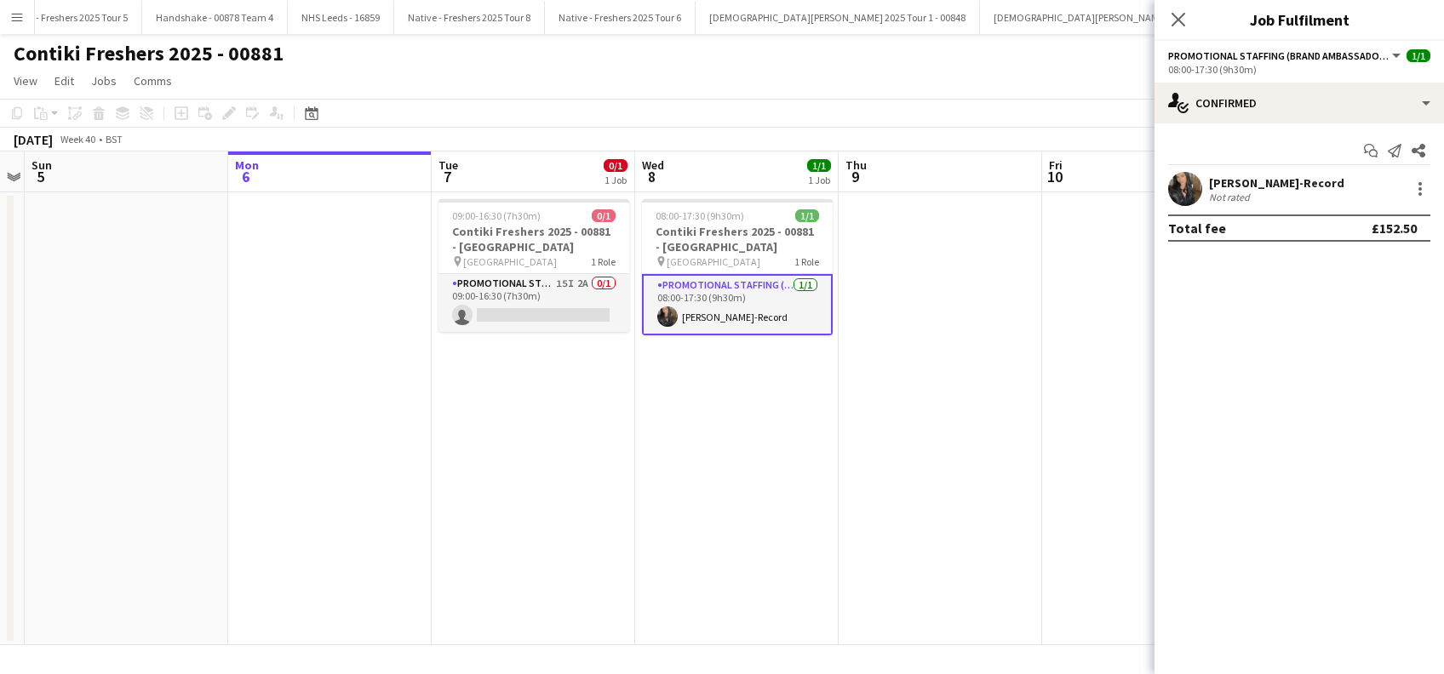
scroll to position [0, 585]
click at [1290, 184] on div "[PERSON_NAME]-Record" at bounding box center [1276, 182] width 135 height 15
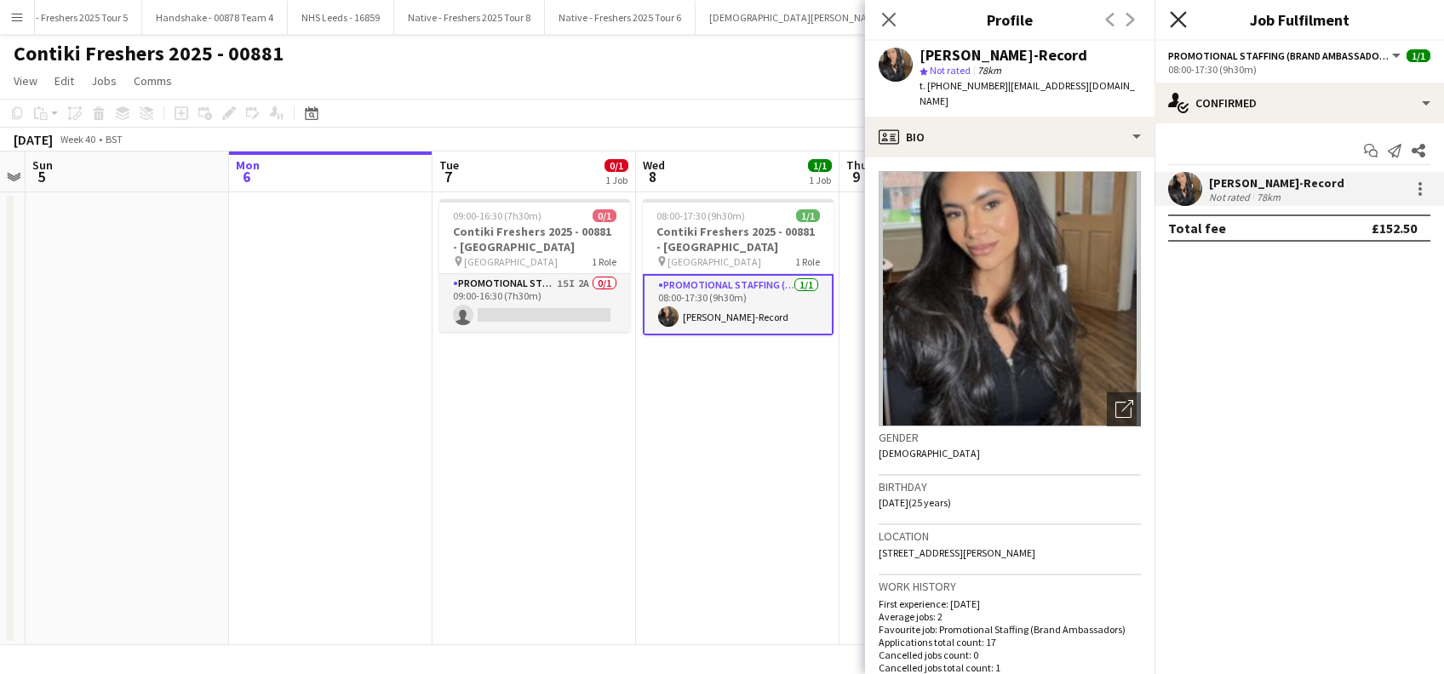
click at [1179, 19] on icon at bounding box center [1178, 19] width 16 height 16
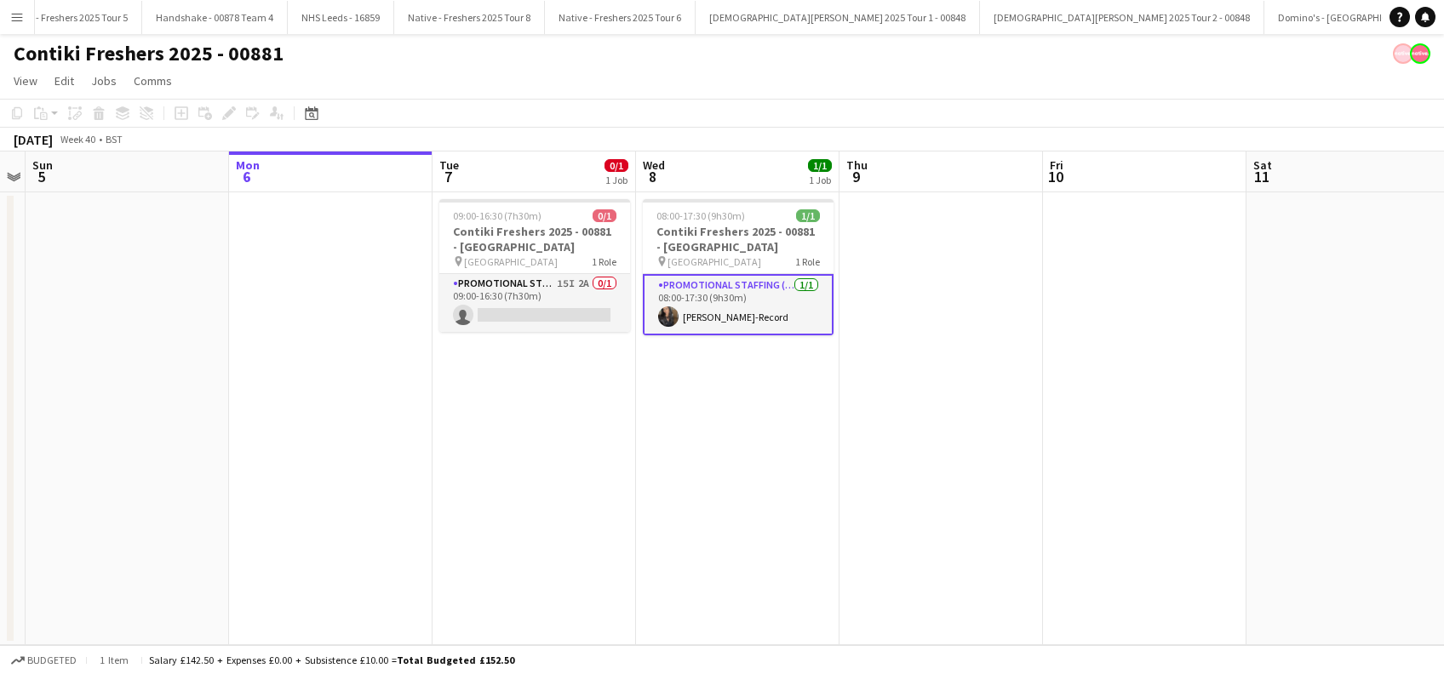
click at [779, 388] on app-date-cell "08:00-17:30 (9h30m) 1/1 Contiki Freshers 2025 - 00881 - [GEOGRAPHIC_DATA] pin U…" at bounding box center [737, 418] width 203 height 453
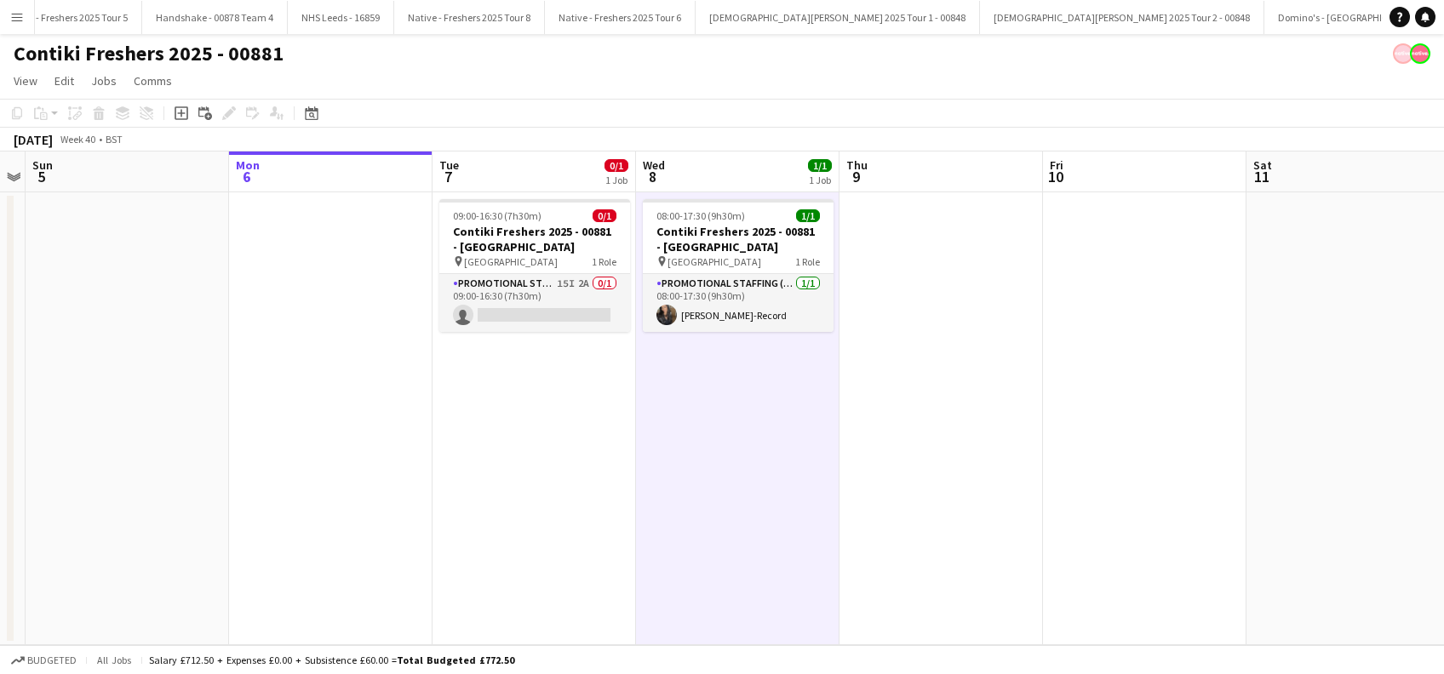
click at [946, 453] on app-date-cell at bounding box center [941, 418] width 203 height 453
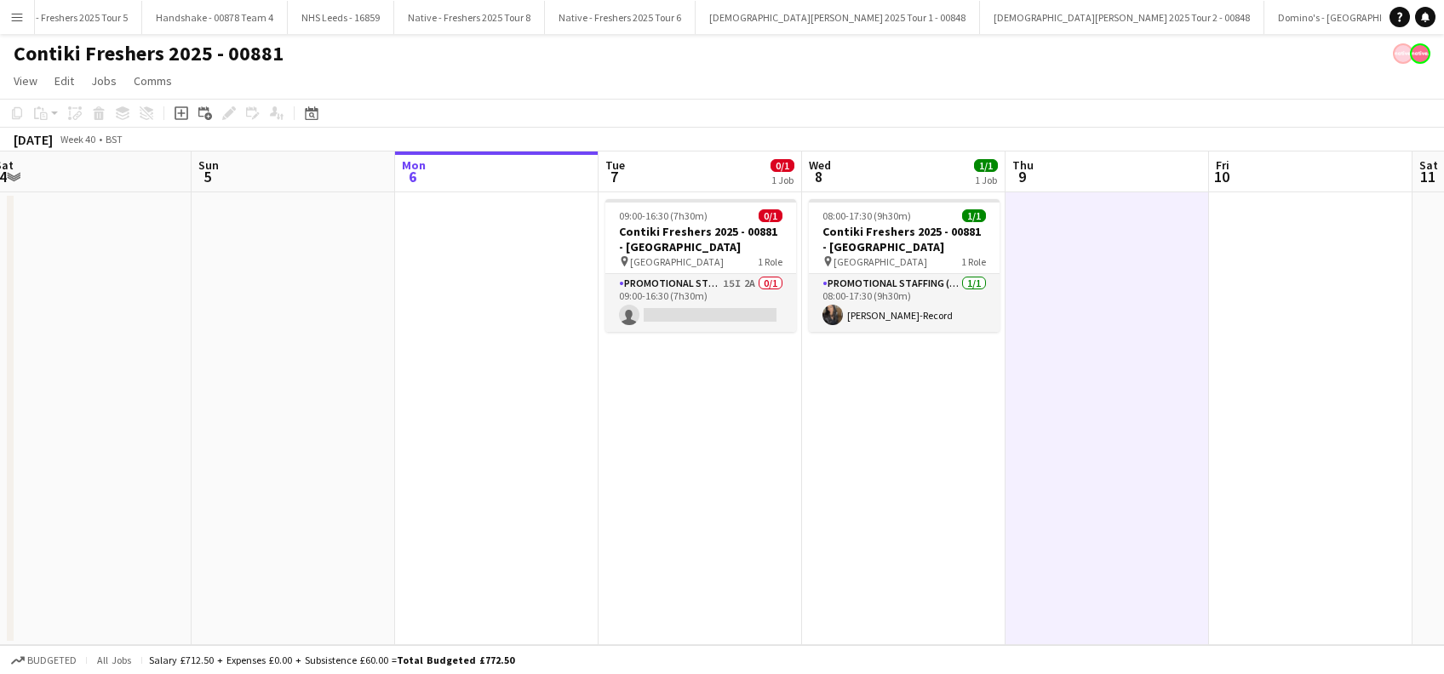
drag, startPoint x: 952, startPoint y: 509, endPoint x: 1079, endPoint y: 516, distance: 127.0
click at [1079, 516] on app-calendar-viewport "Thu 2 Fri 3 Sat 4 Sun 5 Mon 6 Tue 7 0/1 1 Job Wed 8 1/1 1 Job Thu 9 Fri 10 Sat …" at bounding box center [722, 399] width 1444 height 494
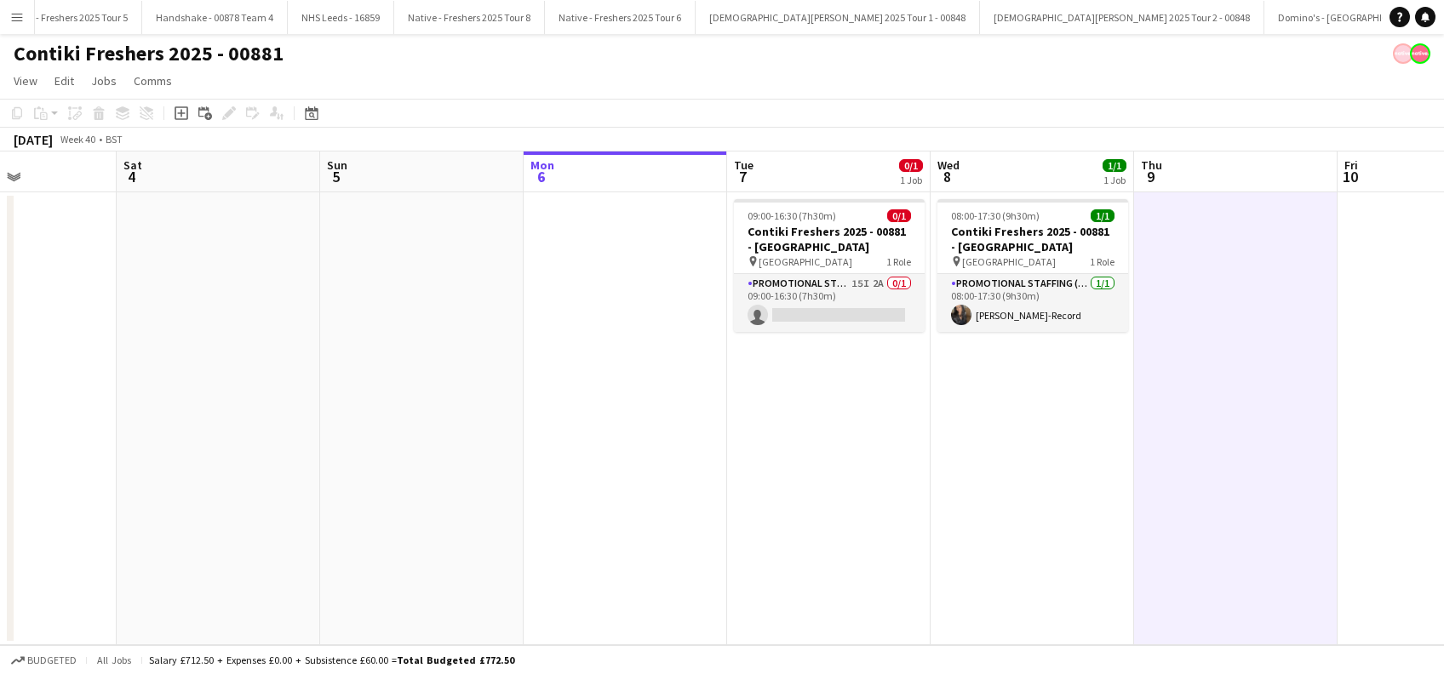
scroll to position [0, 485]
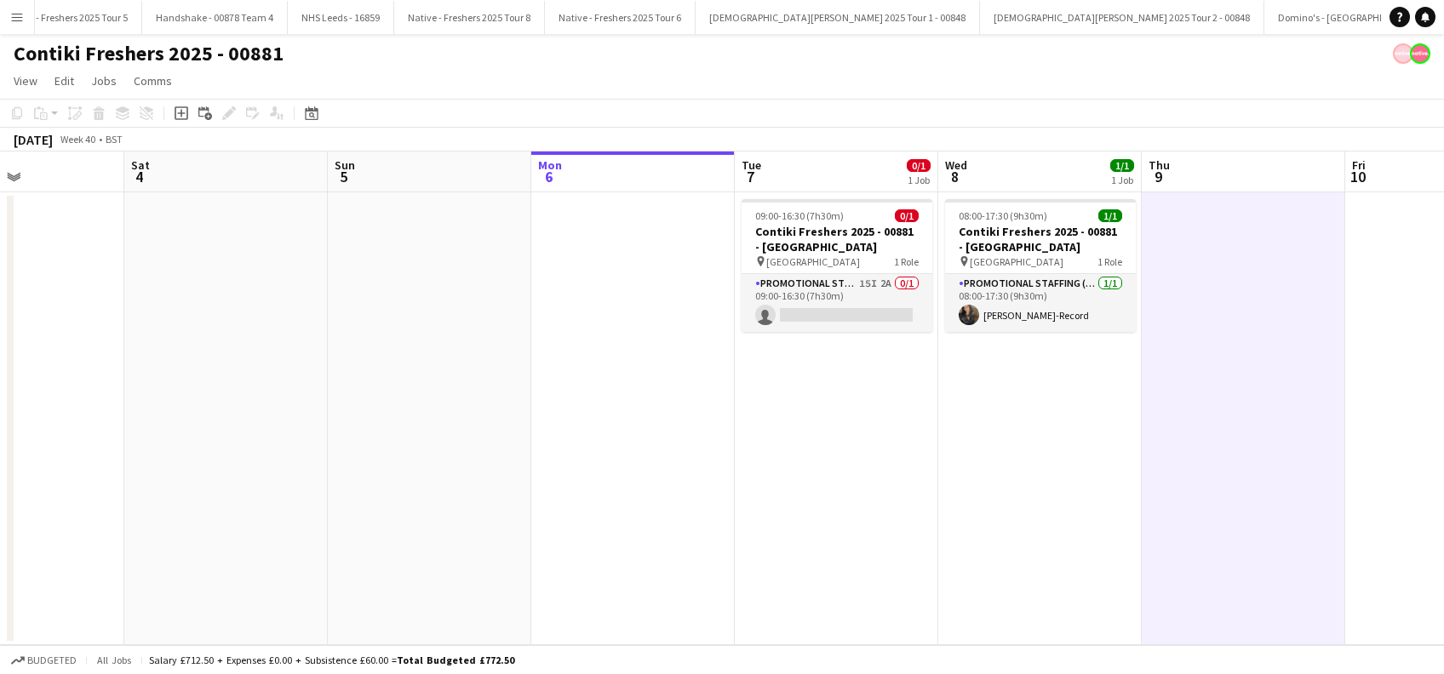
drag, startPoint x: 681, startPoint y: 508, endPoint x: 802, endPoint y: 509, distance: 120.9
click at [805, 504] on app-calendar-viewport "Wed 1 Thu 2 Fri 3 Sat 4 Sun 5 Mon 6 Tue 7 0/1 1 Job Wed 8 1/1 1 Job Thu 9 Fri 1…" at bounding box center [722, 399] width 1444 height 494
click at [640, 506] on app-date-cell at bounding box center [633, 418] width 203 height 453
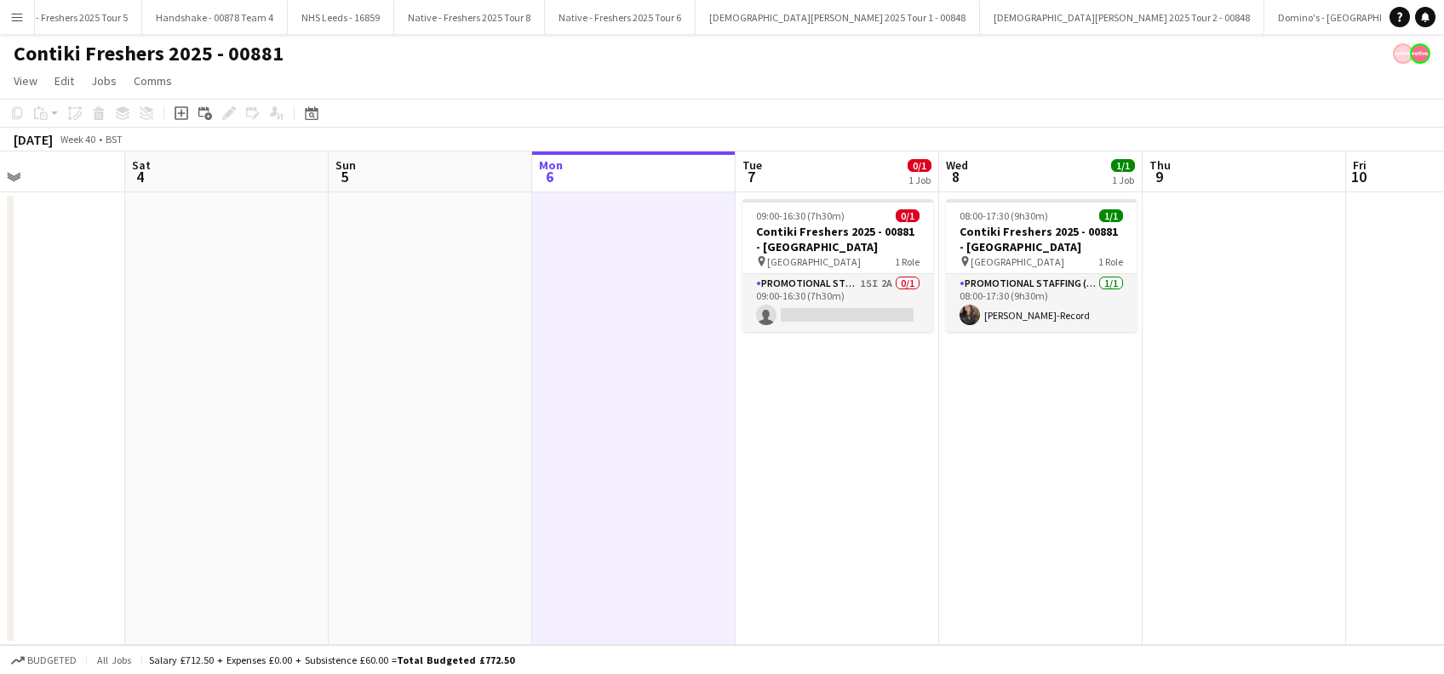
click at [809, 485] on app-date-cell "09:00-16:30 (7h30m) 0/1 Contiki Freshers 2025 - 00881 - University of Cambridge…" at bounding box center [837, 418] width 203 height 453
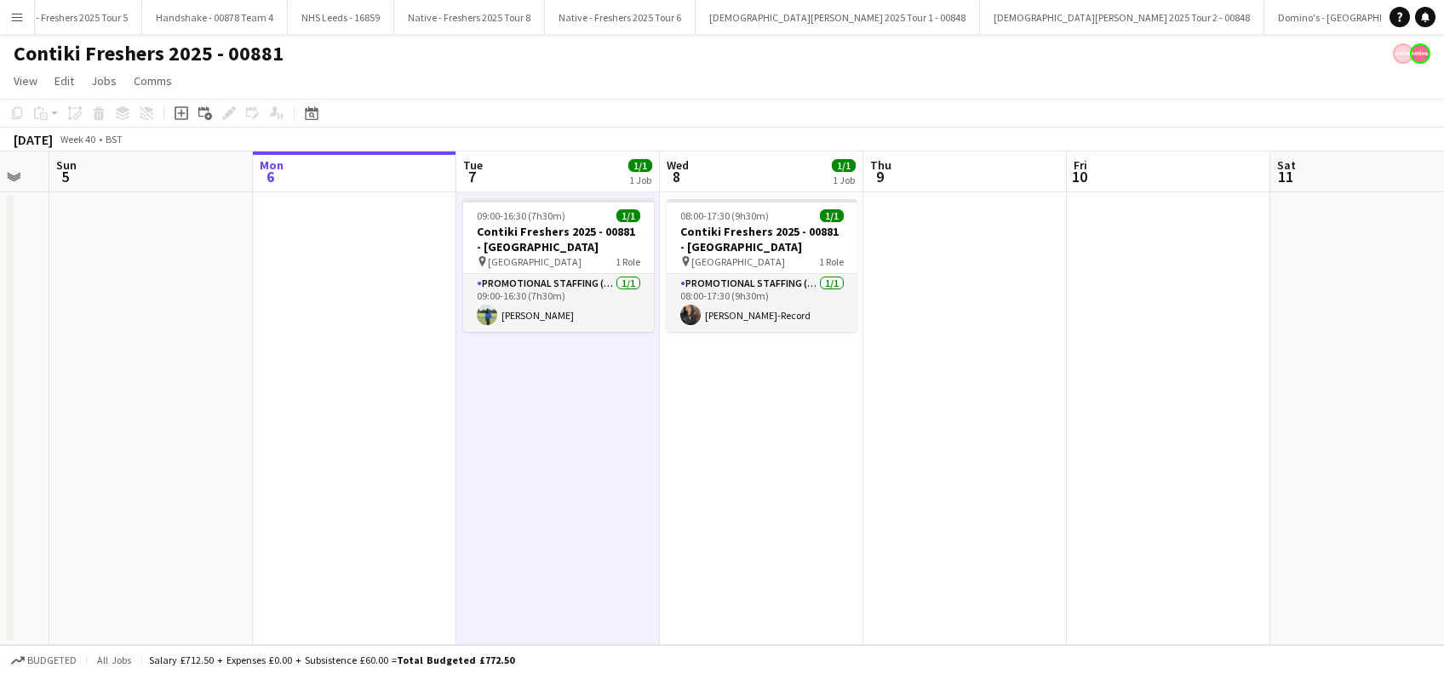
scroll to position [0, 827]
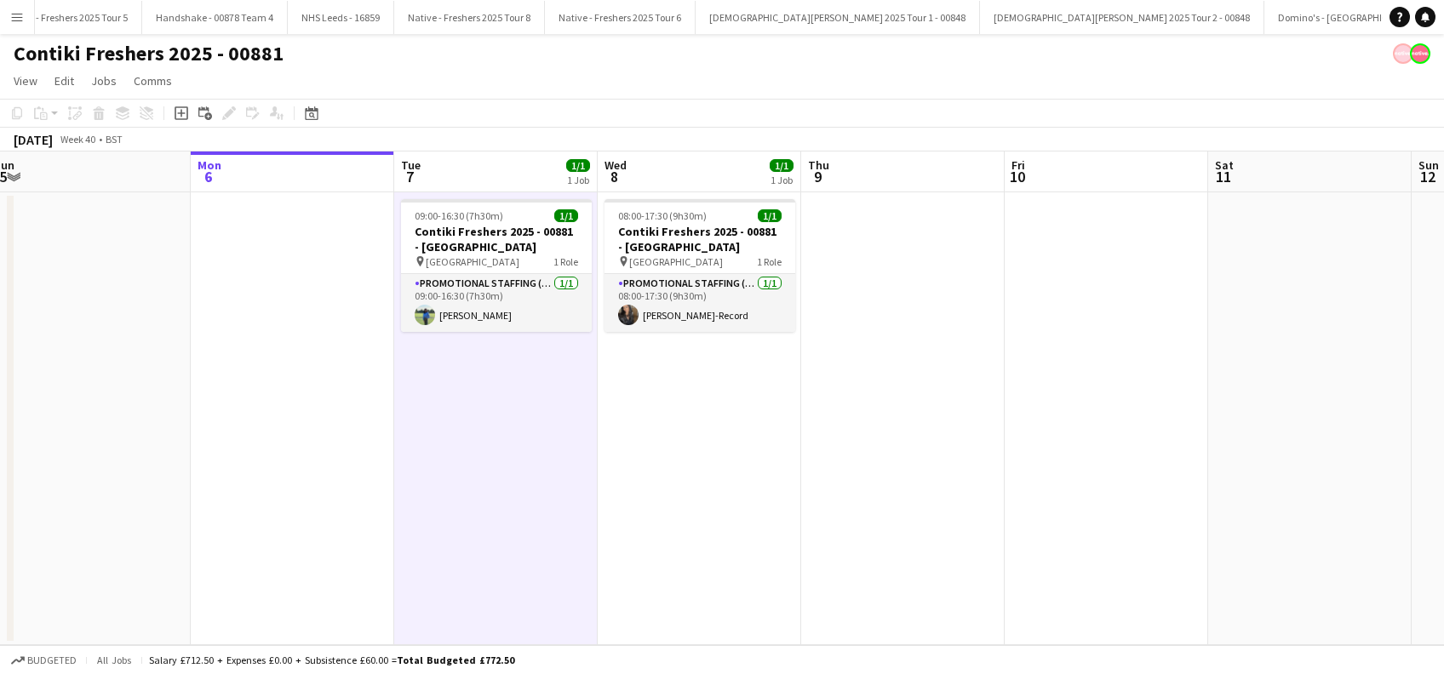
drag, startPoint x: 860, startPoint y: 415, endPoint x: 518, endPoint y: 423, distance: 342.4
click at [519, 422] on app-calendar-viewport "Wed 1 Thu 2 Fri 3 Sat 4 Sun 5 Mon 6 Tue 7 1/1 1 Job Wed 8 1/1 1 Job Thu 9 Fri 1…" at bounding box center [722, 399] width 1444 height 494
click at [465, 395] on app-date-cell "09:00-16:30 (7h30m) 1/1 Contiki Freshers 2025 - 00881 - University of Cambridge…" at bounding box center [495, 418] width 203 height 453
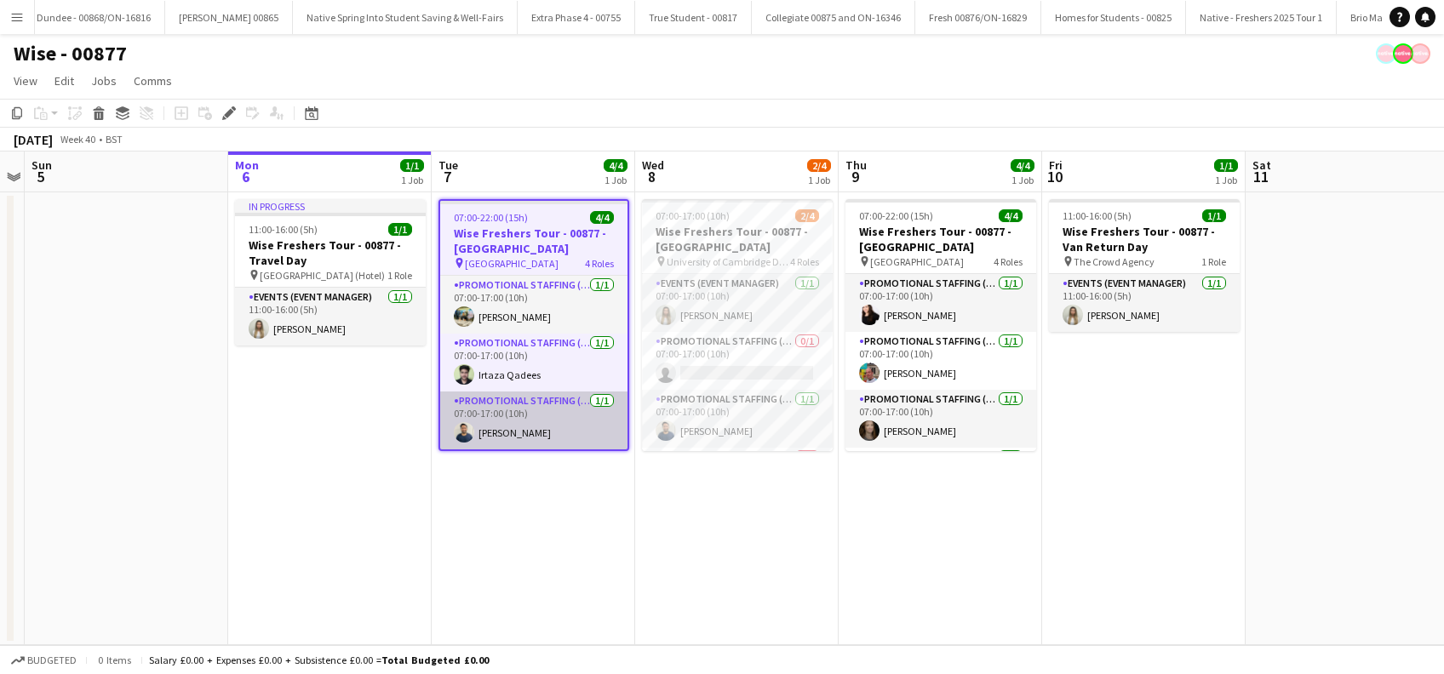
click at [550, 427] on app-card-role "Promotional Staffing (Brand Ambassadors) 1/1 07:00-17:00 (10h) Ghulam Murtaza" at bounding box center [533, 421] width 187 height 58
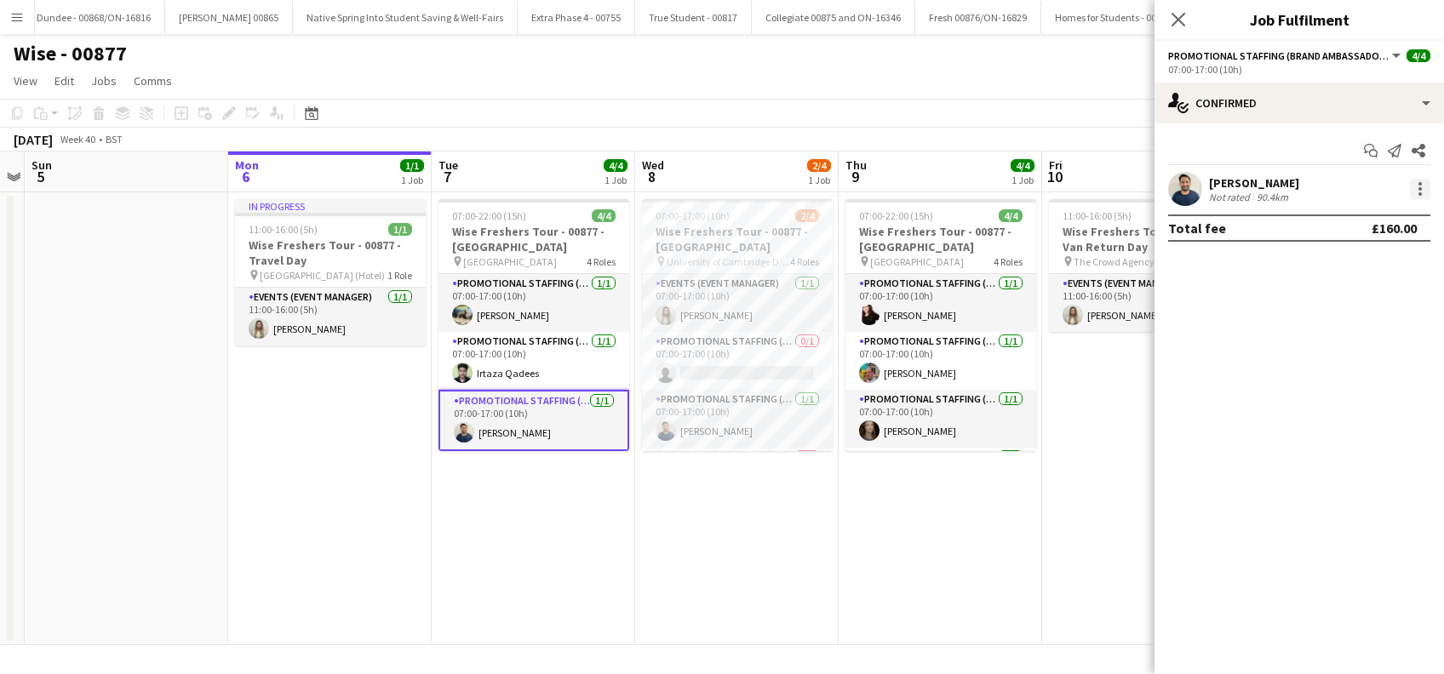
click at [1424, 186] on div at bounding box center [1420, 189] width 20 height 20
click at [1312, 220] on span "Edit fee" at bounding box center [1334, 220] width 46 height 14
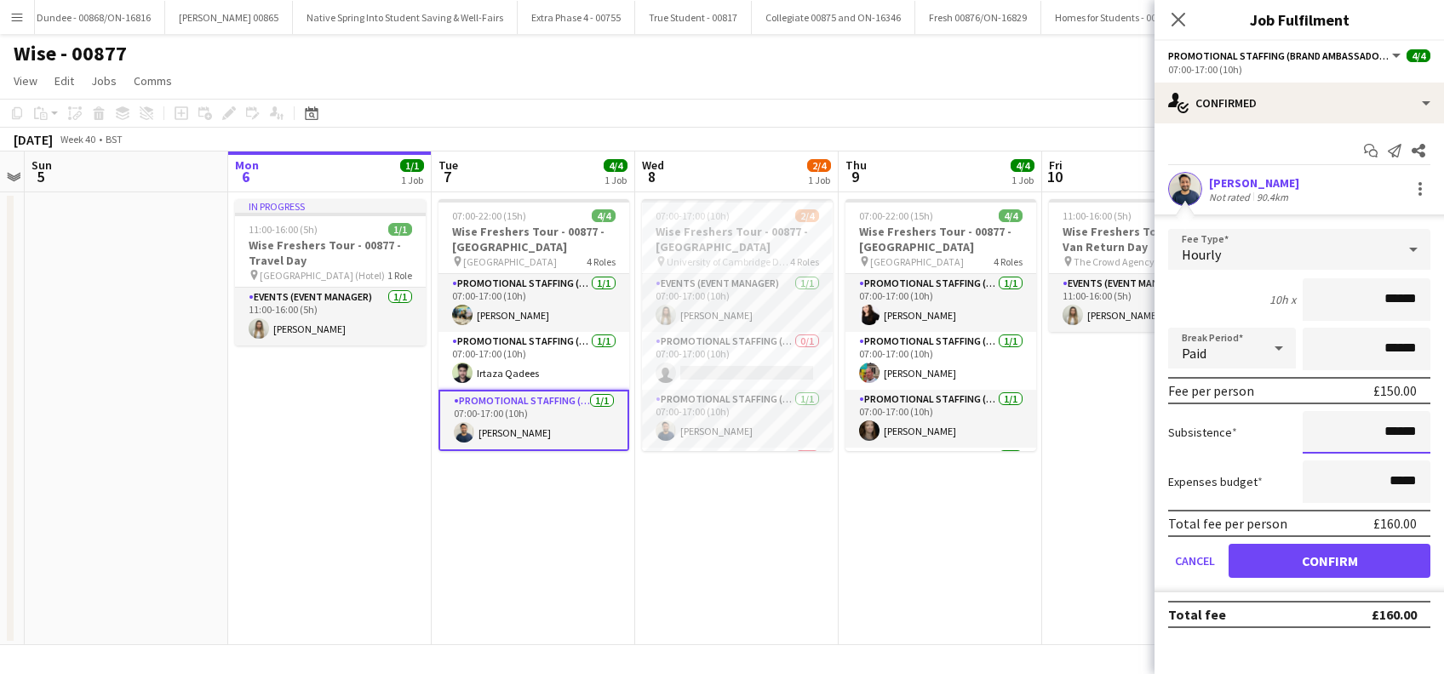
drag, startPoint x: 1393, startPoint y: 429, endPoint x: 1407, endPoint y: 426, distance: 14.9
click at [1393, 429] on input "******" at bounding box center [1367, 432] width 128 height 43
type input "**"
type input "******"
click at [1334, 556] on button "Confirm" at bounding box center [1330, 561] width 202 height 34
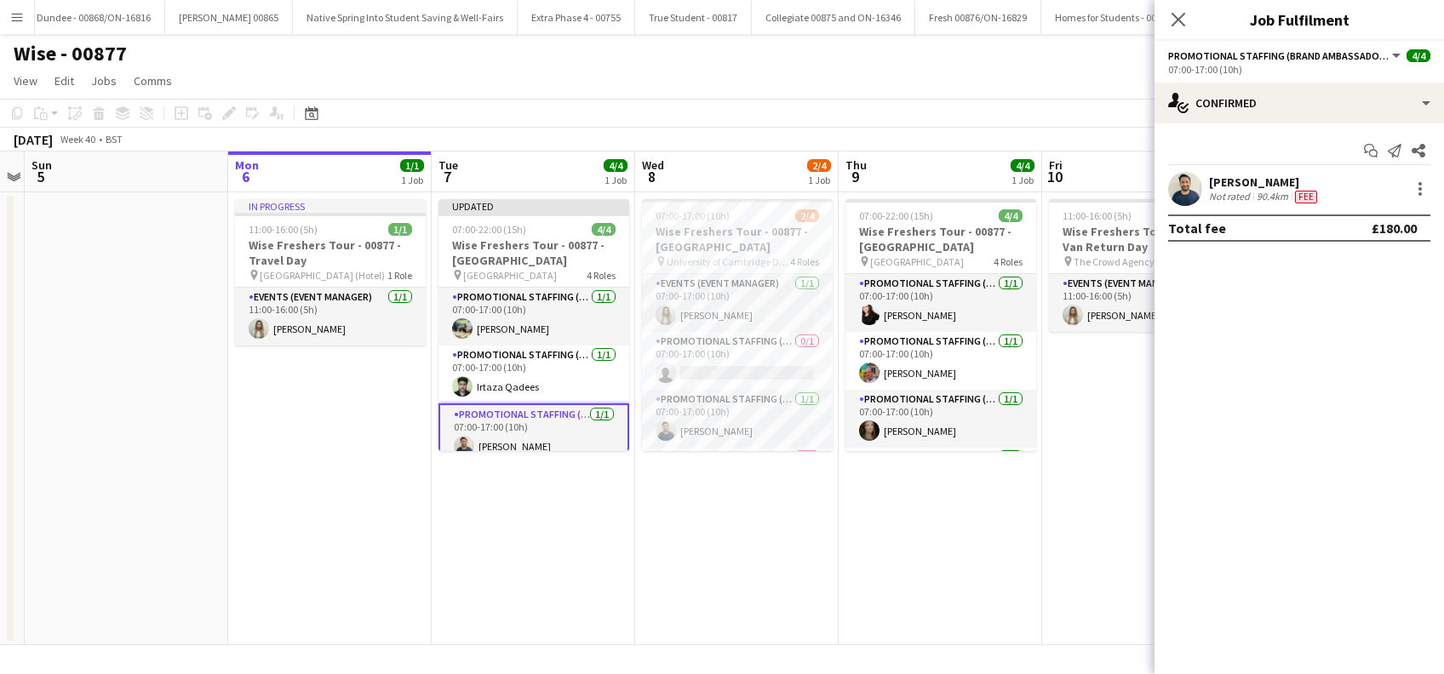
click at [1178, 20] on icon at bounding box center [1179, 20] width 14 height 14
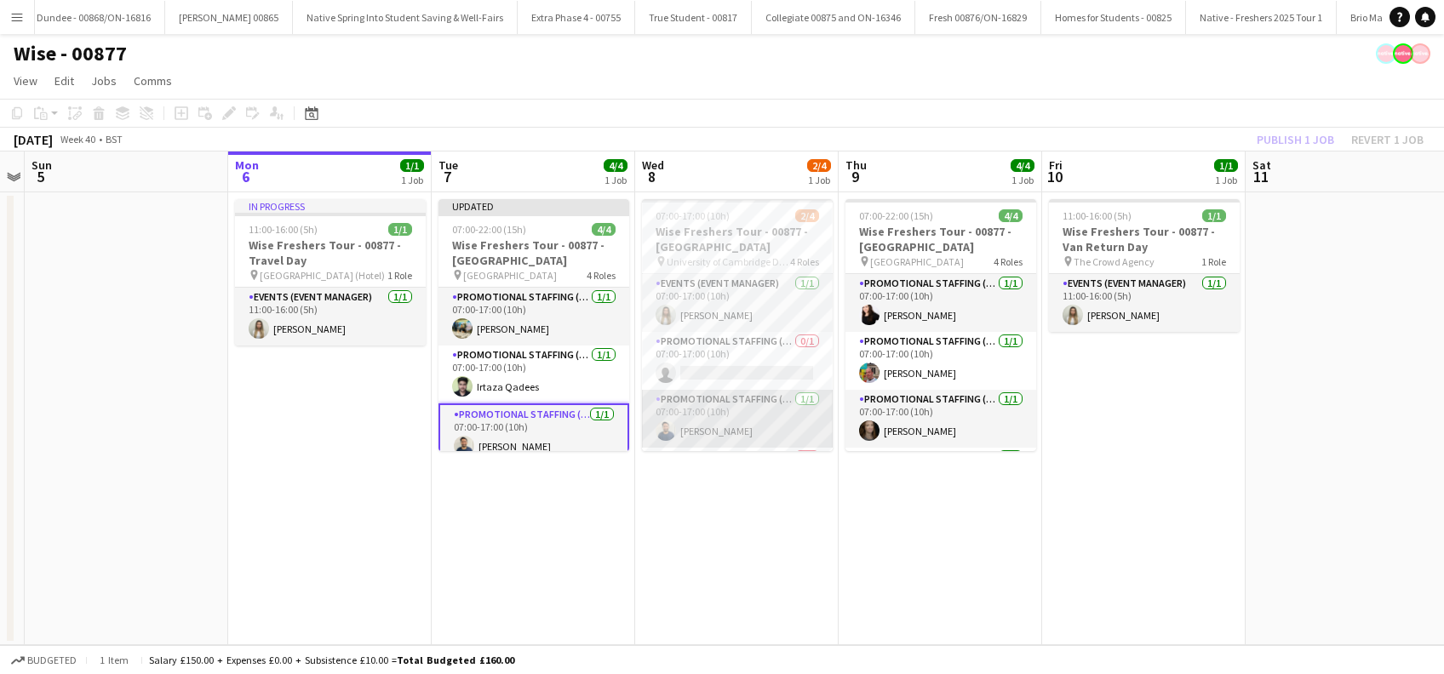
click at [729, 439] on app-card-role "Promotional Staffing (Brand Ambassadors) 1/1 07:00-17:00 (10h) Ghulam Murtaza" at bounding box center [737, 419] width 191 height 58
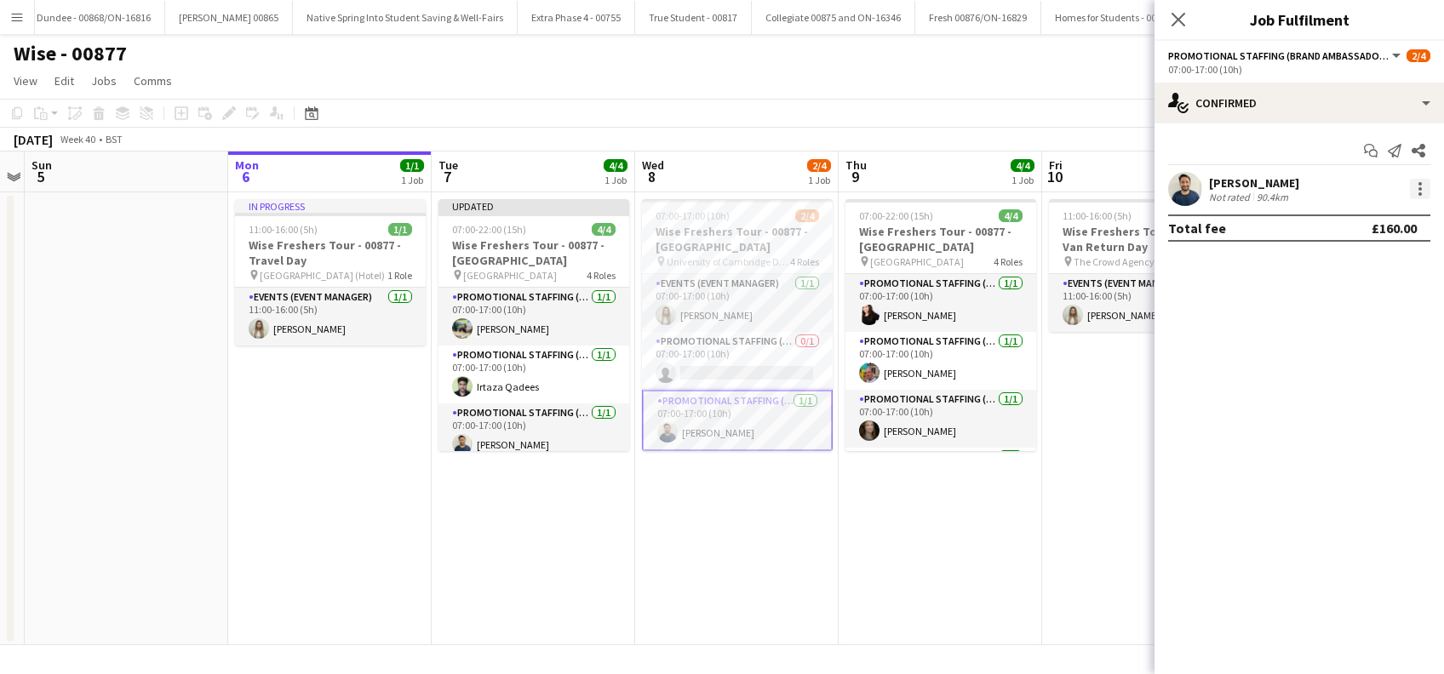
click at [1424, 183] on div at bounding box center [1420, 189] width 20 height 20
click at [1322, 225] on span "Edit fee" at bounding box center [1334, 220] width 46 height 14
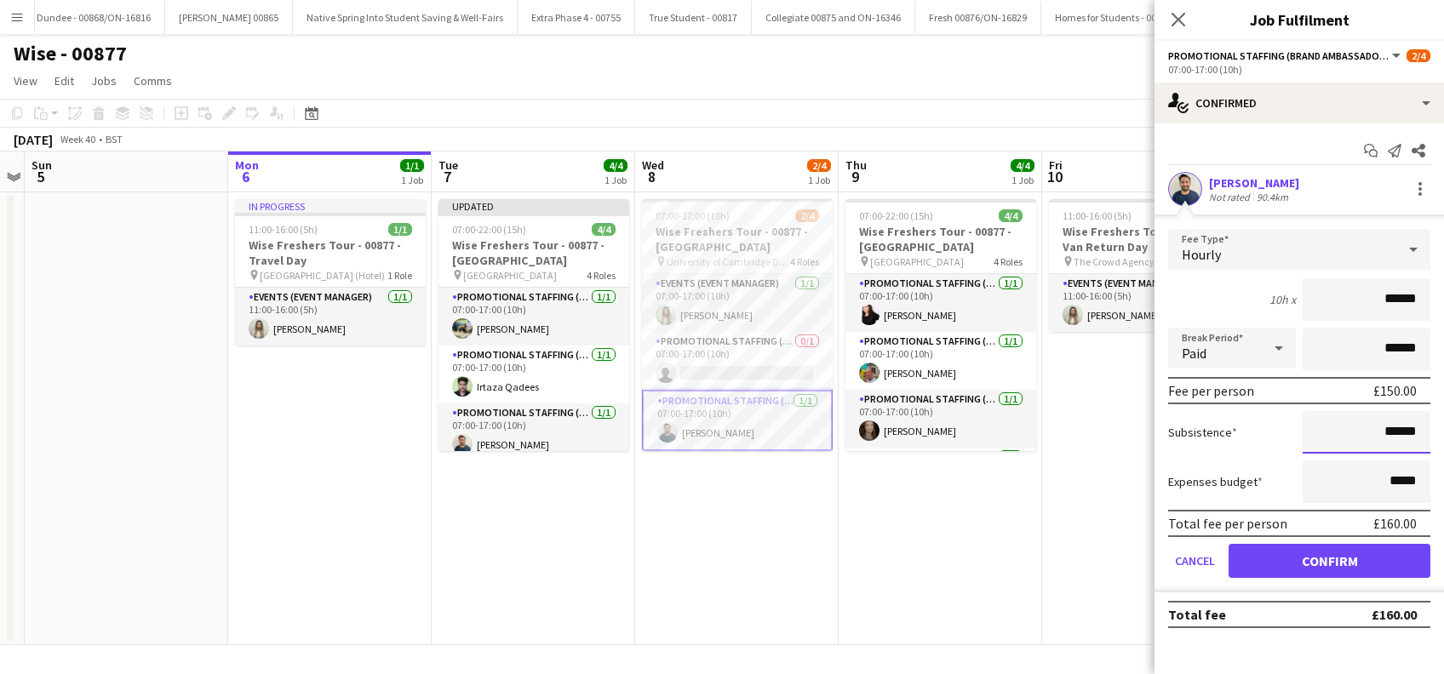
click at [1396, 429] on input "******" at bounding box center [1367, 432] width 128 height 43
type input "**"
type input "******"
click at [1349, 559] on button "Confirm" at bounding box center [1330, 561] width 202 height 34
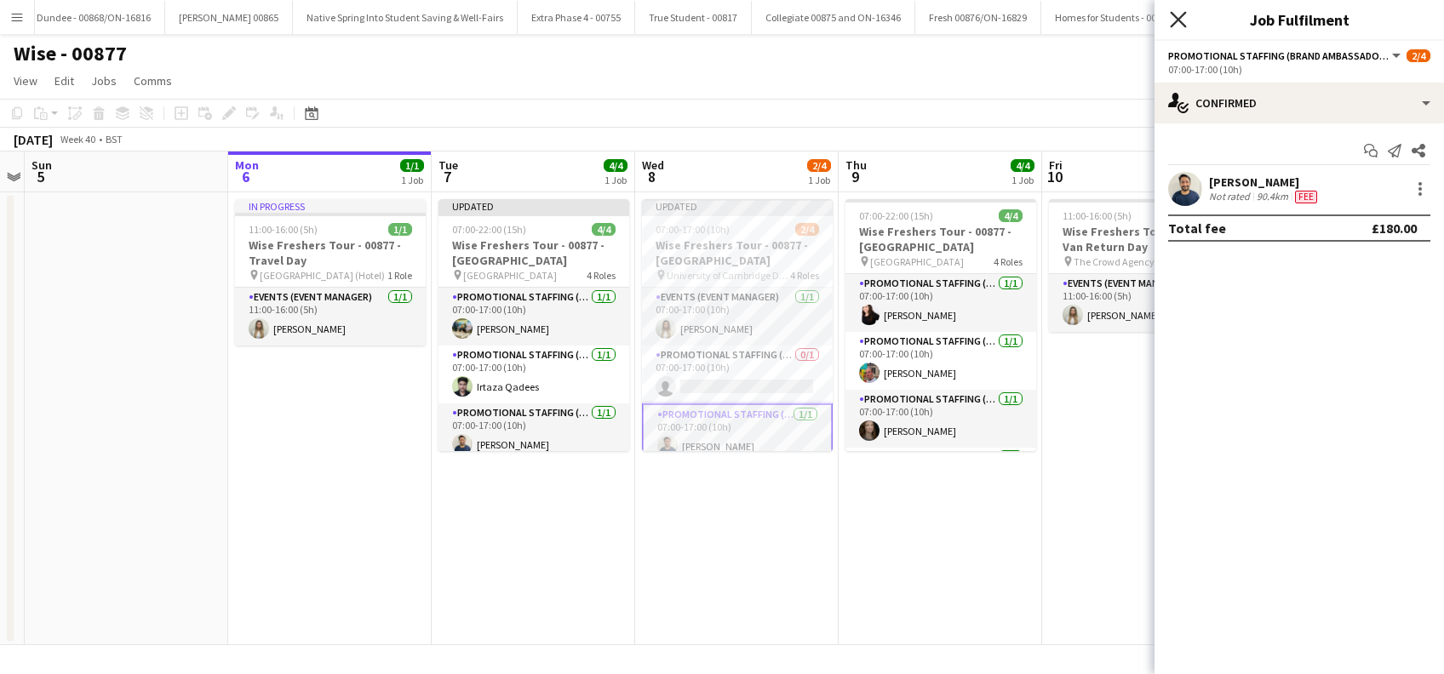
drag, startPoint x: 1178, startPoint y: 14, endPoint x: 1189, endPoint y: 309, distance: 294.8
click at [1178, 14] on icon "Close pop-in" at bounding box center [1179, 20] width 14 height 14
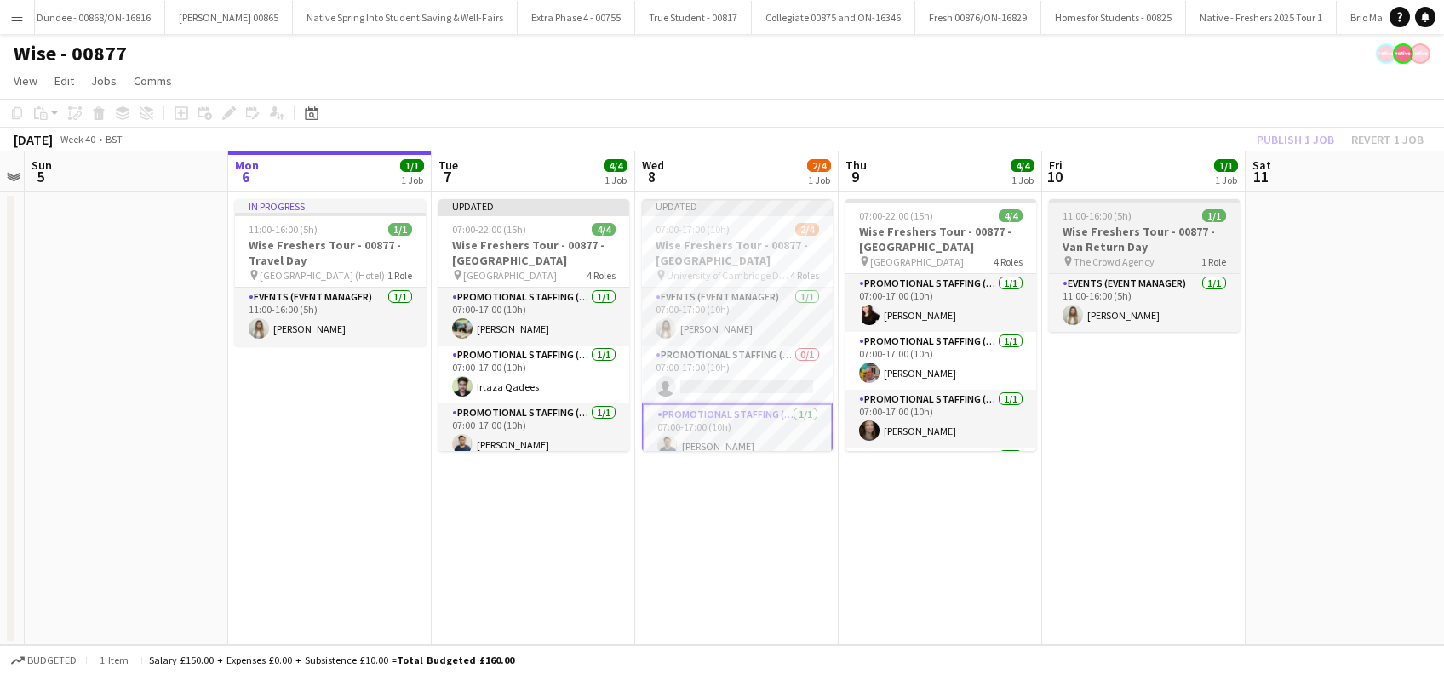
drag, startPoint x: 1174, startPoint y: 427, endPoint x: 1235, endPoint y: 259, distance: 178.6
click at [1173, 420] on app-date-cell "11:00-16:00 (5h) 1/1 Wise Freshers Tour - 00877 - Van Return Day pin The Crowd …" at bounding box center [1143, 418] width 203 height 453
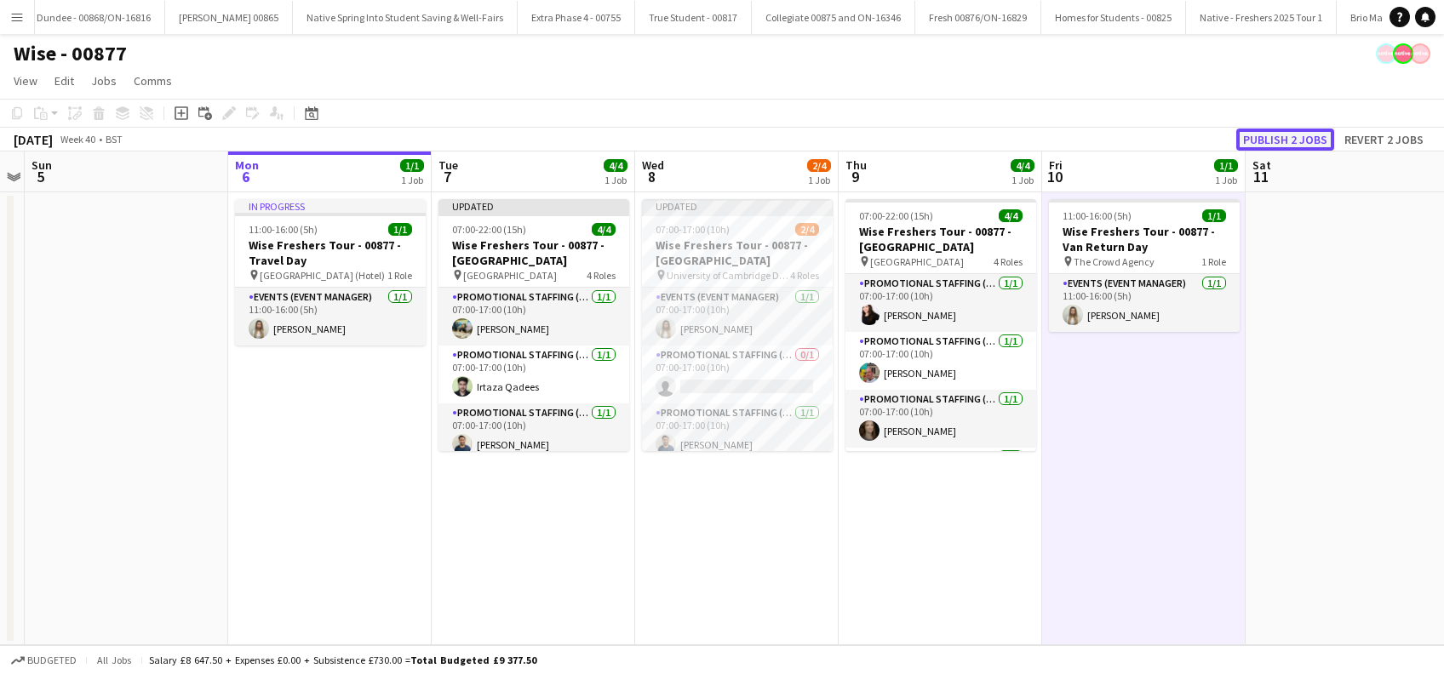
click at [1292, 143] on button "Publish 2 jobs" at bounding box center [1285, 140] width 98 height 22
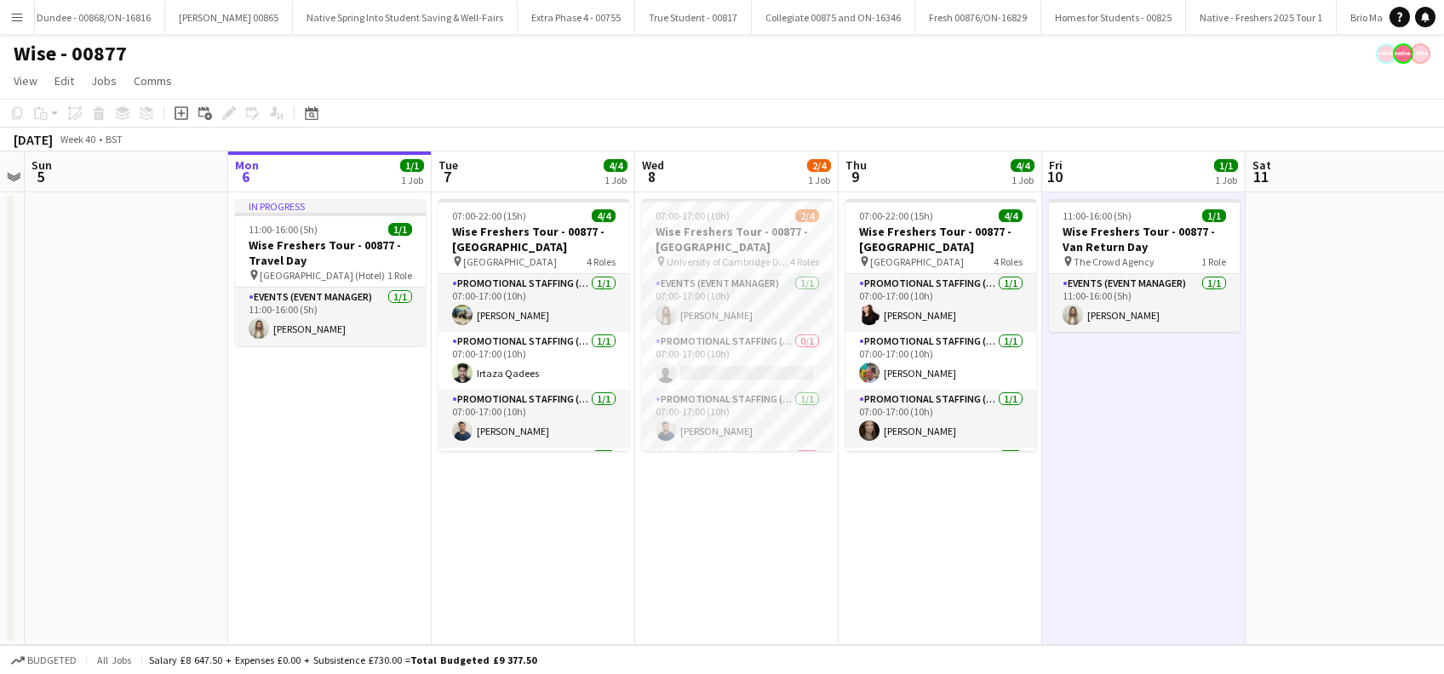
drag, startPoint x: 543, startPoint y: 490, endPoint x: 662, endPoint y: 531, distance: 126.3
click at [543, 490] on app-date-cell "07:00-22:00 (15h) 4/4 Wise Freshers Tour - 00877 - University of Cambridge pin …" at bounding box center [533, 418] width 203 height 453
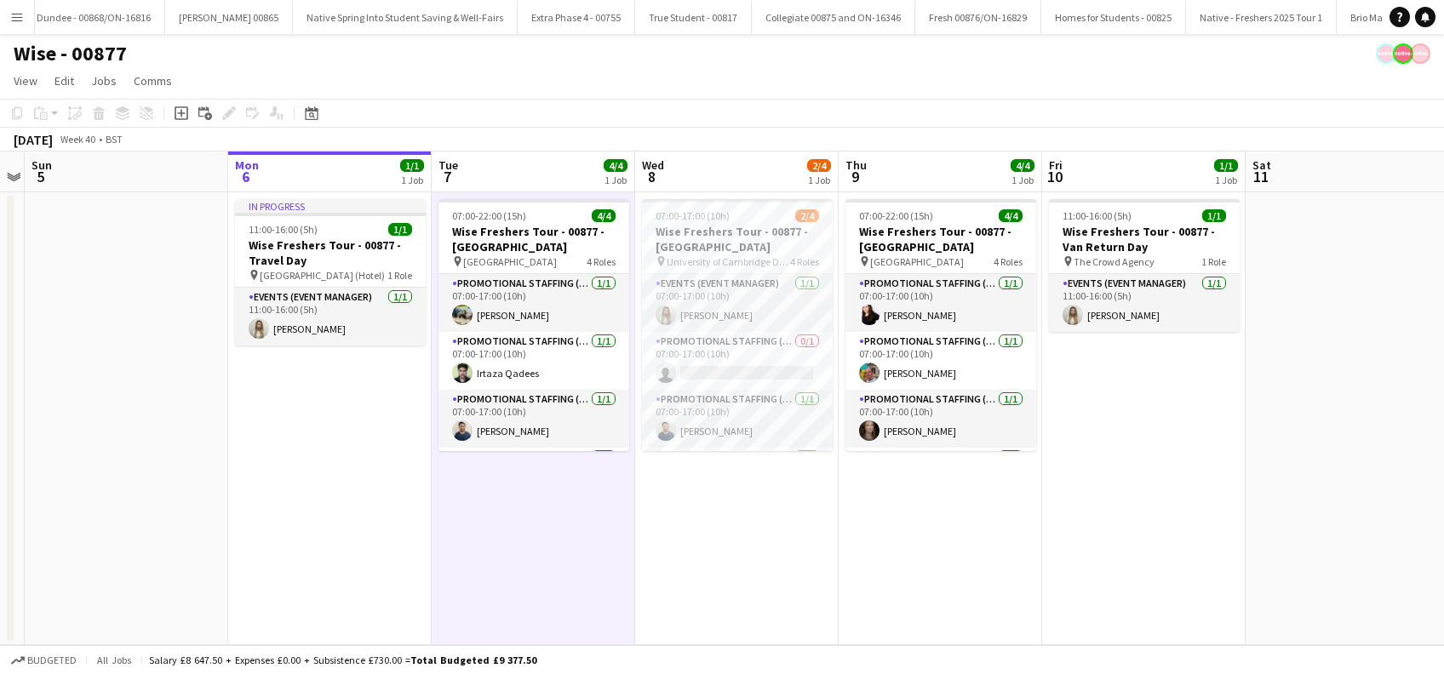
click at [770, 549] on app-date-cell "07:00-17:00 (10h) 2/4 Wise Freshers Tour - 00877 - University of Cambridge pin …" at bounding box center [736, 418] width 203 height 453
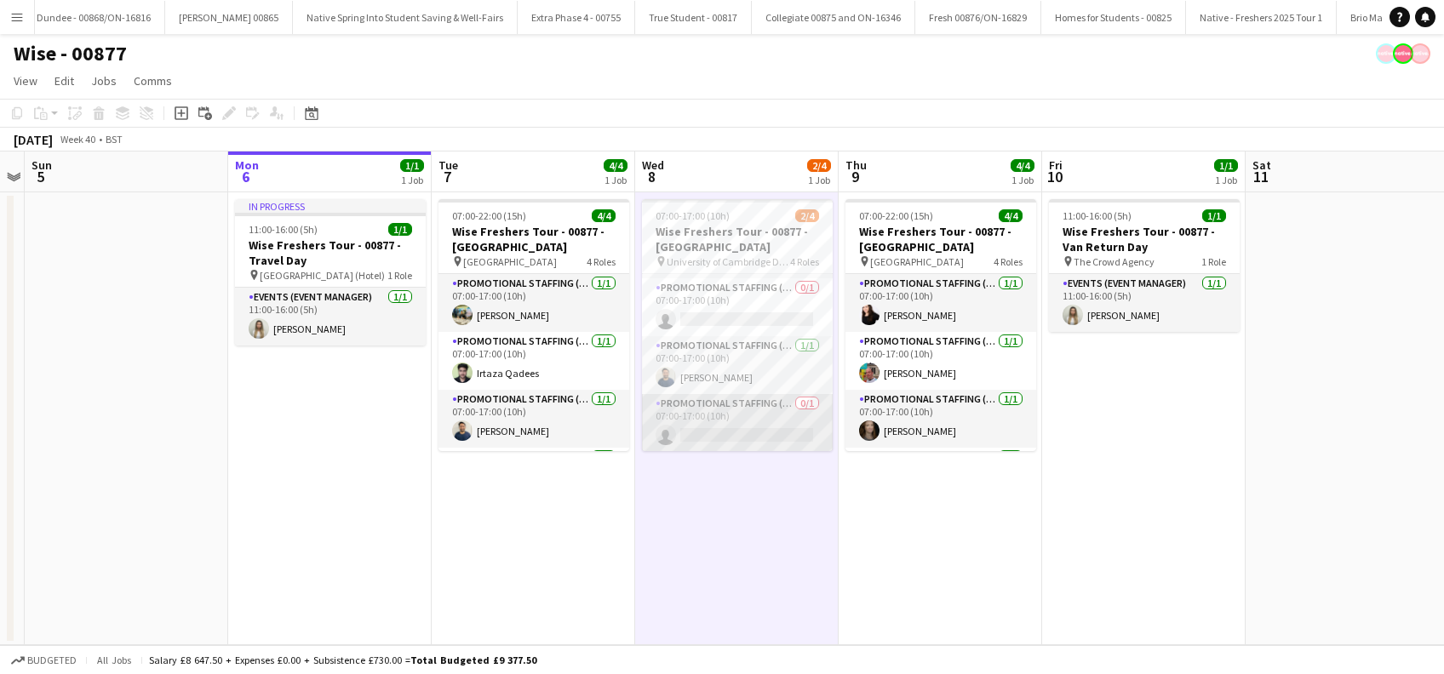
scroll to position [54, 0]
click at [904, 537] on app-date-cell "07:00-22:00 (15h) 4/4 Wise Freshers Tour - 00877 - University of Oxford pin Uni…" at bounding box center [940, 418] width 203 height 453
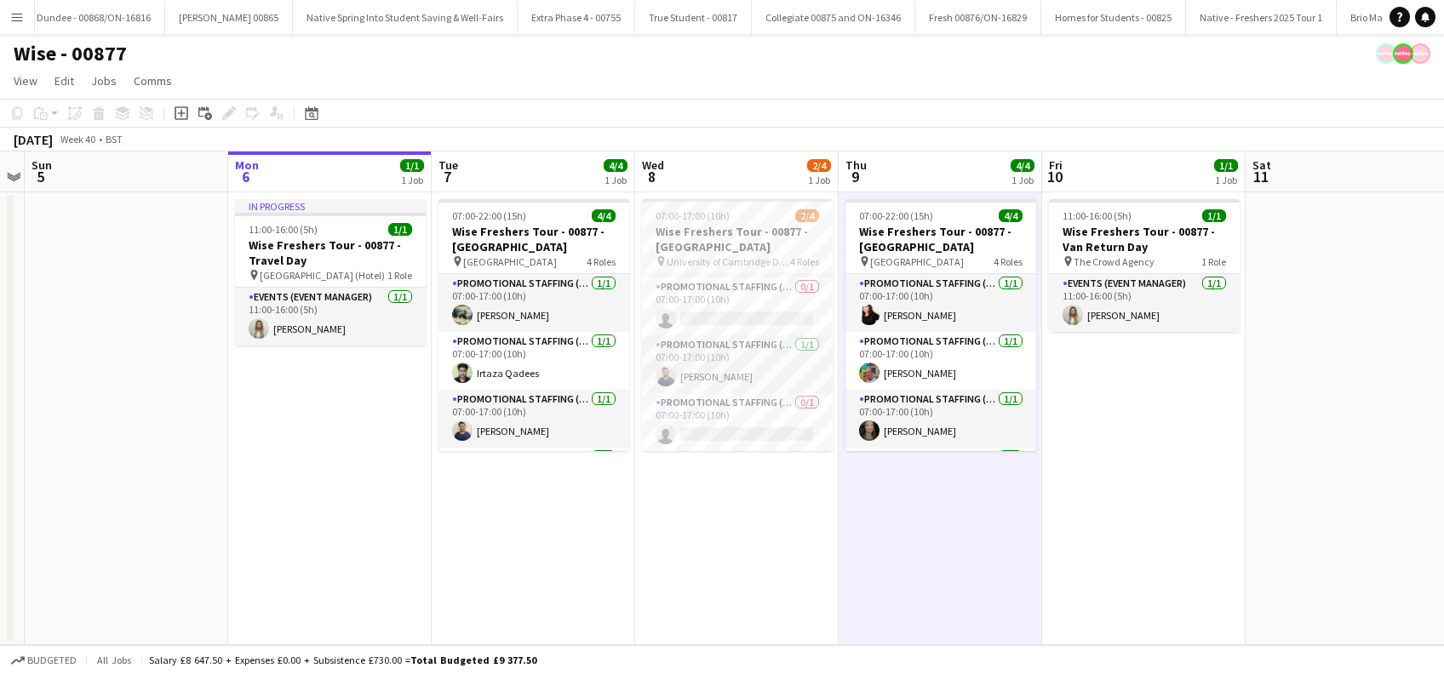
click at [1124, 525] on app-date-cell "11:00-16:00 (5h) 1/1 Wise Freshers Tour - 00877 - Van Return Day pin The Crowd …" at bounding box center [1143, 418] width 203 height 453
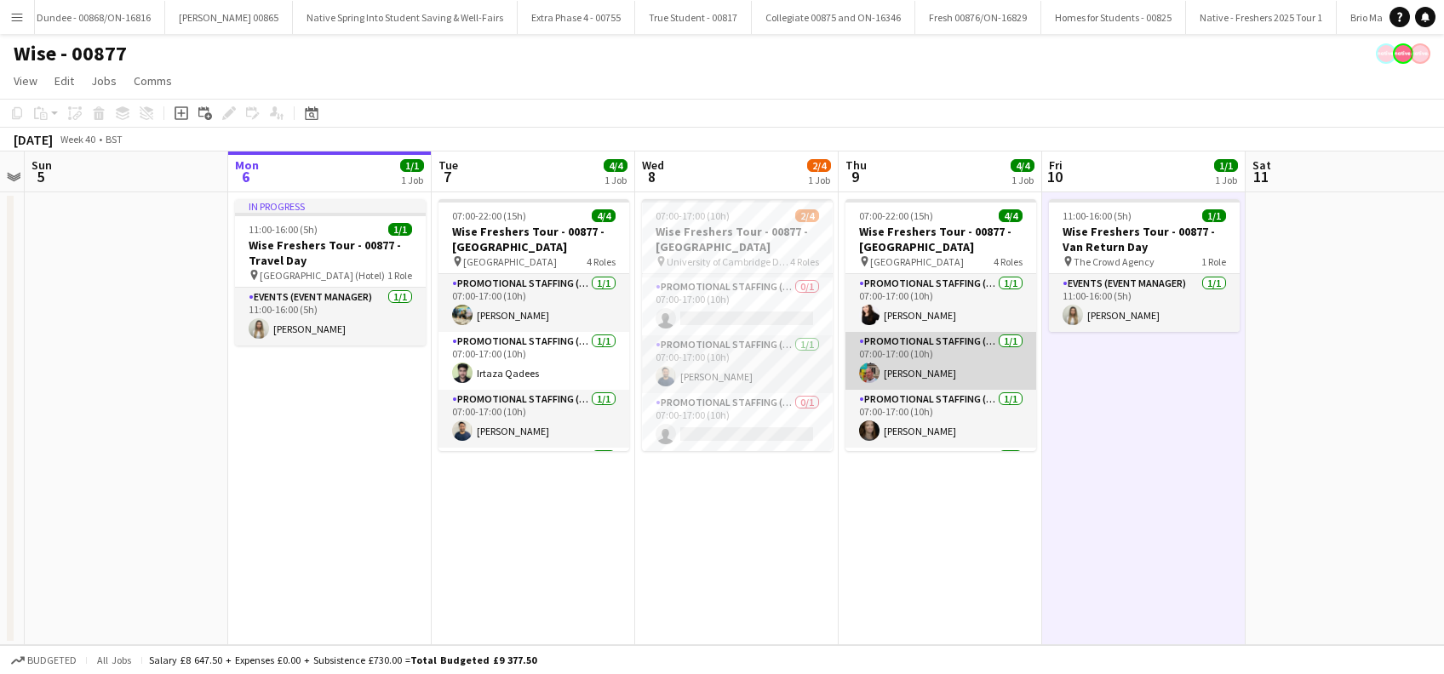
scroll to position [0, 0]
click at [942, 607] on app-date-cell "07:00-22:00 (15h) 4/4 Wise Freshers Tour - 00877 - University of Oxford pin Uni…" at bounding box center [940, 418] width 203 height 453
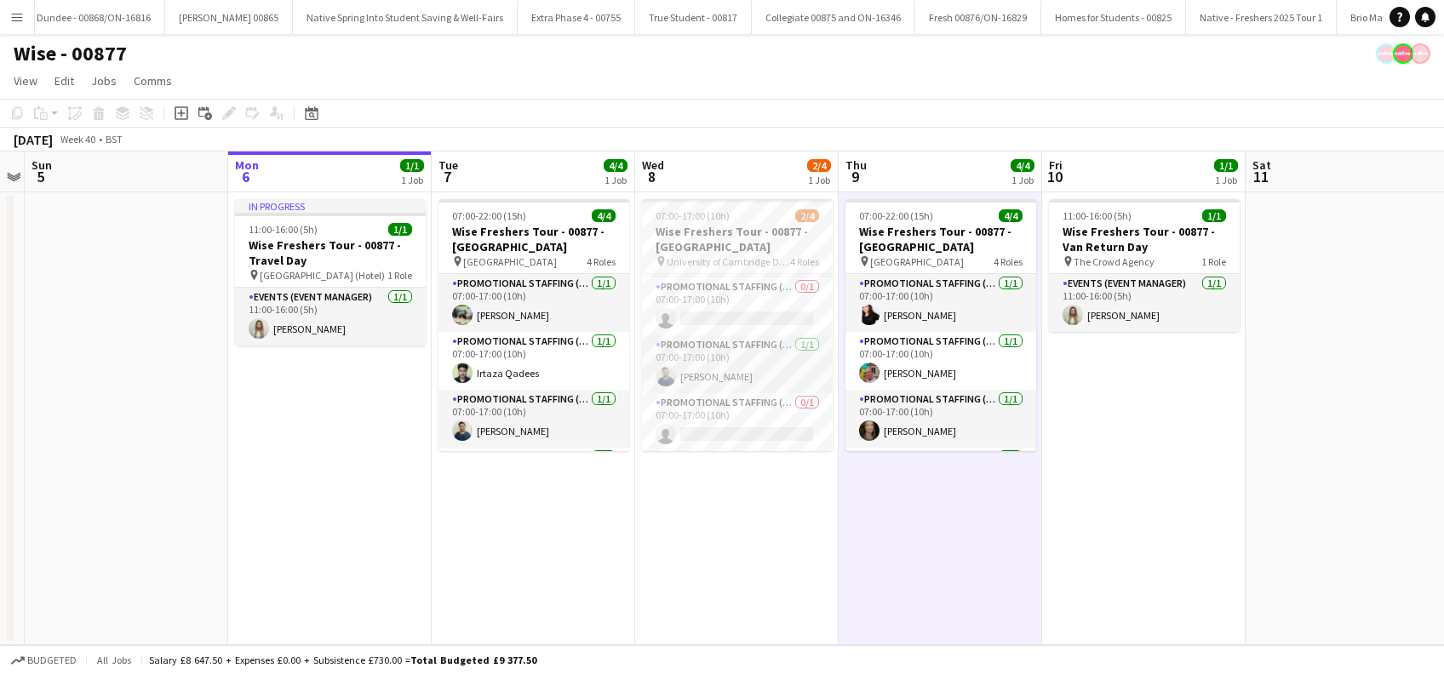
click at [1171, 519] on app-date-cell "11:00-16:00 (5h) 1/1 Wise Freshers Tour - 00877 - Van Return Day pin The Crowd …" at bounding box center [1143, 418] width 203 height 453
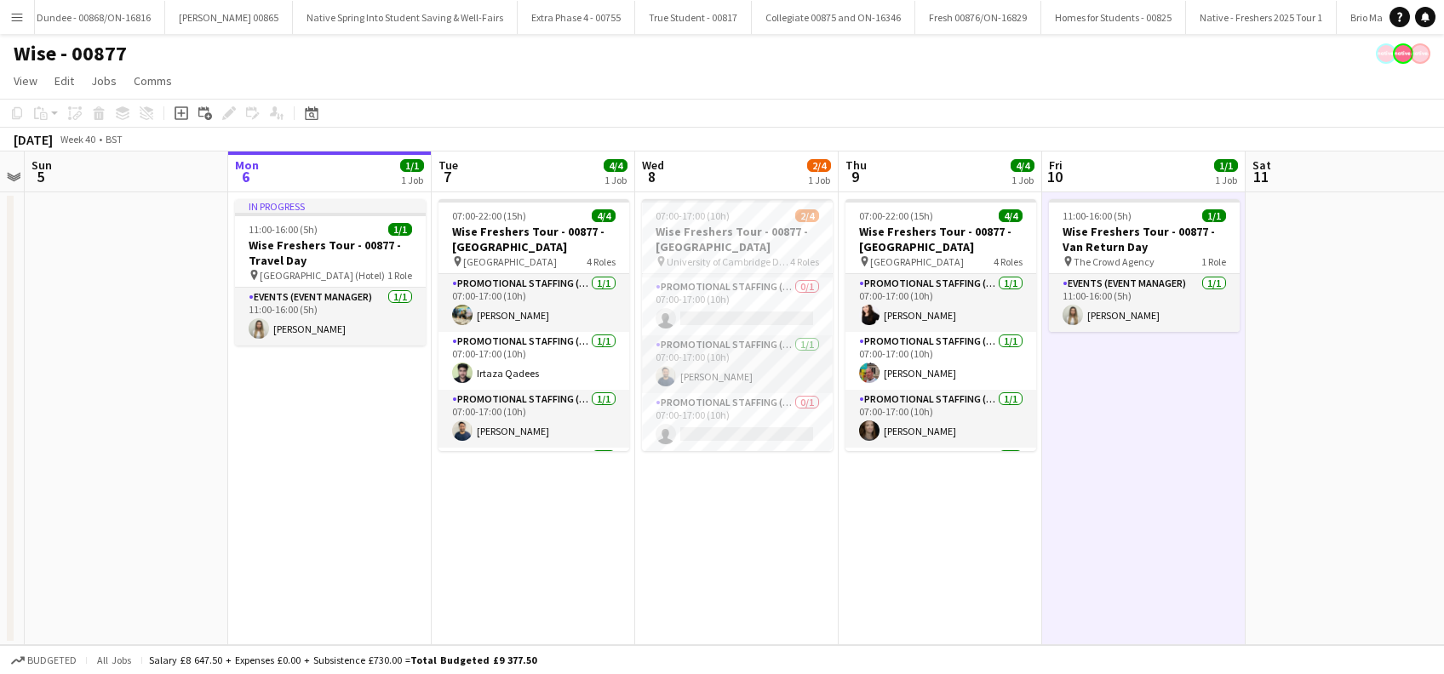
click at [699, 514] on app-date-cell "07:00-17:00 (10h) 2/4 Wise Freshers Tour - 00877 - University of Cambridge pin …" at bounding box center [736, 418] width 203 height 453
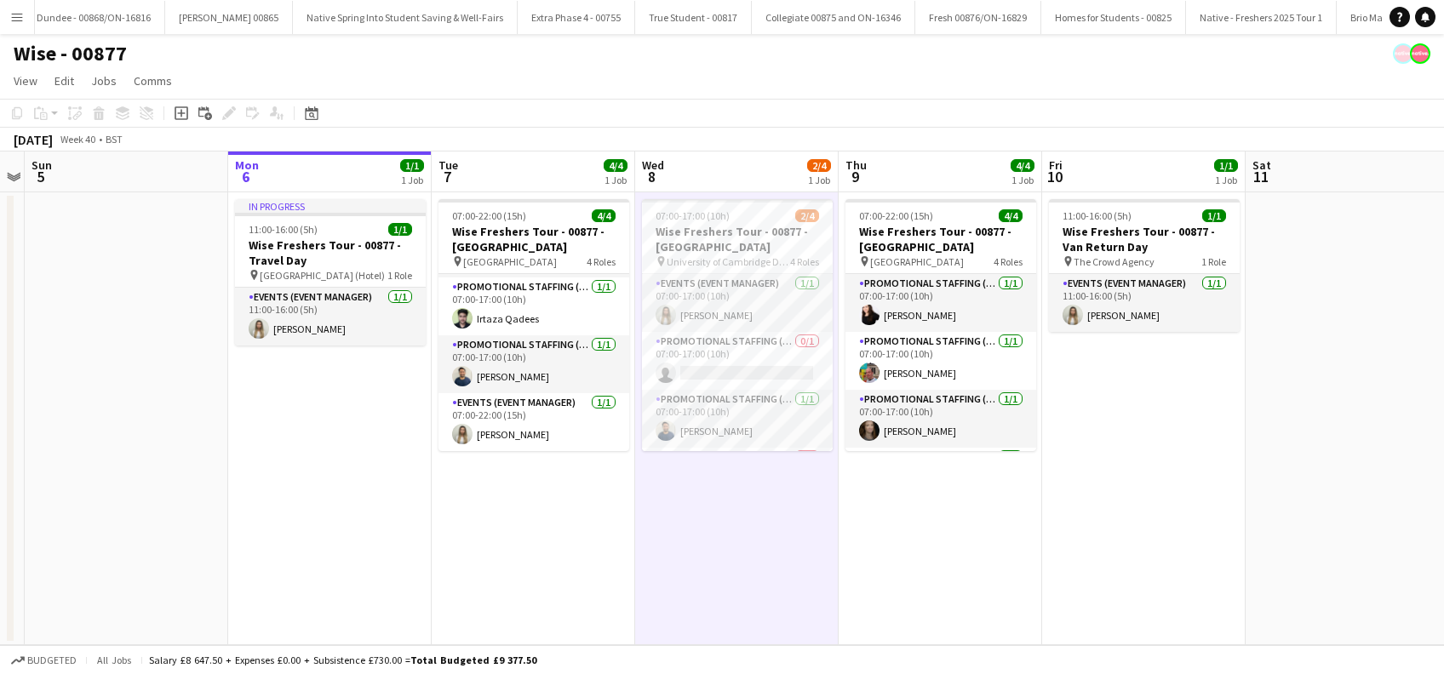
click at [354, 526] on app-date-cell "In progress 11:00-16:00 (5h) 1/1 Wise Freshers Tour - 00877 - Travel Day pin Ca…" at bounding box center [329, 418] width 203 height 453
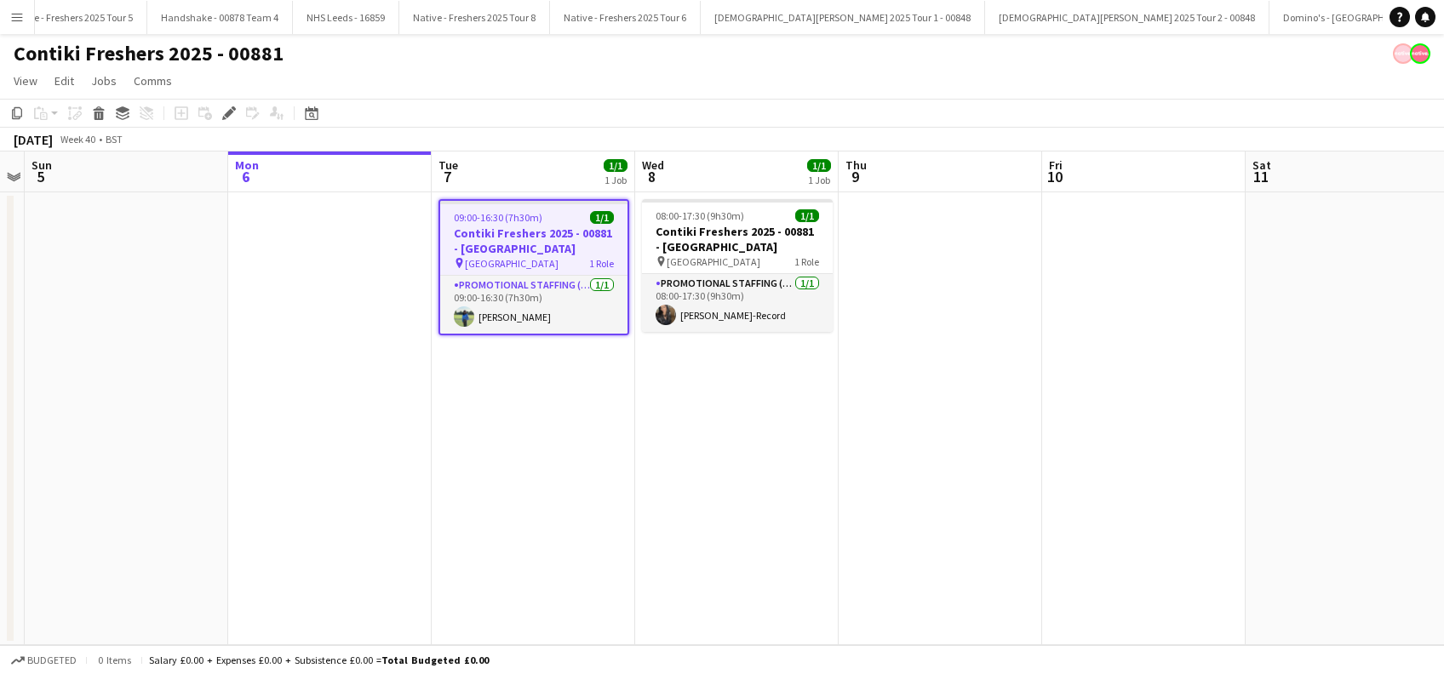
scroll to position [0, 5216]
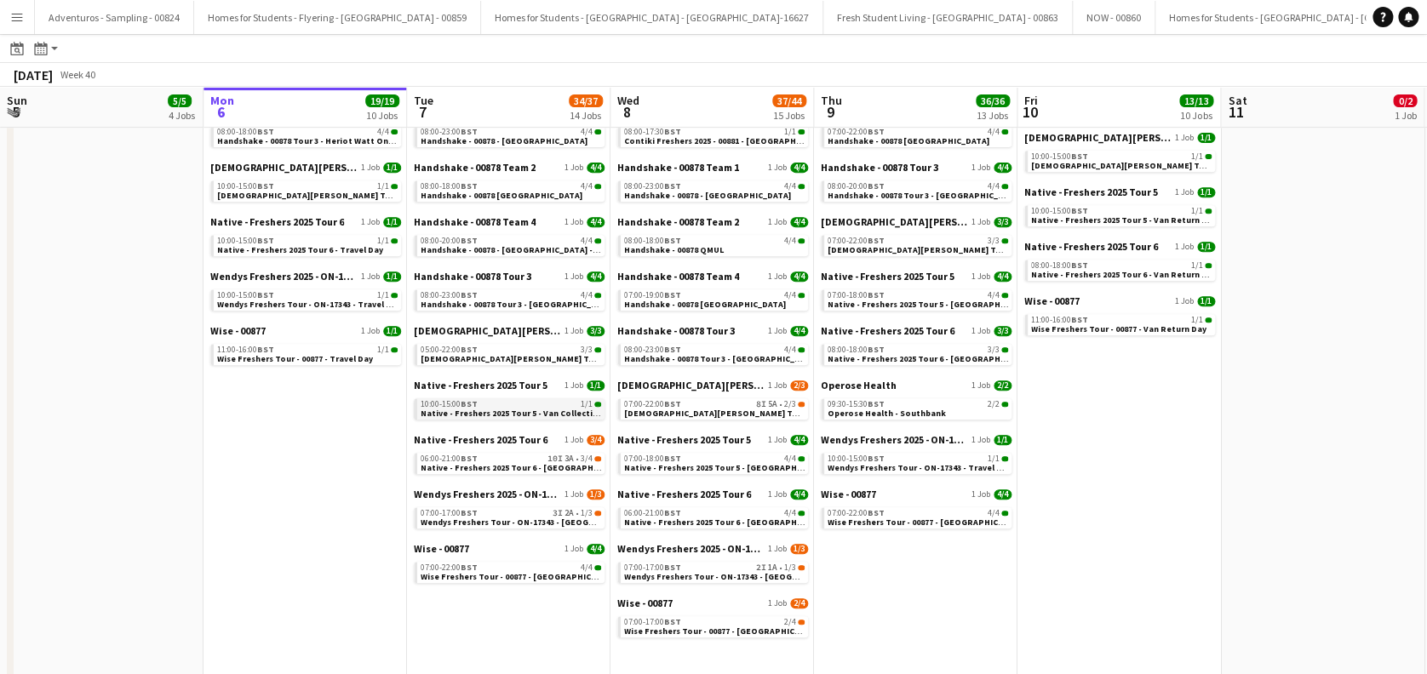
scroll to position [343, 0]
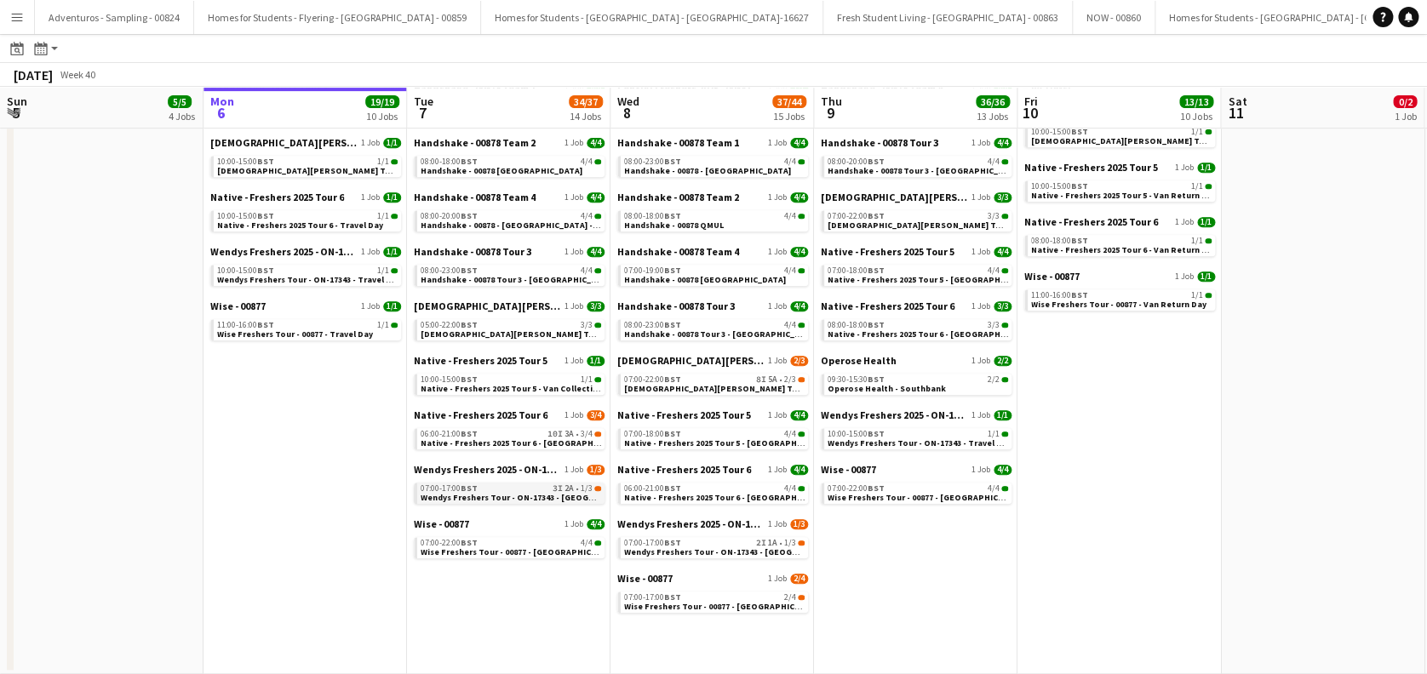
click at [503, 494] on span "Wendys Freshers Tour - ON-17343 - Cambridge University Day 1" at bounding box center [545, 497] width 249 height 11
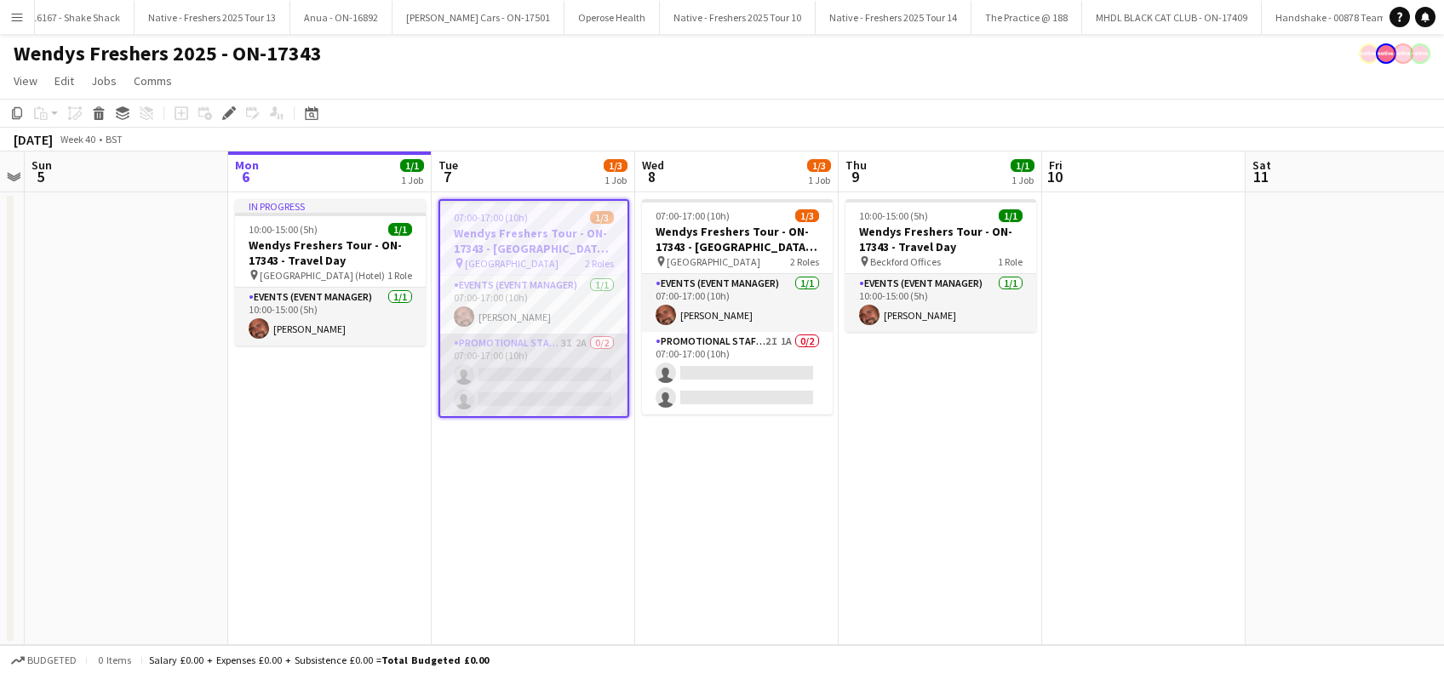
drag, startPoint x: 550, startPoint y: 391, endPoint x: 553, endPoint y: 402, distance: 11.4
click at [550, 391] on app-card-role "Promotional Staffing (Brand Ambassadors) 3I 2A 0/2 07:00-17:00 (10h) single-neu…" at bounding box center [533, 375] width 187 height 83
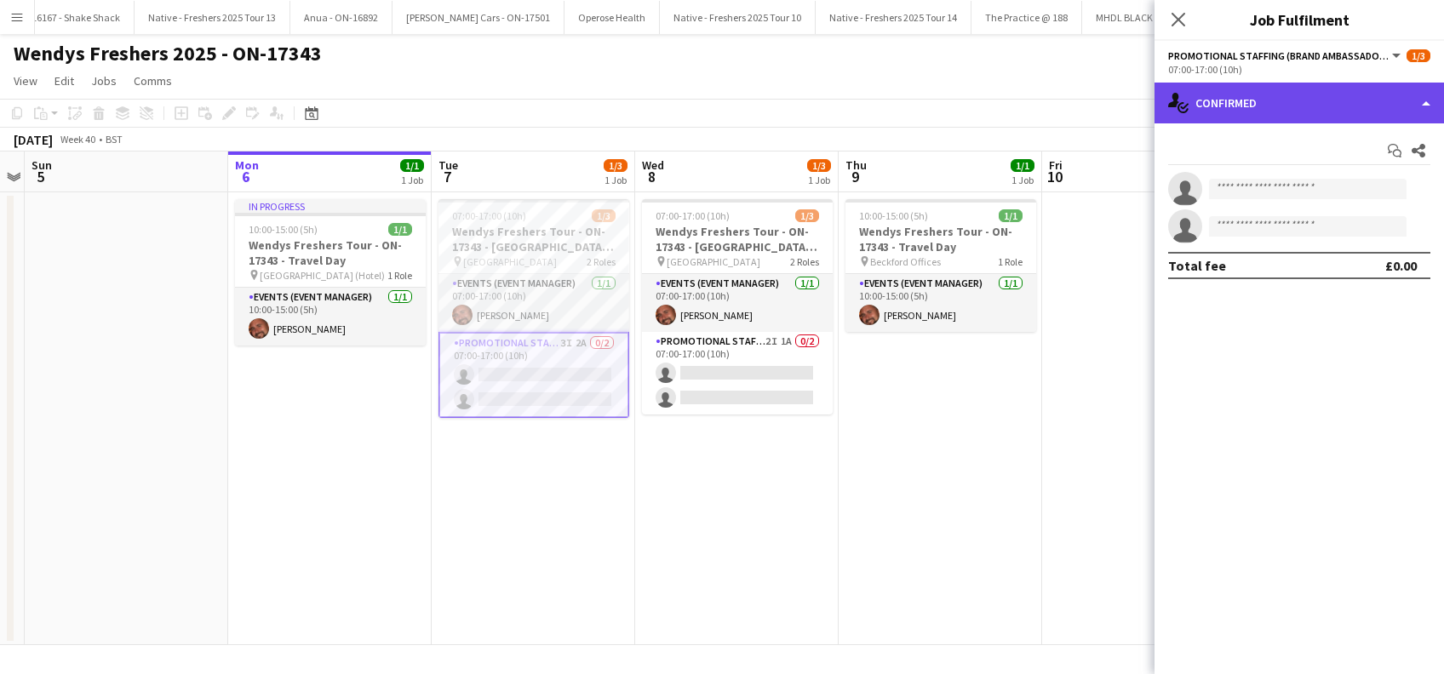
click at [1304, 87] on div "single-neutral-actions-check-2 Confirmed" at bounding box center [1299, 103] width 289 height 41
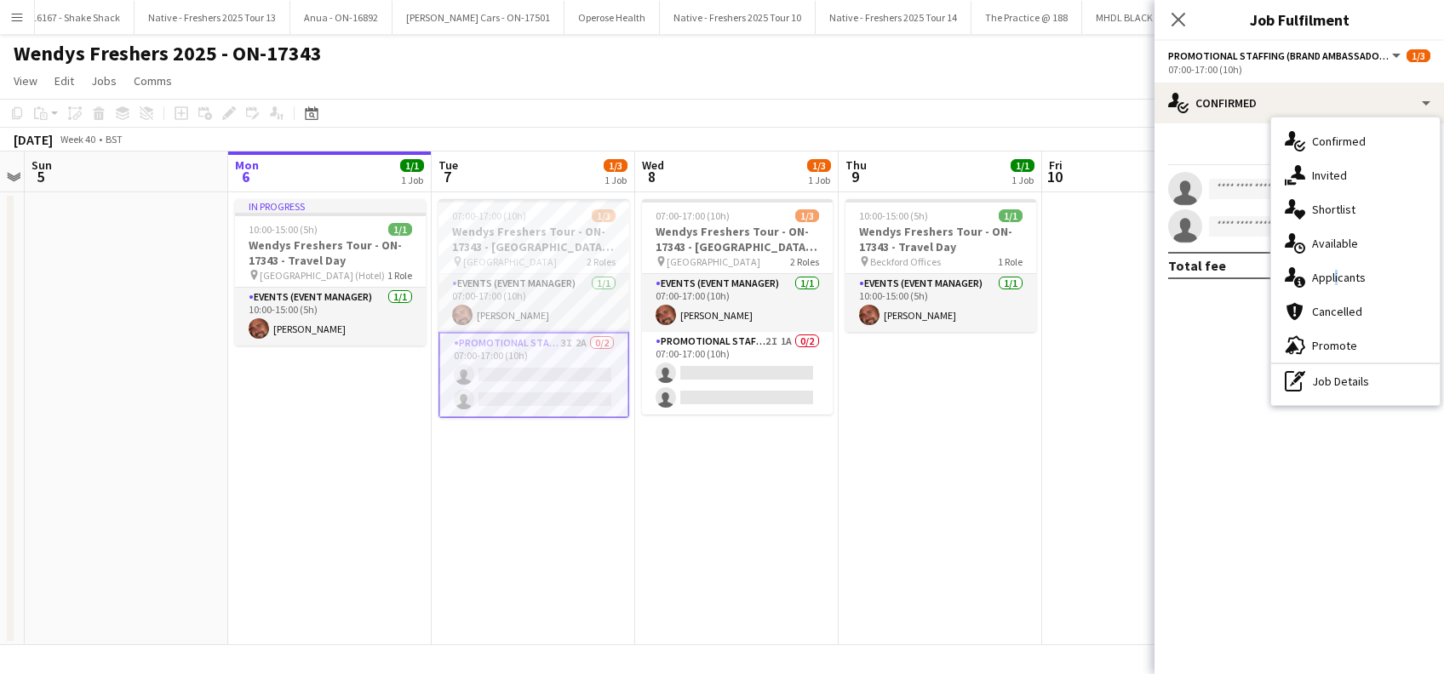
click at [1334, 276] on span "Applicants" at bounding box center [1339, 277] width 54 height 15
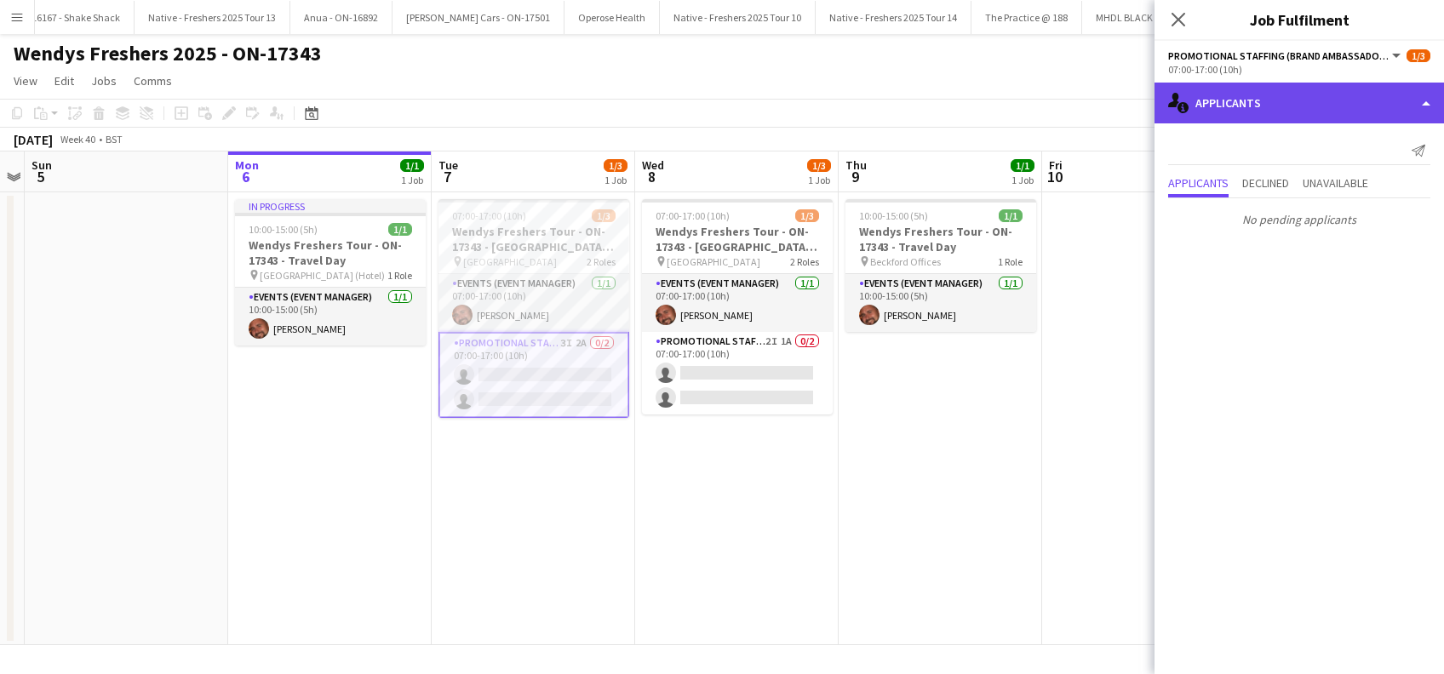
click at [1290, 102] on div "single-neutral-actions-information Applicants" at bounding box center [1299, 103] width 289 height 41
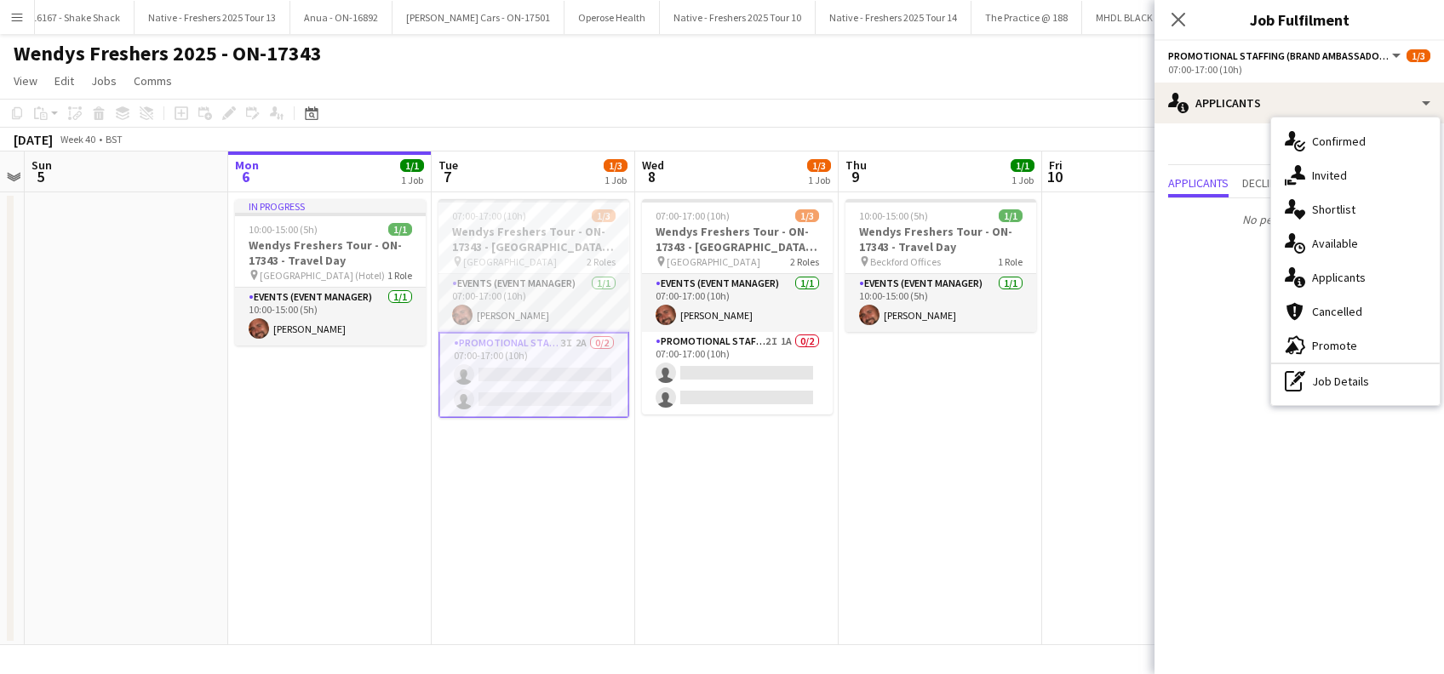
click at [1331, 169] on span "Invited" at bounding box center [1329, 175] width 35 height 15
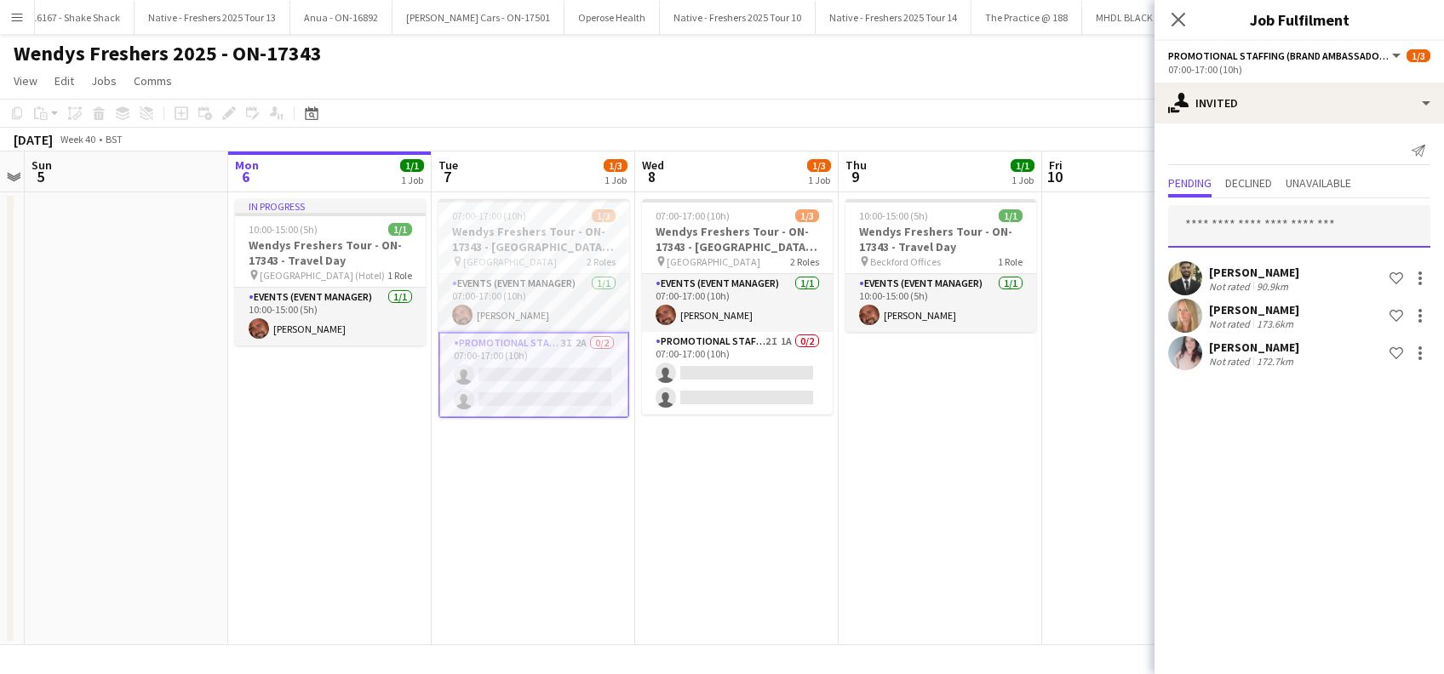
click at [1229, 219] on input "text" at bounding box center [1299, 226] width 262 height 43
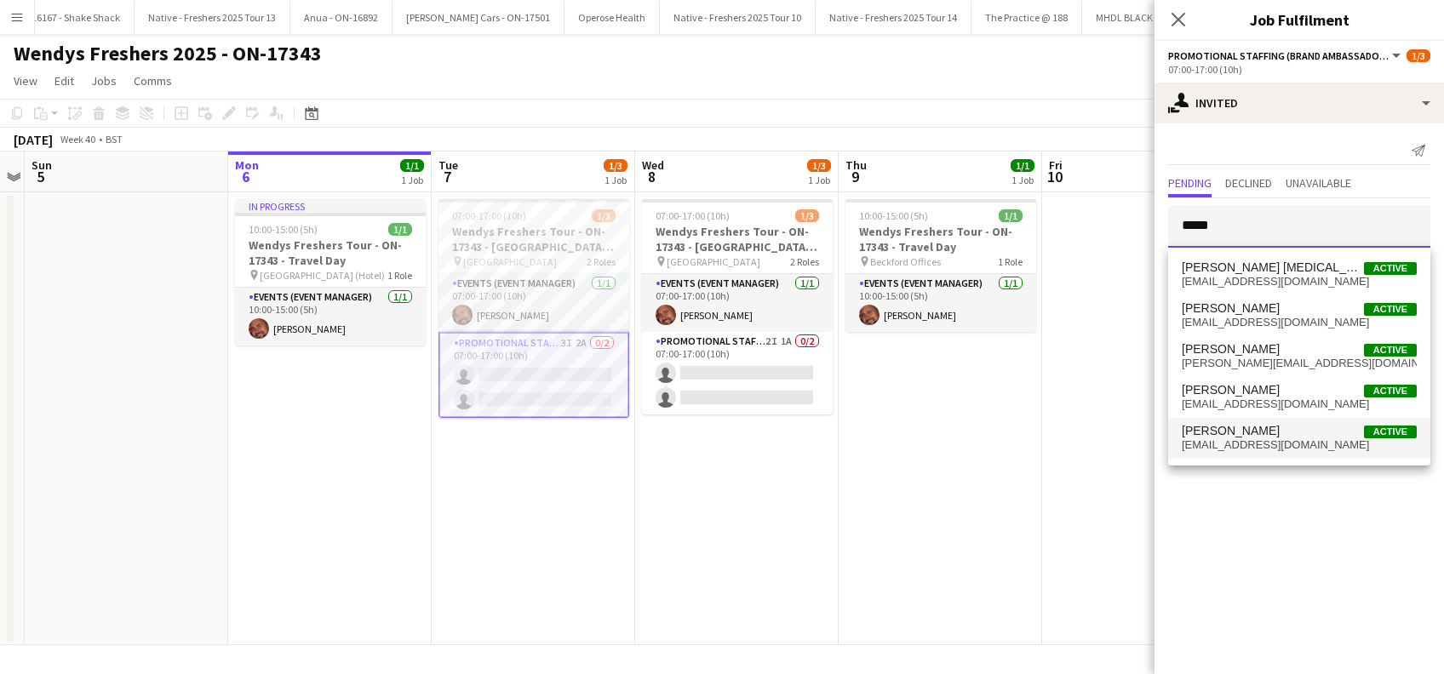
type input "*****"
click at [1255, 435] on span "Angel Gervacio Bido" at bounding box center [1231, 431] width 98 height 14
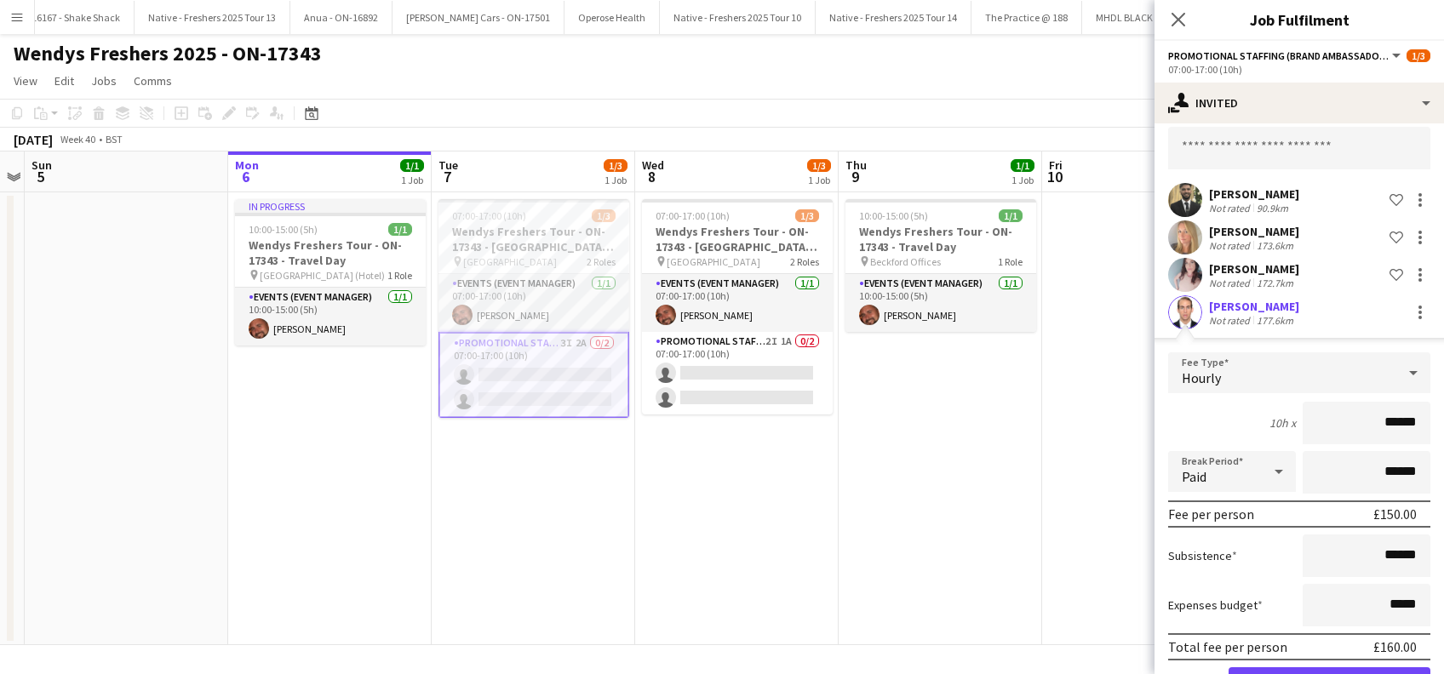
scroll to position [135, 0]
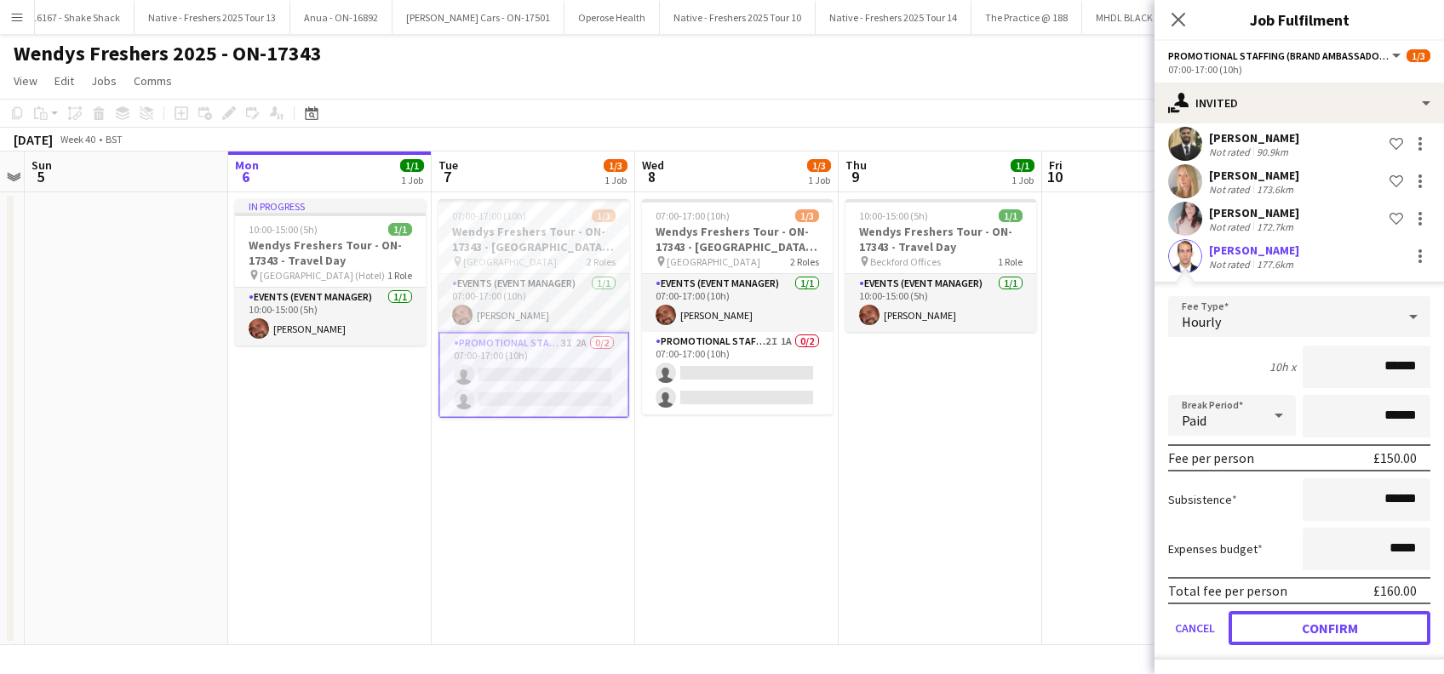
click at [1286, 620] on button "Confirm" at bounding box center [1330, 628] width 202 height 34
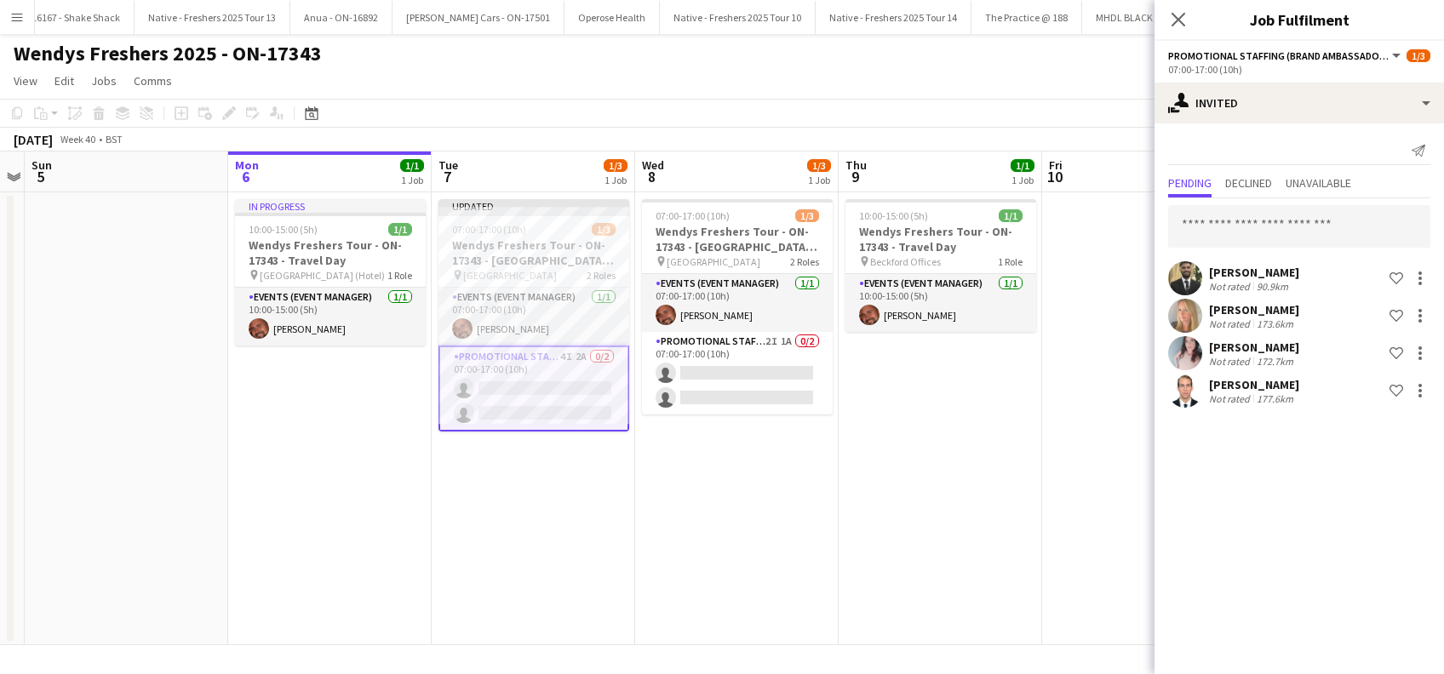
scroll to position [0, 0]
click at [1212, 237] on input "text" at bounding box center [1299, 226] width 262 height 43
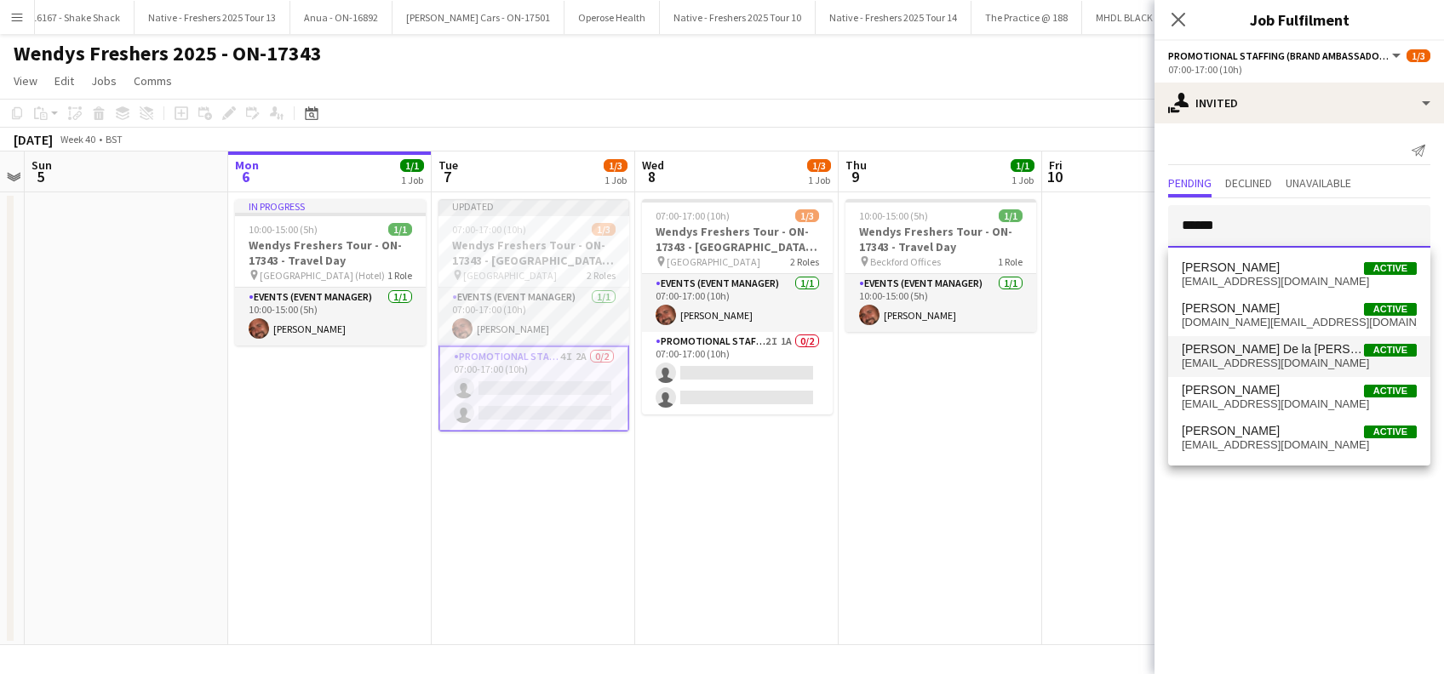
type input "******"
click at [1249, 354] on span "[PERSON_NAME] De la [PERSON_NAME]" at bounding box center [1273, 349] width 182 height 14
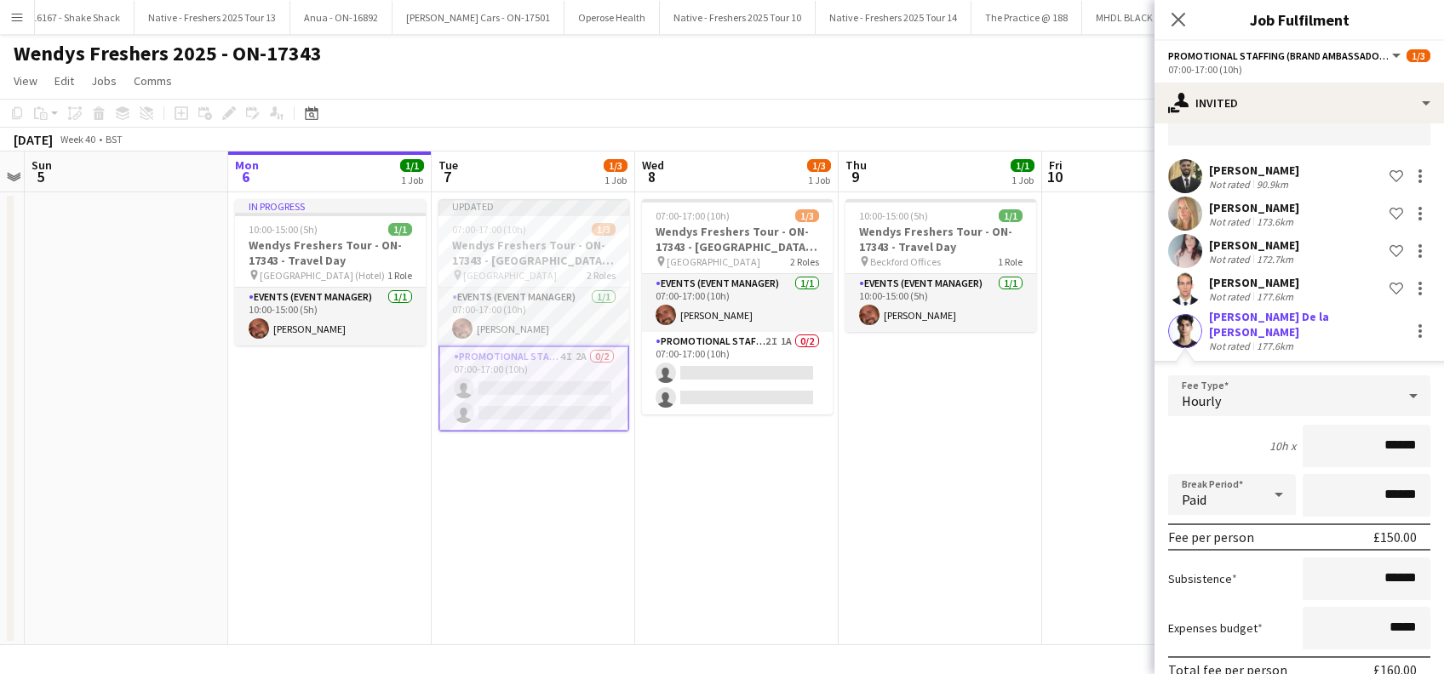
scroll to position [172, 0]
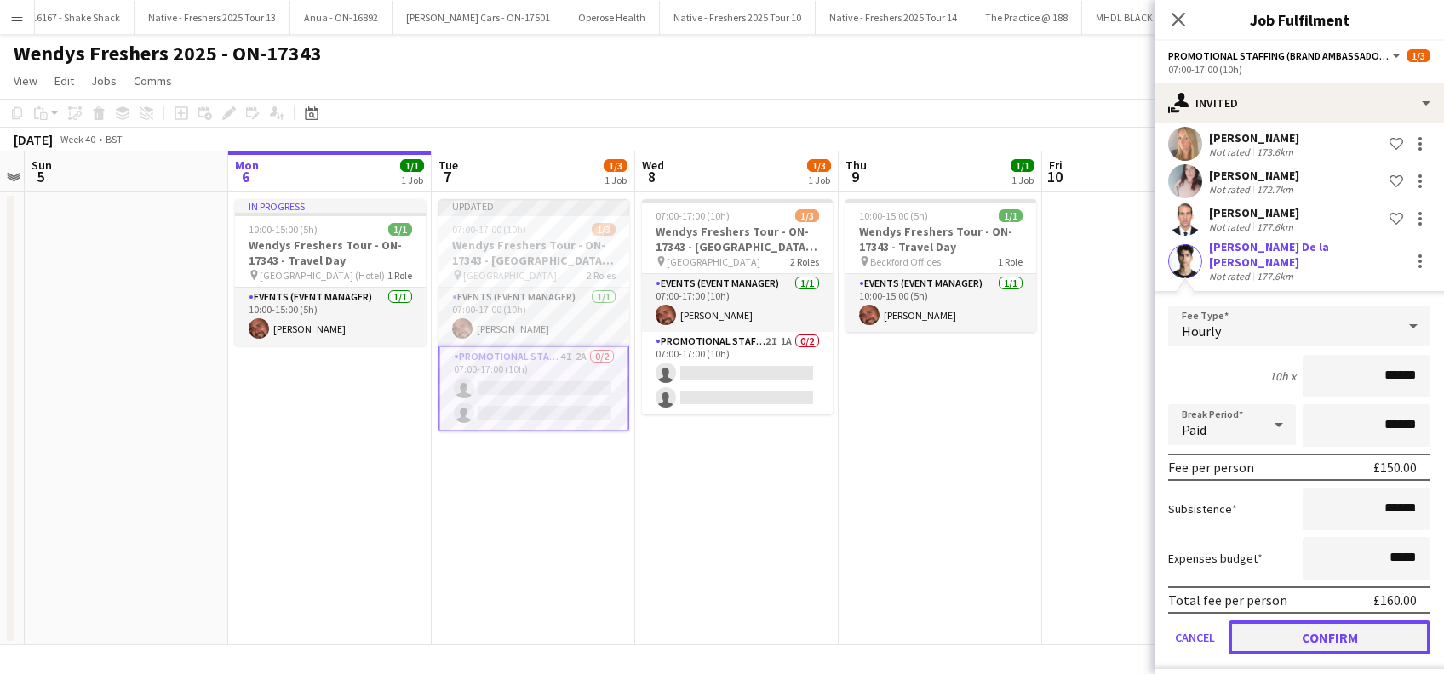
click at [1297, 628] on button "Confirm" at bounding box center [1330, 638] width 202 height 34
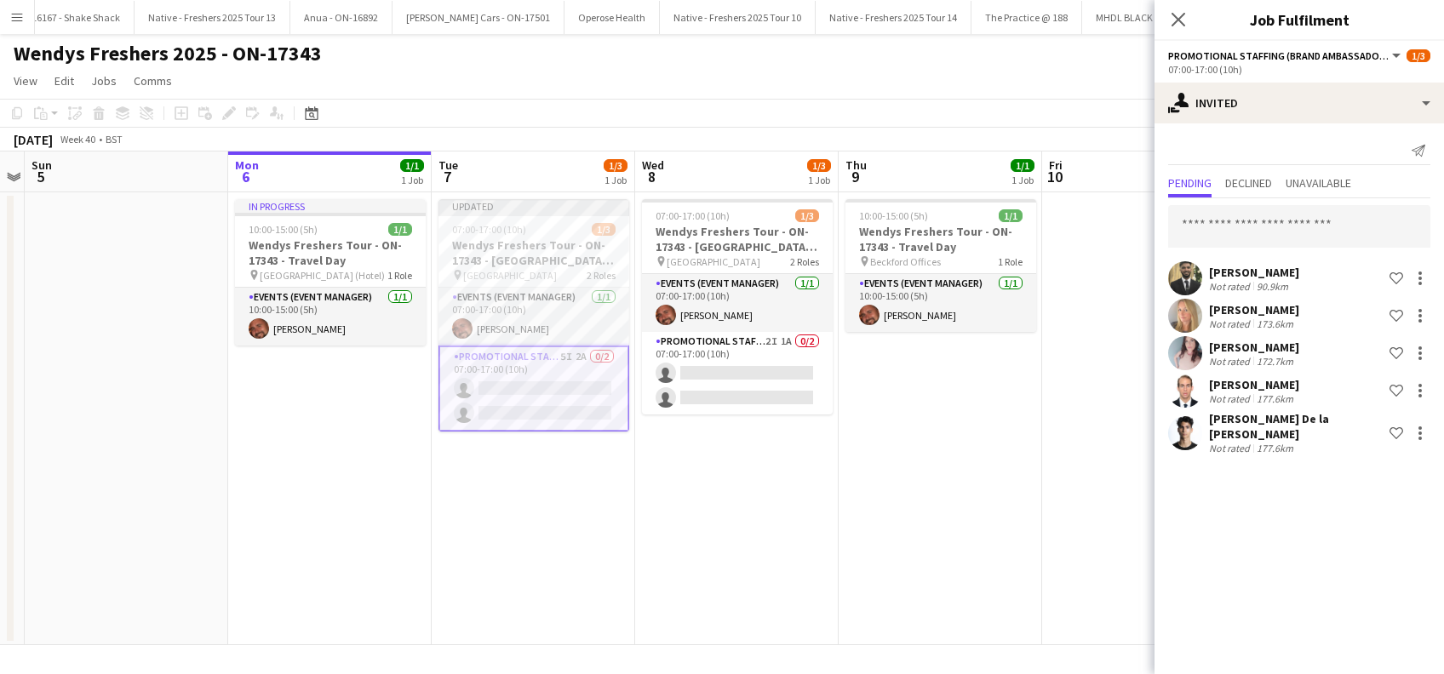
click at [1103, 355] on app-date-cell at bounding box center [1143, 418] width 203 height 453
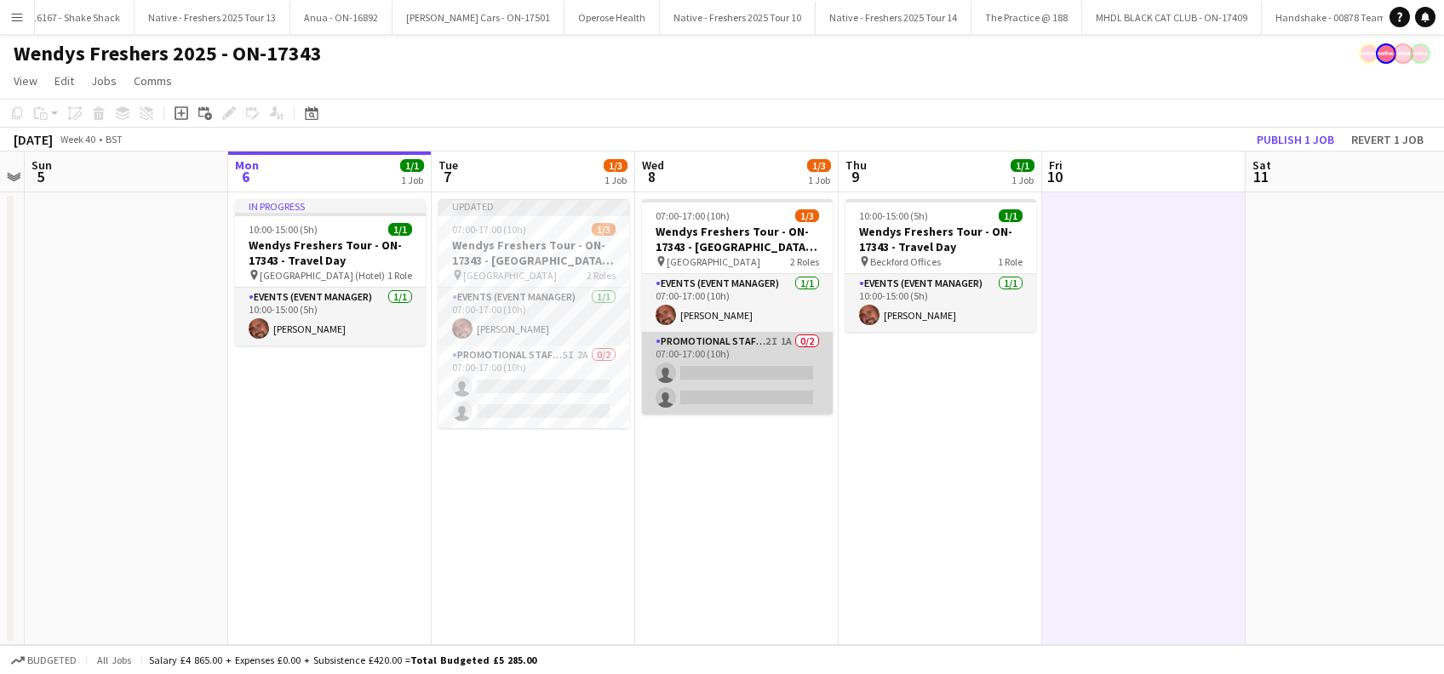
click at [765, 367] on app-card-role "Promotional Staffing (Brand Ambassadors) 2I 1A 0/2 07:00-17:00 (10h) single-neu…" at bounding box center [737, 373] width 191 height 83
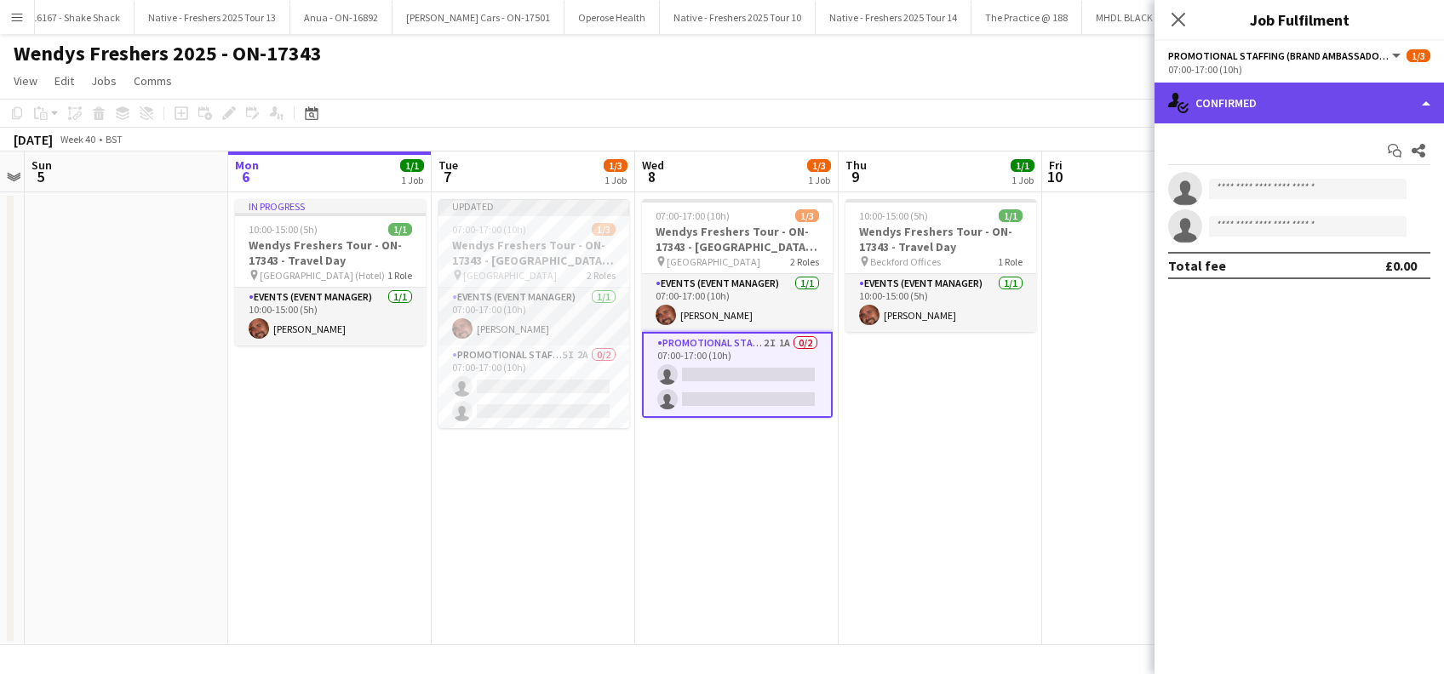
click at [1304, 102] on div "single-neutral-actions-check-2 Confirmed" at bounding box center [1299, 103] width 289 height 41
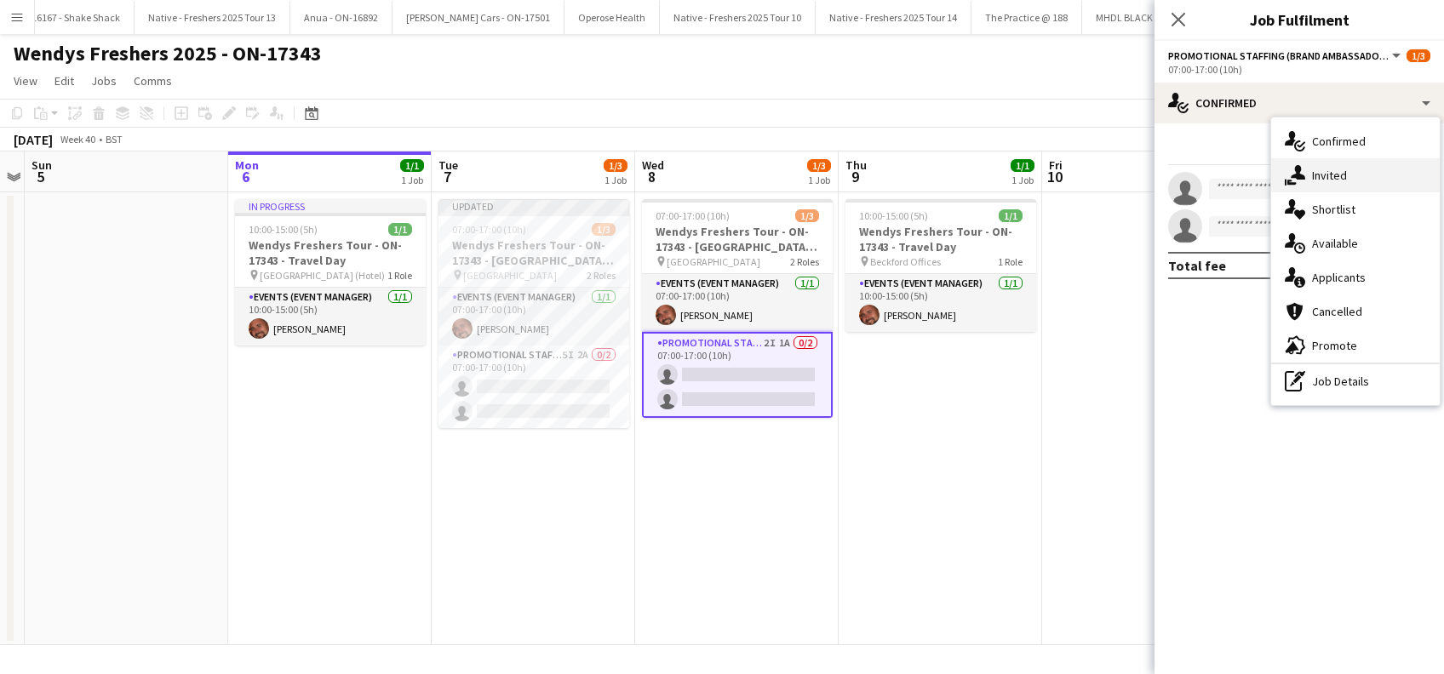
click at [1325, 175] on span "Invited" at bounding box center [1329, 175] width 35 height 15
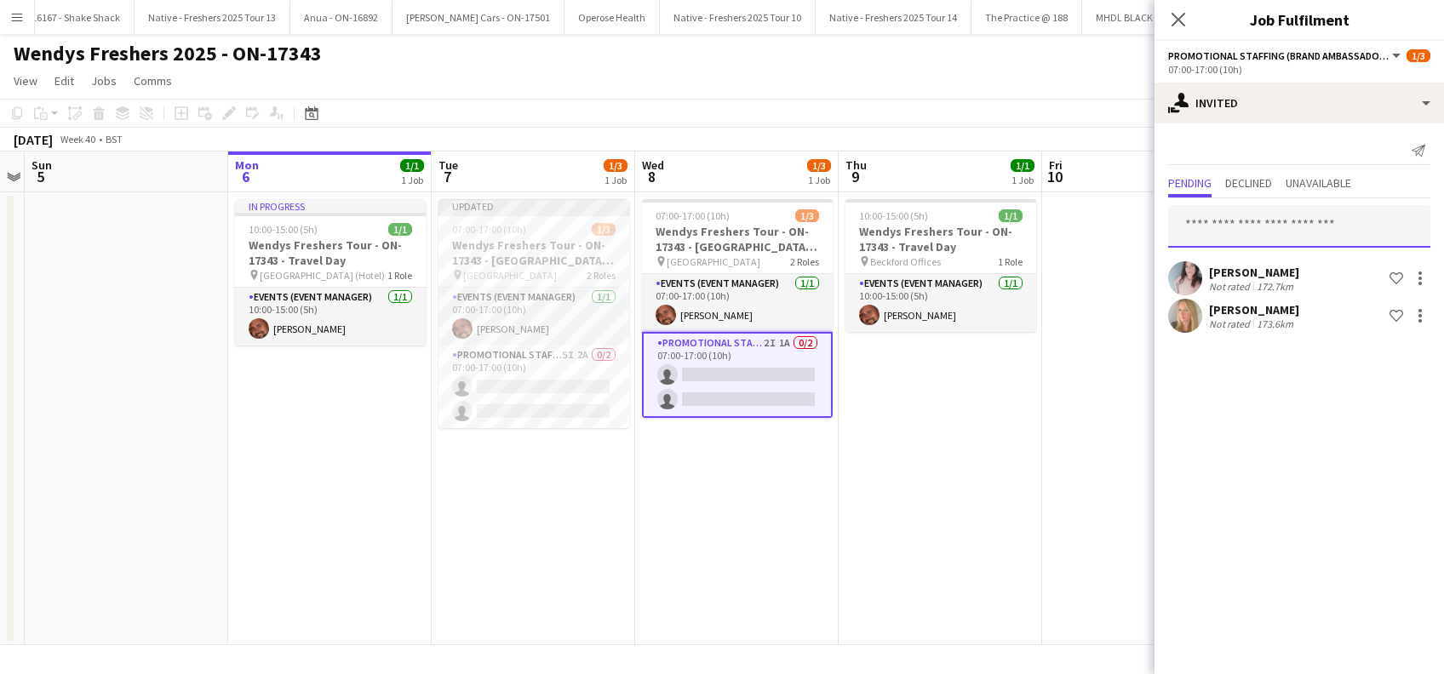
click at [1240, 221] on input "text" at bounding box center [1299, 226] width 262 height 43
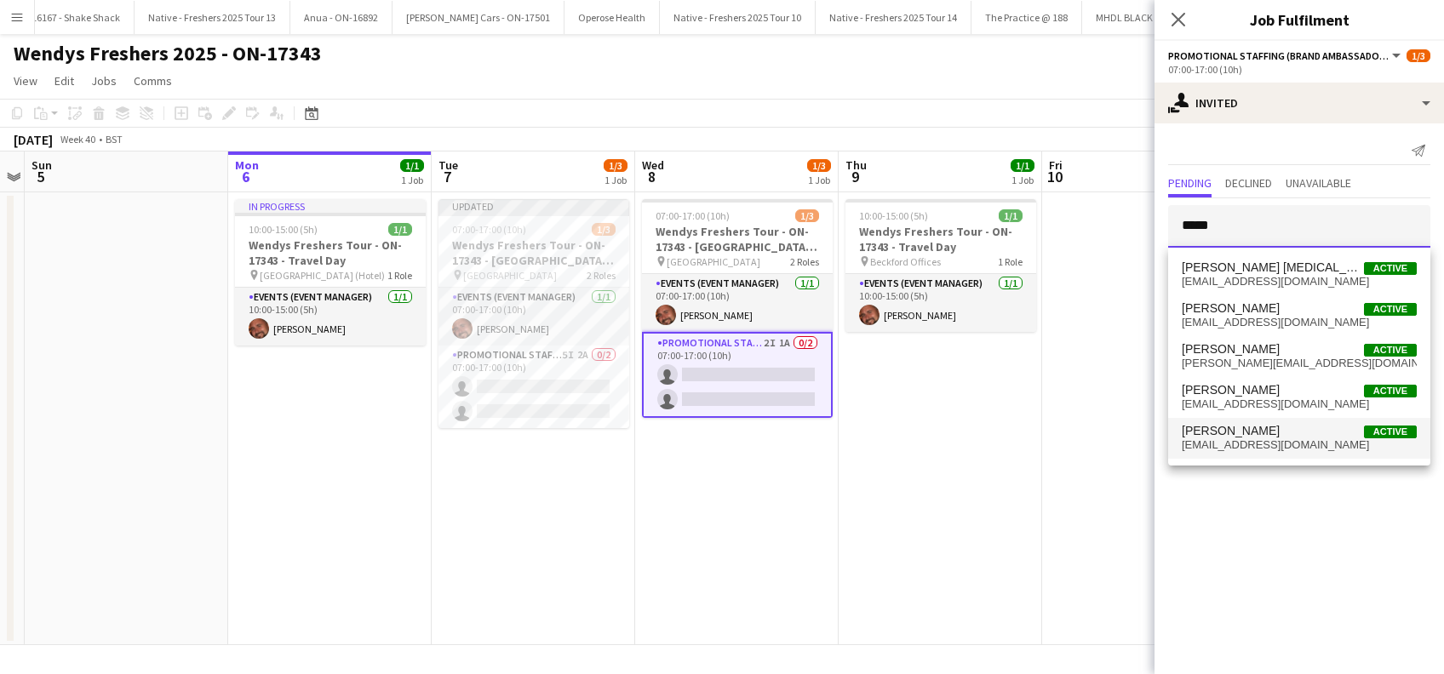
type input "*****"
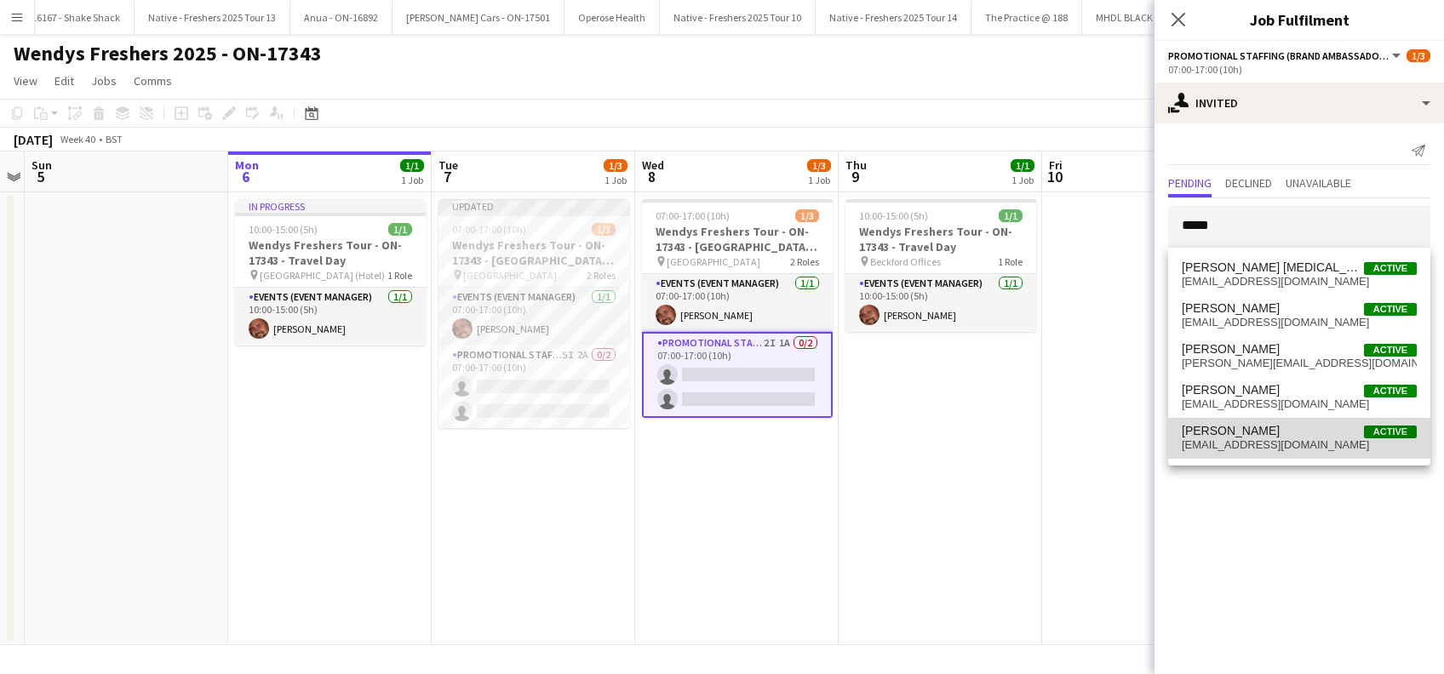
click at [1260, 438] on span "joelghost08@gmail.com" at bounding box center [1299, 445] width 235 height 14
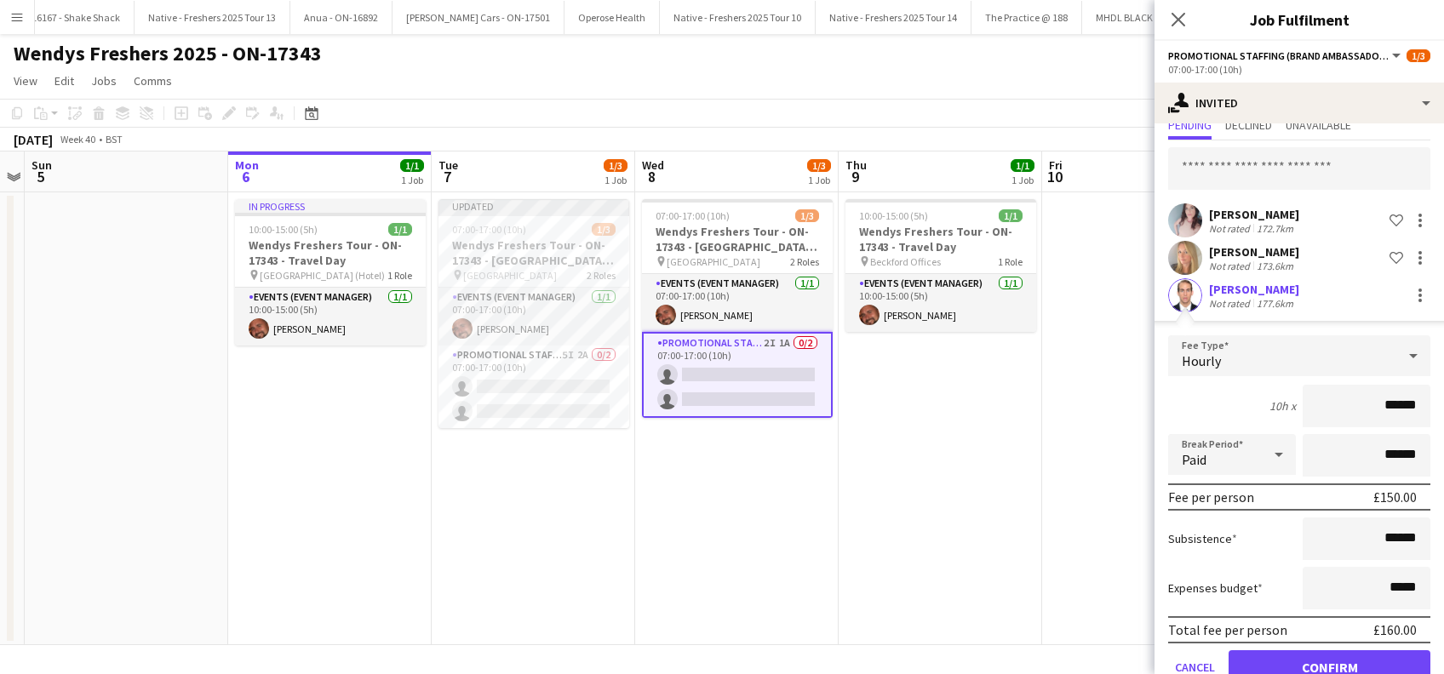
scroll to position [97, 0]
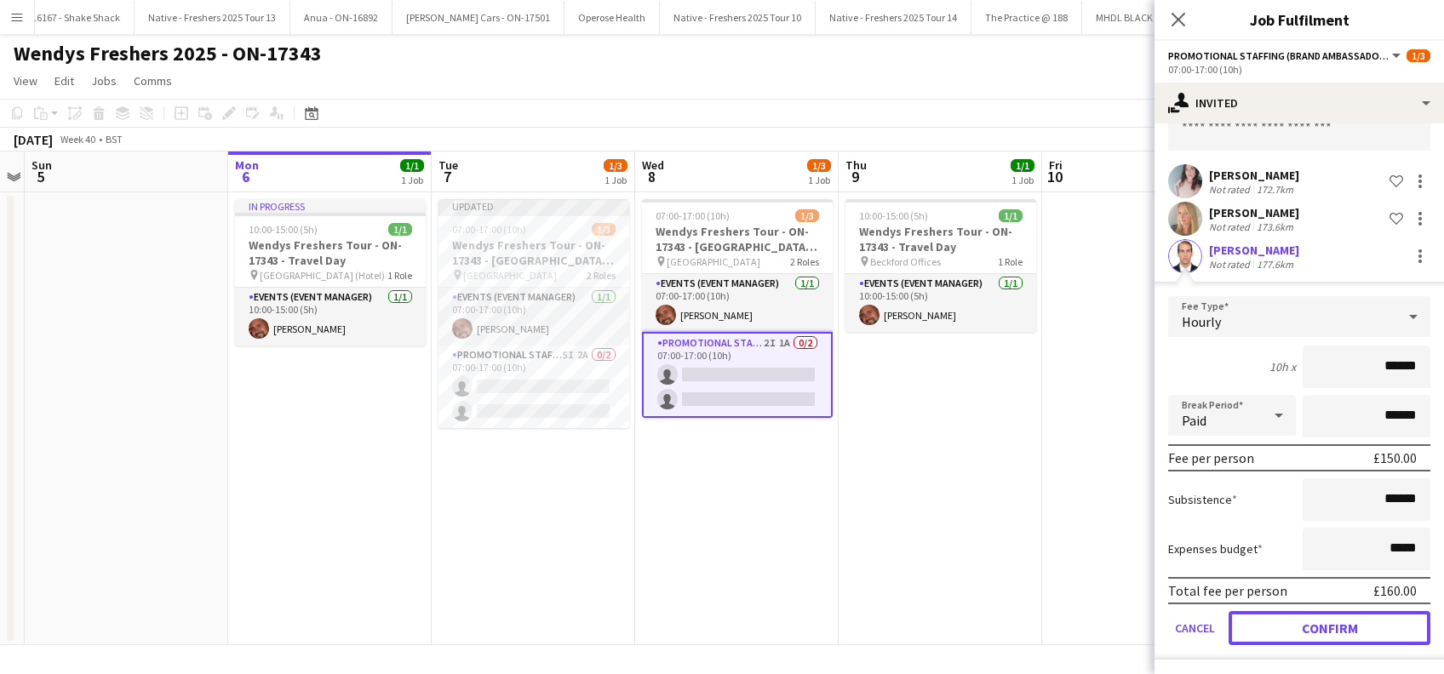
click at [1332, 620] on button "Confirm" at bounding box center [1330, 628] width 202 height 34
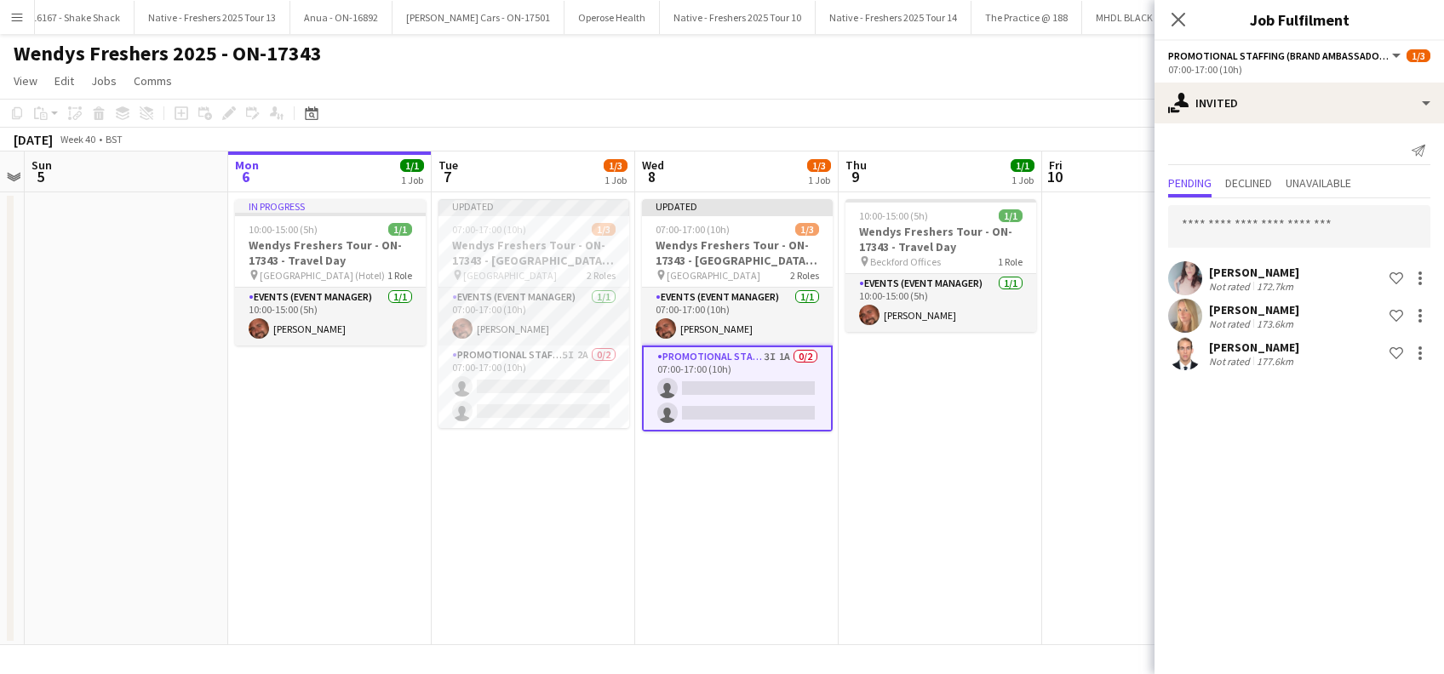
scroll to position [0, 0]
click at [1209, 231] on input "text" at bounding box center [1299, 226] width 262 height 43
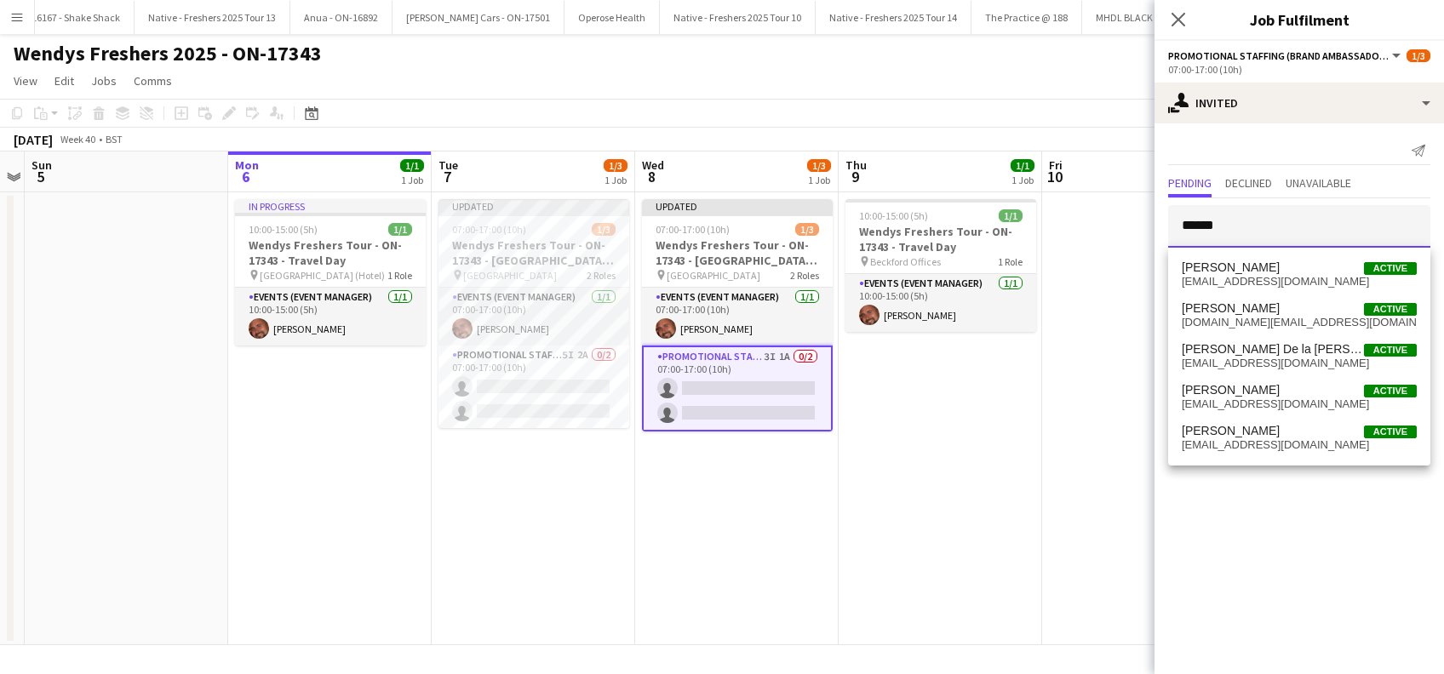
type input "******"
click at [1254, 350] on span "Adrian De la Rosa Sanchez" at bounding box center [1273, 349] width 182 height 14
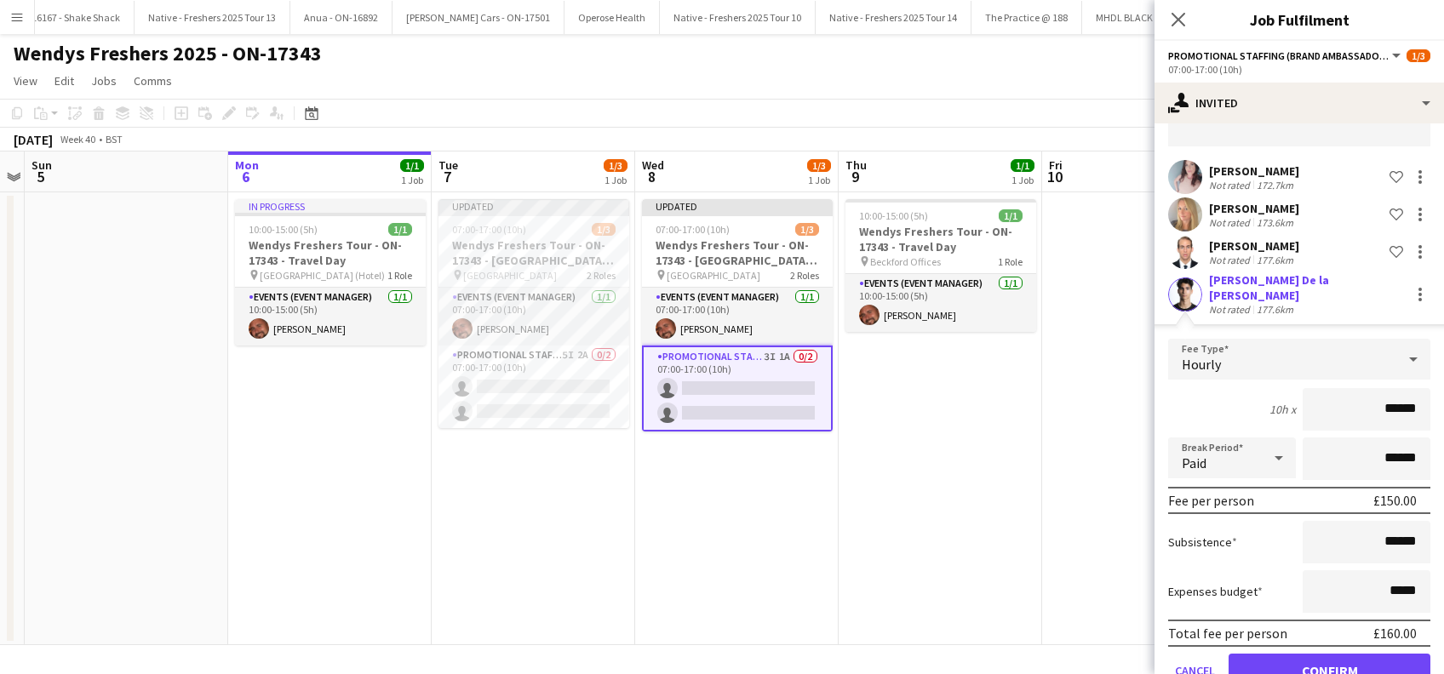
scroll to position [135, 0]
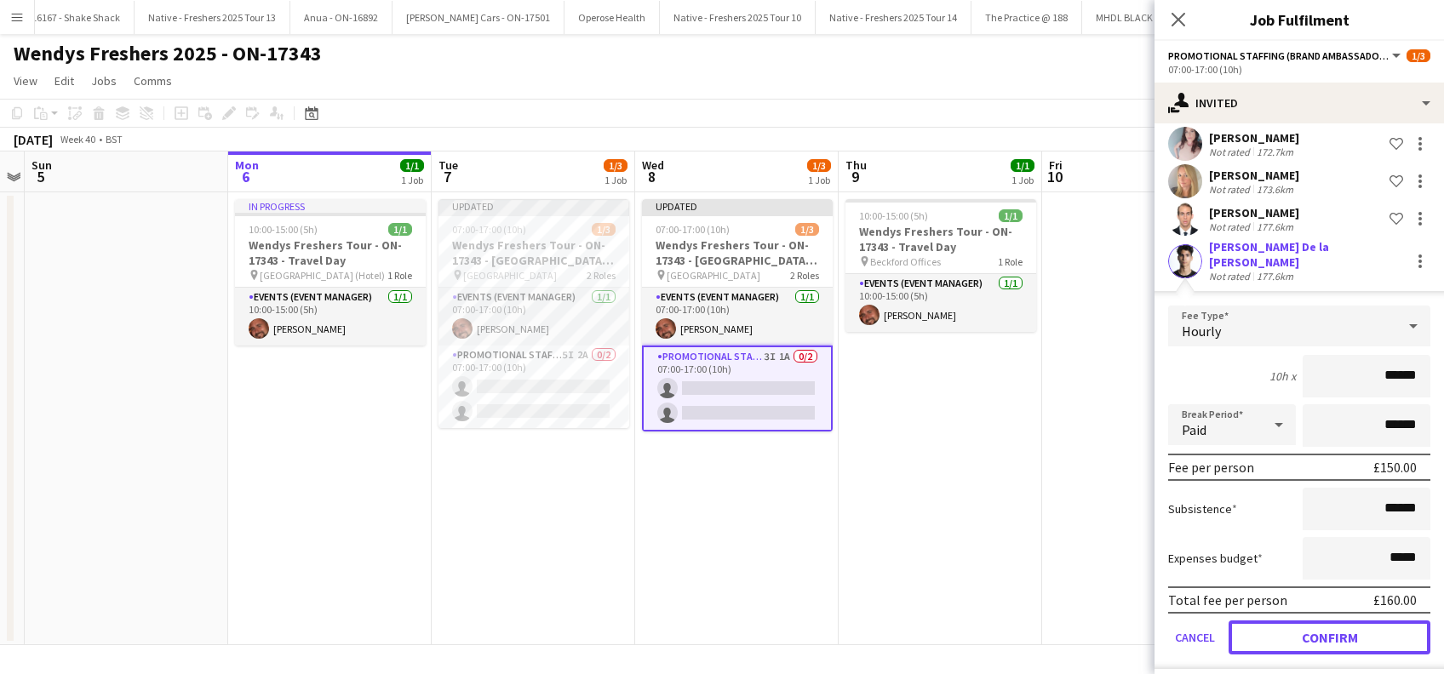
click at [1325, 630] on button "Confirm" at bounding box center [1330, 638] width 202 height 34
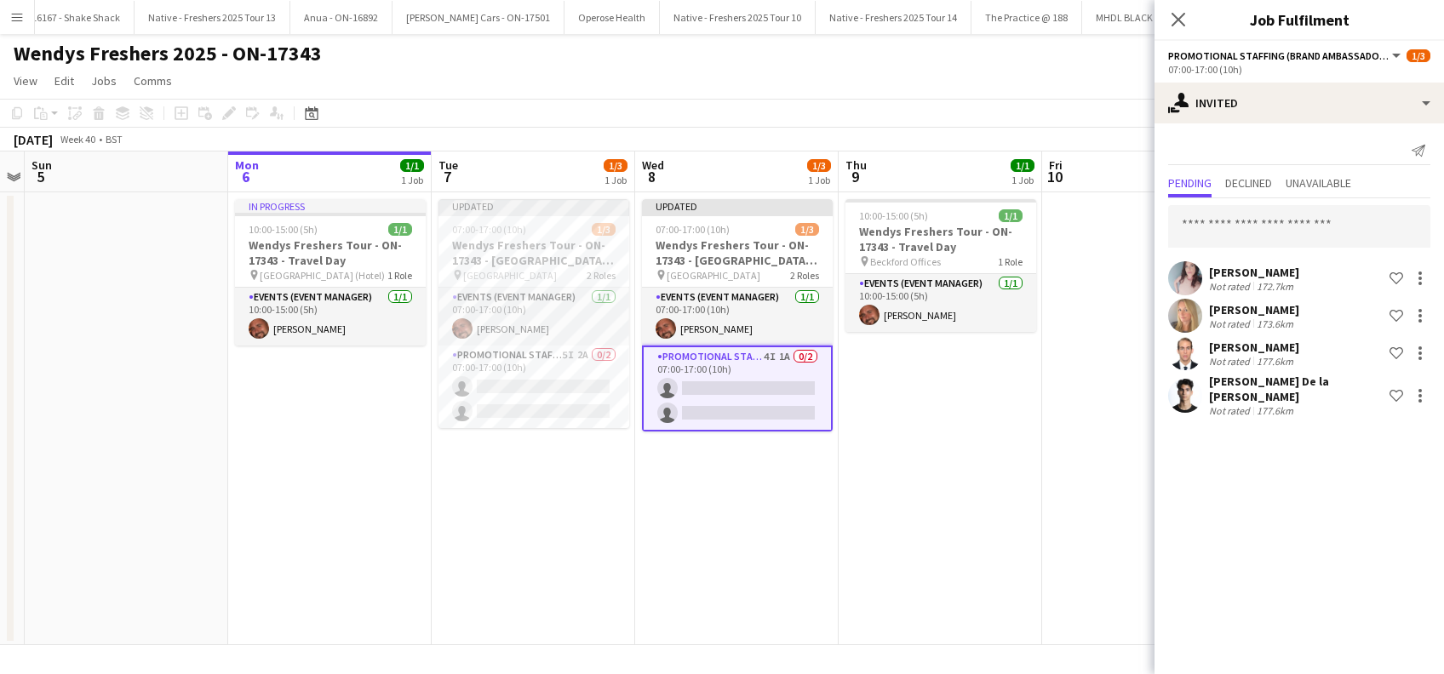
scroll to position [0, 0]
click at [1180, 10] on app-icon "Close pop-in" at bounding box center [1178, 20] width 25 height 25
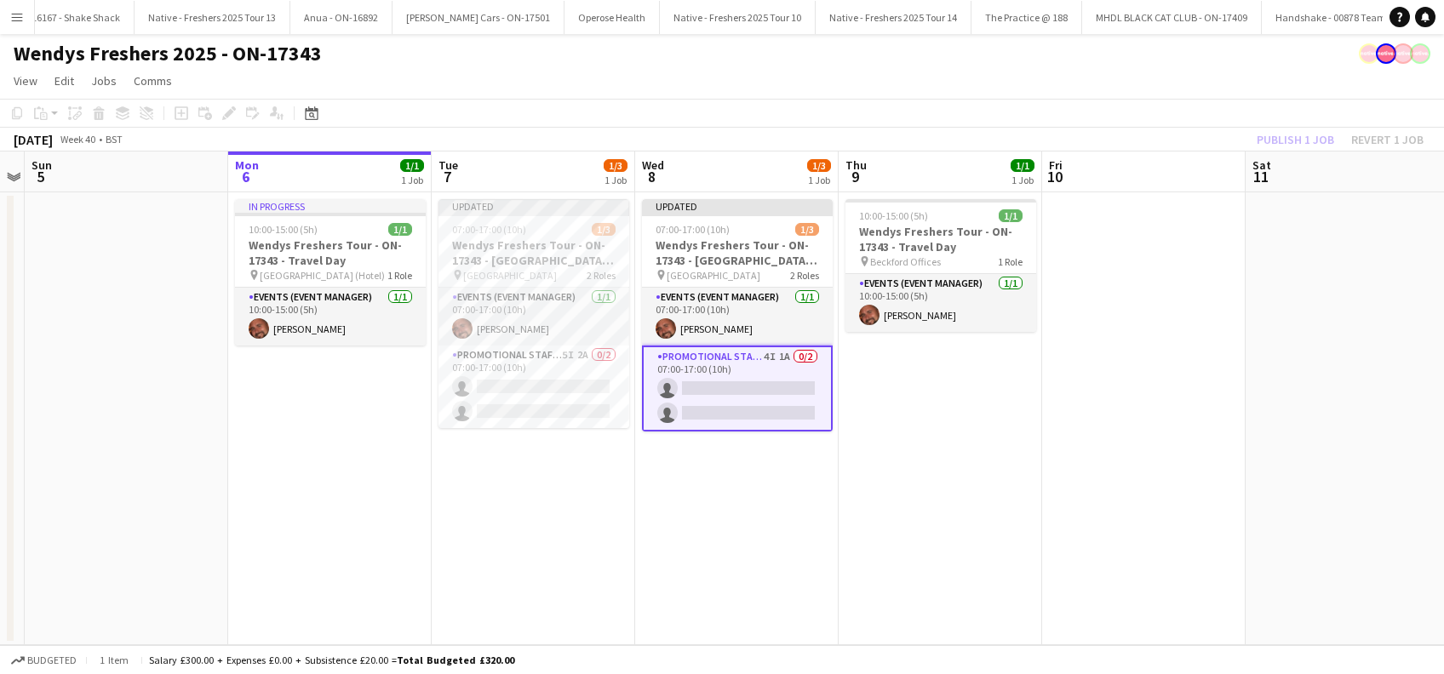
click at [1172, 277] on app-date-cell at bounding box center [1143, 418] width 203 height 453
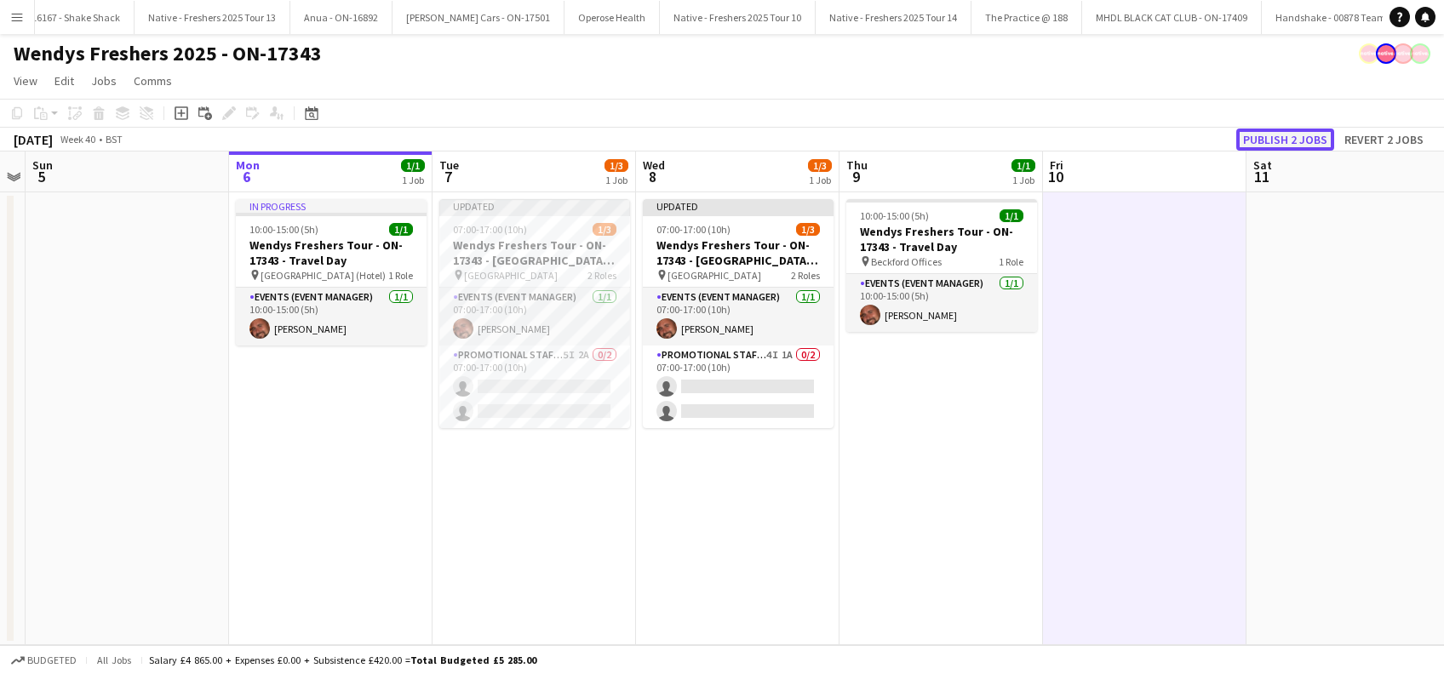
click at [1270, 140] on button "Publish 2 jobs" at bounding box center [1285, 140] width 98 height 22
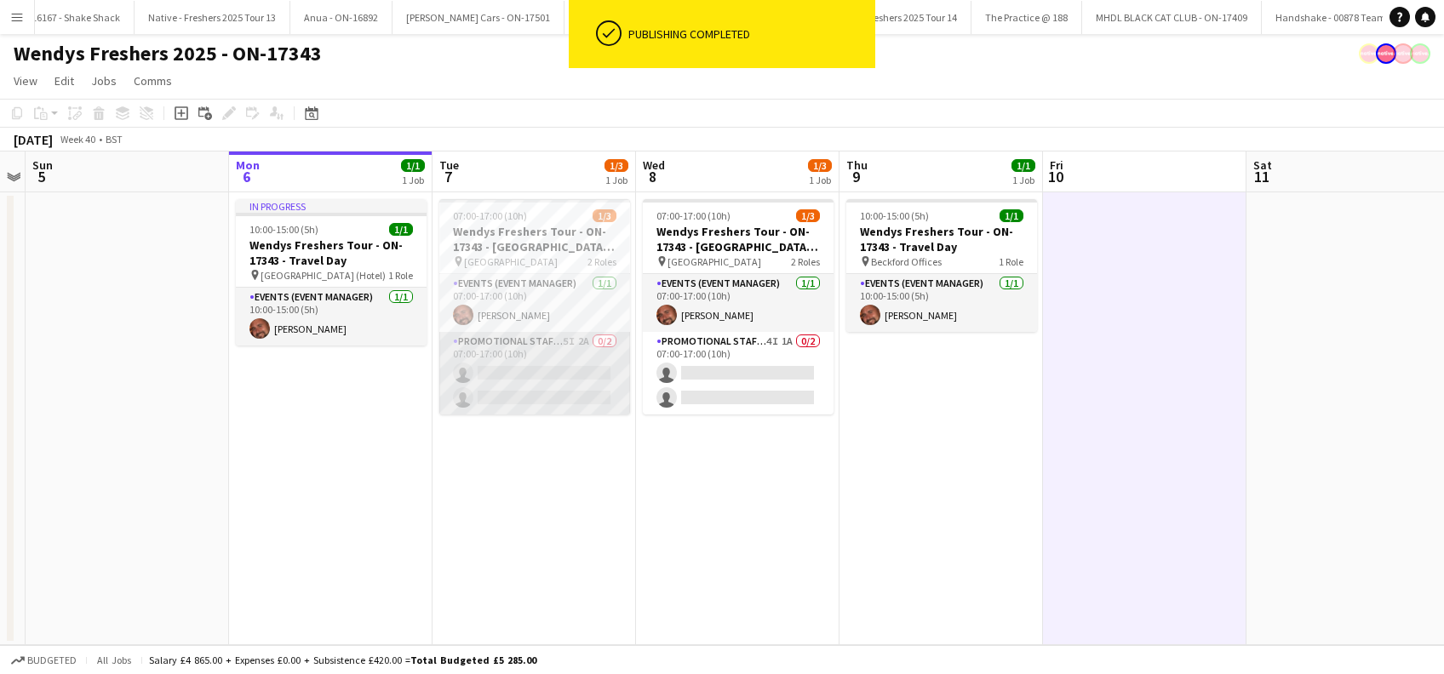
click at [524, 387] on app-card-role "Promotional Staffing (Brand Ambassadors) 5I 2A 0/2 07:00-17:00 (10h) single-neu…" at bounding box center [534, 373] width 191 height 83
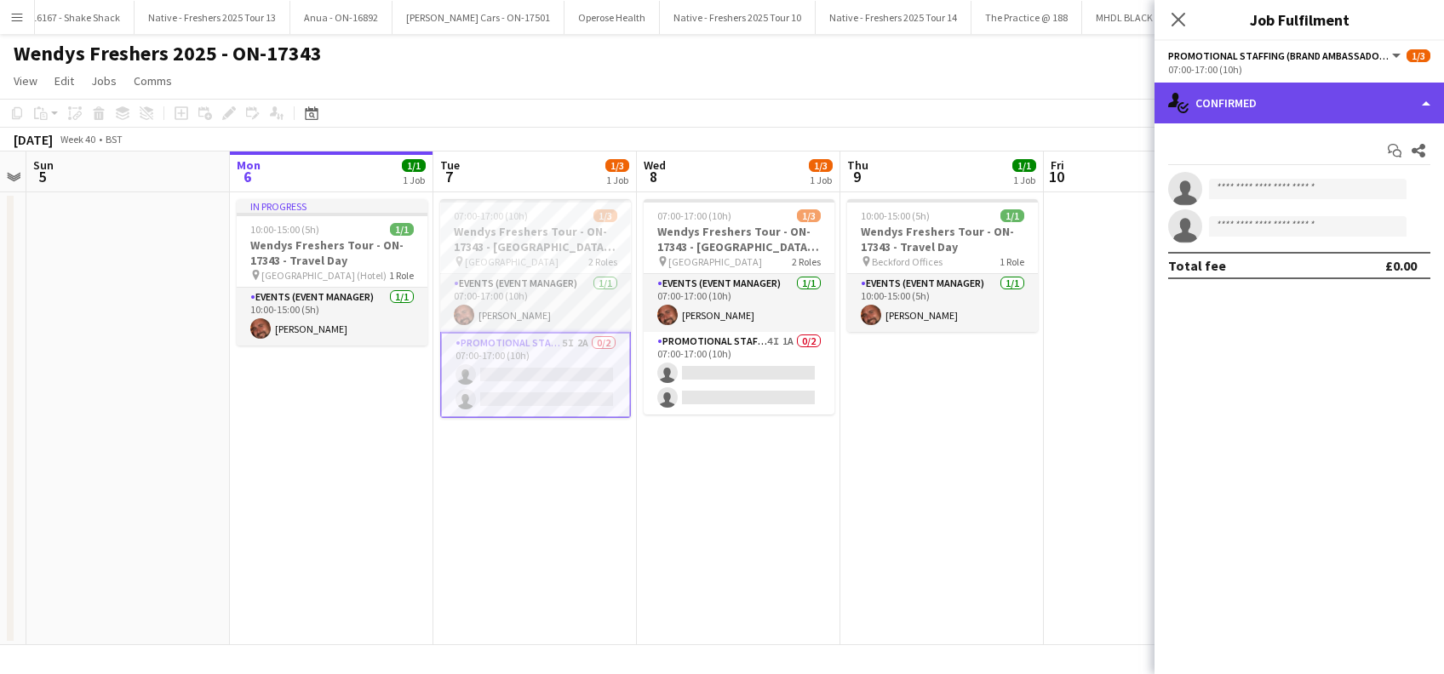
click at [1295, 104] on div "single-neutral-actions-check-2 Confirmed" at bounding box center [1299, 103] width 289 height 41
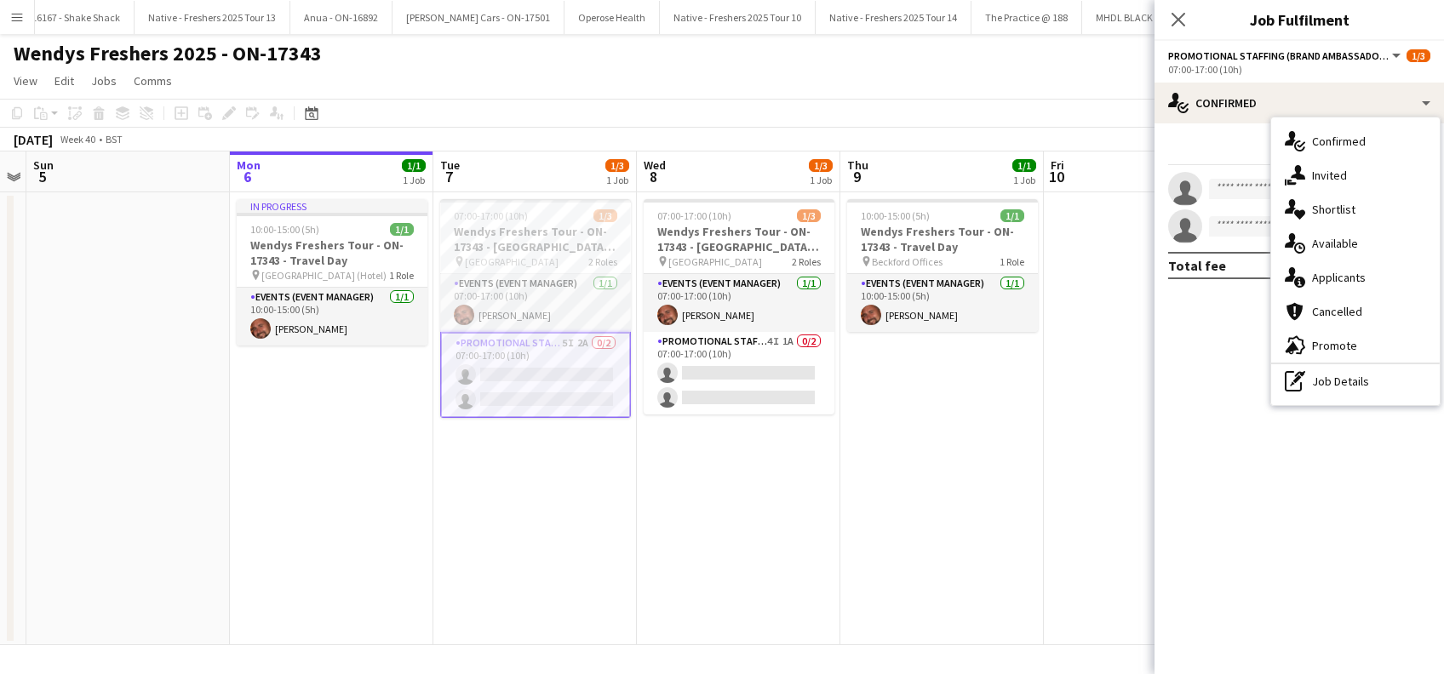
click at [1332, 166] on div "single-neutral-actions-share-1 Invited" at bounding box center [1355, 175] width 169 height 34
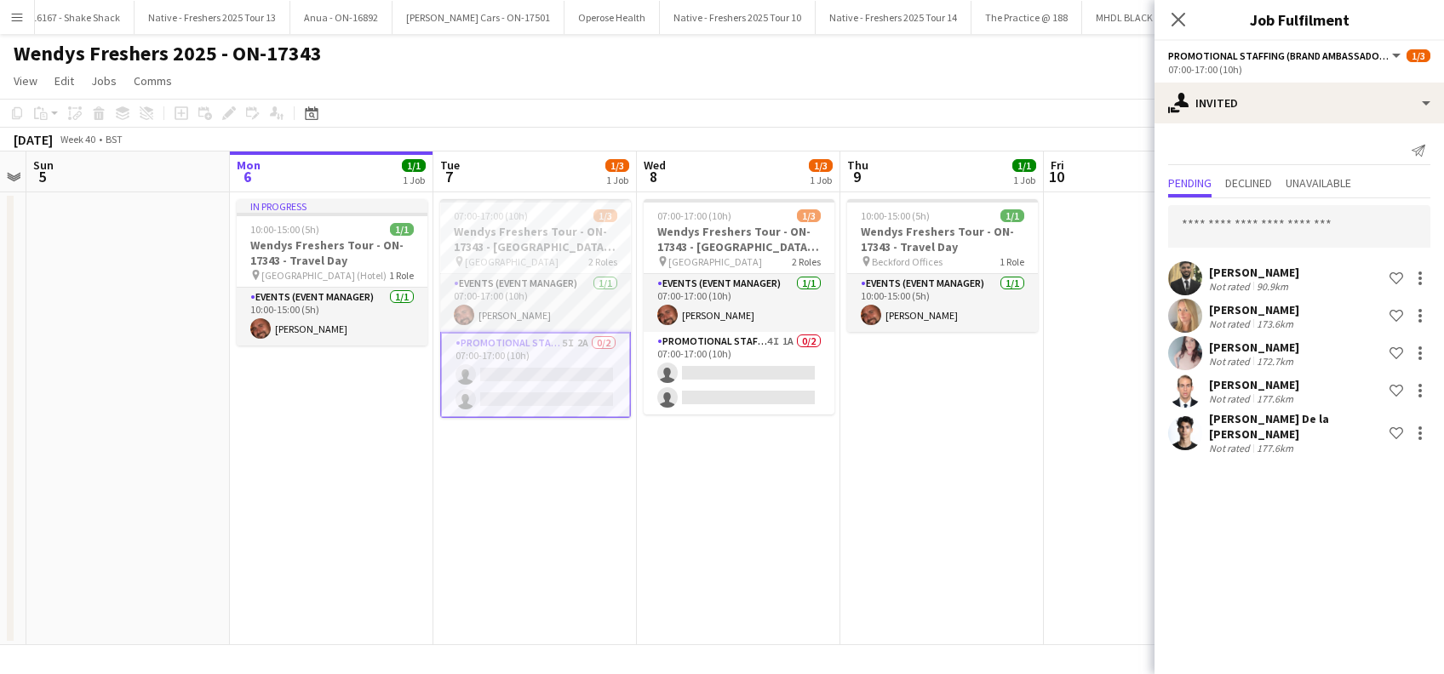
click at [1274, 381] on div "Angel Gervacio Bido" at bounding box center [1254, 384] width 90 height 15
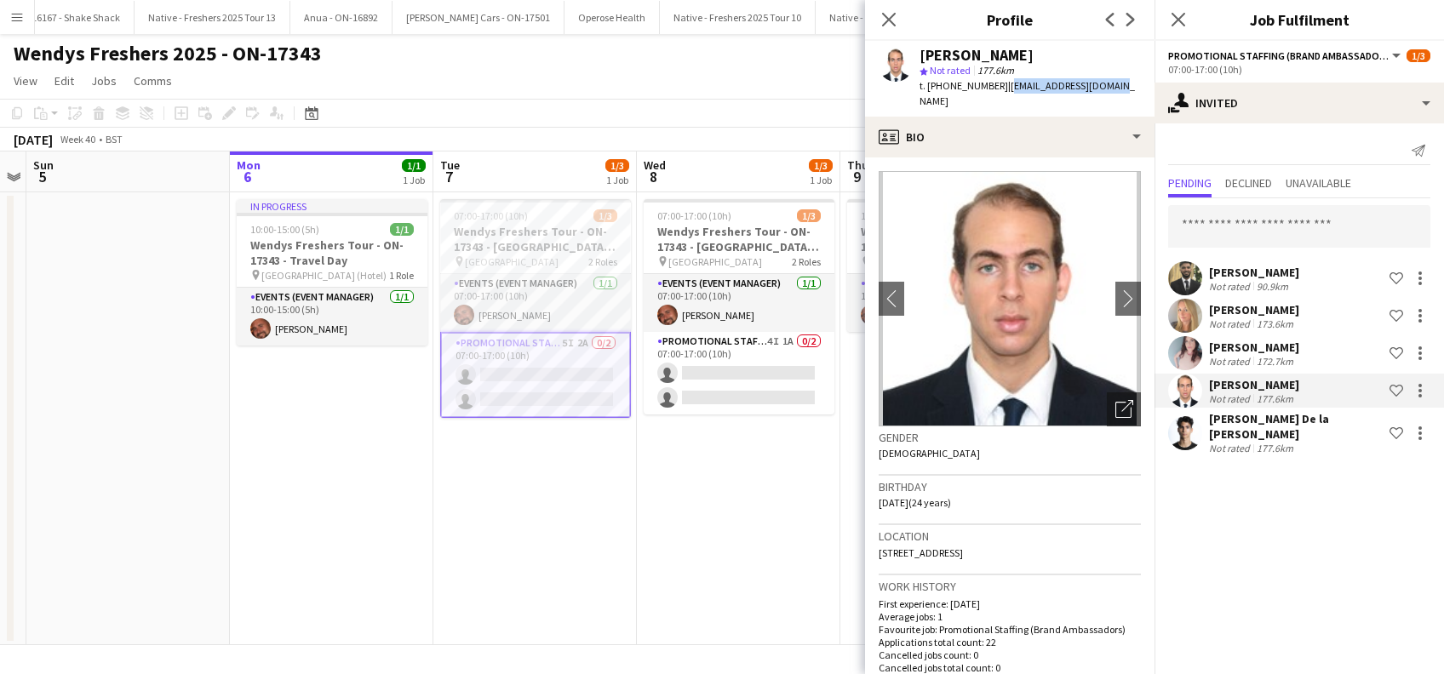
drag, startPoint x: 1110, startPoint y: 85, endPoint x: 1000, endPoint y: 92, distance: 110.9
click at [1000, 92] on div "Angel Gervacio Bido star Not rated 177.6km t. +447743312052 | joelghost08@gmail…" at bounding box center [1009, 79] width 289 height 76
copy span "joelghost08@gmail.com"
click at [1289, 420] on div "Adrian De la Rosa Sanchez" at bounding box center [1296, 426] width 174 height 31
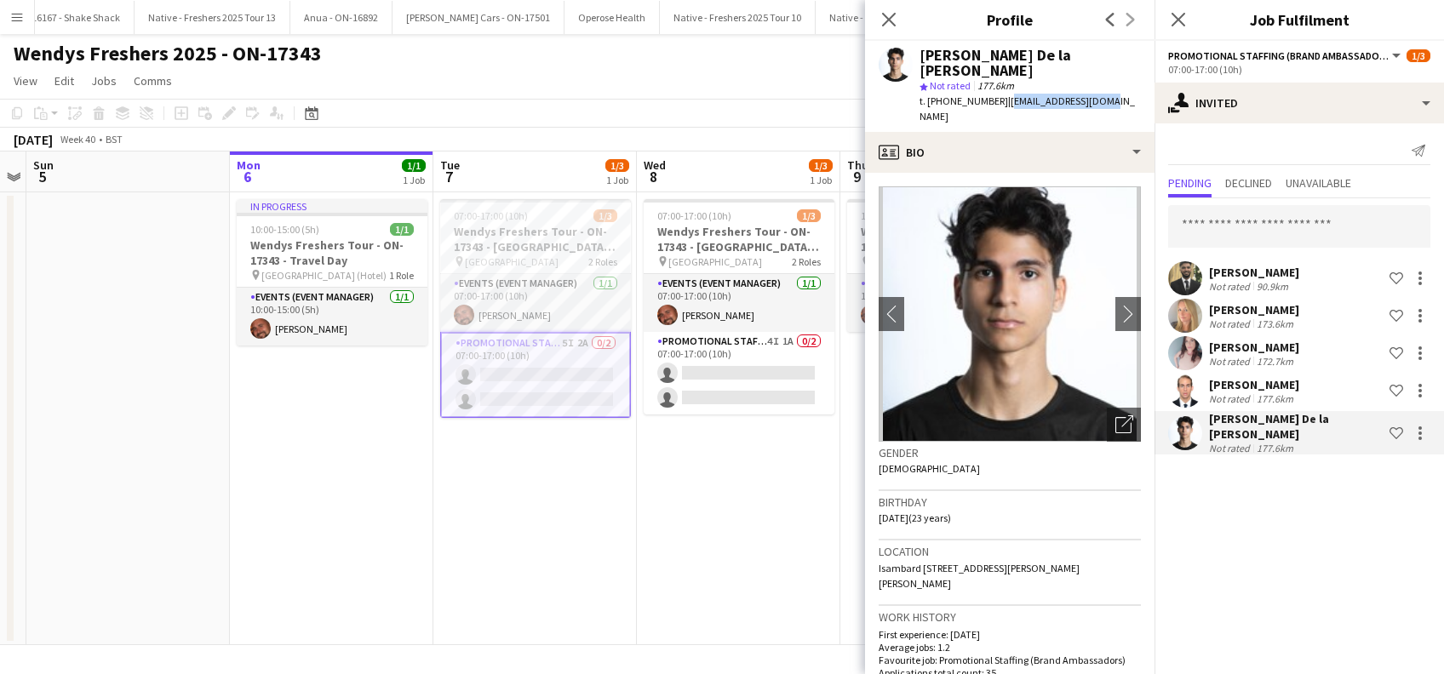
drag, startPoint x: 1105, startPoint y: 85, endPoint x: 1000, endPoint y: 88, distance: 105.6
click at [1000, 88] on div "Adrian De la Rosa Sanchez star Not rated 177.6km t. +447935116862 | 08adrian2@g…" at bounding box center [1009, 86] width 289 height 91
copy span "08adrian2@gmail.com"
click at [518, 477] on app-date-cell "07:00-17:00 (10h) 1/3 Wendys Freshers Tour - ON-17343 - [GEOGRAPHIC_DATA] Day 1…" at bounding box center [534, 418] width 203 height 453
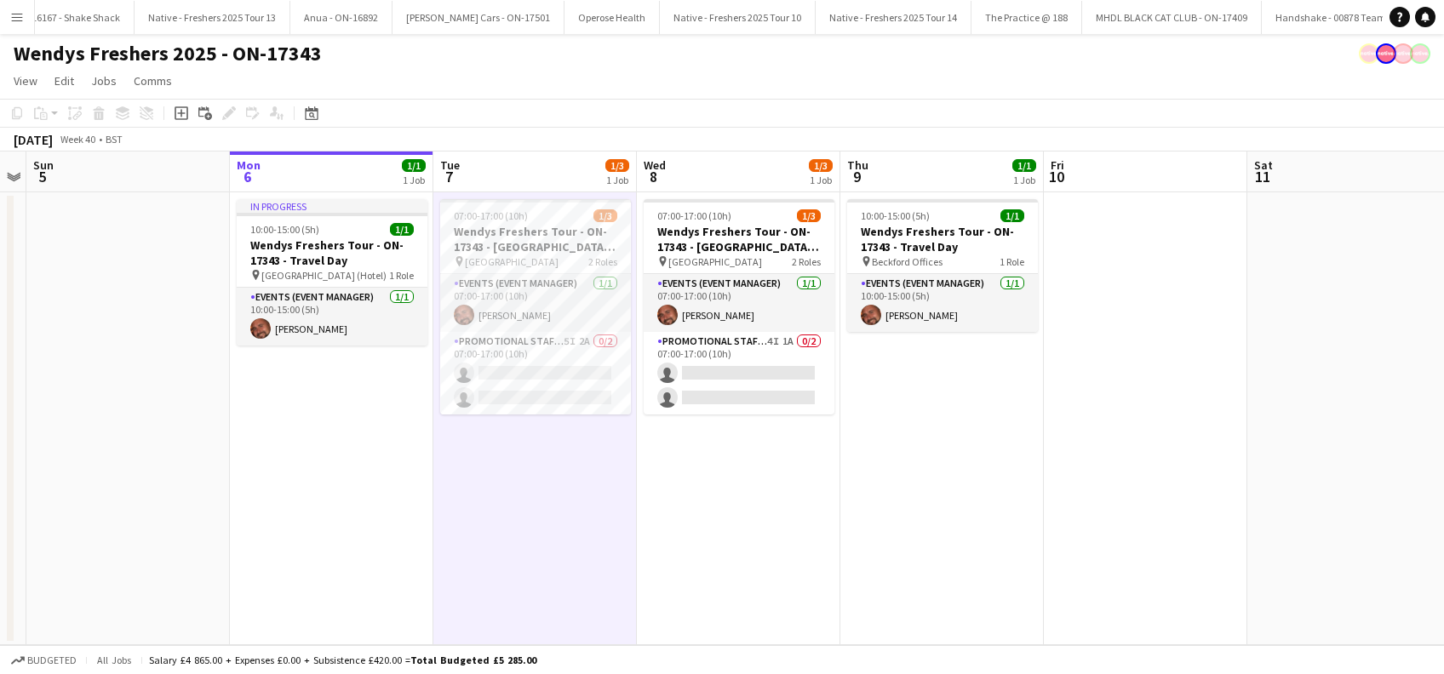
click at [731, 494] on app-date-cell "07:00-17:00 (10h) 1/3 Wendys Freshers Tour - ON-17343 - Cambridge University Da…" at bounding box center [738, 418] width 203 height 453
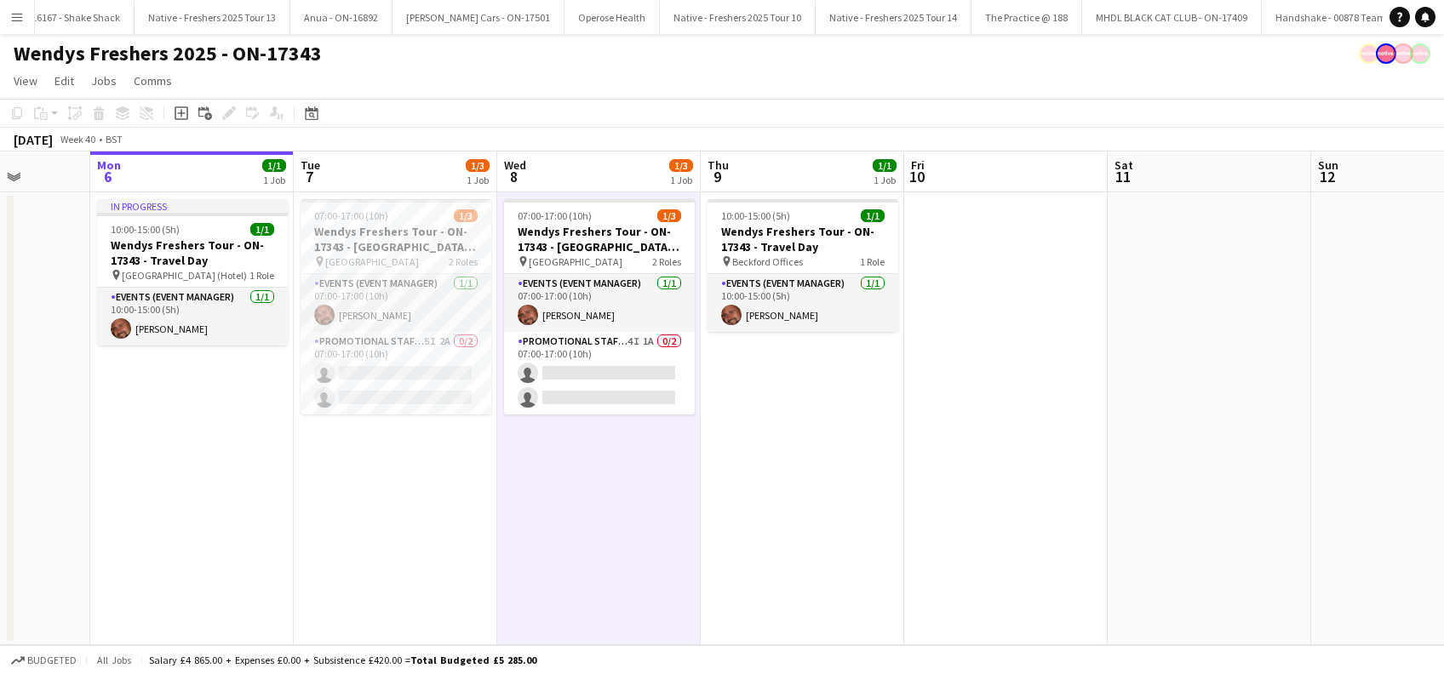
drag, startPoint x: 531, startPoint y: 552, endPoint x: 387, endPoint y: 542, distance: 144.3
click at [389, 529] on app-calendar-viewport "Thu 2 1/1 1 Job Fri 3 Sat 4 Sun 5 Mon 6 1/1 1 Job Tue 7 1/3 1 Job Wed 8 1/3 1 J…" at bounding box center [722, 399] width 1444 height 494
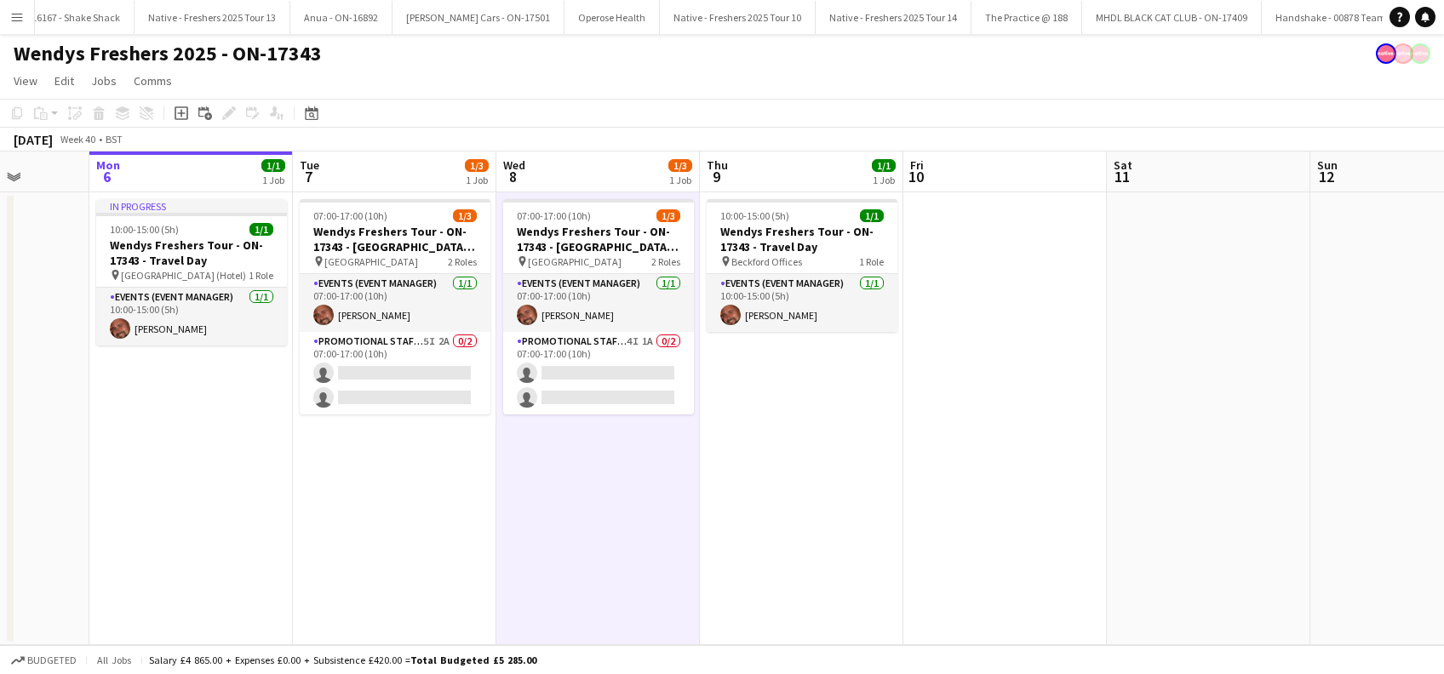
scroll to position [0, 603]
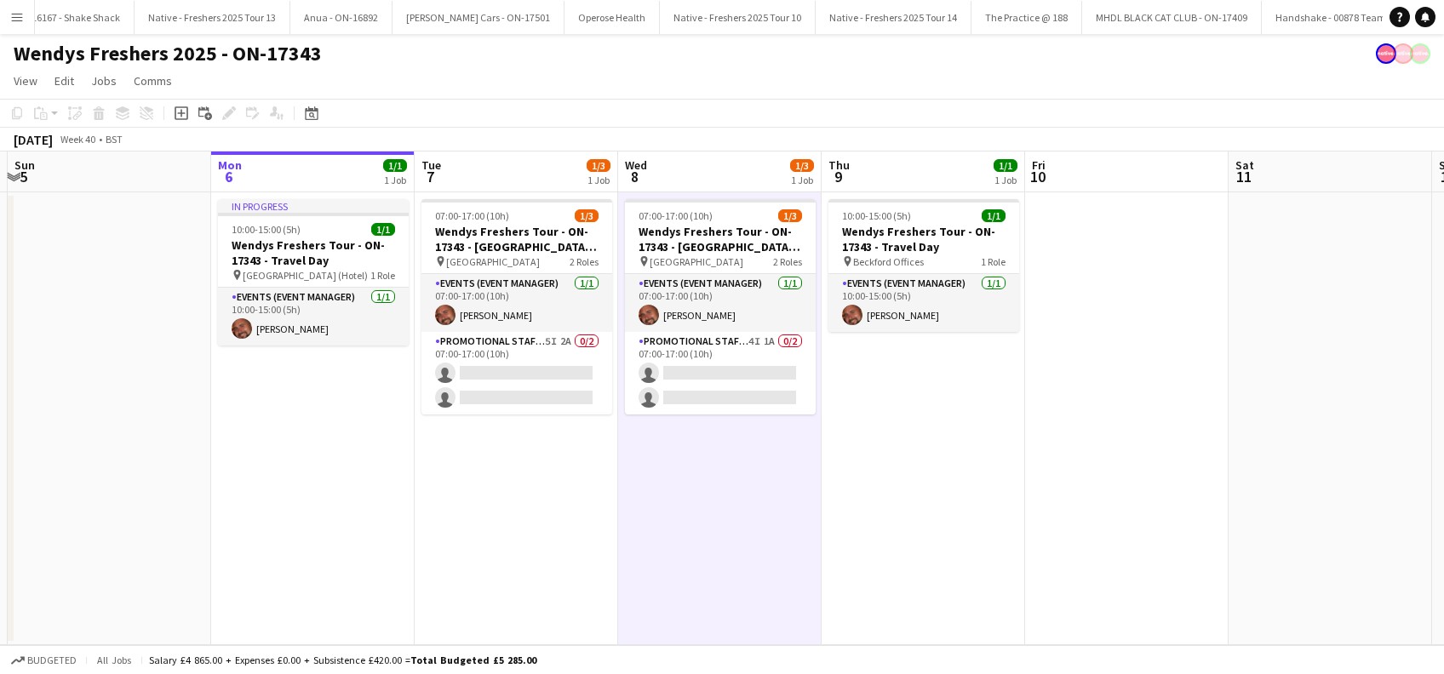
drag, startPoint x: 398, startPoint y: 538, endPoint x: 519, endPoint y: 524, distance: 122.5
click at [519, 524] on app-calendar-viewport "Thu 2 1/1 1 Job Fri 3 Sat 4 Sun 5 Mon 6 1/1 1 Job Tue 7 1/3 1 Job Wed 8 1/3 1 J…" at bounding box center [722, 399] width 1444 height 494
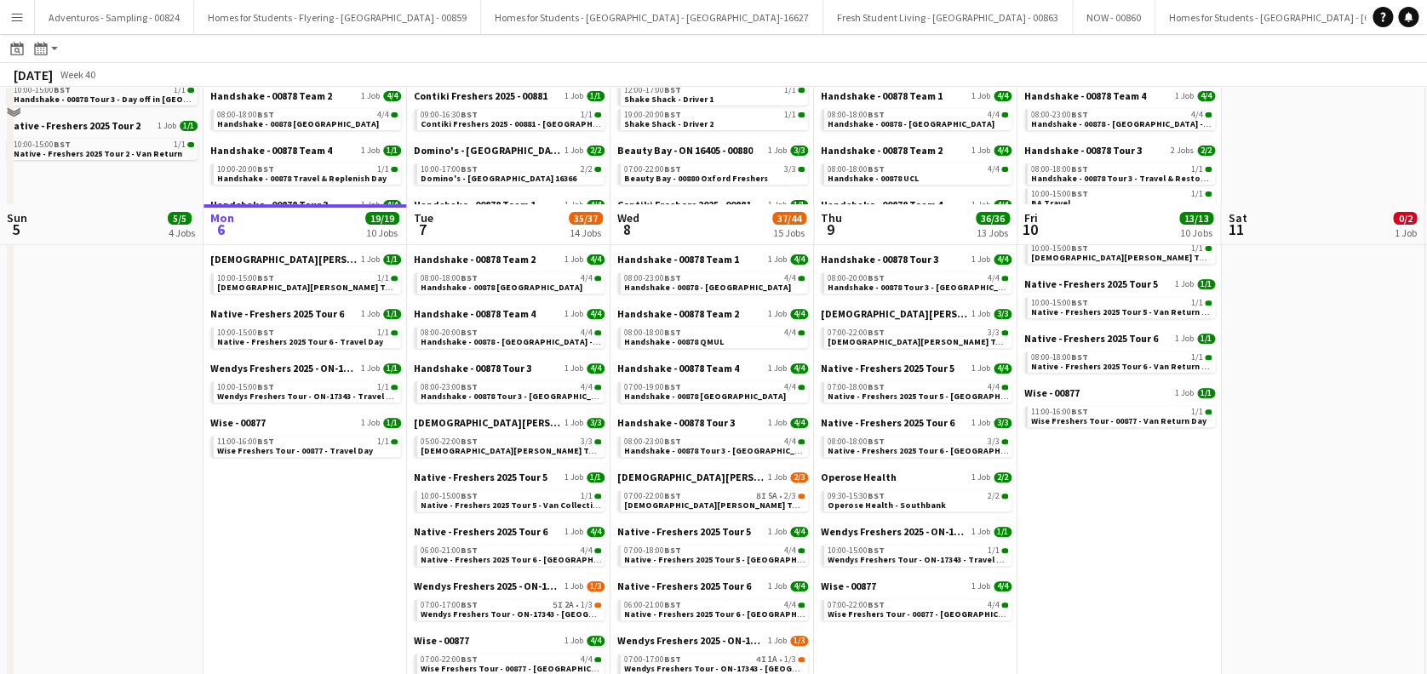
scroll to position [343, 0]
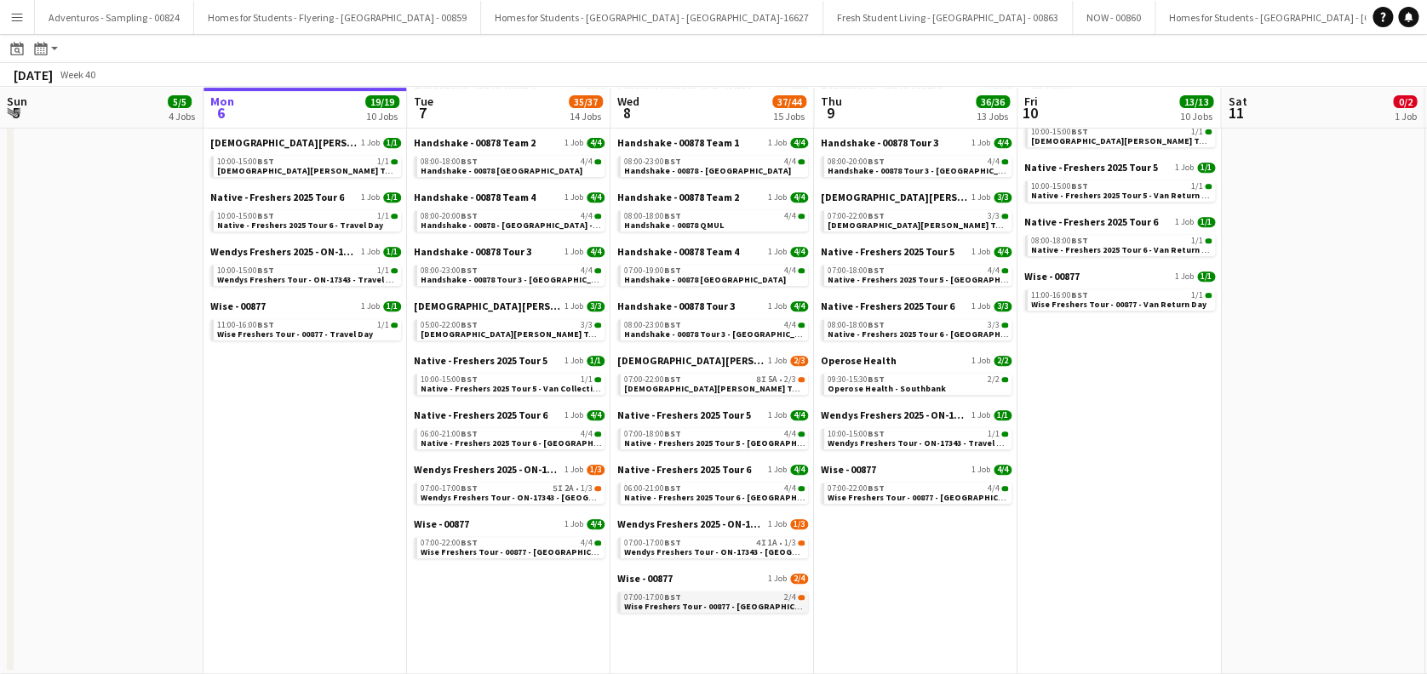
click at [722, 610] on span "Wise Freshers Tour - 00877 - [GEOGRAPHIC_DATA]" at bounding box center [723, 606] width 198 height 11
click at [736, 443] on span "Native - Freshers 2025 Tour 5 - [GEOGRAPHIC_DATA] Day 1" at bounding box center [740, 443] width 232 height 11
click at [489, 501] on span "Wendys Freshers Tour - ON-17343 - [GEOGRAPHIC_DATA] Day 1" at bounding box center [545, 497] width 249 height 11
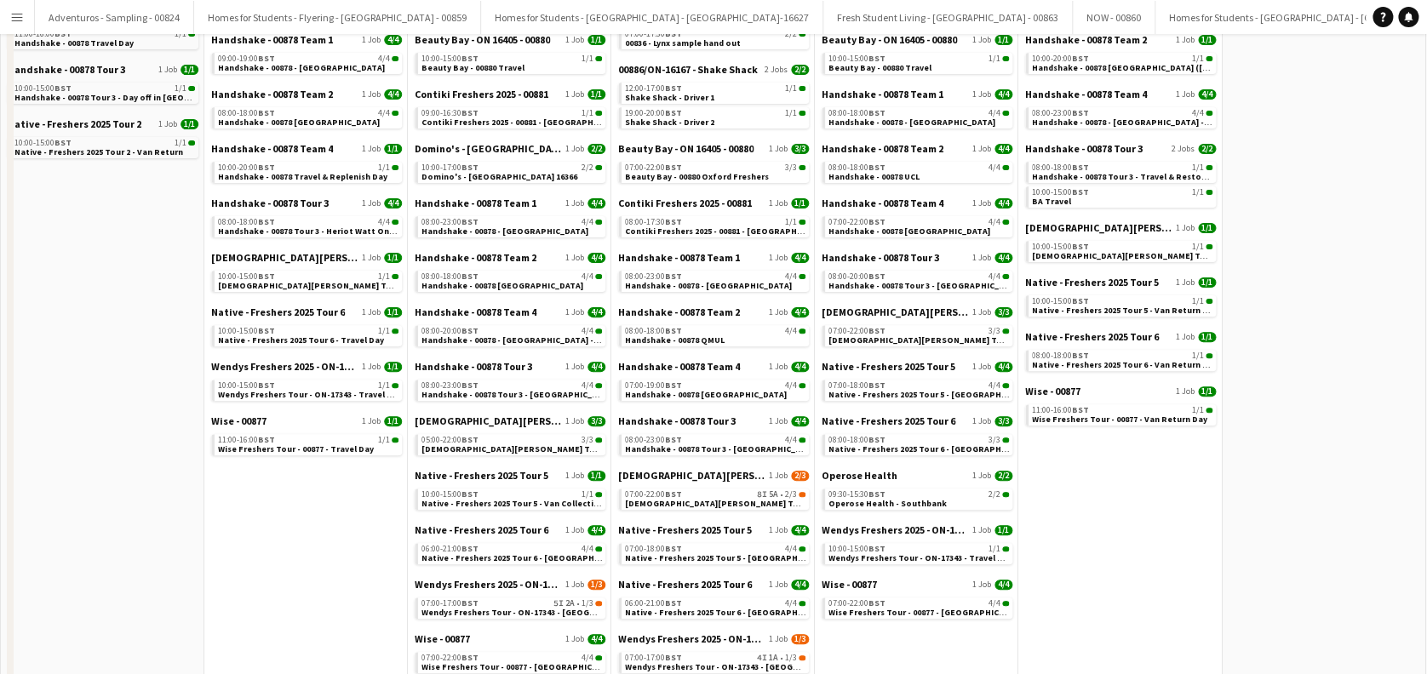
scroll to position [0, 0]
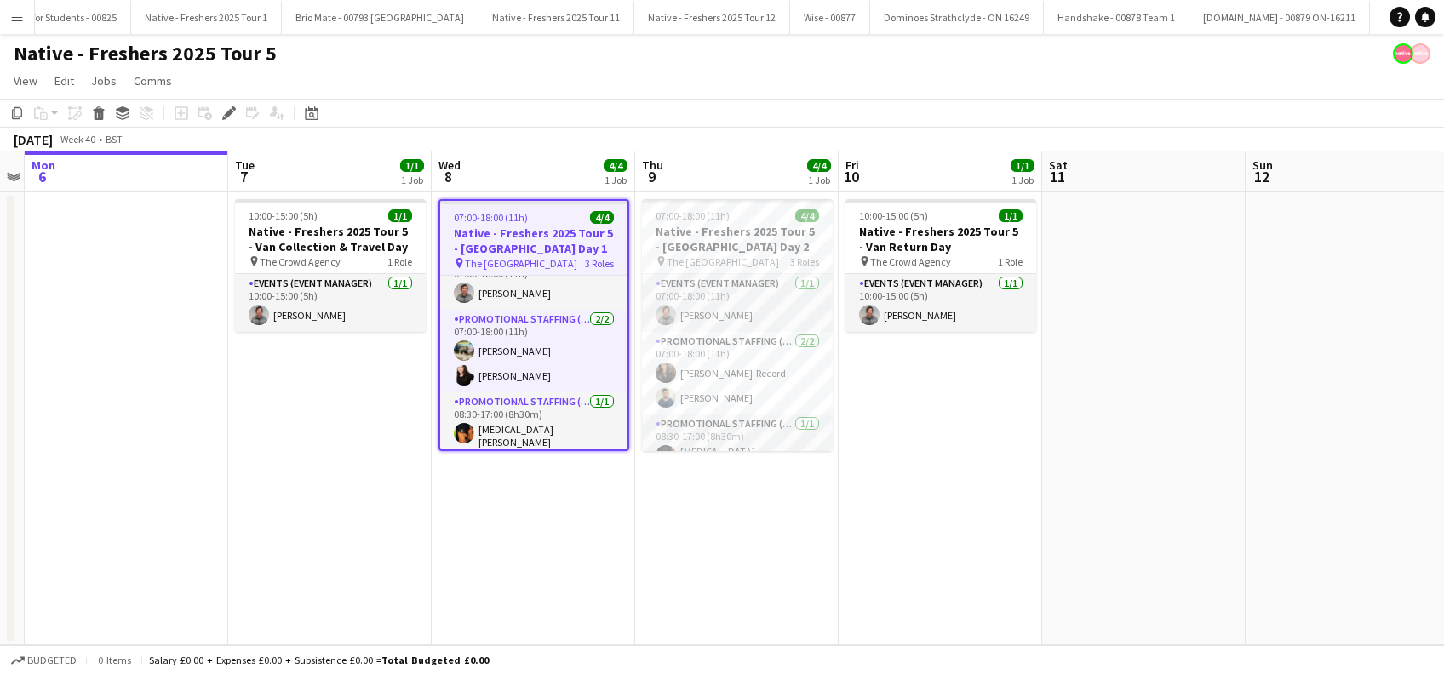
drag, startPoint x: 737, startPoint y: 484, endPoint x: 734, endPoint y: 492, distance: 9.2
click at [736, 485] on app-date-cell "07:00-18:00 (11h) 4/4 Native - Freshers 2025 Tour 5 - [GEOGRAPHIC_DATA] Day 2 p…" at bounding box center [736, 418] width 203 height 453
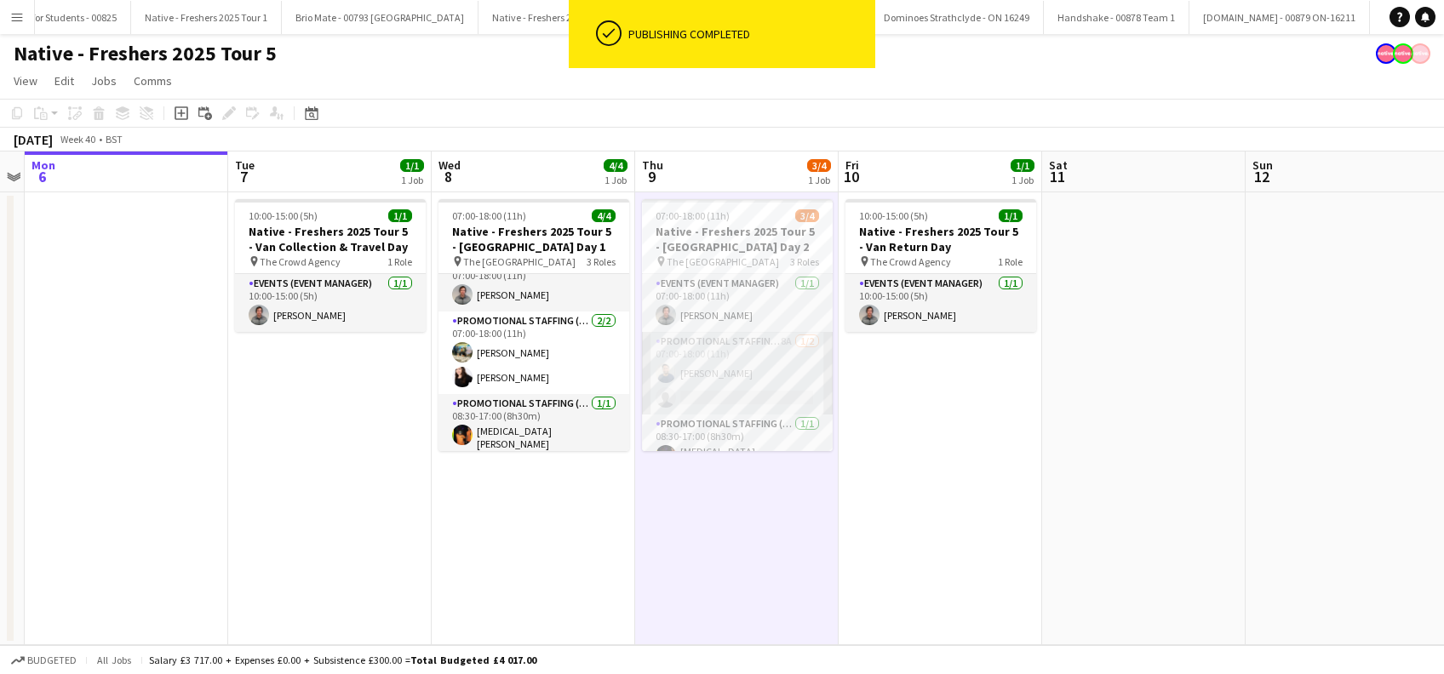
scroll to position [20, 0]
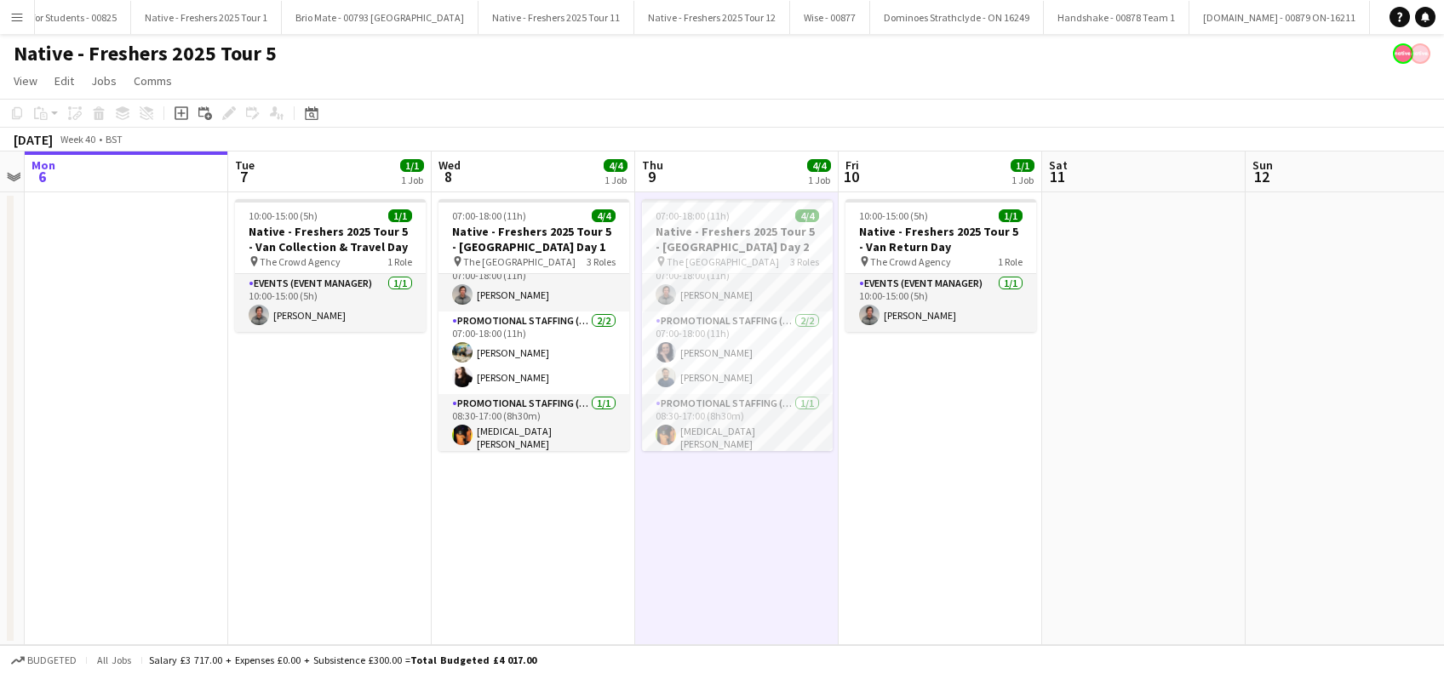
drag, startPoint x: 583, startPoint y: 539, endPoint x: 610, endPoint y: 530, distance: 28.5
click at [583, 539] on app-date-cell "07:00-18:00 (11h) 4/4 Native - Freshers 2025 Tour 5 - [GEOGRAPHIC_DATA] Day 1 p…" at bounding box center [533, 418] width 203 height 453
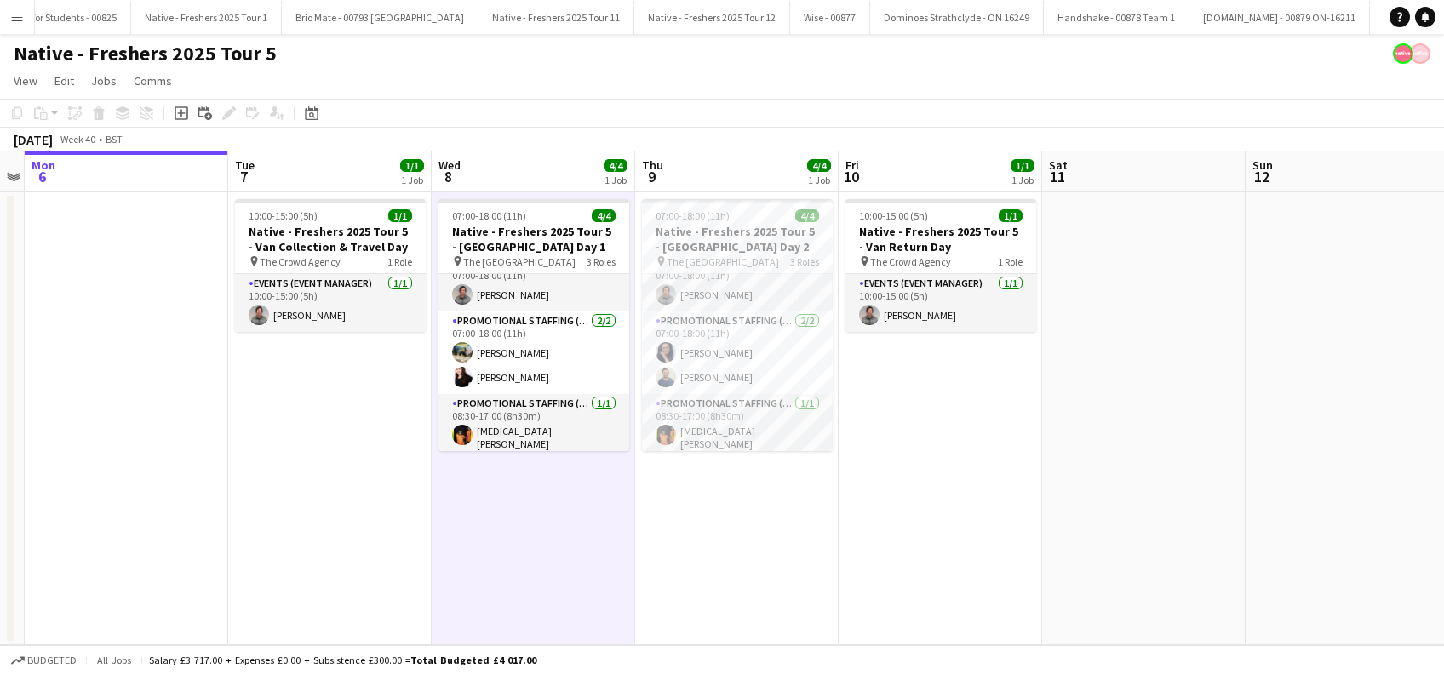
click at [641, 530] on app-date-cell "07:00-18:00 (11h) 4/4 Native - Freshers 2025 Tour 5 - [GEOGRAPHIC_DATA] Day 2 p…" at bounding box center [736, 418] width 203 height 453
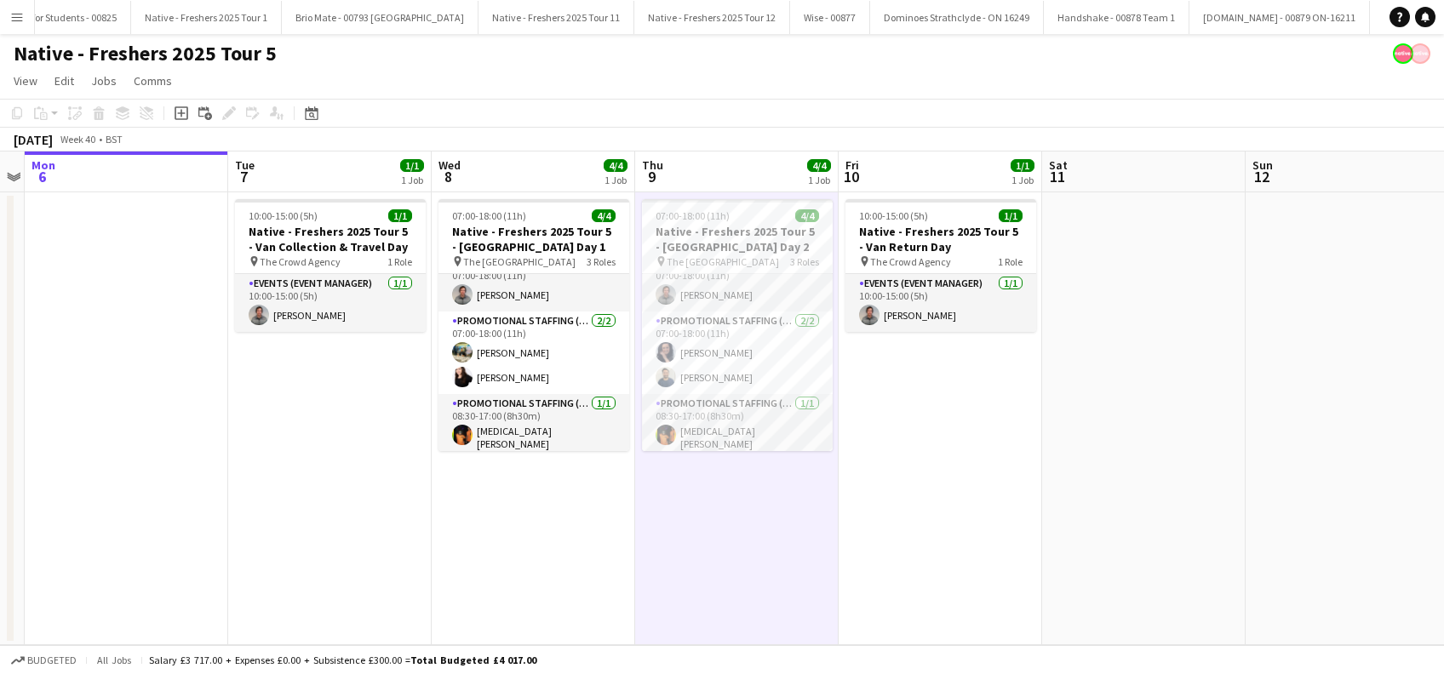
click at [524, 501] on app-date-cell "07:00-18:00 (11h) 4/4 Native - Freshers 2025 Tour 5 - [GEOGRAPHIC_DATA] Day 1 p…" at bounding box center [533, 418] width 203 height 453
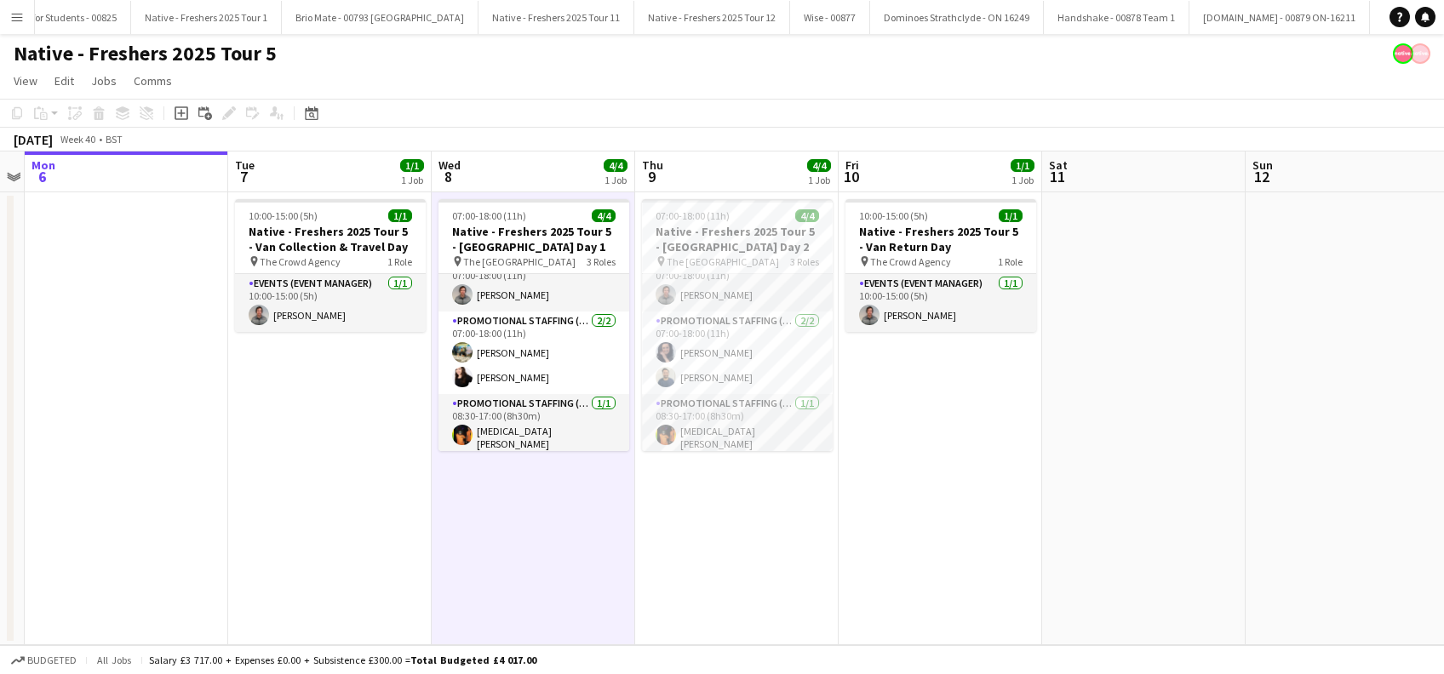
click at [715, 532] on app-date-cell "07:00-18:00 (11h) 4/4 Native - Freshers 2025 Tour 5 - [GEOGRAPHIC_DATA] Day 2 p…" at bounding box center [736, 418] width 203 height 453
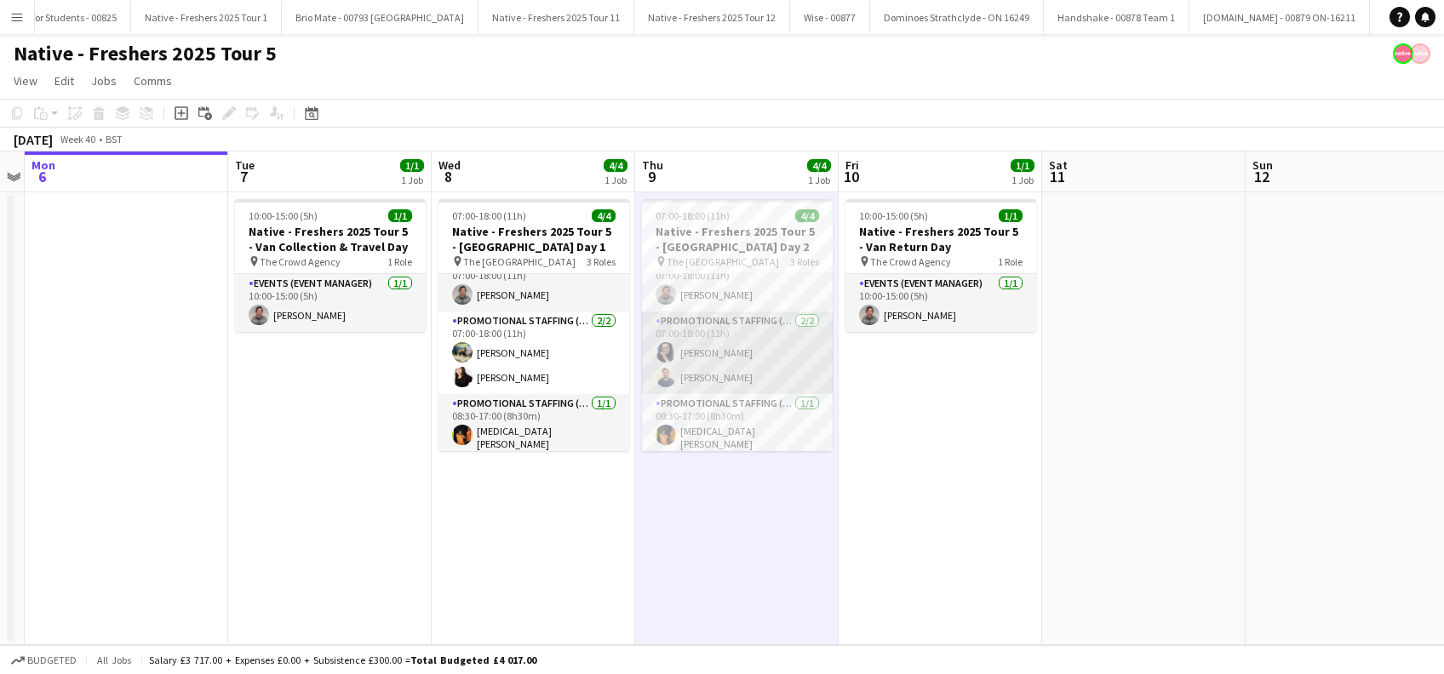
scroll to position [0, 0]
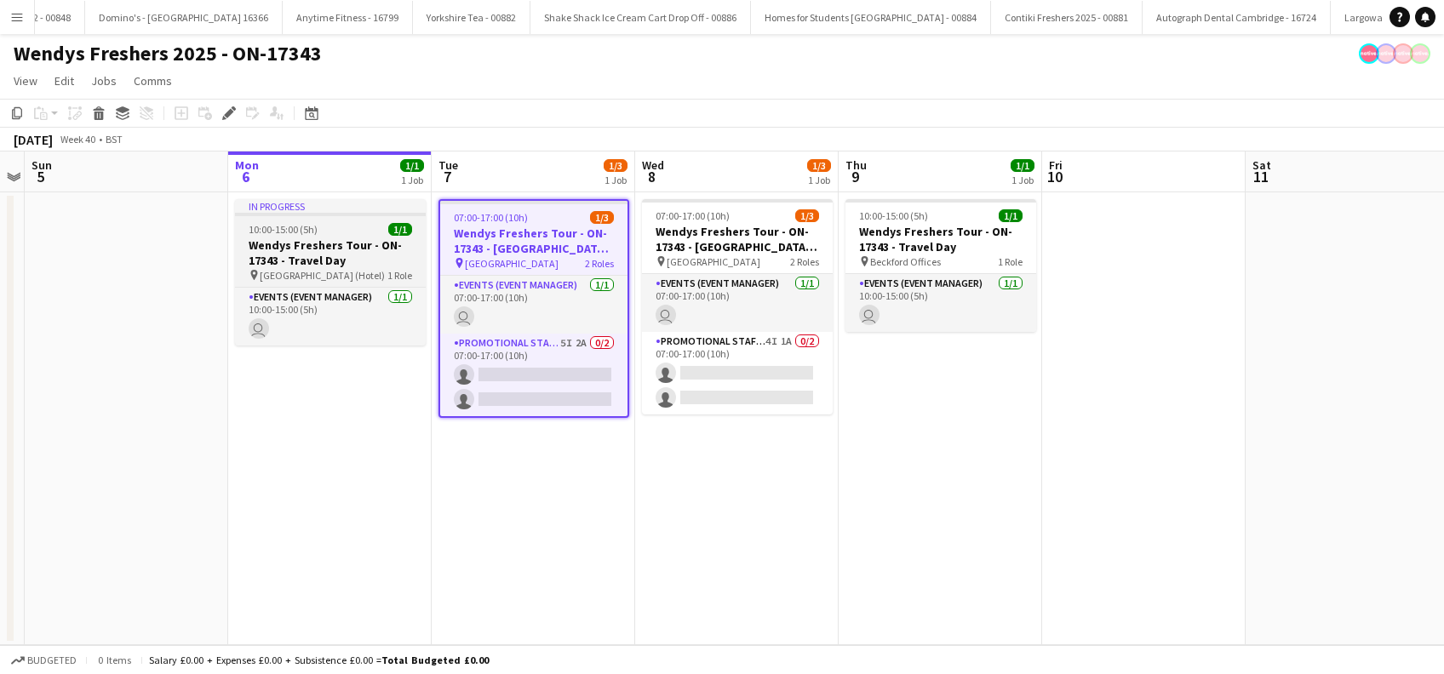
scroll to position [0, 9171]
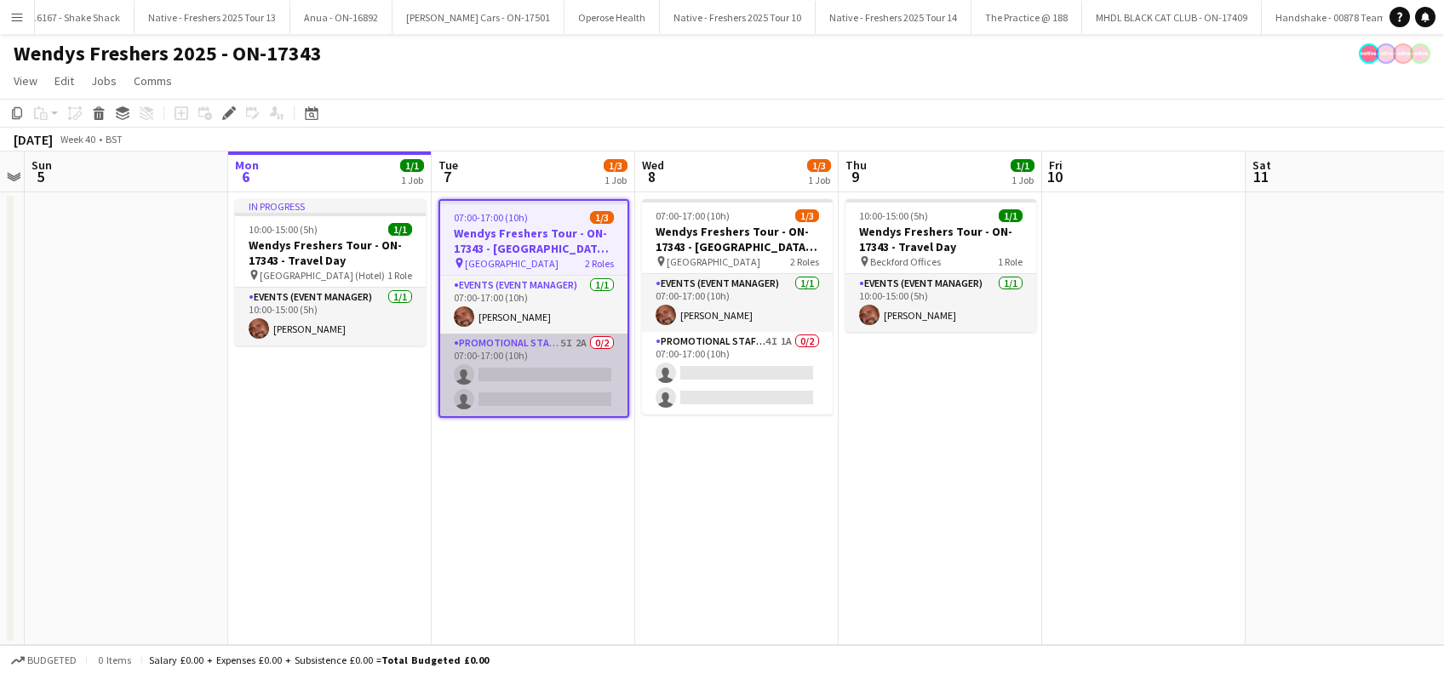
click at [531, 393] on app-card-role "Promotional Staffing (Brand Ambassadors) 5I 2A 0/2 07:00-17:00 (10h) single-neu…" at bounding box center [533, 375] width 187 height 83
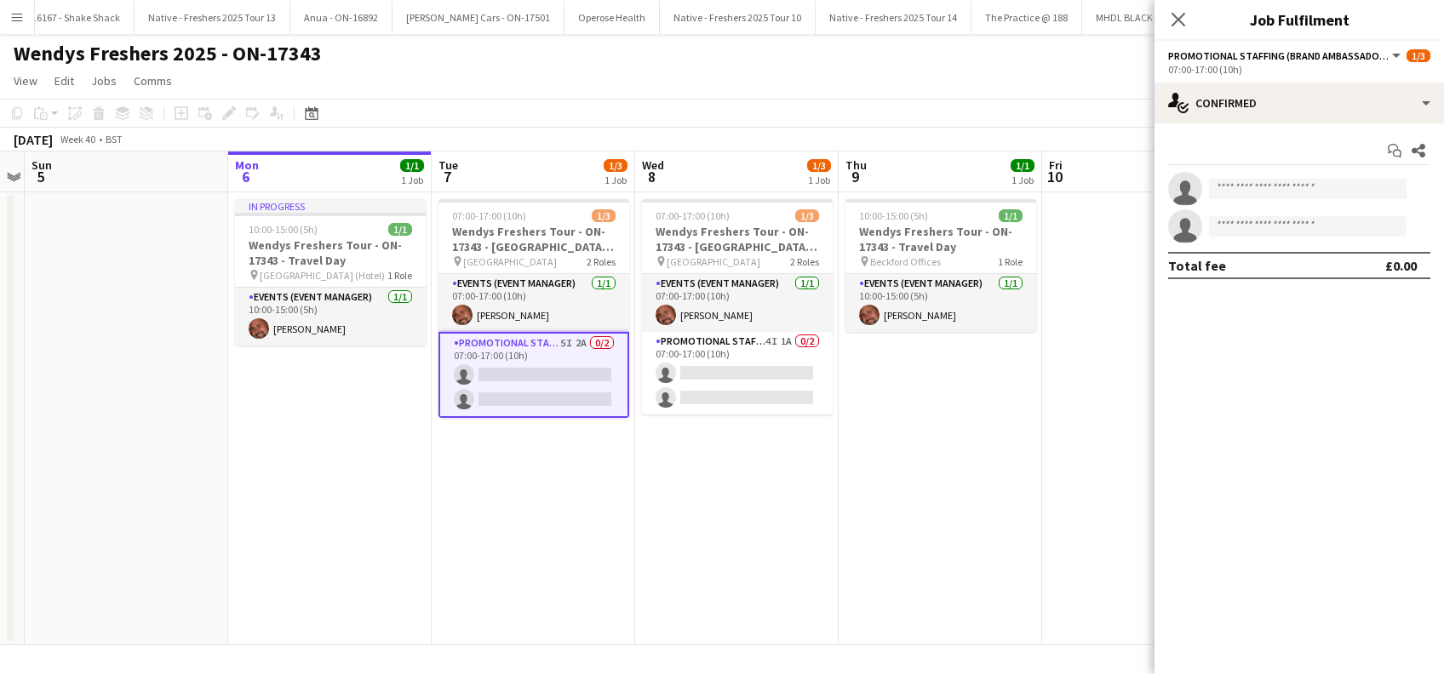
scroll to position [0, 0]
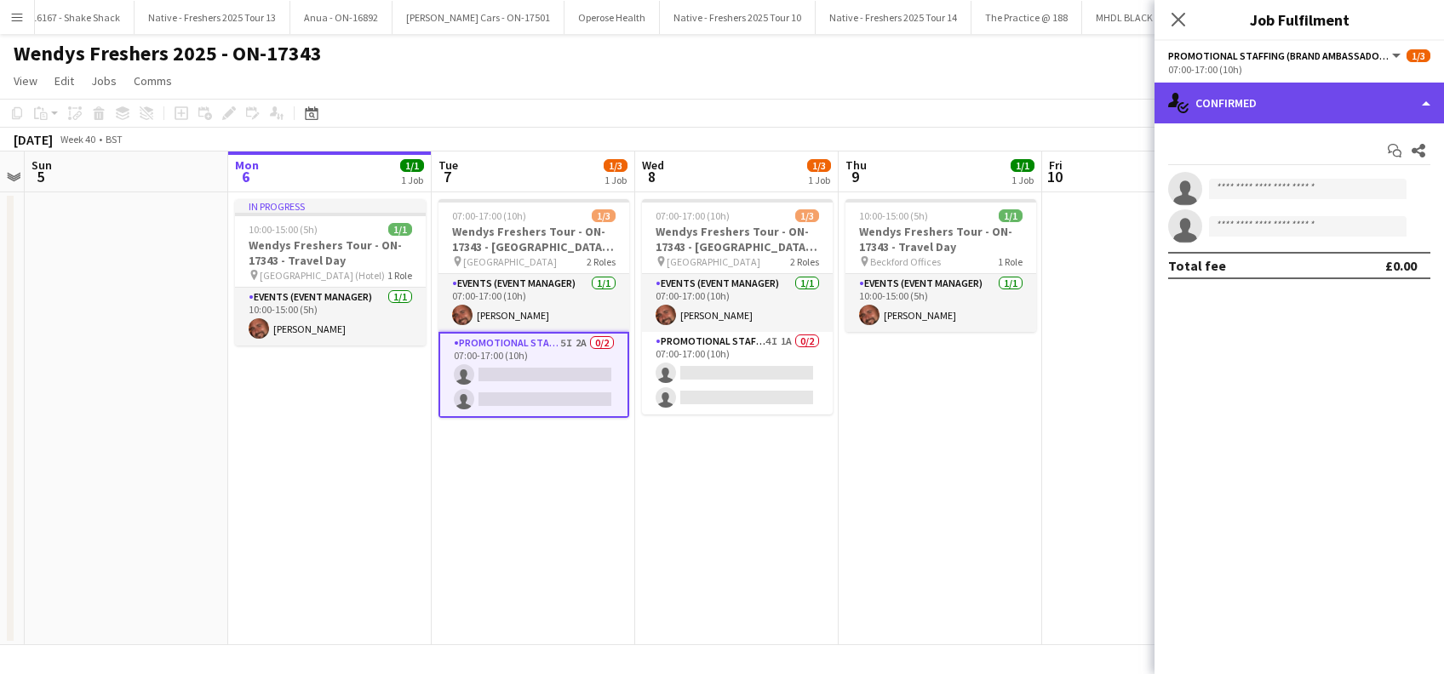
click at [1349, 95] on div "single-neutral-actions-check-2 Confirmed" at bounding box center [1299, 103] width 289 height 41
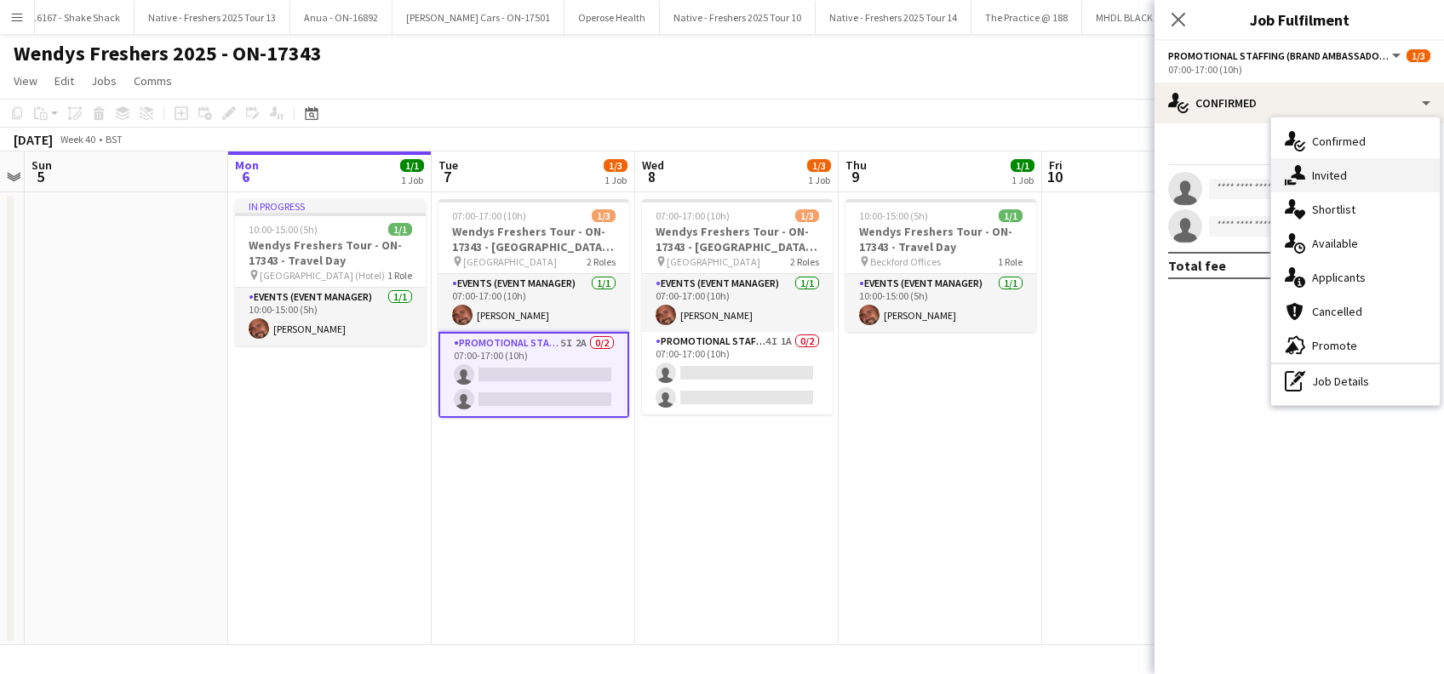
click at [1321, 171] on span "Invited" at bounding box center [1329, 175] width 35 height 15
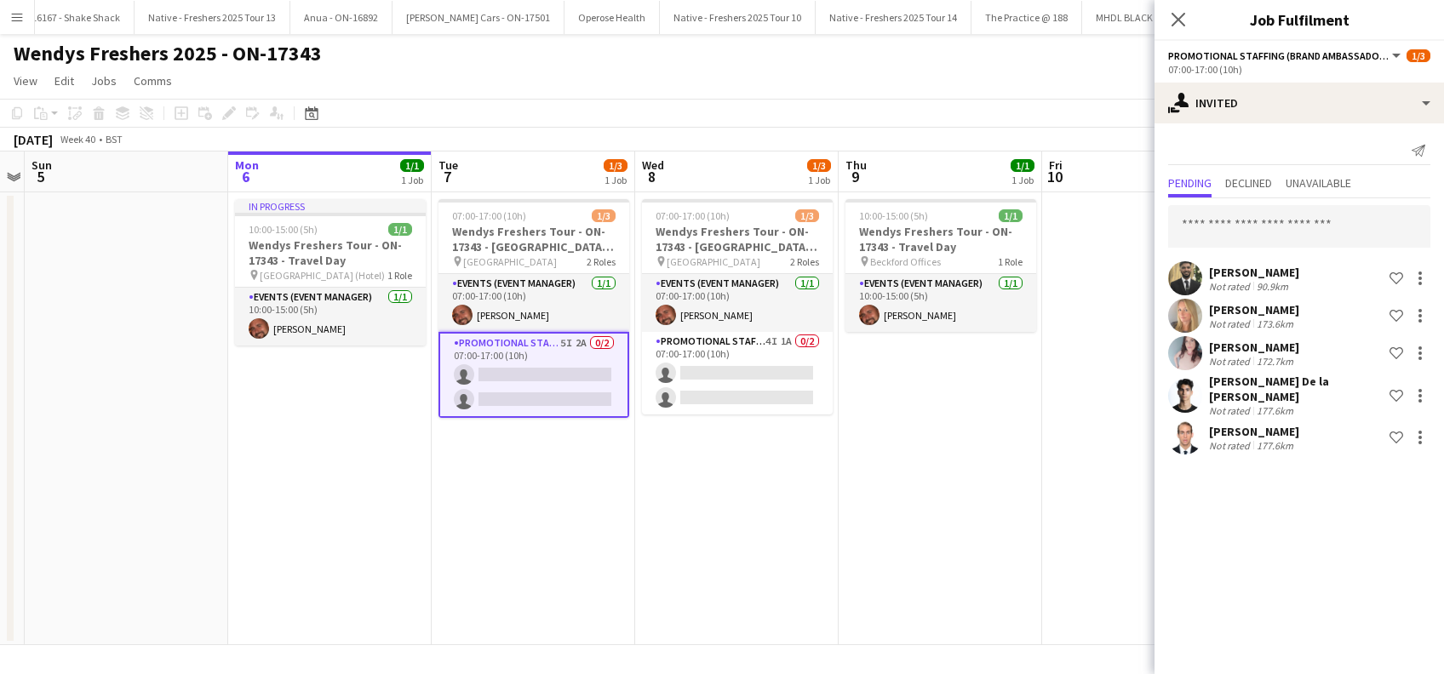
click at [1258, 426] on div "[PERSON_NAME]" at bounding box center [1254, 431] width 90 height 15
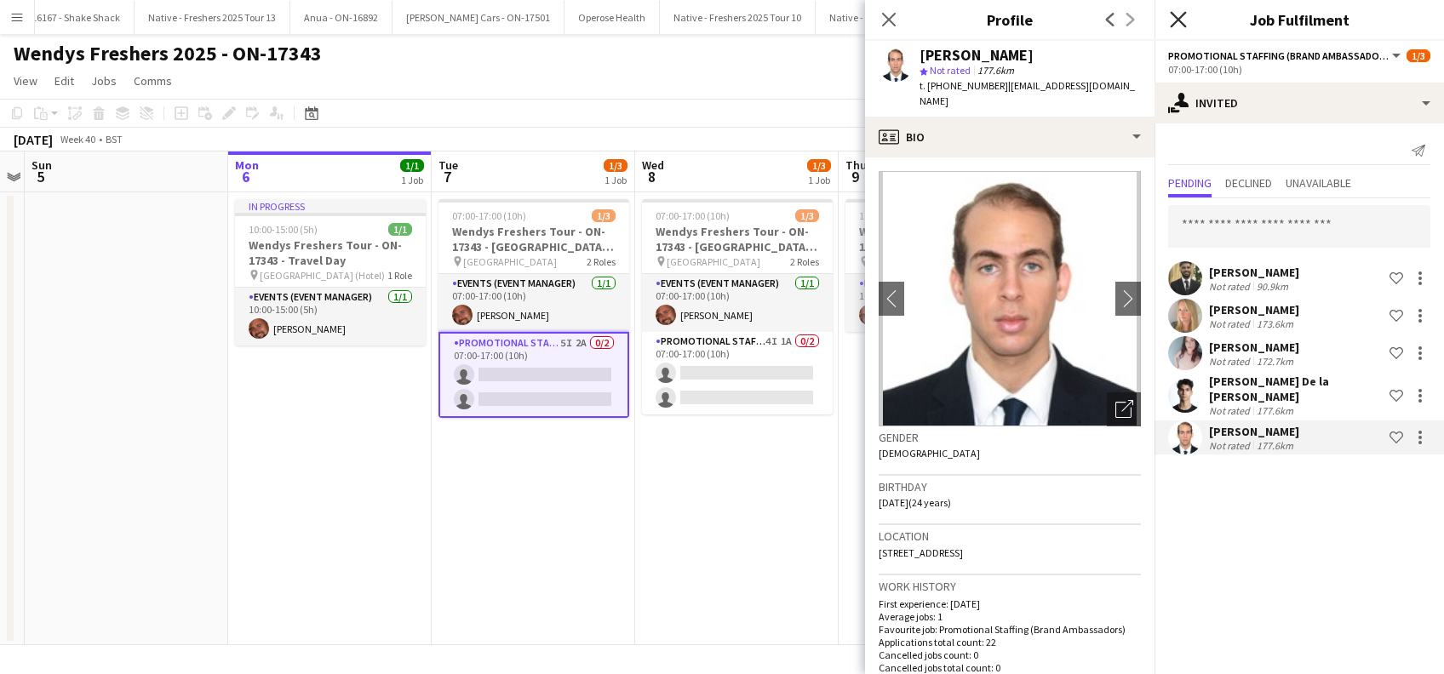
click at [1175, 20] on icon "Close pop-in" at bounding box center [1178, 19] width 16 height 16
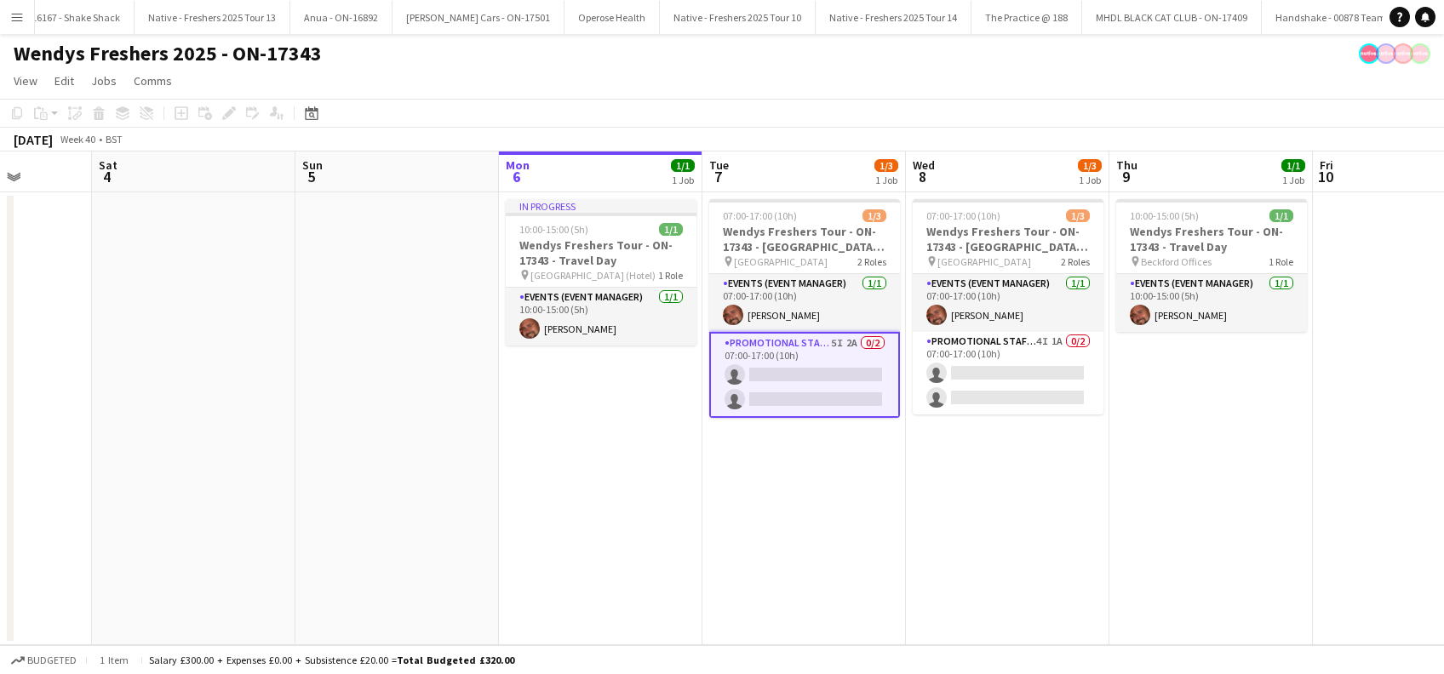
scroll to position [0, 559]
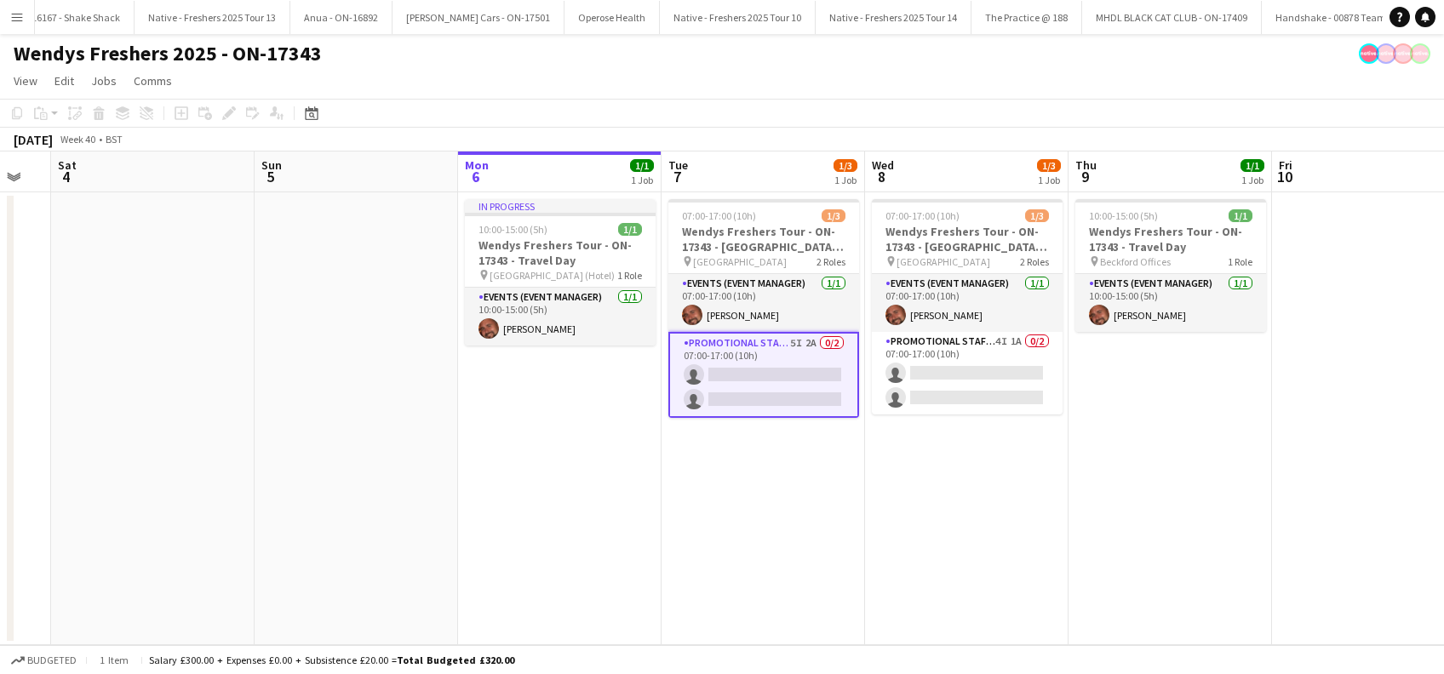
drag, startPoint x: 519, startPoint y: 527, endPoint x: 748, endPoint y: 532, distance: 229.1
click at [748, 532] on app-calendar-viewport "Wed 1 3/3 1 Job Thu 2 1/1 1 Job Fri 3 Sat 4 Sun 5 Mon 6 1/1 1 Job Tue 7 1/3 1 J…" at bounding box center [722, 399] width 1444 height 494
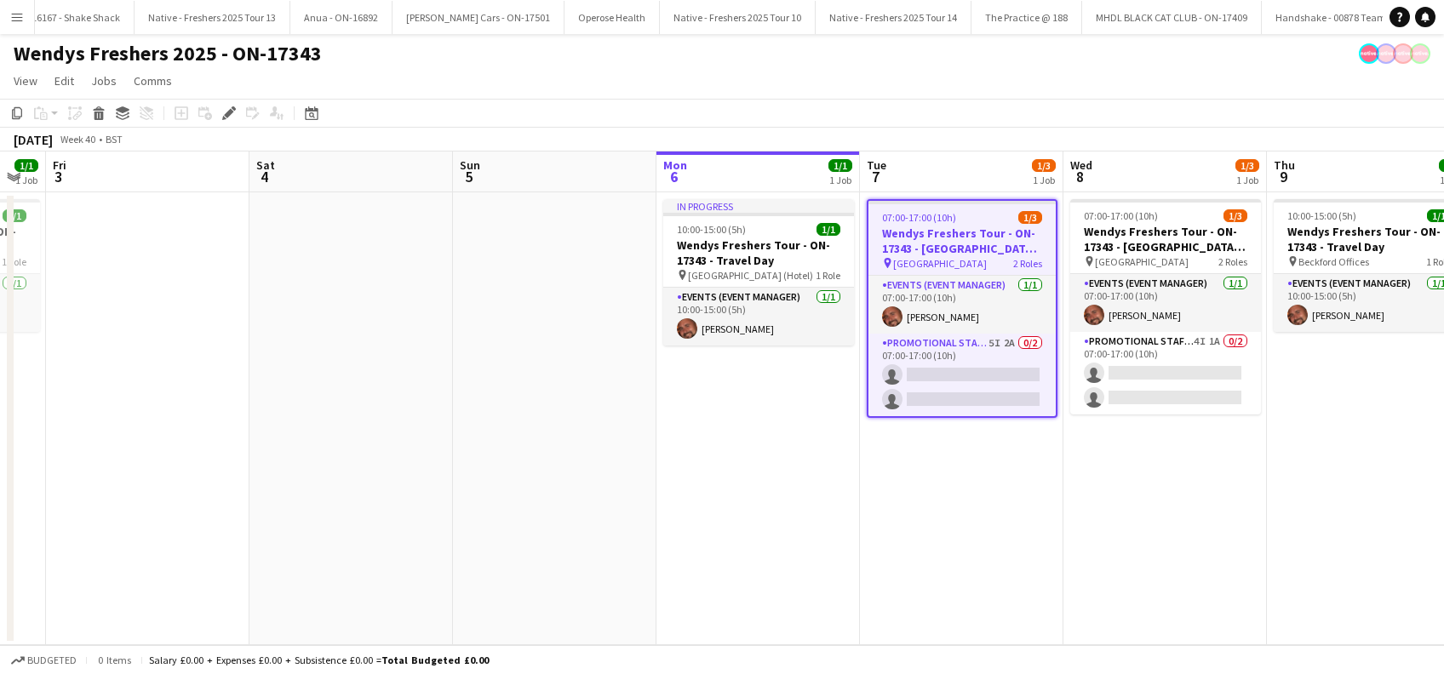
scroll to position [0, 572]
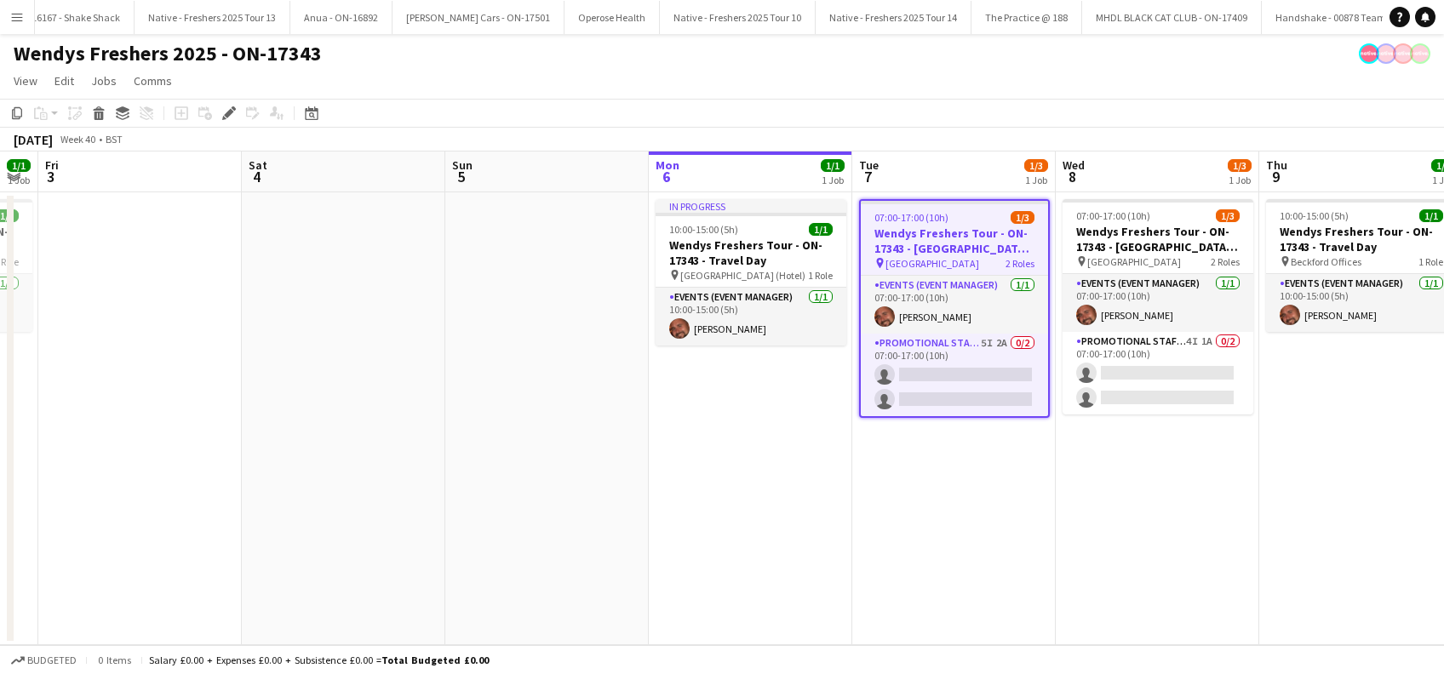
drag, startPoint x: 600, startPoint y: 524, endPoint x: 1020, endPoint y: 538, distance: 420.0
click at [1020, 538] on app-calendar-viewport "Tue 30 3/3 1 Job Wed 1 3/3 1 Job Thu 2 1/1 1 Job Fri 3 Sat 4 Sun 5 Mon 6 1/1 1 …" at bounding box center [722, 399] width 1444 height 494
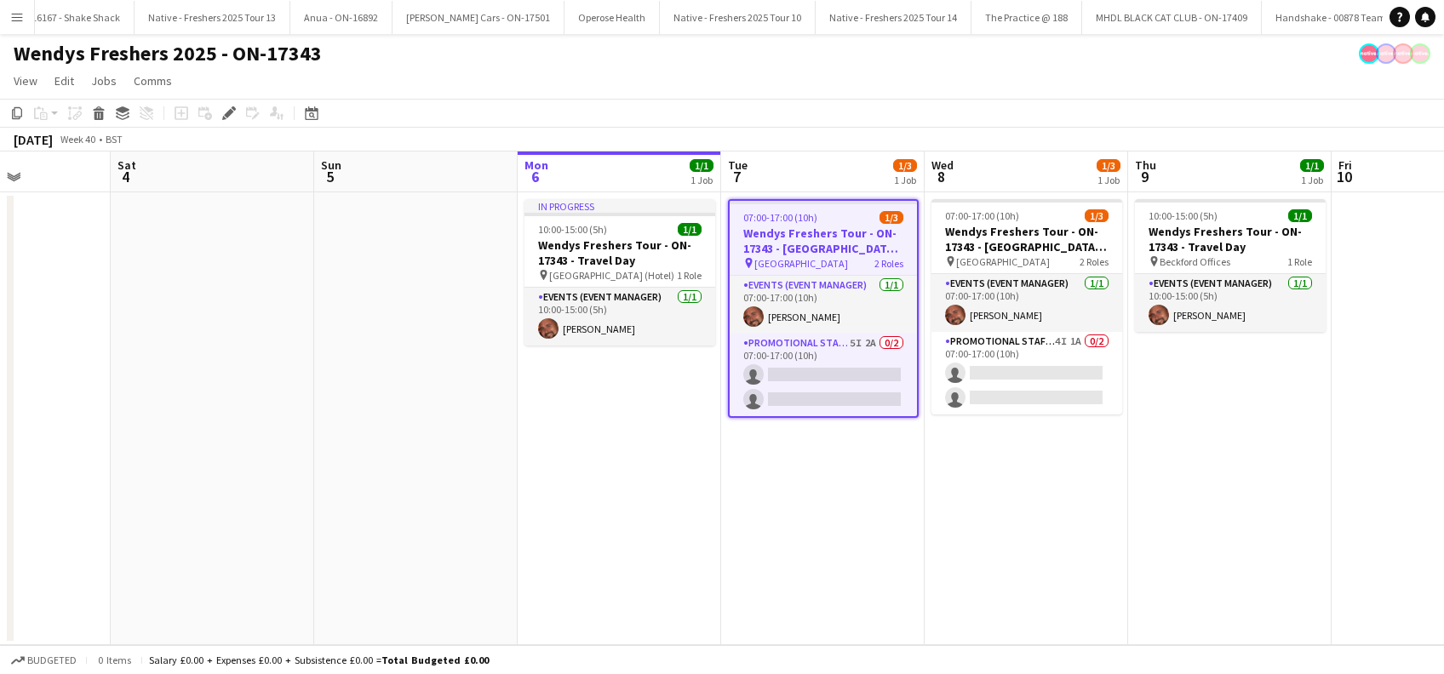
scroll to position [0, 719]
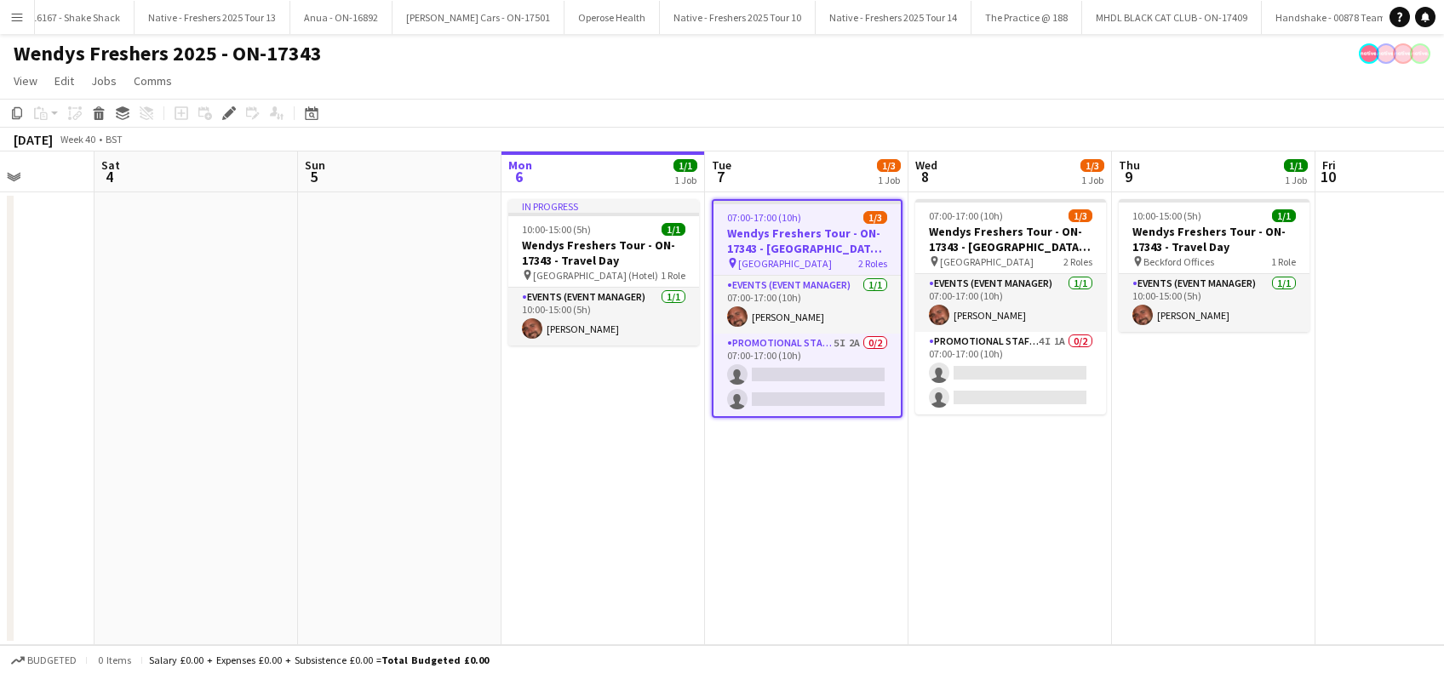
drag, startPoint x: 752, startPoint y: 517, endPoint x: 605, endPoint y: 533, distance: 147.3
click at [605, 533] on app-calendar-viewport "Tue 30 3/3 1 Job Wed 1 3/3 1 Job Thu 2 1/1 1 Job Fri 3 Sat 4 Sun 5 Mon 6 1/1 1 …" at bounding box center [722, 399] width 1444 height 494
click at [529, 562] on app-date-cell "In progress 10:00-15:00 (5h) 1/1 Wendys Freshers Tour - ON-17343 - Travel Day p…" at bounding box center [602, 418] width 203 height 453
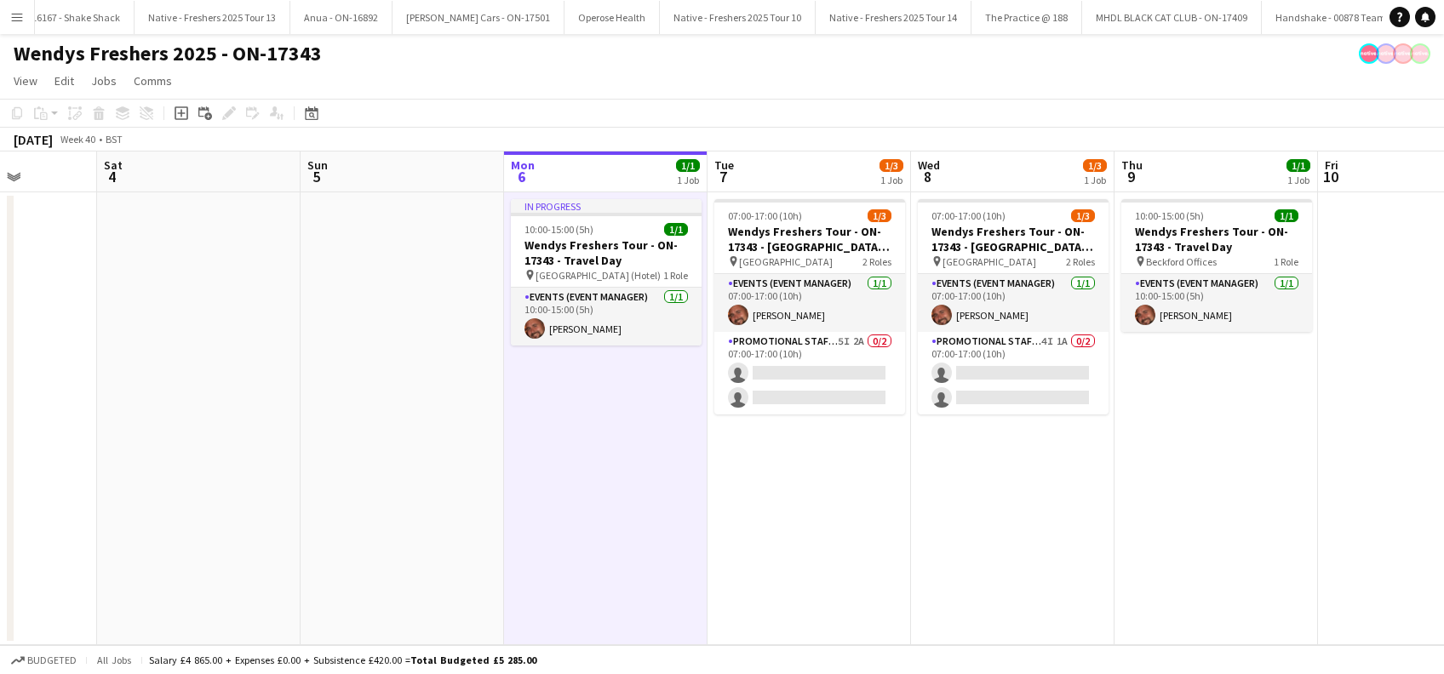
click at [745, 470] on app-date-cell "07:00-17:00 (10h) 1/3 Wendys Freshers Tour - ON-17343 - Cambridge University Da…" at bounding box center [809, 418] width 203 height 453
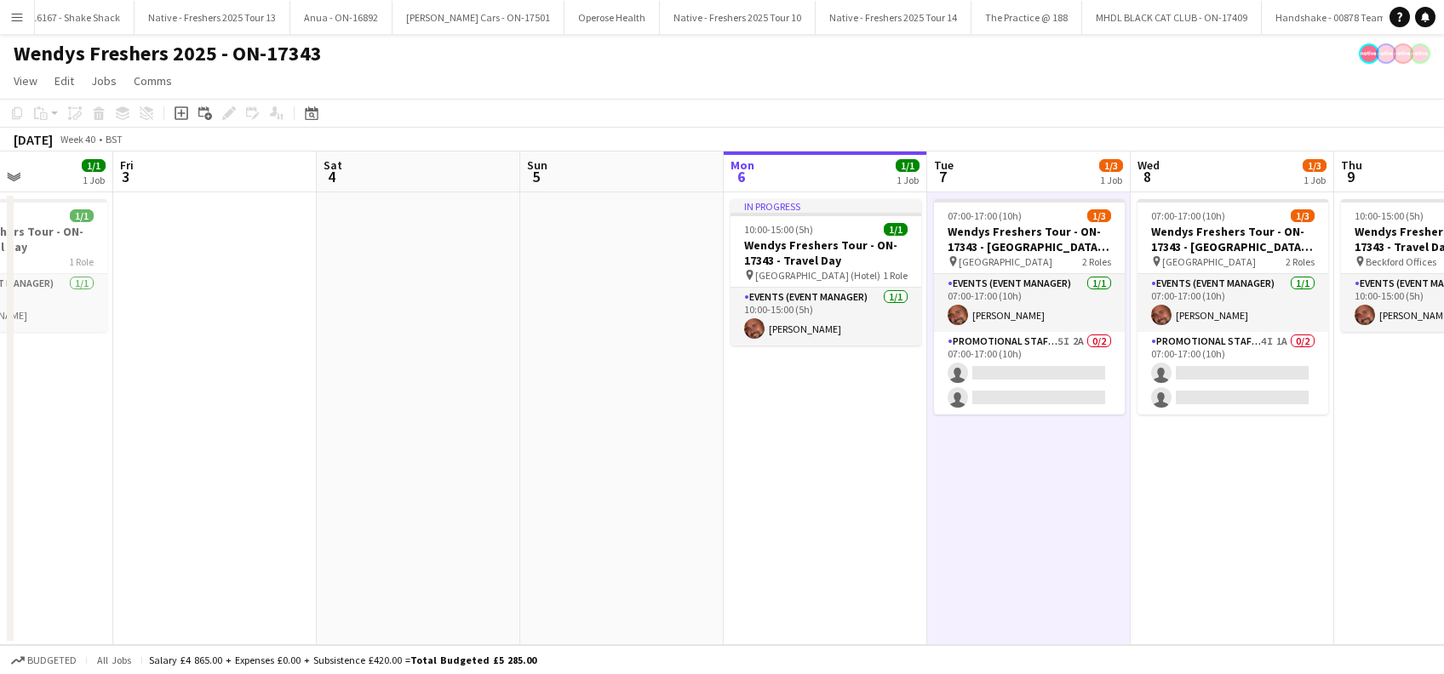
drag, startPoint x: 635, startPoint y: 502, endPoint x: 391, endPoint y: 443, distance: 251.5
click at [435, 443] on app-calendar-viewport "Tue 30 3/3 1 Job Wed 1 3/3 1 Job Thu 2 1/1 1 Job Fri 3 Sat 4 Sun 5 Mon 6 1/1 1 …" at bounding box center [722, 399] width 1444 height 494
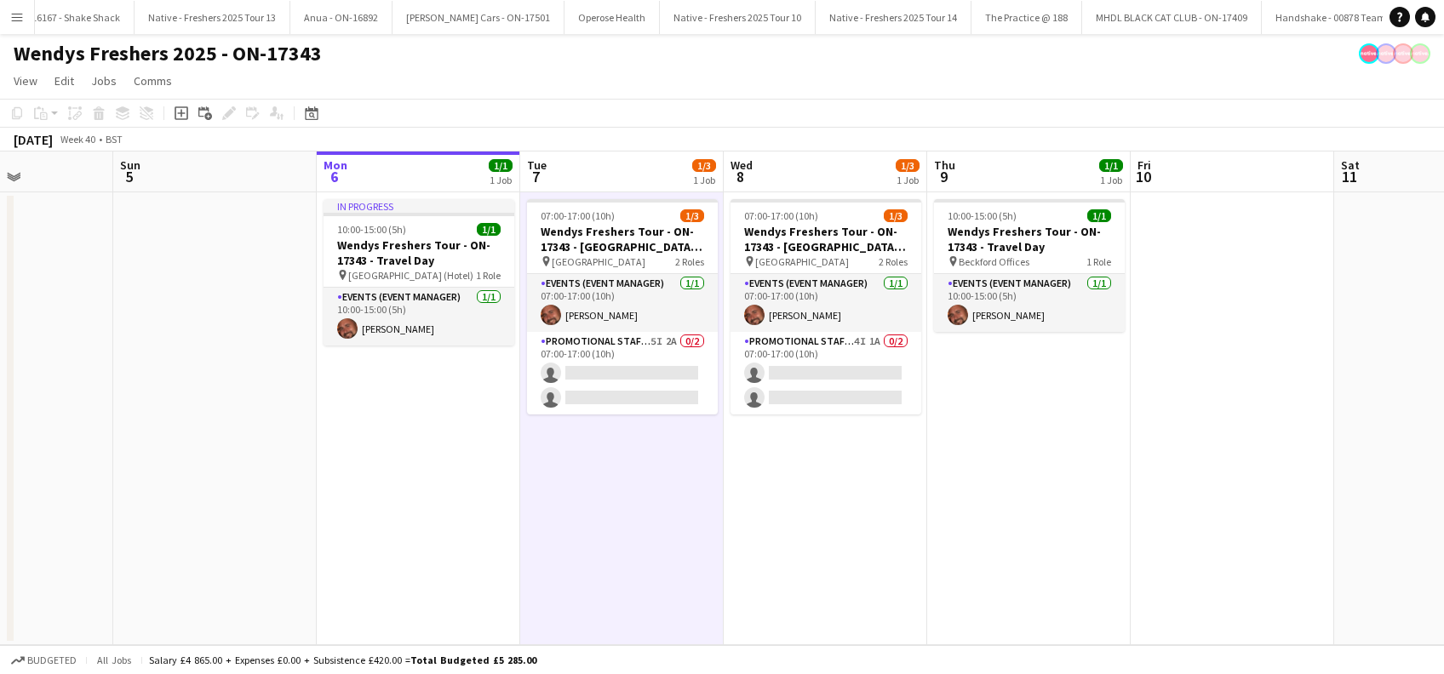
scroll to position [0, 509]
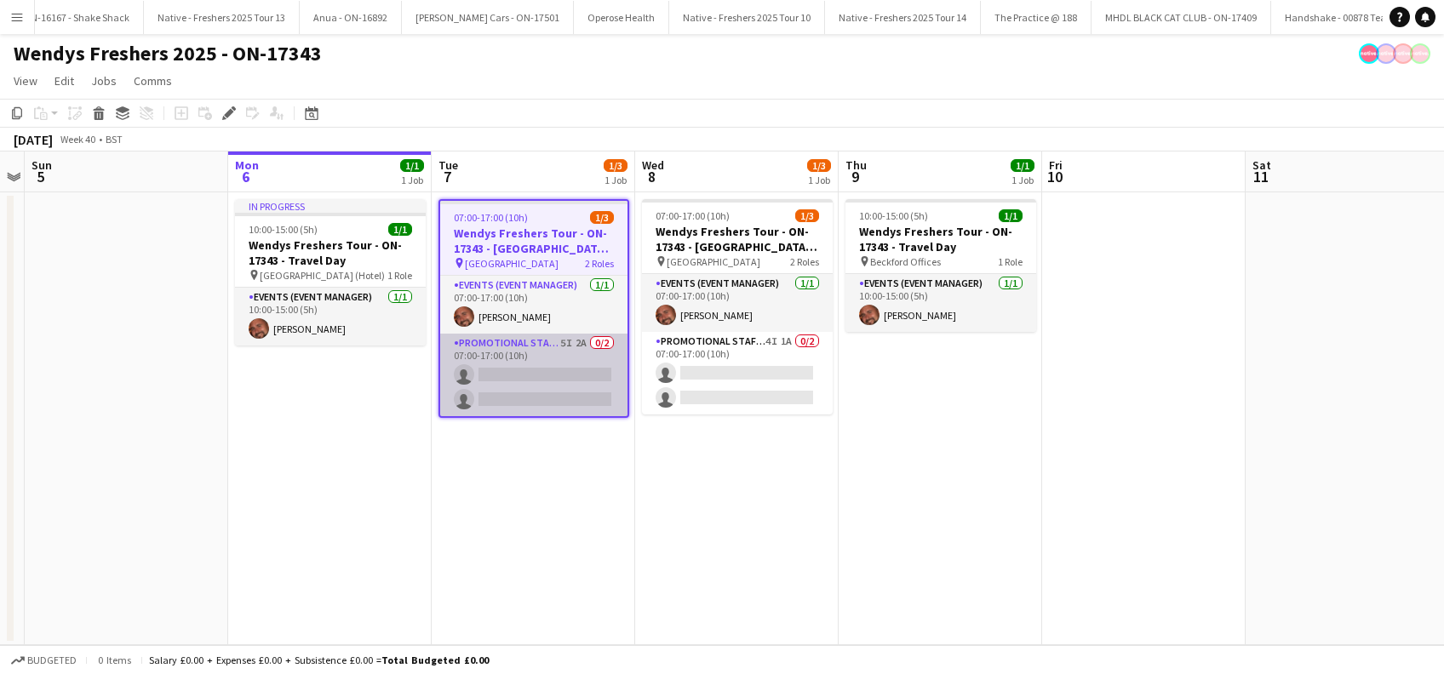
scroll to position [0, 9171]
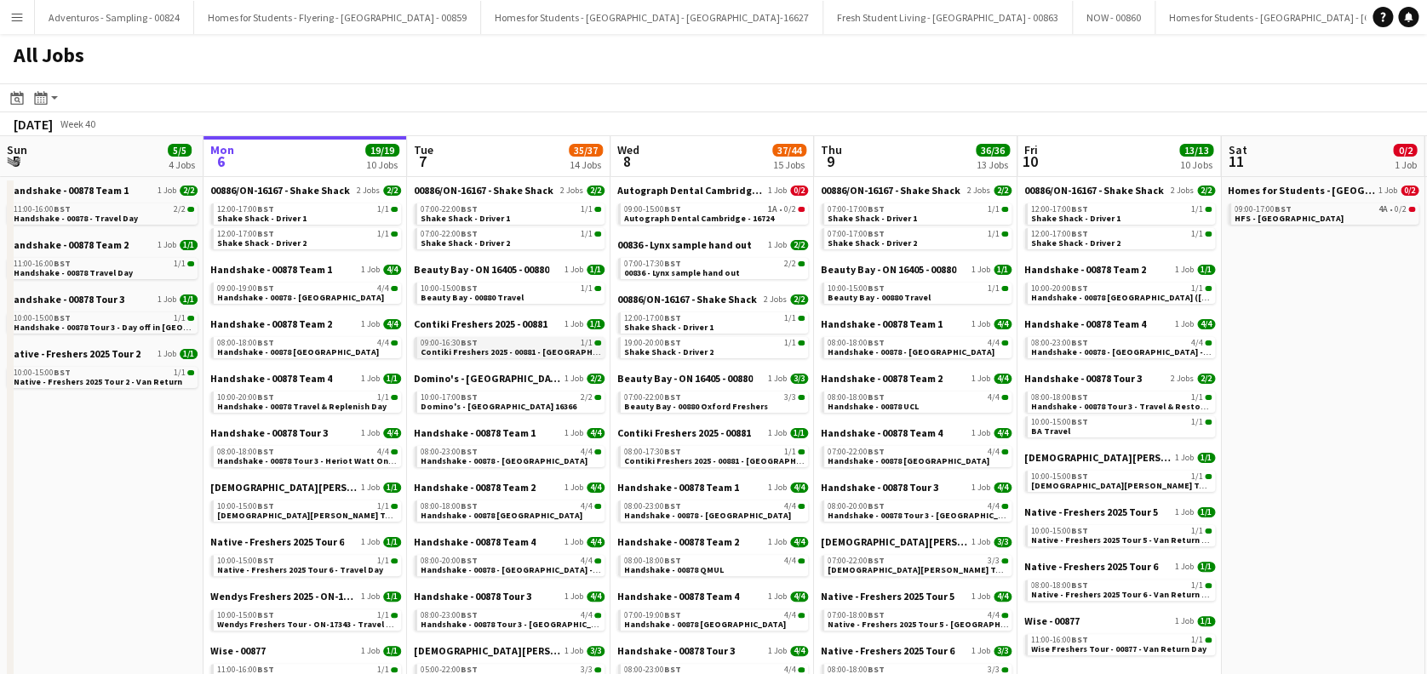
click at [510, 347] on span "Contiki Freshers 2025 - 00881 - [GEOGRAPHIC_DATA]" at bounding box center [525, 352] width 208 height 11
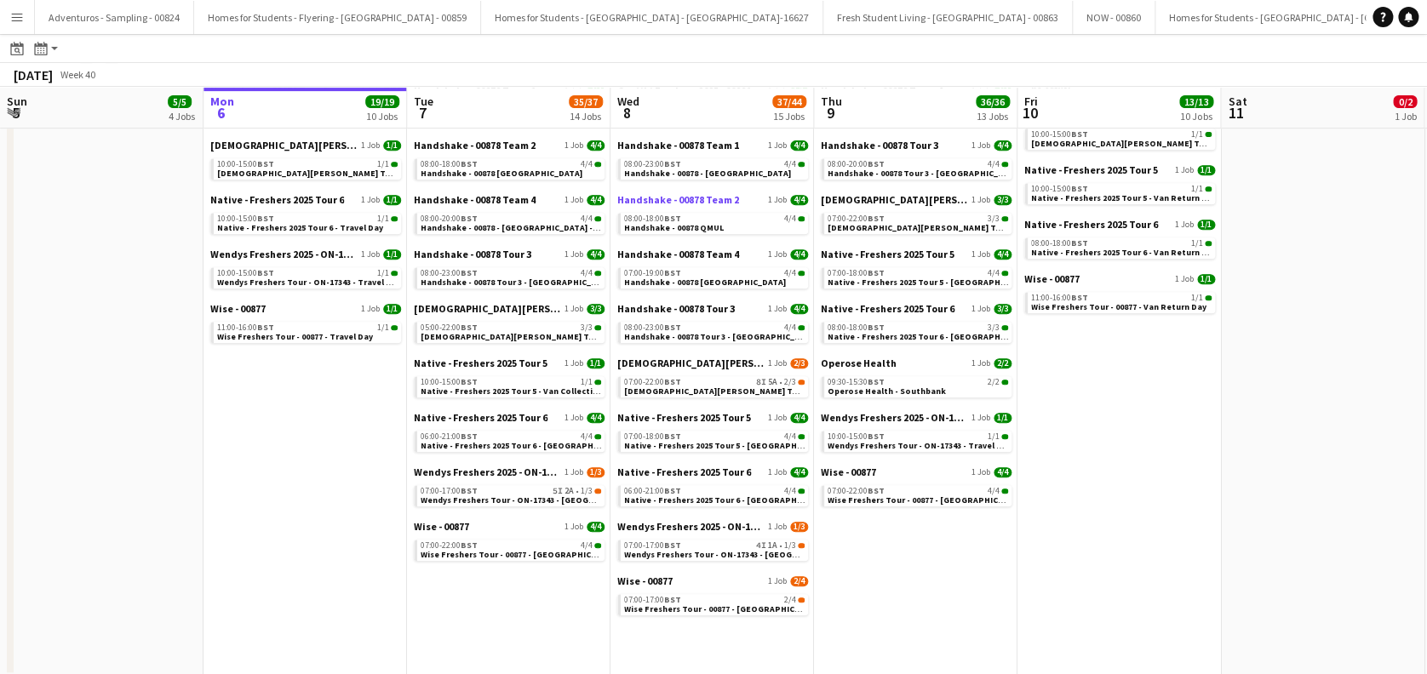
scroll to position [343, 0]
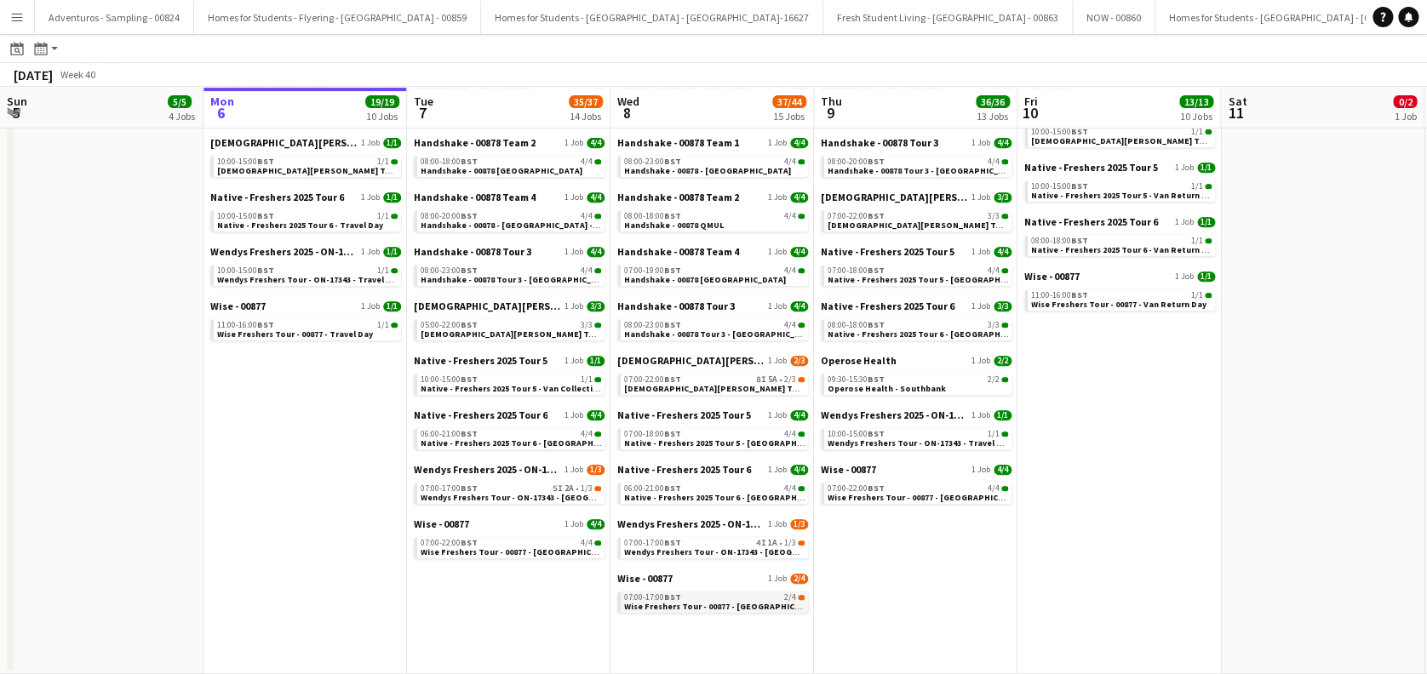
click at [667, 608] on span "Wise Freshers Tour - 00877 - [GEOGRAPHIC_DATA]" at bounding box center [723, 606] width 198 height 11
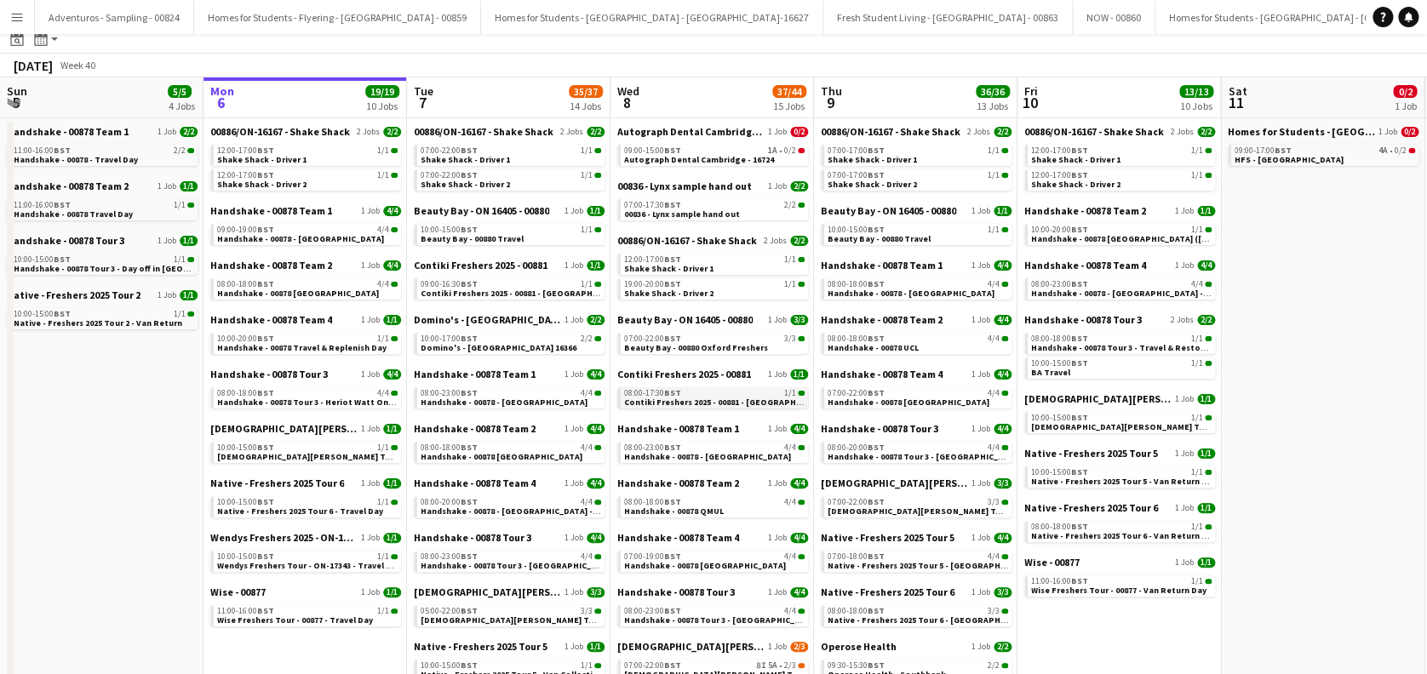
scroll to position [0, 0]
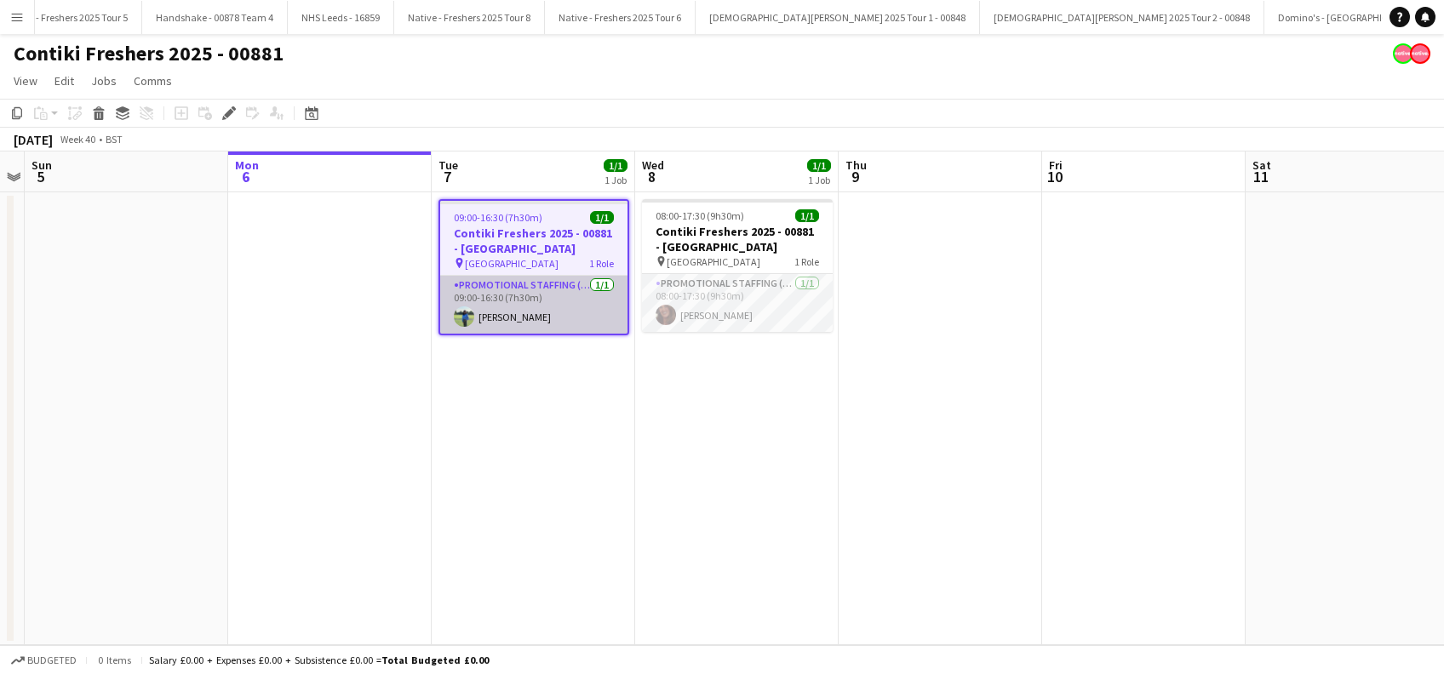
click at [538, 314] on app-card-role "Promotional Staffing (Brand Ambassadors) [DATE] 09:00-16:30 (7h30m) [PERSON_NAM…" at bounding box center [533, 305] width 187 height 58
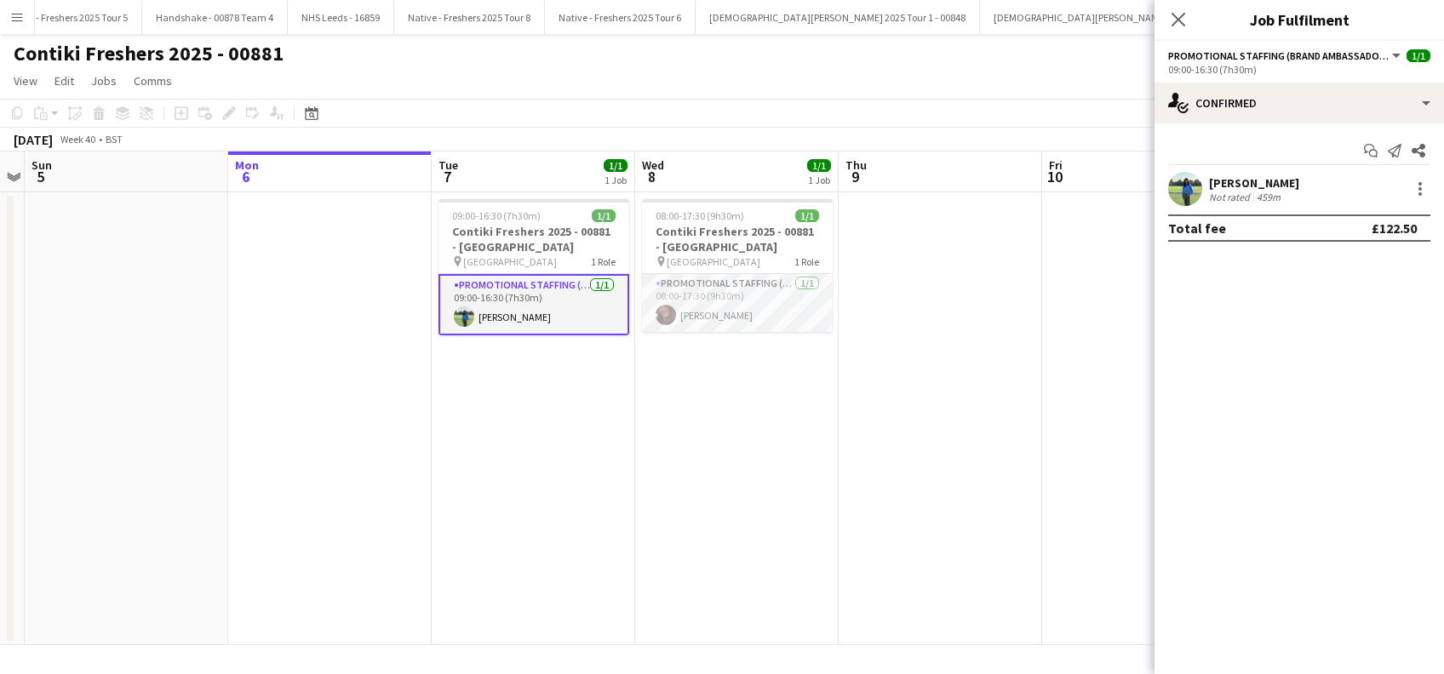
click at [1227, 180] on div "[PERSON_NAME]" at bounding box center [1254, 182] width 90 height 15
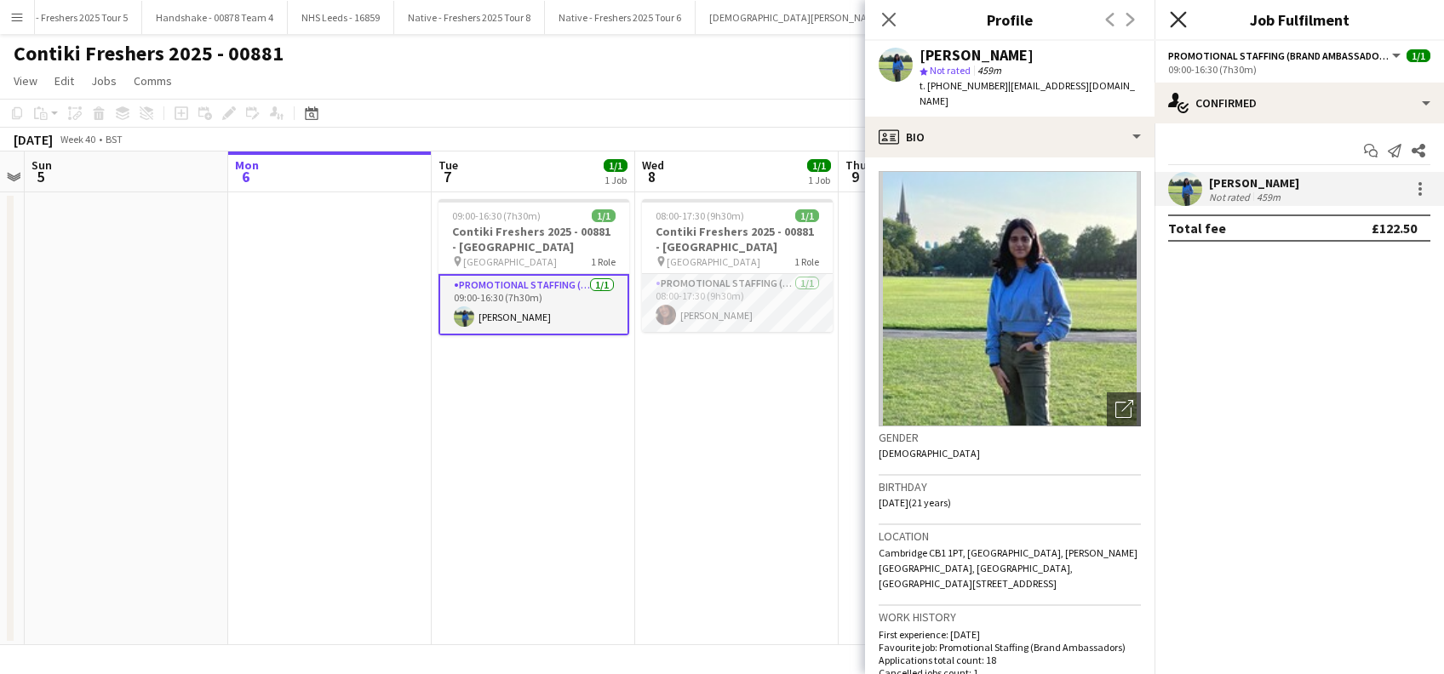
click at [1176, 21] on icon at bounding box center [1178, 19] width 16 height 16
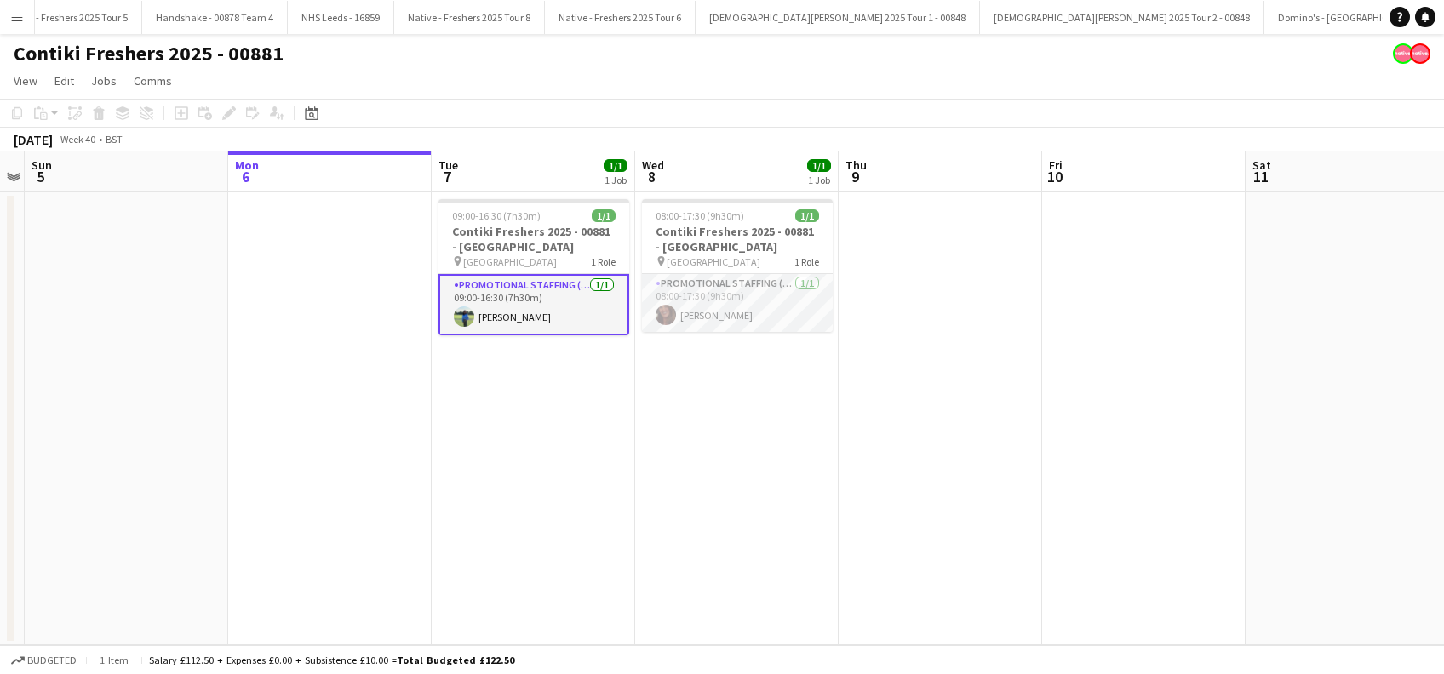
click at [713, 422] on app-date-cell "08:00-17:30 (9h30m) 1/1 Contiki Freshers 2025 - 00881 - University of Oxford pi…" at bounding box center [736, 418] width 203 height 453
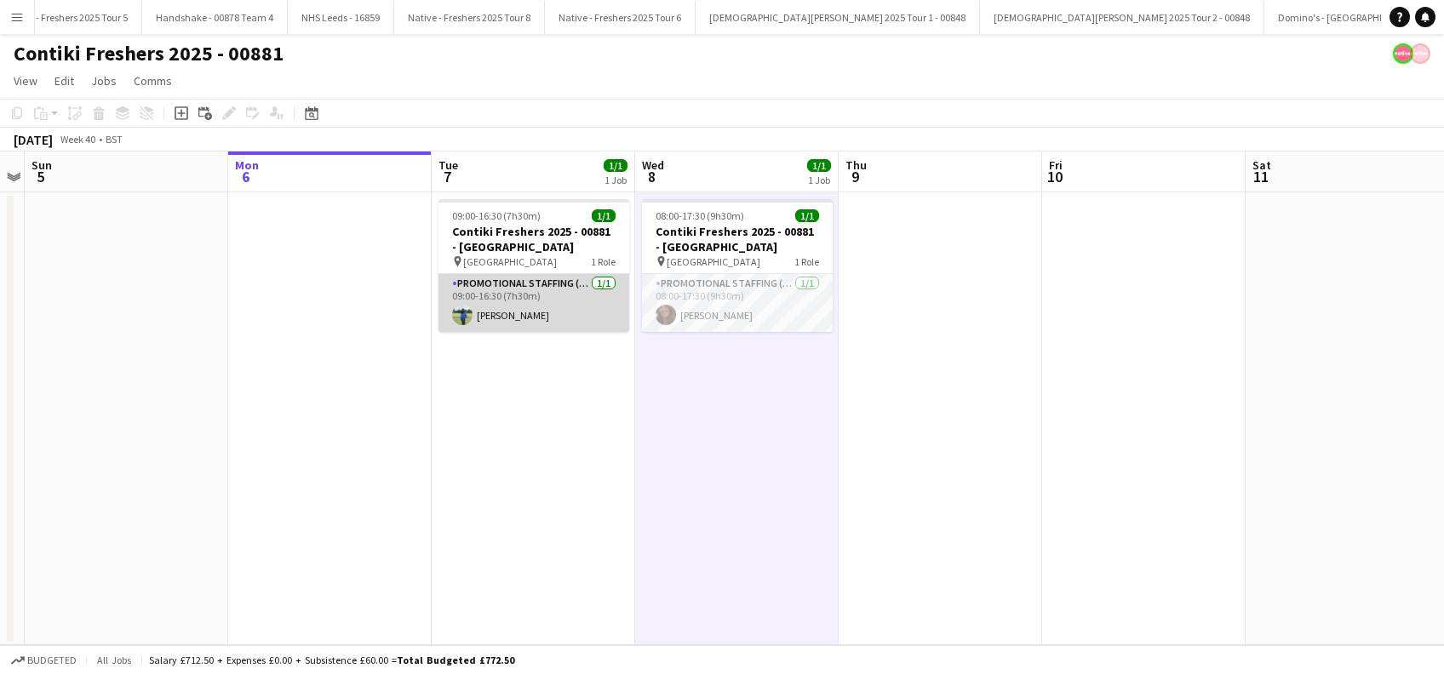
click at [518, 318] on app-card-role "Promotional Staffing (Brand Ambassadors) 1/1 09:00-16:30 (7h30m) Vishaka Chhabr…" at bounding box center [533, 303] width 191 height 58
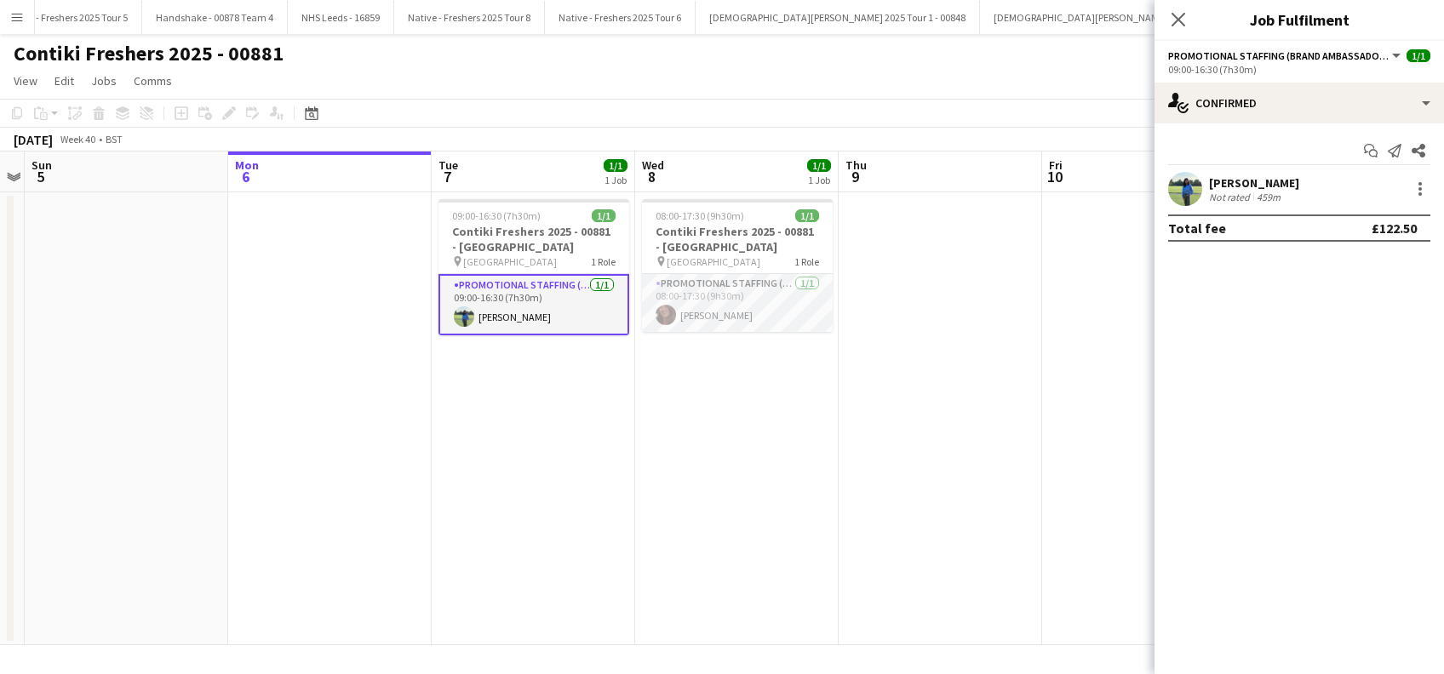
click at [1270, 175] on div "[PERSON_NAME]" at bounding box center [1254, 182] width 90 height 15
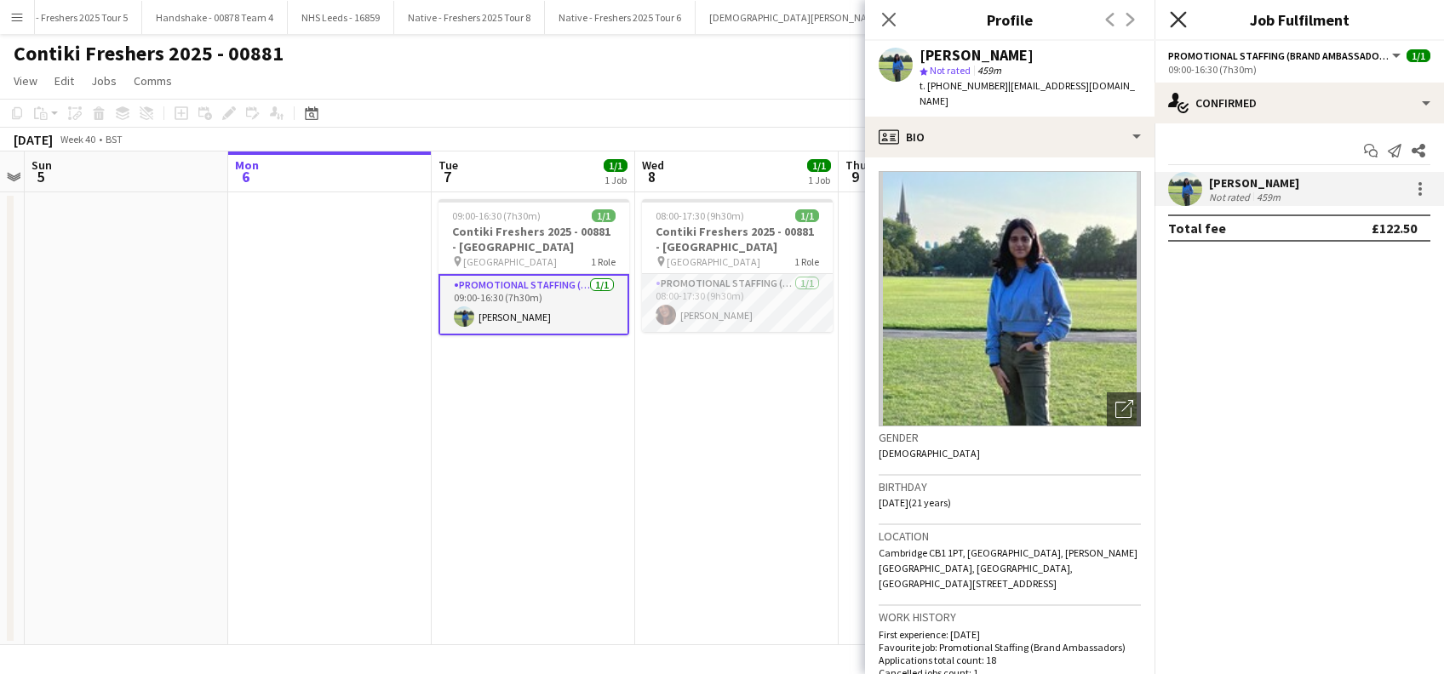
click at [1175, 17] on icon "Close pop-in" at bounding box center [1178, 19] width 16 height 16
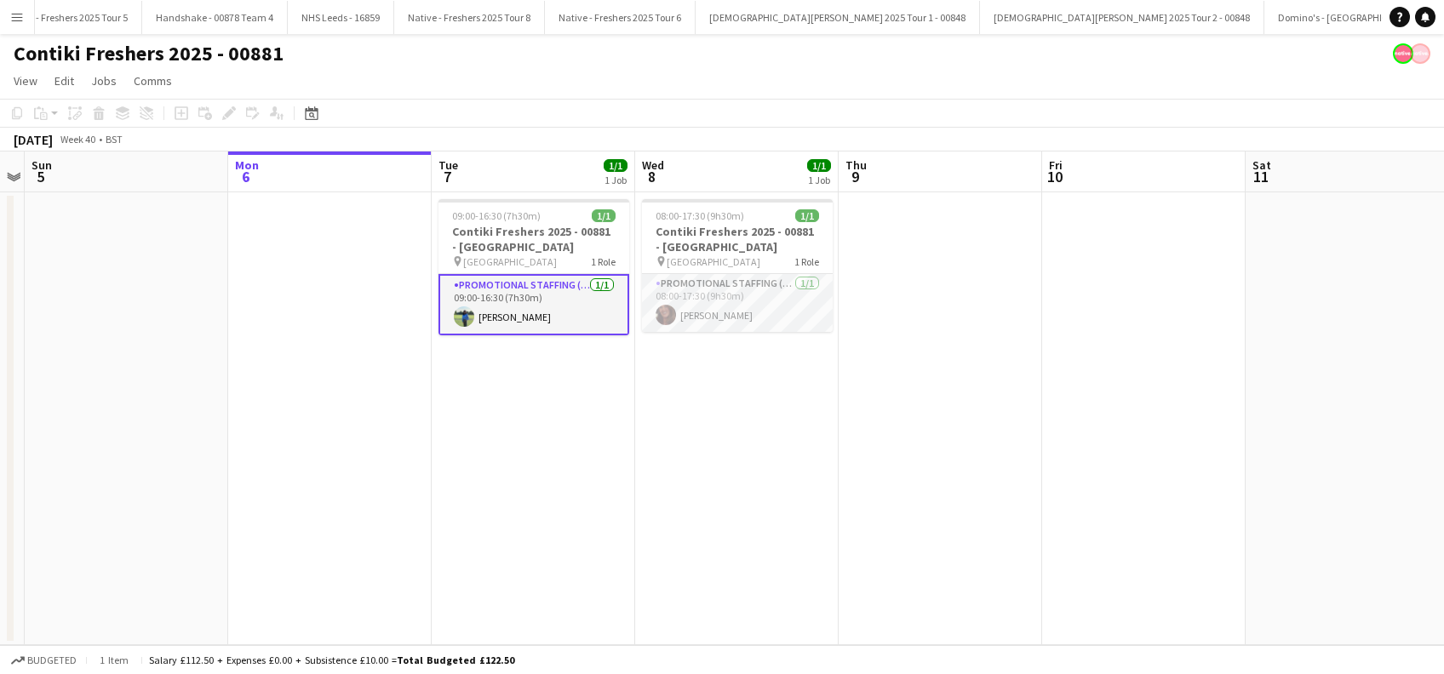
click at [701, 536] on app-calendar-viewport "Thu 2 Fri 3 Sat 4 Sun 5 Mon 6 Tue 7 1/1 1 Job Wed 8 1/1 1 Job Thu 9 Fri 10 Sat …" at bounding box center [722, 399] width 1444 height 494
click at [968, 458] on app-date-cell at bounding box center [946, 418] width 203 height 453
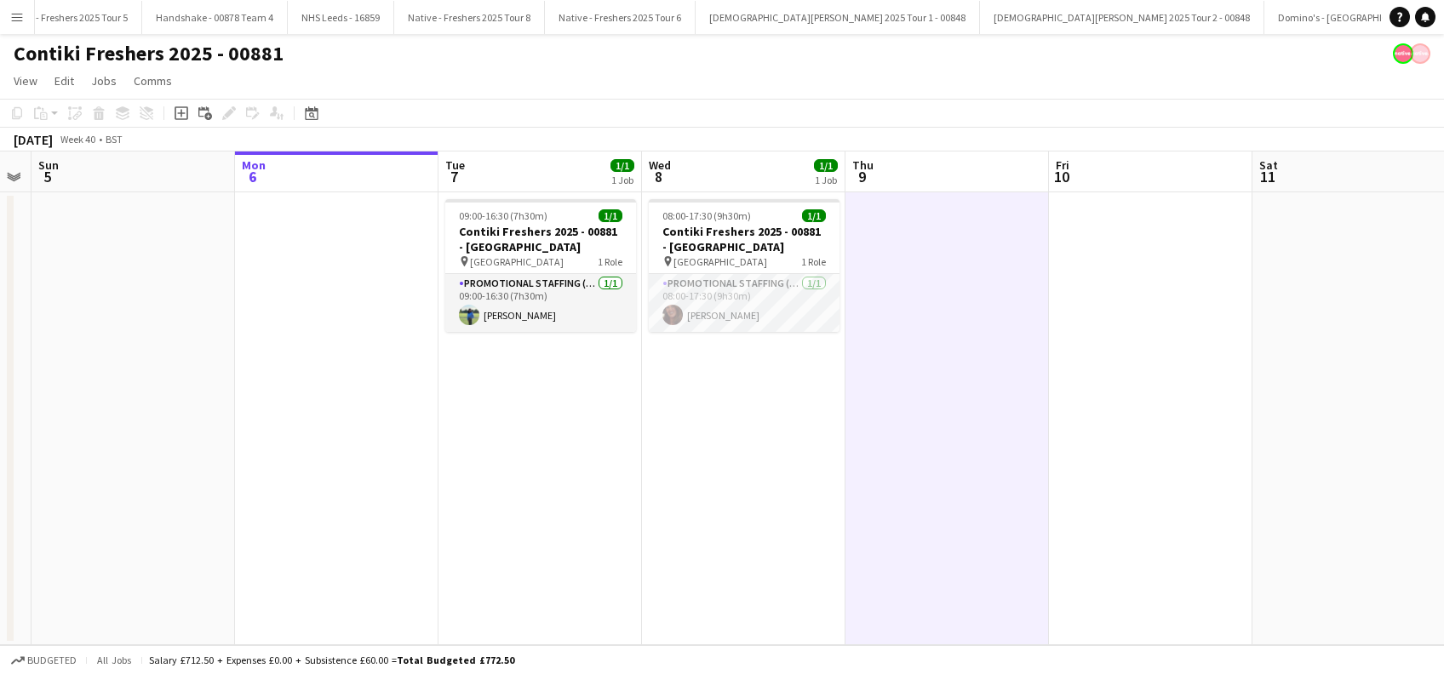
click at [565, 478] on app-date-cell "09:00-16:30 (7h30m) 1/1 Contiki Freshers 2025 - 00881 - University of Cambridge…" at bounding box center [539, 418] width 203 height 453
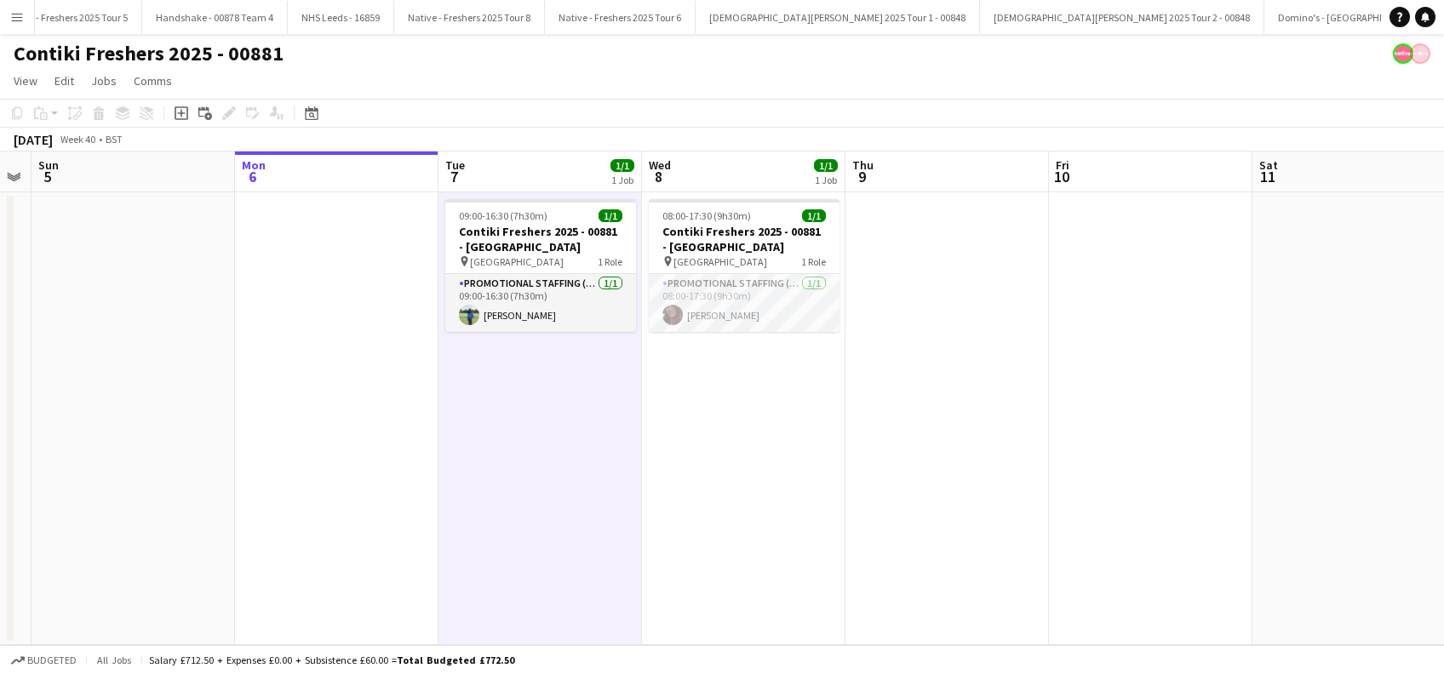
click at [758, 492] on app-date-cell "08:00-17:30 (9h30m) 1/1 Contiki Freshers 2025 - 00881 - University of Oxford pi…" at bounding box center [743, 418] width 203 height 453
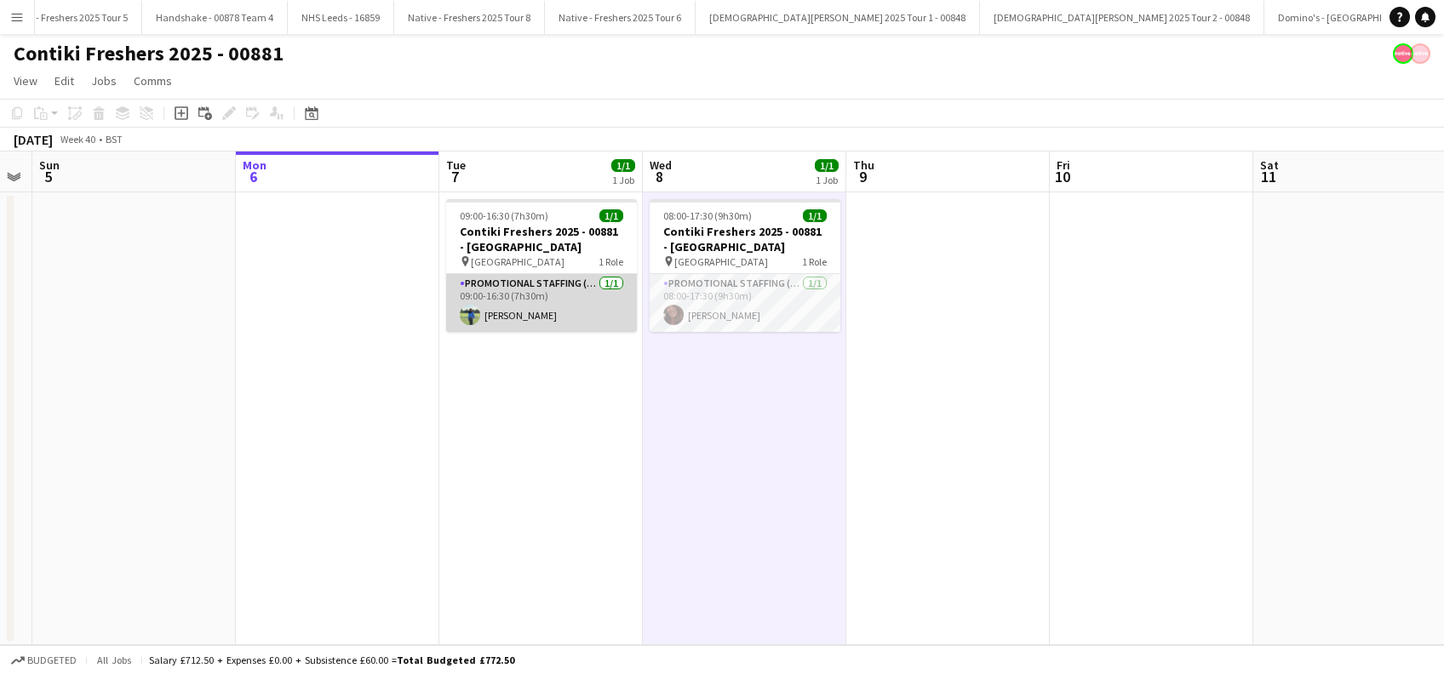
click at [548, 309] on app-card-role "Promotional Staffing (Brand Ambassadors) 1/1 09:00-16:30 (7h30m) Vishaka Chhabr…" at bounding box center [541, 303] width 191 height 58
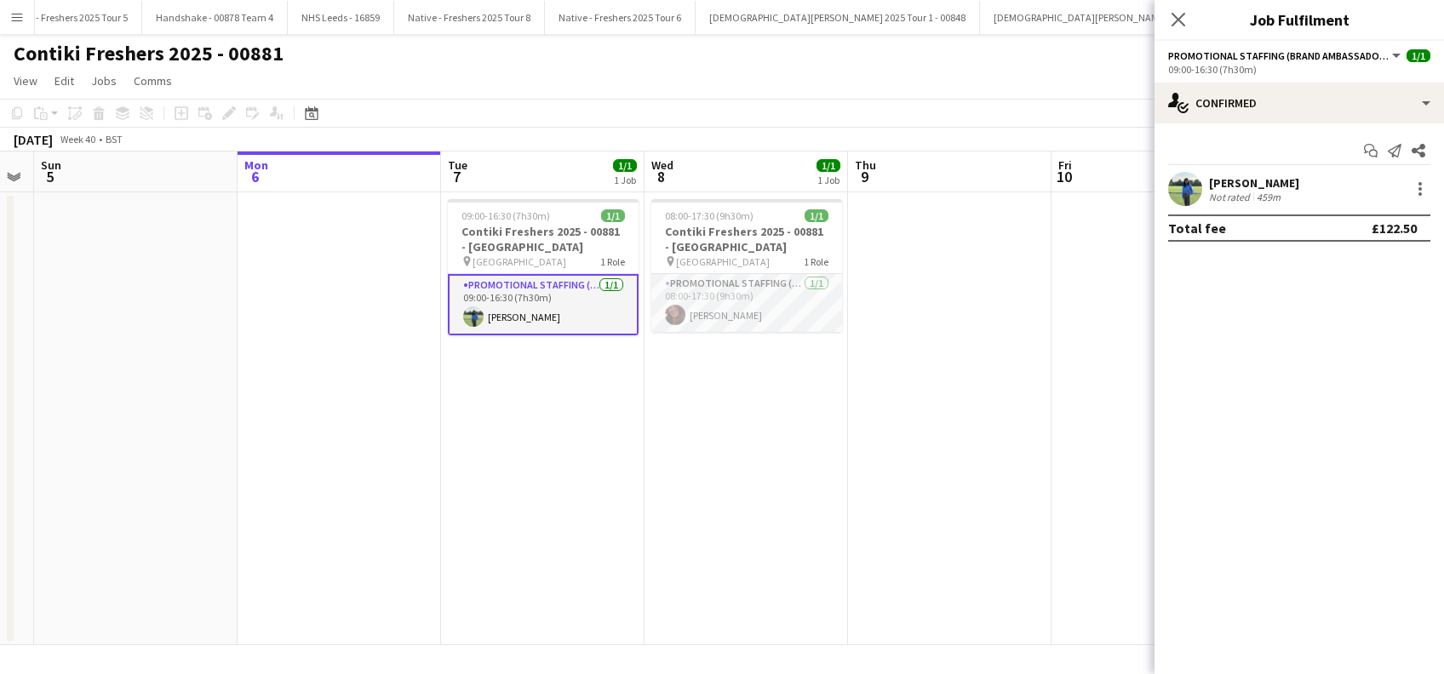
click at [1289, 185] on div "[PERSON_NAME]" at bounding box center [1254, 182] width 90 height 15
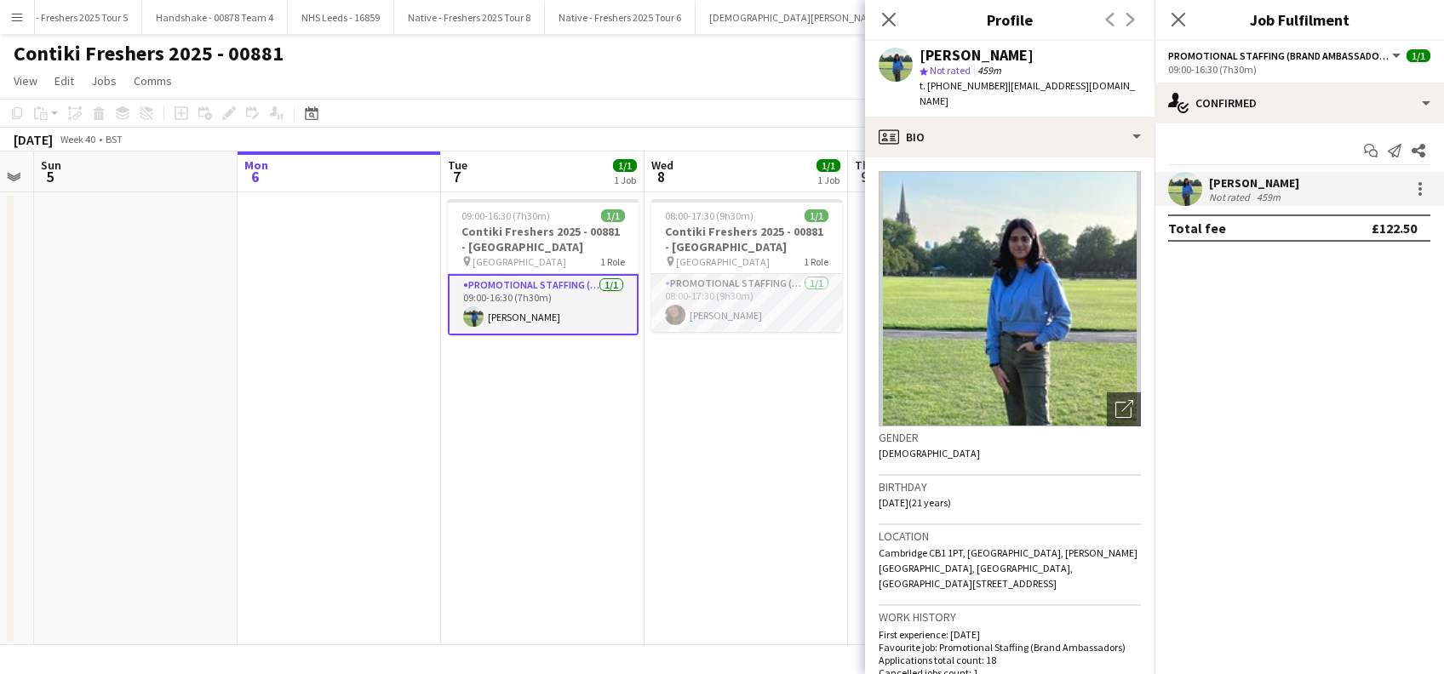
drag, startPoint x: 1046, startPoint y: 49, endPoint x: 920, endPoint y: 52, distance: 126.9
click at [920, 52] on div "[PERSON_NAME]" at bounding box center [1030, 55] width 221 height 15
copy div "[PERSON_NAME]"
click at [1181, 17] on icon at bounding box center [1178, 19] width 16 height 16
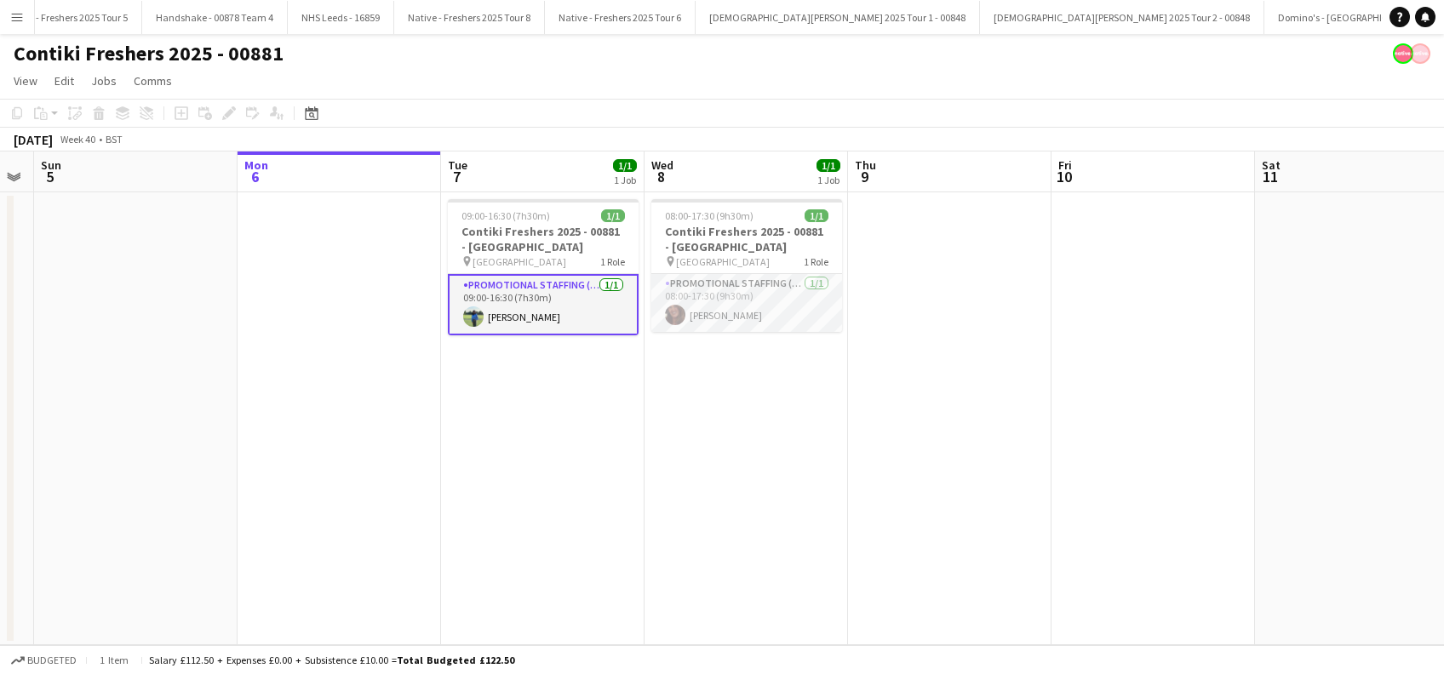
click at [779, 499] on app-date-cell "08:00-17:30 (9h30m) 1/1 Contiki Freshers 2025 - 00881 - University of Oxford pi…" at bounding box center [746, 418] width 203 height 453
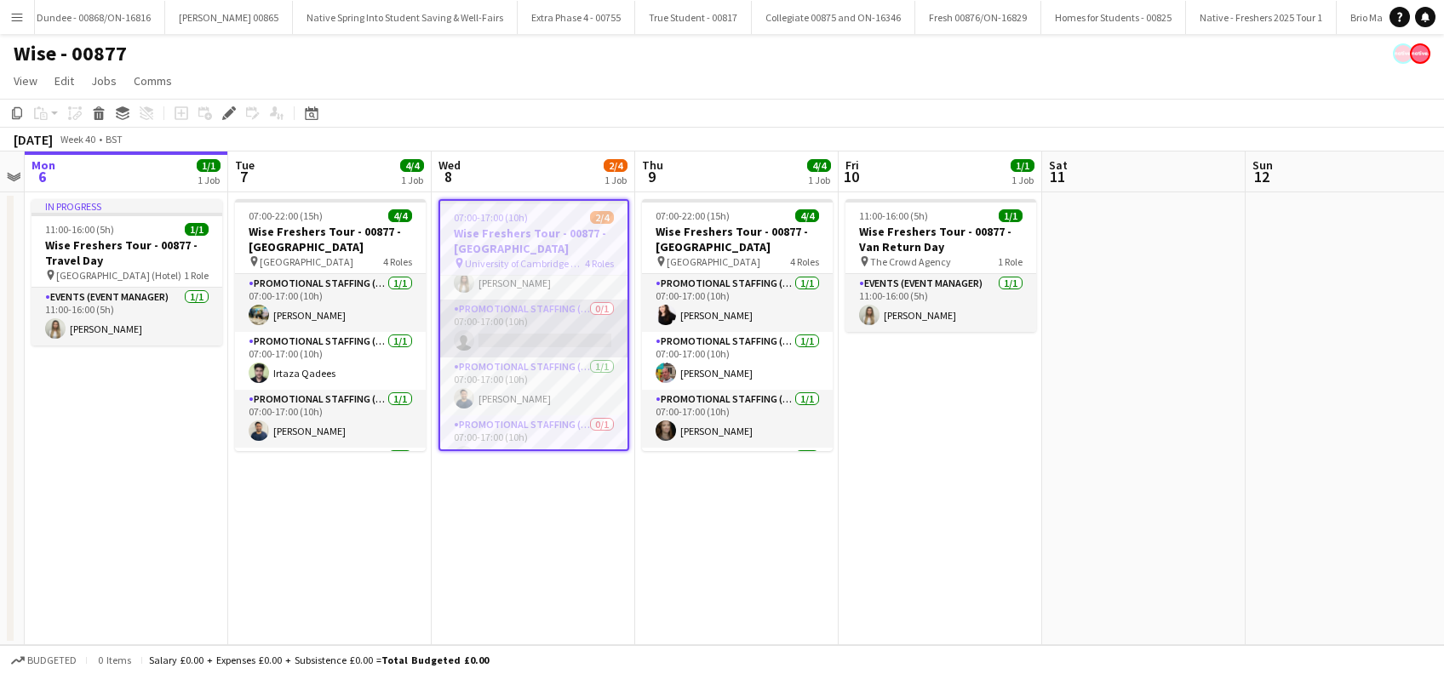
scroll to position [57, 0]
click at [538, 318] on app-card-role "Promotional Staffing (Brand Ambassadors) 0/1 07:00-17:00 (10h) single-neutral-a…" at bounding box center [533, 306] width 187 height 58
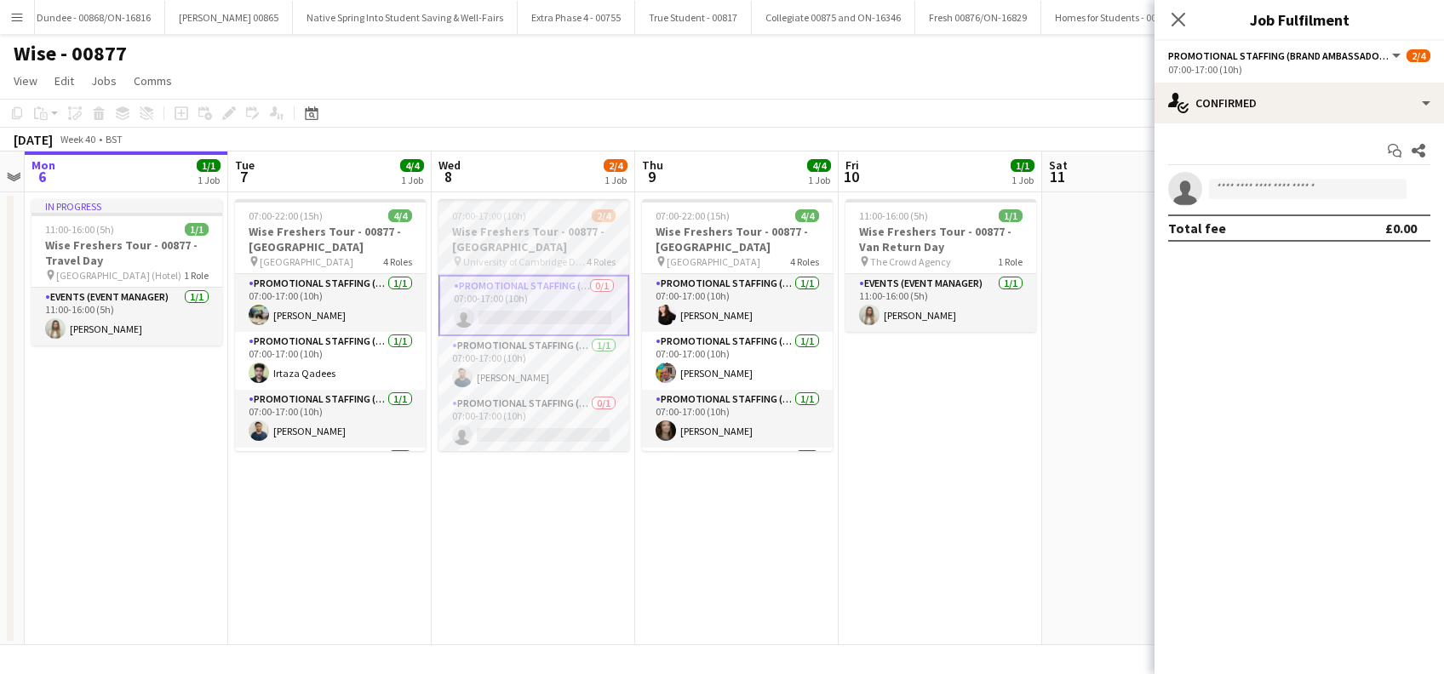
click at [553, 240] on h3 "Wise Freshers Tour - 00877 - [GEOGRAPHIC_DATA]" at bounding box center [533, 239] width 191 height 31
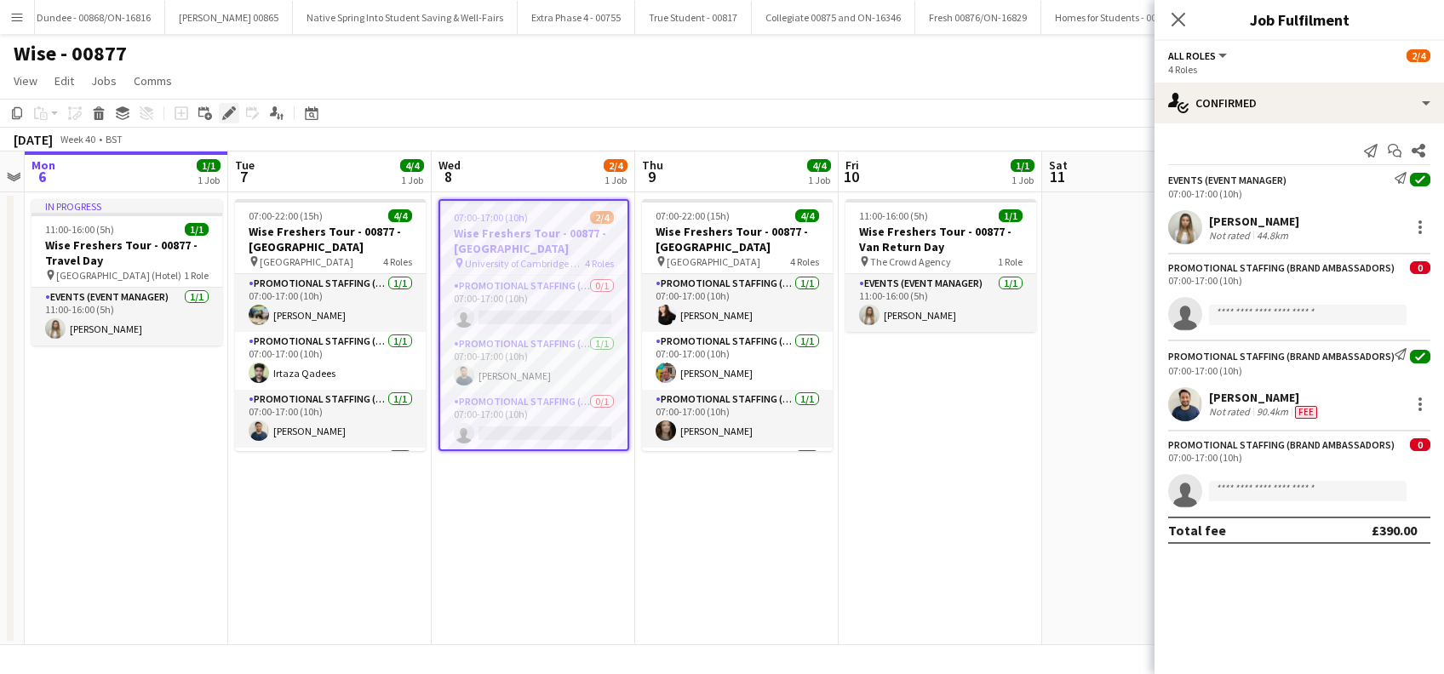
click at [228, 112] on icon at bounding box center [228, 113] width 9 height 9
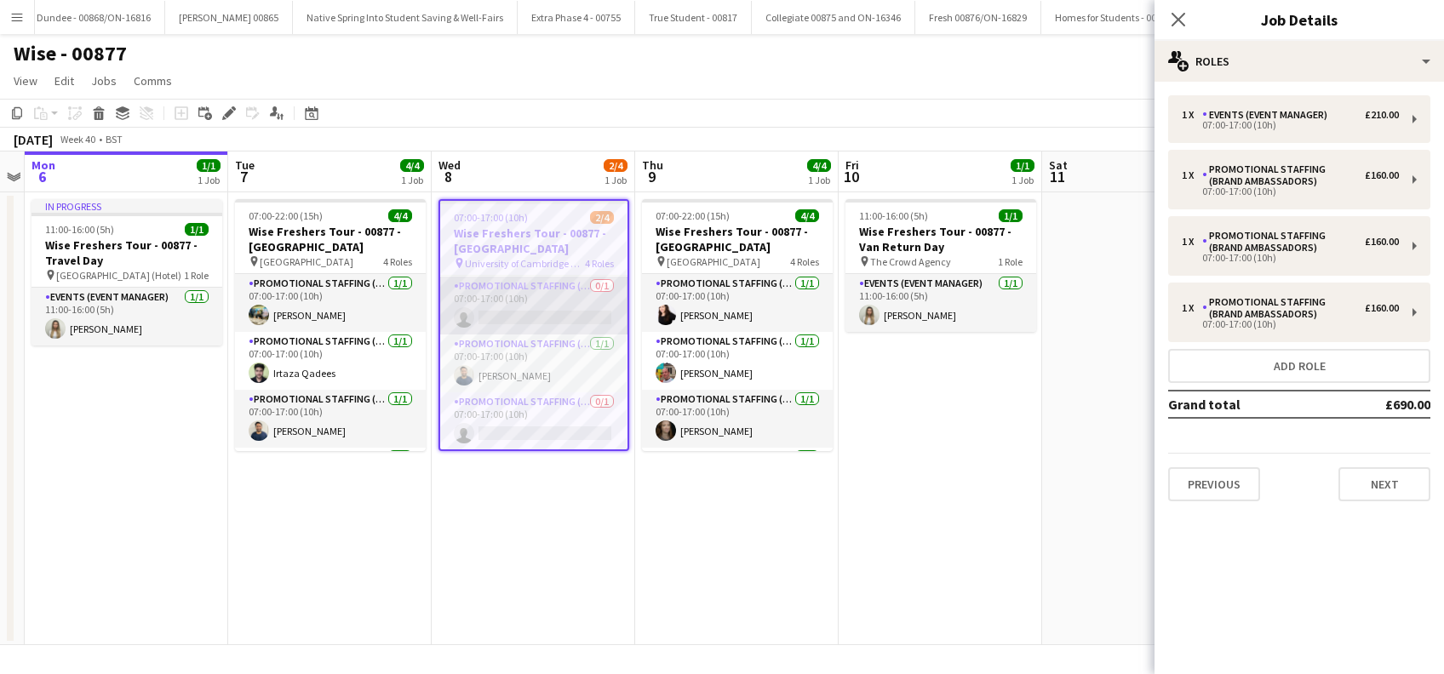
click at [564, 316] on app-card-role "Promotional Staffing (Brand Ambassadors) 0/1 07:00-17:00 (10h) single-neutral-a…" at bounding box center [533, 306] width 187 height 58
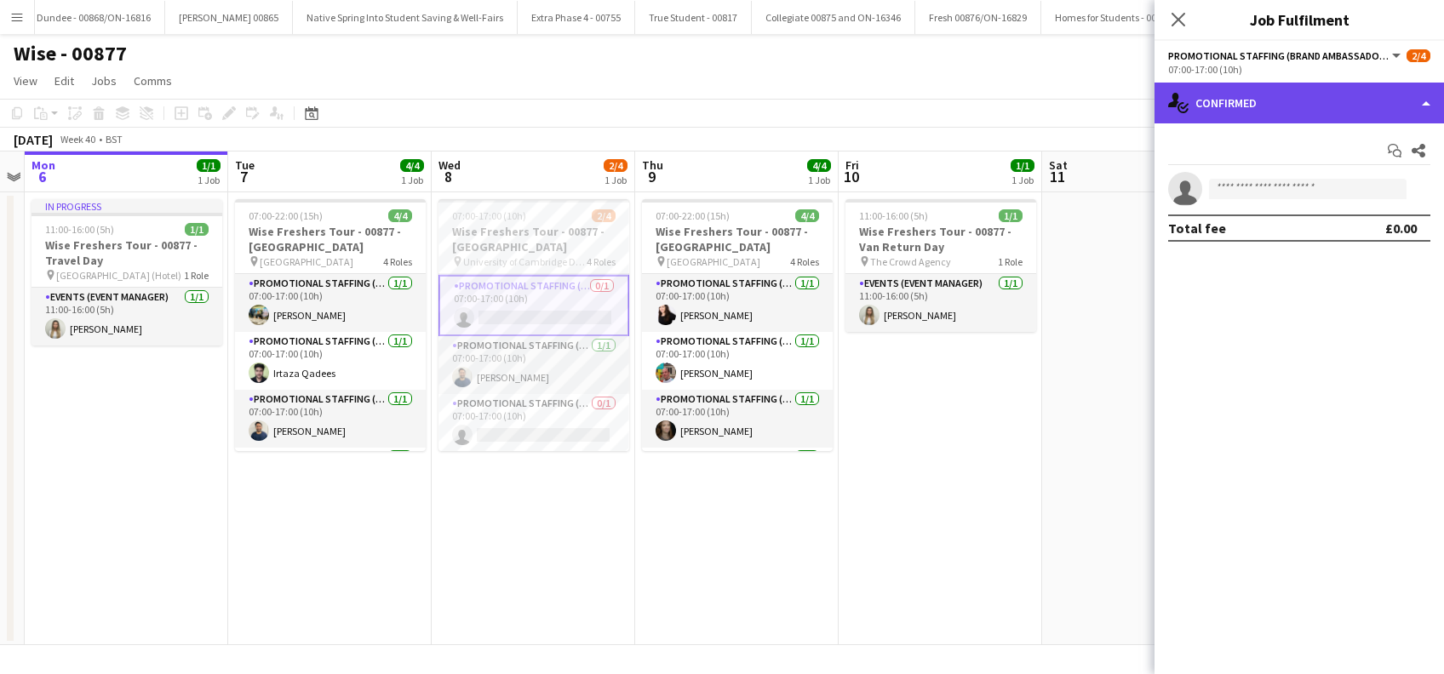
click at [1317, 109] on div "single-neutral-actions-check-2 Confirmed" at bounding box center [1299, 103] width 289 height 41
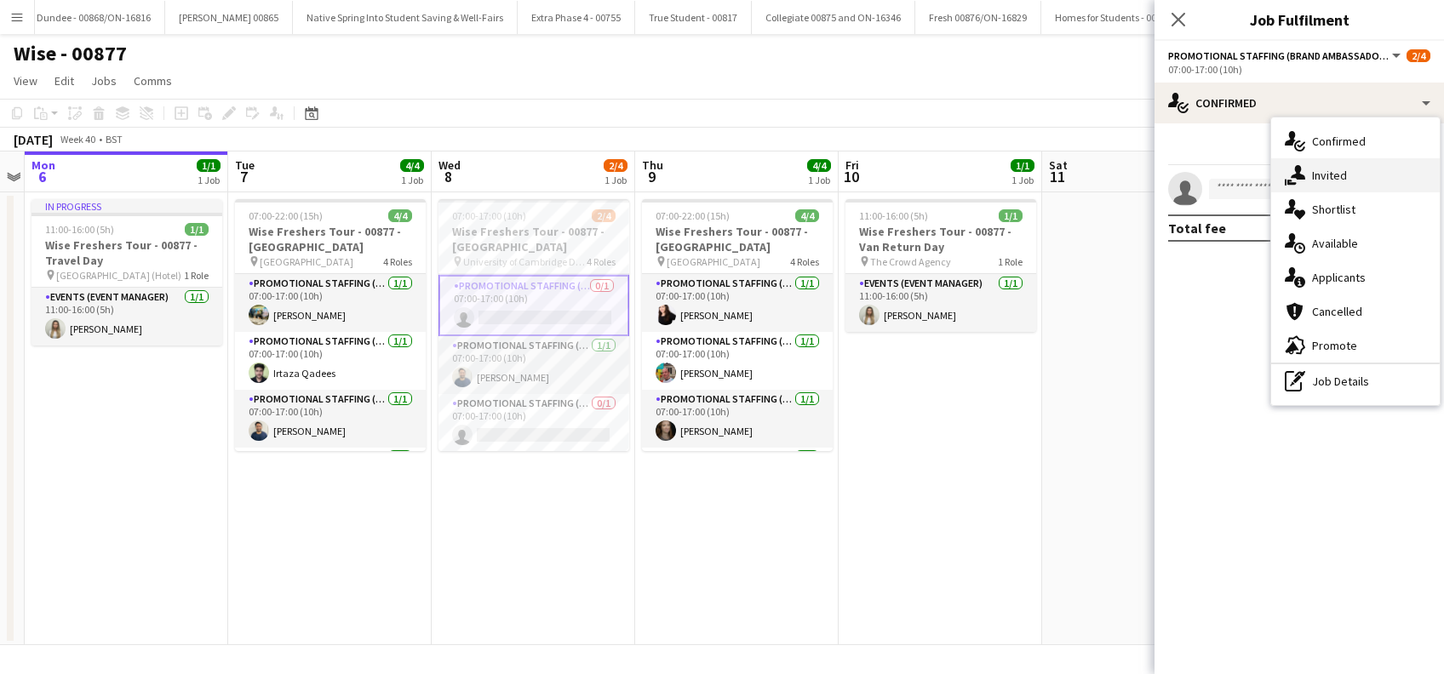
click at [1326, 181] on span "Invited" at bounding box center [1329, 175] width 35 height 15
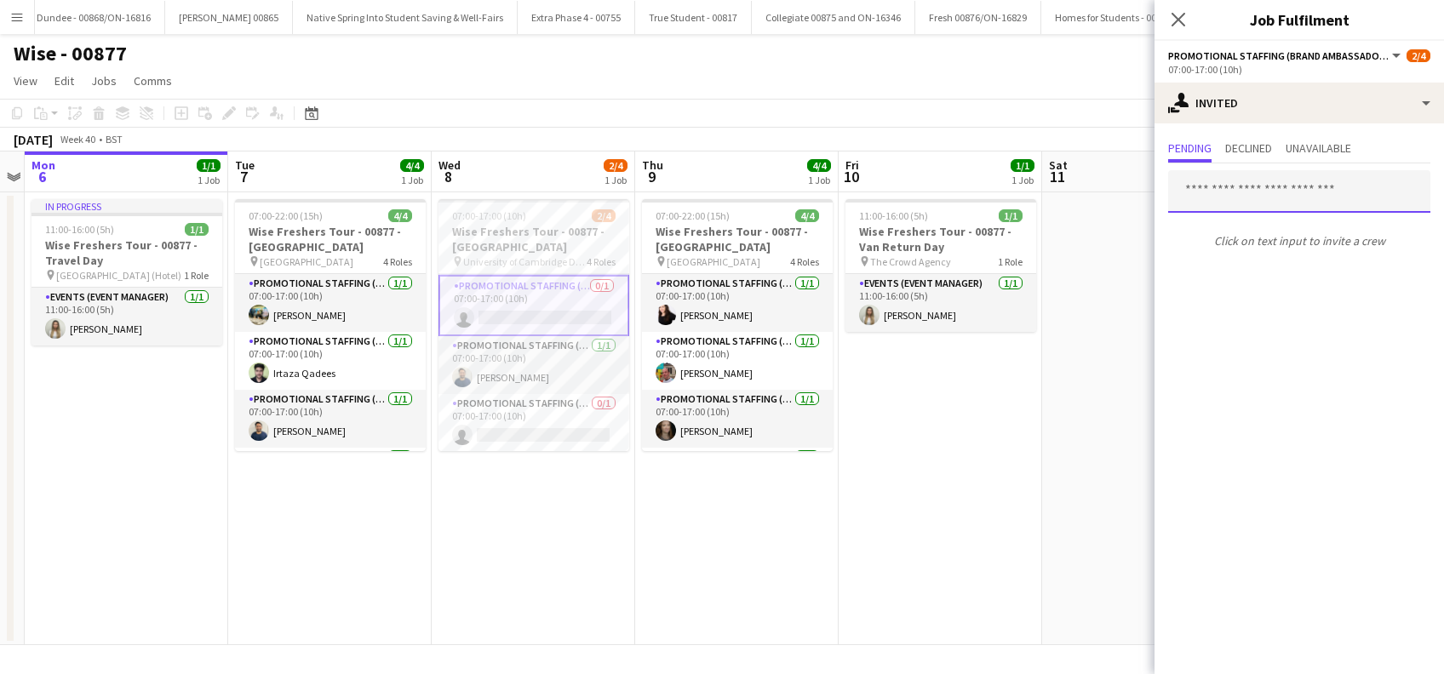
click at [1207, 184] on input "text" at bounding box center [1299, 191] width 262 height 43
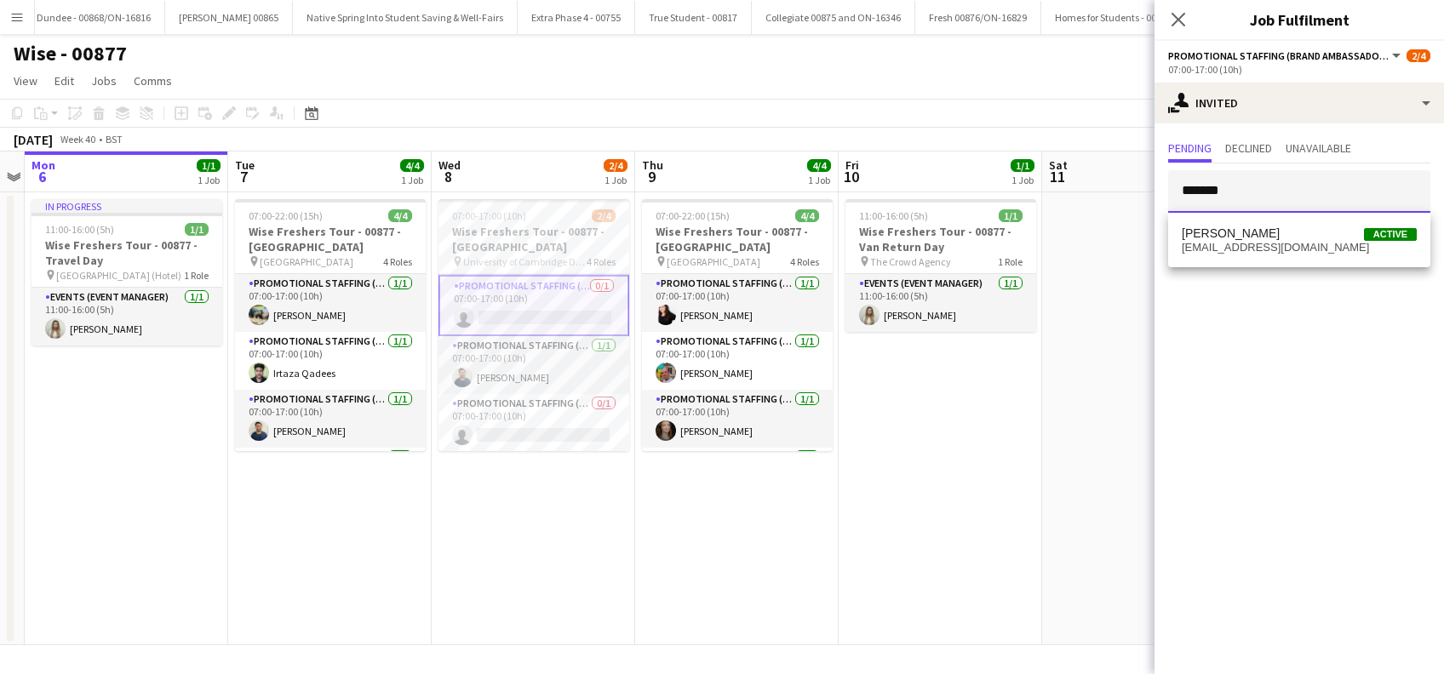
type input "*******"
click at [1251, 244] on span "[EMAIL_ADDRESS][DOMAIN_NAME]" at bounding box center [1299, 248] width 235 height 14
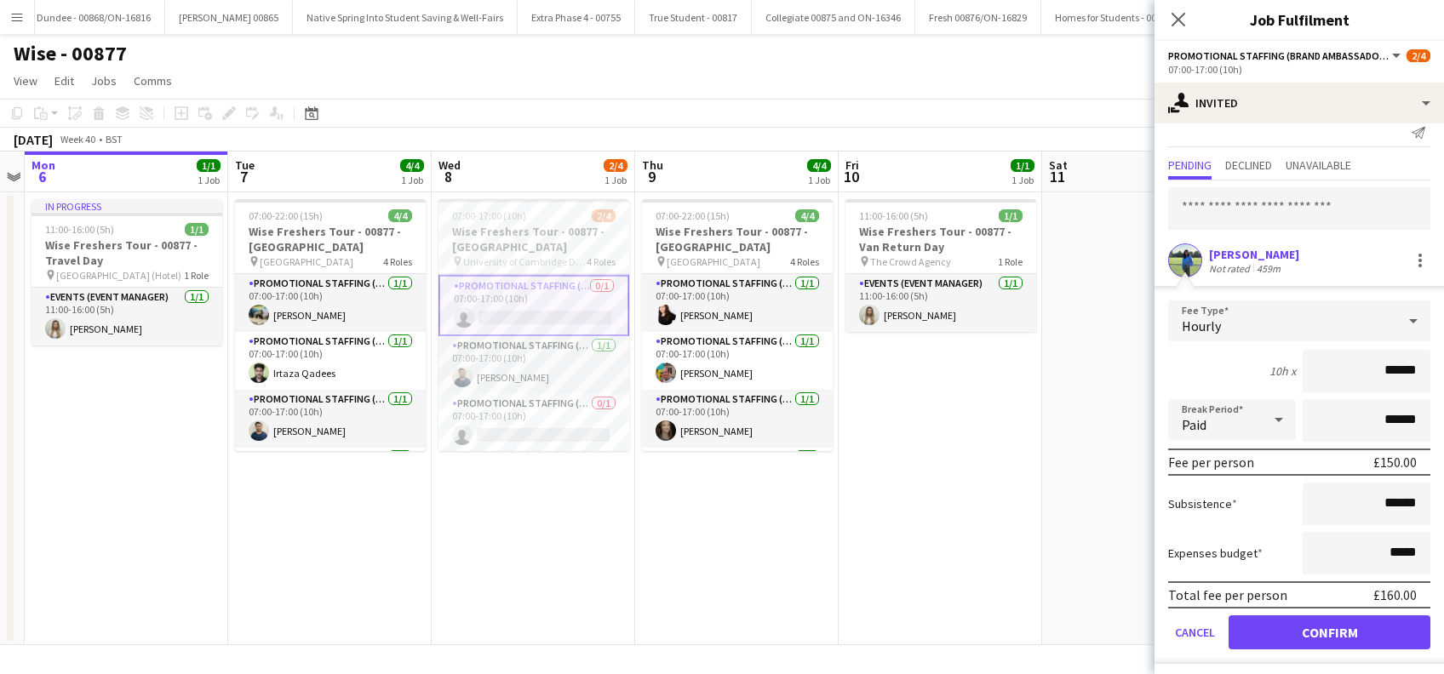
scroll to position [22, 0]
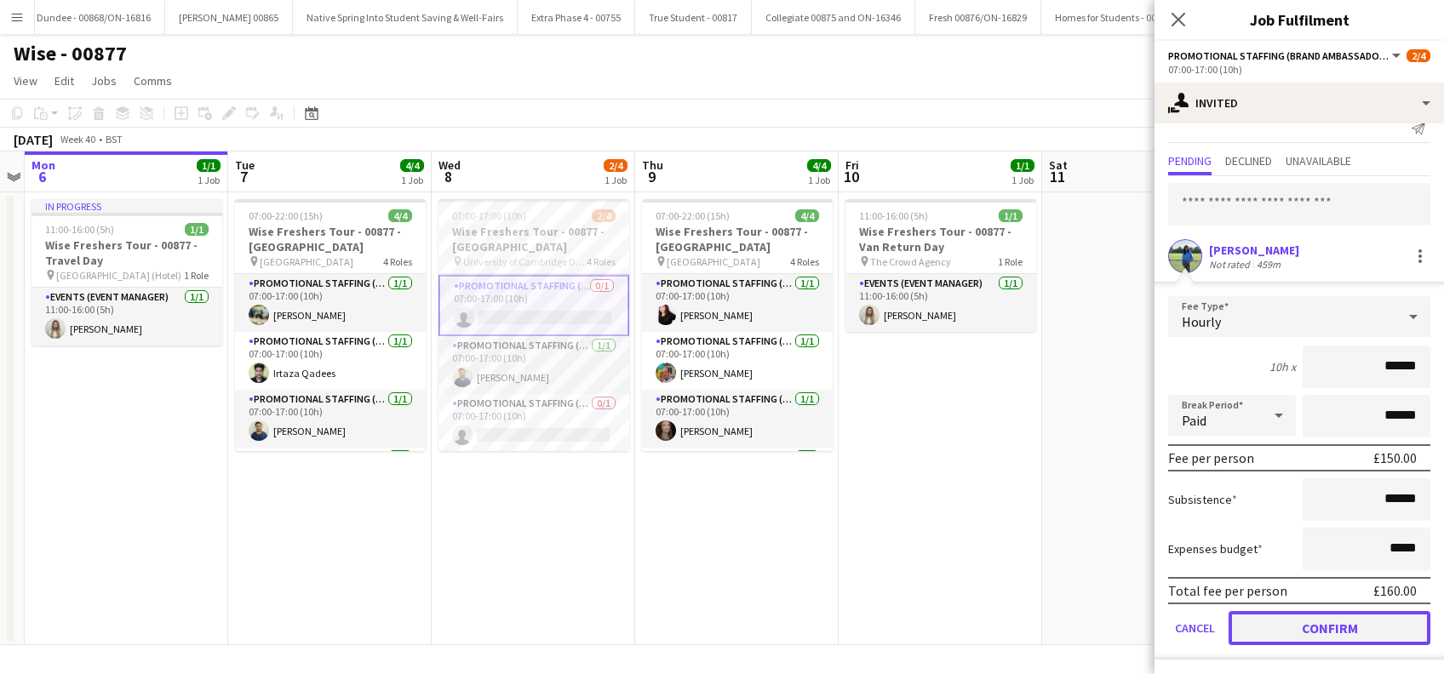
click at [1328, 621] on button "Confirm" at bounding box center [1330, 628] width 202 height 34
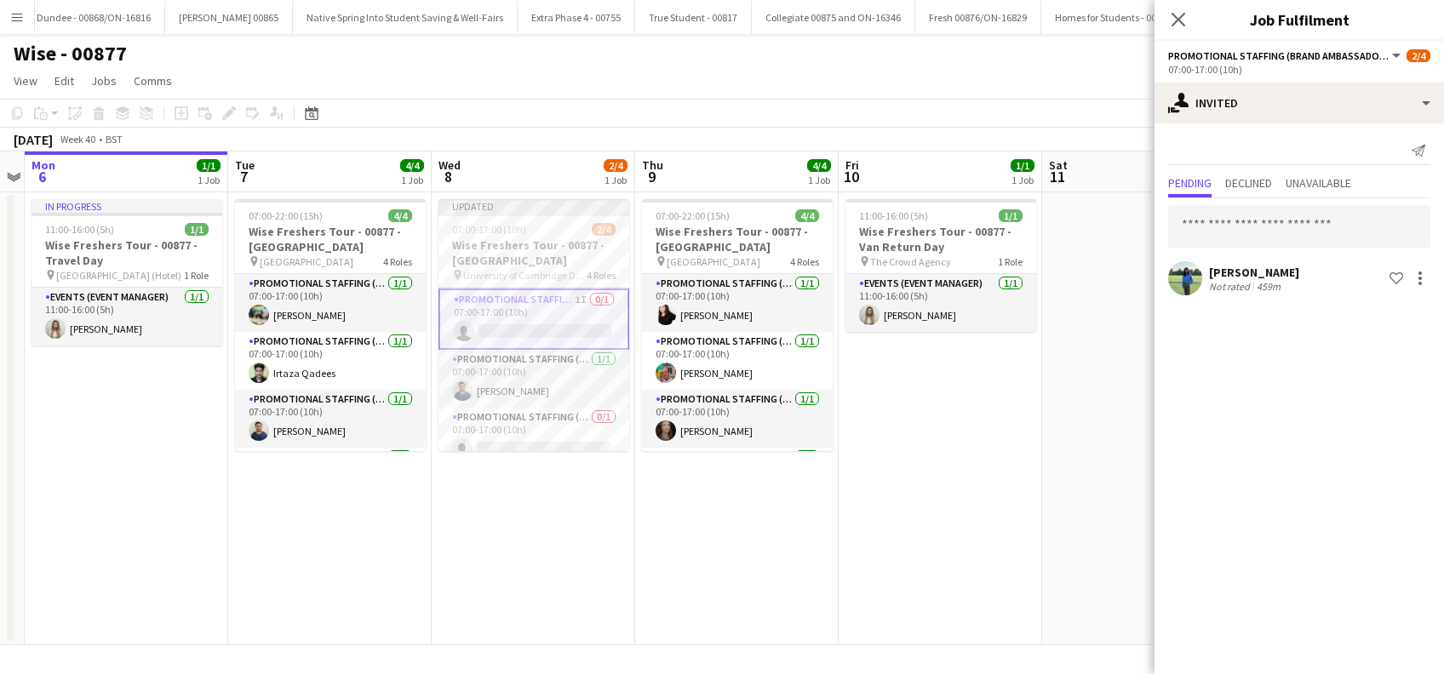
scroll to position [0, 0]
click at [1188, 20] on app-icon "Close pop-in" at bounding box center [1178, 20] width 25 height 25
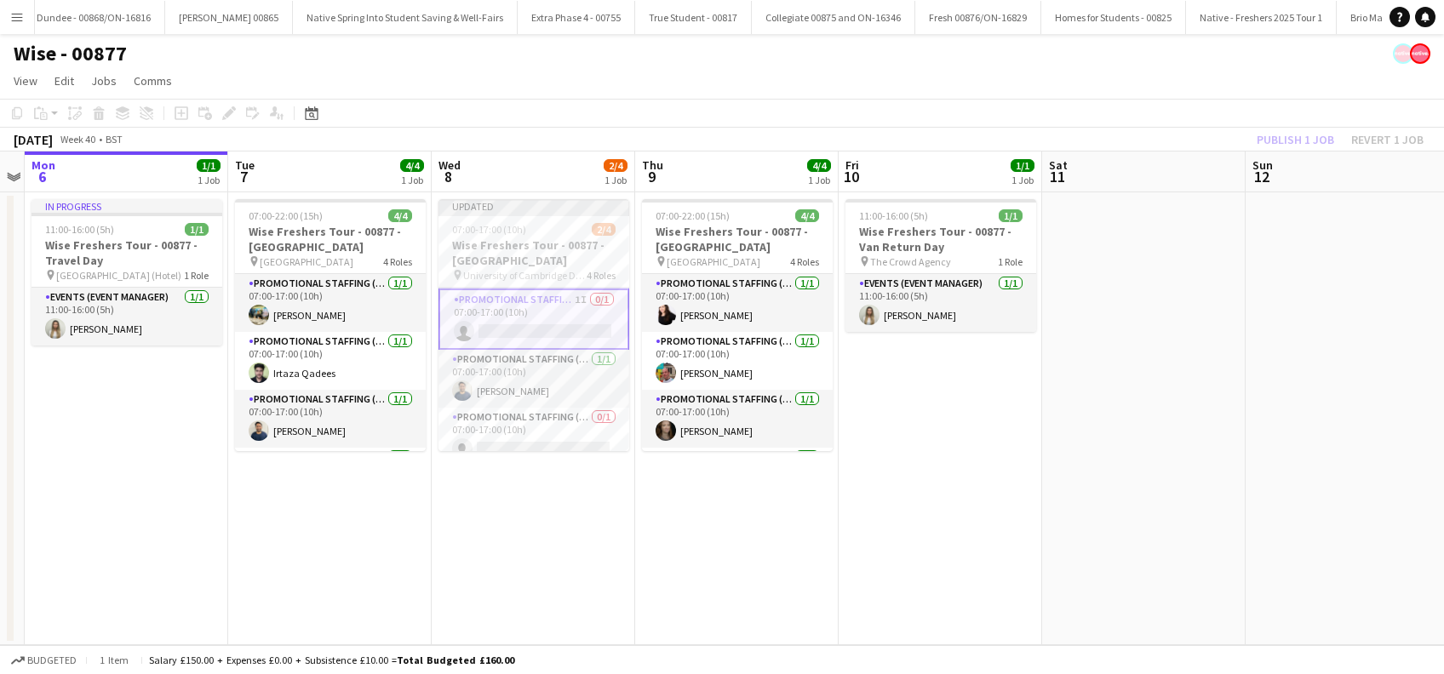
click at [764, 509] on app-date-cell "07:00-22:00 (15h) 4/4 Wise Freshers Tour - 00877 - [GEOGRAPHIC_DATA] pin Univer…" at bounding box center [736, 418] width 203 height 453
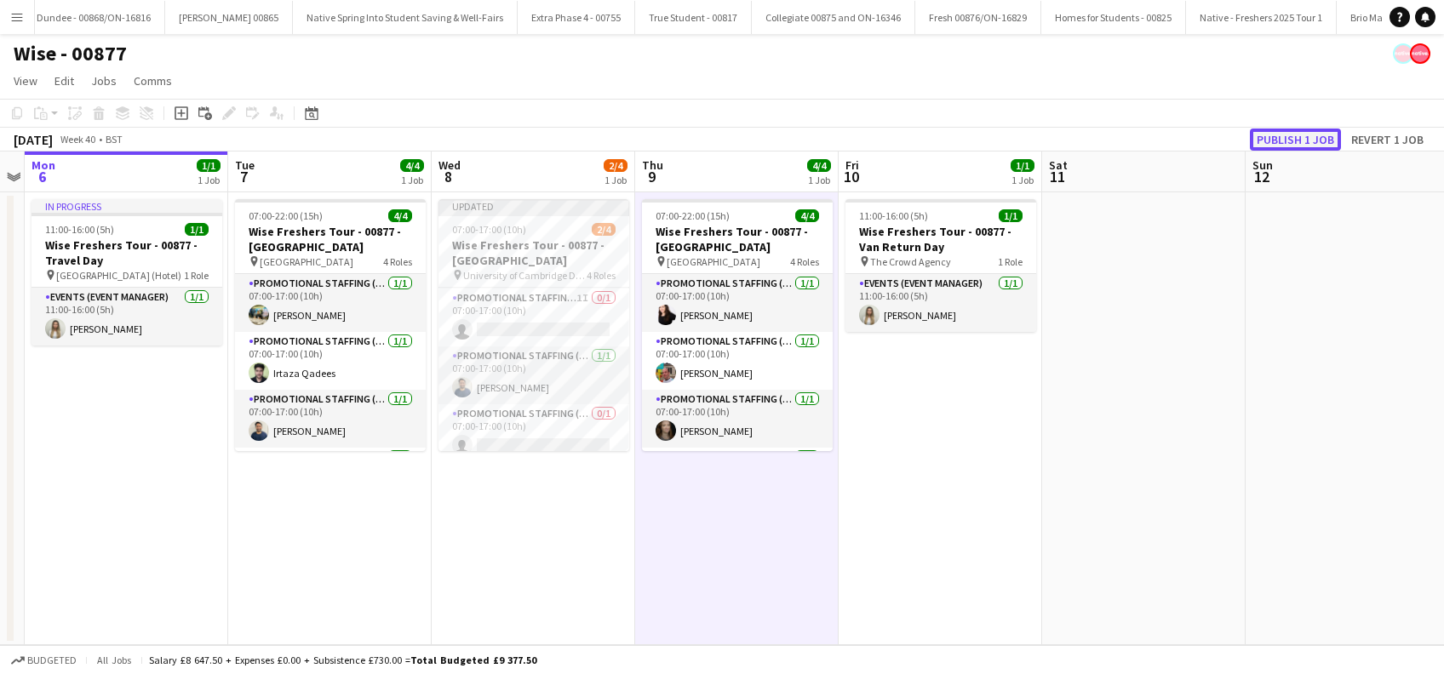
click at [1298, 137] on button "Publish 1 job" at bounding box center [1295, 140] width 91 height 22
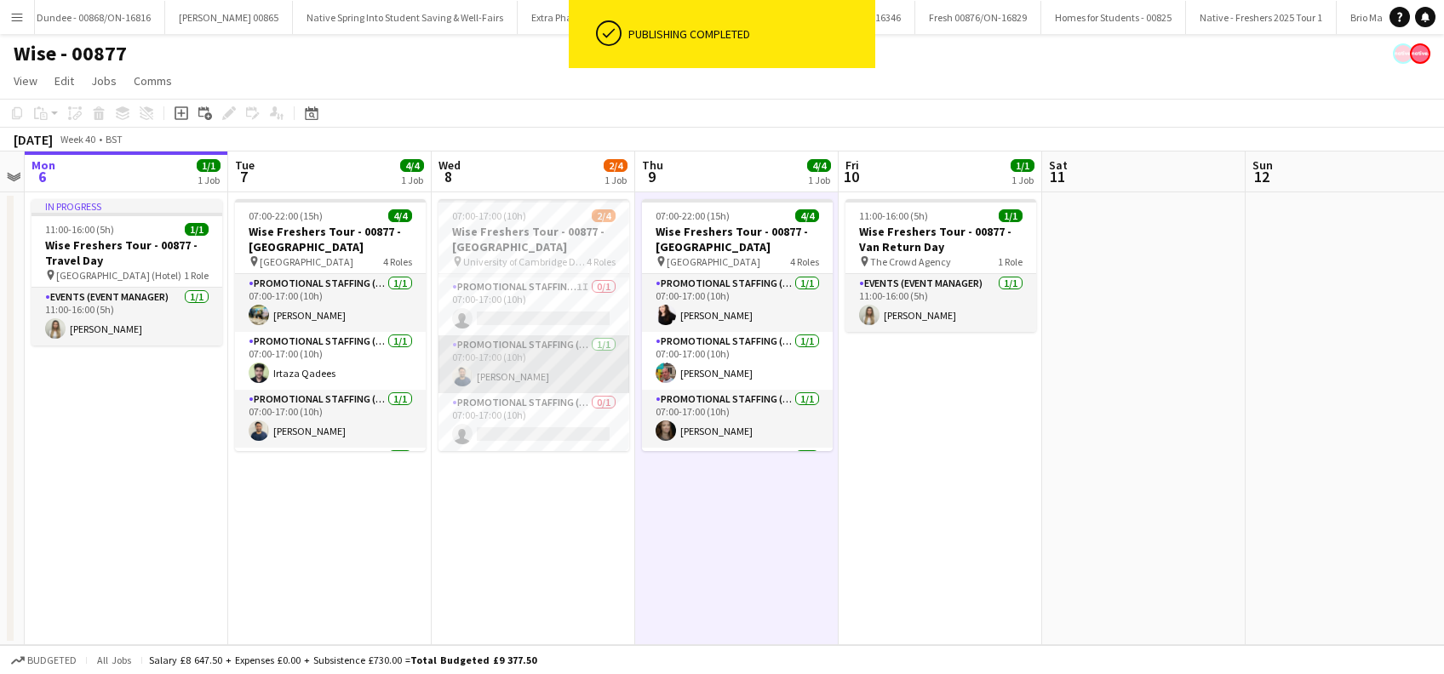
scroll to position [54, 0]
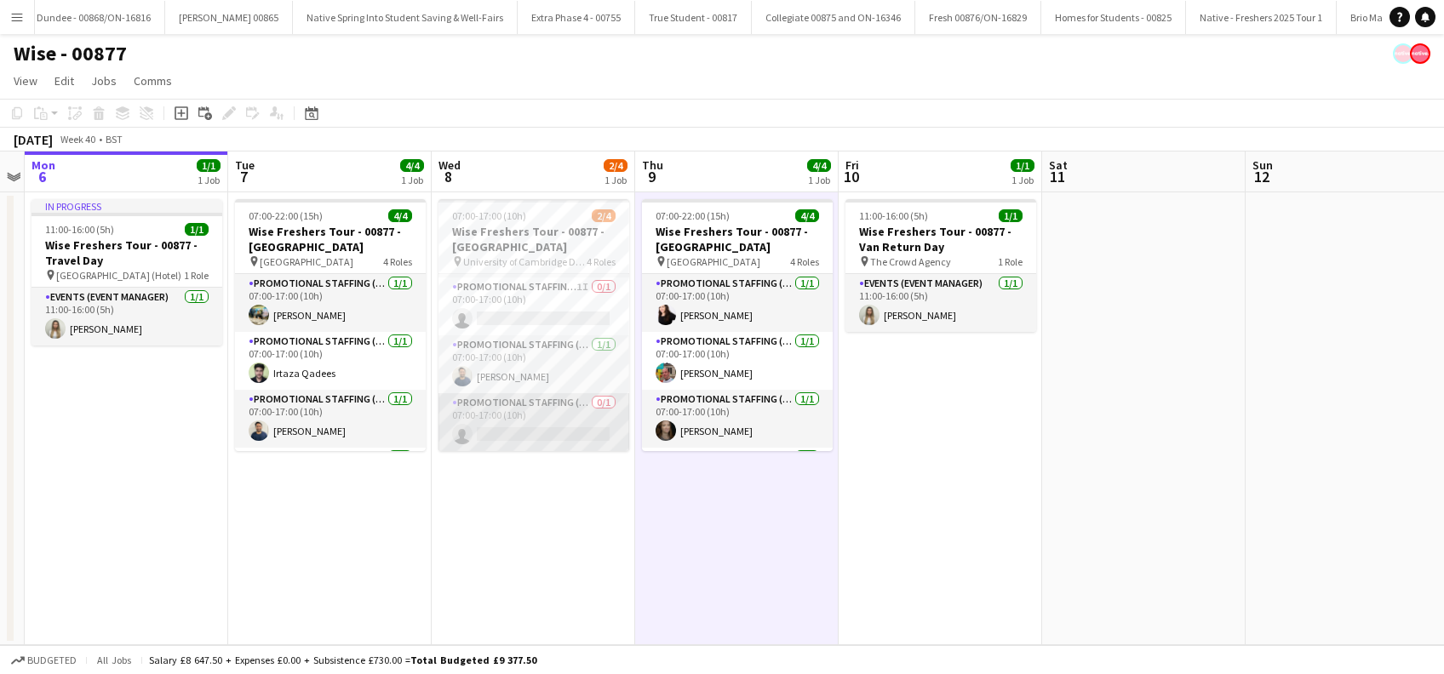
click at [543, 438] on app-card-role "Promotional Staffing (Brand Ambassadors) 0/1 07:00-17:00 (10h) single-neutral-a…" at bounding box center [533, 422] width 191 height 58
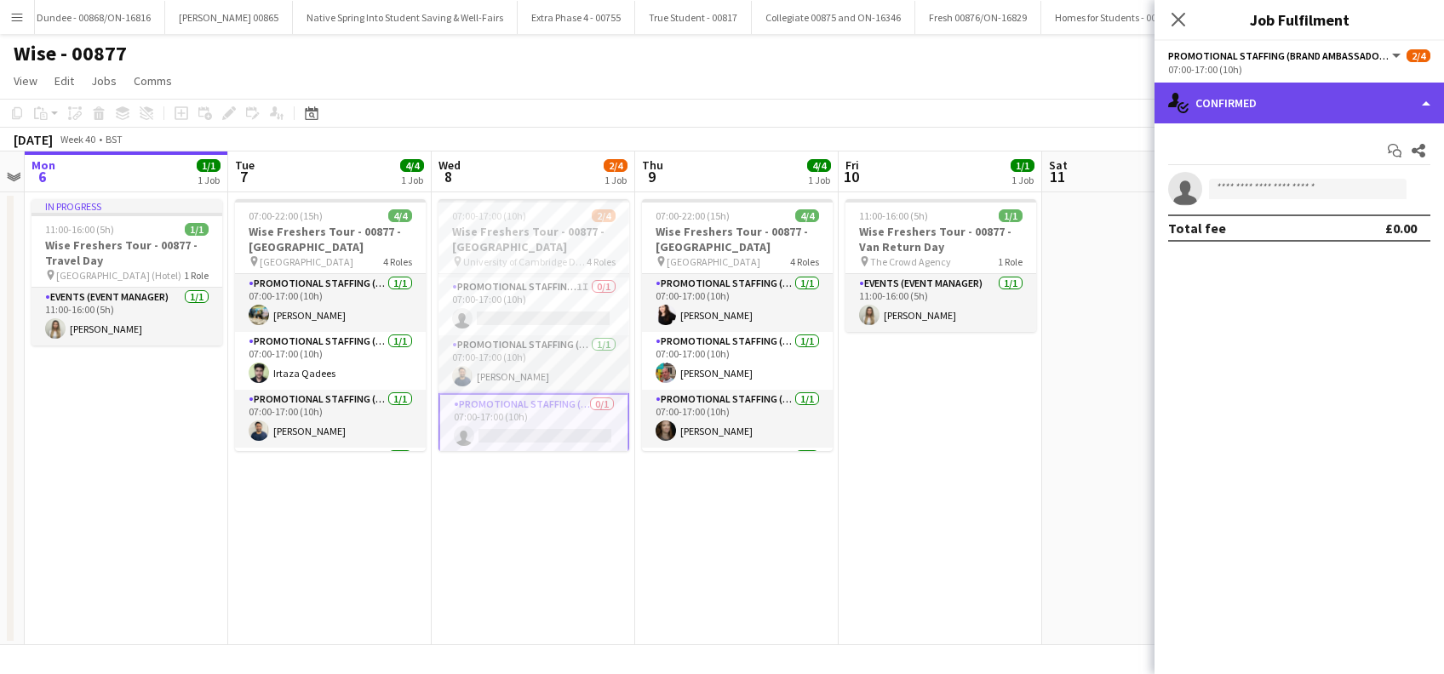
click at [1301, 109] on div "single-neutral-actions-check-2 Confirmed" at bounding box center [1299, 103] width 289 height 41
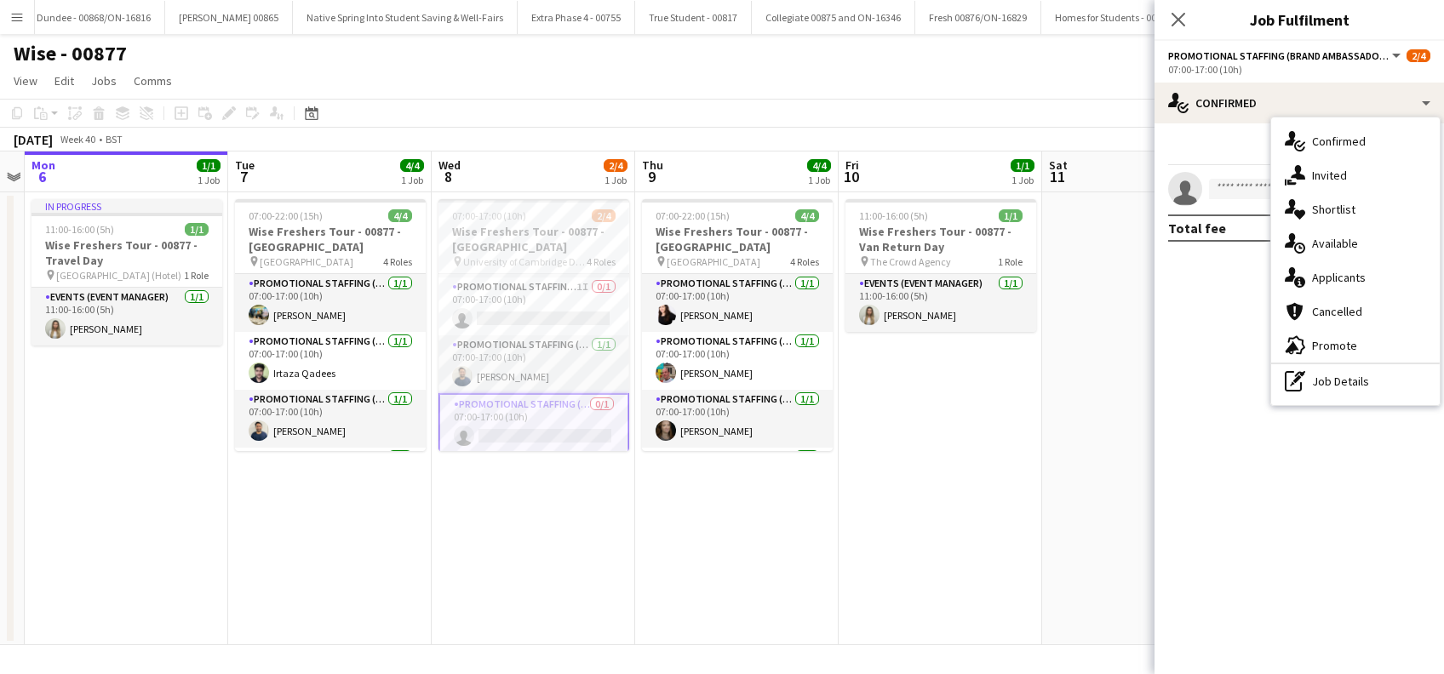
click at [1185, 20] on icon "Close pop-in" at bounding box center [1179, 20] width 14 height 14
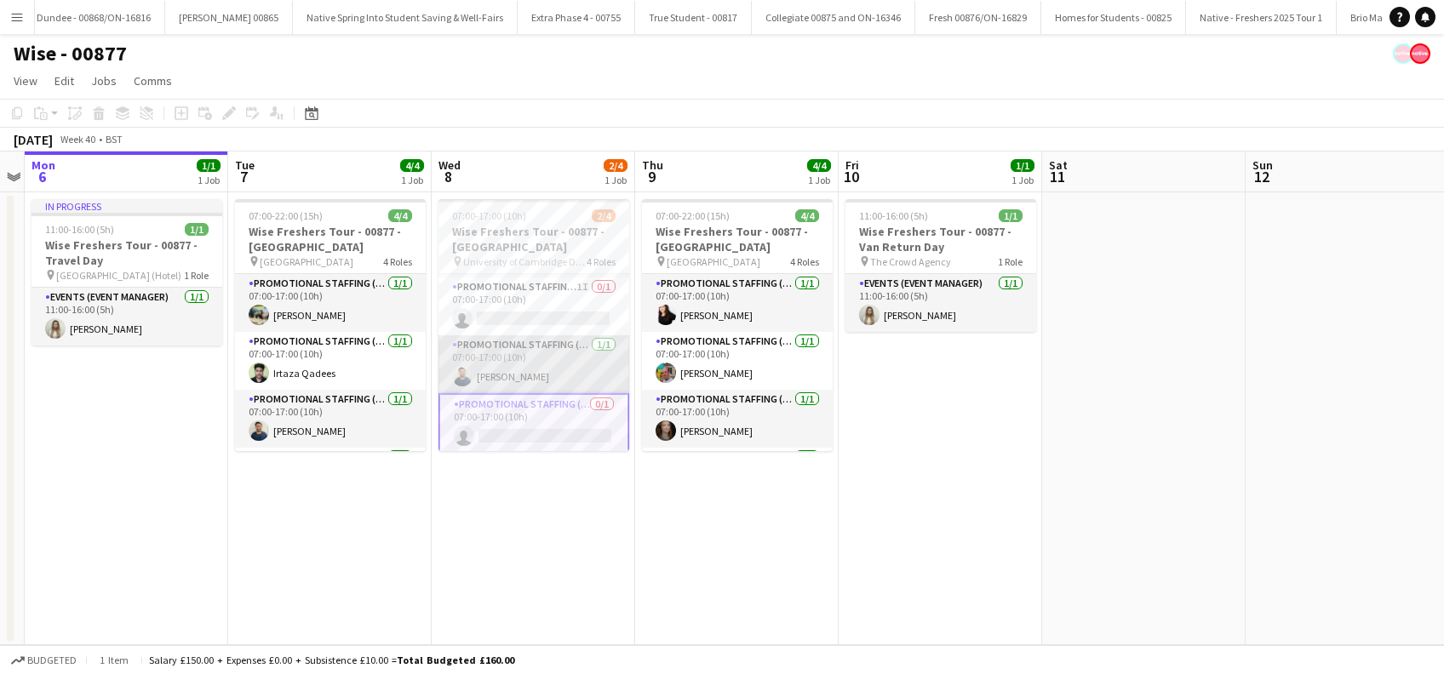
scroll to position [57, 0]
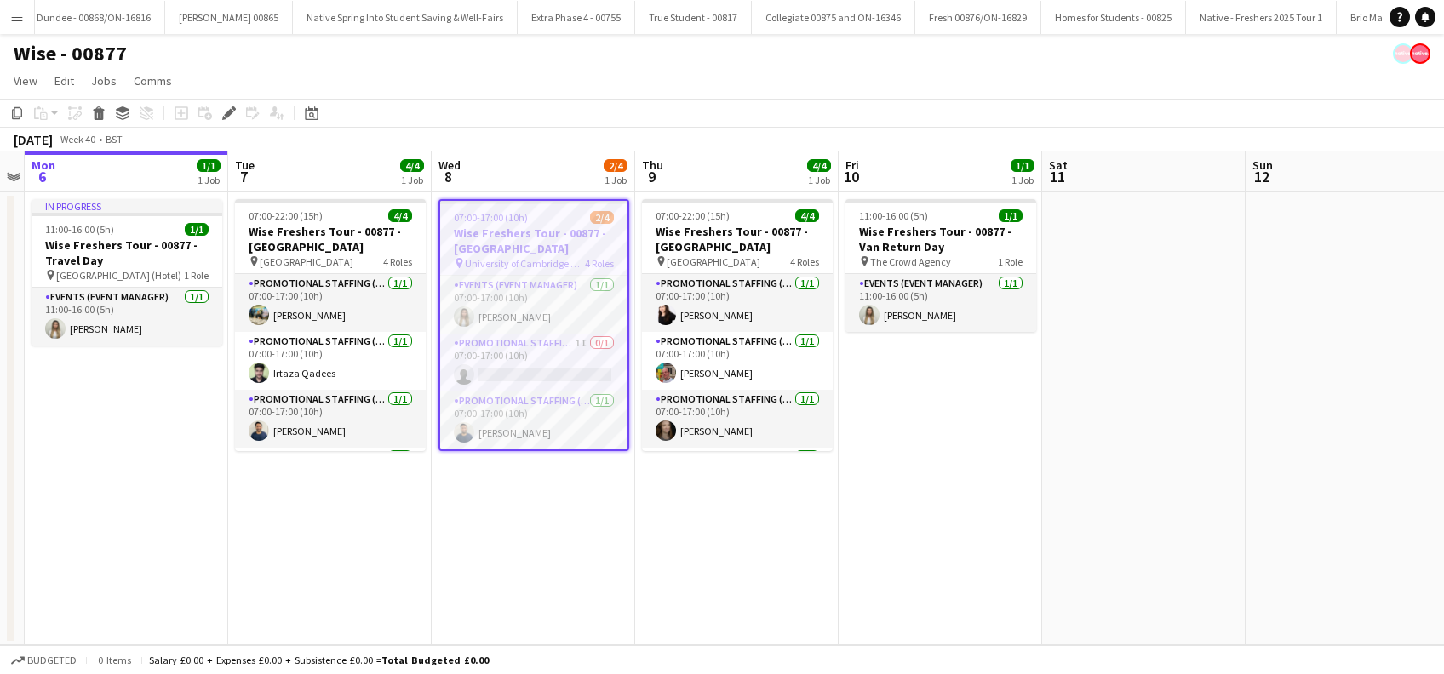
click at [553, 594] on app-date-cell "07:00-17:00 (10h) 2/4 Wise Freshers Tour - 00877 - University of Cambridge pin …" at bounding box center [533, 418] width 203 height 453
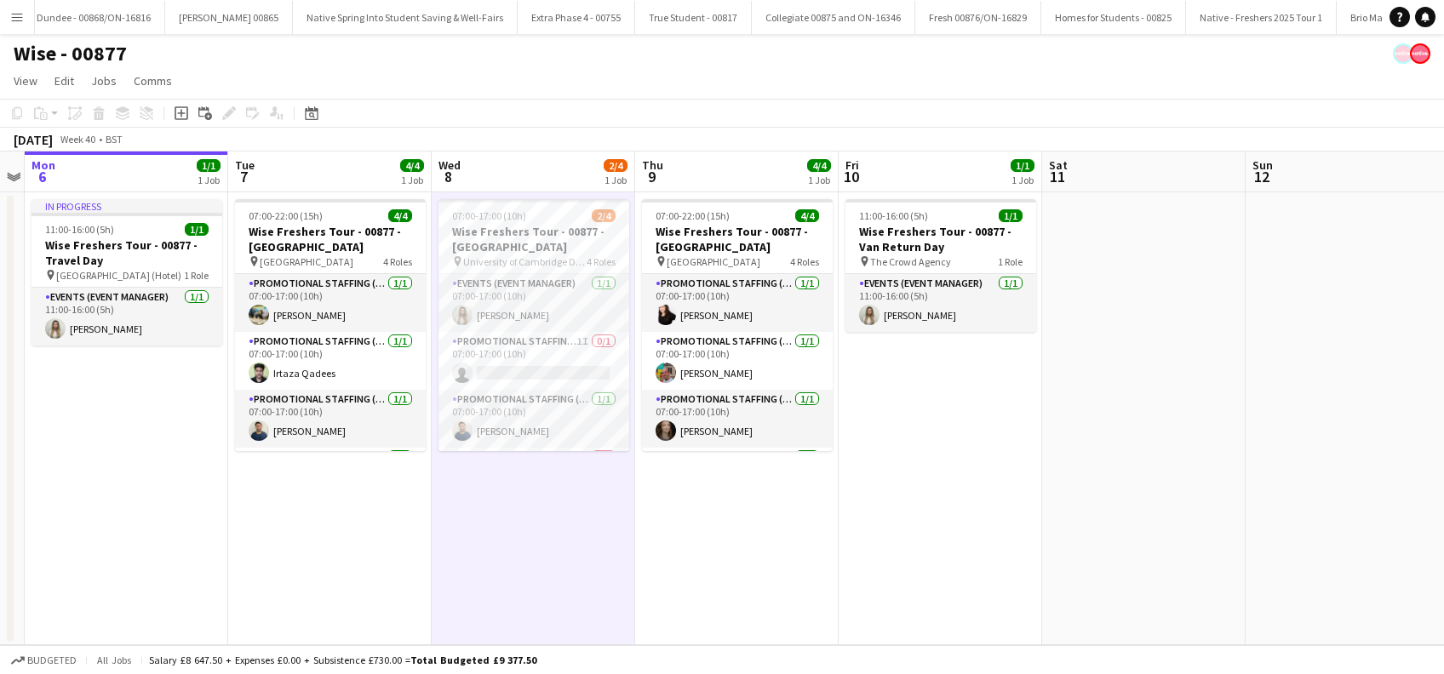
click at [678, 564] on app-date-cell "07:00-22:00 (15h) 4/4 Wise Freshers Tour - 00877 - University of Oxford pin Uni…" at bounding box center [736, 418] width 203 height 453
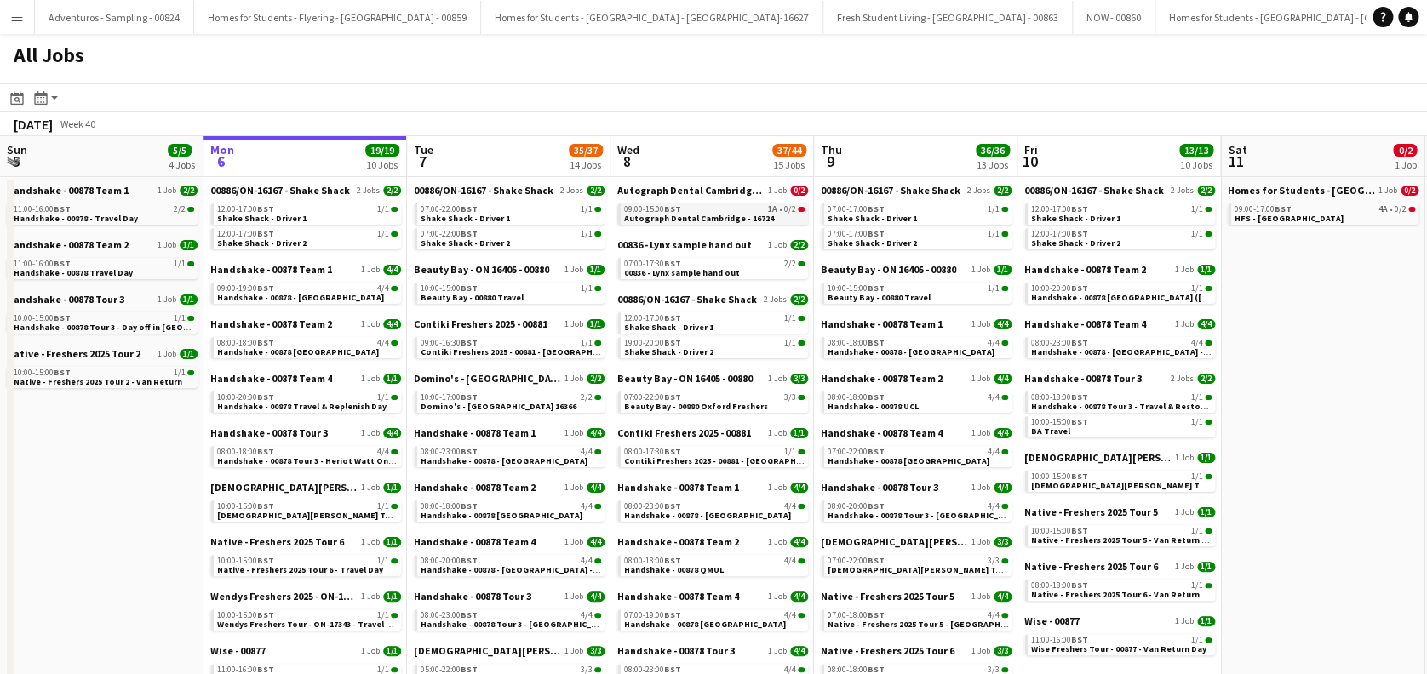
click at [722, 215] on span "Autograph Dental Cambridge - 16724" at bounding box center [699, 218] width 150 height 11
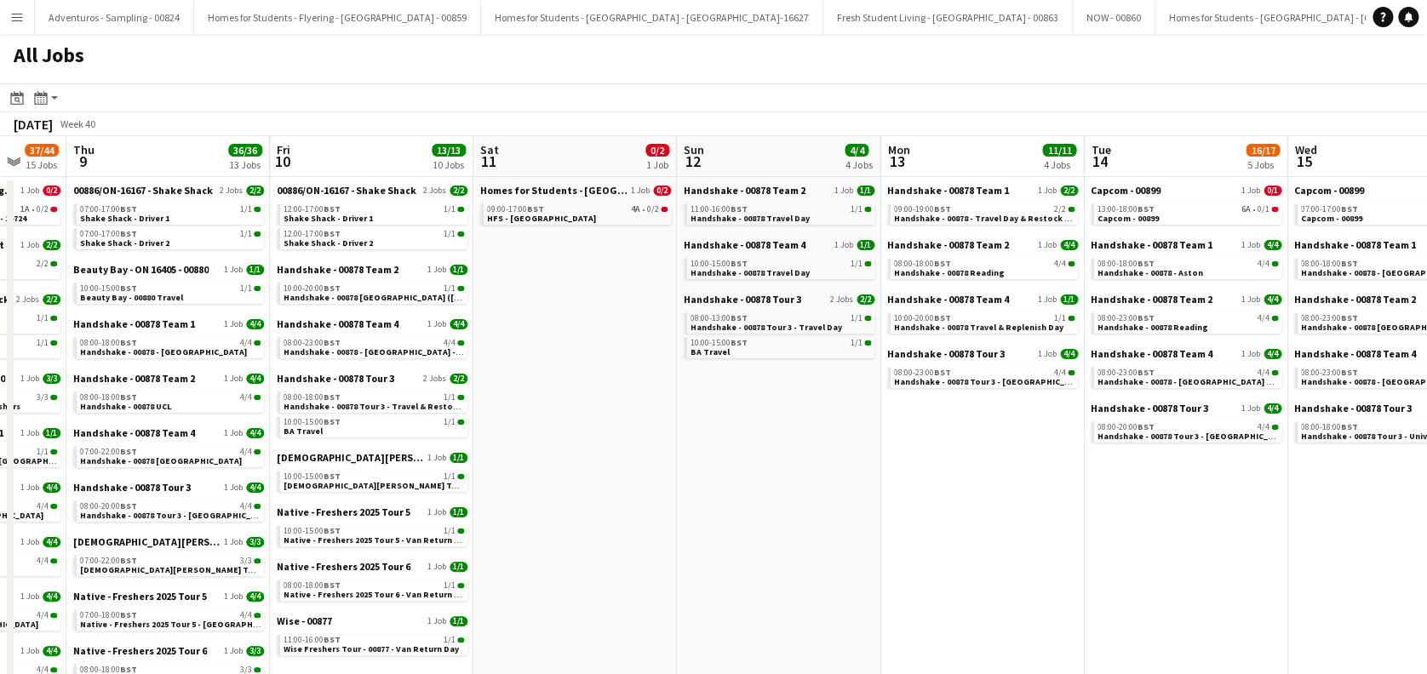
drag, startPoint x: 878, startPoint y: 543, endPoint x: 129, endPoint y: 539, distance: 748.4
click at [130, 540] on app-calendar-viewport "Sun 5 5/5 4 Jobs Mon 6 19/19 10 Jobs Tue 7 35/37 14 Jobs Wed 8 37/44 15 Jobs Th…" at bounding box center [713, 577] width 1427 height 883
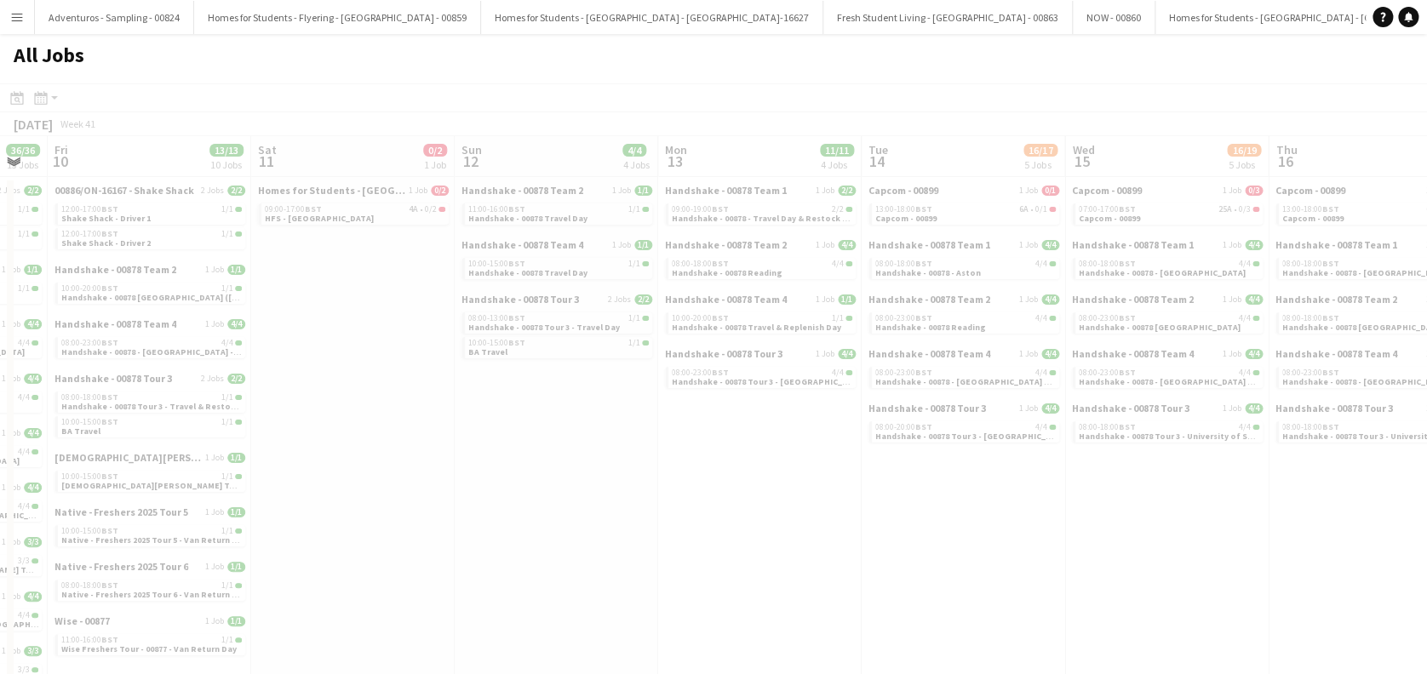
drag, startPoint x: 667, startPoint y: 497, endPoint x: 346, endPoint y: 549, distance: 325.2
click at [346, 550] on app-all-jobs "All Jobs Date picker OCT 2025 OCT 2025 Monday M Tuesday T Wednesday W Thursday …" at bounding box center [713, 526] width 1427 height 985
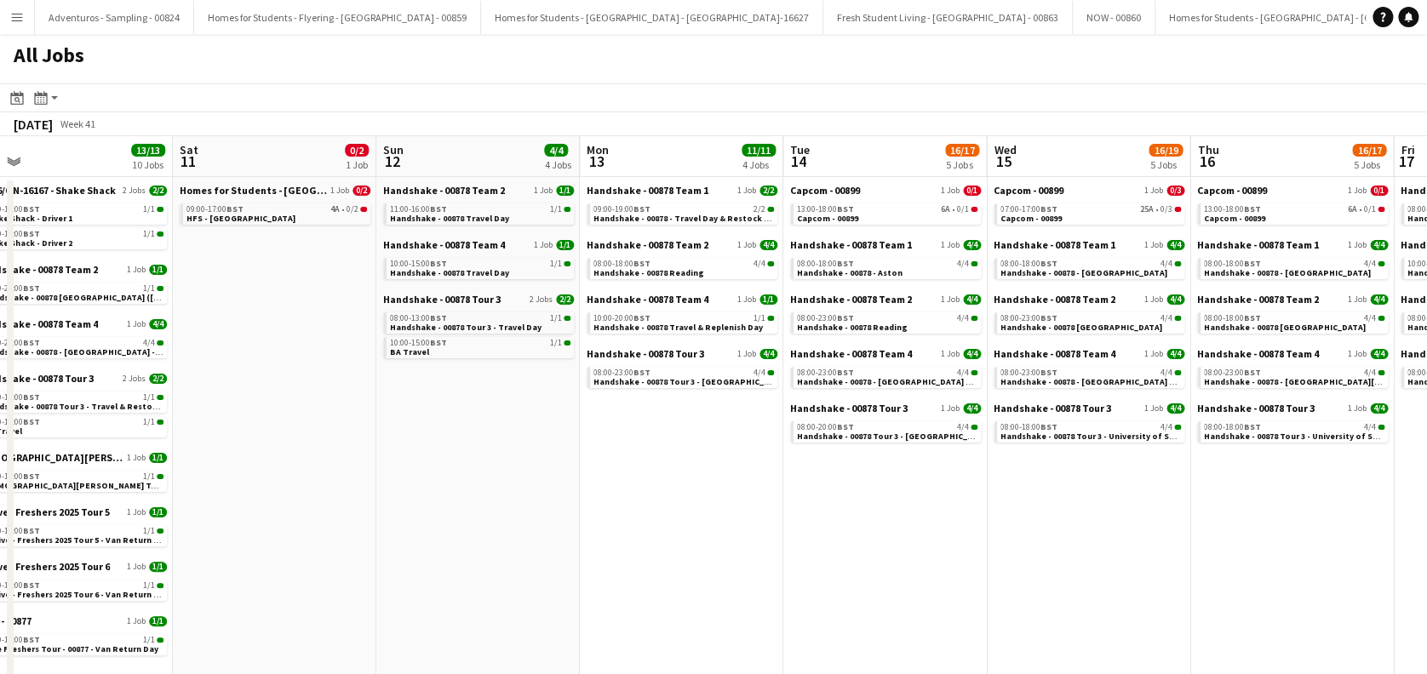
drag, startPoint x: 805, startPoint y: 531, endPoint x: 370, endPoint y: 454, distance: 441.9
click at [318, 522] on app-calendar-viewport "Tue 7 35/37 14 Jobs Wed 8 37/44 15 Jobs Thu 9 36/36 13 Jobs Fri 10 13/13 10 Job…" at bounding box center [713, 577] width 1427 height 883
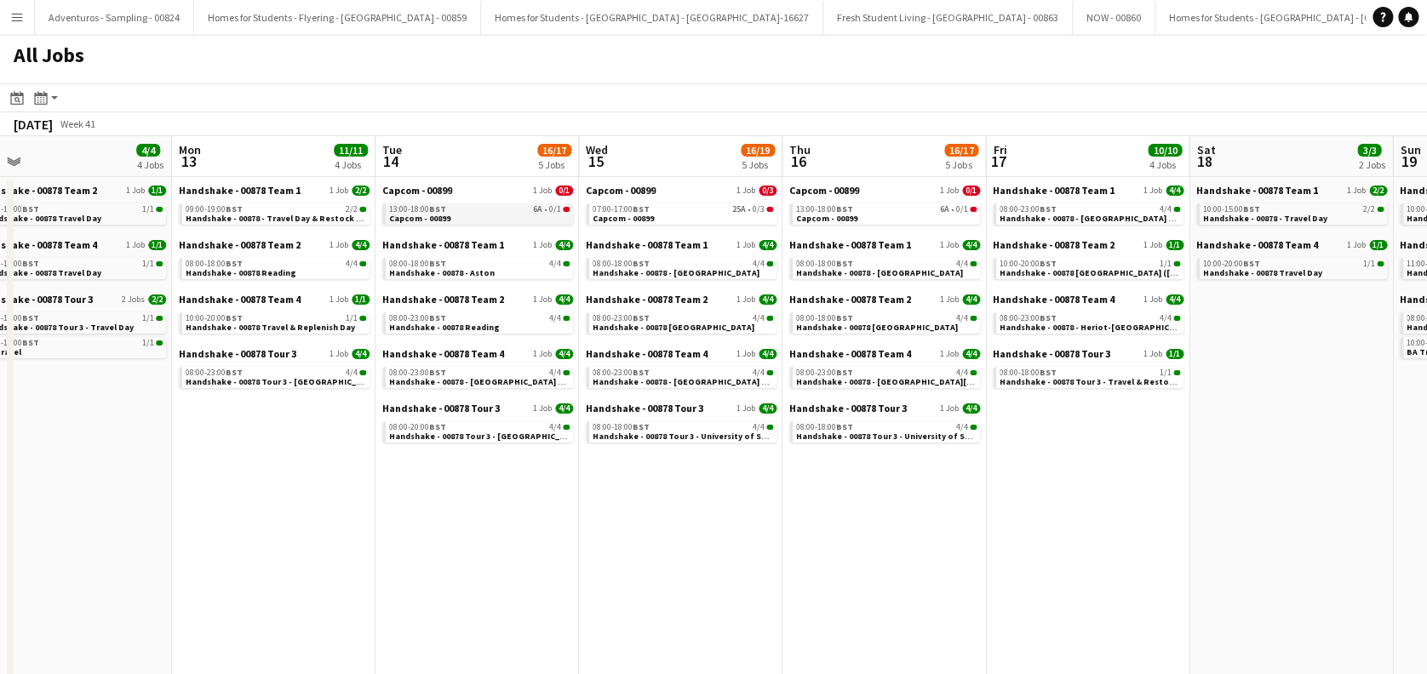
click at [476, 215] on link "13:00-18:00 BST 6A • 0/1 Capcom - 00899" at bounding box center [479, 213] width 181 height 20
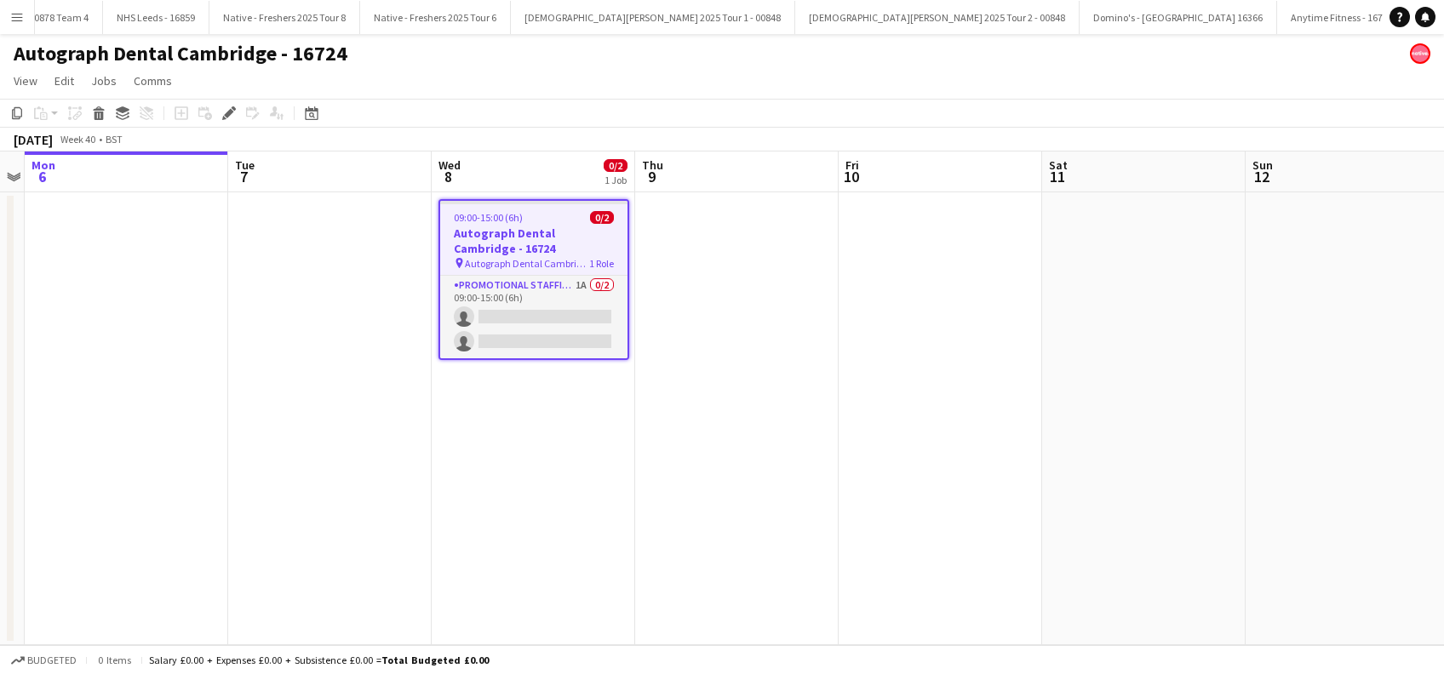
click at [569, 435] on app-date-cell "09:00-15:00 (6h) 0/2 Autograph Dental Cambridge - 16724 pin Autograph Dental Ca…" at bounding box center [533, 418] width 203 height 453
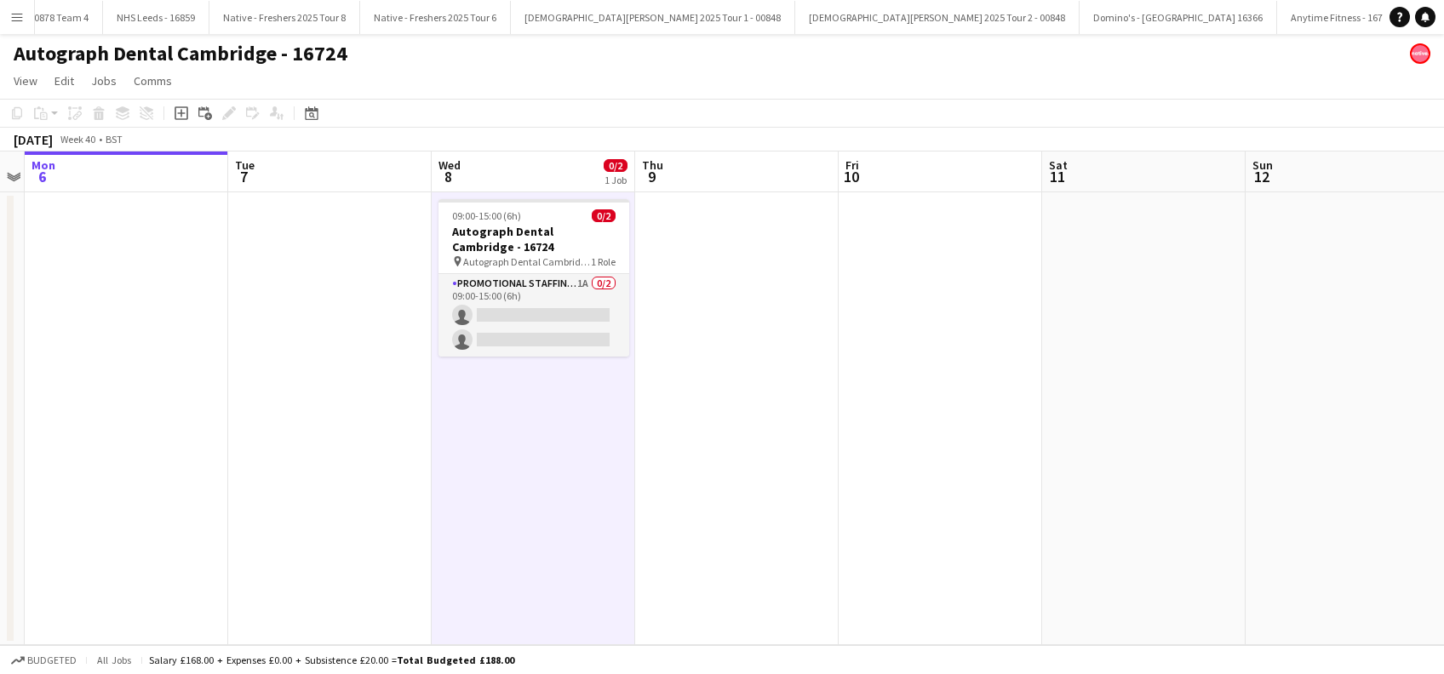
click at [708, 342] on app-date-cell at bounding box center [736, 418] width 203 height 453
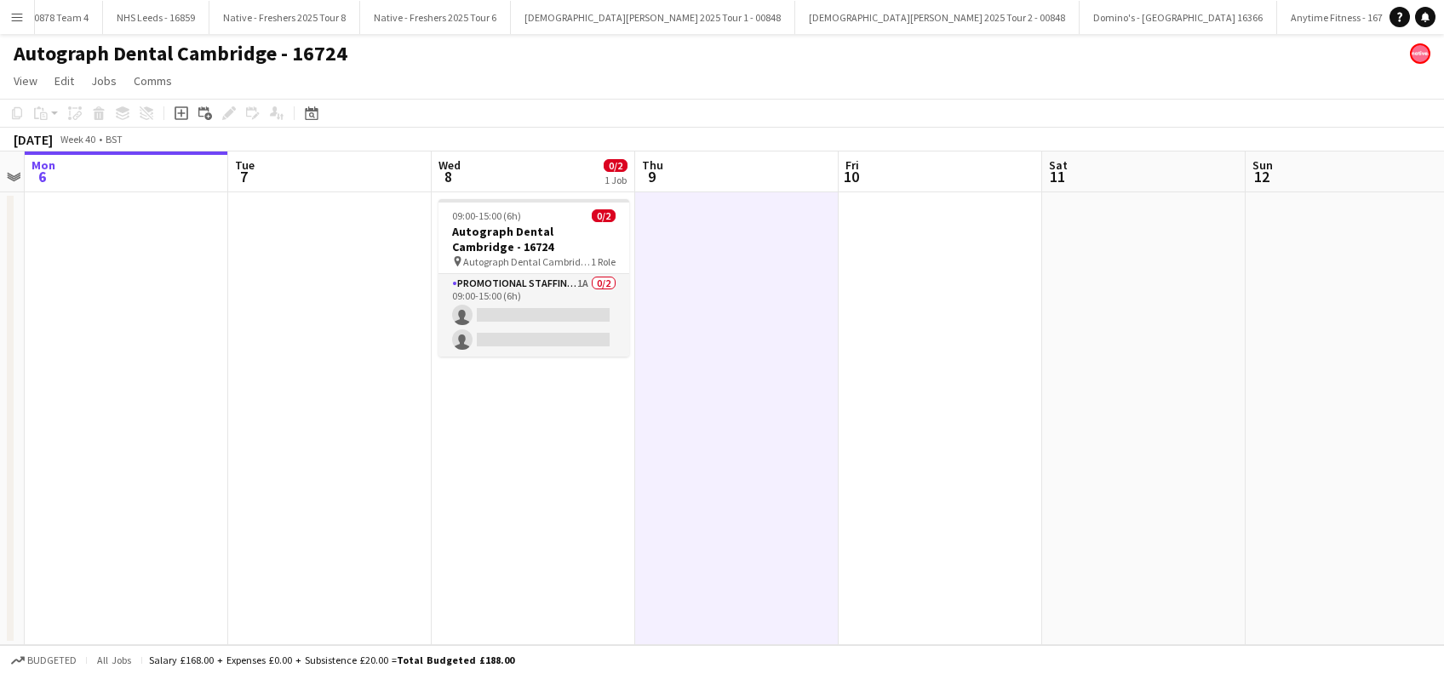
click at [556, 452] on app-date-cell "09:00-15:00 (6h) 0/2 Autograph Dental Cambridge - 16724 pin Autograph Dental Ca…" at bounding box center [533, 418] width 203 height 453
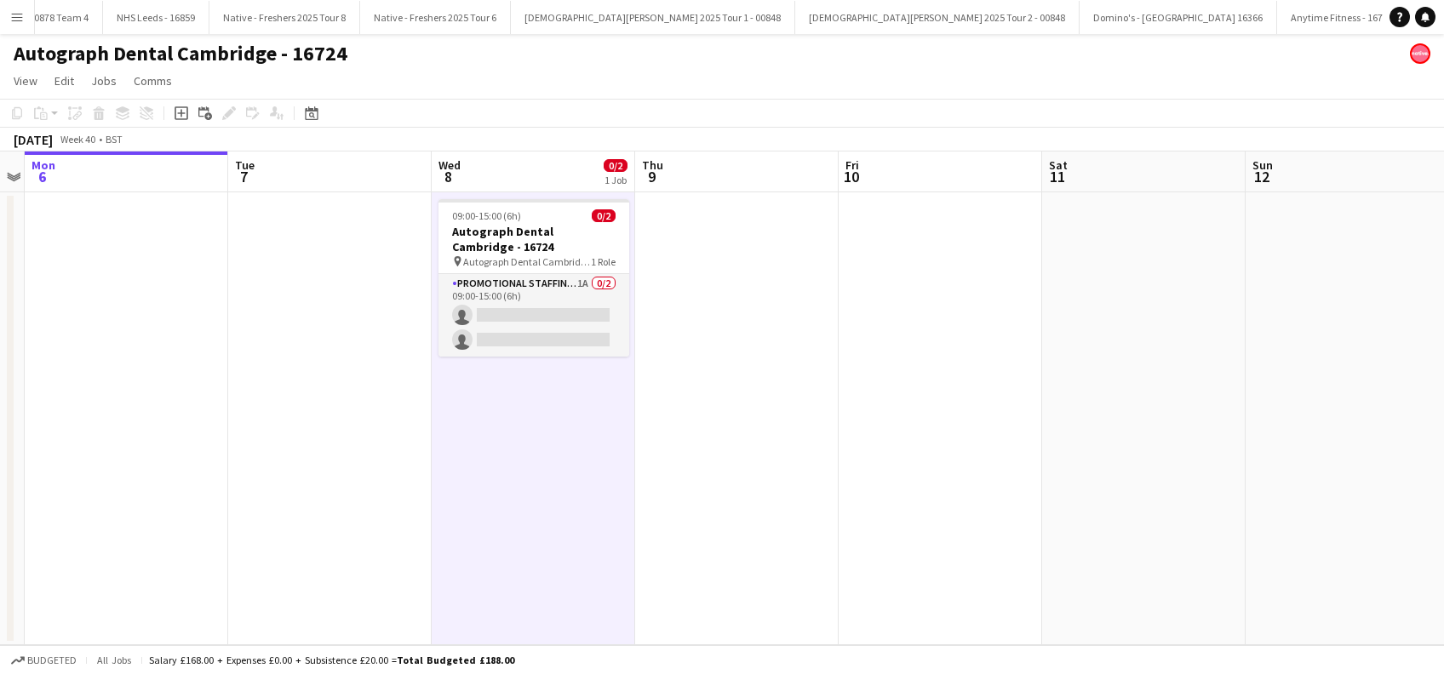
click at [728, 451] on app-date-cell at bounding box center [736, 418] width 203 height 453
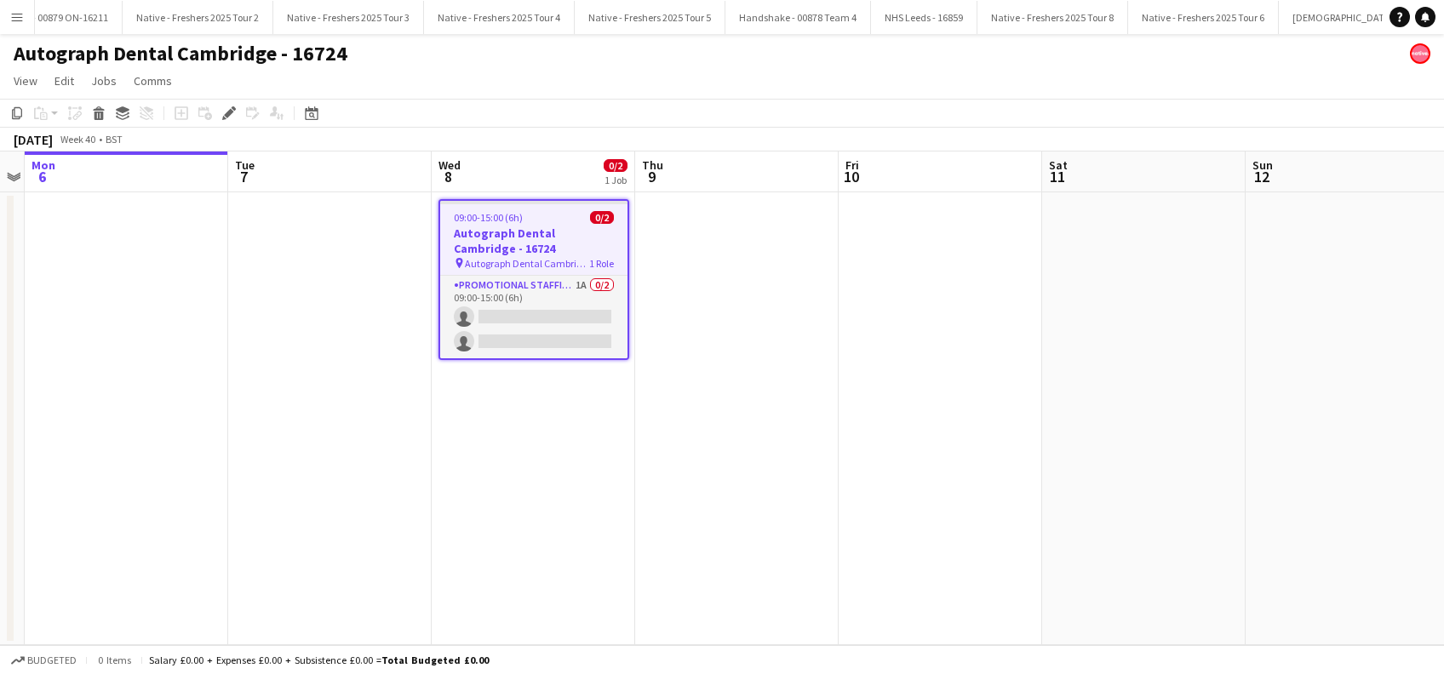
scroll to position [0, 5401]
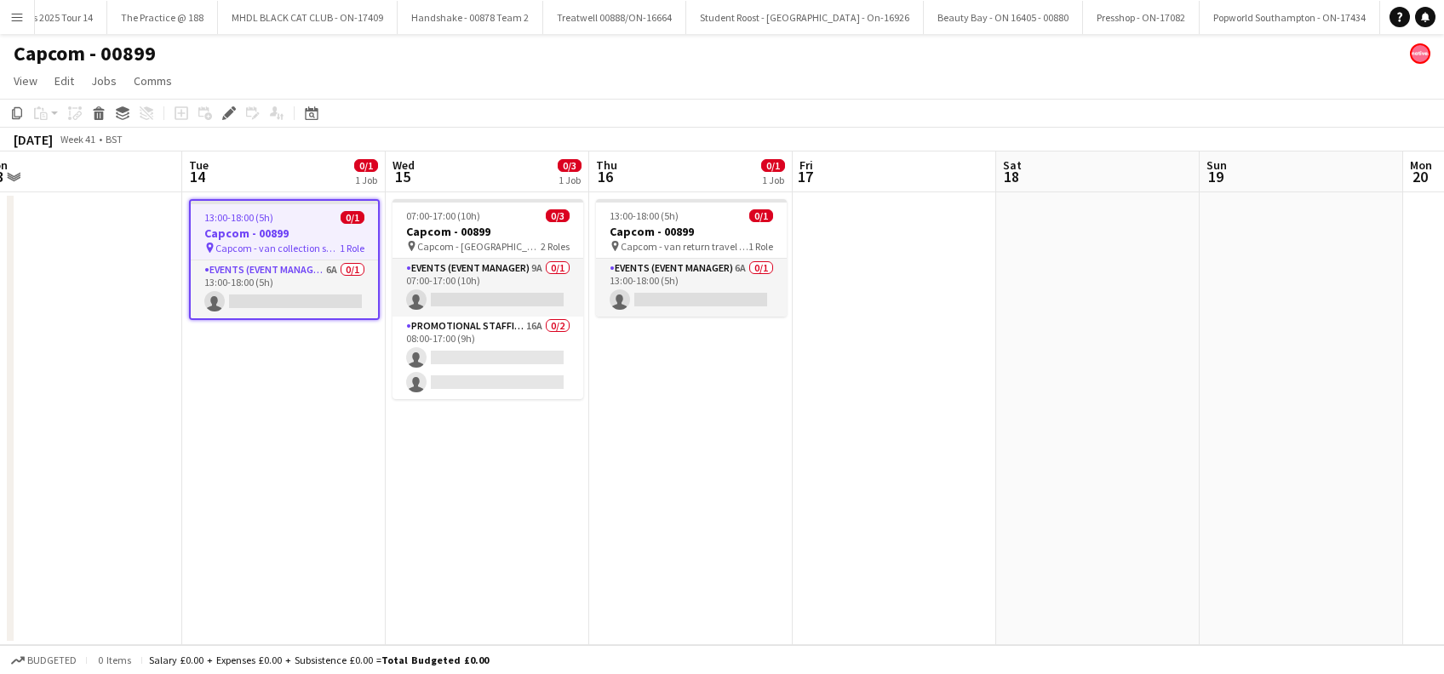
scroll to position [0, 836]
drag, startPoint x: 769, startPoint y: 518, endPoint x: 519, endPoint y: 554, distance: 253.0
click at [519, 554] on app-calendar-viewport "Thu 9 Fri 10 Sat 11 Sun 12 Mon 13 Tue 14 0/1 1 Job Wed 15 0/3 1 Job Thu 16 0/1 …" at bounding box center [722, 399] width 1444 height 494
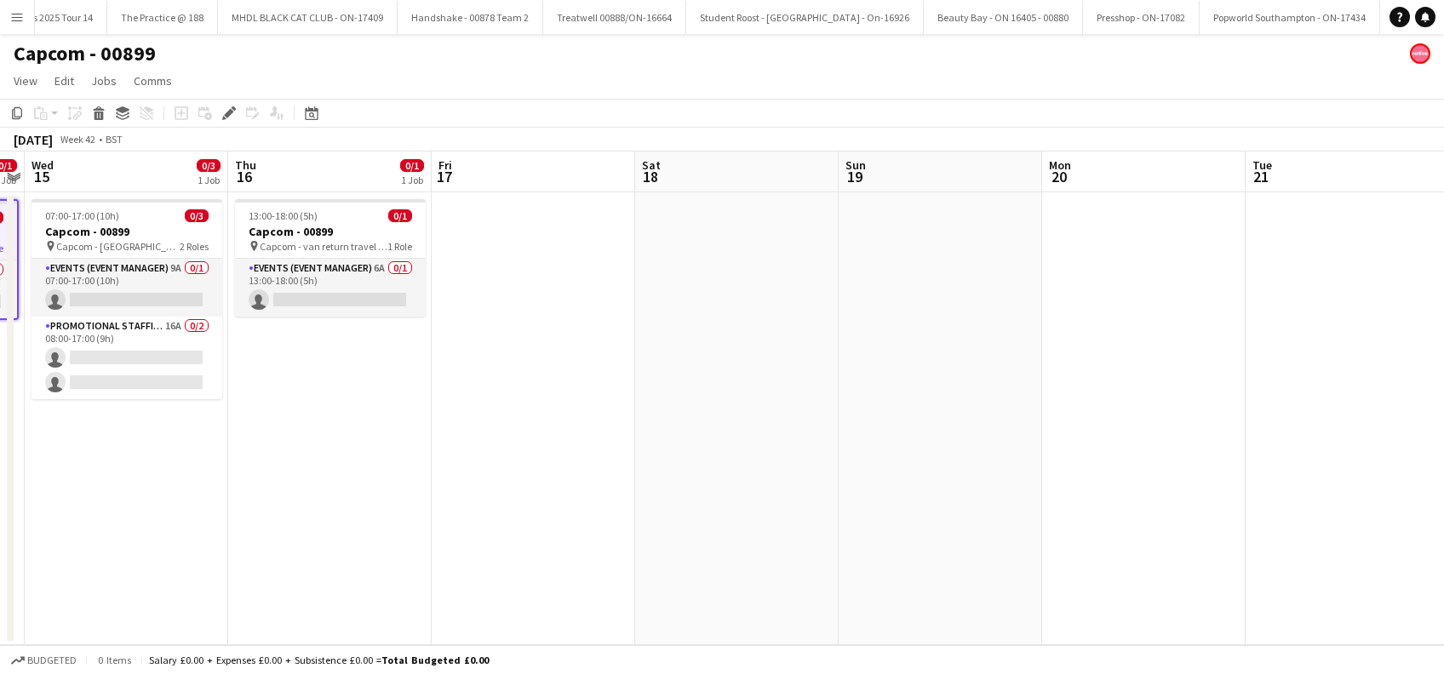
drag, startPoint x: 754, startPoint y: 524, endPoint x: 393, endPoint y: 527, distance: 361.0
click at [393, 527] on app-calendar-viewport "Sat 11 Sun 12 Mon 13 Tue 14 0/1 1 Job Wed 15 0/3 1 Job Thu 16 0/1 1 Job Fri 17 …" at bounding box center [722, 399] width 1444 height 494
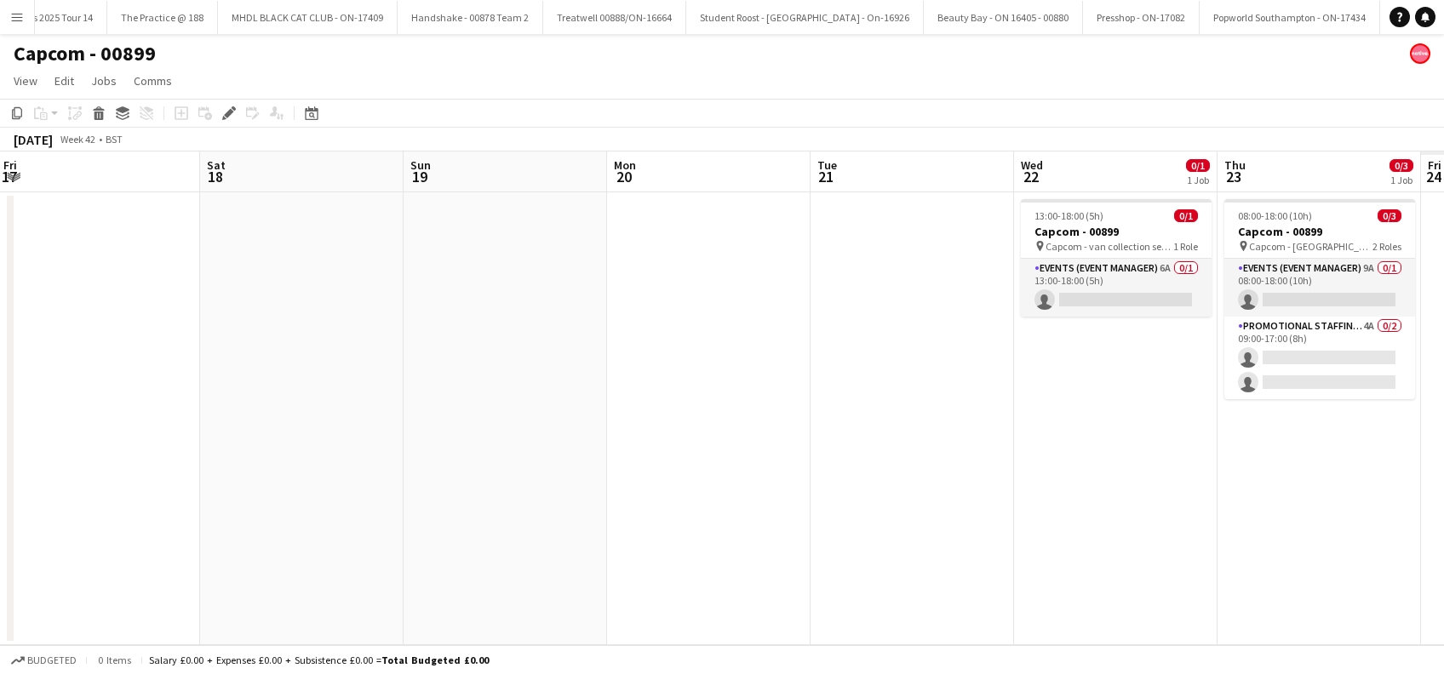
drag, startPoint x: 845, startPoint y: 515, endPoint x: 339, endPoint y: 575, distance: 510.1
click at [334, 575] on app-calendar-viewport "Mon 13 Tue 14 0/1 1 Job Wed 15 0/3 1 Job Thu 16 0/1 1 Job Fri 17 Sat 18 Sun 19 …" at bounding box center [722, 399] width 1444 height 494
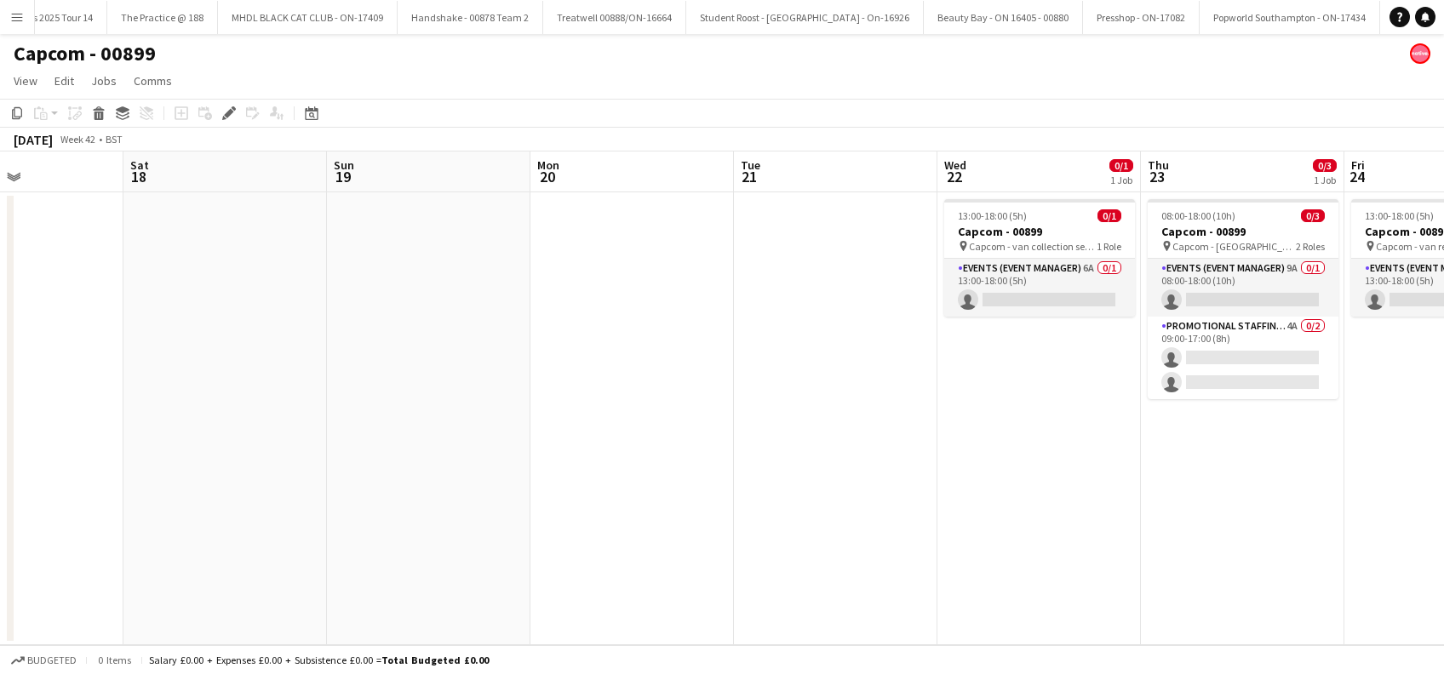
scroll to position [0, 553]
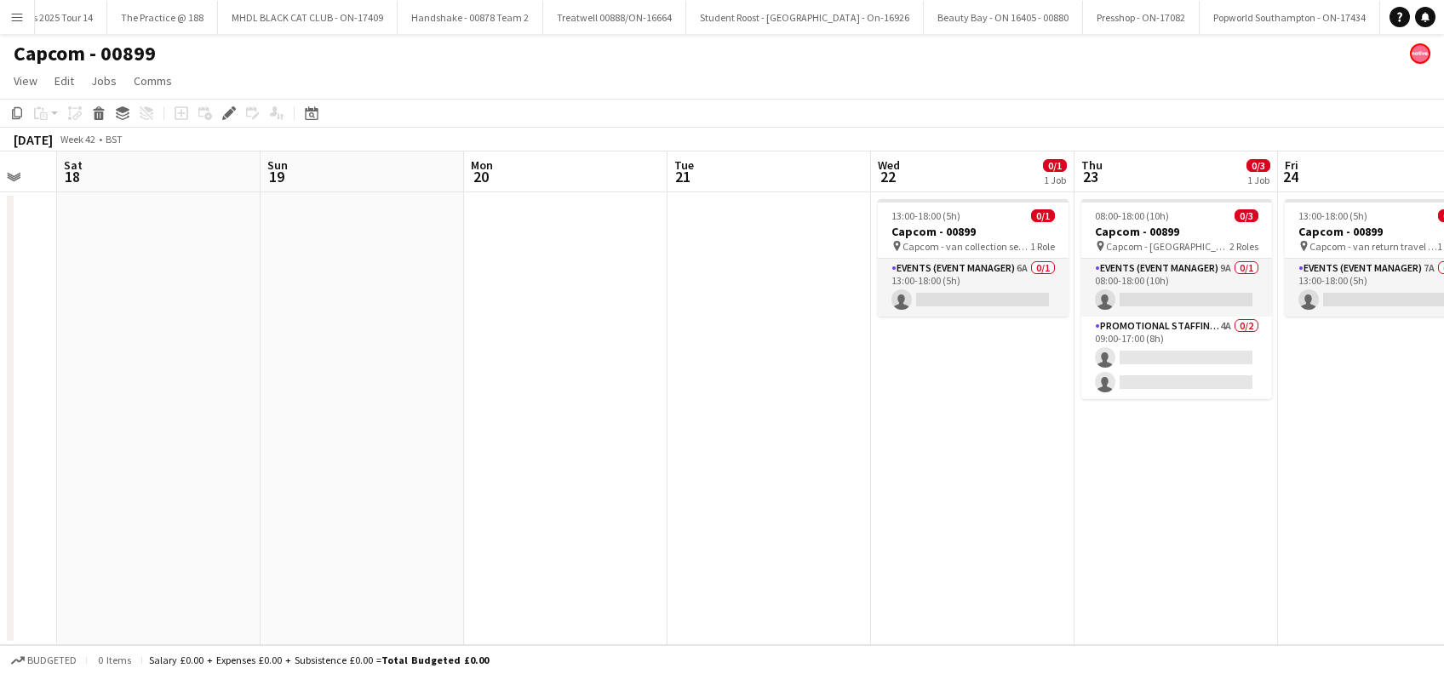
drag, startPoint x: 888, startPoint y: 599, endPoint x: 534, endPoint y: 636, distance: 356.2
click at [318, 662] on app-board "Capcom - 00899 View Day view expanded Day view collapsed Month view Date picker…" at bounding box center [722, 354] width 1444 height 640
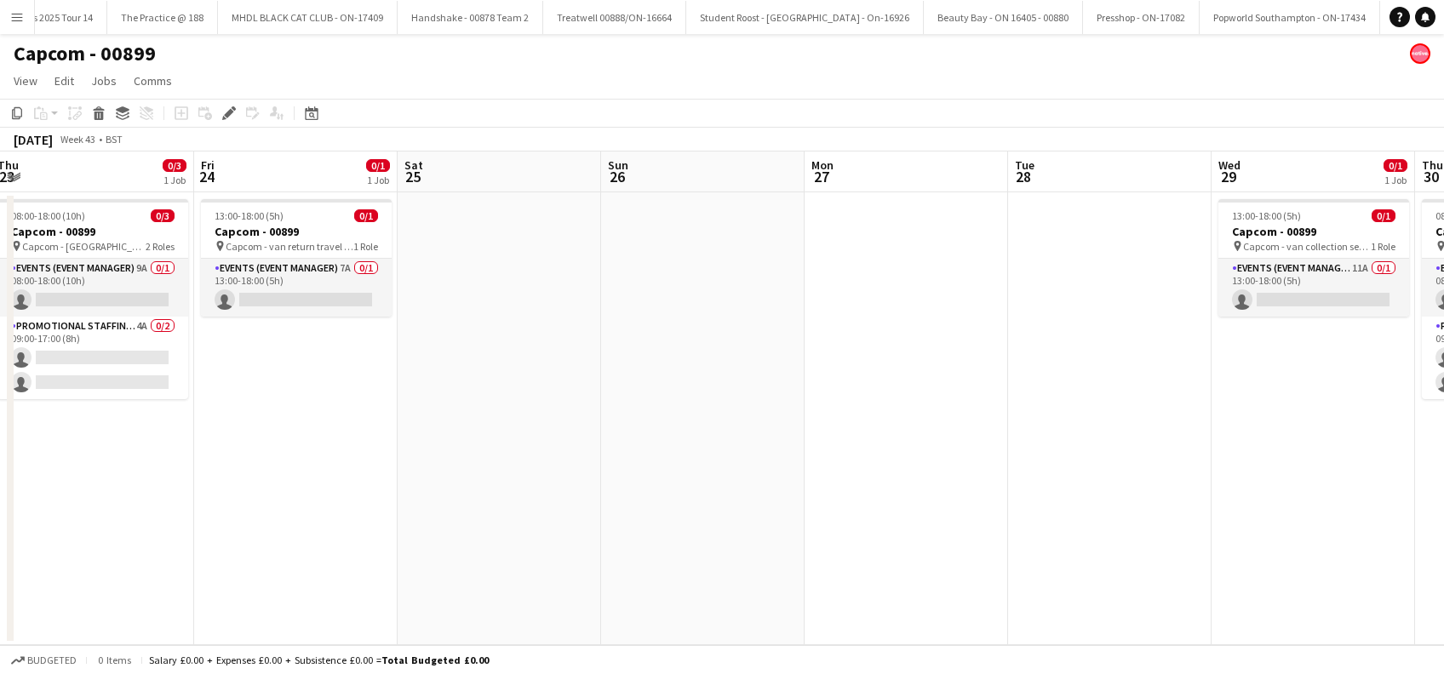
drag, startPoint x: 955, startPoint y: 572, endPoint x: 464, endPoint y: 587, distance: 491.5
click at [278, 626] on app-calendar-viewport "Mon 20 Tue 21 Wed 22 0/1 1 Job Thu 23 0/3 1 Job Fri 24 0/1 1 Job Sat 25 Sun 26 …" at bounding box center [722, 399] width 1444 height 494
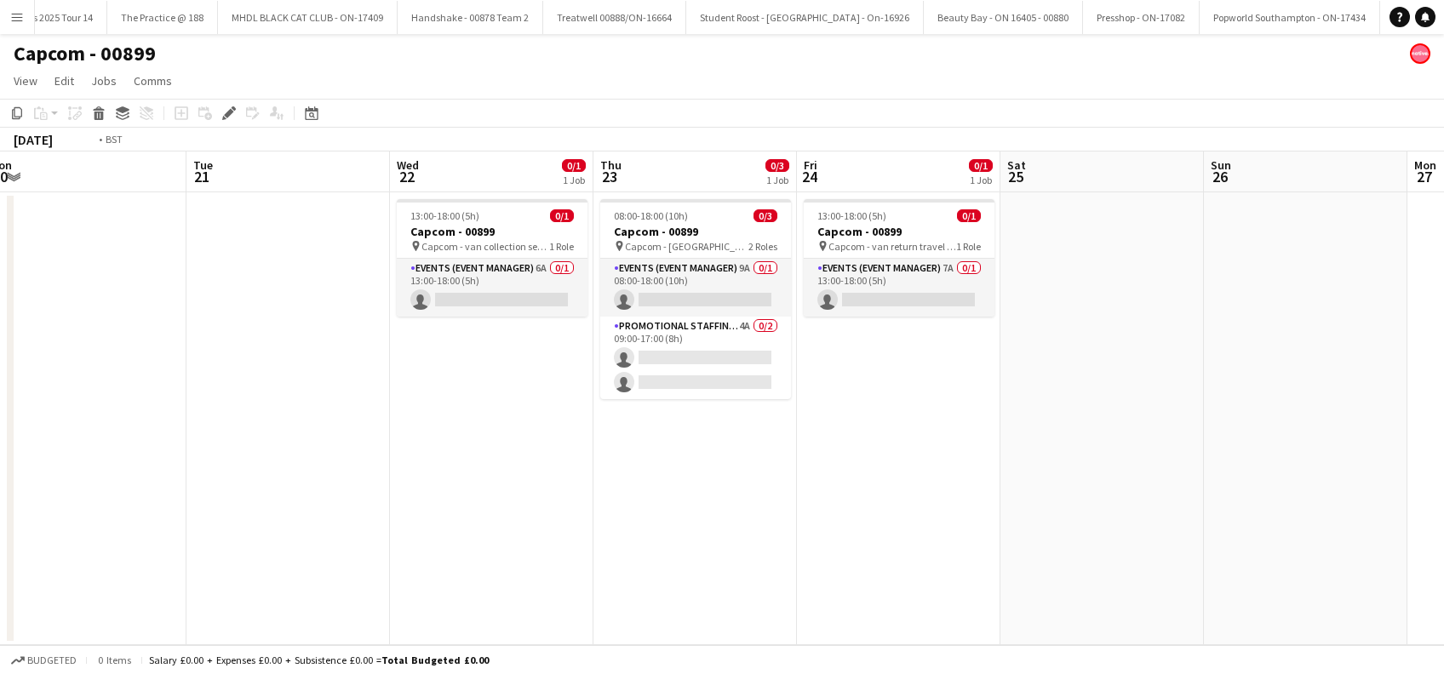
drag, startPoint x: 181, startPoint y: 534, endPoint x: 971, endPoint y: 564, distance: 789.8
click at [993, 570] on app-calendar-viewport "Sat 18 Sun 19 Mon 20 Tue 21 Wed 22 0/1 1 Job Thu 23 0/3 1 Job Fri 24 0/1 1 Job …" at bounding box center [722, 399] width 1444 height 494
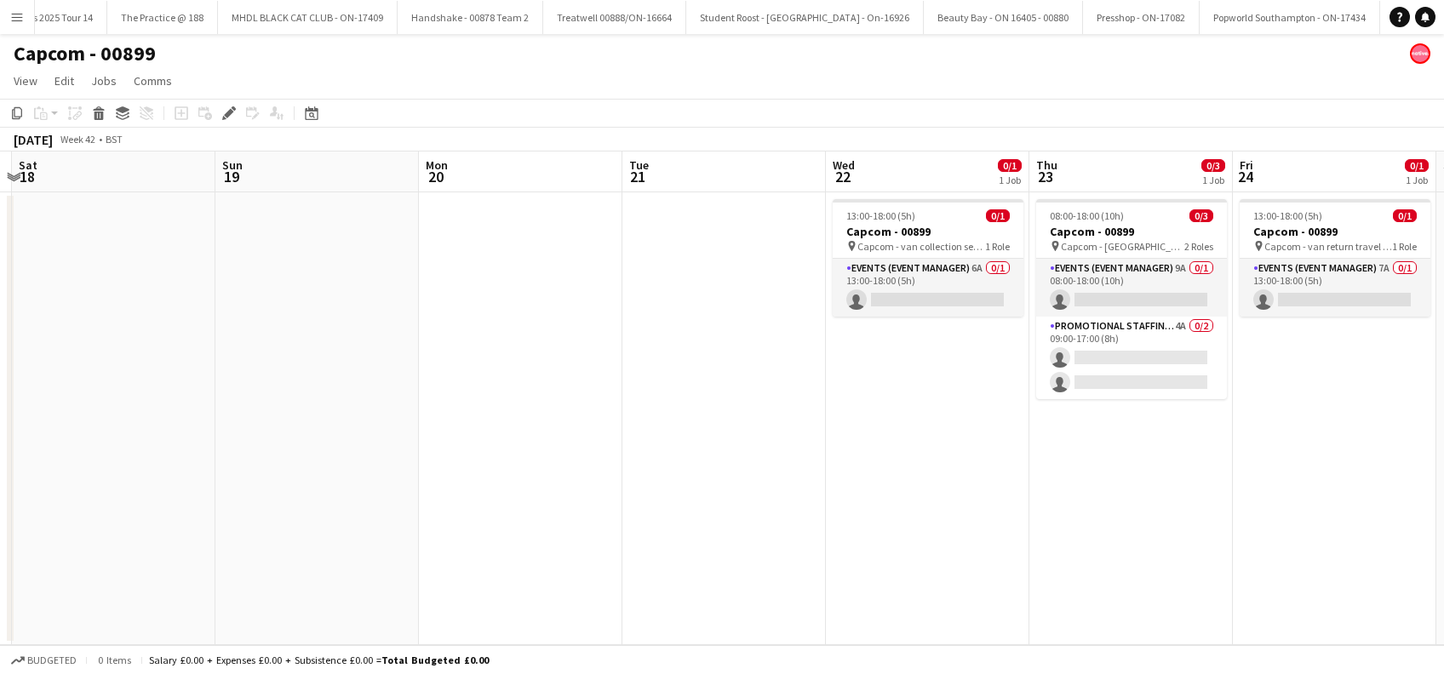
drag, startPoint x: 418, startPoint y: 557, endPoint x: 906, endPoint y: 538, distance: 488.2
click at [1076, 559] on app-calendar-viewport "Thu 16 0/1 1 Job Fri 17 Sat 18 Sun 19 Mon 20 Tue 21 Wed 22 0/1 1 Job Thu 23 0/3…" at bounding box center [722, 399] width 1444 height 494
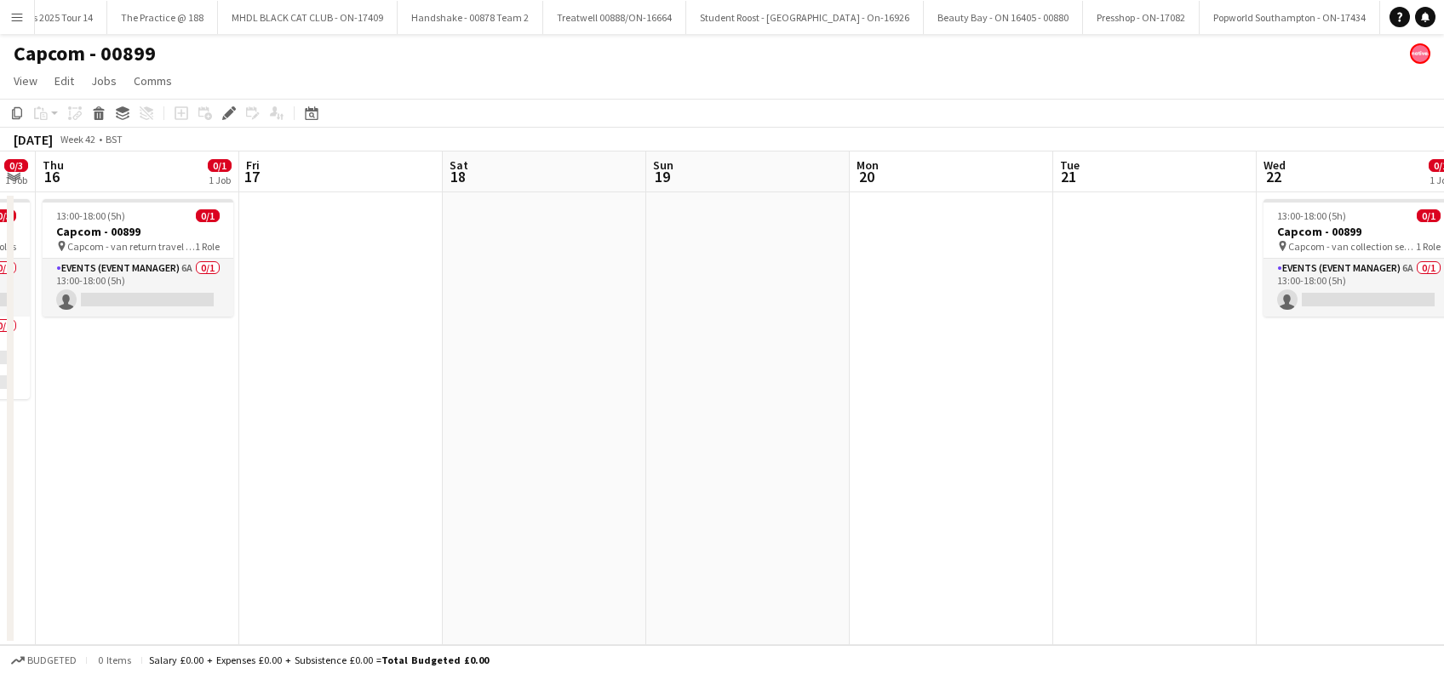
scroll to position [0, 397]
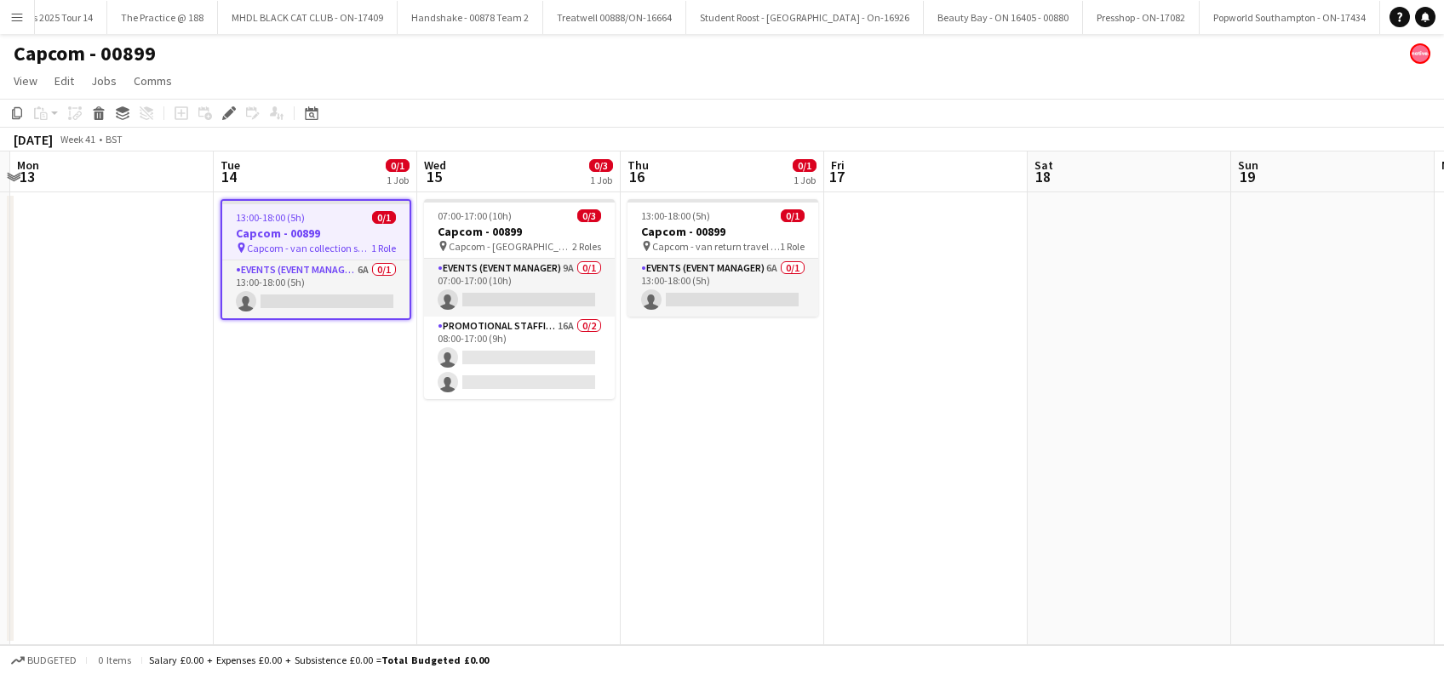
drag, startPoint x: 396, startPoint y: 544, endPoint x: 981, endPoint y: 543, distance: 584.9
click at [981, 543] on app-calendar-viewport "Sat 11 Sun 12 Mon 13 Tue 14 0/1 1 Job Wed 15 0/3 1 Job Thu 16 0/1 1 Job Fri 17 …" at bounding box center [722, 399] width 1444 height 494
click at [285, 227] on h3 "Capcom - 00899" at bounding box center [315, 233] width 187 height 15
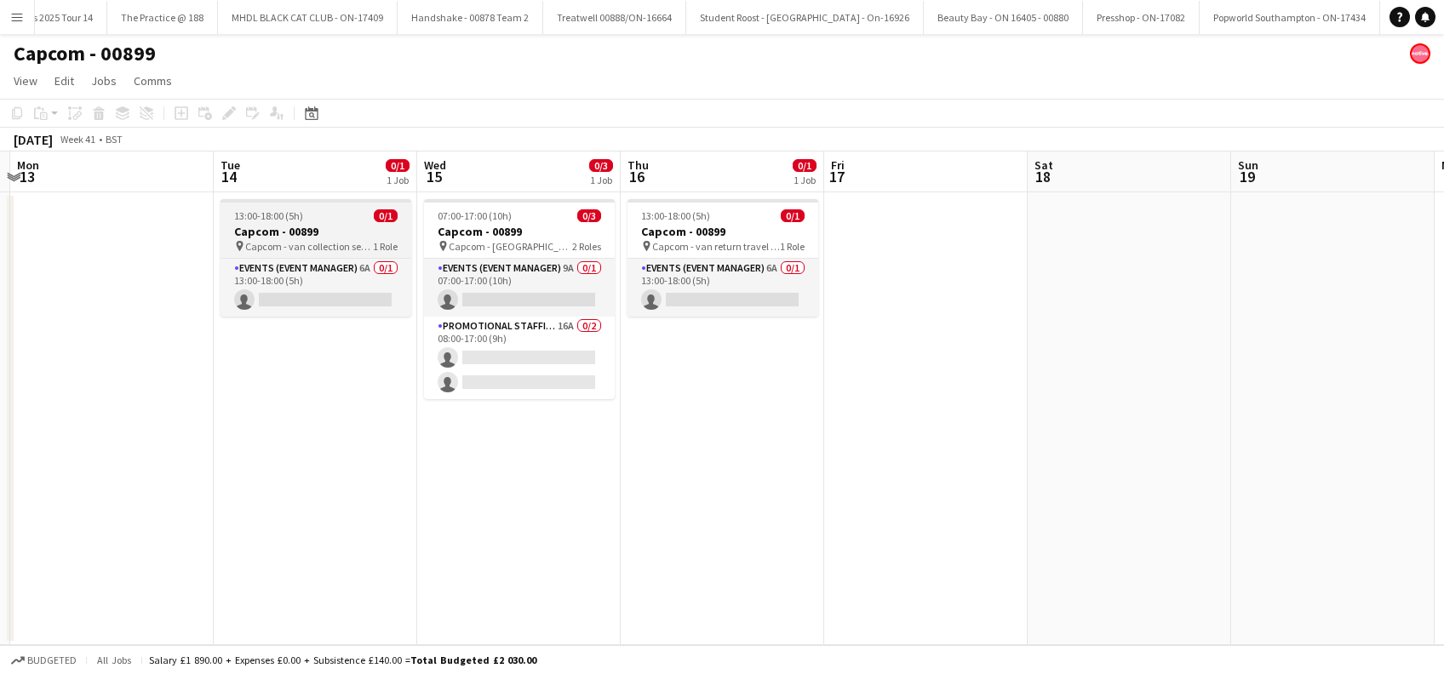
scroll to position [0, 396]
click at [286, 224] on h3 "Capcom - 00899" at bounding box center [316, 231] width 191 height 15
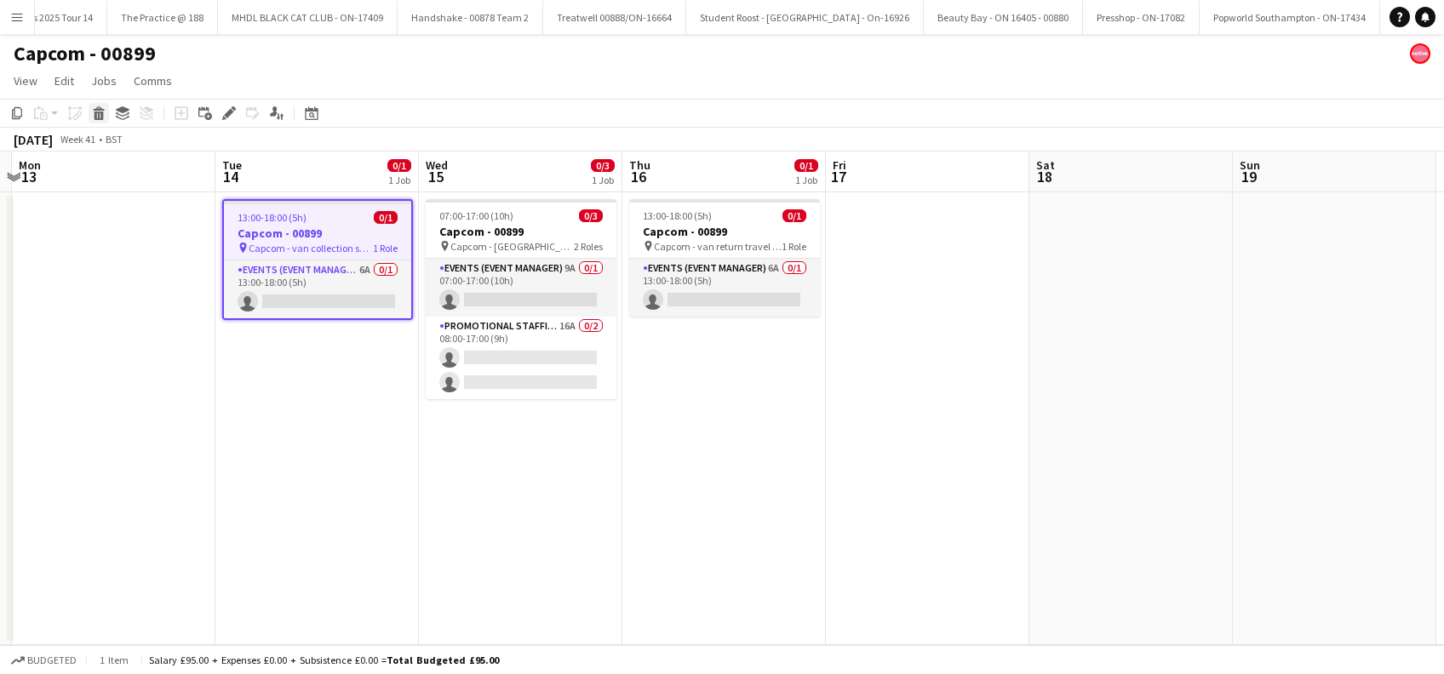
click at [97, 106] on icon at bounding box center [98, 108] width 11 height 4
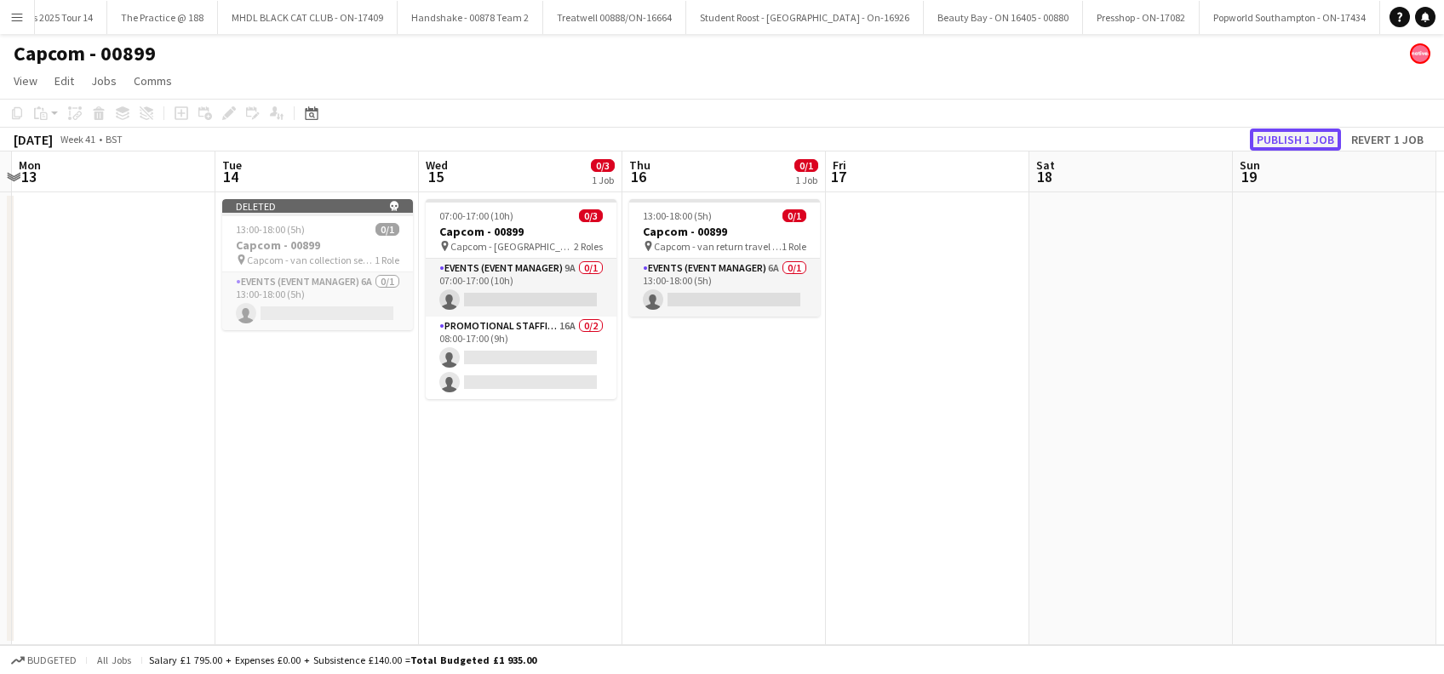
click at [1286, 143] on button "Publish 1 job" at bounding box center [1295, 140] width 91 height 22
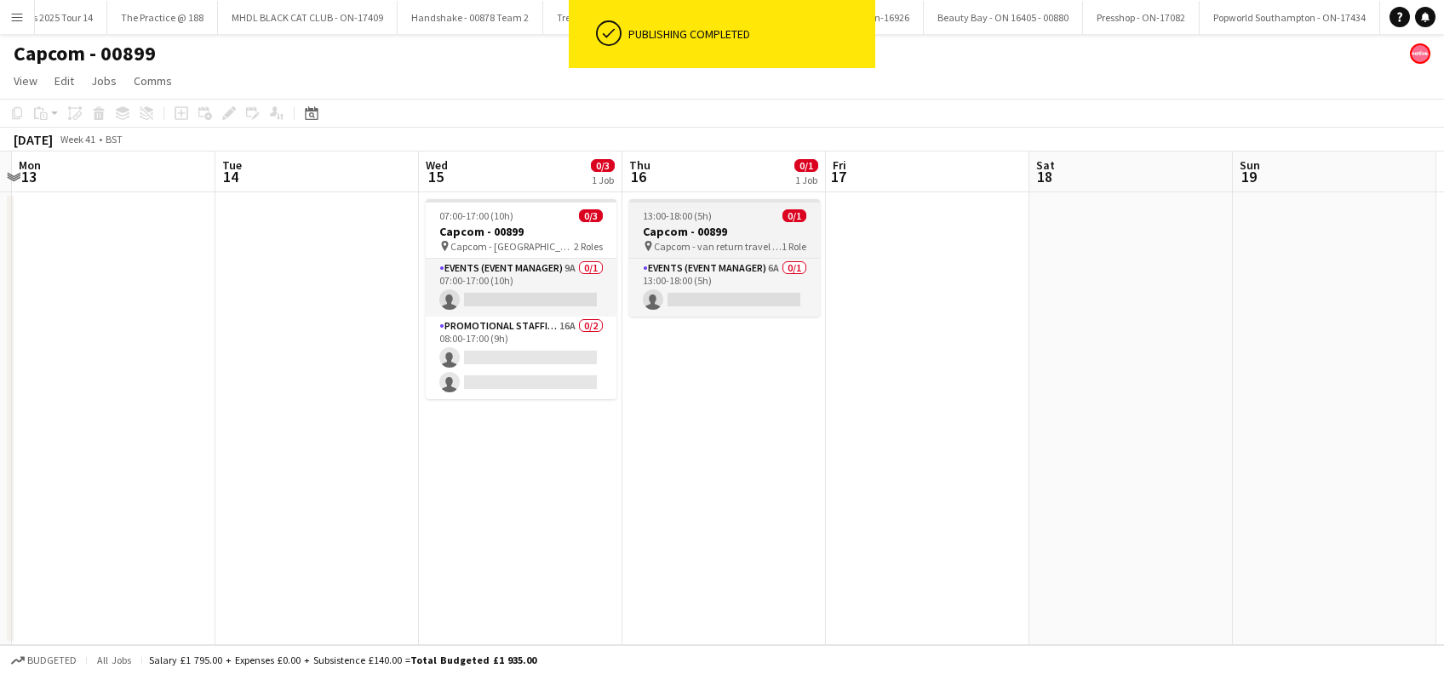
click at [709, 235] on h3 "Capcom - 00899" at bounding box center [724, 231] width 191 height 15
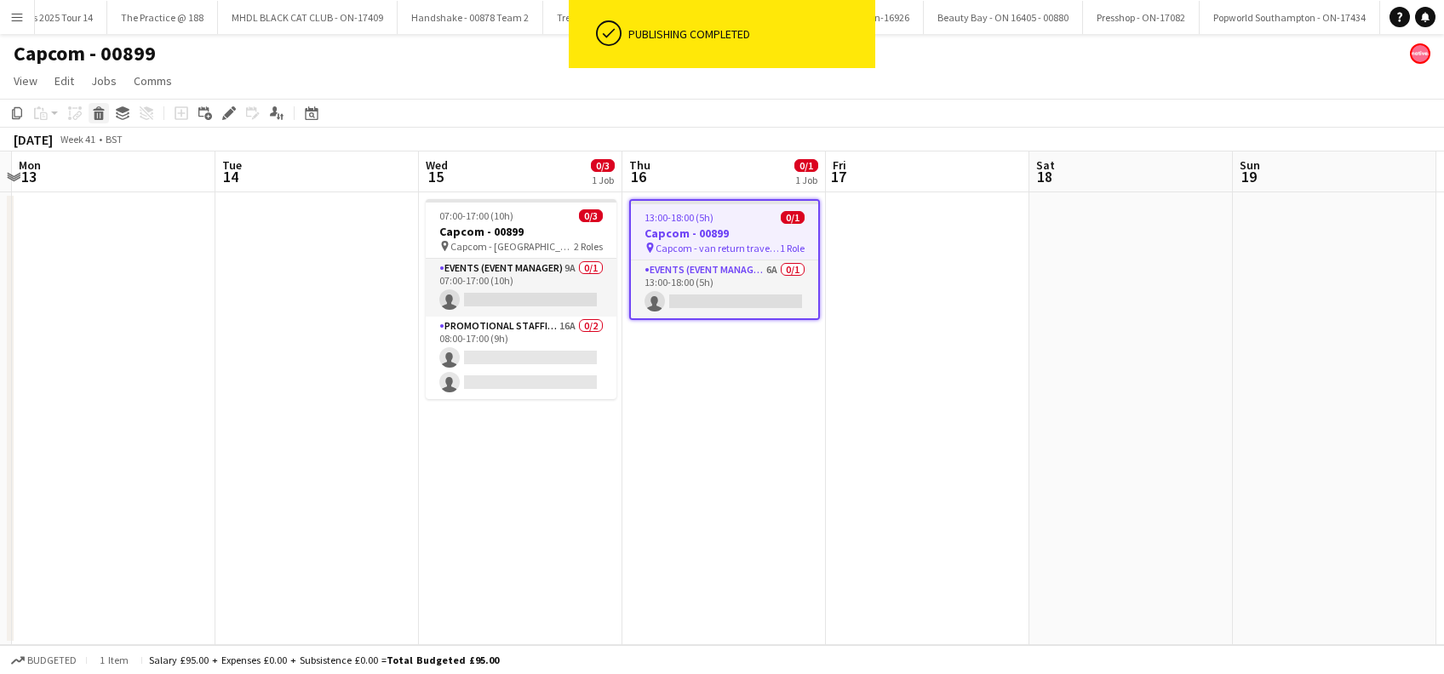
click at [96, 117] on icon "Delete" at bounding box center [99, 113] width 14 height 14
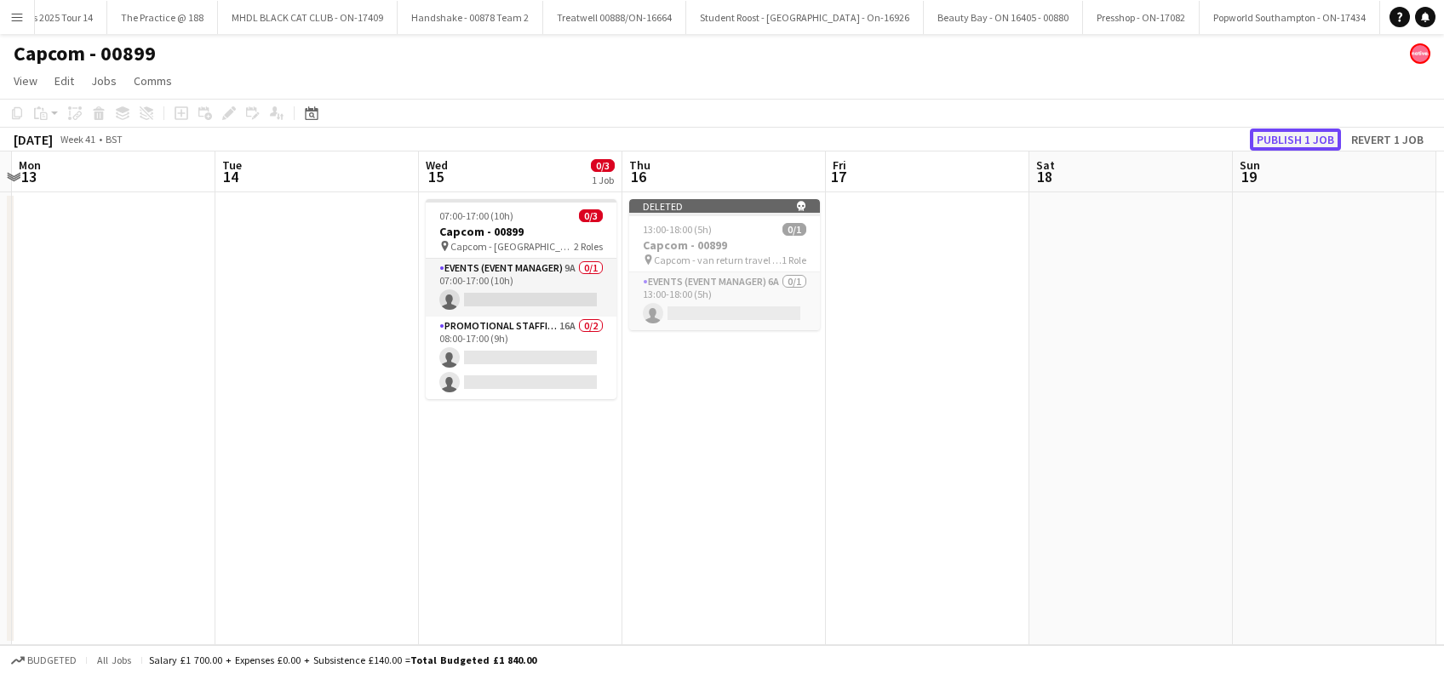
click at [1281, 141] on button "Publish 1 job" at bounding box center [1295, 140] width 91 height 22
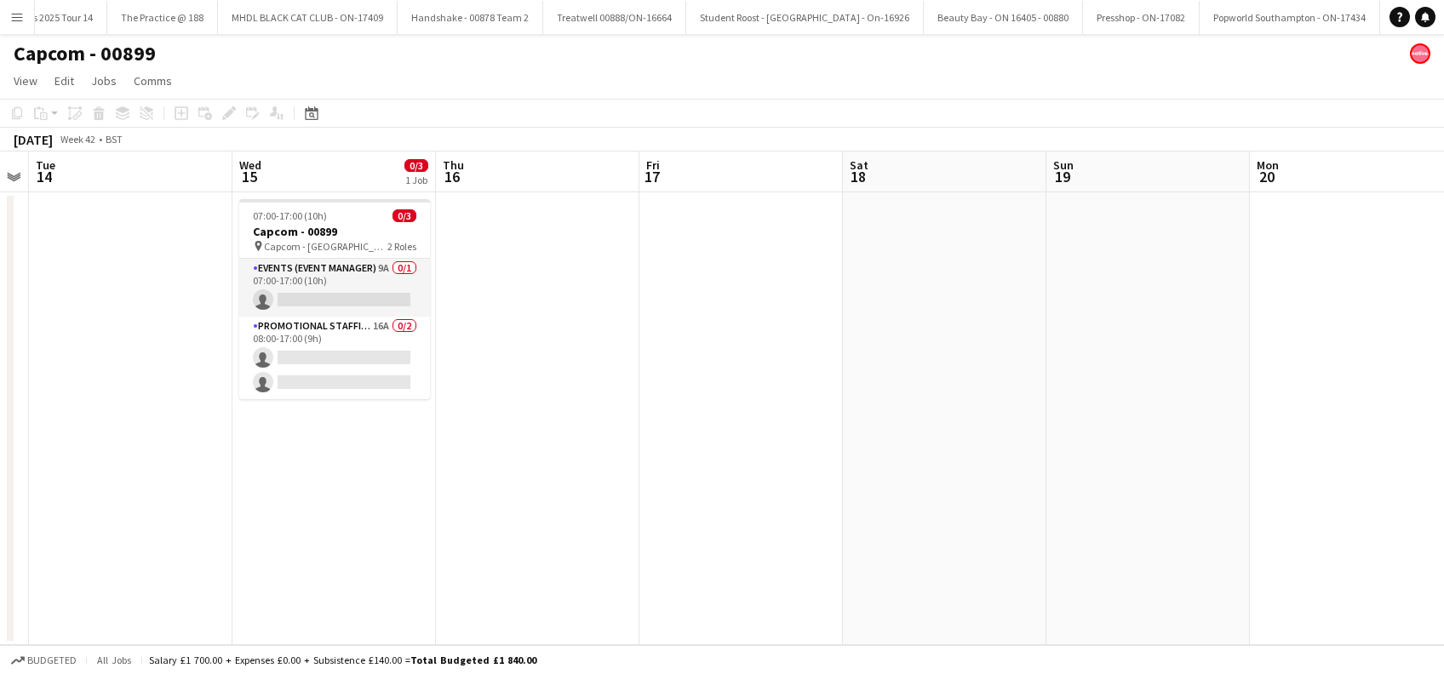
scroll to position [0, 586]
drag, startPoint x: 693, startPoint y: 436, endPoint x: 497, endPoint y: 457, distance: 197.0
click at [502, 457] on app-calendar-viewport "Sat 11 Sun 12 Mon 13 Tue 14 Wed 15 0/3 1 Job Thu 16 Fri 17 Sat 18 Sun 19 Mon 20…" at bounding box center [722, 399] width 1444 height 494
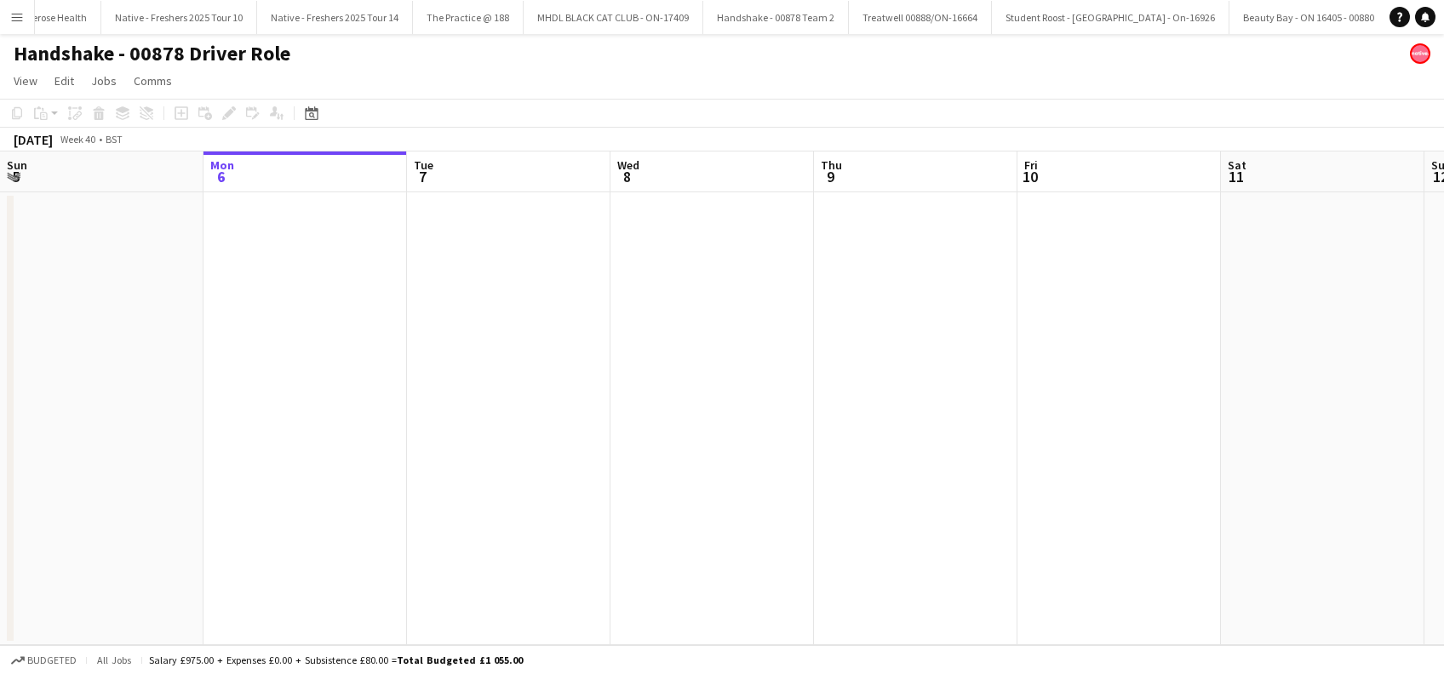
scroll to position [0, 9728]
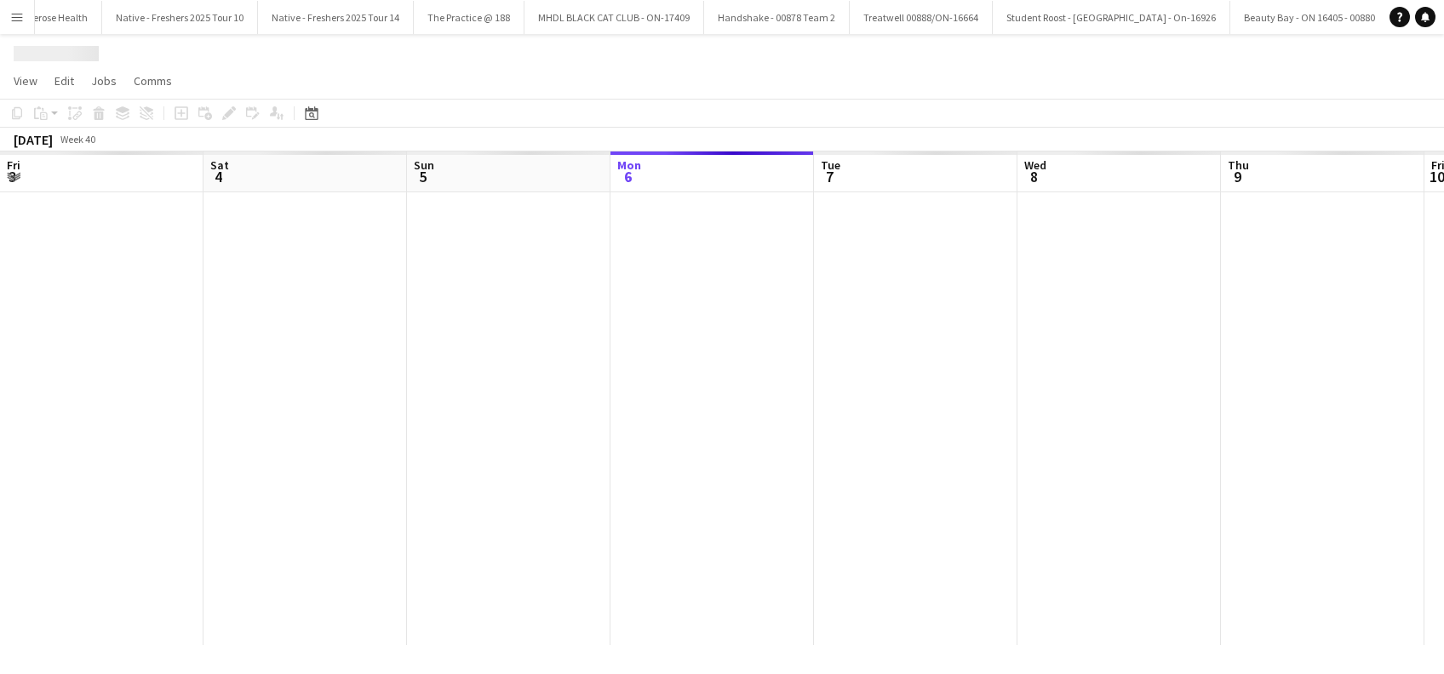
scroll to position [0, 407]
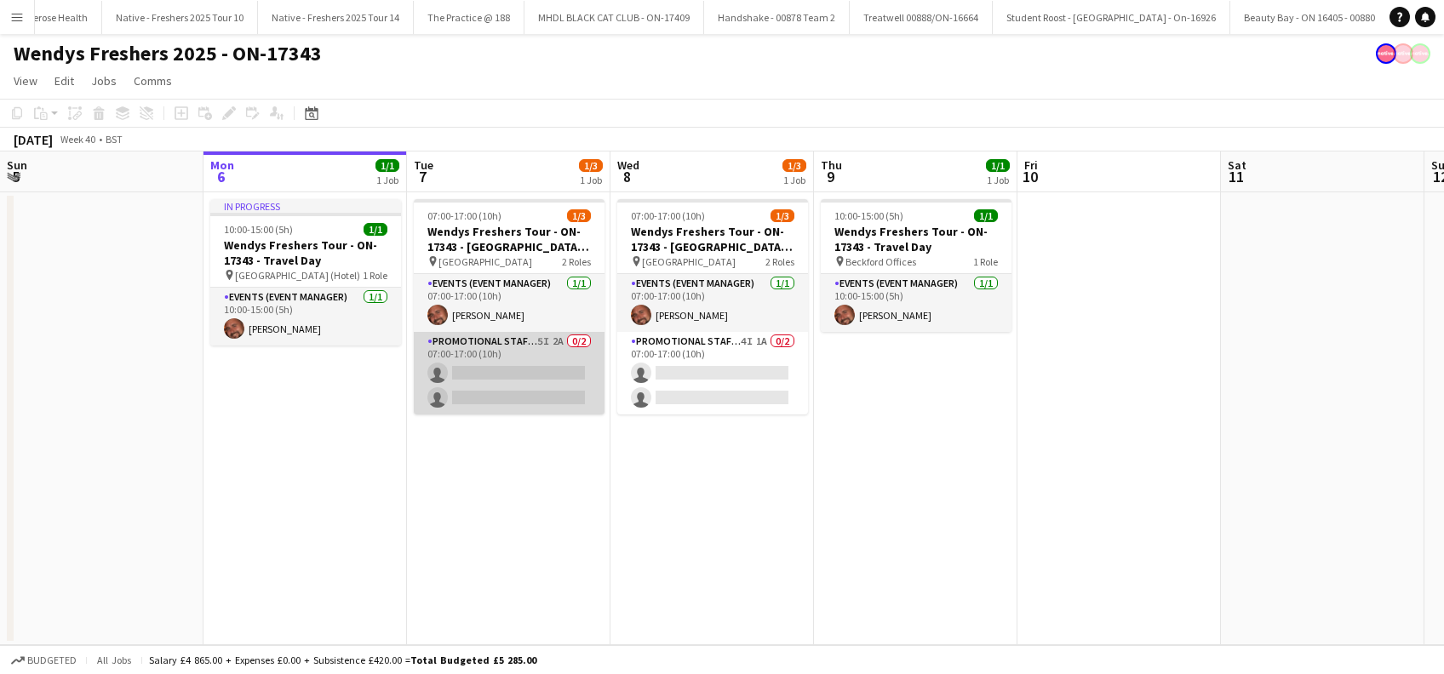
click at [524, 384] on app-card-role "Promotional Staffing (Brand Ambassadors) 5I 2A 0/2 07:00-17:00 (10h) single-neu…" at bounding box center [509, 373] width 191 height 83
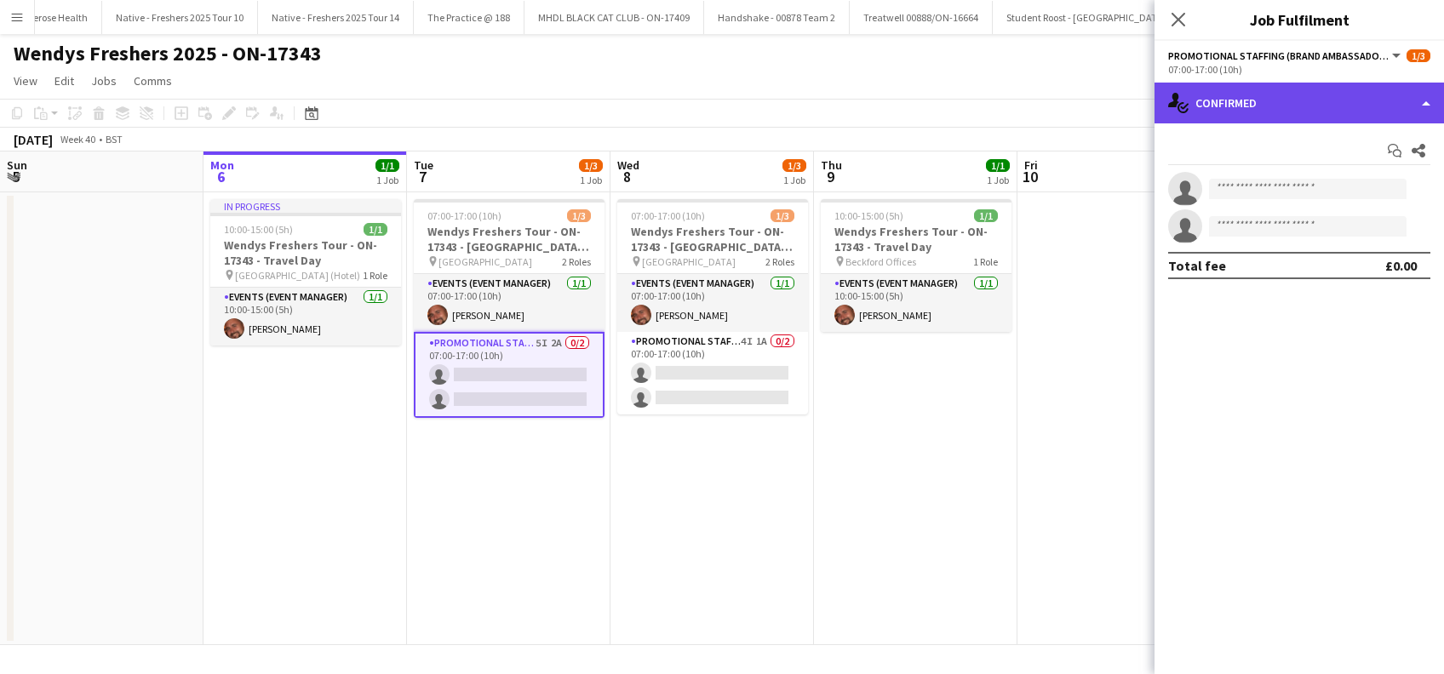
click at [1314, 112] on div "single-neutral-actions-check-2 Confirmed" at bounding box center [1299, 103] width 289 height 41
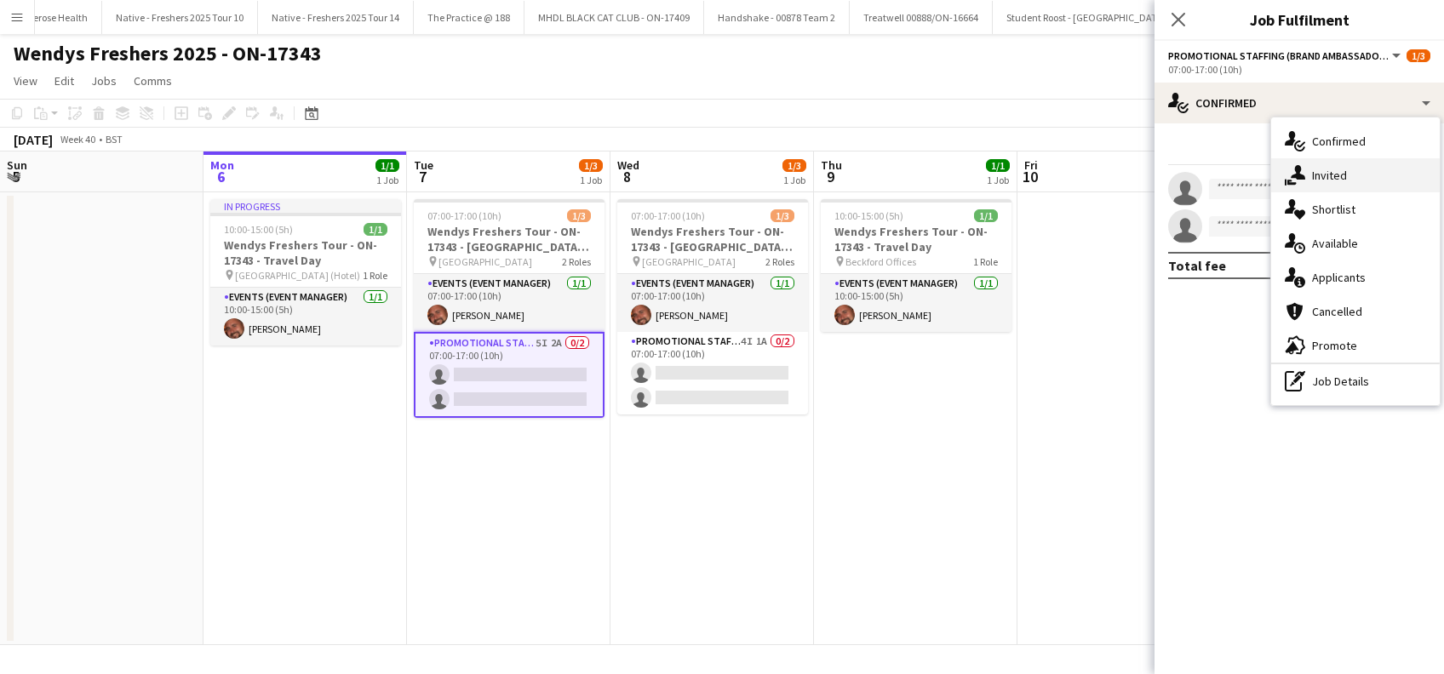
click at [1338, 175] on span "Invited" at bounding box center [1329, 175] width 35 height 15
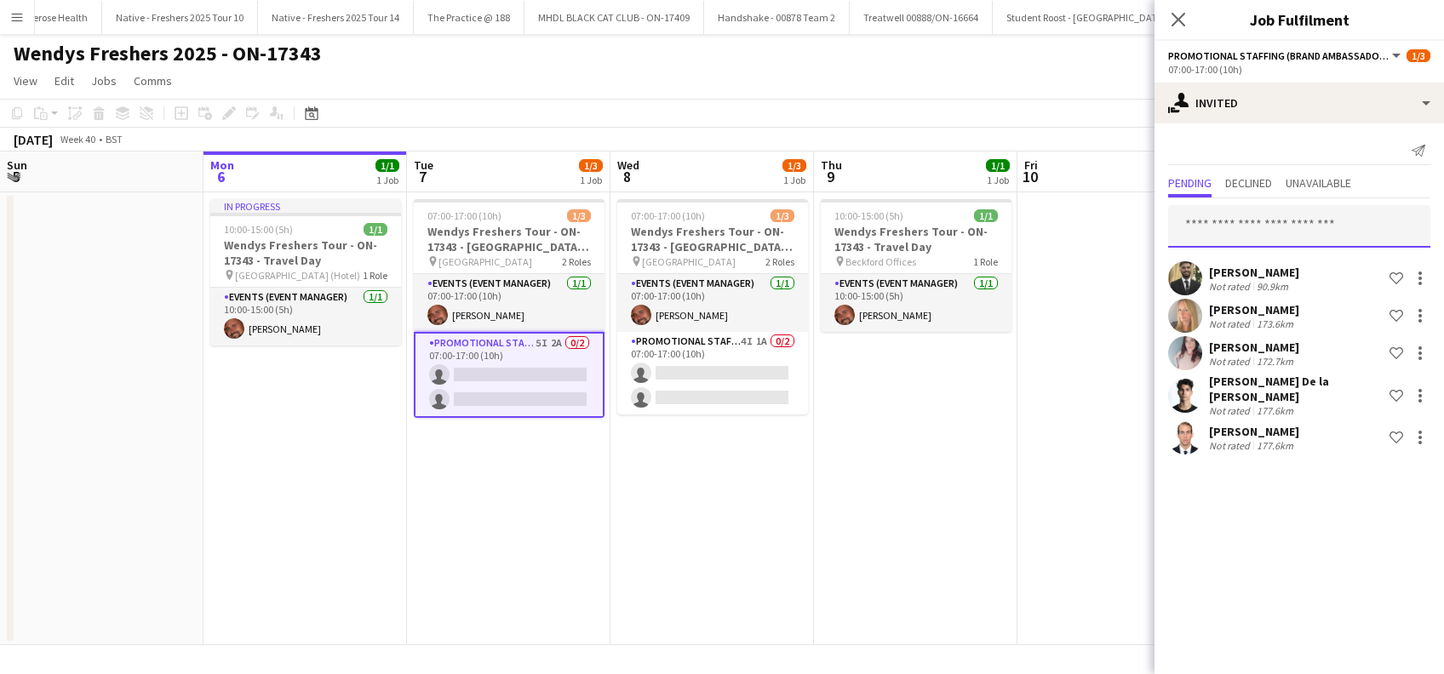
click at [1243, 228] on input "text" at bounding box center [1299, 226] width 262 height 43
type input "*"
click at [1181, 14] on icon "Close pop-in" at bounding box center [1178, 19] width 16 height 16
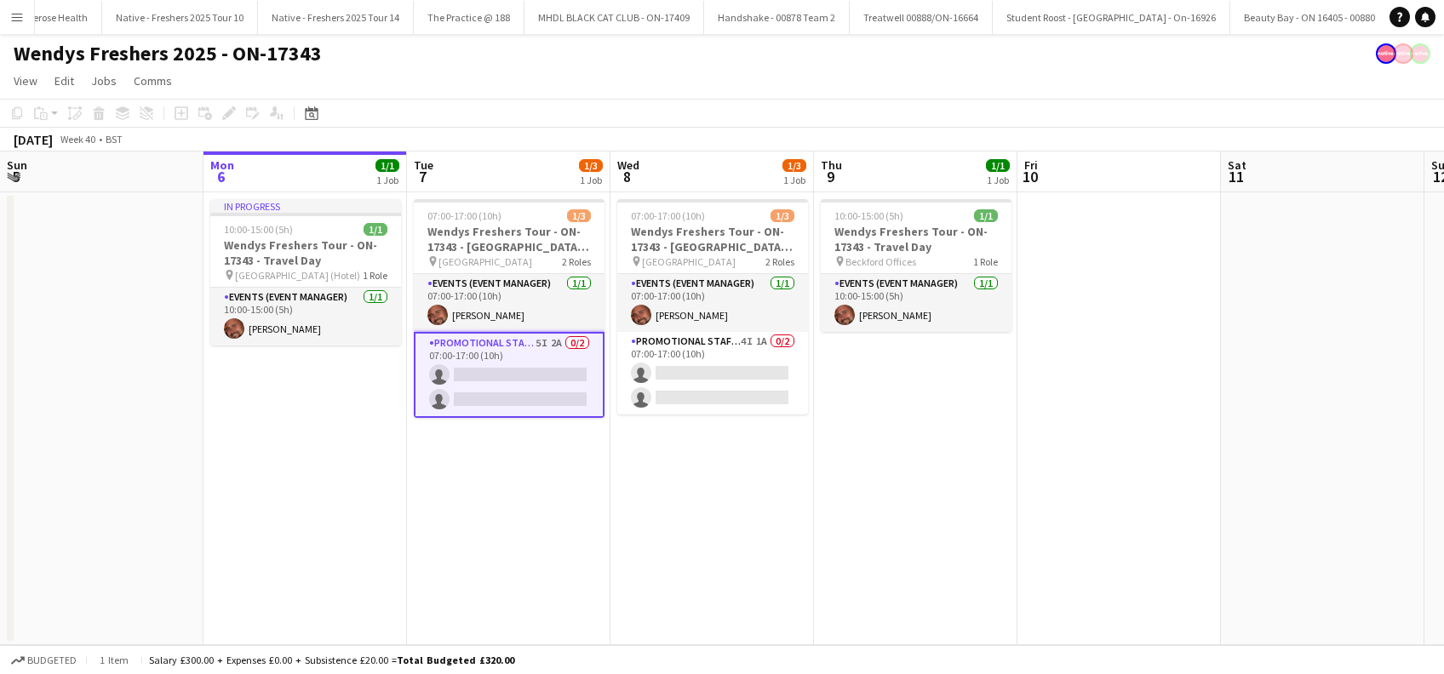
click at [508, 364] on app-card-role "Promotional Staffing (Brand Ambassadors) 5I 2A 0/2 07:00-17:00 (10h) single-neu…" at bounding box center [509, 375] width 191 height 86
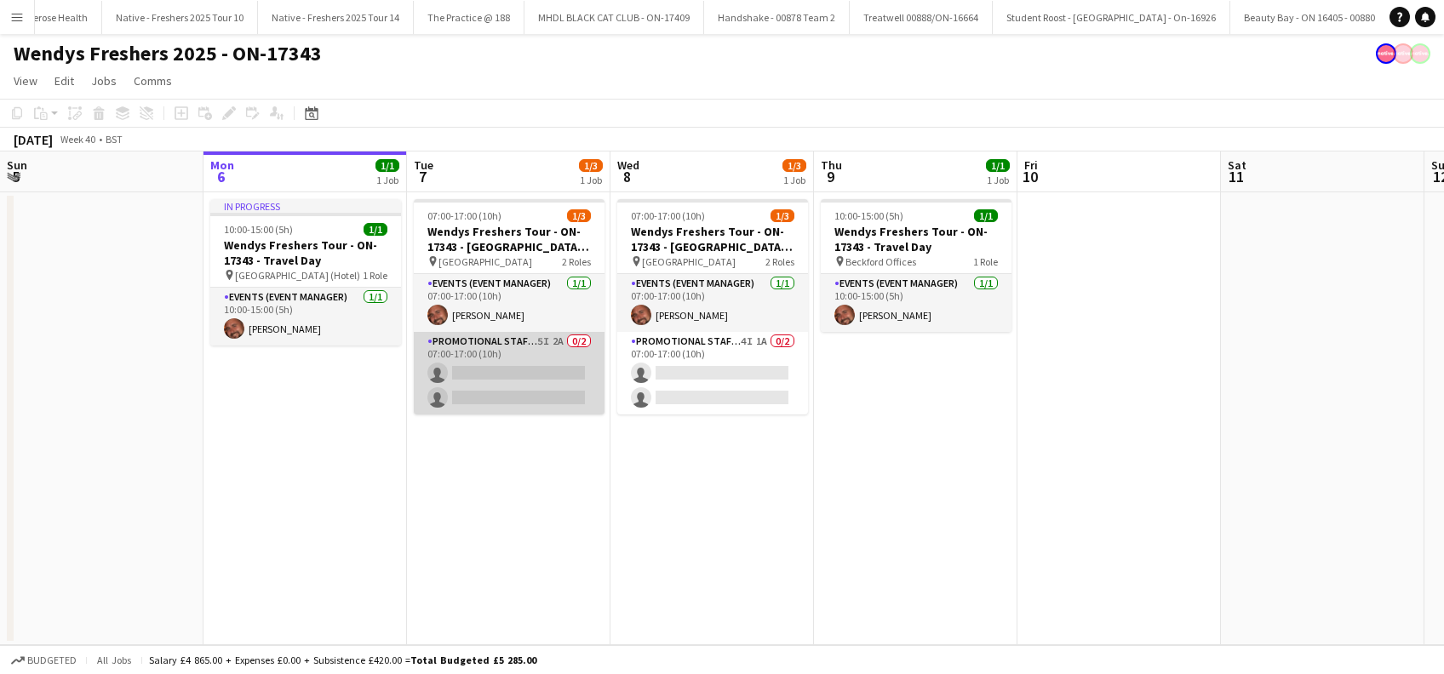
click at [515, 375] on app-card-role "Promotional Staffing (Brand Ambassadors) 5I 2A 0/2 07:00-17:00 (10h) single-neu…" at bounding box center [509, 373] width 191 height 83
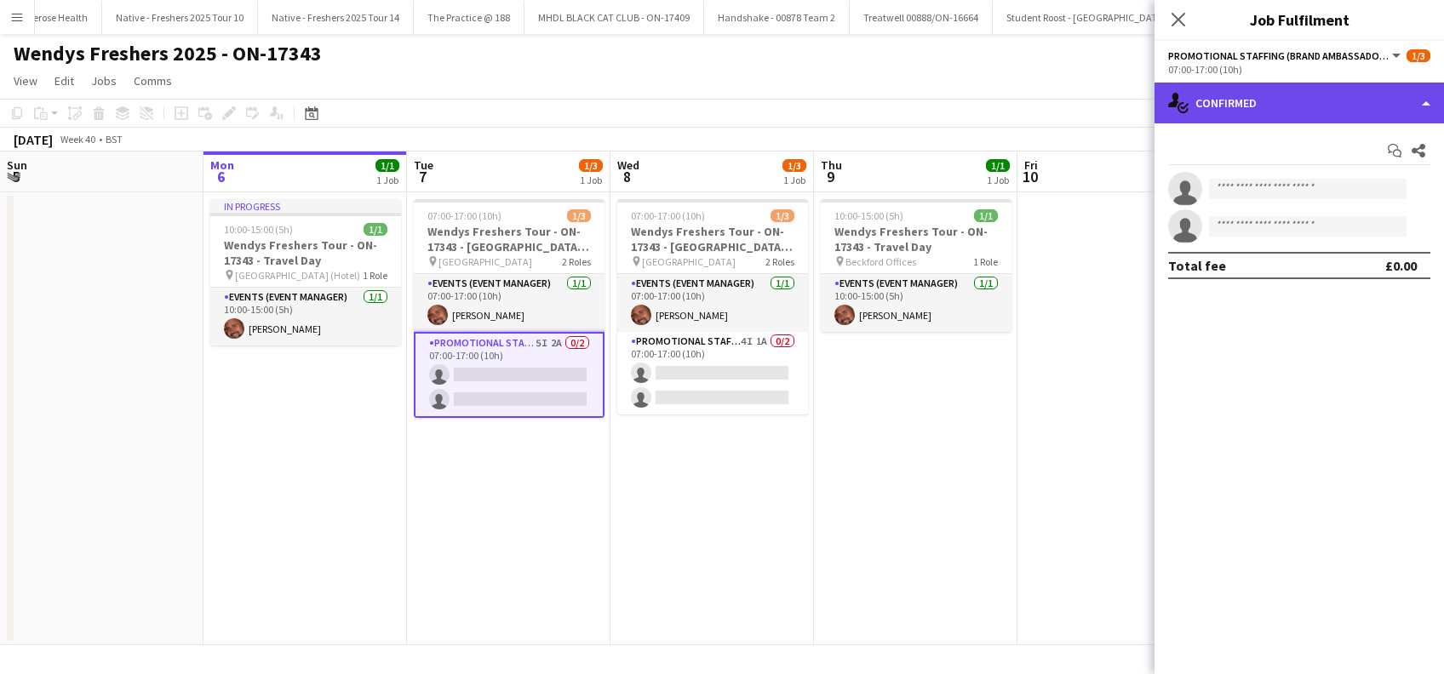
click at [1294, 107] on div "single-neutral-actions-check-2 Confirmed" at bounding box center [1299, 103] width 289 height 41
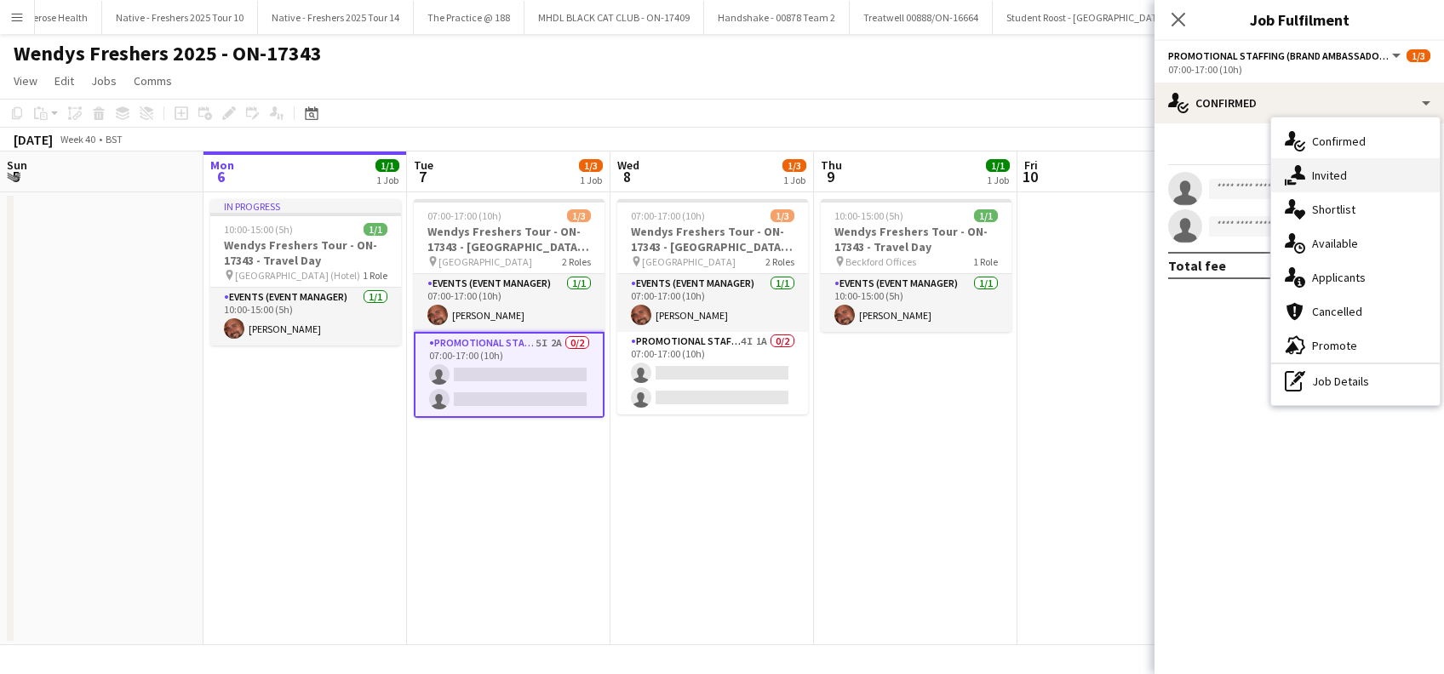
click at [1323, 178] on span "Invited" at bounding box center [1329, 175] width 35 height 15
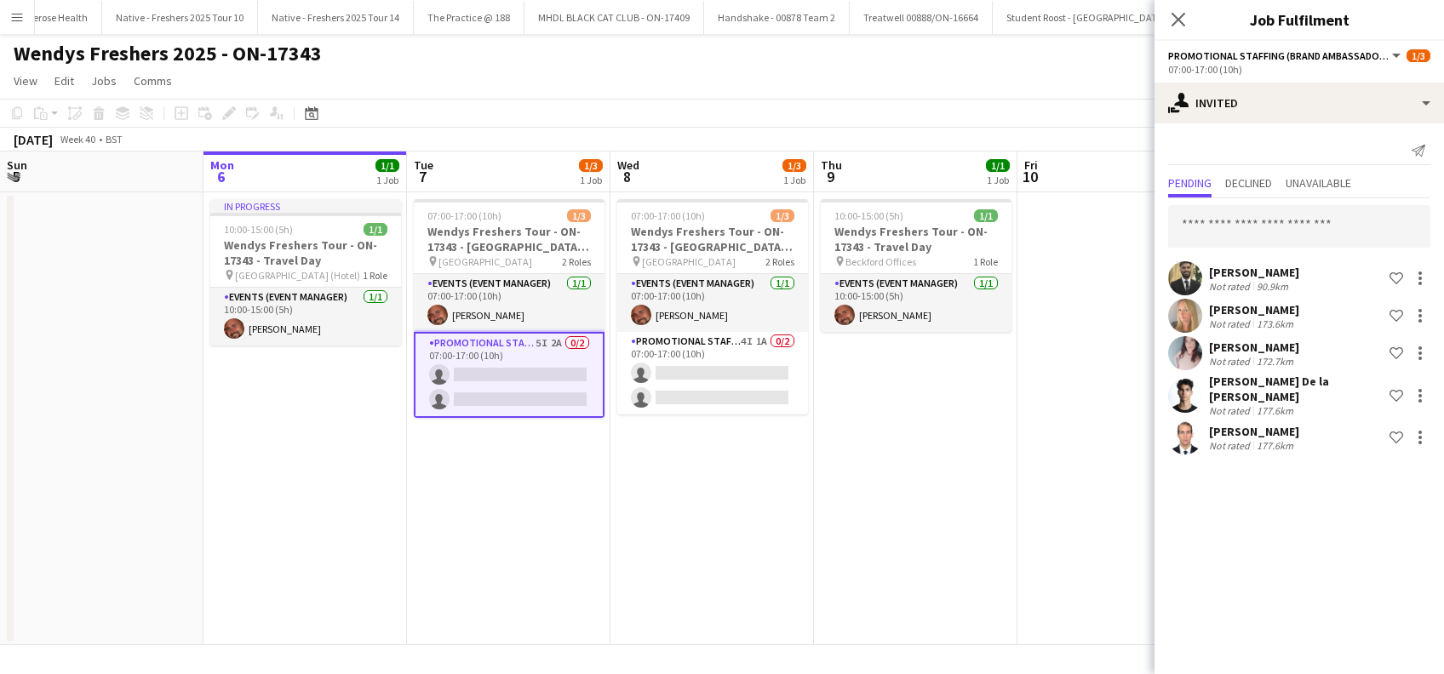
click at [1315, 422] on div "Angel Gervacio Bido Not rated 177.6km Shortlist crew" at bounding box center [1299, 438] width 289 height 34
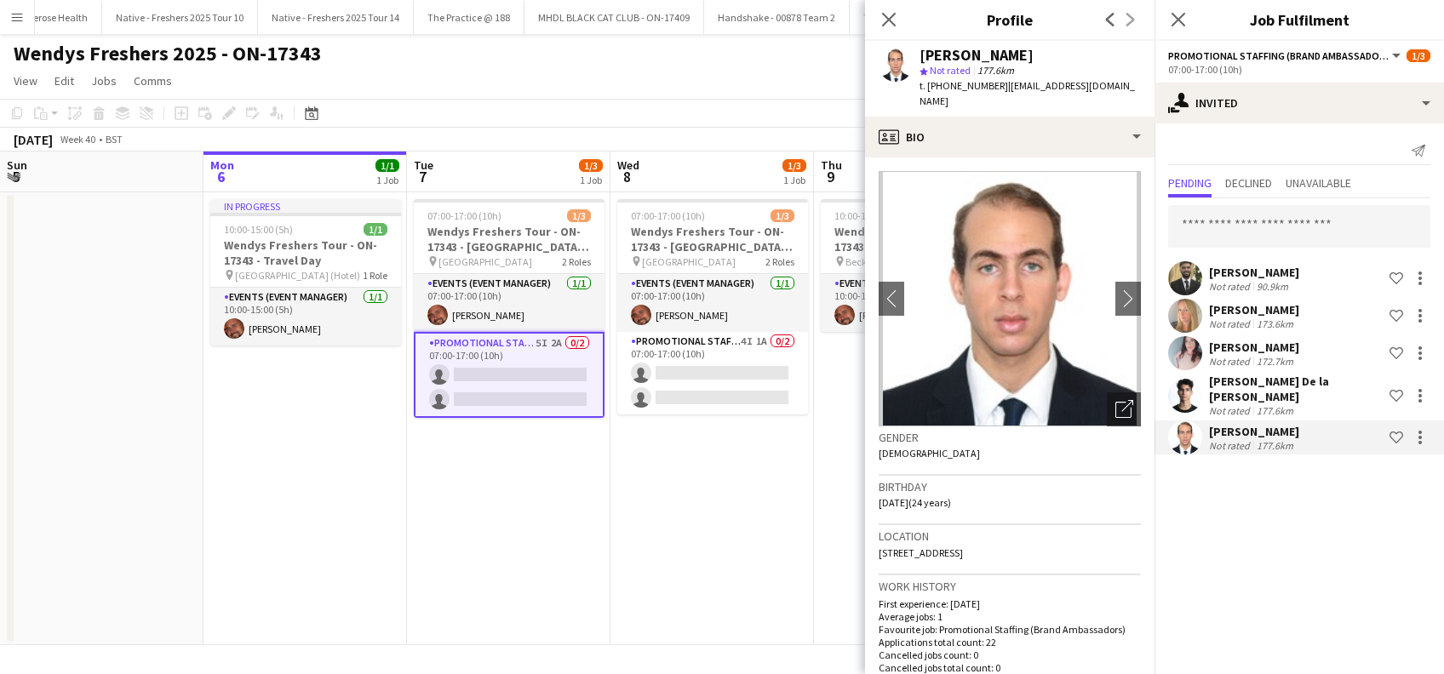
drag, startPoint x: 1056, startPoint y: 54, endPoint x: 915, endPoint y: 55, distance: 140.5
click at [915, 55] on div "Angel Gervacio Bido star Not rated 177.6km t. +447743312052 | joelghost08@gmail…" at bounding box center [1009, 79] width 289 height 76
copy div "Angel Gervacio Bido"
click at [735, 510] on app-date-cell "07:00-17:00 (10h) 1/3 Wendys Freshers Tour - ON-17343 - Cambridge University Da…" at bounding box center [711, 418] width 203 height 453
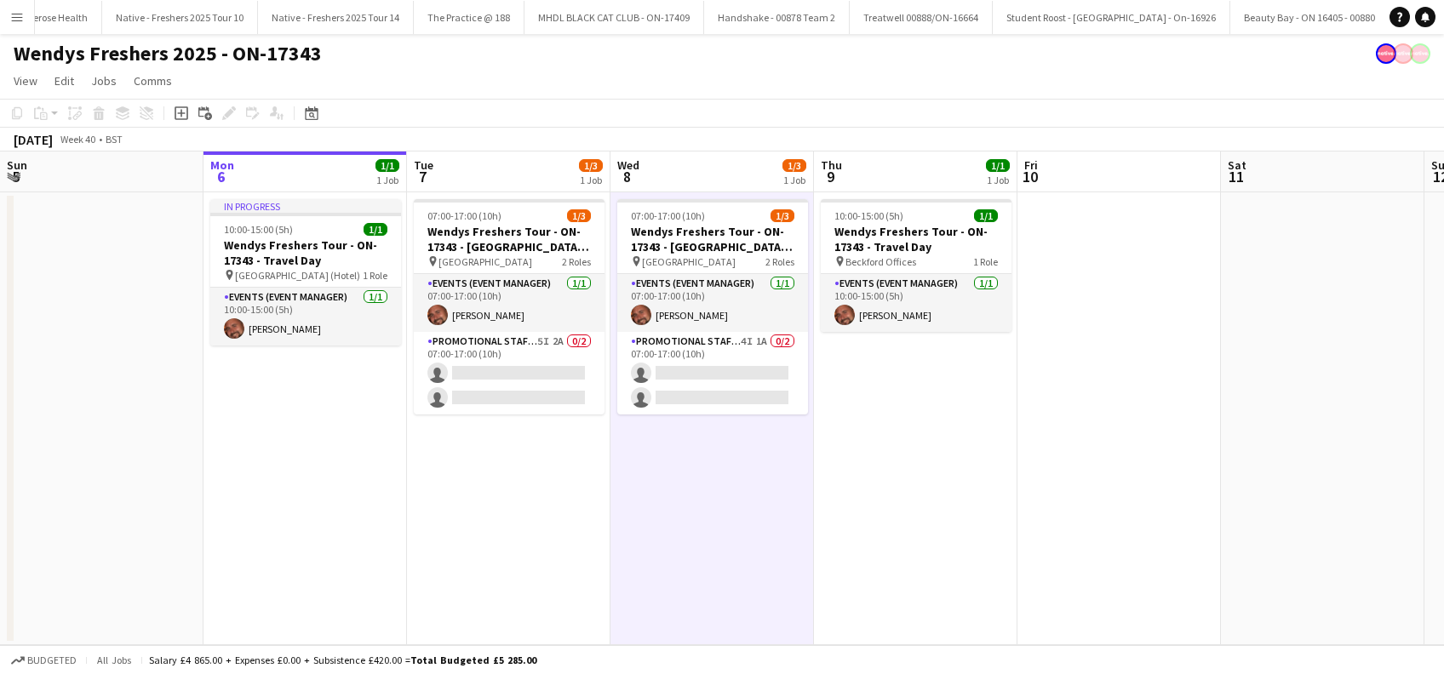
drag, startPoint x: 393, startPoint y: 463, endPoint x: 600, endPoint y: 460, distance: 206.9
click at [394, 463] on app-date-cell "In progress 10:00-15:00 (5h) 1/1 Wendys Freshers Tour - ON-17343 - Travel Day p…" at bounding box center [304, 418] width 203 height 453
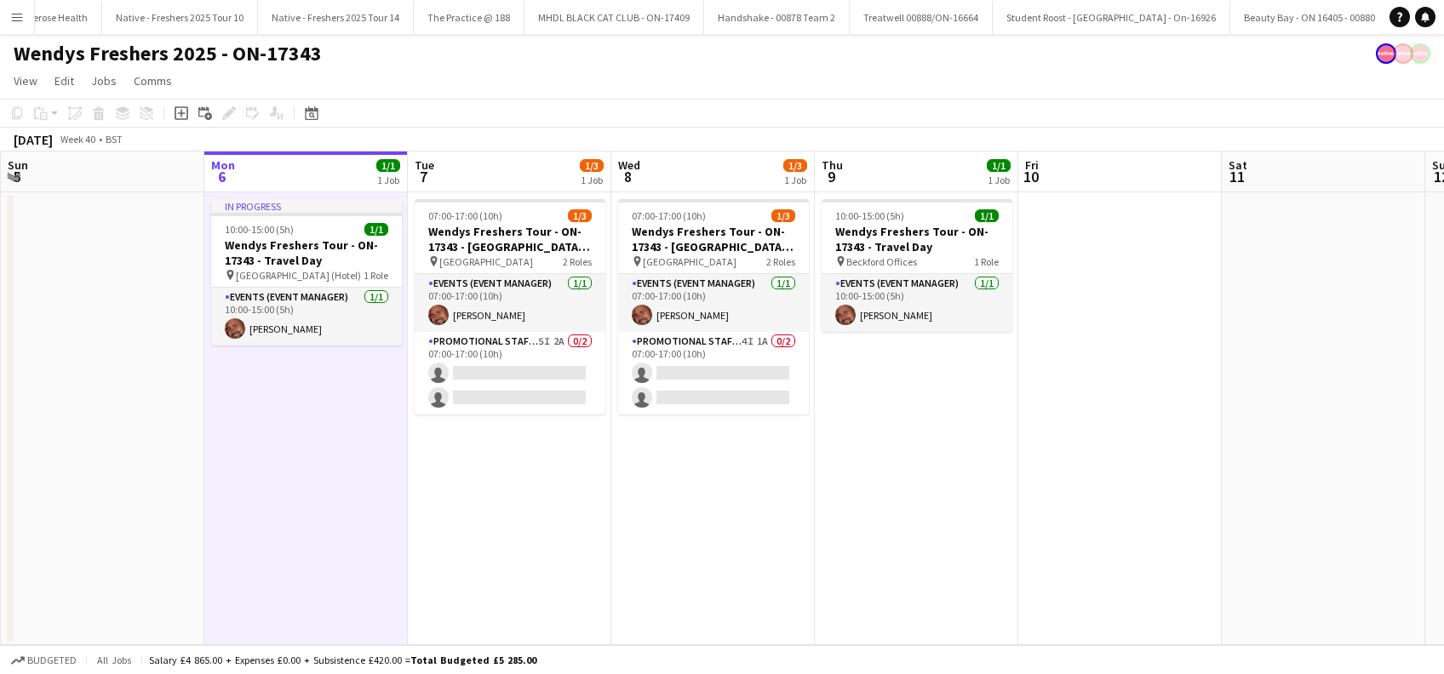
drag, startPoint x: 600, startPoint y: 460, endPoint x: 856, endPoint y: 484, distance: 256.5
click at [605, 459] on app-calendar-viewport "Fri 3 Sat 4 Sun 5 Mon 6 1/1 1 Job Tue 7 1/3 1 Job Wed 8 1/3 1 Job Thu 9 1/1 1 J…" at bounding box center [722, 399] width 1444 height 494
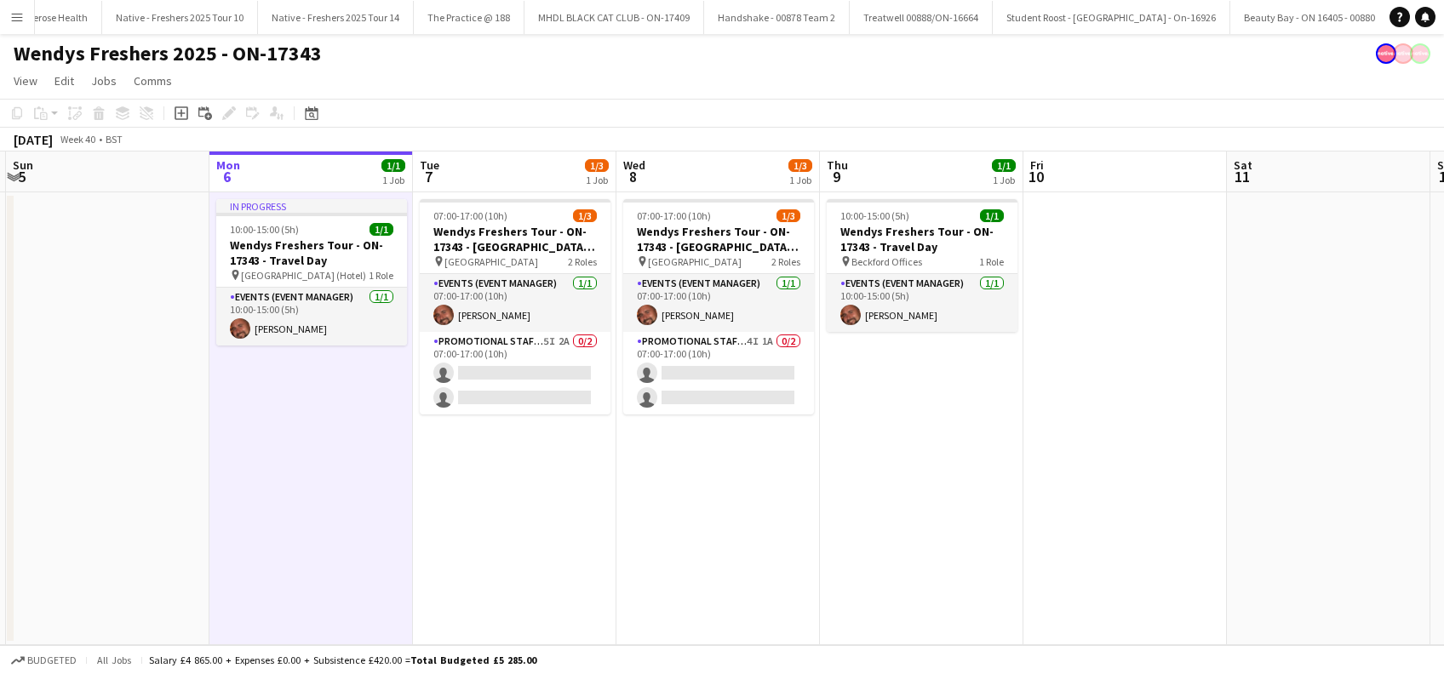
click at [857, 484] on app-date-cell "10:00-15:00 (5h) 1/1 Wendys Freshers Tour - ON-17343 - Travel Day pin Beckford …" at bounding box center [921, 418] width 203 height 453
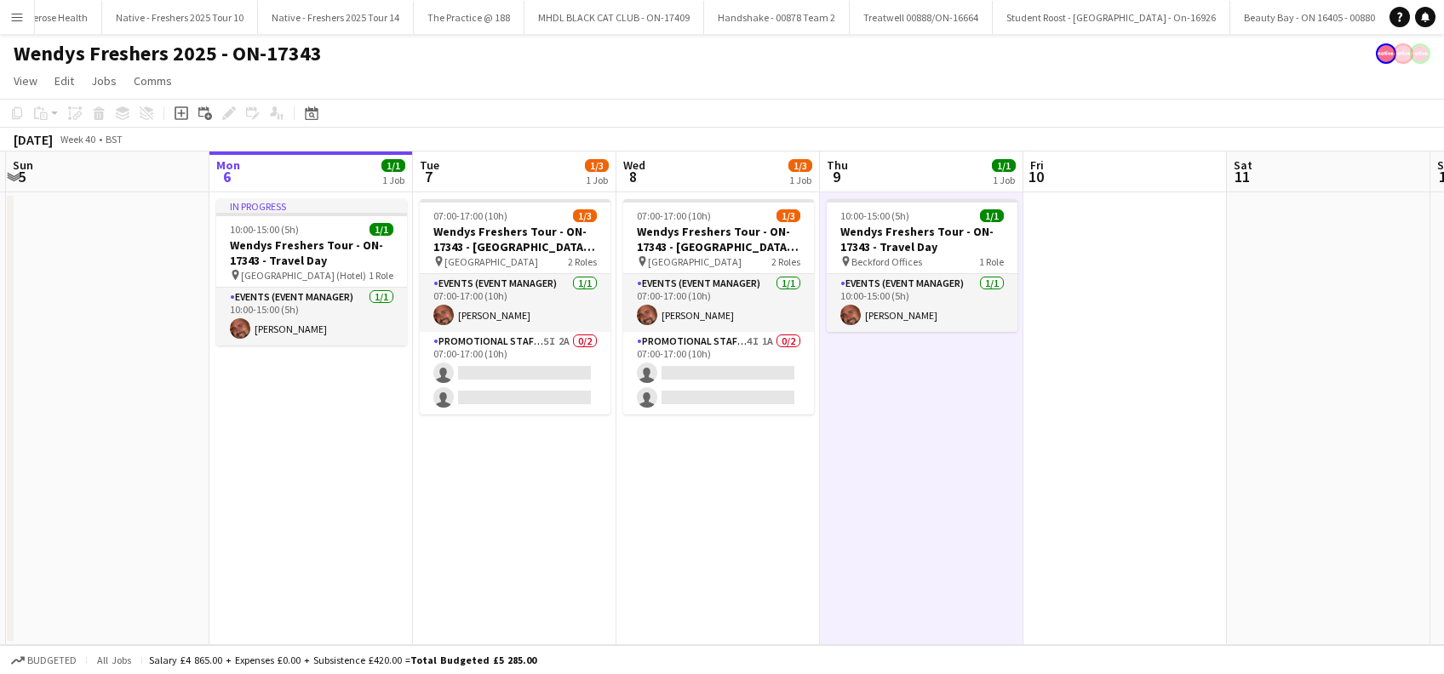
click at [539, 458] on app-date-cell "07:00-17:00 (10h) 1/3 Wendys Freshers Tour - ON-17343 - Cambridge University Da…" at bounding box center [514, 418] width 203 height 453
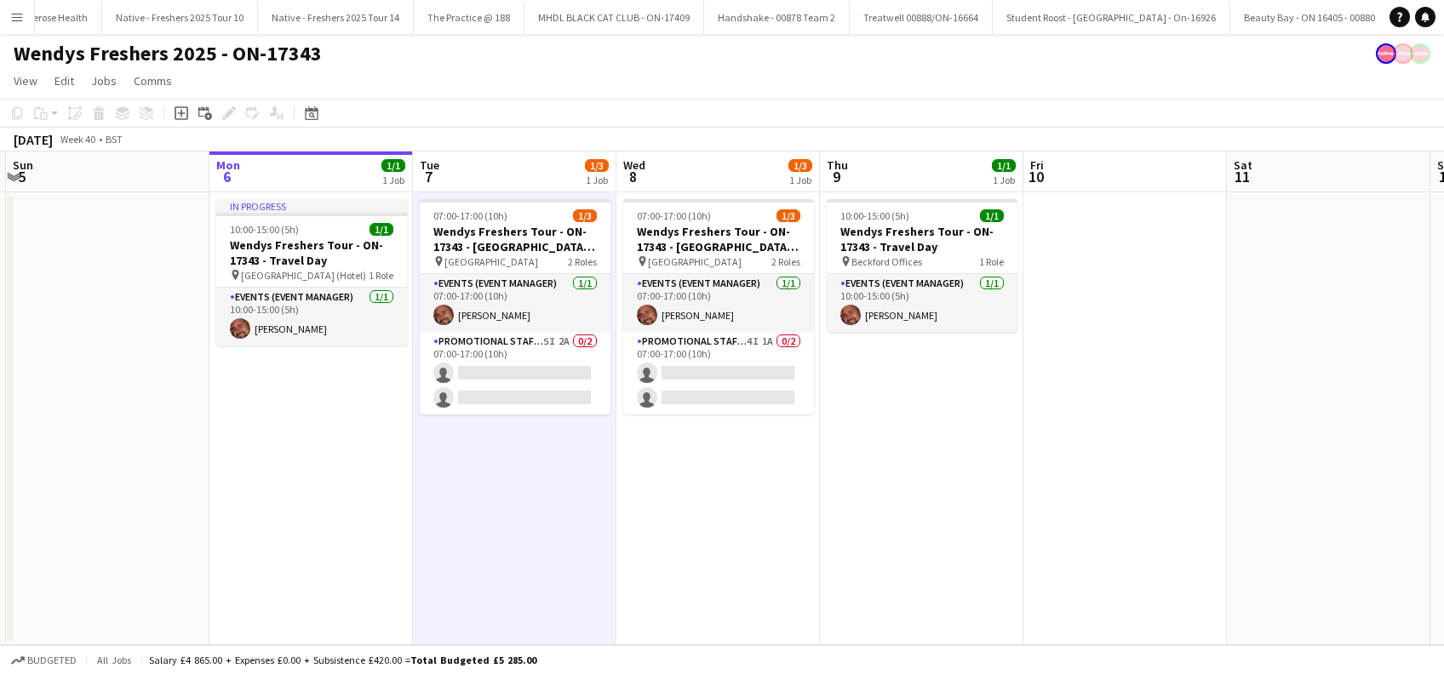
click at [518, 526] on app-date-cell "07:00-17:00 (10h) 1/3 Wendys Freshers Tour - ON-17343 - Cambridge University Da…" at bounding box center [514, 418] width 203 height 453
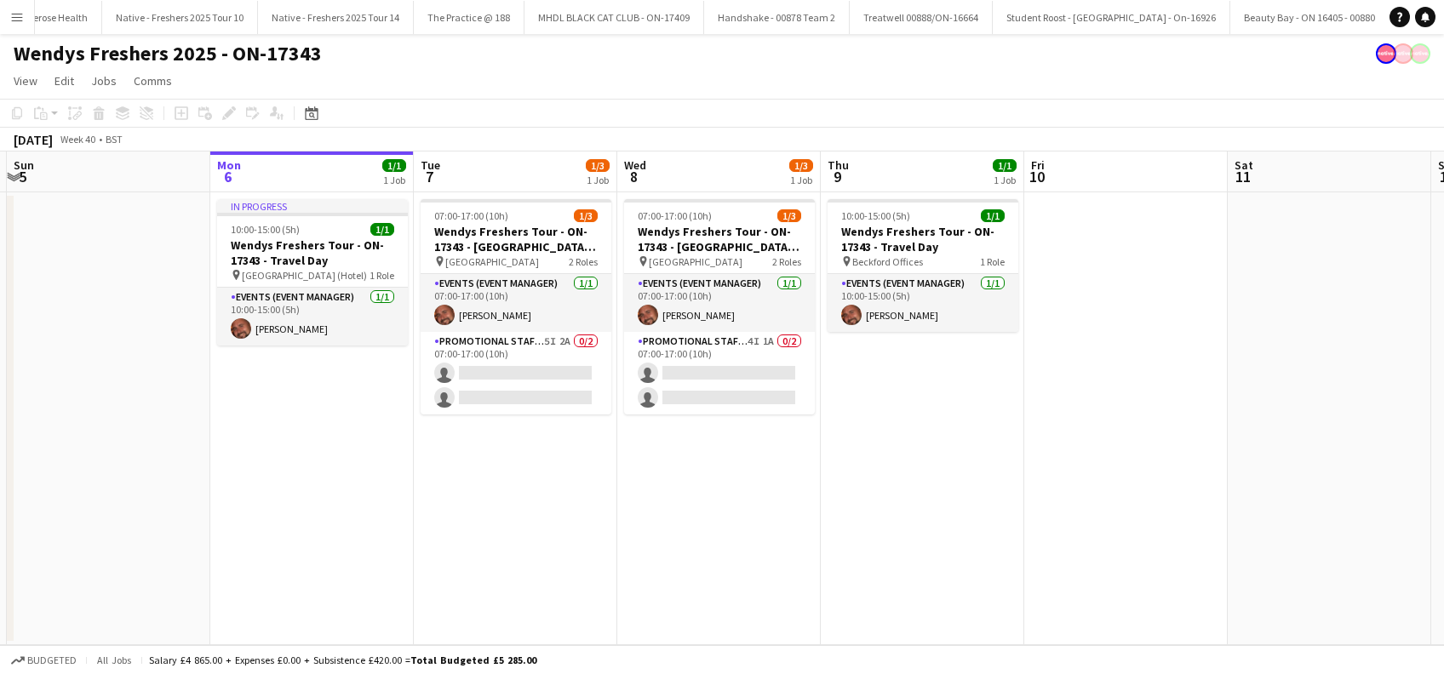
scroll to position [0, 399]
click at [666, 501] on app-date-cell "07:00-17:00 (10h) 1/3 Wendys Freshers Tour - ON-17343 - Cambridge University Da…" at bounding box center [719, 418] width 203 height 453
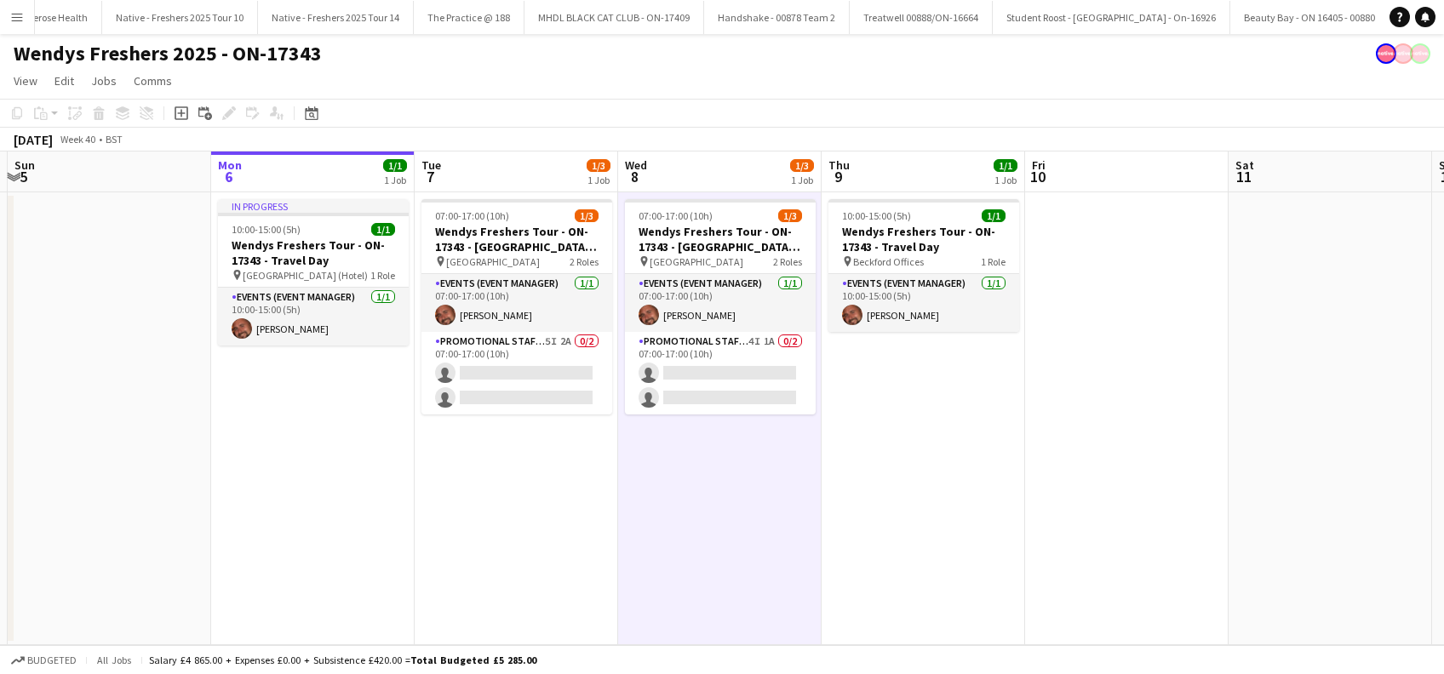
click at [526, 435] on app-date-cell "07:00-17:00 (10h) 1/3 Wendys Freshers Tour - ON-17343 - Cambridge University Da…" at bounding box center [516, 418] width 203 height 453
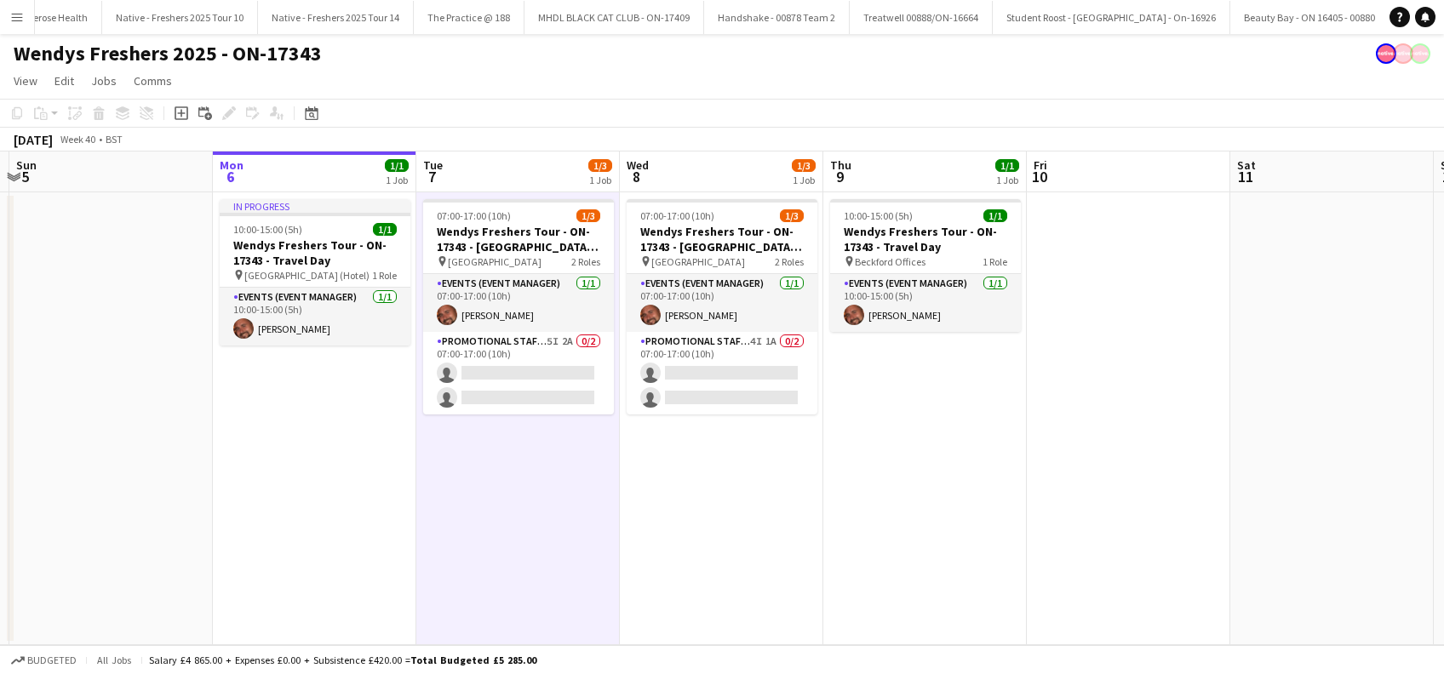
click at [660, 477] on app-date-cell "07:00-17:00 (10h) 1/3 Wendys Freshers Tour - ON-17343 - Cambridge University Da…" at bounding box center [721, 418] width 203 height 453
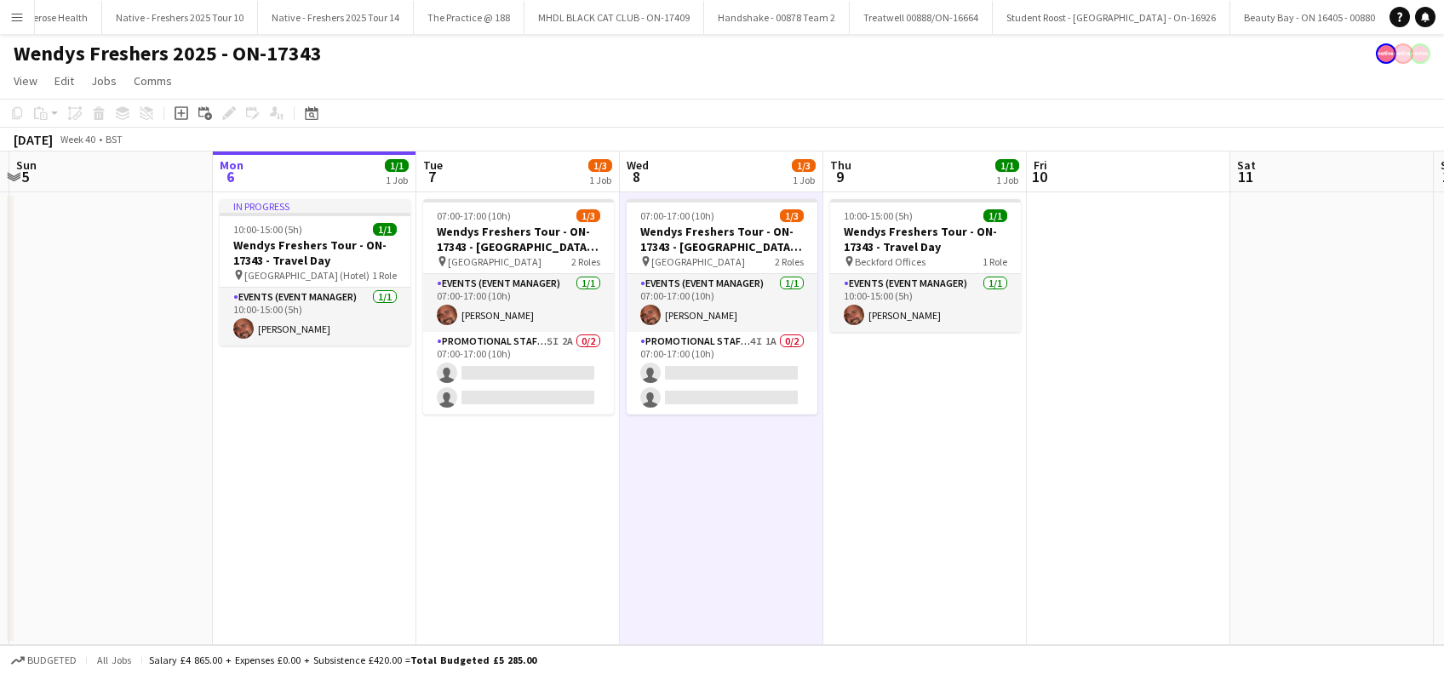
scroll to position [0, 396]
click at [334, 478] on app-date-cell "In progress 10:00-15:00 (5h) 1/1 Wendys Freshers Tour - ON-17343 - Travel Day p…" at bounding box center [316, 418] width 203 height 453
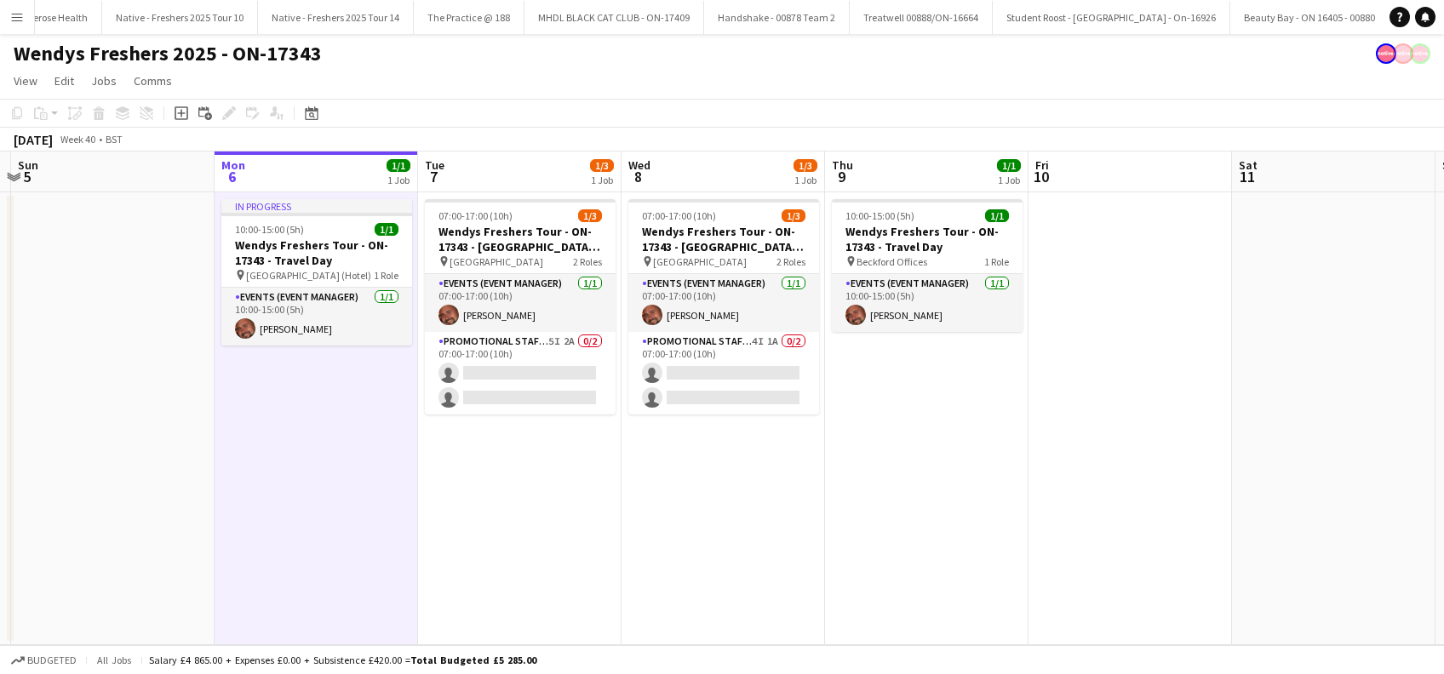
click at [490, 493] on app-date-cell "07:00-17:00 (10h) 1/3 Wendys Freshers Tour - ON-17343 - Cambridge University Da…" at bounding box center [519, 418] width 203 height 453
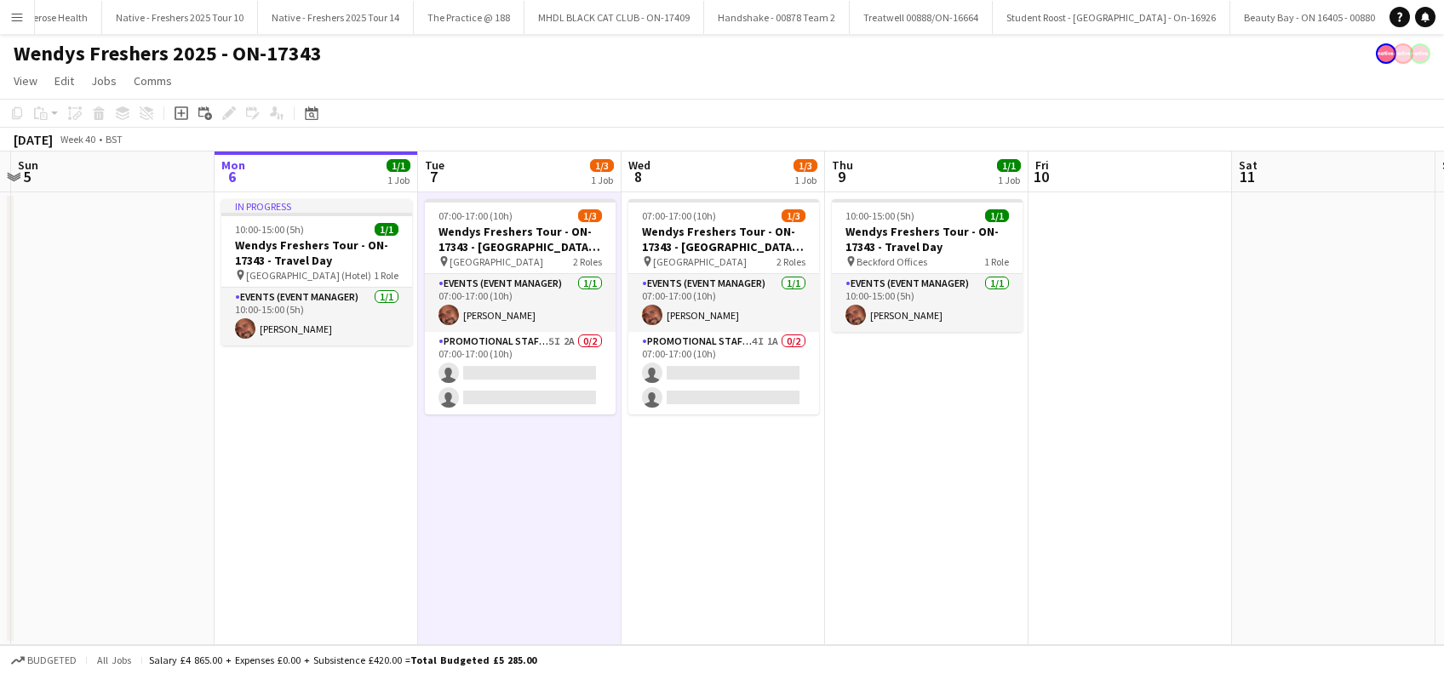
click at [512, 513] on app-calendar-viewport "Fri 3 Sat 4 Sun 5 Mon 6 1/1 1 Job Tue 7 1/3 1 Job Wed 8 1/3 1 Job Thu 9 1/1 1 J…" at bounding box center [722, 399] width 1444 height 494
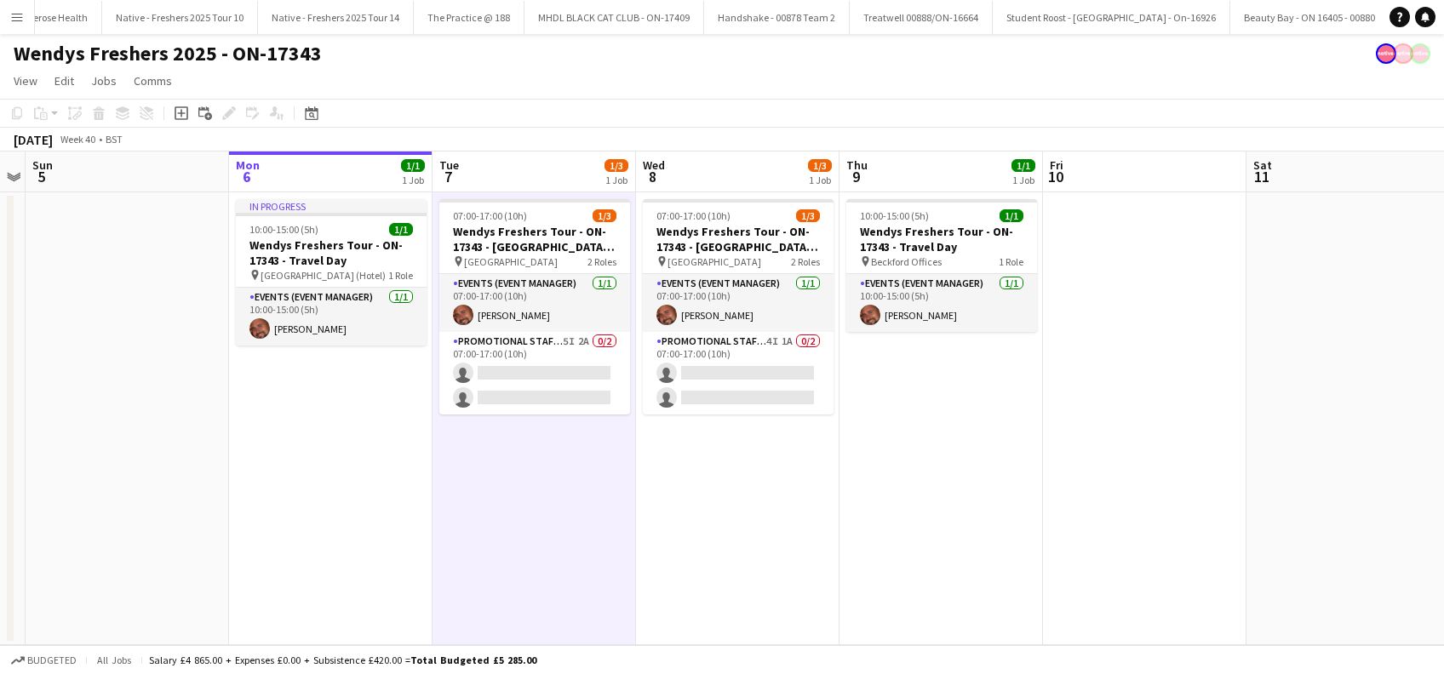
click at [753, 498] on app-date-cell "07:00-17:00 (10h) 1/3 Wendys Freshers Tour - ON-17343 - Cambridge University Da…" at bounding box center [737, 418] width 203 height 453
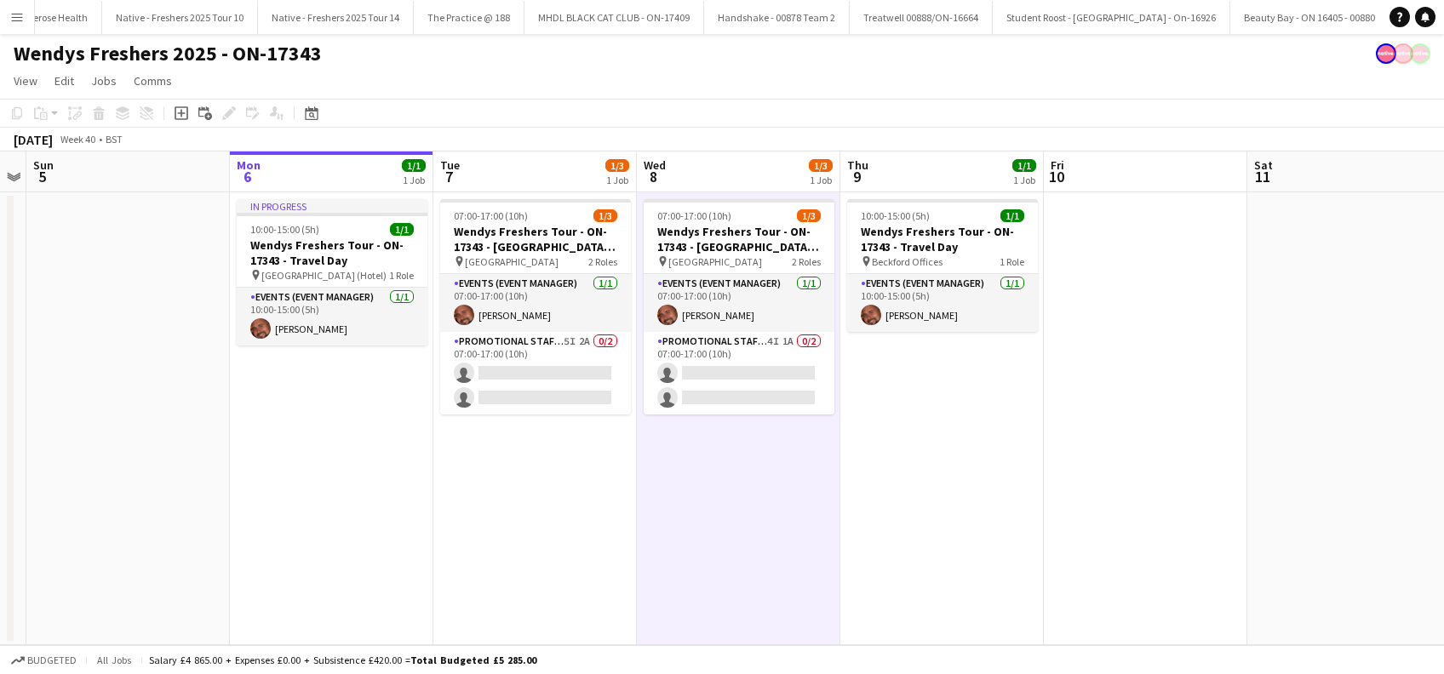
scroll to position [0, 377]
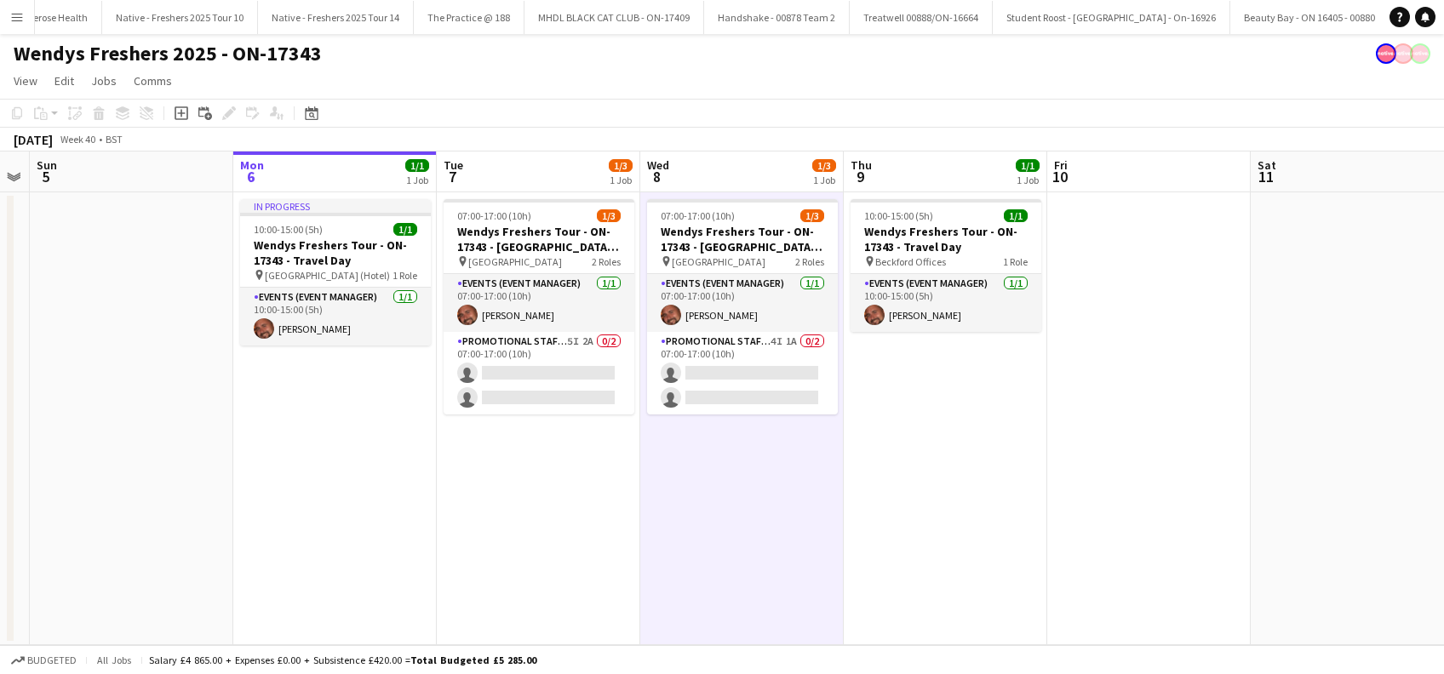
drag, startPoint x: 926, startPoint y: 514, endPoint x: 933, endPoint y: 532, distance: 19.1
click at [926, 515] on app-date-cell "10:00-15:00 (5h) 1/1 Wendys Freshers Tour - ON-17343 - Travel Day pin Beckford …" at bounding box center [945, 418] width 203 height 453
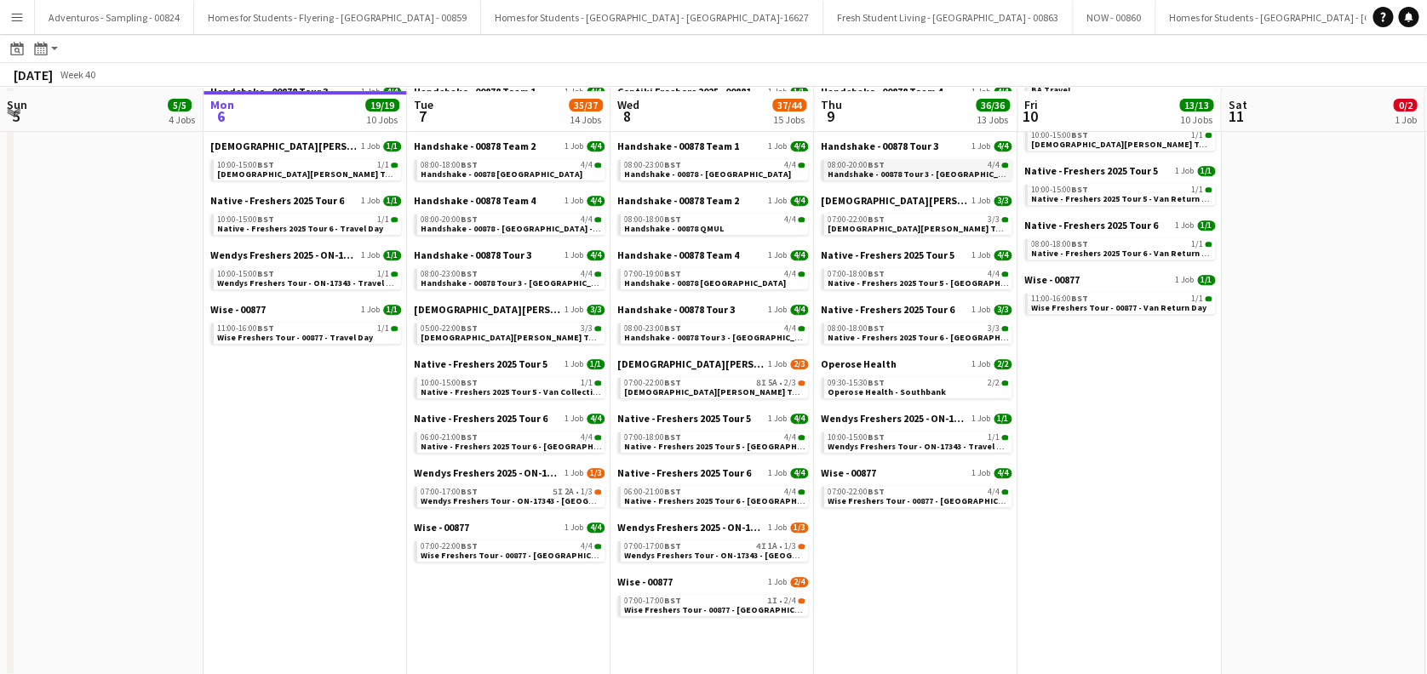
scroll to position [343, 0]
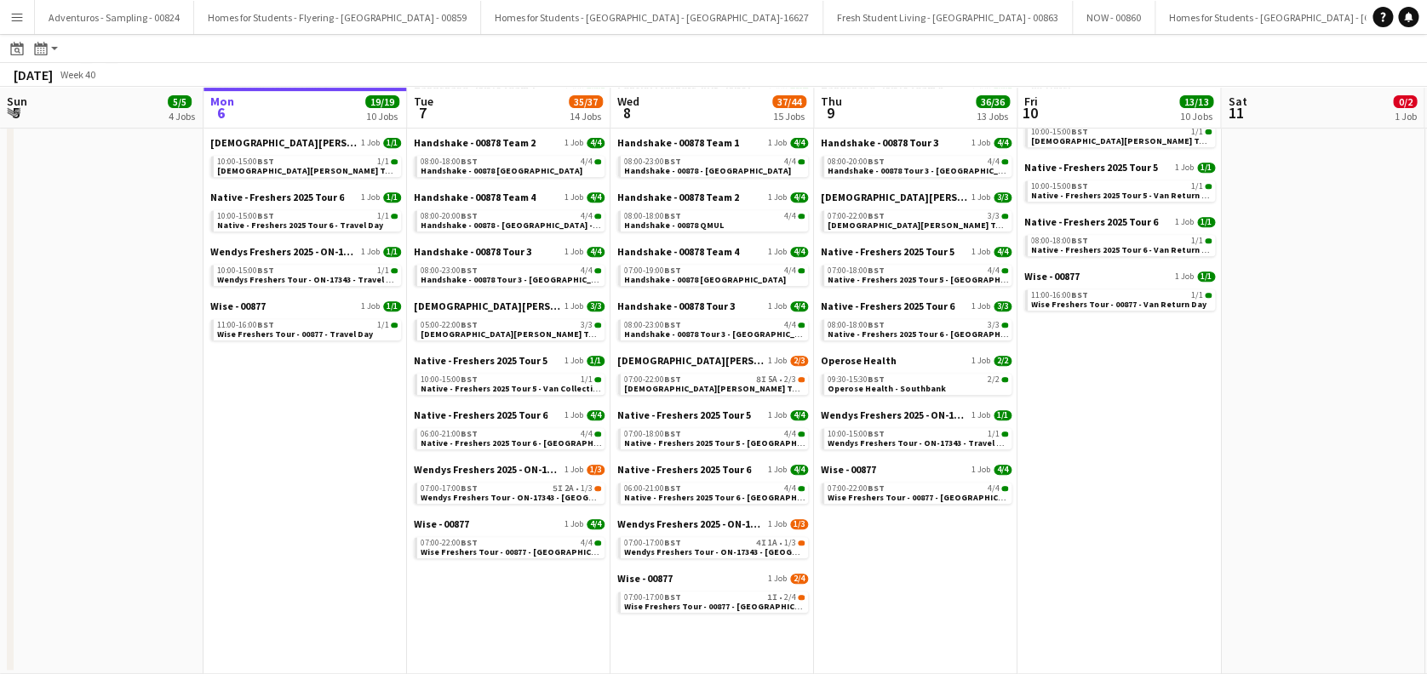
click at [302, 404] on app-date-cell "00886/ON-16167 - Shake Shack 2 Jobs 2/2 12:00-17:00 BST 1/1 Shake Shack - Drive…" at bounding box center [304, 253] width 203 height 842
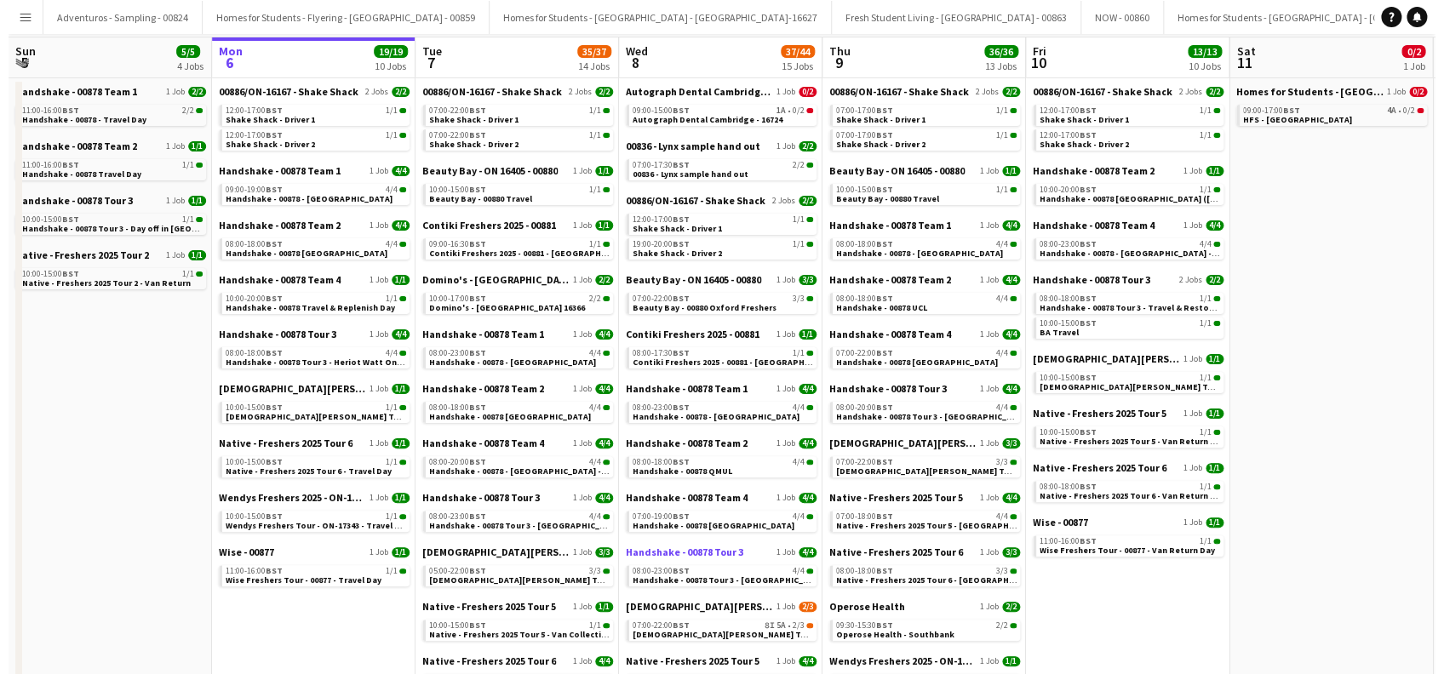
scroll to position [0, 0]
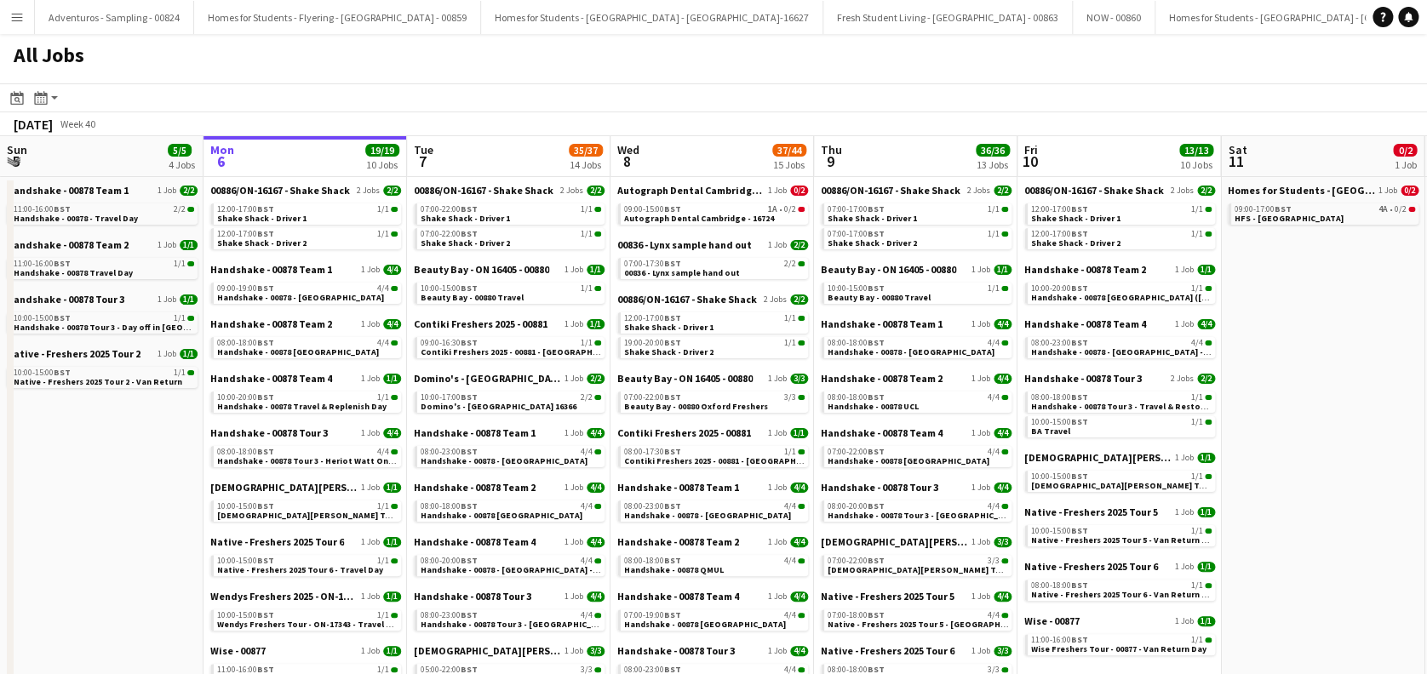
click at [23, 18] on app-icon "Menu" at bounding box center [17, 17] width 14 height 14
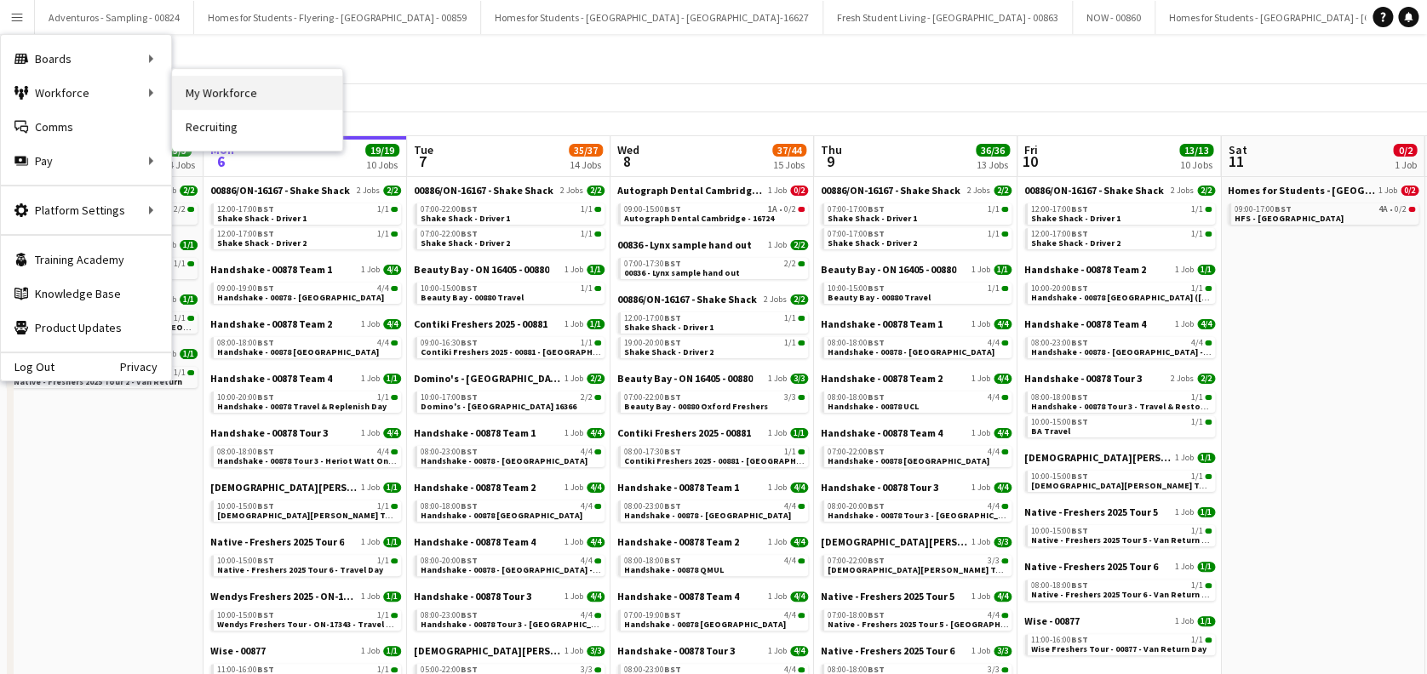
click at [226, 102] on link "My Workforce" at bounding box center [257, 93] width 170 height 34
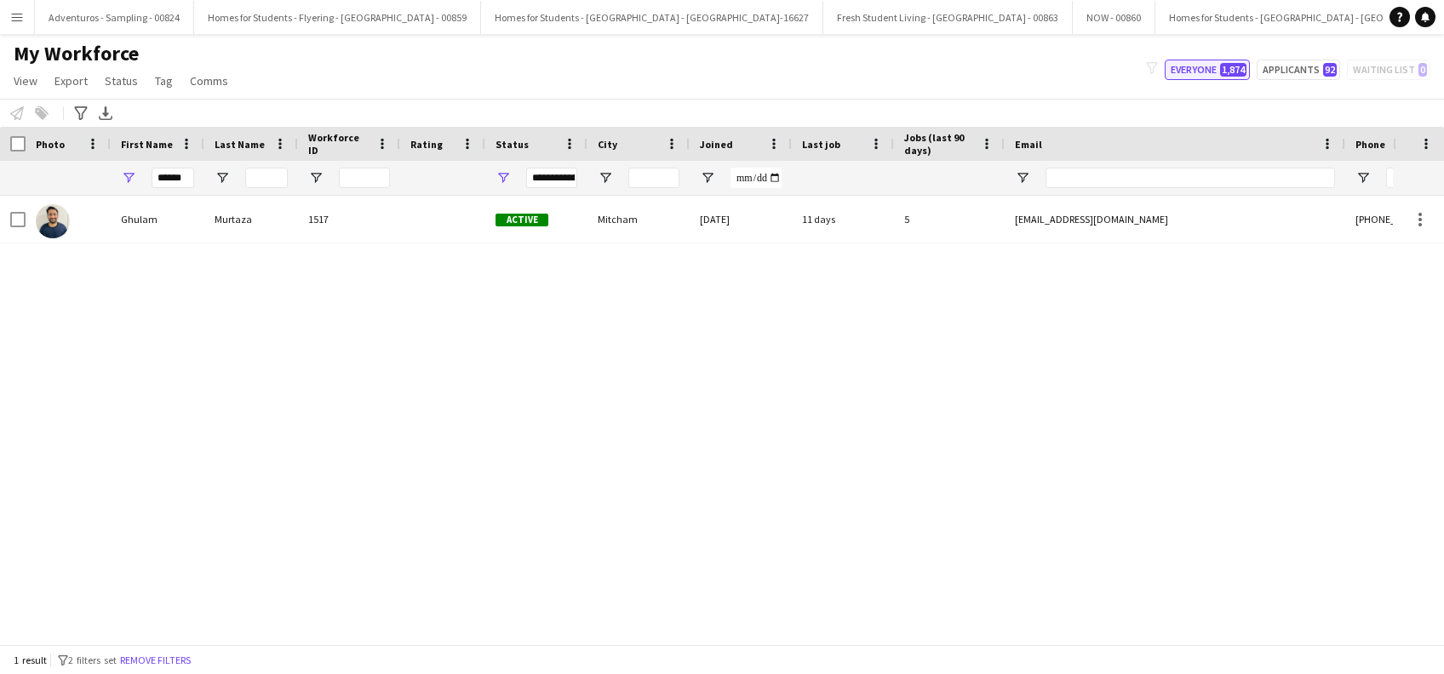
click at [1189, 66] on button "Everyone 1,874" at bounding box center [1207, 70] width 85 height 20
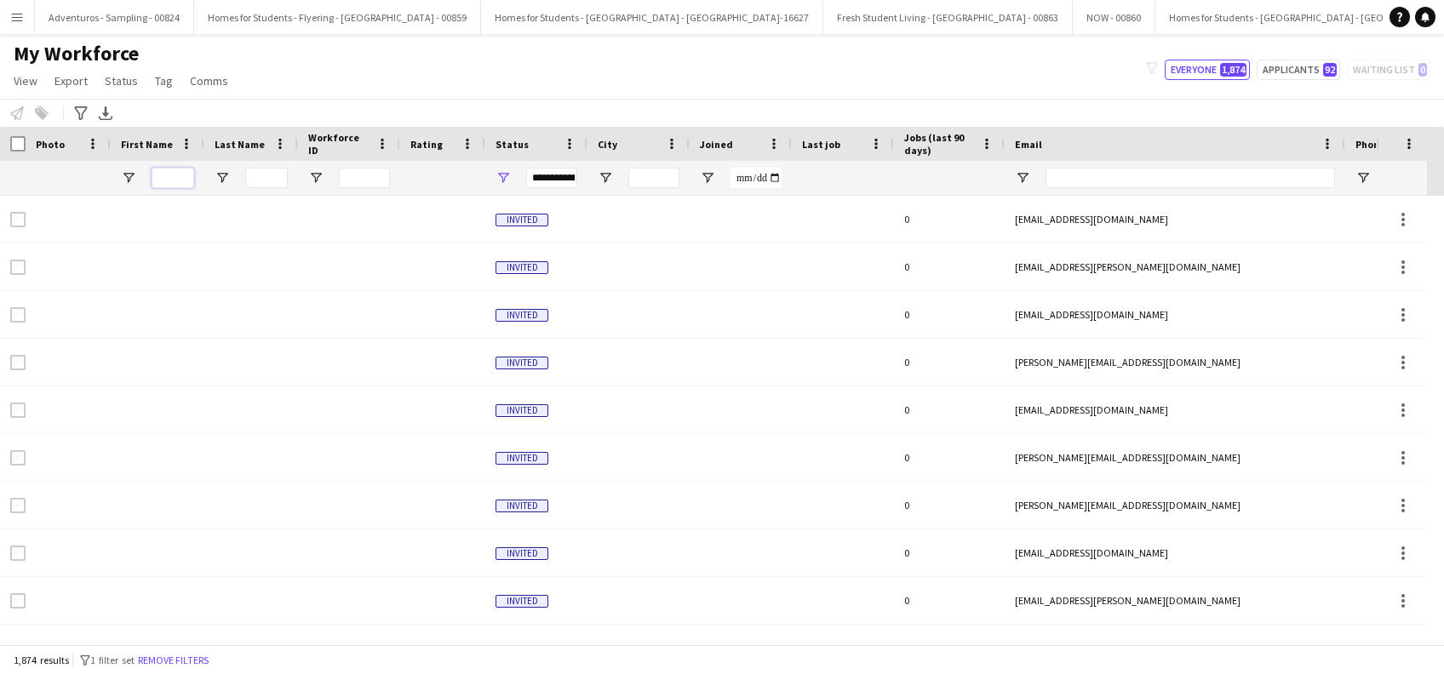
click at [173, 180] on input "First Name Filter Input" at bounding box center [173, 178] width 43 height 20
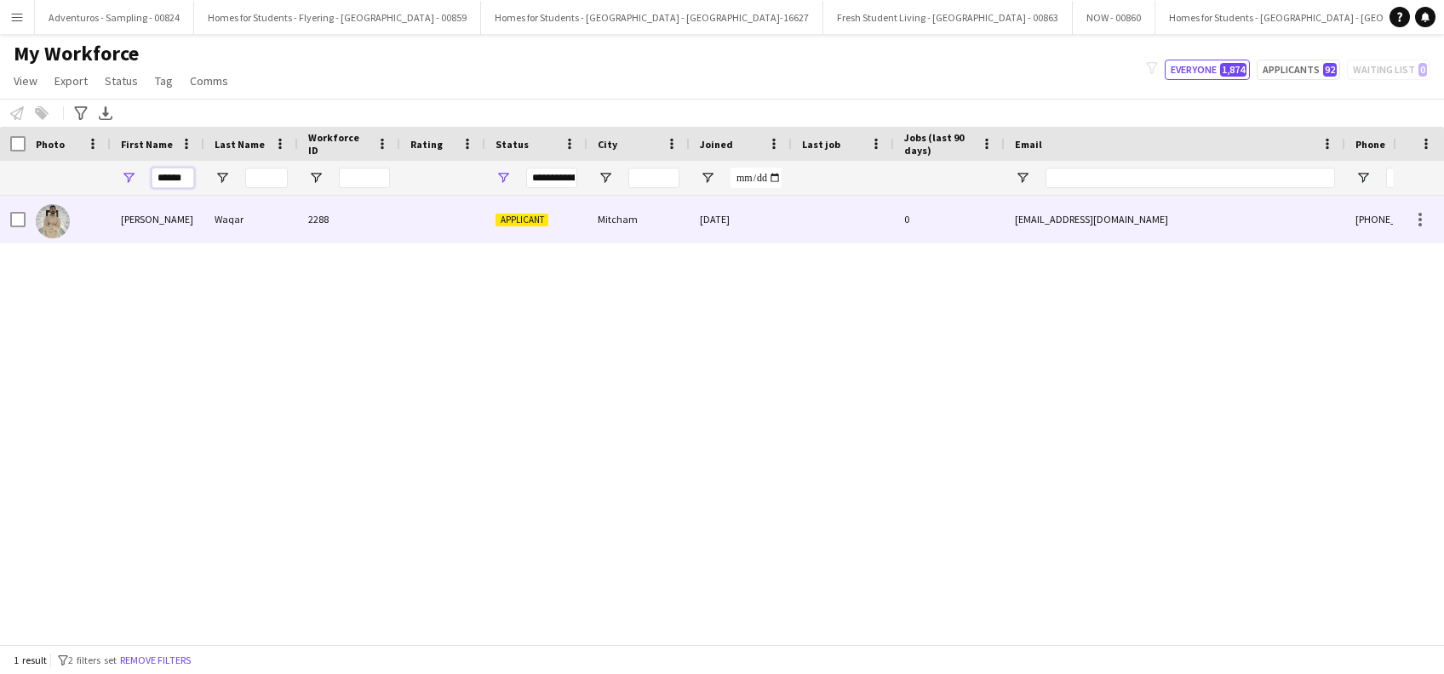
type input "******"
click at [135, 218] on div "Sheikh adil" at bounding box center [158, 219] width 94 height 47
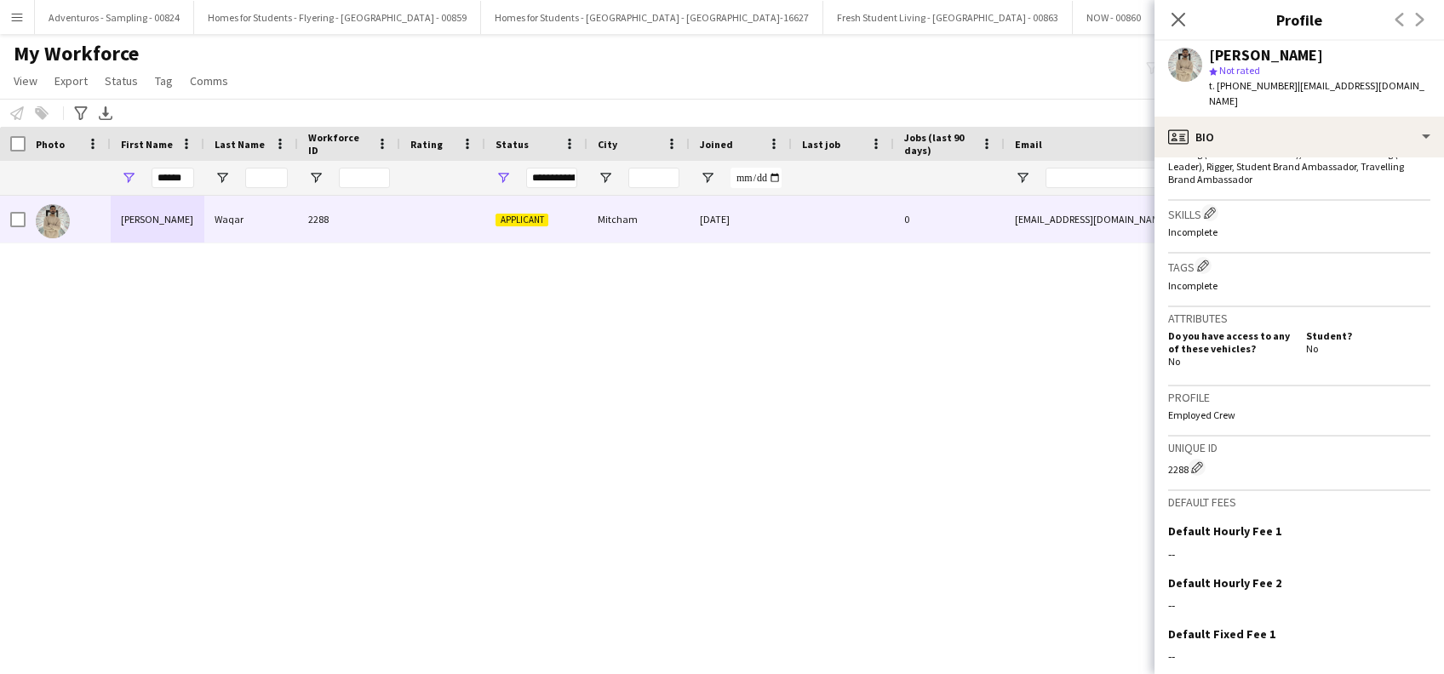
scroll to position [681, 0]
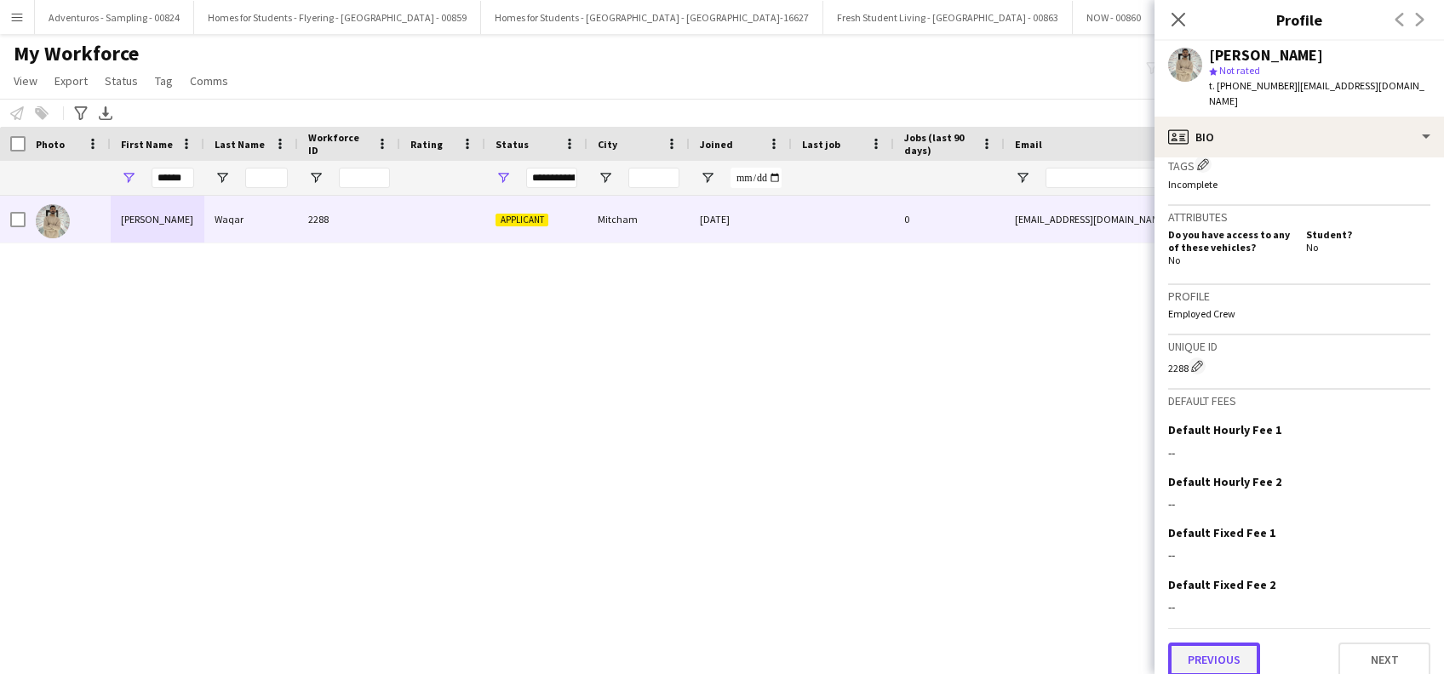
click at [1219, 647] on button "Previous" at bounding box center [1214, 660] width 92 height 34
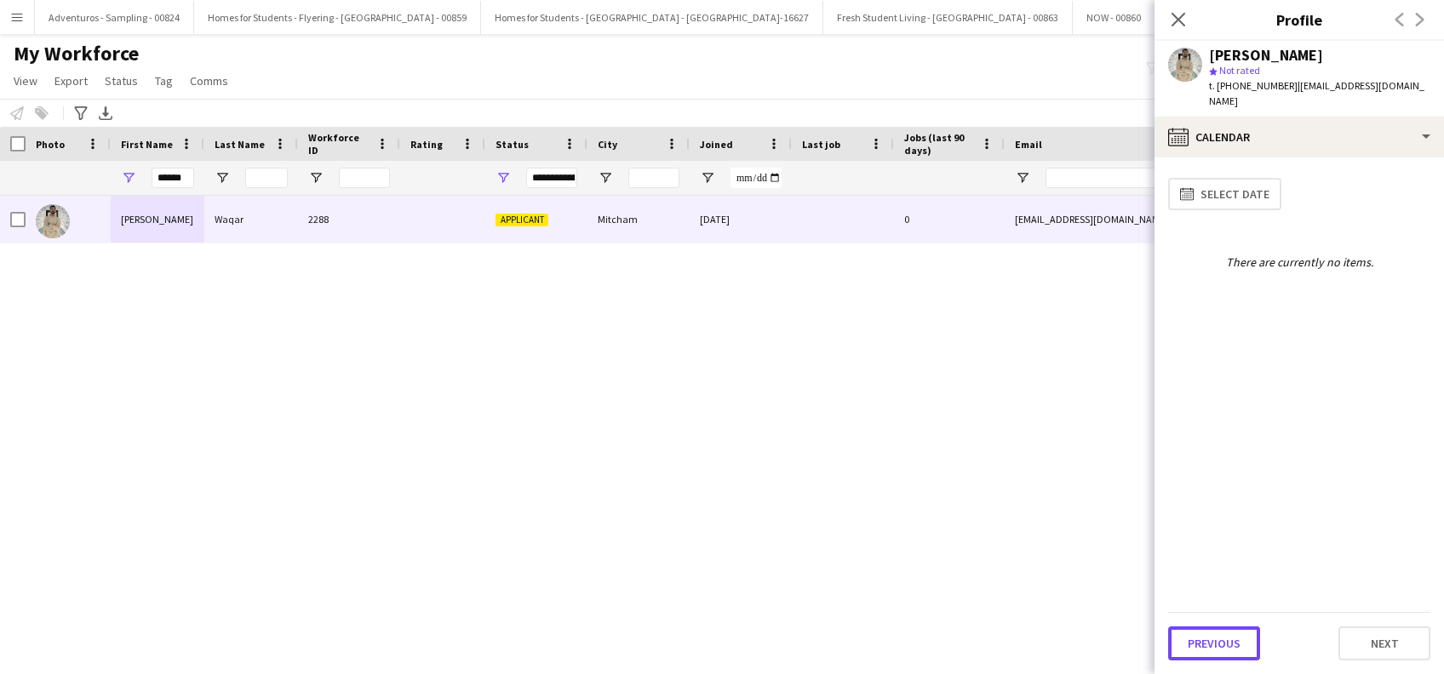
click at [1219, 647] on button "Previous" at bounding box center [1214, 644] width 92 height 34
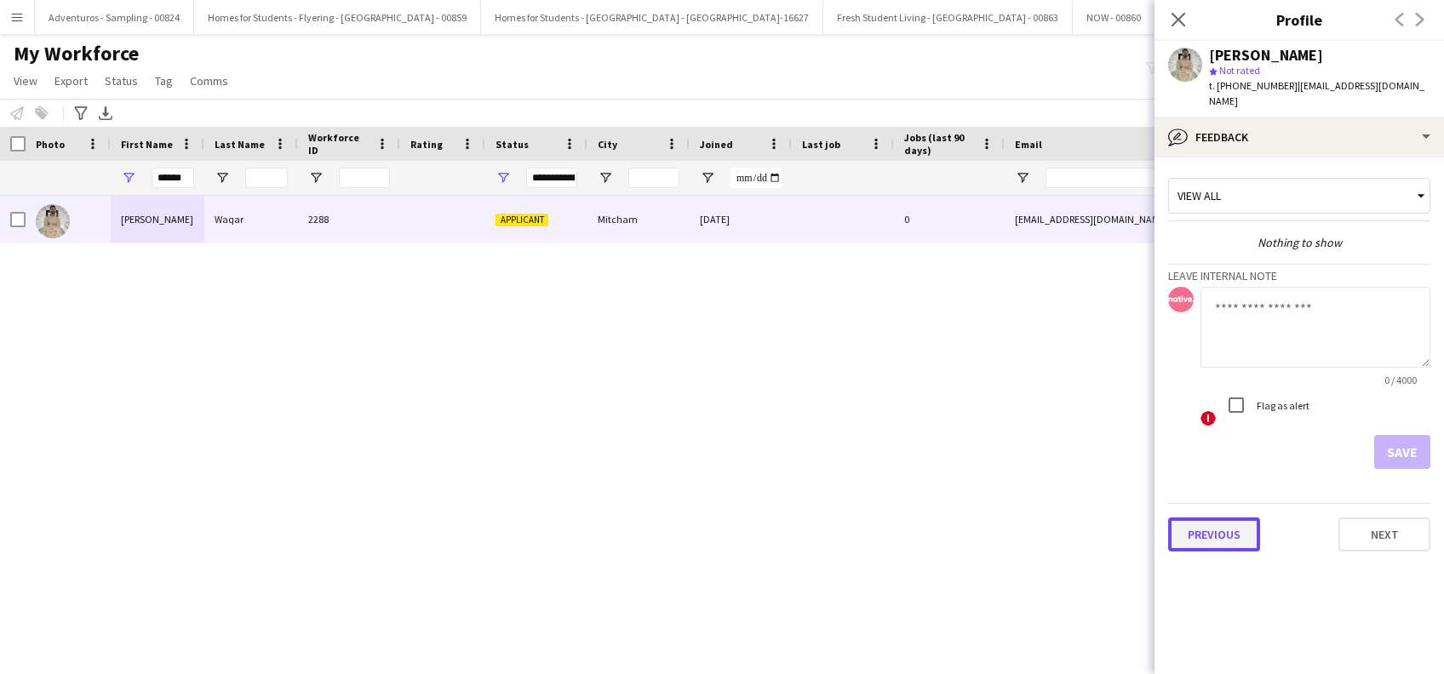
click at [1211, 518] on button "Previous" at bounding box center [1214, 535] width 92 height 34
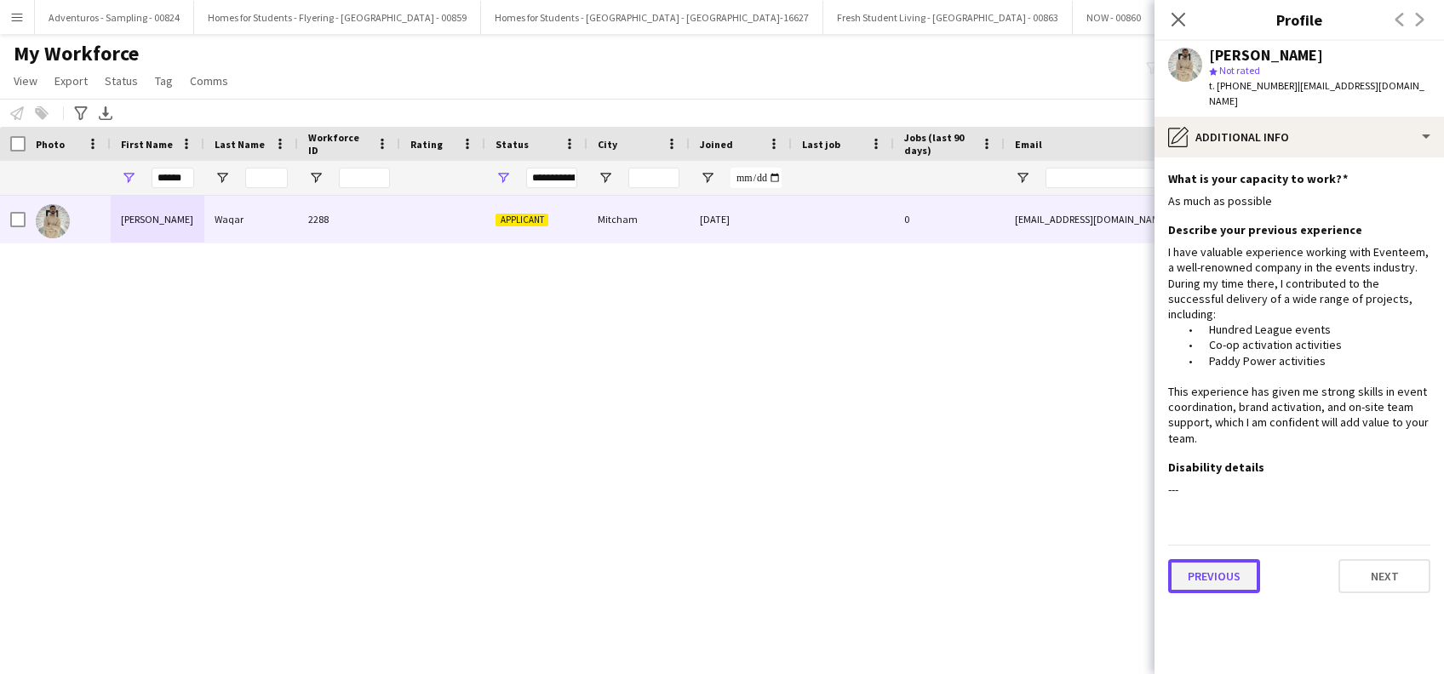
click at [1202, 559] on button "Previous" at bounding box center [1214, 576] width 92 height 34
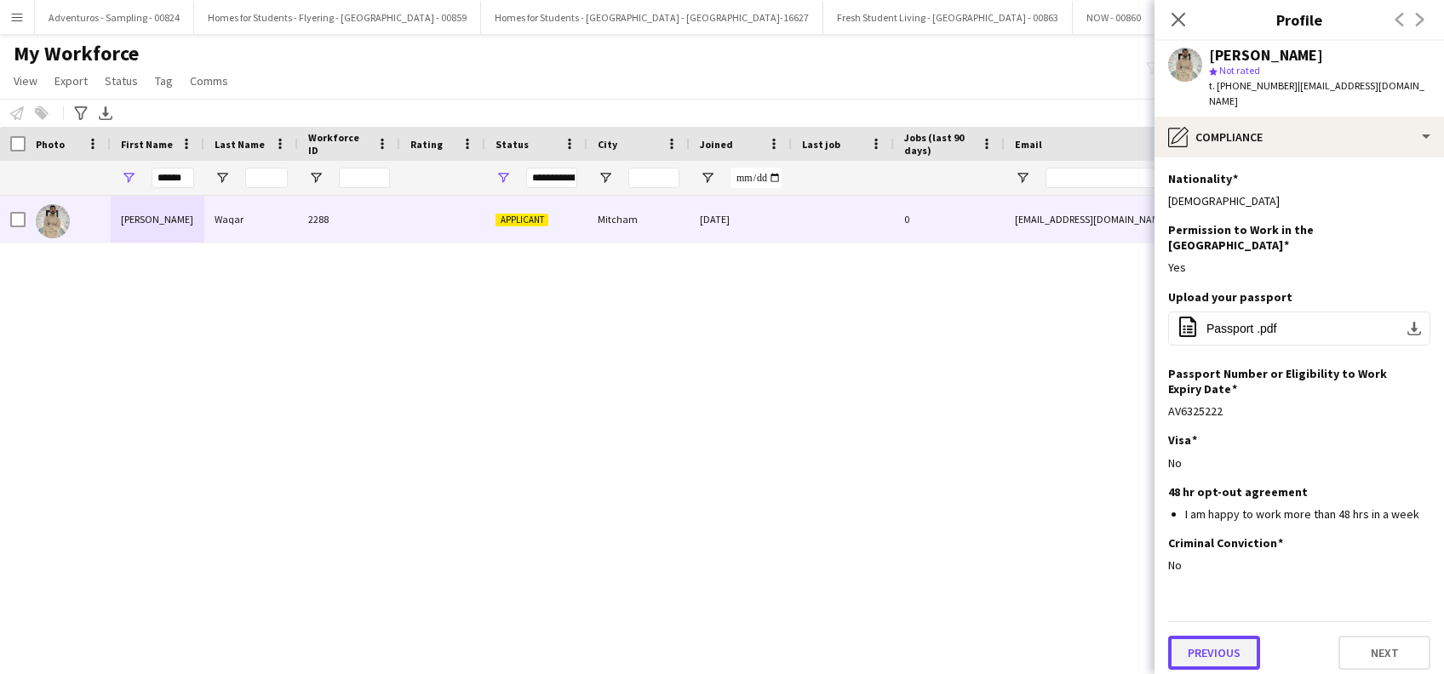
click at [1215, 636] on button "Previous" at bounding box center [1214, 653] width 92 height 34
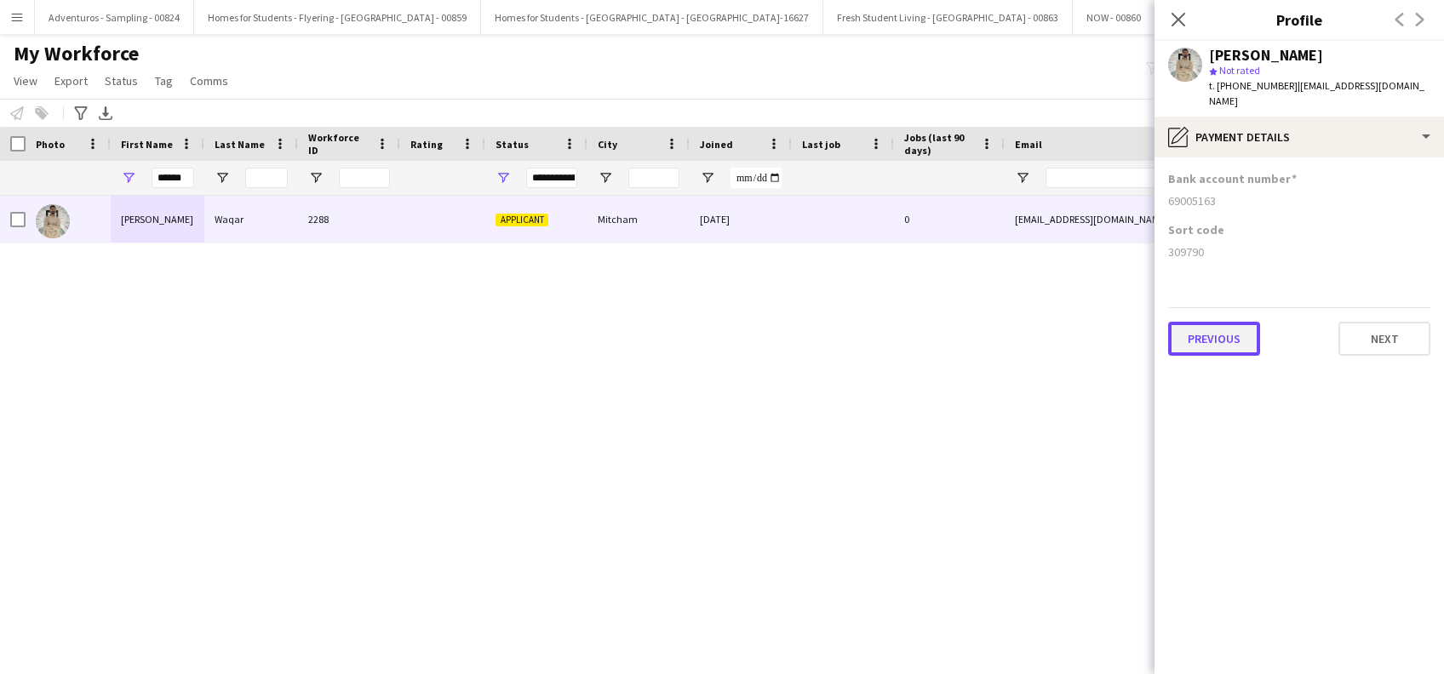
click at [1202, 322] on button "Previous" at bounding box center [1214, 339] width 92 height 34
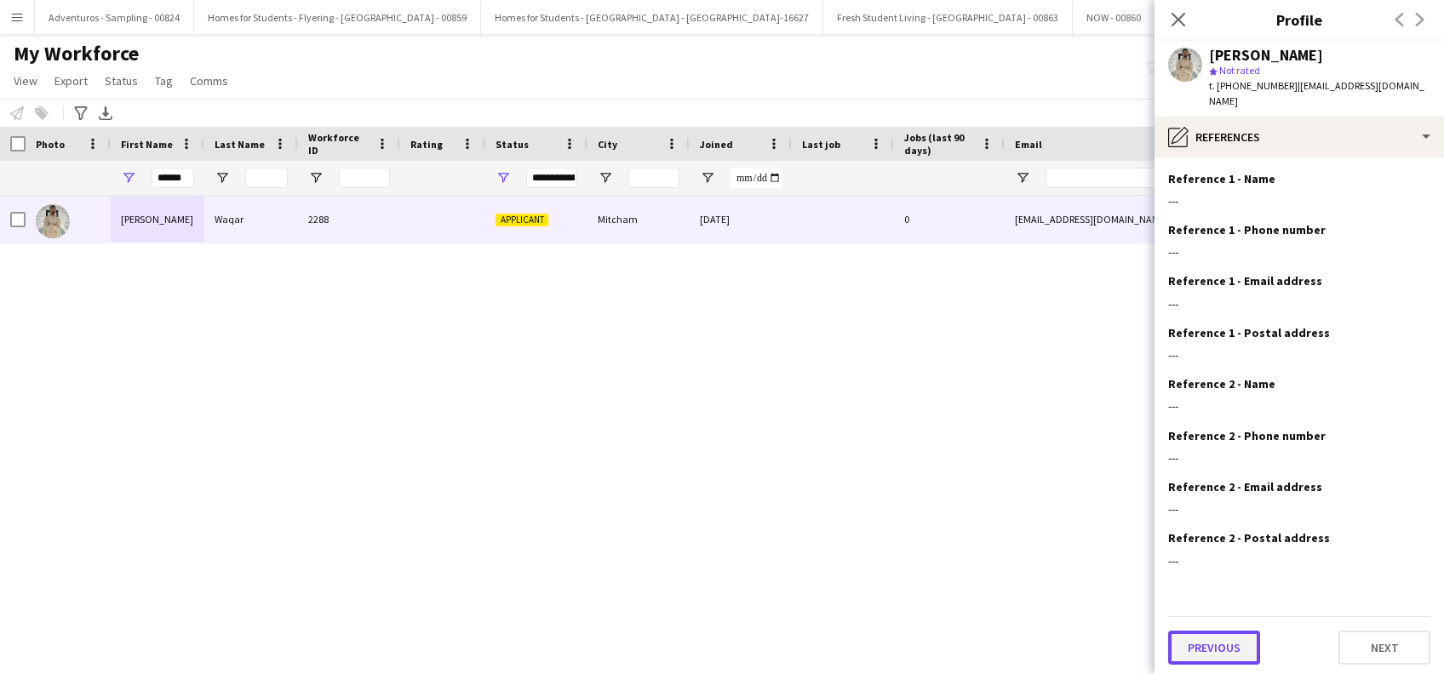
click at [1214, 631] on button "Previous" at bounding box center [1214, 648] width 92 height 34
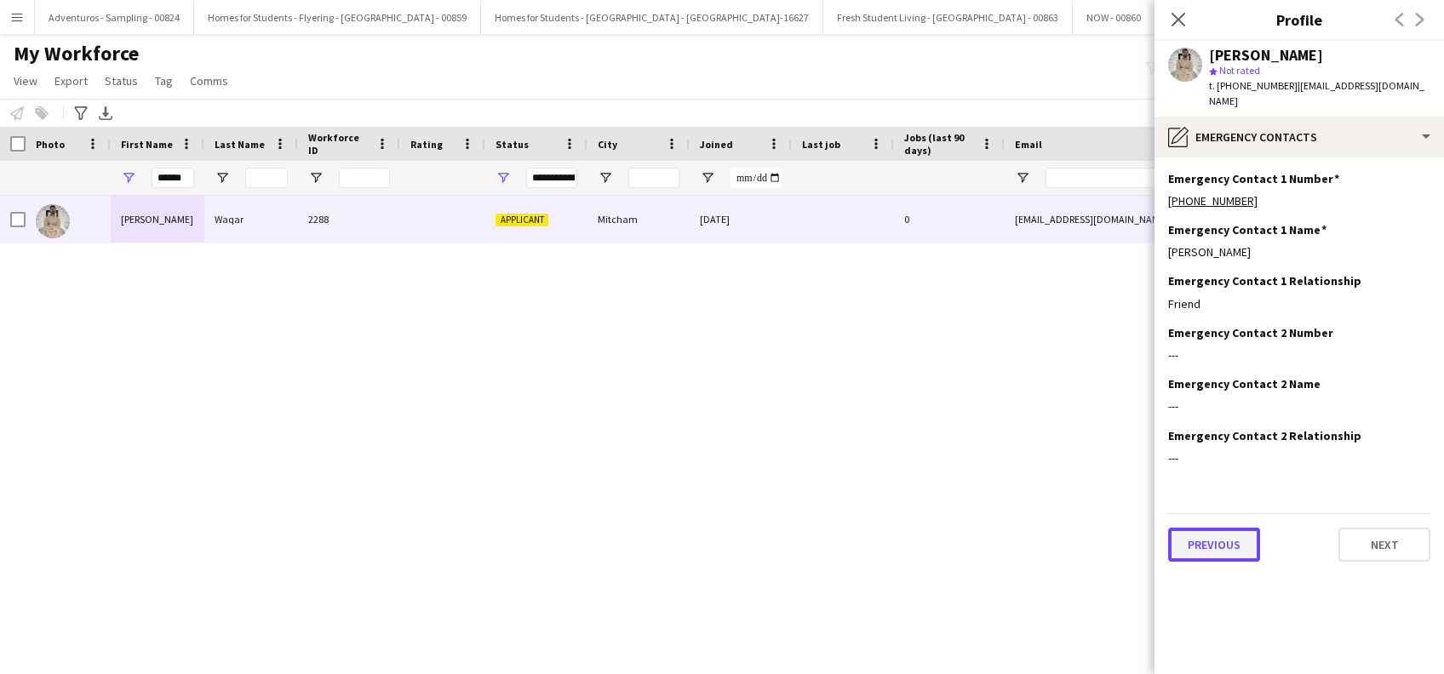
click at [1212, 530] on button "Previous" at bounding box center [1214, 545] width 92 height 34
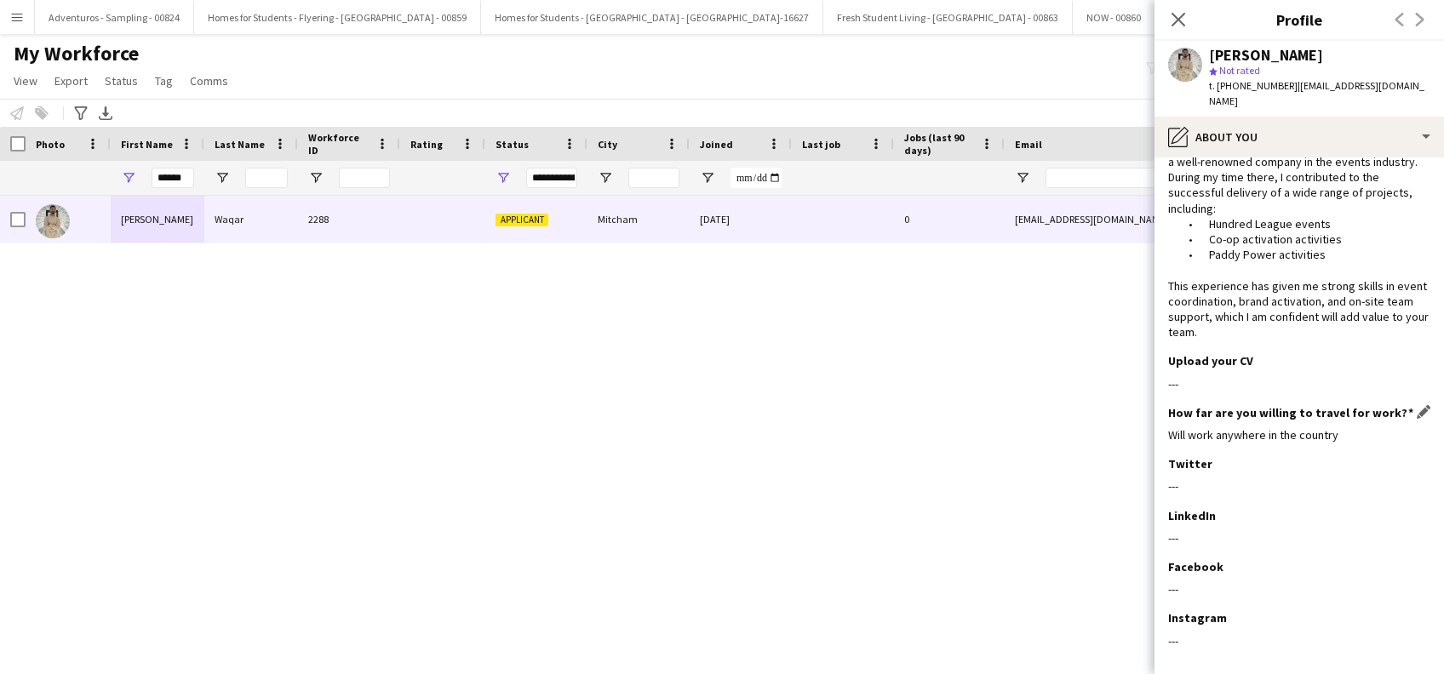
scroll to position [123, 0]
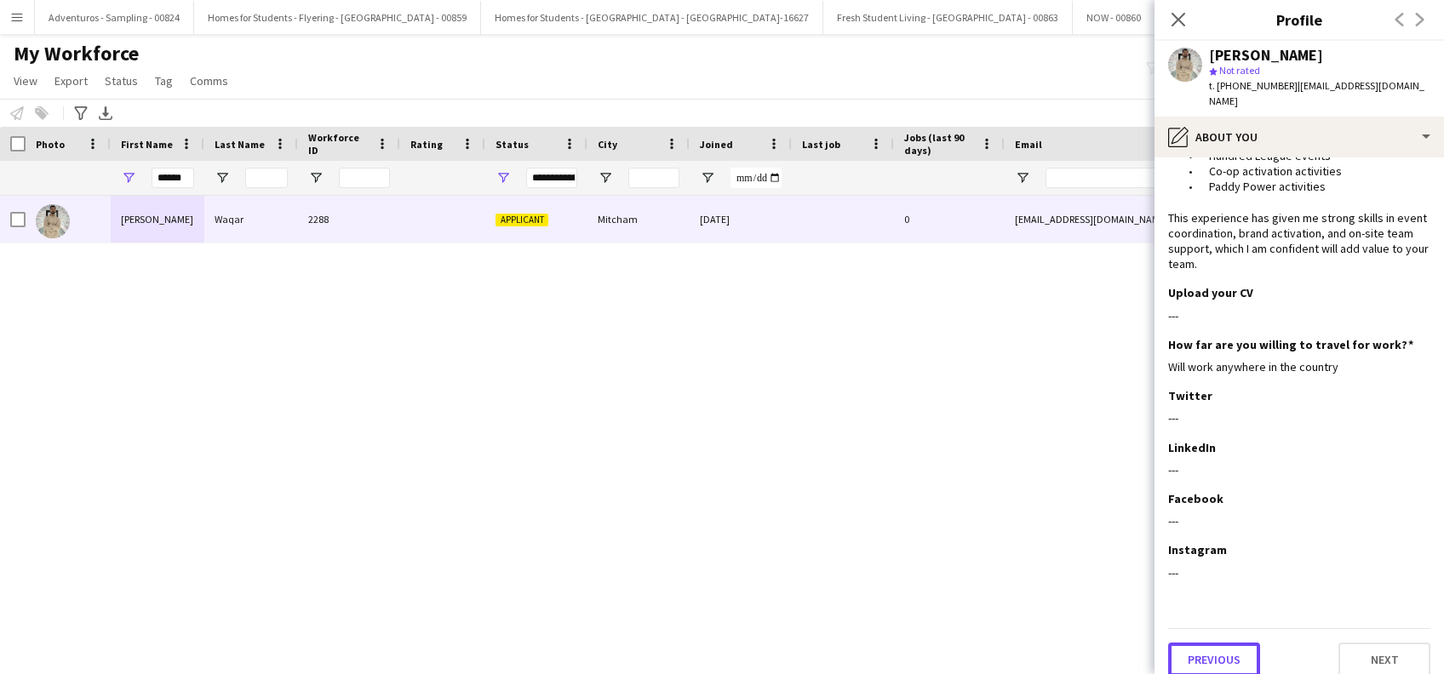
click at [1211, 643] on button "Previous" at bounding box center [1214, 660] width 92 height 34
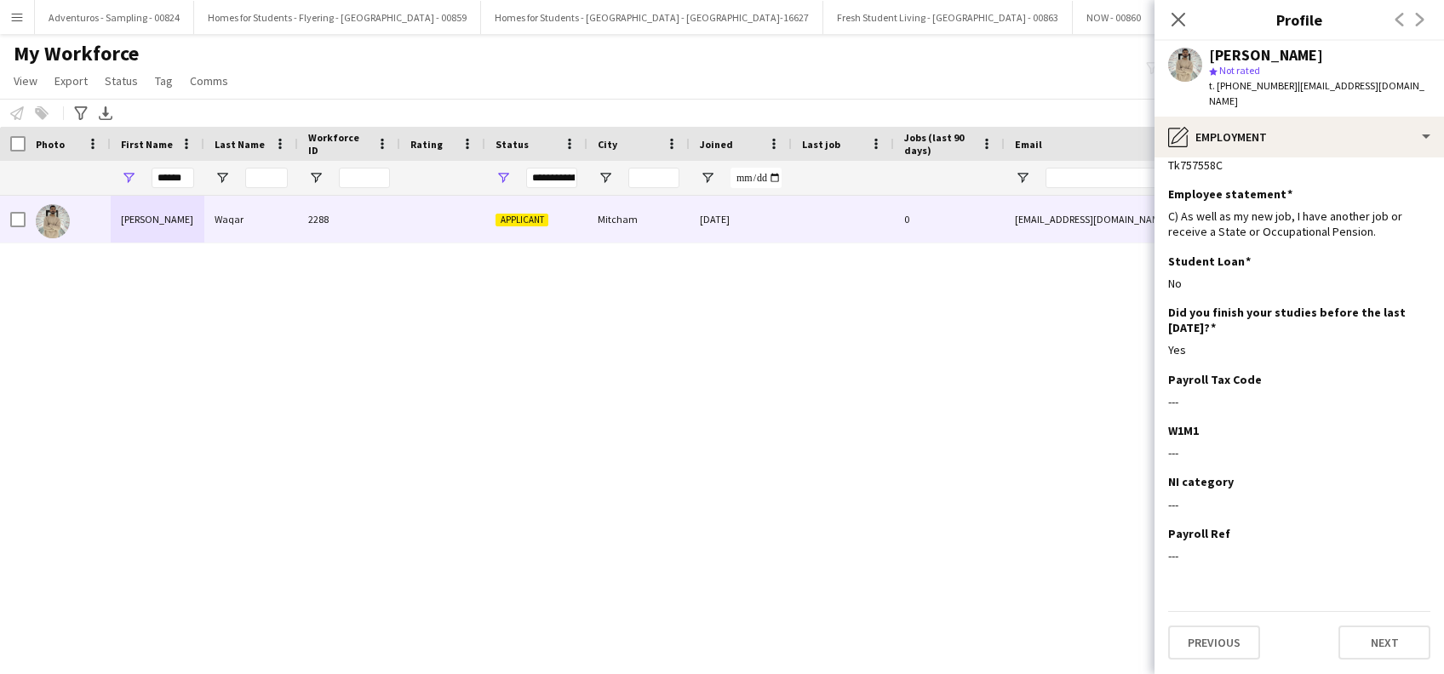
scroll to position [0, 0]
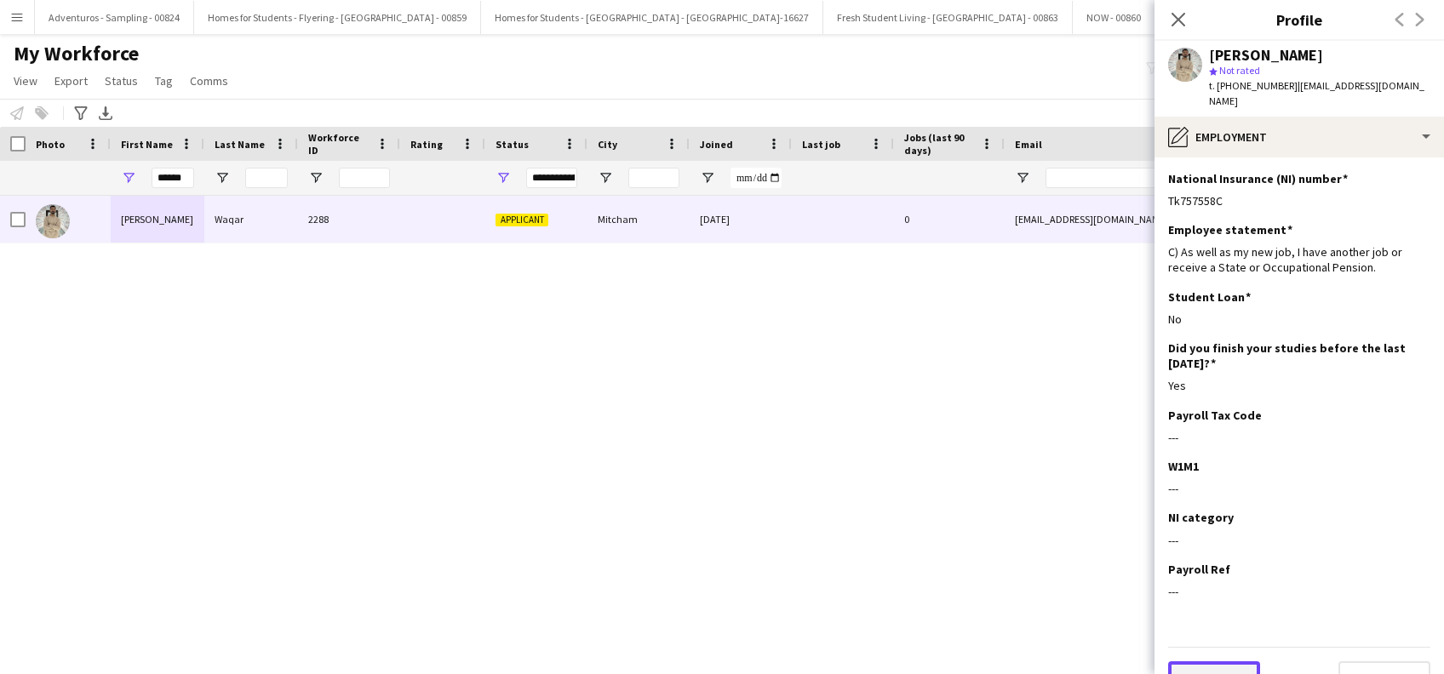
click at [1220, 662] on button "Previous" at bounding box center [1214, 679] width 92 height 34
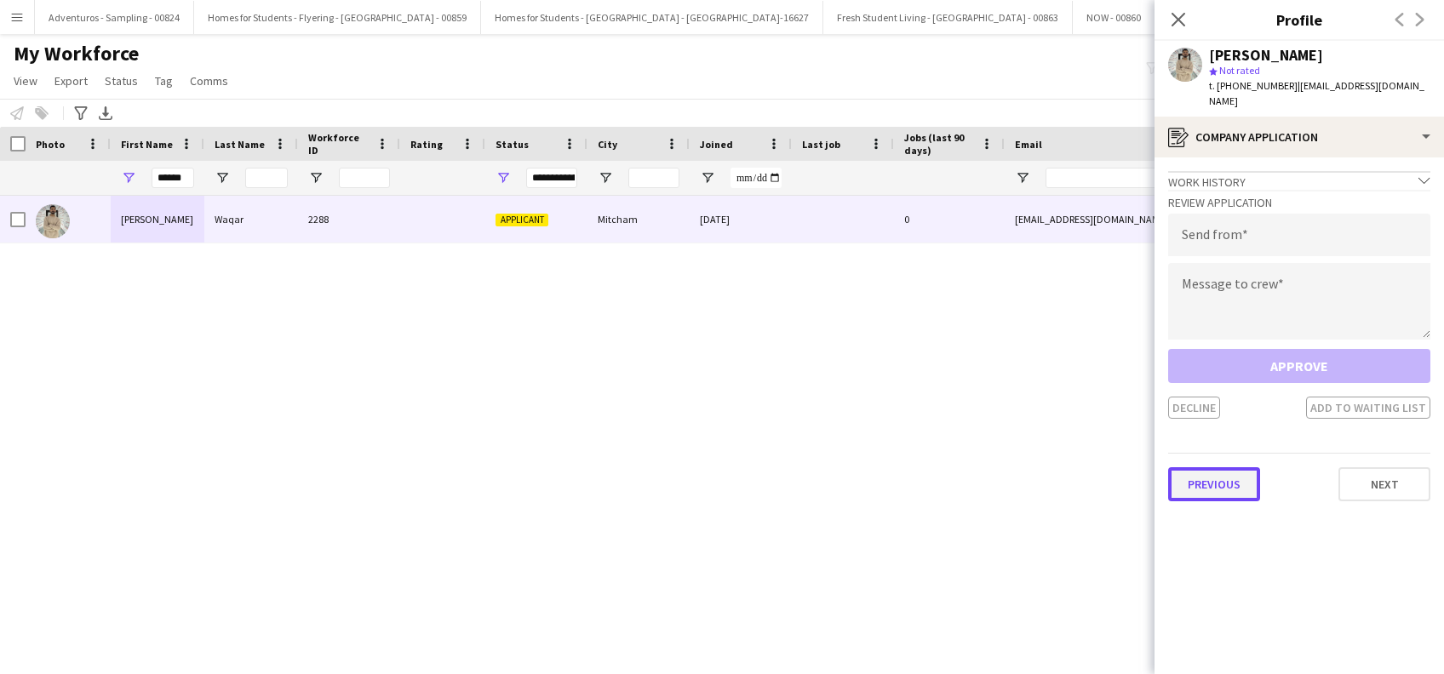
click at [1212, 467] on button "Previous" at bounding box center [1214, 484] width 92 height 34
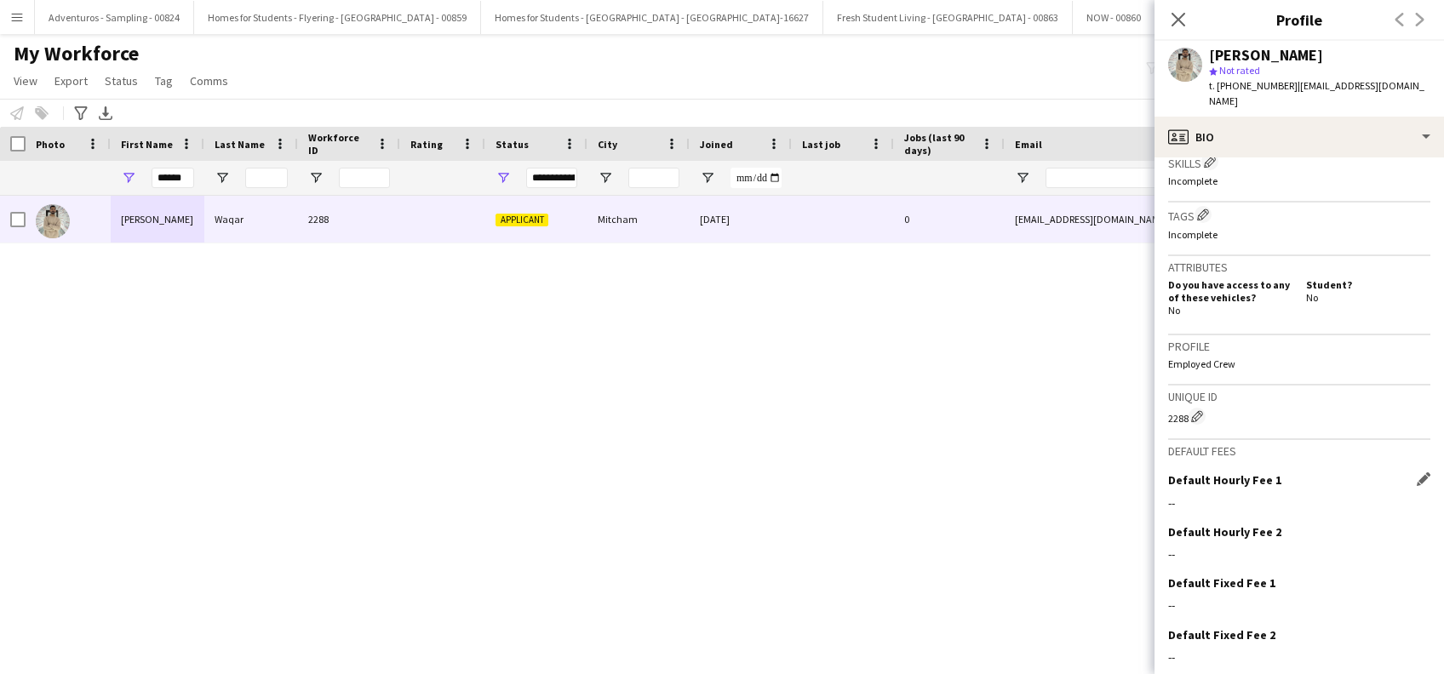
scroll to position [681, 0]
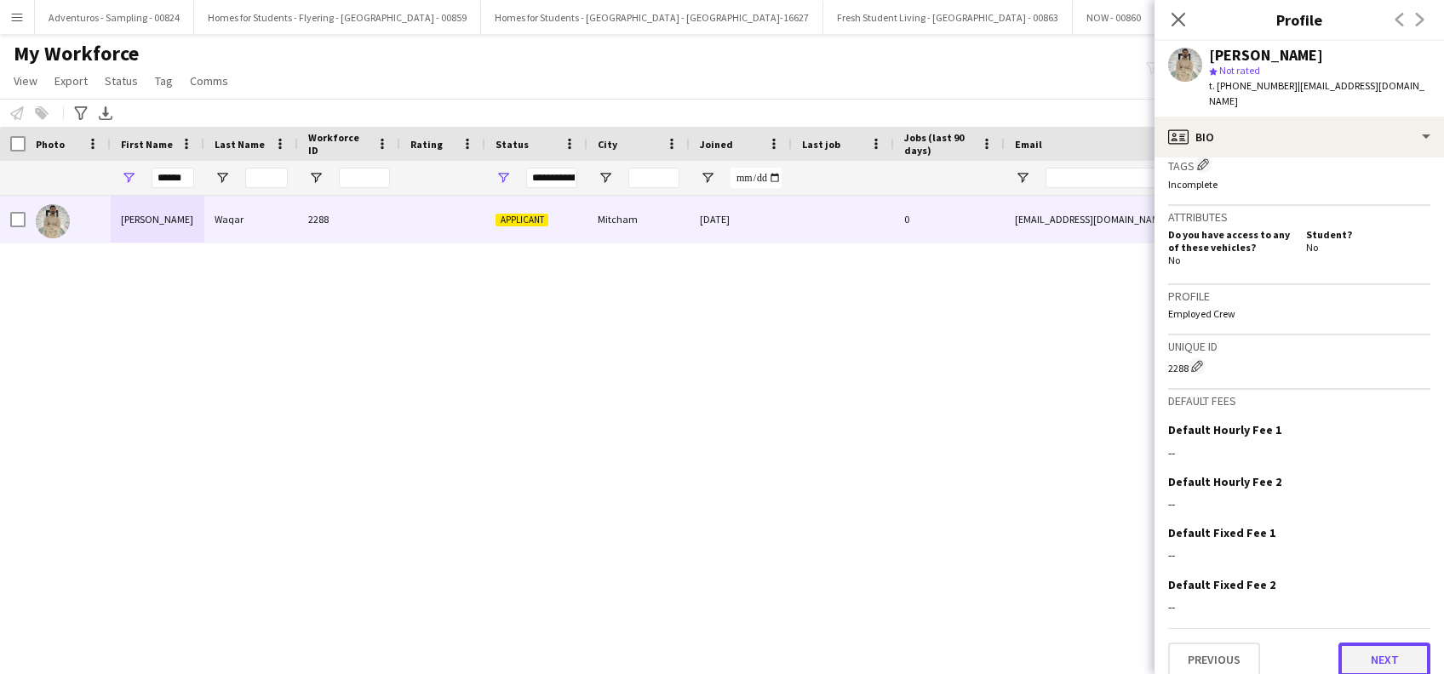
click at [1382, 650] on button "Next" at bounding box center [1384, 660] width 92 height 34
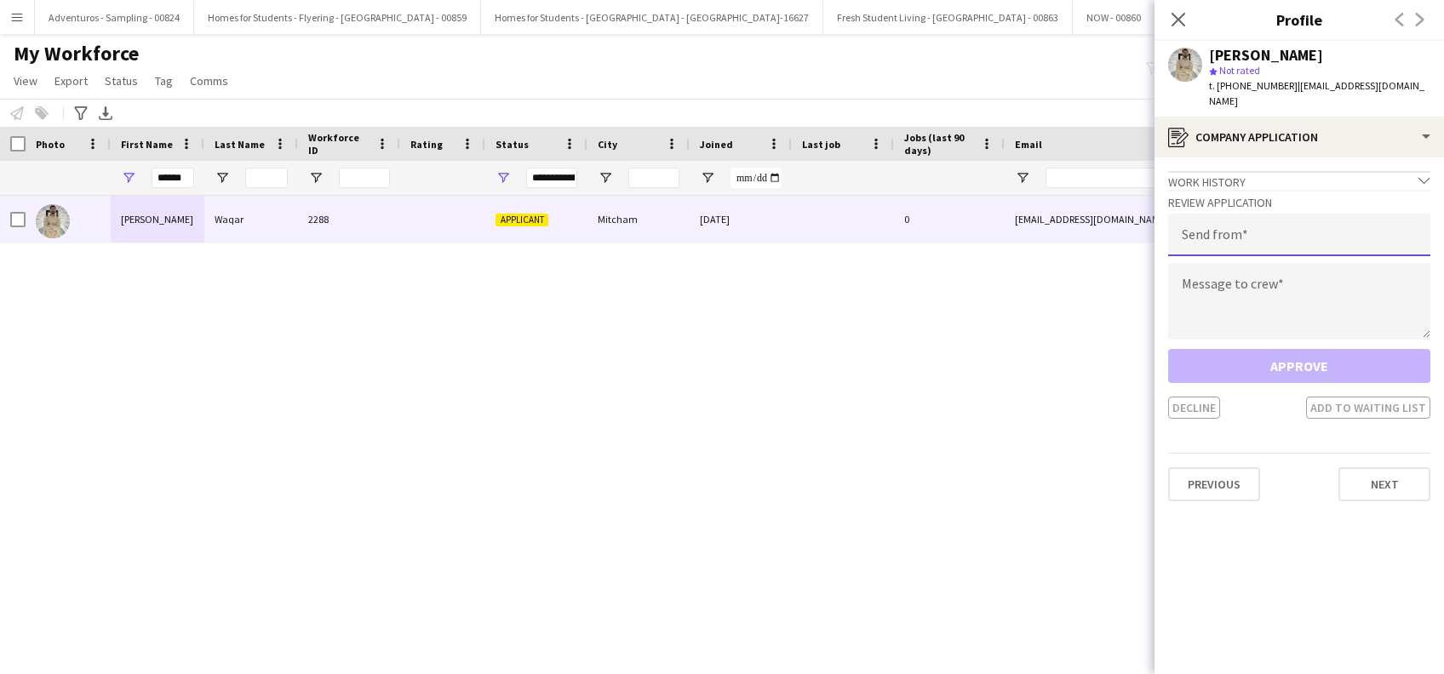
click at [1246, 214] on input "email" at bounding box center [1299, 235] width 262 height 43
type input "**********"
click at [1308, 270] on textarea at bounding box center [1299, 301] width 262 height 77
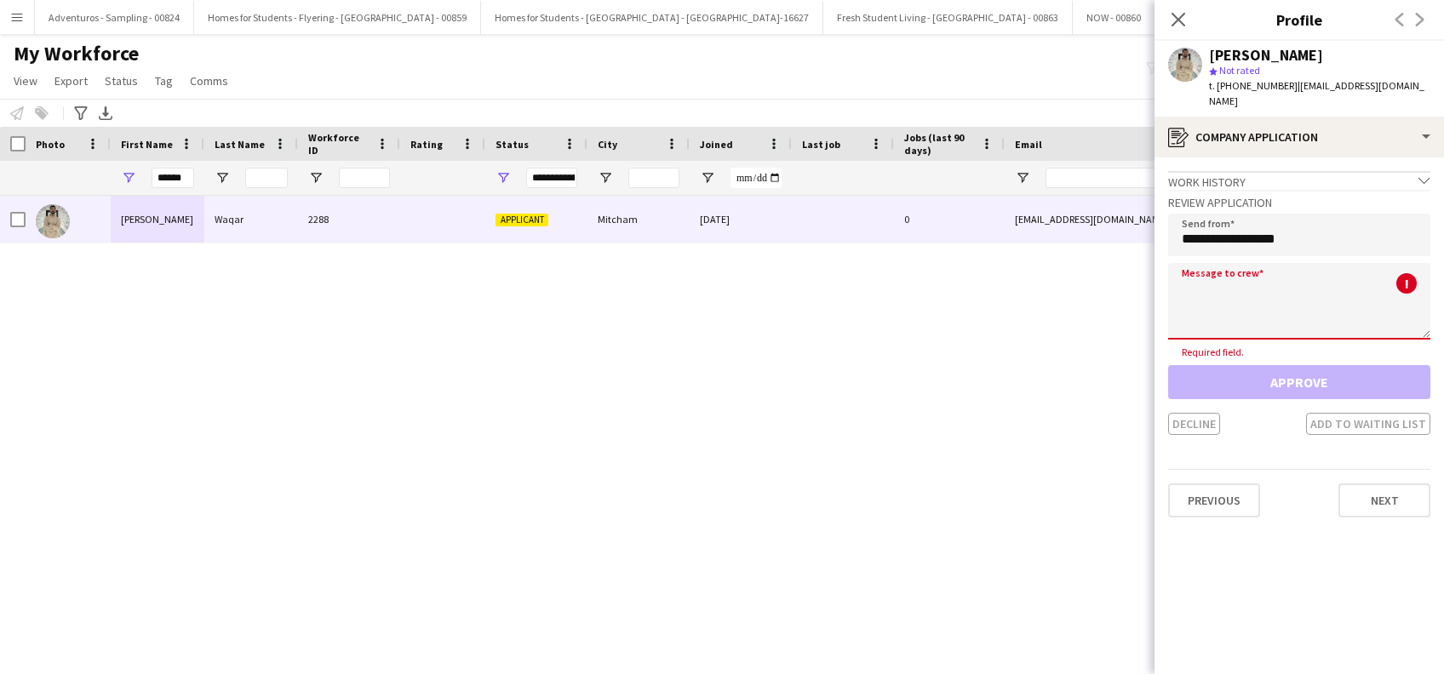
click at [1253, 286] on textarea at bounding box center [1299, 301] width 262 height 77
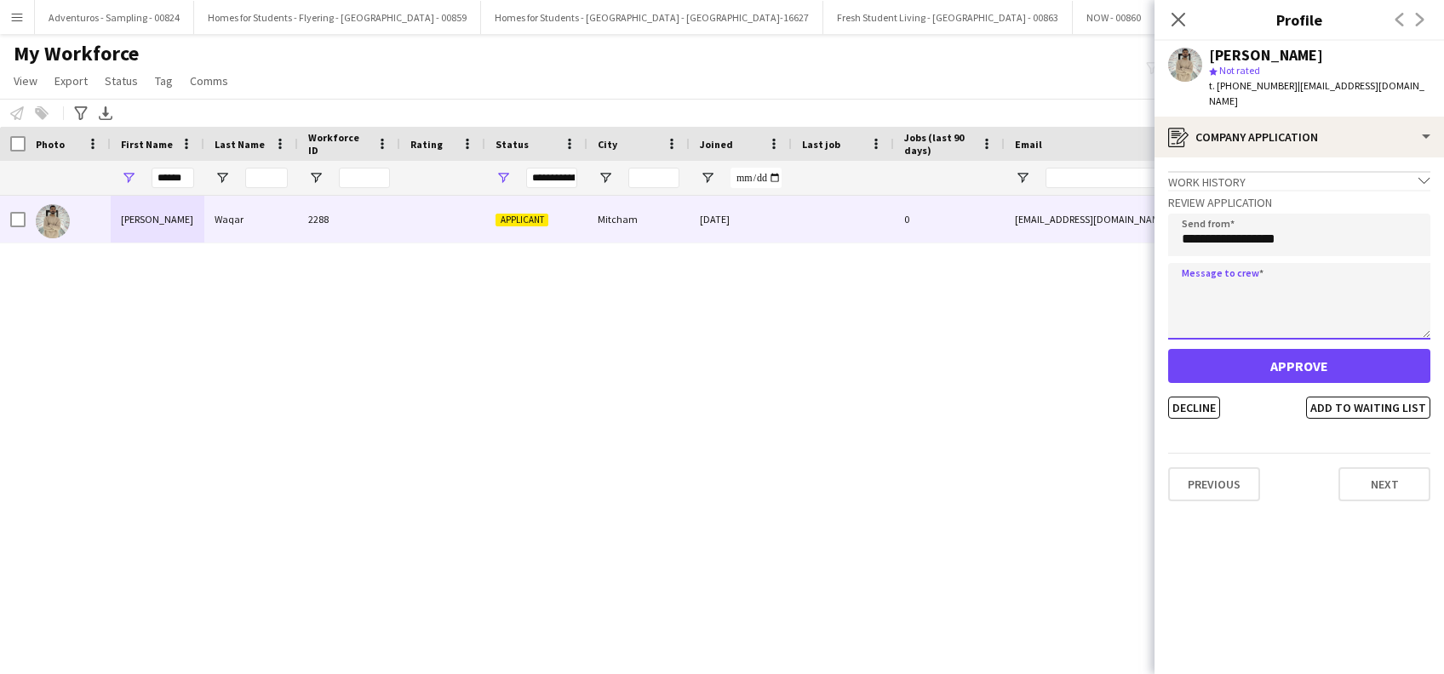
scroll to position [78, 0]
paste textarea "**********"
click at [1199, 277] on textarea "**********" at bounding box center [1299, 301] width 262 height 77
paste textarea "**********"
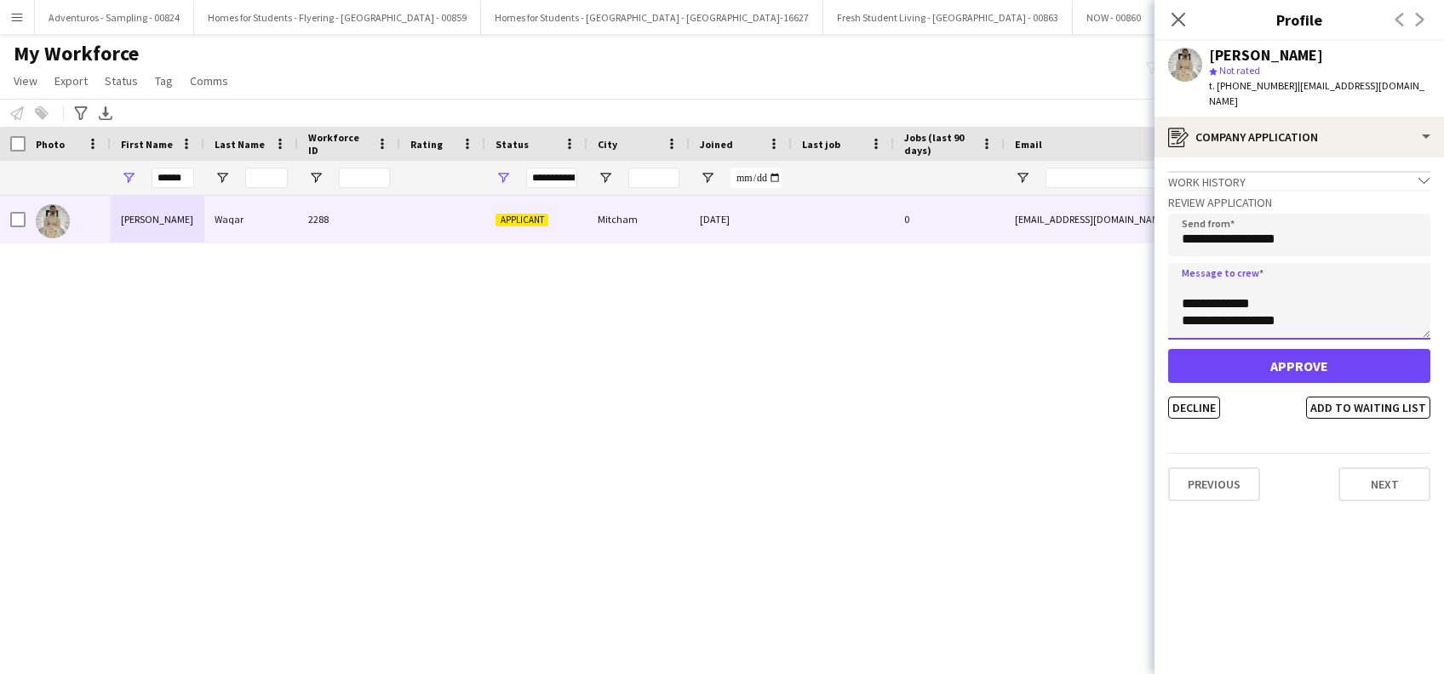
scroll to position [681, 0]
click at [1357, 291] on textarea at bounding box center [1299, 301] width 262 height 77
click at [1341, 272] on textarea at bounding box center [1299, 301] width 262 height 77
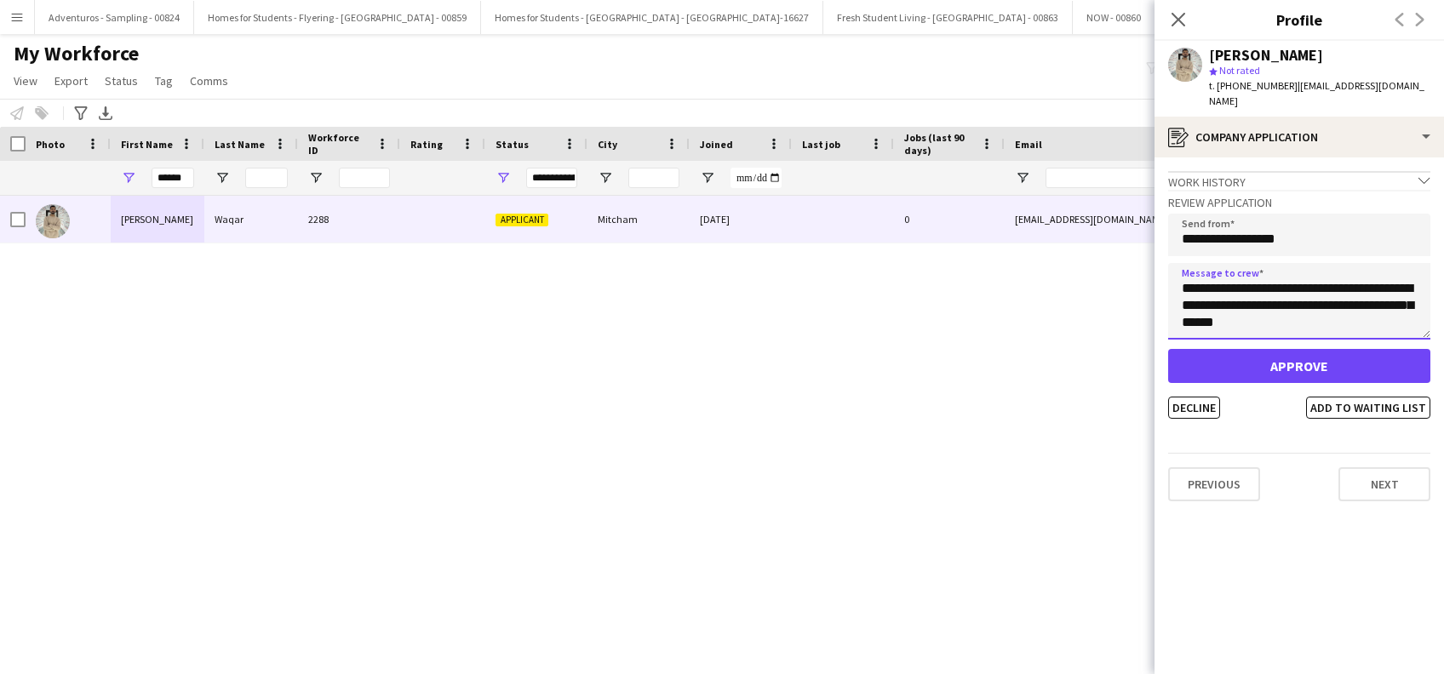
type textarea "**********"
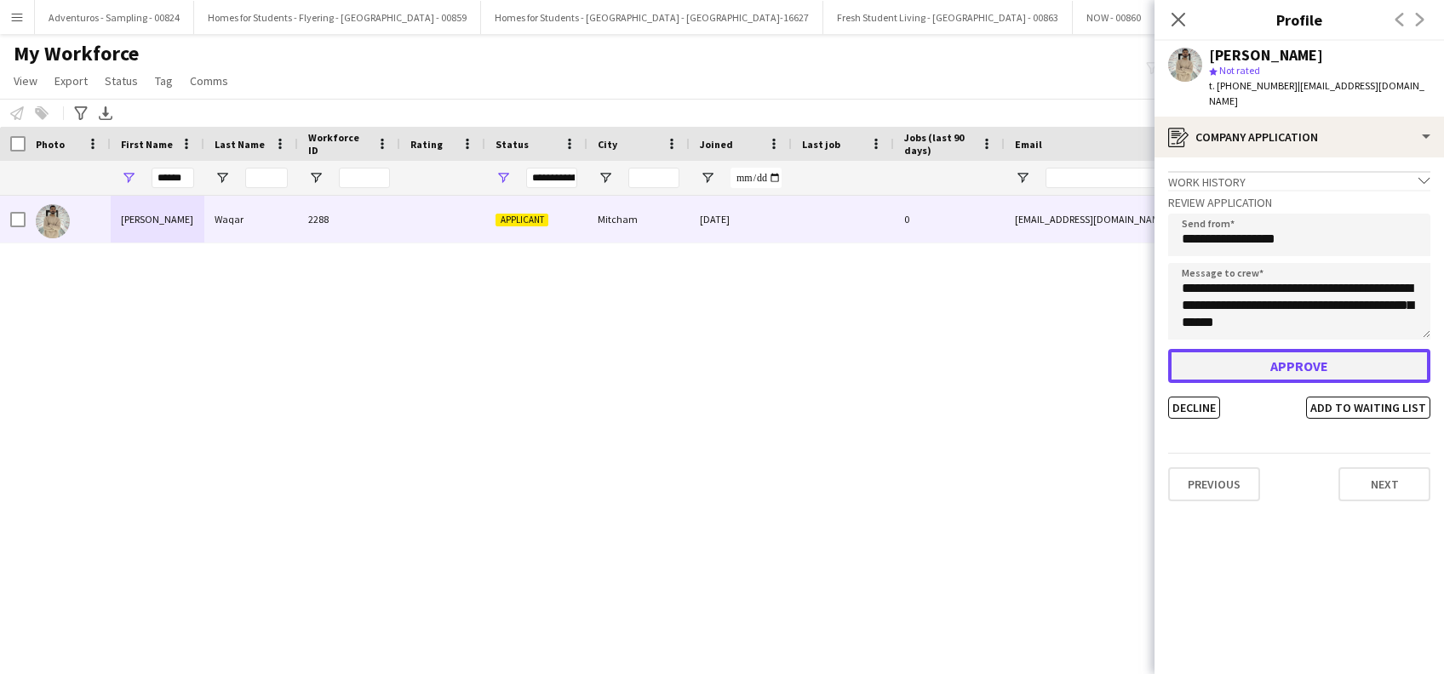
click at [1309, 349] on button "Approve" at bounding box center [1299, 366] width 262 height 34
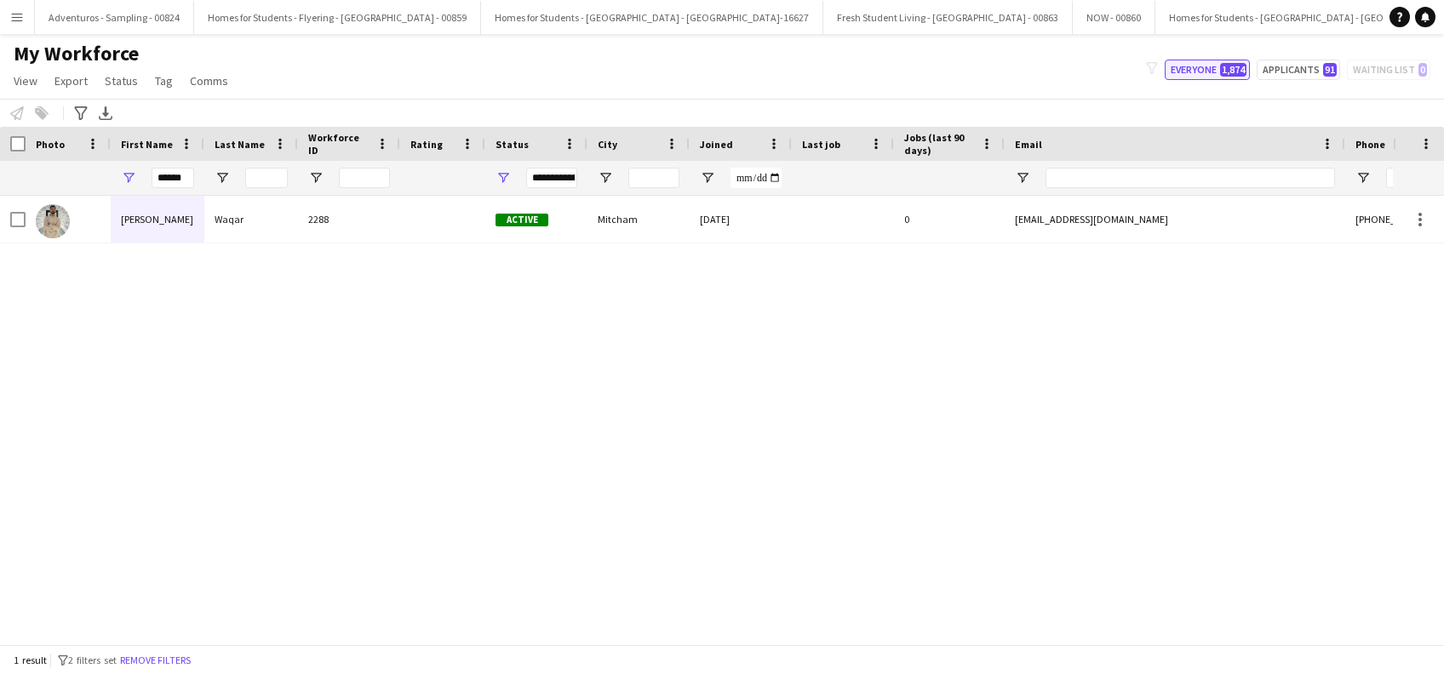
click at [1206, 69] on button "Everyone 1,874" at bounding box center [1207, 70] width 85 height 20
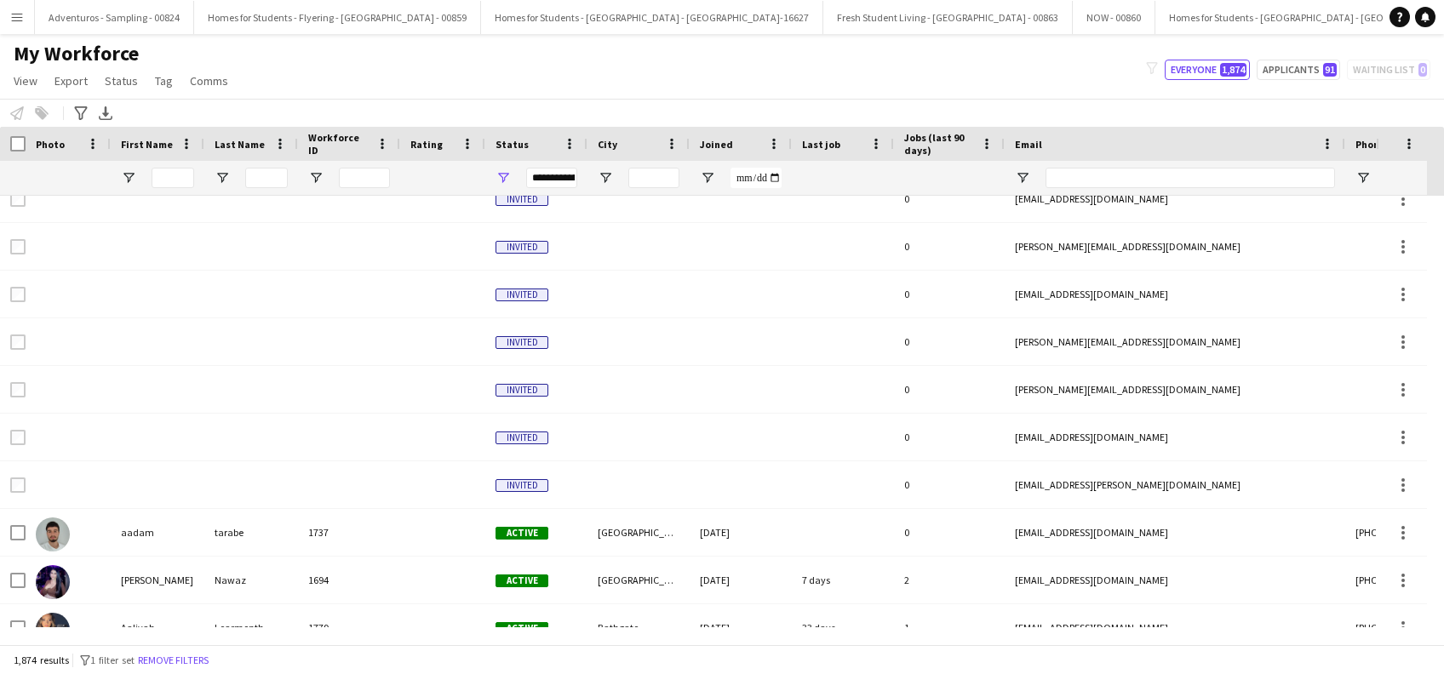
scroll to position [0, 0]
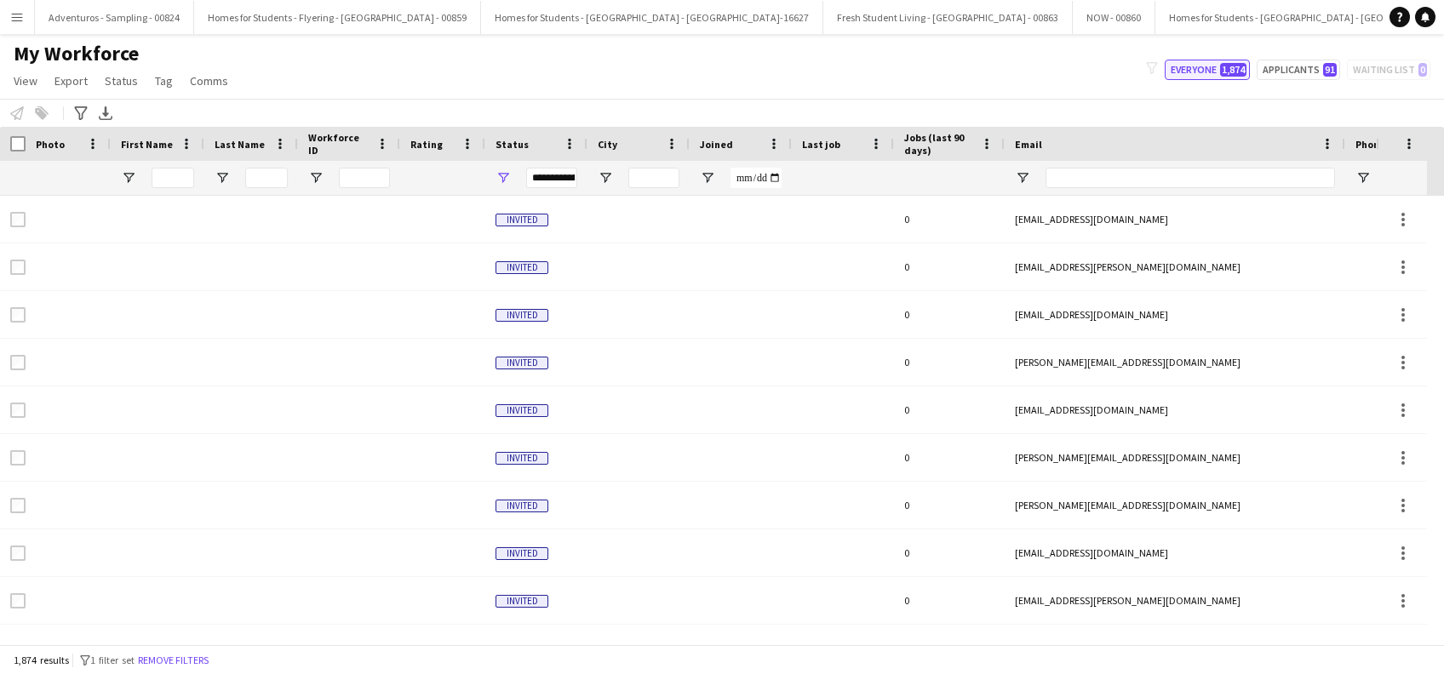
click at [1196, 75] on button "Everyone 1,874" at bounding box center [1207, 70] width 85 height 20
click at [21, 15] on app-icon "Menu" at bounding box center [17, 17] width 14 height 14
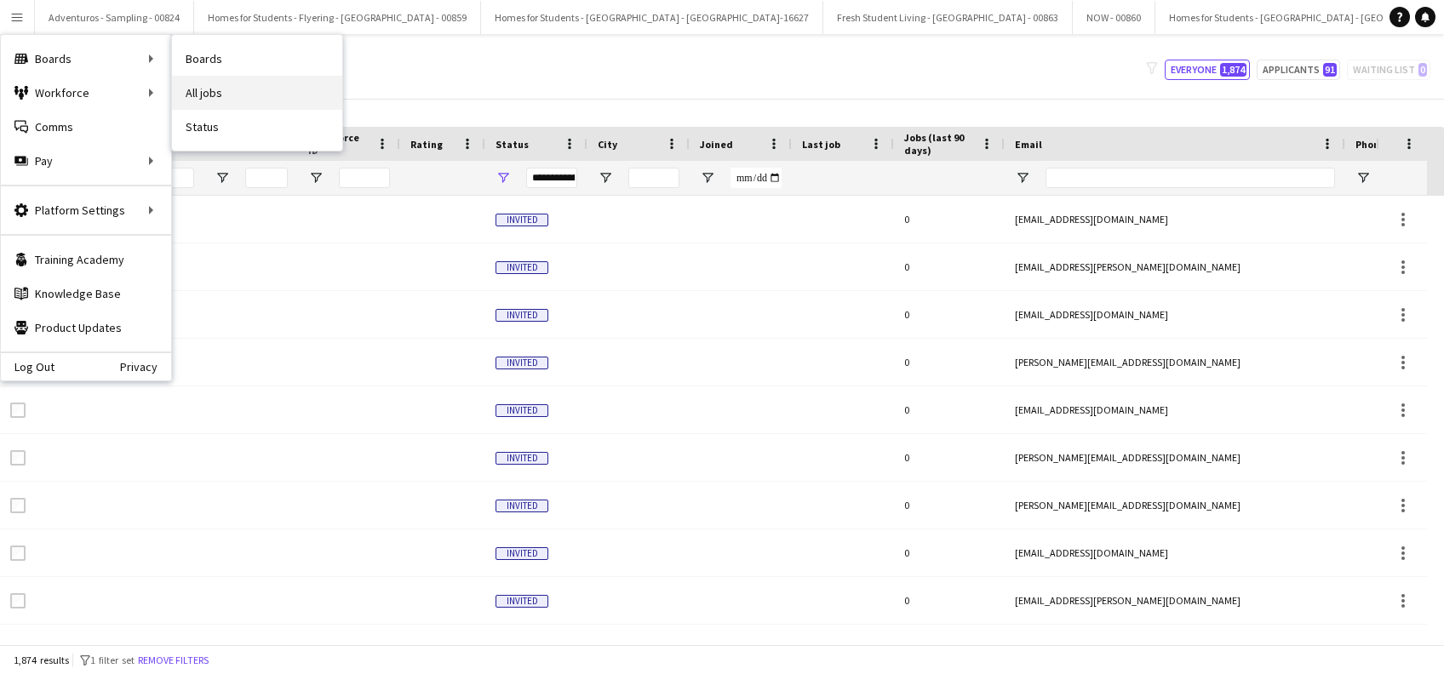
click at [243, 90] on link "All jobs" at bounding box center [257, 93] width 170 height 34
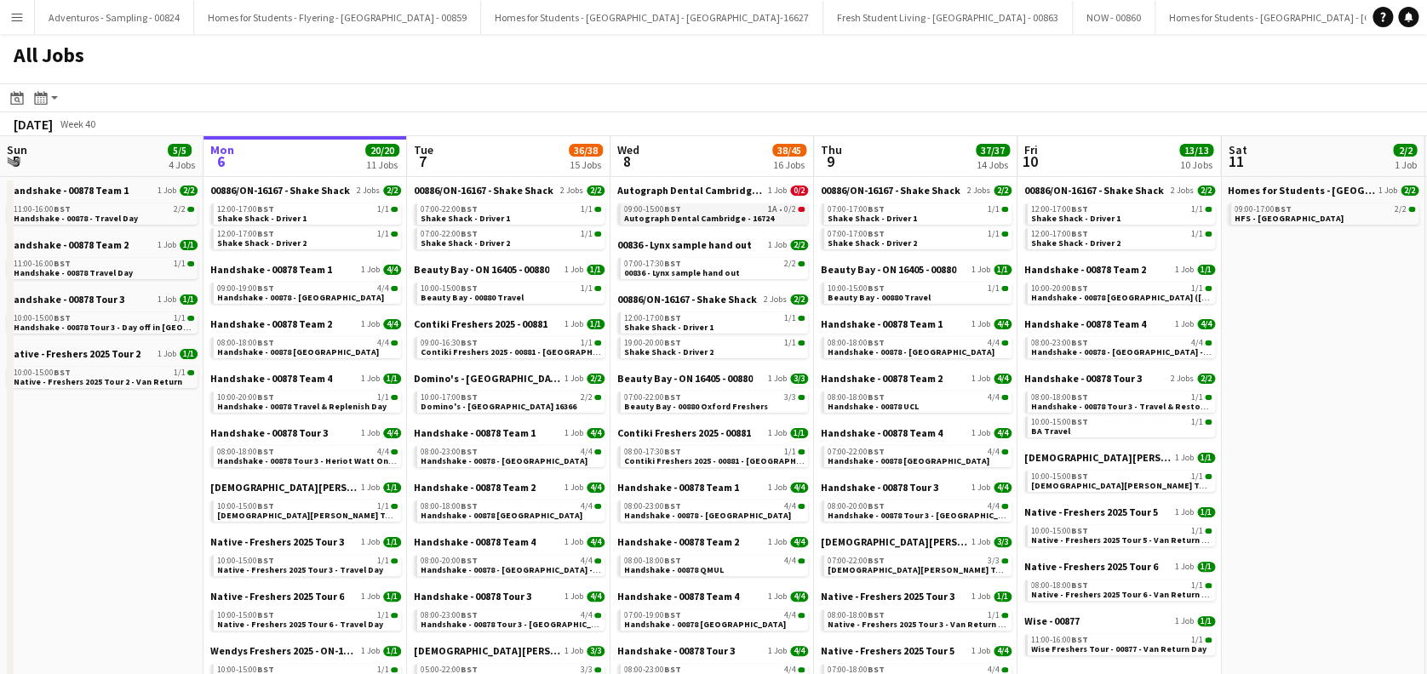
click at [721, 214] on span "Autograph Dental Cambridge - 16724" at bounding box center [699, 218] width 150 height 11
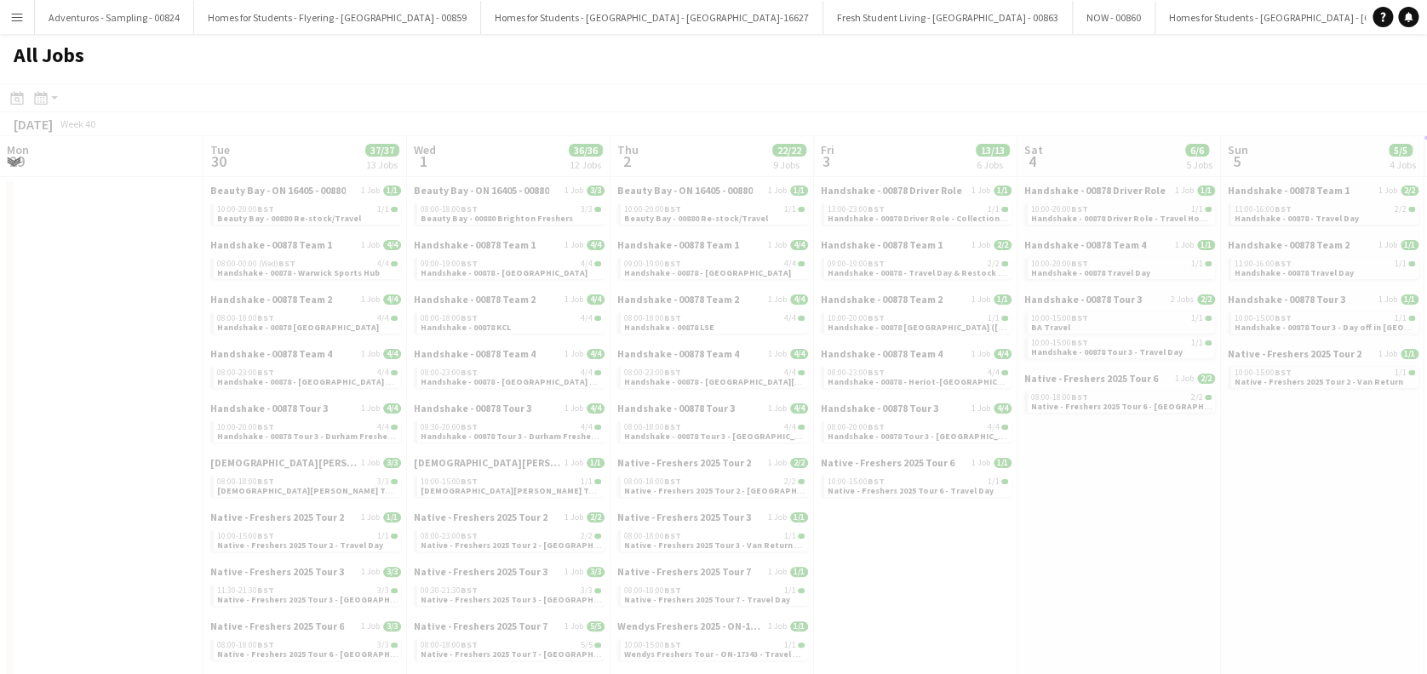
drag, startPoint x: 165, startPoint y: 572, endPoint x: 850, endPoint y: 579, distance: 684.6
click at [850, 575] on app-all-jobs "All Jobs Date picker OCT 2025 OCT 2025 Monday M Tuesday T Wednesday W Thursday …" at bounding box center [713, 555] width 1427 height 1043
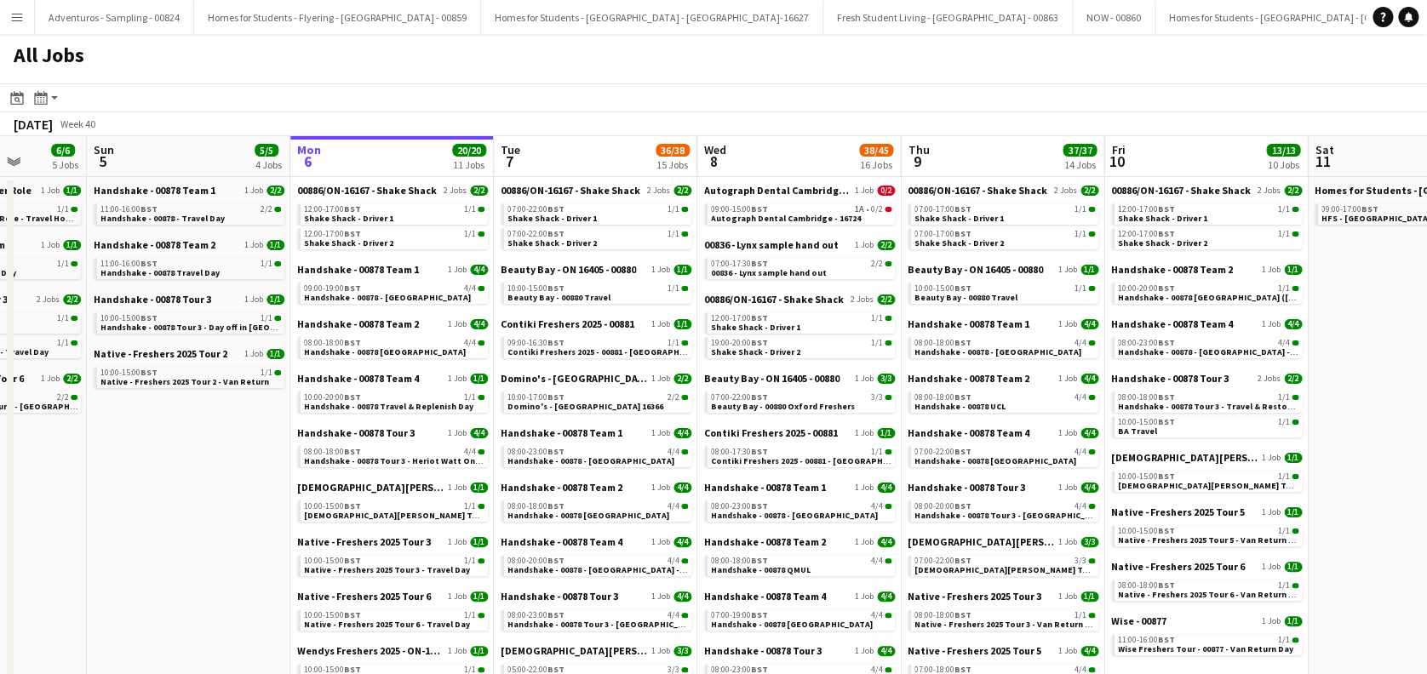
drag, startPoint x: 915, startPoint y: 542, endPoint x: 797, endPoint y: 467, distance: 140.1
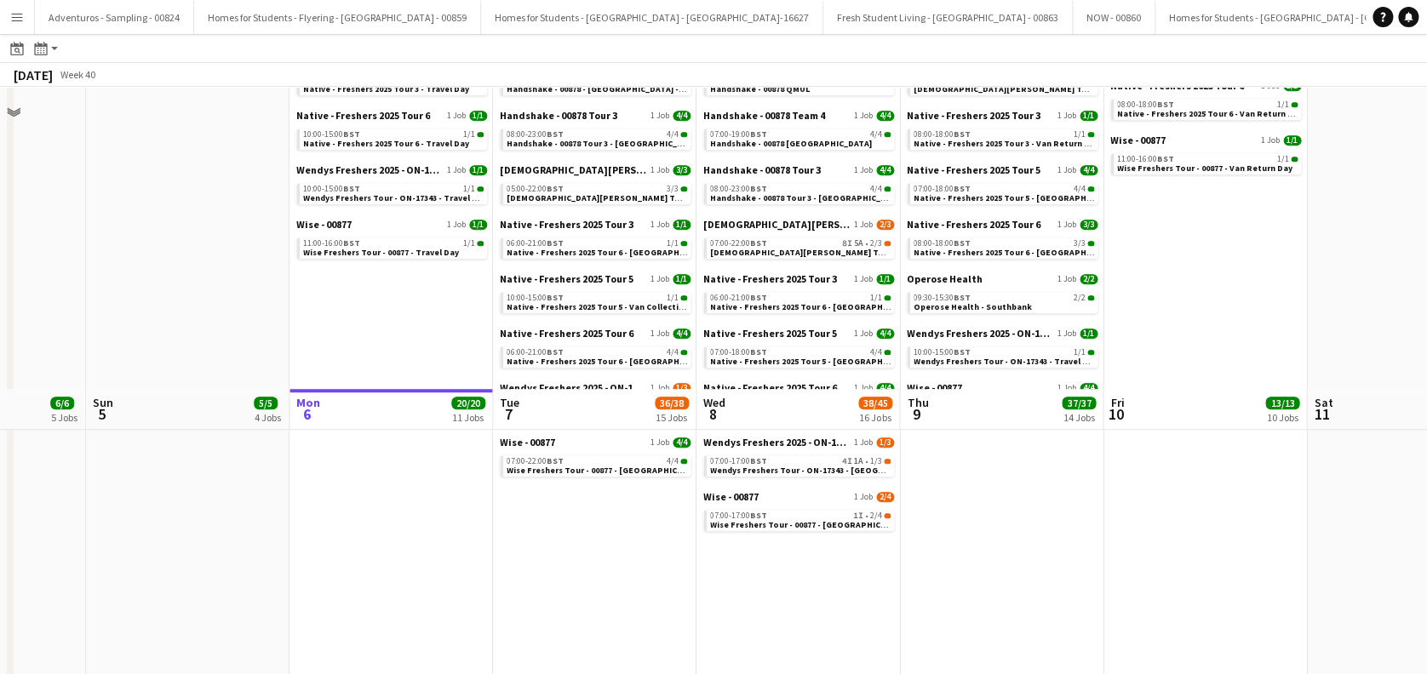
scroll to position [441, 0]
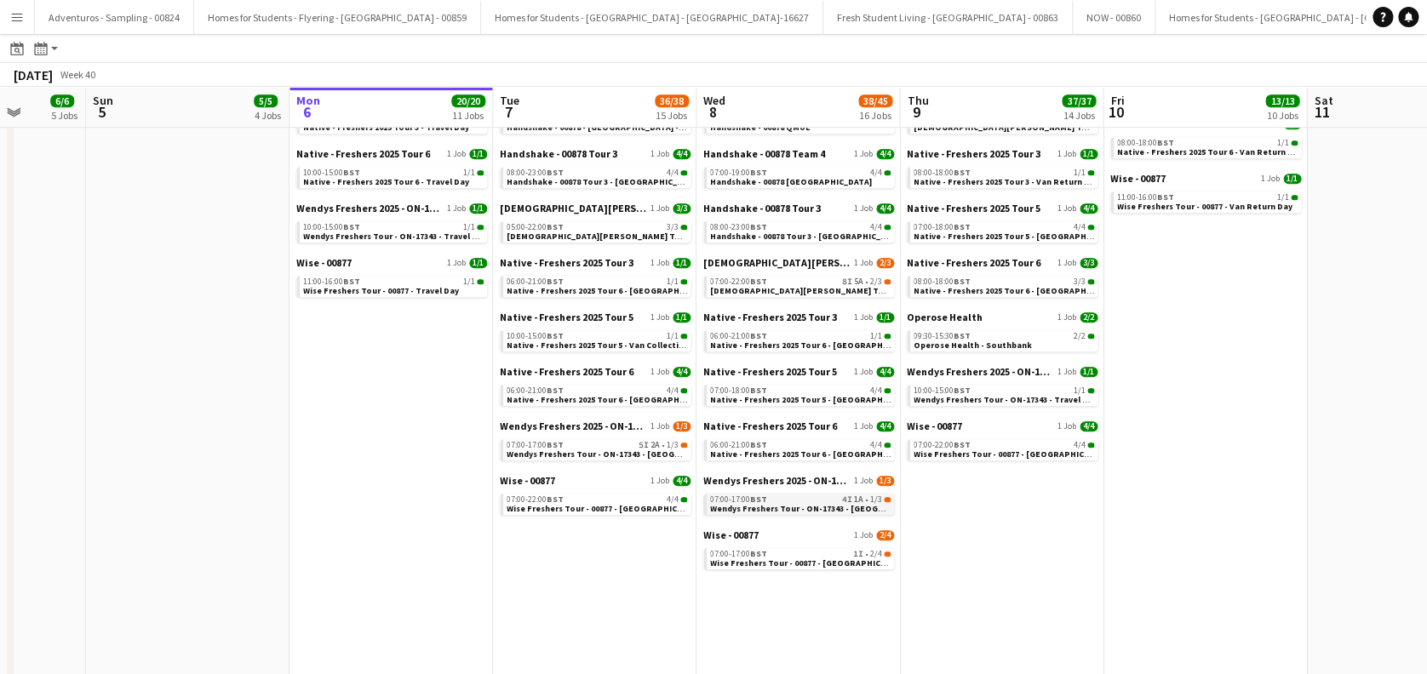
click at [802, 511] on span "Wendys Freshers Tour - ON-17343 - [GEOGRAPHIC_DATA] Day 2" at bounding box center [834, 508] width 249 height 11
click at [816, 563] on span "Wise Freshers Tour - 00877 - University of Cambridge" at bounding box center [809, 563] width 198 height 11
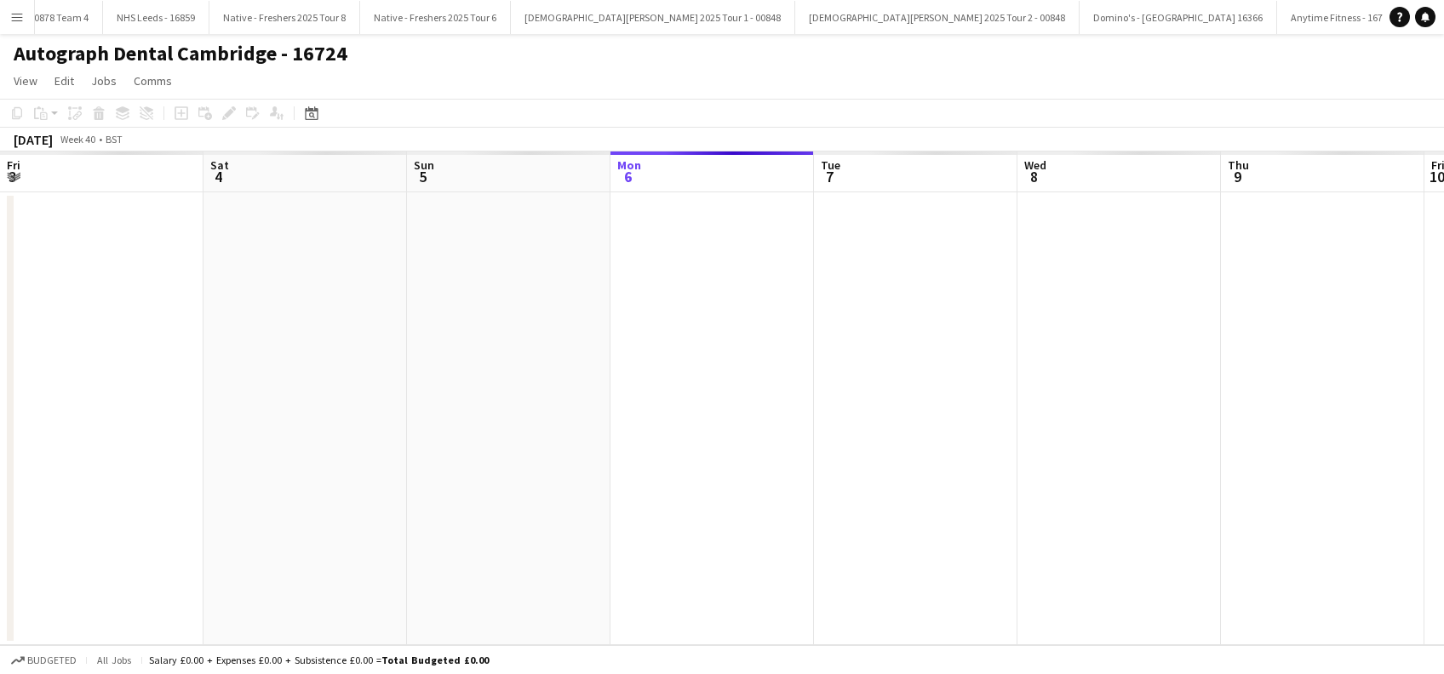
scroll to position [0, 586]
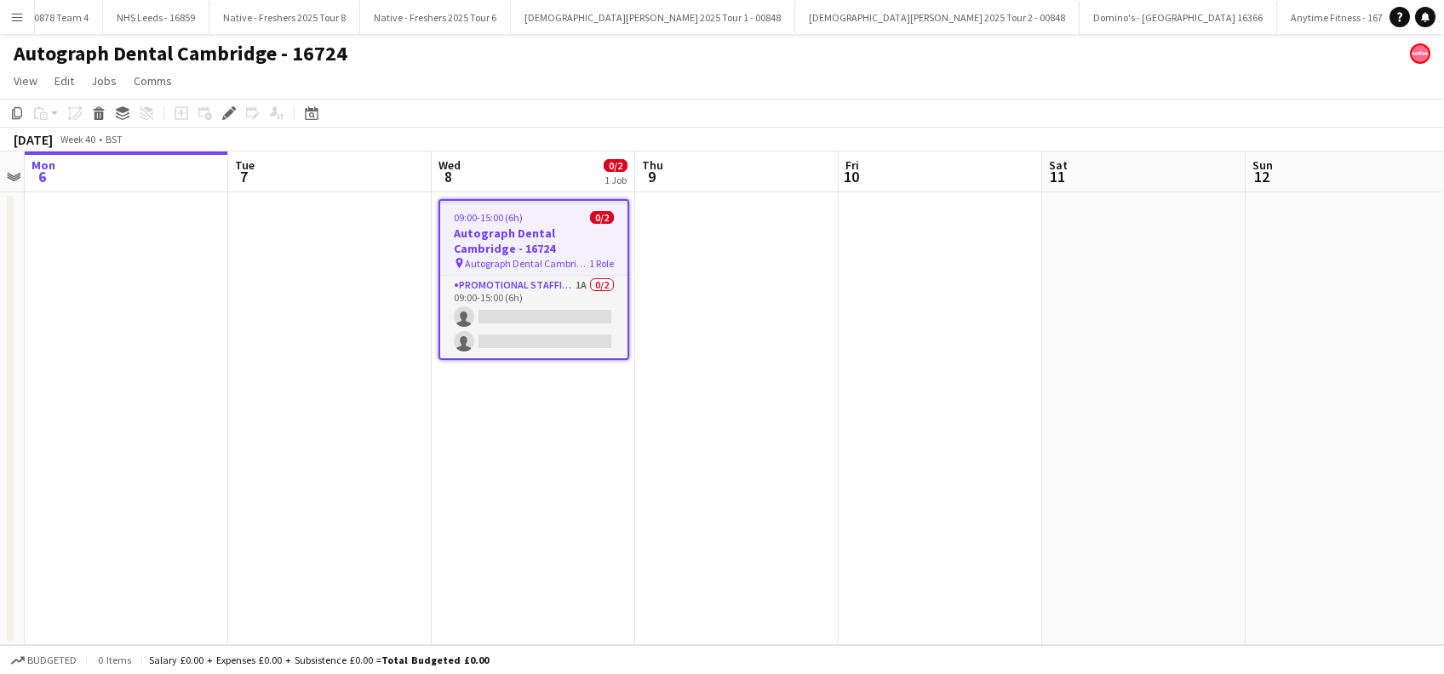
click at [508, 318] on app-card-role "Promotional Staffing (Brand Ambassadors) 1A 0/2 09:00-15:00 (6h) single-neutral…" at bounding box center [533, 317] width 187 height 83
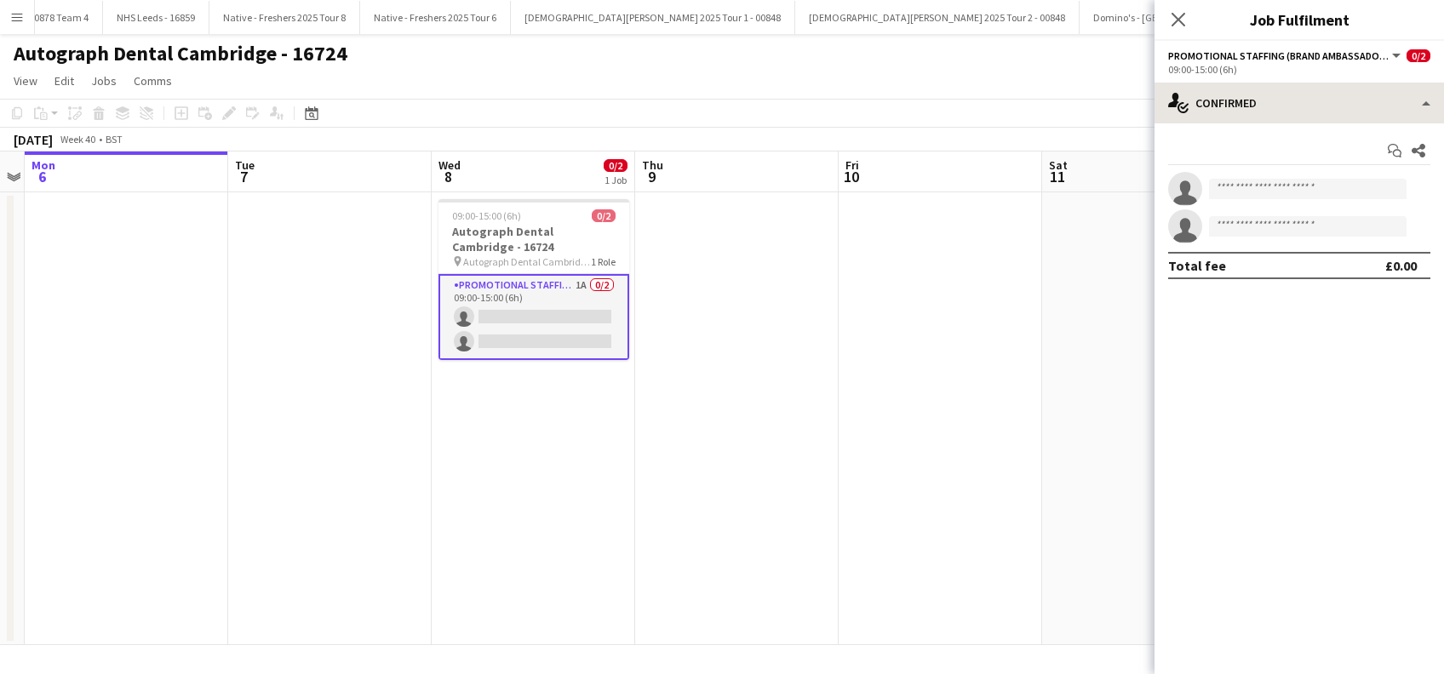
scroll to position [0, 0]
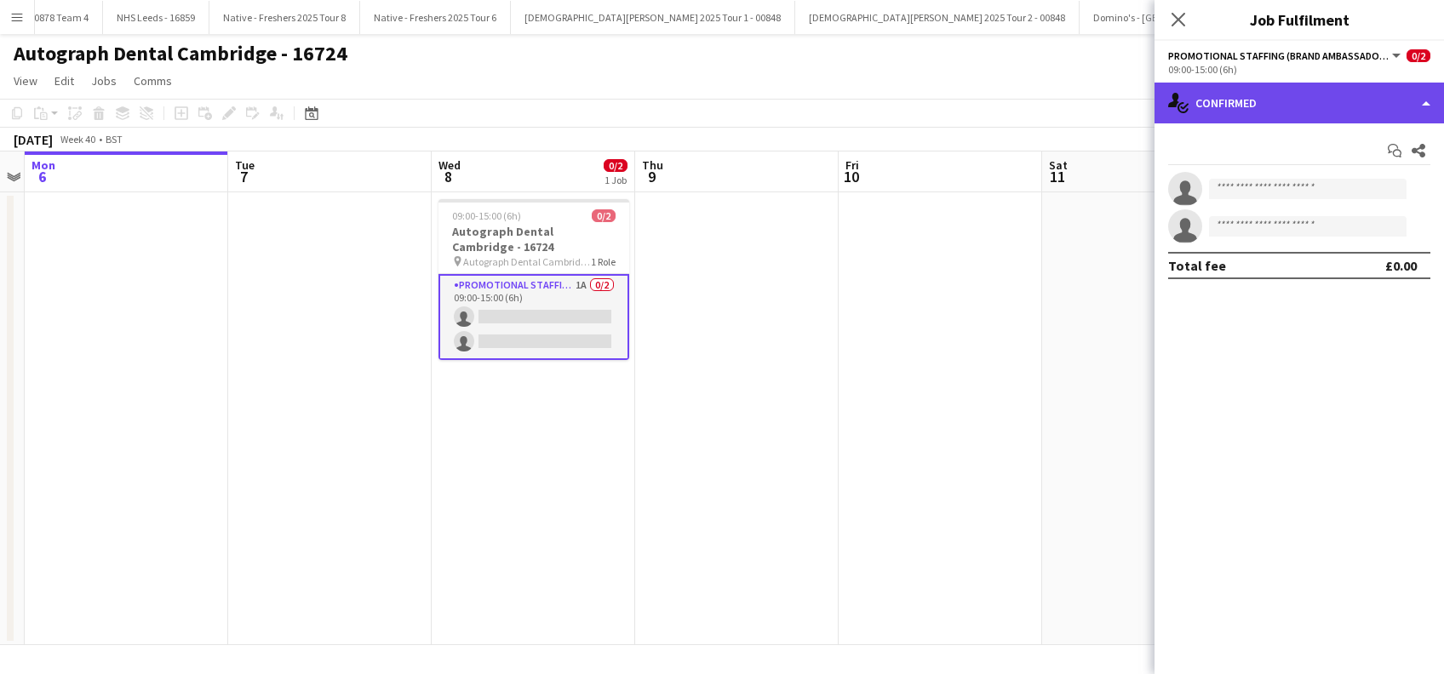
click at [1267, 109] on div "single-neutral-actions-check-2 Confirmed" at bounding box center [1299, 103] width 289 height 41
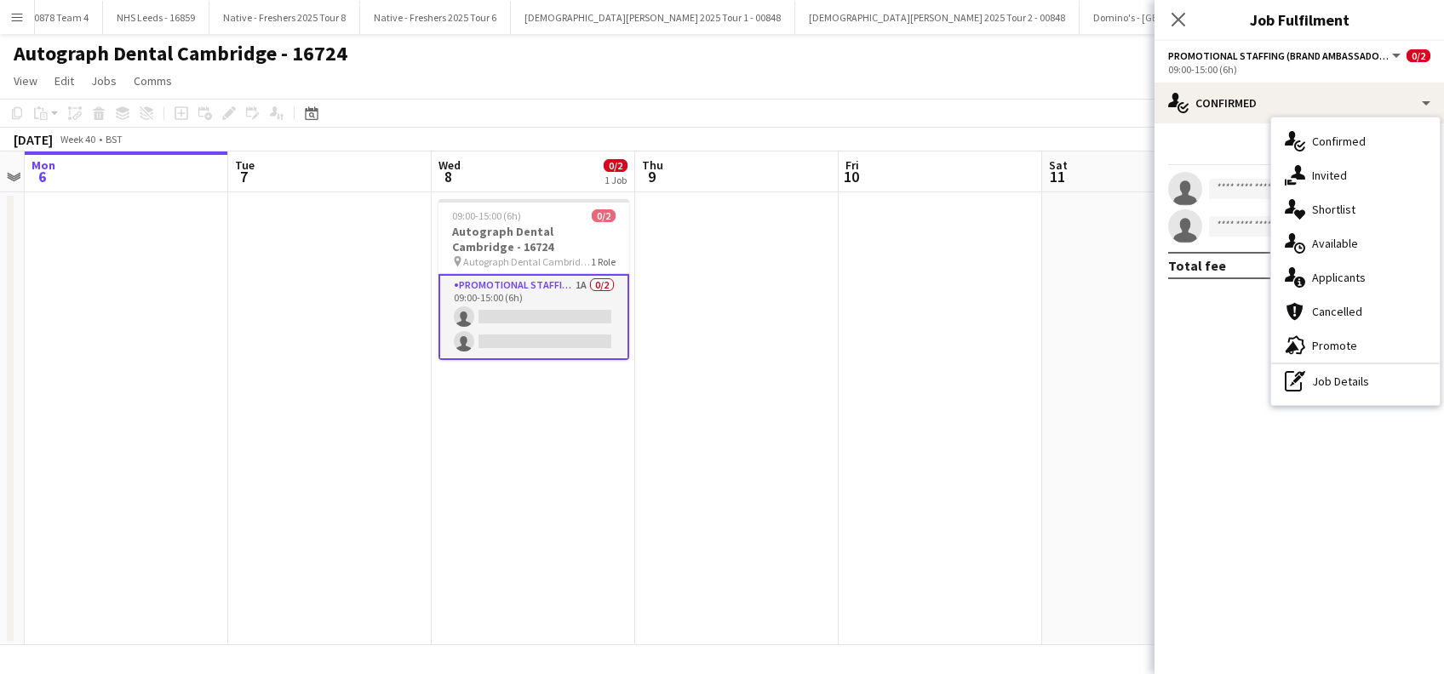
click at [1349, 282] on span "Applicants" at bounding box center [1339, 277] width 54 height 15
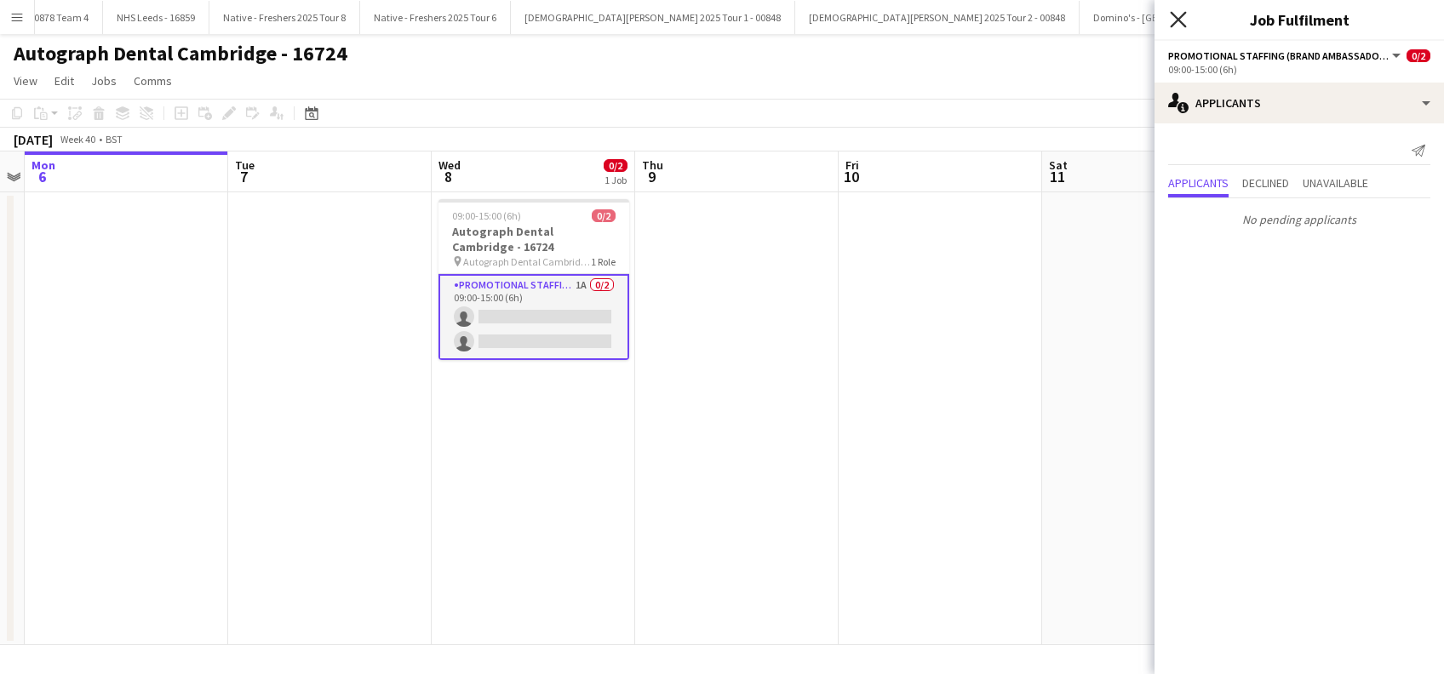
click at [1173, 20] on icon "Close pop-in" at bounding box center [1178, 19] width 16 height 16
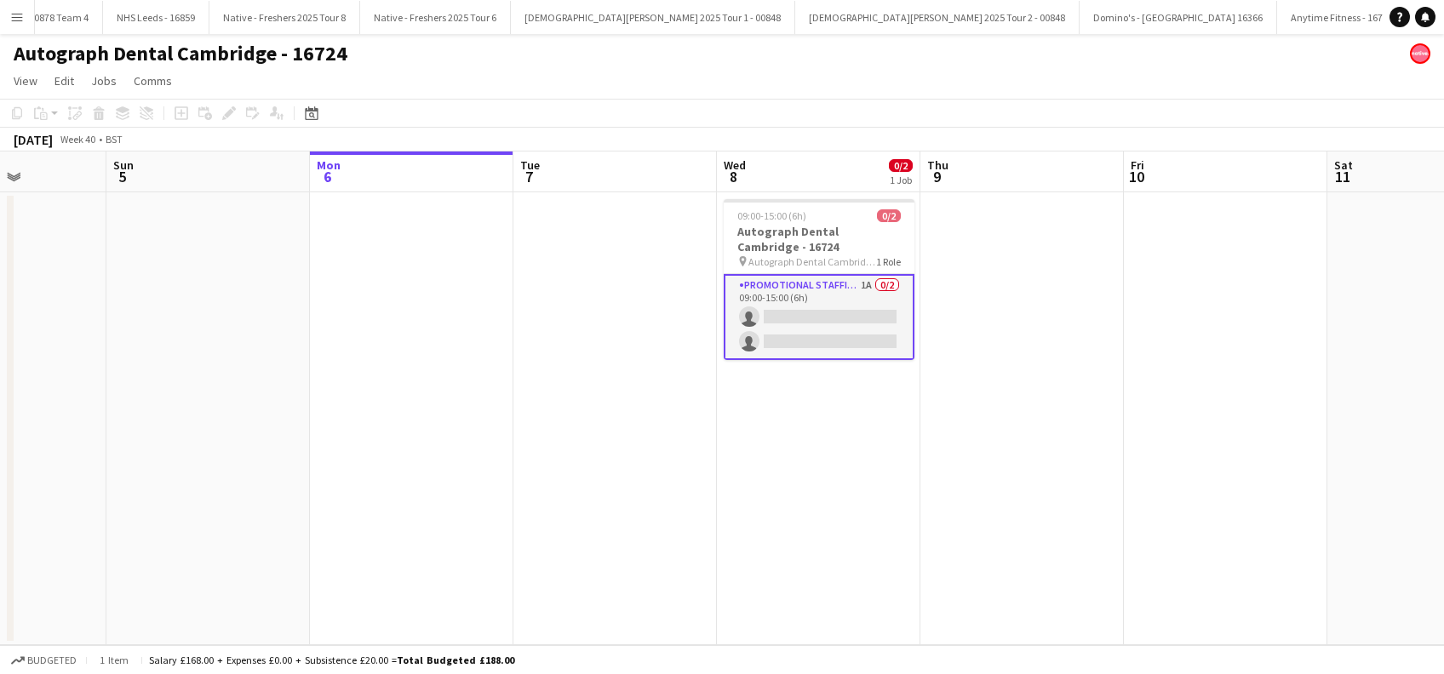
drag, startPoint x: 559, startPoint y: 479, endPoint x: 1047, endPoint y: 505, distance: 489.4
click at [1047, 505] on app-calendar-viewport "Thu 2 Fri 3 Sat 4 Sun 5 Mon 6 Tue 7 Wed 8 0/2 1 Job Thu 9 Fri 10 Sat 11 Sun 12 …" at bounding box center [722, 399] width 1444 height 494
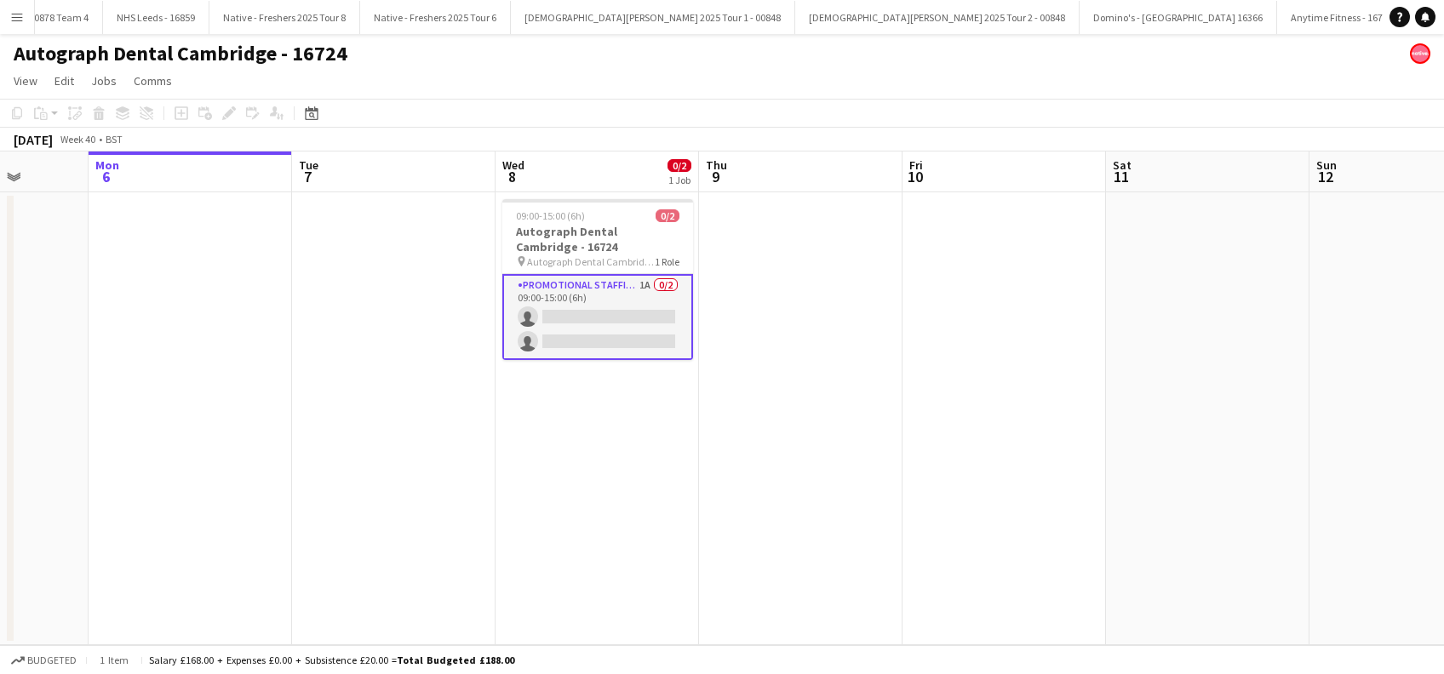
scroll to position [0, 523]
drag, startPoint x: 1294, startPoint y: 451, endPoint x: 868, endPoint y: 528, distance: 432.6
click at [868, 528] on app-calendar-viewport "Fri 3 Sat 4 Sun 5 Mon 6 Tue 7 Wed 8 0/2 1 Job Thu 9 Fri 10 Sat 11 Sun 12 Mon 13…" at bounding box center [722, 399] width 1444 height 494
click at [593, 542] on app-date-cell "09:00-15:00 (6h) 0/2 Autograph Dental Cambridge - 16724 pin Autograph Dental Ca…" at bounding box center [596, 418] width 203 height 453
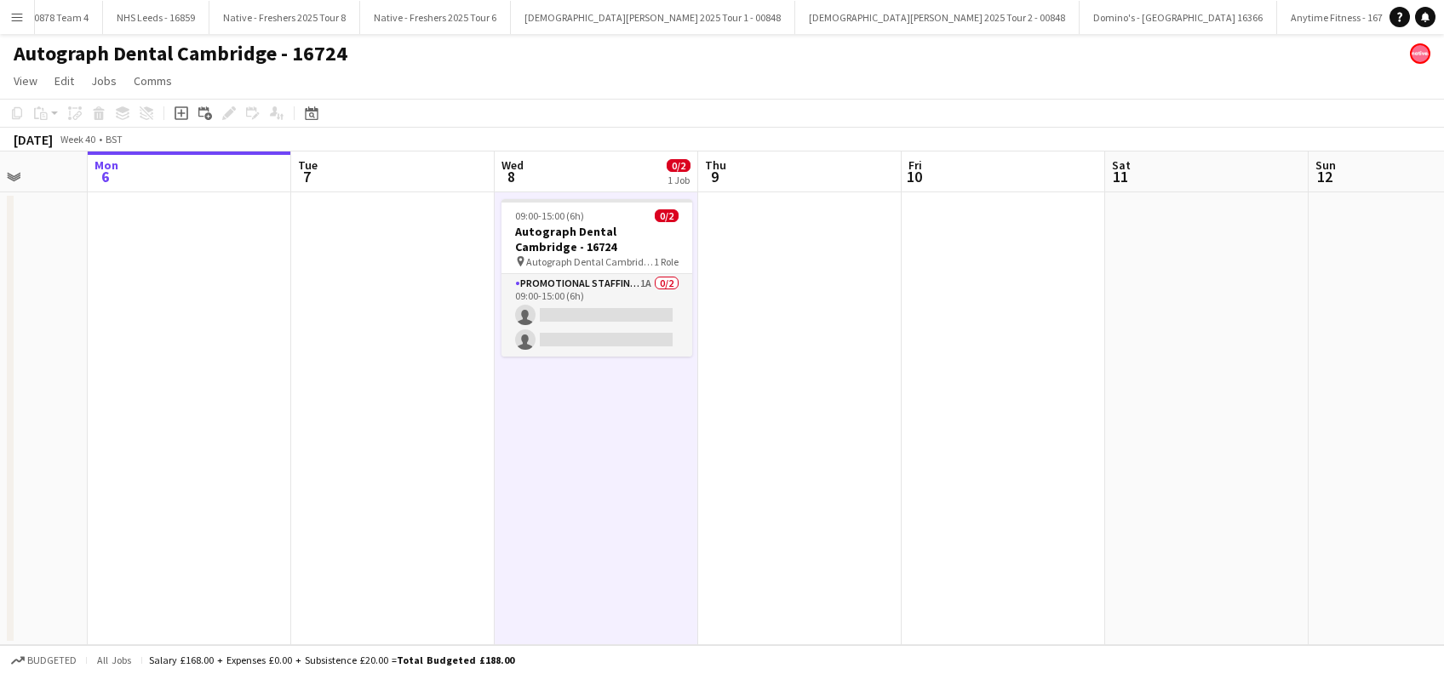
click at [790, 465] on app-date-cell at bounding box center [799, 418] width 203 height 453
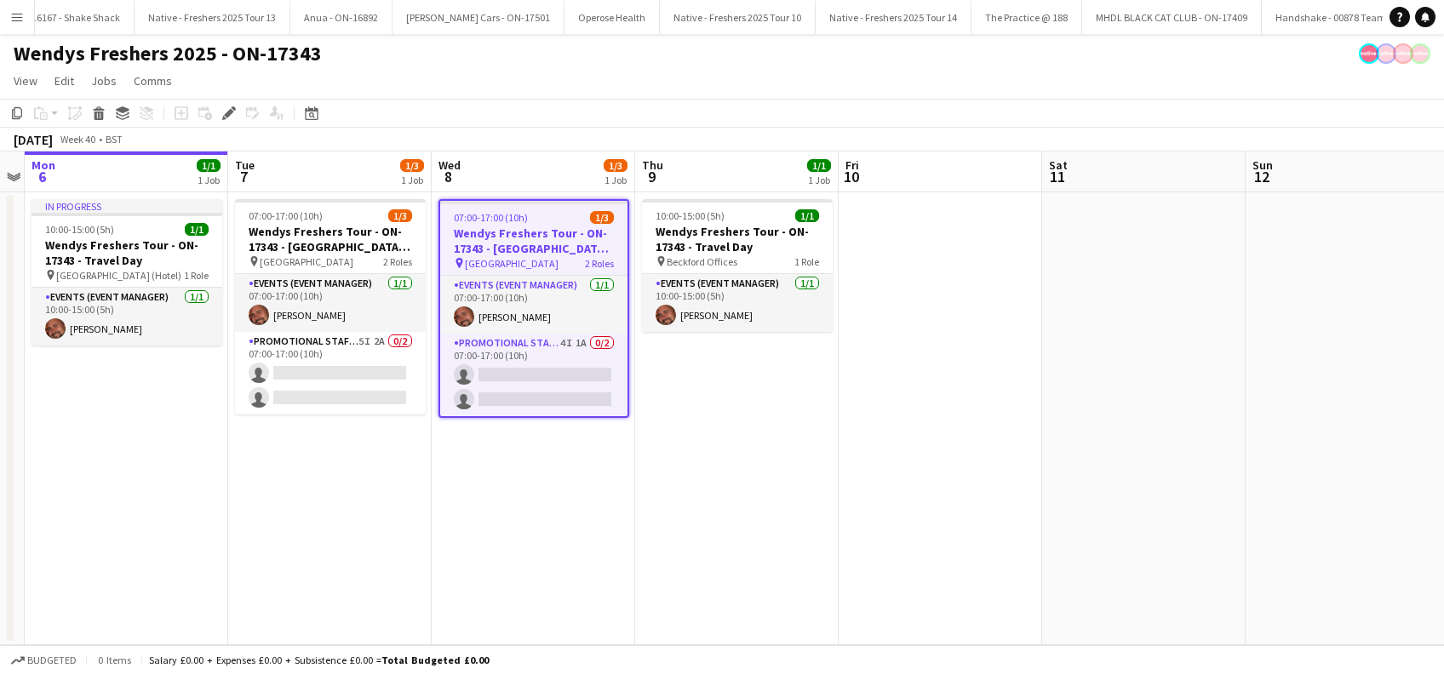
drag, startPoint x: 532, startPoint y: 508, endPoint x: 985, endPoint y: 525, distance: 453.3
click at [985, 525] on app-calendar-viewport "Fri 3 Sat 4 Sun 5 Mon 6 1/1 1 Job Tue 7 1/3 1 Job Wed 8 1/3 1 Job Thu 9 1/1 1 J…" at bounding box center [722, 399] width 1444 height 494
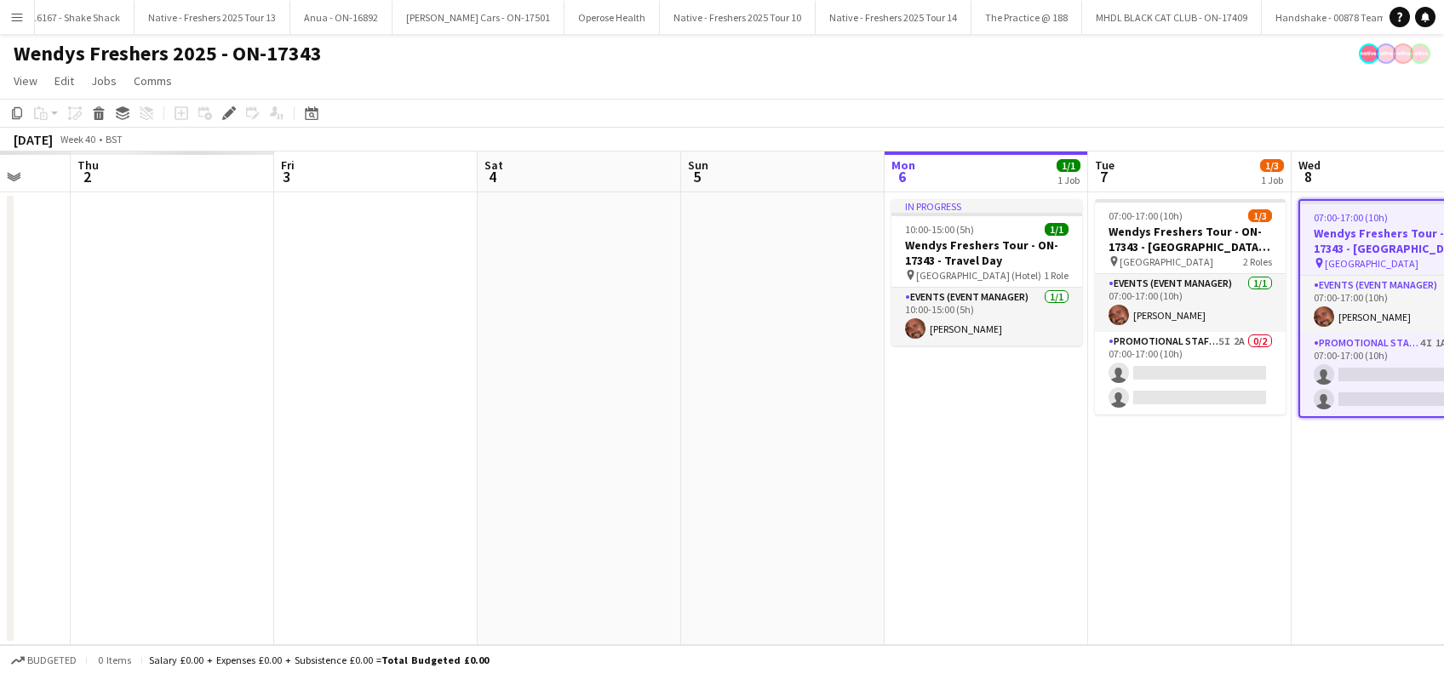
scroll to position [0, 540]
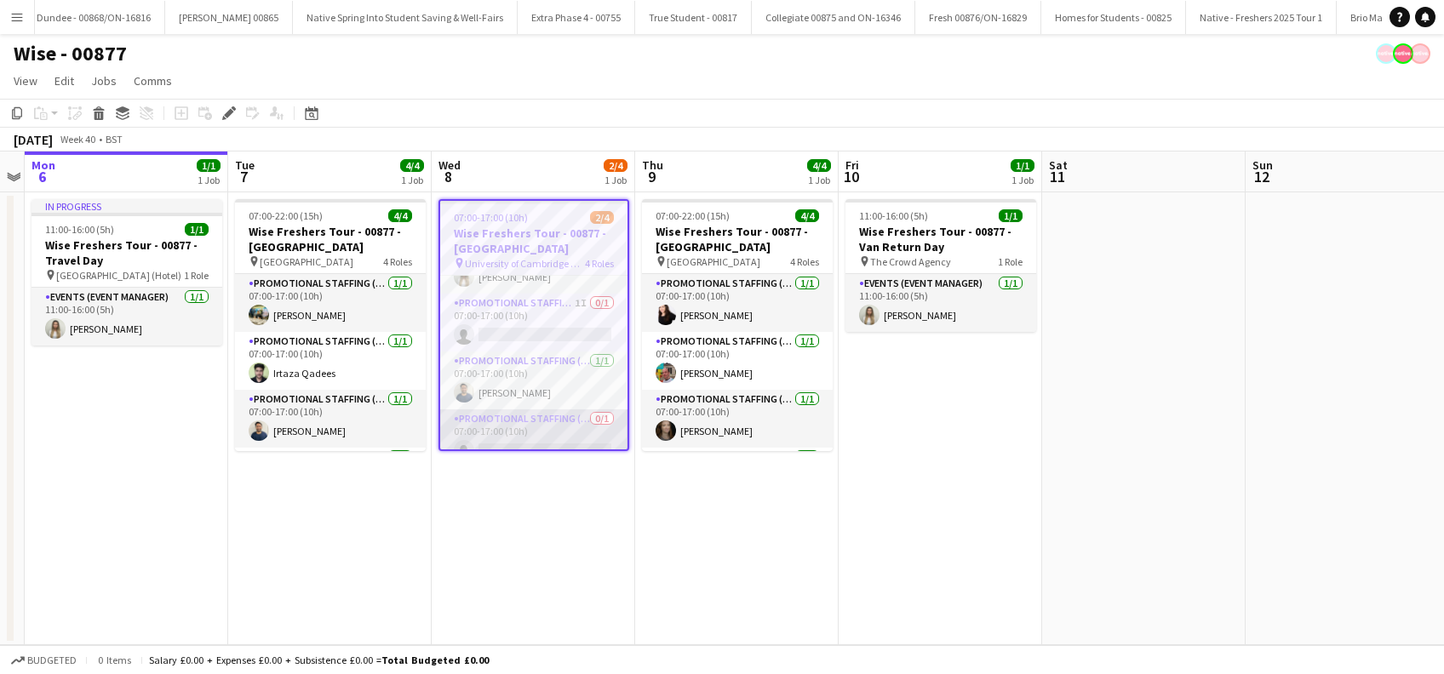
scroll to position [57, 0]
click at [522, 525] on app-date-cell "07:00-17:00 (10h) 2/4 Wise Freshers Tour - 00877 - [GEOGRAPHIC_DATA] pin Univer…" at bounding box center [533, 418] width 203 height 453
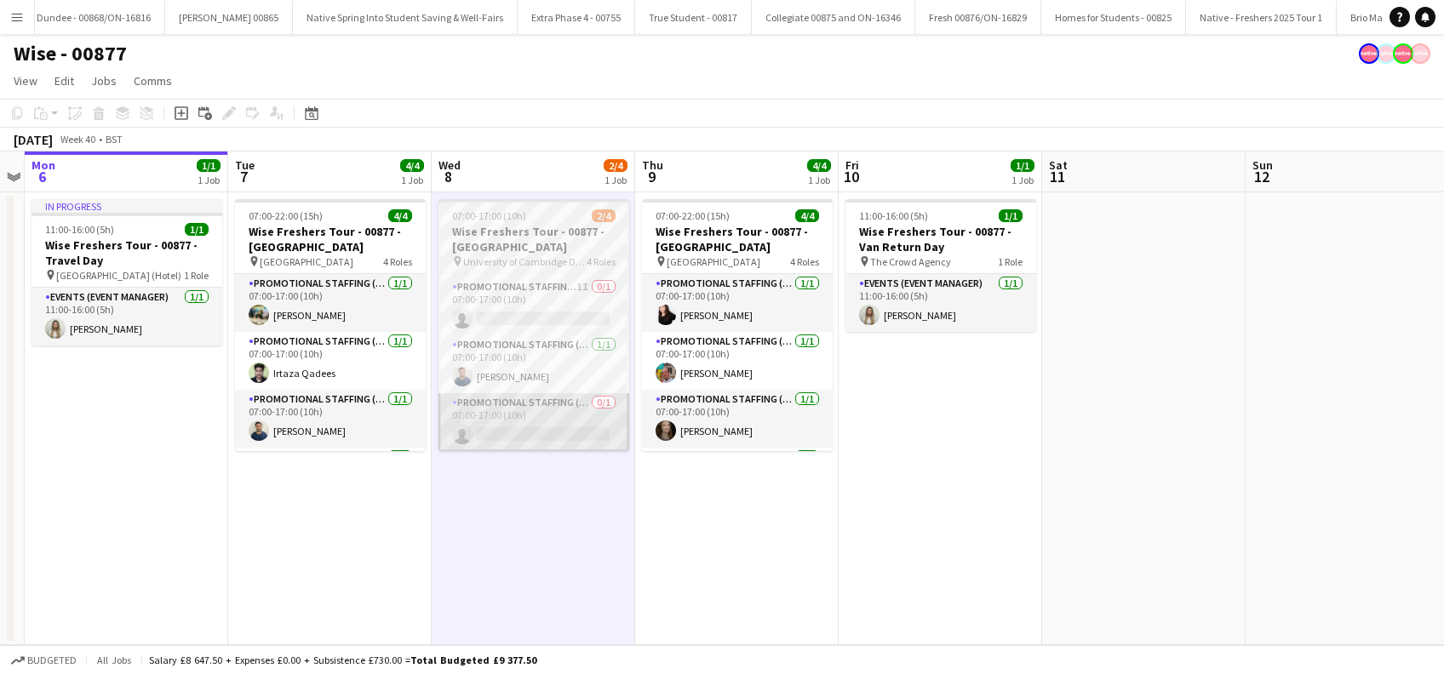
scroll to position [54, 0]
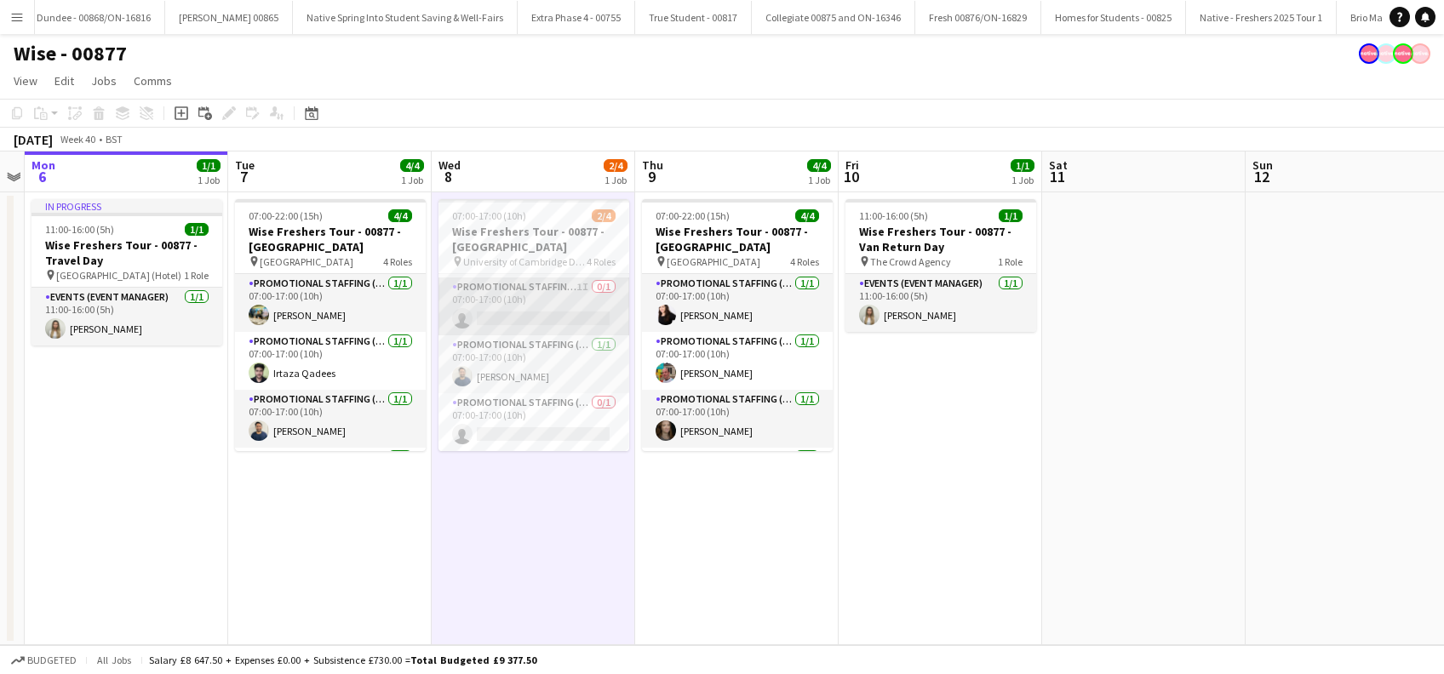
click at [541, 324] on app-card-role "Promotional Staffing (Brand Ambassadors) 1I 0/1 07:00-17:00 (10h) single-neutra…" at bounding box center [533, 307] width 191 height 58
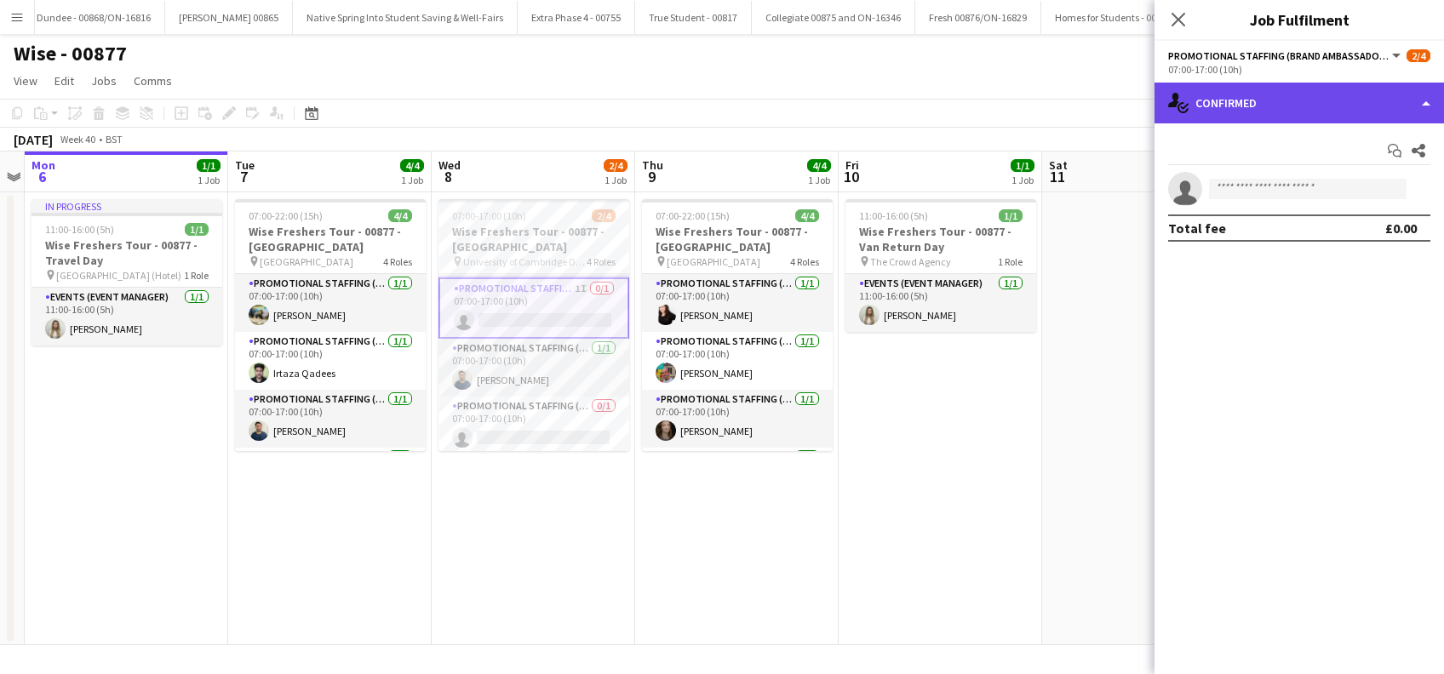
click at [1286, 105] on div "single-neutral-actions-check-2 Confirmed" at bounding box center [1299, 103] width 289 height 41
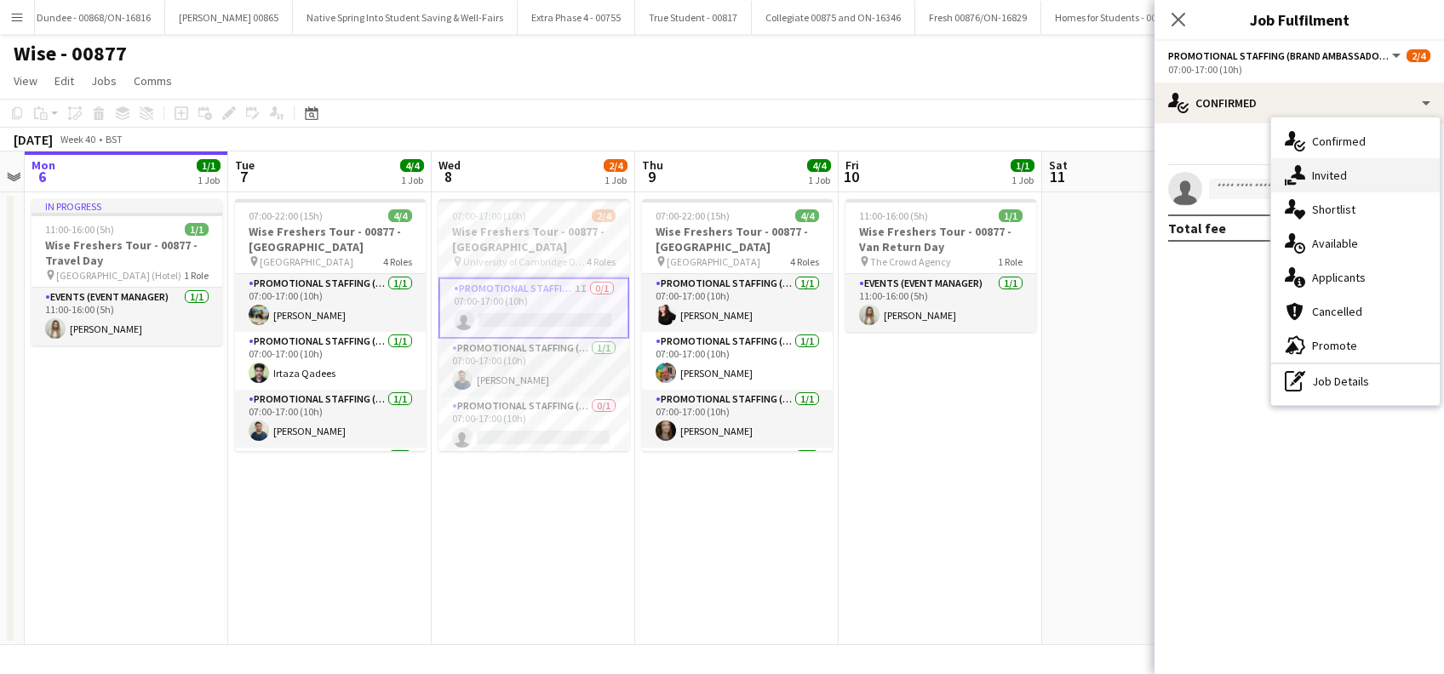
click at [1332, 168] on span "Invited" at bounding box center [1329, 175] width 35 height 15
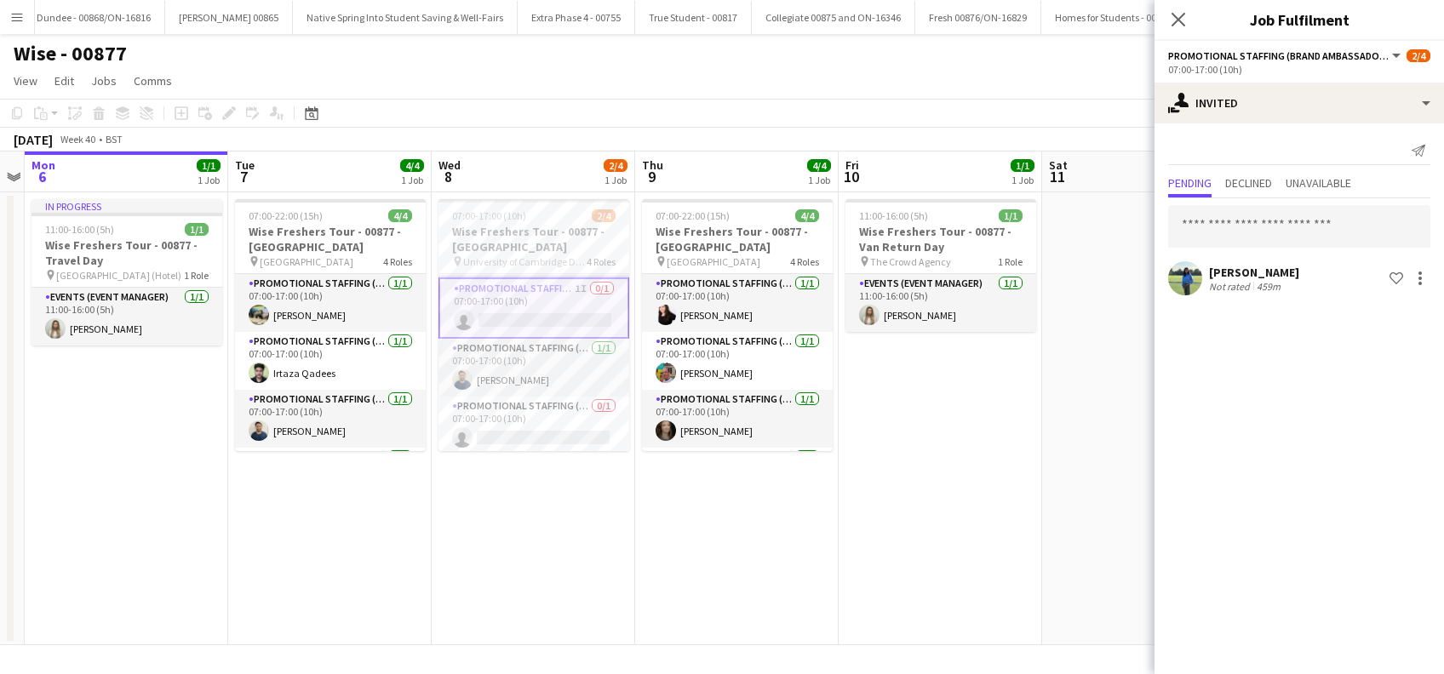
click at [1180, 15] on icon "Close pop-in" at bounding box center [1179, 20] width 14 height 14
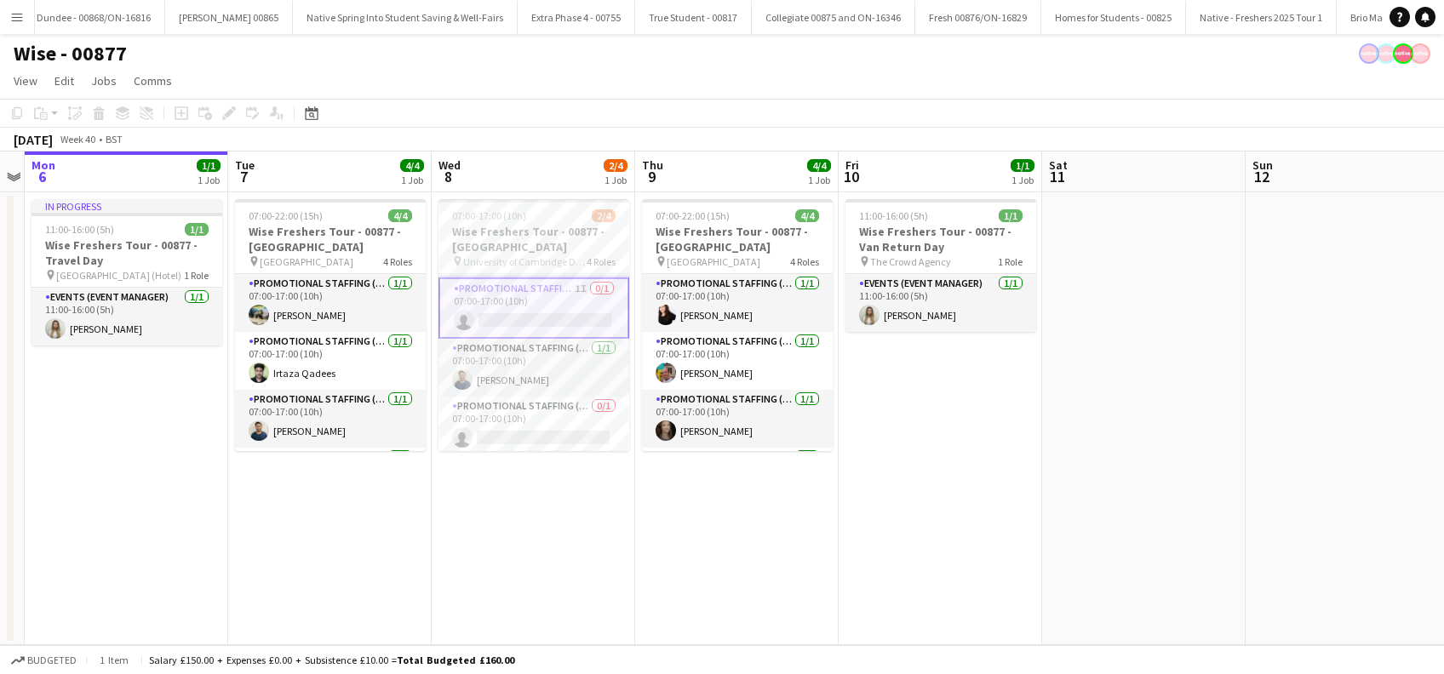
click at [971, 436] on app-date-cell "11:00-16:00 (5h) 1/1 Wise Freshers Tour - 00877 - Van Return Day pin The Crowd …" at bounding box center [940, 418] width 203 height 453
